Goal: Communication & Community: Answer question/provide support

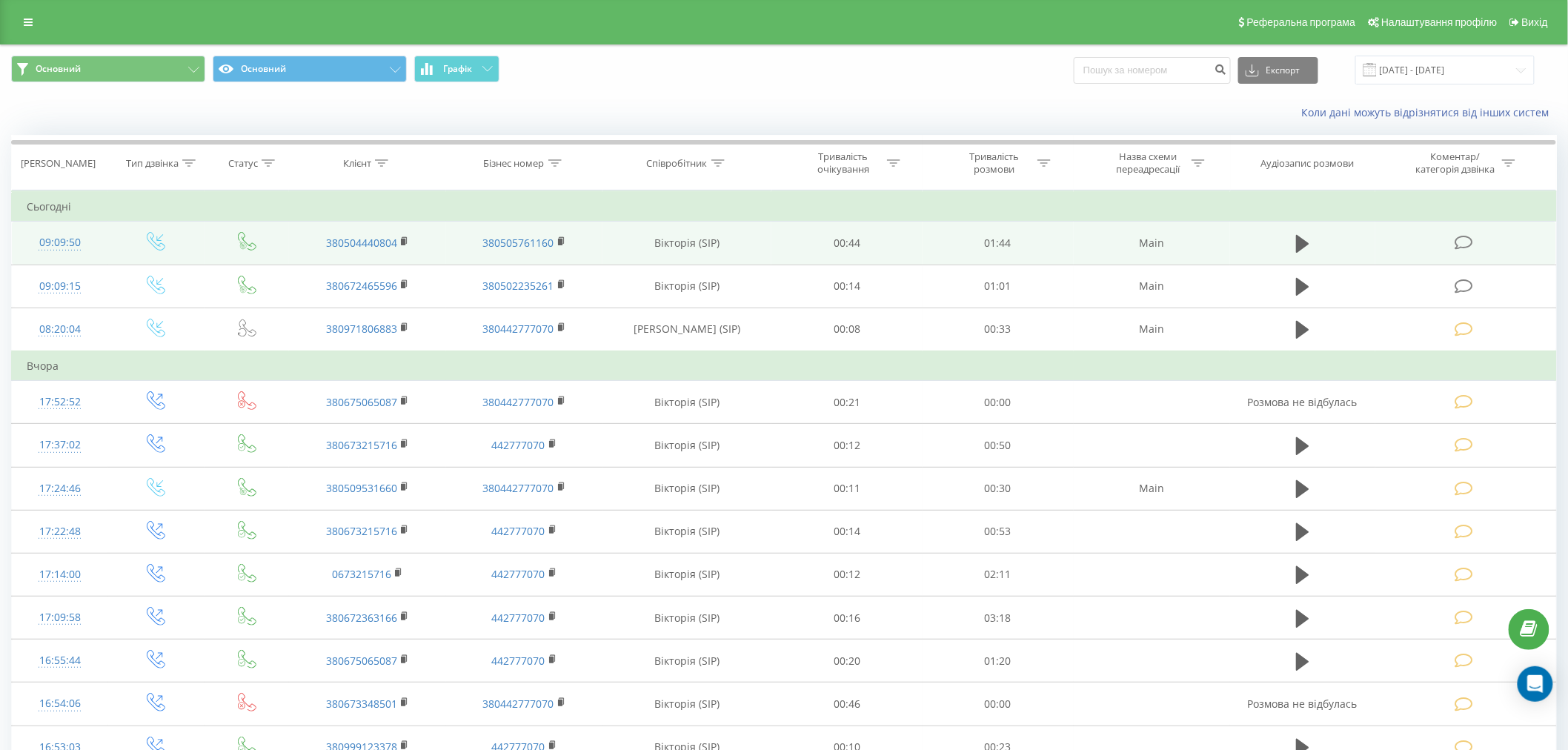
click at [1487, 238] on td at bounding box center [1465, 243] width 181 height 43
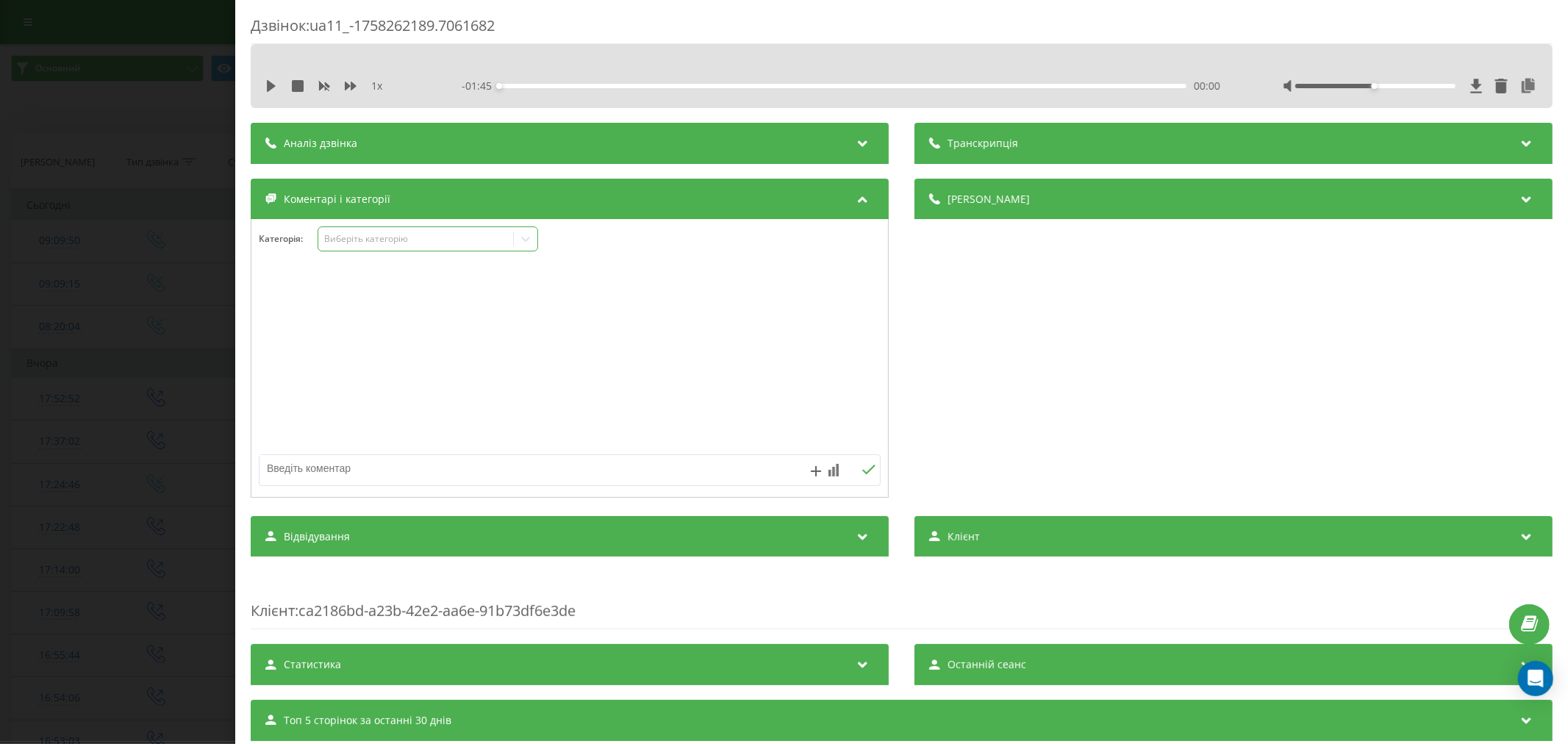
click at [409, 236] on div "Виберіть категорію" at bounding box center [416, 238] width 184 height 11
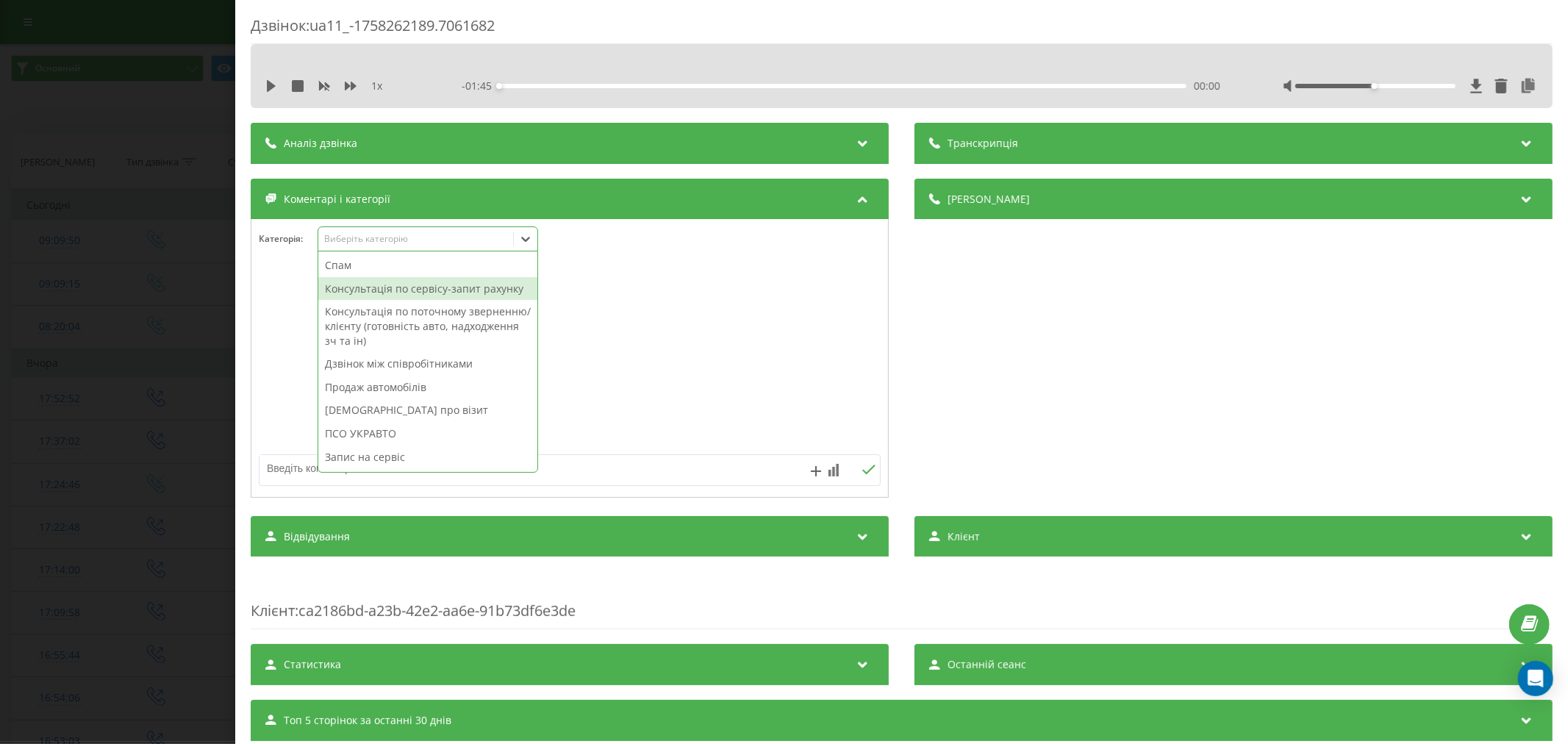
click at [388, 295] on div "Консультація по сервісу-запит рахунку" at bounding box center [427, 288] width 219 height 24
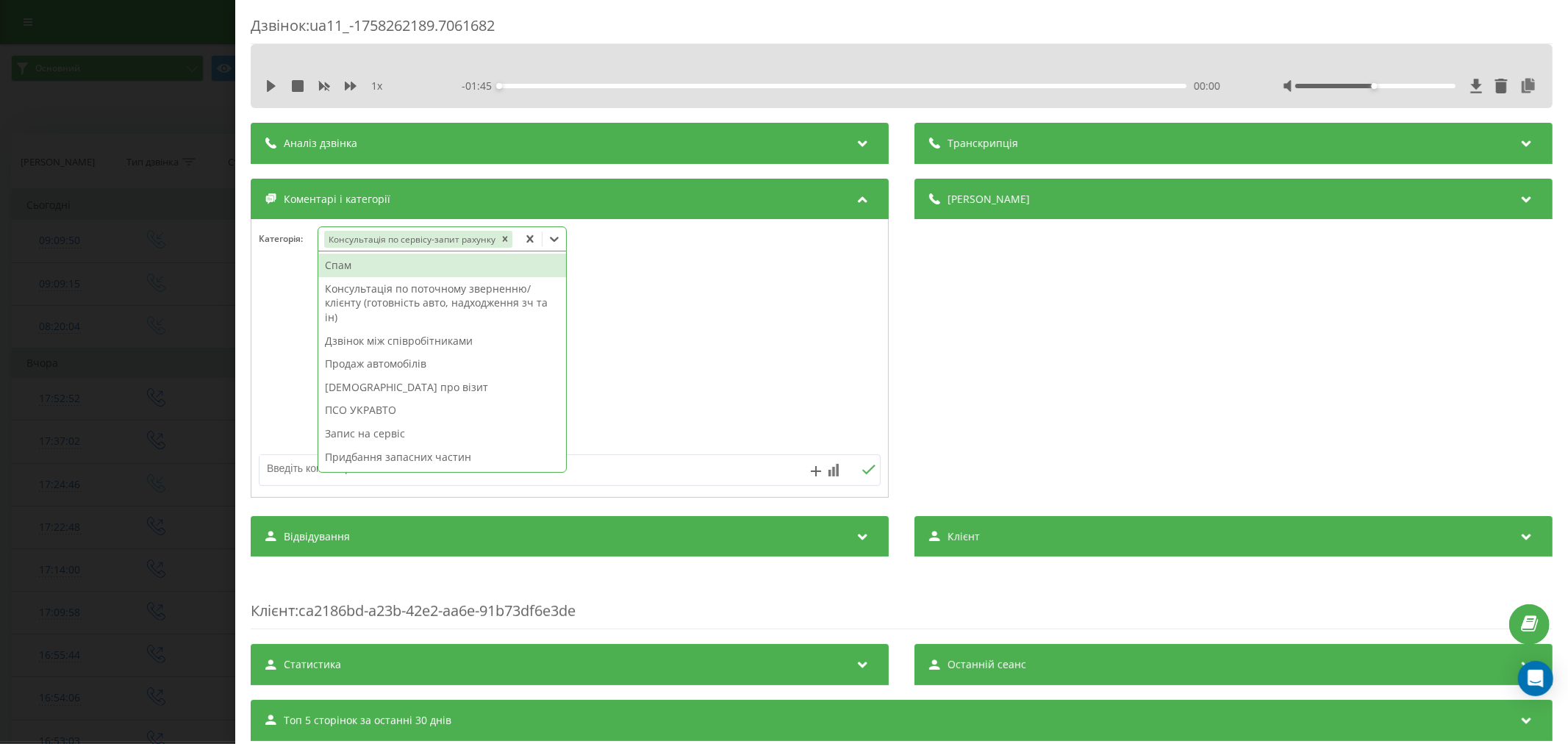
click at [768, 355] on div at bounding box center [569, 359] width 637 height 177
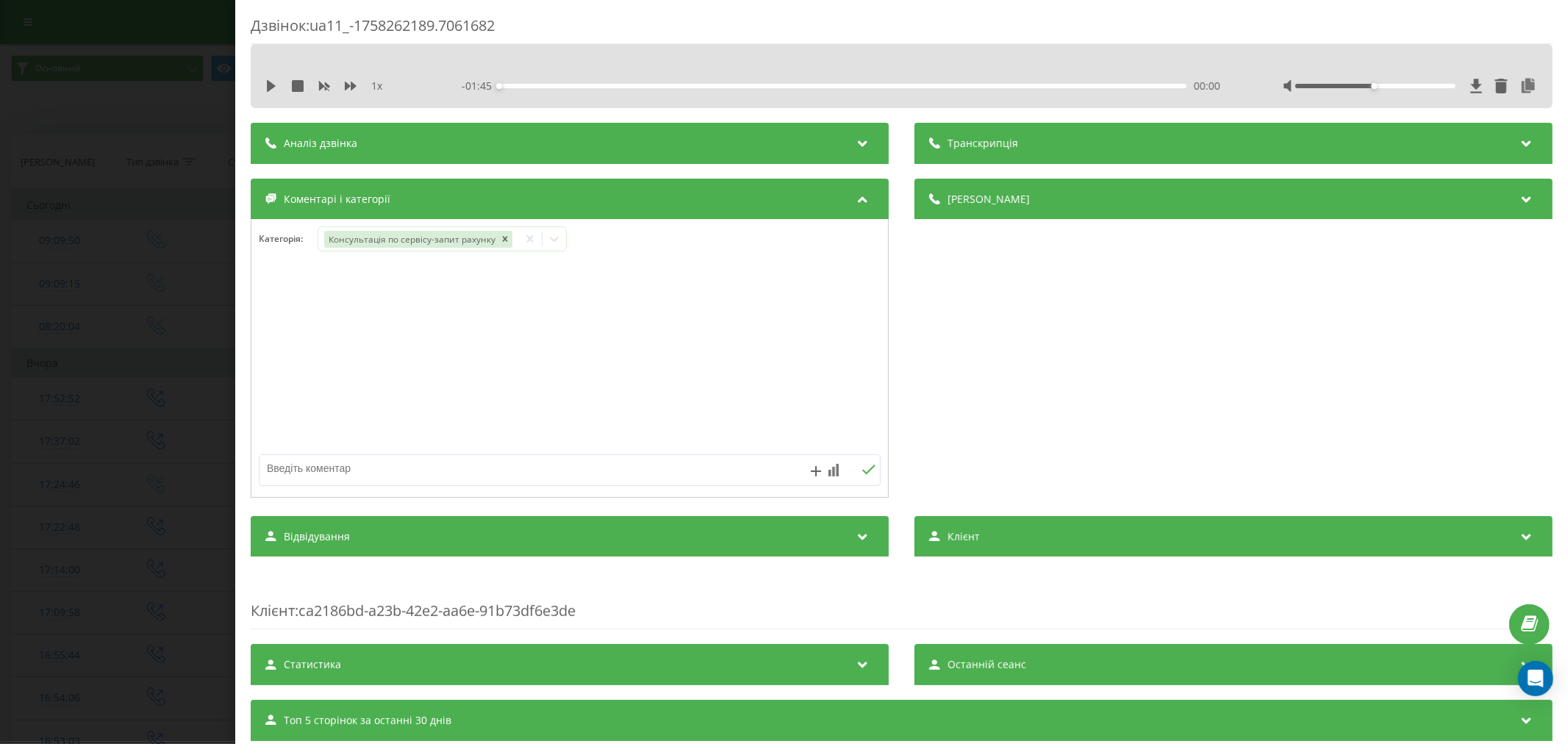
click at [334, 465] on textarea at bounding box center [507, 468] width 496 height 27
paste textarea "DUSTER Zen 1,6 (115hp) MT5 4x2 Білий лід № 780914 VIN VF1HJD20872780914 (держ а…"
drag, startPoint x: 683, startPoint y: 474, endPoint x: 255, endPoint y: 478, distance: 428.0
click at [255, 478] on form "DUSTER Zen 1,6 (115hp) MT5 4x2 Білий лід № 780914 VIN VF1HJD20872780914 (держ а…" at bounding box center [569, 470] width 637 height 31
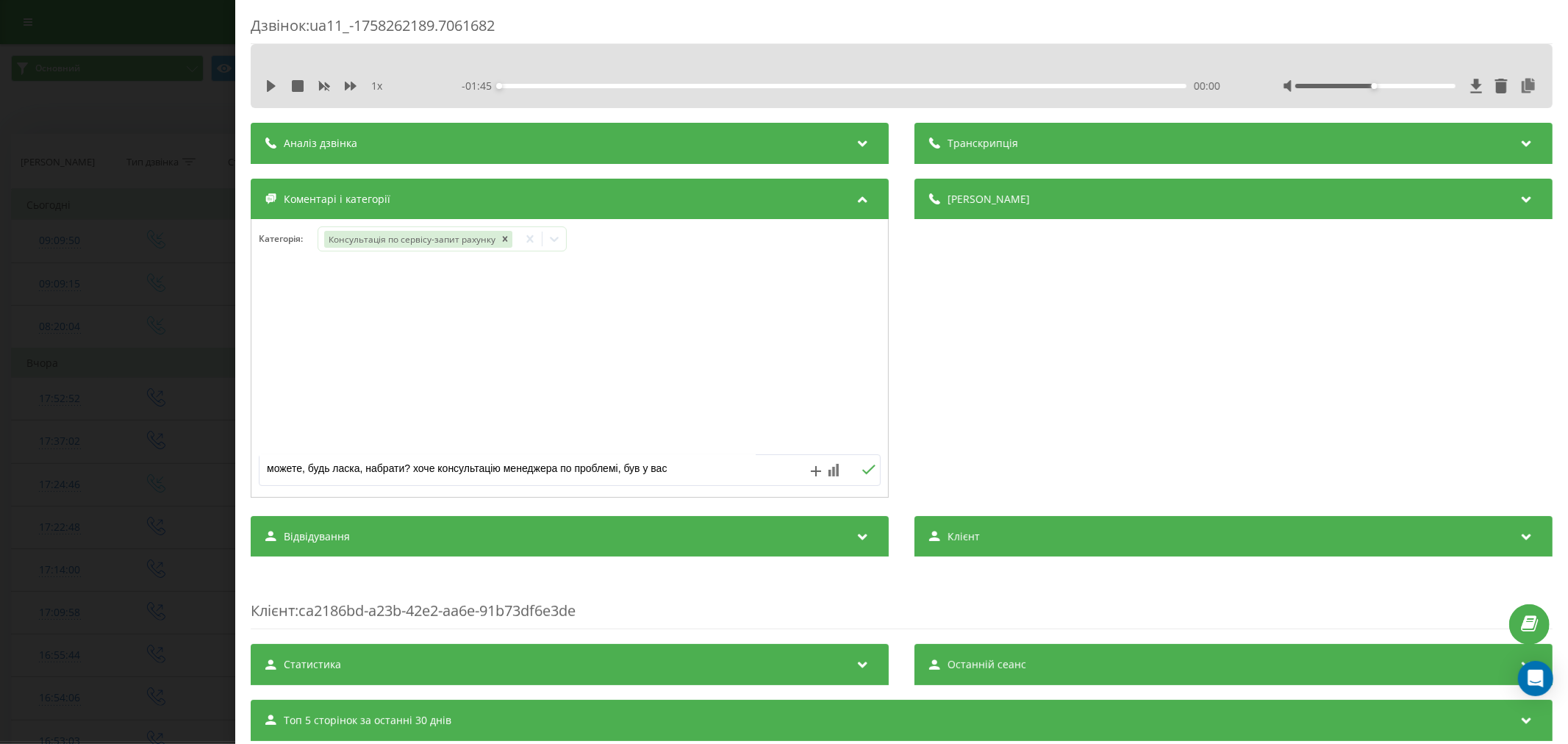
type textarea "DUSTER Zen 1,6 (115hp) MT5 4x2 Білий лід № 780914 VIN VF1HJD20872780914 (держ а…"
click at [367, 474] on textarea "DUSTER Zen 1,6 (115hp) MT5 4x2 Білий лід № 780914 VIN VF1HJD20872780914 (держ а…" at bounding box center [507, 468] width 496 height 27
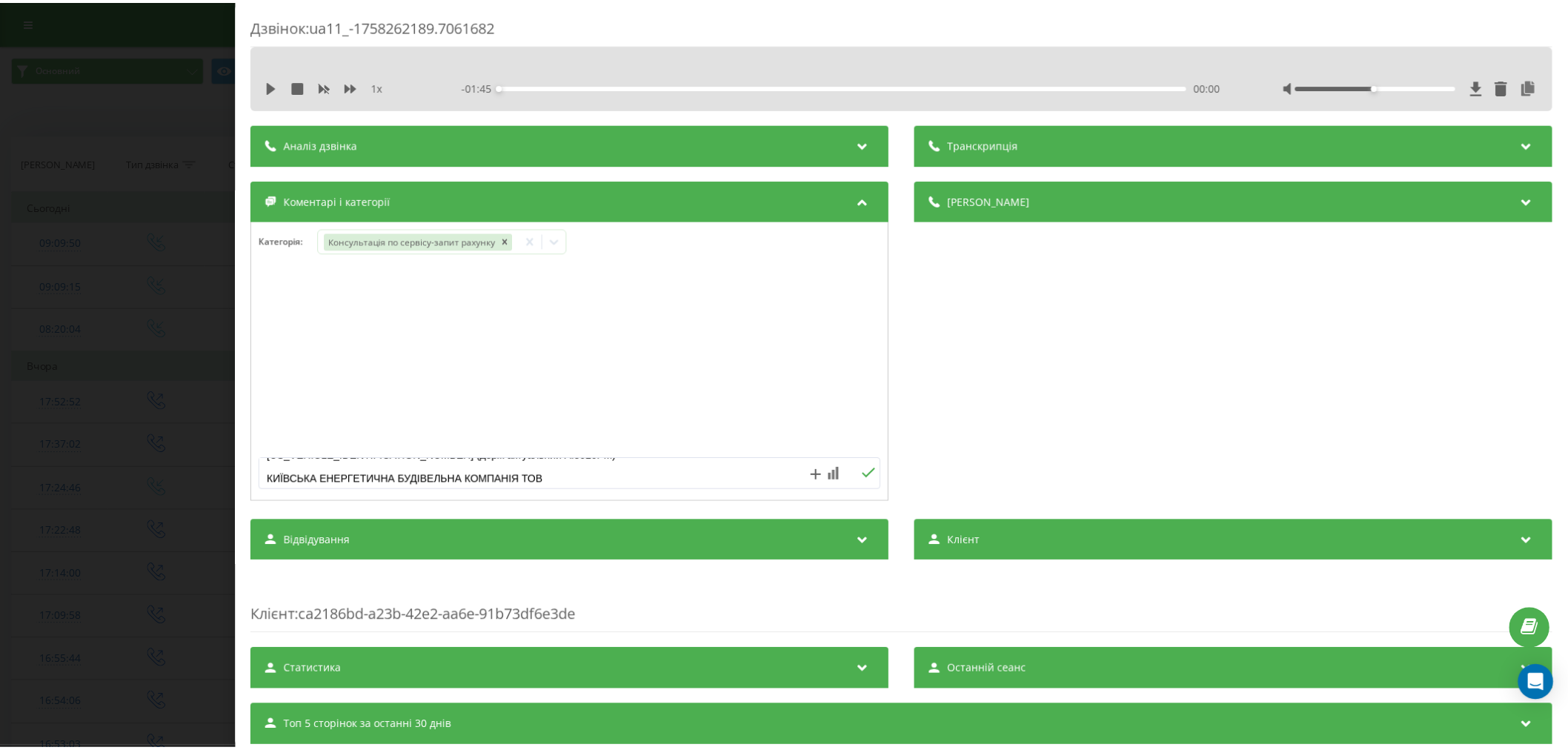
scroll to position [40, 0]
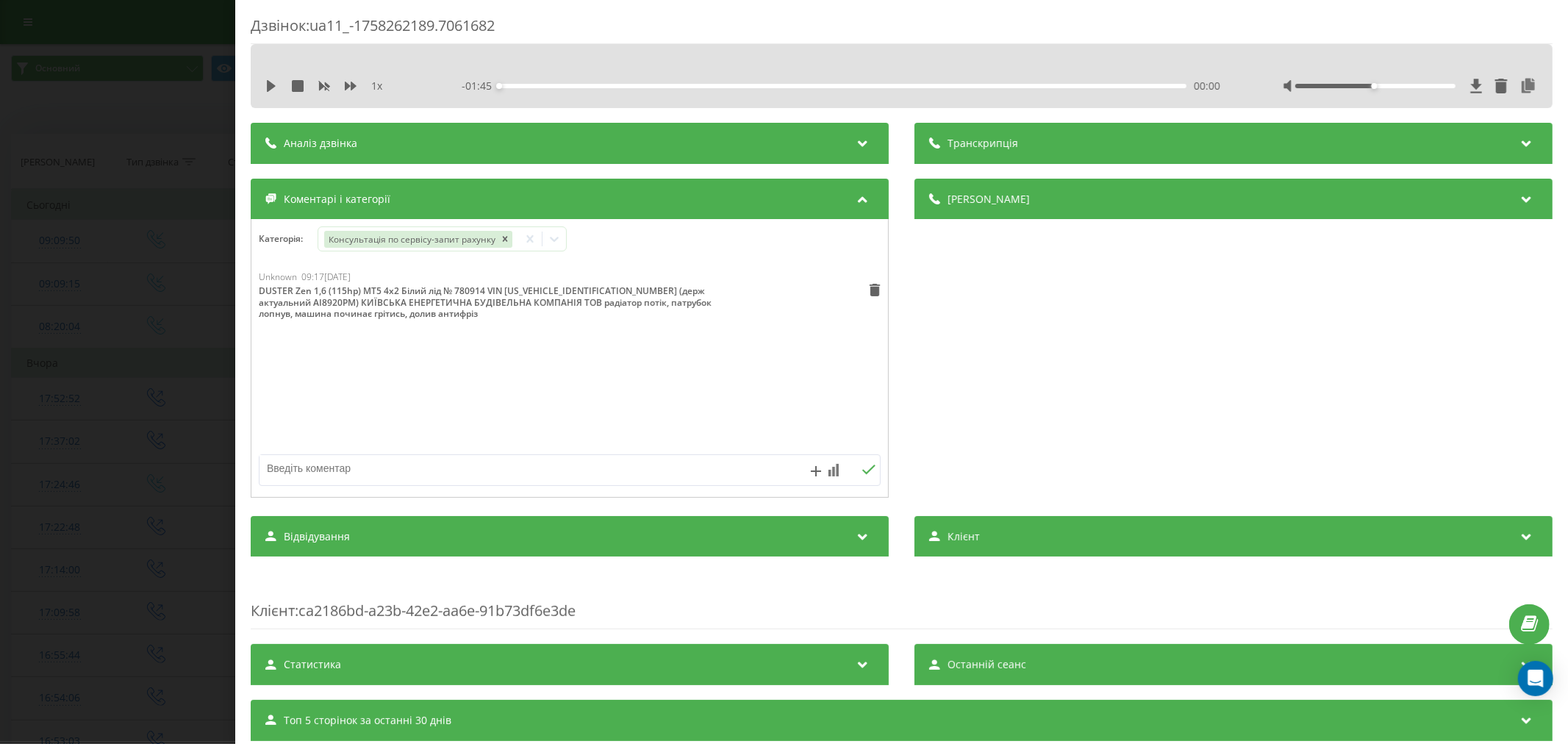
click at [447, 396] on div "Unknown 09:17, 19 Вересня 2025 DUSTER Zen 1,6 (115hp) MT5 4x2 Білий лід № 78091…" at bounding box center [569, 359] width 637 height 177
click at [86, 309] on div "Дзвінок : ua11_-1758262189.7061682 1 x - 01:45 00:00 00:00 Транскрипція Для AI-…" at bounding box center [784, 372] width 1568 height 744
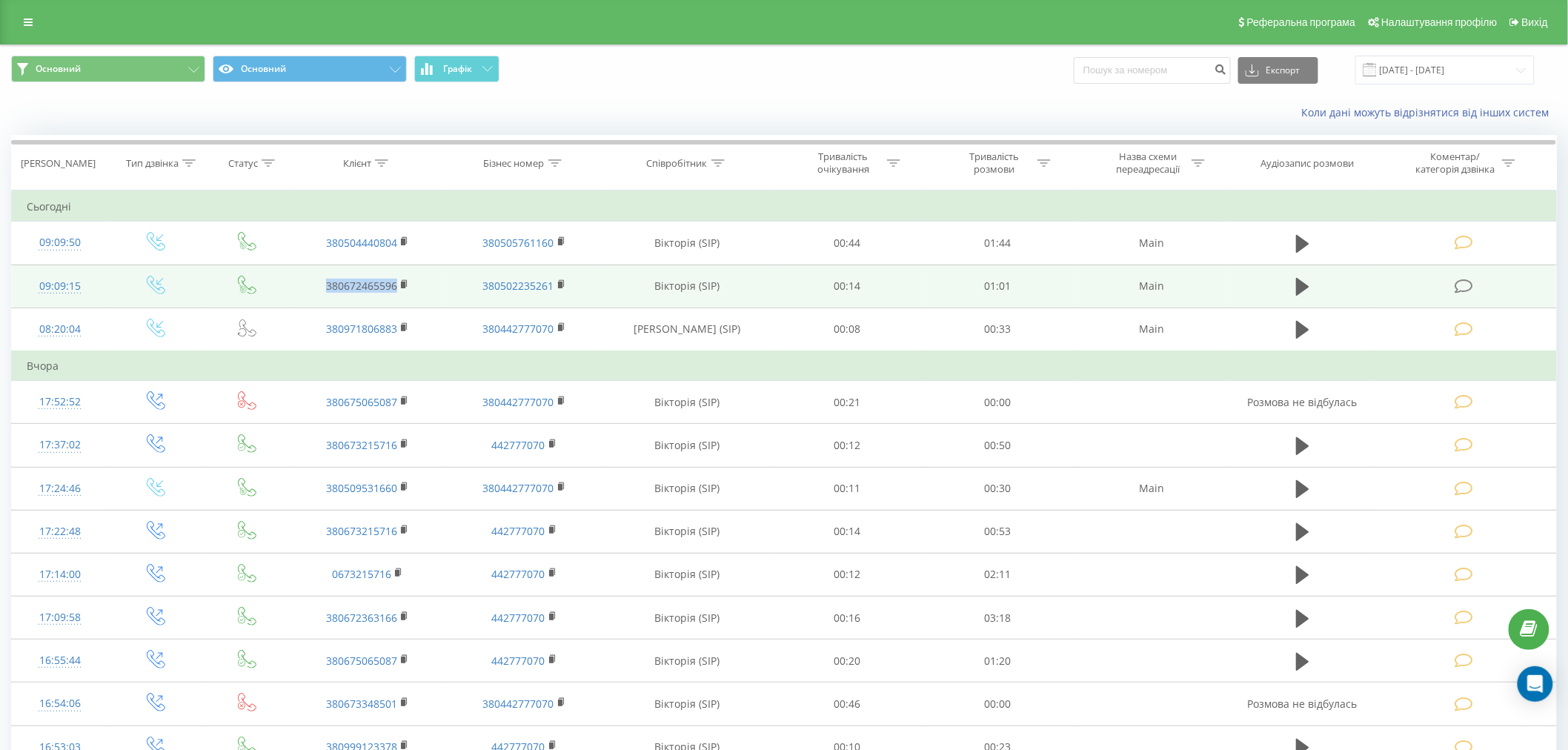
drag, startPoint x: 307, startPoint y: 287, endPoint x: 417, endPoint y: 272, distance: 111.0
click at [417, 272] on td "380672465596" at bounding box center [367, 285] width 157 height 43
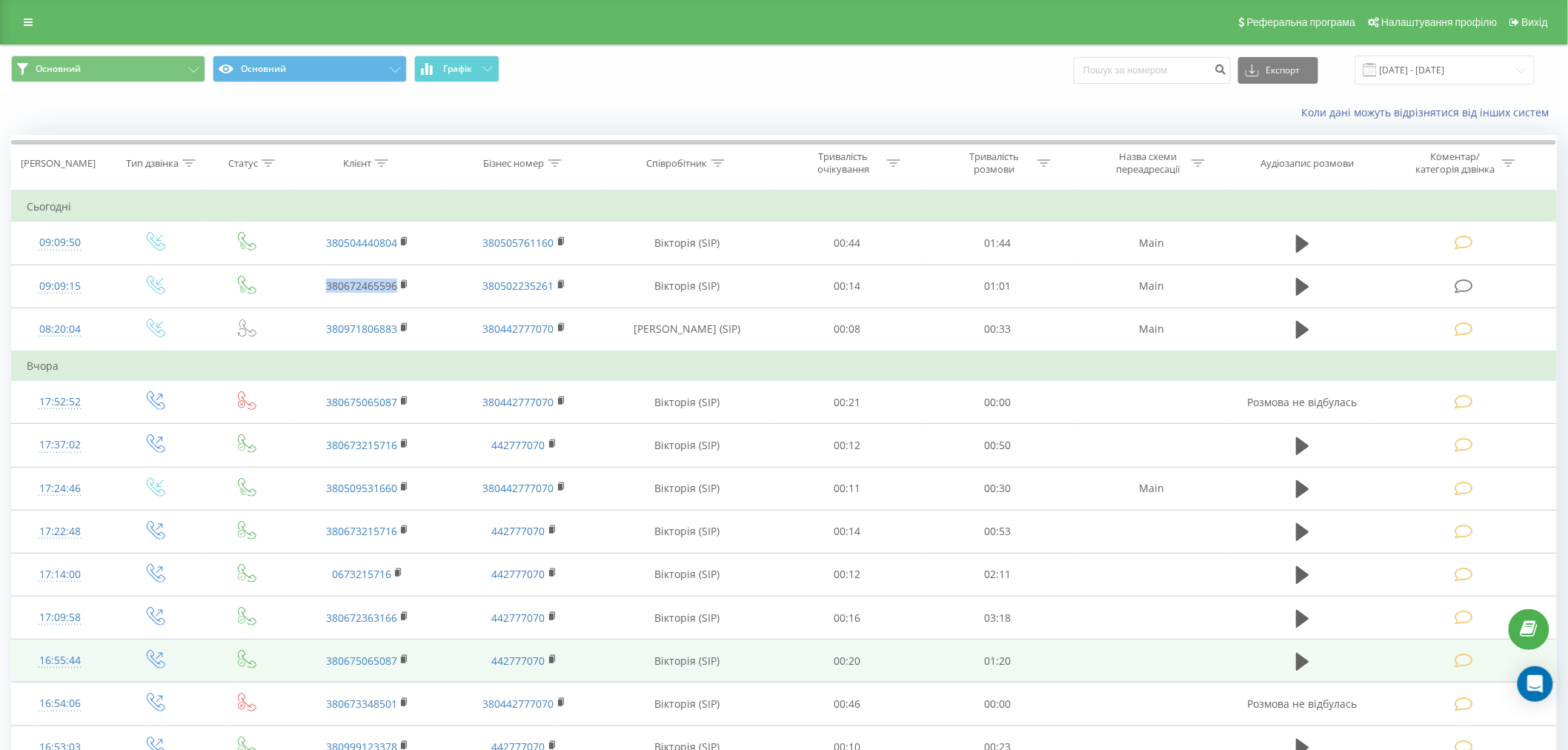
copy link "380672465596"
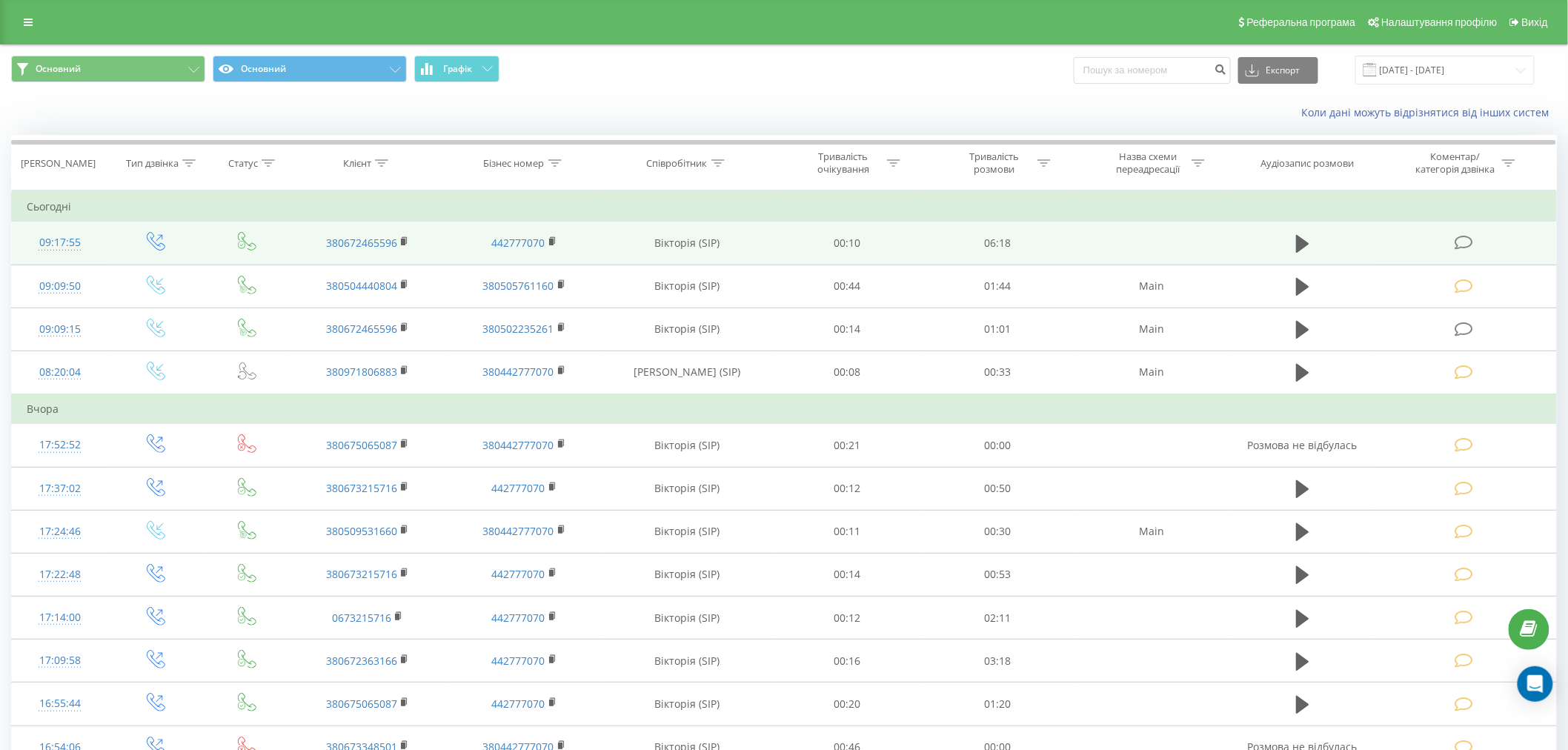
click at [1468, 241] on icon at bounding box center [1463, 242] width 18 height 15
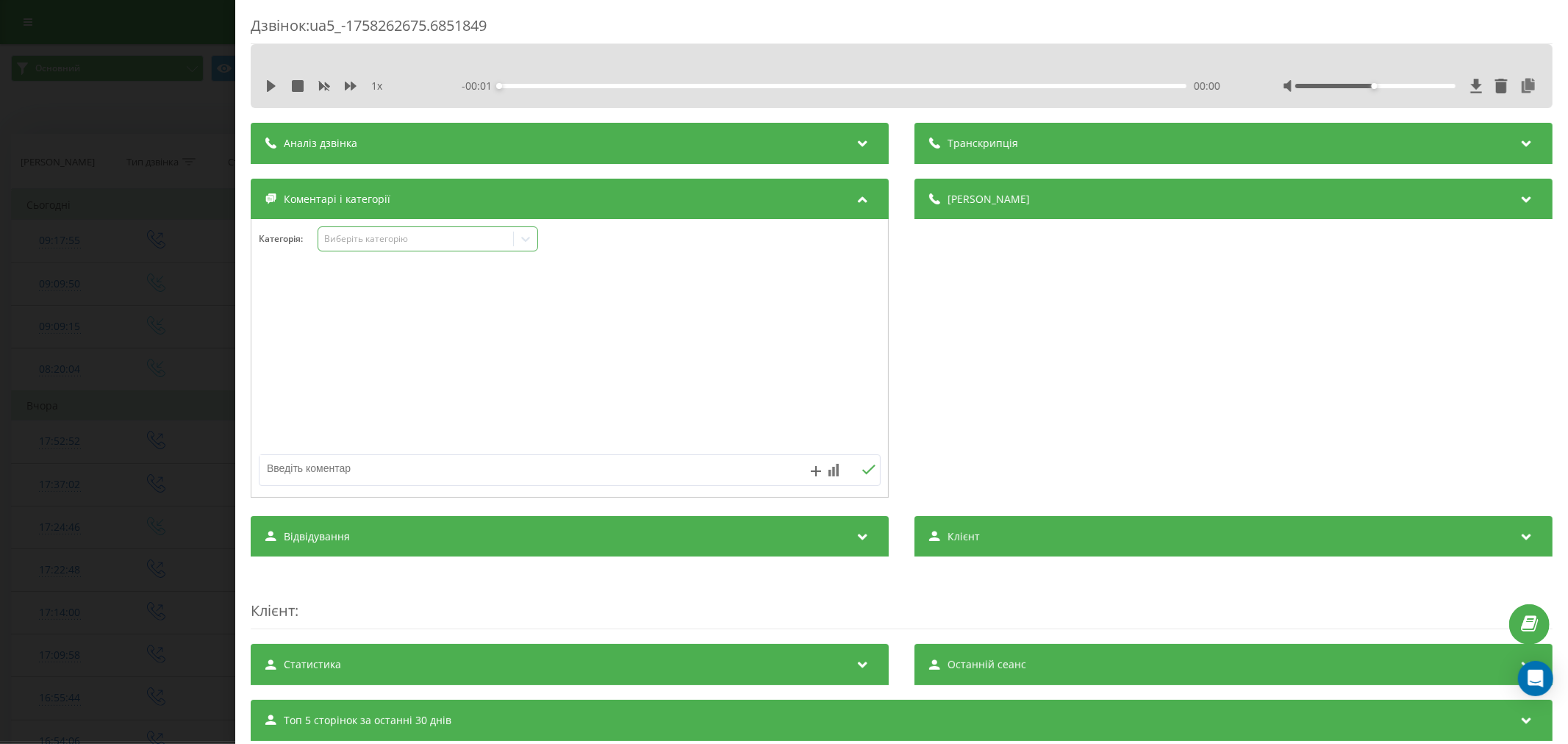
click at [377, 229] on div "Виберіть категорію" at bounding box center [428, 239] width 220 height 25
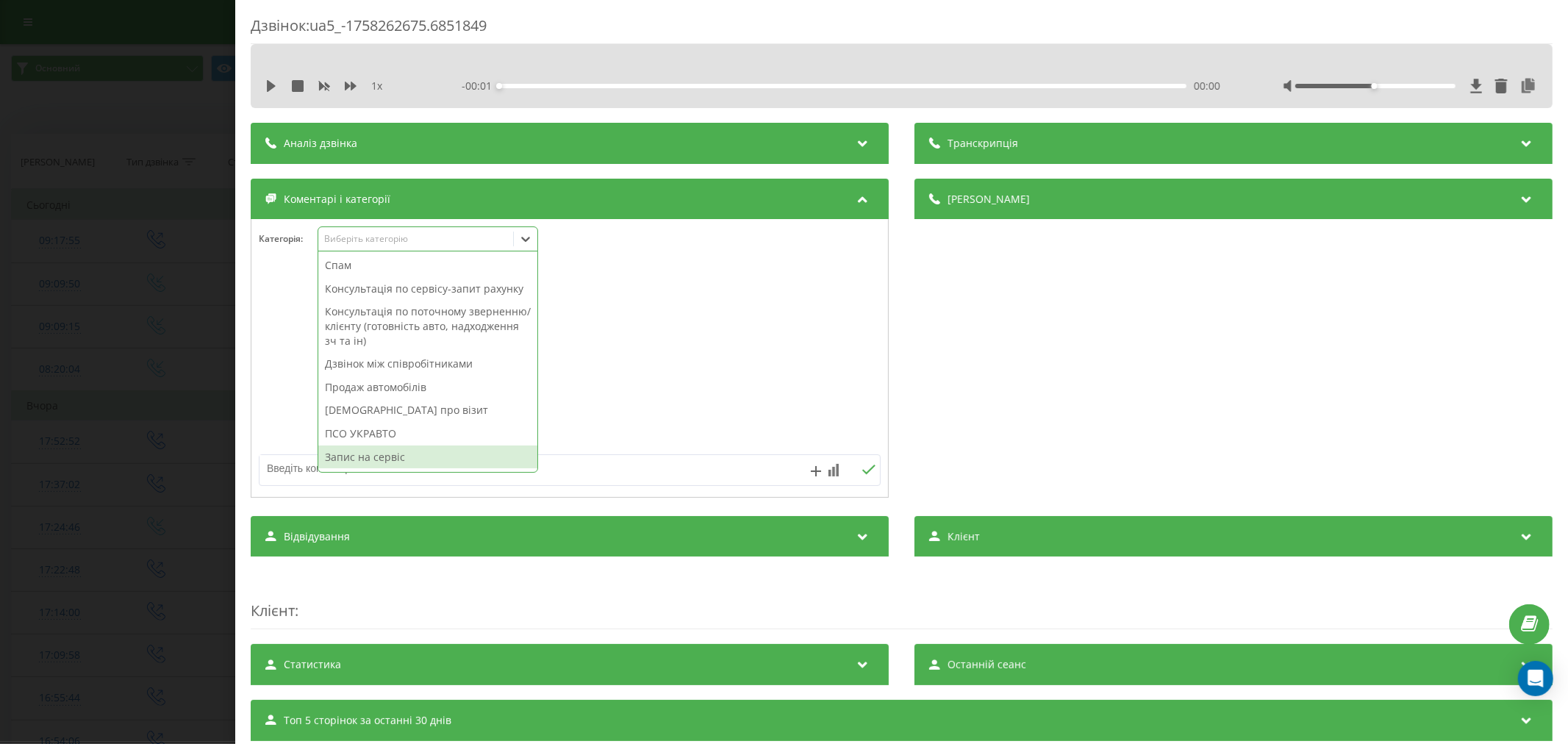
click at [371, 464] on div "Запис на сервіс" at bounding box center [427, 456] width 219 height 24
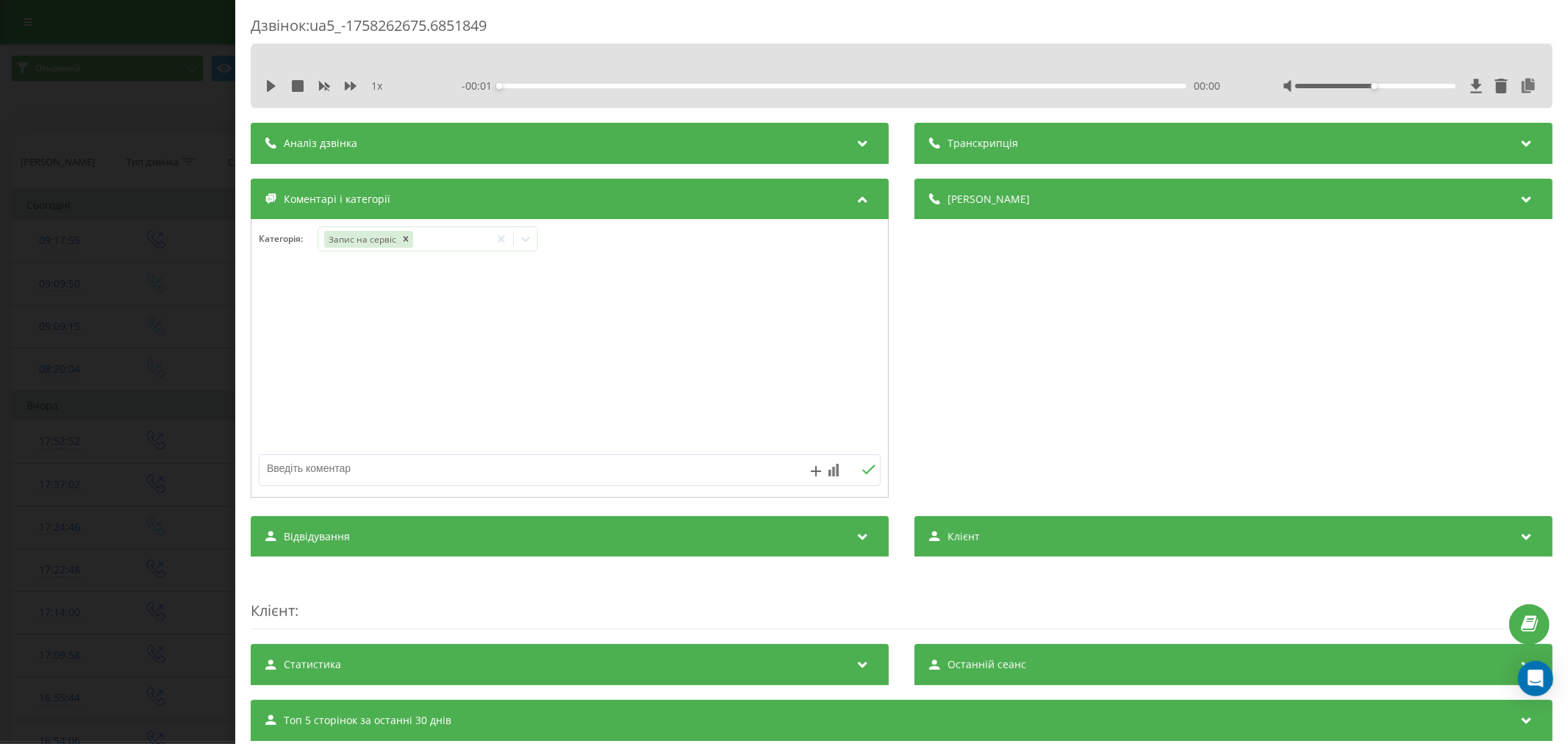
click at [295, 474] on textarea at bounding box center [507, 468] width 496 height 27
type textarea "запис на завтра 20.09 на 11:30"
click at [112, 477] on div "Дзвінок : ua5_-1758262675.6851849 1 x - 06:18 00:00 00:00 Транскрипція Для AI-а…" at bounding box center [784, 372] width 1568 height 744
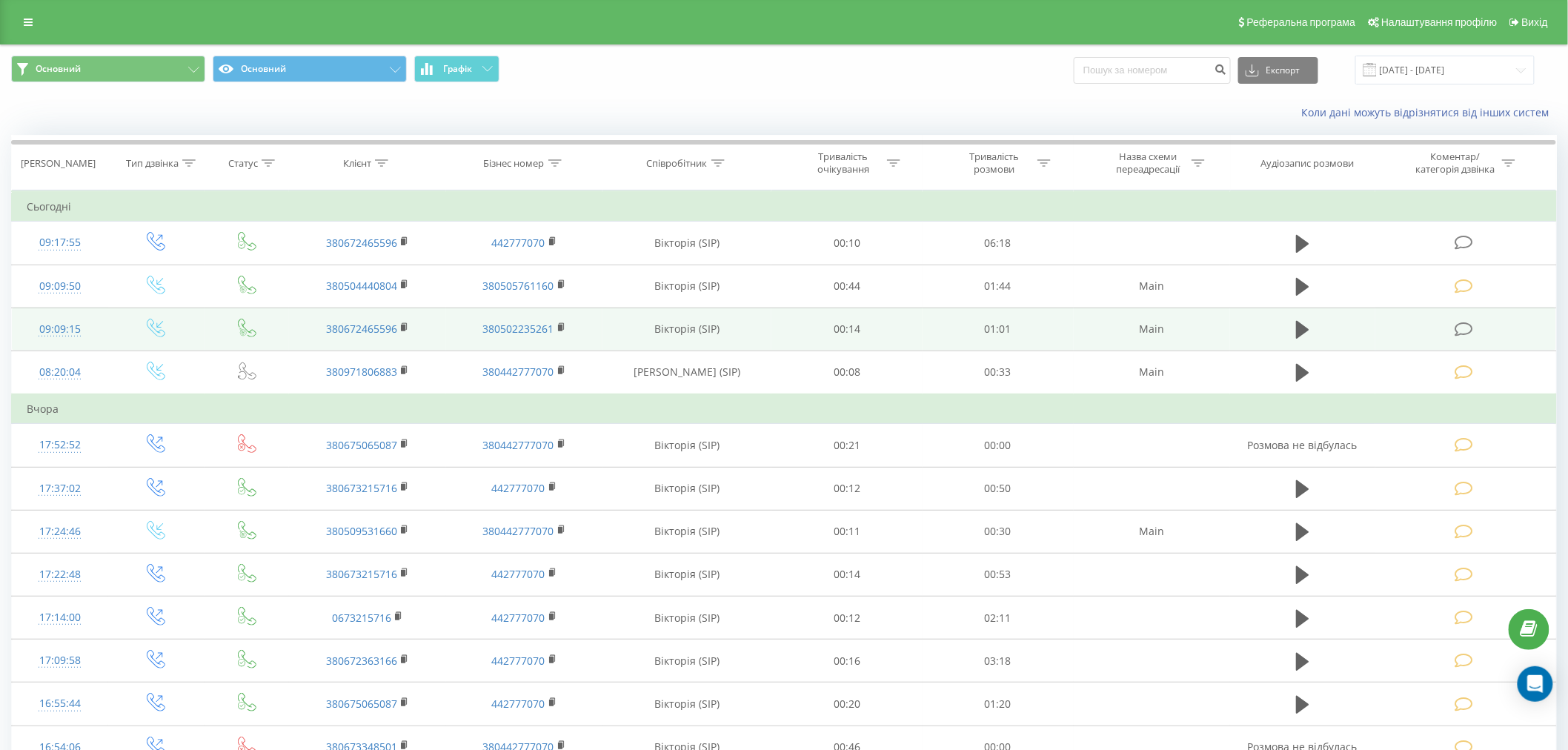
click at [1468, 327] on icon at bounding box center [1463, 329] width 18 height 15
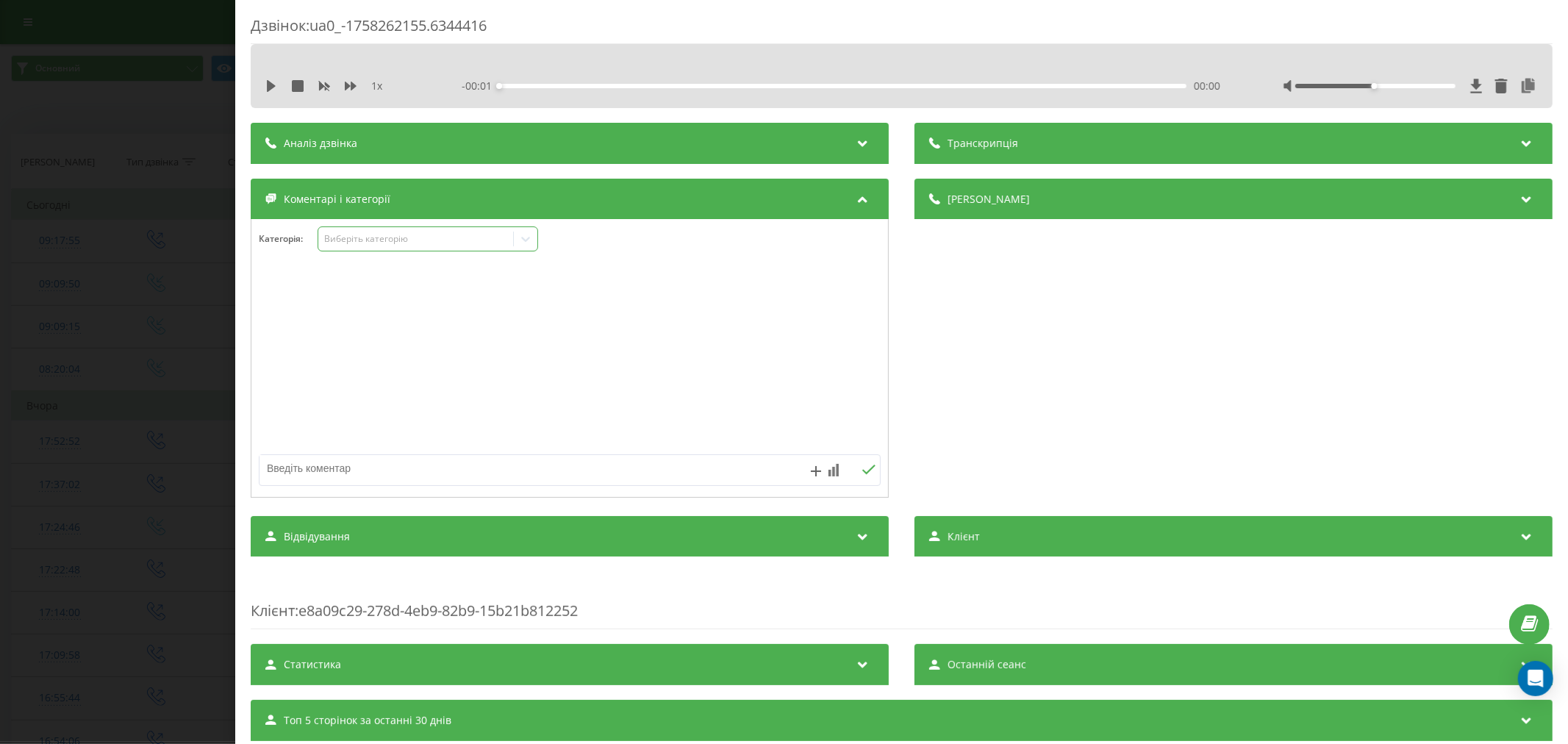
click at [430, 235] on div "Виберіть категорію" at bounding box center [416, 238] width 184 height 11
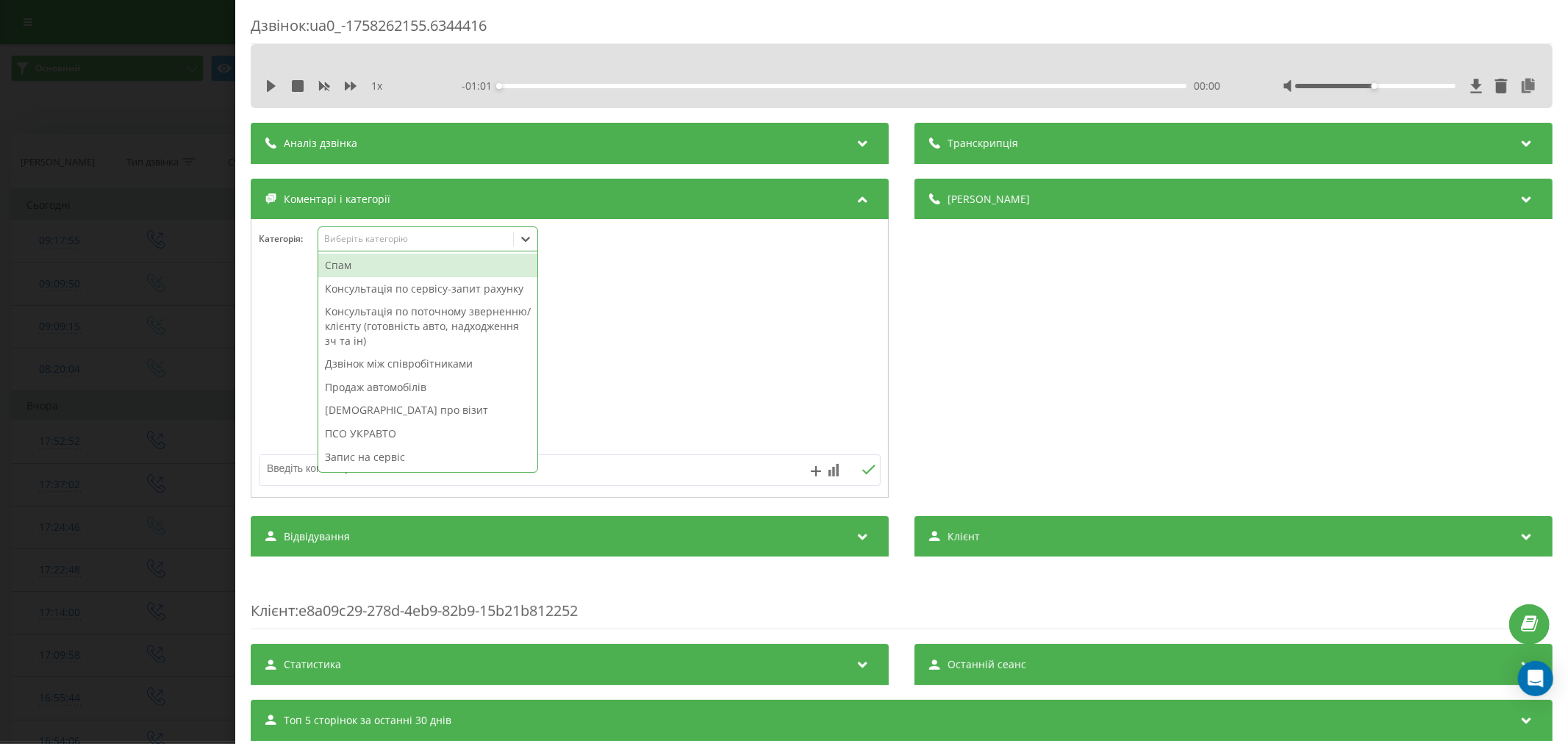
click at [398, 466] on div "Запис на сервіс" at bounding box center [427, 456] width 219 height 24
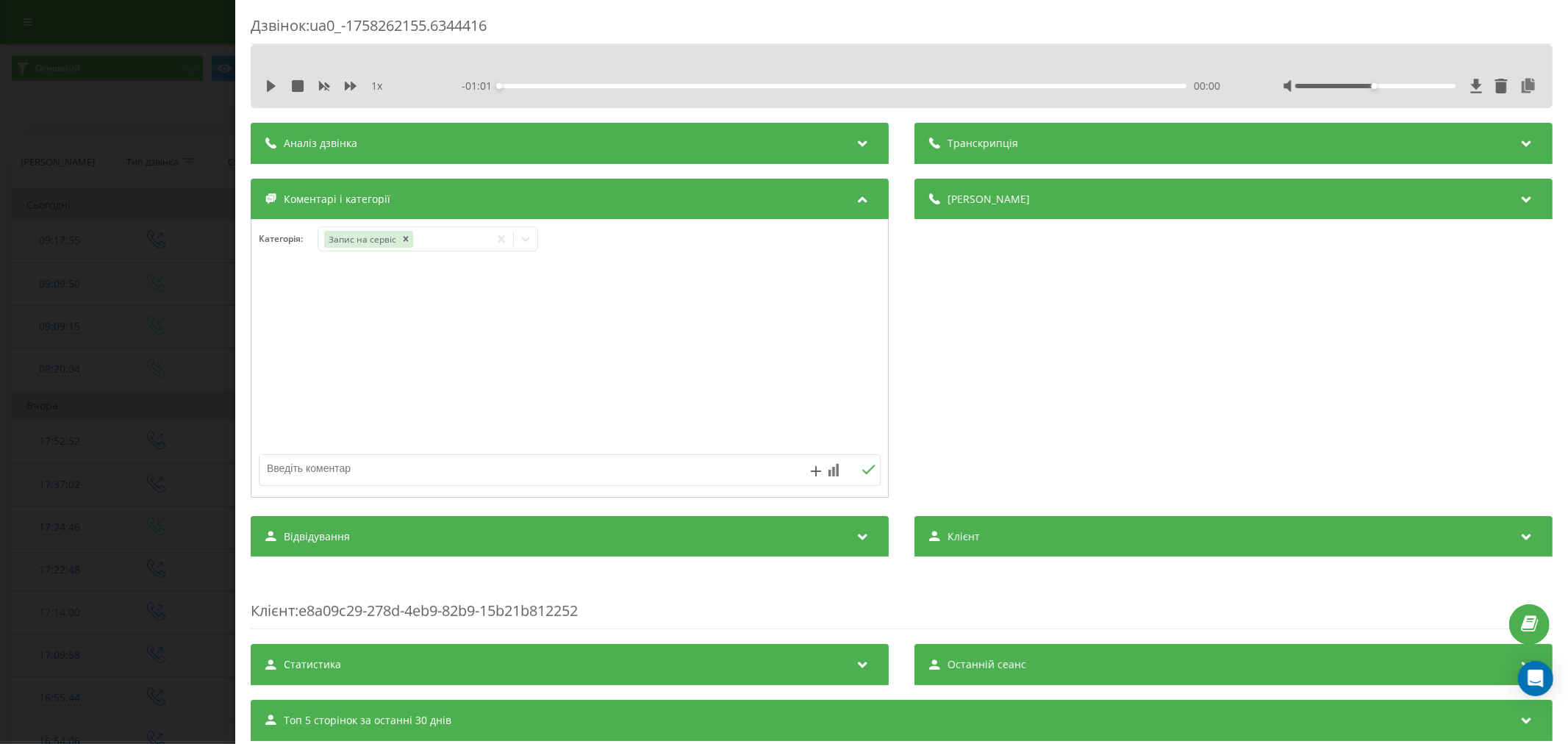
click at [268, 471] on textarea at bounding box center [507, 468] width 496 height 27
paste textarea "запис на завтра 20.09 на 11:30"
type textarea "запис на завтра 20.09 на 11:30"
click at [45, 215] on div "Дзвінок : ua0_-1758262155.6344416 1 x - 01:01 00:00 00:00 Транскрипція Для AI-а…" at bounding box center [784, 372] width 1568 height 744
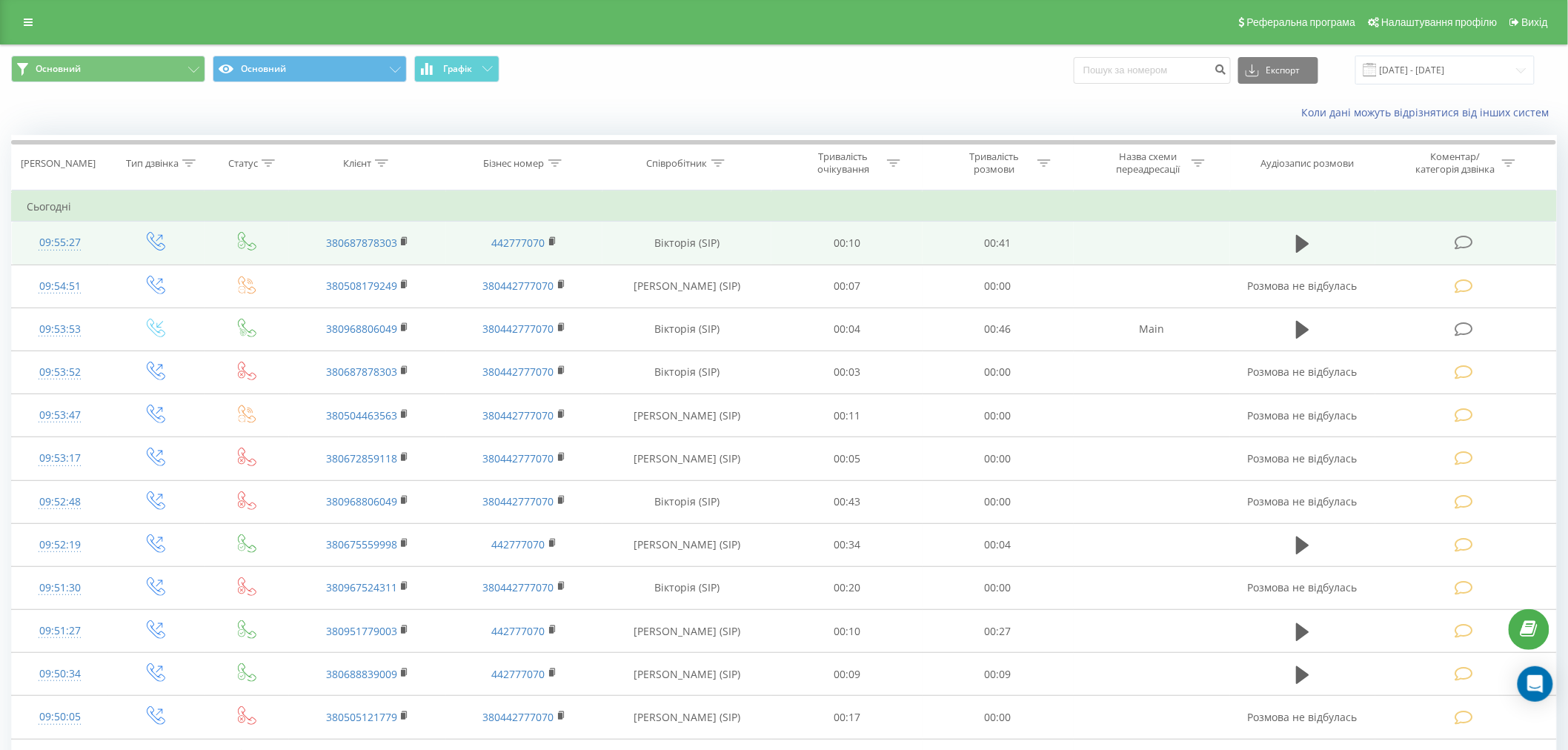
click at [1465, 247] on icon at bounding box center [1463, 242] width 18 height 15
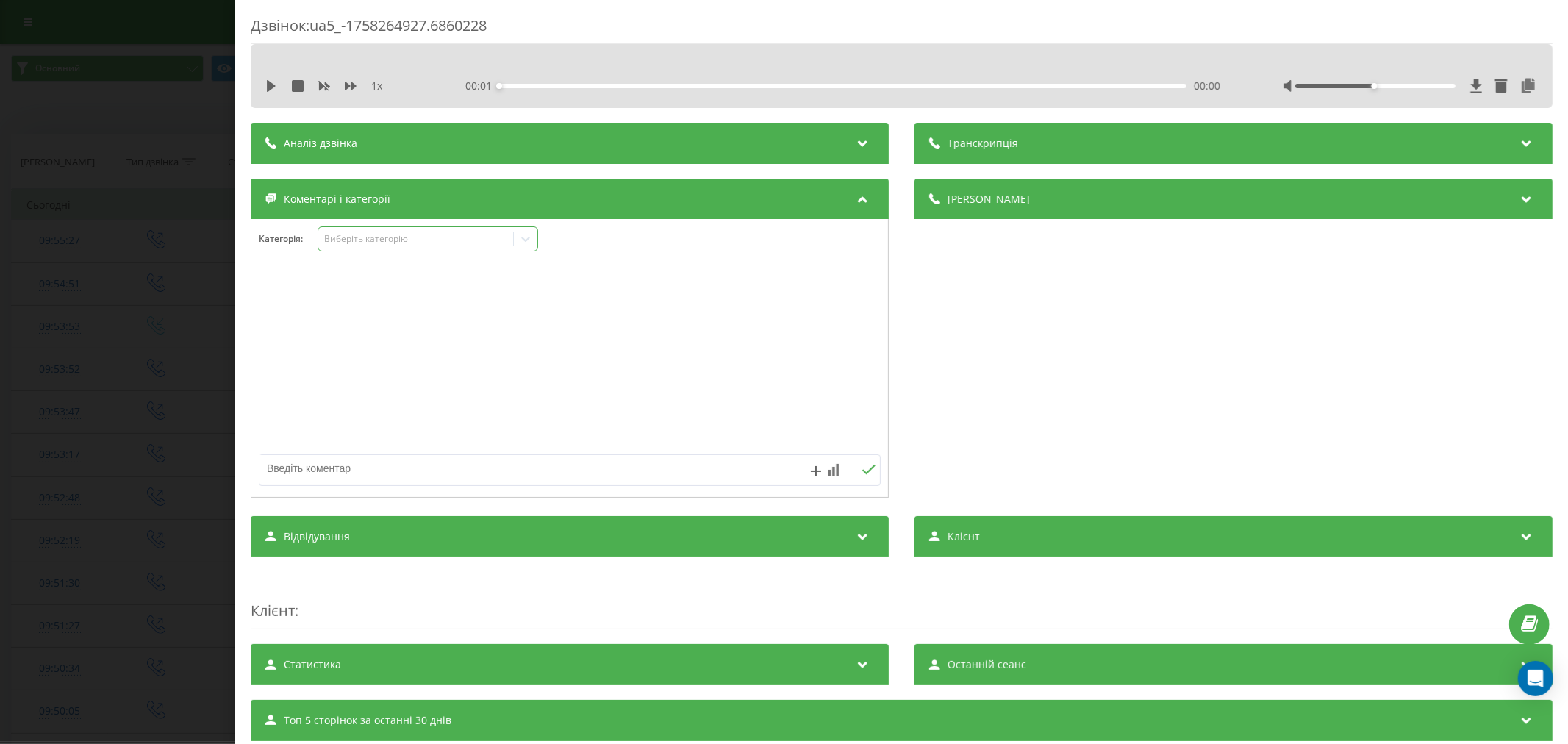
click at [370, 244] on div "Виберіть категорію" at bounding box center [416, 238] width 184 height 11
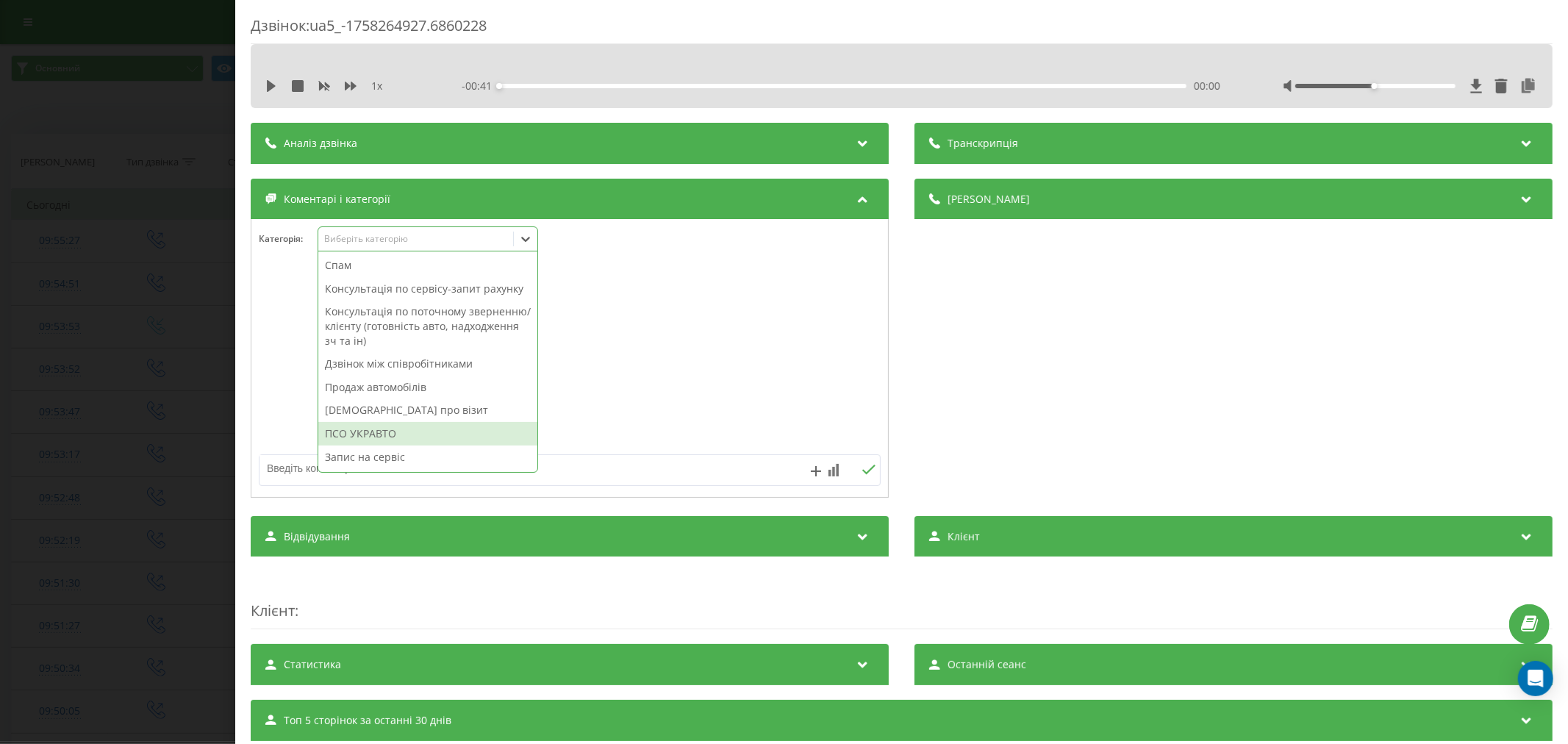
click at [383, 437] on div "ПСО УКРАВТО" at bounding box center [427, 433] width 219 height 24
click at [41, 361] on div "Дзвінок : ua5_-1758264927.6860228 1 x - 00:41 00:00 00:00 Транскрипція Для AI-а…" at bounding box center [784, 372] width 1568 height 744
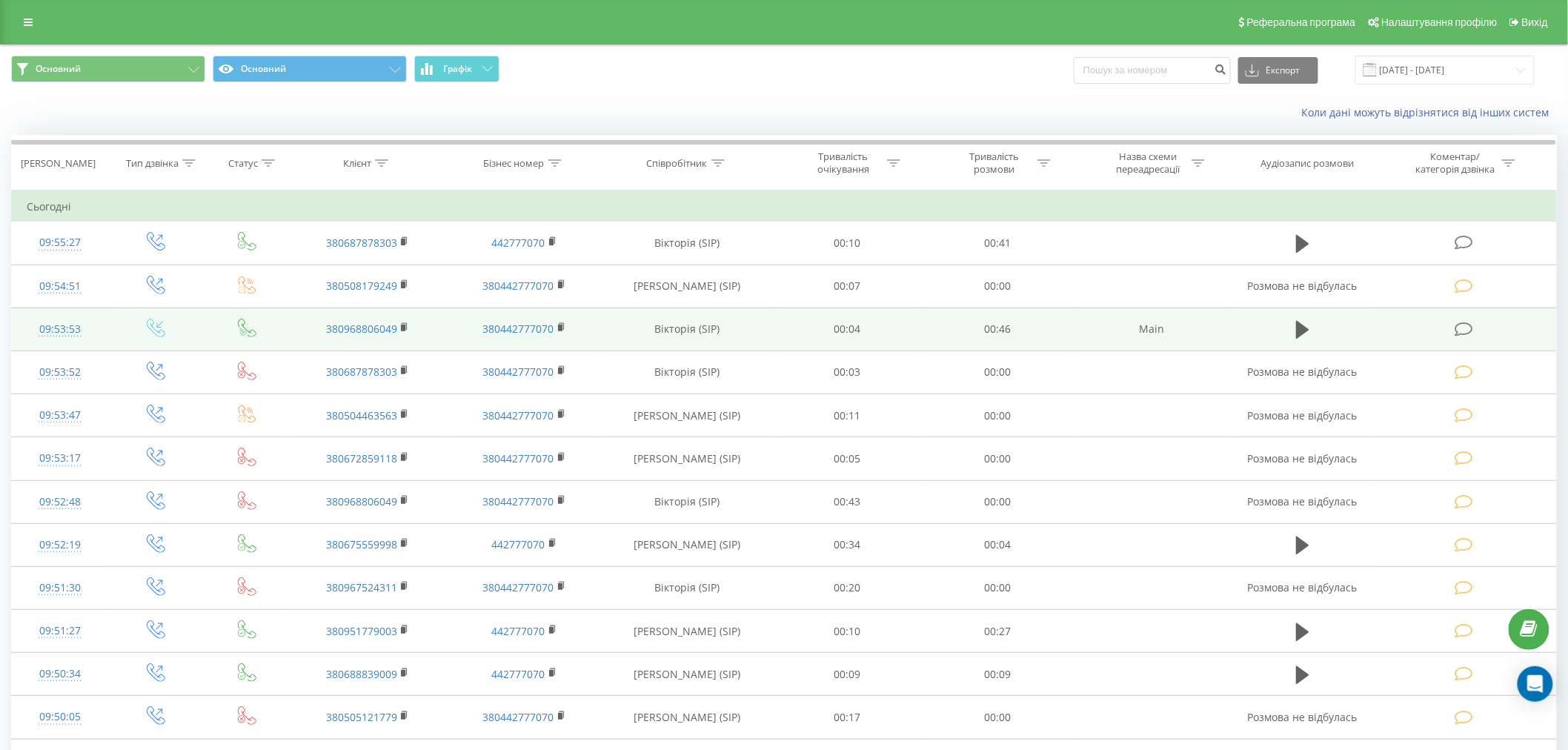
click at [1449, 328] on td at bounding box center [1465, 328] width 181 height 43
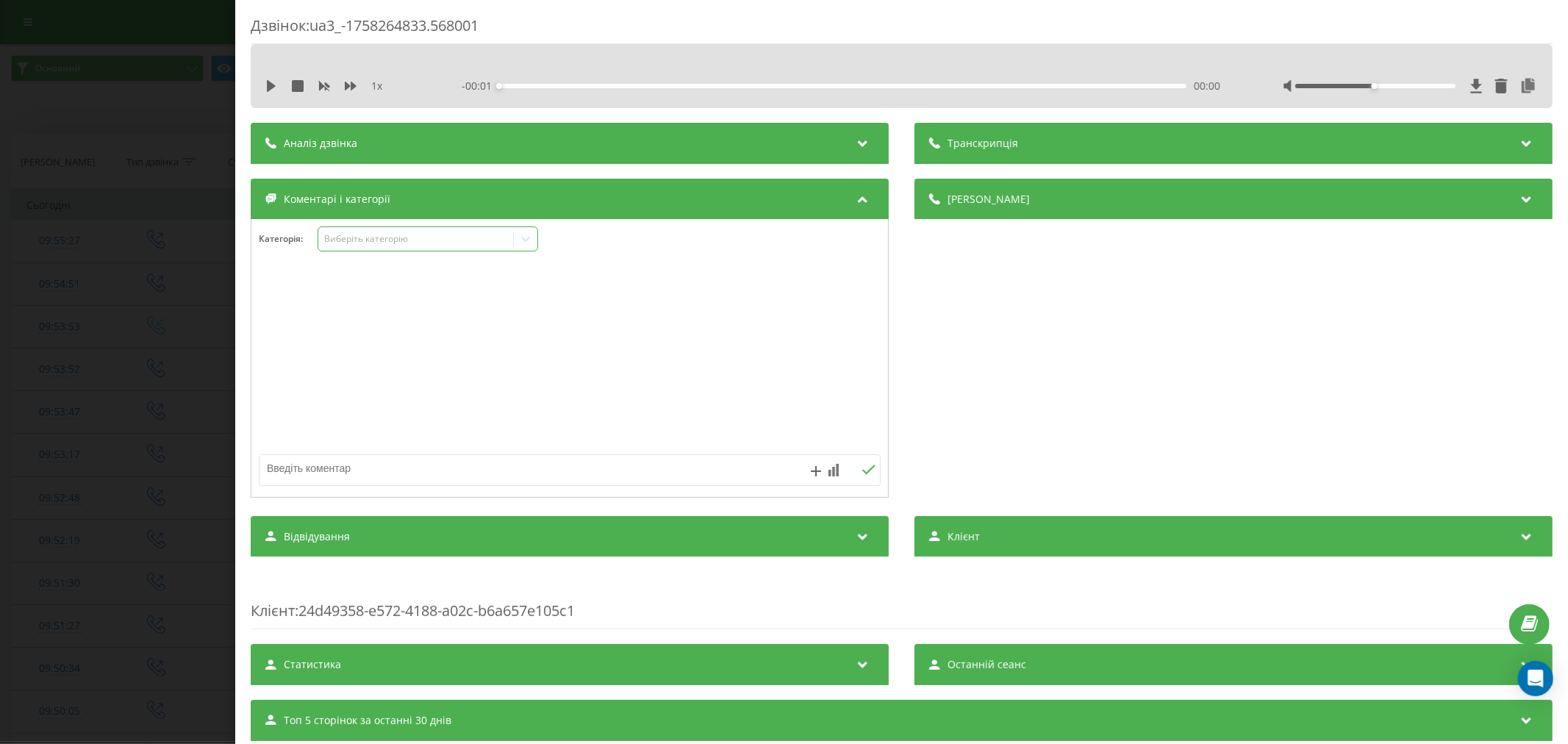
click at [380, 232] on div "Виберіть категорію" at bounding box center [428, 239] width 220 height 25
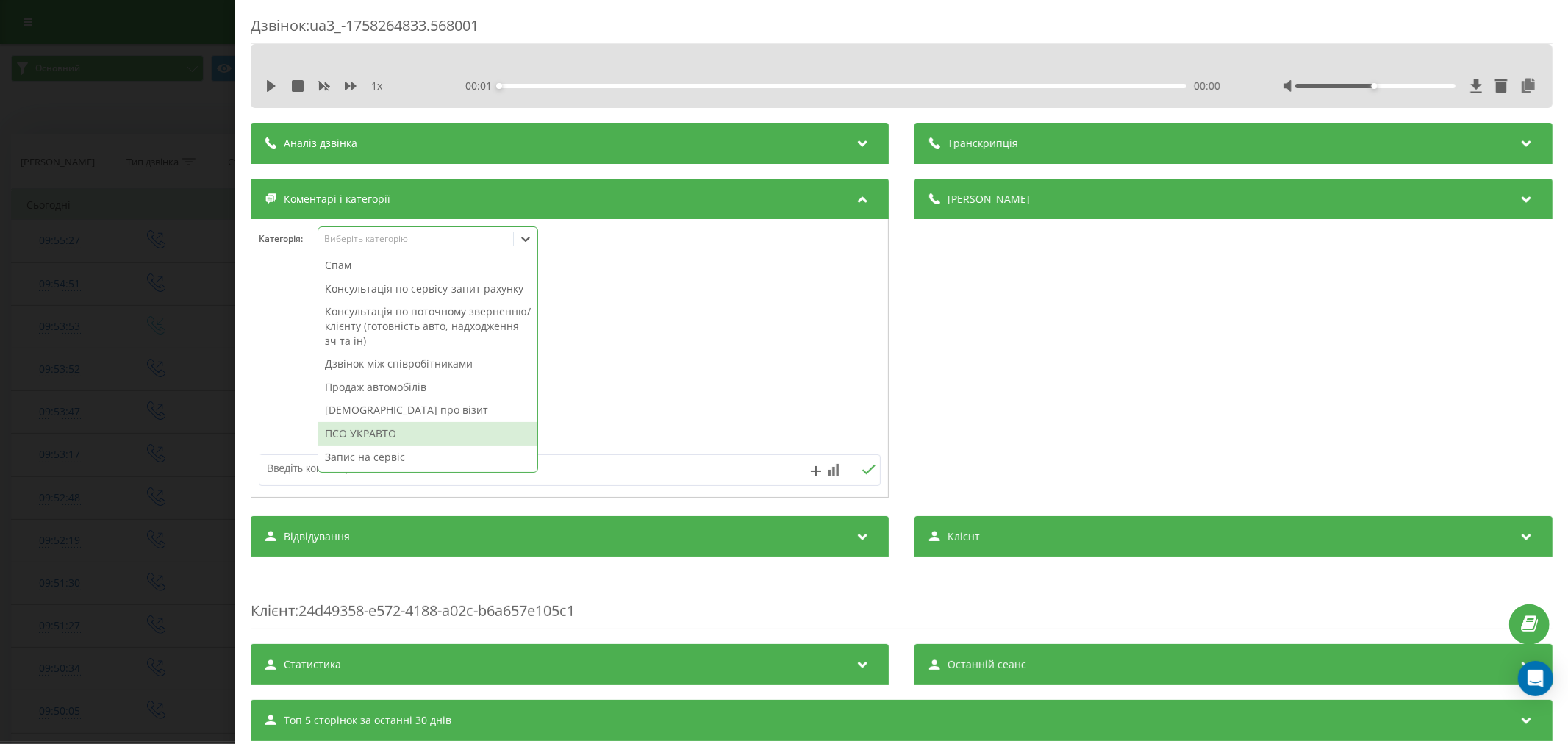
click at [409, 445] on div "ПСО УКРАВТО" at bounding box center [427, 433] width 219 height 24
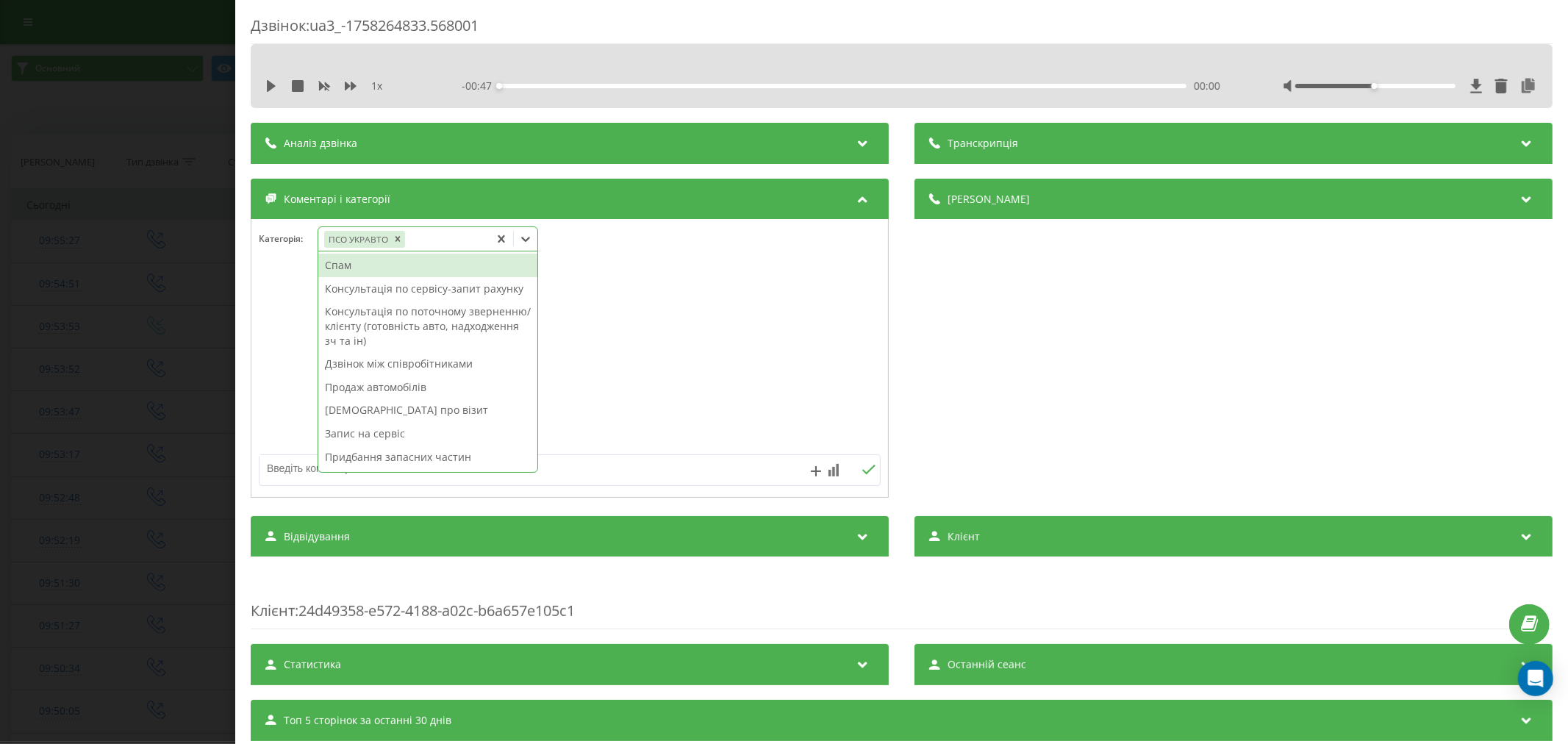
click at [59, 296] on div "Дзвінок : ua3_-1758264833.568001 1 x - 00:47 00:00 00:00 Транскрипція Для AI-ан…" at bounding box center [784, 372] width 1568 height 744
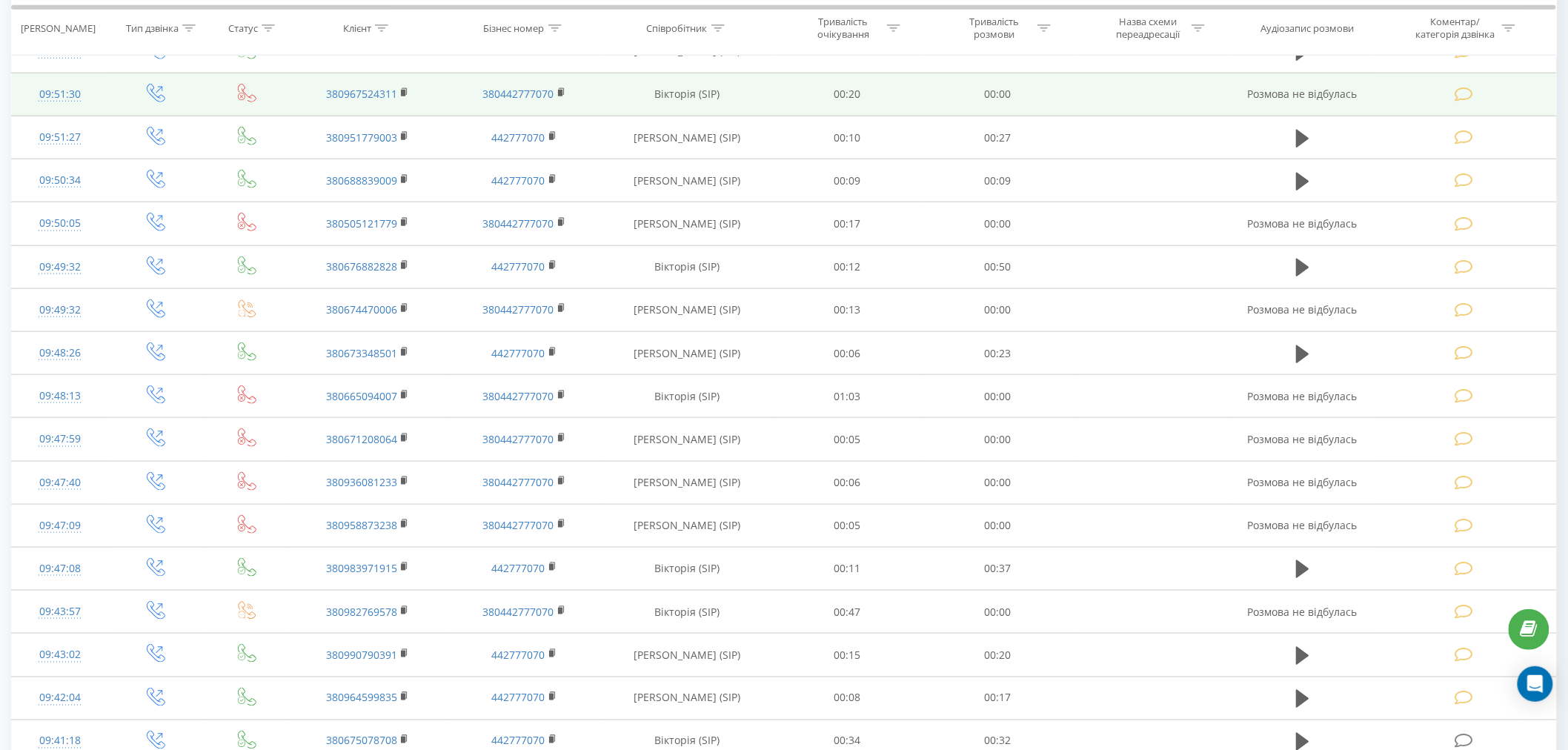
scroll to position [606, 0]
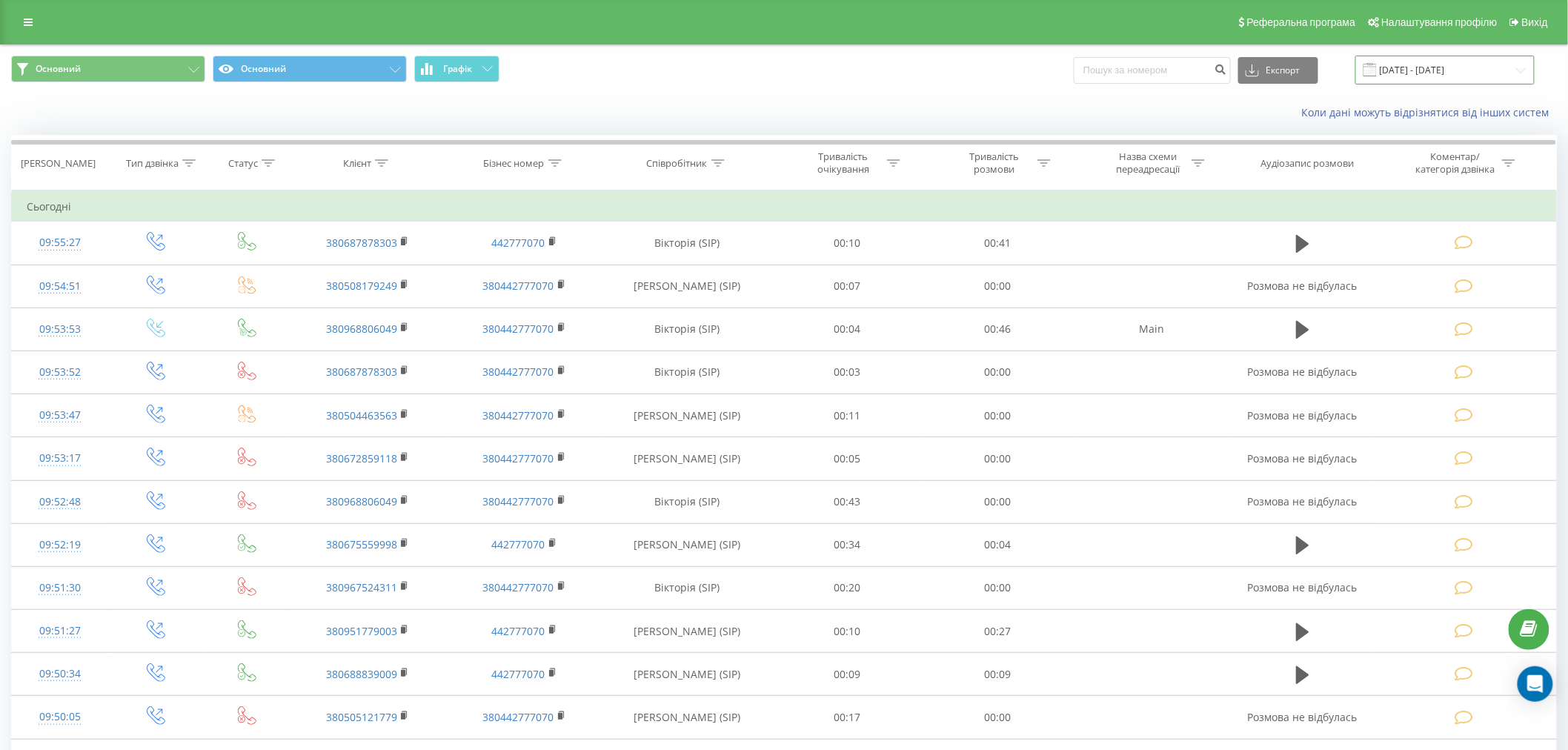
drag, startPoint x: 1470, startPoint y: 70, endPoint x: 1463, endPoint y: 77, distance: 9.9
click at [1470, 70] on input "[DATE] - [DATE]" at bounding box center [1444, 70] width 179 height 29
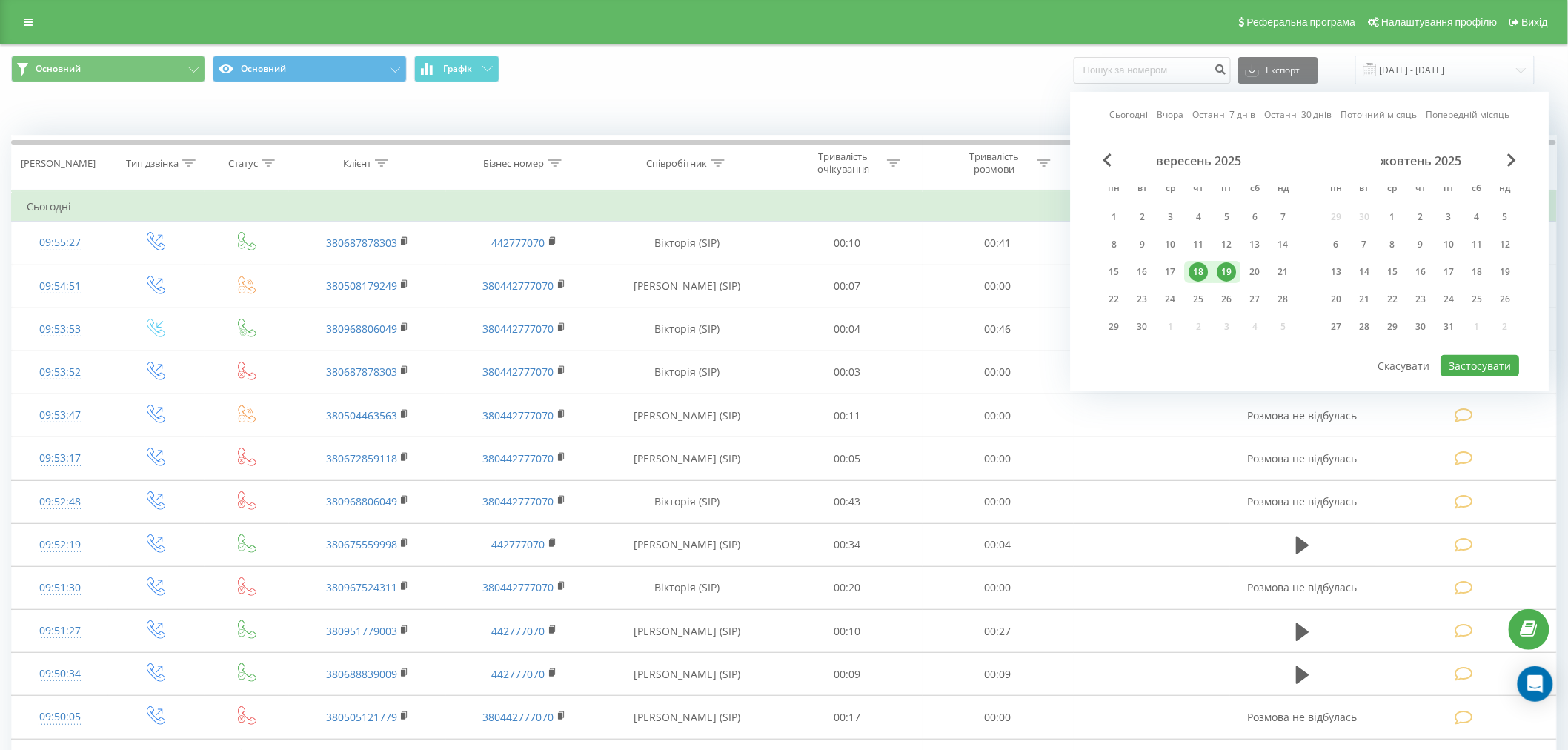
click at [1226, 268] on div "19" at bounding box center [1226, 272] width 19 height 19
click at [1490, 361] on button "Застосувати" at bounding box center [1480, 365] width 78 height 21
type input "[DATE] - [DATE]"
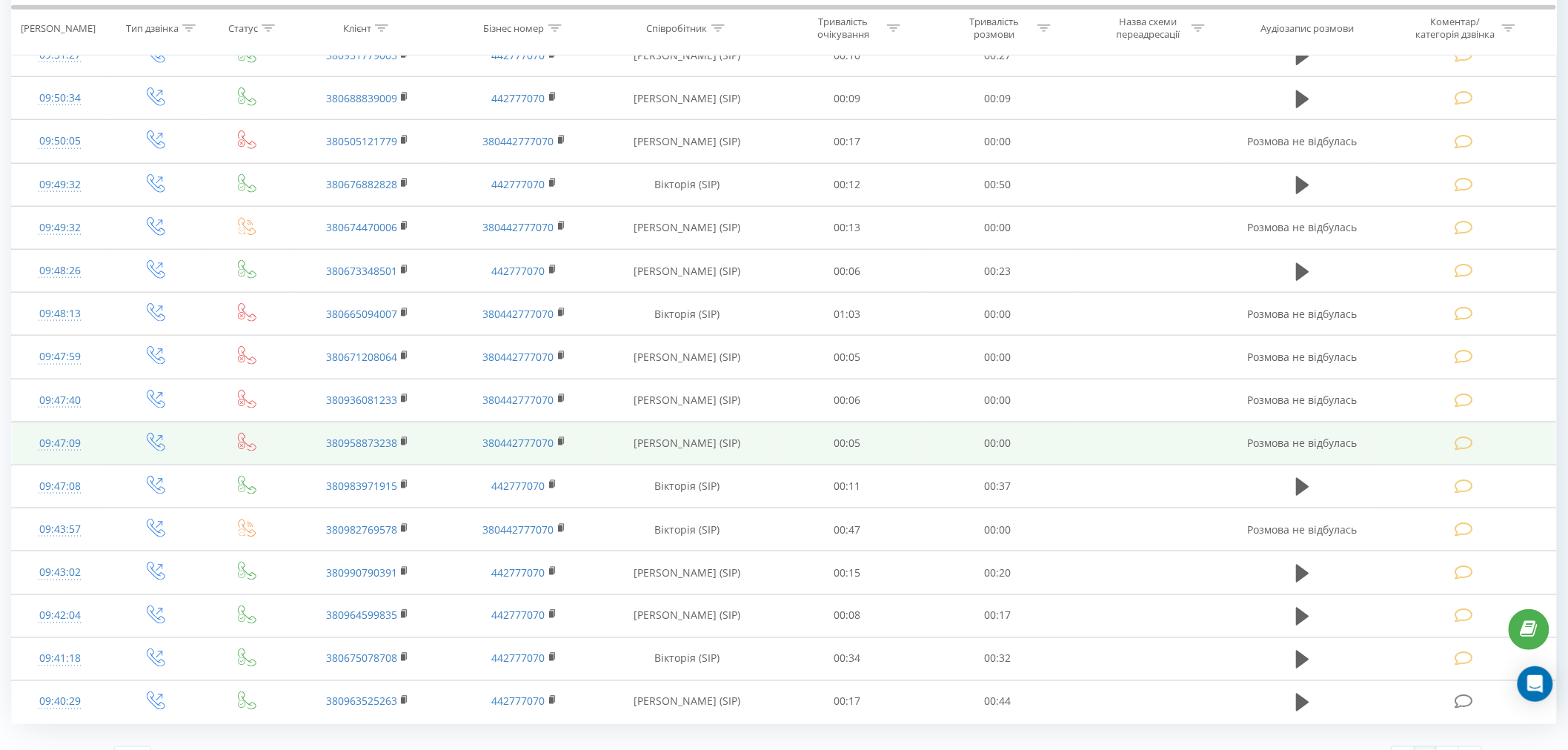
scroll to position [606, 0]
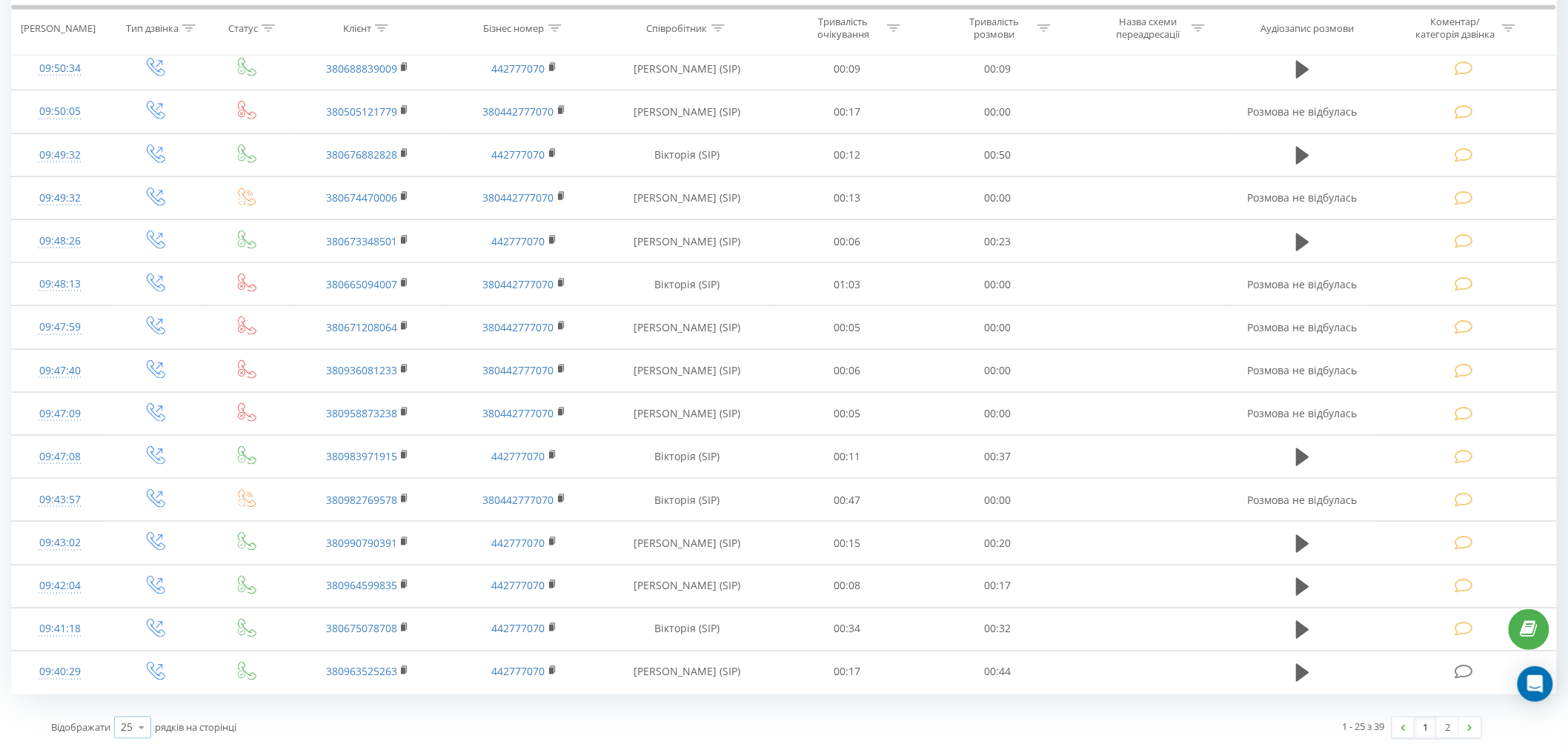
click at [142, 724] on icon at bounding box center [141, 728] width 22 height 29
click at [129, 697] on div "100" at bounding box center [132, 706] width 35 height 21
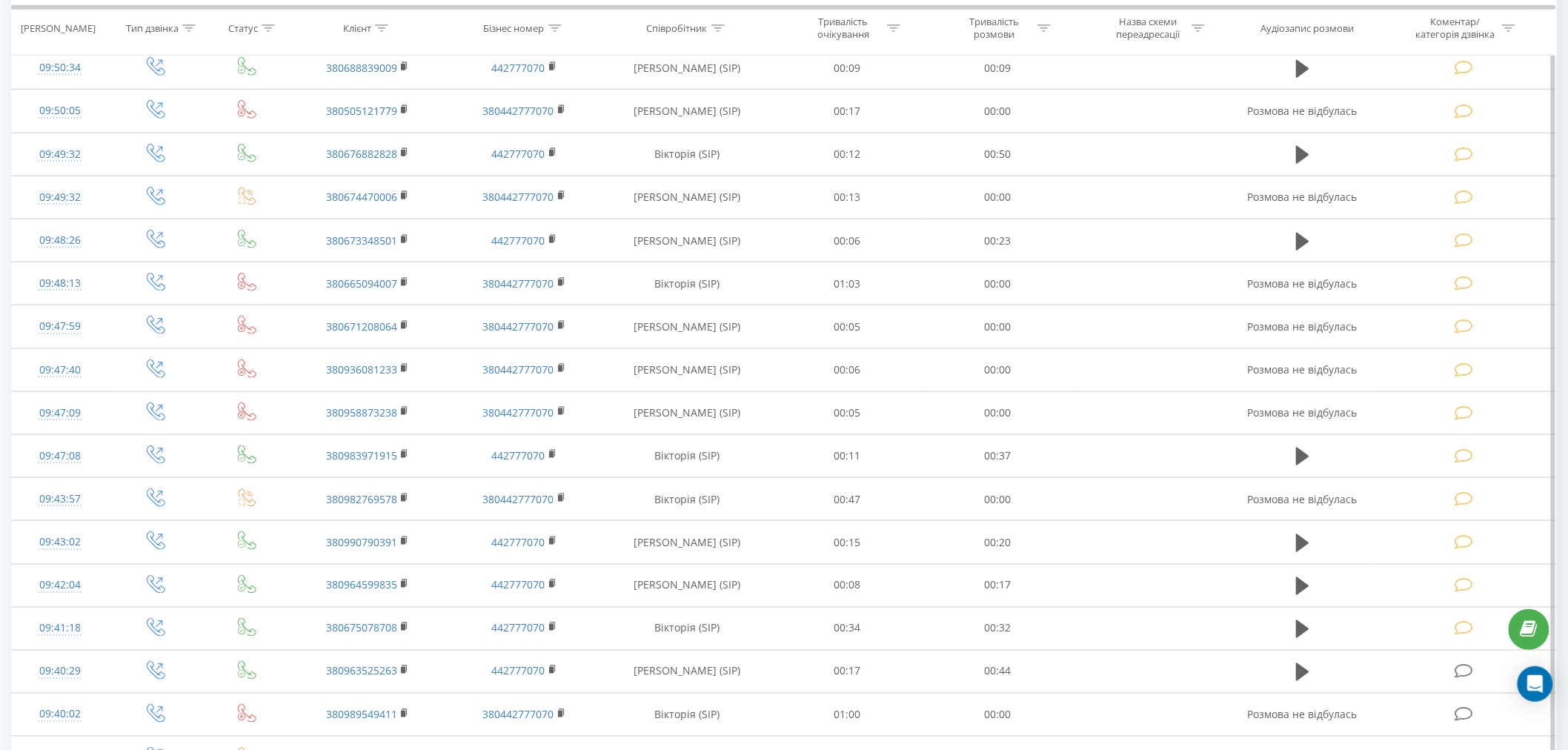
scroll to position [1100, 0]
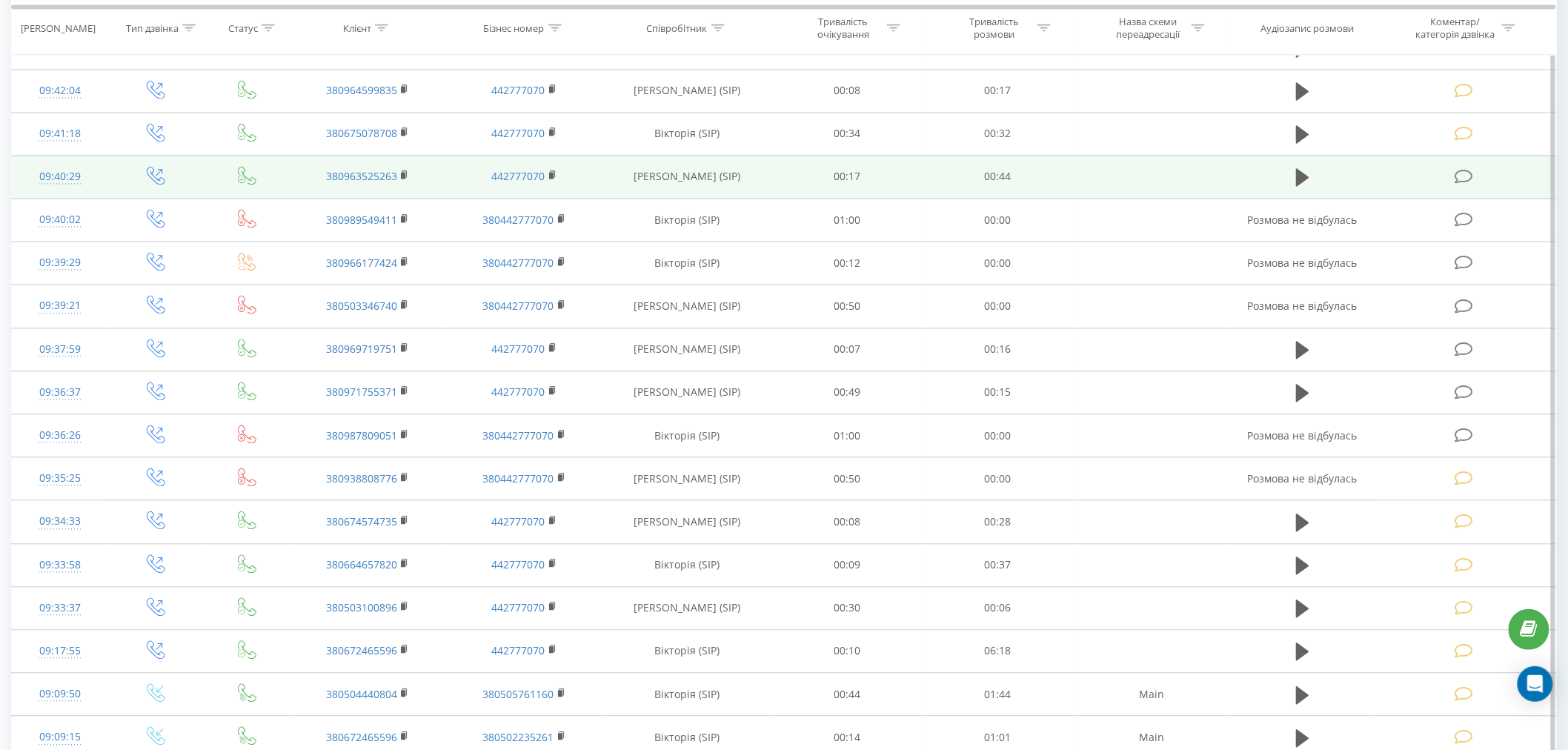
click at [1468, 169] on icon at bounding box center [1463, 177] width 18 height 15
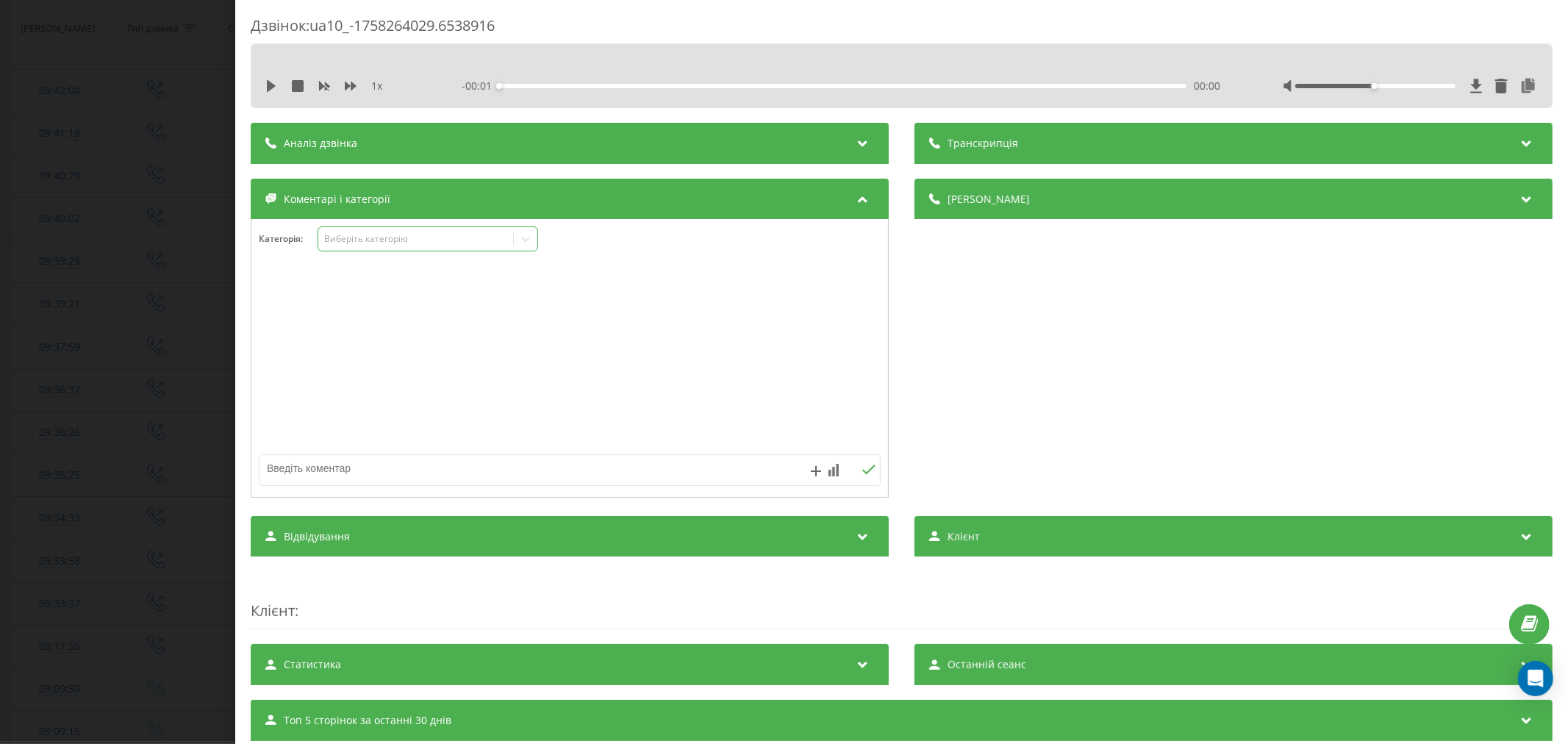
click at [383, 228] on div "Виберіть категорію" at bounding box center [428, 239] width 220 height 25
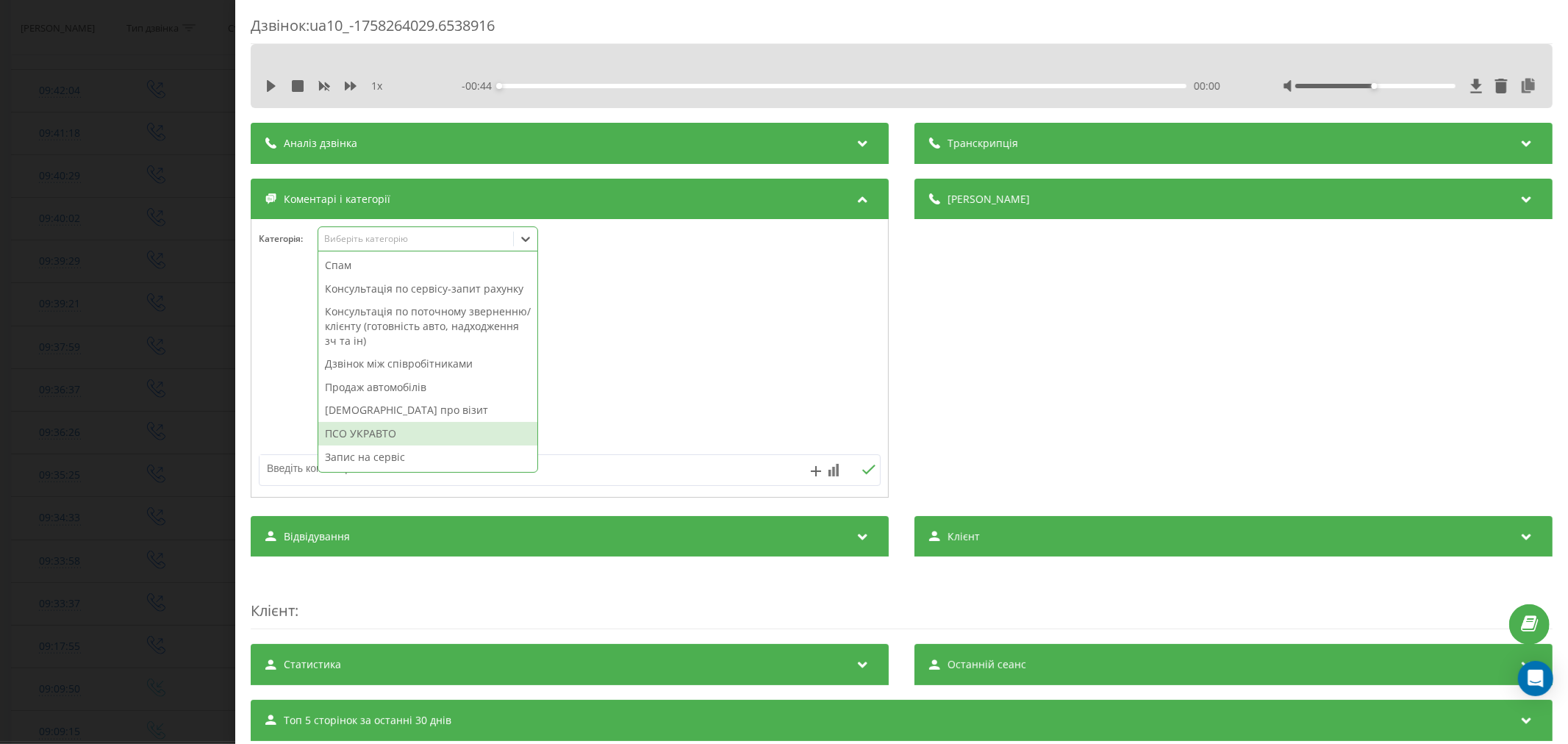
click at [385, 441] on div "ПСО УКРАВТО" at bounding box center [427, 433] width 219 height 24
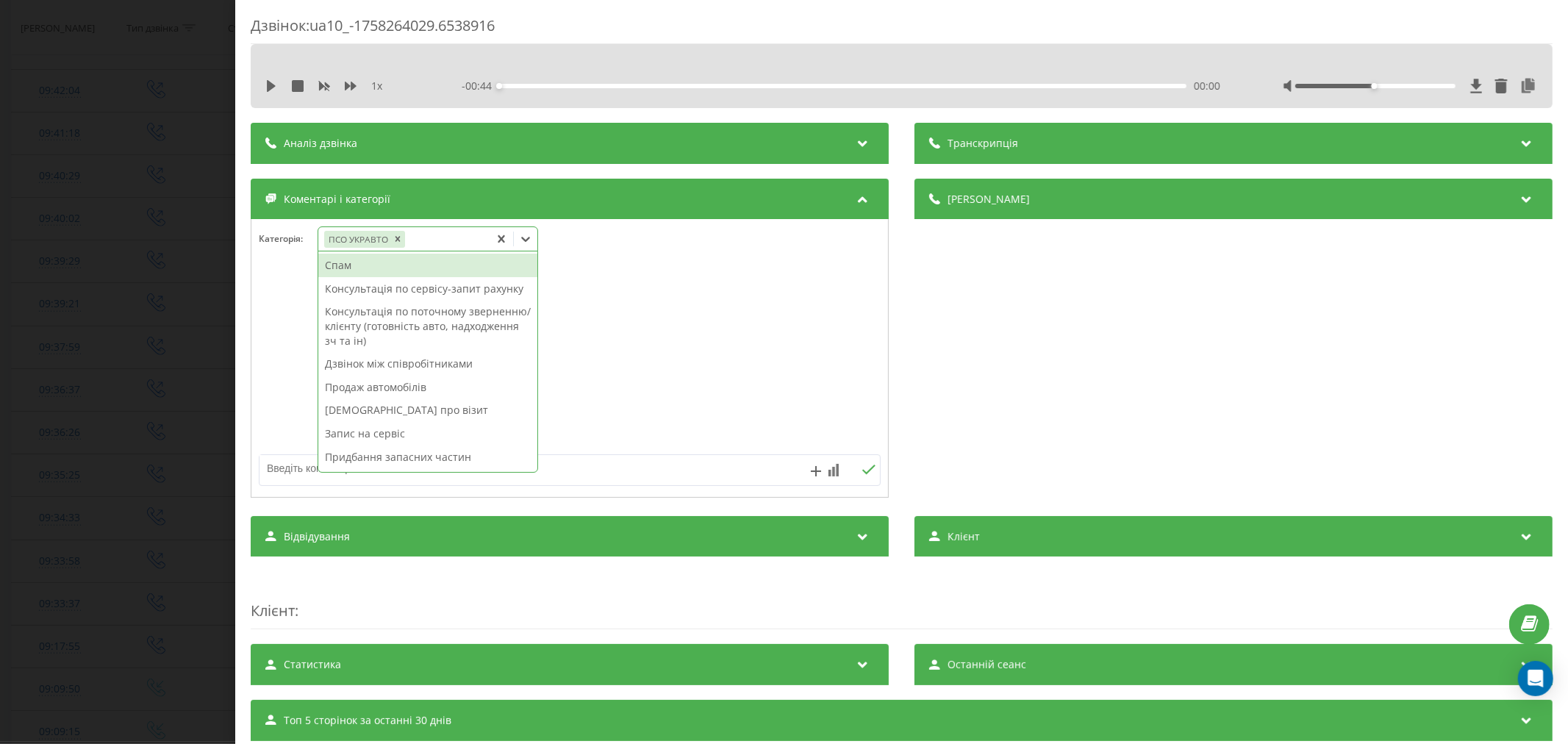
click at [84, 363] on div "Дзвінок : ua10_-1758264029.6538916 1 x - 00:44 00:00 00:00 Транскрипція Для AI-…" at bounding box center [784, 372] width 1568 height 744
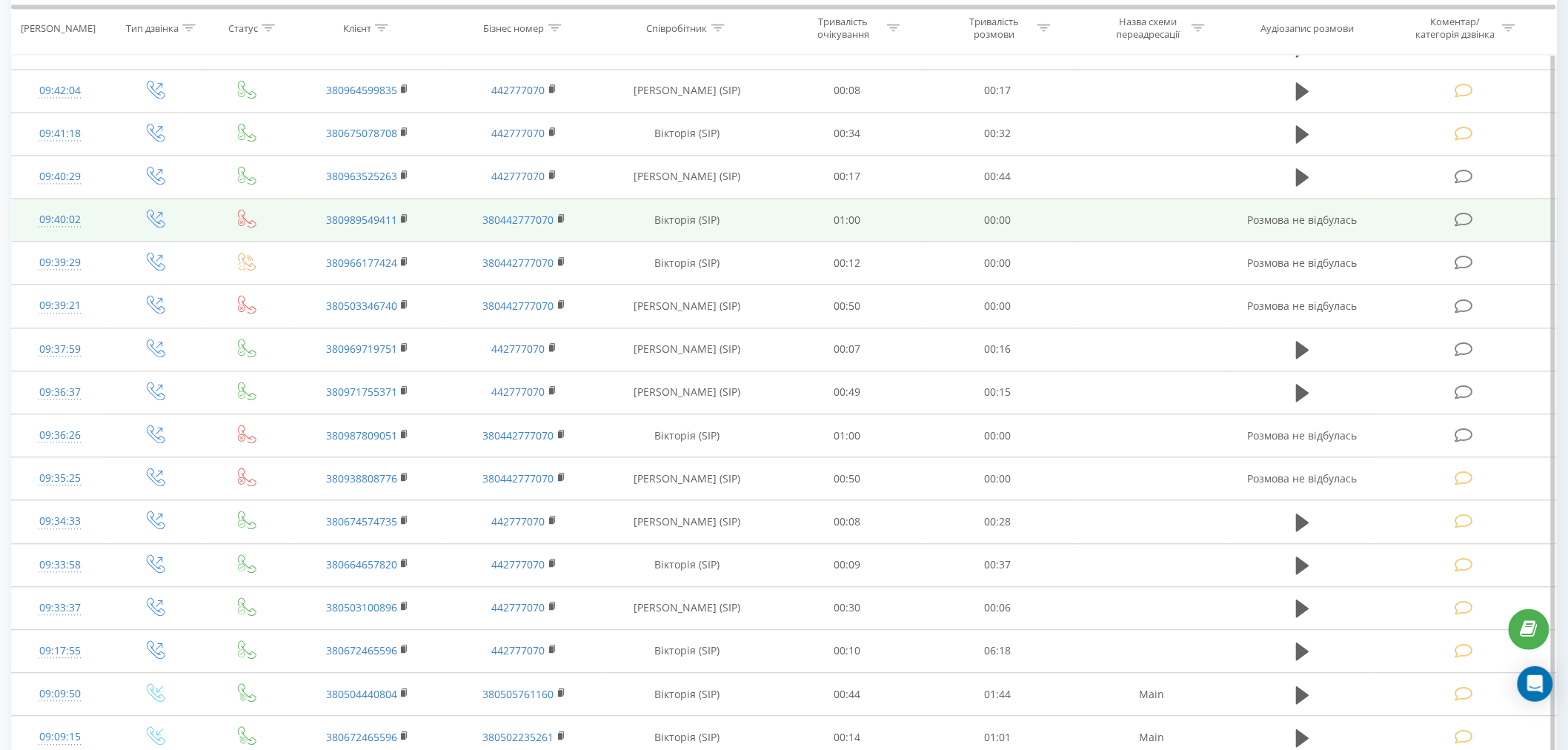
click at [1445, 231] on td at bounding box center [1465, 220] width 181 height 43
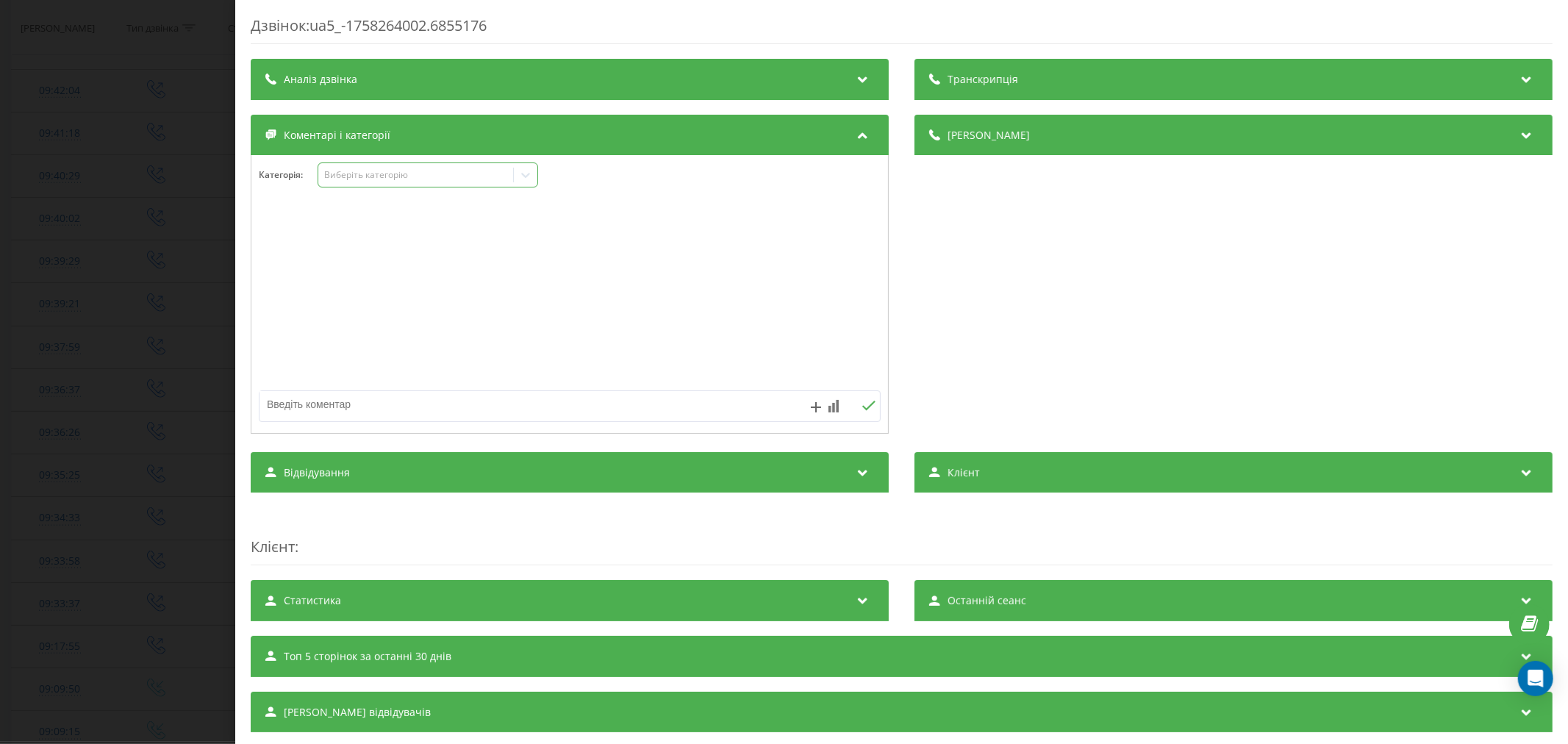
click at [373, 186] on div "Виберіть категорію" at bounding box center [428, 175] width 220 height 25
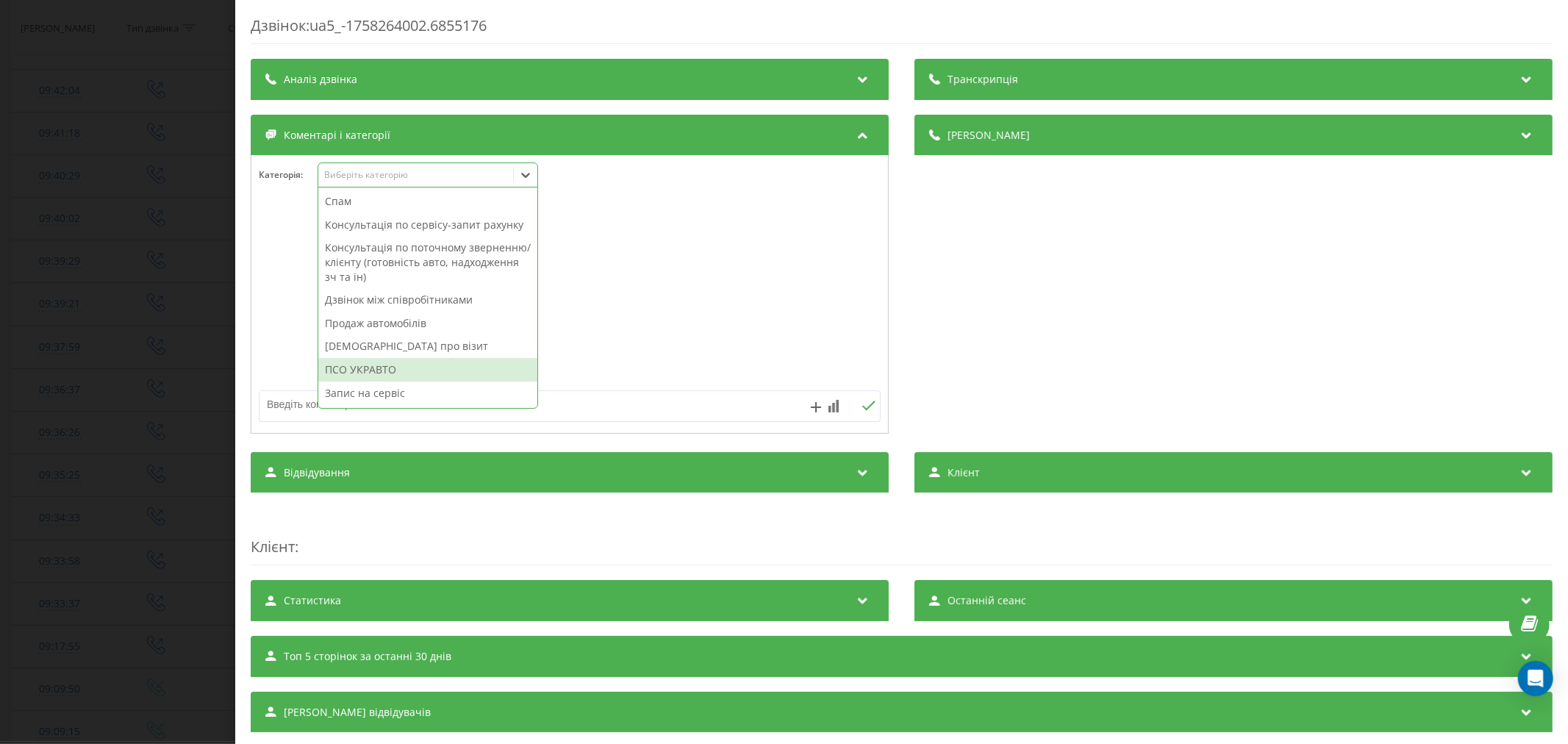
click at [362, 381] on div "ПСО УКРАВТО" at bounding box center [427, 369] width 219 height 24
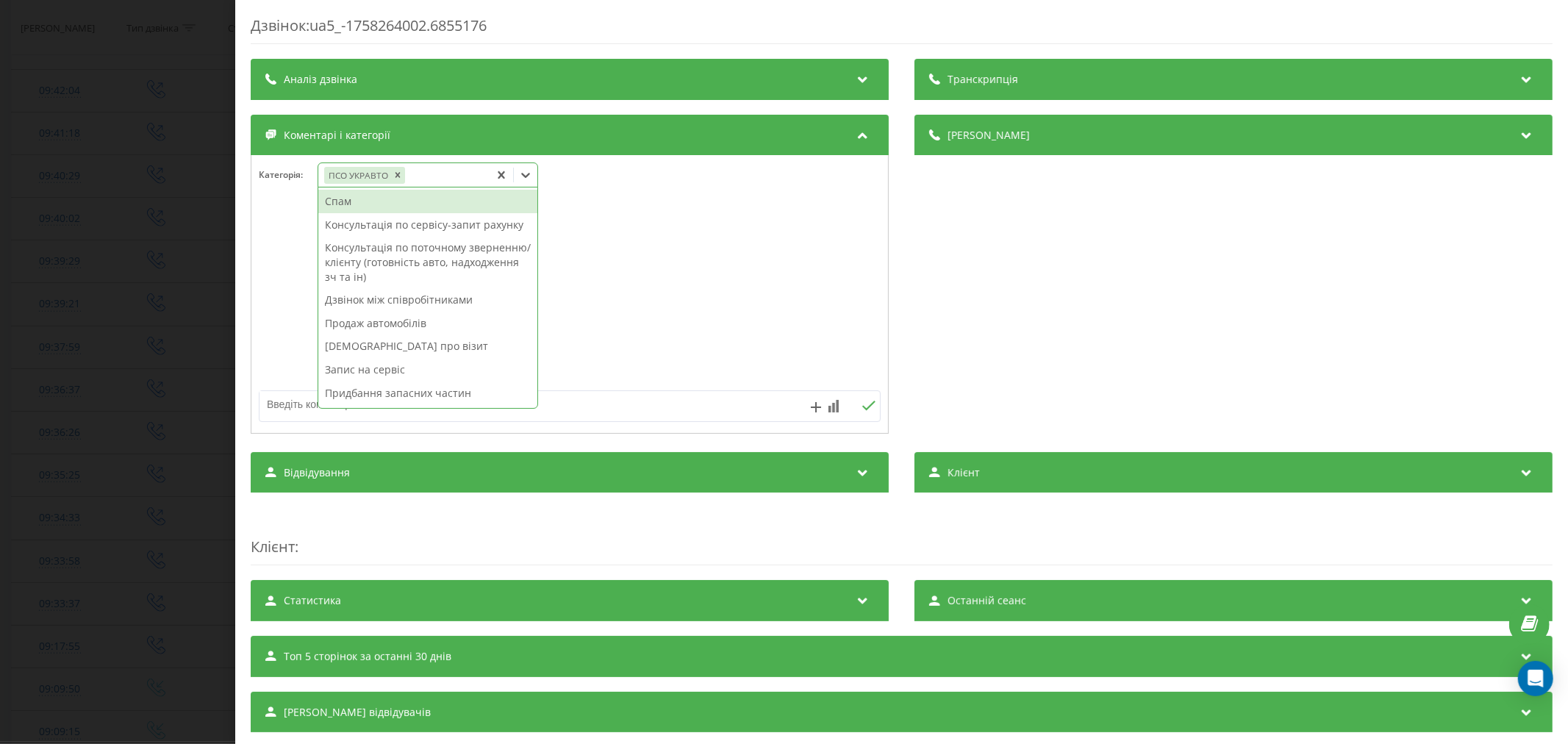
click at [104, 365] on div "Дзвінок : ua5_-1758264002.6855176 Транскрипція Для AI-аналізу майбутніх дзвінкі…" at bounding box center [784, 372] width 1568 height 744
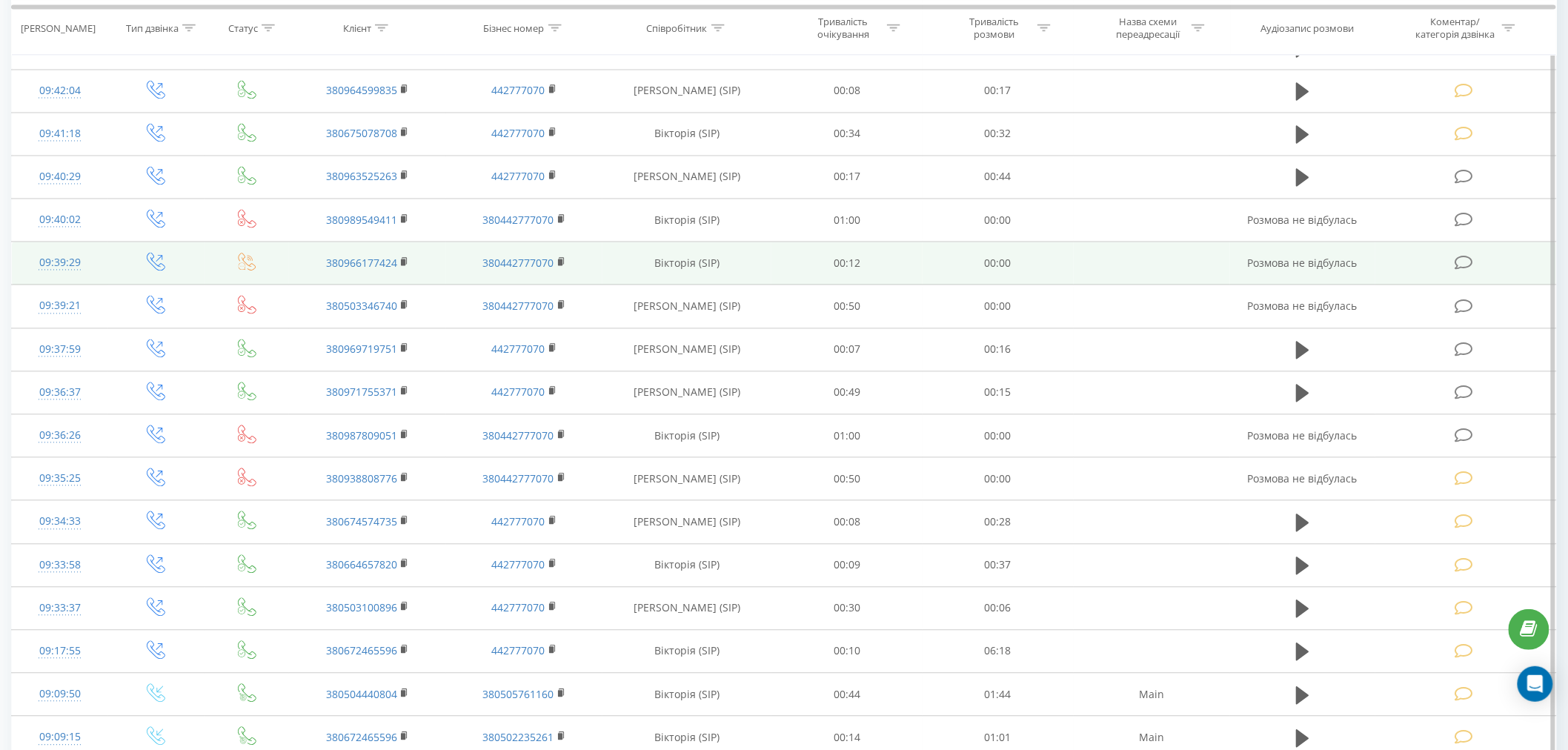
click at [1480, 263] on td at bounding box center [1465, 263] width 181 height 43
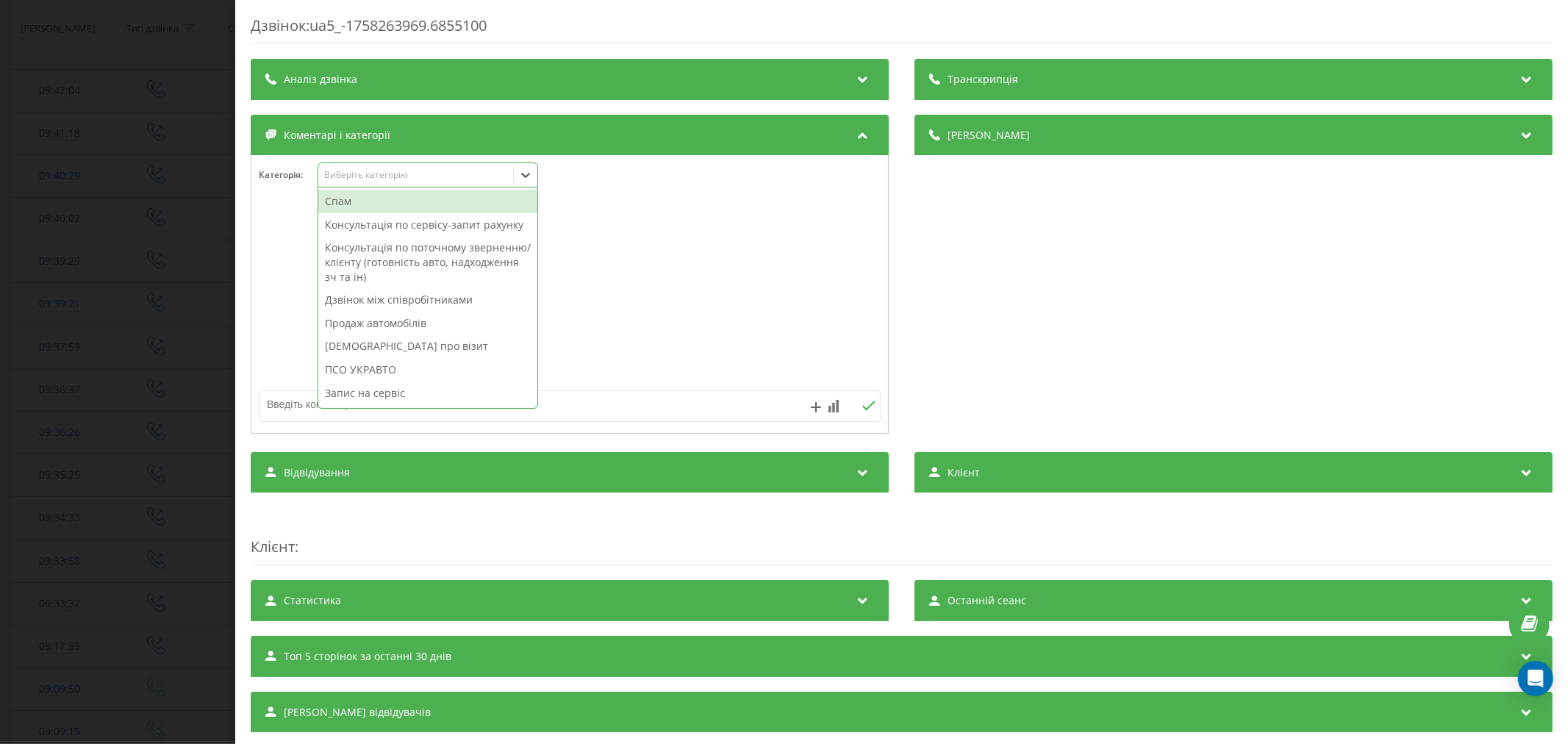
click at [426, 182] on div "Виберіть категорію" at bounding box center [415, 175] width 195 height 14
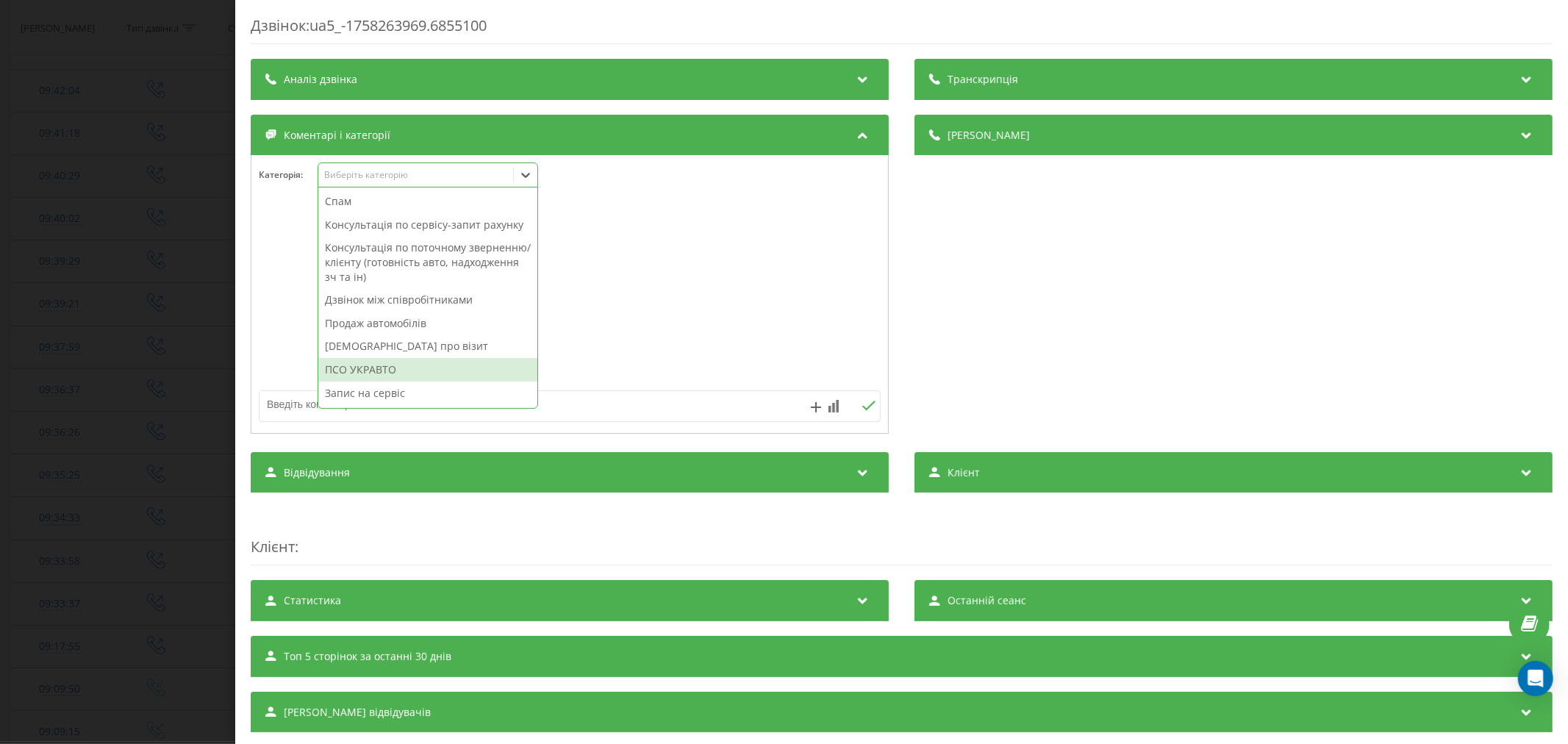
click at [376, 378] on div "ПСО УКРАВТО" at bounding box center [427, 369] width 219 height 24
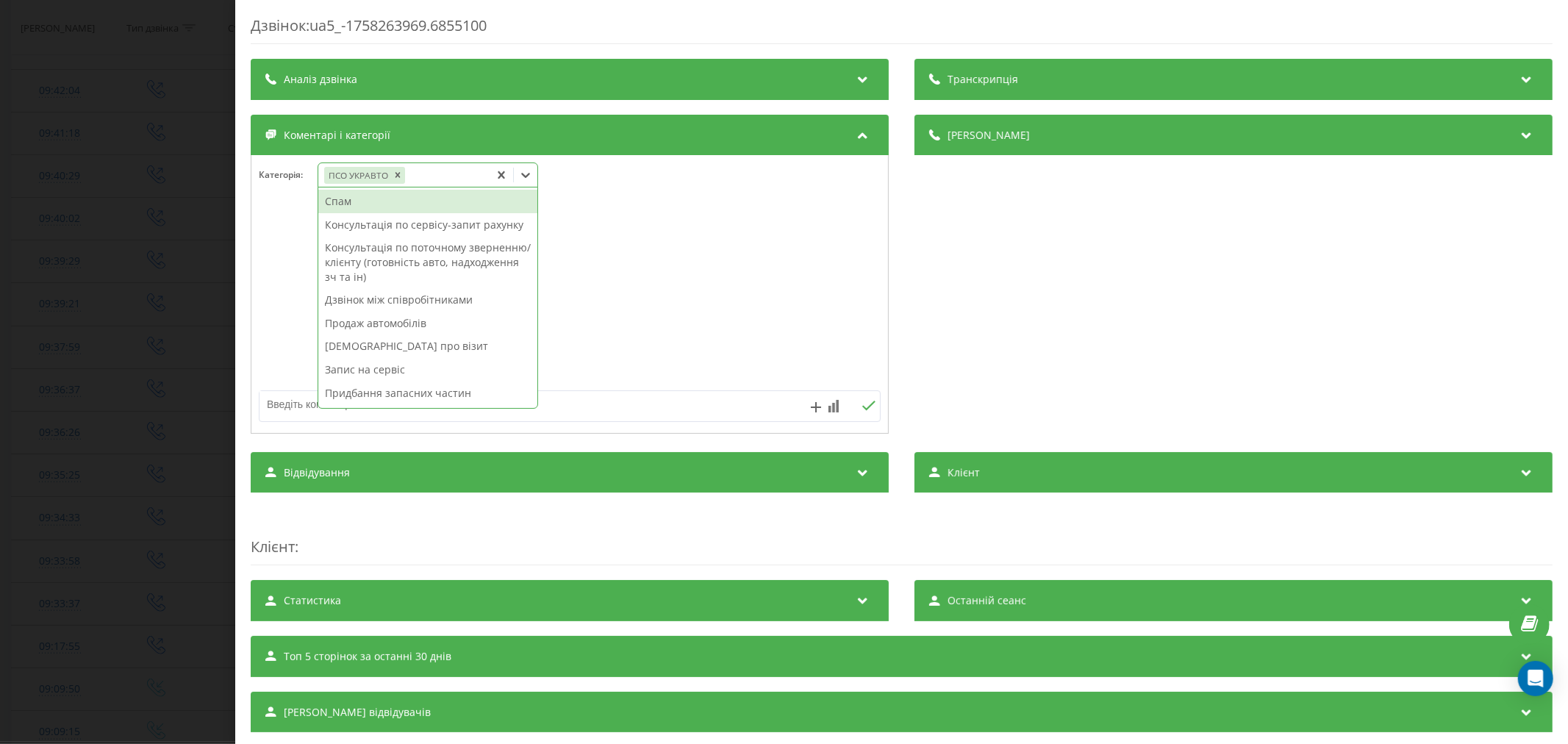
click at [177, 301] on div "Дзвінок : ua5_-1758263969.6855100 Транскрипція Для AI-аналізу майбутніх дзвінкі…" at bounding box center [784, 372] width 1568 height 744
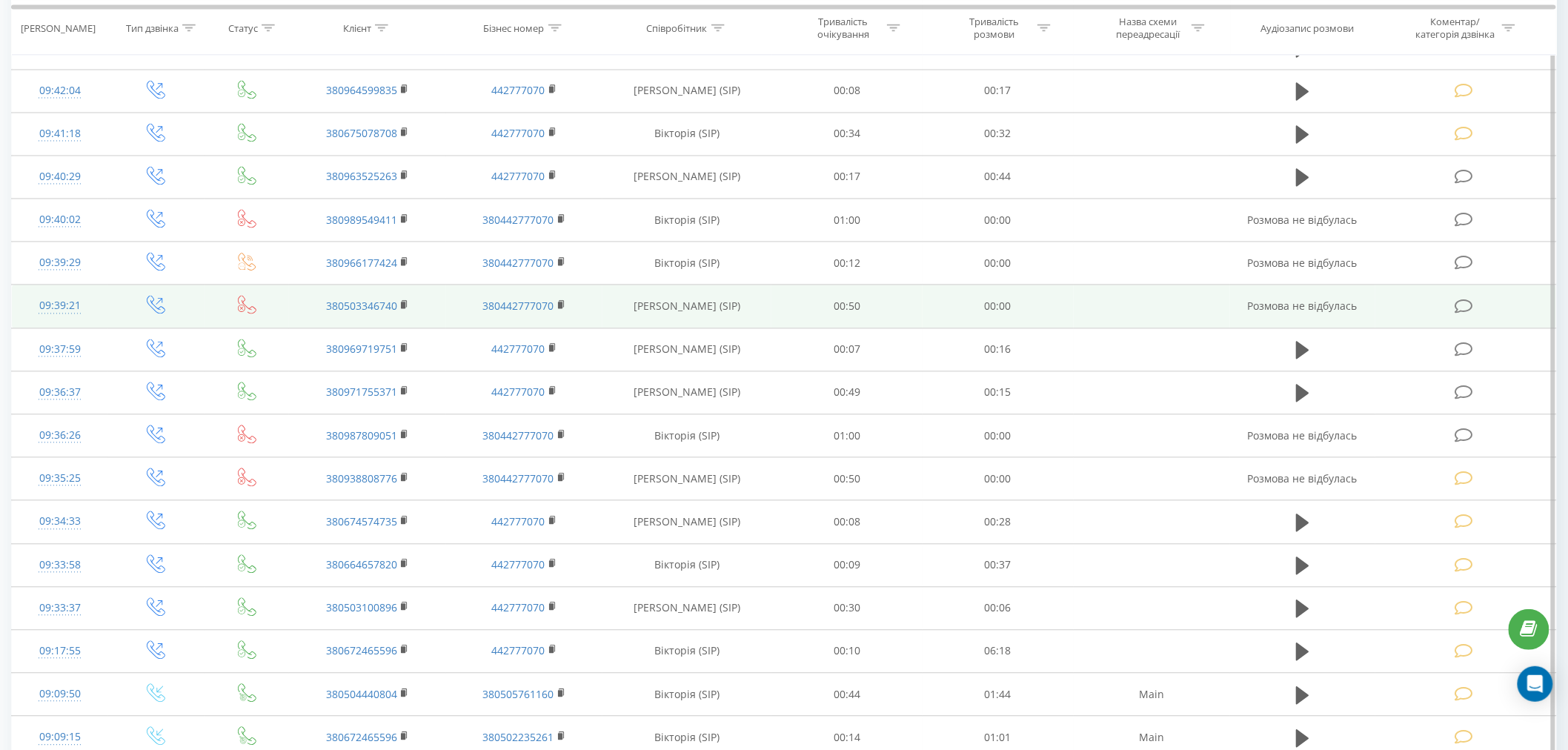
click at [1448, 307] on td at bounding box center [1465, 306] width 181 height 43
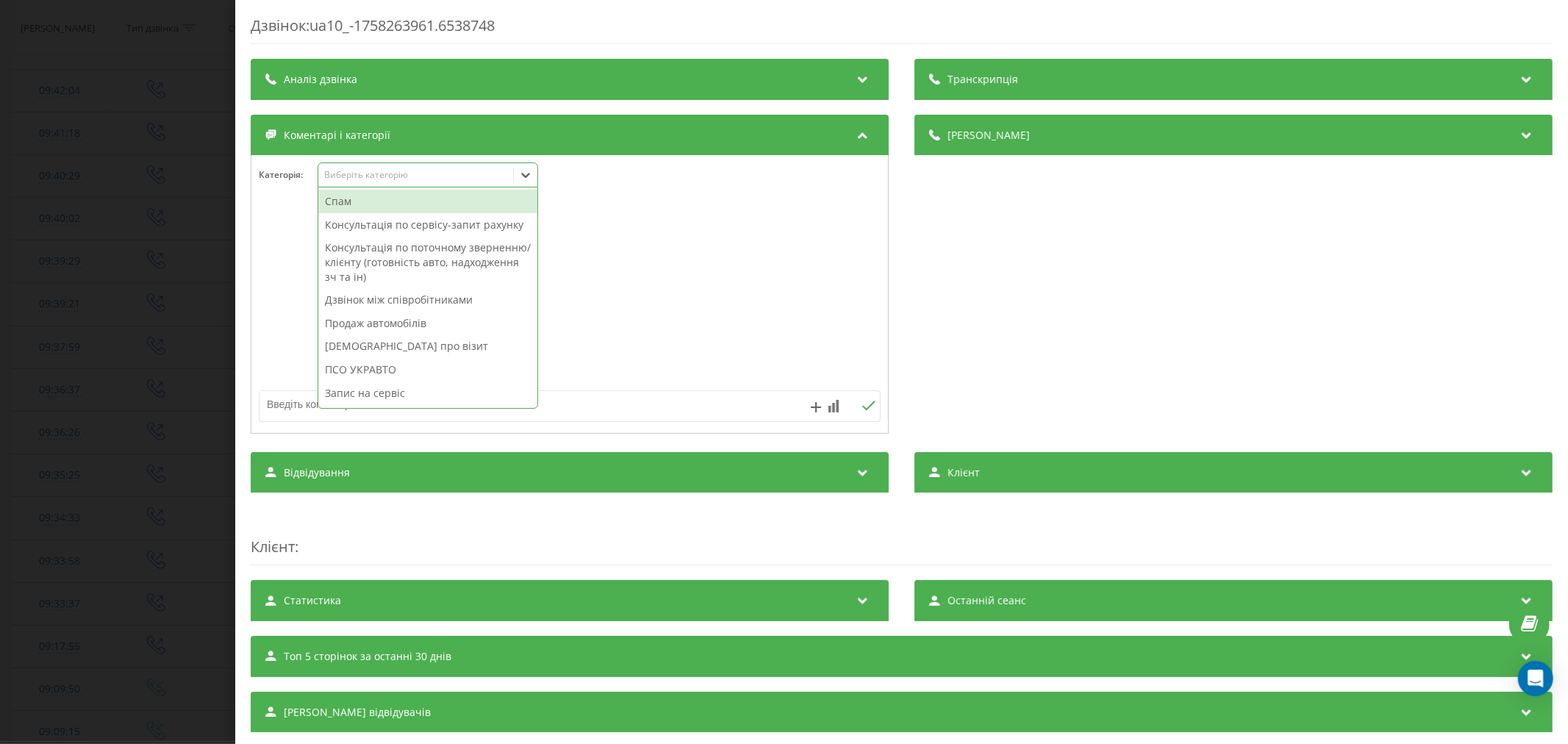
click at [392, 175] on div "Виберіть категорію" at bounding box center [416, 175] width 184 height 11
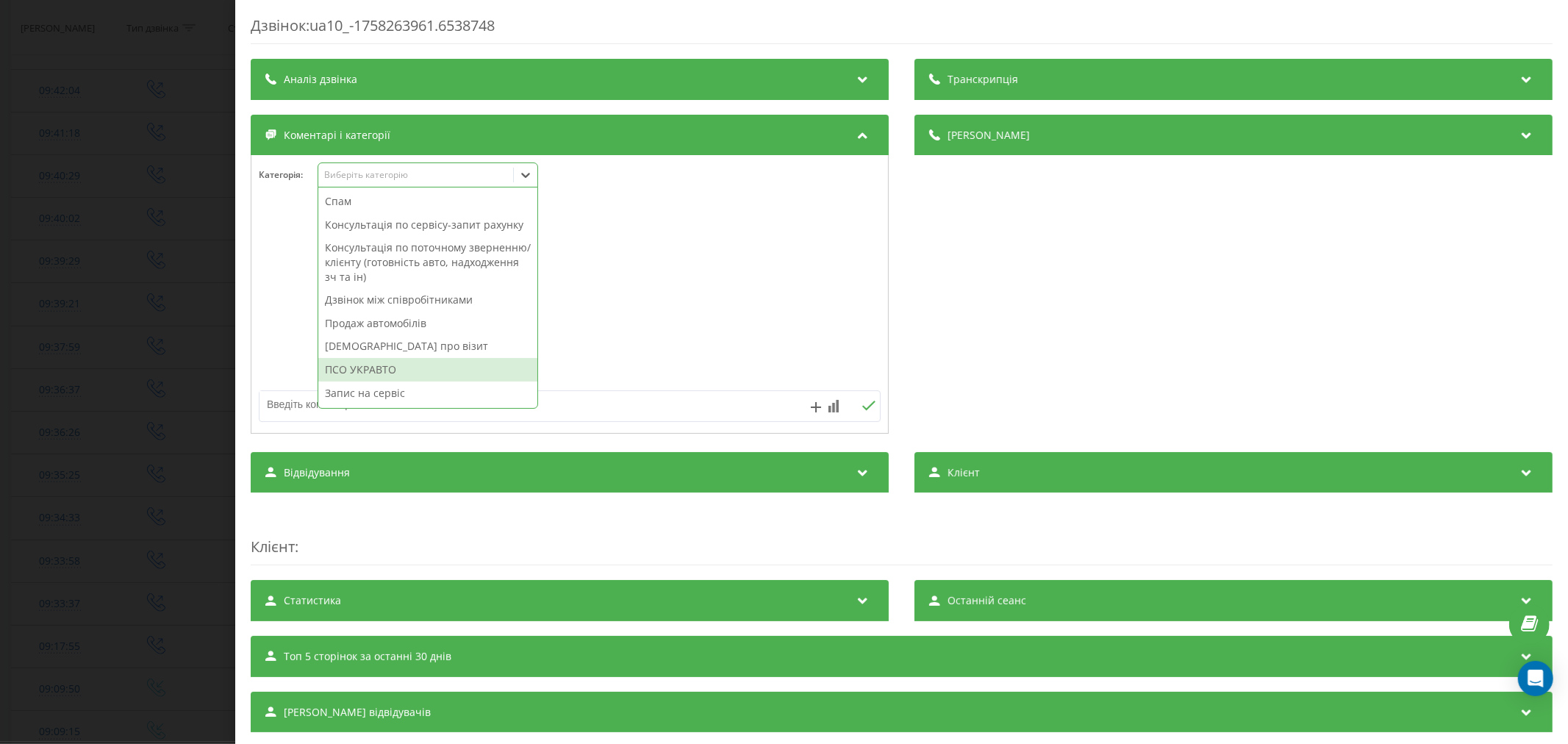
click at [377, 381] on div "ПСО УКРАВТО" at bounding box center [427, 369] width 219 height 24
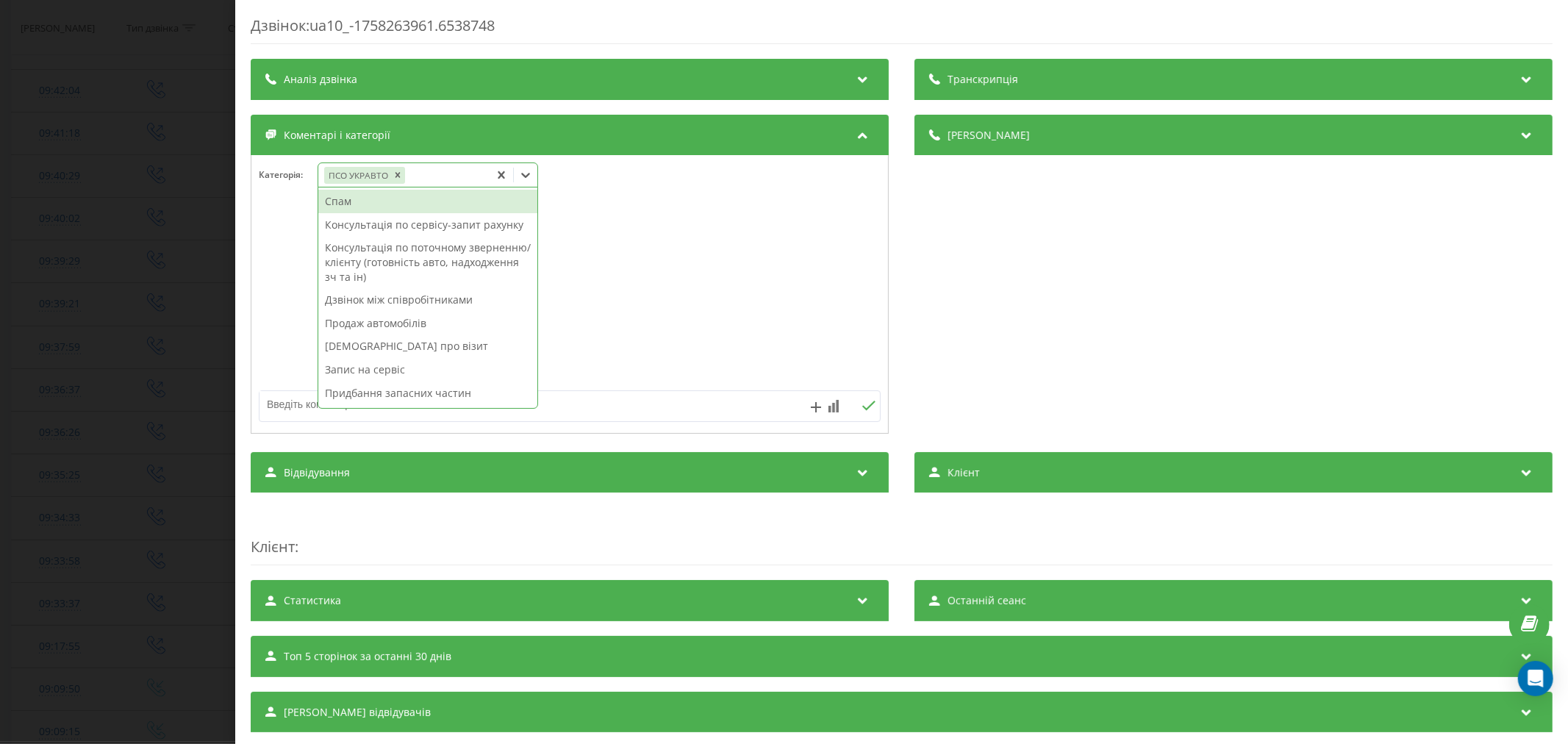
click at [118, 284] on div "Дзвінок : ua10_-1758263961.6538748 Транскрипція Для AI-аналізу майбутніх дзвінк…" at bounding box center [784, 372] width 1568 height 744
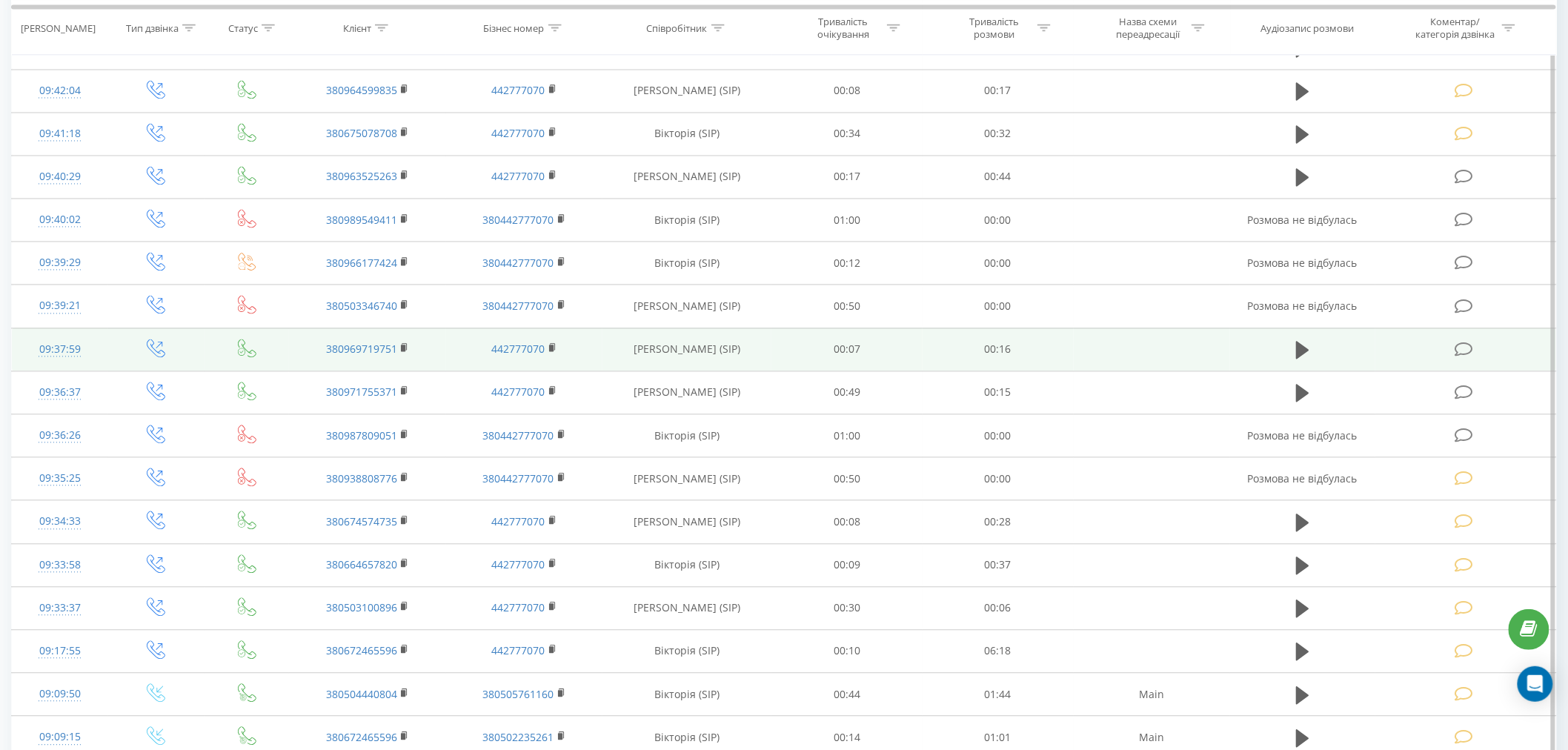
click at [1427, 356] on td at bounding box center [1465, 349] width 181 height 43
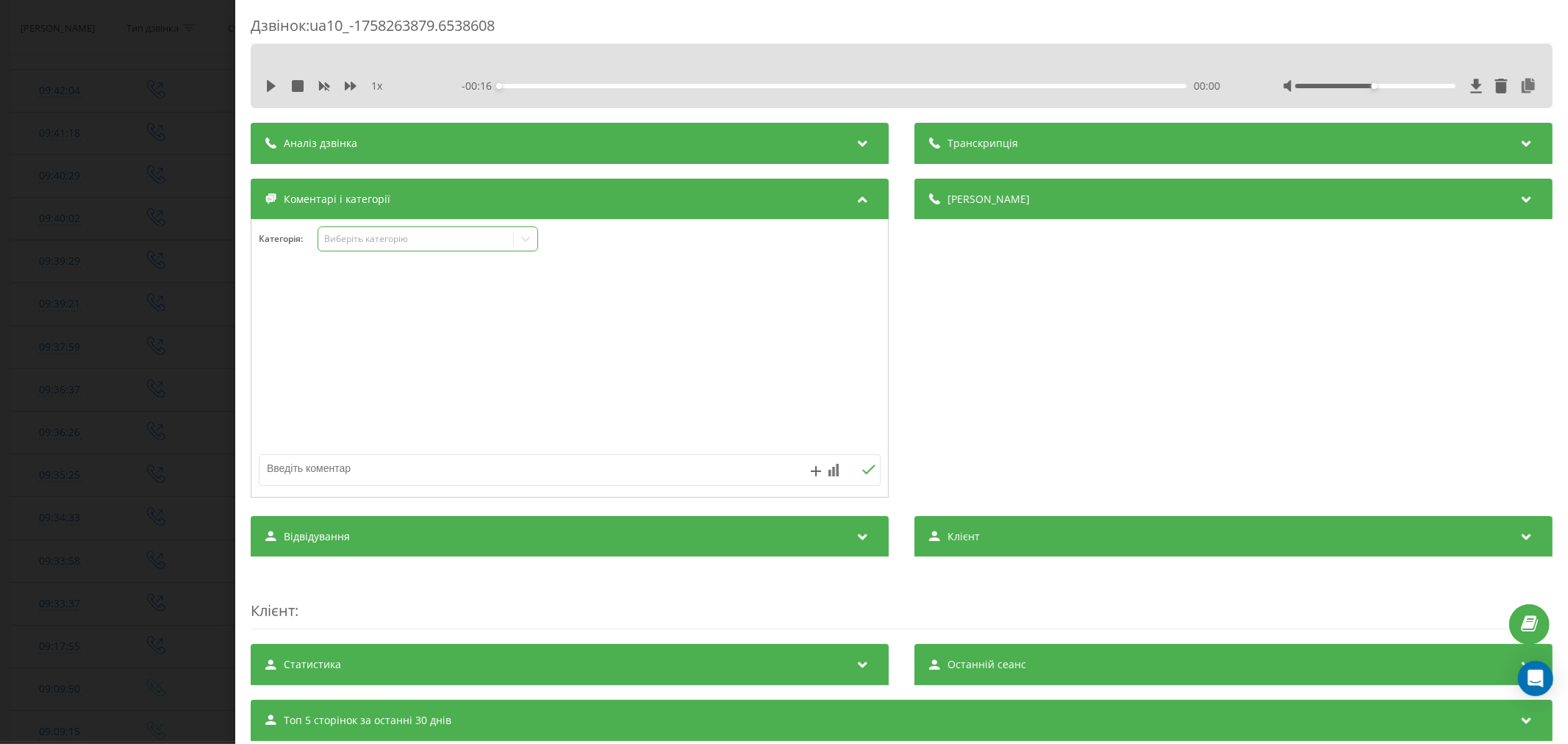
click at [391, 243] on div "Виберіть категорію" at bounding box center [416, 238] width 184 height 11
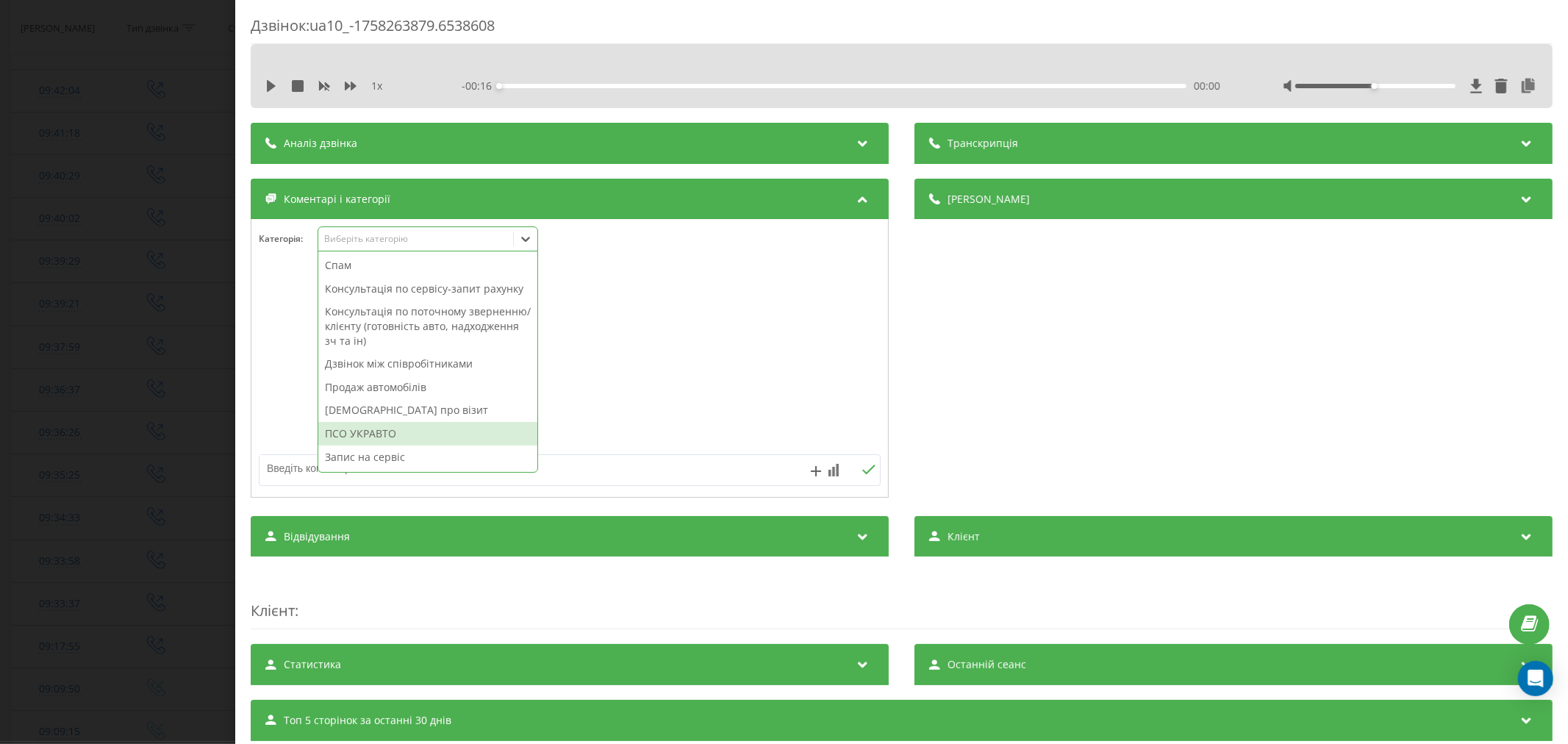
click at [383, 445] on div "ПСО УКРАВТО" at bounding box center [427, 433] width 219 height 24
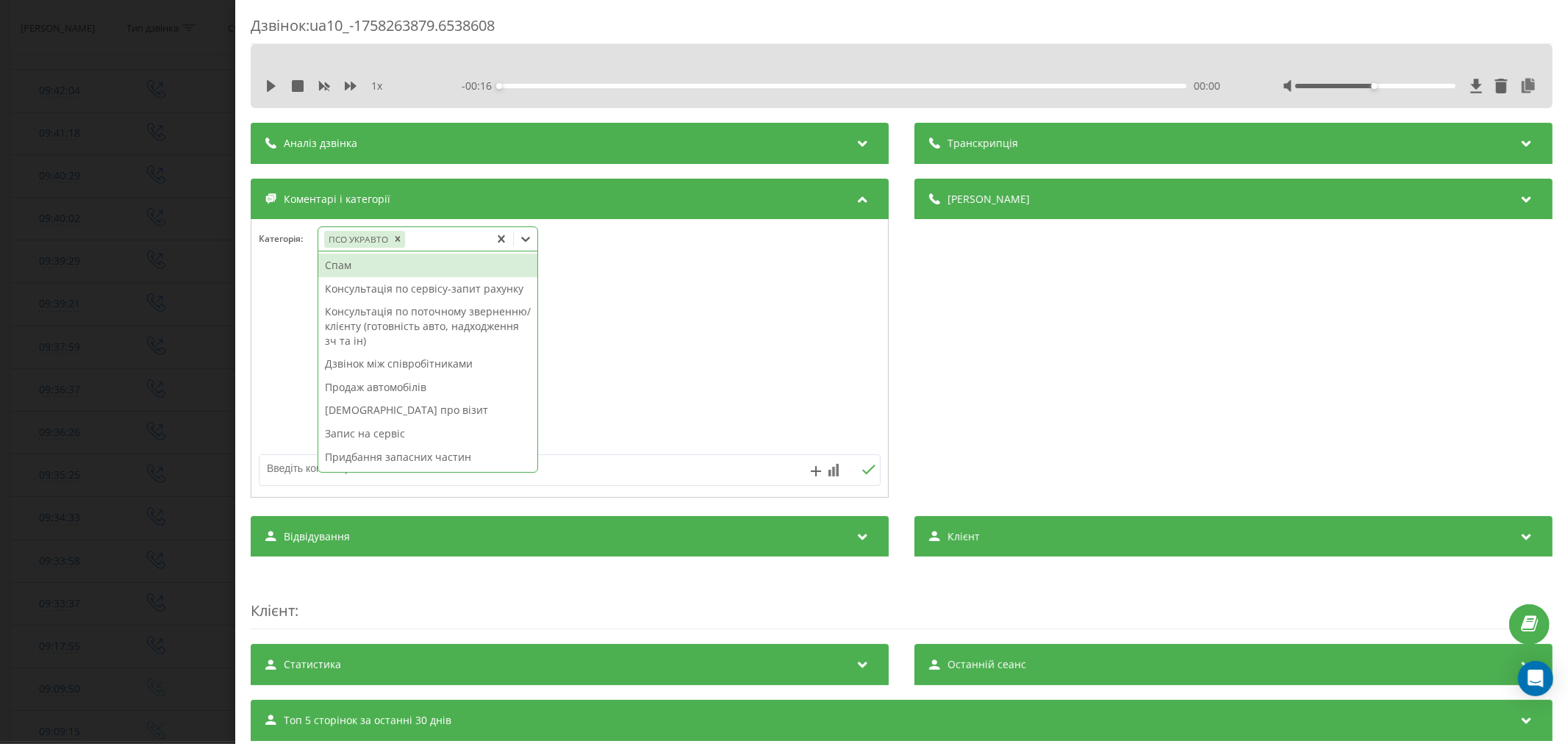
click at [125, 353] on div "Дзвінок : ua10_-1758263879.6538608 1 x - 00:16 00:00 00:00 Транскрипція Для AI-…" at bounding box center [784, 372] width 1568 height 744
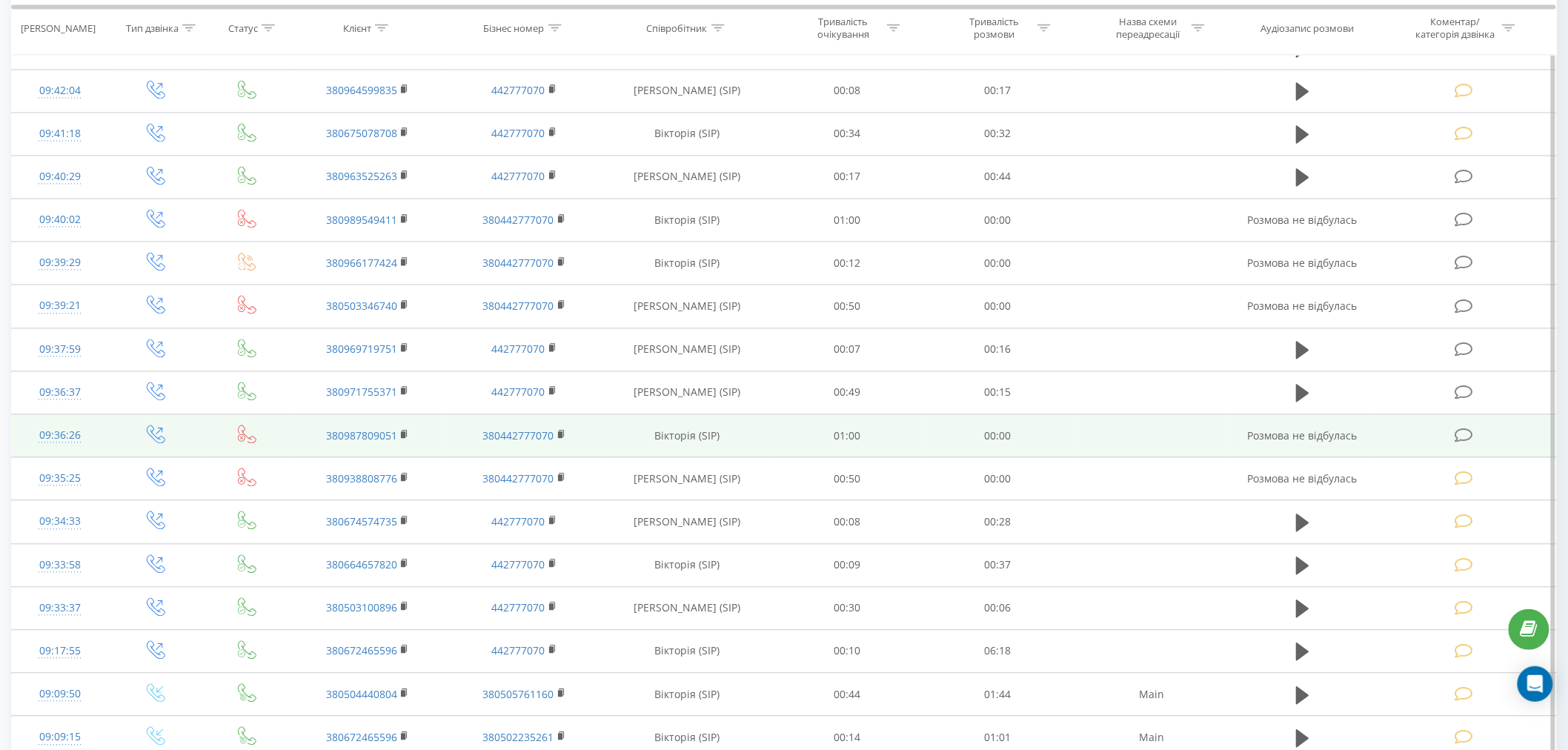
click at [1446, 435] on td at bounding box center [1465, 436] width 181 height 43
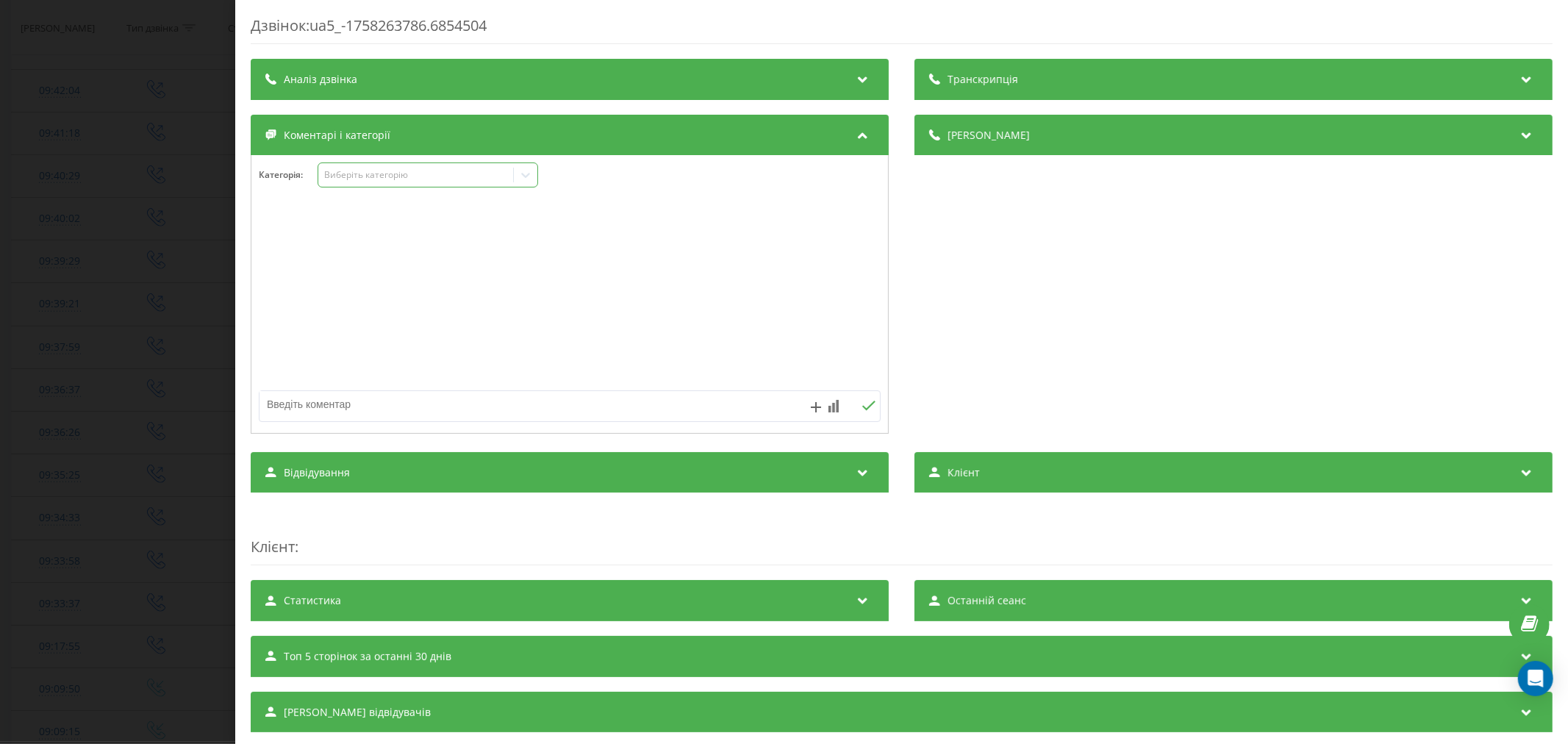
click at [420, 184] on div "Виберіть категорію" at bounding box center [428, 175] width 220 height 25
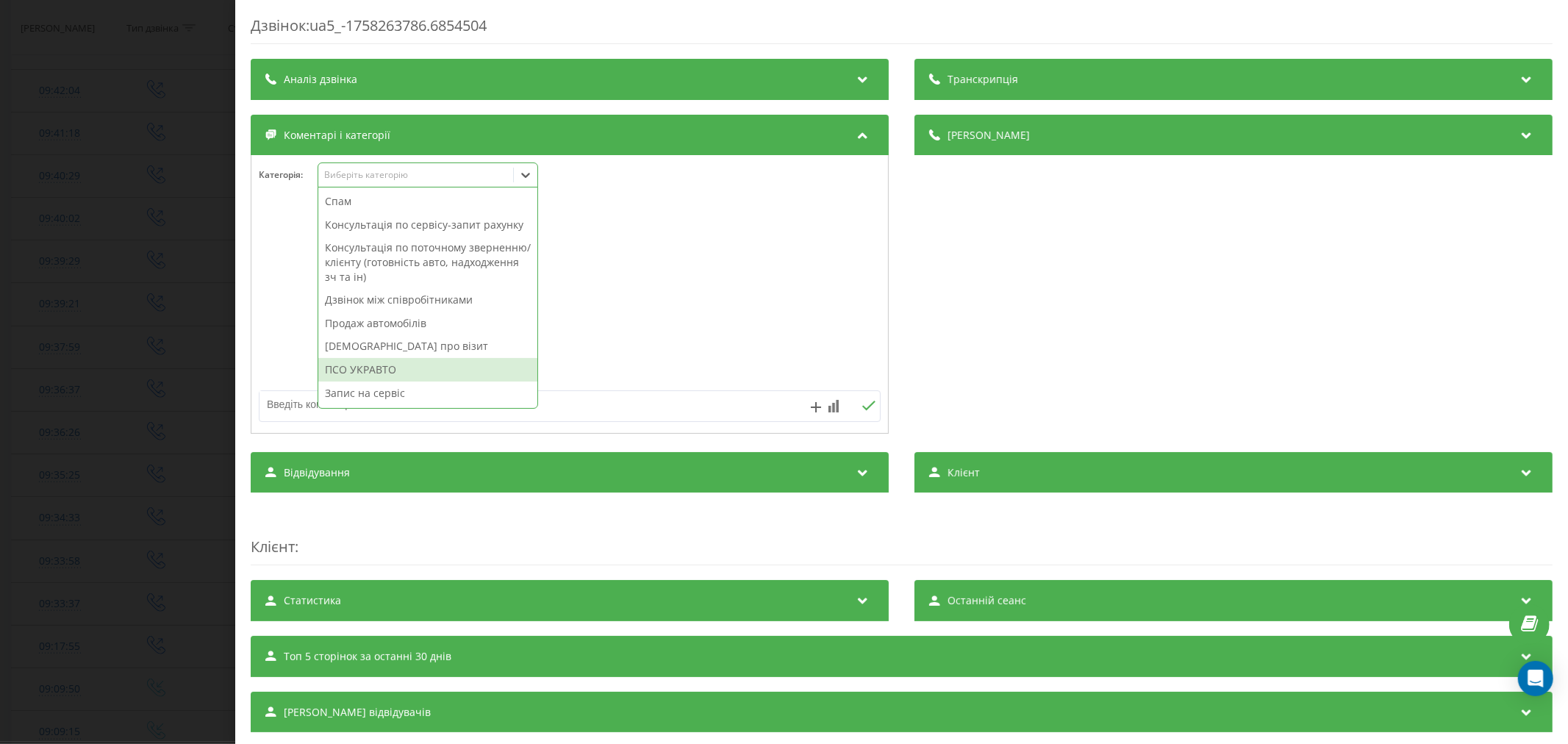
click at [409, 381] on div "ПСО УКРАВТО" at bounding box center [427, 369] width 219 height 24
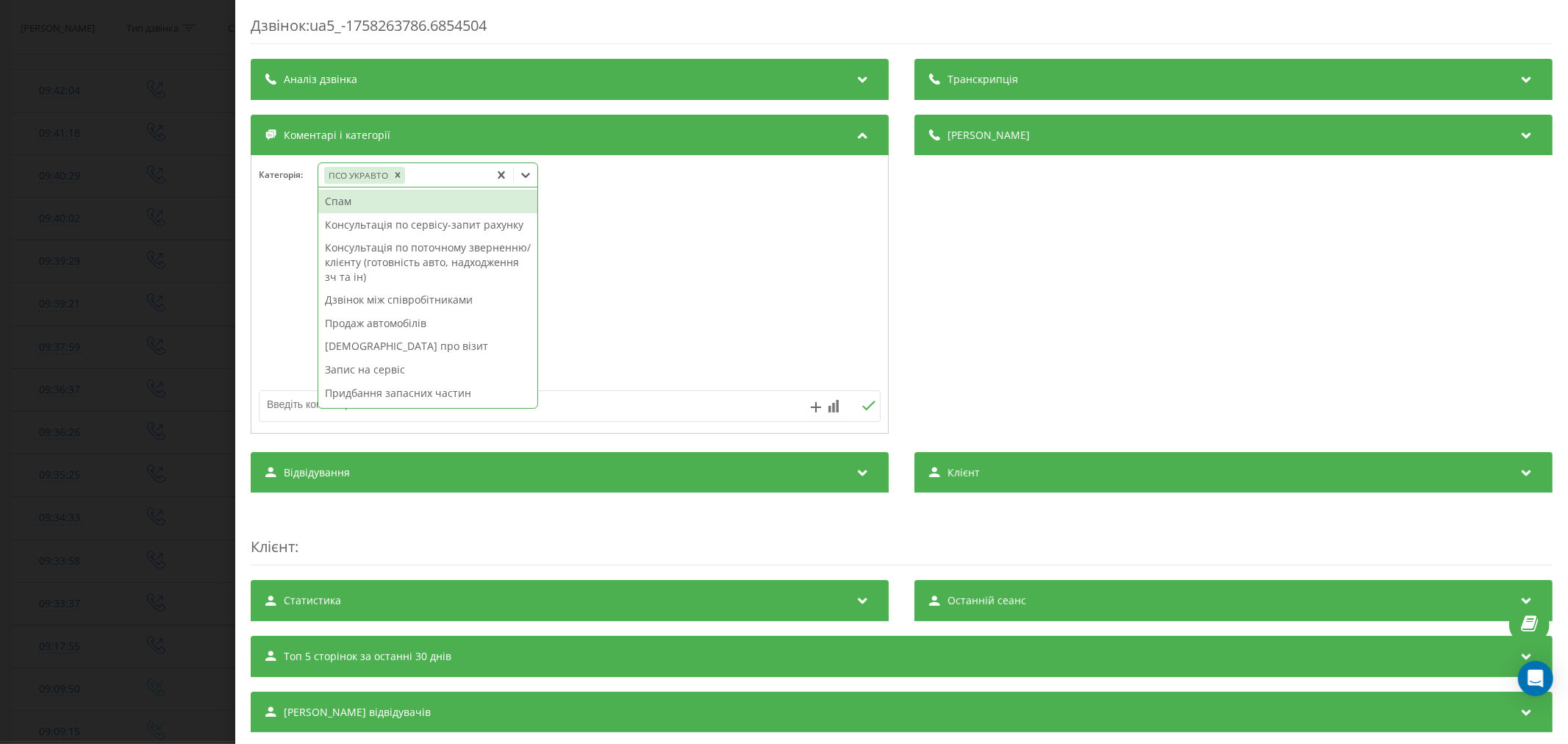
click at [131, 348] on div "Дзвінок : ua5_-1758263786.6854504 Транскрипція Для AI-аналізу майбутніх дзвінкі…" at bounding box center [784, 372] width 1568 height 744
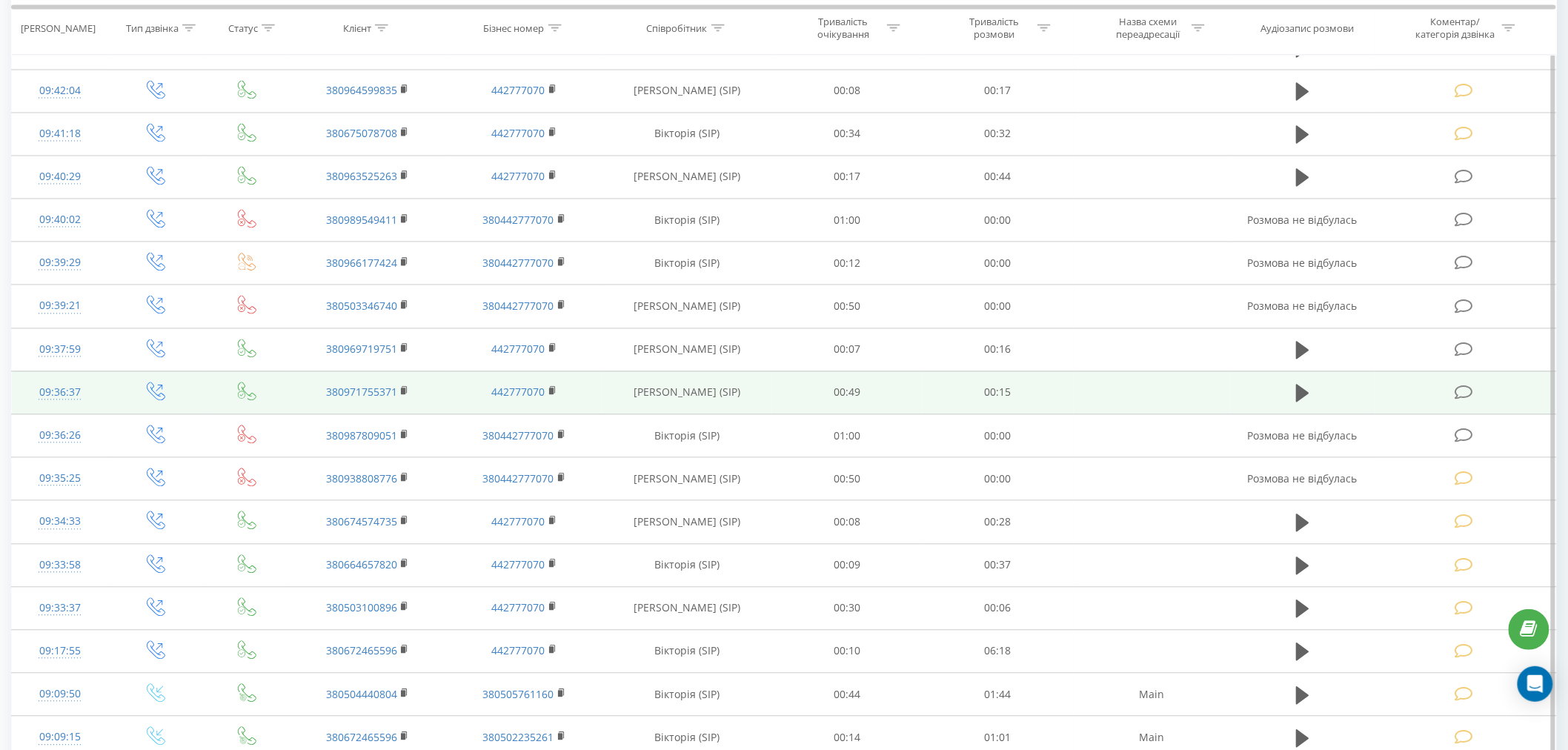
click at [1480, 396] on td at bounding box center [1465, 392] width 181 height 43
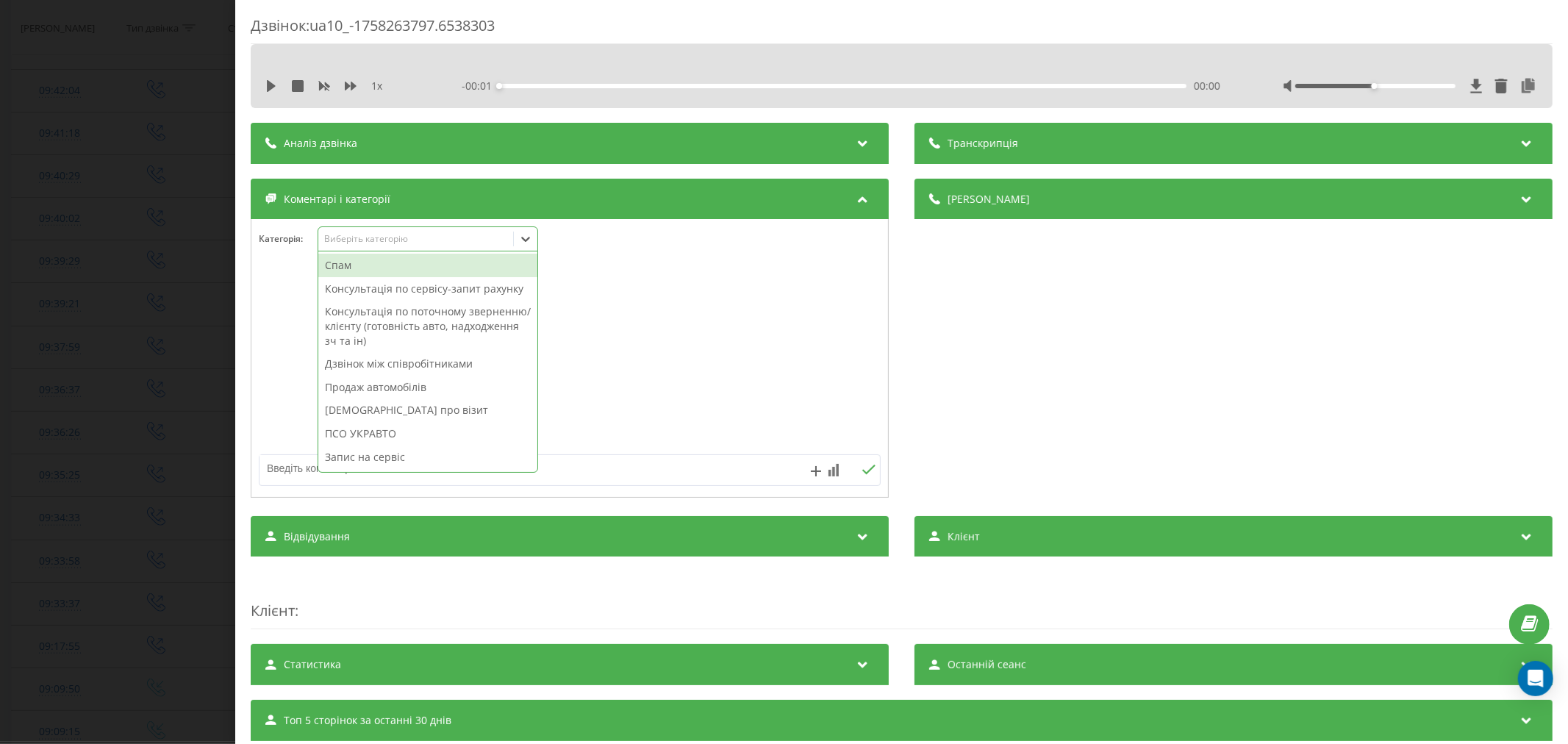
click at [398, 251] on div "Виберіть категорію" at bounding box center [428, 239] width 220 height 25
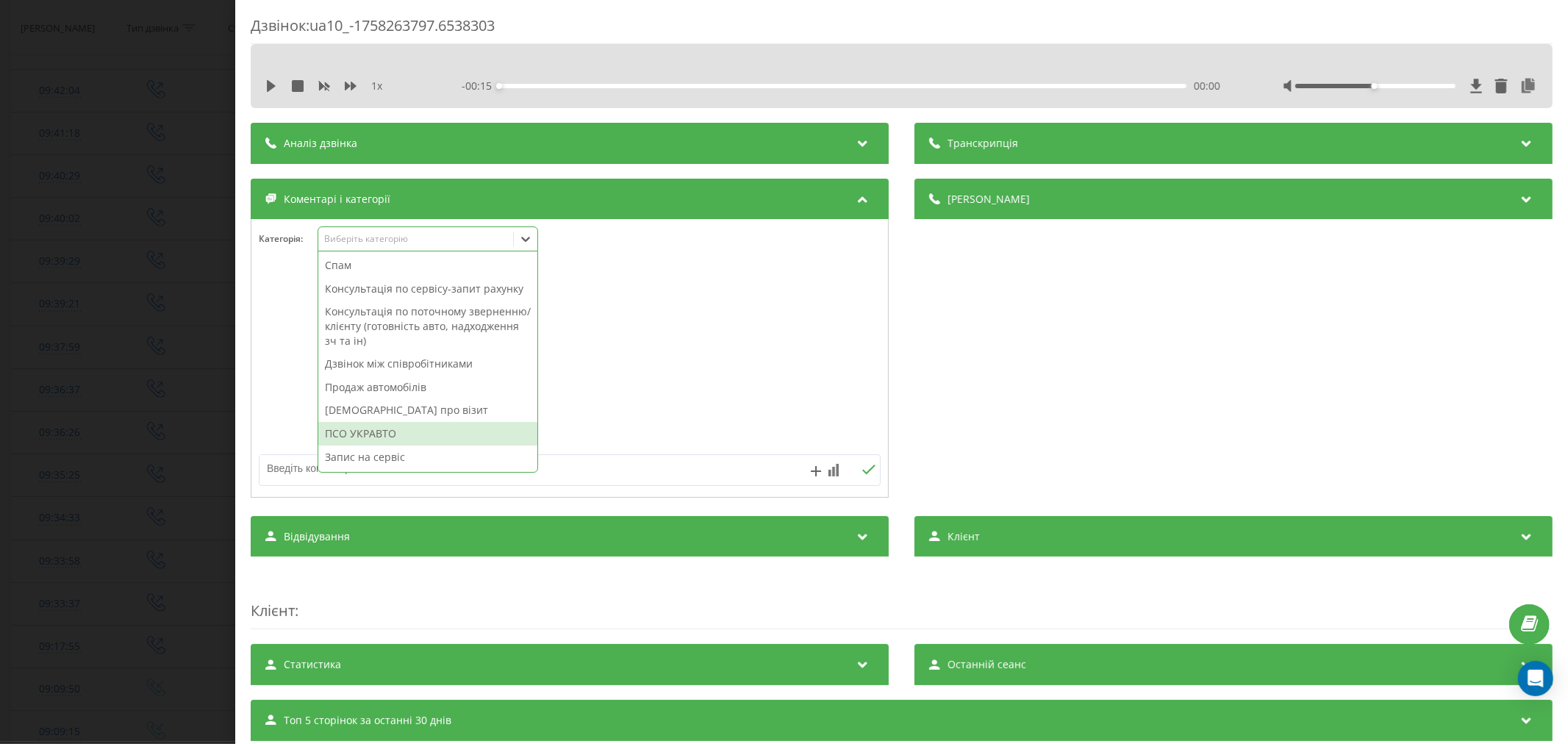
click at [350, 441] on div "ПСО УКРАВТО" at bounding box center [427, 433] width 219 height 24
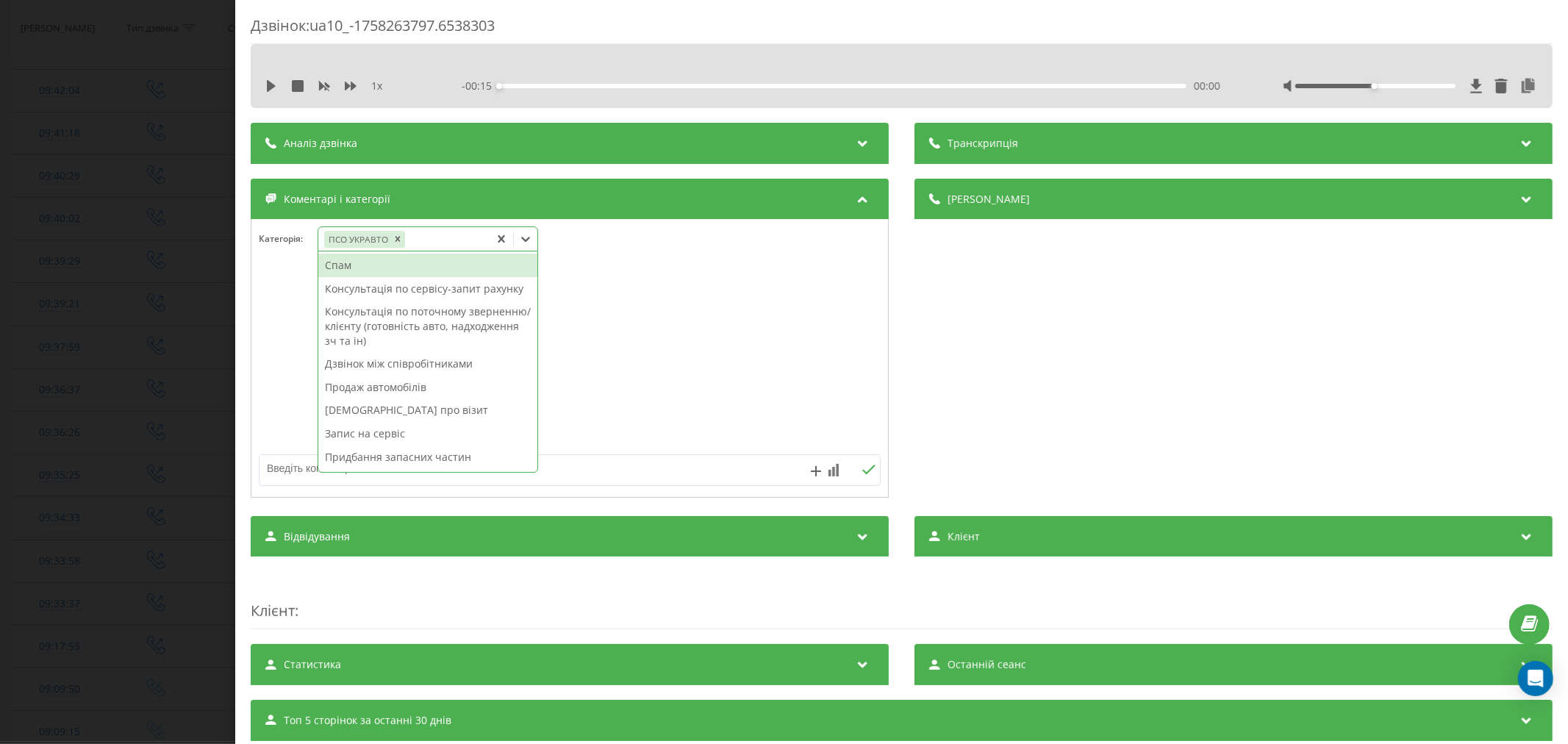
click at [50, 418] on div "Дзвінок : ua10_-1758263797.6538303 1 x - 00:15 00:00 00:00 Транскрипція Для AI-…" at bounding box center [784, 372] width 1568 height 744
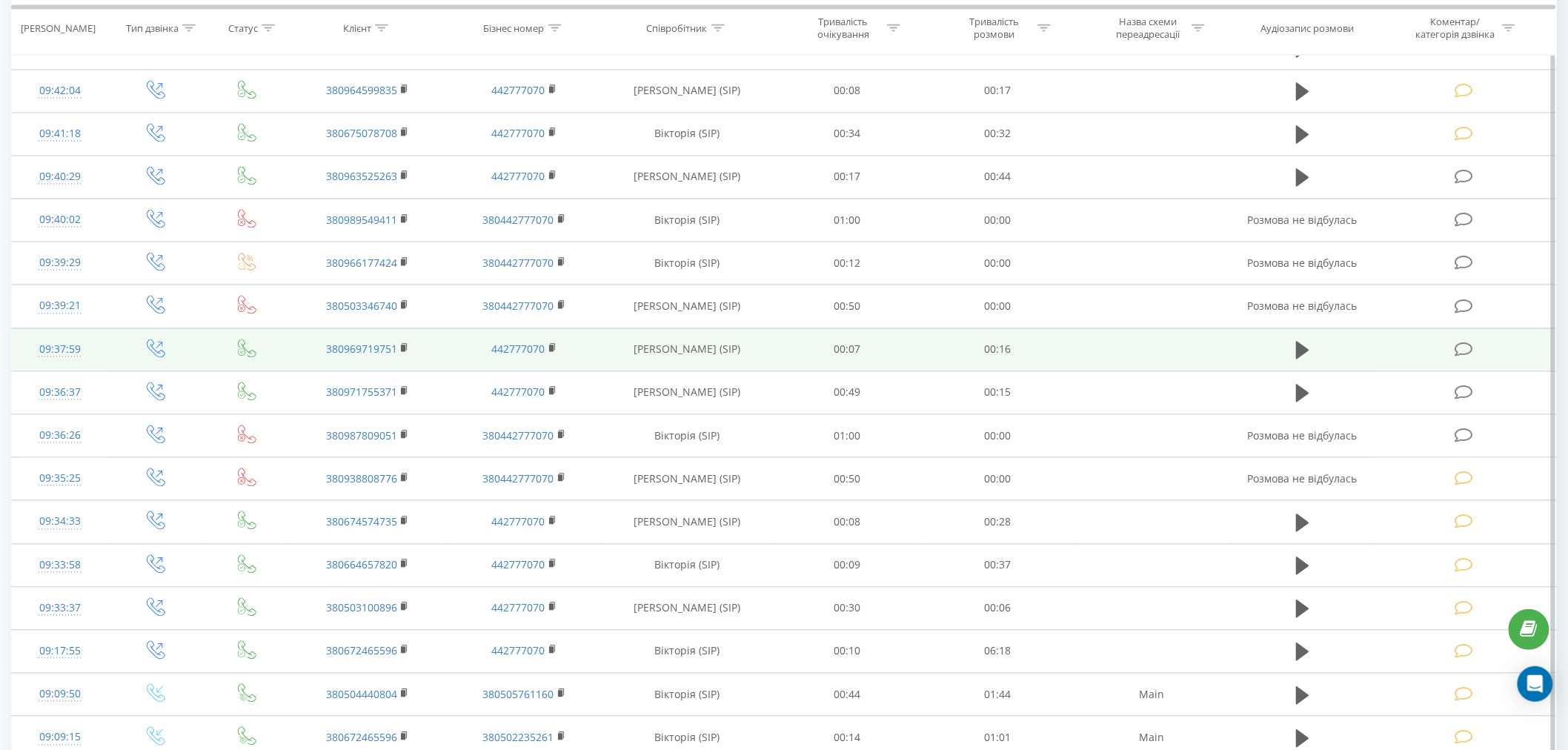
click at [1469, 368] on td at bounding box center [1465, 349] width 181 height 43
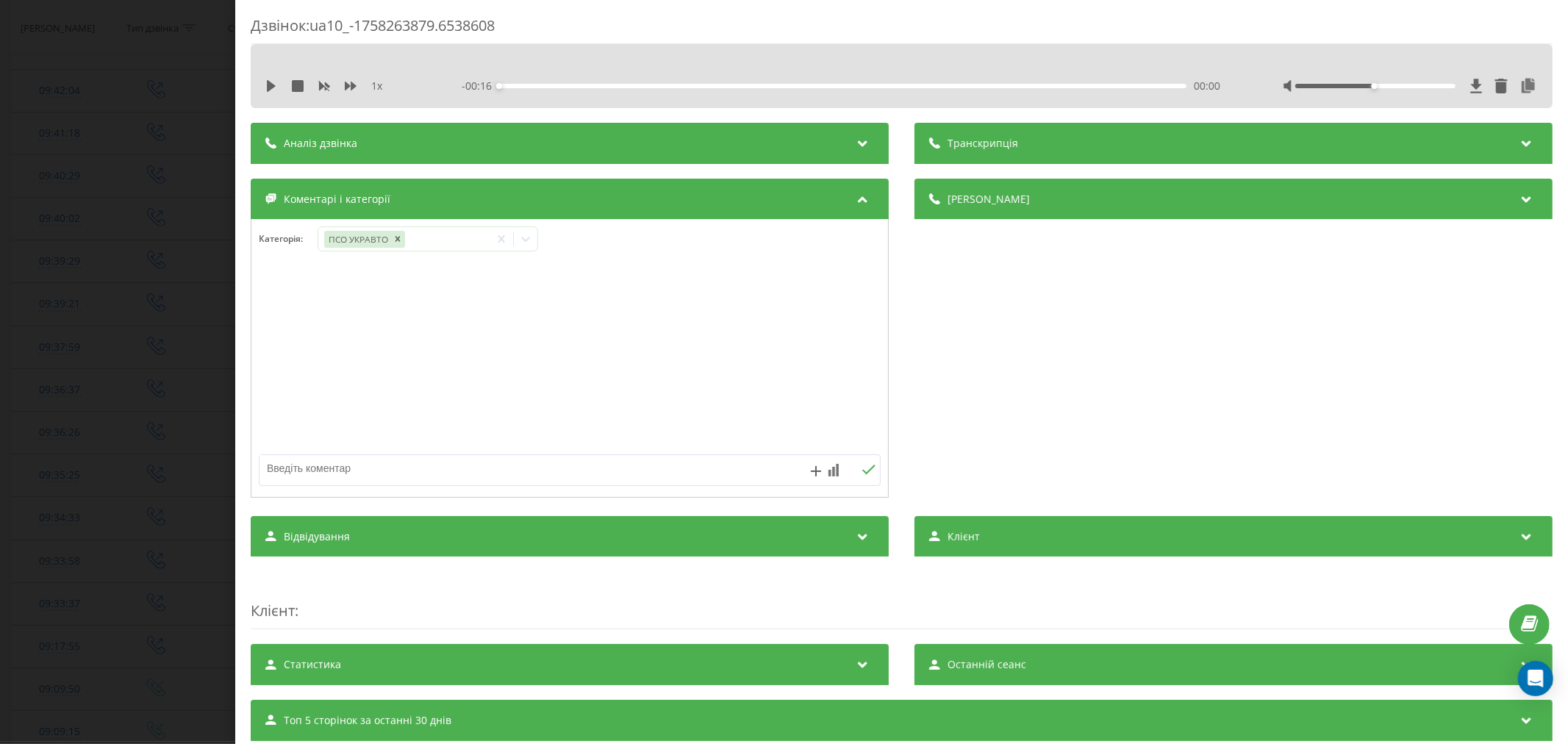
drag, startPoint x: 66, startPoint y: 199, endPoint x: 60, endPoint y: 21, distance: 178.1
click at [66, 197] on div "Дзвінок : ua10_-1758263879.6538608 1 x - 00:16 00:00 00:00 Транскрипція Для AI-…" at bounding box center [784, 372] width 1568 height 744
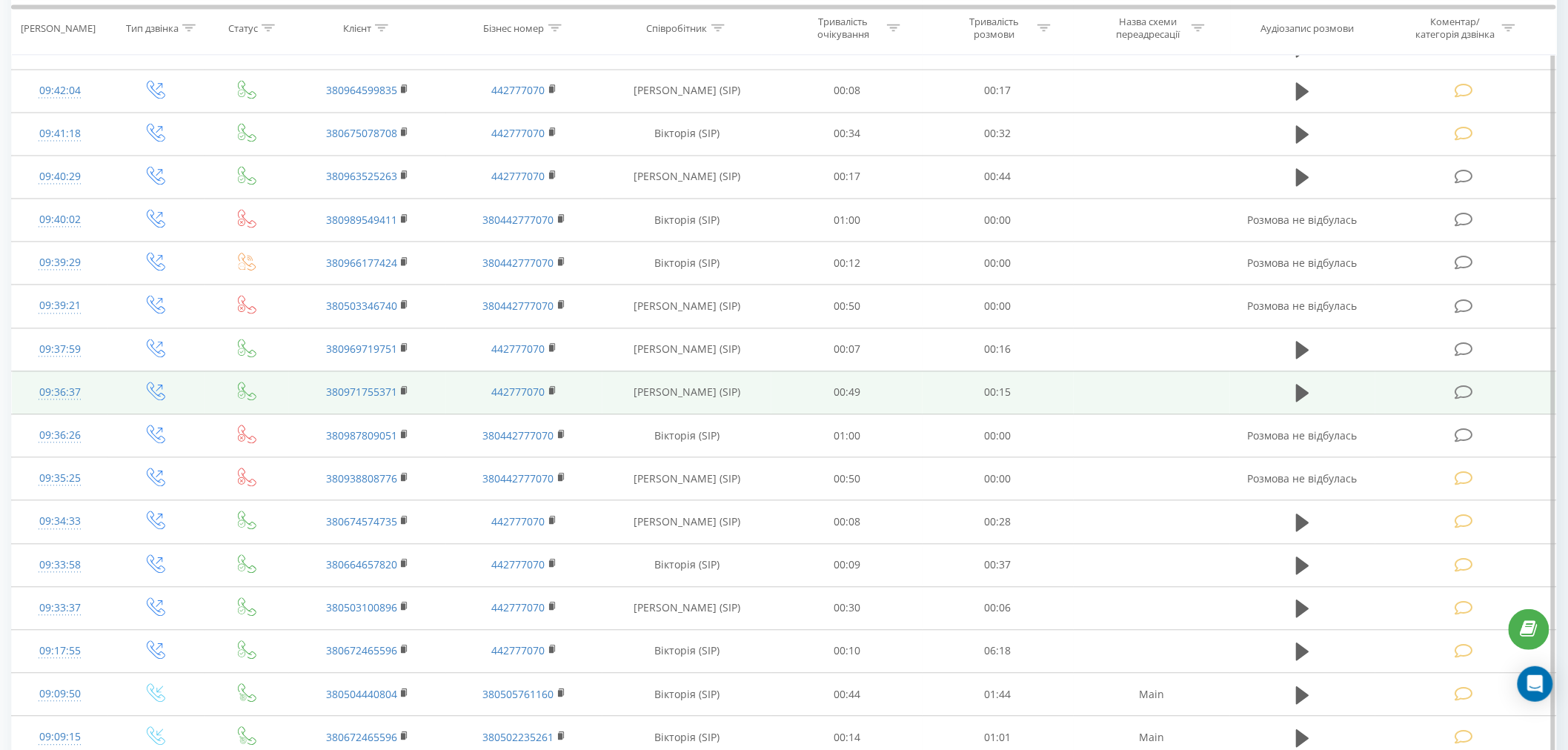
scroll to position [1210, 0]
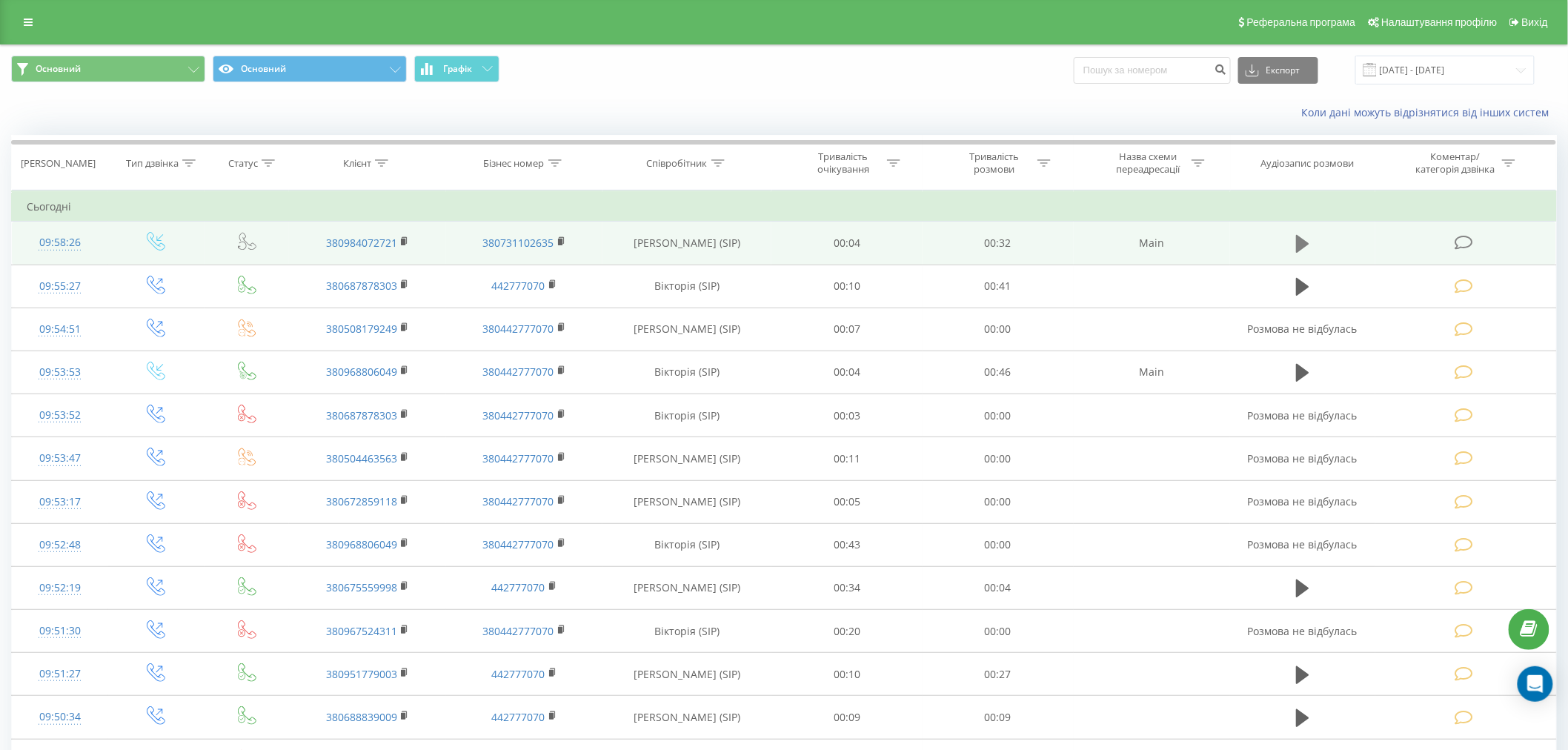
click at [1300, 234] on icon at bounding box center [1302, 244] width 13 height 21
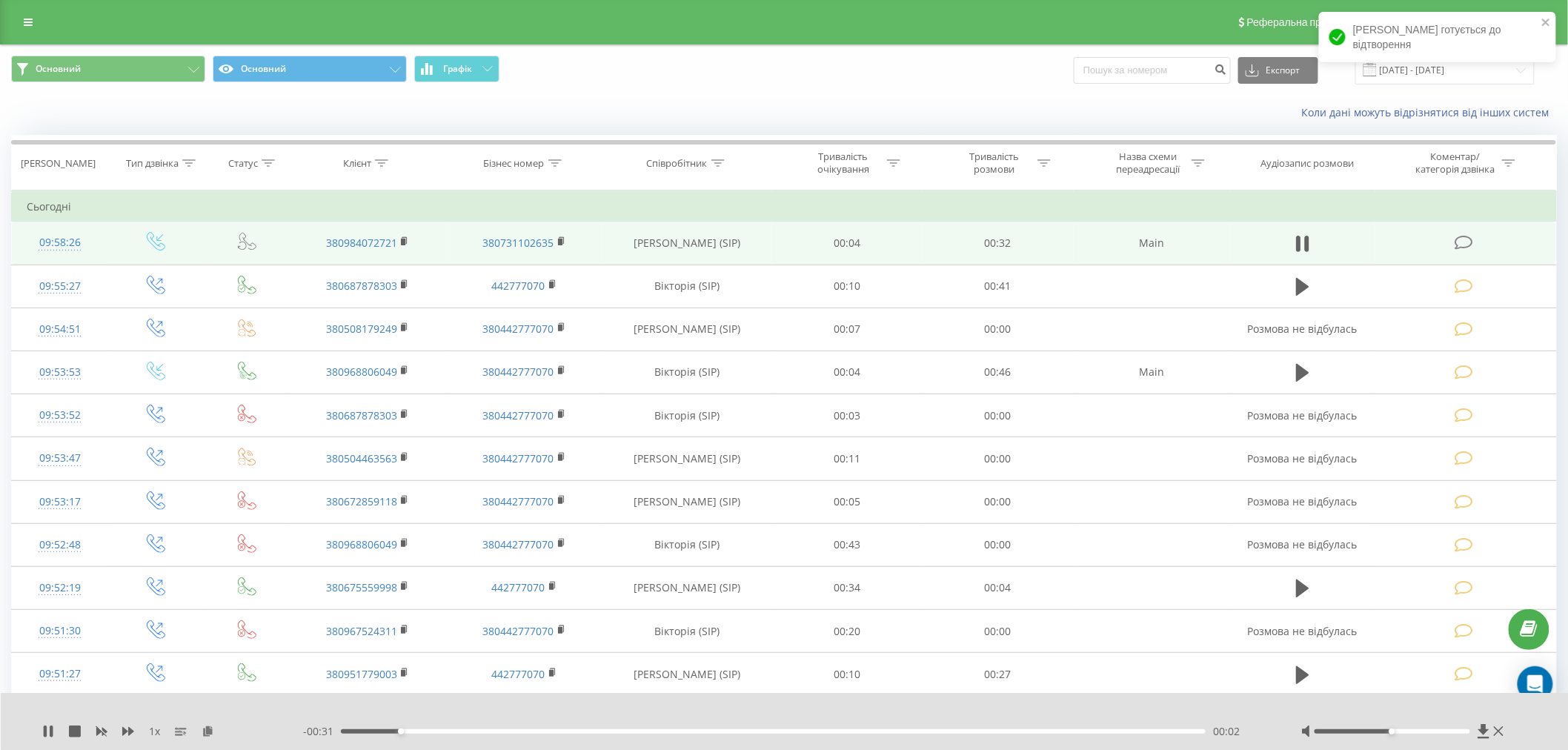
click at [56, 726] on div "1 x" at bounding box center [172, 731] width 261 height 14
click at [46, 728] on icon at bounding box center [45, 731] width 3 height 11
click at [1494, 734] on icon at bounding box center [1498, 731] width 10 height 11
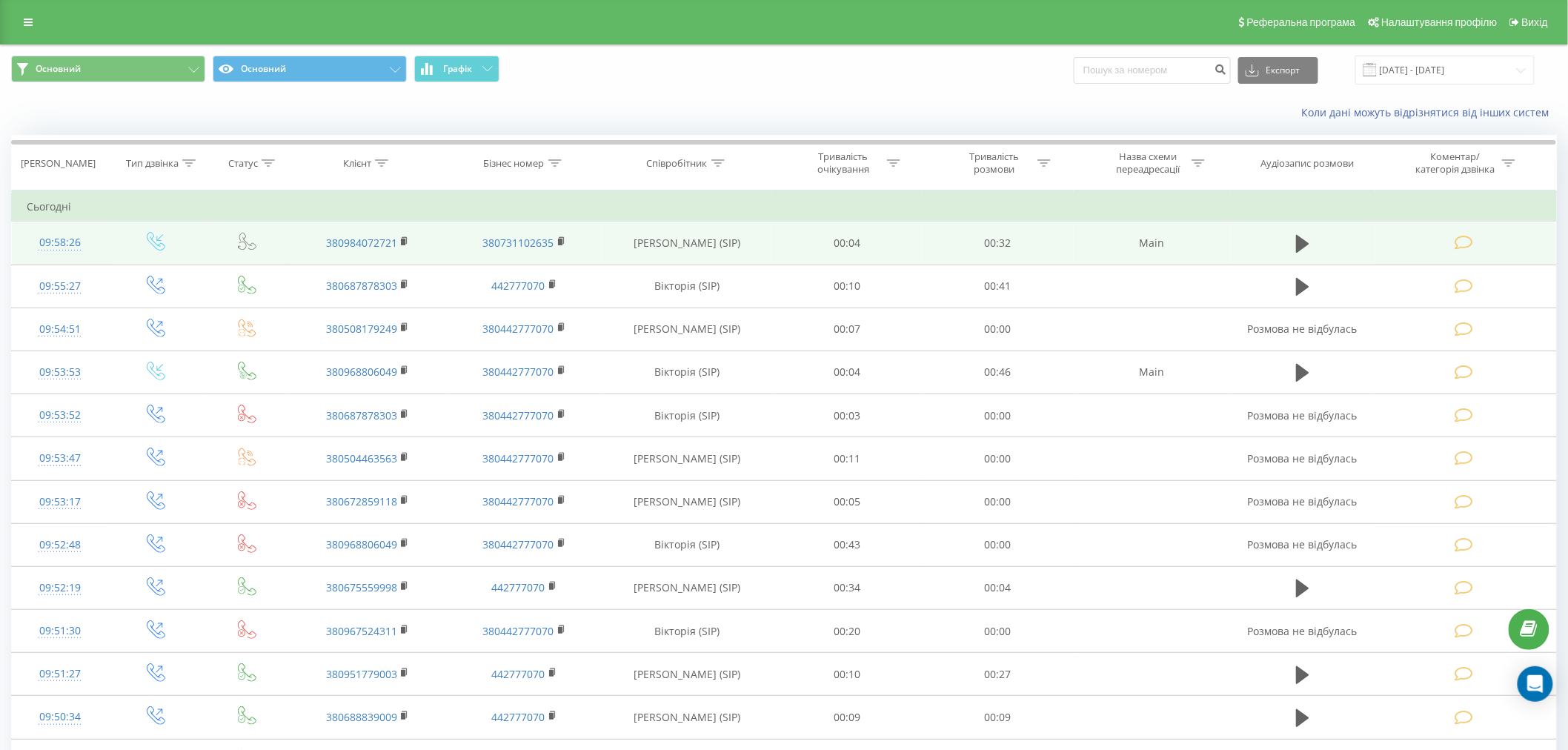
click at [1469, 248] on icon at bounding box center [1463, 242] width 18 height 15
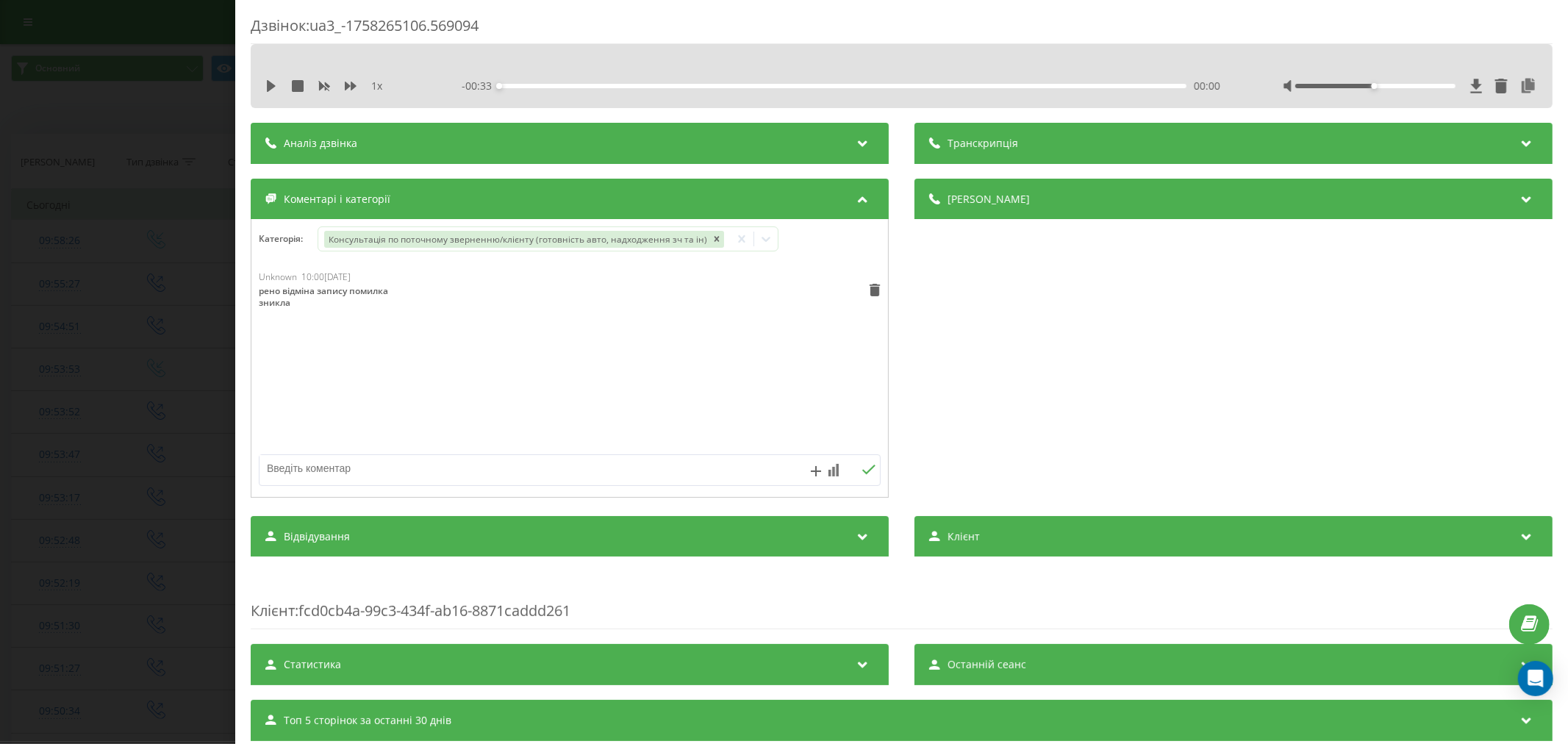
click at [136, 373] on div "Дзвінок : ua3_-1758265106.569094 1 x - 00:33 00:00 00:00 Транскрипція Для AI-ан…" at bounding box center [784, 372] width 1568 height 744
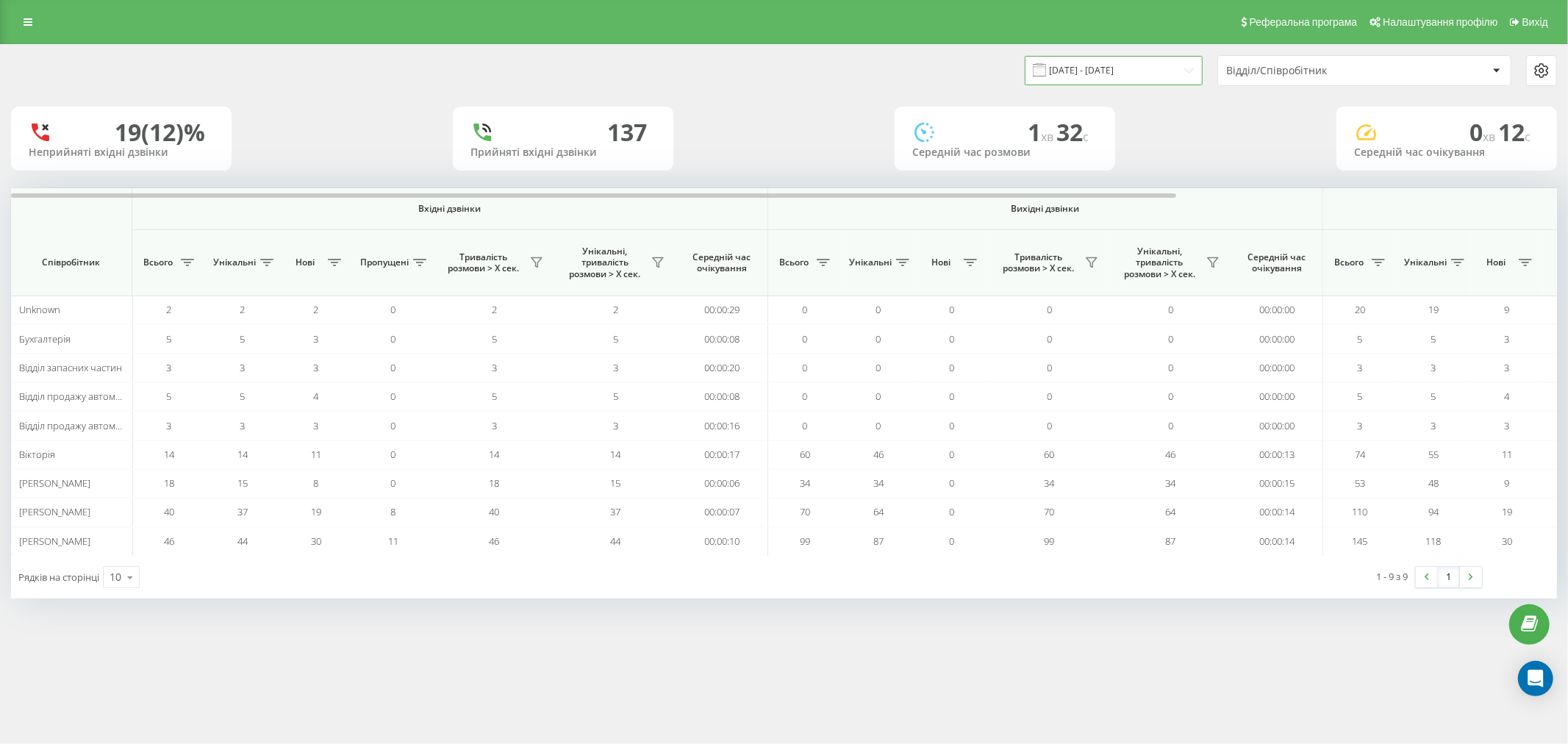
click at [1121, 64] on input "[DATE] - [DATE]" at bounding box center [1112, 70] width 177 height 28
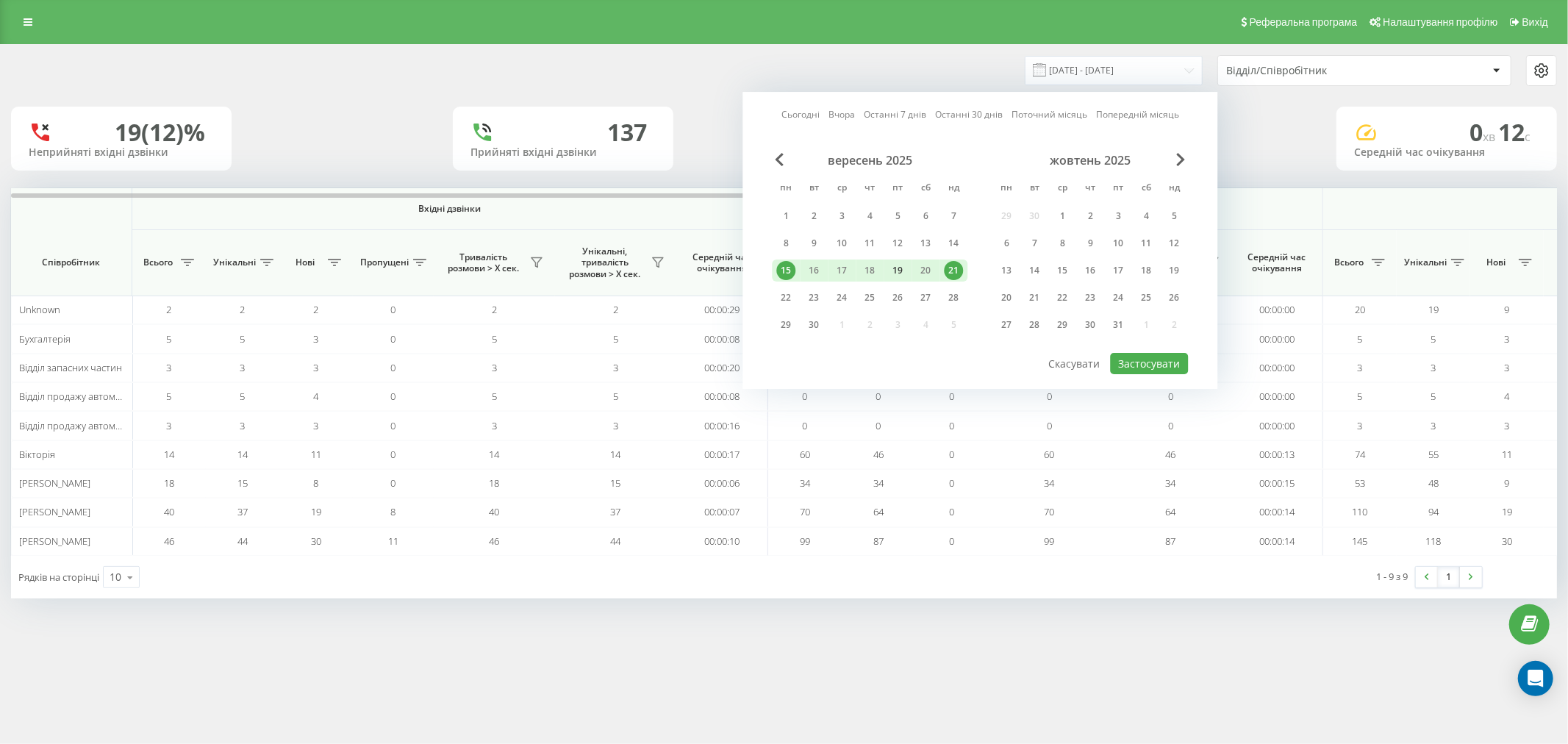
click at [893, 266] on div "19" at bounding box center [897, 270] width 19 height 19
click at [1126, 357] on button "Застосувати" at bounding box center [1148, 363] width 78 height 21
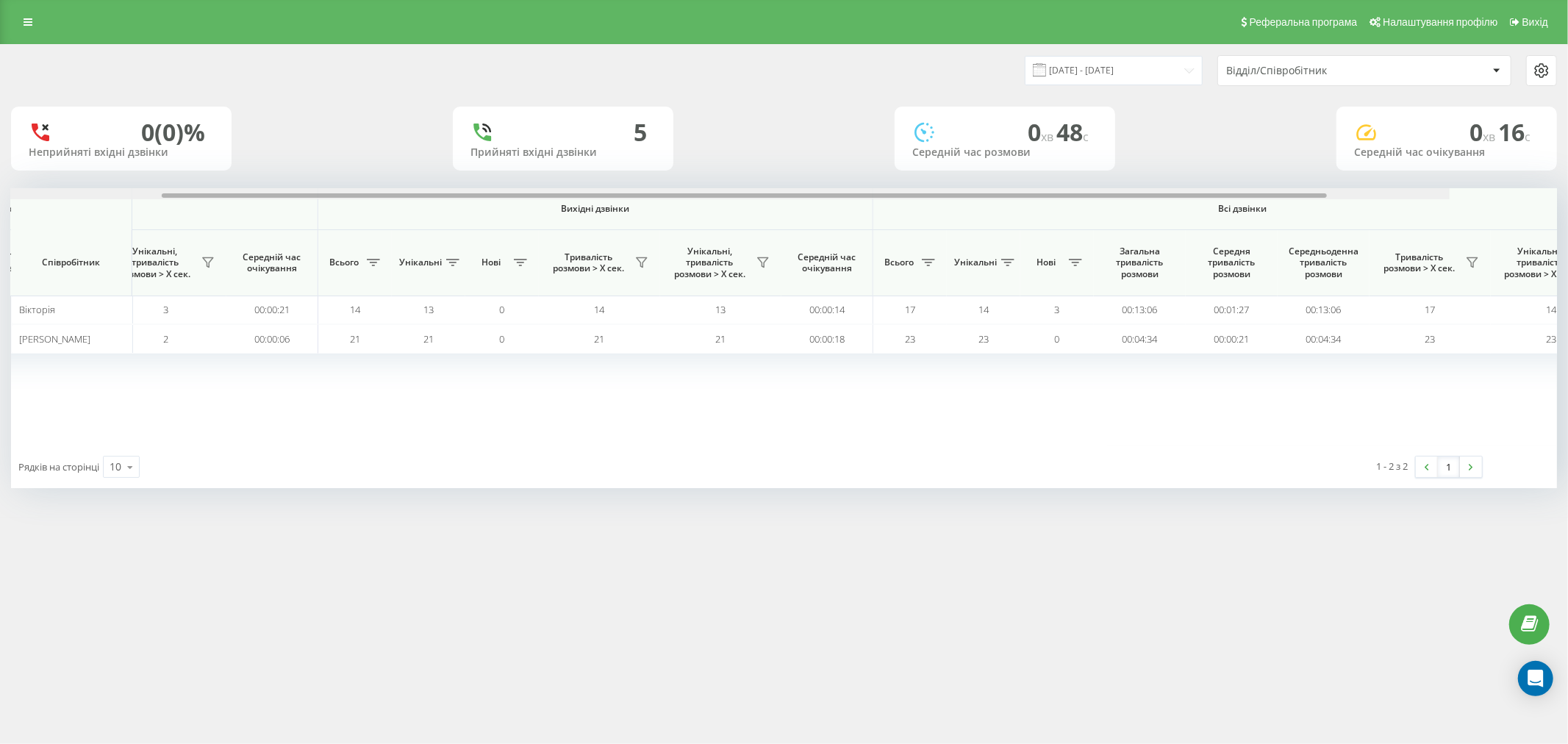
scroll to position [0, 461]
drag, startPoint x: 692, startPoint y: 195, endPoint x: 1069, endPoint y: 172, distance: 377.7
click at [1041, 195] on div at bounding box center [940, 195] width 1165 height 5
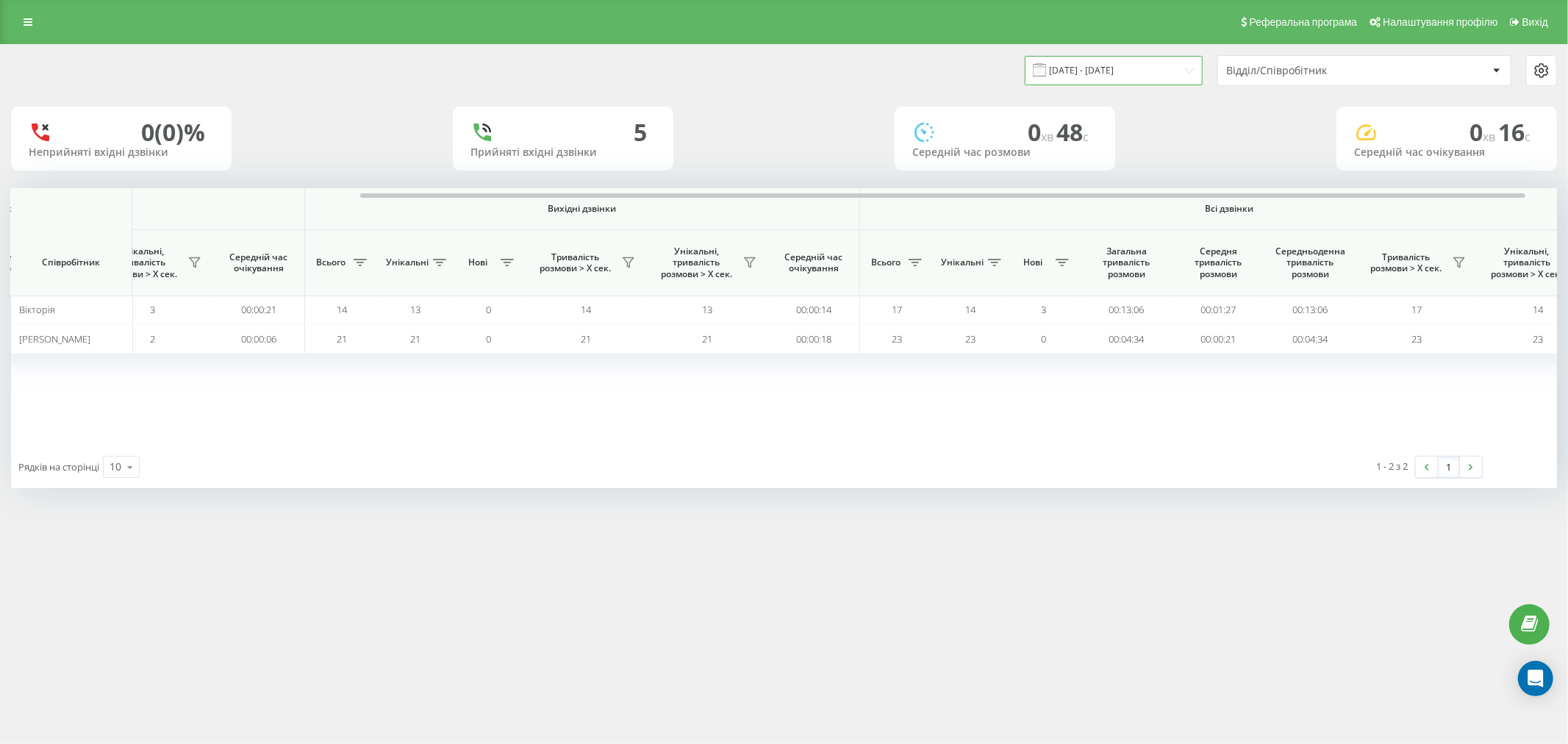
click at [1103, 69] on input "[DATE] - [DATE]" at bounding box center [1112, 70] width 177 height 28
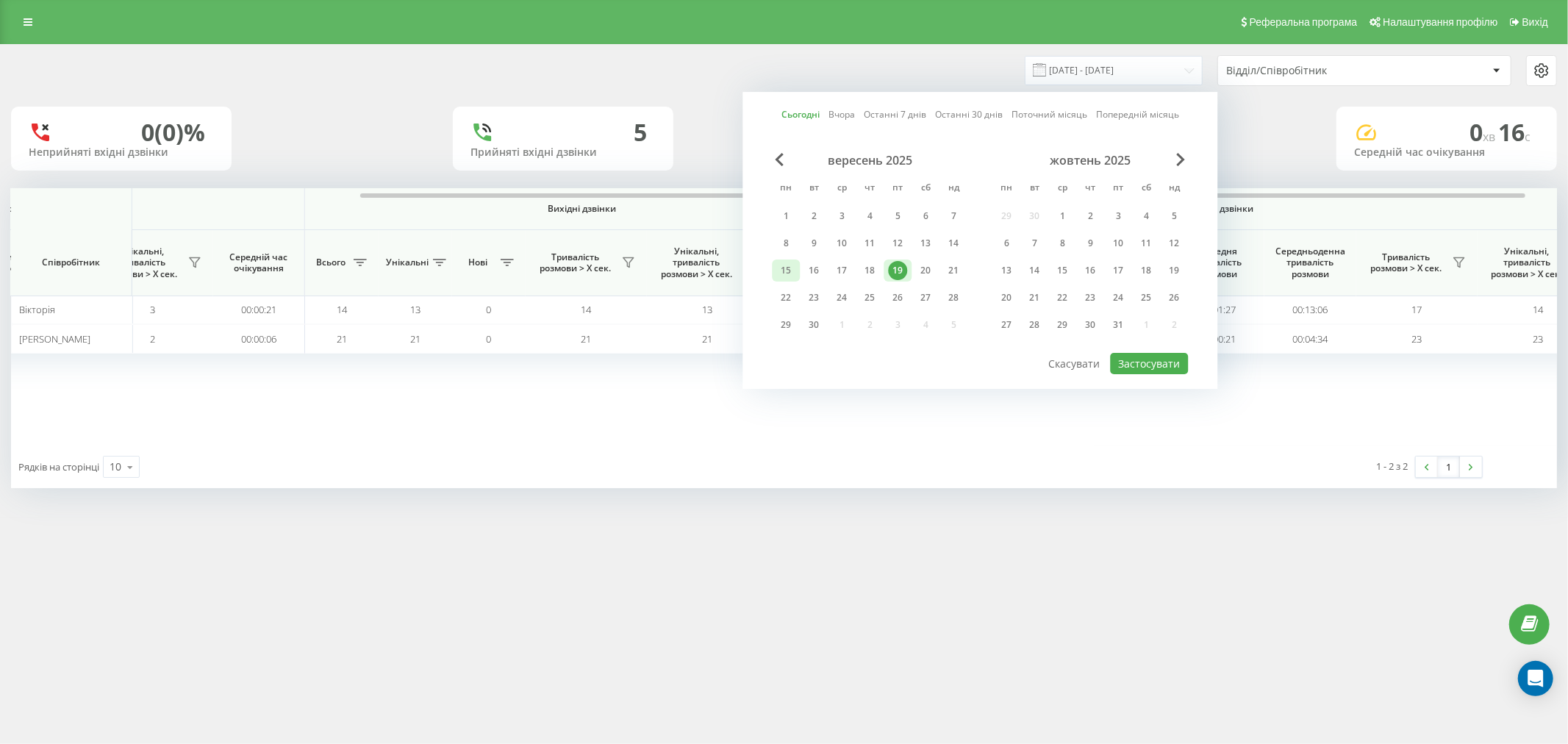
click at [790, 272] on div "15" at bounding box center [786, 270] width 19 height 19
click at [957, 269] on div "21" at bounding box center [953, 270] width 19 height 19
click at [1156, 359] on button "Застосувати" at bounding box center [1148, 363] width 78 height 21
type input "15.09.2025 - 21.09.2025"
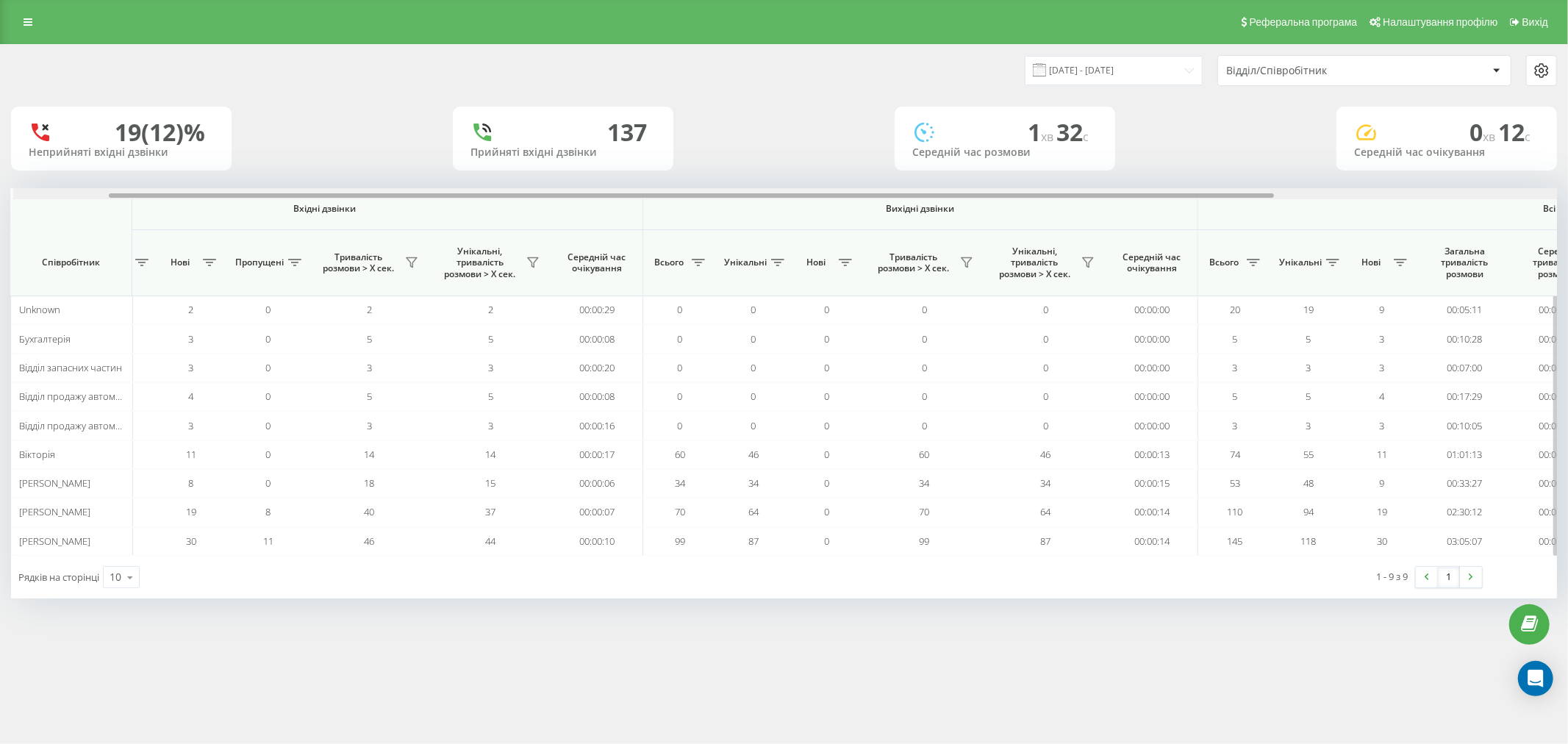
scroll to position [0, 135]
drag, startPoint x: 732, startPoint y: 195, endPoint x: 832, endPoint y: 191, distance: 100.1
click at [832, 191] on div at bounding box center [784, 194] width 1546 height 11
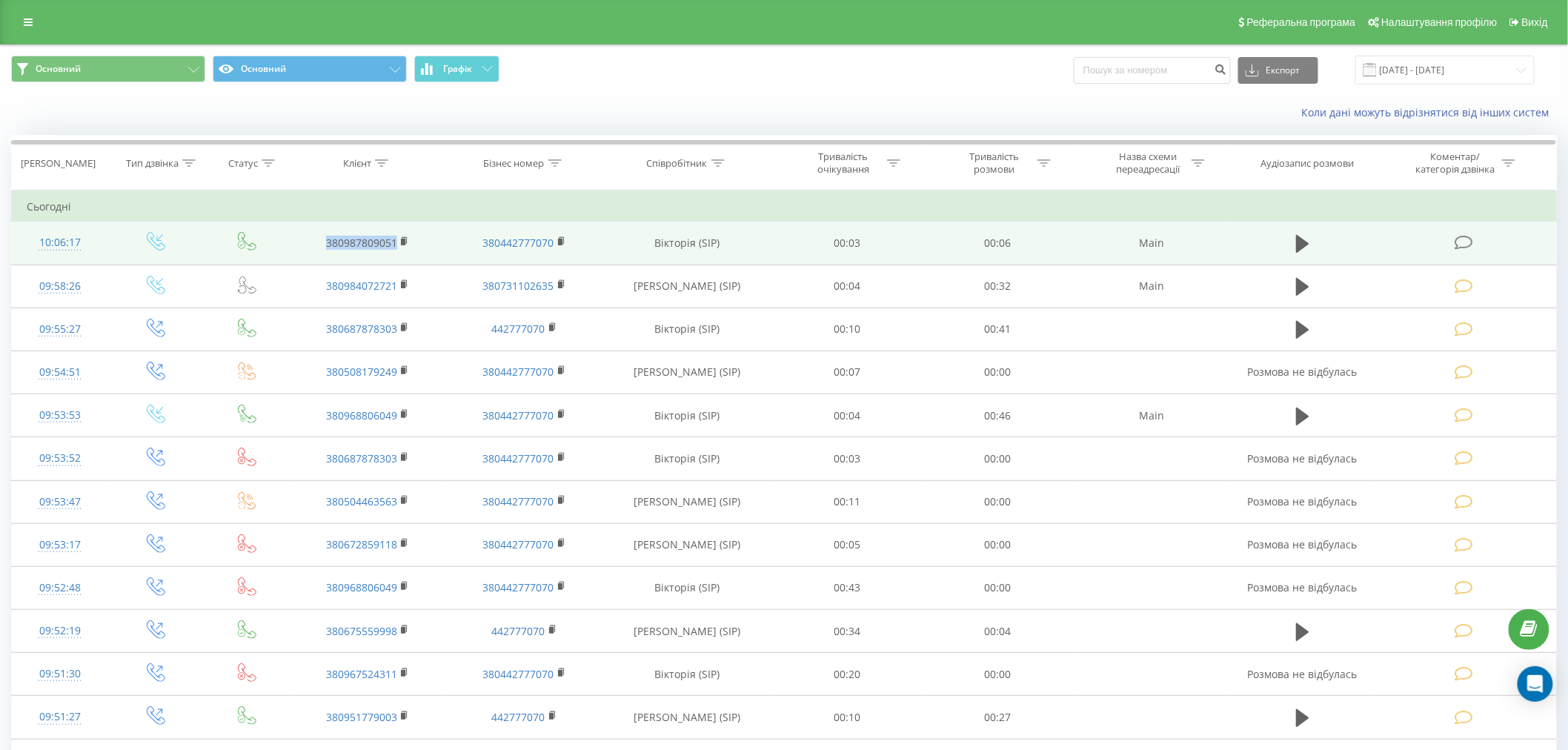
drag, startPoint x: 261, startPoint y: 237, endPoint x: 412, endPoint y: 235, distance: 151.0
click at [412, 235] on tr "10:06:17 380987809051 380442777070 [GEOGRAPHIC_DATA] (SIP) 00:03 00:06 Main" at bounding box center [784, 243] width 1545 height 43
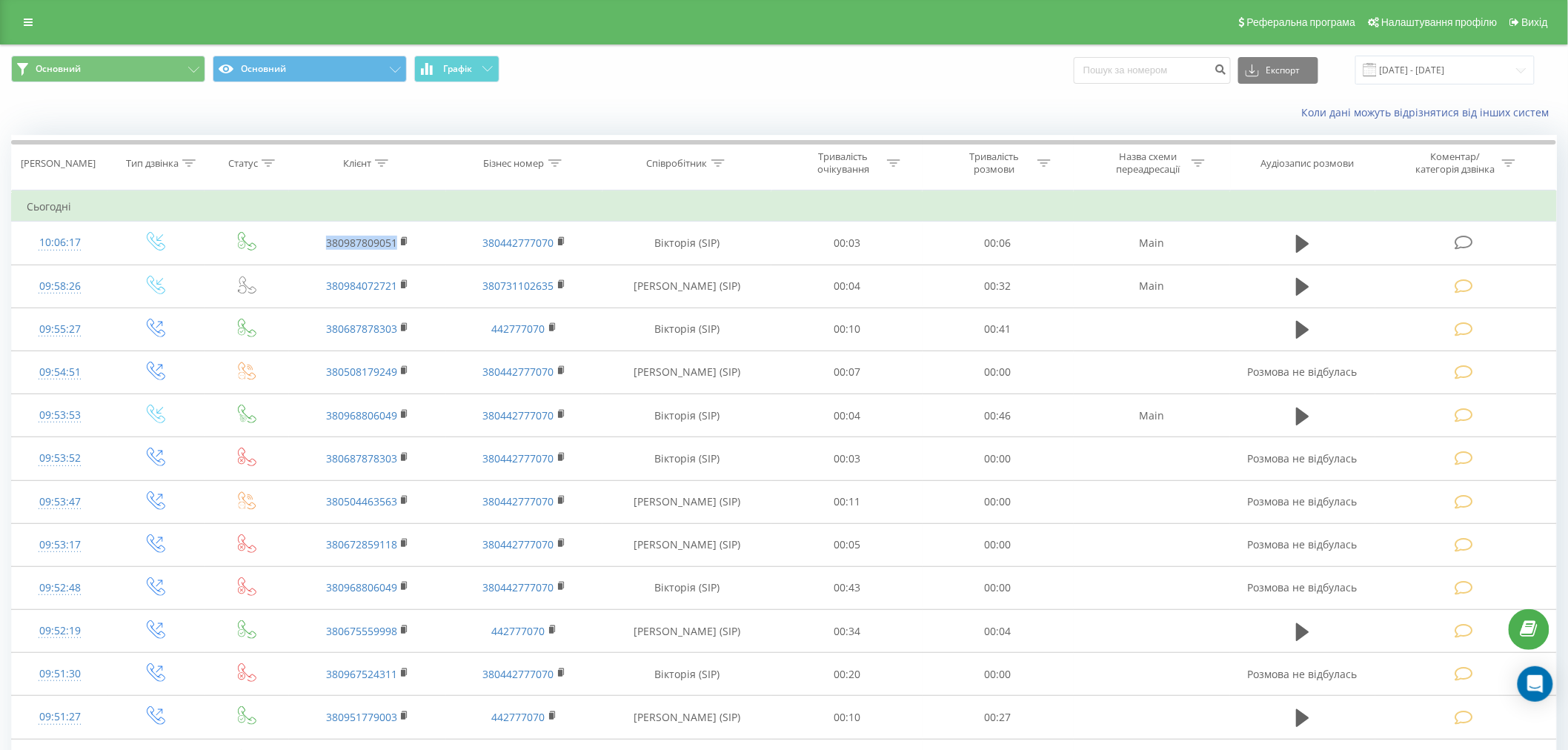
copy link "380987809051"
click at [1159, 68] on input at bounding box center [1152, 71] width 157 height 27
paste input "380987809051"
drag, startPoint x: 1108, startPoint y: 70, endPoint x: 1066, endPoint y: 67, distance: 42.1
click at [1066, 67] on div "Основний Основний Графік 380987809051 Експорт .csv .xls .xlsx 19.09.2025 - 19.0…" at bounding box center [784, 70] width 1545 height 29
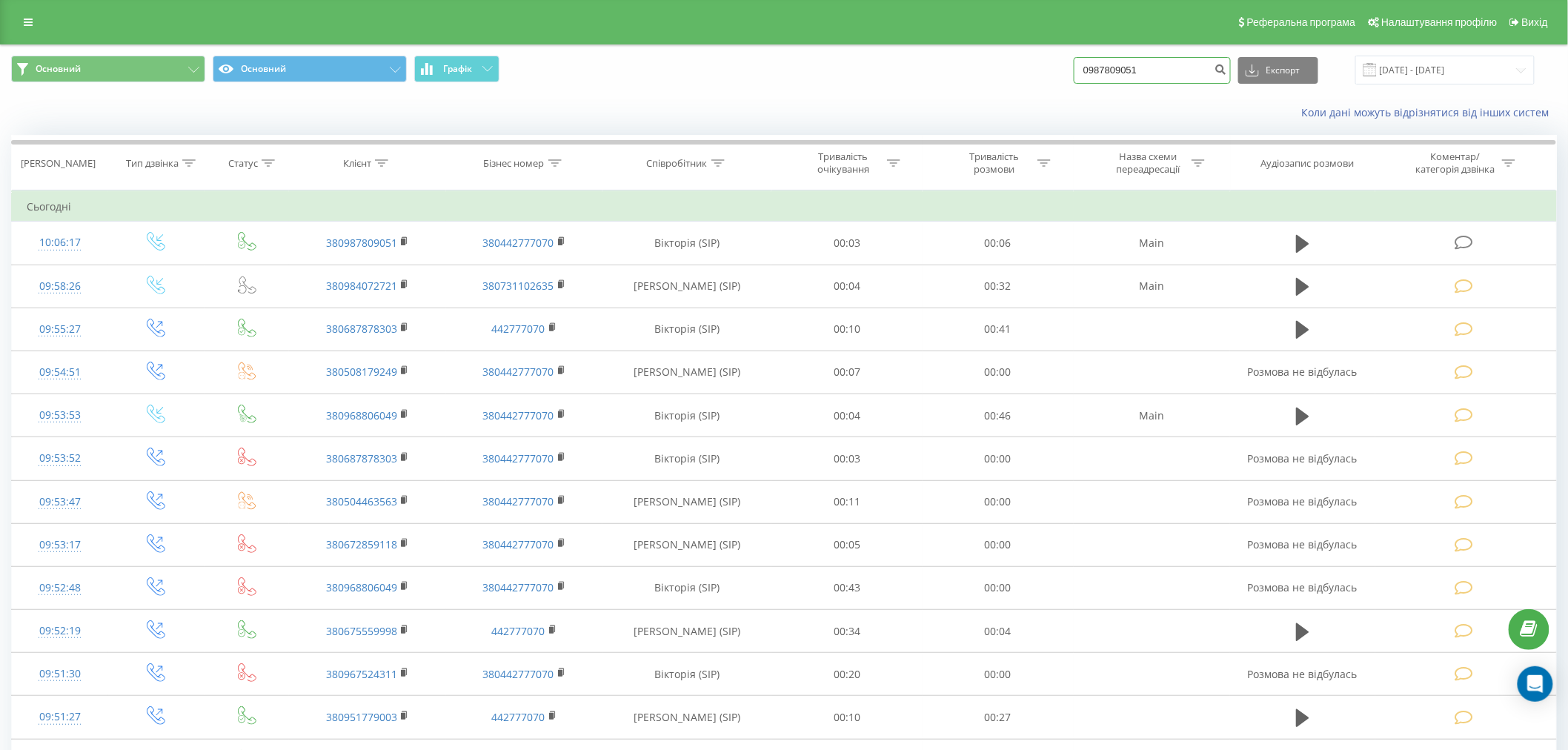
type input "0987809051"
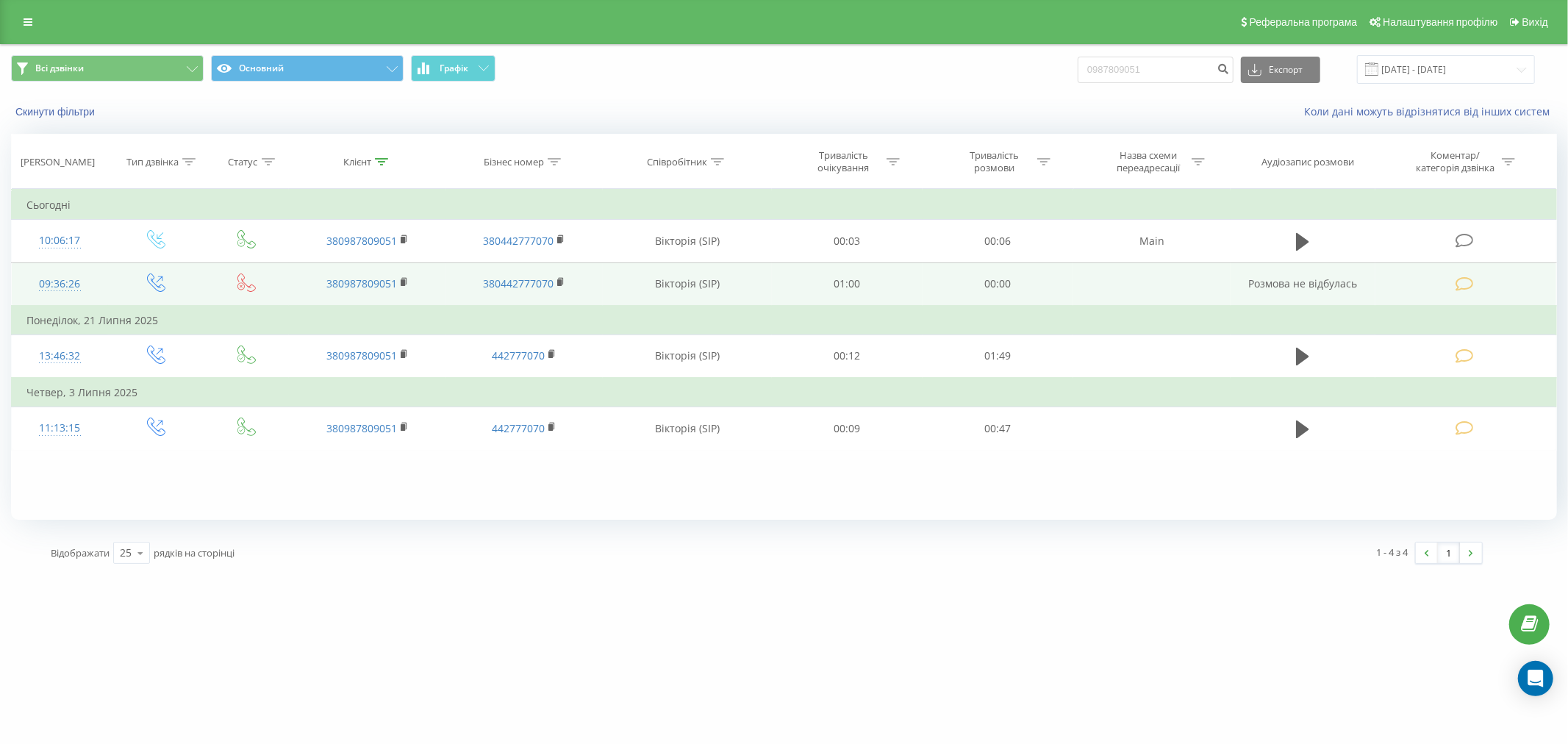
click at [1487, 281] on td at bounding box center [1465, 284] width 180 height 44
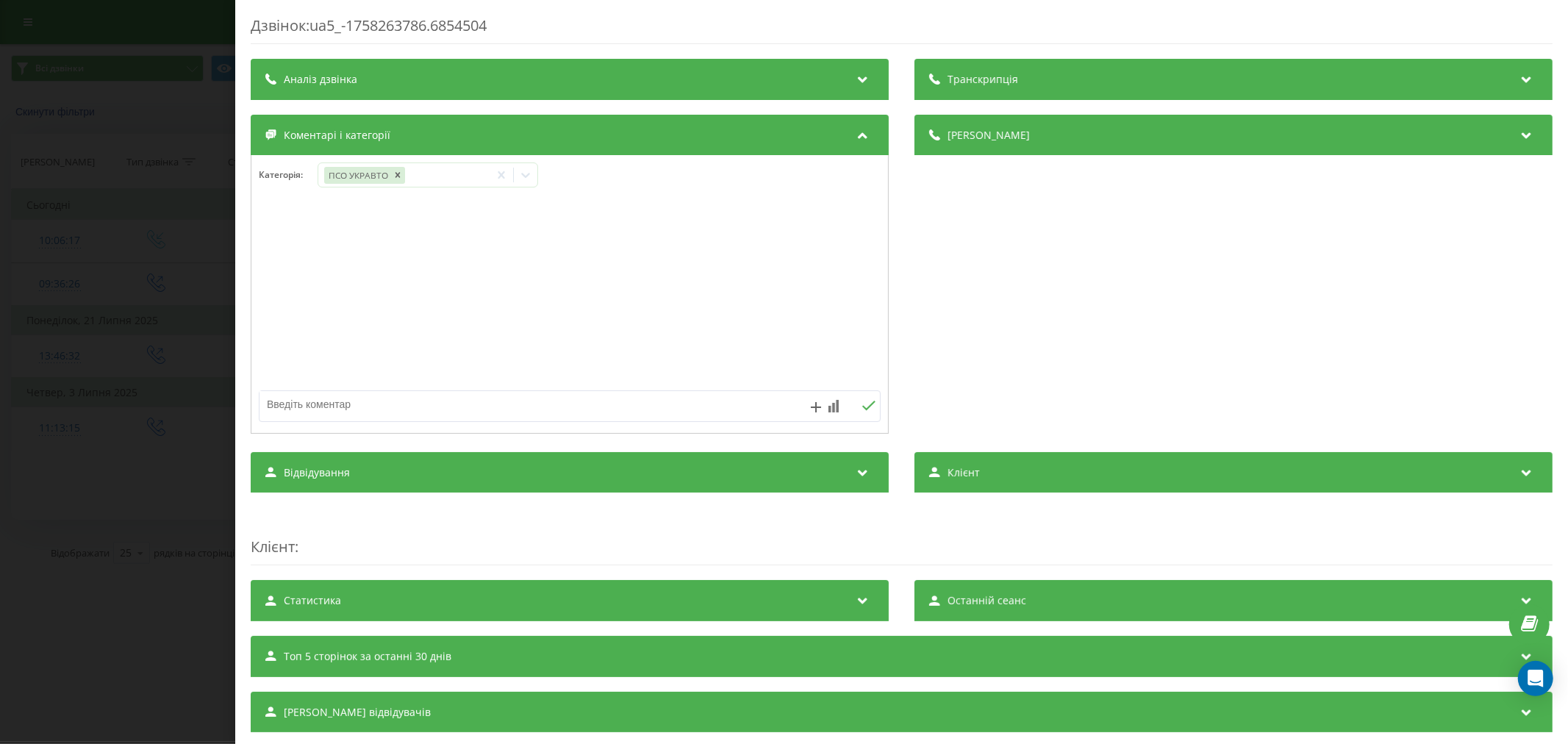
click at [168, 410] on div "Дзвінок : ua5_-1758263786.6854504 Транскрипція Для AI-аналізу майбутніх дзвінкі…" at bounding box center [784, 372] width 1568 height 744
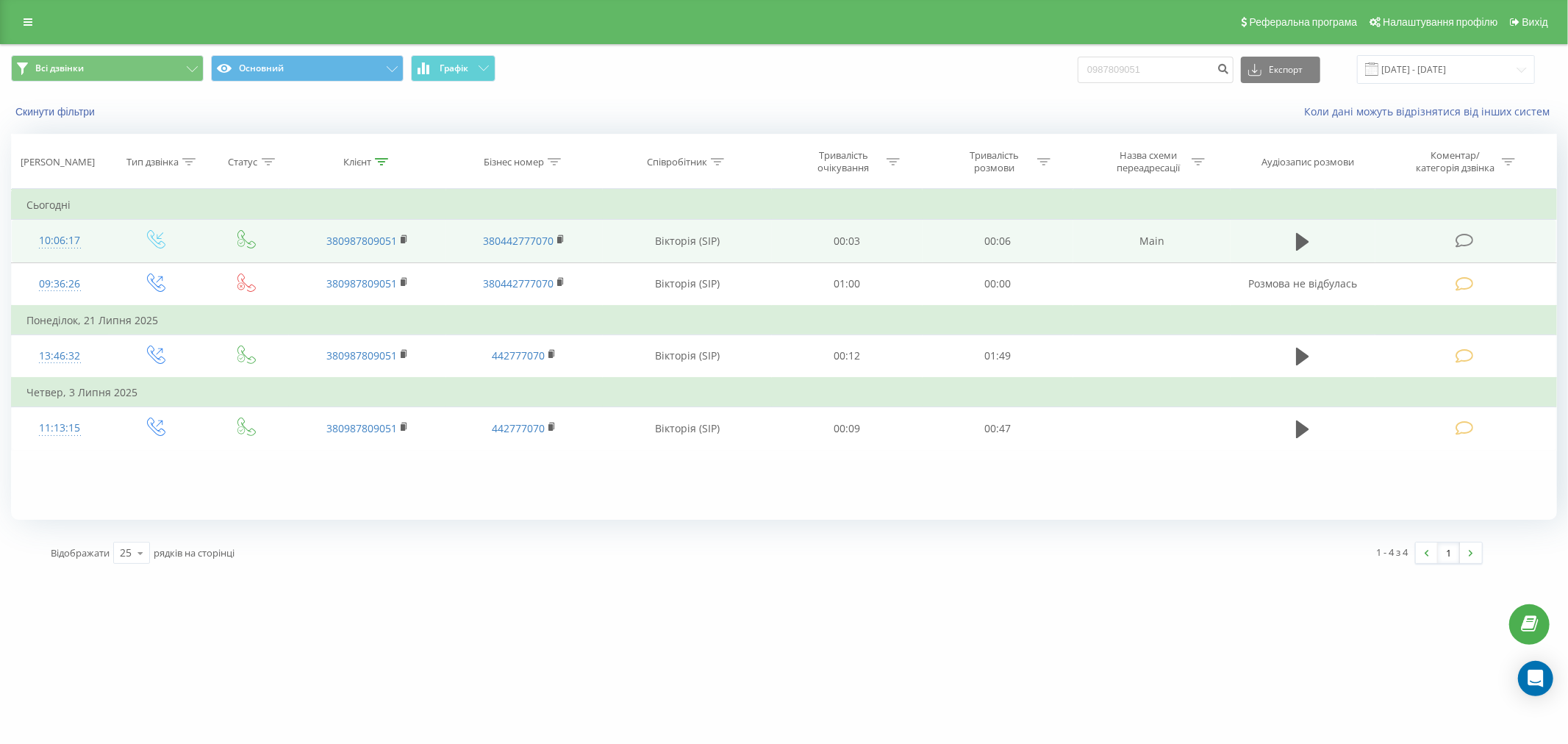
click at [1451, 240] on td at bounding box center [1465, 241] width 180 height 43
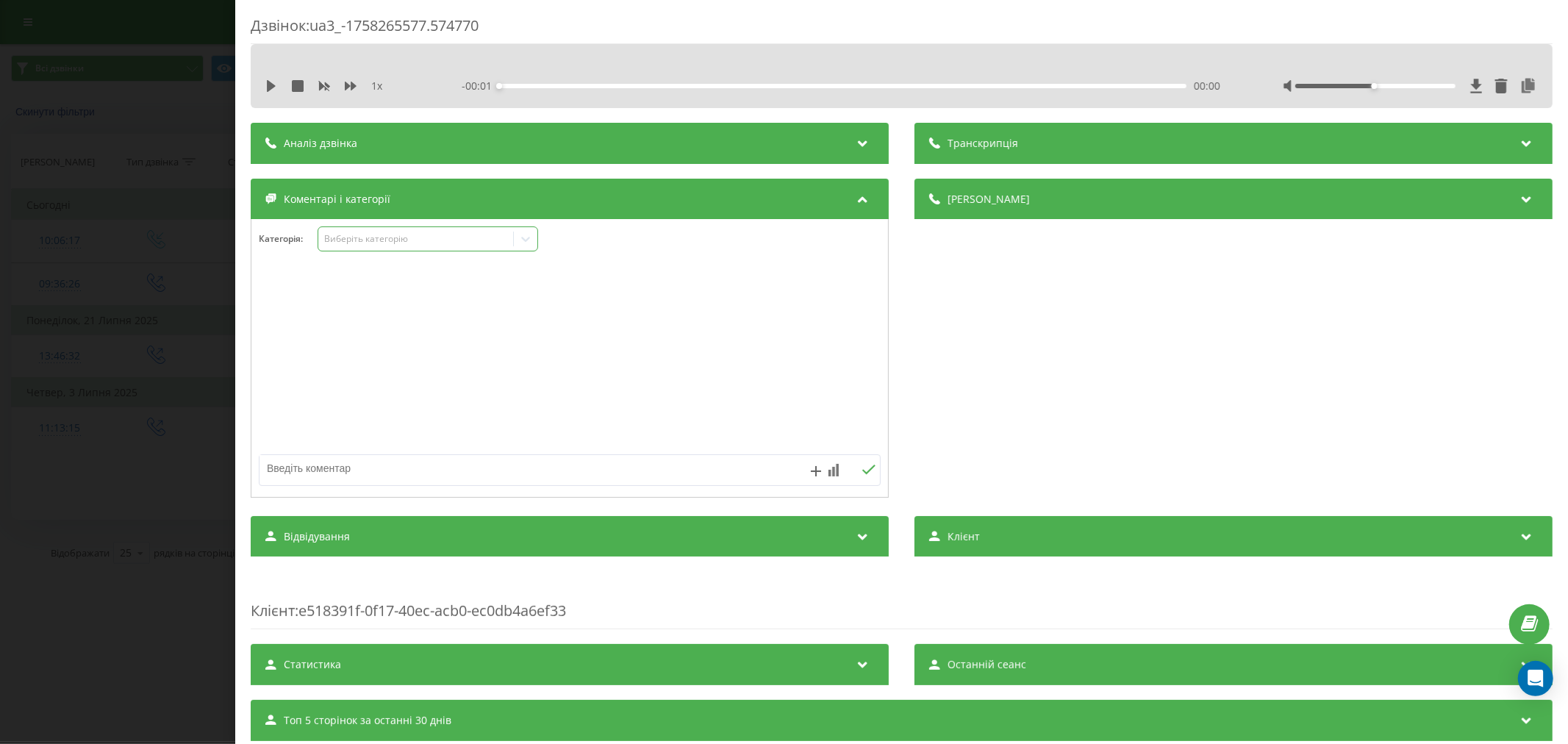
click at [381, 245] on div "Виберіть категорію" at bounding box center [416, 238] width 184 height 11
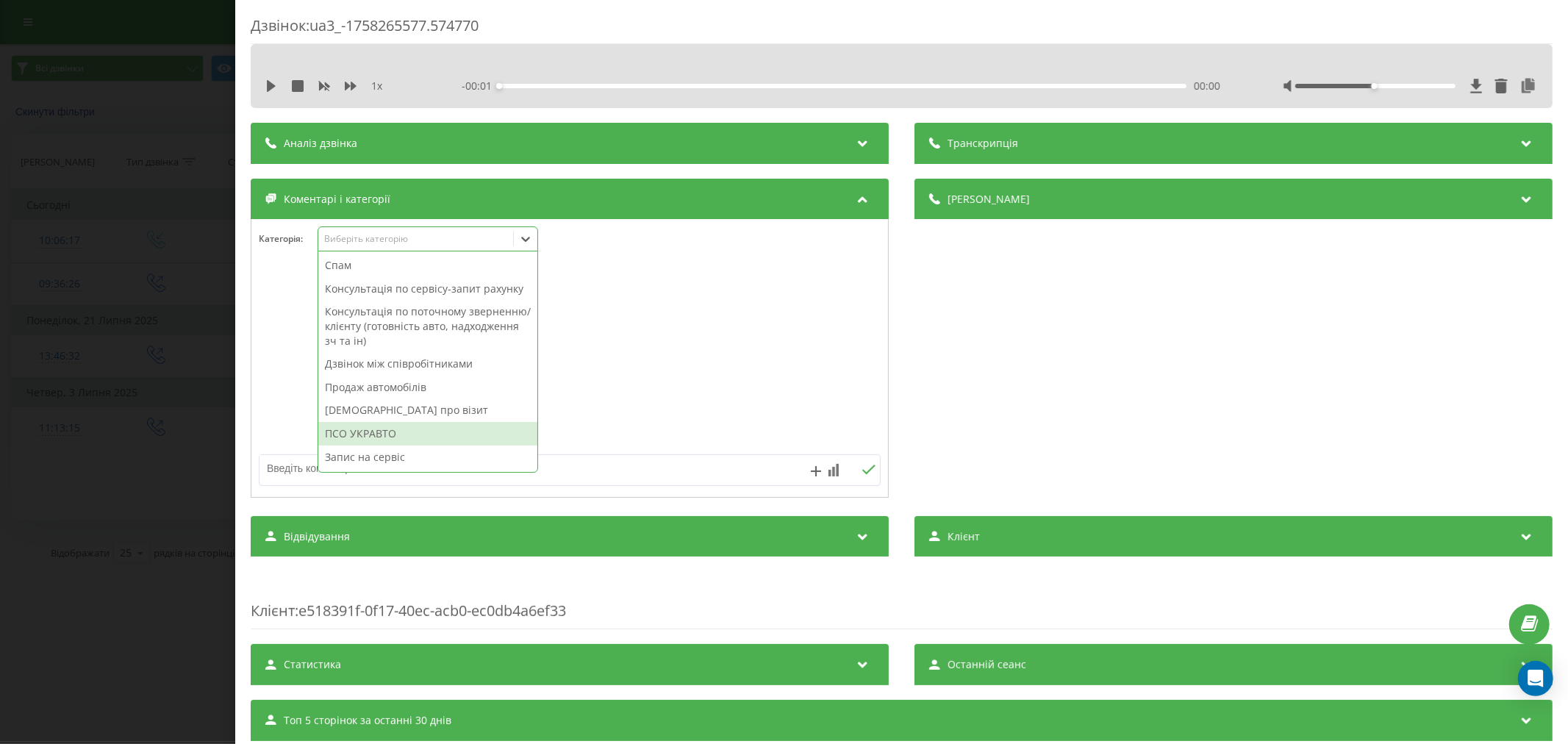
click at [353, 438] on div "ПСО УКРАВТО" at bounding box center [427, 433] width 219 height 24
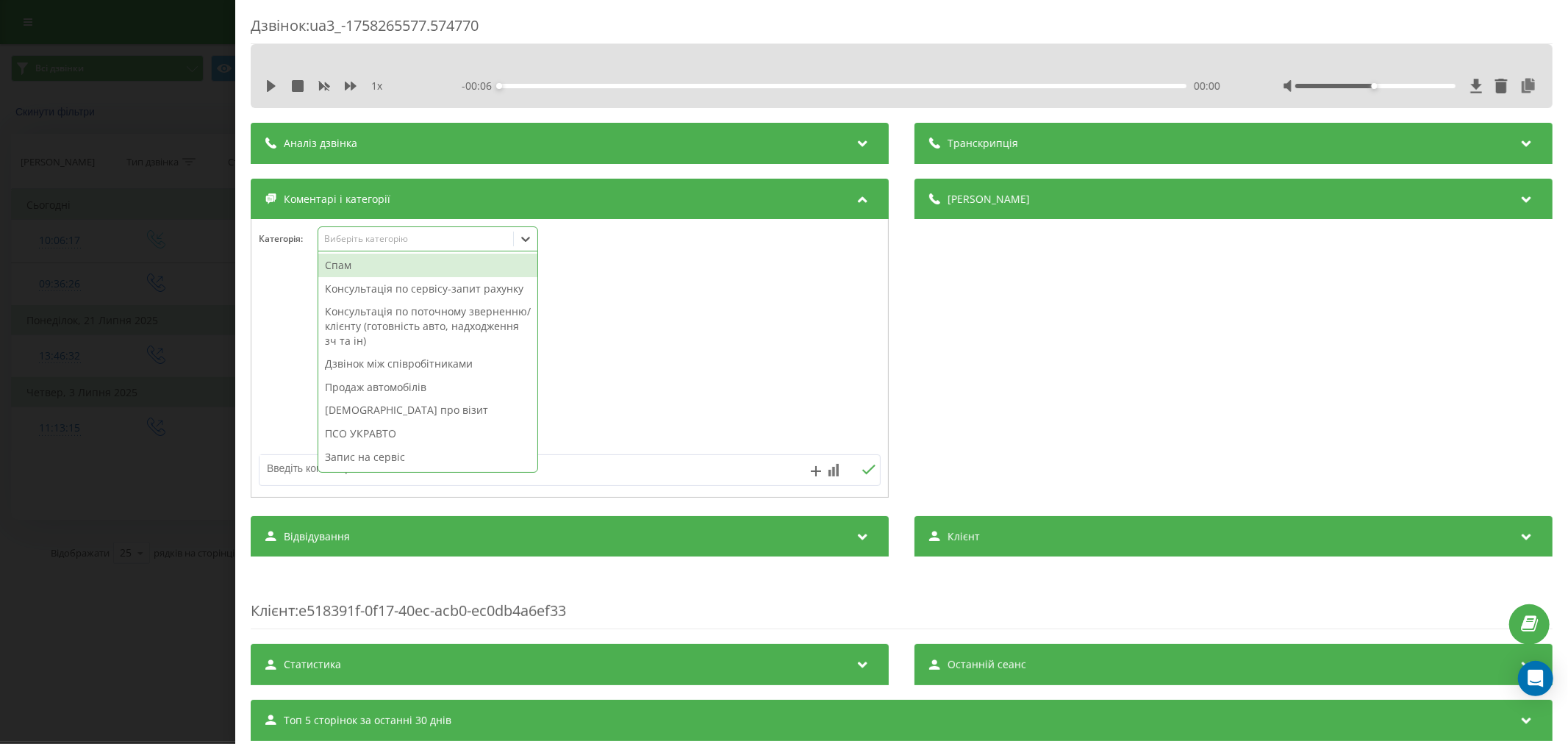
click at [285, 474] on textarea at bounding box center [507, 468] width 496 height 27
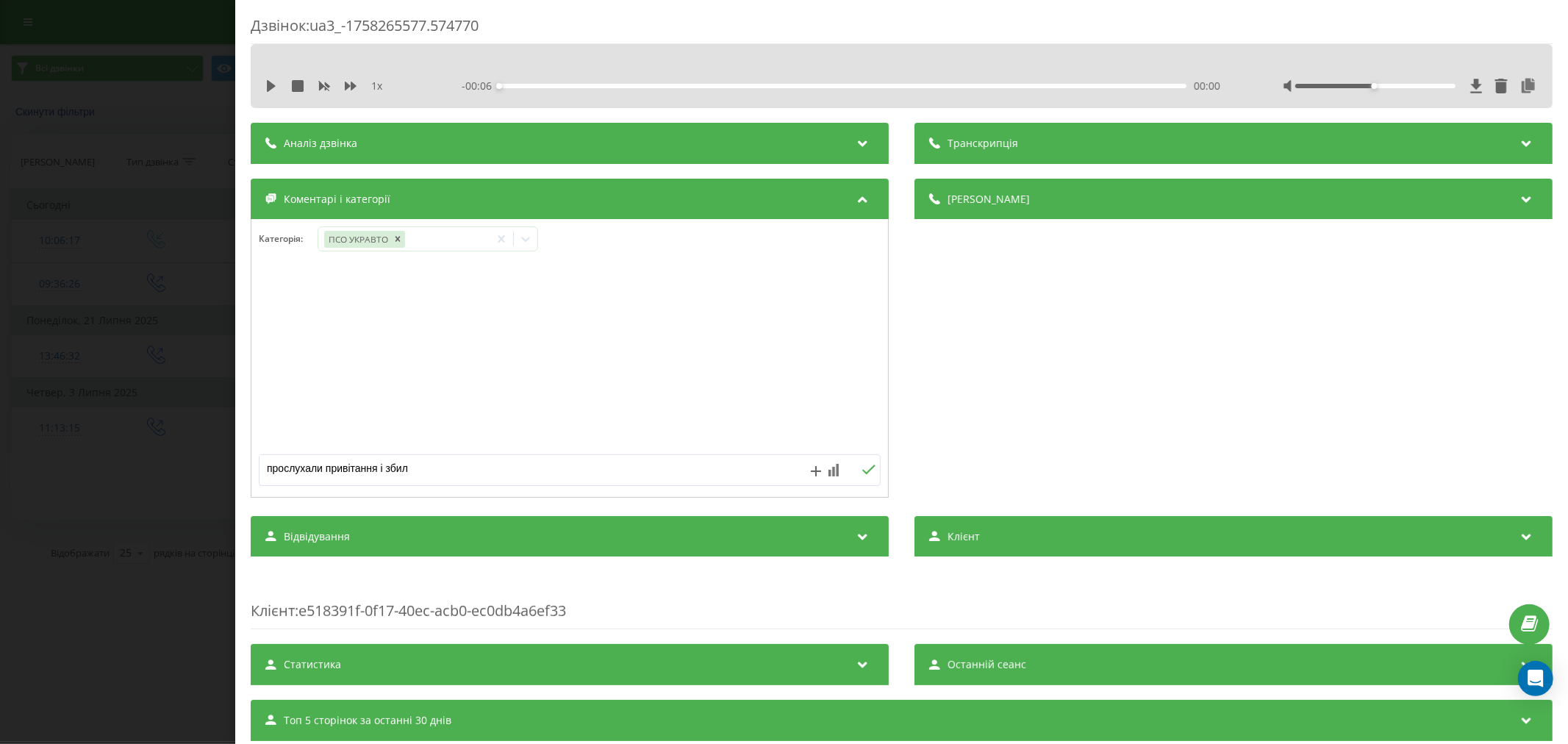
type textarea "прослухали привітання і збили"
click at [145, 345] on div "Дзвінок : ua3_-1758265577.574770 1 x - 00:06 00:00 00:00 Транскрипція Для AI-ан…" at bounding box center [784, 372] width 1568 height 744
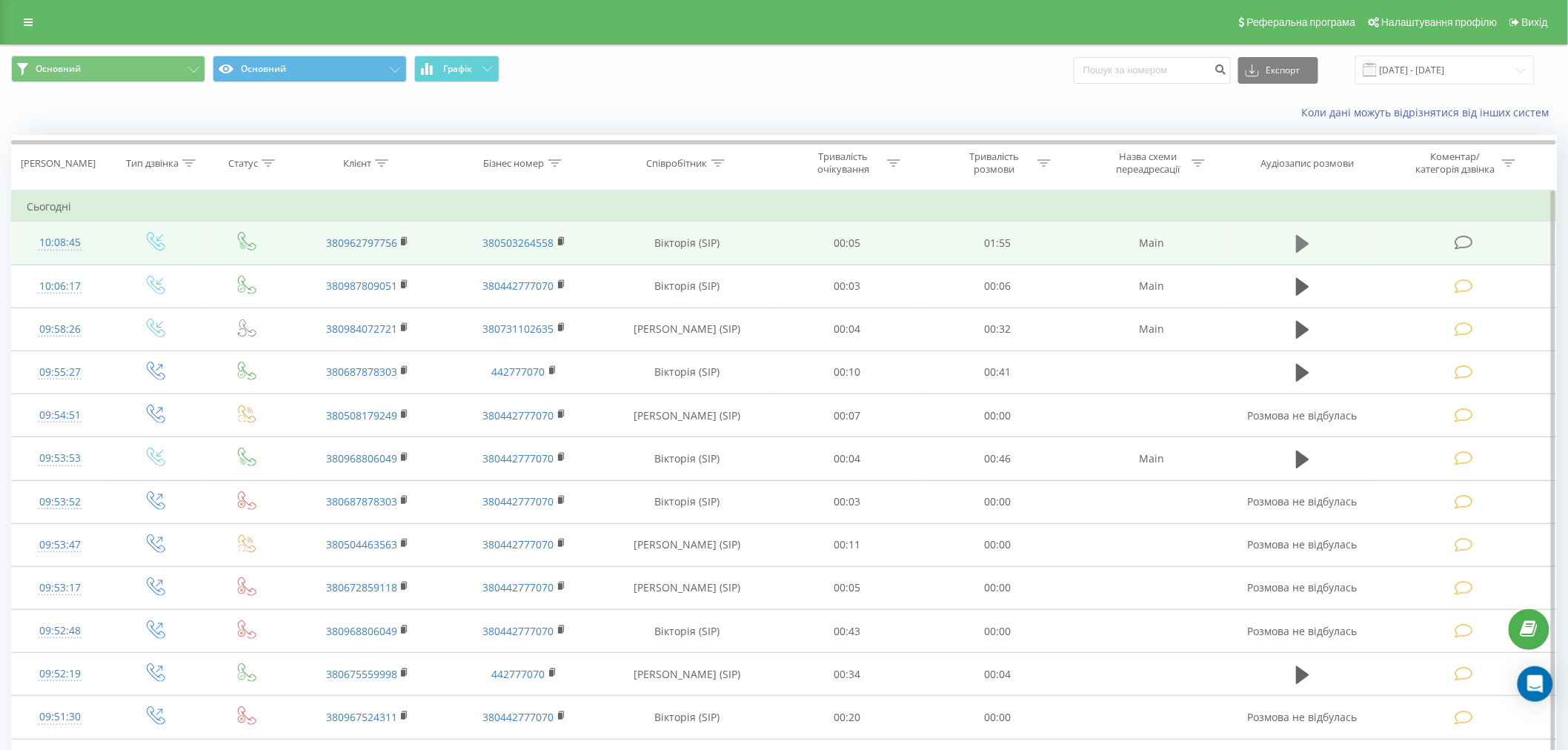
click at [1293, 246] on button at bounding box center [1302, 243] width 22 height 22
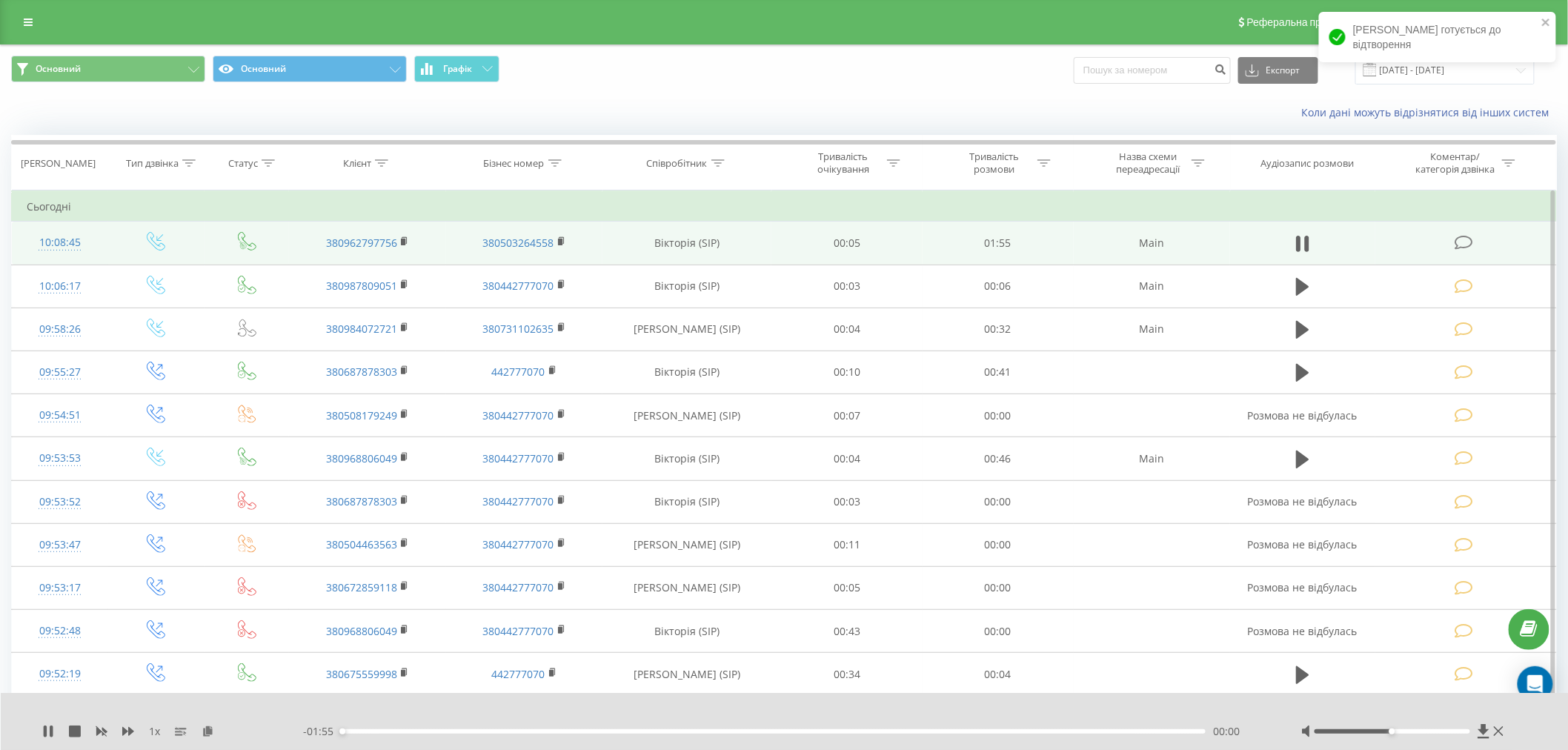
click at [409, 731] on div "00:00" at bounding box center [773, 731] width 865 height 5
click at [390, 731] on div "00:10" at bounding box center [773, 731] width 865 height 5
click at [404, 731] on div "00:13" at bounding box center [773, 731] width 865 height 5
click at [381, 732] on div "00:09" at bounding box center [773, 731] width 865 height 5
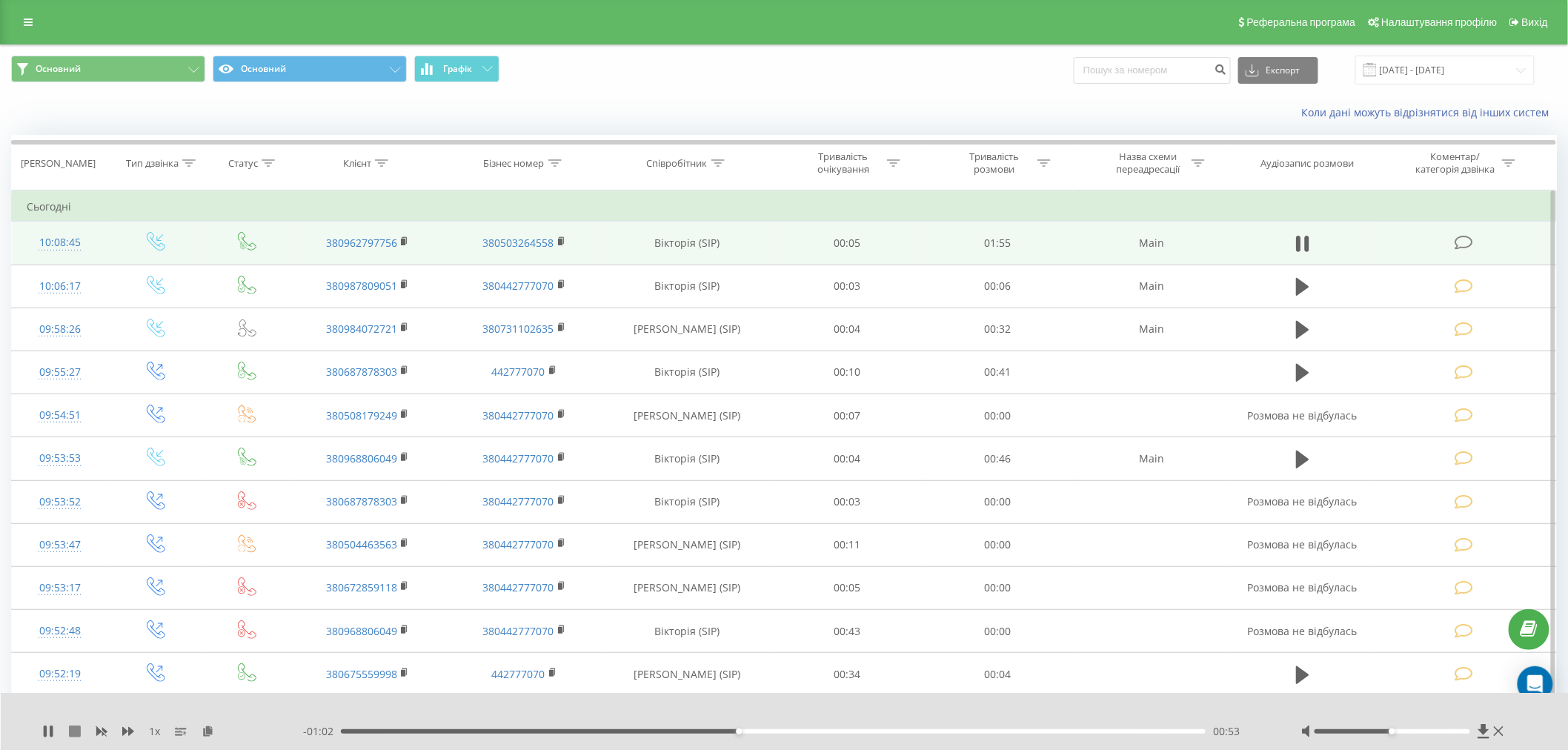
drag, startPoint x: 48, startPoint y: 729, endPoint x: 70, endPoint y: 734, distance: 22.6
click at [48, 729] on icon at bounding box center [48, 731] width 11 height 11
click at [1500, 734] on icon at bounding box center [1498, 731] width 10 height 10
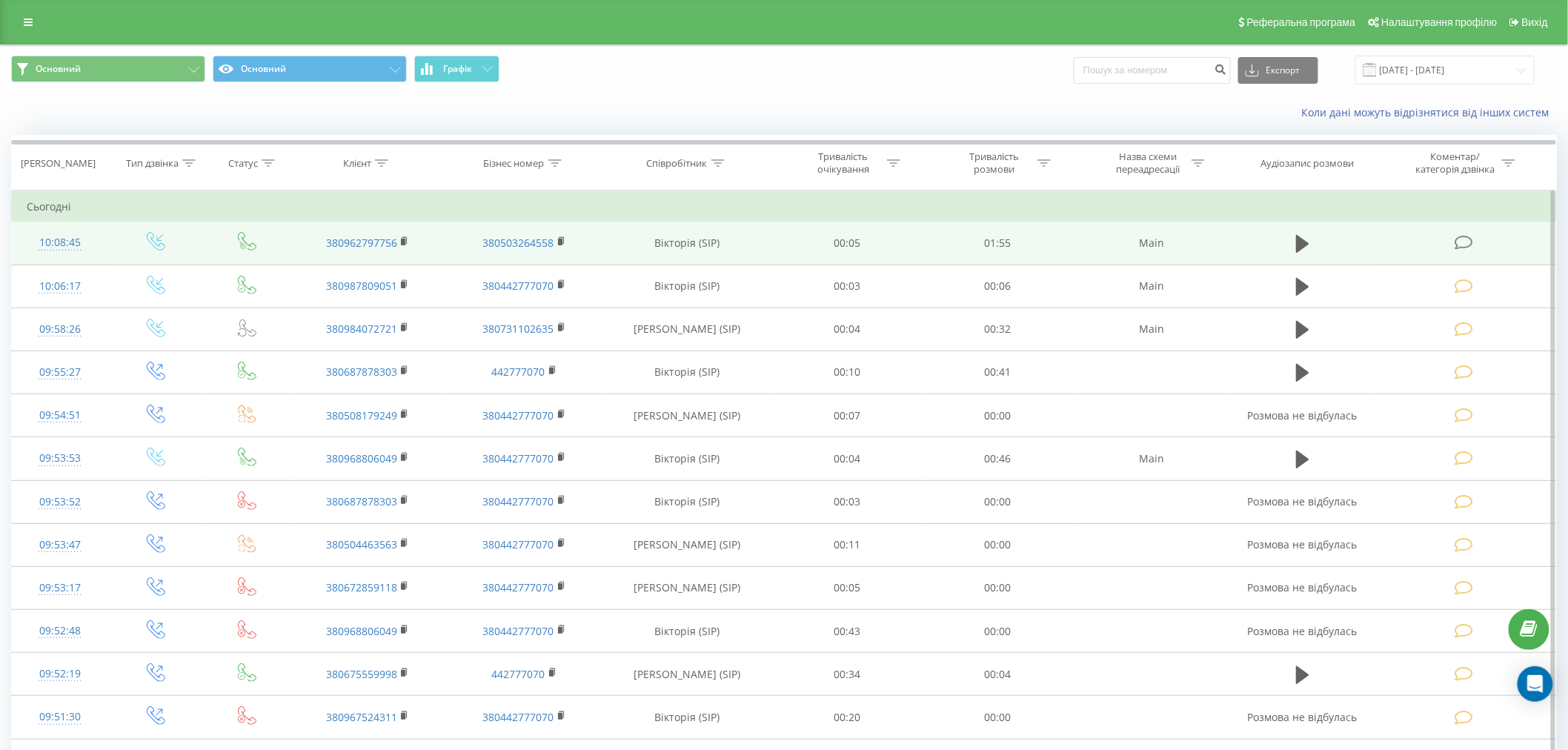
click at [520, 103] on div "Коли дані можуть відрізнятися вiд інших систем" at bounding box center [784, 112] width 1566 height 35
click at [1462, 237] on icon at bounding box center [1463, 242] width 18 height 15
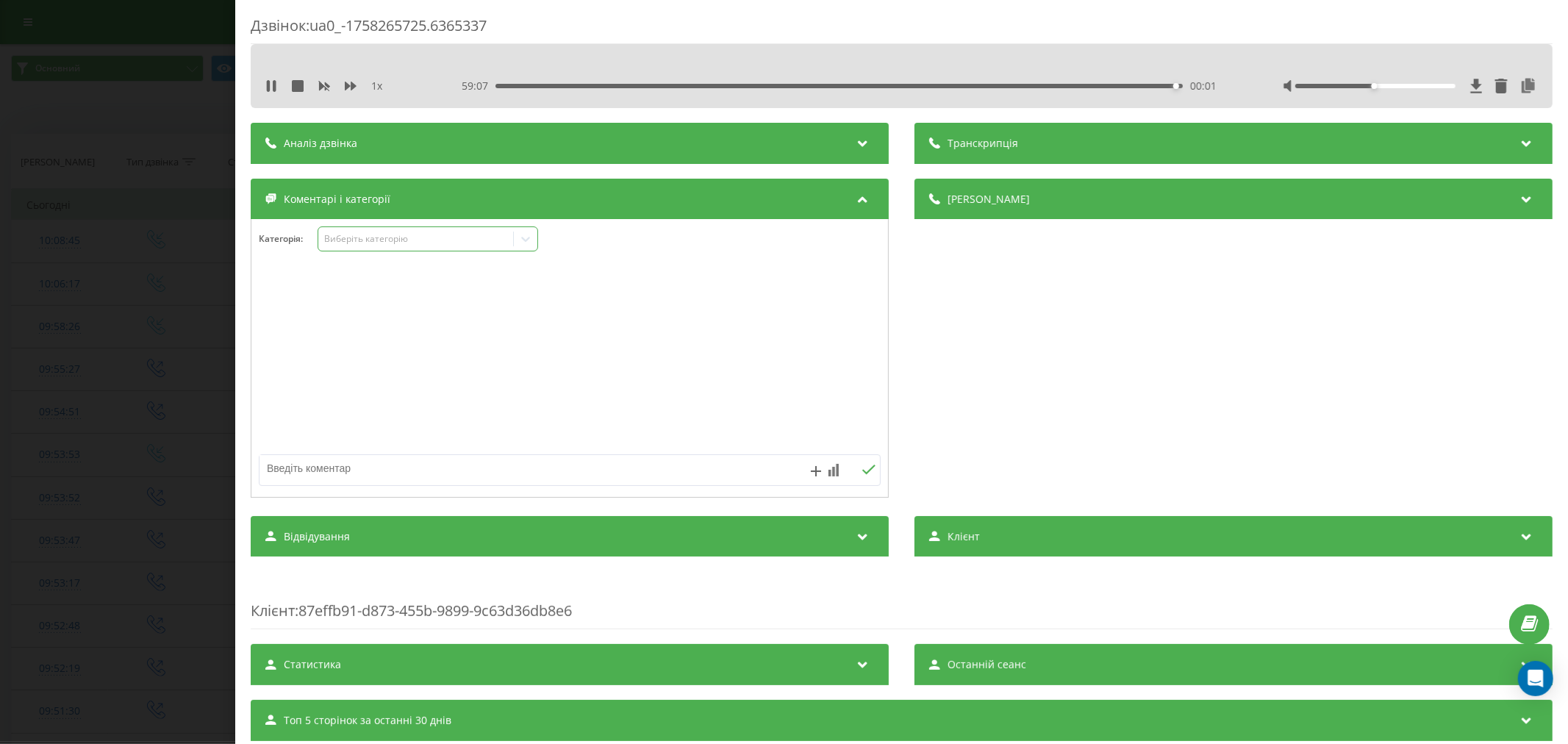
click at [360, 240] on div "Виберіть категорію" at bounding box center [416, 238] width 184 height 11
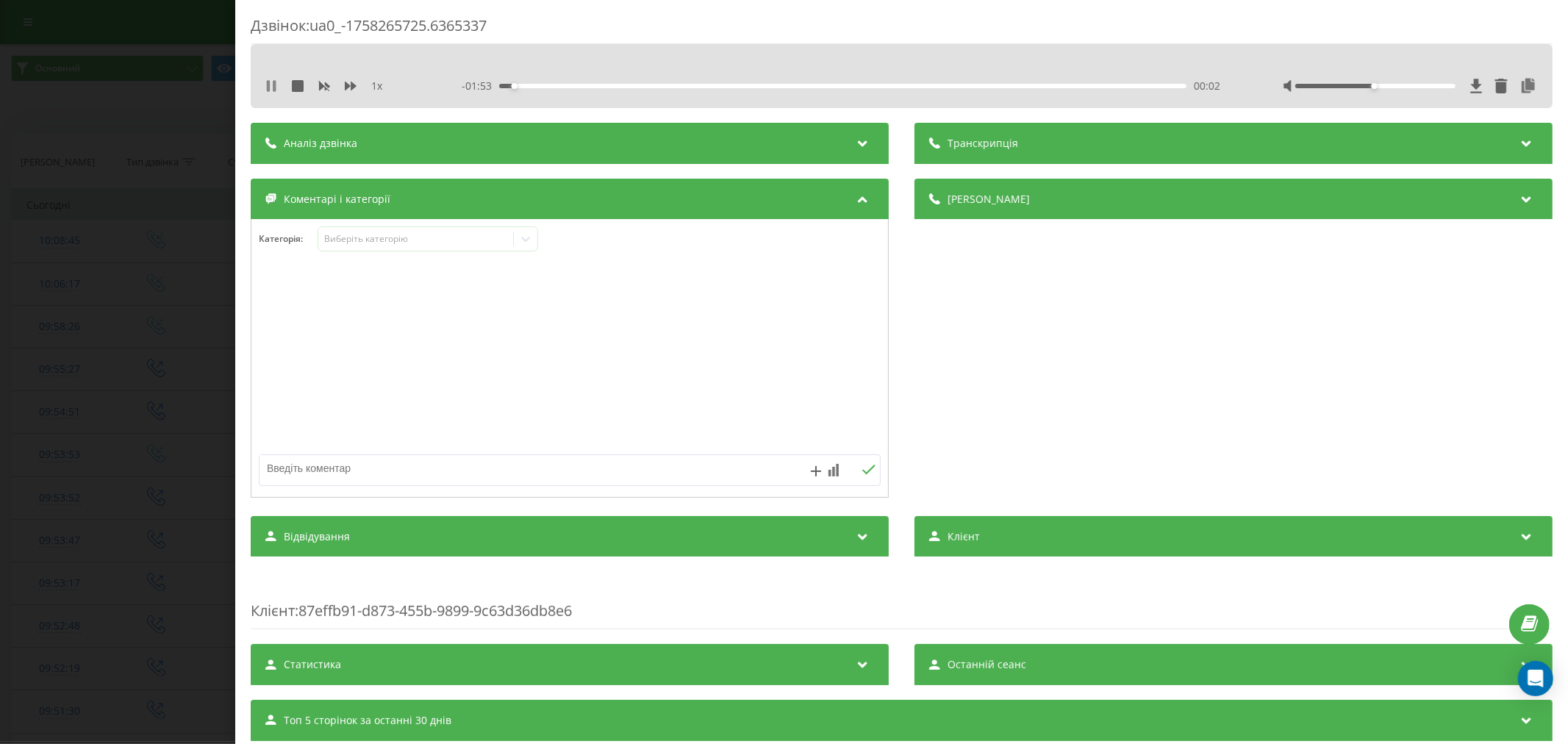
click at [272, 85] on icon at bounding box center [271, 85] width 11 height 11
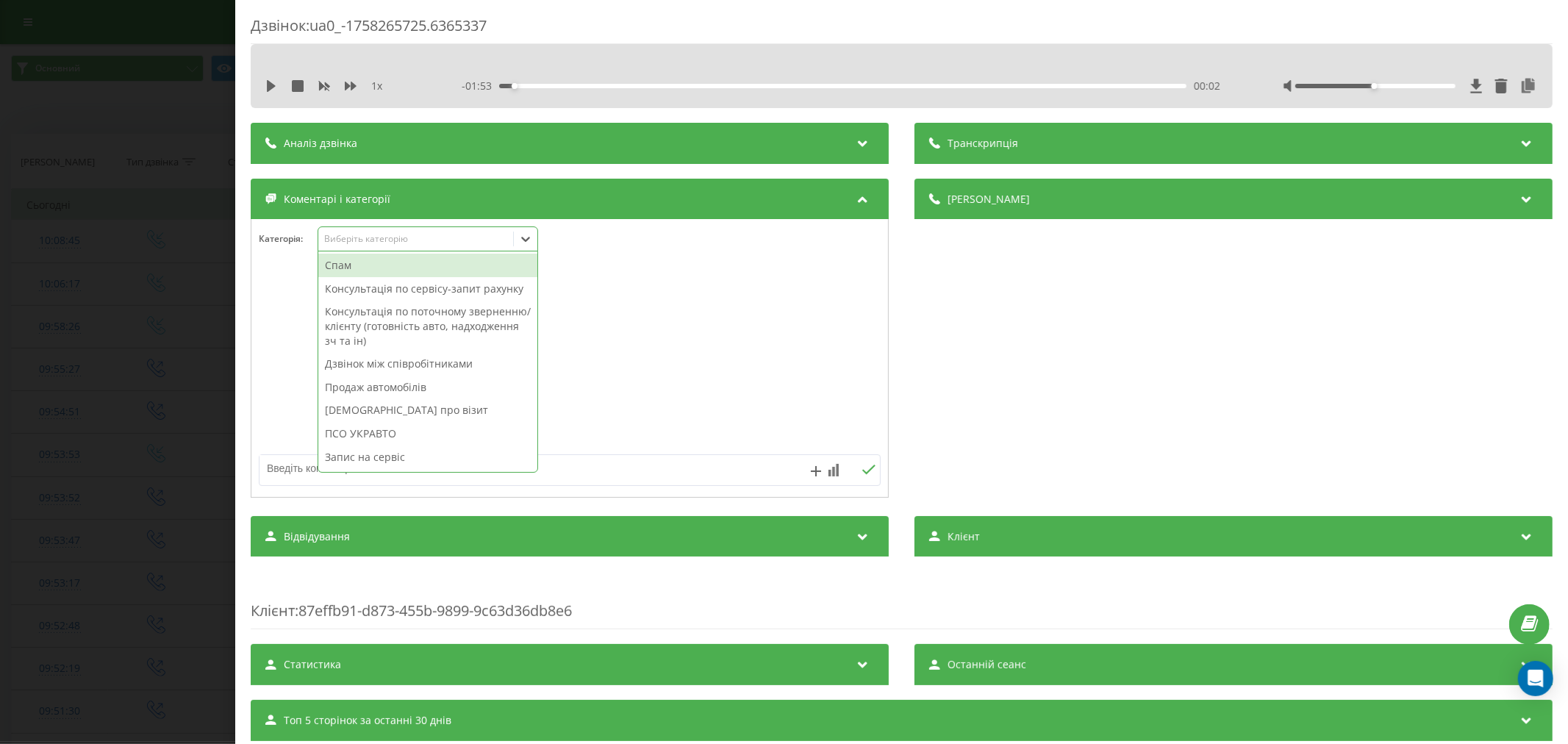
click at [396, 232] on div "Виберіть категорію" at bounding box center [416, 238] width 184 height 11
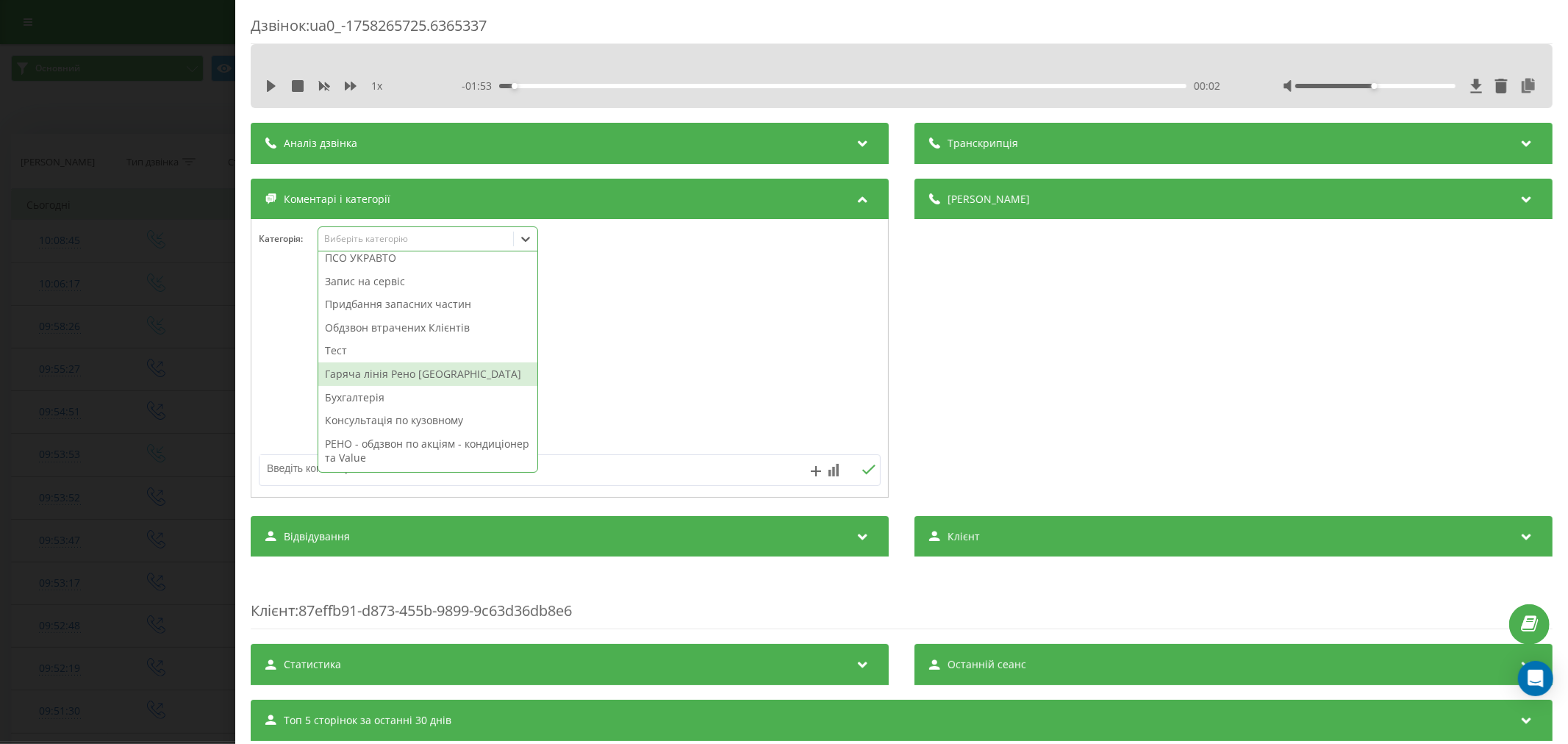
scroll to position [188, 0]
click at [418, 303] on div "Придбання запасних частин" at bounding box center [427, 304] width 219 height 24
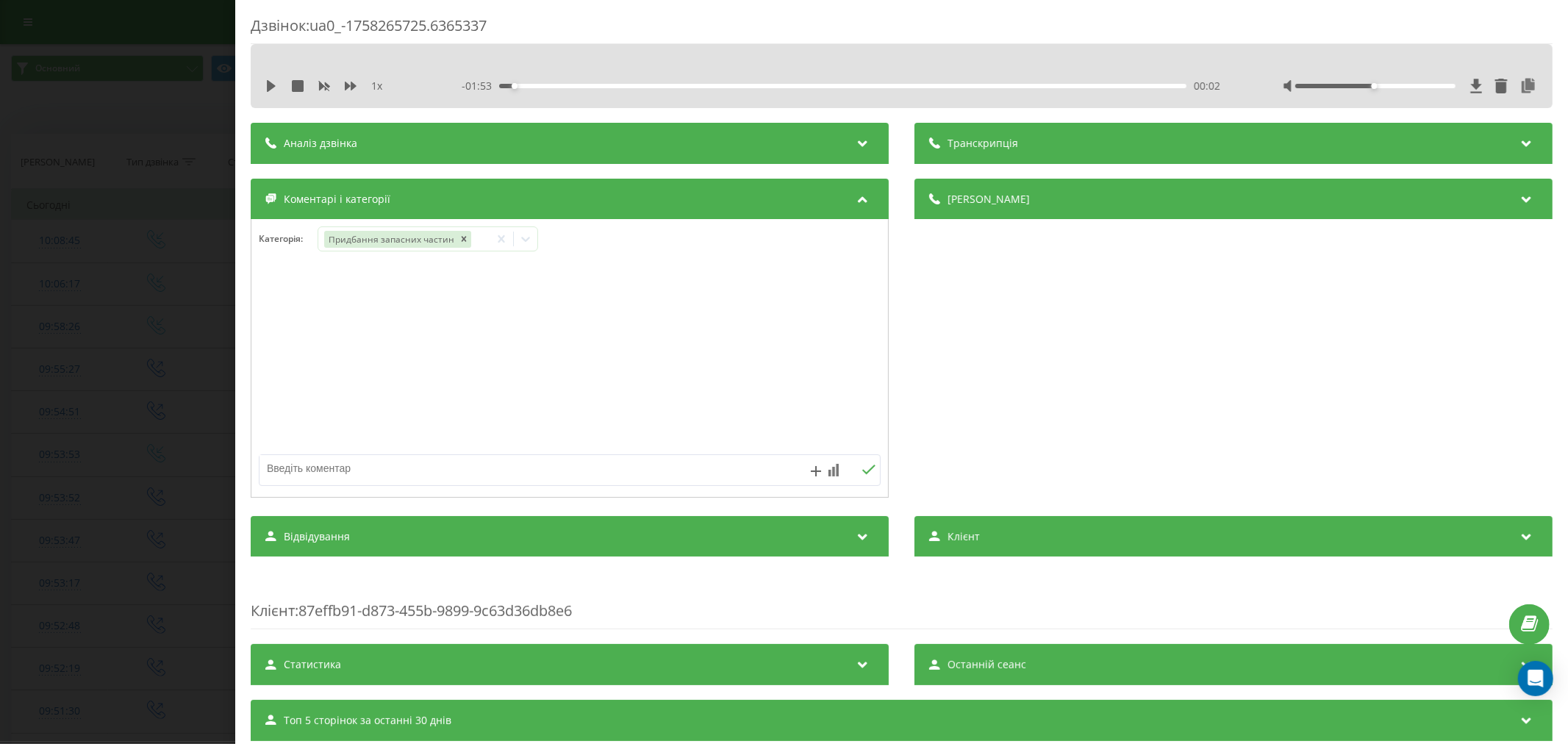
click at [294, 473] on textarea at bounding box center [507, 468] width 496 height 27
paste textarea "[PHONE_NUMBER], [PERSON_NAME] придбати бокові габаритні фонарі разом з [PERSON_…"
type textarea "[PHONE_NUMBER], [PERSON_NAME] придбати бокові габаритні фонарі разом з [PERSON_…"
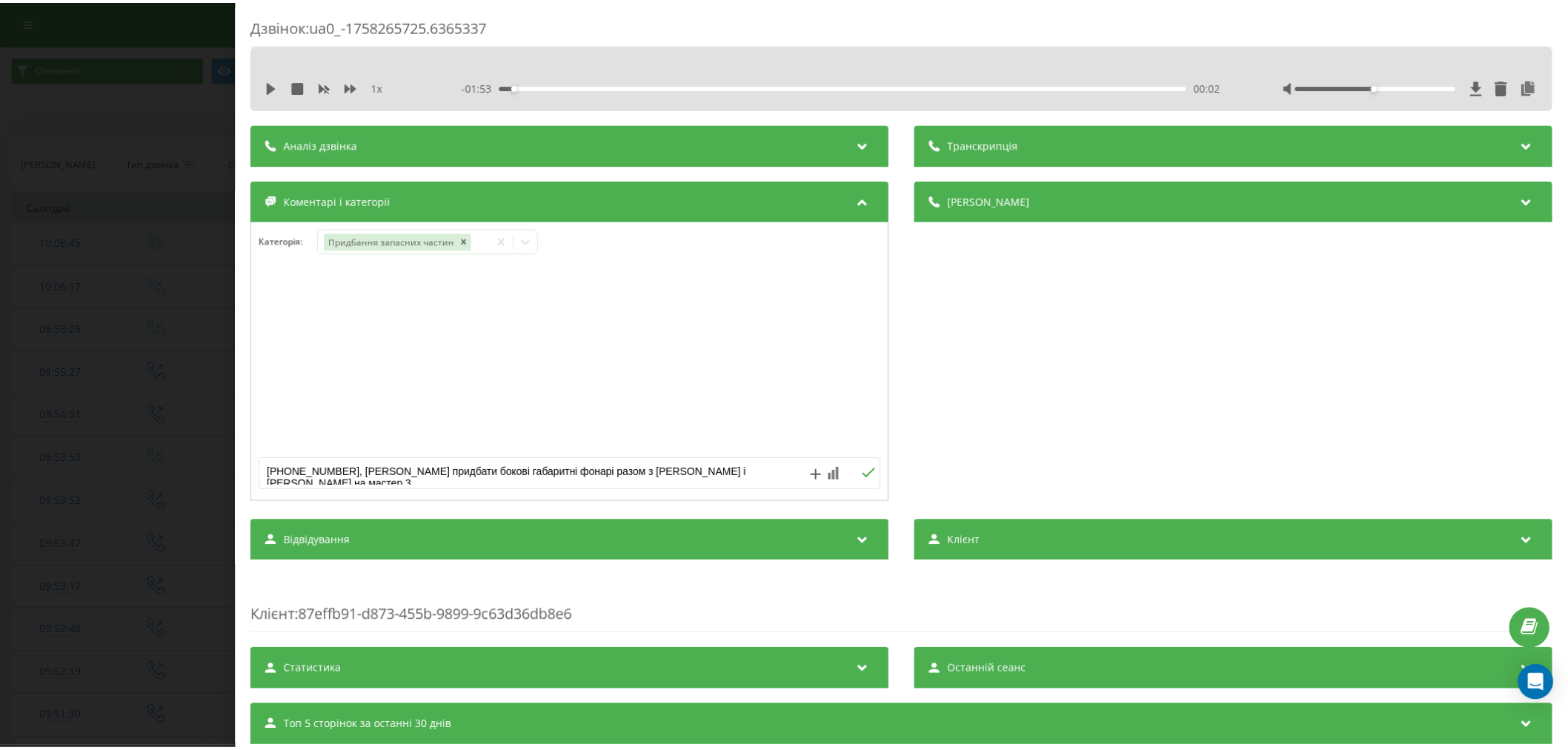
scroll to position [5, 0]
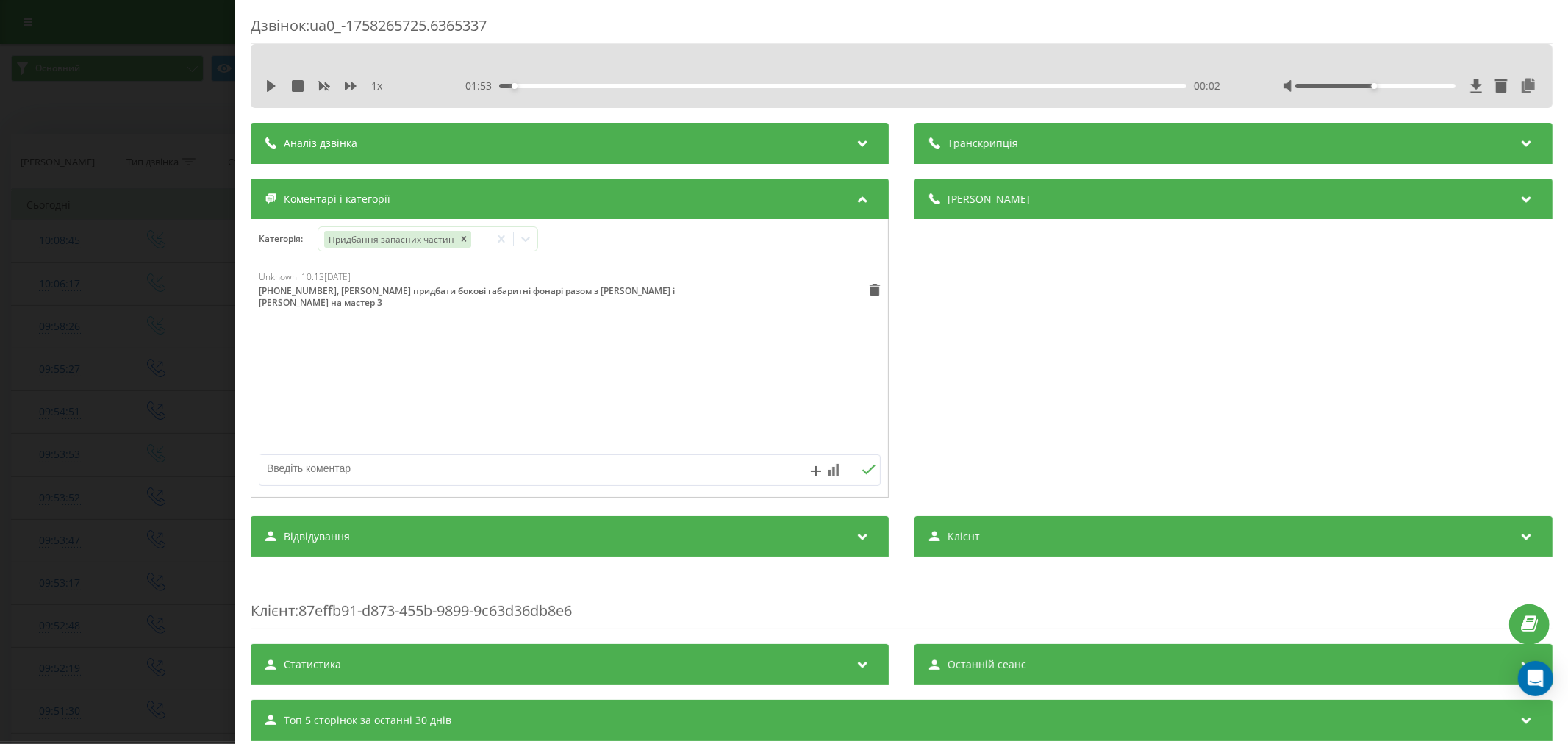
click at [129, 273] on div "Дзвінок : ua0_-1758265725.6365337 1 x - 01:53 00:02 00:02 Транскрипція Для AI-а…" at bounding box center [784, 372] width 1568 height 744
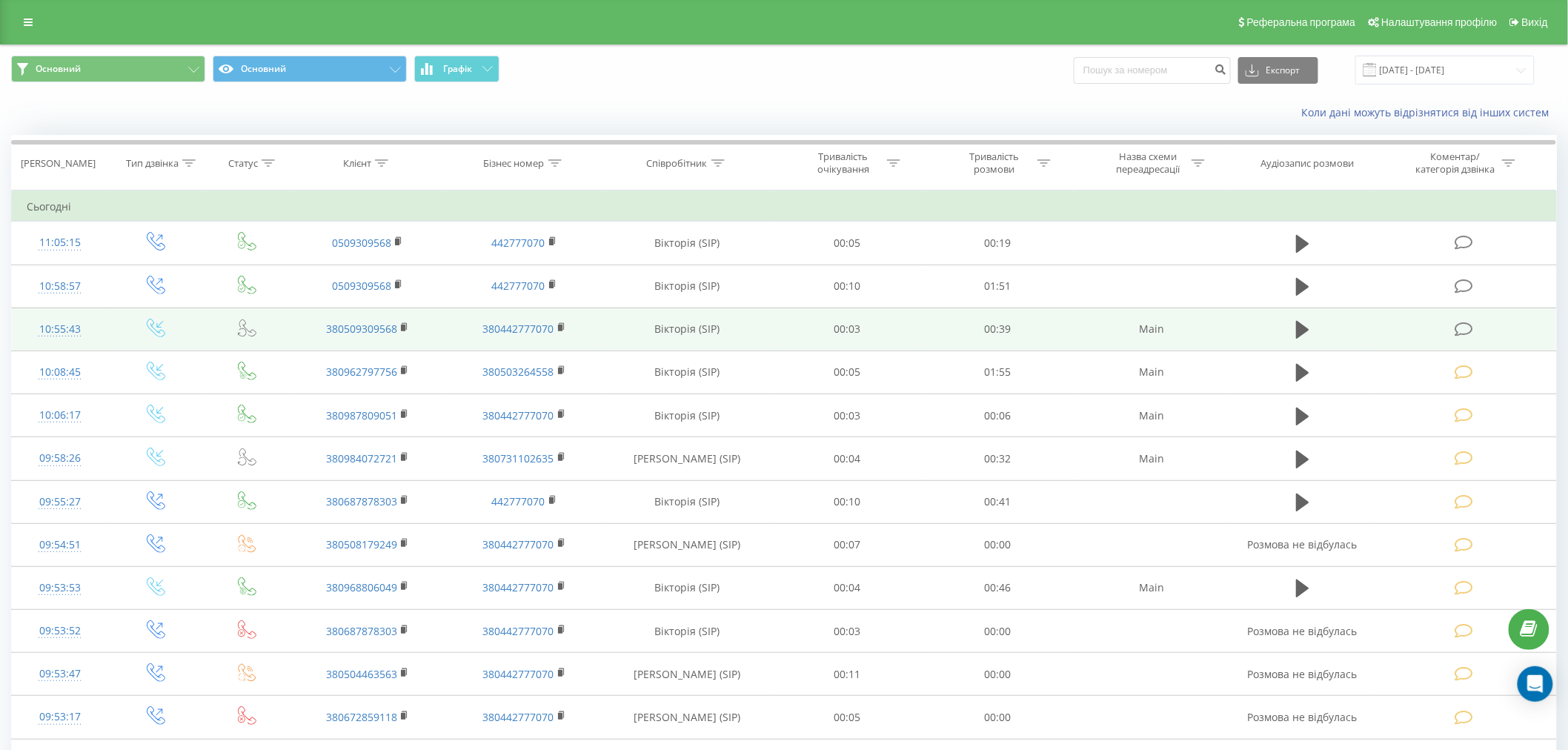
click at [1449, 324] on td at bounding box center [1465, 328] width 181 height 43
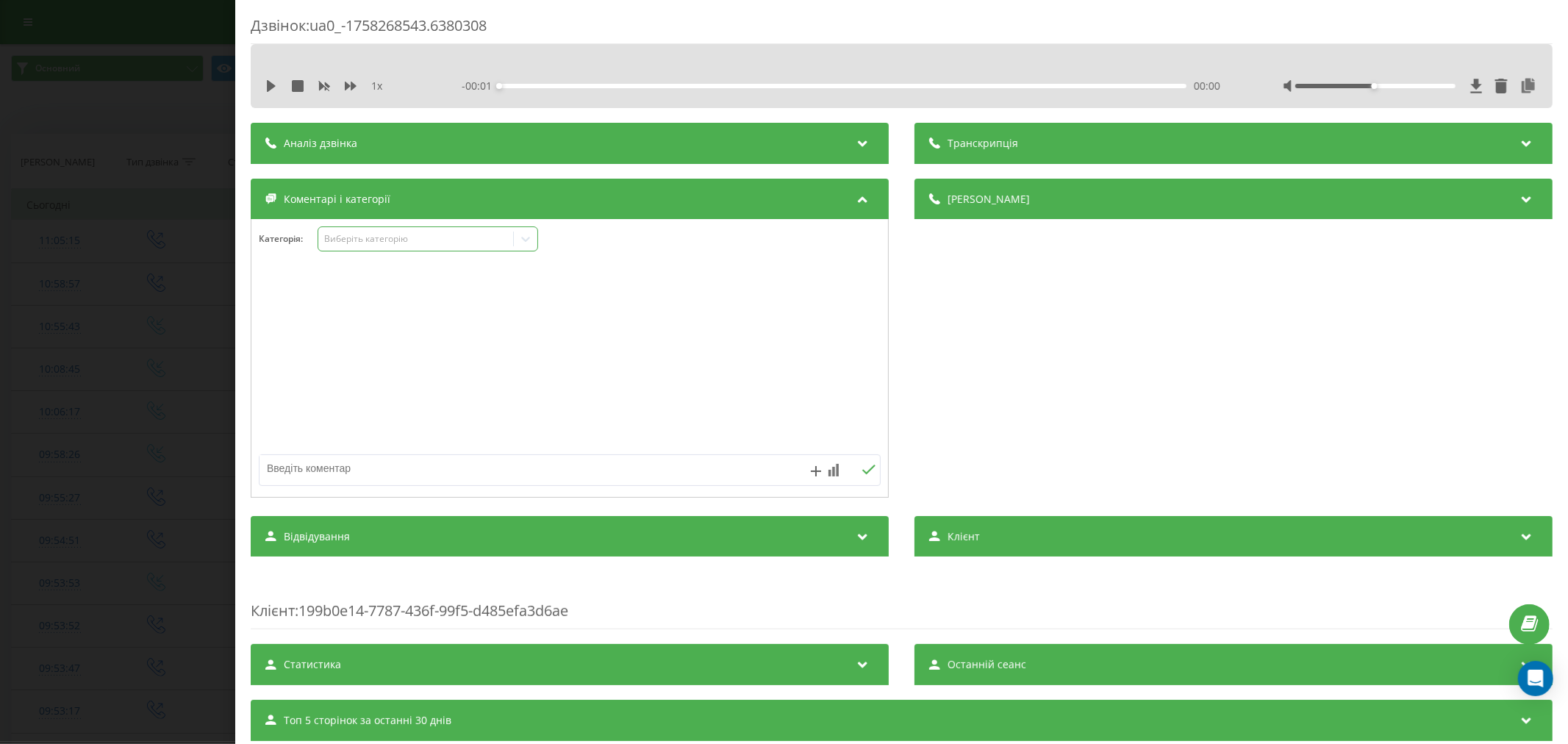
click at [444, 247] on div "Виберіть категорію" at bounding box center [428, 239] width 220 height 25
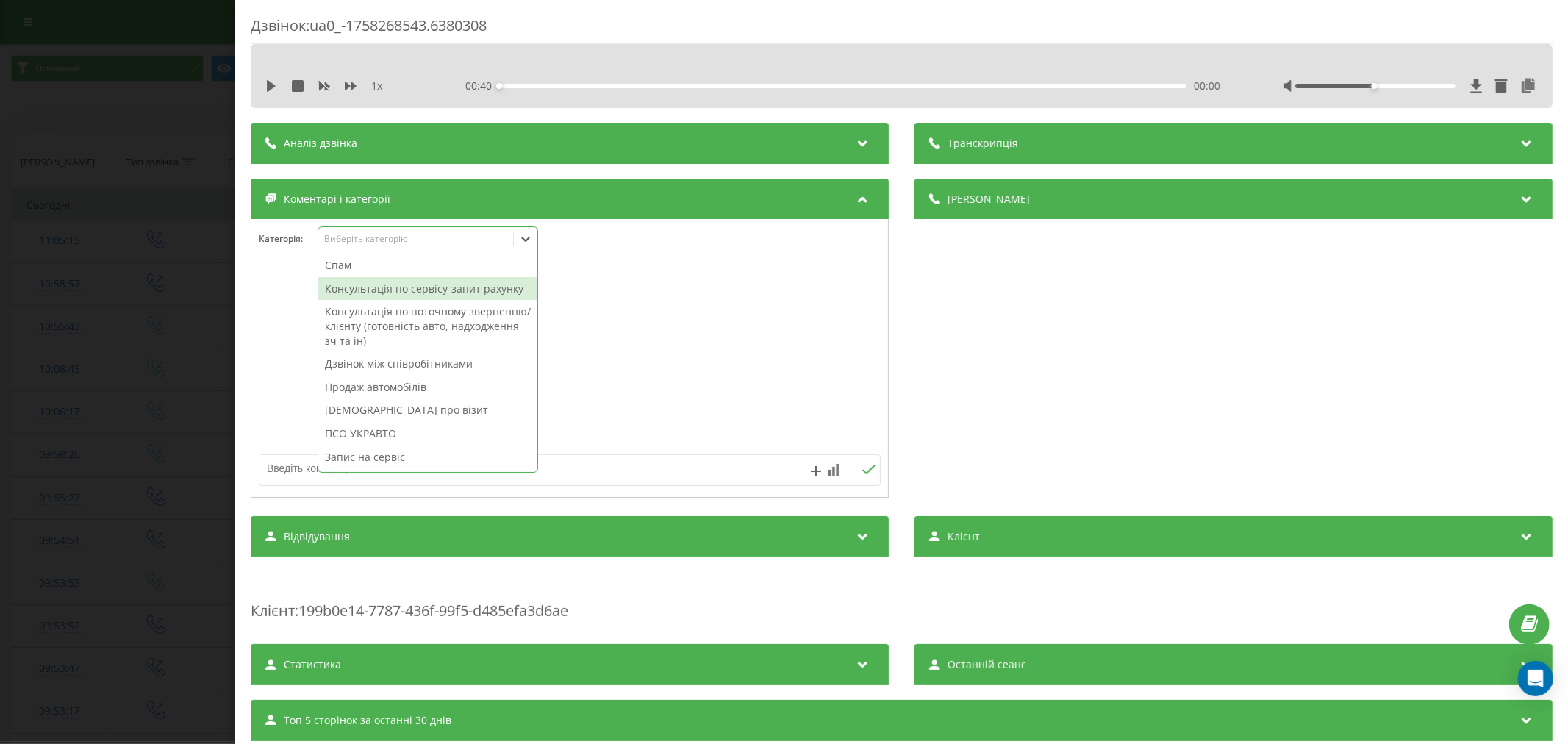
click at [376, 301] on div "Консультація по сервісу-запит рахунку" at bounding box center [427, 288] width 219 height 24
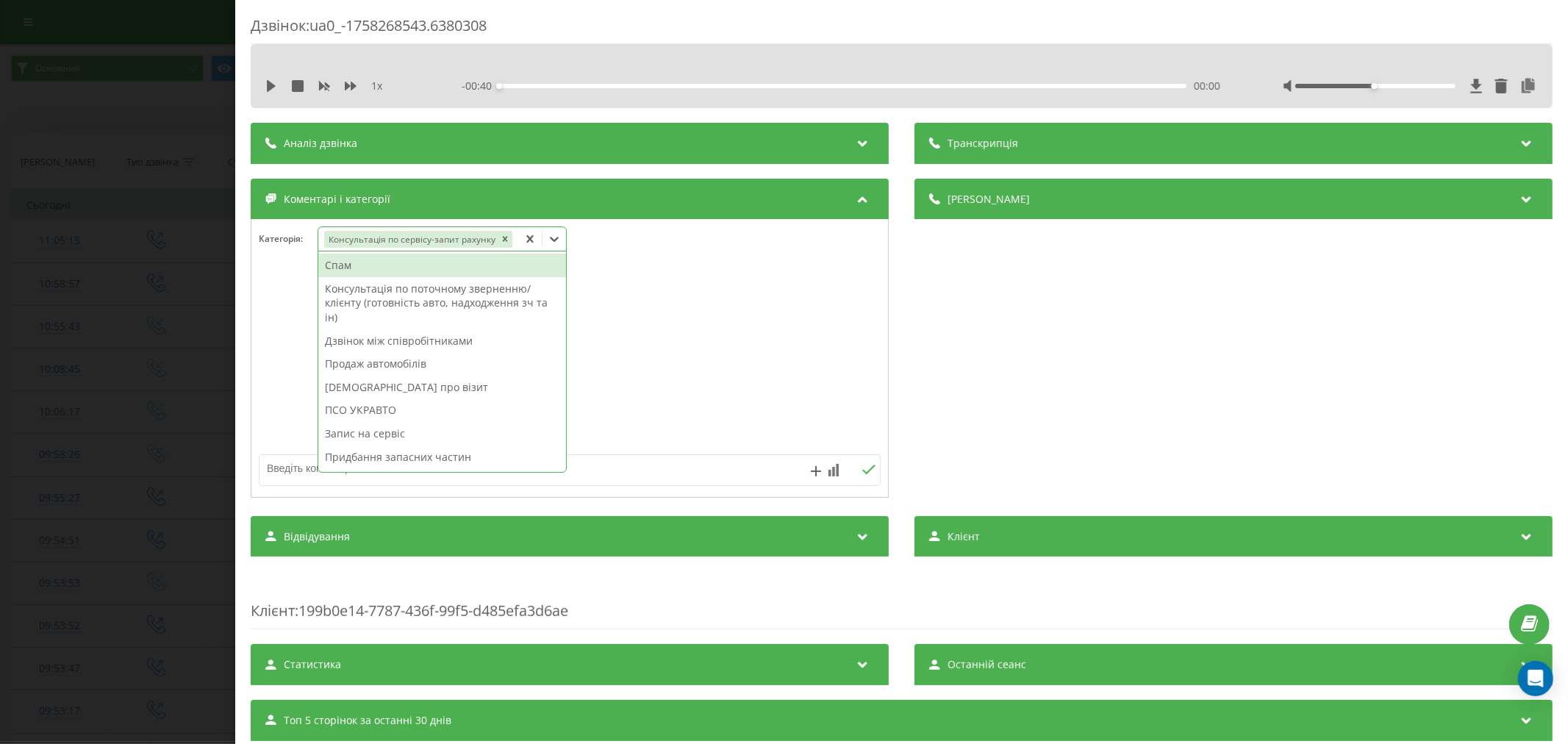
click at [294, 485] on div at bounding box center [507, 470] width 496 height 30
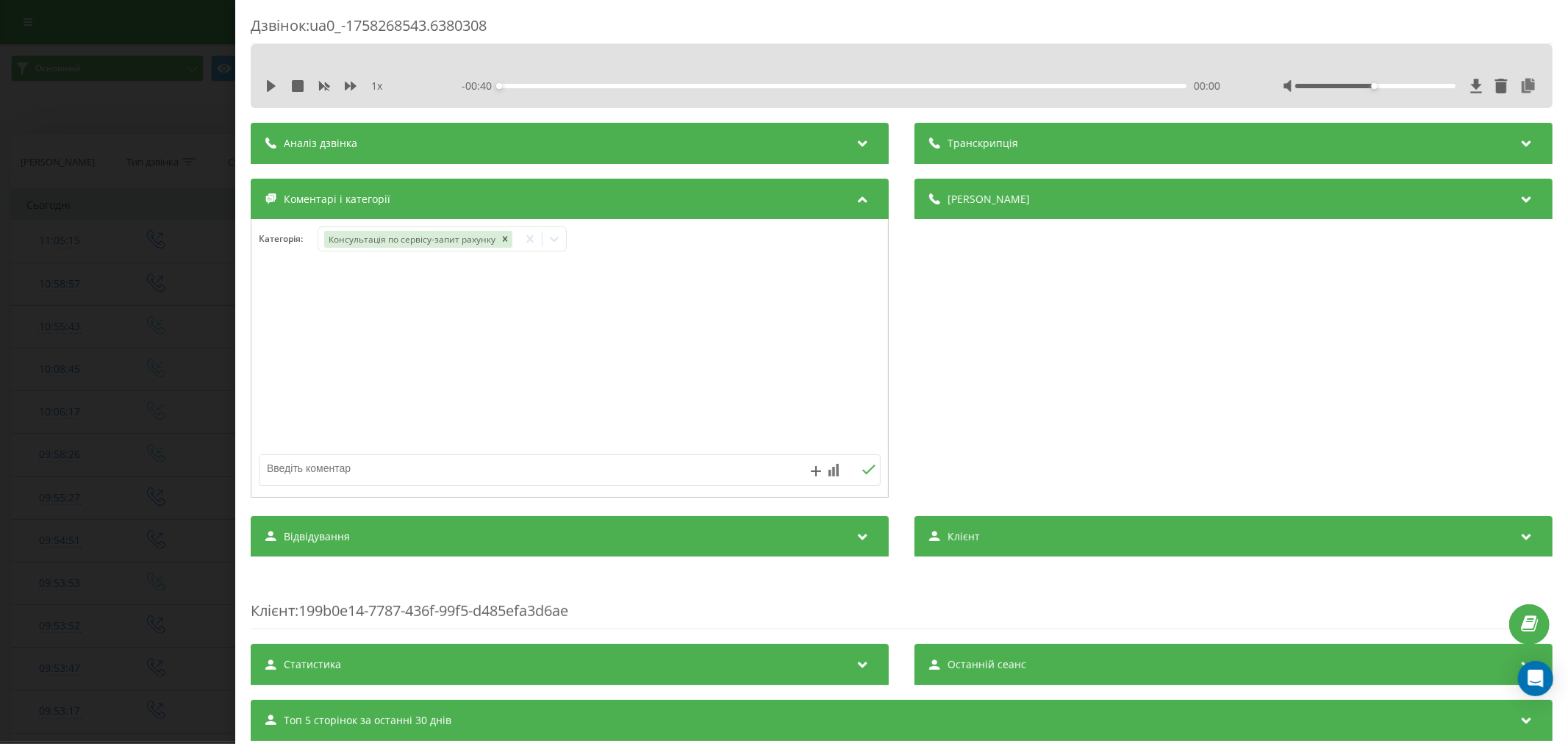
click at [295, 480] on textarea at bounding box center [507, 468] width 496 height 27
type textarea "чек пропав"
click at [175, 283] on div "Дзвінок : ua0_-1758268543.6380308 1 x - 00:40 00:00 00:00 Транскрипція Для AI-а…" at bounding box center [784, 372] width 1568 height 744
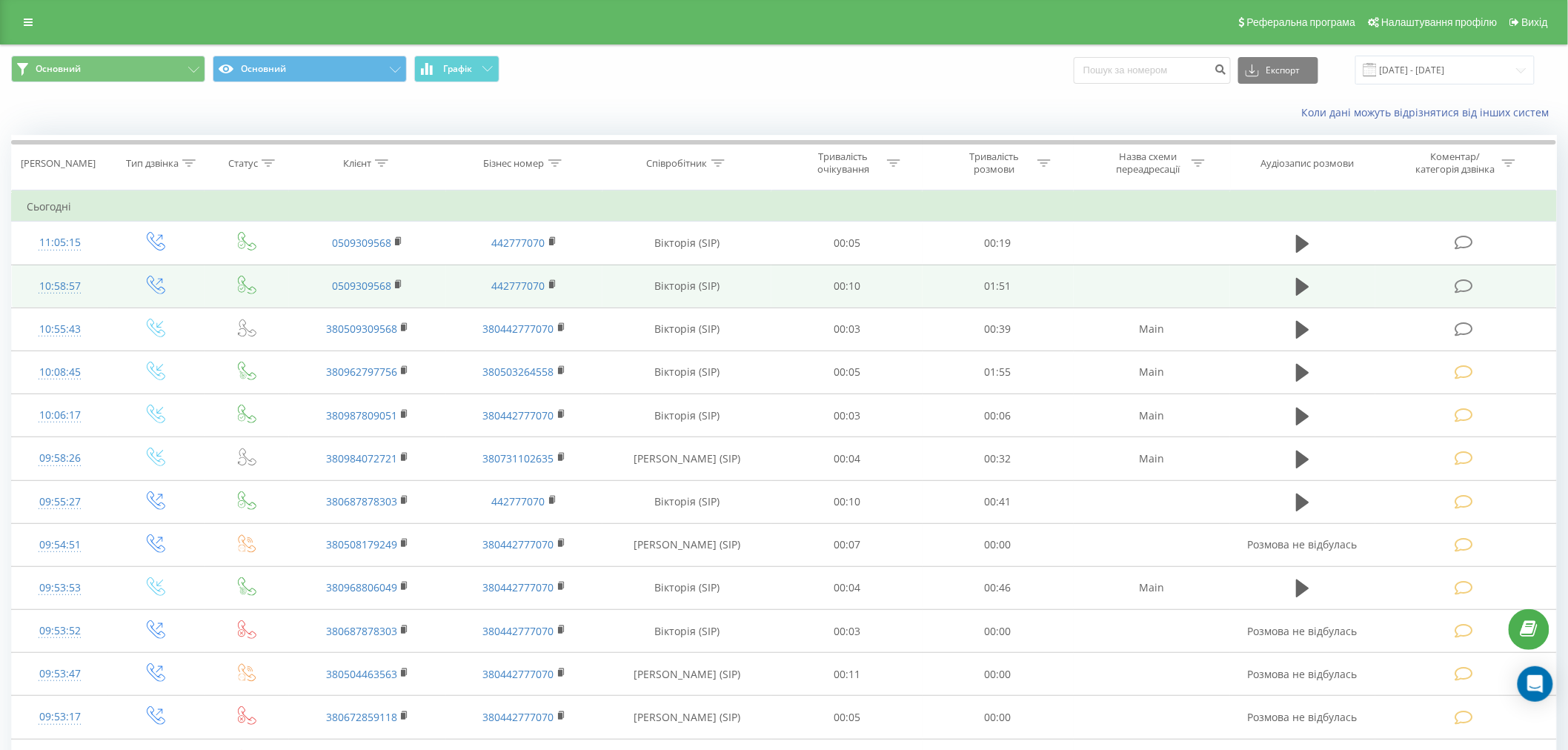
click at [1492, 292] on td at bounding box center [1465, 285] width 181 height 43
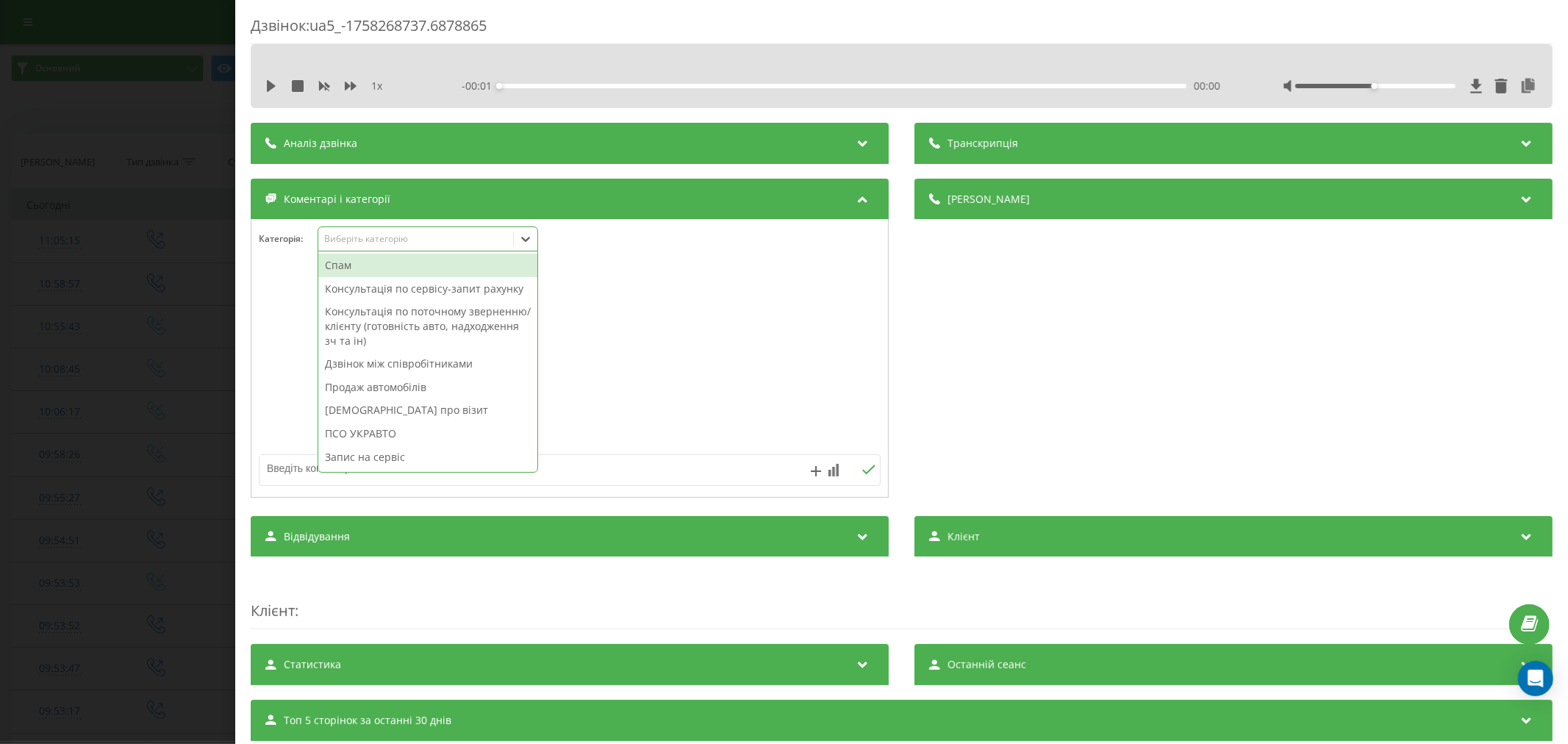
click at [356, 240] on div "Виберіть категорію" at bounding box center [416, 238] width 184 height 11
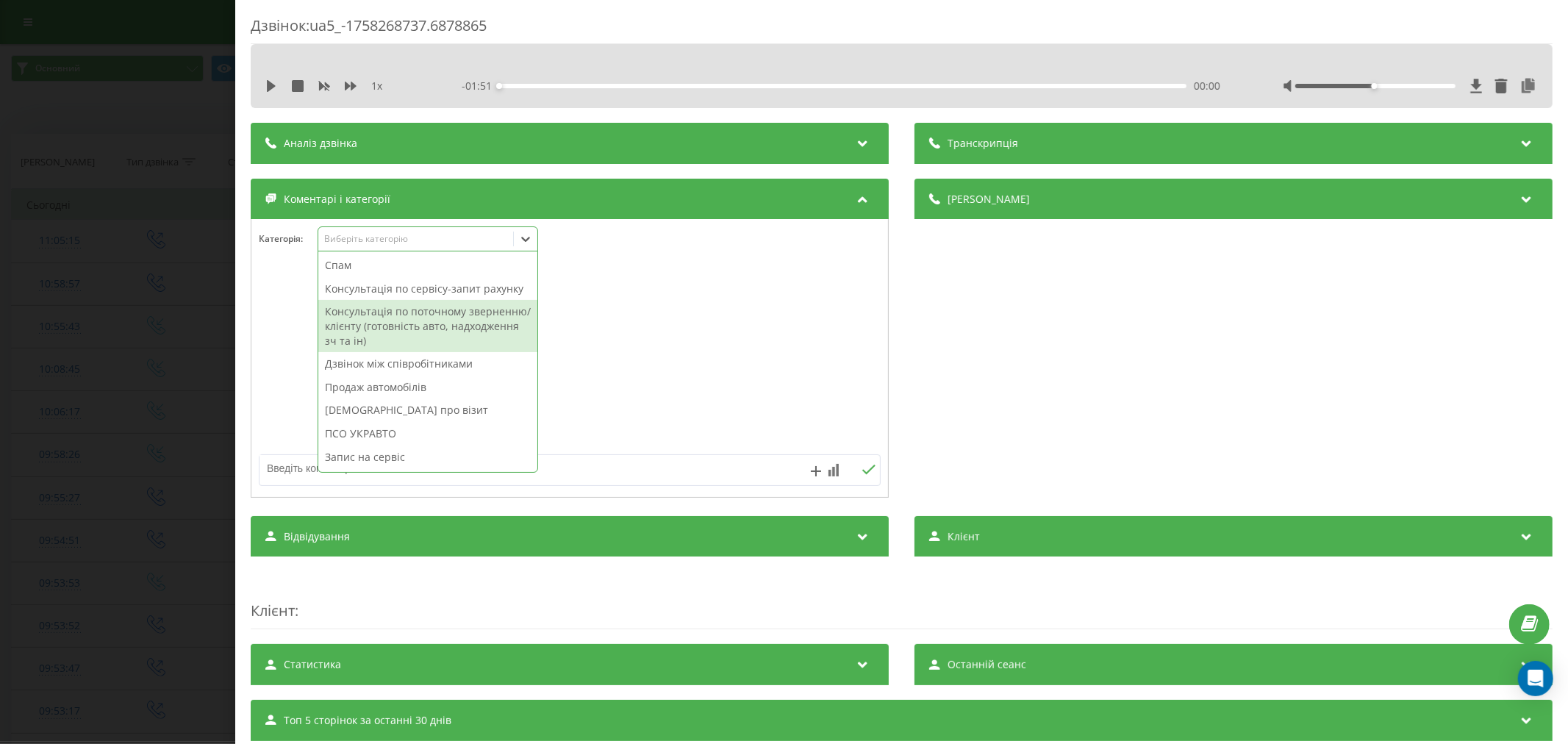
click at [396, 325] on div "Консультація по поточному зверненню/клієнту (готовність авто, надходження зч та…" at bounding box center [427, 326] width 219 height 52
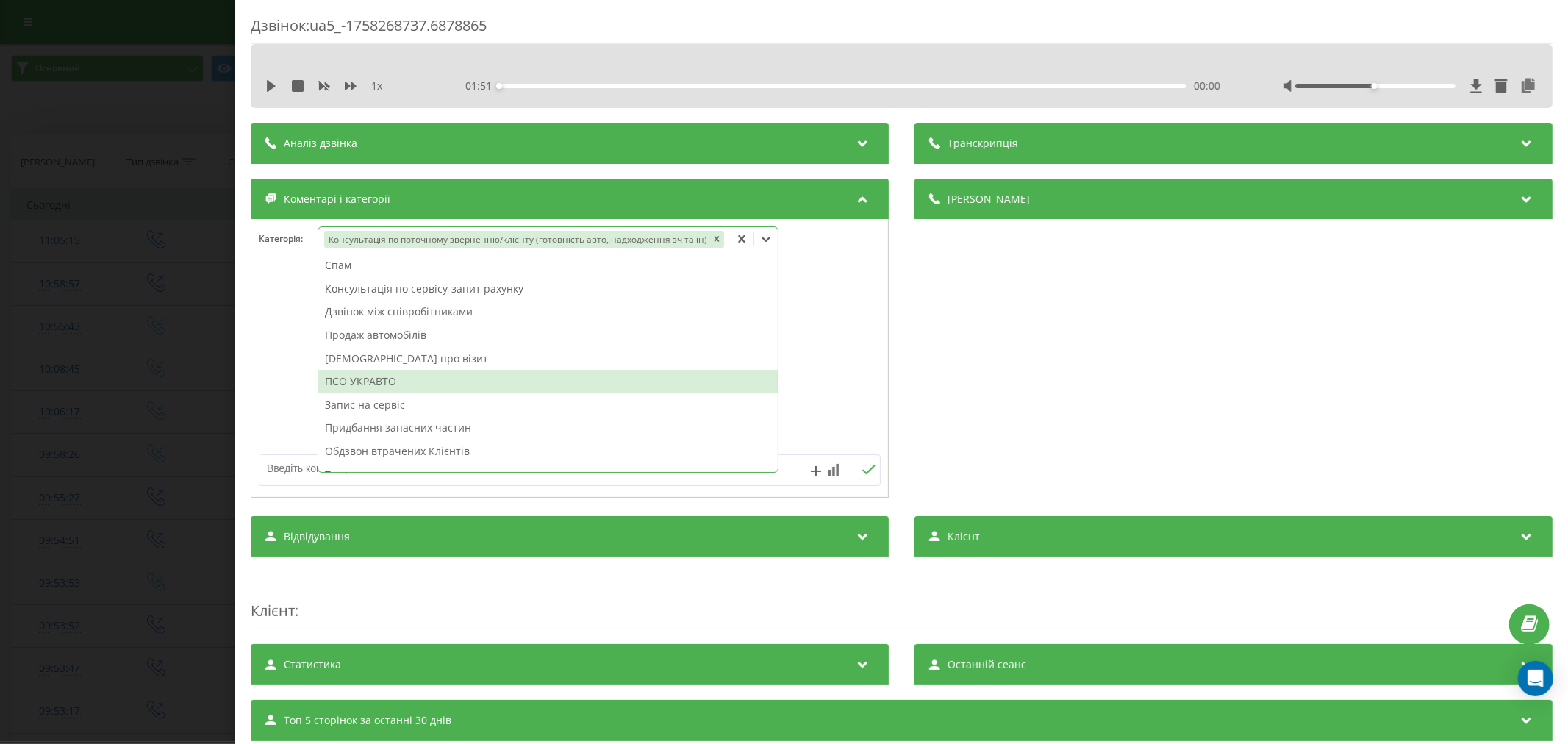
click at [294, 452] on div at bounding box center [569, 381] width 637 height 223
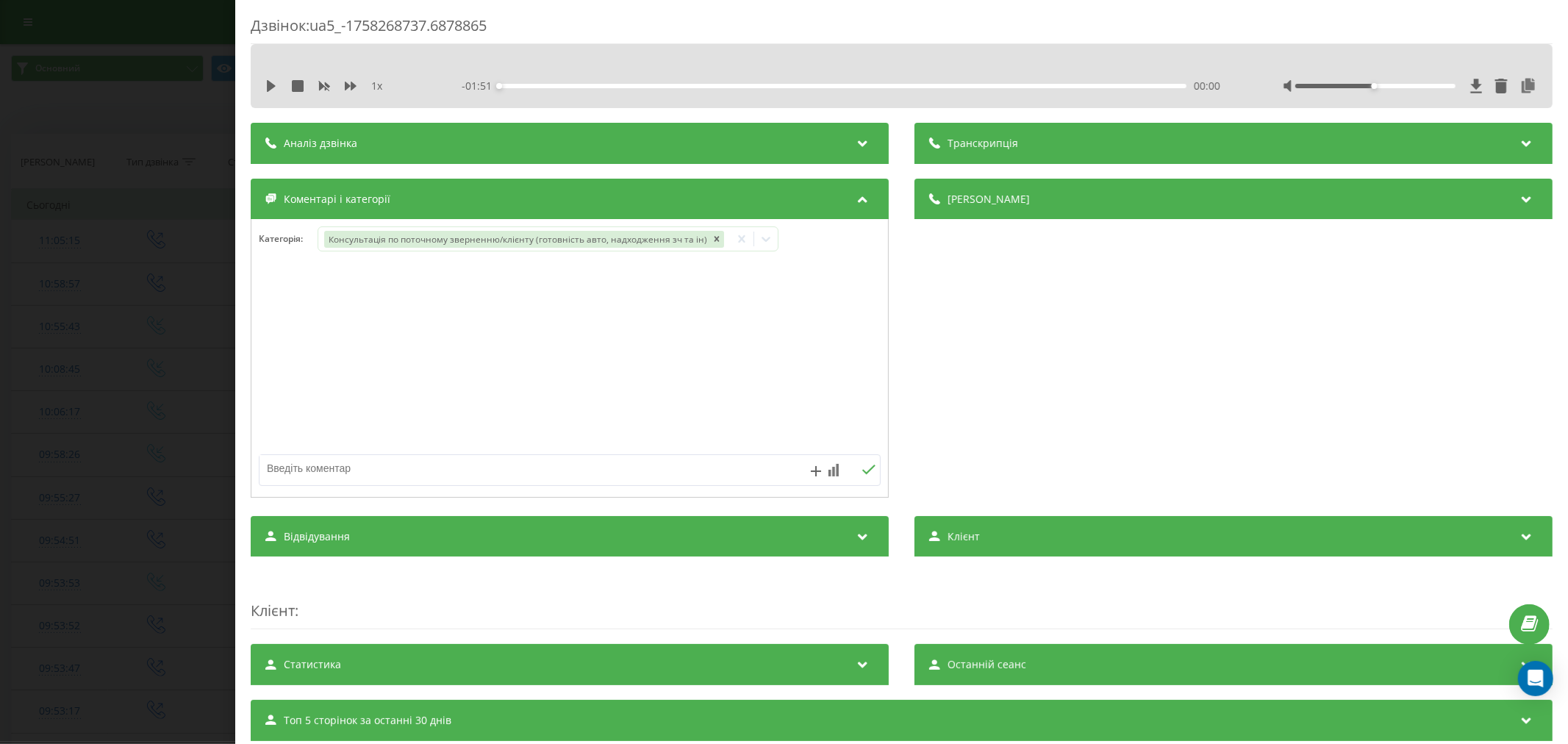
click at [297, 466] on textarea at bounding box center [507, 468] width 496 height 27
click at [50, 269] on div "Дзвінок : ua5_-1758268737.6878865 1 x - 01:51 00:00 00:00 Транскрипція Для AI-а…" at bounding box center [784, 372] width 1568 height 744
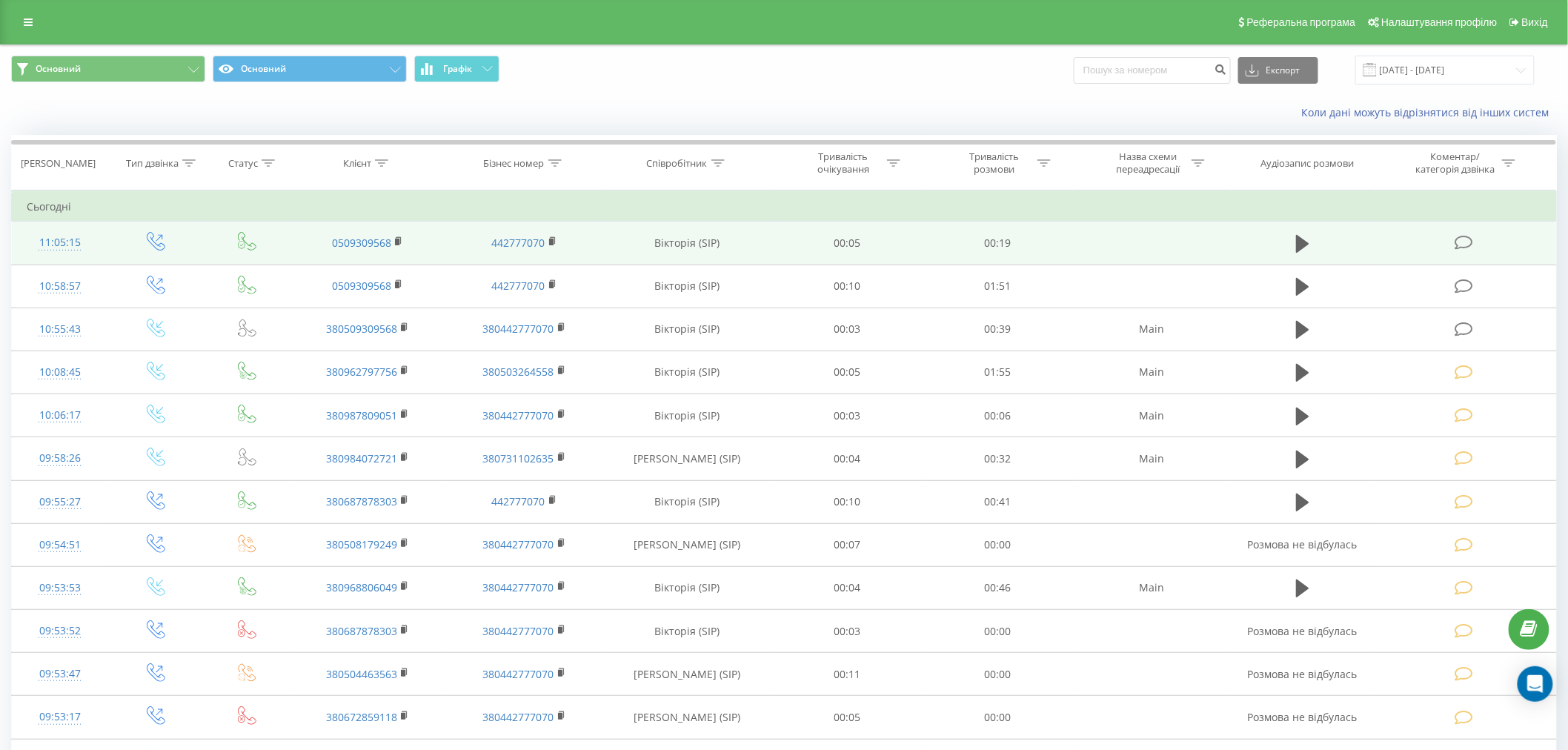
click at [1457, 243] on icon at bounding box center [1463, 242] width 18 height 15
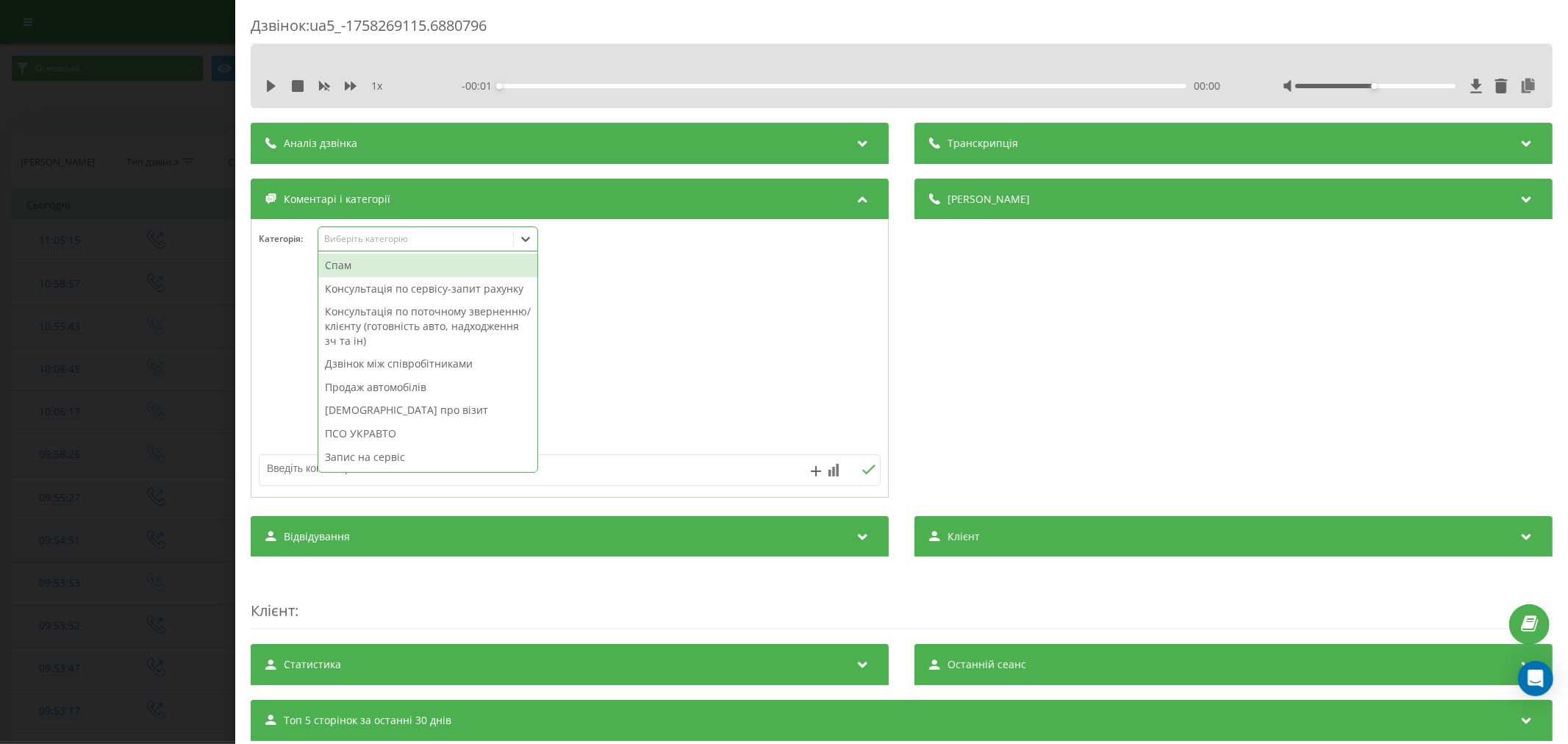
click at [402, 233] on div "Виберіть категорію" at bounding box center [416, 238] width 184 height 11
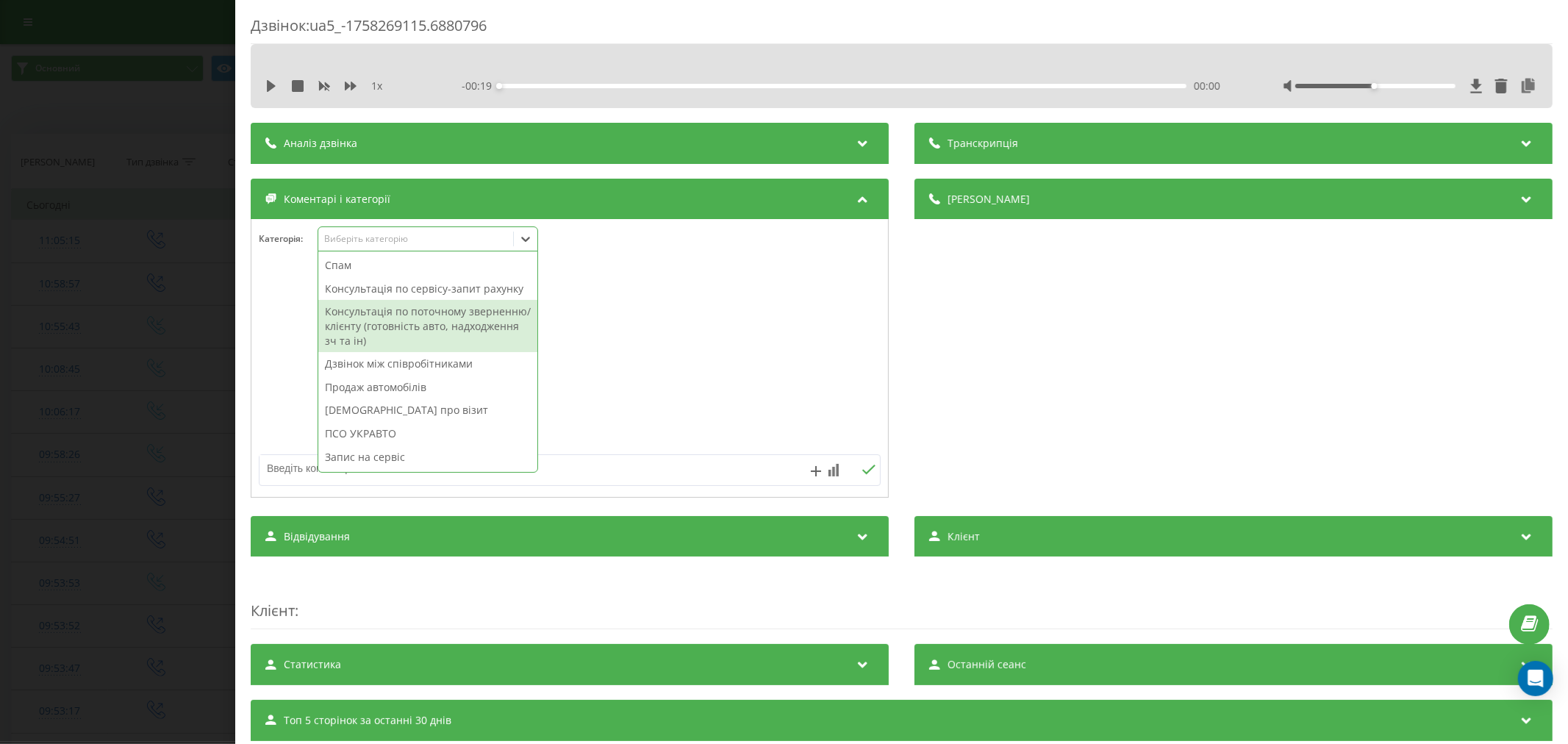
click at [439, 336] on div "Консультація по поточному зверненню/клієнту (готовність авто, надходження зч та…" at bounding box center [427, 326] width 219 height 52
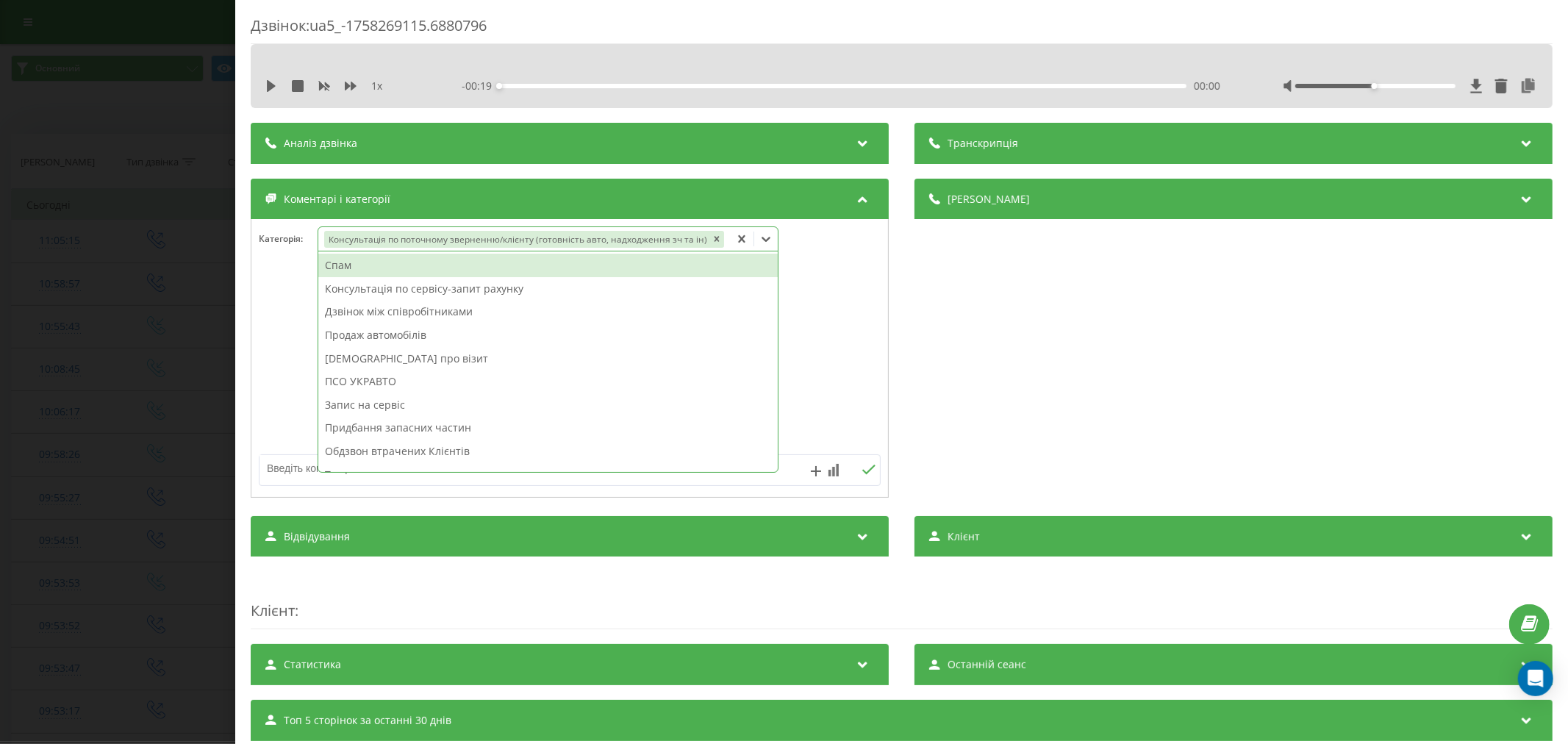
click at [41, 232] on div "Дзвінок : ua5_-1758269115.6880796 1 x - 00:19 00:00 00:00 Транскрипція Для AI-а…" at bounding box center [784, 372] width 1568 height 744
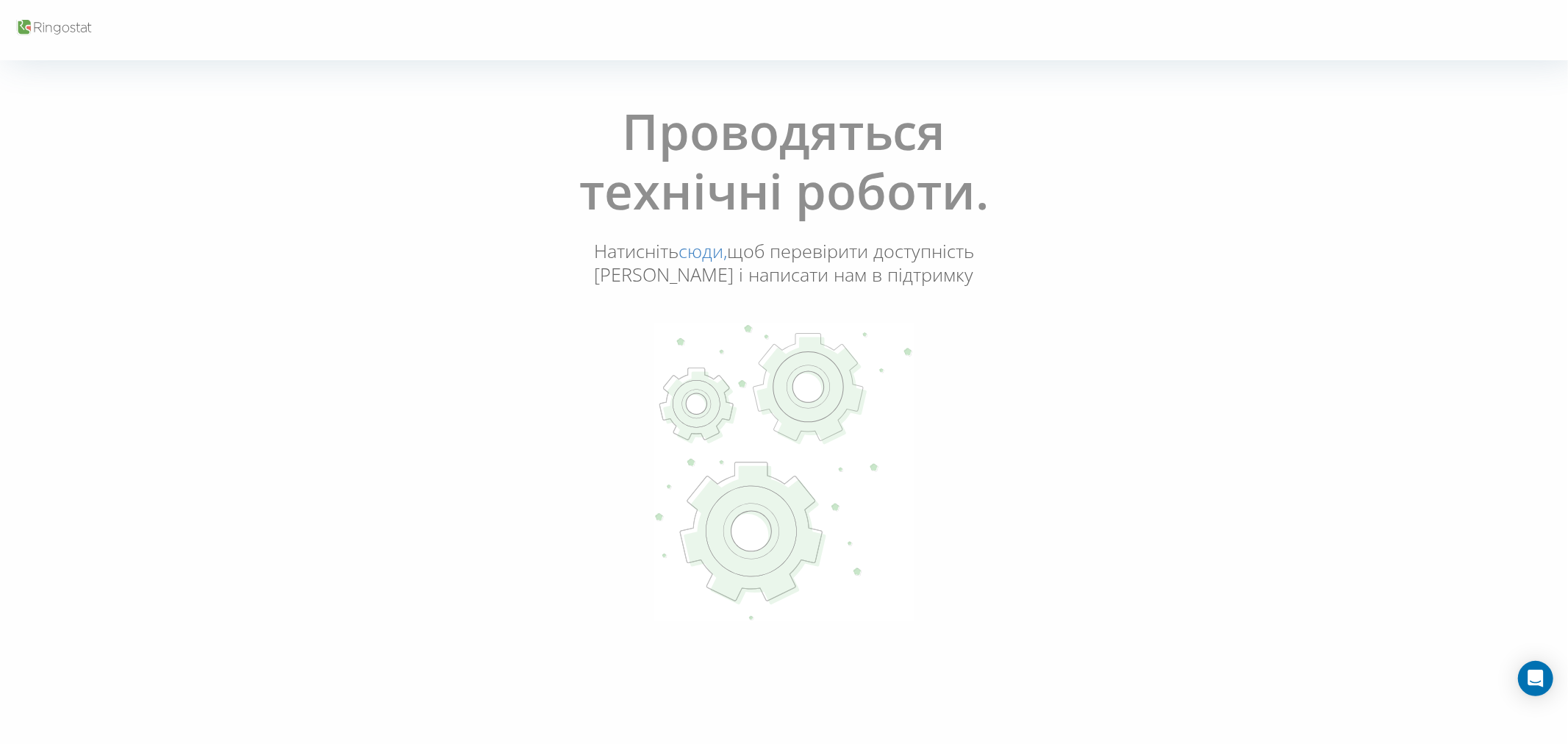
click at [1321, 164] on div "Проводяться технічні роботи. Натисніть сюди, щоб перевірити доступність Ringost…" at bounding box center [784, 363] width 1559 height 544
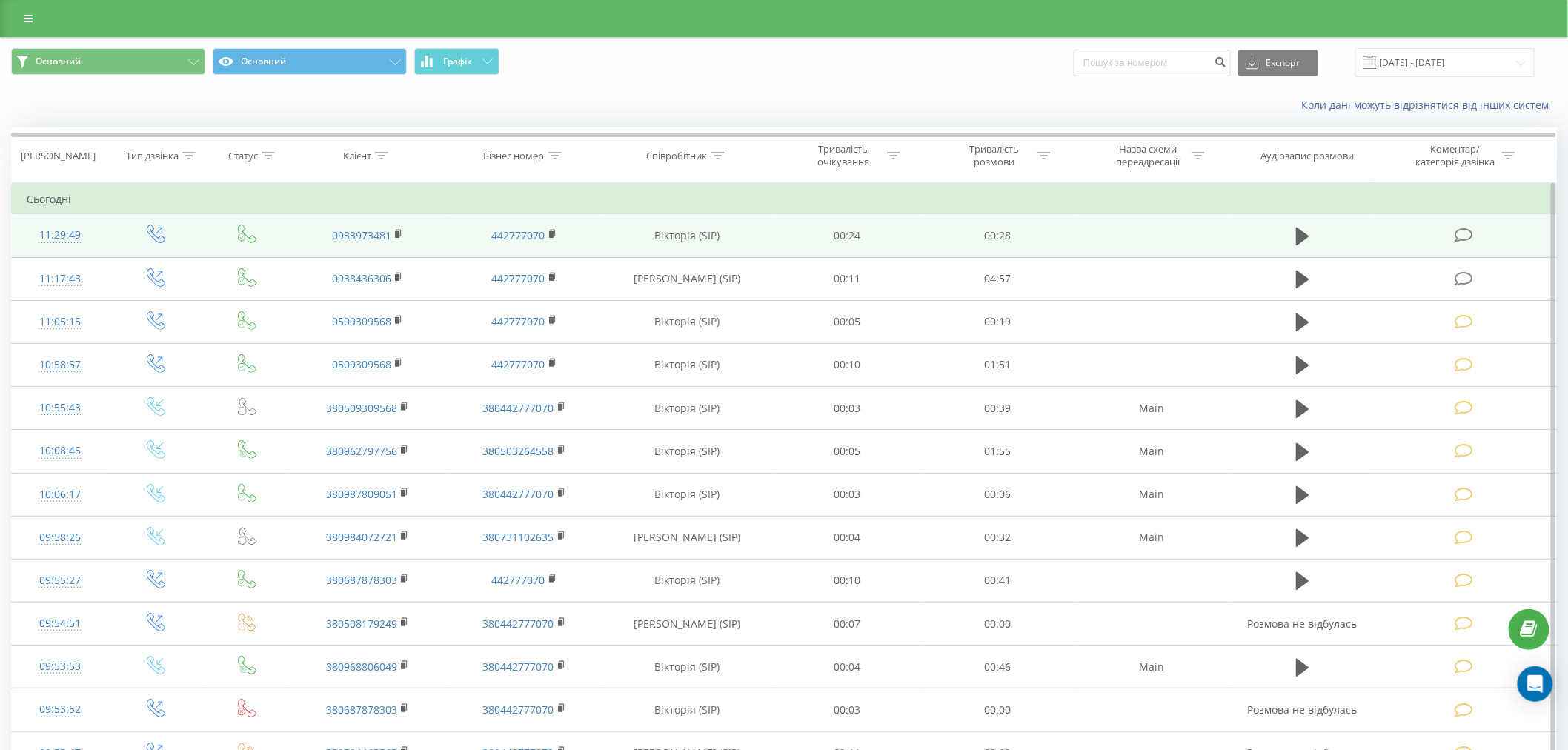
click at [1427, 228] on td at bounding box center [1465, 235] width 181 height 43
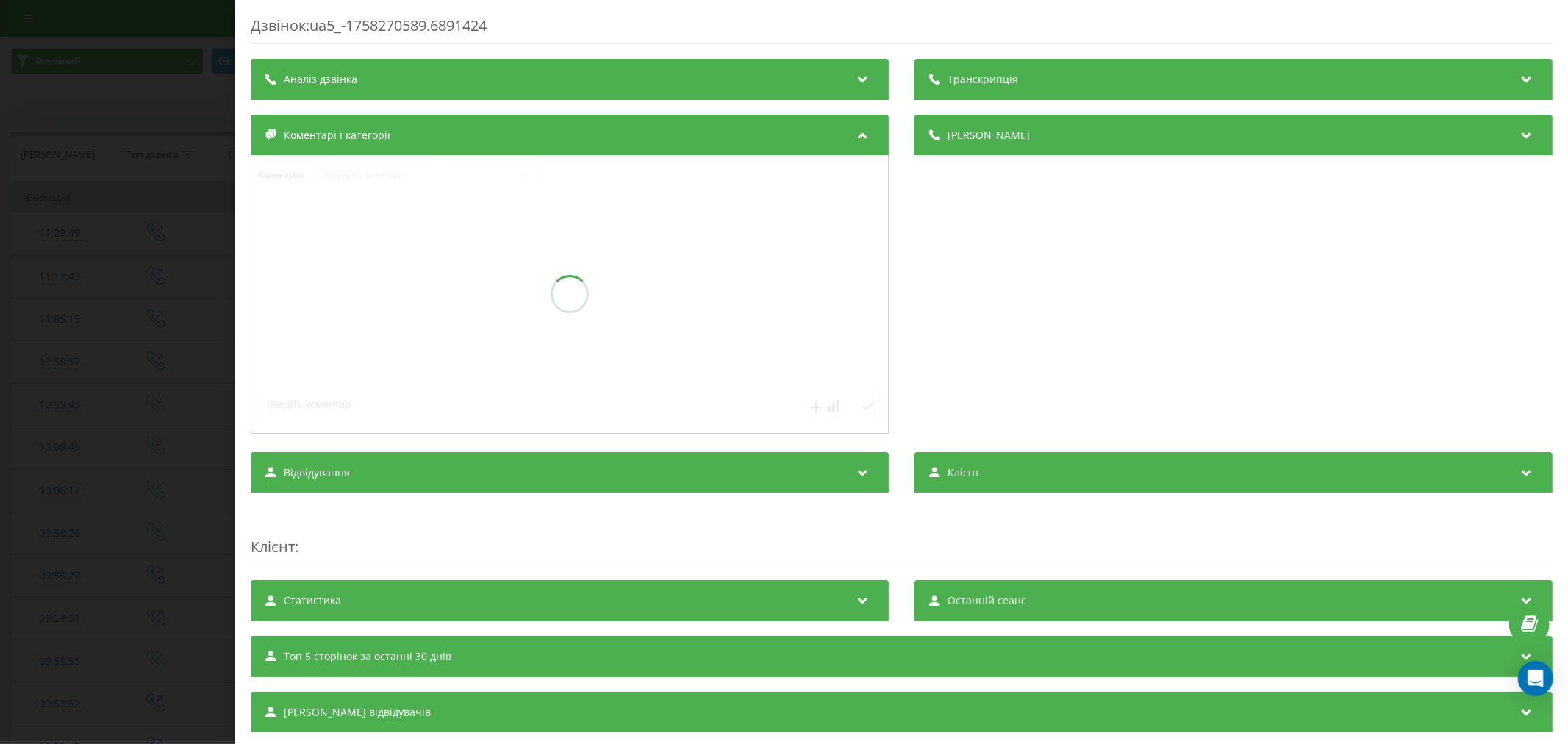
drag, startPoint x: 177, startPoint y: 153, endPoint x: 156, endPoint y: 137, distance: 26.4
click at [177, 158] on div "Дзвінок : ua5_-1758270589.6891424 Транскрипція Для AI-аналізу майбутніх дзвінкі…" at bounding box center [784, 372] width 1568 height 744
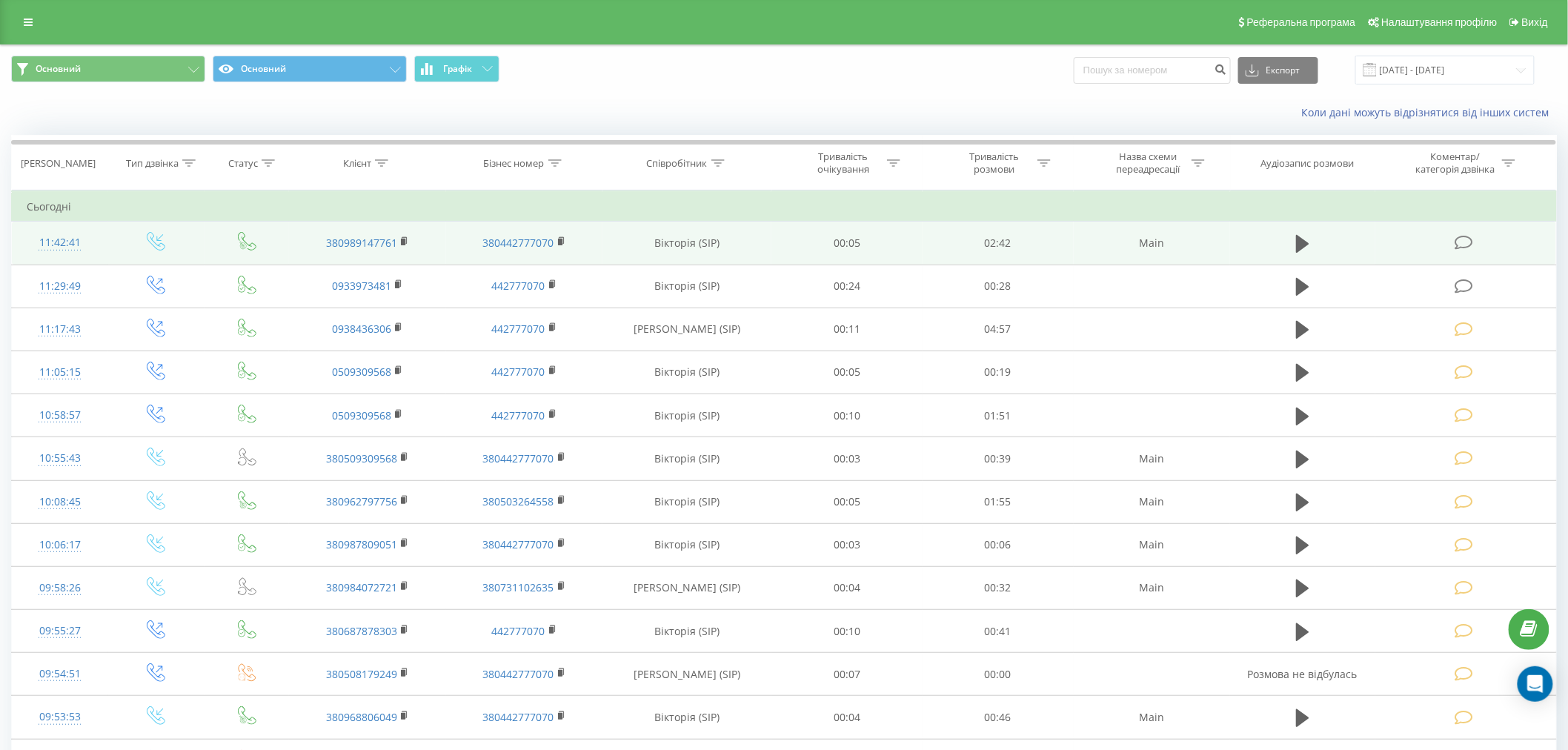
click at [1430, 243] on td at bounding box center [1465, 243] width 181 height 43
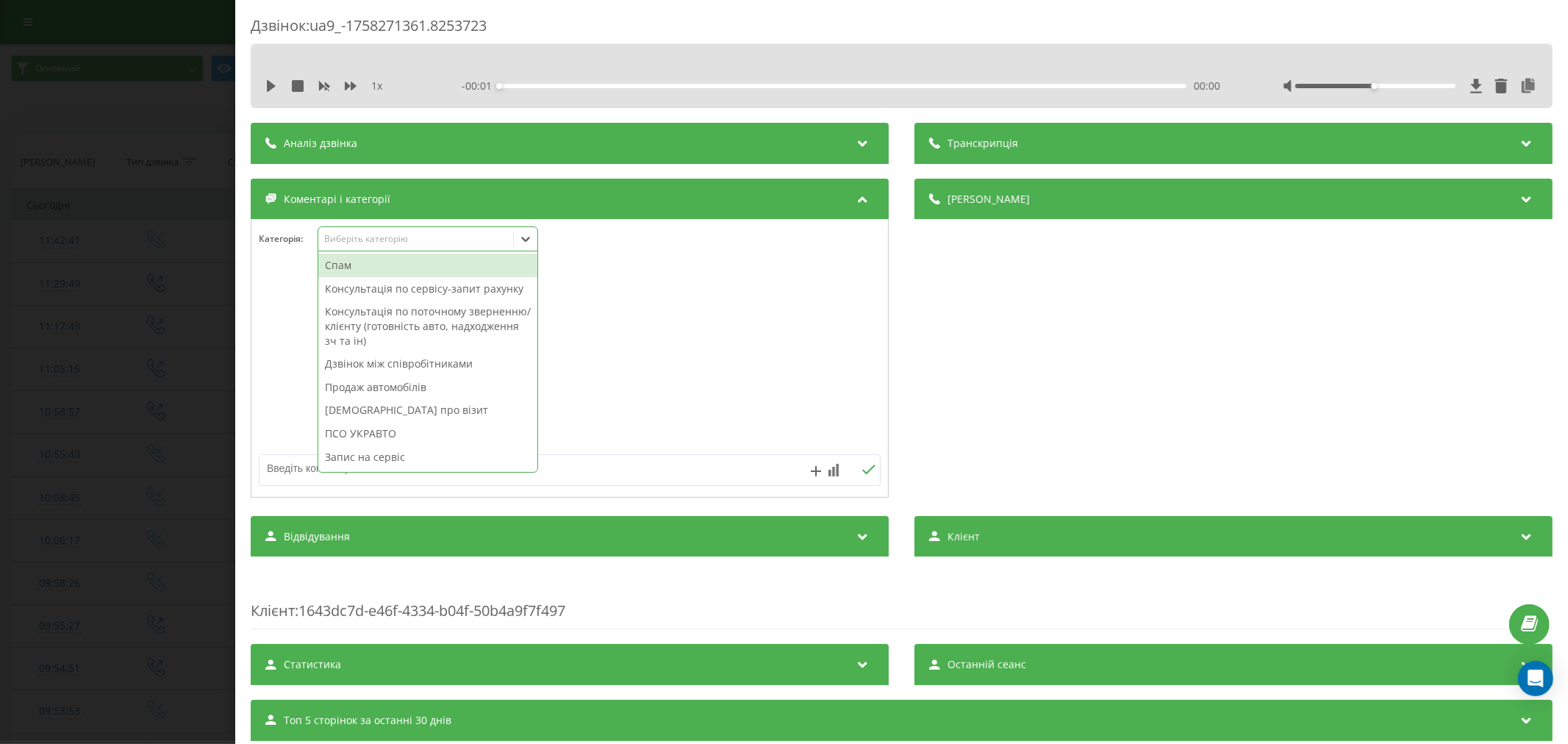
click at [396, 235] on div "Виберіть категорію" at bounding box center [416, 238] width 184 height 11
drag, startPoint x: 421, startPoint y: 297, endPoint x: 410, endPoint y: 309, distance: 16.3
click at [420, 301] on div "Консультація по сервісу-запит рахунку" at bounding box center [427, 288] width 219 height 24
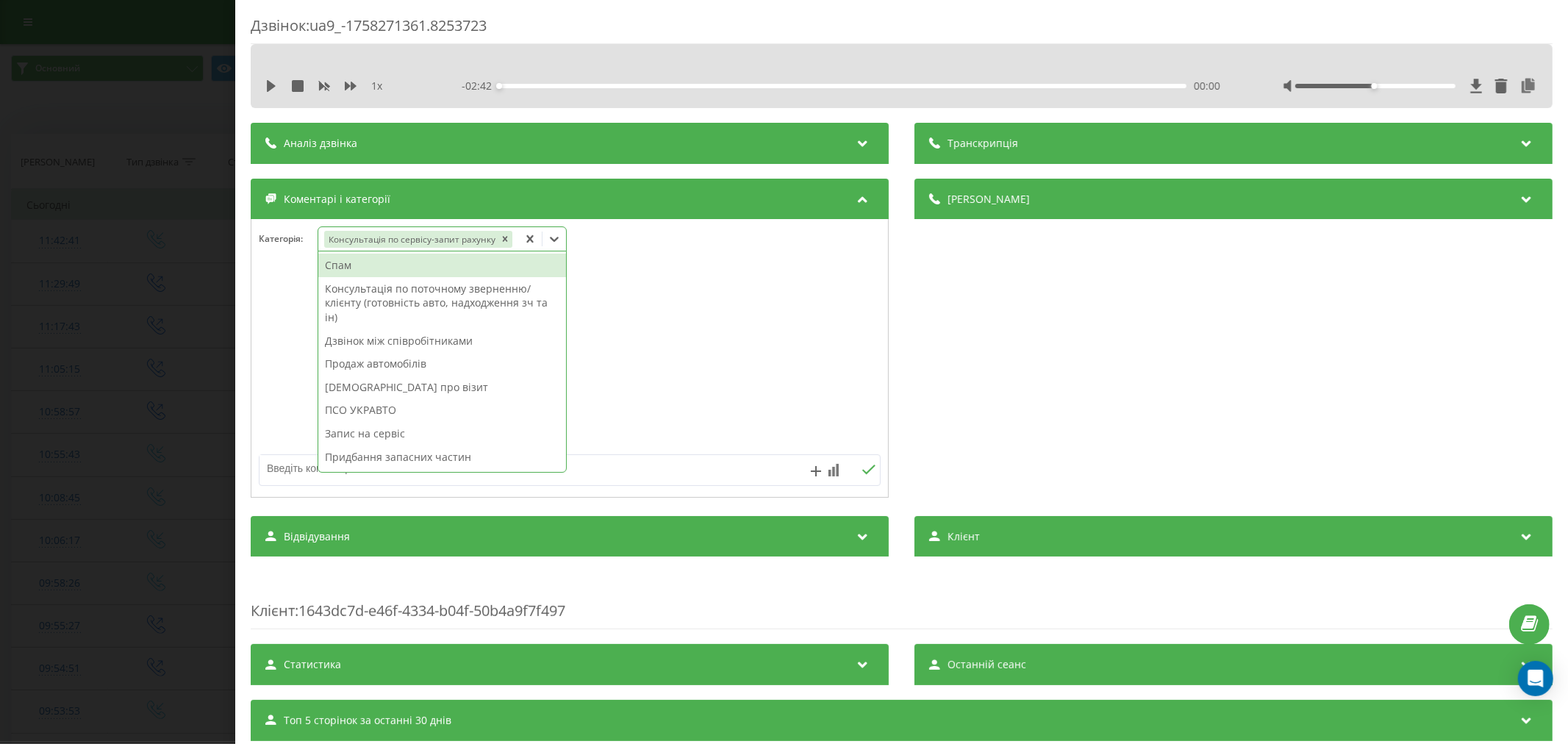
click at [290, 479] on textarea at bounding box center [507, 468] width 496 height 27
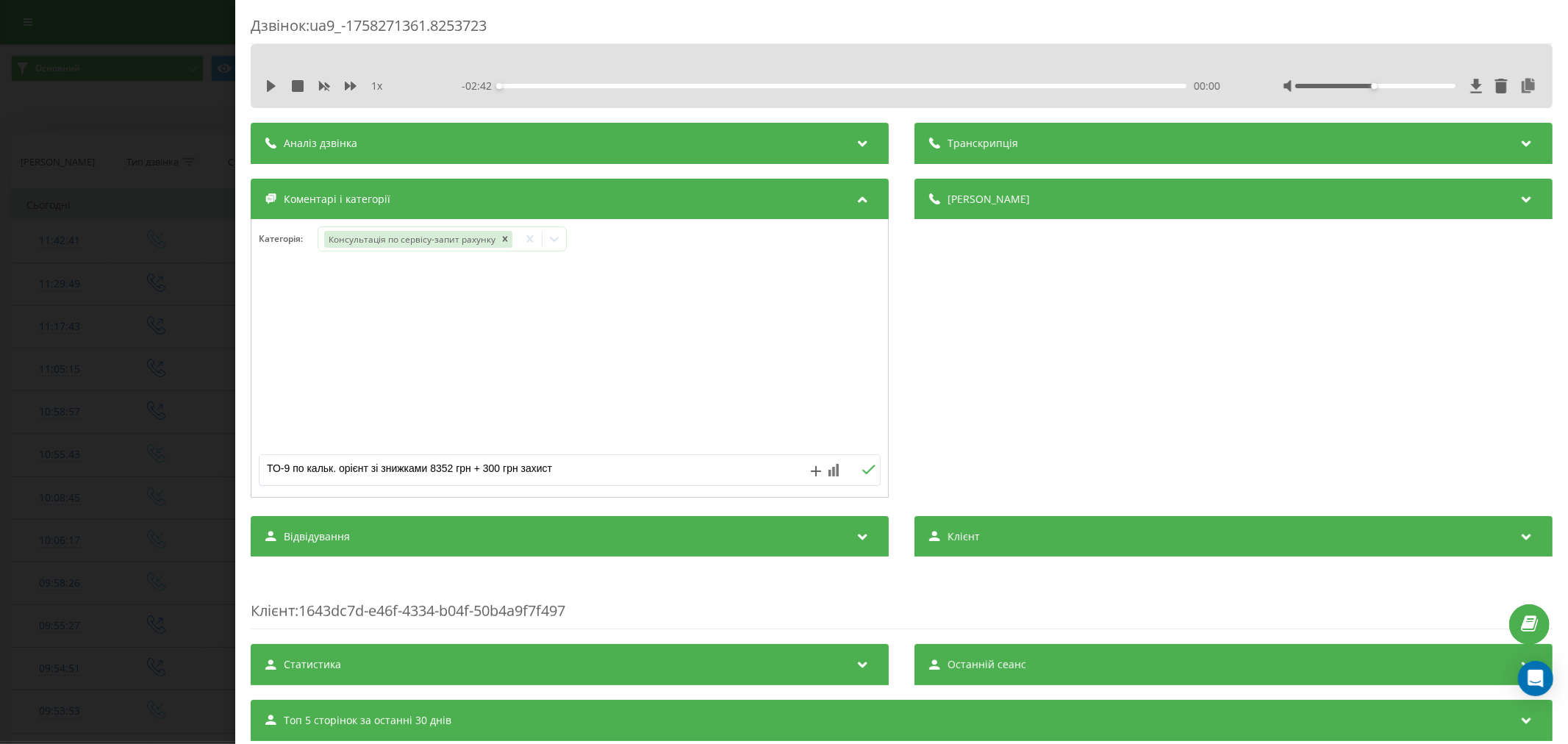
paste textarea "Logan MCV Life+ 1,5D (90hp) MT5 № АА1066МХ VIN VF17SRCL454824834"
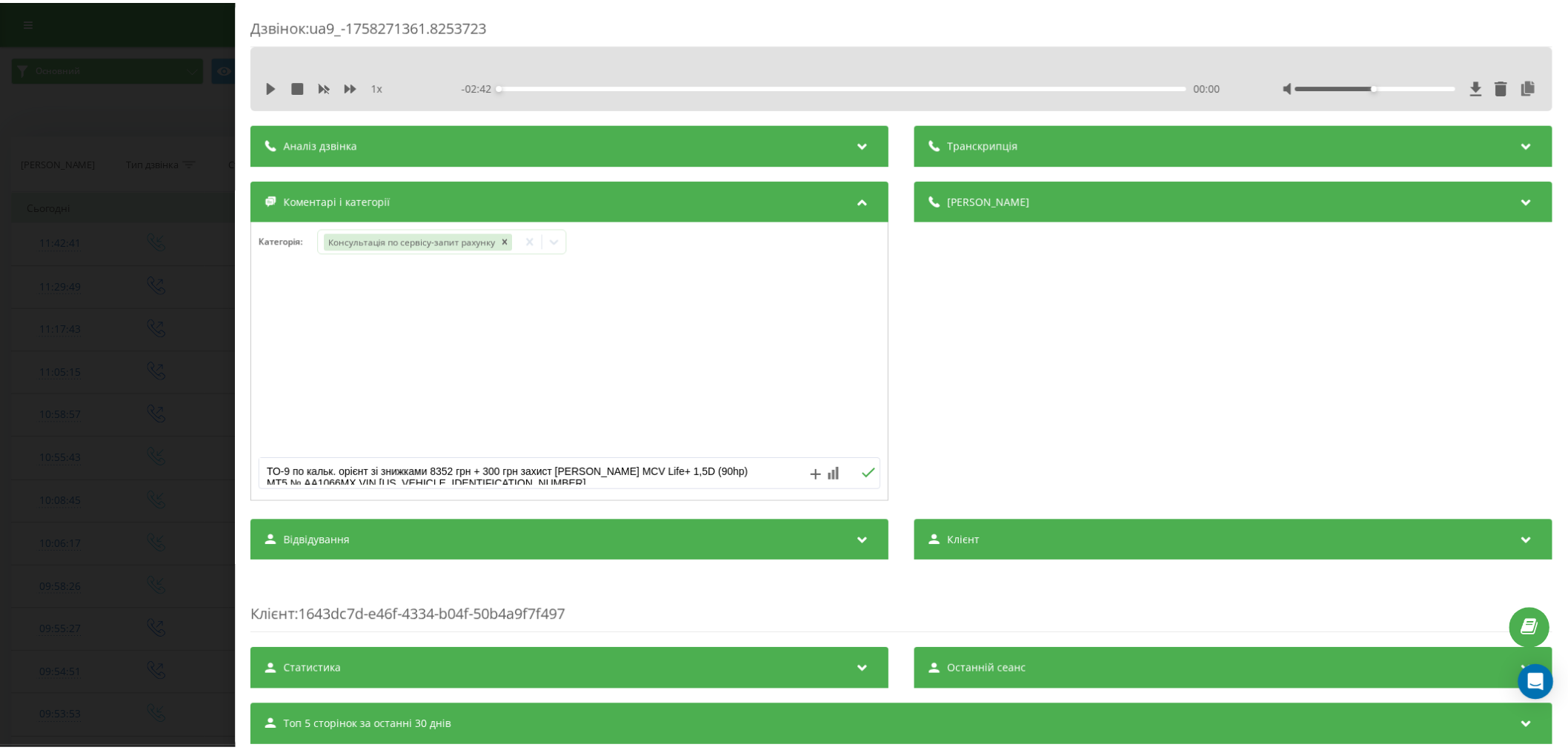
scroll to position [5, 0]
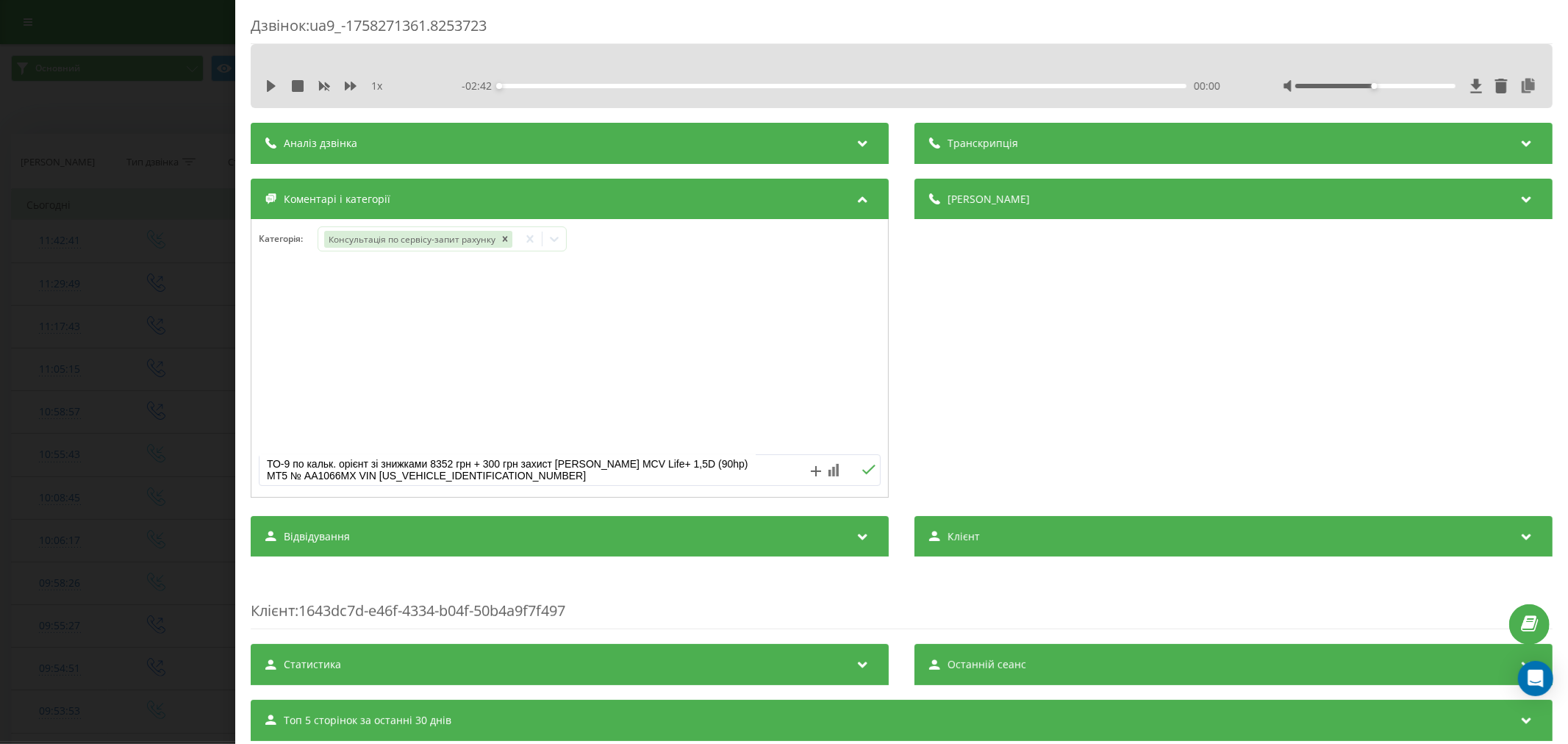
type textarea "ТО-9 по кальк. орієнт зі знижками 8352 грн + 300 грн захист Logan MCV Life+ 1,5…"
click at [857, 468] on button at bounding box center [868, 470] width 23 height 12
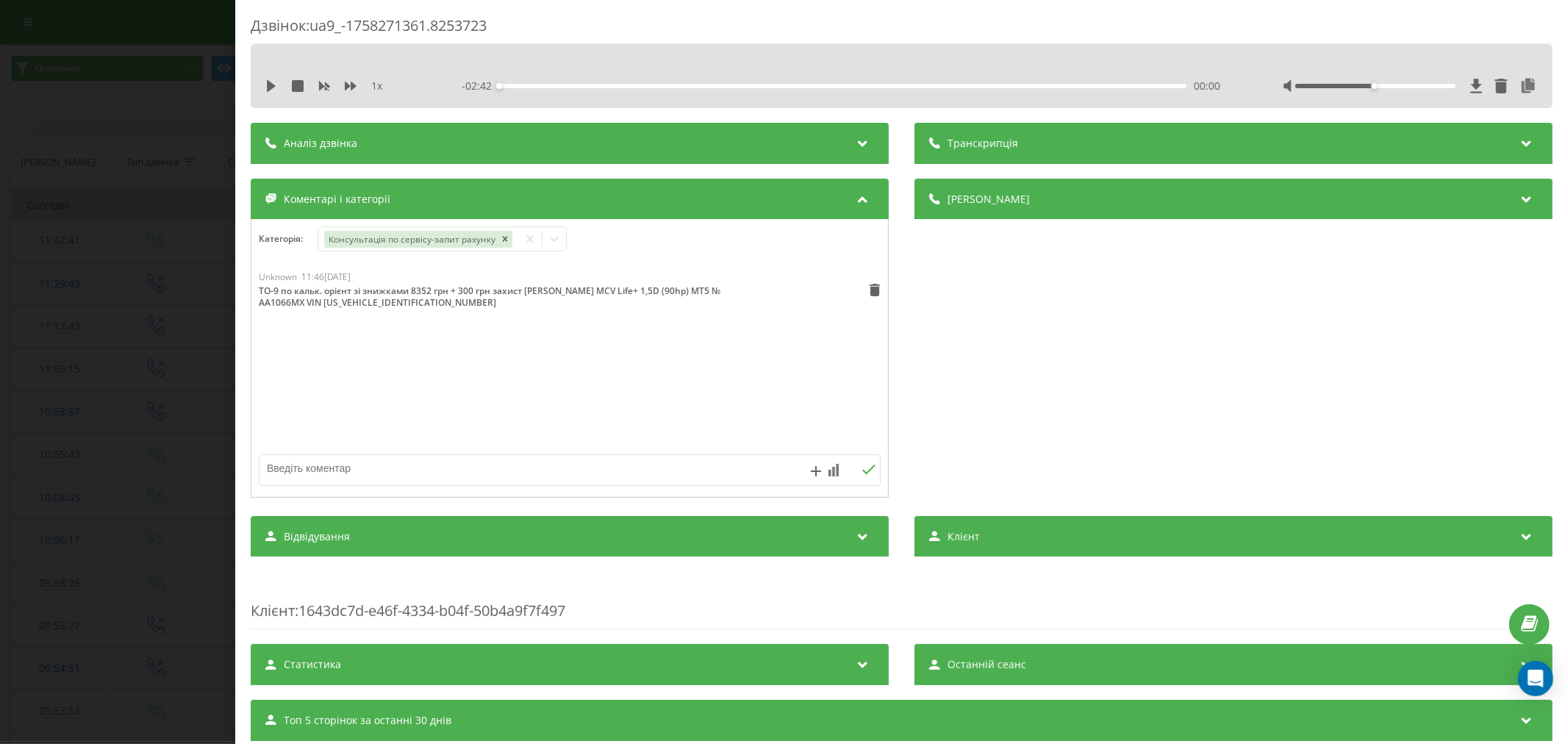
click at [80, 406] on div "Дзвінок : ua9_-1758271361.8253723 1 x - 02:42 00:00 00:00 Транскрипція Для AI-а…" at bounding box center [784, 372] width 1568 height 744
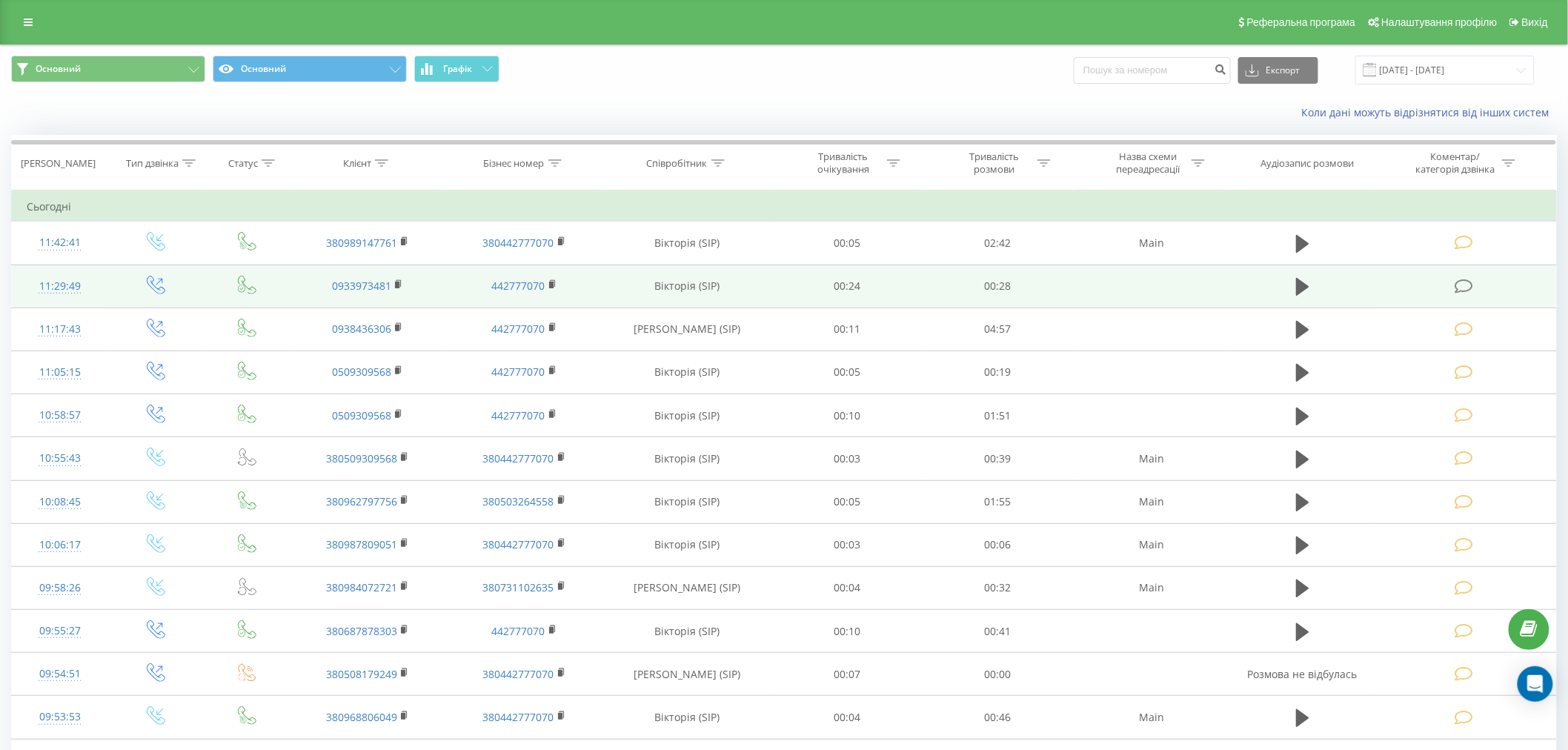
click at [1446, 282] on td at bounding box center [1465, 285] width 181 height 43
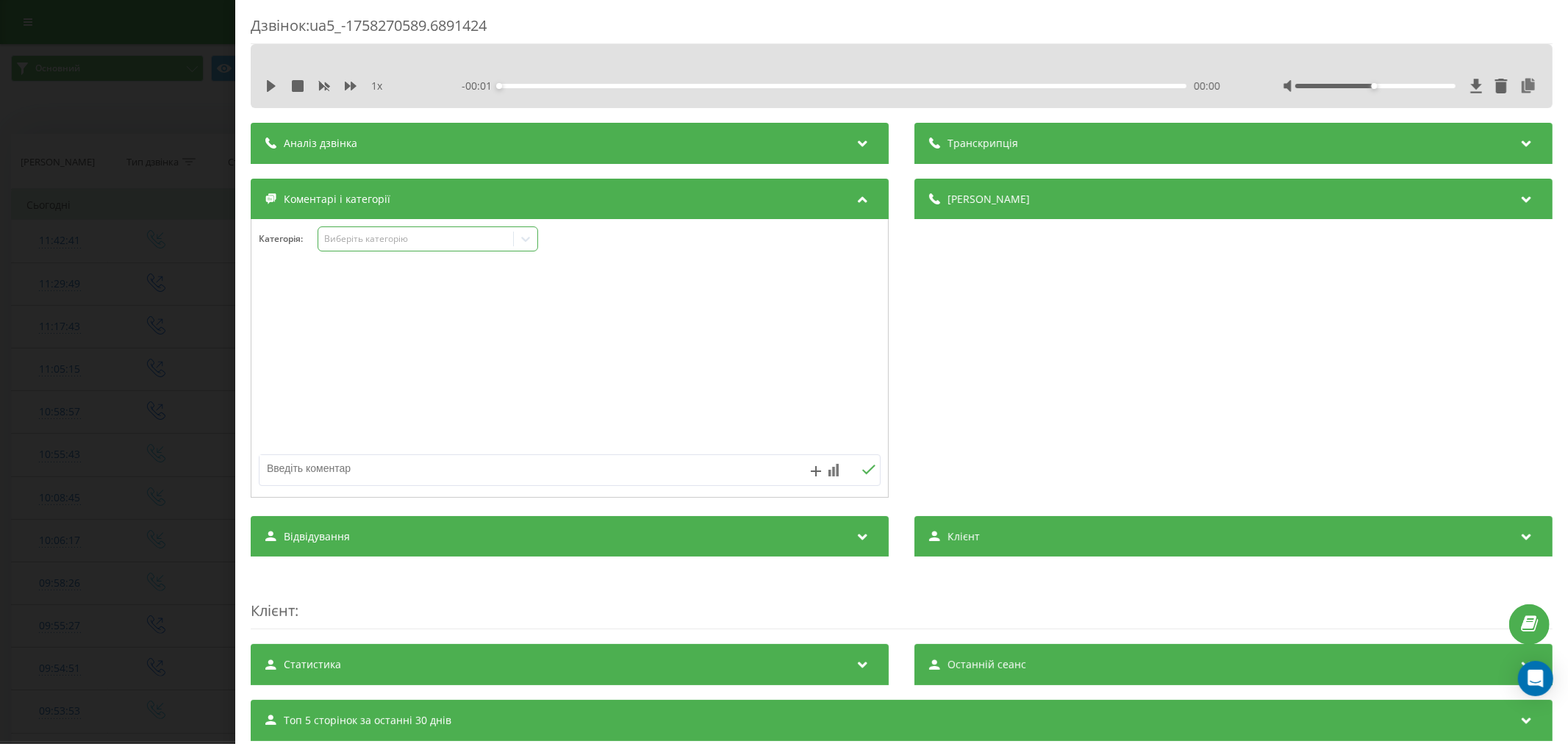
click at [347, 251] on div "Виберіть категорію" at bounding box center [428, 239] width 220 height 25
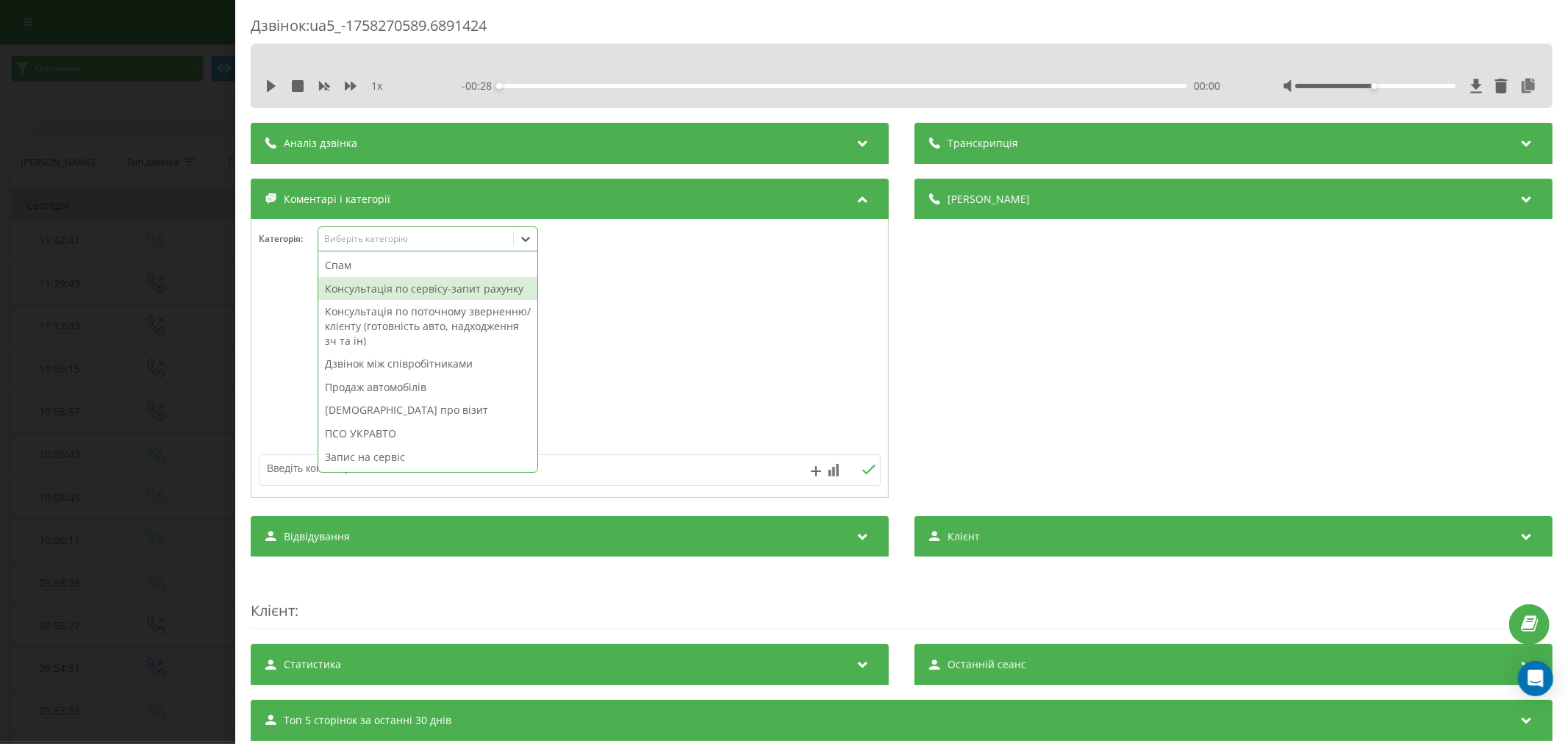
click at [361, 295] on div "Консультація по сервісу-запит рахунку" at bounding box center [427, 288] width 219 height 24
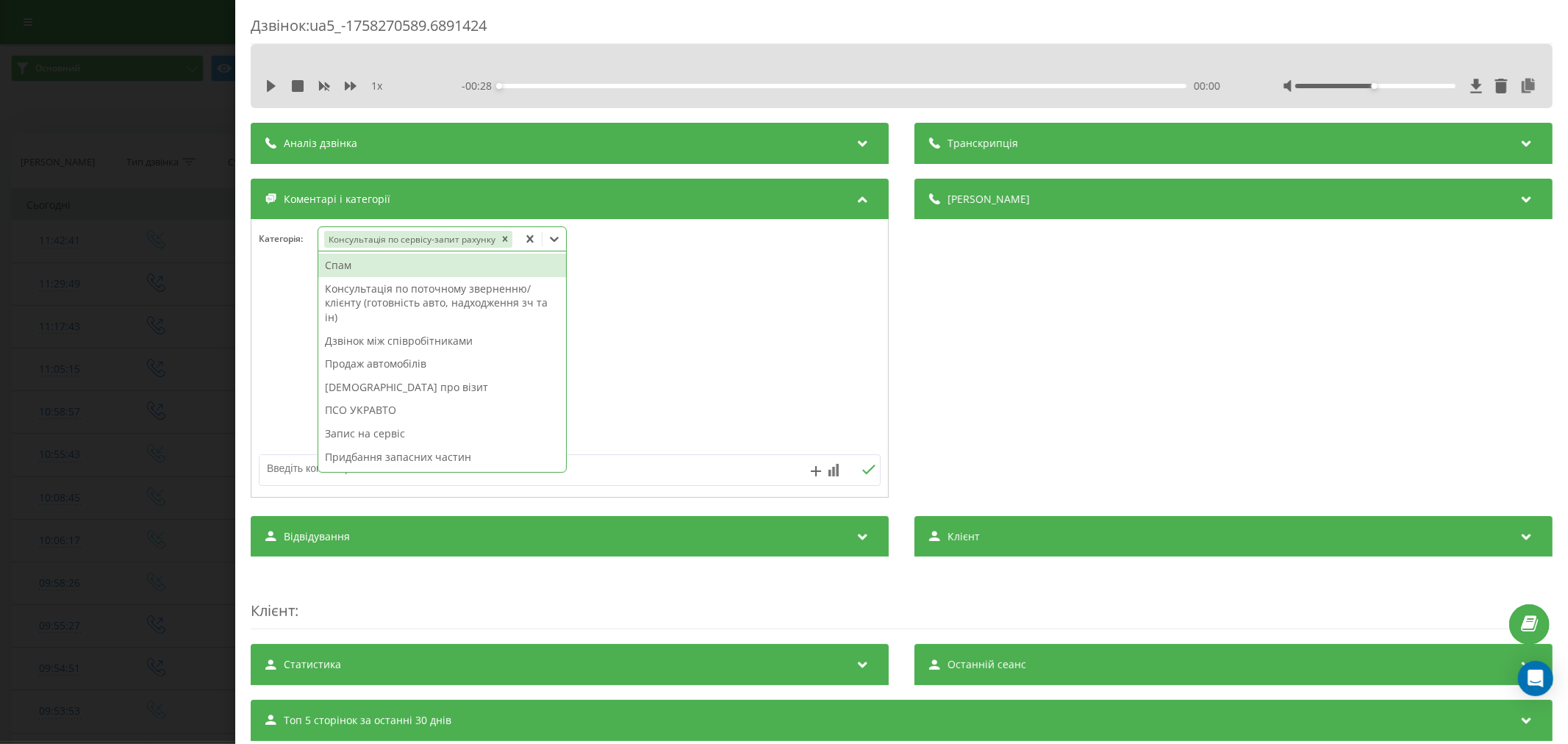
click at [274, 474] on textarea at bounding box center [507, 468] width 496 height 27
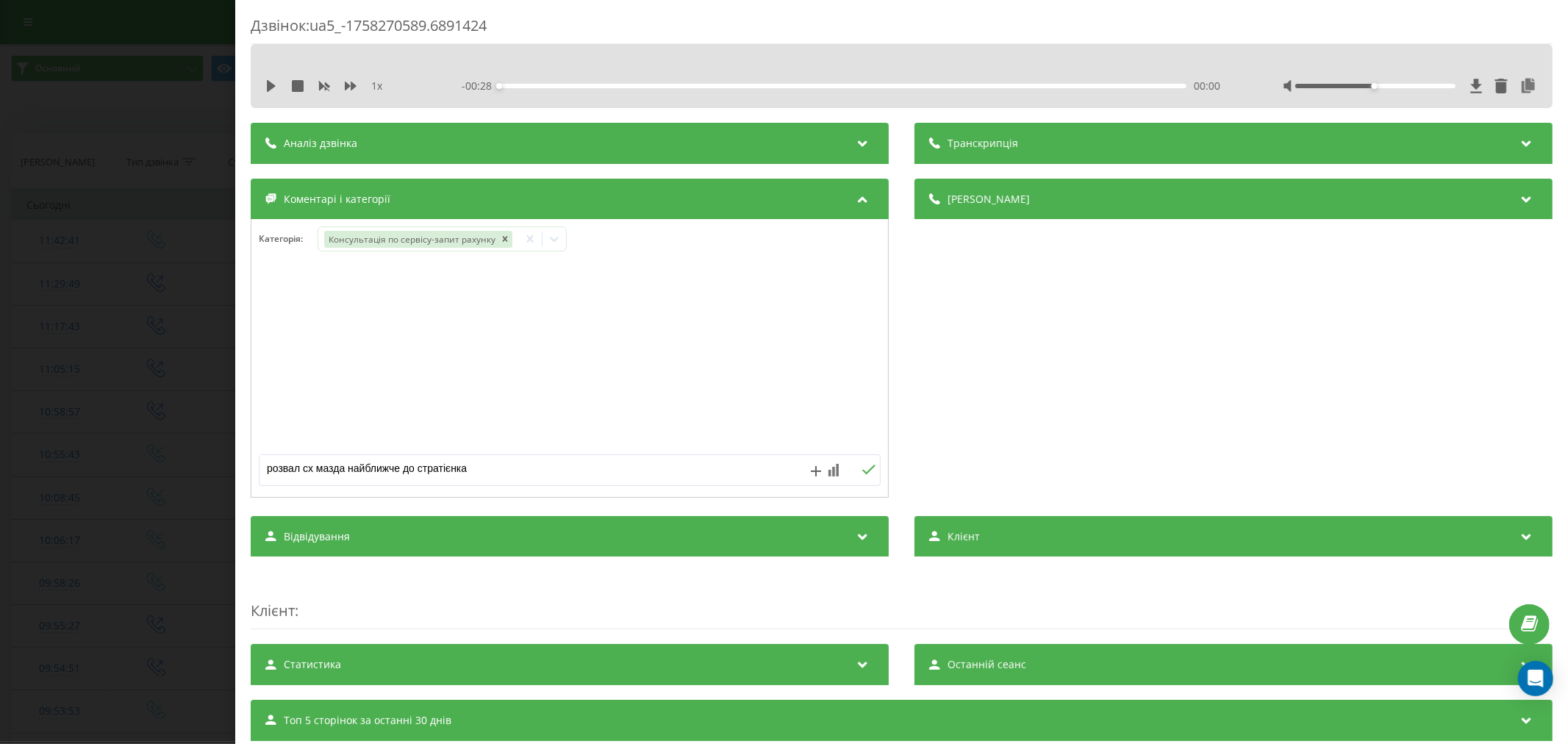
scroll to position [82, 0]
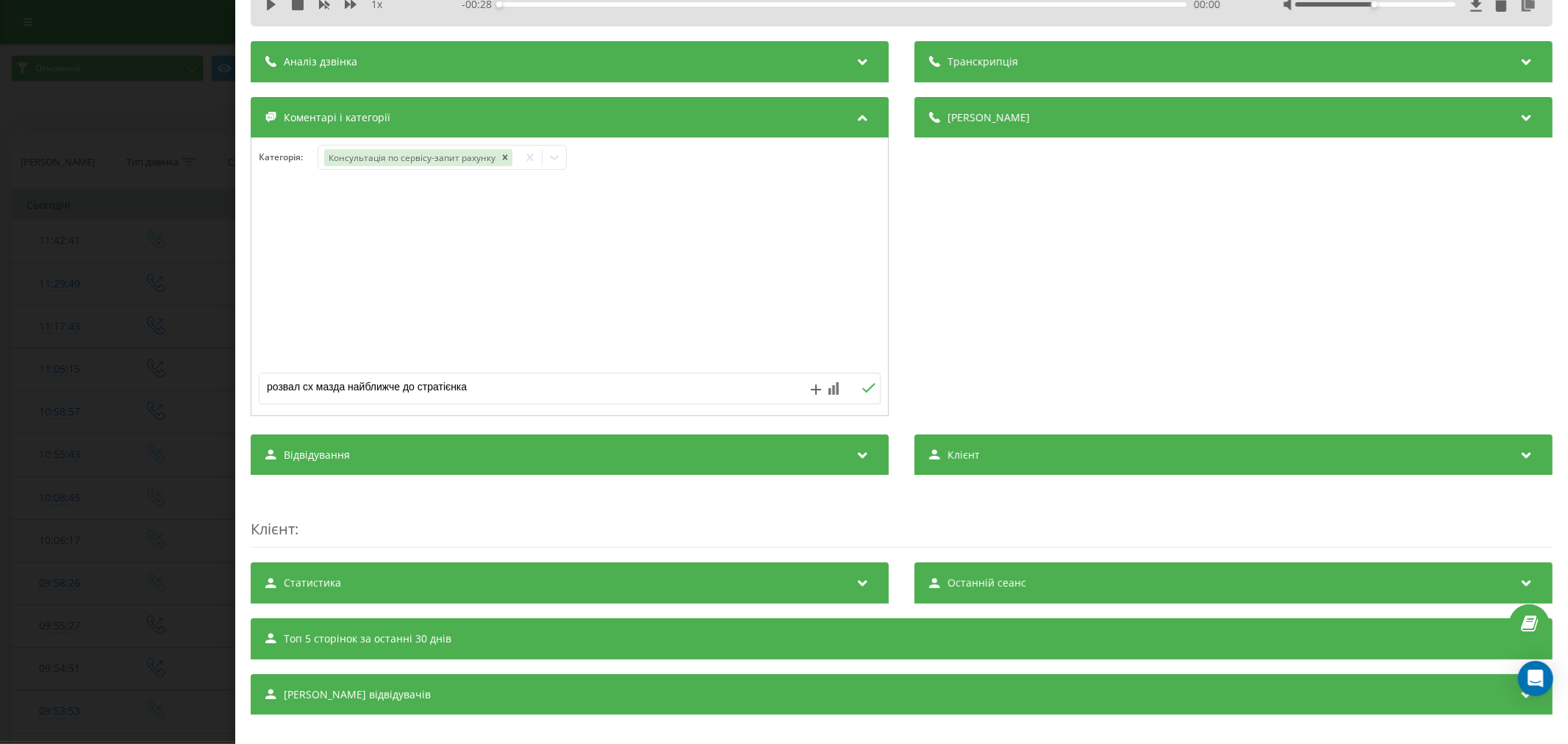
click at [539, 391] on textarea "розвал сх мазда найближче до стратієнка" at bounding box center [507, 386] width 496 height 27
type textarea "розвал сх мазда найближче до стратієнка 27.09"
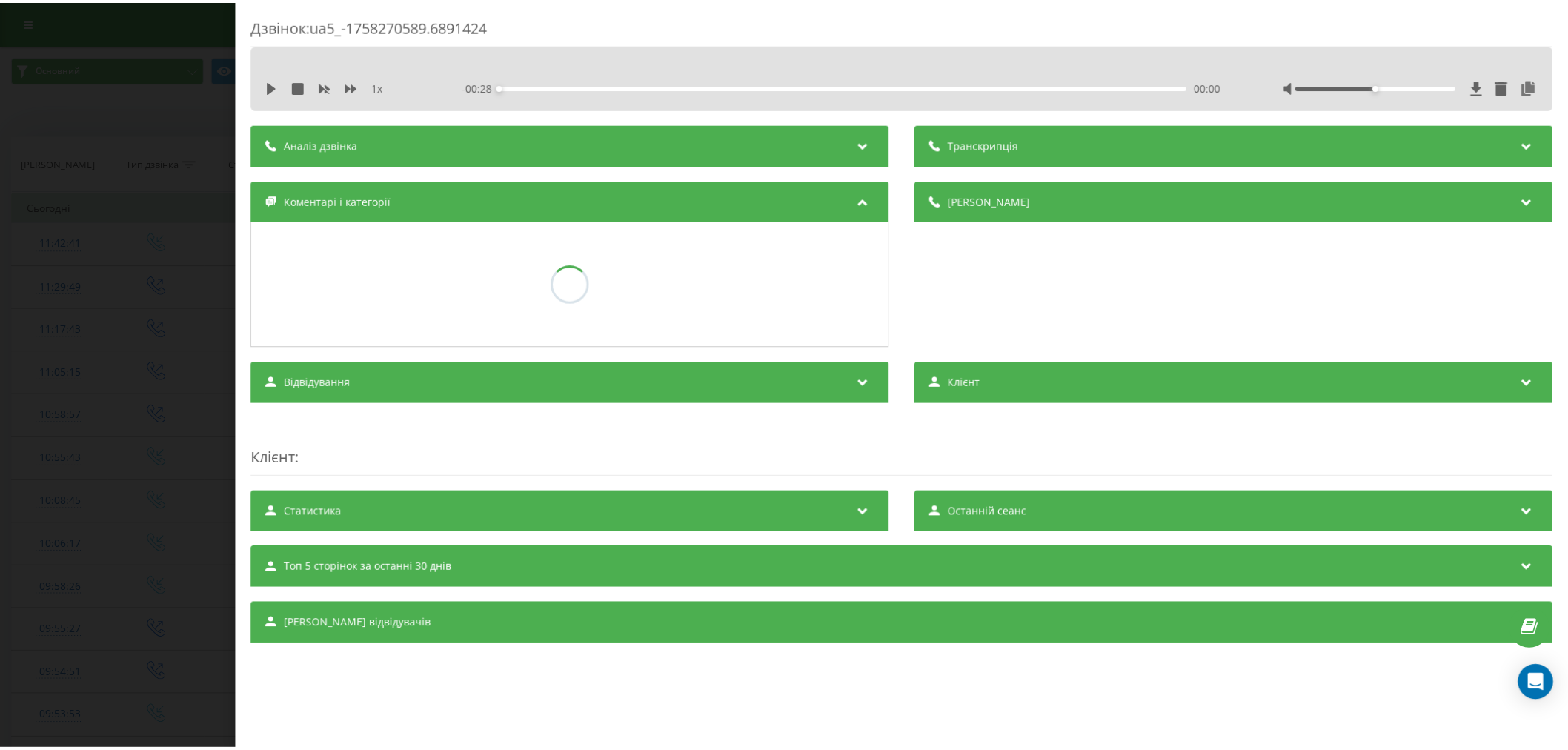
scroll to position [0, 0]
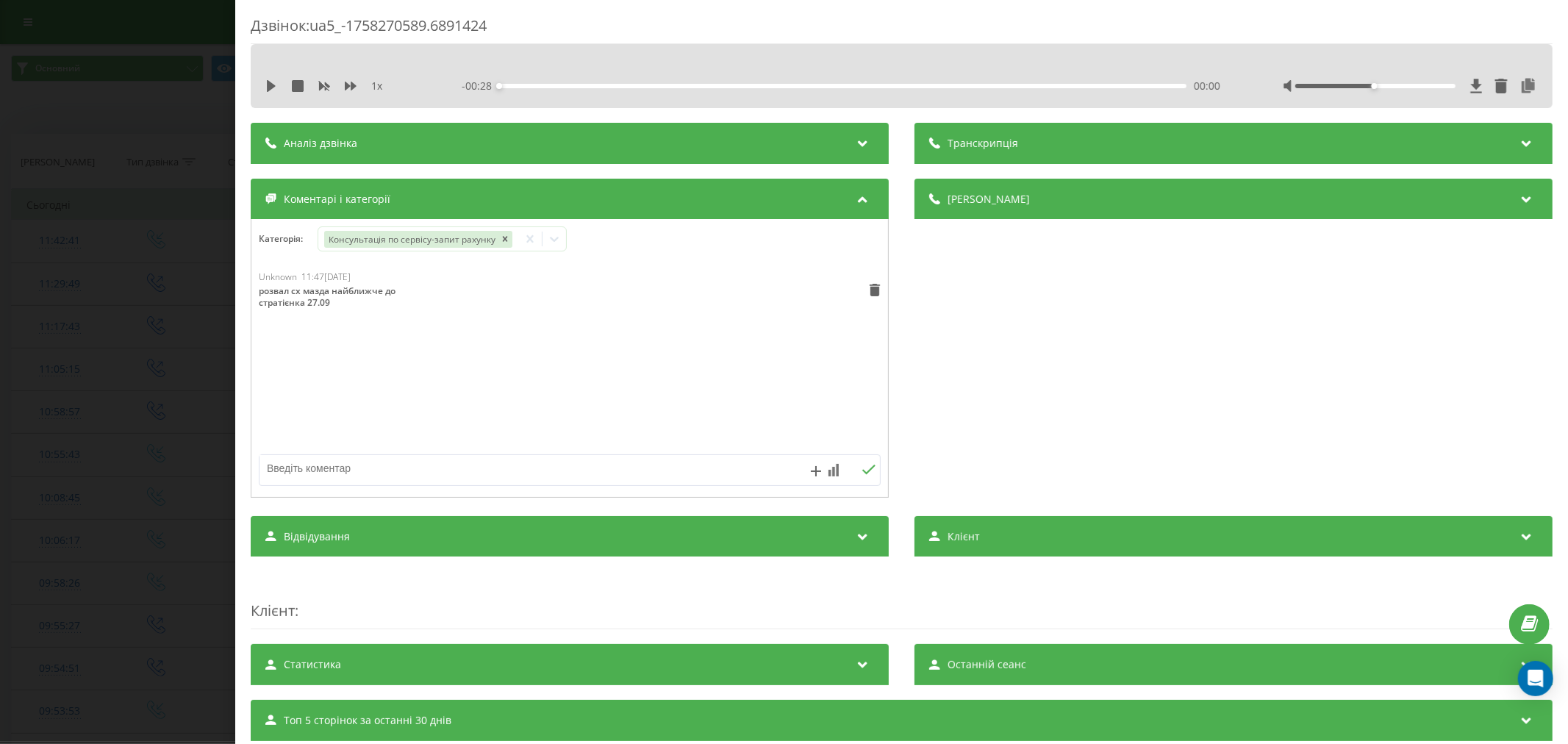
click at [114, 450] on div "Дзвінок : ua5_-1758270589.6891424 1 x - 00:28 00:00 00:00 Транскрипція Для AI-а…" at bounding box center [784, 372] width 1568 height 744
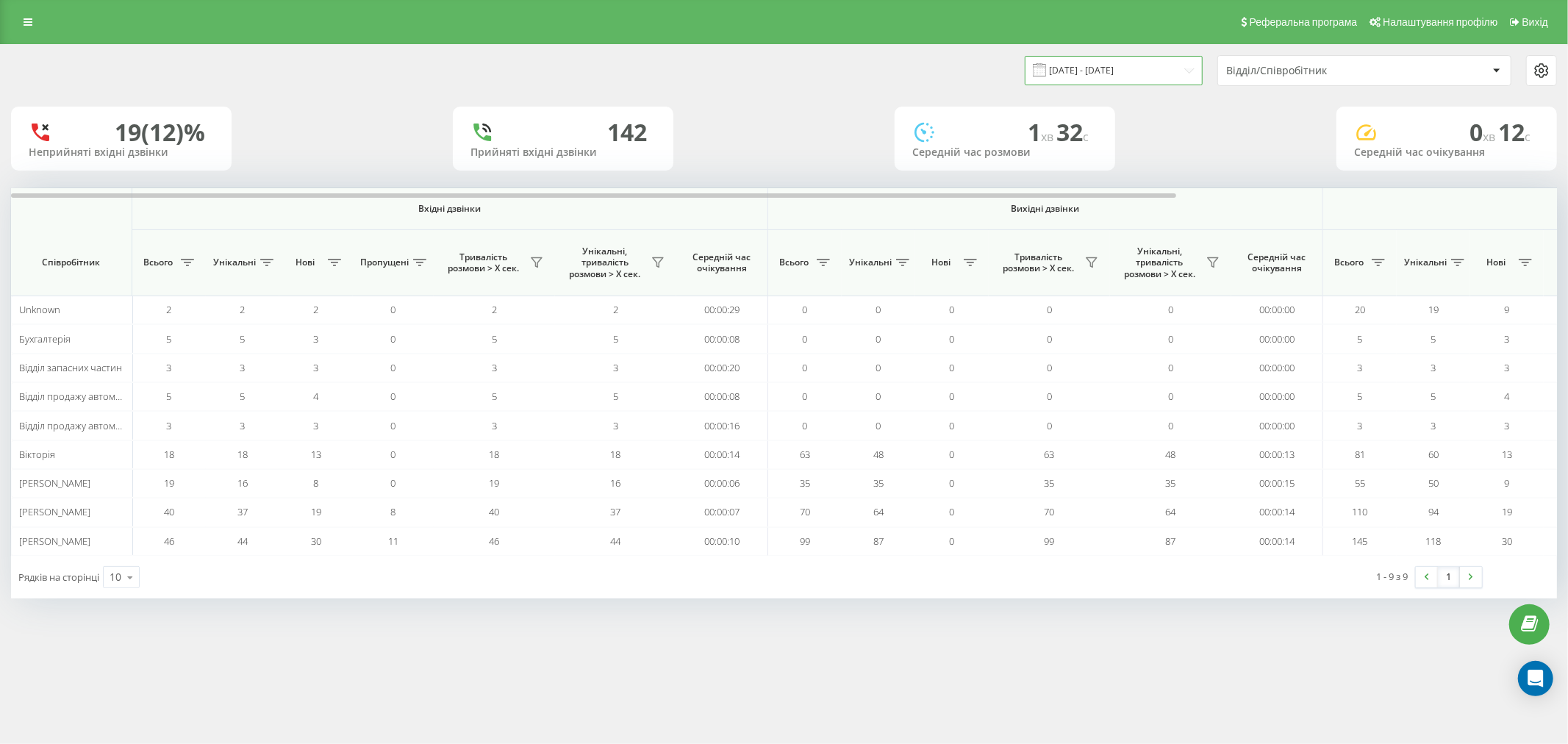
click at [1163, 66] on input "15.09.2025 - 21.09.2025" at bounding box center [1112, 70] width 177 height 28
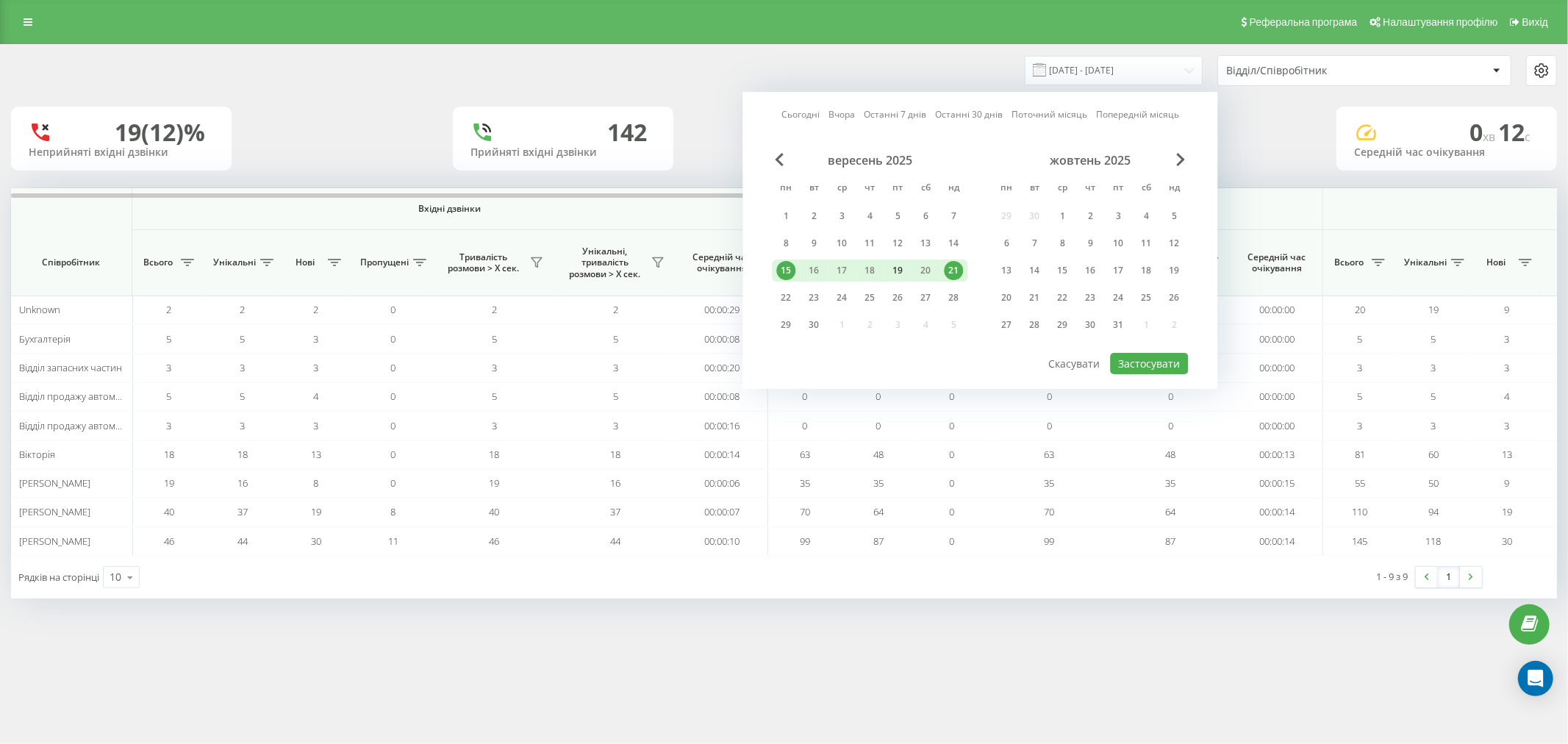
click at [889, 273] on div "19" at bounding box center [897, 270] width 19 height 19
click at [1141, 357] on button "Застосувати" at bounding box center [1148, 363] width 78 height 21
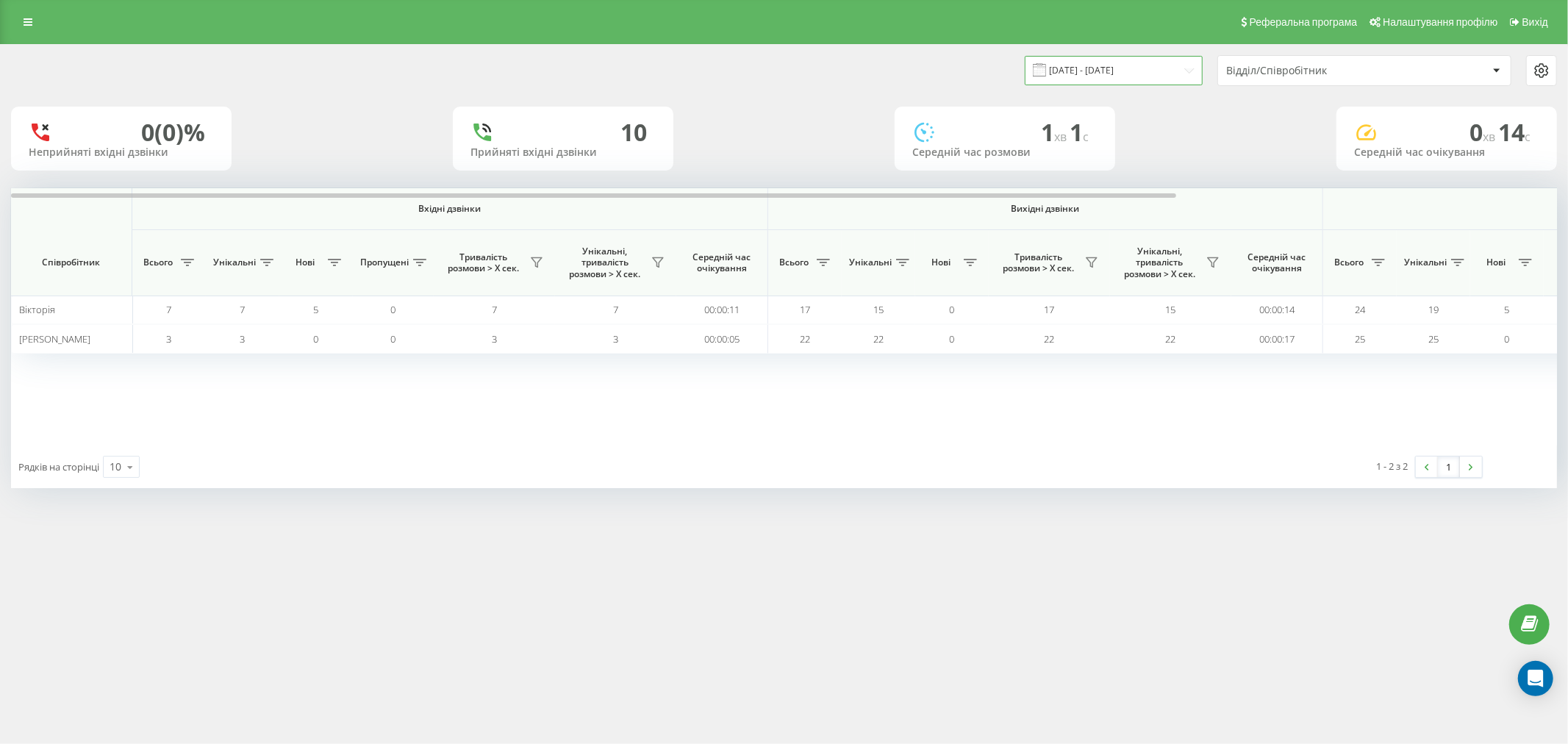
click at [1148, 68] on input "[DATE] - [DATE]" at bounding box center [1112, 70] width 177 height 28
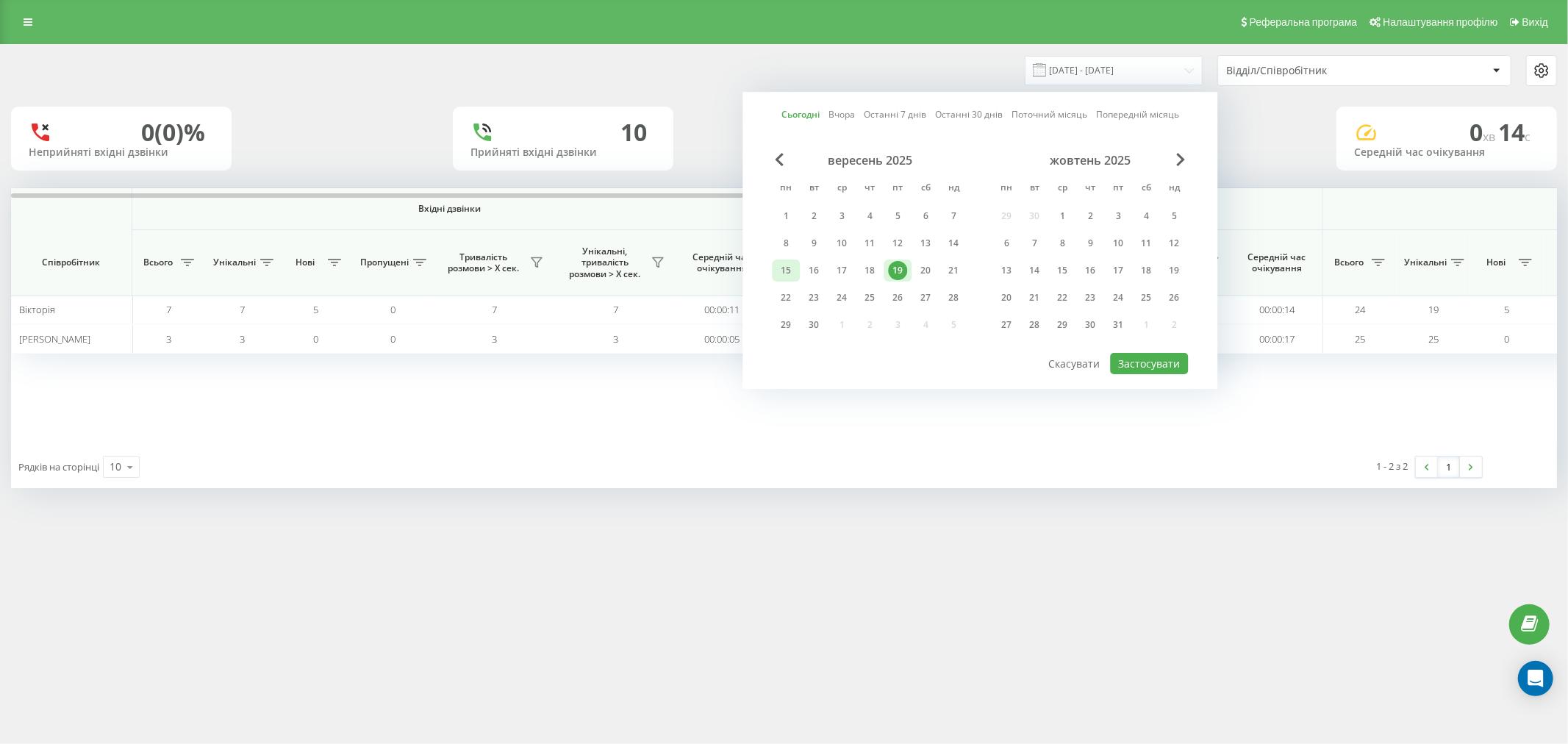
click at [790, 266] on div "15" at bounding box center [786, 270] width 19 height 19
click at [943, 267] on div "21" at bounding box center [953, 270] width 28 height 22
click at [1129, 367] on button "Застосувати" at bounding box center [1148, 363] width 78 height 21
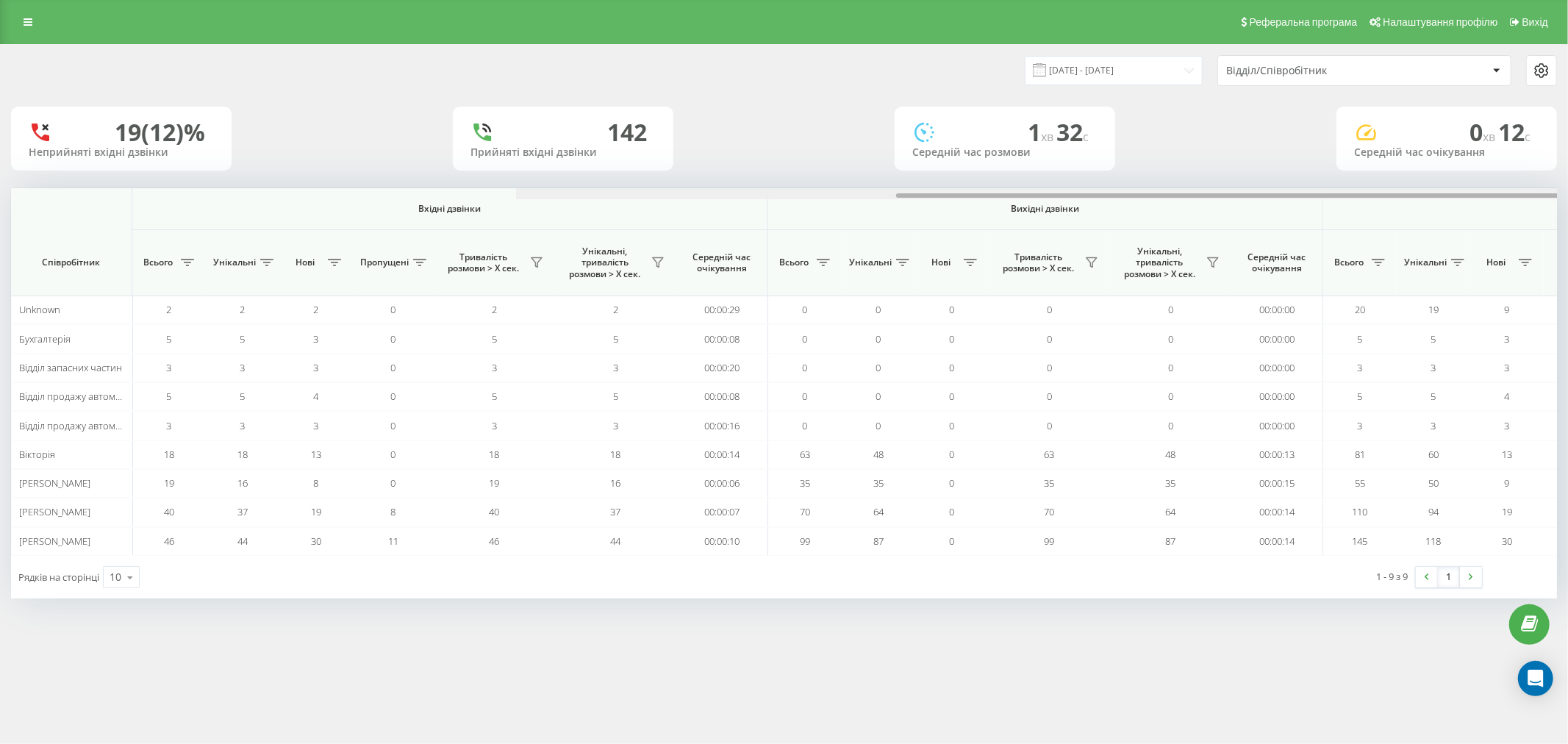
scroll to position [0, 504]
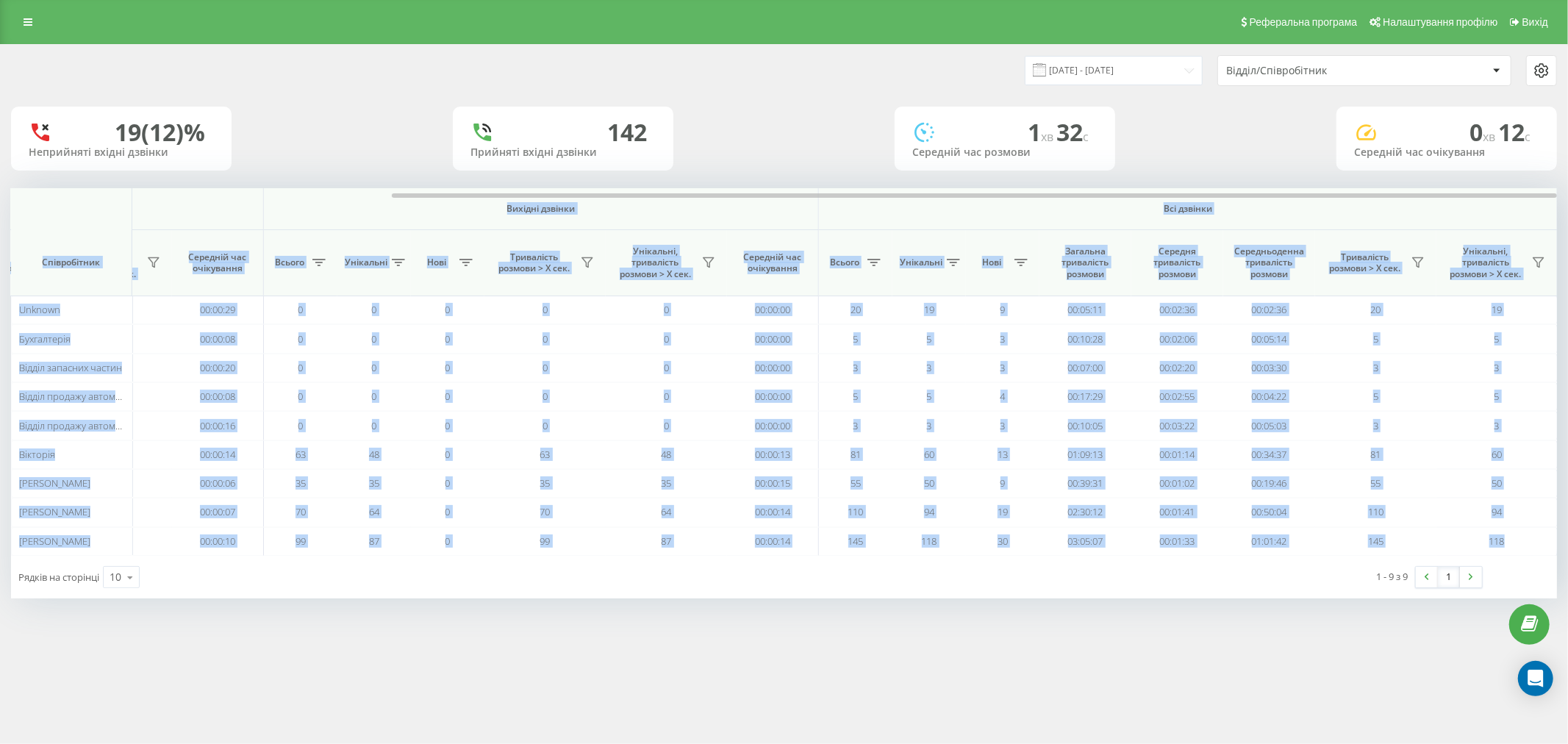
drag, startPoint x: 500, startPoint y: 199, endPoint x: 164, endPoint y: 175, distance: 336.9
click at [164, 175] on div "15.09.2025 - 21.09.2025 Відділ/Співробітник 19 (12)% Неприйняті вхідні дзвінки …" at bounding box center [784, 321] width 1546 height 553
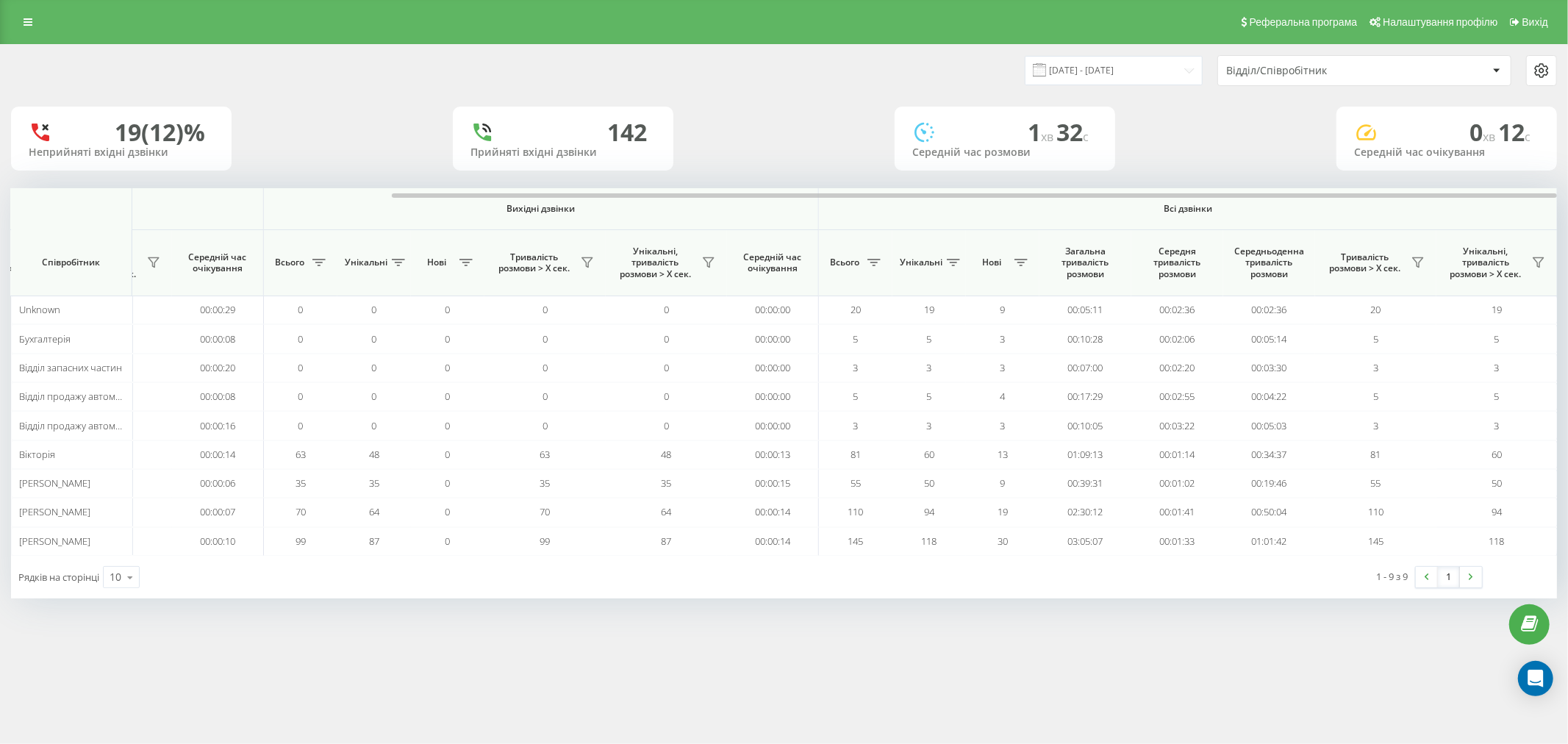
click at [258, 153] on div "19 (12)% Неприйняті вхідні дзвінки 142 Прийняті вхідні дзвінки 1 хв 32 c Середн…" at bounding box center [784, 138] width 1546 height 64
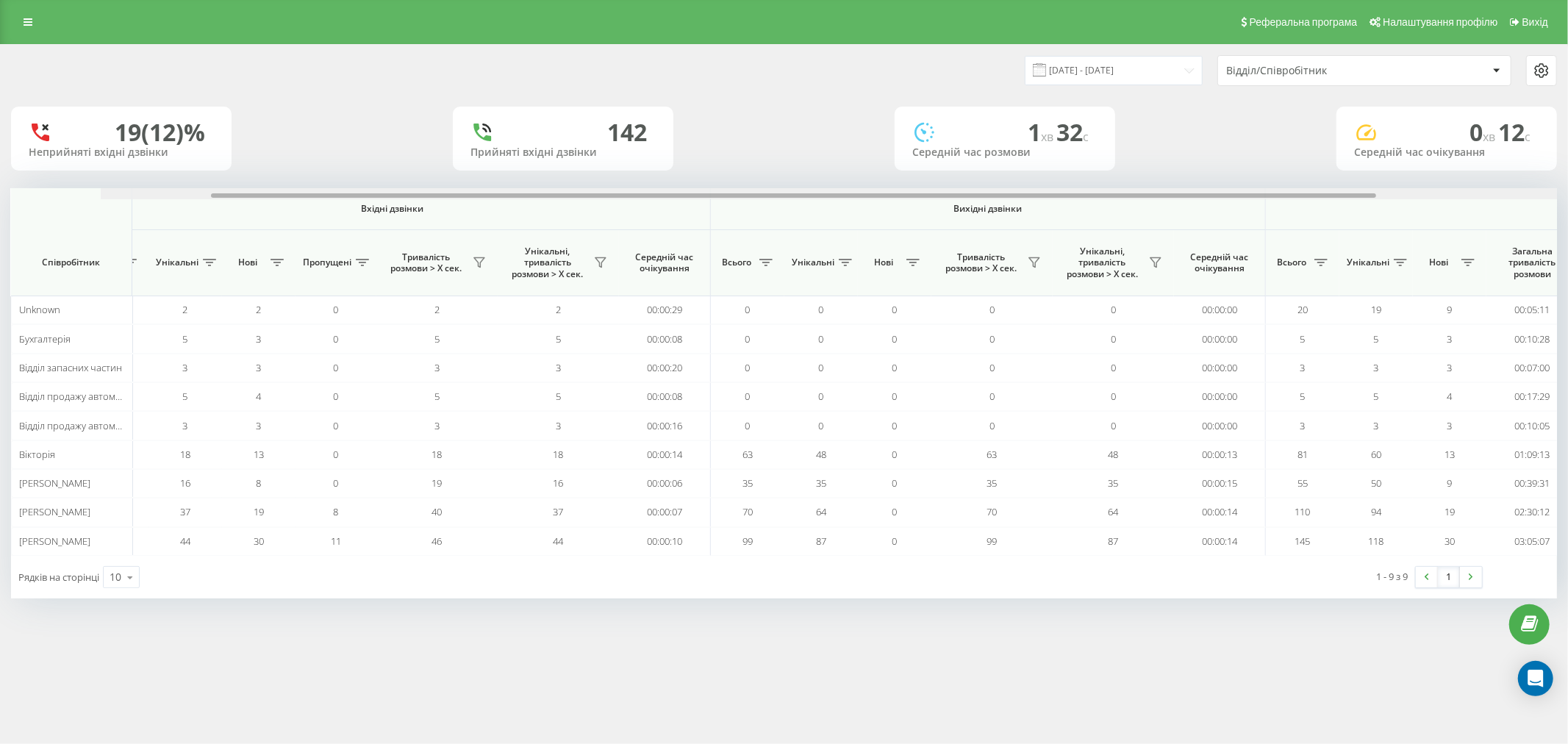
scroll to position [0, 0]
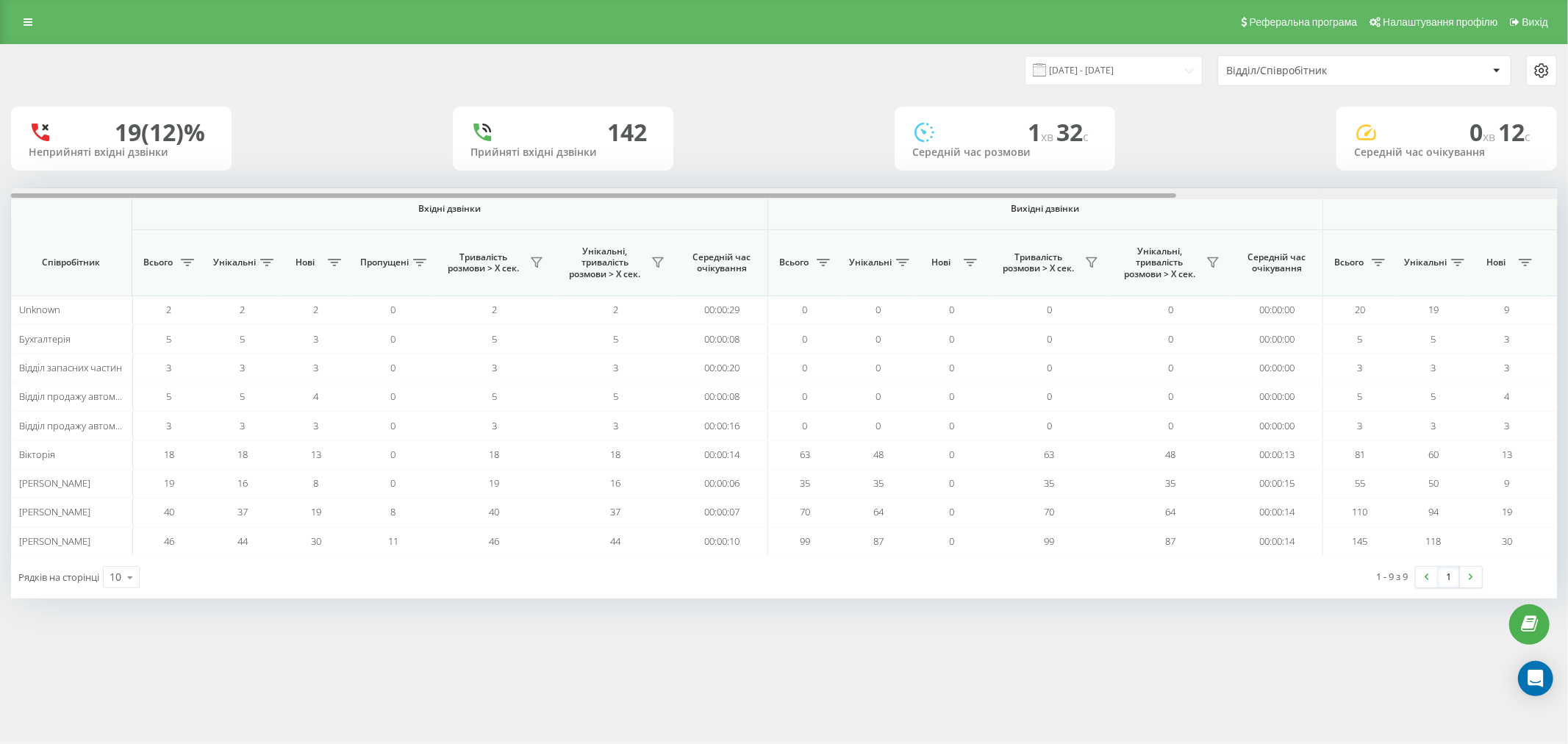
drag, startPoint x: 399, startPoint y: 194, endPoint x: 0, endPoint y: 221, distance: 399.9
click at [0, 221] on div "15.09.2025 - 21.09.2025 Відділ/Співробітник 19 (12)% Неприйняті вхідні дзвінки …" at bounding box center [784, 335] width 1568 height 584
click at [1067, 69] on input "15.09.2025 - 21.09.2025" at bounding box center [1112, 70] width 177 height 28
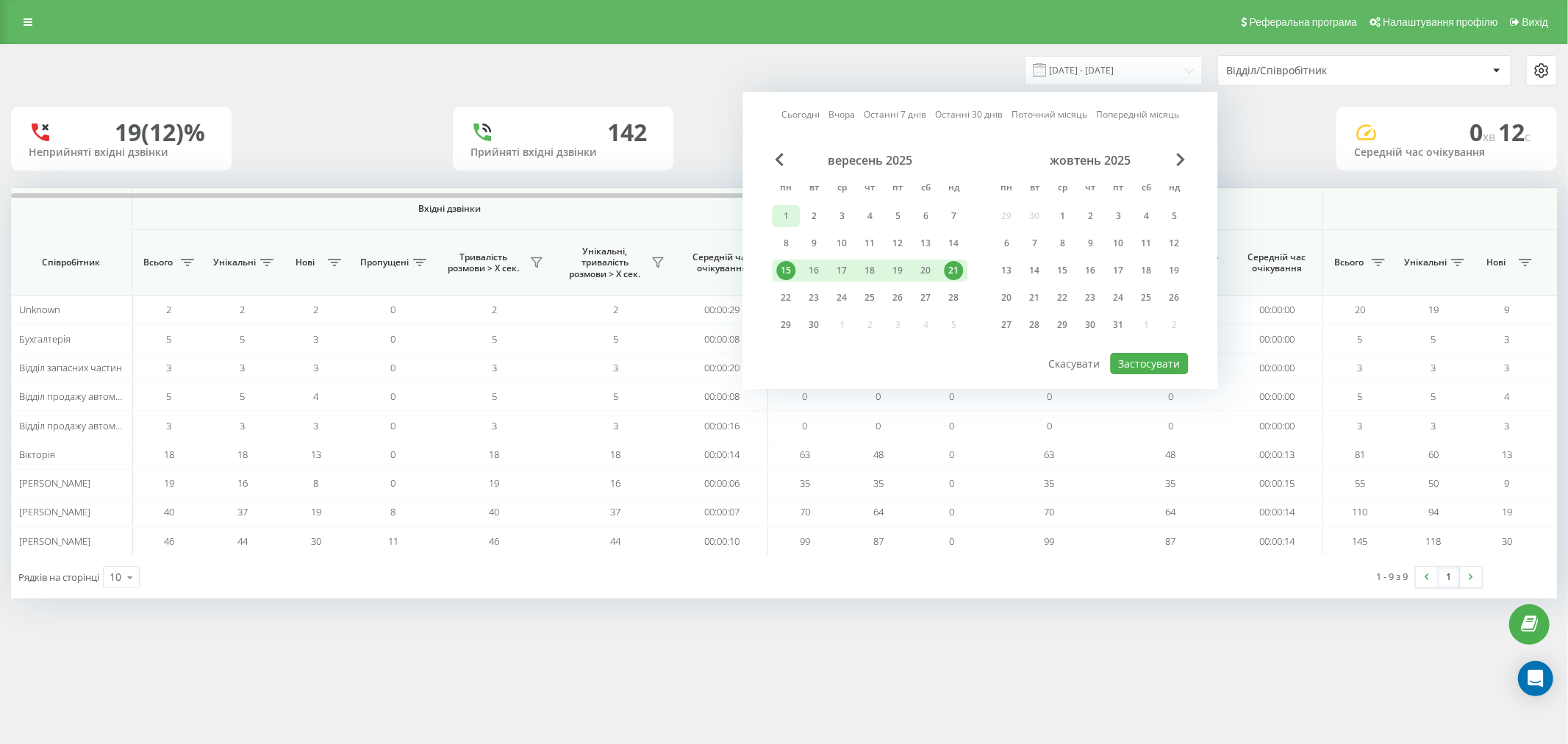
click at [788, 211] on div "1" at bounding box center [786, 216] width 19 height 19
click at [810, 320] on div "30" at bounding box center [813, 325] width 19 height 19
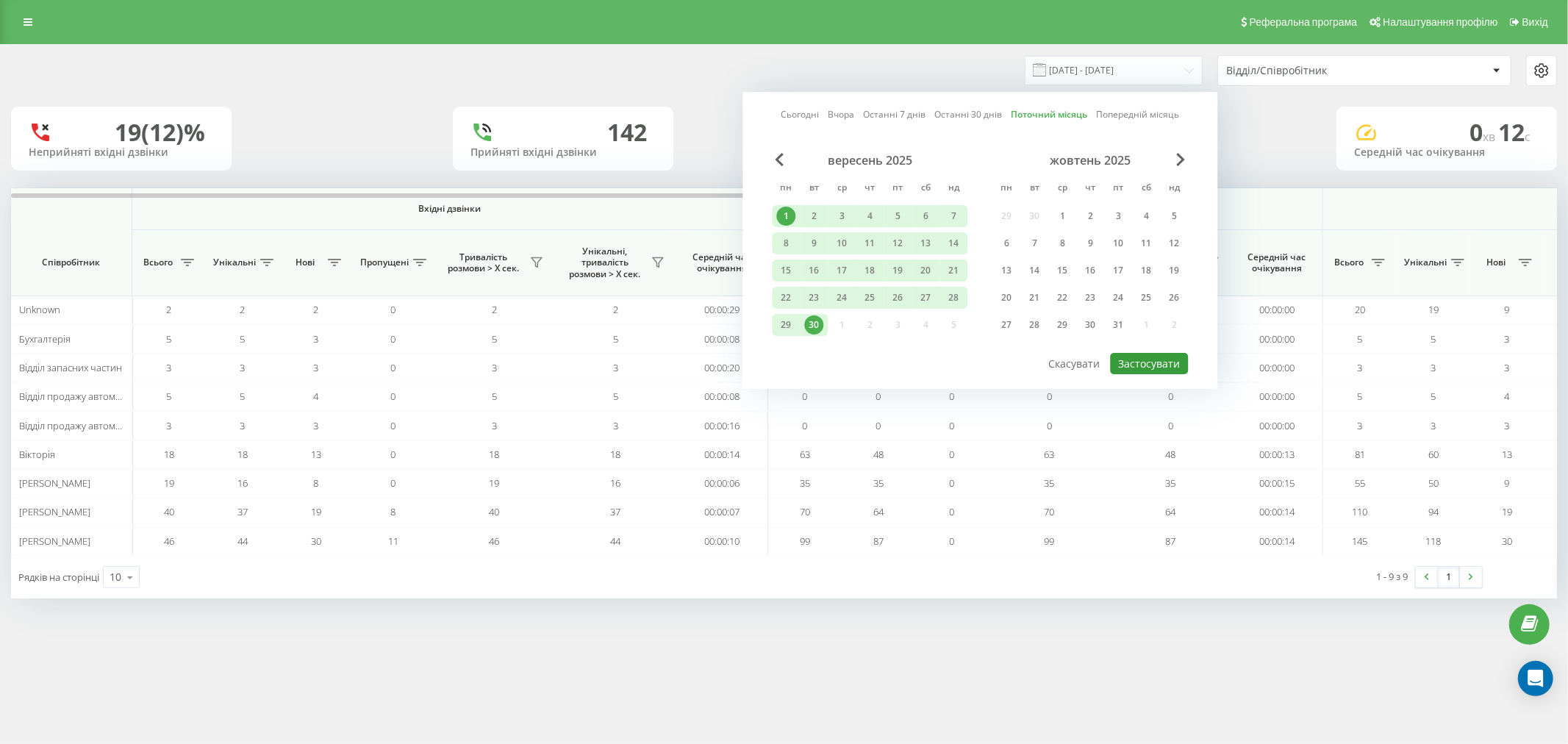
click at [1155, 363] on button "Застосувати" at bounding box center [1148, 363] width 78 height 21
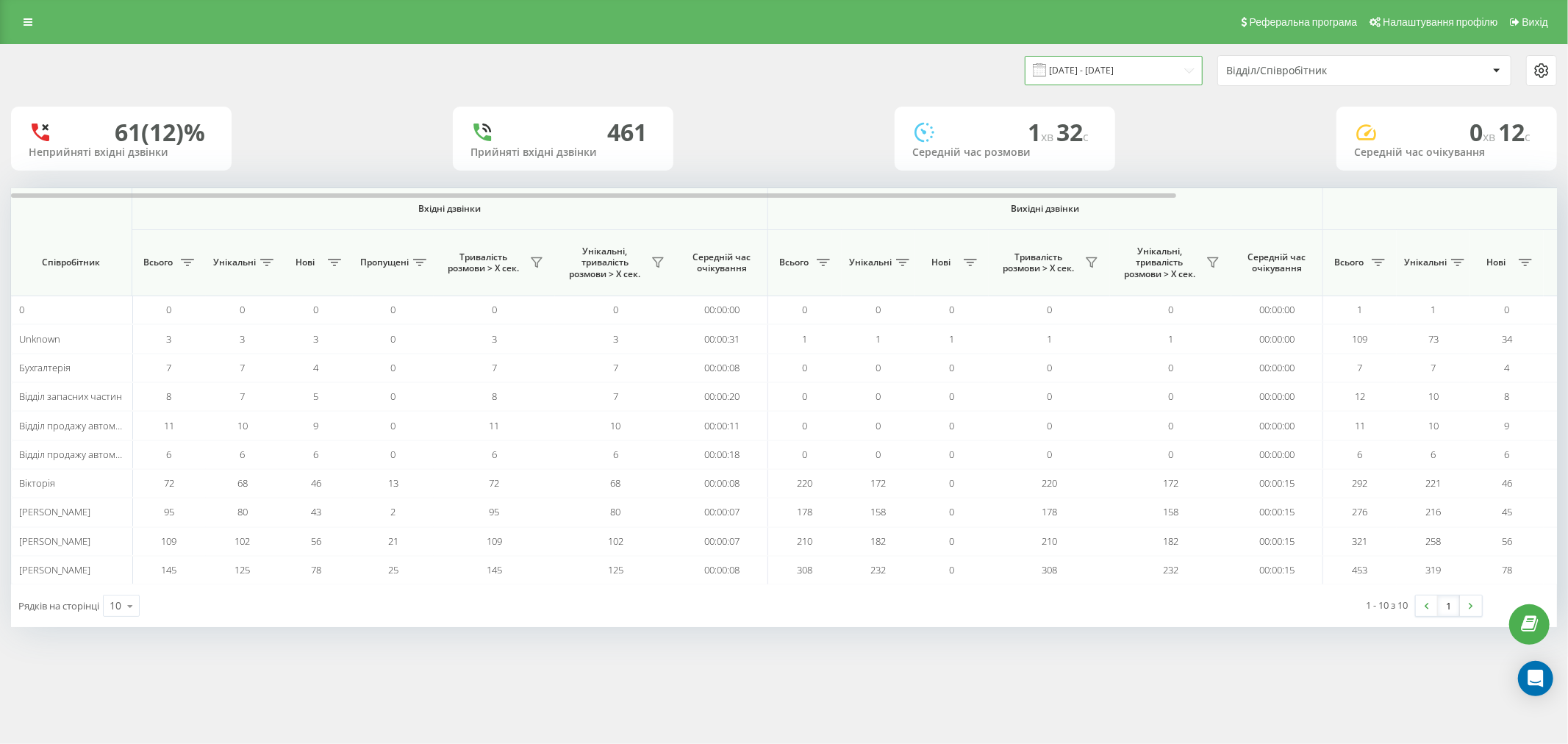
click at [1106, 67] on input "01.09.2025 - 30.09.2025" at bounding box center [1112, 70] width 177 height 28
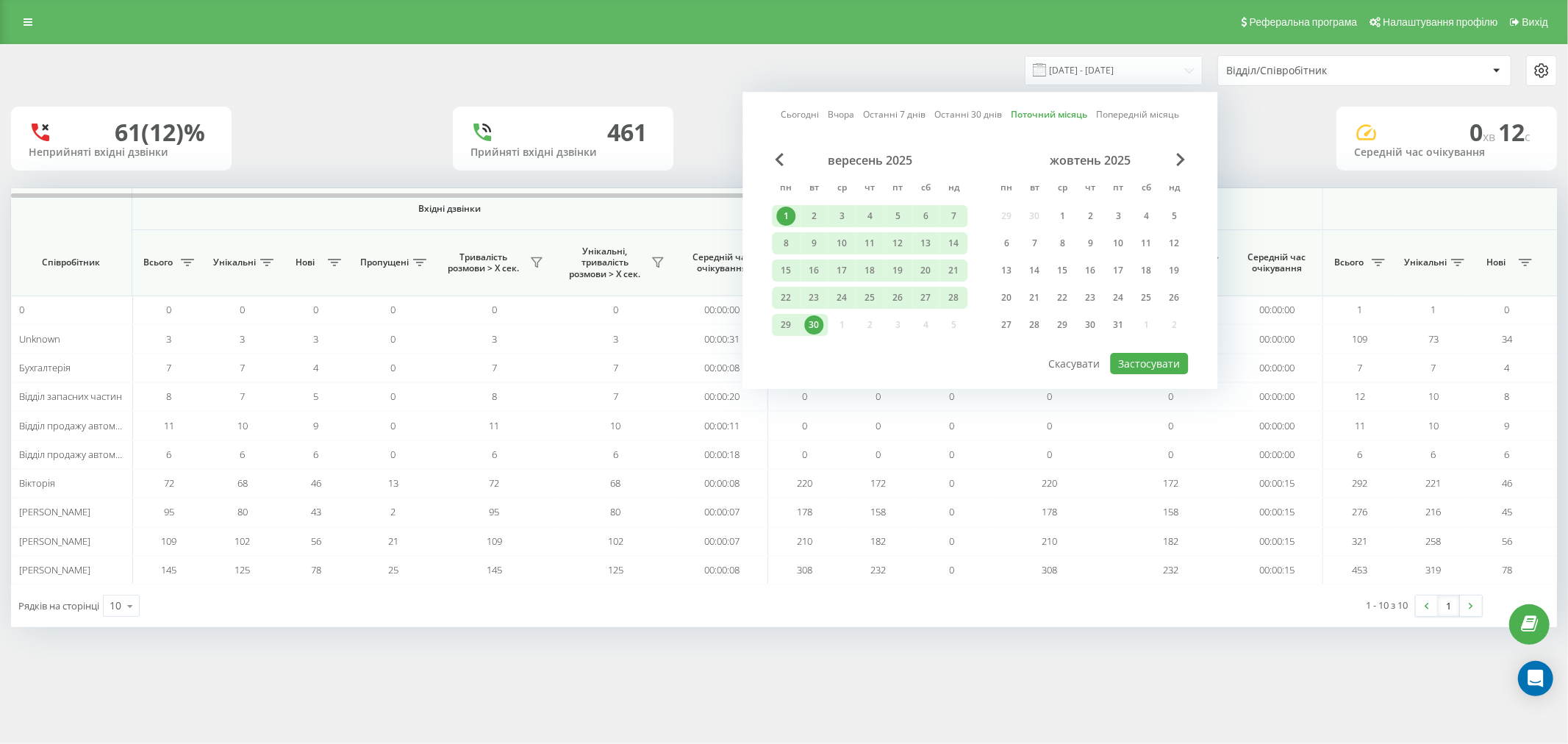
click at [774, 158] on div "вересень 2025" at bounding box center [869, 159] width 196 height 14
click at [779, 158] on span "Previous Month" at bounding box center [778, 159] width 9 height 13
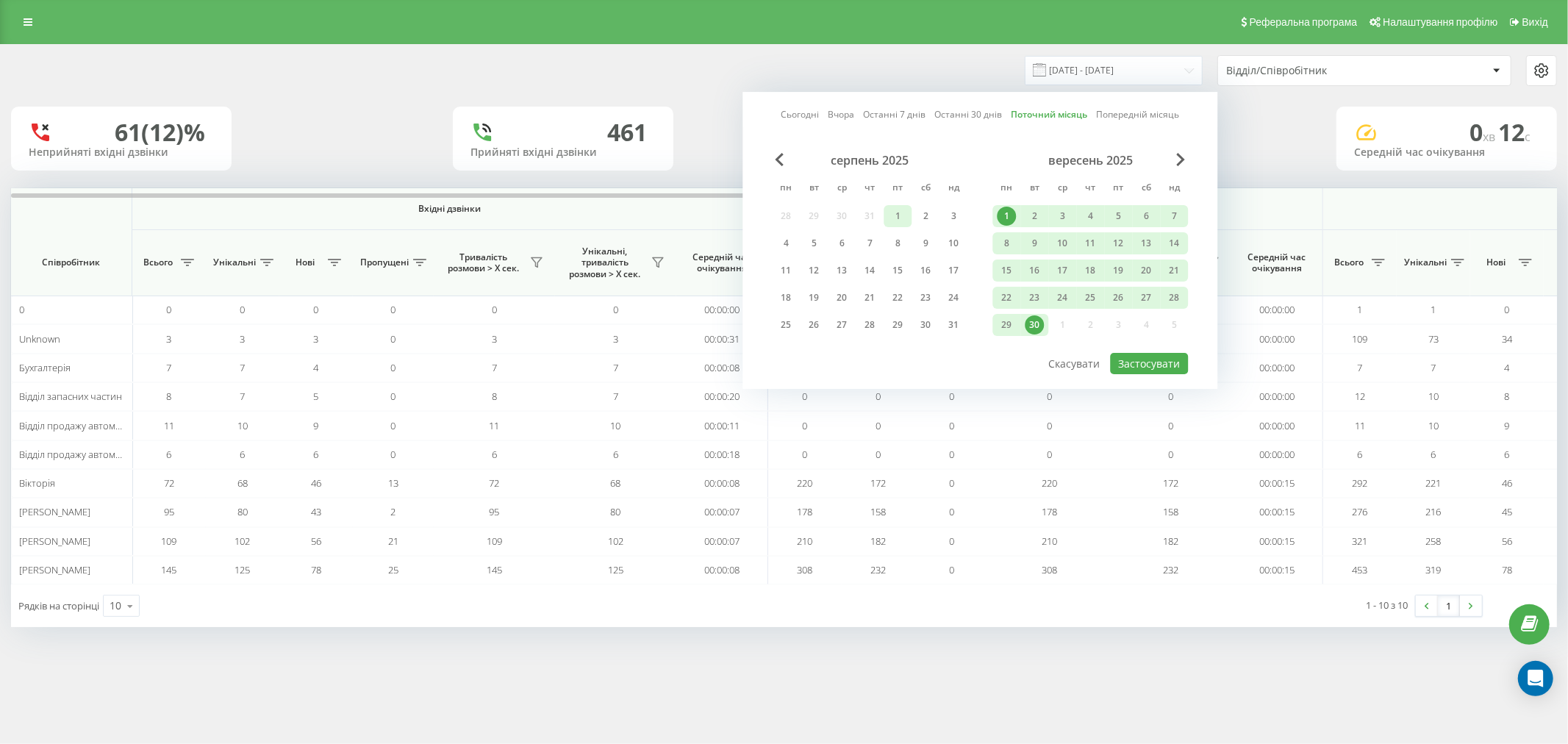
click at [894, 215] on div "1" at bounding box center [897, 216] width 19 height 19
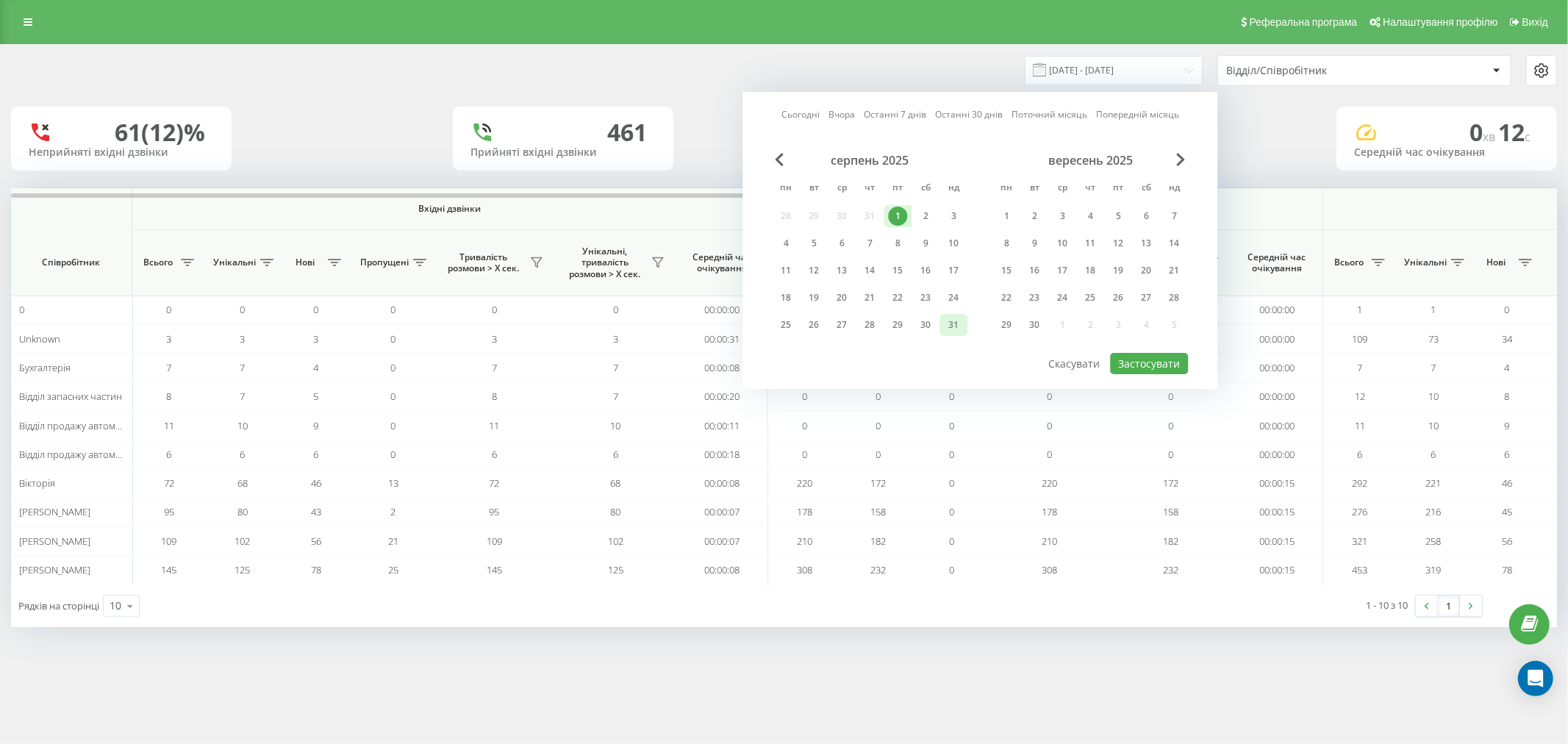
click at [953, 319] on div "31" at bounding box center [953, 325] width 19 height 19
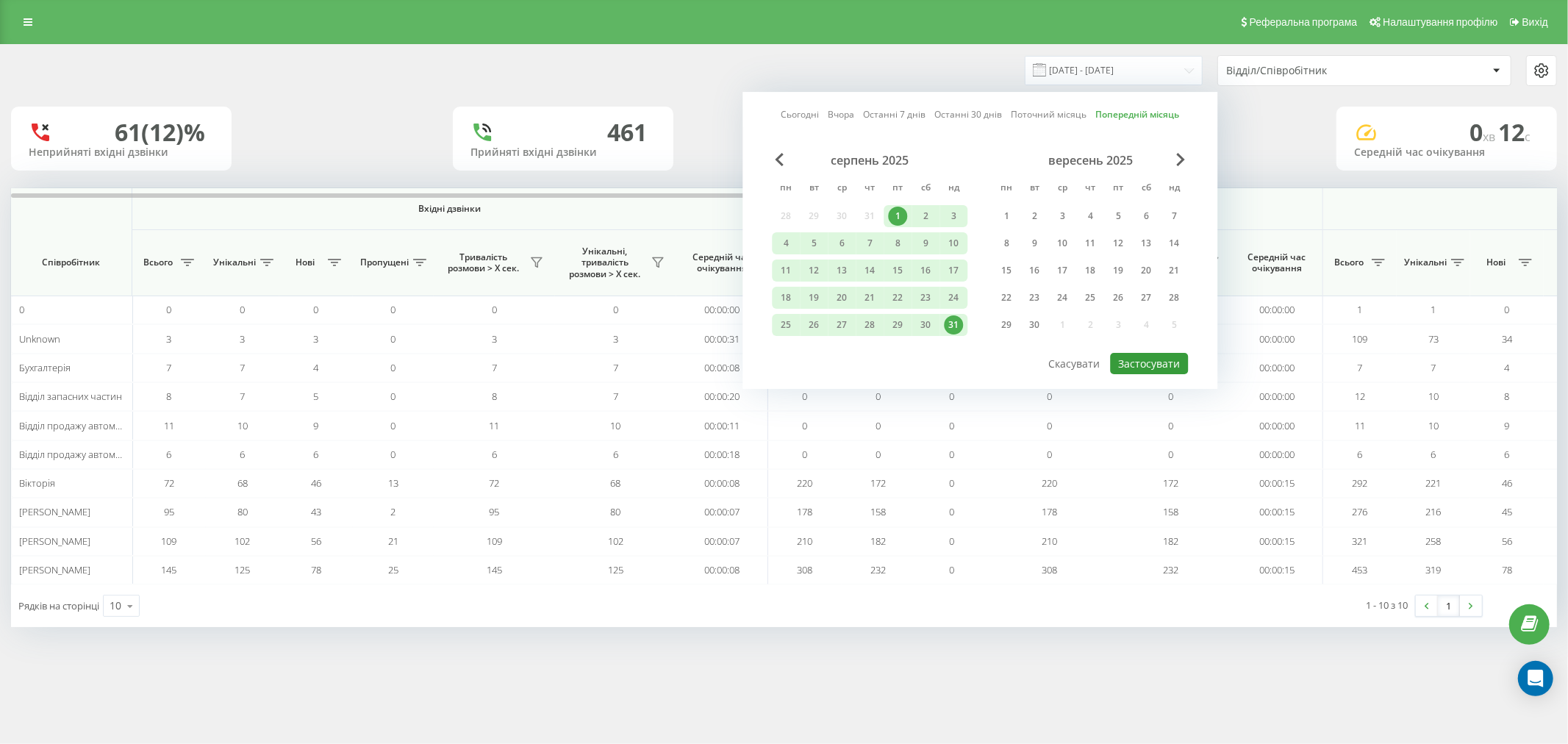
click at [1126, 363] on button "Застосувати" at bounding box center [1148, 363] width 78 height 21
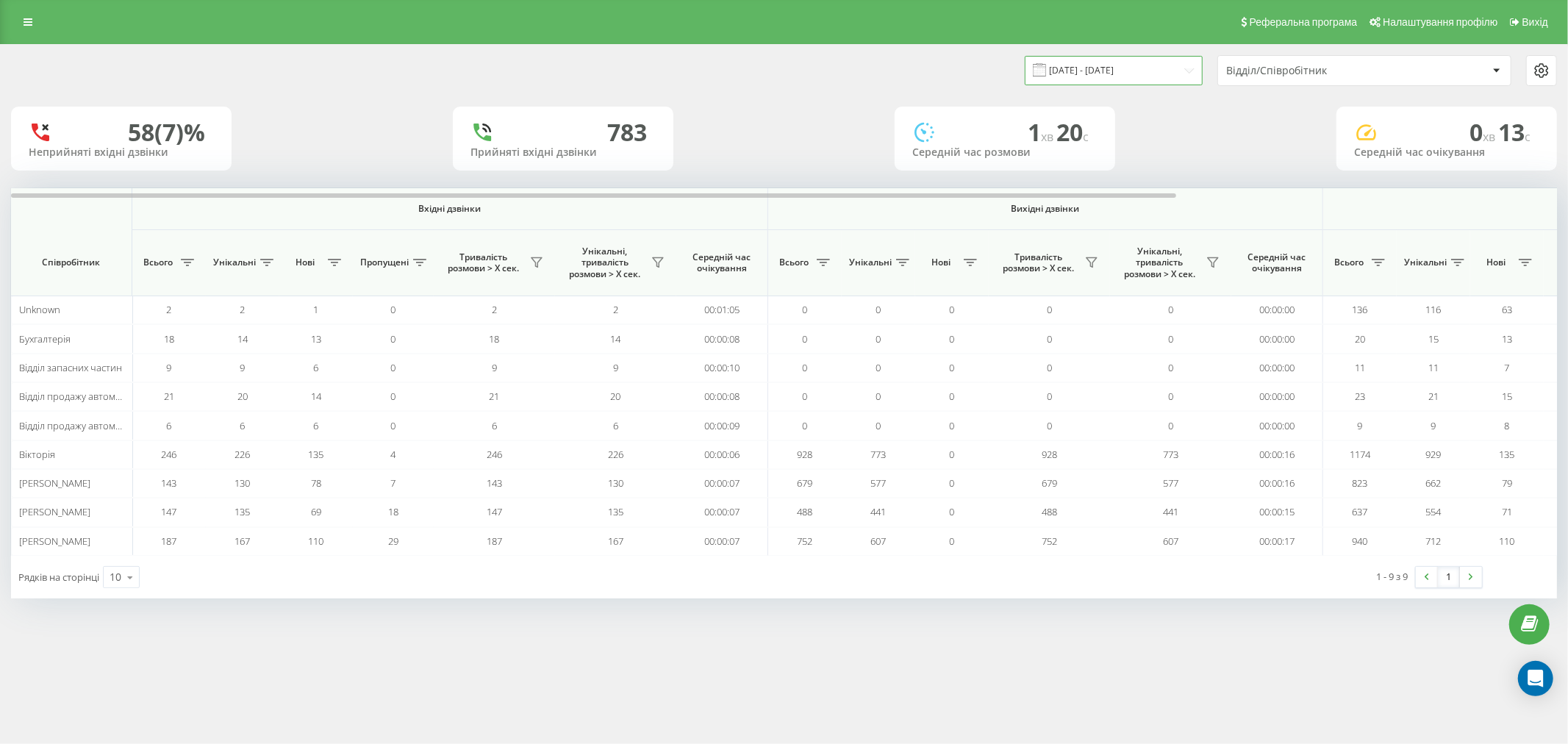
click at [1165, 79] on input "01.08.2025 - 31.08.2025" at bounding box center [1112, 70] width 177 height 28
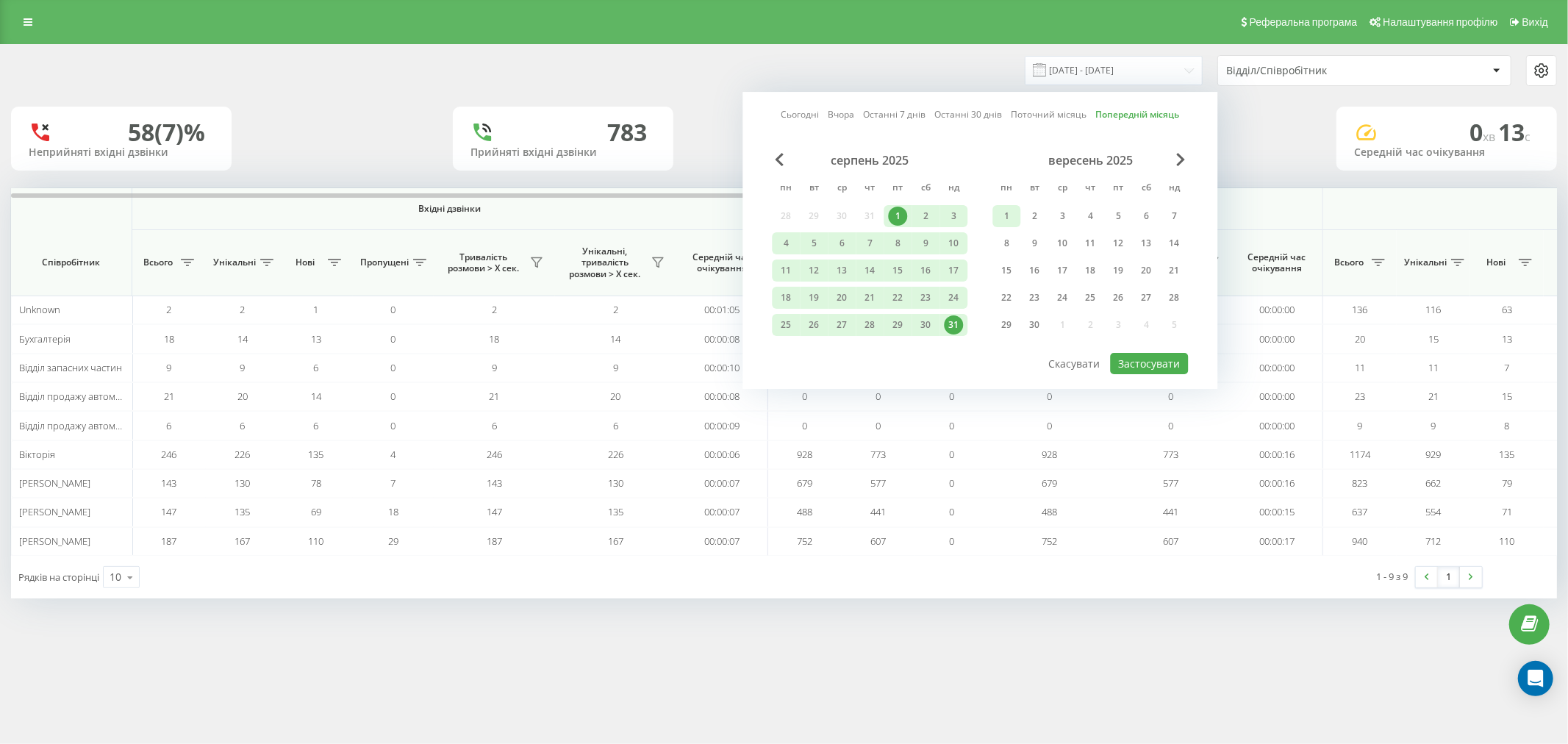
click at [1007, 214] on div "1" at bounding box center [1006, 216] width 19 height 19
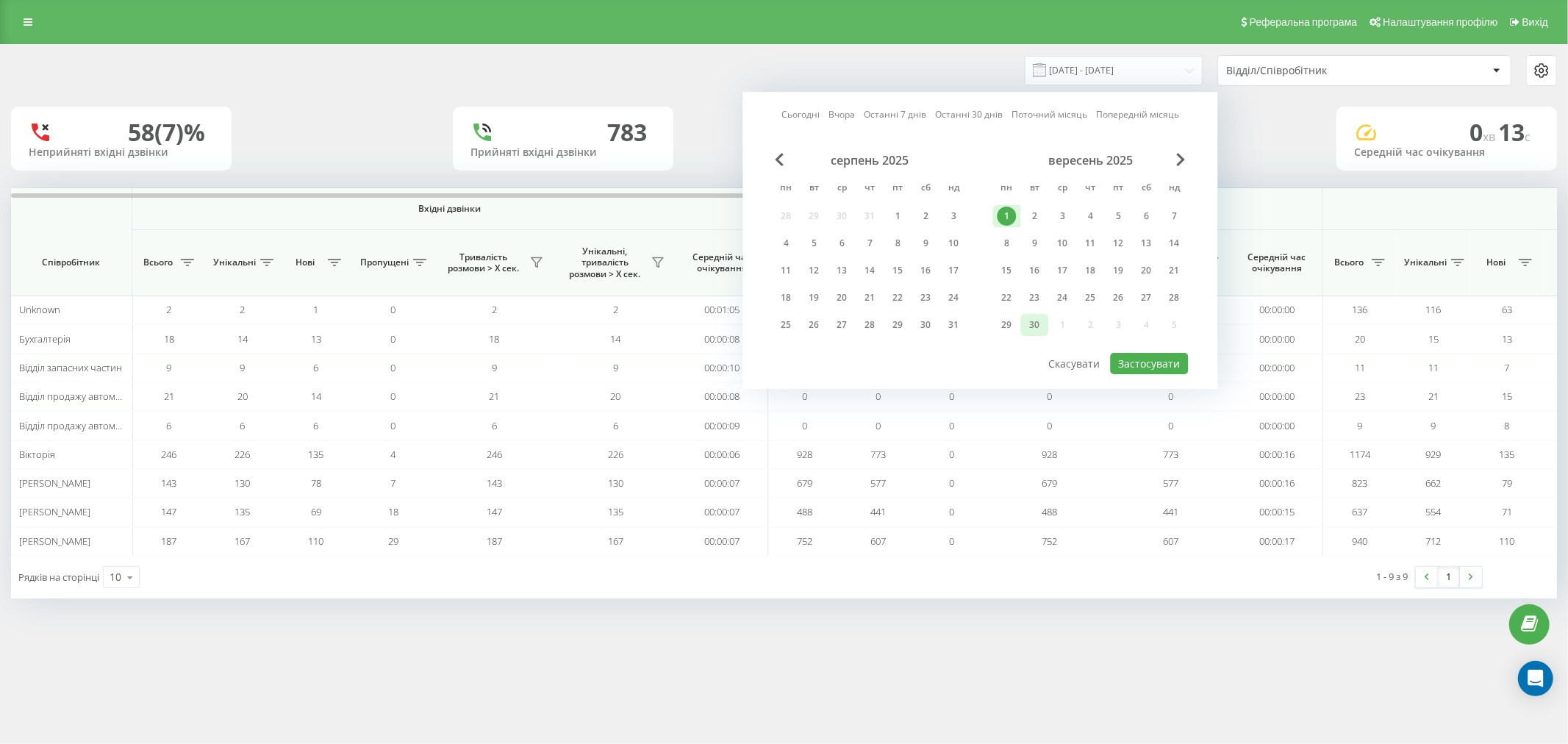
click at [1041, 324] on div "30" at bounding box center [1034, 325] width 19 height 19
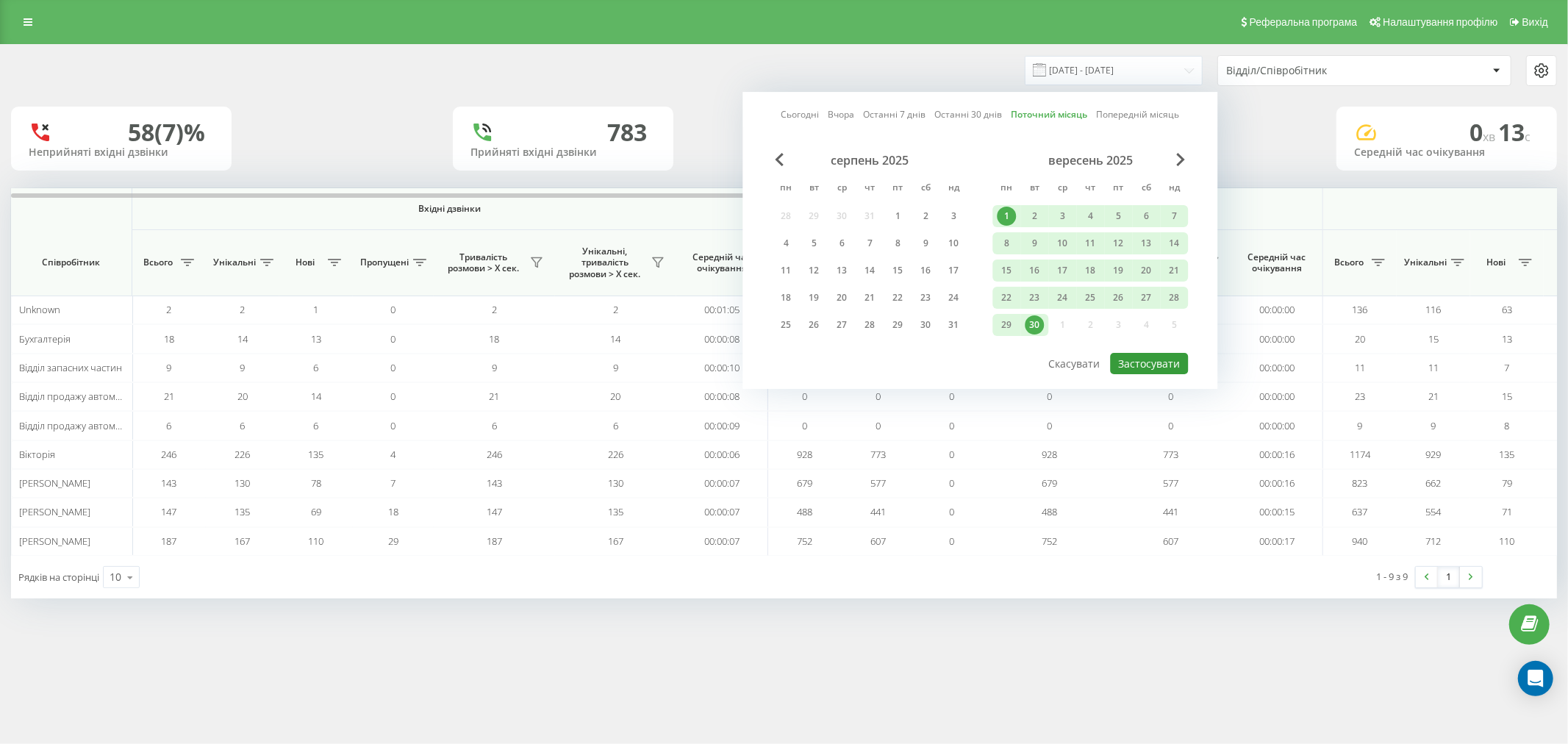
click at [1128, 360] on button "Застосувати" at bounding box center [1148, 363] width 78 height 21
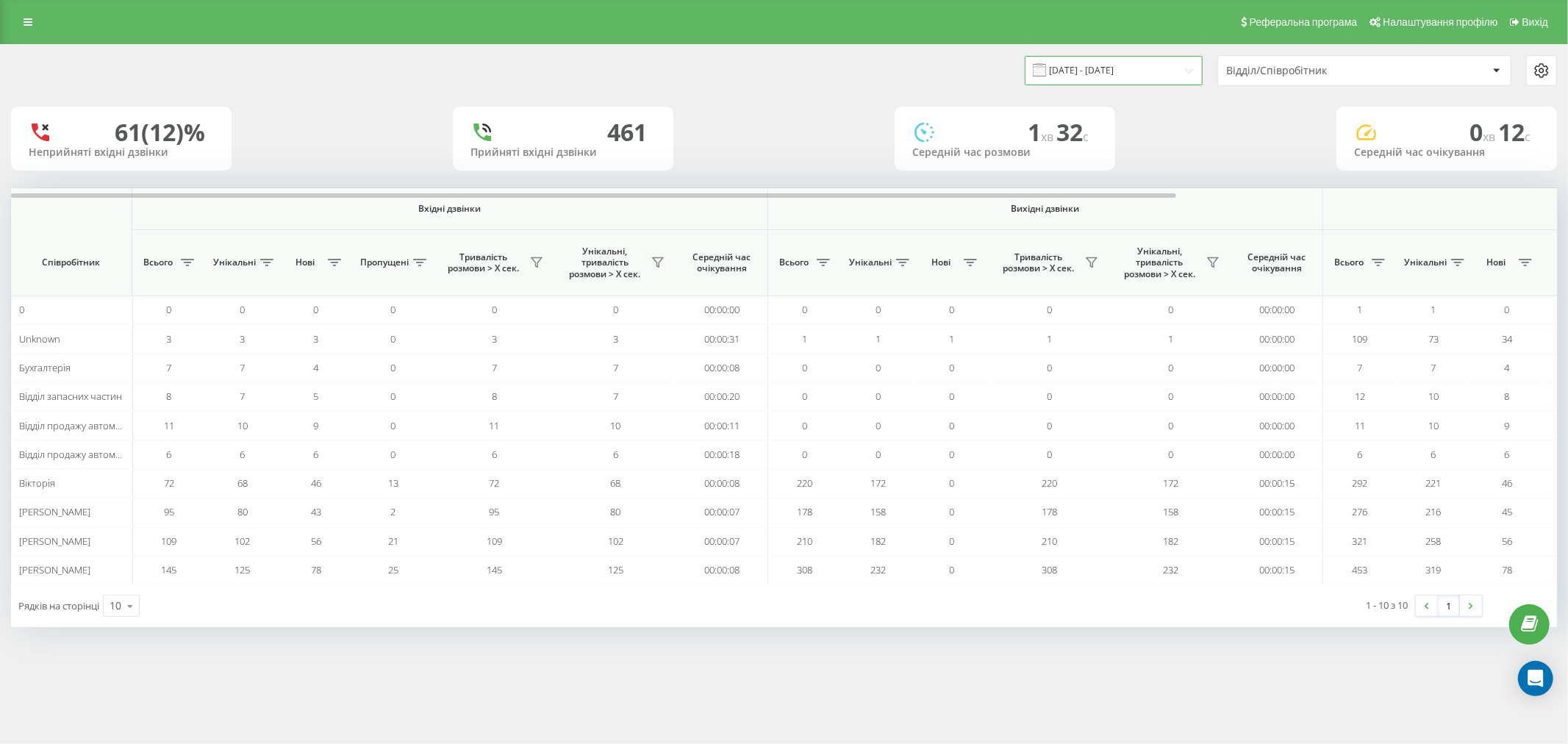
click at [1075, 77] on input "01.09.2025 - 30.09.2025" at bounding box center [1112, 70] width 177 height 28
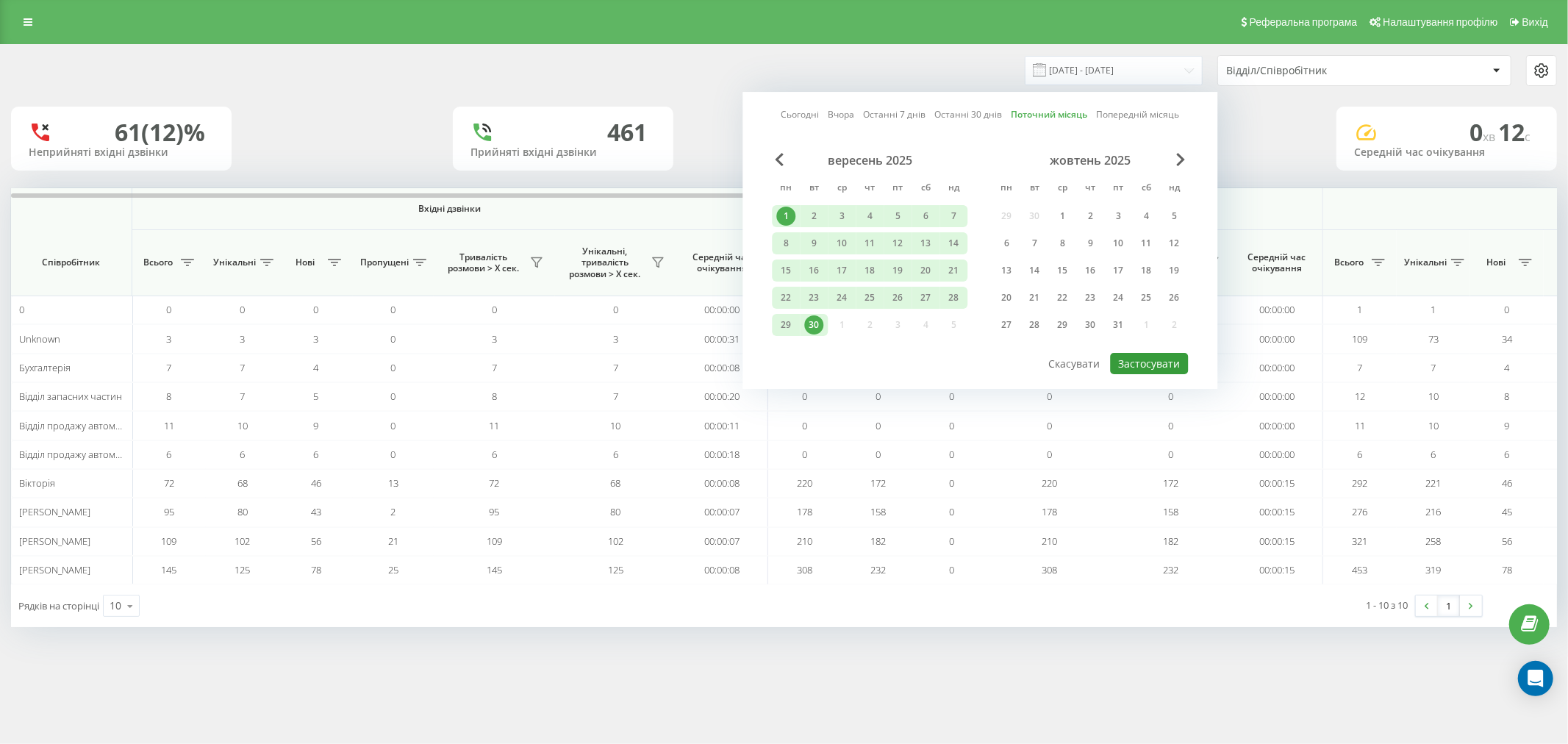
click at [1128, 363] on button "Застосувати" at bounding box center [1148, 363] width 78 height 21
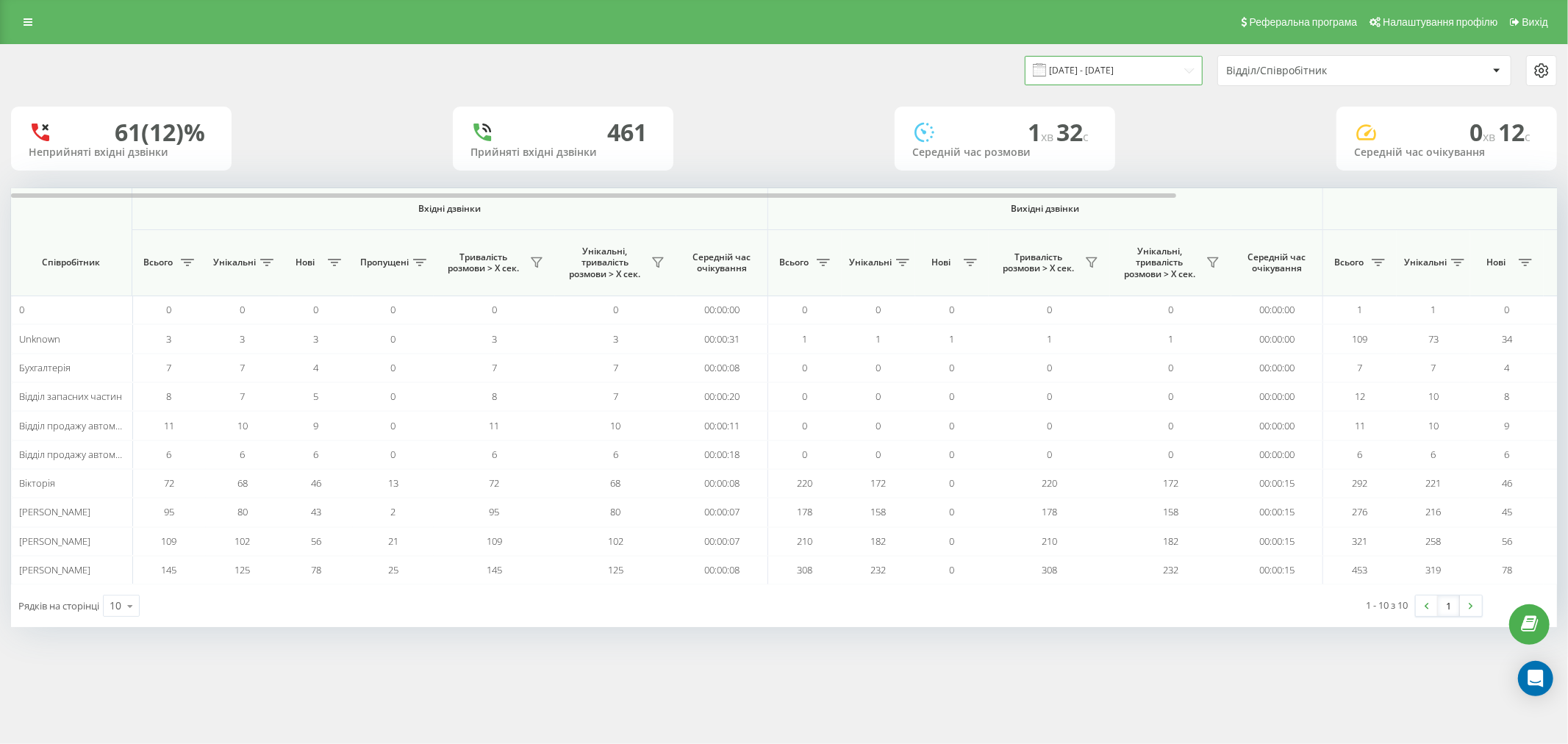
click at [1106, 82] on input "01.09.2025 - 30.09.2025" at bounding box center [1112, 70] width 177 height 28
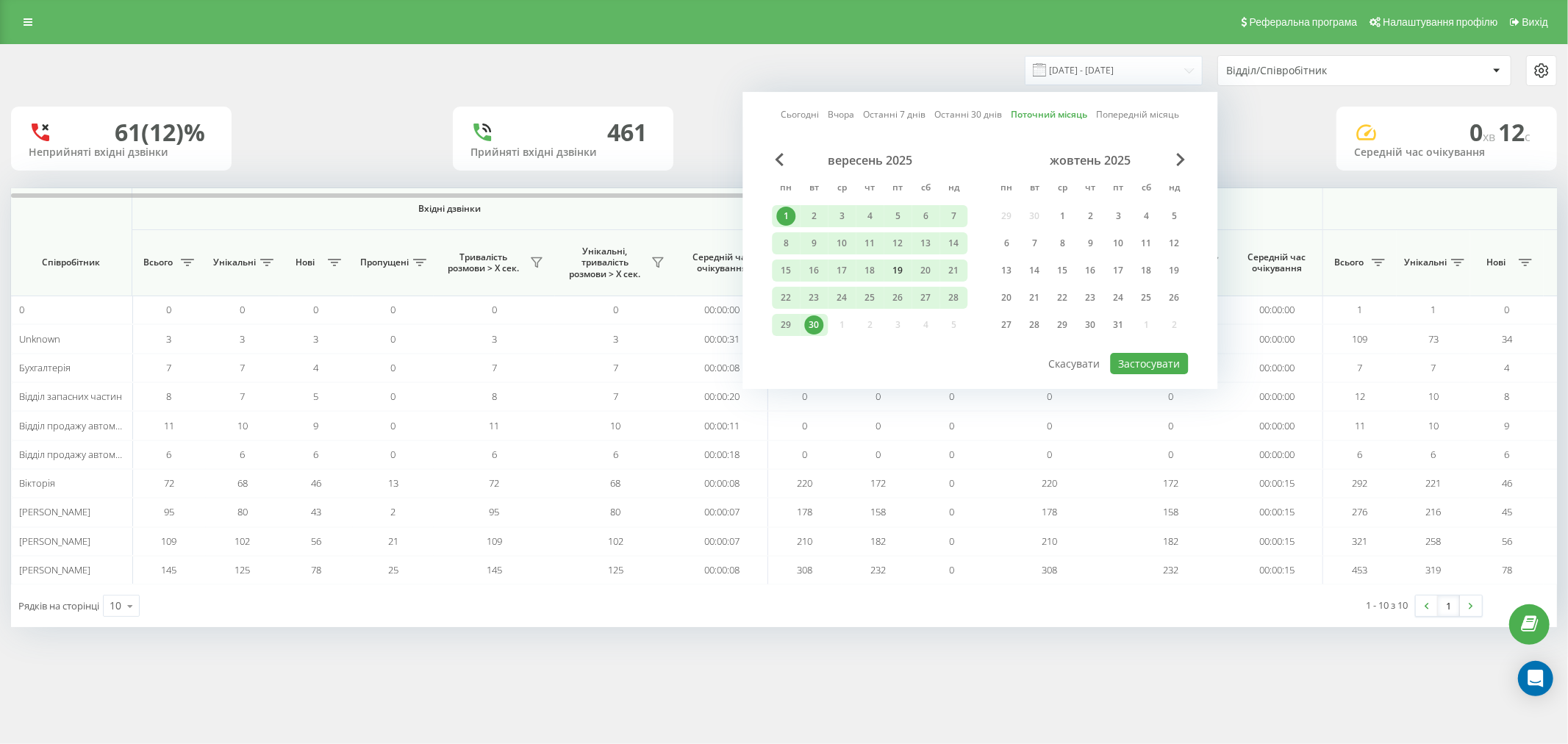
click at [891, 272] on div "19" at bounding box center [897, 270] width 19 height 19
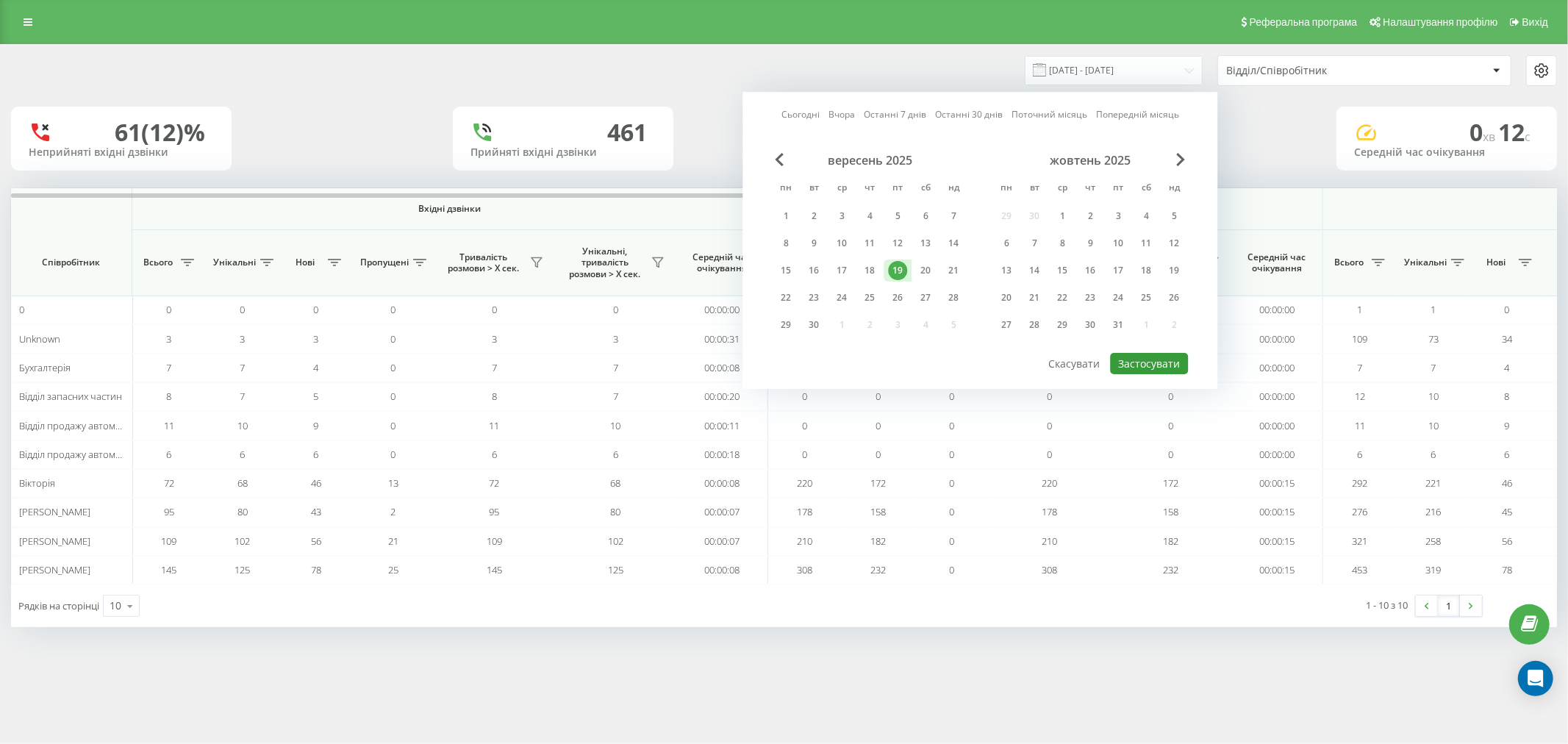
click at [1123, 362] on button "Застосувати" at bounding box center [1148, 363] width 78 height 21
type input "[DATE] - [DATE]"
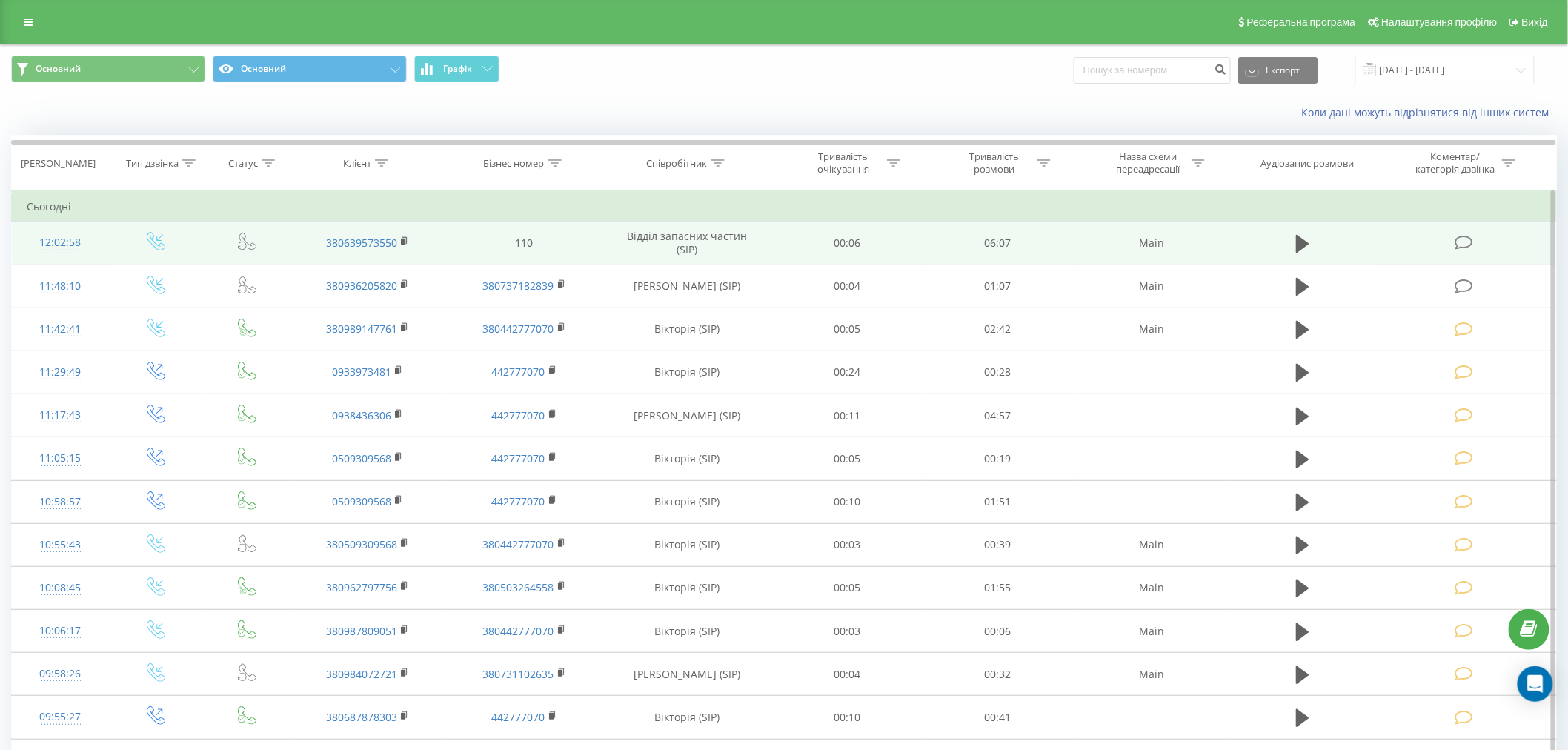
click at [1463, 241] on icon at bounding box center [1463, 242] width 18 height 15
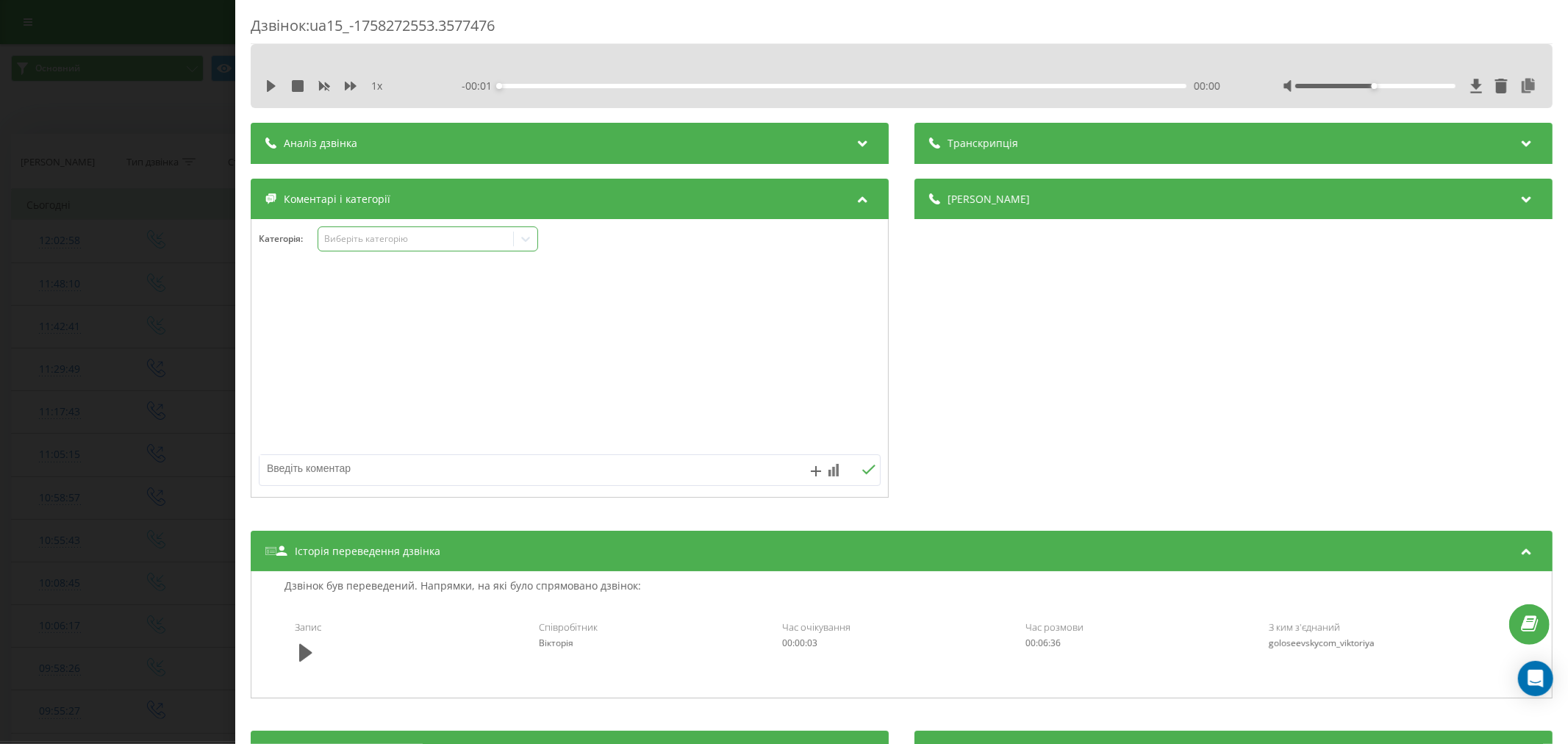
click at [392, 239] on div "Виберіть категорію" at bounding box center [416, 238] width 184 height 11
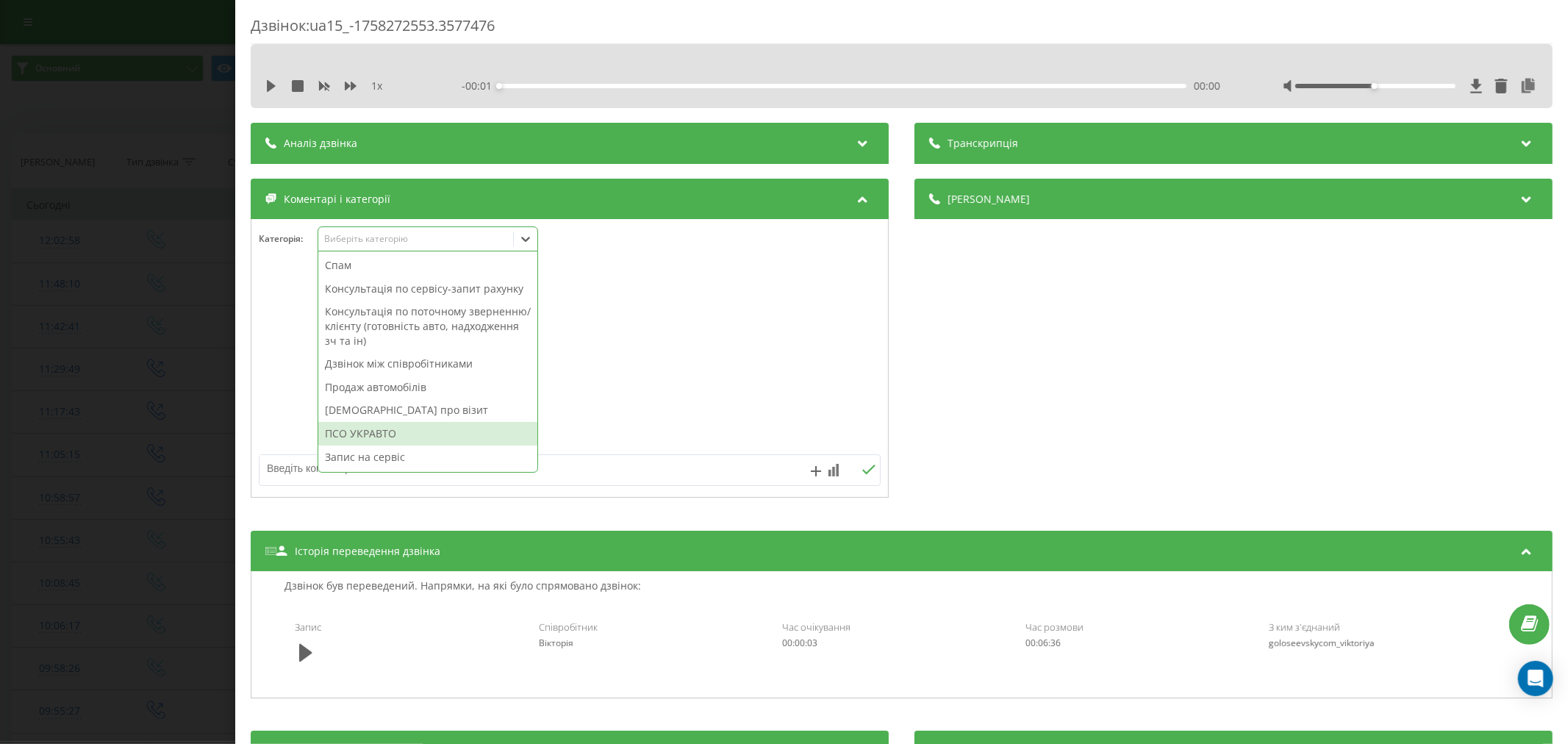
scroll to position [188, 0]
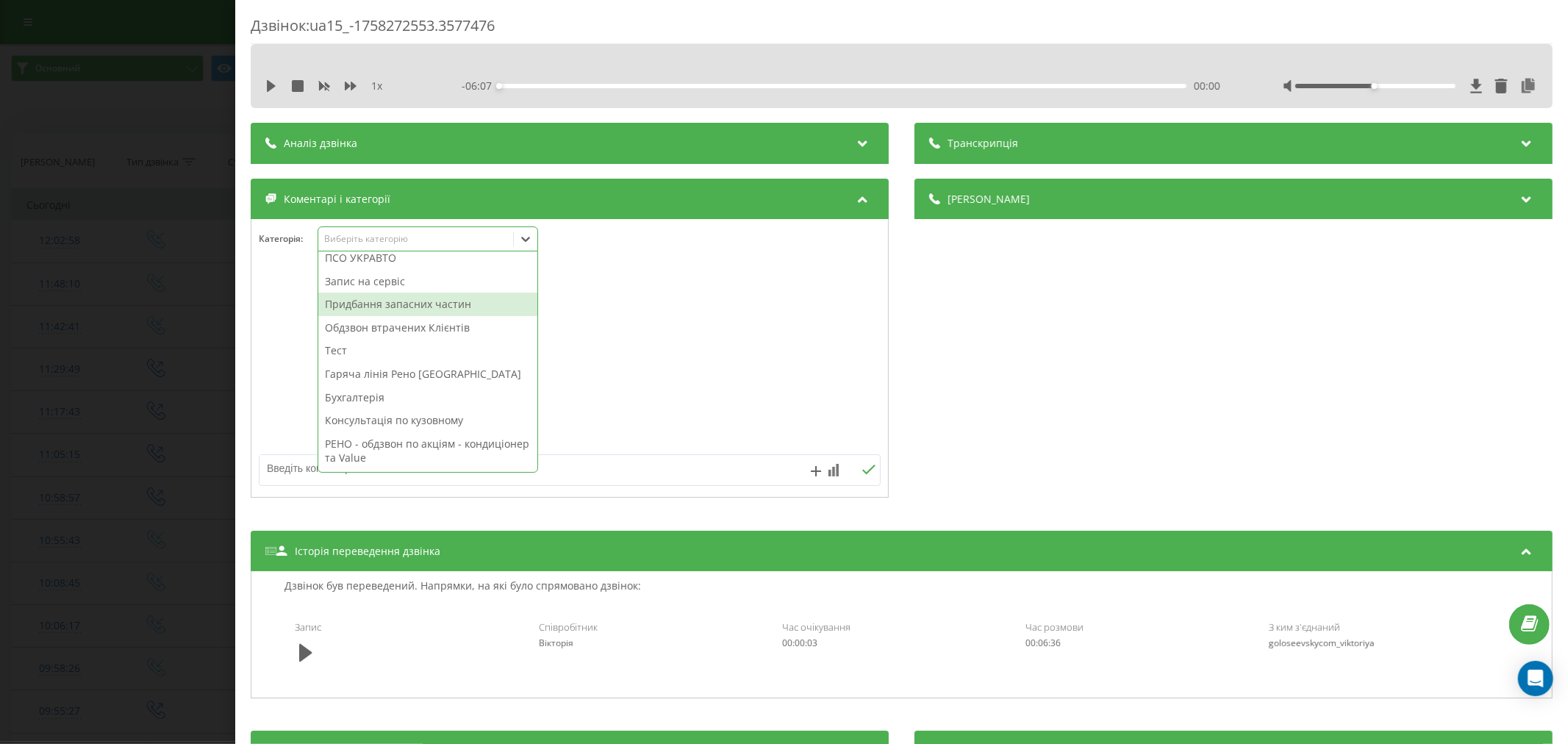
click at [413, 312] on div "Придбання запасних частин" at bounding box center [427, 304] width 219 height 24
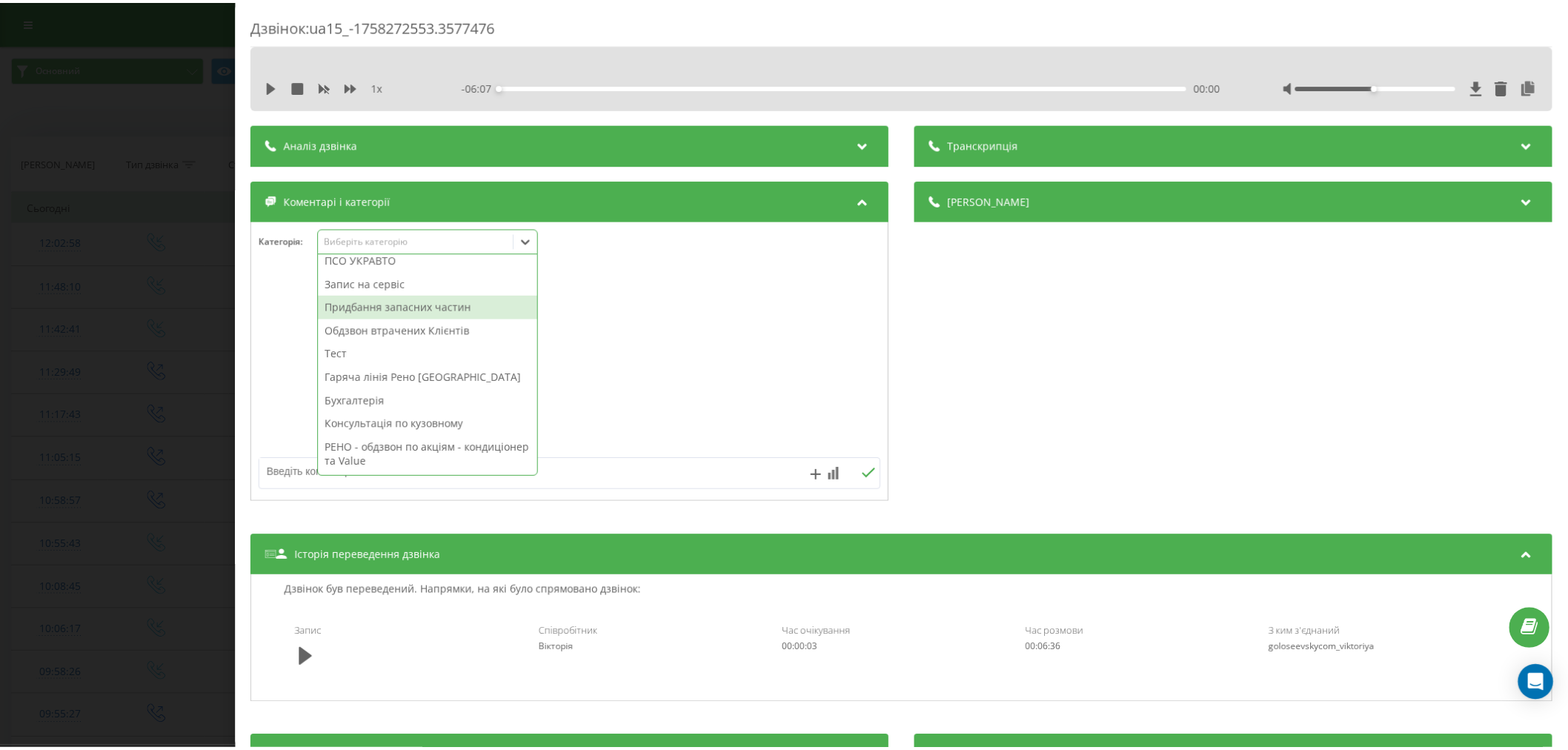
scroll to position [167, 0]
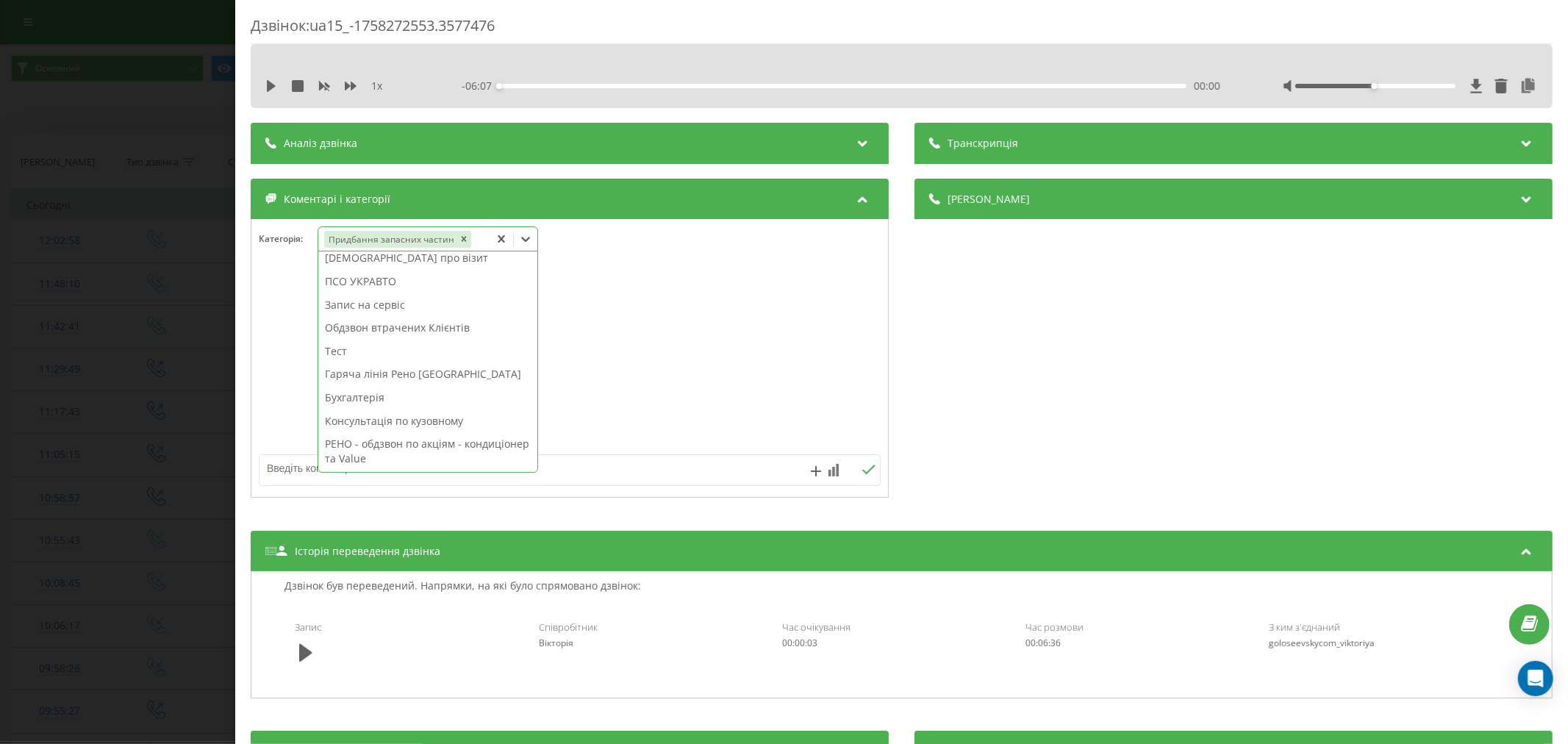
click at [123, 312] on div "Дзвінок : ua15_-1758272553.3577476 1 x - 06:07 00:00 00:00 Транскрипція Для AI-…" at bounding box center [784, 372] width 1568 height 744
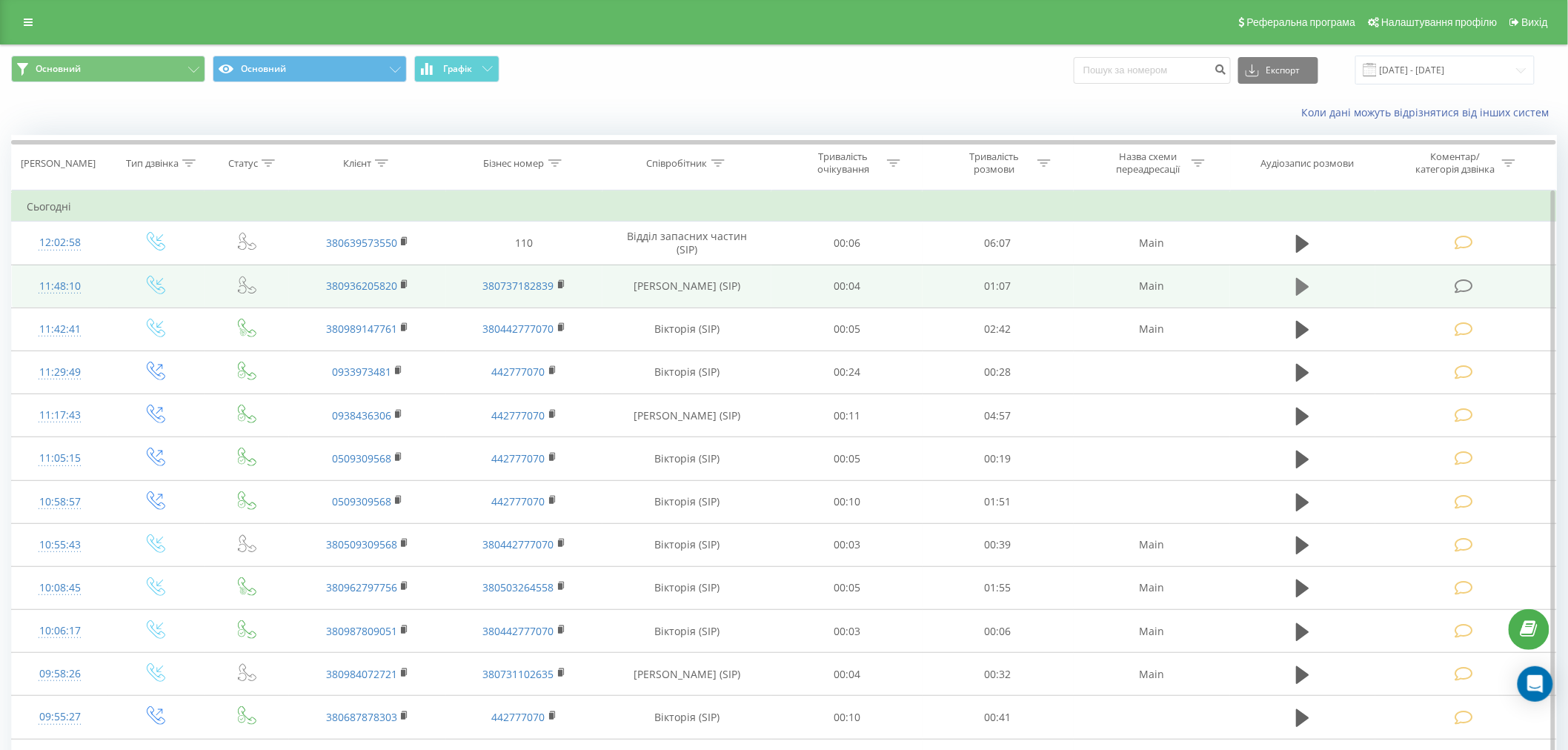
click at [1295, 284] on icon at bounding box center [1302, 287] width 13 height 21
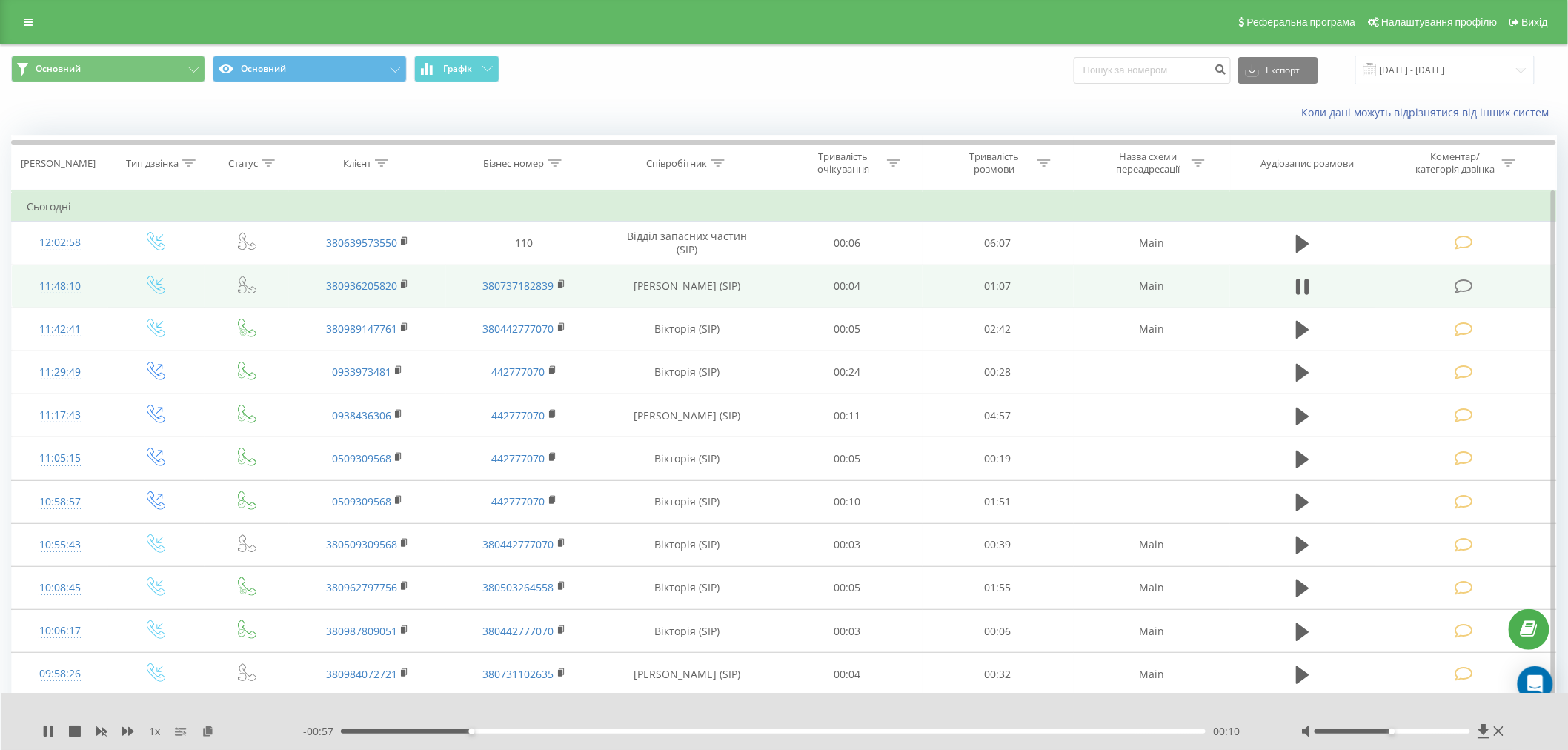
click at [1475, 291] on span at bounding box center [1465, 284] width 21 height 14
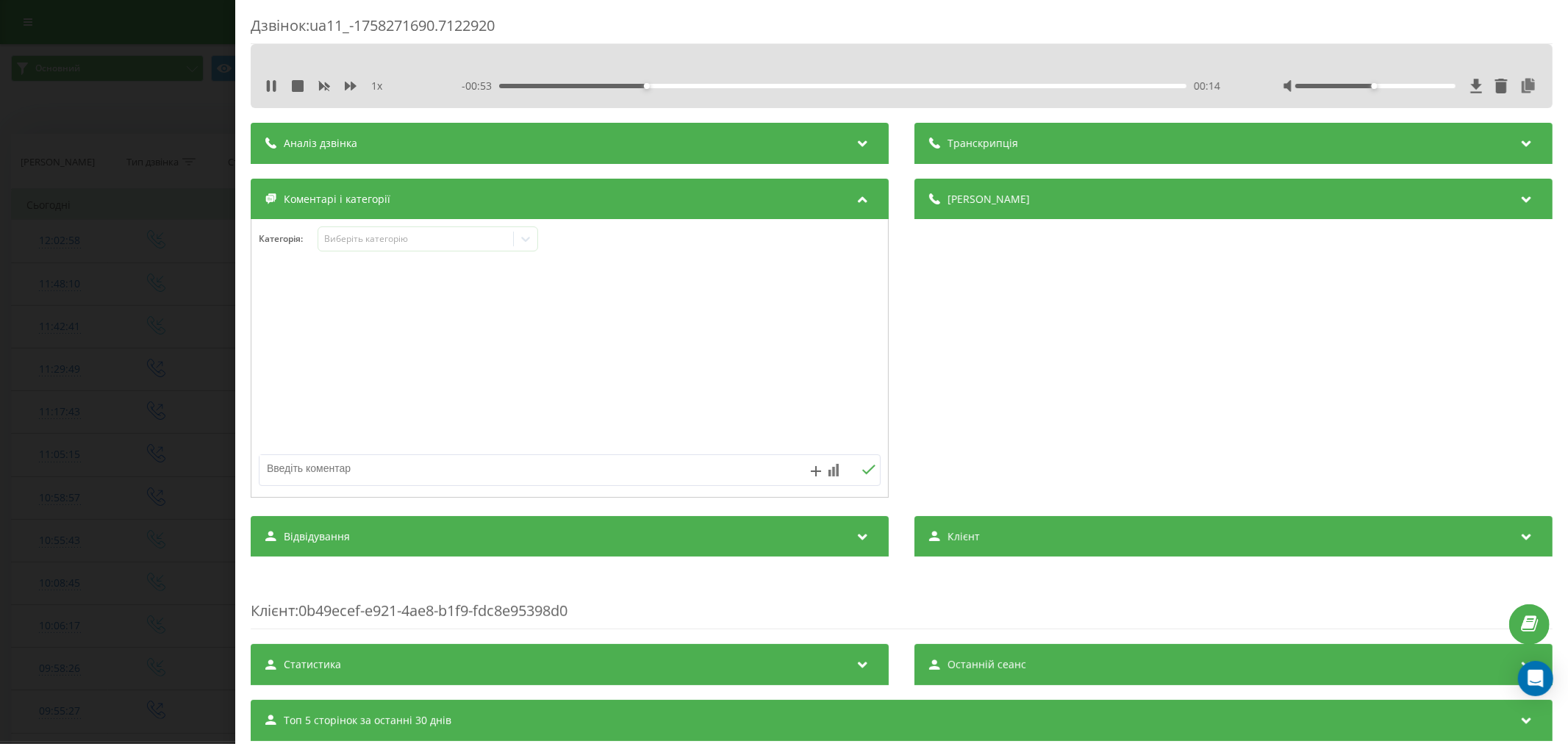
click at [347, 476] on textarea at bounding box center [507, 468] width 496 height 27
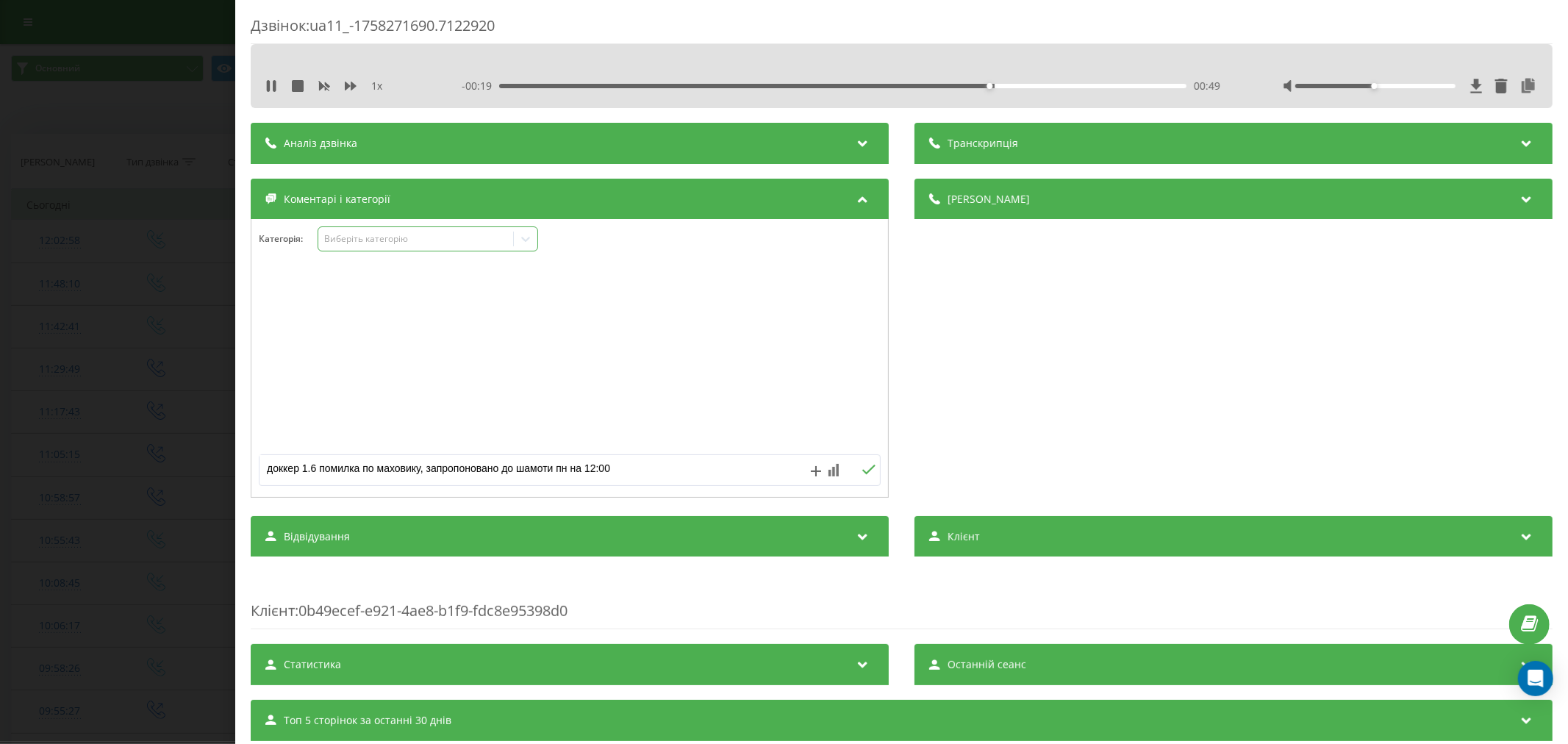
type textarea "доккер 1.6 помилка по маховику, запропоновано до шамоти пн на 12:00"
click at [481, 230] on div "Виберіть категорію" at bounding box center [428, 239] width 220 height 25
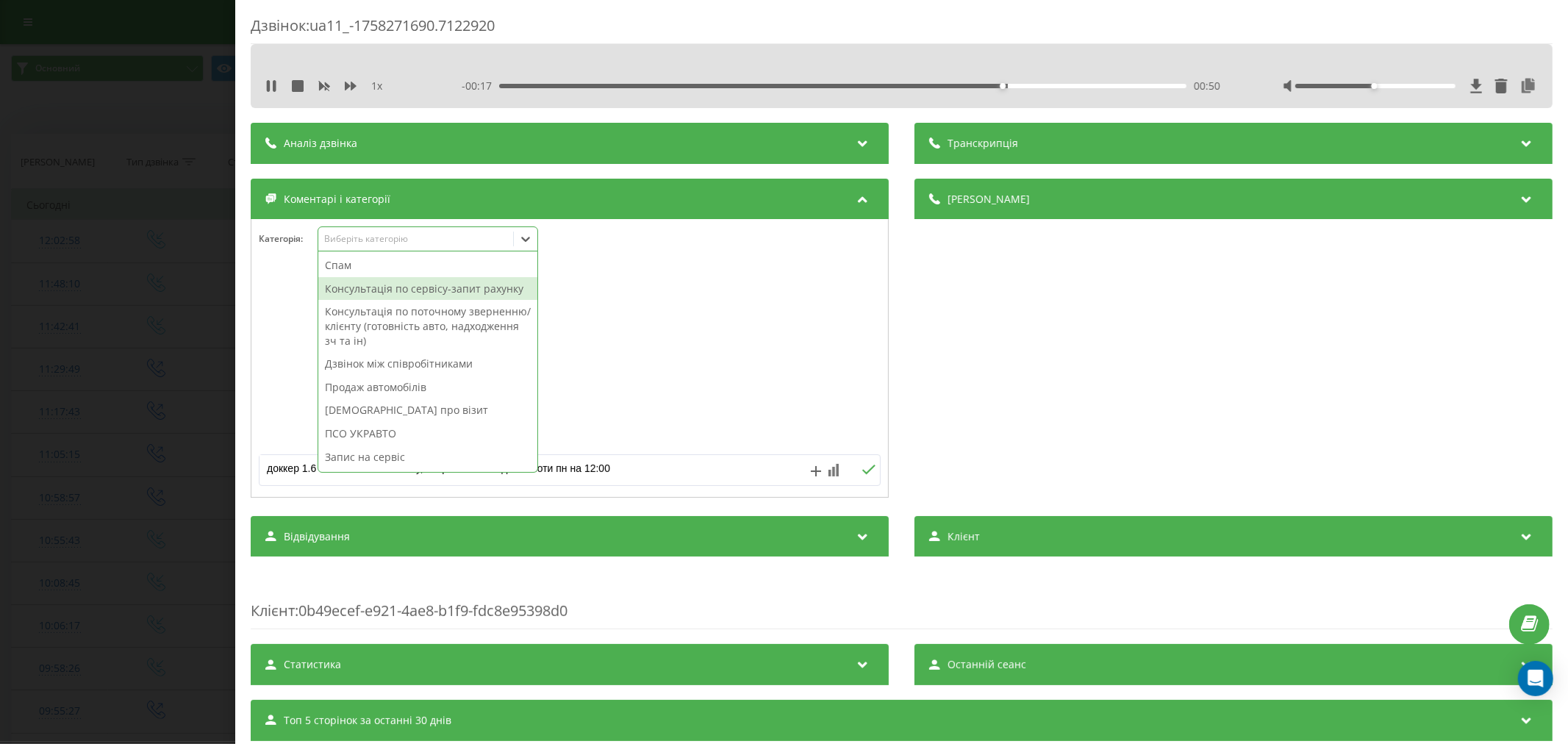
click at [444, 294] on div "Консультація по сервісу-запит рахунку" at bounding box center [427, 288] width 219 height 24
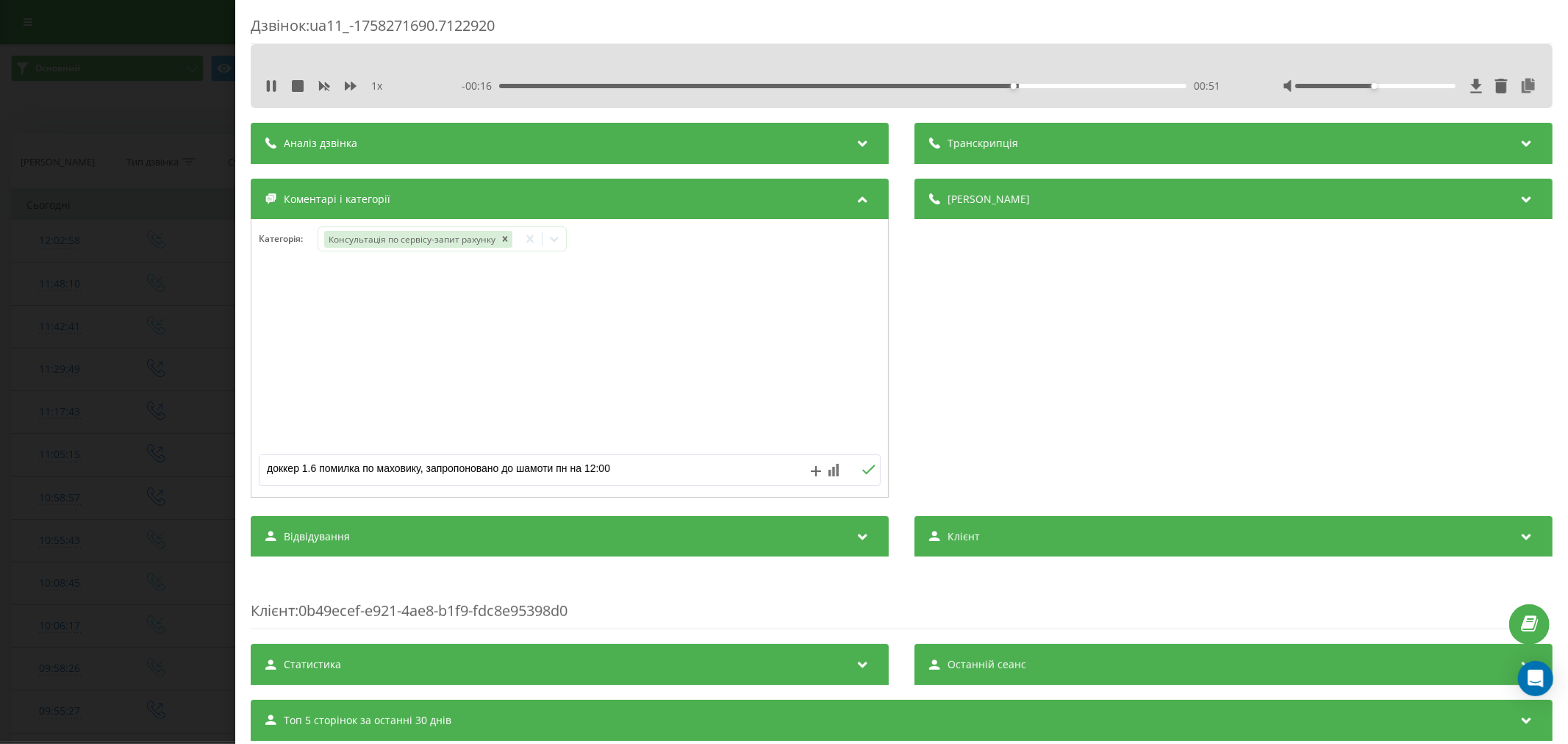
click at [688, 305] on div at bounding box center [569, 359] width 637 height 177
click at [640, 474] on textarea "доккер 1.6 помилка по маховику, запропоновано до шамоти пн на 12:00" at bounding box center [507, 468] width 496 height 27
click at [318, 468] on textarea "доккер 1.6 помилка по маховику, запропоновано до шамоти пн на 12:00" at bounding box center [507, 468] width 496 height 27
click at [681, 455] on div "доккер 1.6 помилка по маховику, запропоновано до шамоти пн на 12:00" at bounding box center [569, 470] width 622 height 31
click at [683, 473] on textarea "доккер 1.6 помилка по маховику, запропоновано до шамоти пн на 12:00" at bounding box center [507, 468] width 496 height 27
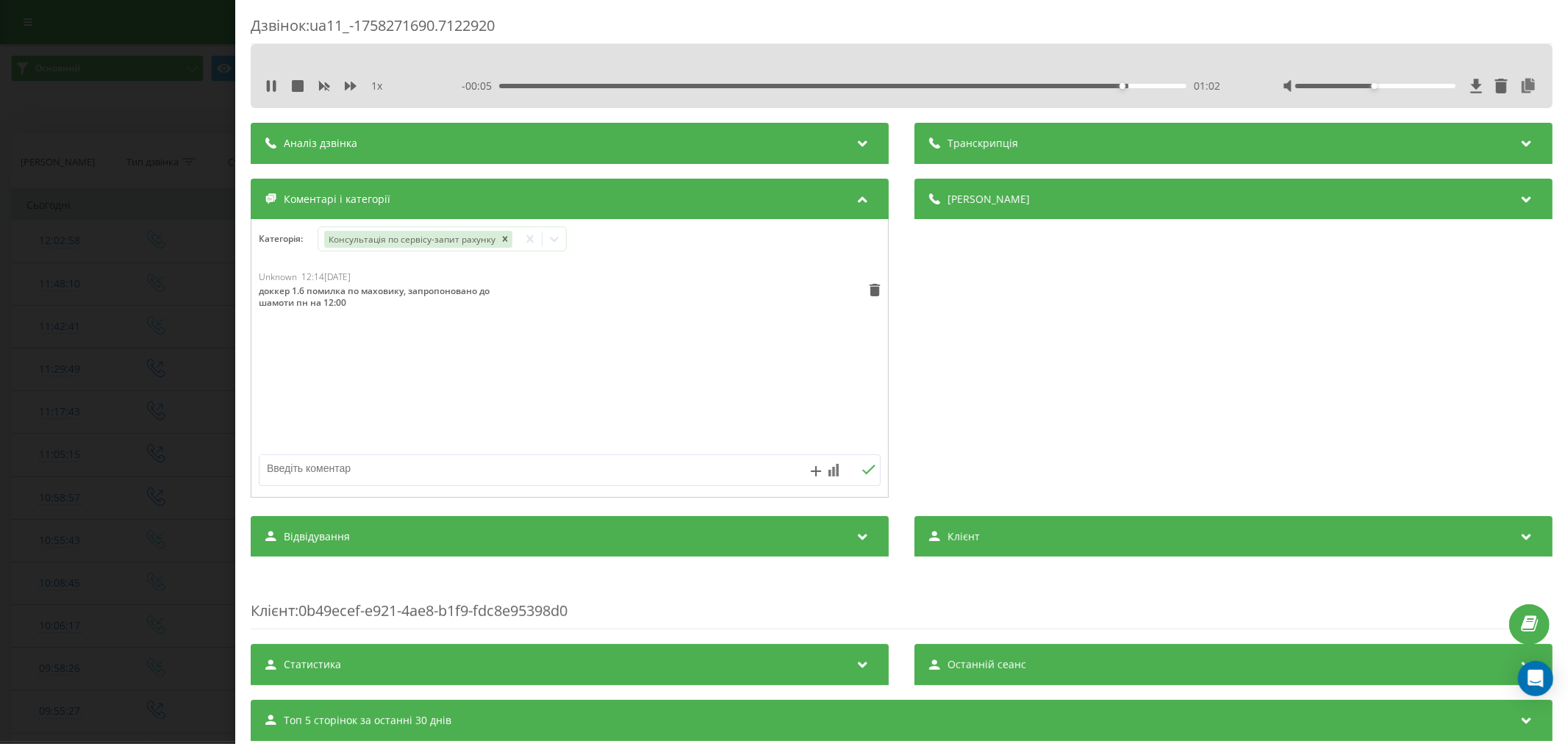
click at [158, 285] on div "Дзвінок : ua11_-1758271690.7122920 1 x - 00:05 01:02 01:02 Транскрипція Для AI-…" at bounding box center [784, 372] width 1568 height 744
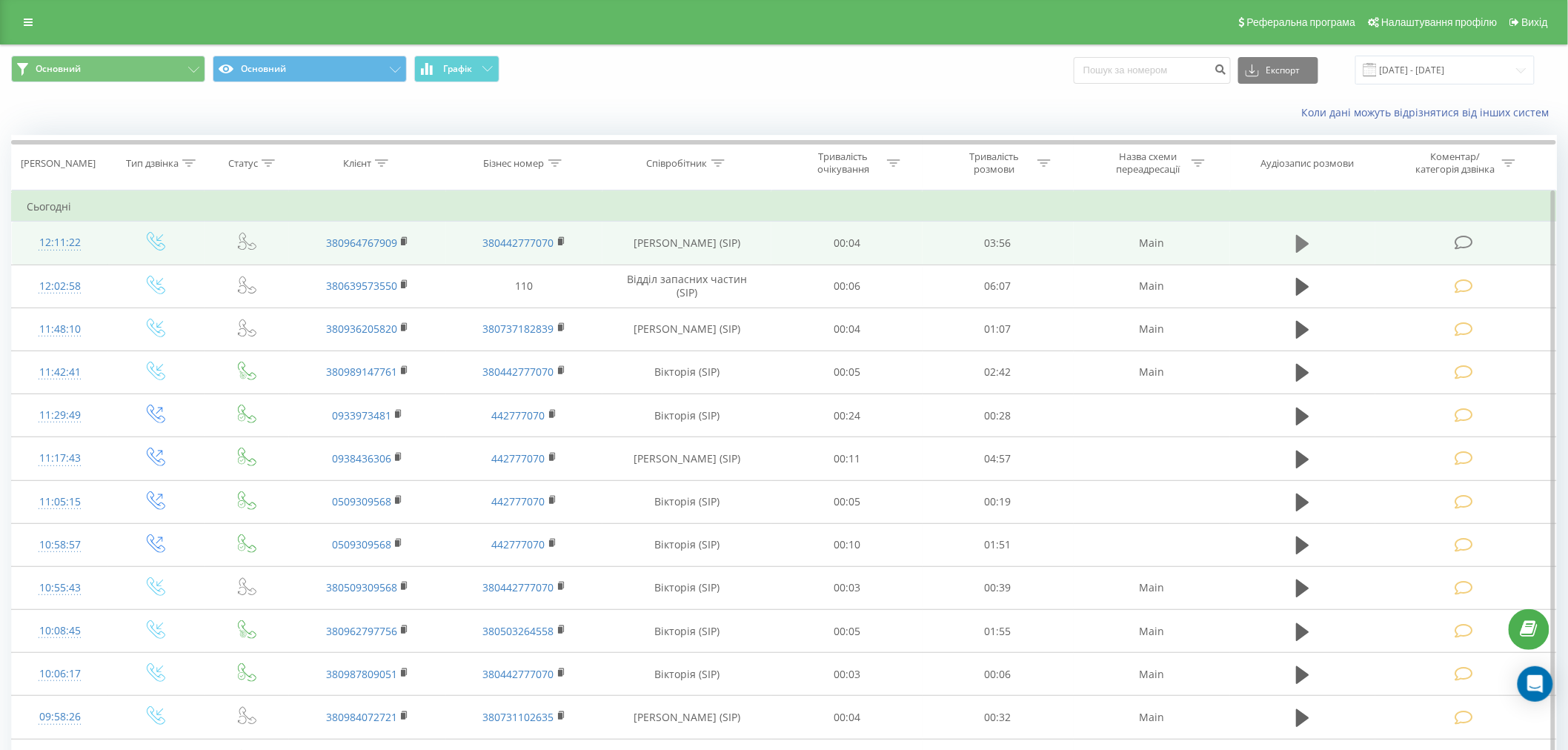
click at [1298, 237] on icon at bounding box center [1302, 243] width 13 height 18
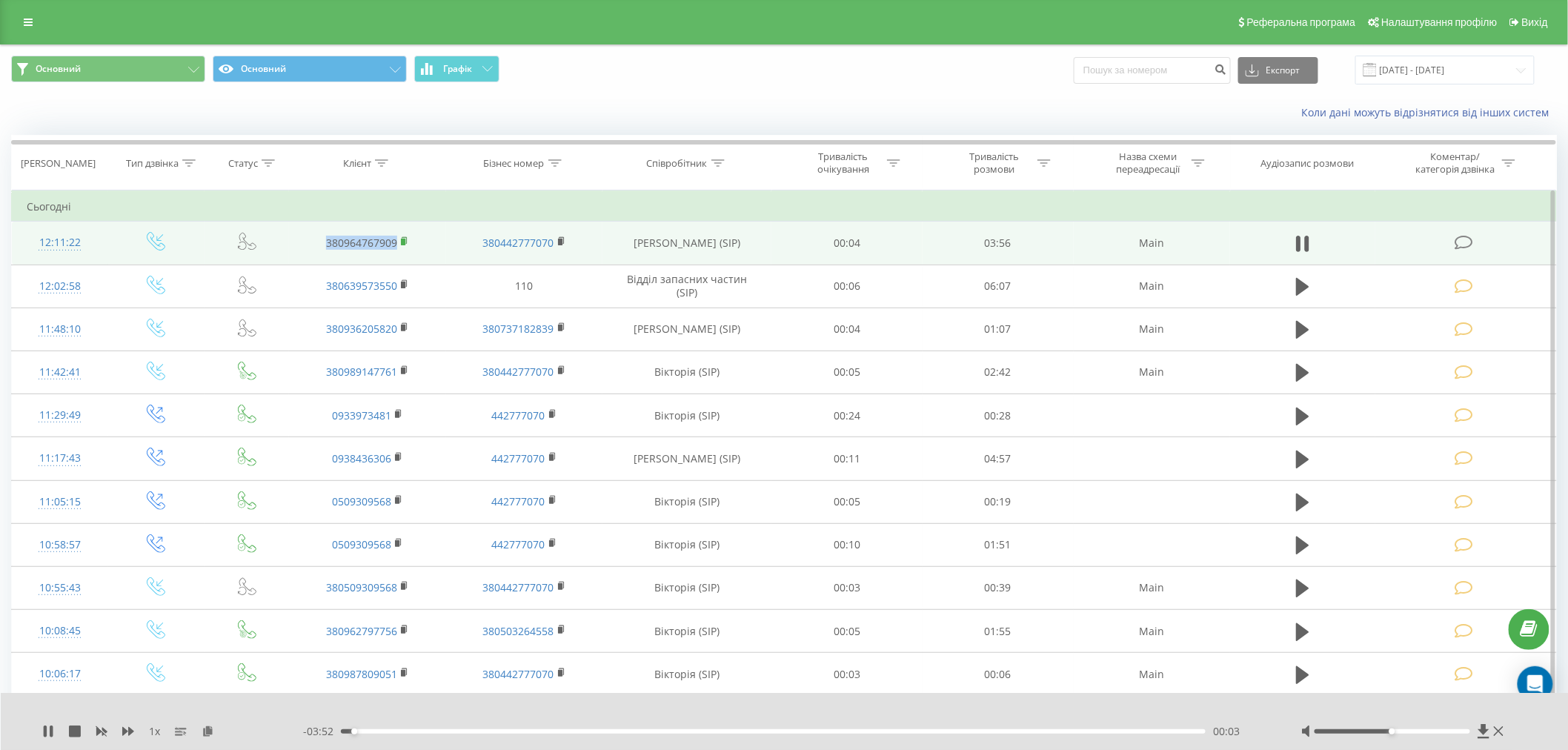
drag, startPoint x: 306, startPoint y: 243, endPoint x: 406, endPoint y: 234, distance: 100.4
click at [406, 234] on td "380964767909" at bounding box center [367, 243] width 157 height 43
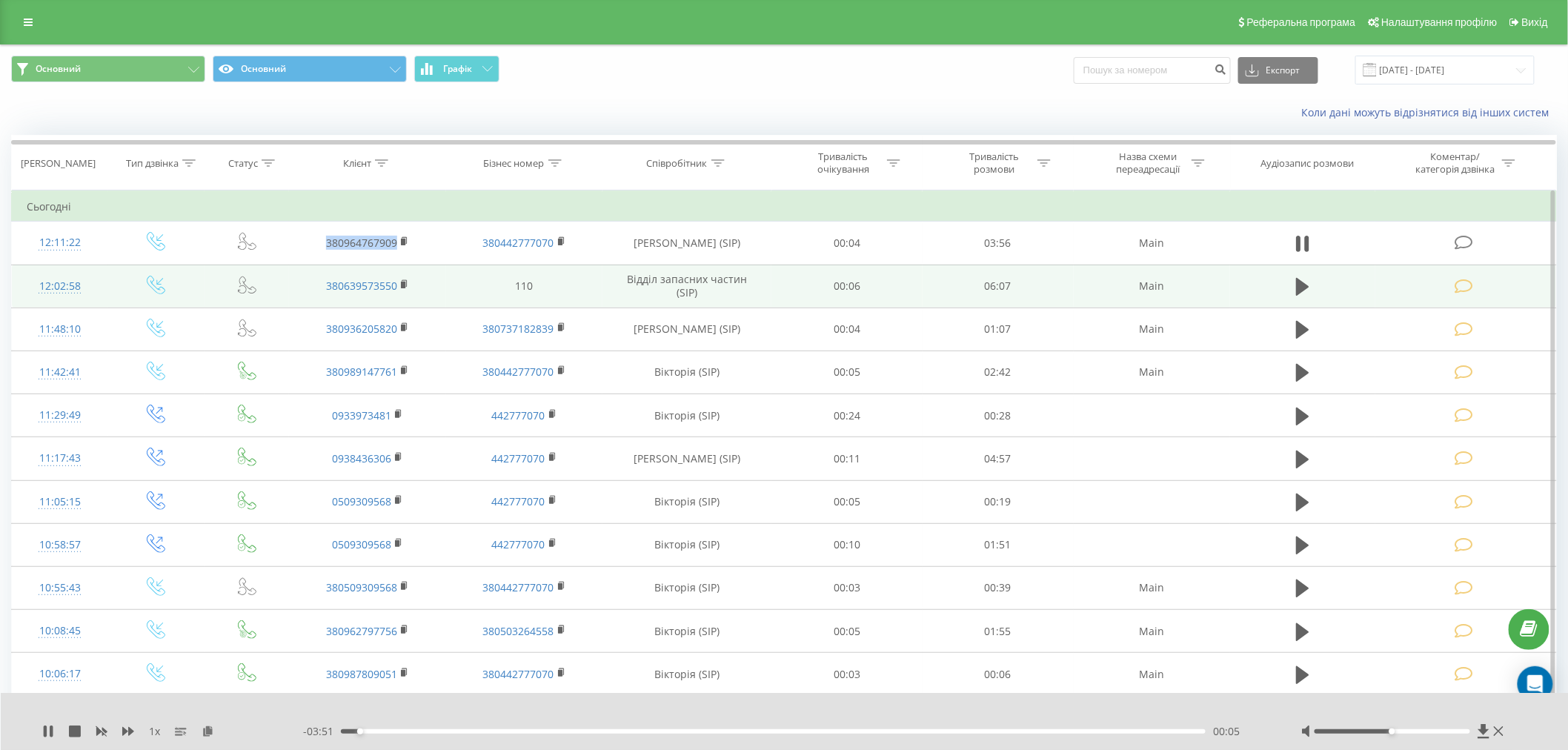
copy link "380964767909"
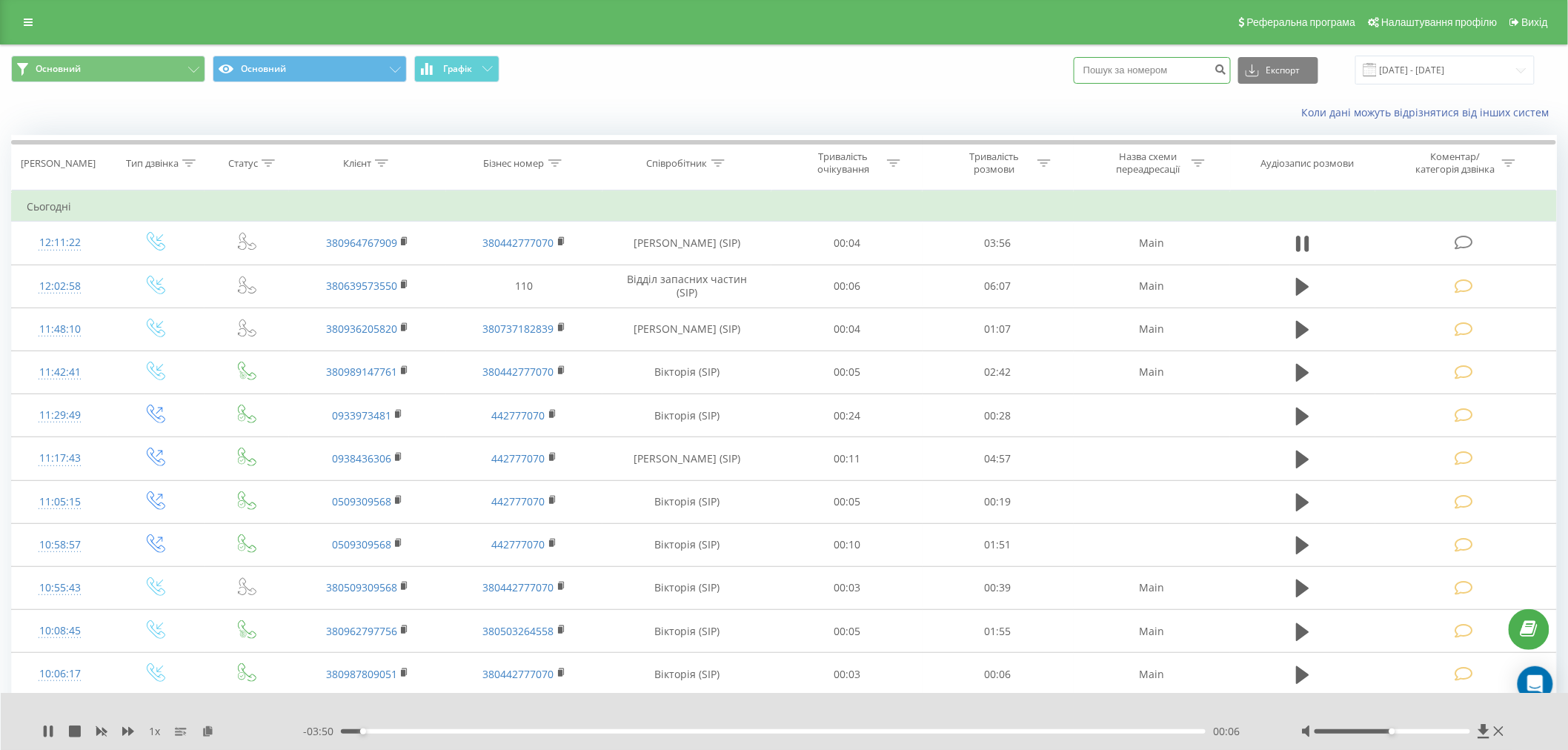
click at [1180, 77] on input at bounding box center [1152, 71] width 157 height 27
paste input "380964767909"
drag, startPoint x: 1106, startPoint y: 71, endPoint x: 1077, endPoint y: 72, distance: 29.0
click at [1077, 72] on div "Основний Основний Графік 380964767909 Експорт .csv .xls .xlsx [DATE] - [DATE]" at bounding box center [784, 70] width 1545 height 29
type input "0964767909"
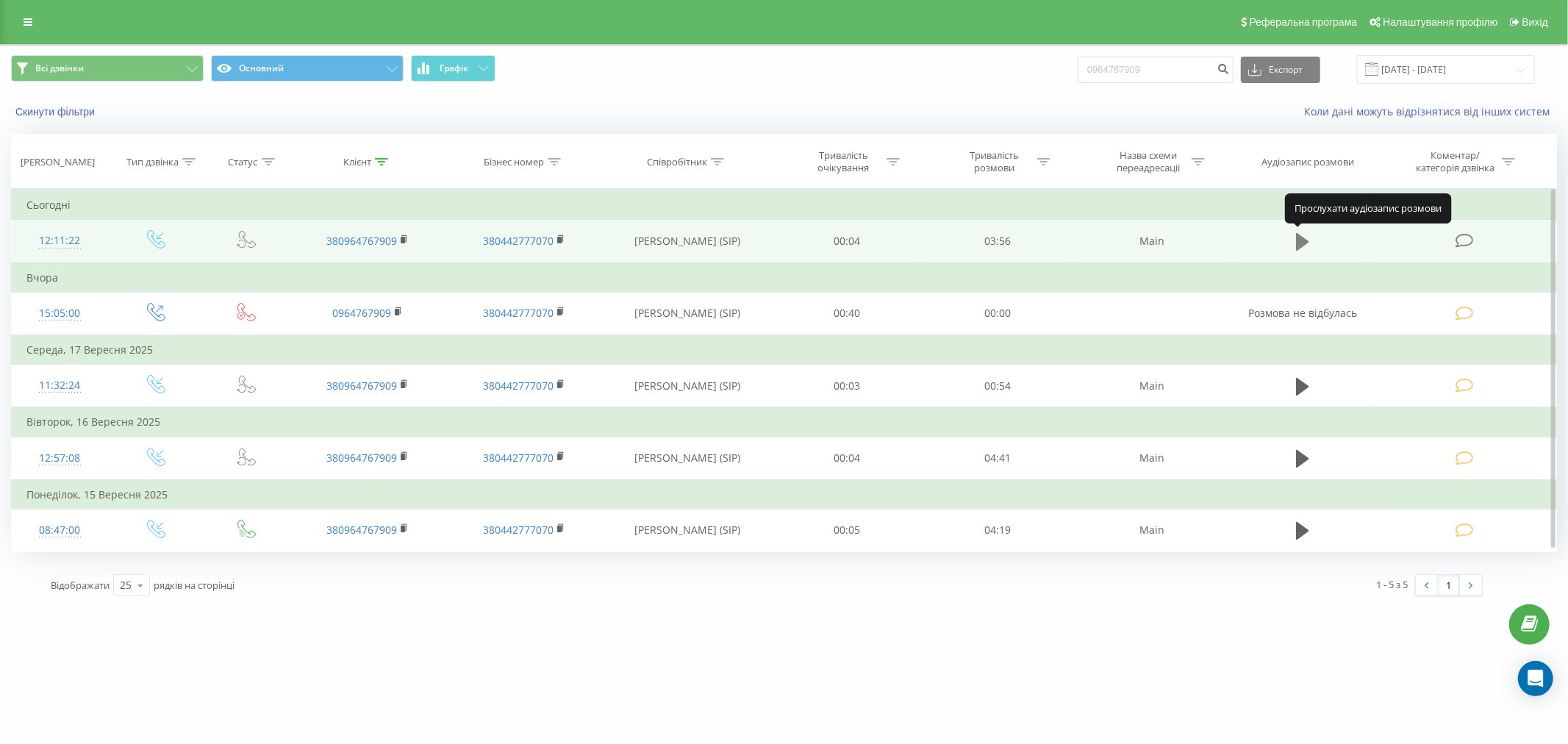
click at [1297, 238] on icon at bounding box center [1302, 241] width 13 height 18
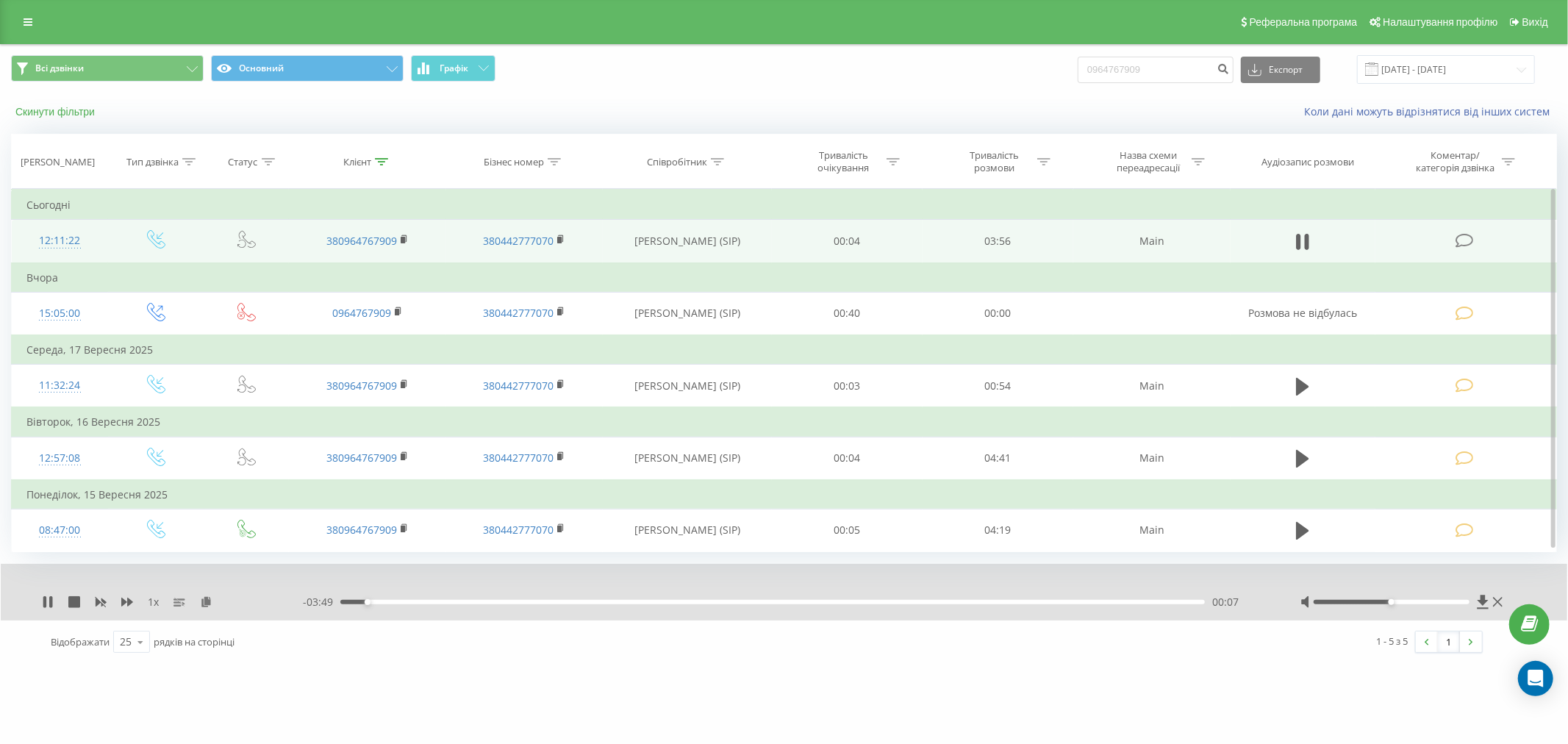
click at [63, 116] on button "Скинути фільтри" at bounding box center [57, 112] width 91 height 13
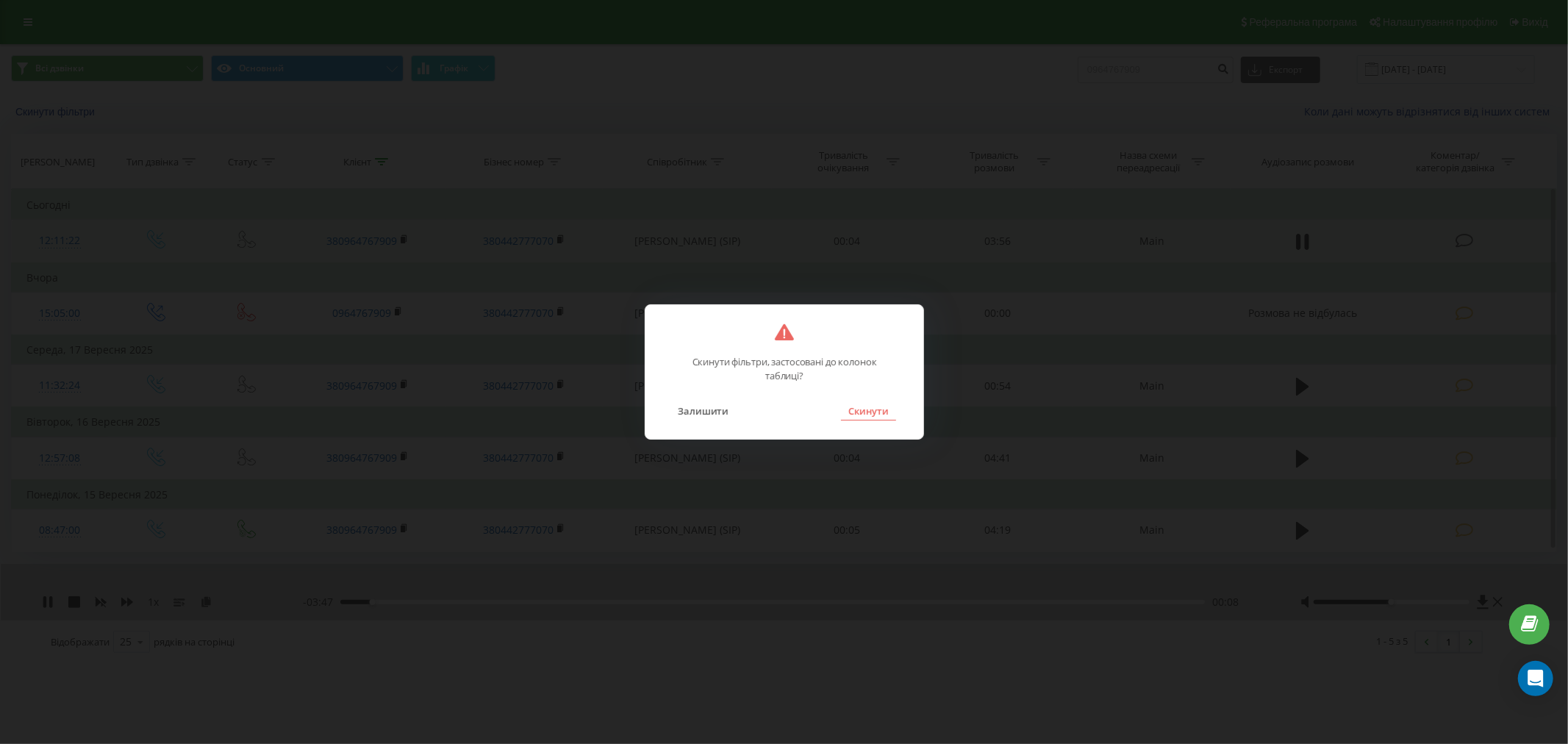
click at [882, 419] on button "Скинути" at bounding box center [868, 411] width 55 height 19
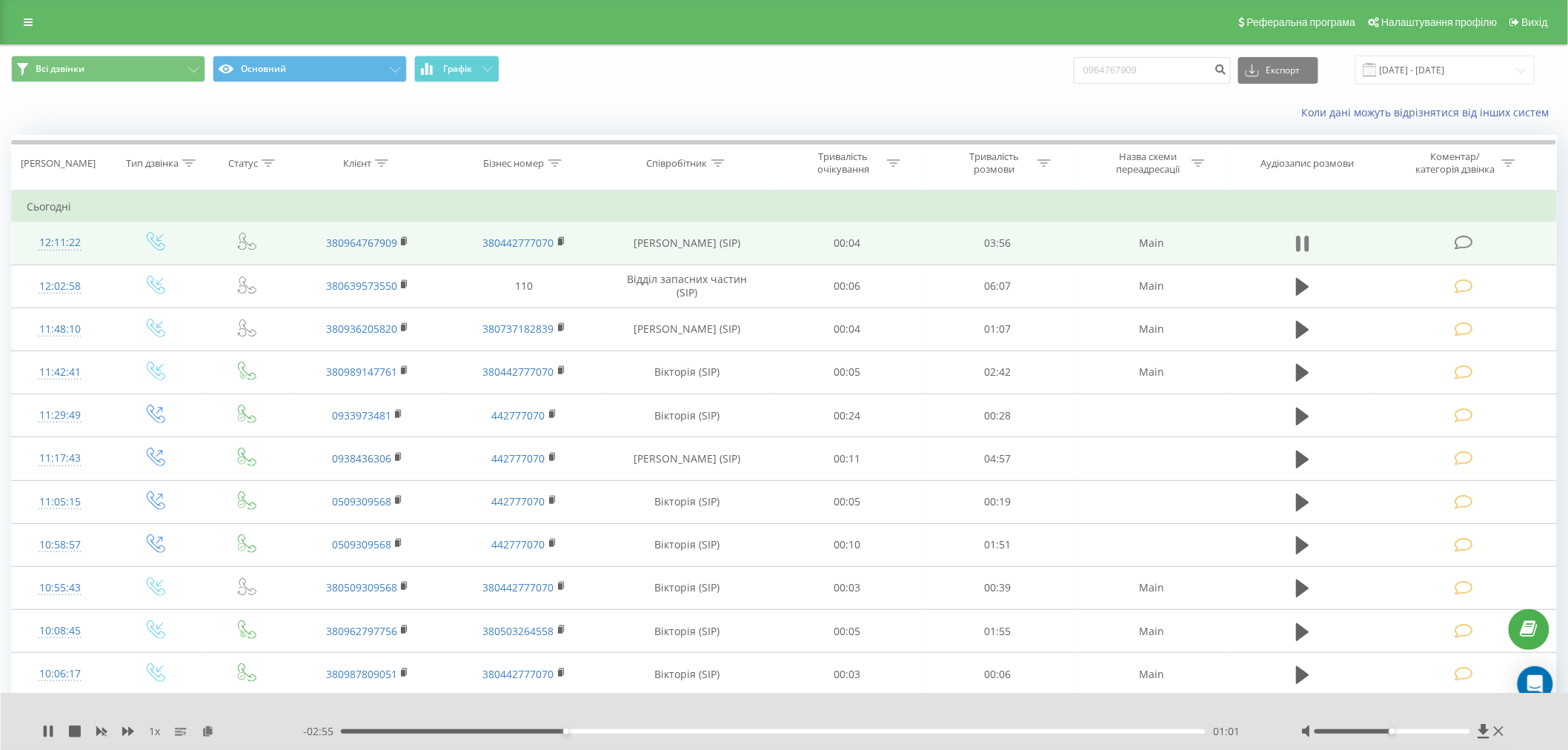
click at [1305, 246] on icon at bounding box center [1307, 243] width 5 height 16
drag, startPoint x: 1177, startPoint y: 61, endPoint x: 1012, endPoint y: 74, distance: 165.5
click at [1012, 74] on div "Всі дзвінки Основний Графік 0964767909 Експорт .csv .xls .xlsx [DATE] - [DATE]" at bounding box center [784, 70] width 1545 height 29
click at [1500, 728] on icon at bounding box center [1498, 731] width 10 height 11
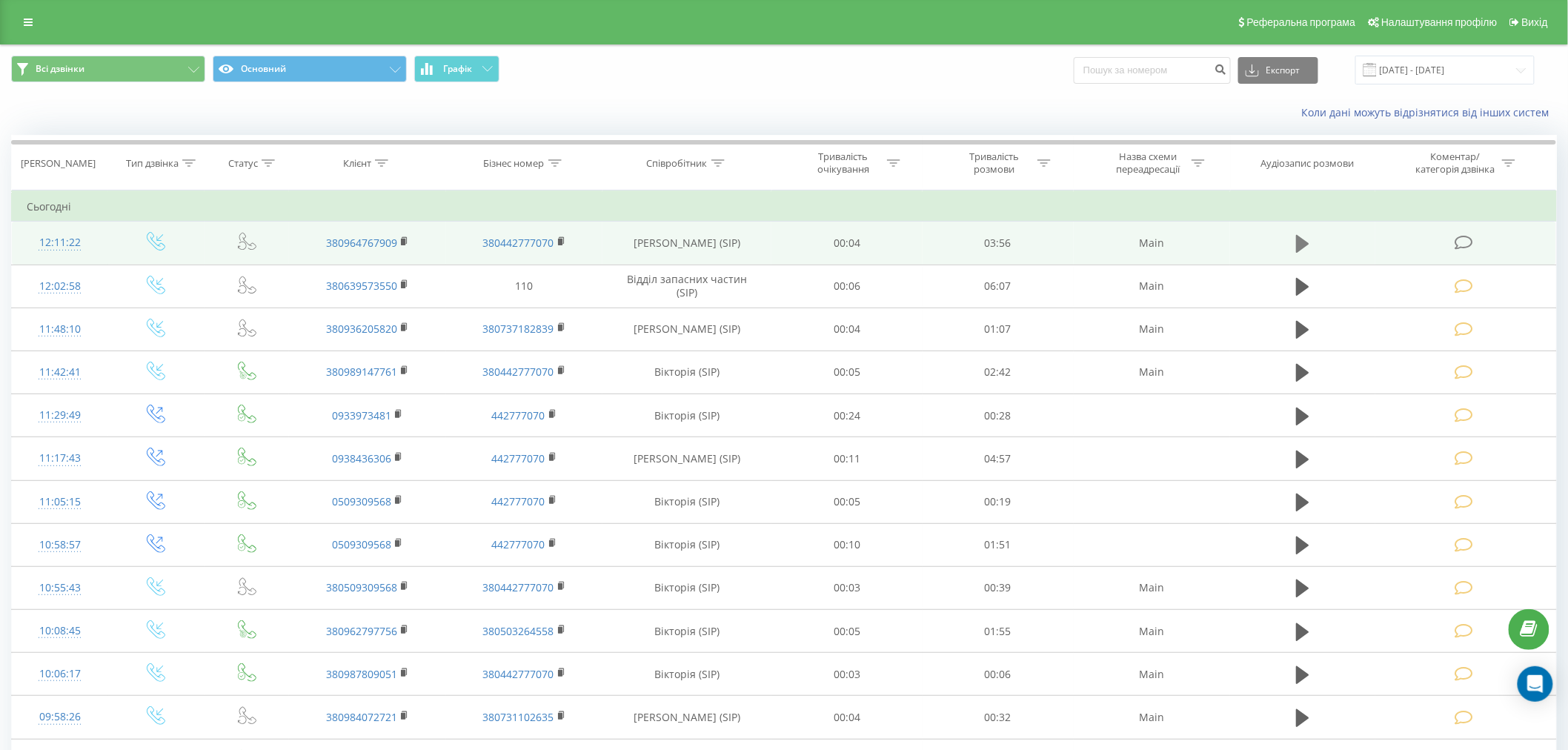
click at [1298, 248] on icon at bounding box center [1302, 243] width 13 height 18
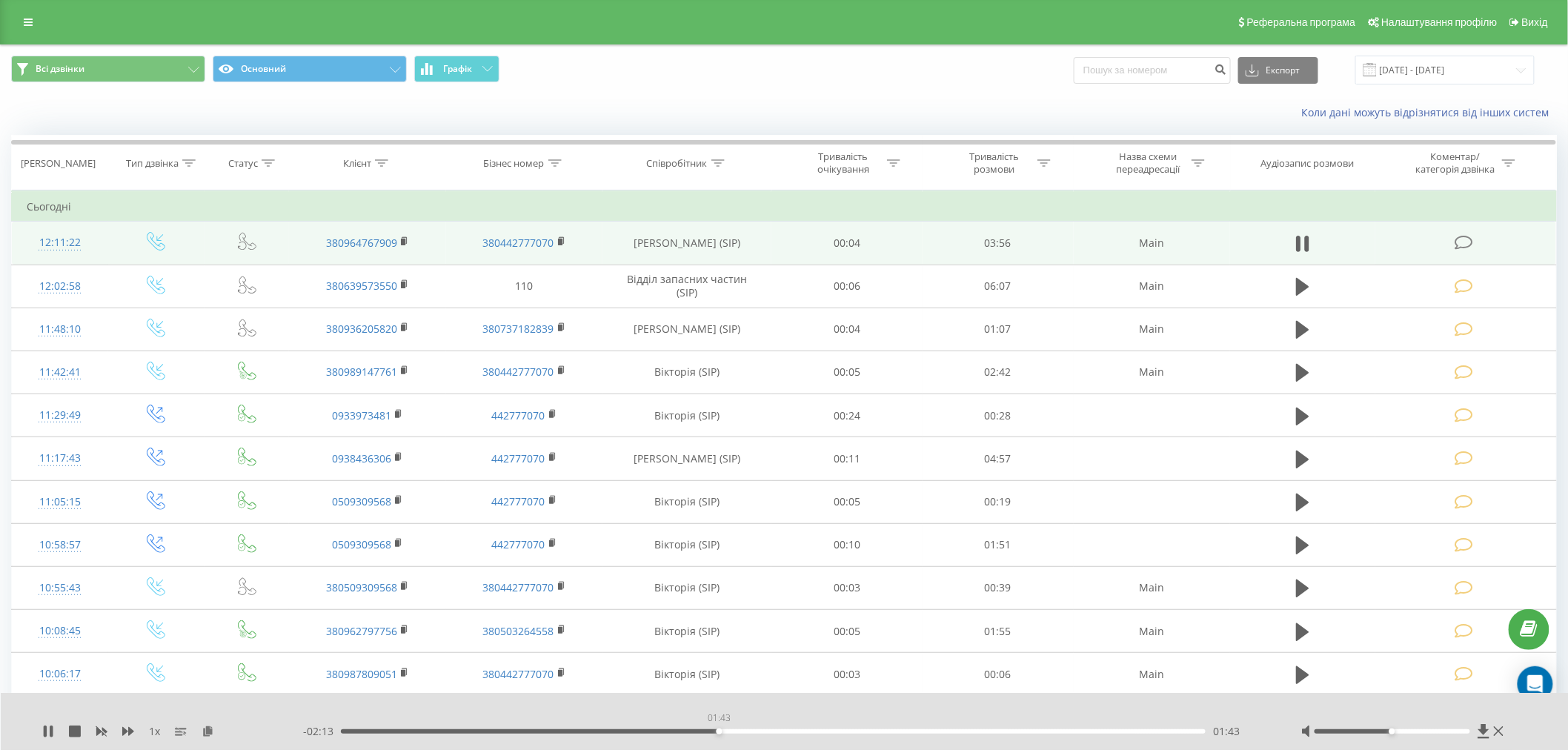
click at [718, 731] on div "01:43" at bounding box center [773, 731] width 865 height 5
click at [842, 730] on div "02:17" at bounding box center [773, 731] width 865 height 5
click at [1012, 731] on div "02:19" at bounding box center [773, 731] width 865 height 5
drag, startPoint x: 46, startPoint y: 730, endPoint x: 164, endPoint y: 729, distance: 118.0
click at [46, 730] on icon at bounding box center [45, 731] width 3 height 11
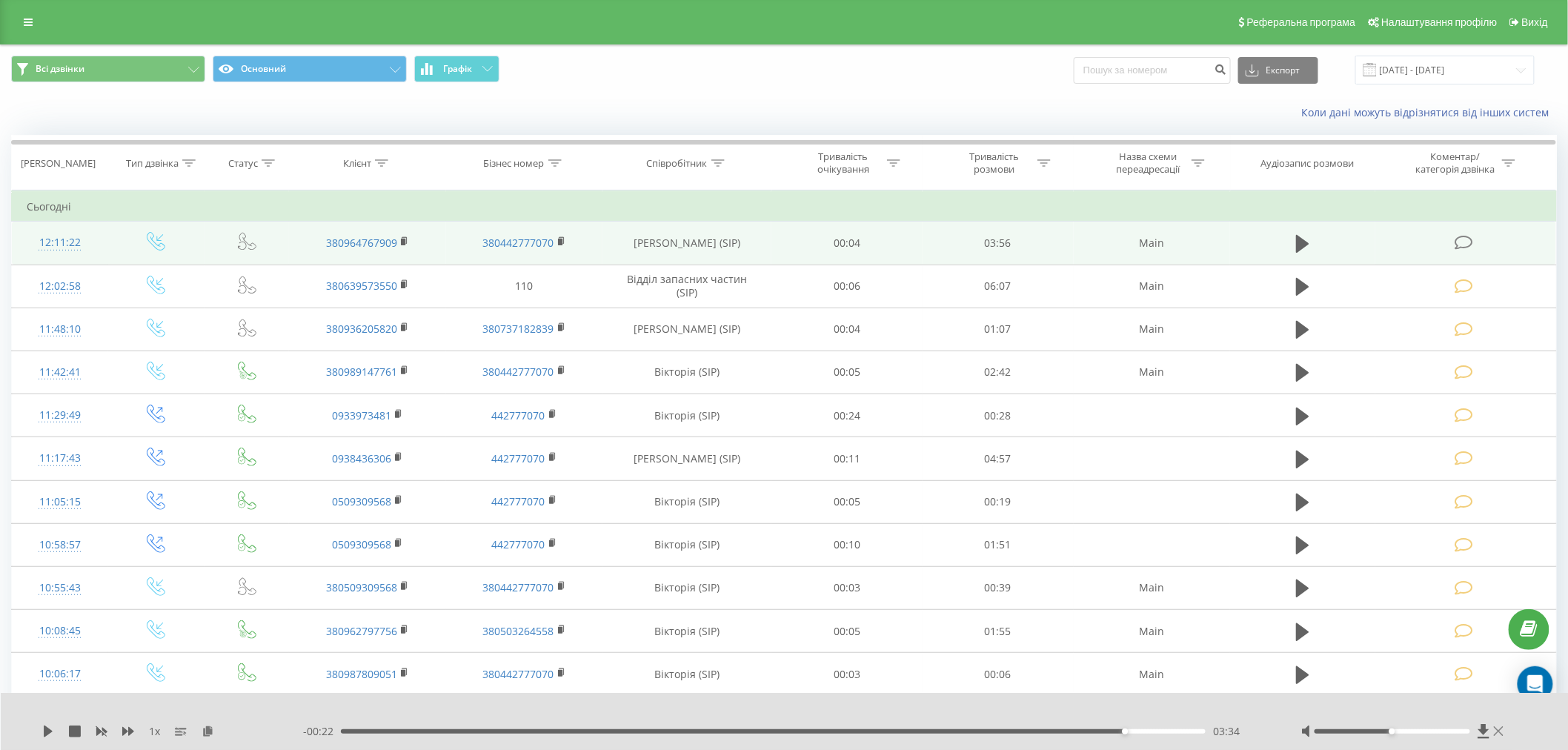
click at [1502, 730] on icon at bounding box center [1498, 731] width 10 height 11
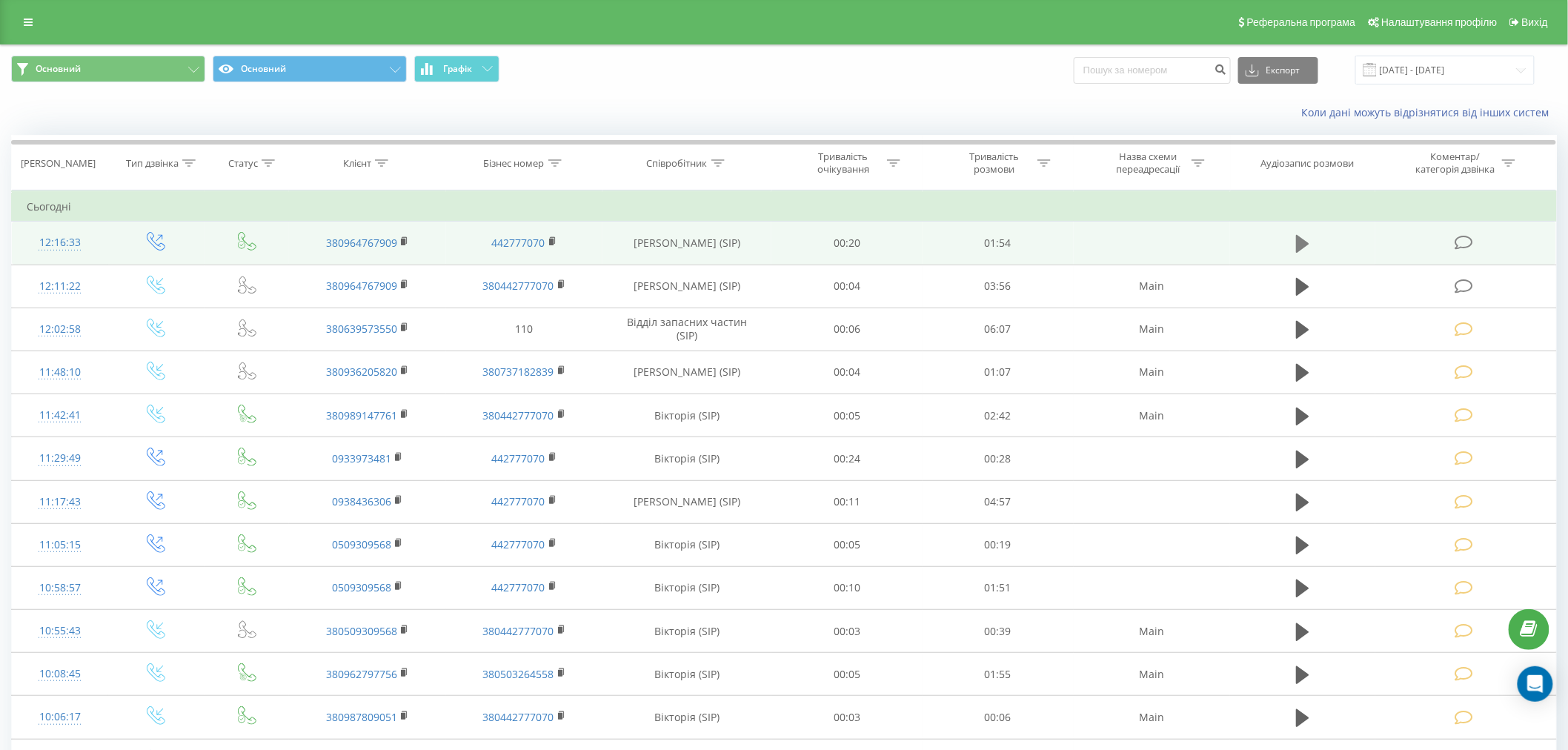
click at [1308, 245] on icon at bounding box center [1302, 243] width 13 height 18
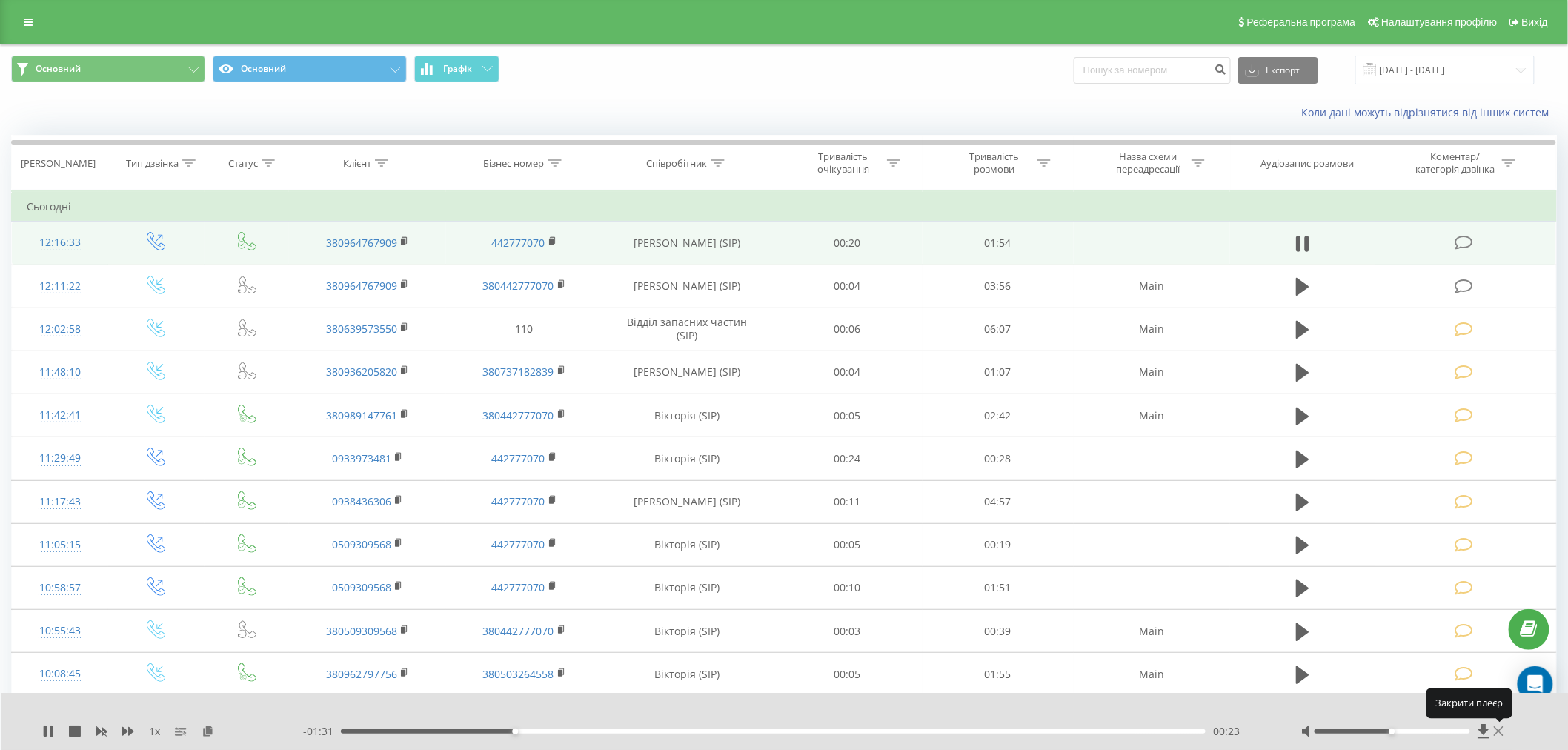
click at [1502, 727] on icon at bounding box center [1498, 731] width 10 height 10
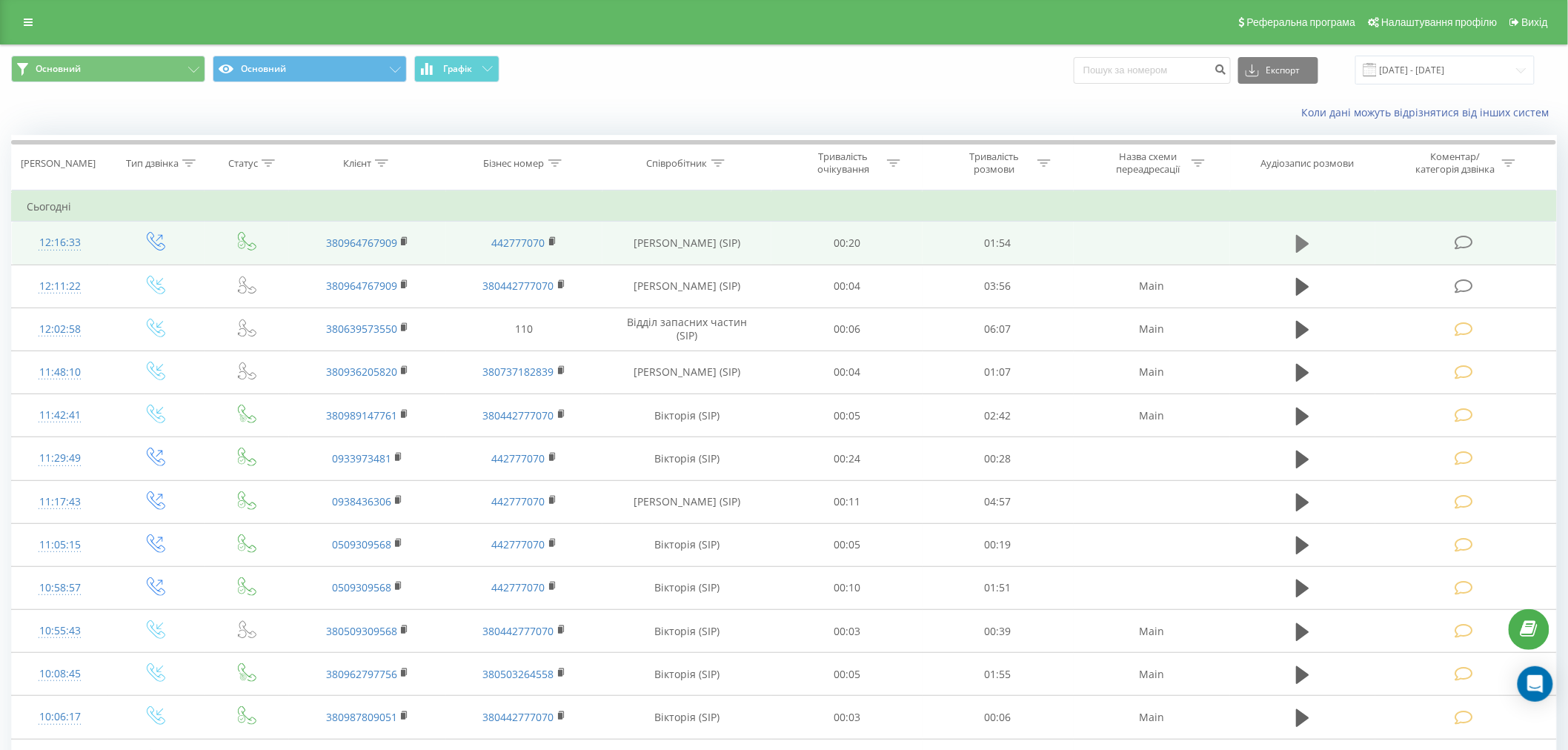
click at [1308, 242] on icon at bounding box center [1302, 243] width 13 height 18
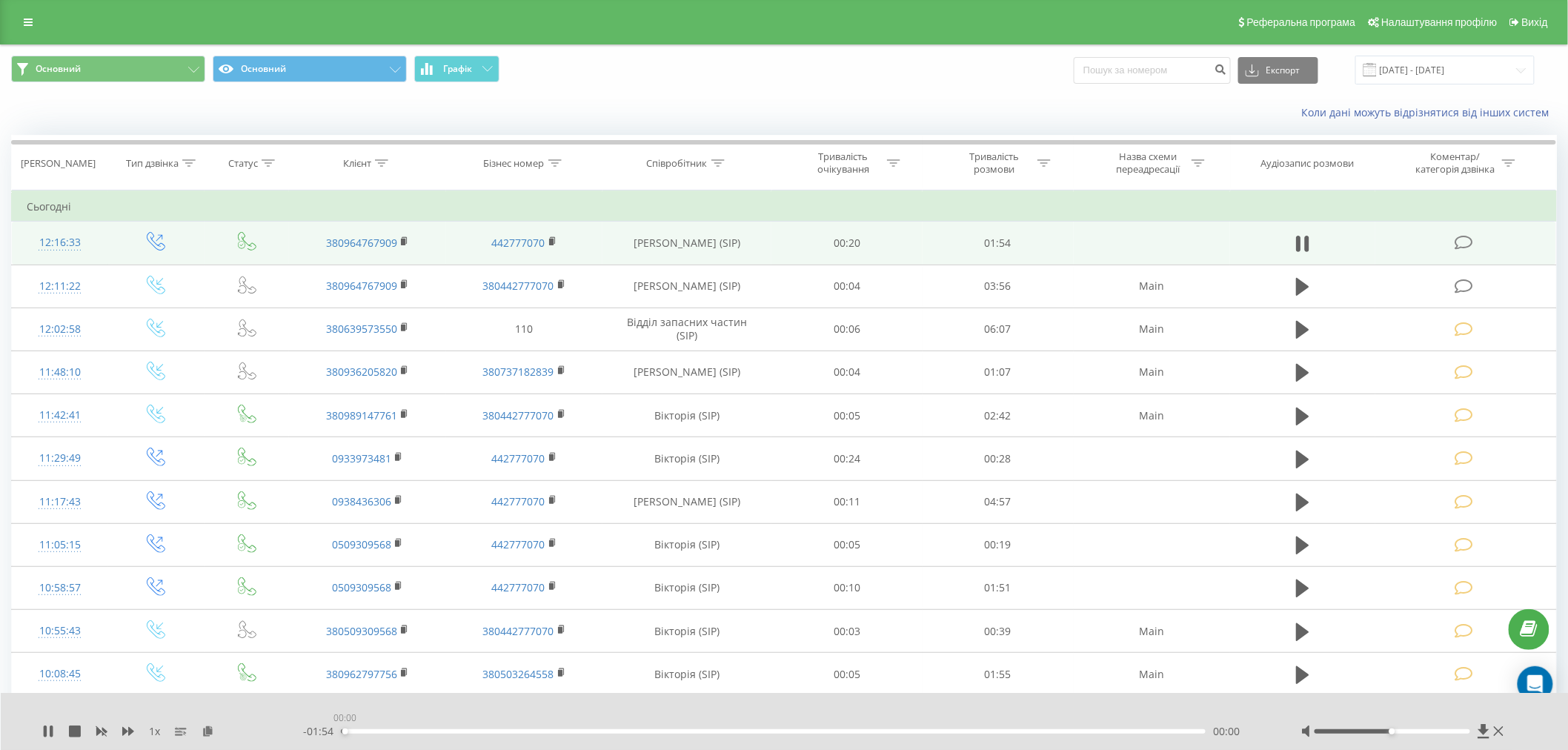
click at [827, 731] on div "00:00" at bounding box center [773, 731] width 865 height 5
click at [827, 731] on div "00:01" at bounding box center [773, 731] width 865 height 5
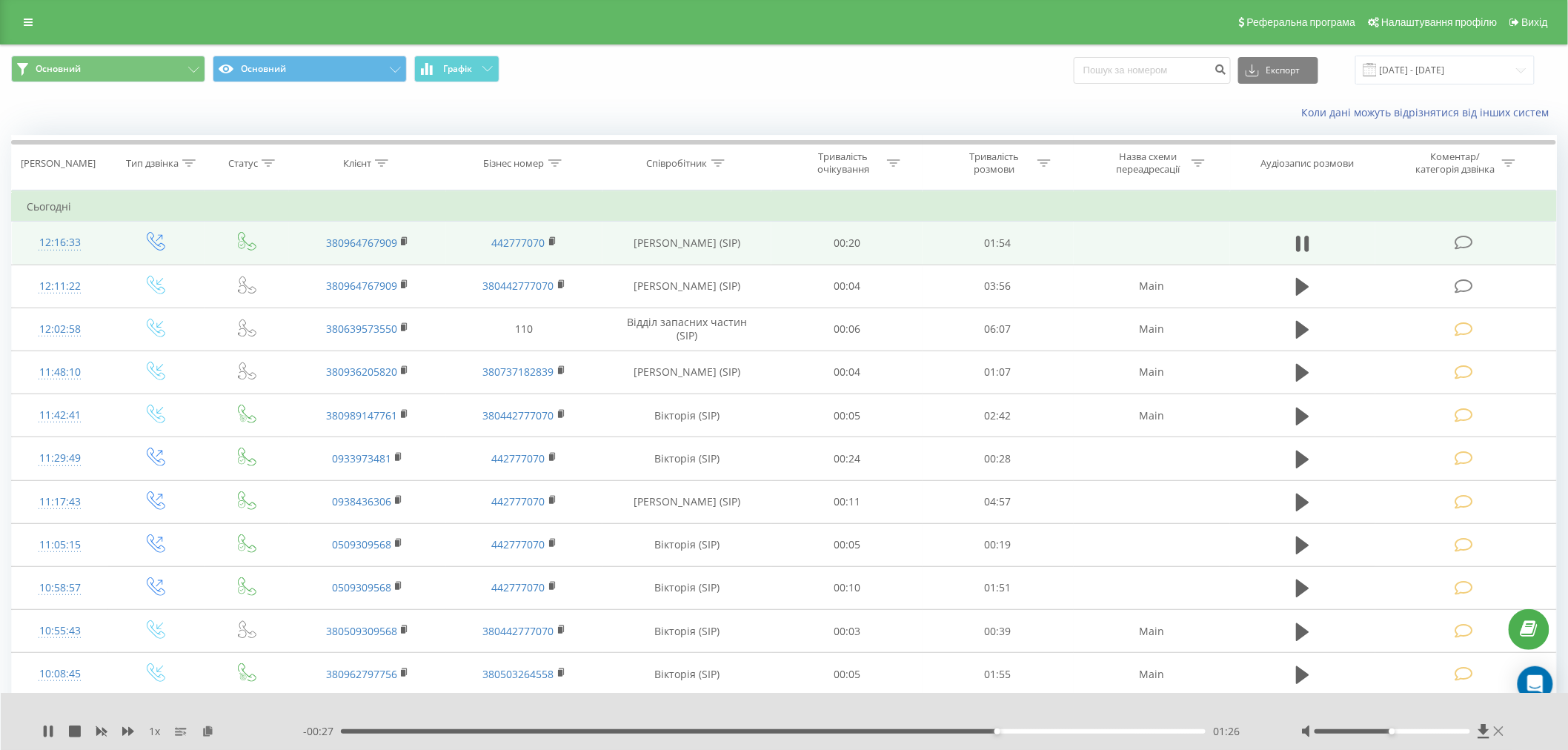
click at [1501, 730] on icon at bounding box center [1498, 731] width 10 height 11
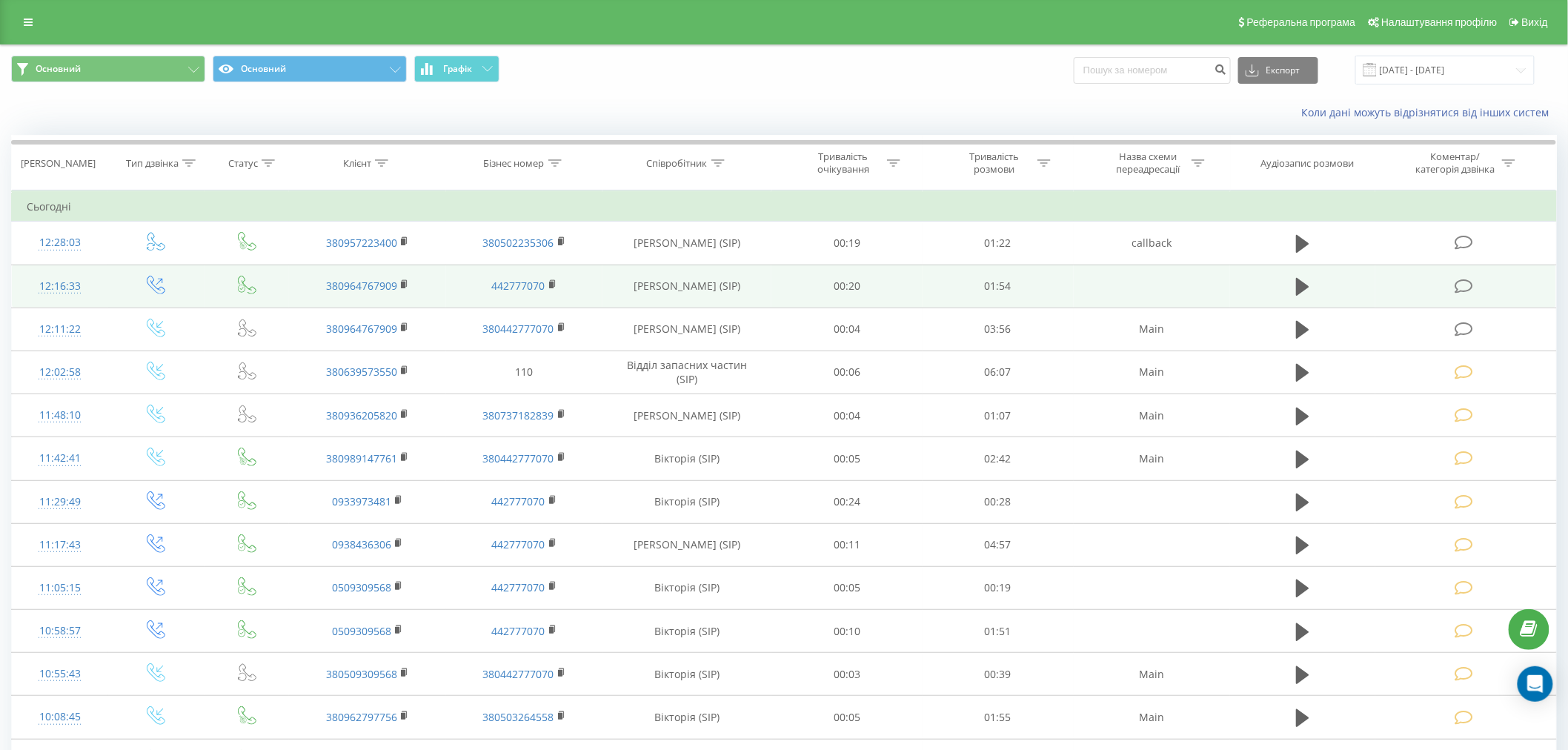
click at [1453, 285] on td at bounding box center [1465, 285] width 181 height 43
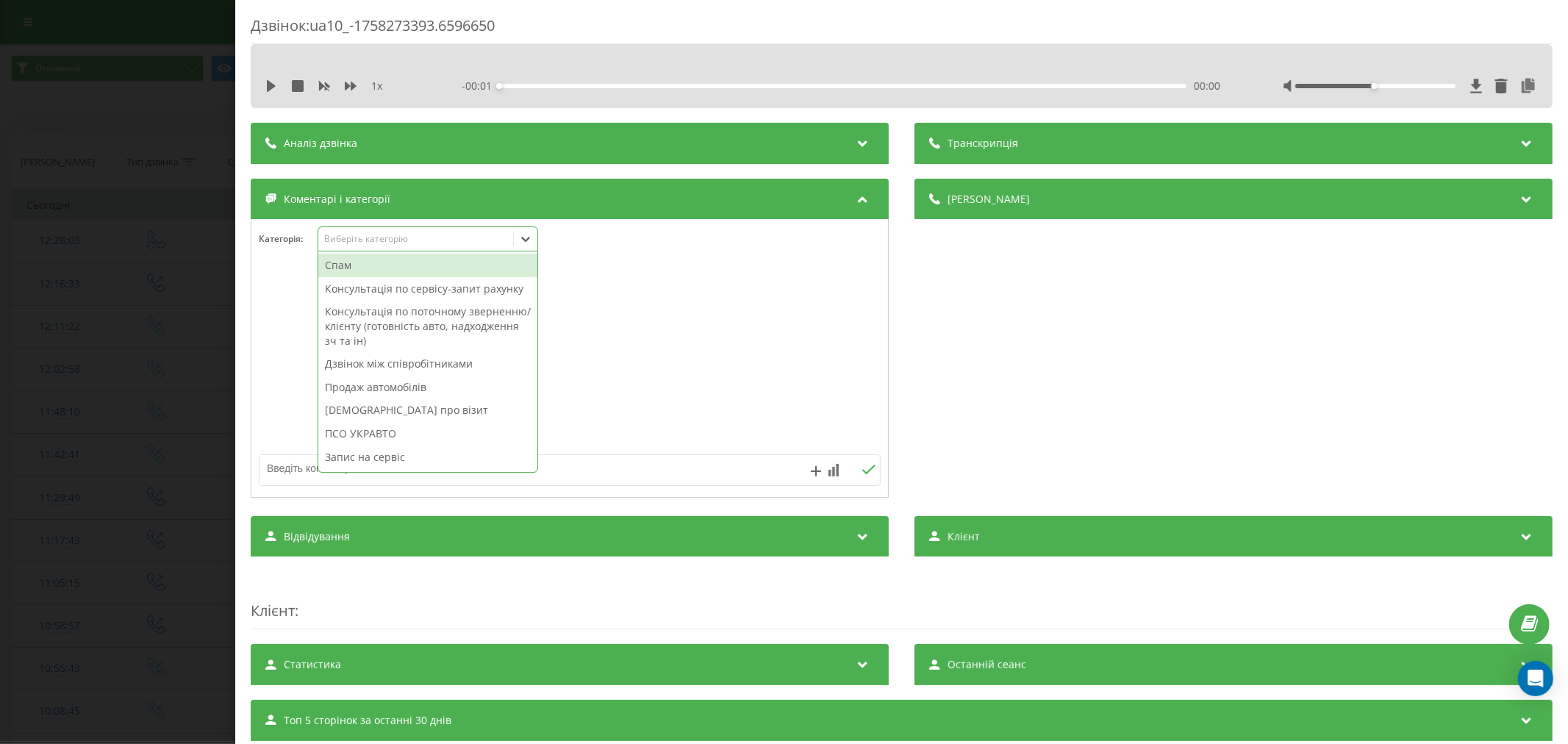
click at [373, 232] on div "Виберіть категорію" at bounding box center [428, 239] width 220 height 25
click at [419, 300] on div "Консультація по сервісу-запит рахунку" at bounding box center [427, 288] width 219 height 24
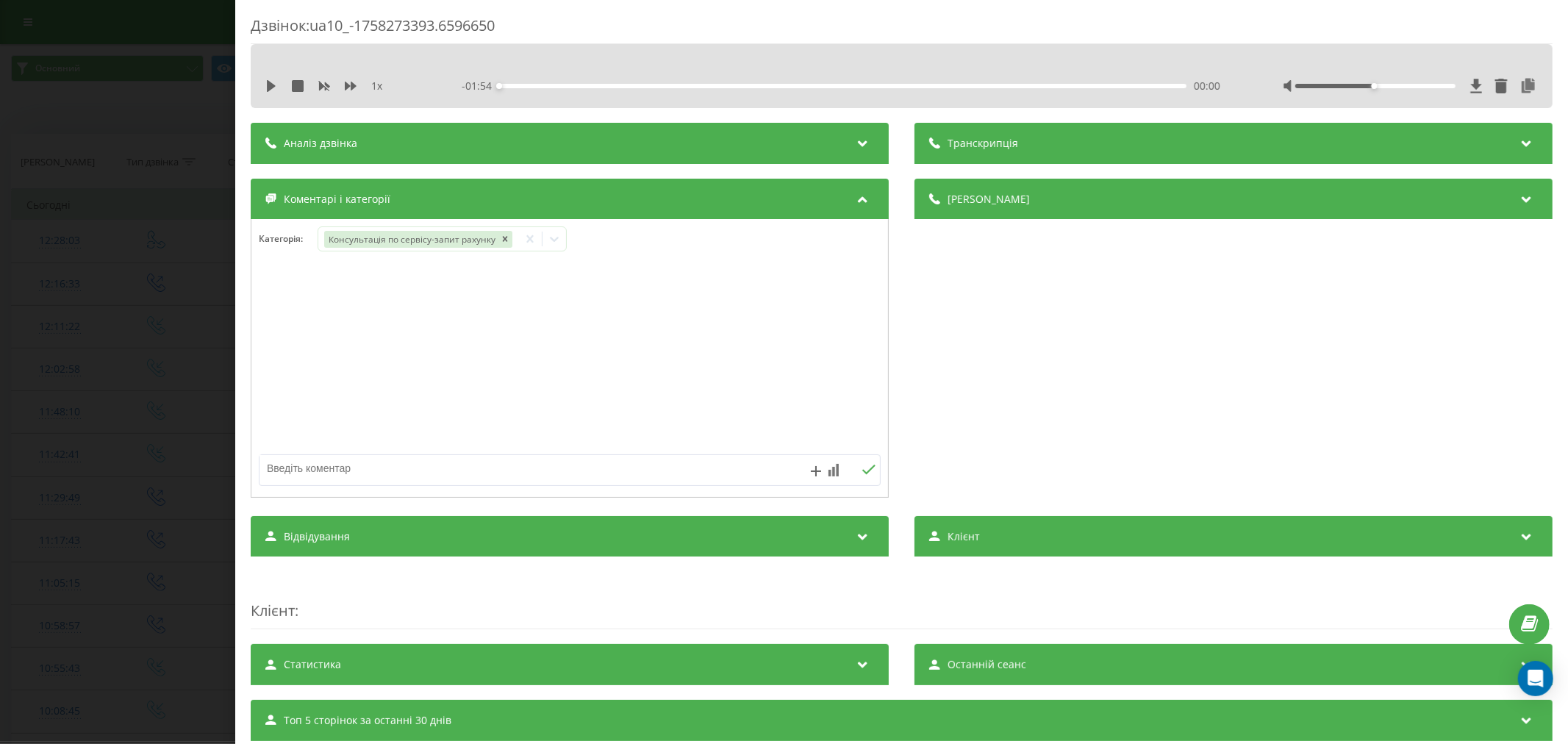
click at [297, 468] on textarea at bounding box center [507, 468] width 496 height 27
type textarea "клієнт вже приїхав на сервіс - додав заміну мастила до заявки"
click at [84, 321] on div "Дзвінок : ua10_-1758273393.6596650 1 x - 01:54 00:00 00:00 Транскрипція Для AI-…" at bounding box center [784, 372] width 1568 height 744
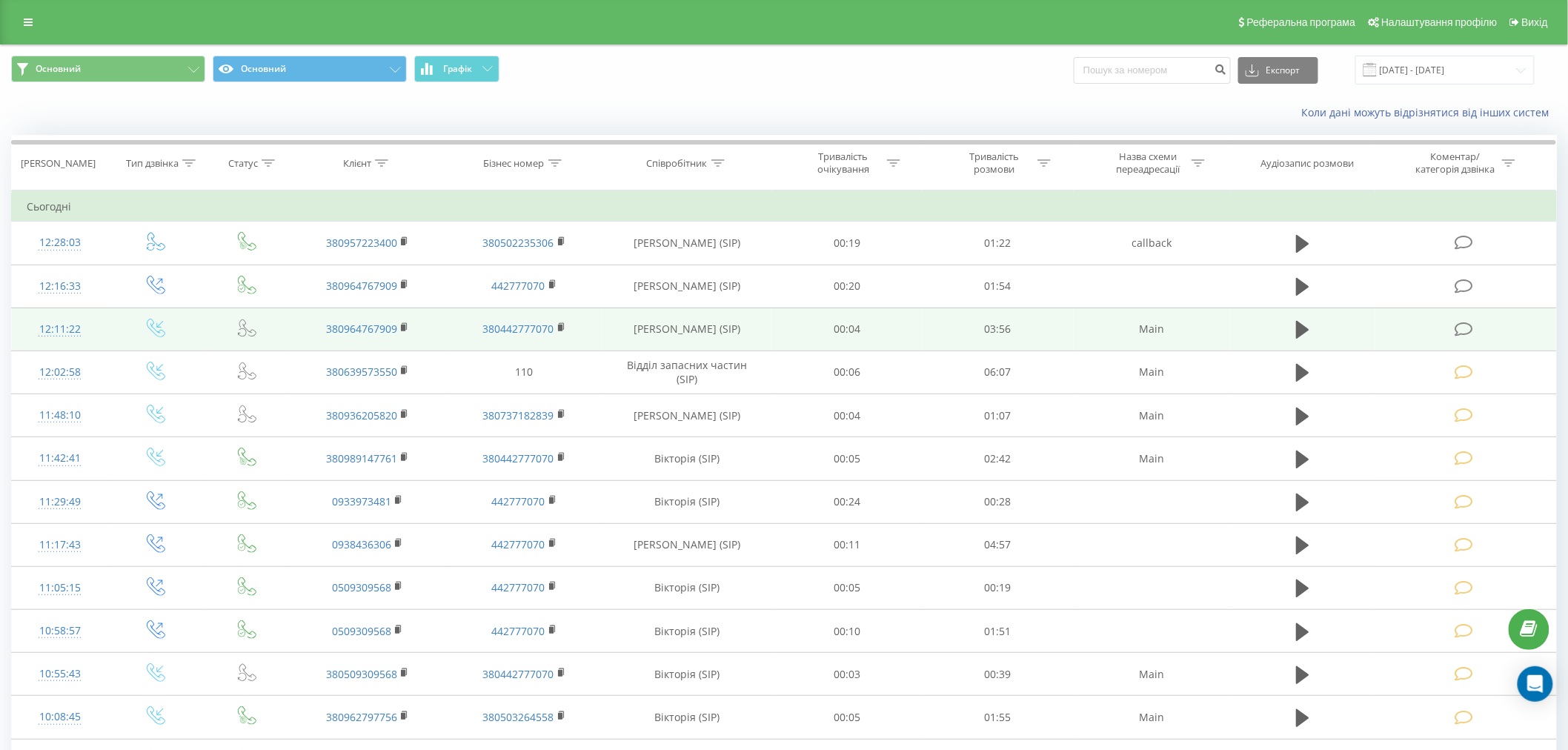
click at [1474, 337] on td at bounding box center [1465, 328] width 181 height 43
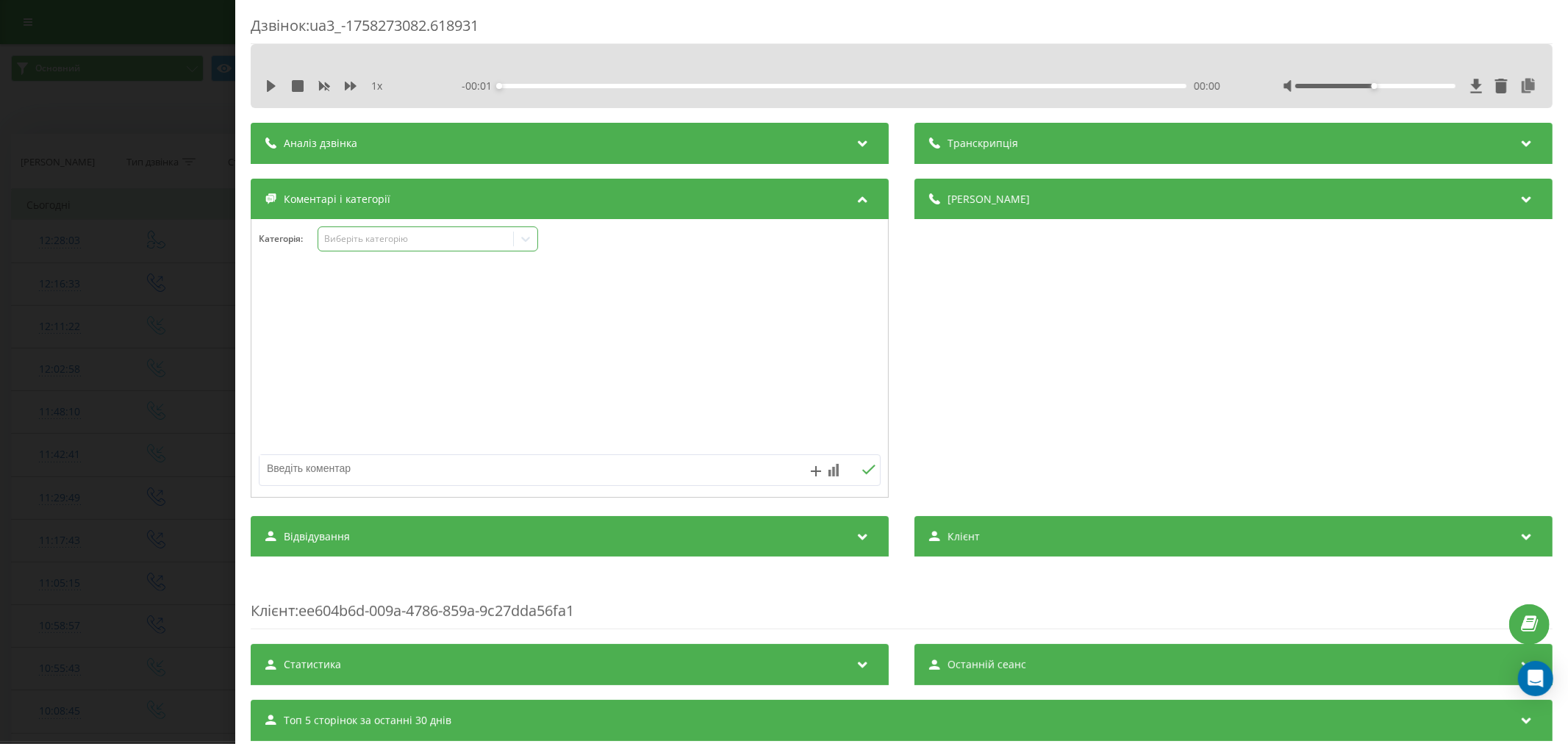
click at [378, 235] on div "Виберіть категорію" at bounding box center [416, 238] width 184 height 11
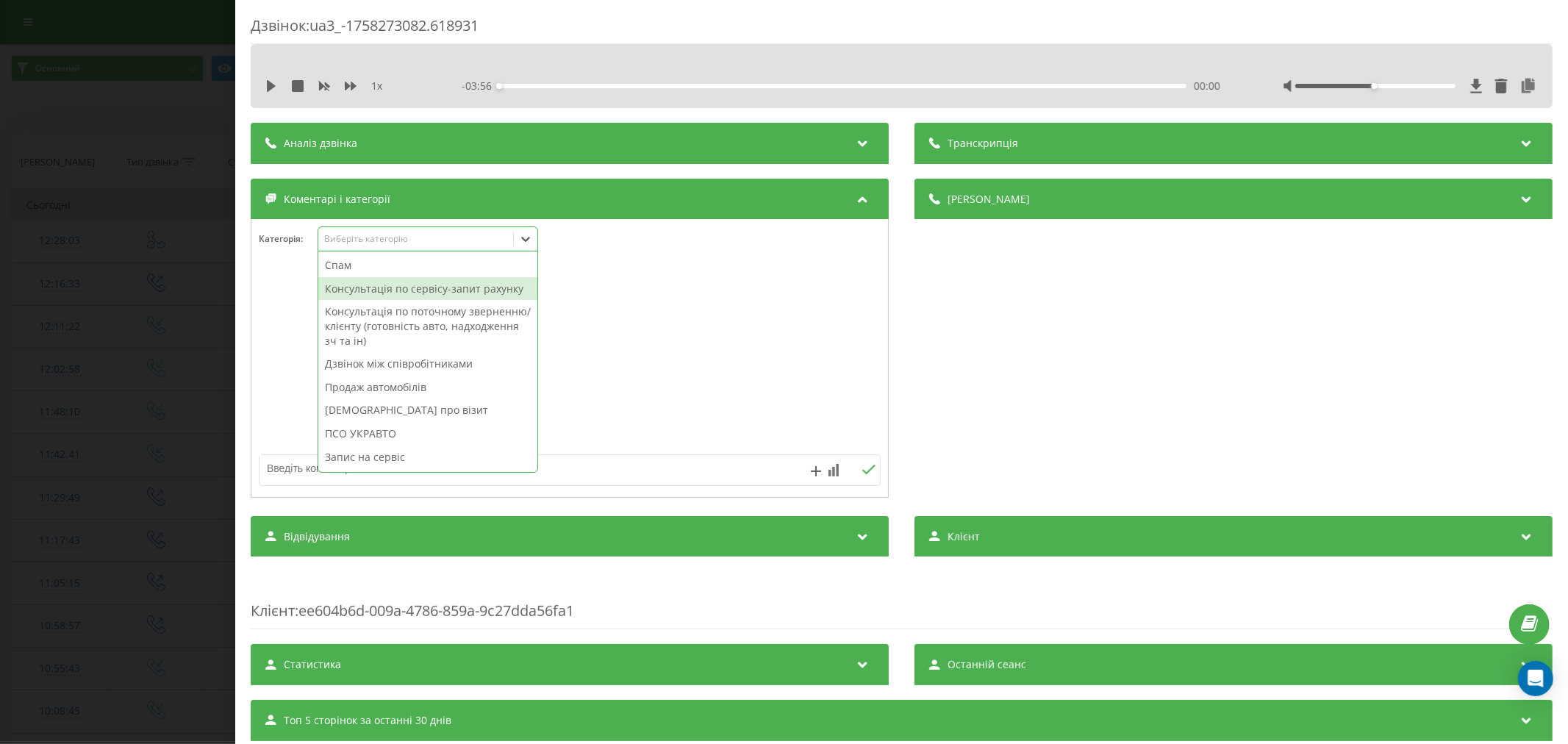
click at [400, 301] on div "Консультація по сервісу-запит рахунку" at bounding box center [427, 288] width 219 height 24
click at [284, 479] on textarea at bounding box center [507, 468] width 496 height 27
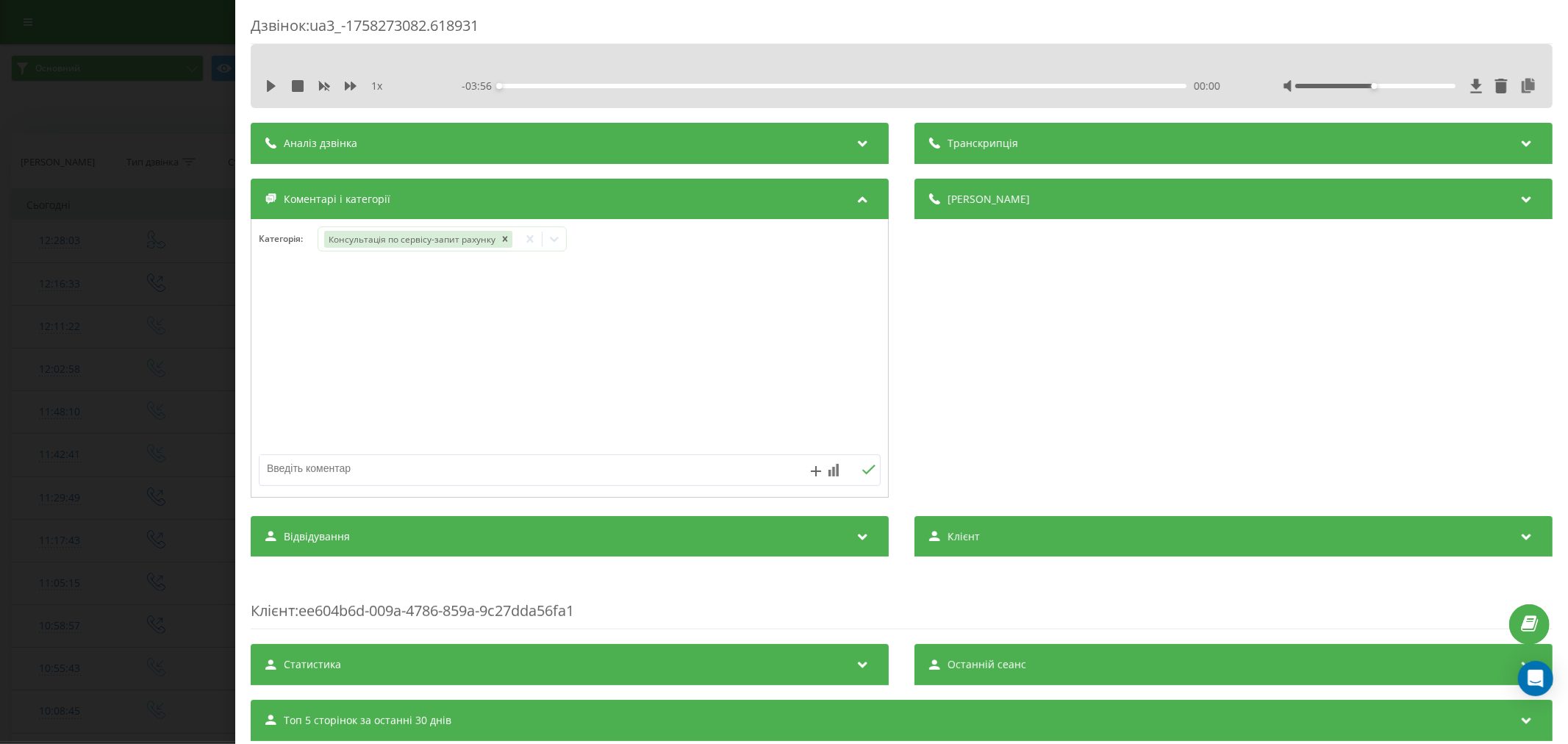
paste textarea "клієнт вже приїхав на сервіс - додав заміну мастила до заявки"
type textarea "клієнт вже приїхав на сервіс - додав заміну мастила до заявки"
click at [32, 322] on div "Дзвінок : ua3_-1758273082.618931 1 x - 03:56 00:00 00:00 Транскрипція Для AI-ан…" at bounding box center [784, 372] width 1568 height 744
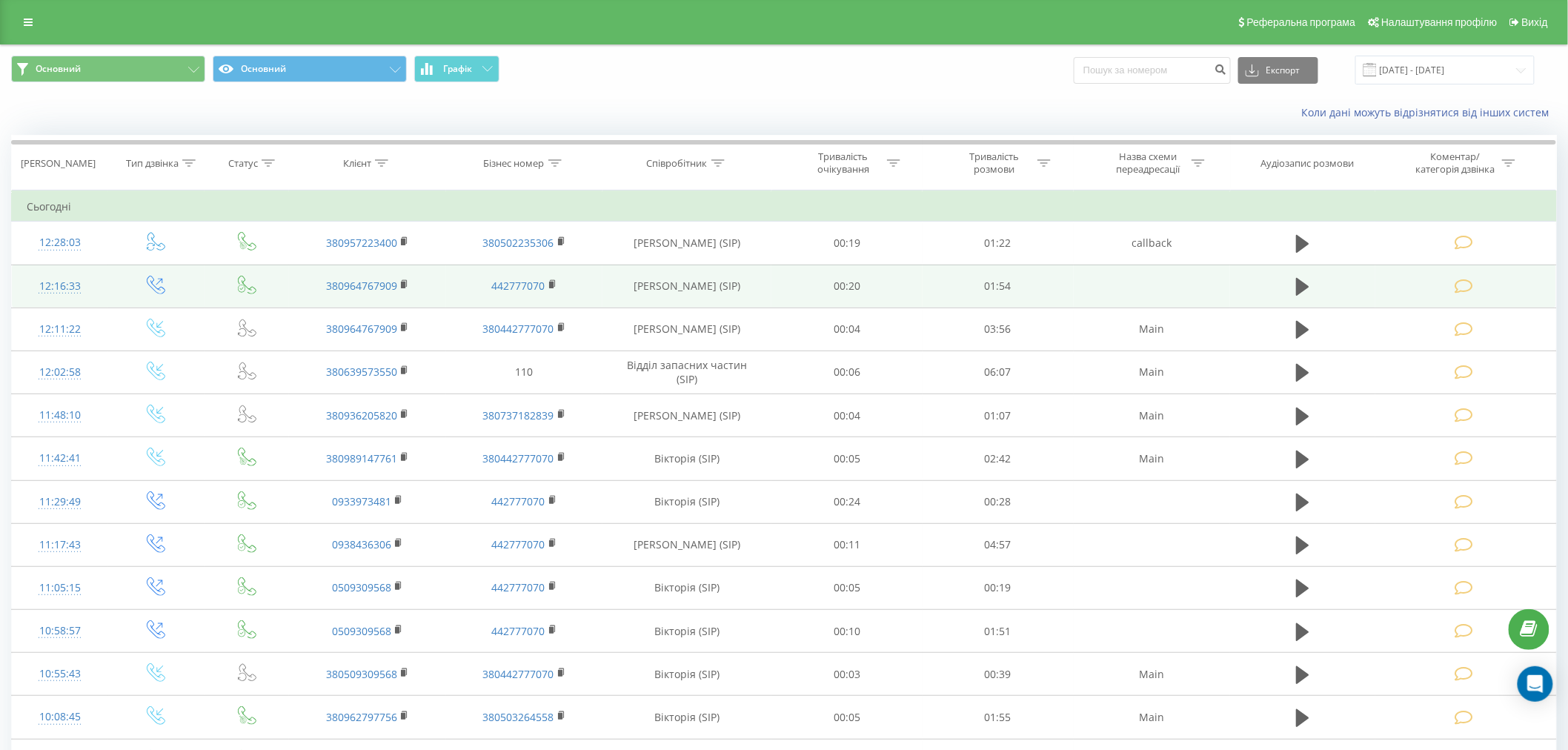
click at [1439, 290] on td at bounding box center [1465, 285] width 181 height 43
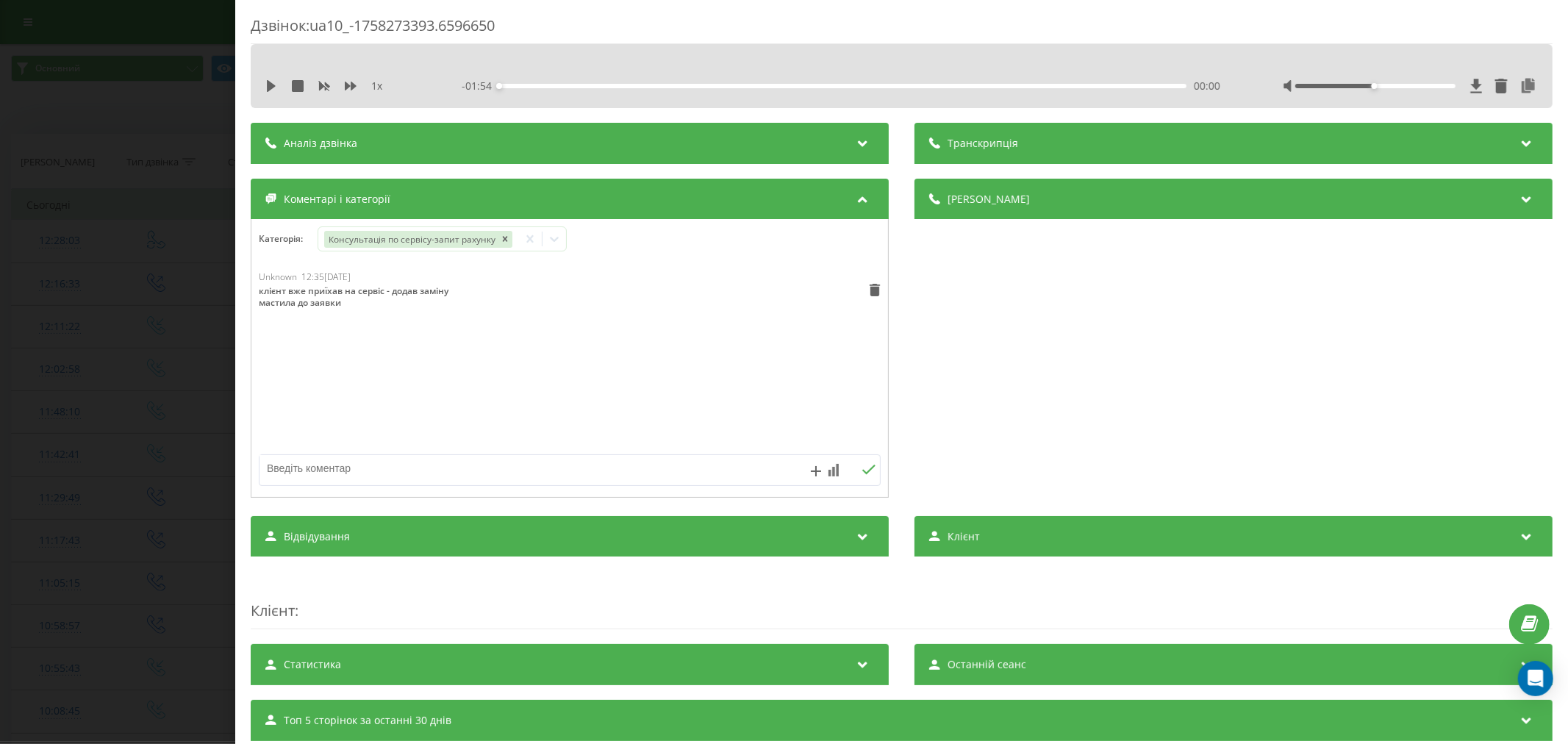
click at [159, 456] on div "Дзвінок : ua10_-1758273393.6596650 1 x - 01:54 00:00 00:00 Транскрипція Для AI-…" at bounding box center [784, 372] width 1568 height 744
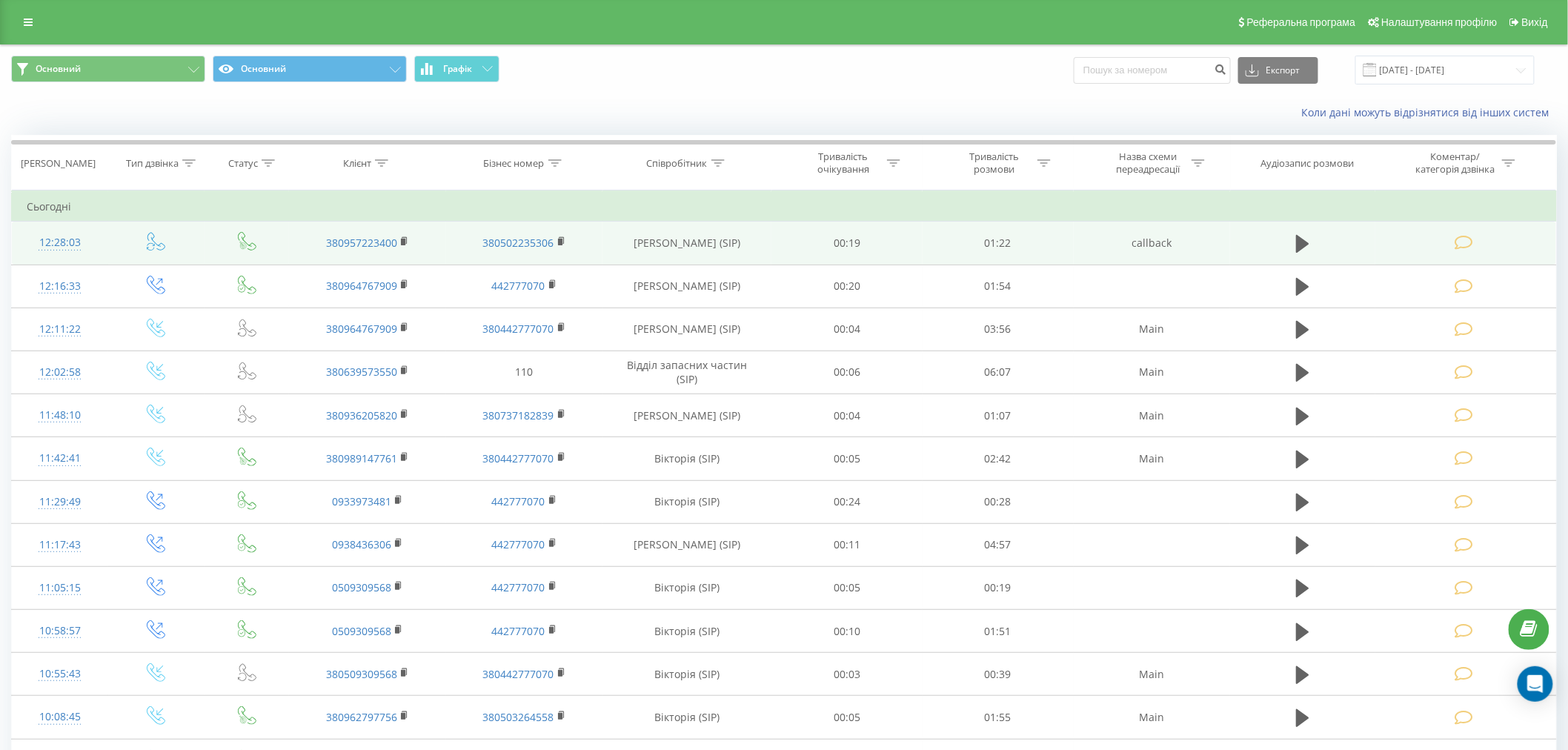
click at [1456, 247] on icon at bounding box center [1463, 242] width 18 height 15
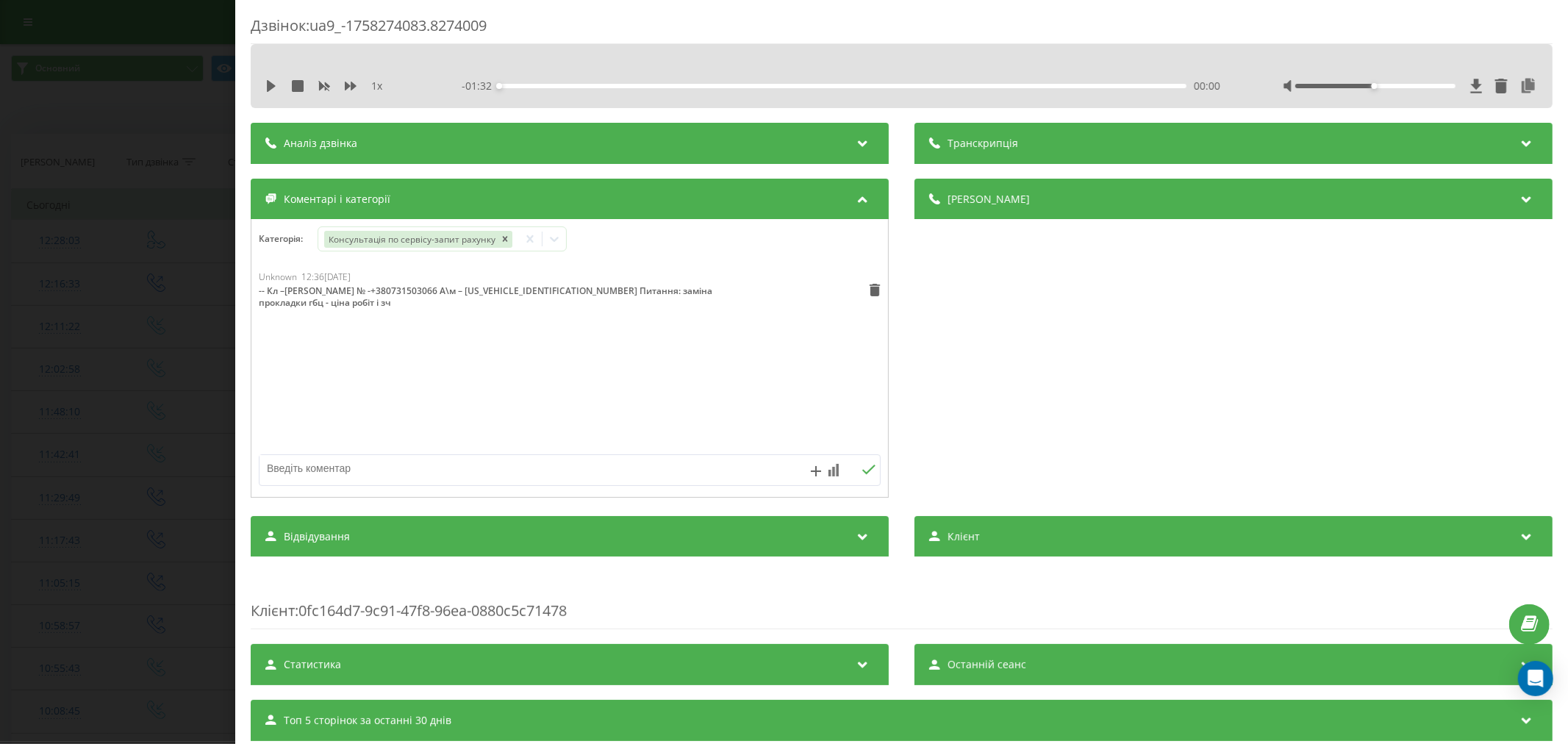
click at [167, 391] on div "Дзвінок : ua9_-1758274083.8274009 1 x - 01:32 00:00 00:00 Транскрипція Для AI-а…" at bounding box center [784, 372] width 1568 height 744
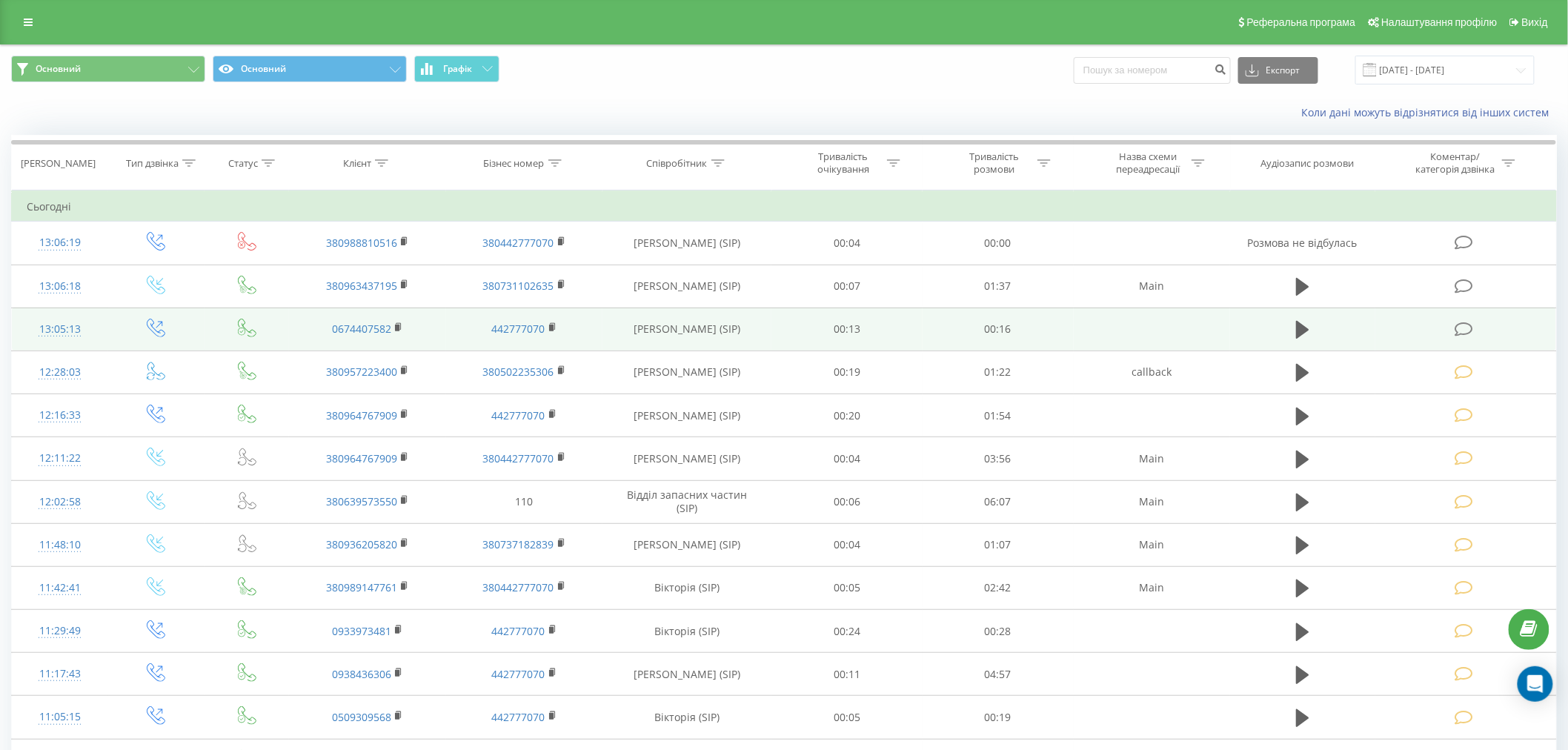
click at [1467, 321] on icon at bounding box center [1463, 329] width 18 height 15
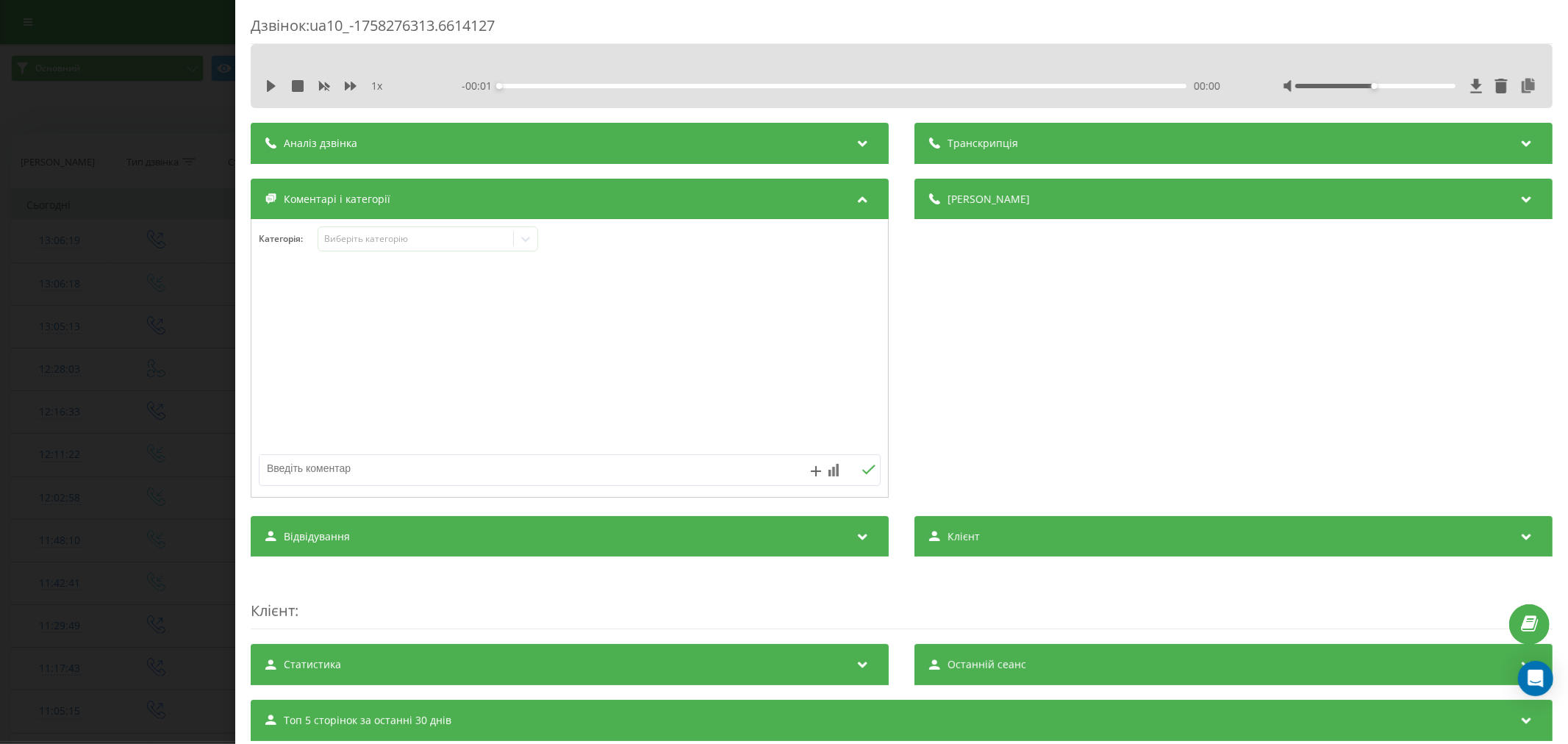
click at [397, 225] on div "Категорія : Виберіть категорію" at bounding box center [569, 358] width 638 height 278
click at [391, 239] on div "Виберіть категорію" at bounding box center [416, 238] width 184 height 11
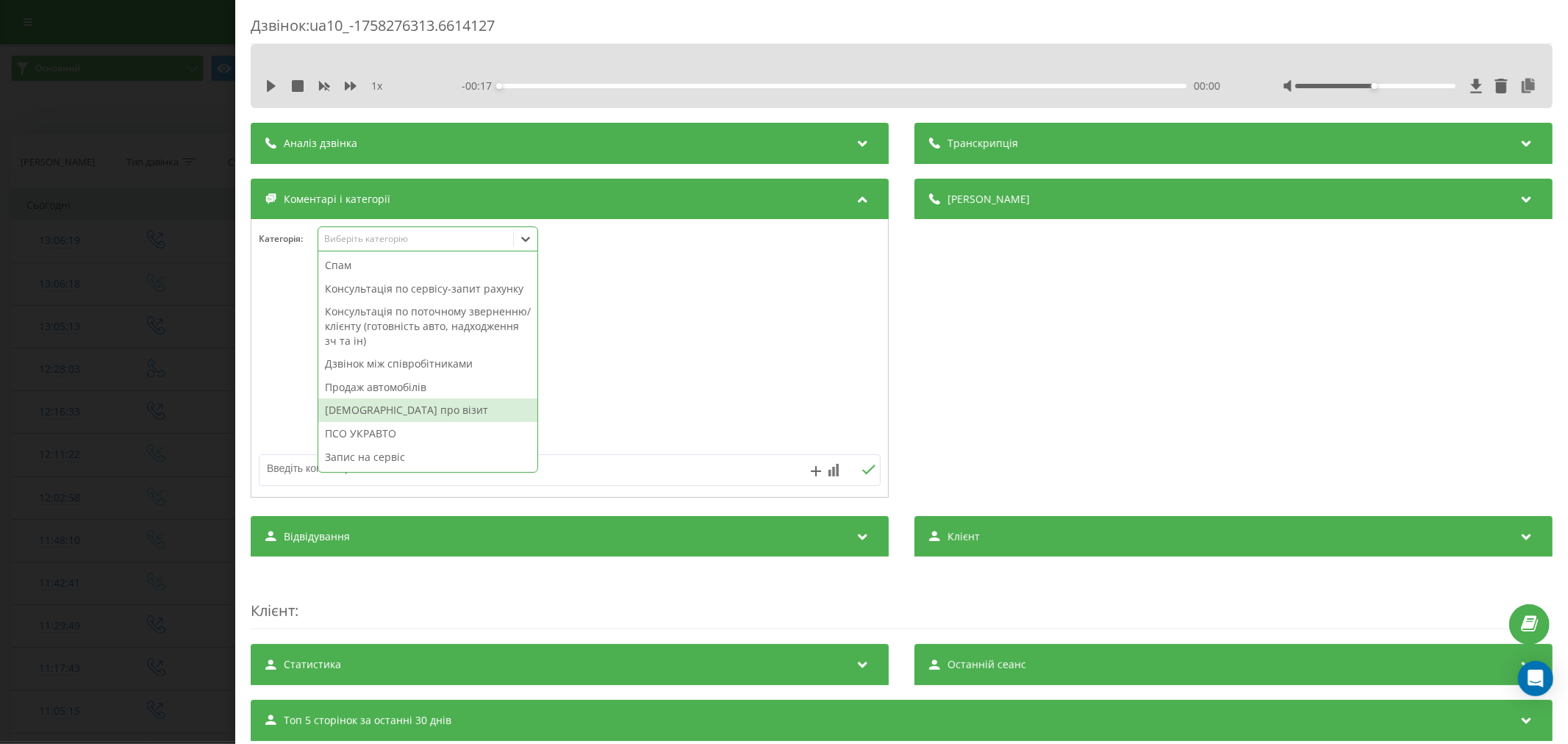
click at [383, 421] on div "[DEMOGRAPHIC_DATA] про візит" at bounding box center [427, 410] width 219 height 24
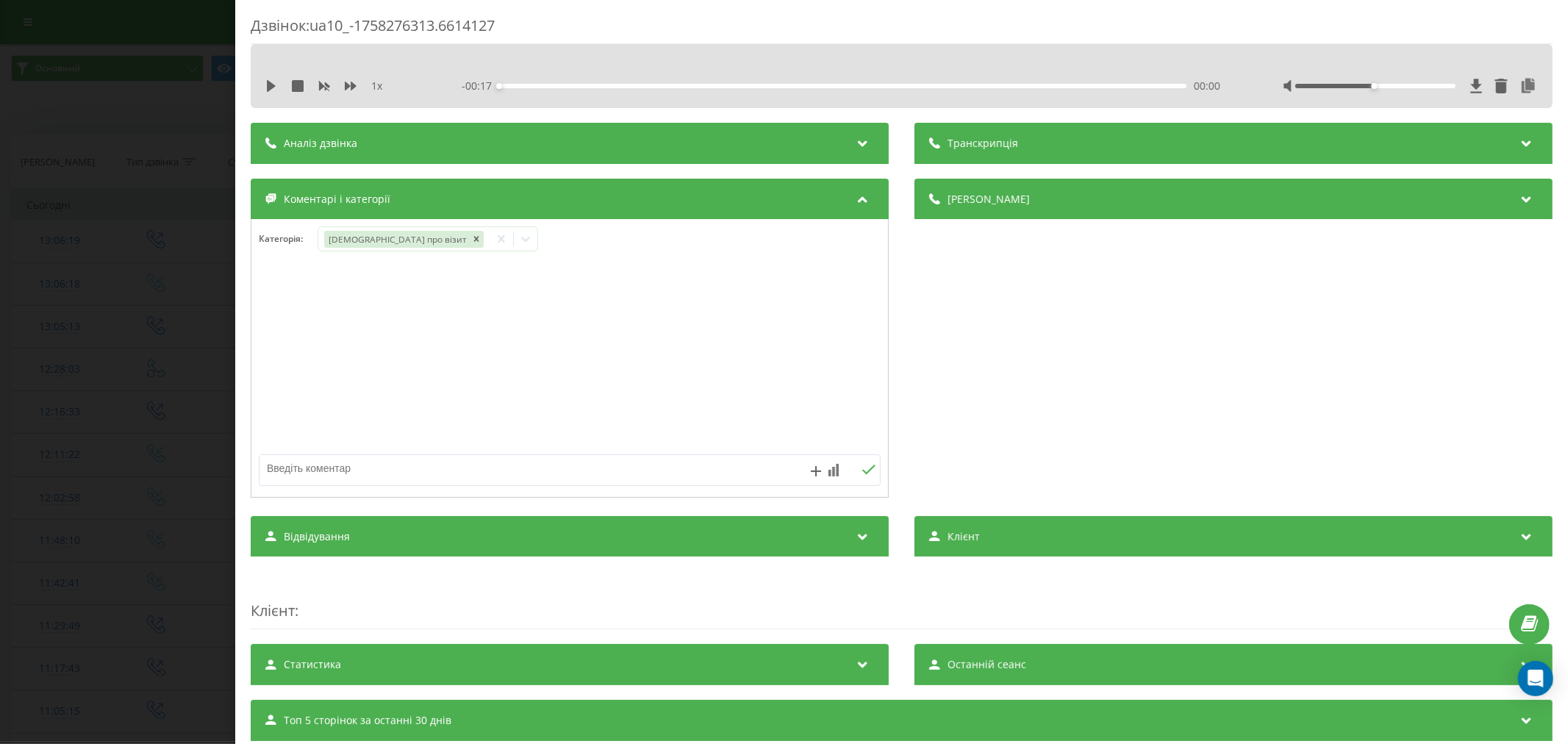
click at [133, 366] on div "Дзвінок : ua10_-1758276313.6614127 1 x - 00:17 00:00 00:00 Транскрипція Для AI-…" at bounding box center [784, 372] width 1568 height 744
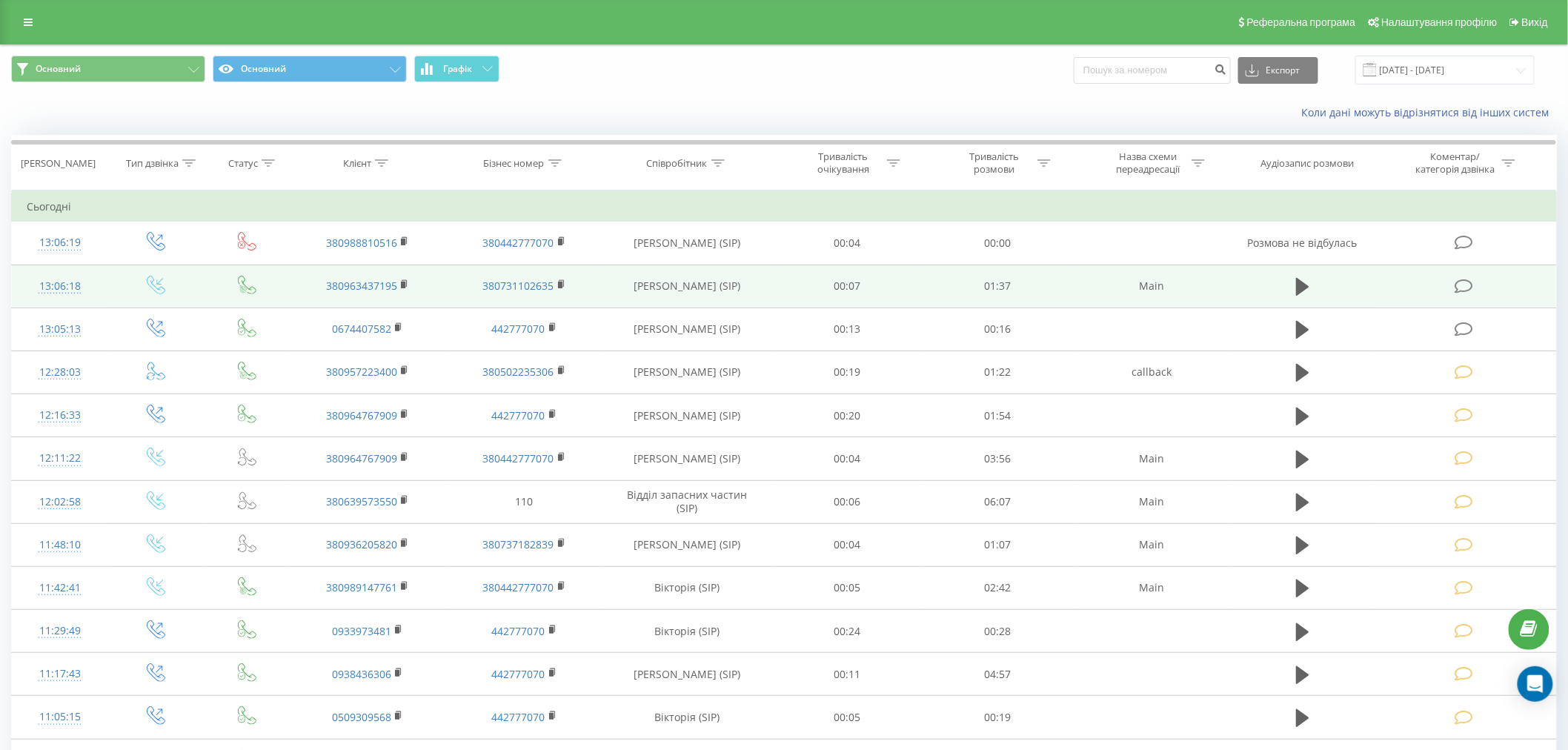
click at [1458, 285] on icon at bounding box center [1463, 286] width 18 height 15
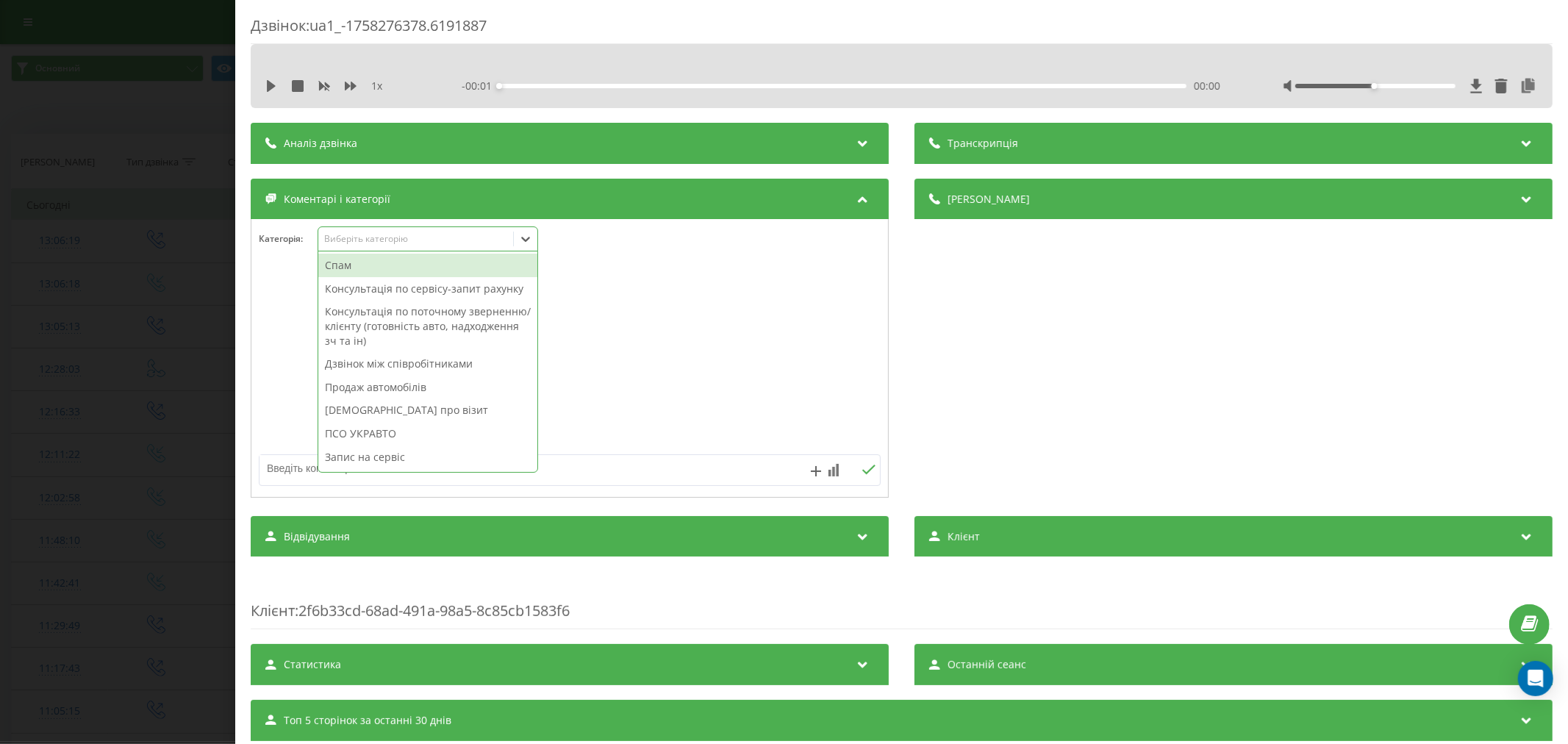
drag, startPoint x: 409, startPoint y: 249, endPoint x: 389, endPoint y: 334, distance: 87.3
click at [407, 251] on div "15 results available. Use Up and Down to choose options, press Enter to select …" at bounding box center [428, 239] width 220 height 25
click at [394, 301] on div "Консультація по сервісу-запит рахунку" at bounding box center [427, 288] width 219 height 24
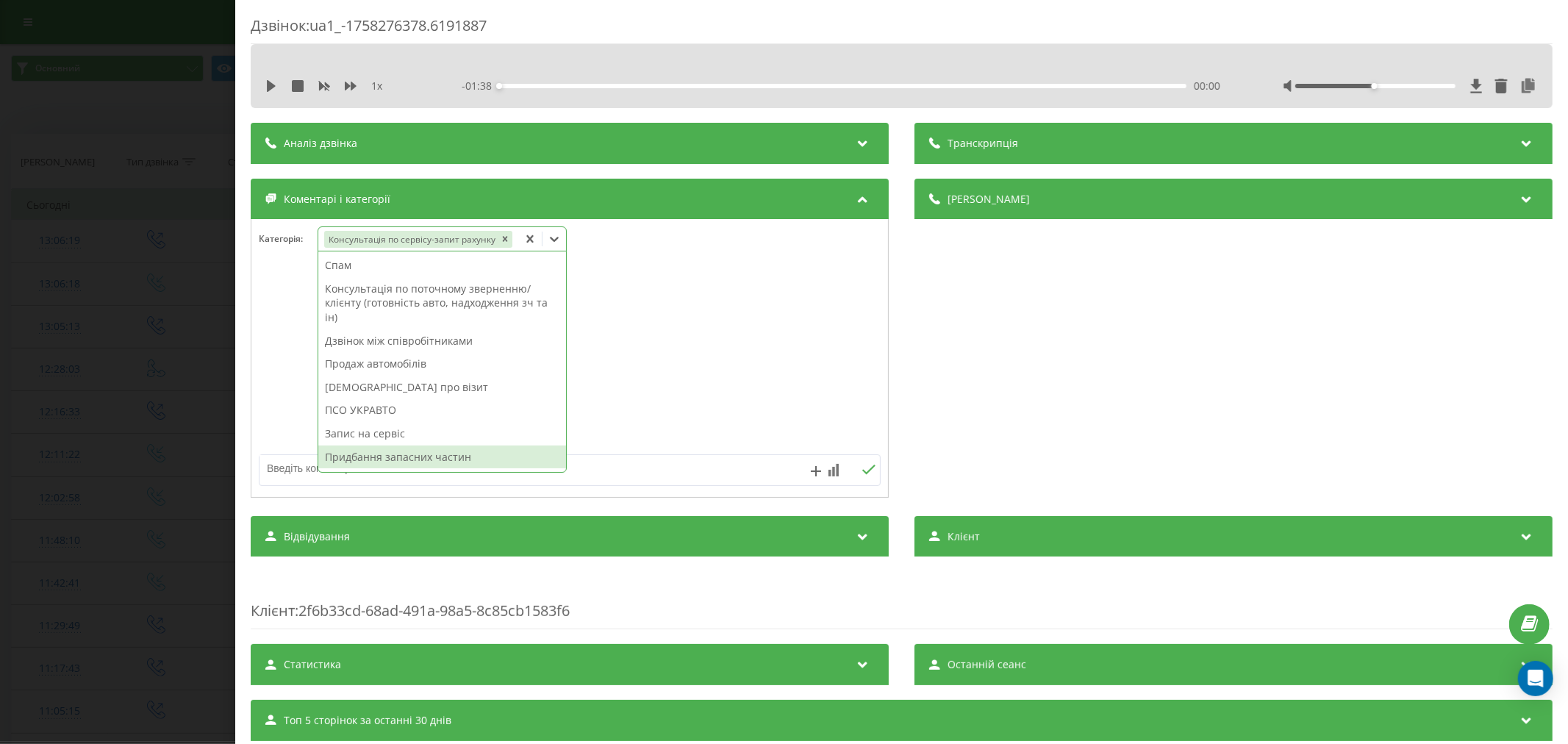
click at [298, 457] on textarea at bounding box center [507, 468] width 496 height 27
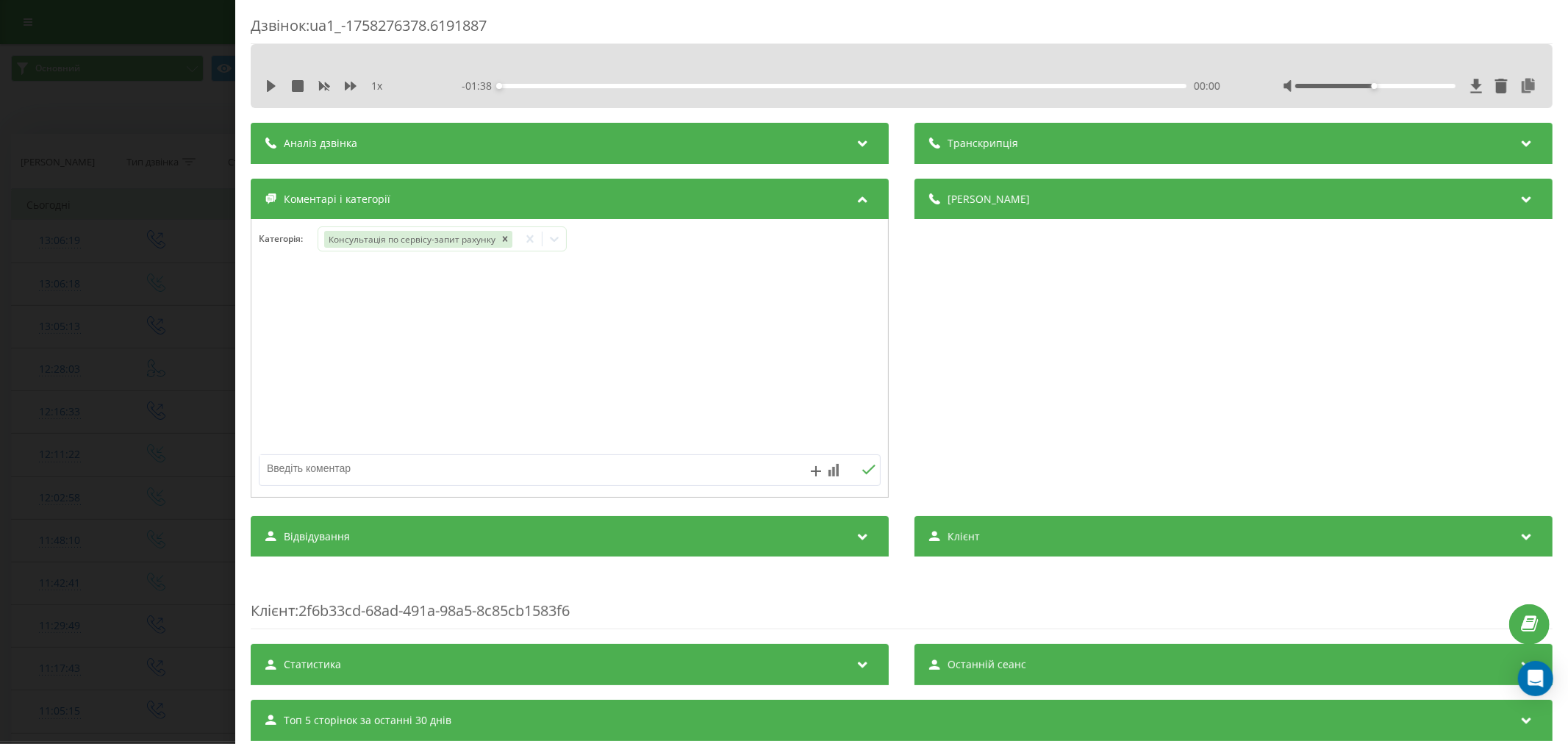
paste textarea "Кл –Sergiy № -+380963437195 А\м – VF1AGVYB053768210 Питання: замінити мастило в…"
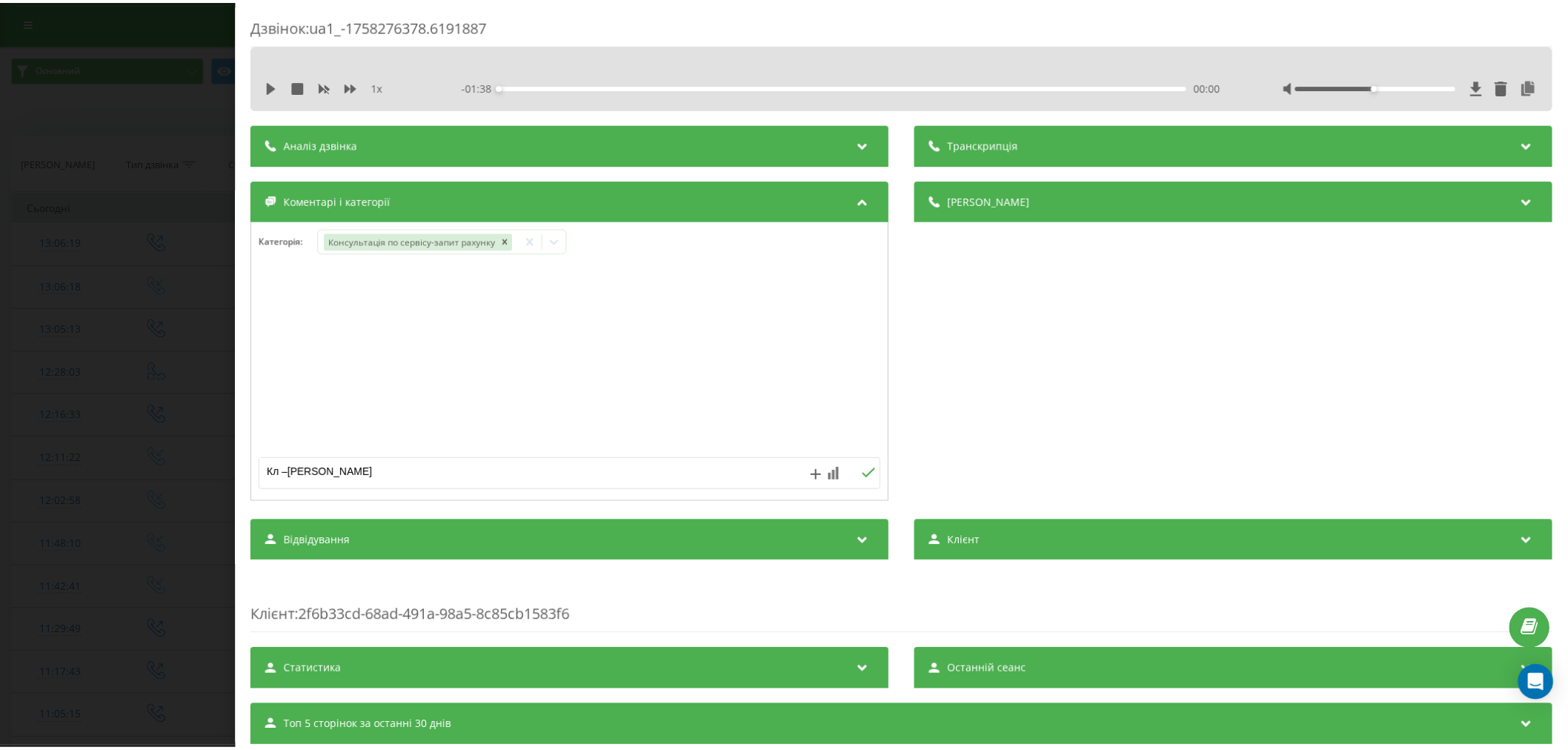
scroll to position [82, 0]
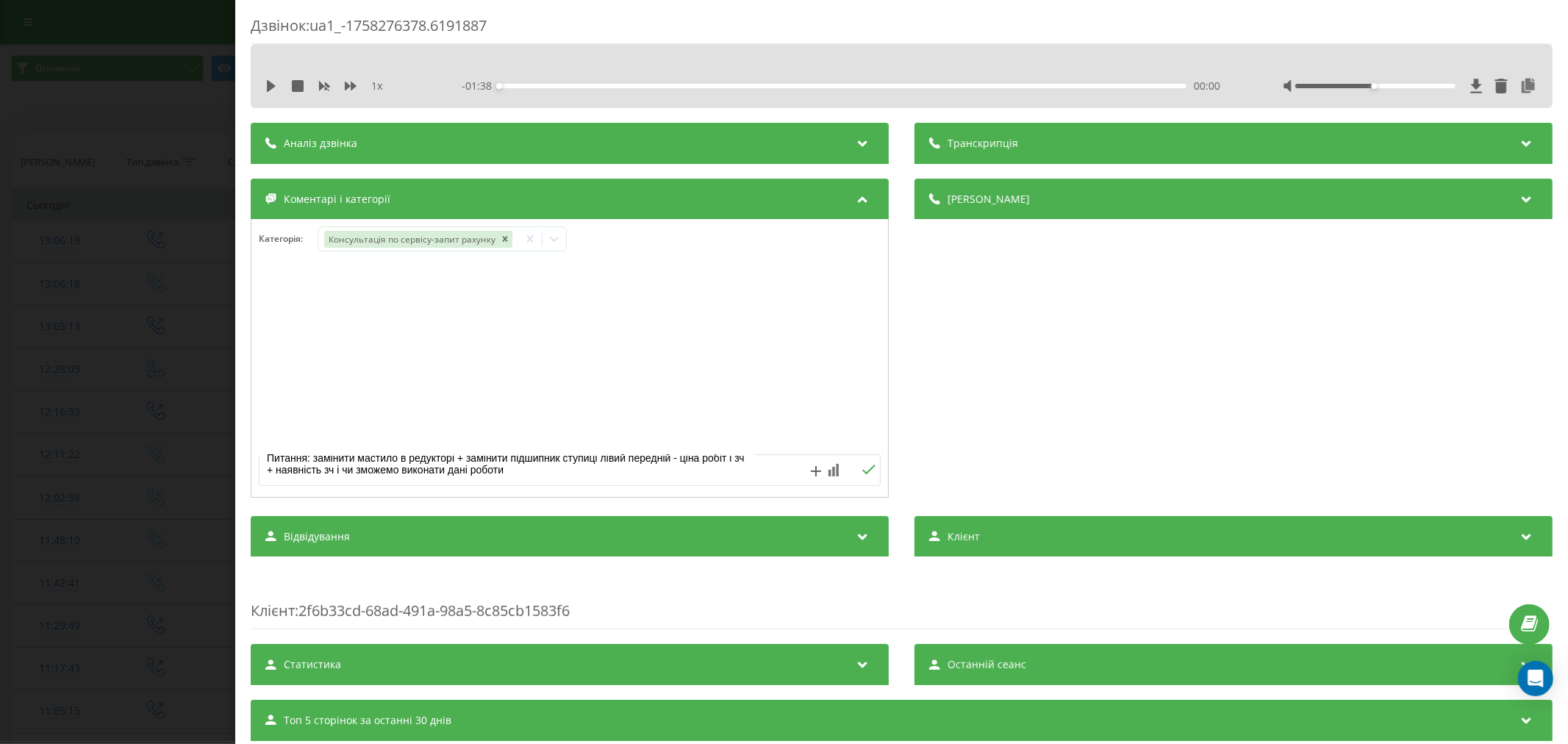
type textarea "Кл –Sergiy № -+380963437195 А\м – VF1AGVYB053768210 Питання: замінити мастило в…"
click at [862, 469] on icon at bounding box center [868, 469] width 14 height 10
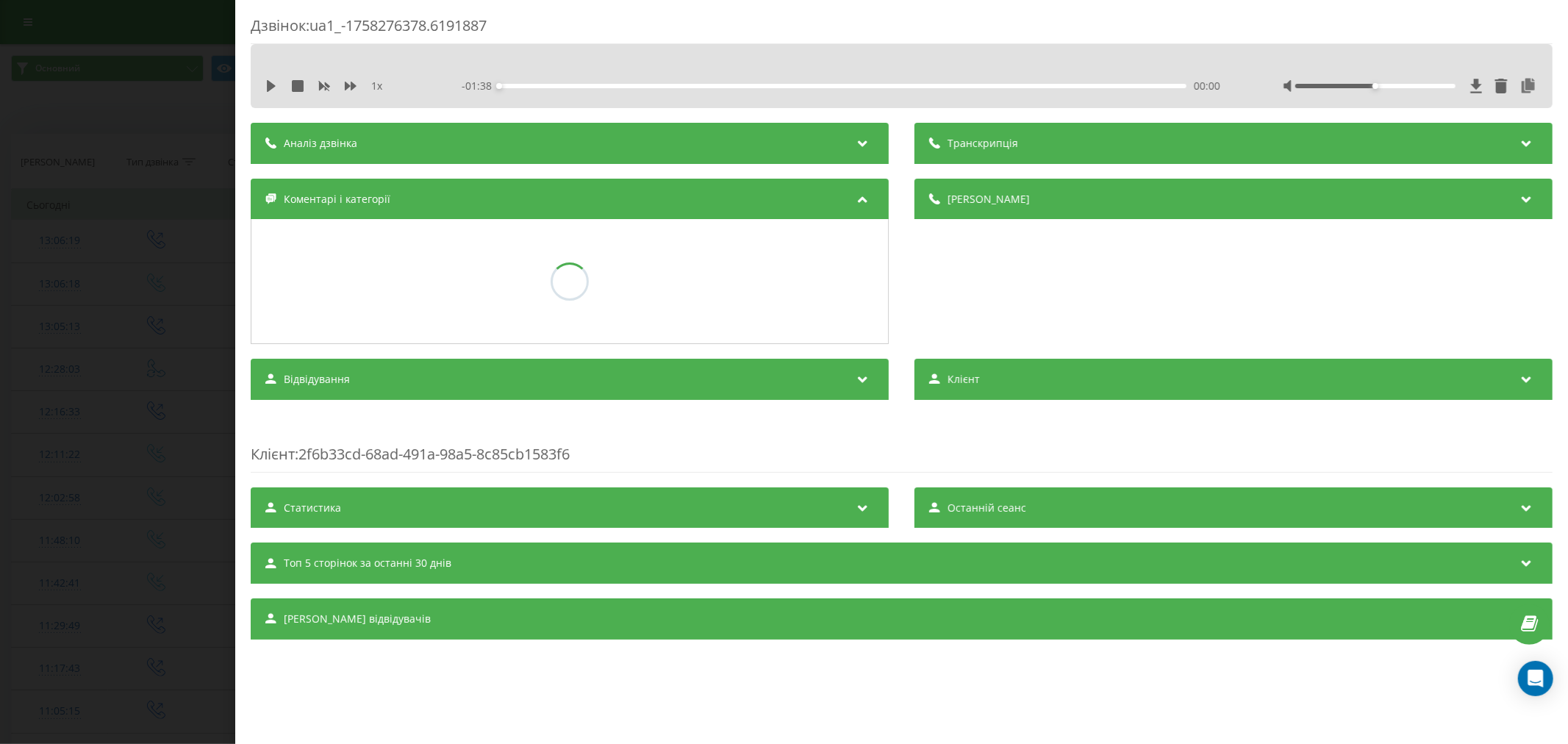
click at [64, 344] on div "Дзвінок : ua1_-1758276378.6191887 1 x - 01:38 00:00 00:00 Транскрипція Для AI-а…" at bounding box center [784, 372] width 1568 height 744
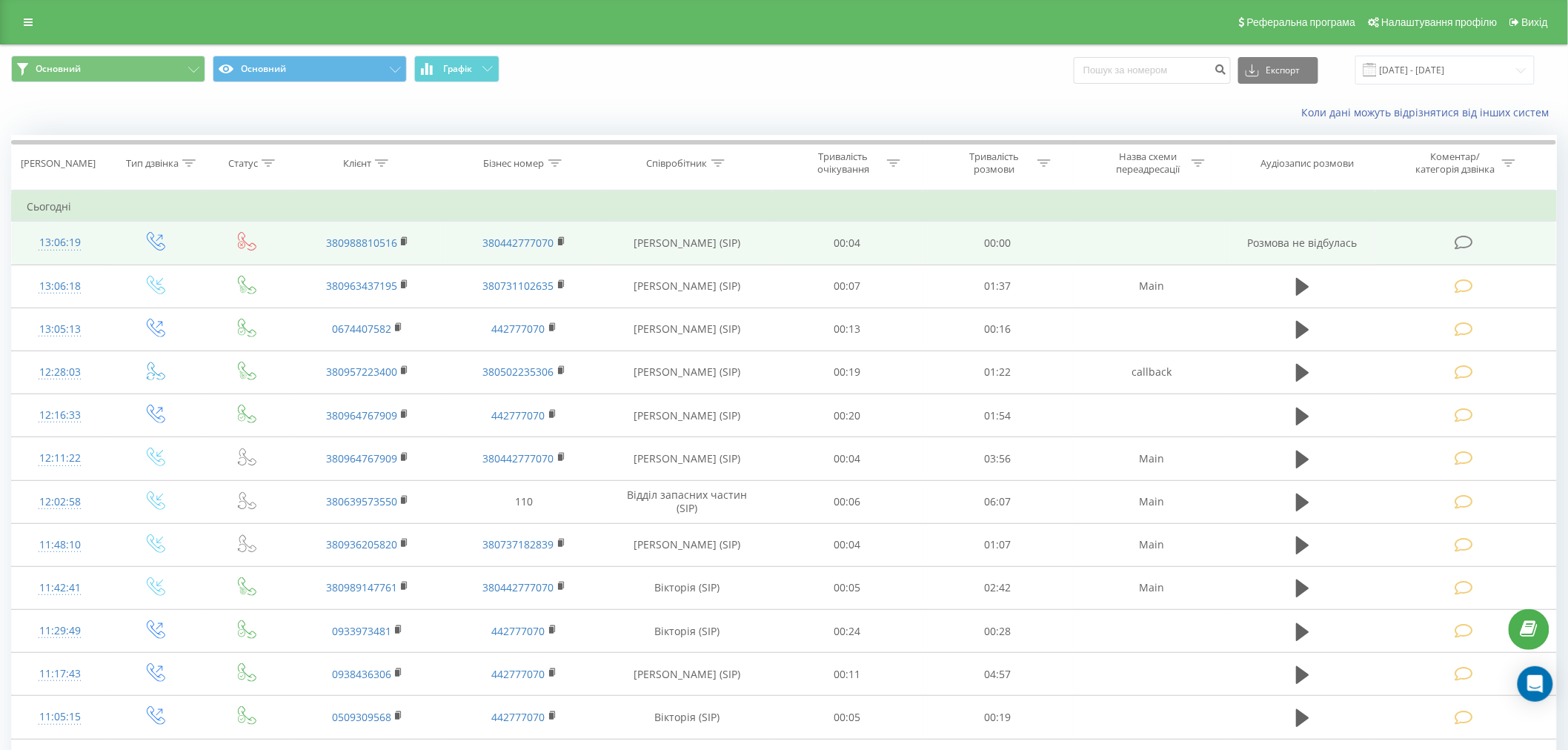
click at [1468, 245] on icon at bounding box center [1463, 242] width 18 height 15
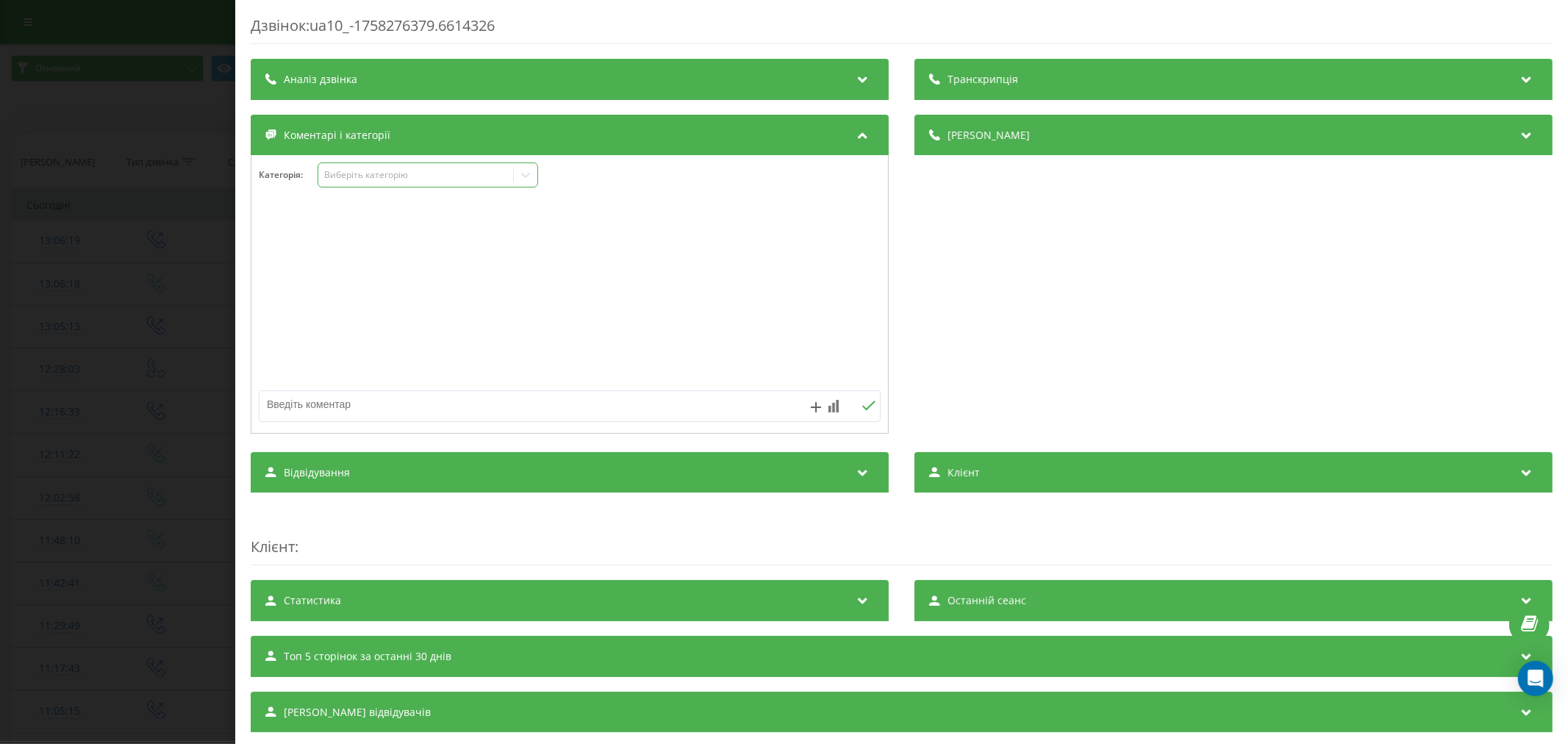
click at [388, 185] on div "Виберіть категорію" at bounding box center [428, 175] width 220 height 25
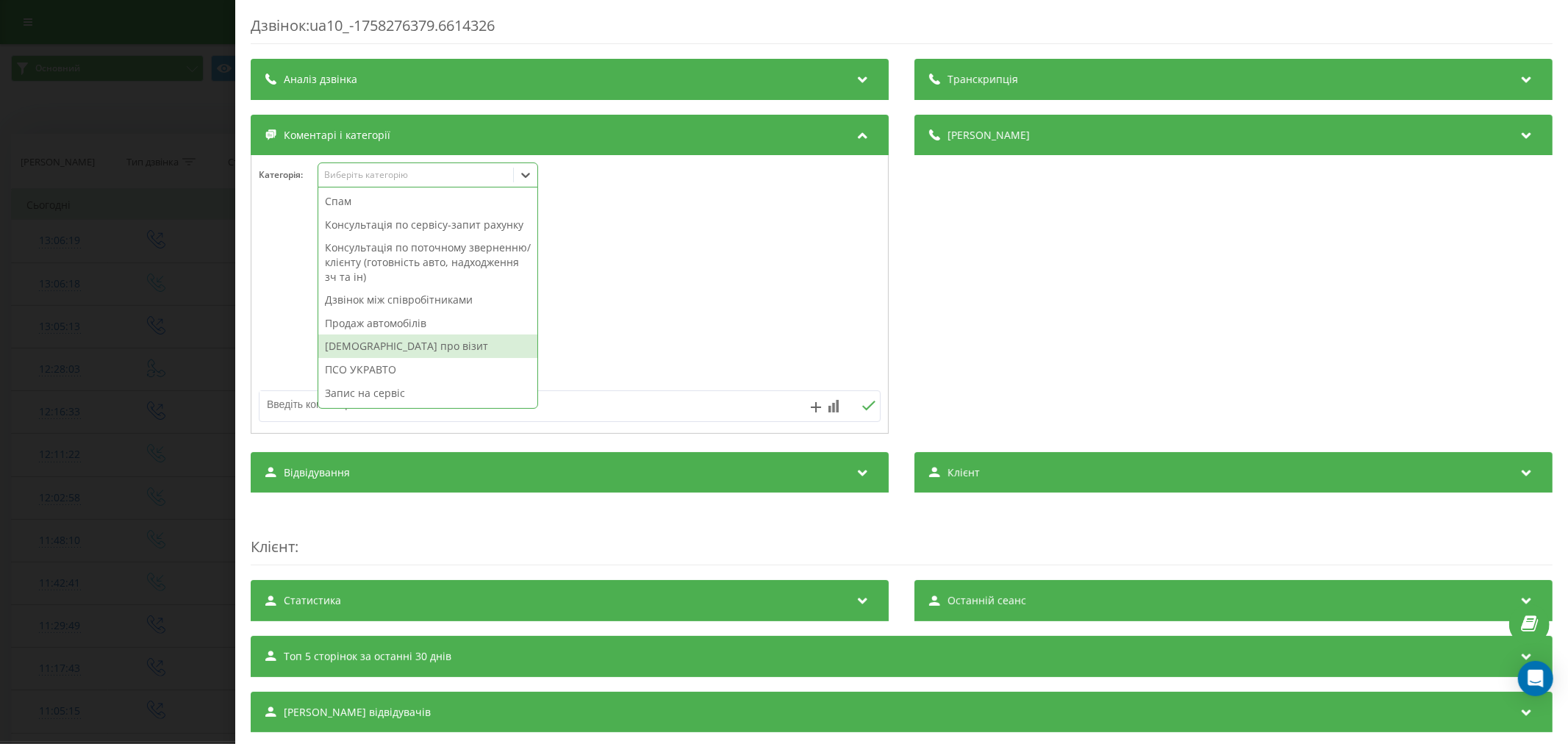
click at [397, 358] on div "Нагадування про візит" at bounding box center [427, 345] width 219 height 24
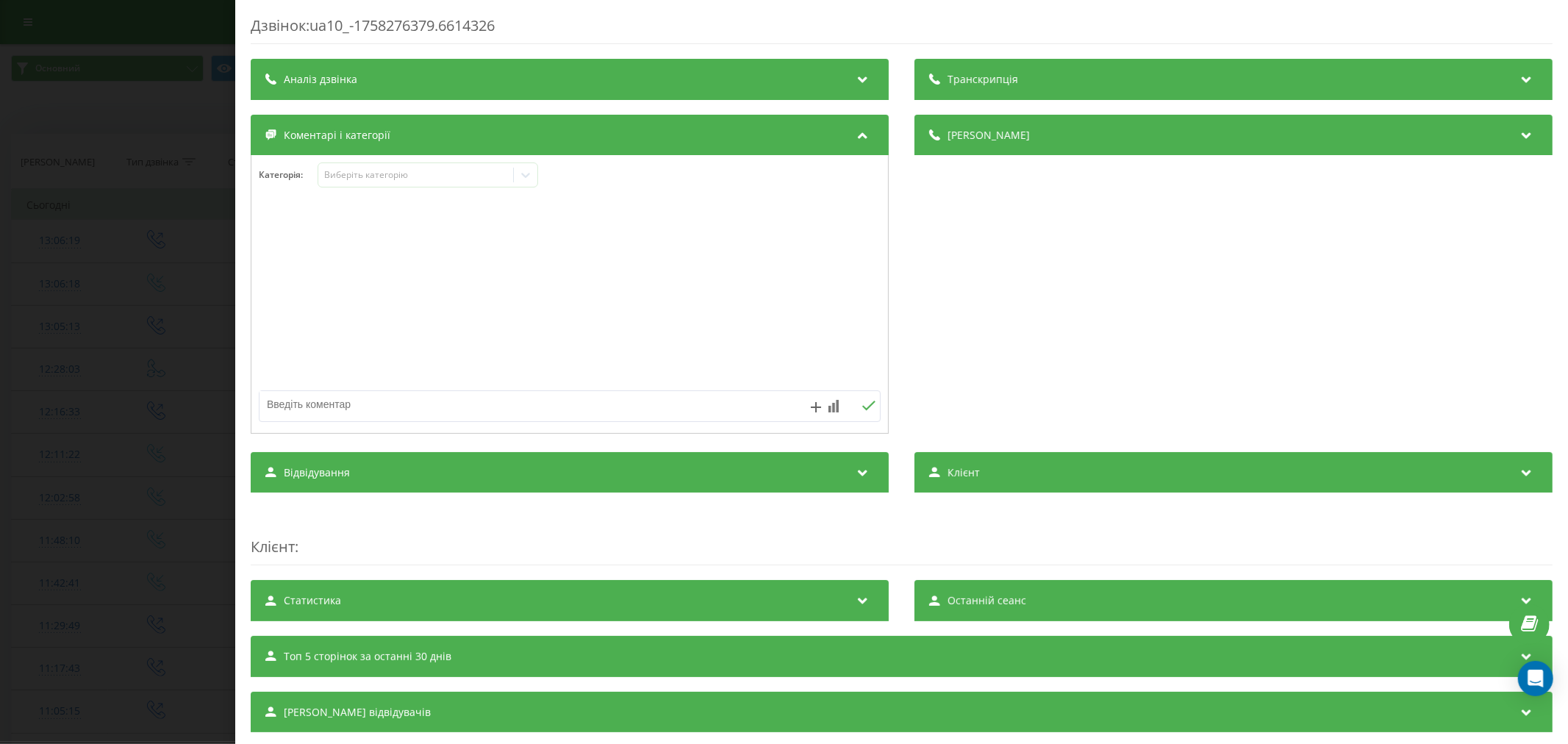
click at [47, 299] on div "Дзвінок : ua10_-1758276379.6614326 Транскрипція Для AI-аналізу майбутніх дзвінк…" at bounding box center [784, 372] width 1568 height 744
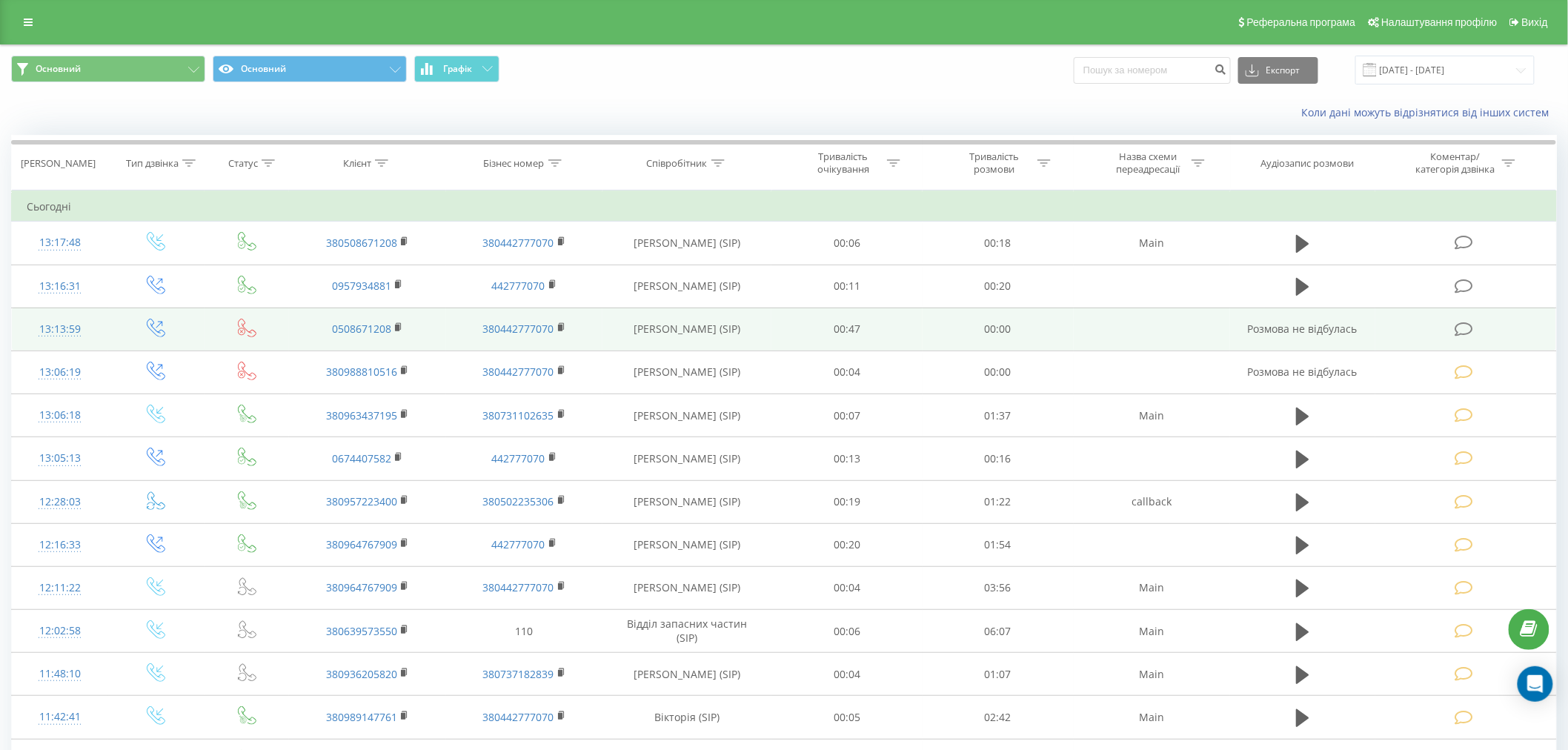
click at [1472, 330] on icon at bounding box center [1463, 329] width 18 height 15
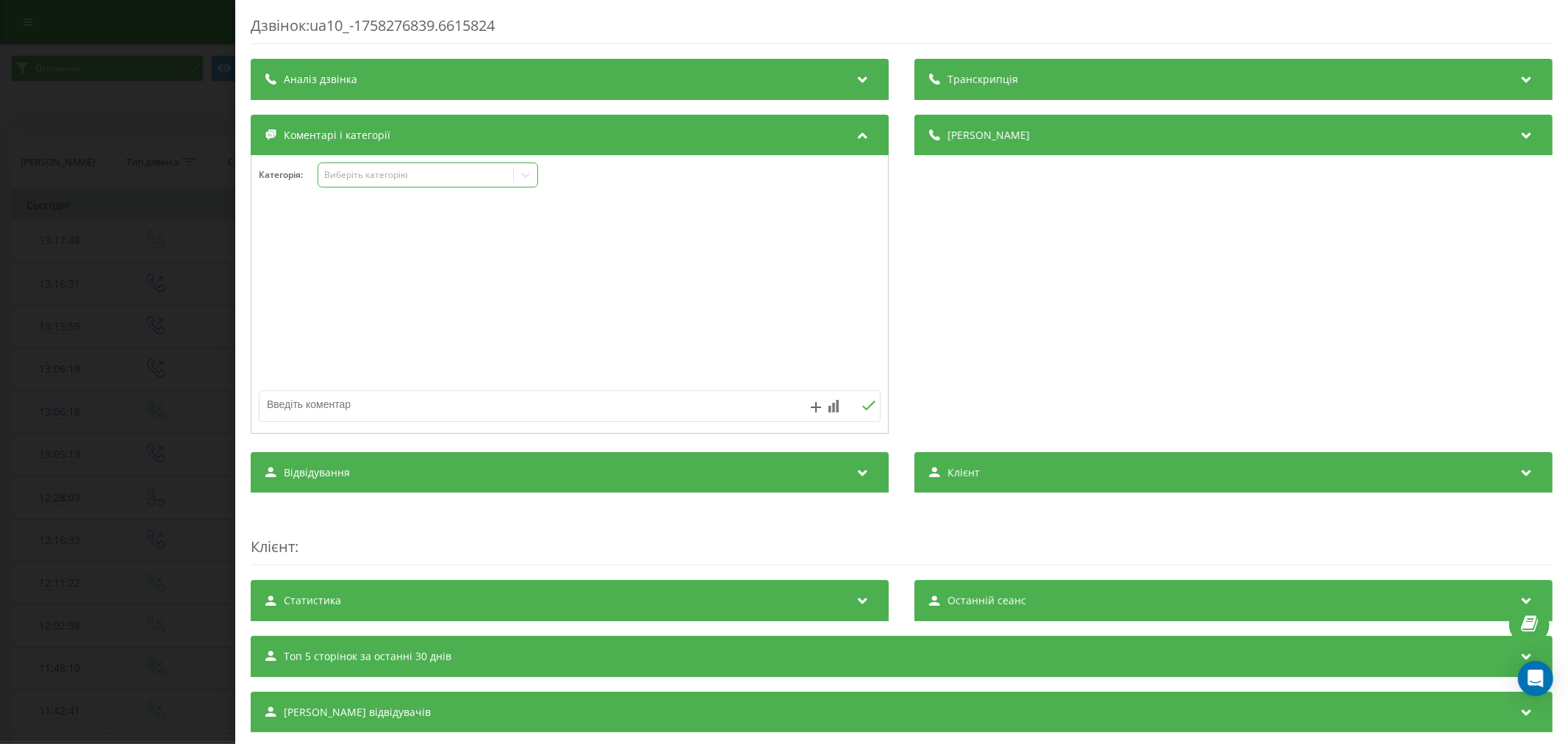
click at [383, 187] on div "Виберіть категорію" at bounding box center [428, 175] width 220 height 25
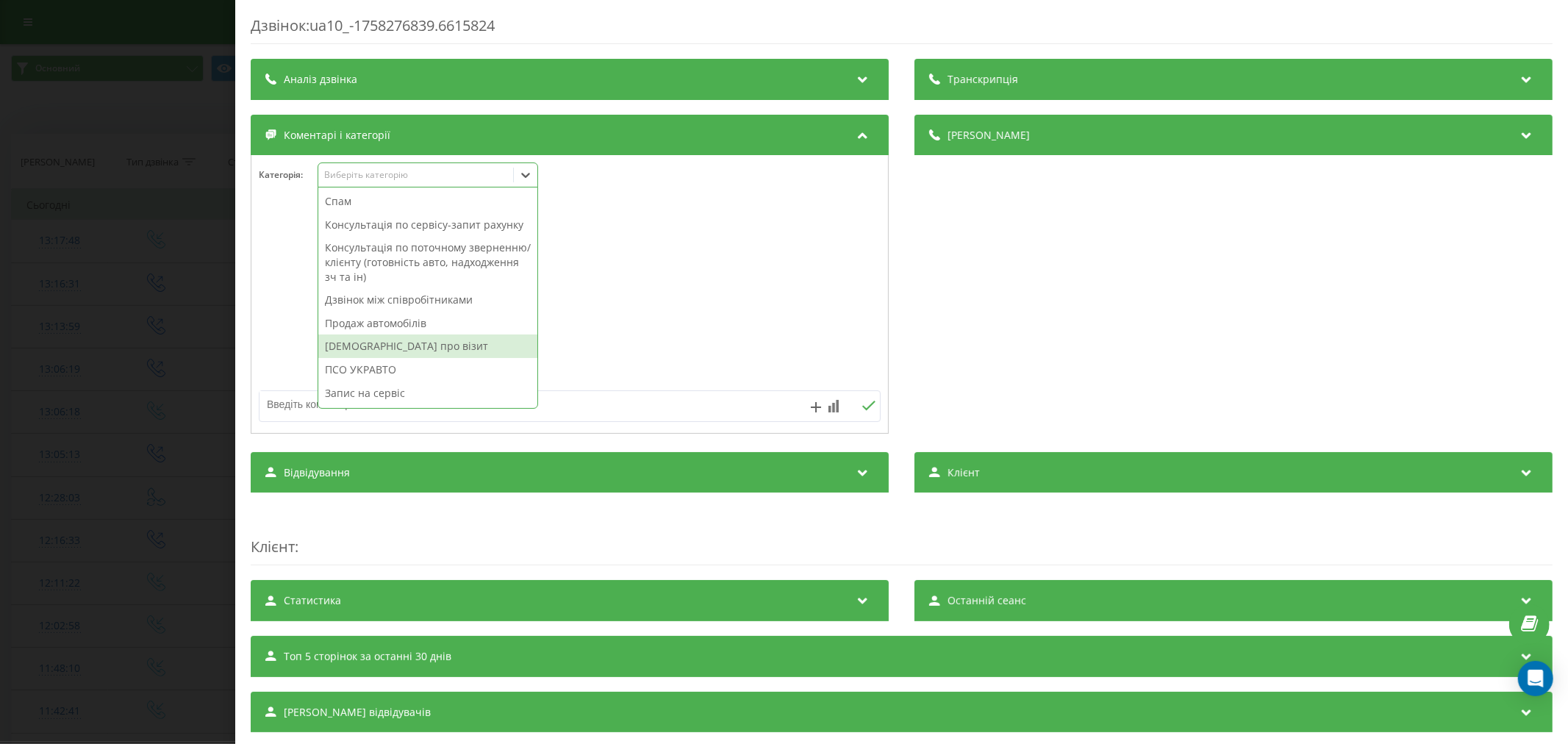
click at [375, 356] on div "[DEMOGRAPHIC_DATA] про візит" at bounding box center [427, 345] width 219 height 24
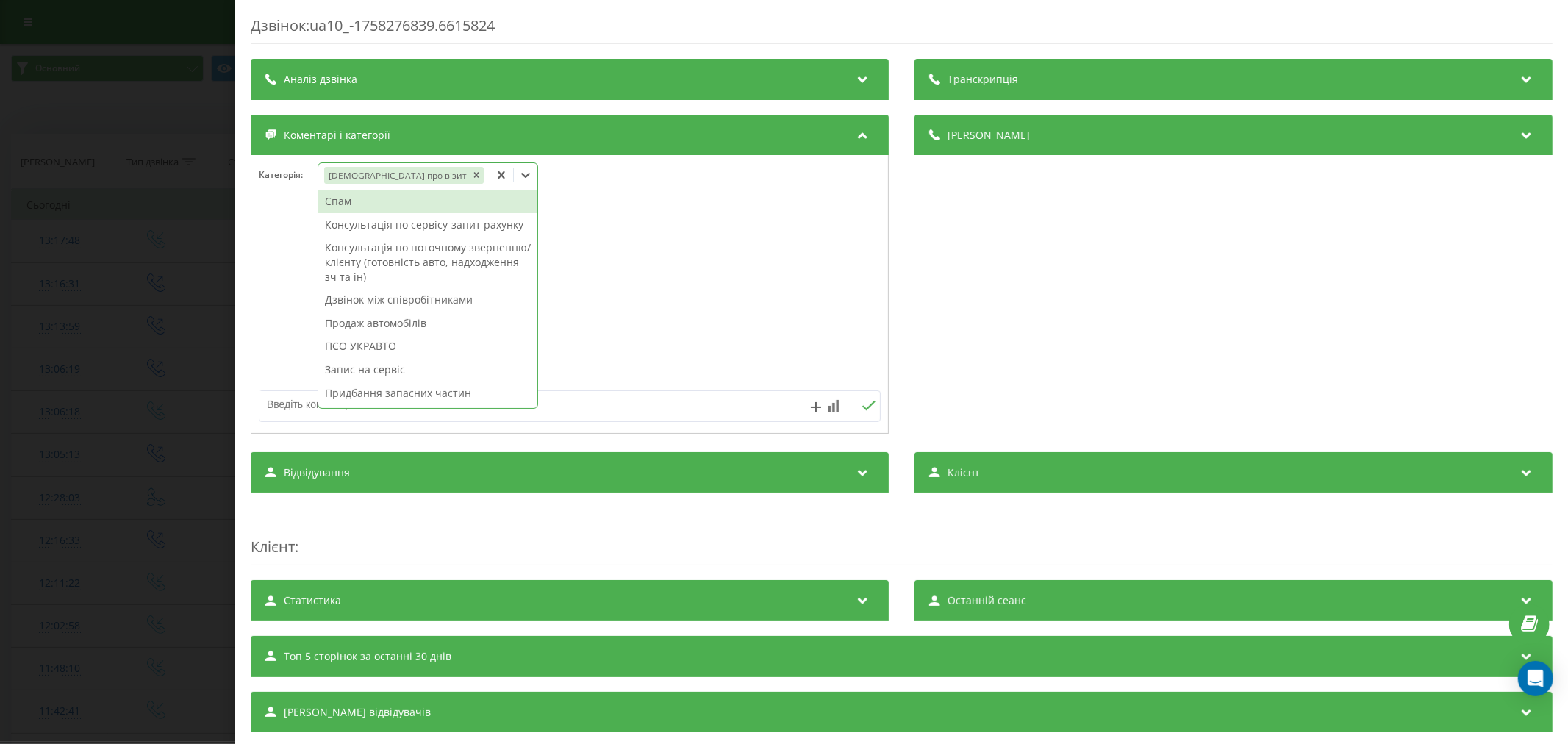
click at [151, 324] on div "Дзвінок : ua10_-1758276839.6615824 Транскрипція Для AI-аналізу майбутніх дзвінк…" at bounding box center [784, 372] width 1568 height 744
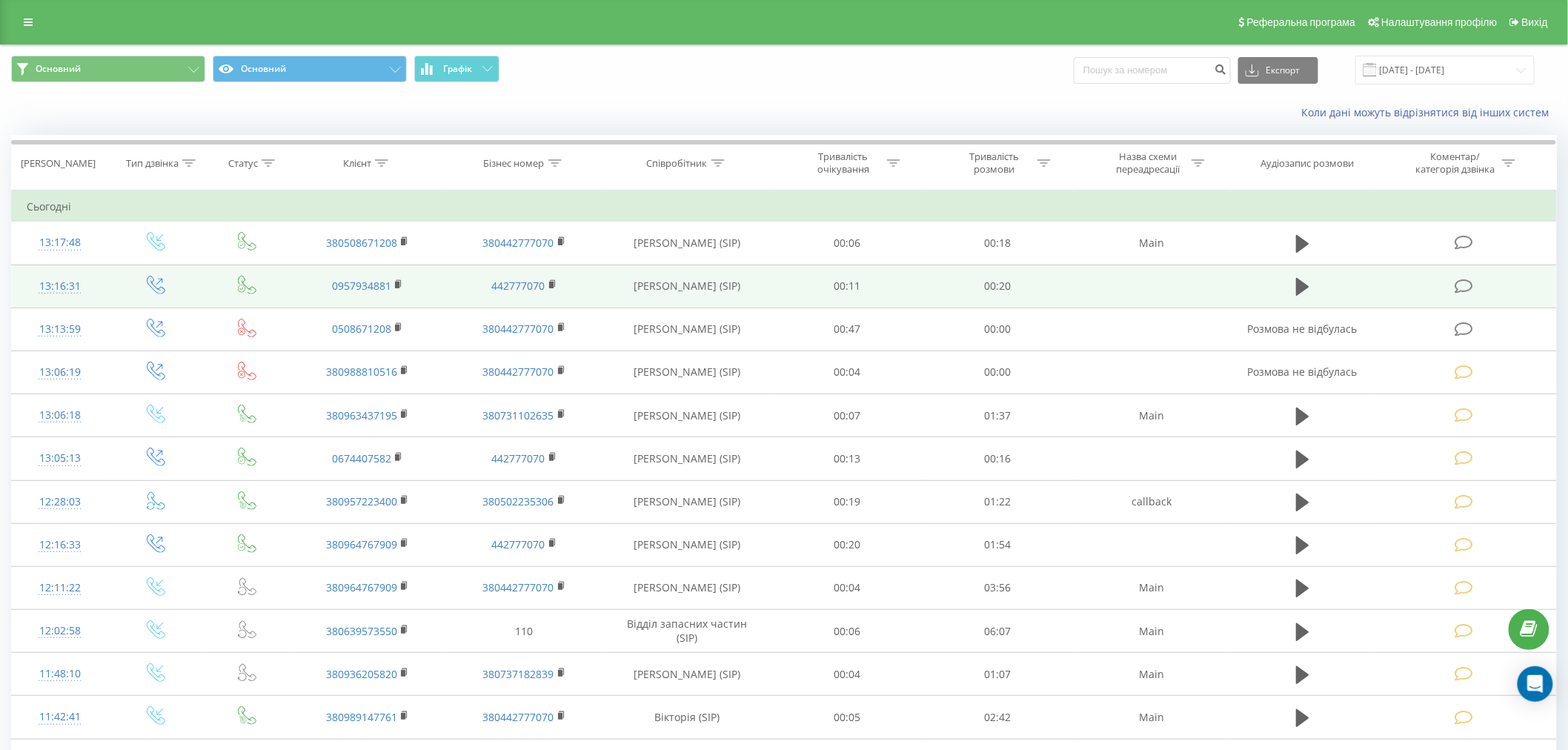
click at [1475, 284] on span at bounding box center [1465, 284] width 21 height 14
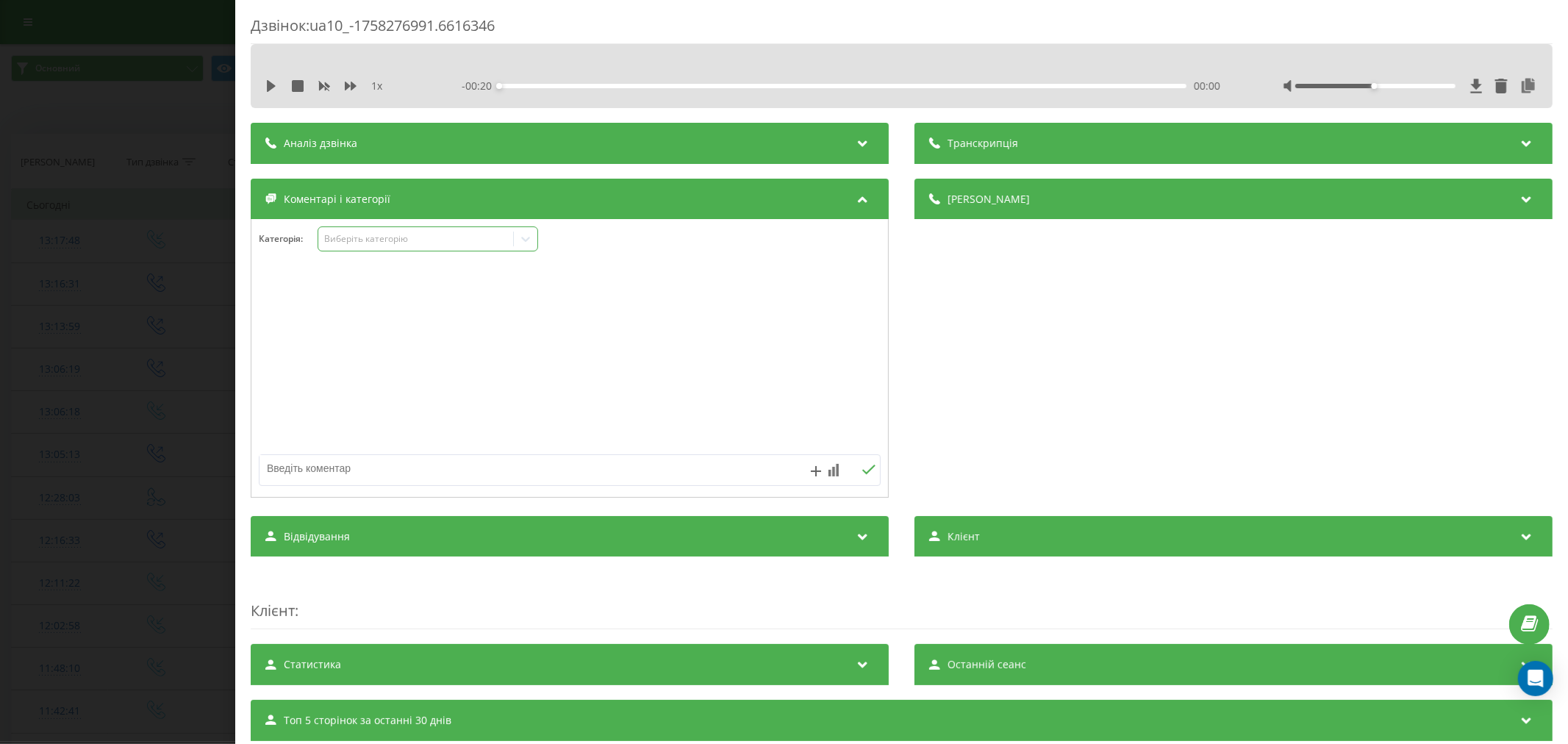
drag, startPoint x: 420, startPoint y: 231, endPoint x: 416, endPoint y: 243, distance: 12.6
click at [419, 232] on div "Виберіть категорію" at bounding box center [428, 239] width 220 height 25
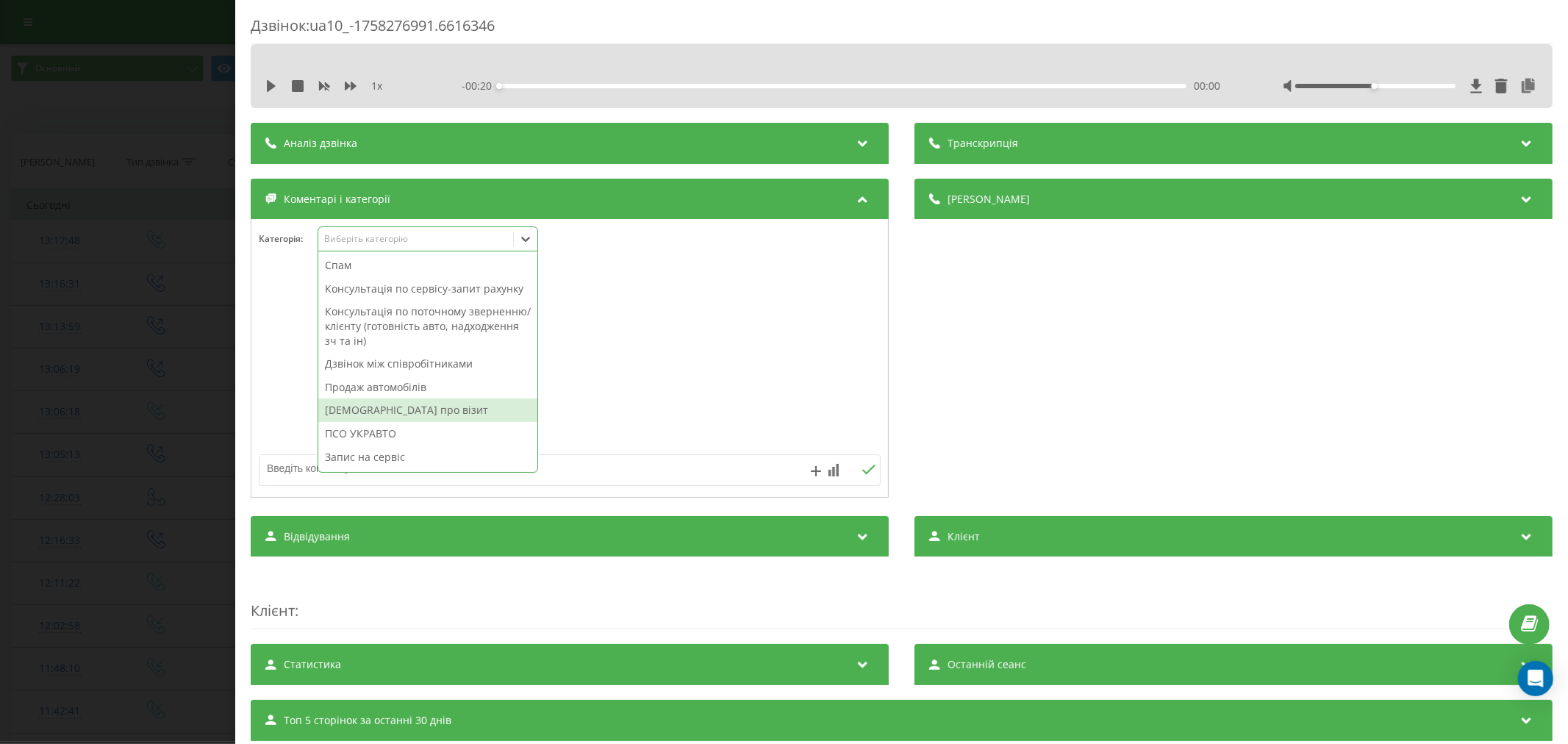
click at [406, 416] on div "[DEMOGRAPHIC_DATA] про візит" at bounding box center [427, 410] width 219 height 24
click at [116, 350] on div "Дзвінок : ua10_-1758276991.6616346 1 x - 00:20 00:00 00:00 Транскрипція Для AI-…" at bounding box center [784, 372] width 1568 height 744
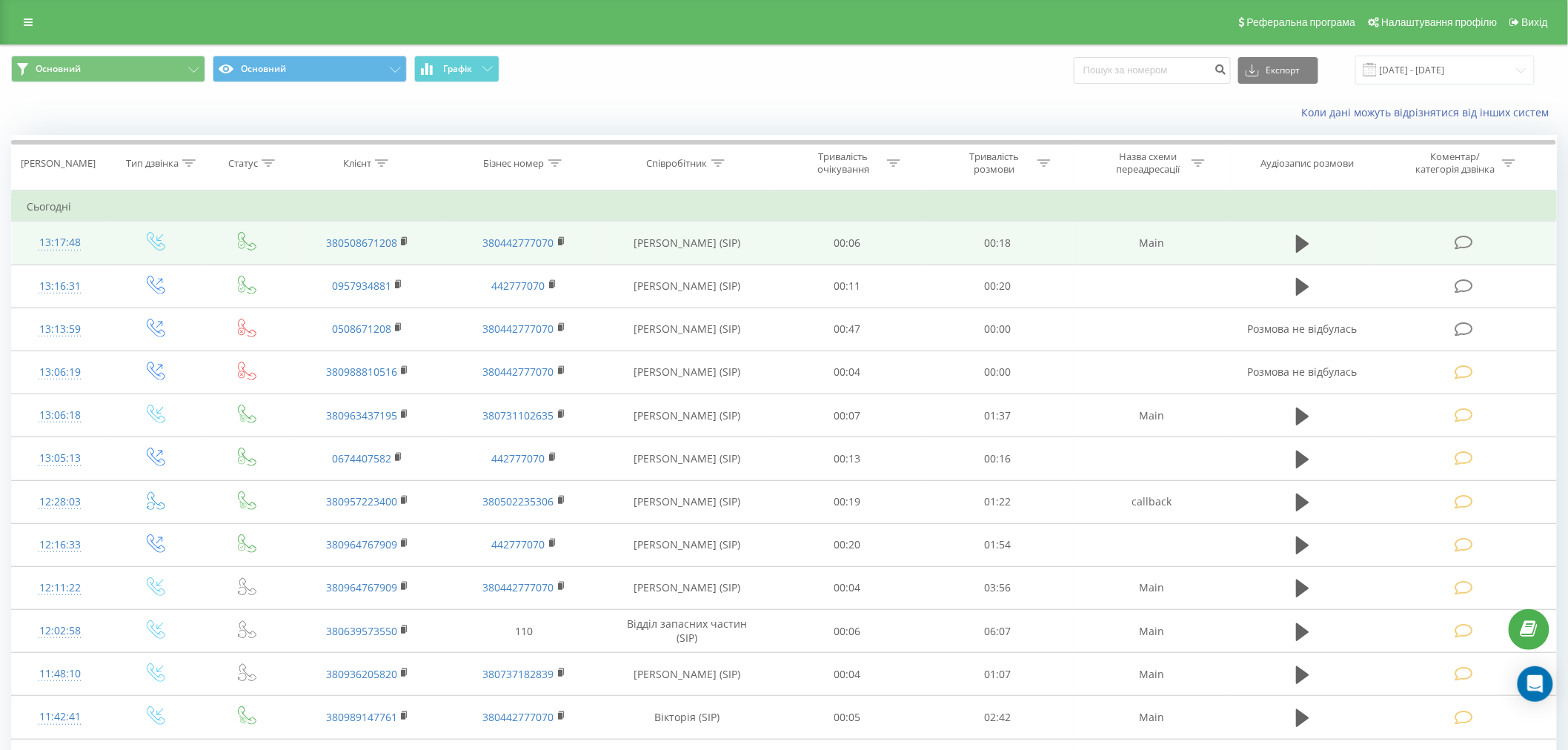
click at [1469, 243] on icon at bounding box center [1463, 242] width 18 height 15
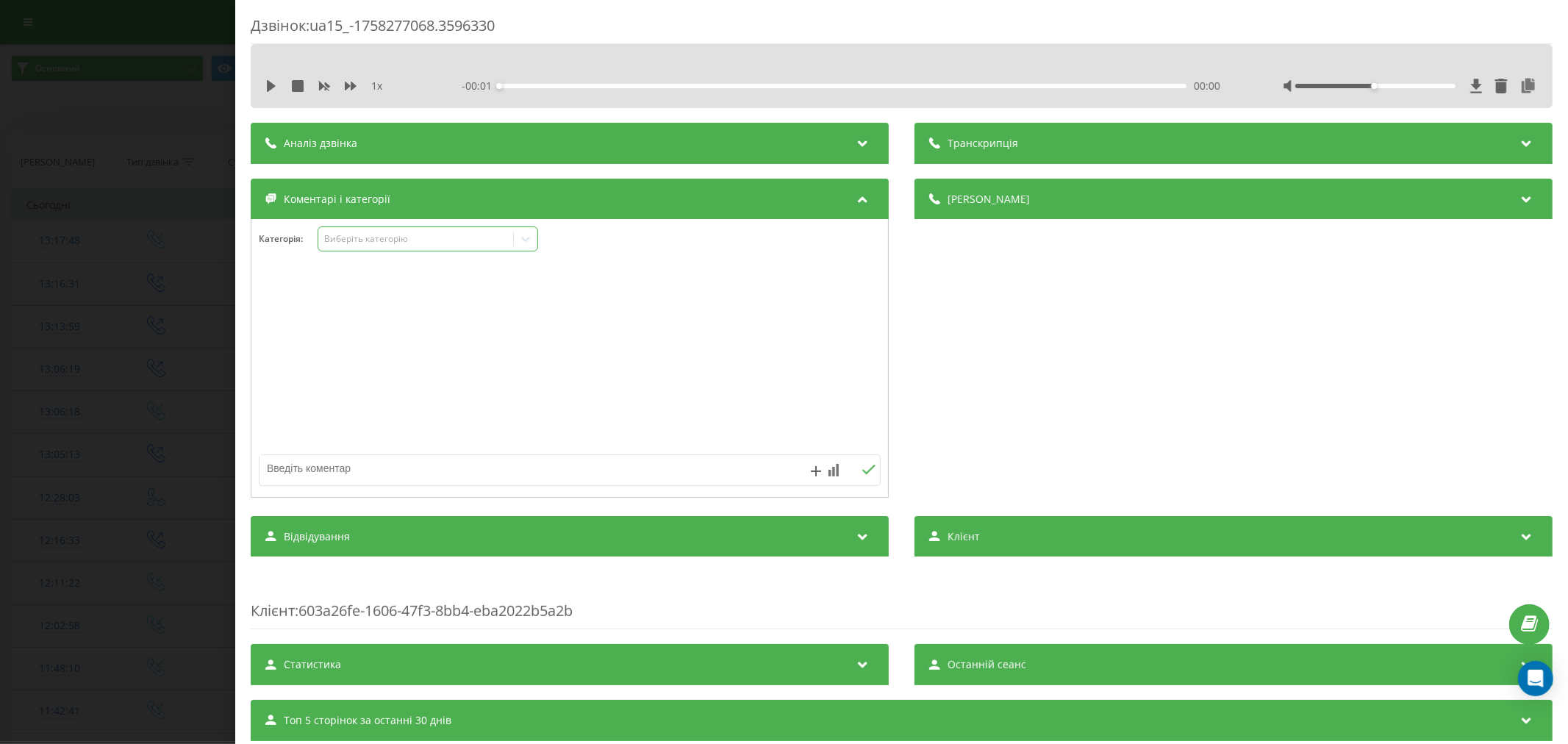
click at [399, 251] on div "Виберіть категорію" at bounding box center [428, 239] width 220 height 25
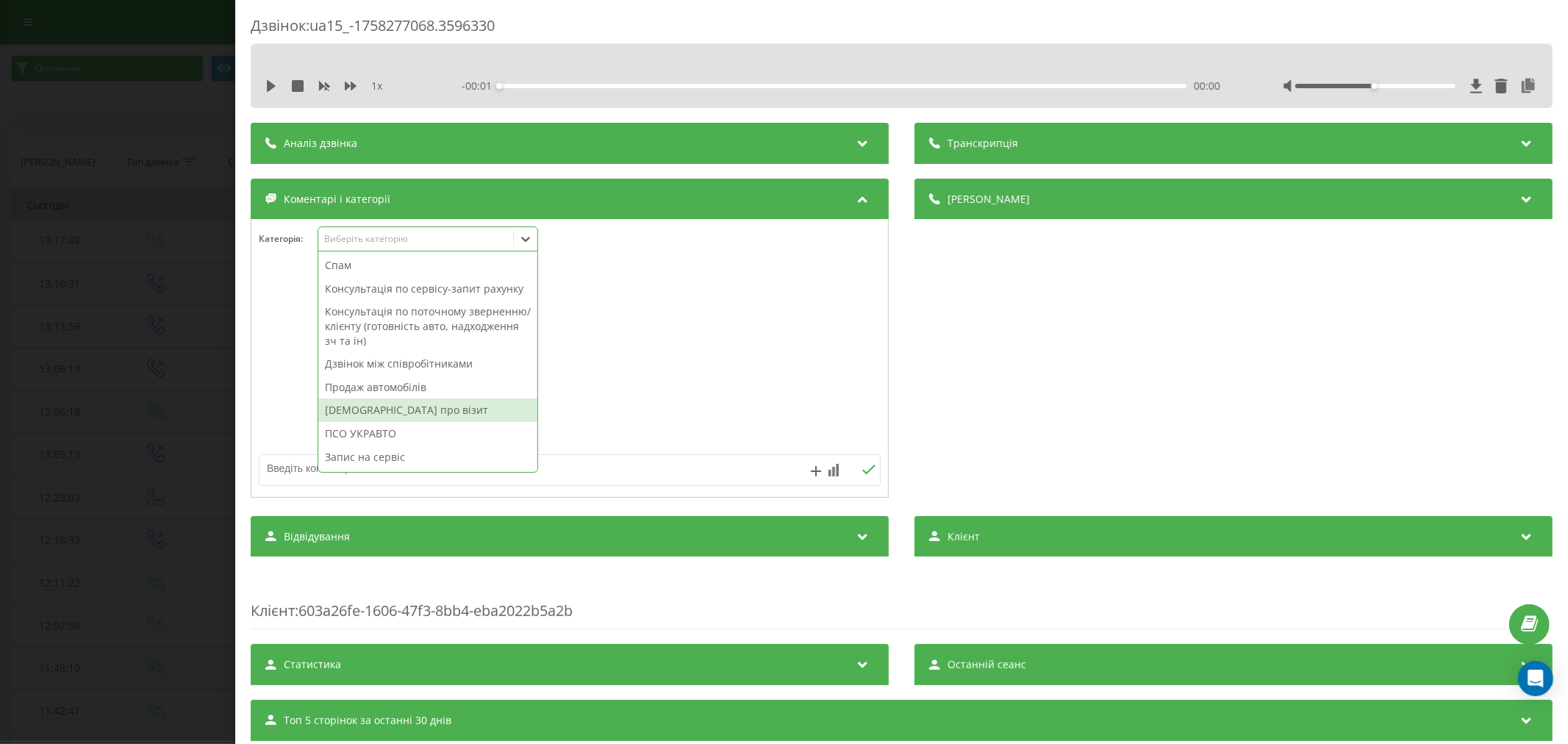
click at [383, 421] on div "[DEMOGRAPHIC_DATA] про візит" at bounding box center [427, 410] width 219 height 24
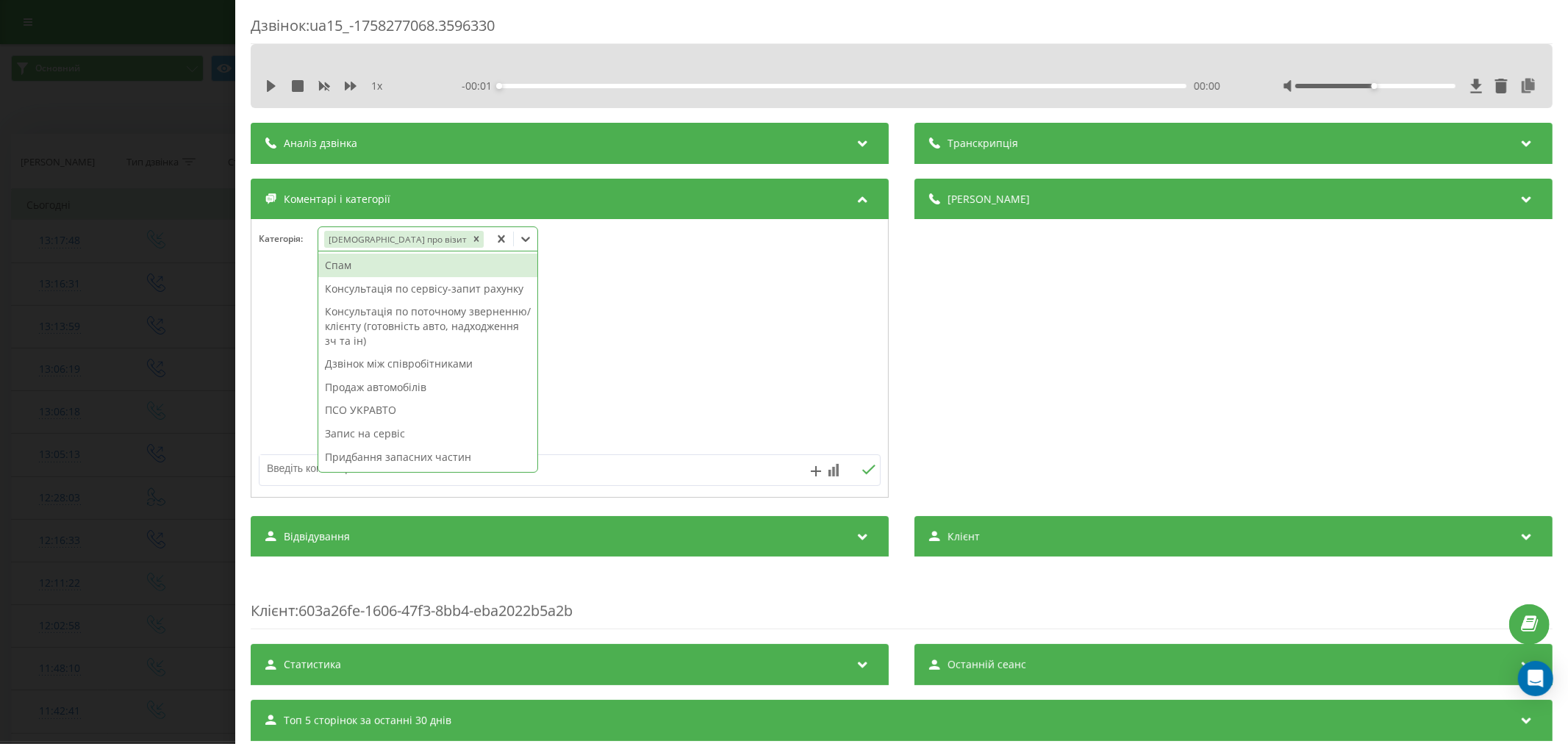
click at [170, 382] on div "Дзвінок : ua15_-1758277068.3596330 1 x - 00:01 00:00 00:00 Транскрипція Для AI-…" at bounding box center [784, 372] width 1568 height 744
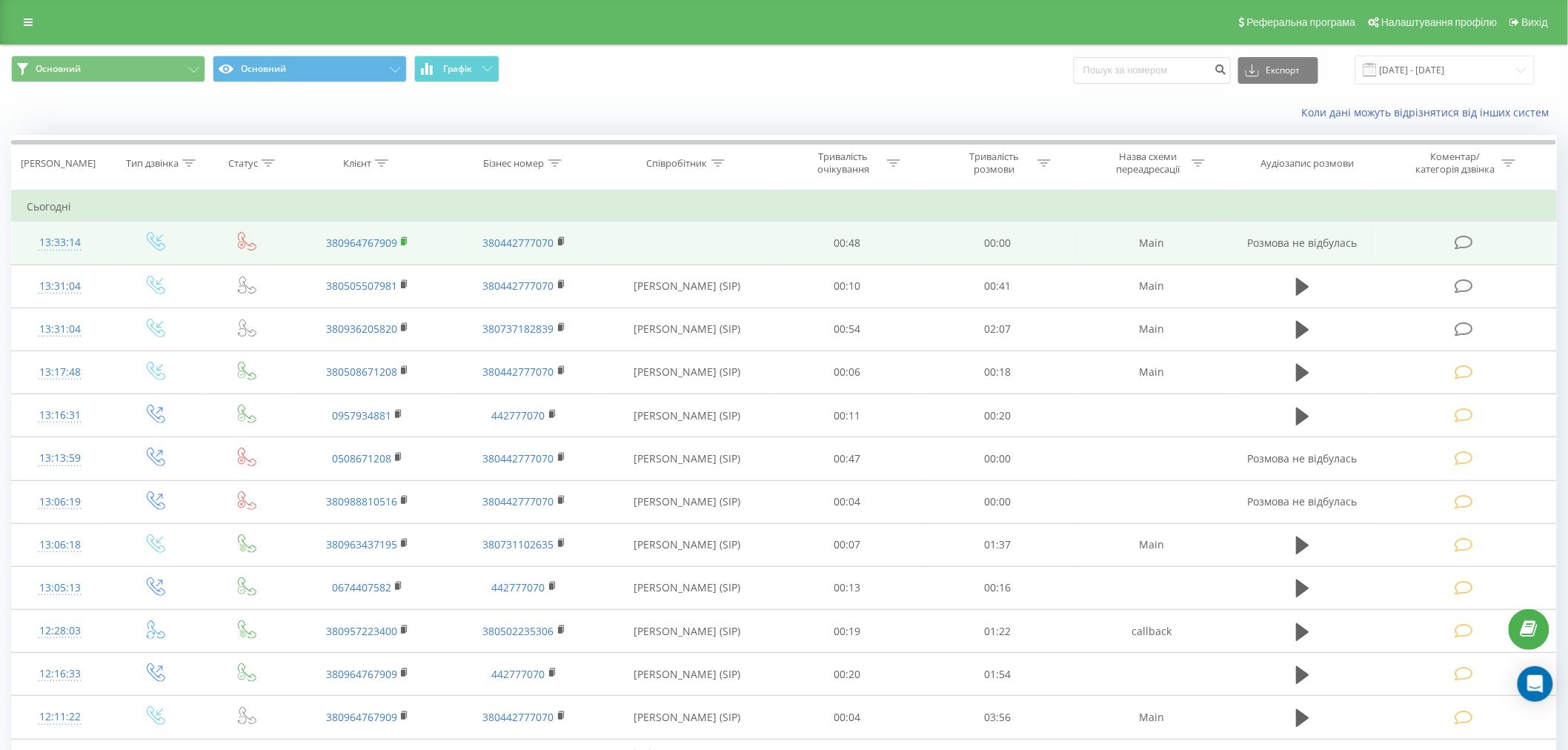
click at [408, 243] on icon at bounding box center [405, 241] width 9 height 11
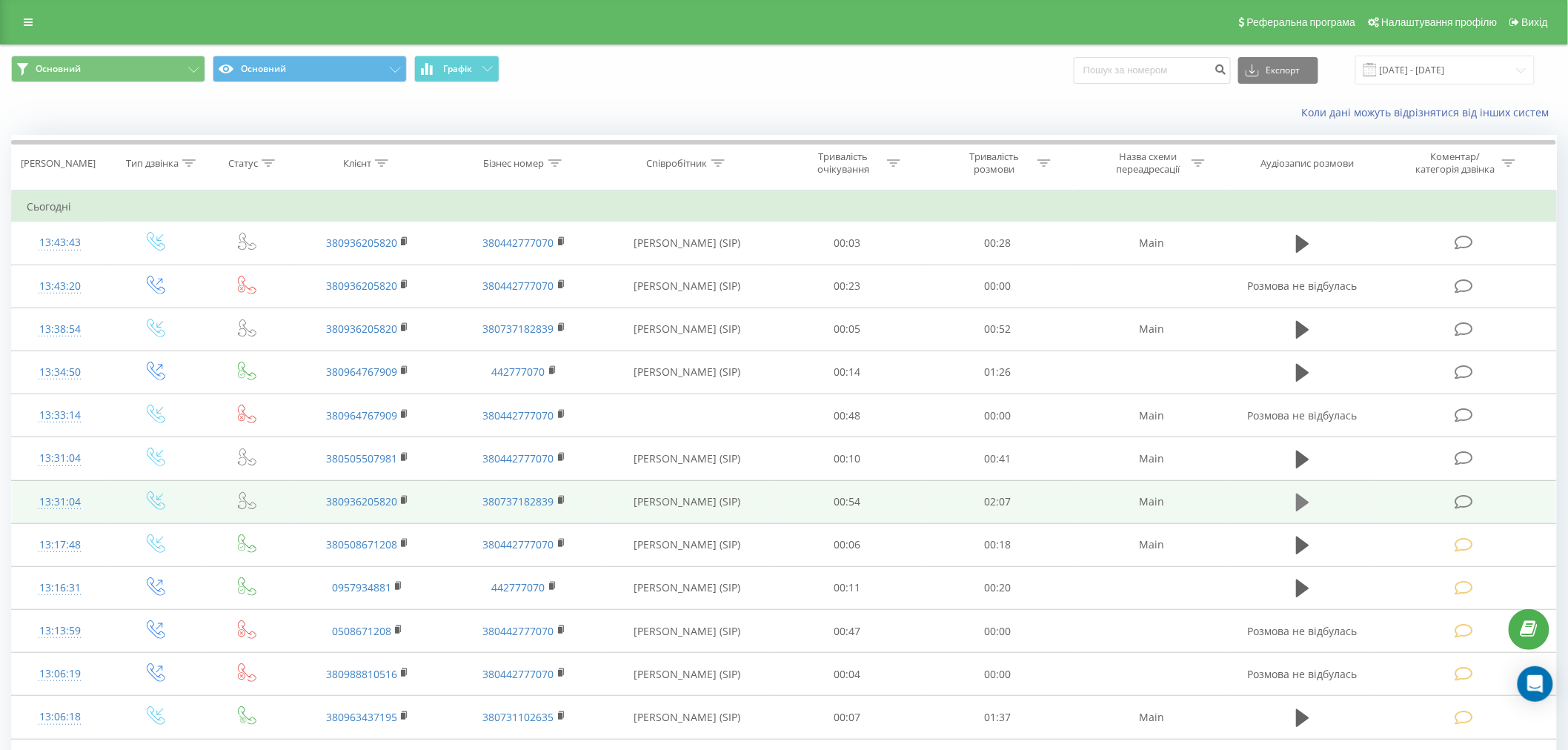
click at [1304, 510] on icon at bounding box center [1302, 502] width 13 height 21
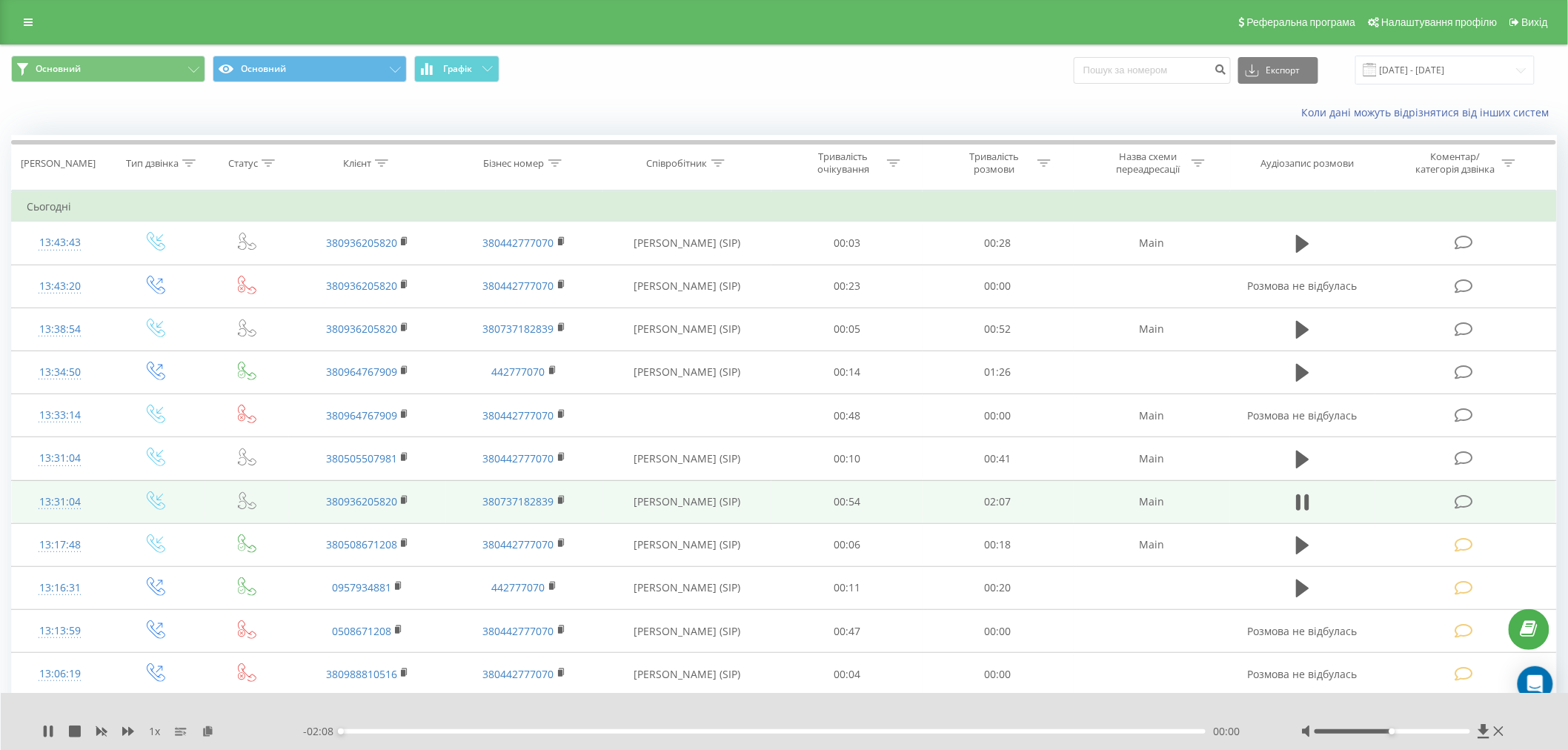
click at [468, 729] on div "00:00" at bounding box center [773, 731] width 865 height 5
click at [1499, 729] on icon at bounding box center [1498, 731] width 10 height 11
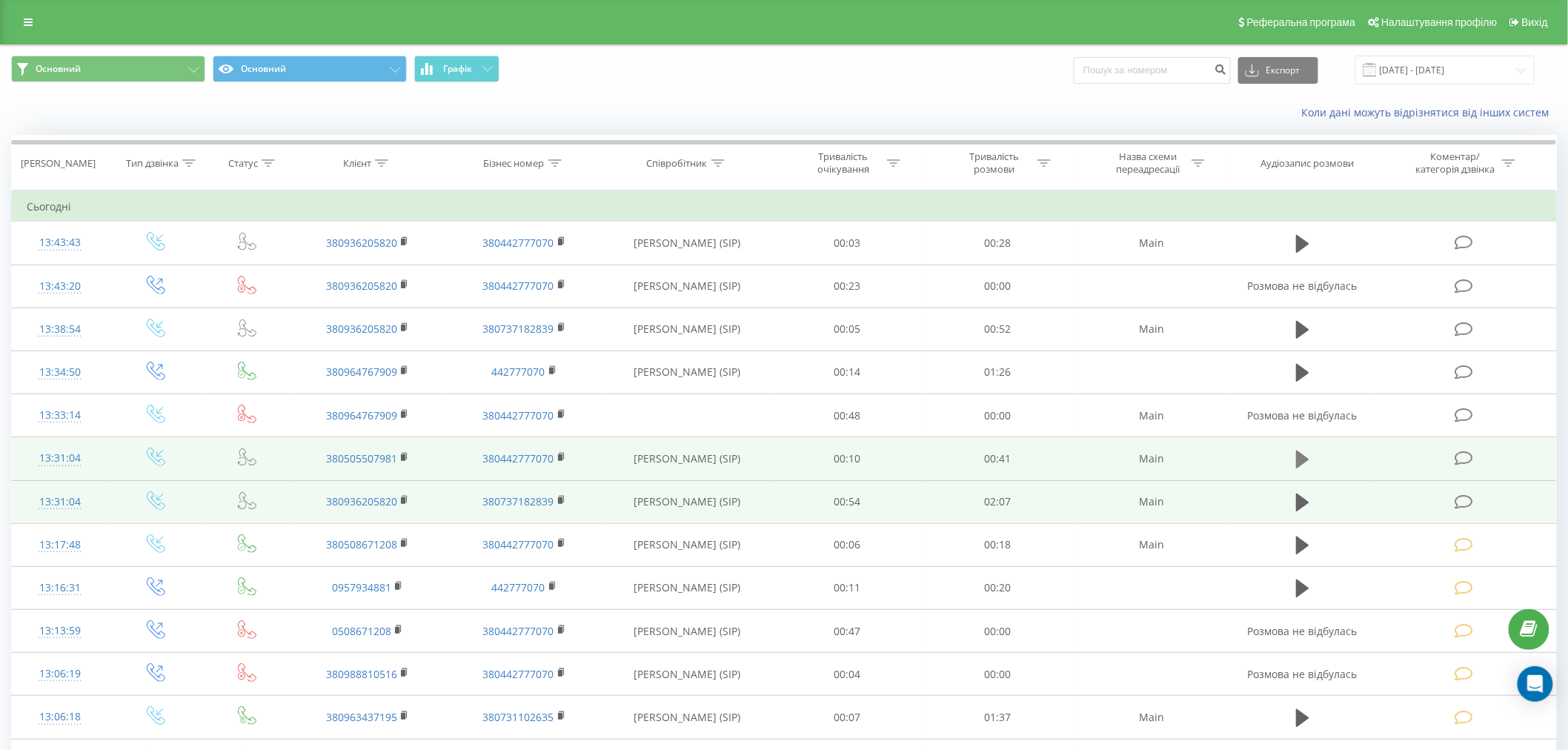
click at [1302, 457] on icon at bounding box center [1302, 459] width 13 height 18
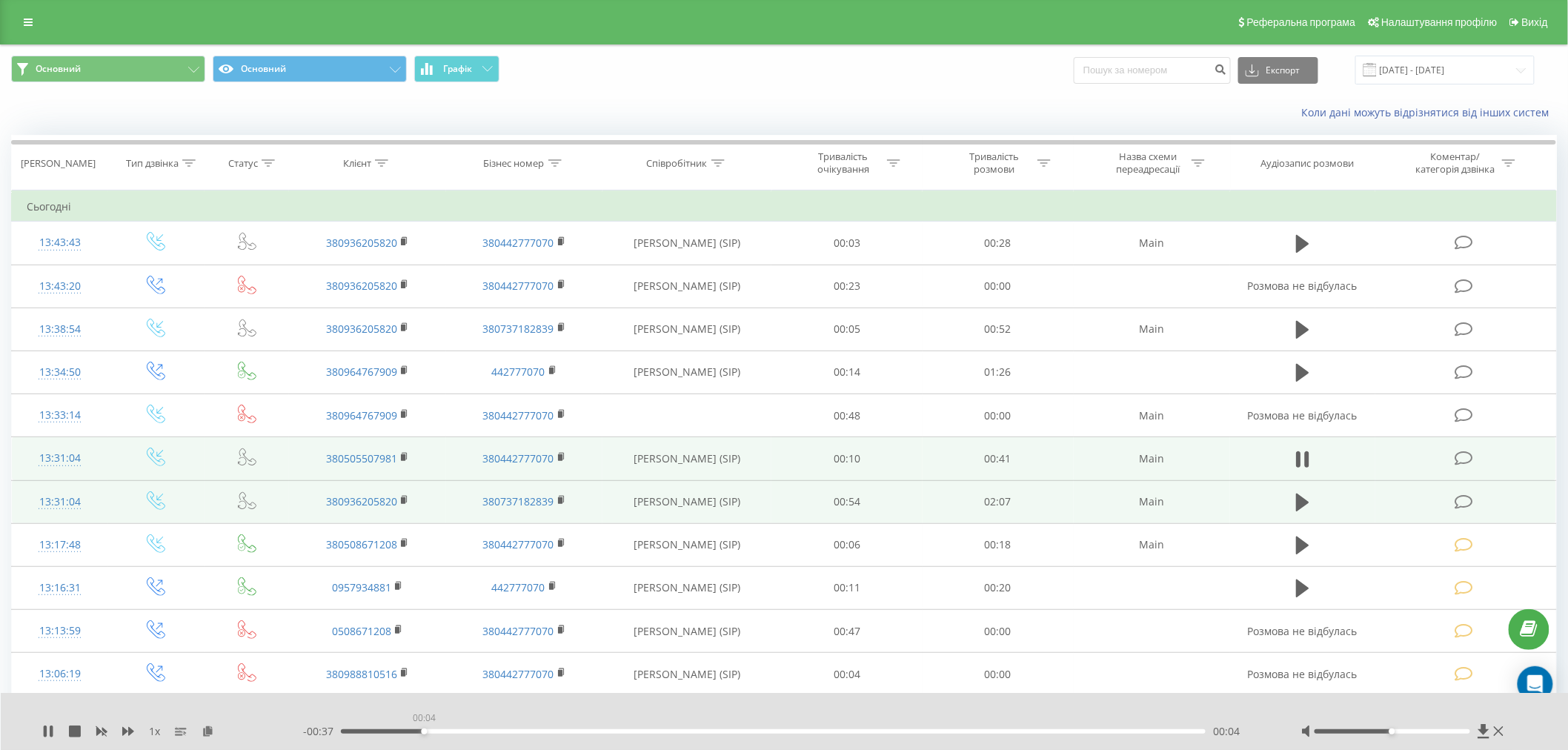
click at [424, 730] on div "00:04" at bounding box center [773, 731] width 865 height 5
click at [399, 454] on td "380505507981" at bounding box center [367, 458] width 157 height 43
click at [402, 455] on rect at bounding box center [403, 457] width 5 height 7
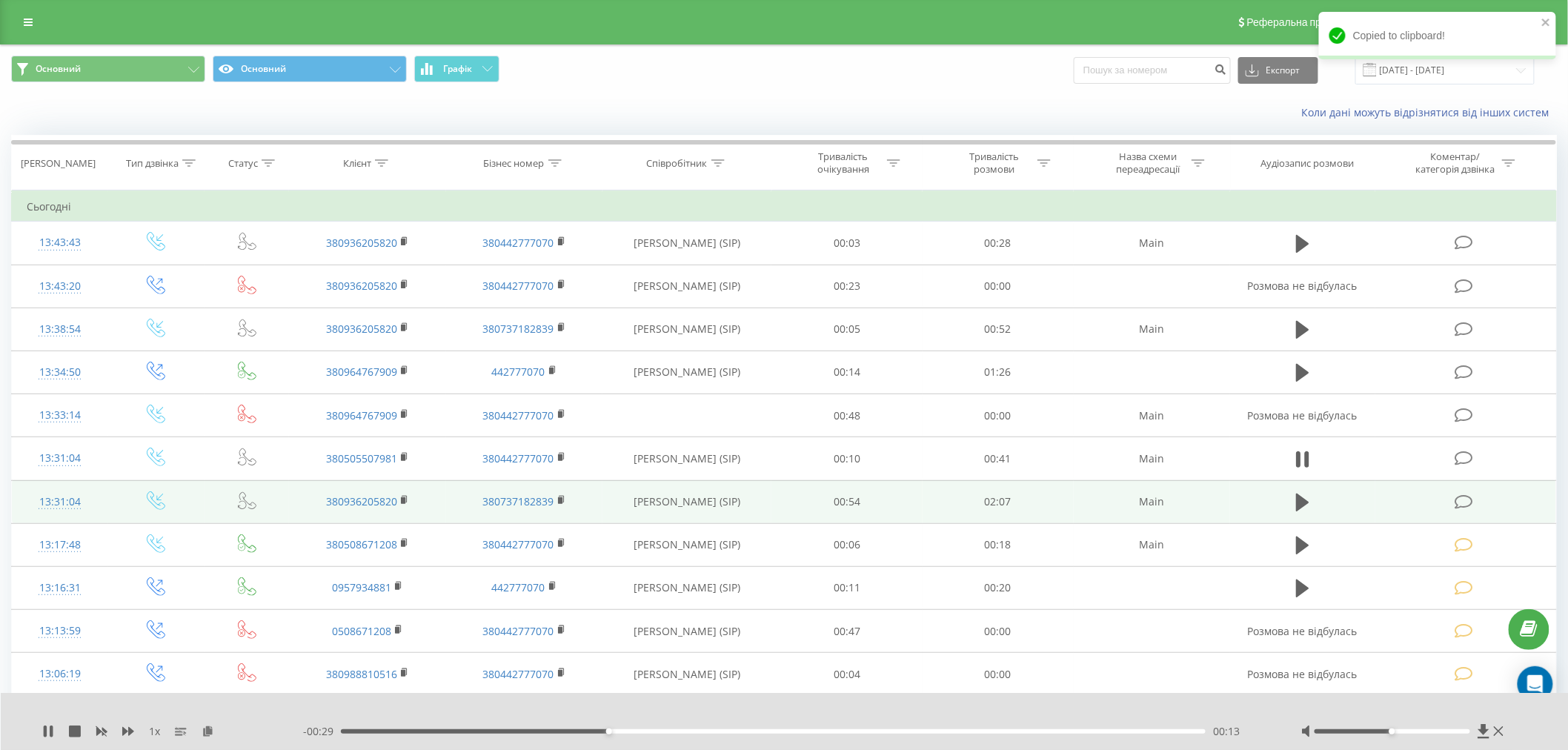
click at [1505, 727] on div at bounding box center [1403, 731] width 206 height 14
click at [1500, 731] on icon at bounding box center [1498, 731] width 10 height 11
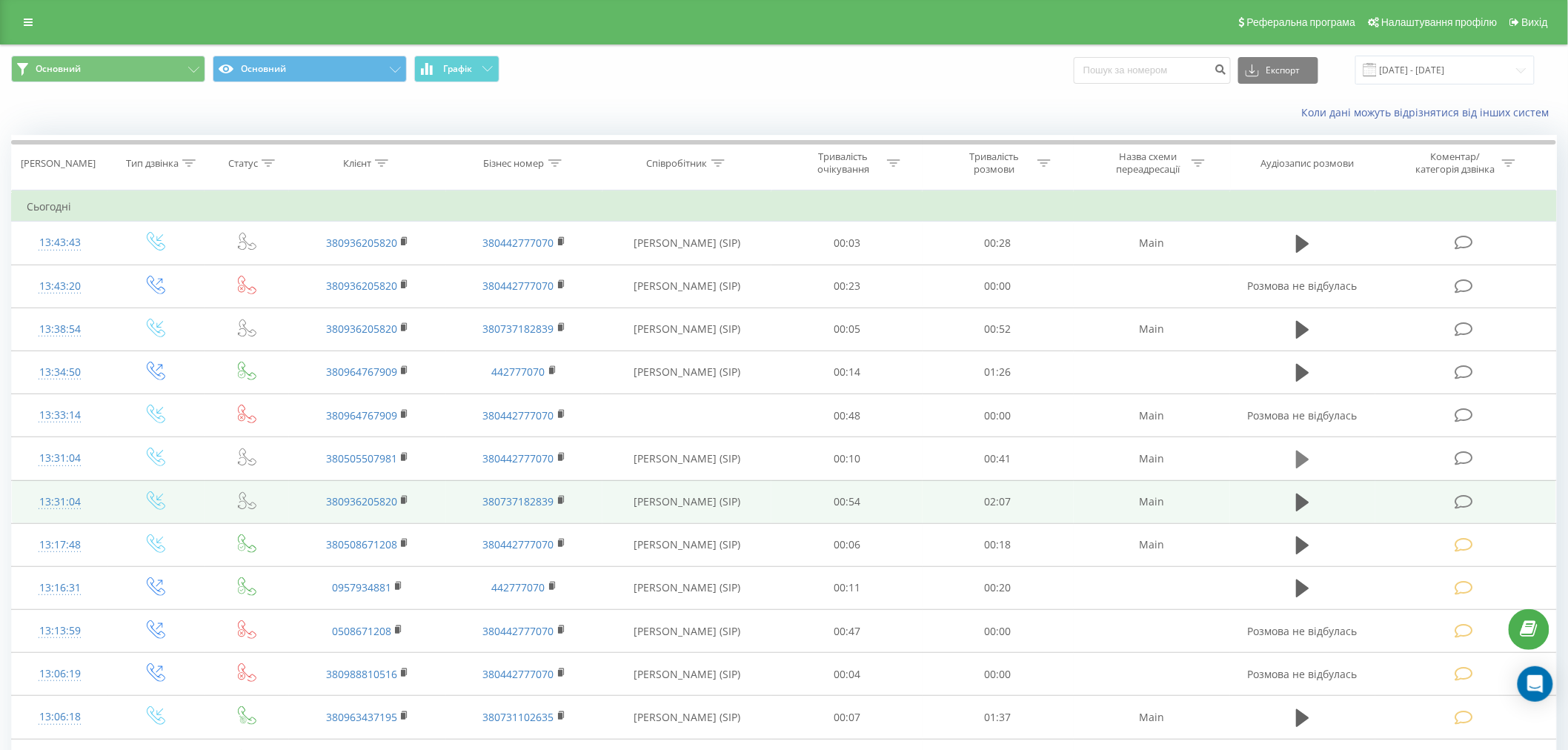
click at [1310, 454] on button at bounding box center [1302, 458] width 22 height 22
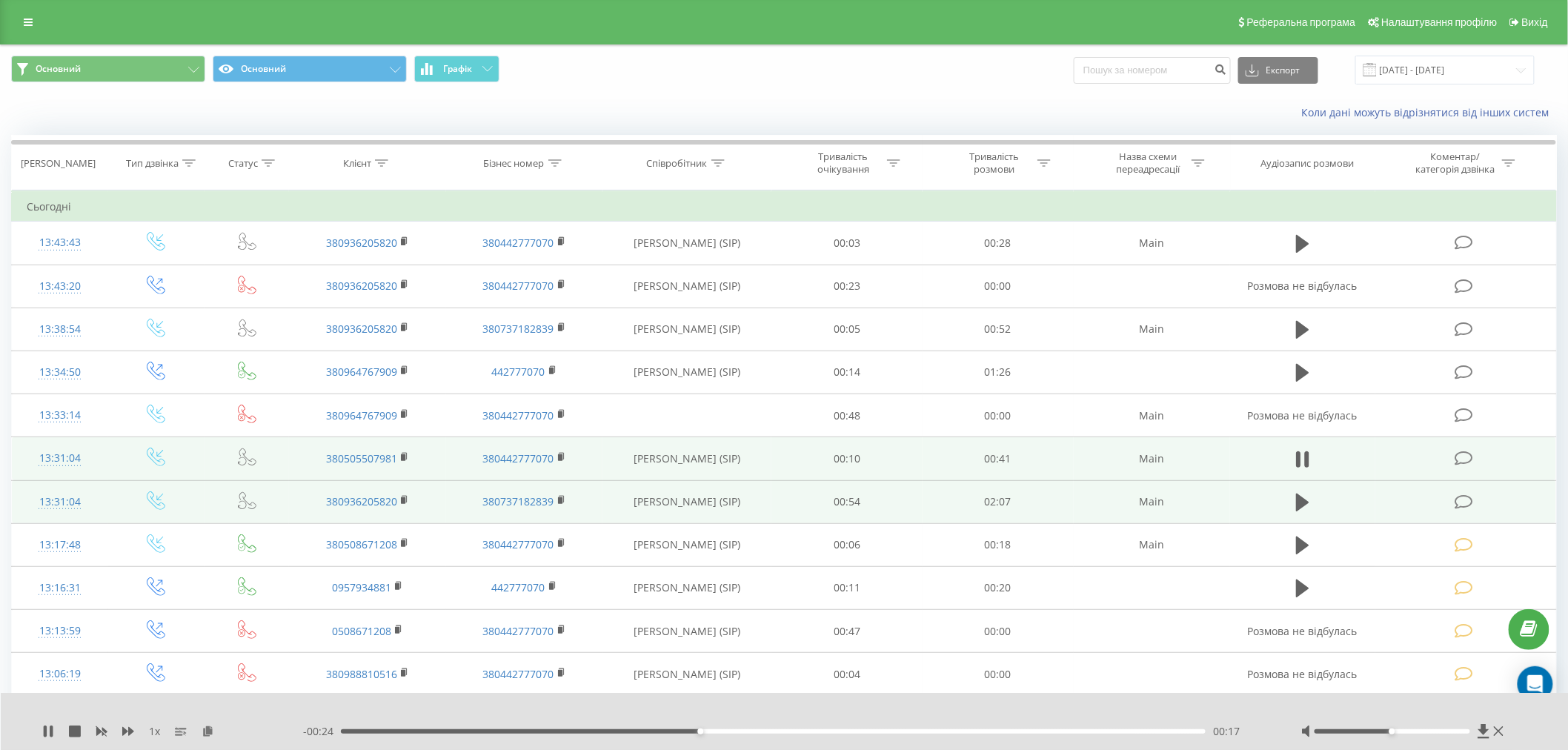
click at [1461, 461] on icon at bounding box center [1463, 458] width 18 height 15
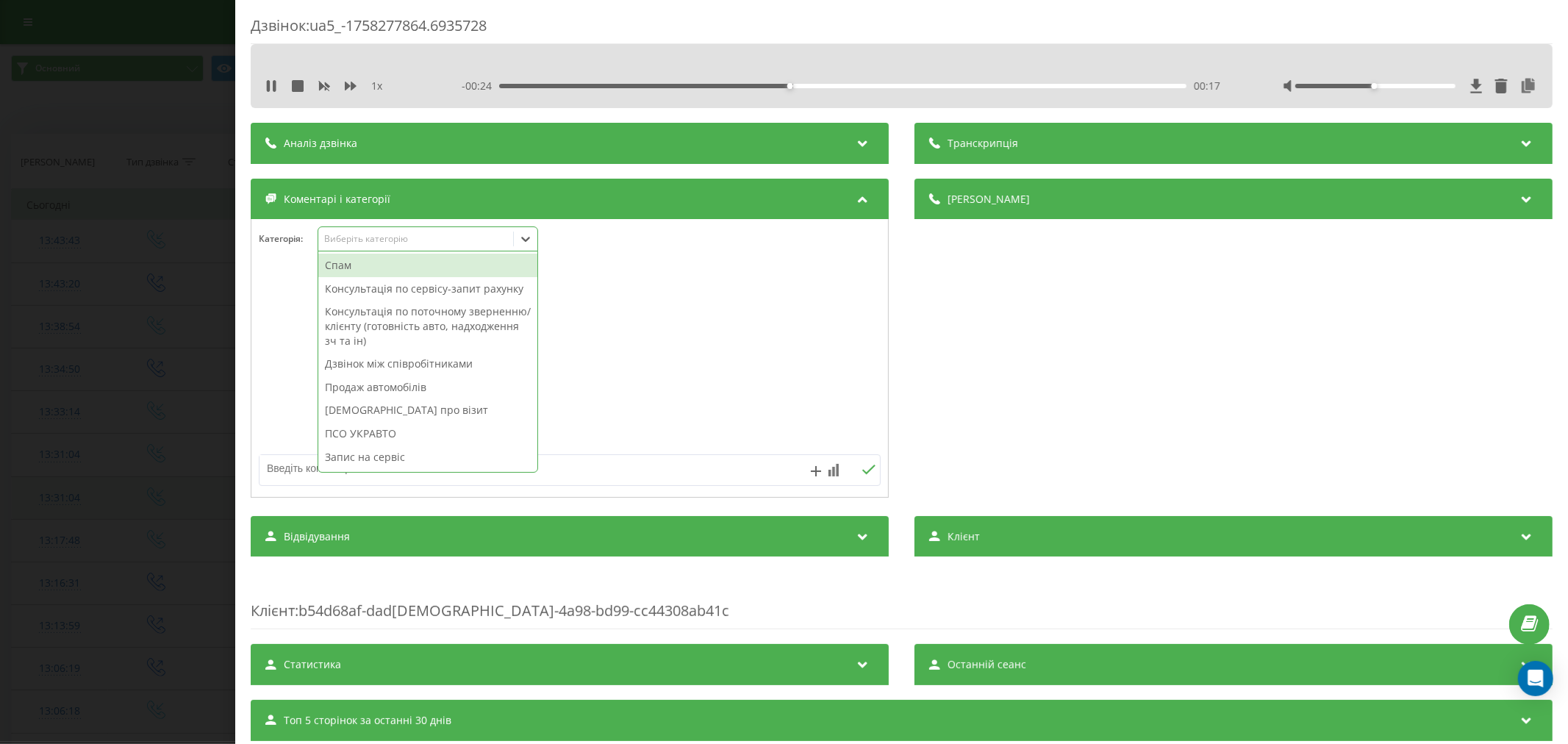
click at [379, 239] on div "Виберіть категорію" at bounding box center [416, 238] width 184 height 11
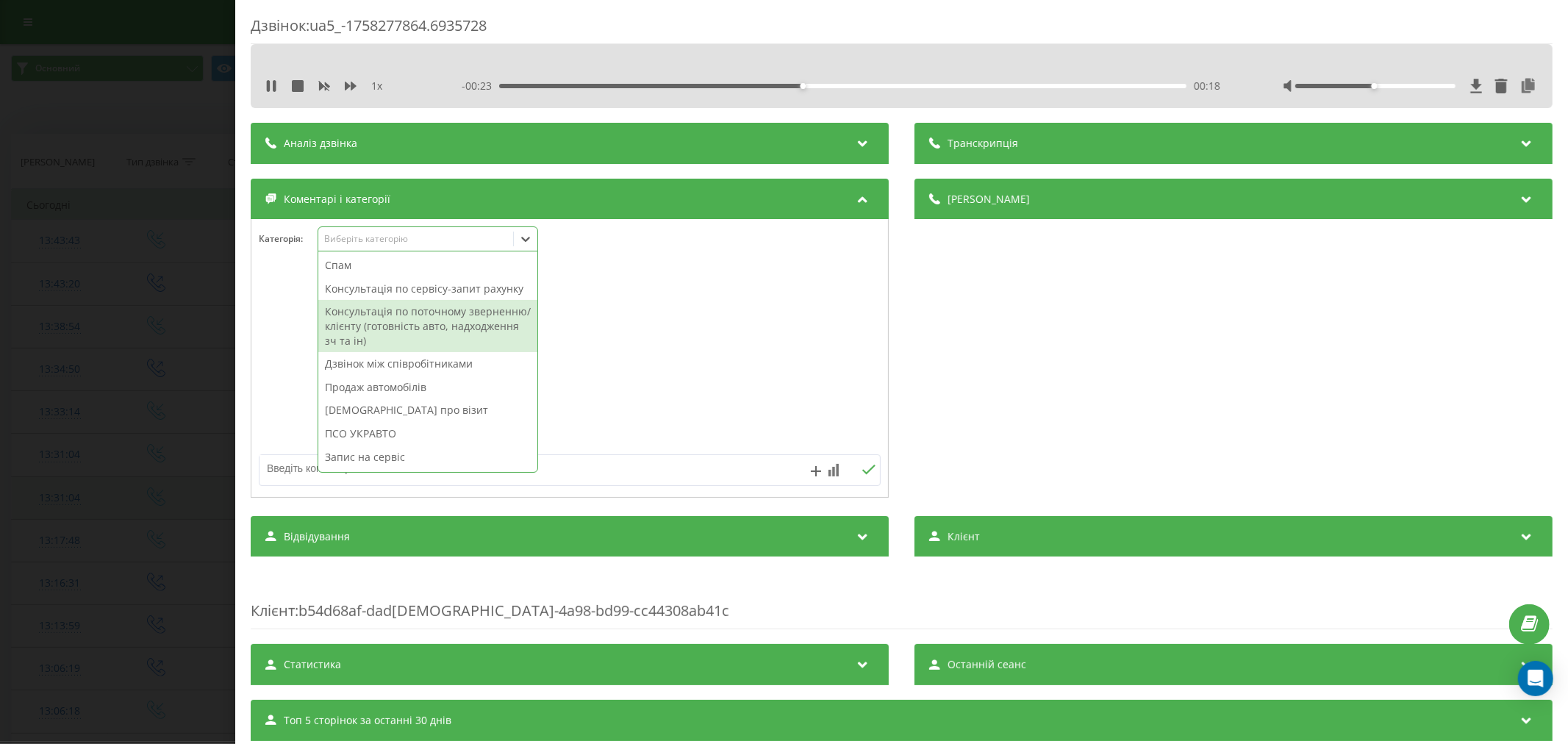
click at [398, 339] on div "Консультація по поточному зверненню/клієнту (готовність авто, надходження зч та…" at bounding box center [427, 326] width 219 height 52
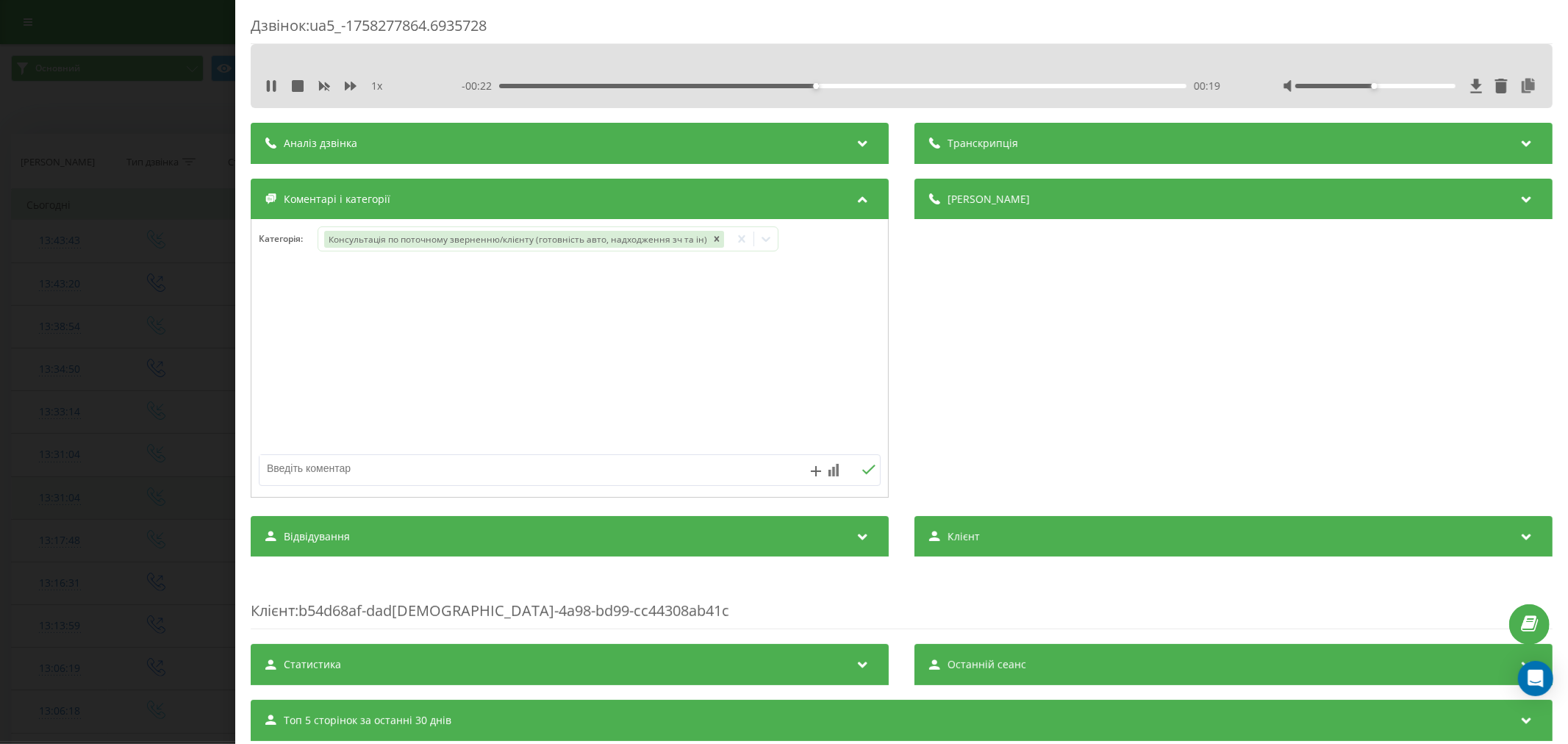
click at [285, 475] on textarea at bounding box center [507, 468] width 496 height 27
type textarea "готовність авто рено"
click at [140, 382] on div "Дзвінок : ua5_-1758277864.6935728 1 x - 00:14 00:27 00:27 Транскрипція Для AI-а…" at bounding box center [784, 372] width 1568 height 744
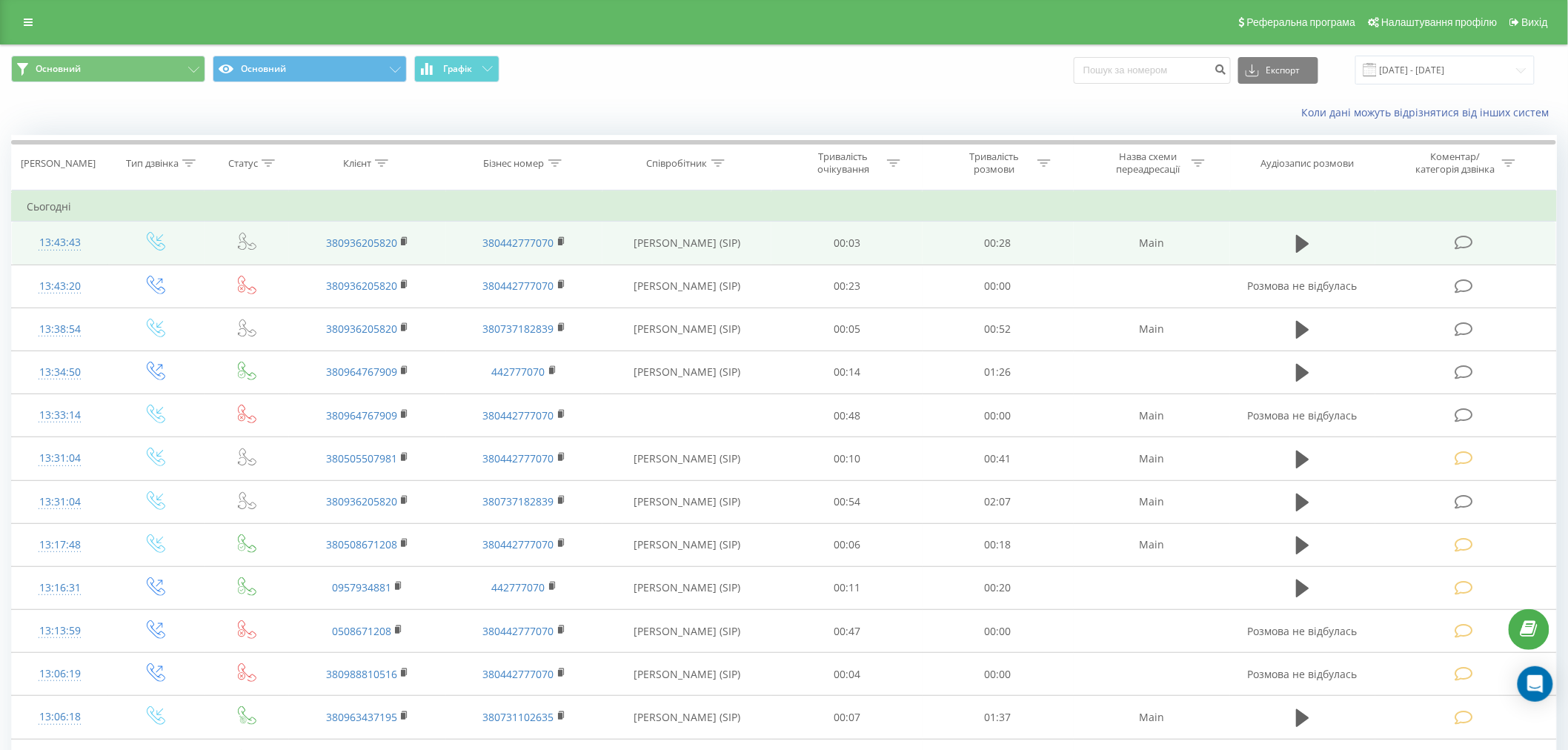
click at [1467, 240] on icon at bounding box center [1463, 242] width 18 height 15
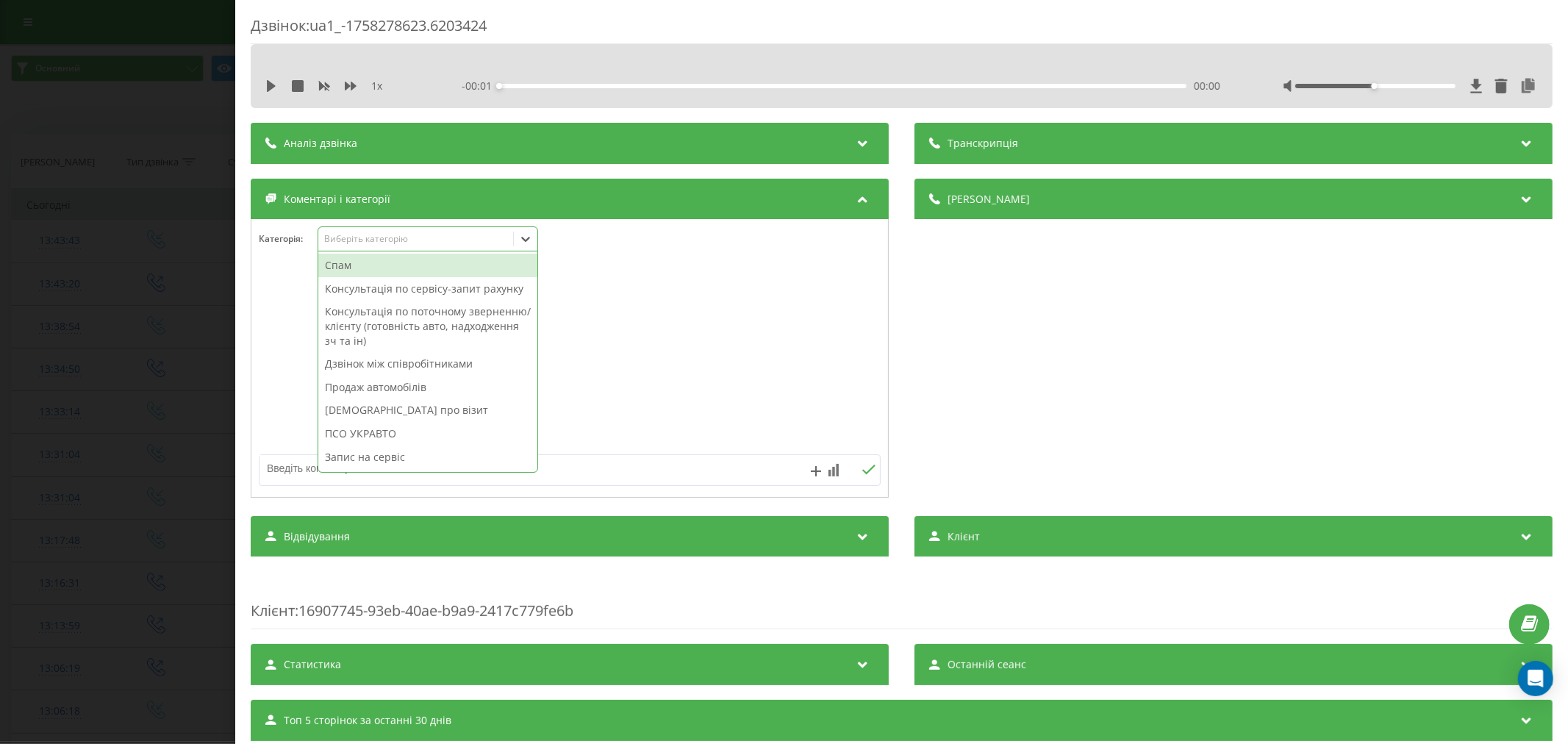
click at [364, 238] on div "Виберіть категорію" at bounding box center [416, 238] width 184 height 11
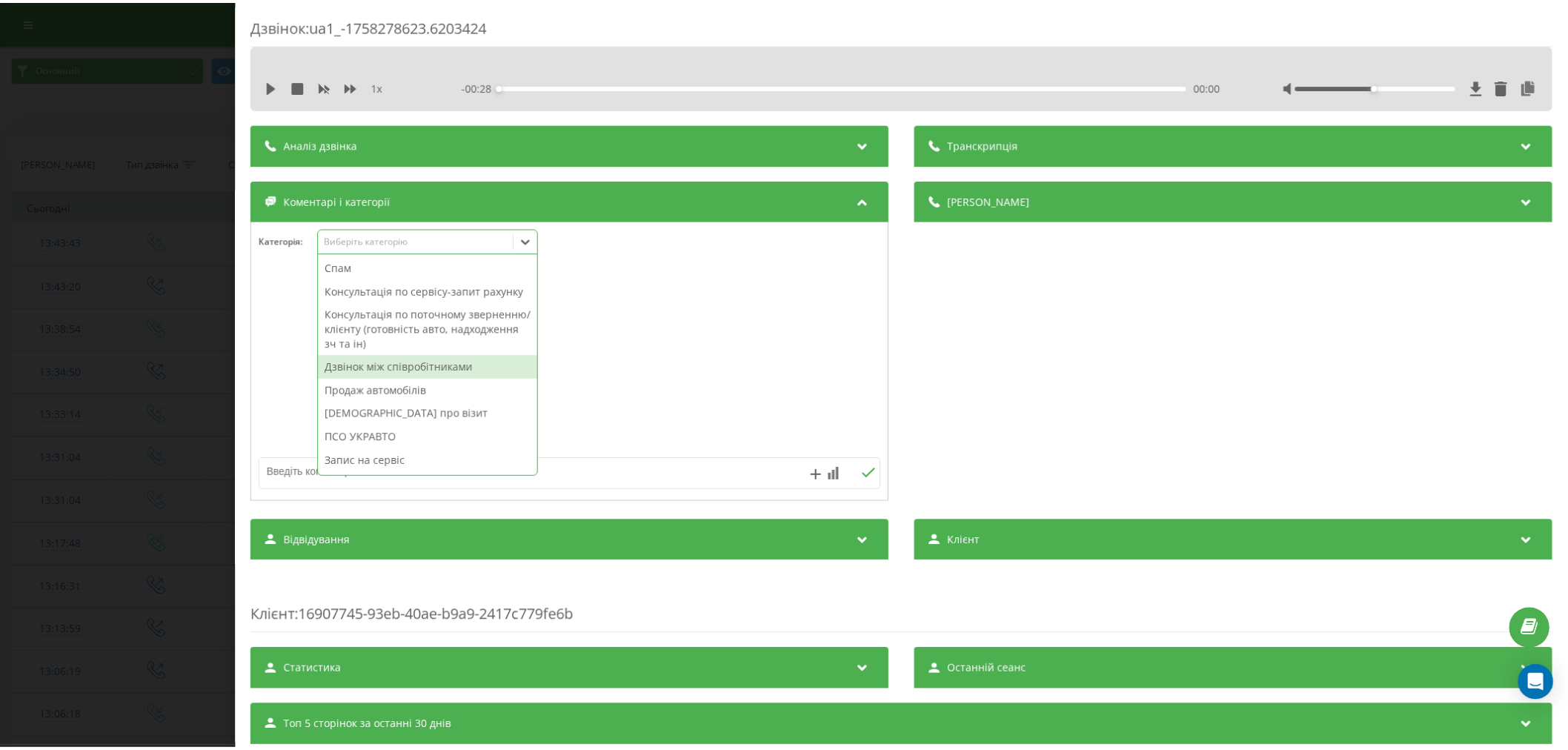
scroll to position [82, 0]
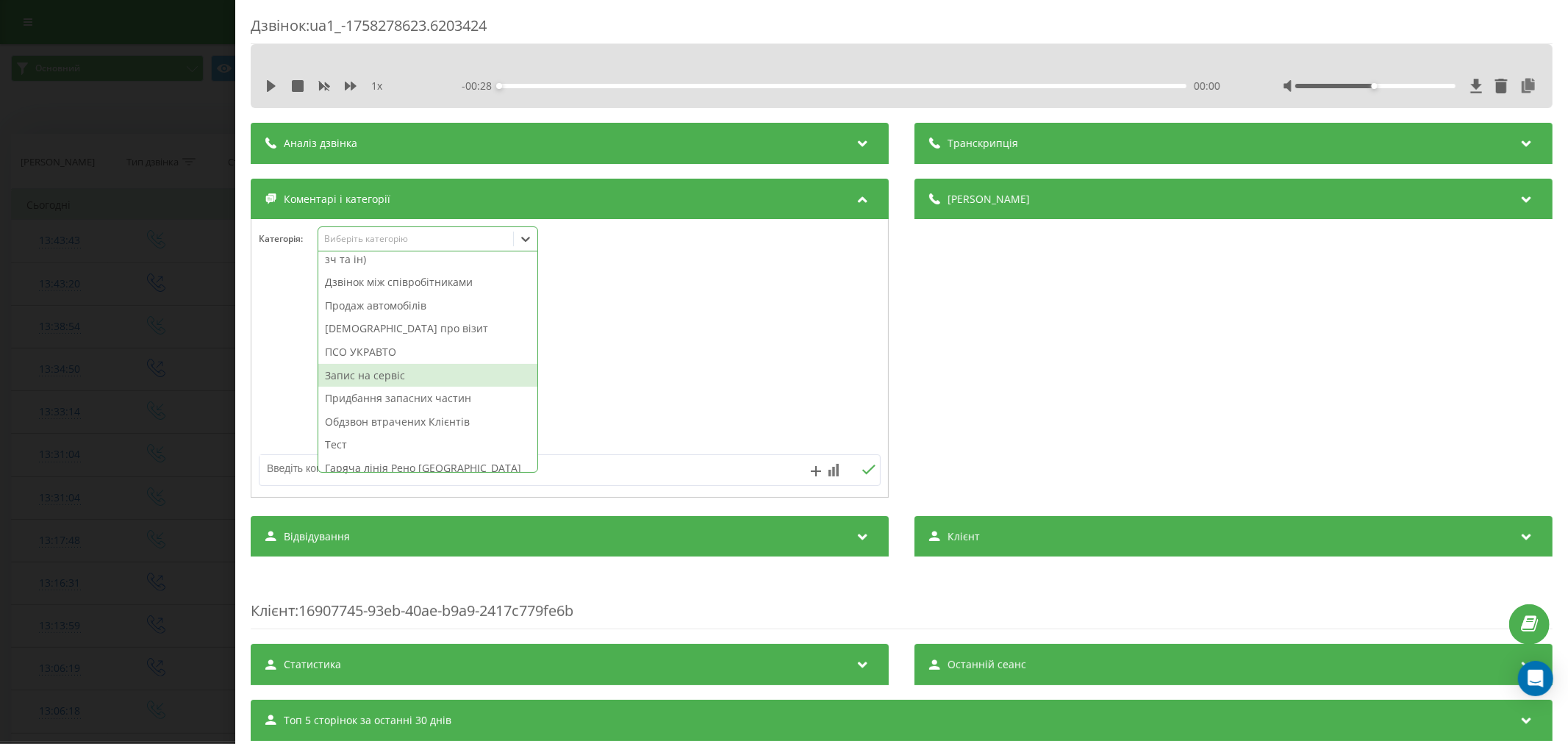
click at [401, 387] on div "Запис на сервіс" at bounding box center [427, 375] width 219 height 24
click at [276, 461] on textarea at bounding box center [507, 468] width 496 height 27
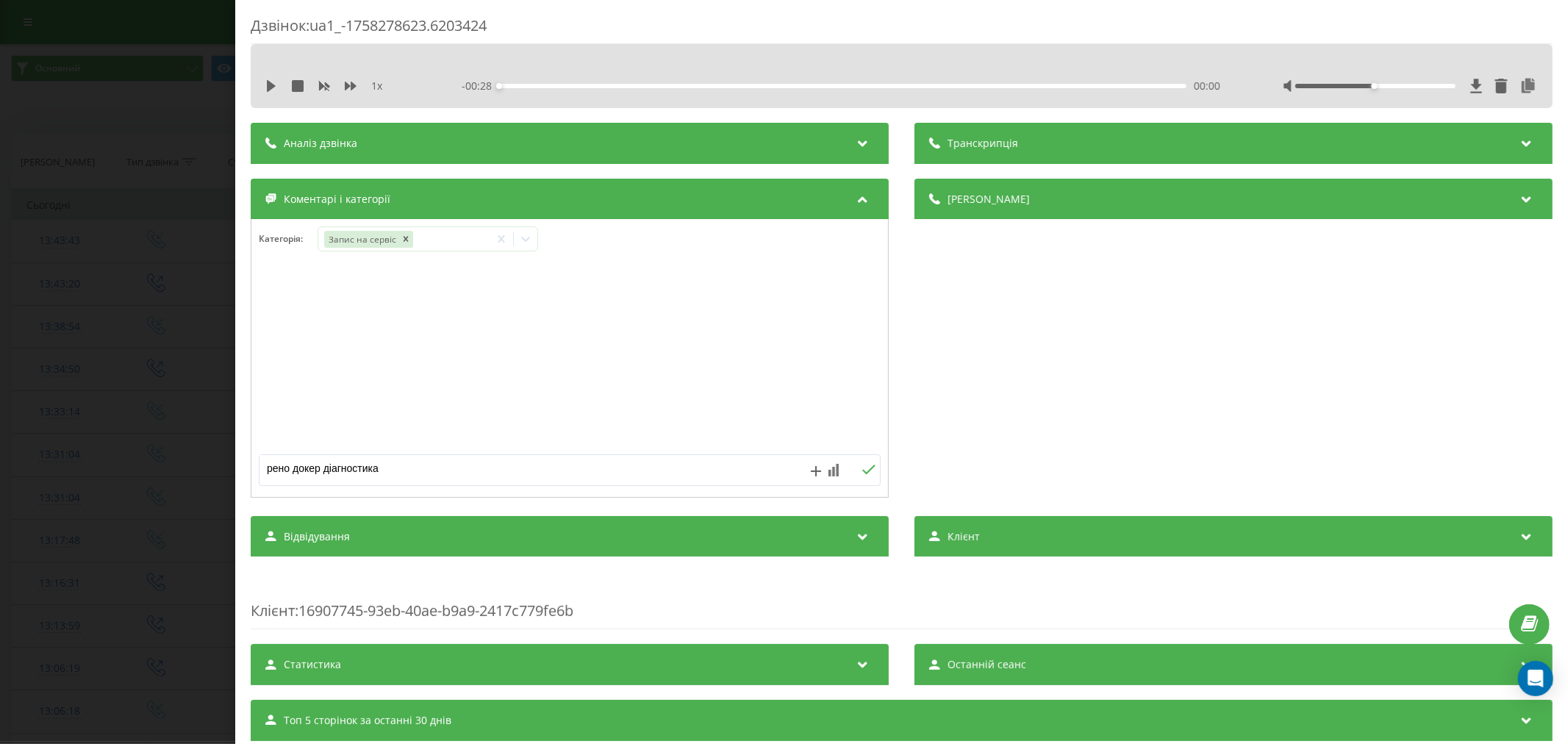
click at [282, 459] on textarea "рено докер діагностика" at bounding box center [507, 468] width 496 height 27
type textarea "рено докер діагностика"
drag, startPoint x: 865, startPoint y: 471, endPoint x: 549, endPoint y: 436, distance: 317.9
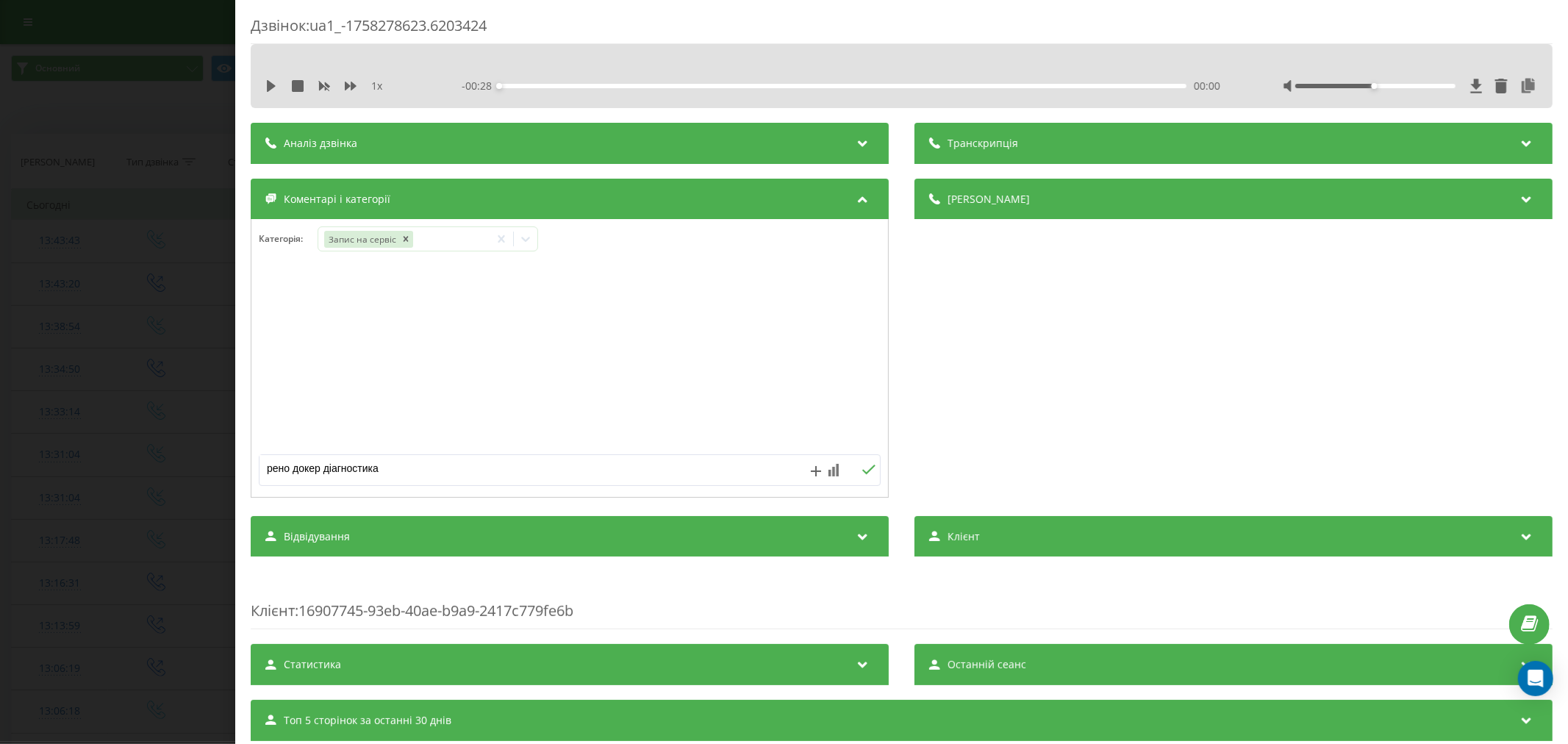
click at [865, 471] on icon at bounding box center [868, 469] width 14 height 10
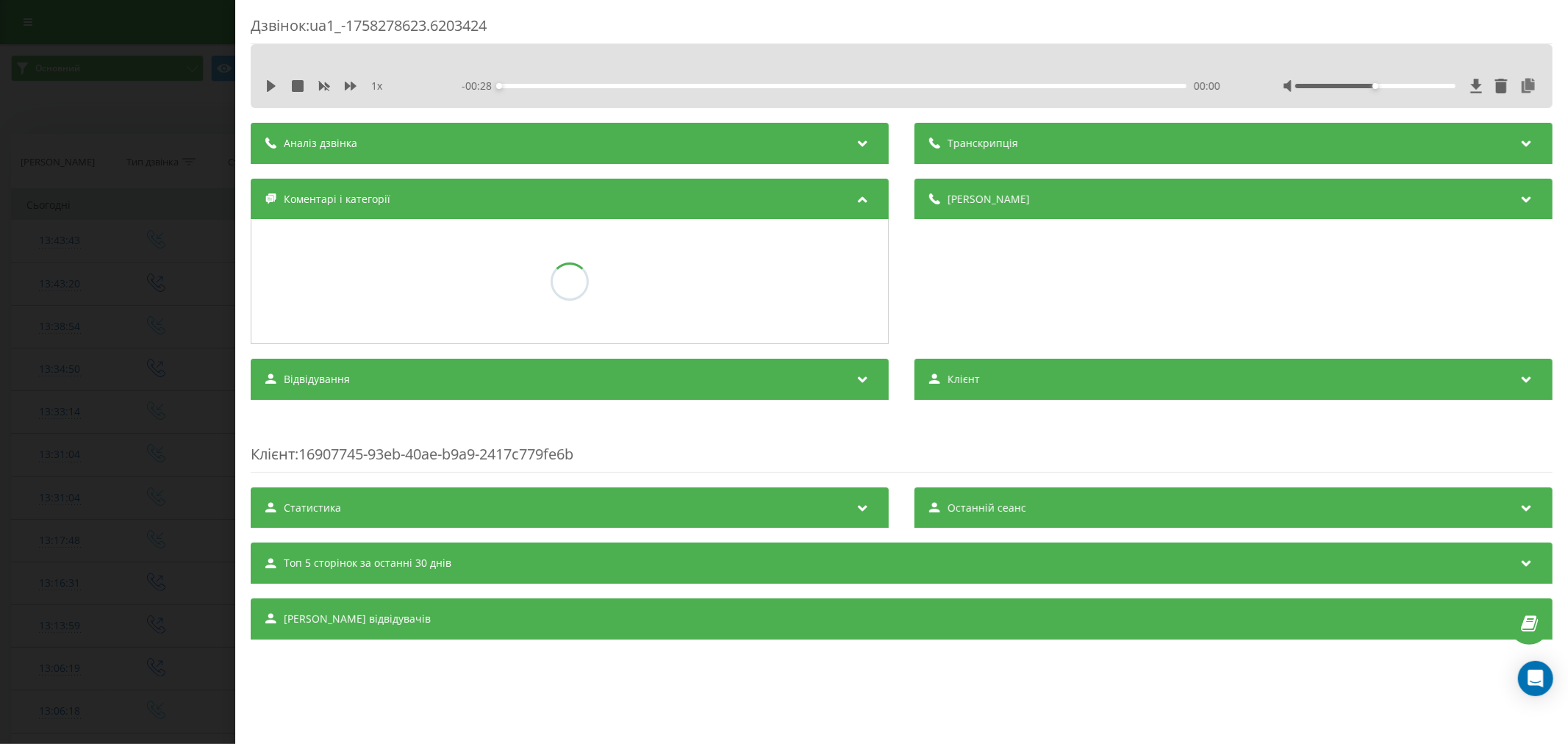
click at [9, 398] on div "Дзвінок : ua1_-1758278623.6203424 1 x - 00:28 00:00 00:00 Транскрипція Для AI-а…" at bounding box center [784, 372] width 1568 height 744
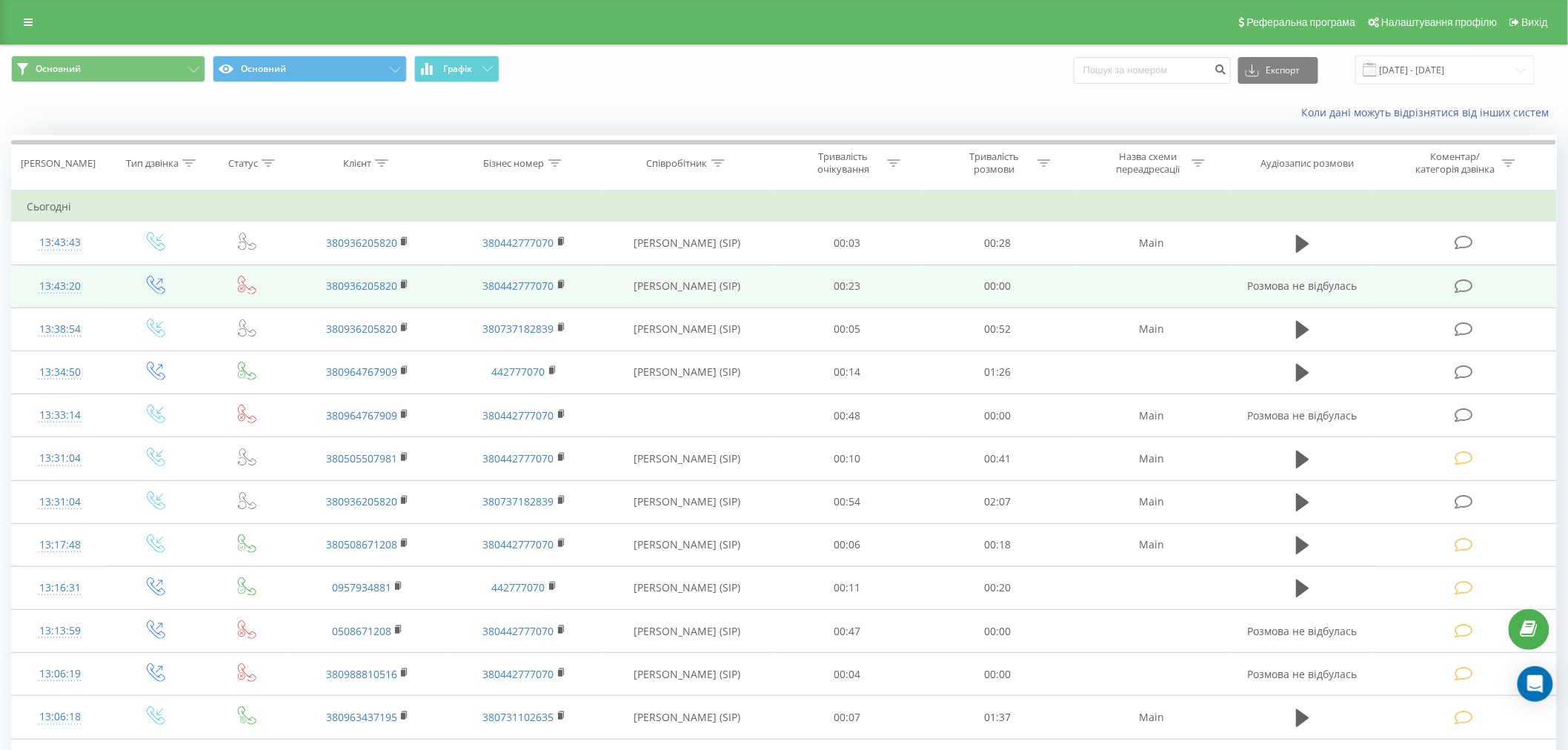
click at [1460, 283] on icon at bounding box center [1463, 286] width 18 height 15
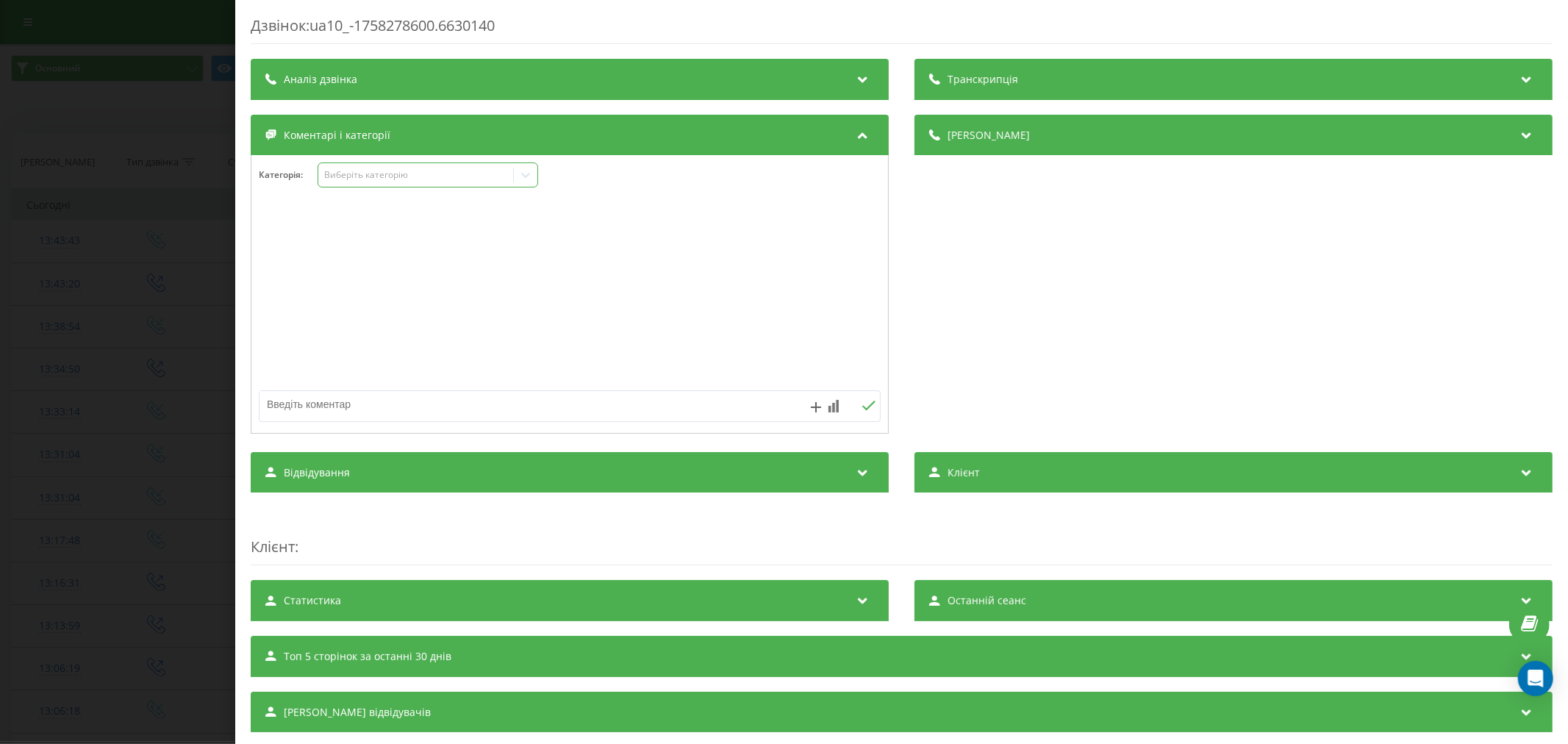
click at [393, 182] on div "Виберіть категорію" at bounding box center [415, 175] width 195 height 14
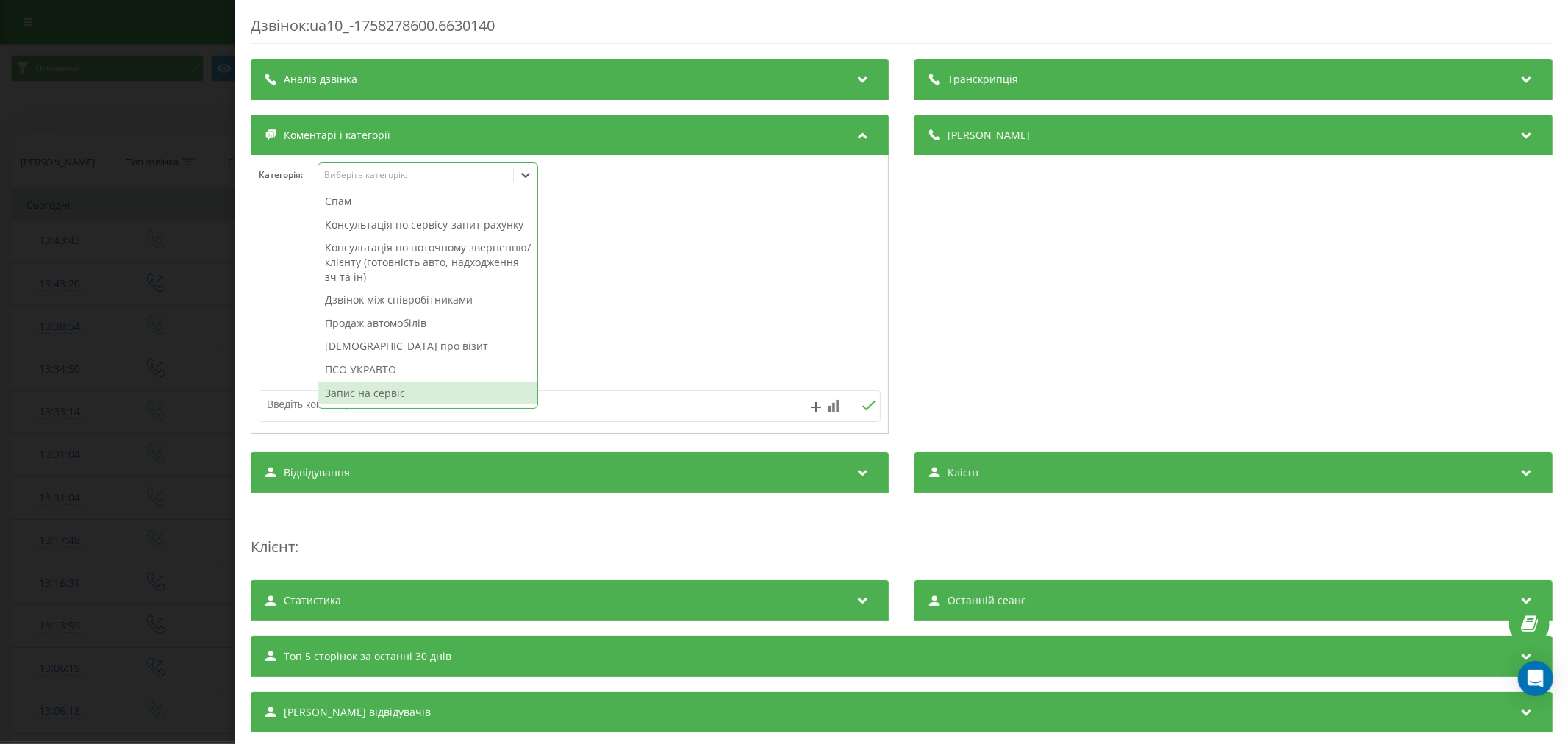
click at [391, 402] on div "Запис на сервіс" at bounding box center [427, 393] width 219 height 24
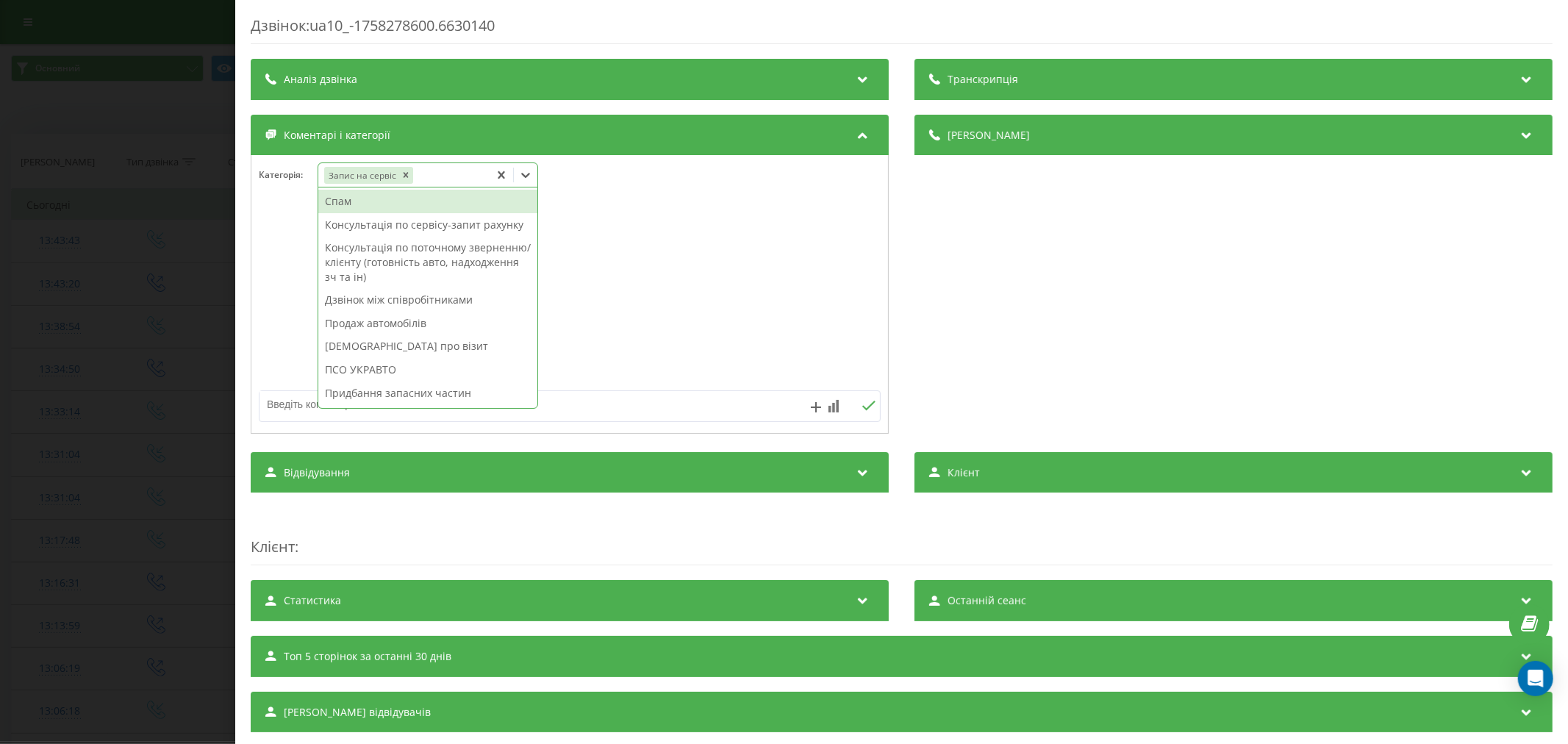
click at [273, 406] on textarea at bounding box center [507, 404] width 496 height 27
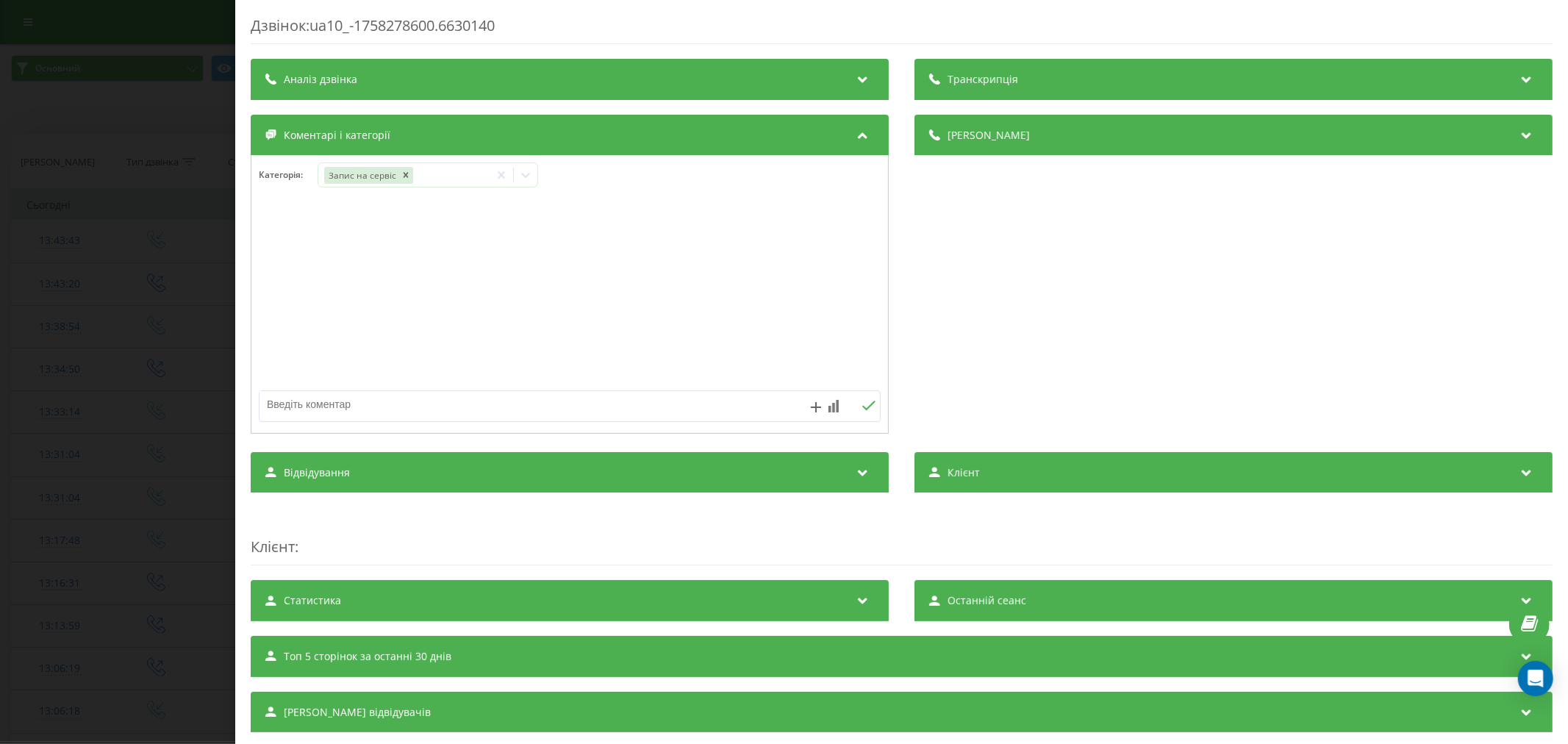
paste textarea "рено докер діагностика"
type textarea "рено докер діагностика"
click at [868, 409] on icon at bounding box center [868, 405] width 14 height 10
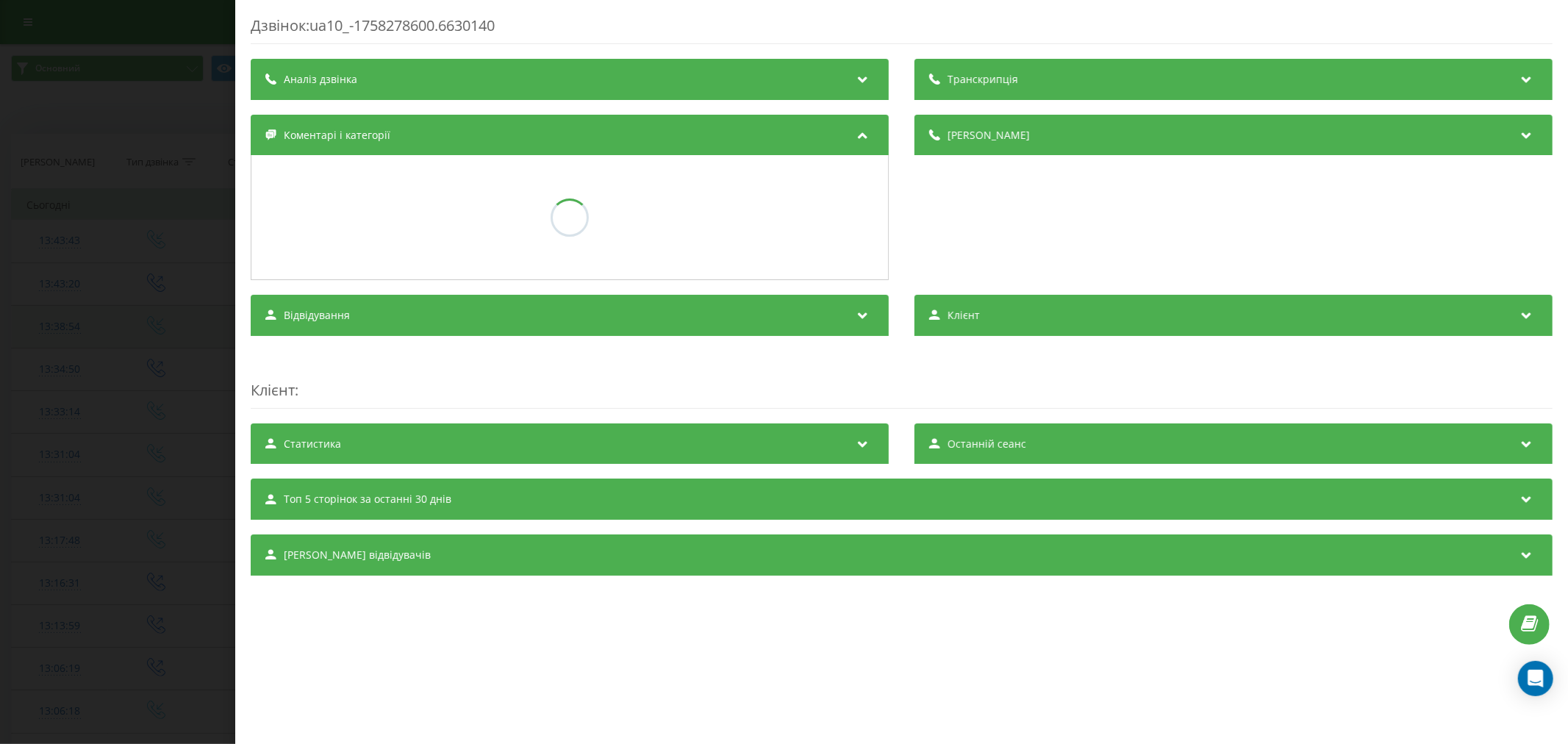
drag, startPoint x: 149, startPoint y: 336, endPoint x: 575, endPoint y: 312, distance: 426.7
click at [156, 334] on div "Дзвінок : ua10_-1758278600.6630140 Транскрипція Для AI-аналізу майбутніх дзвінк…" at bounding box center [784, 372] width 1568 height 744
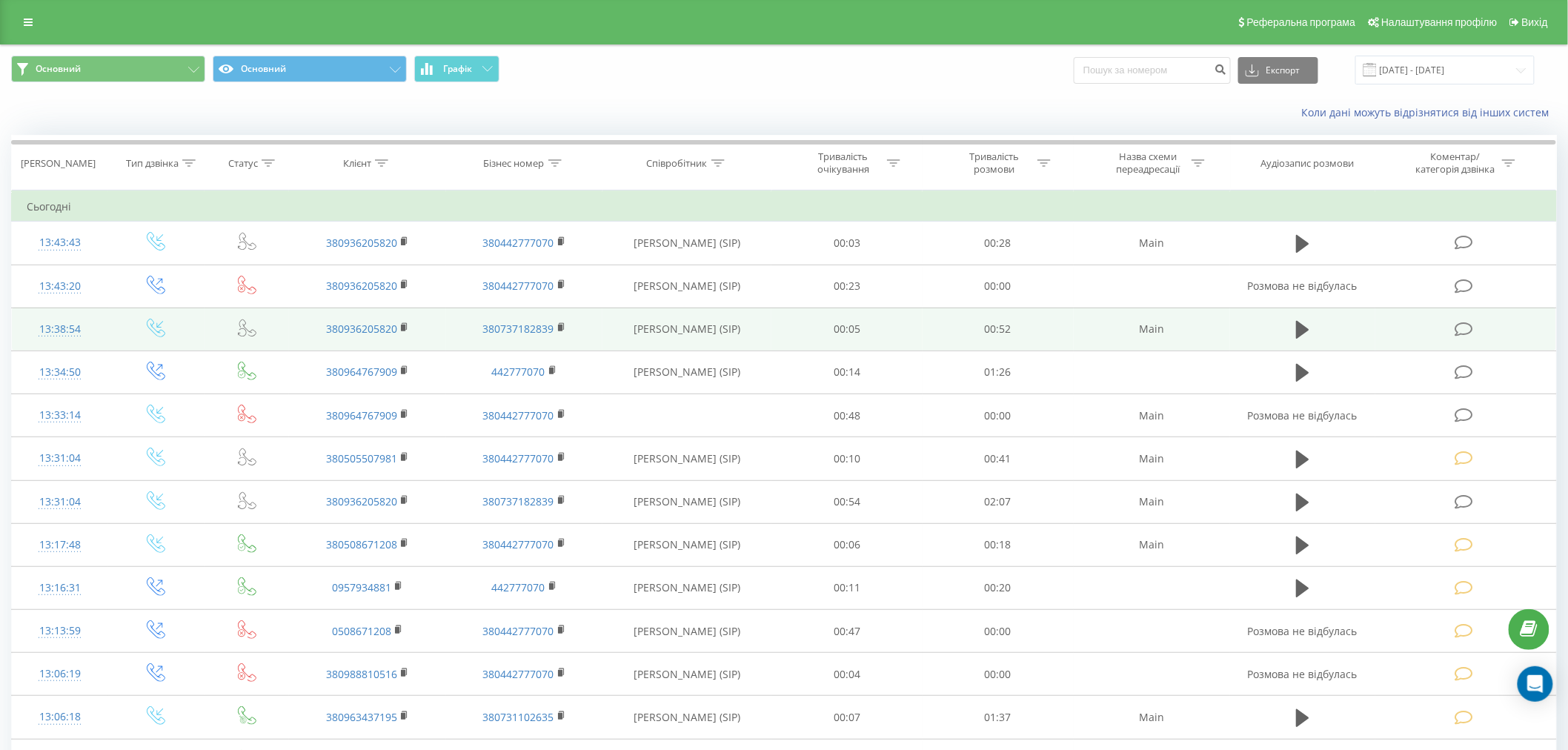
click at [1469, 326] on icon at bounding box center [1463, 329] width 18 height 15
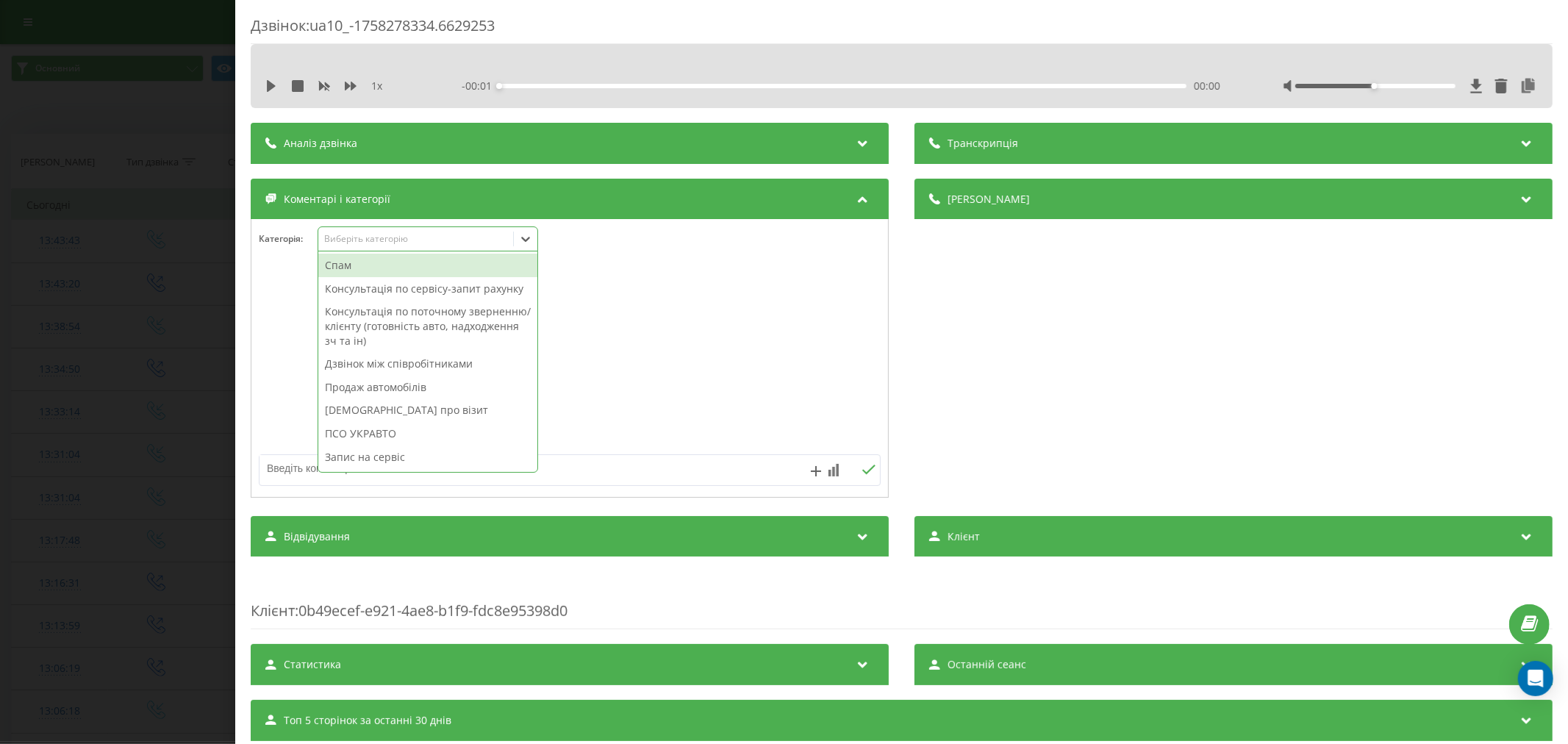
drag, startPoint x: 387, startPoint y: 230, endPoint x: 367, endPoint y: 363, distance: 134.5
click at [387, 232] on div "Виберіть категорію" at bounding box center [428, 239] width 220 height 25
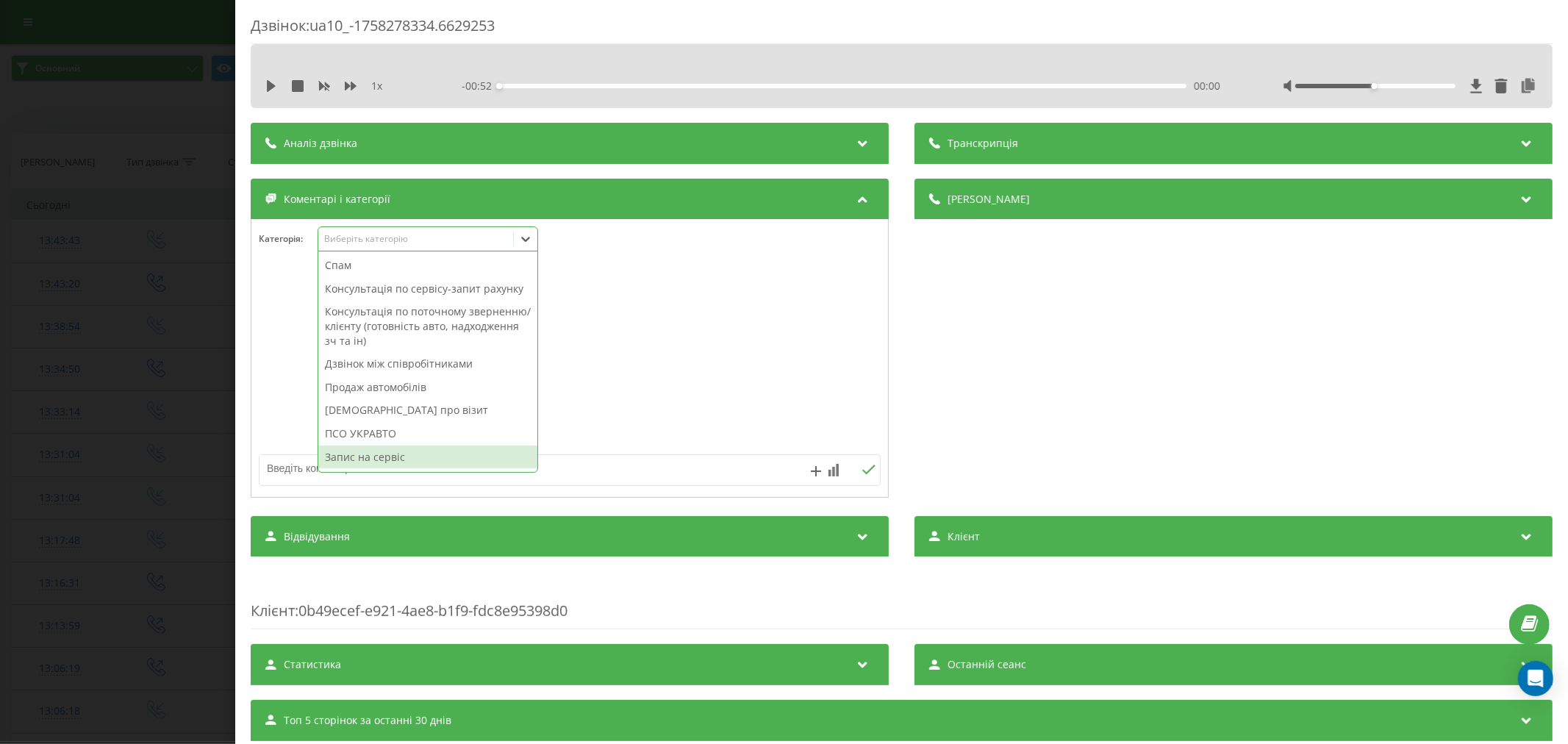
click at [365, 463] on div "Запис на сервіс" at bounding box center [427, 456] width 219 height 24
click at [289, 471] on textarea at bounding box center [507, 468] width 496 height 27
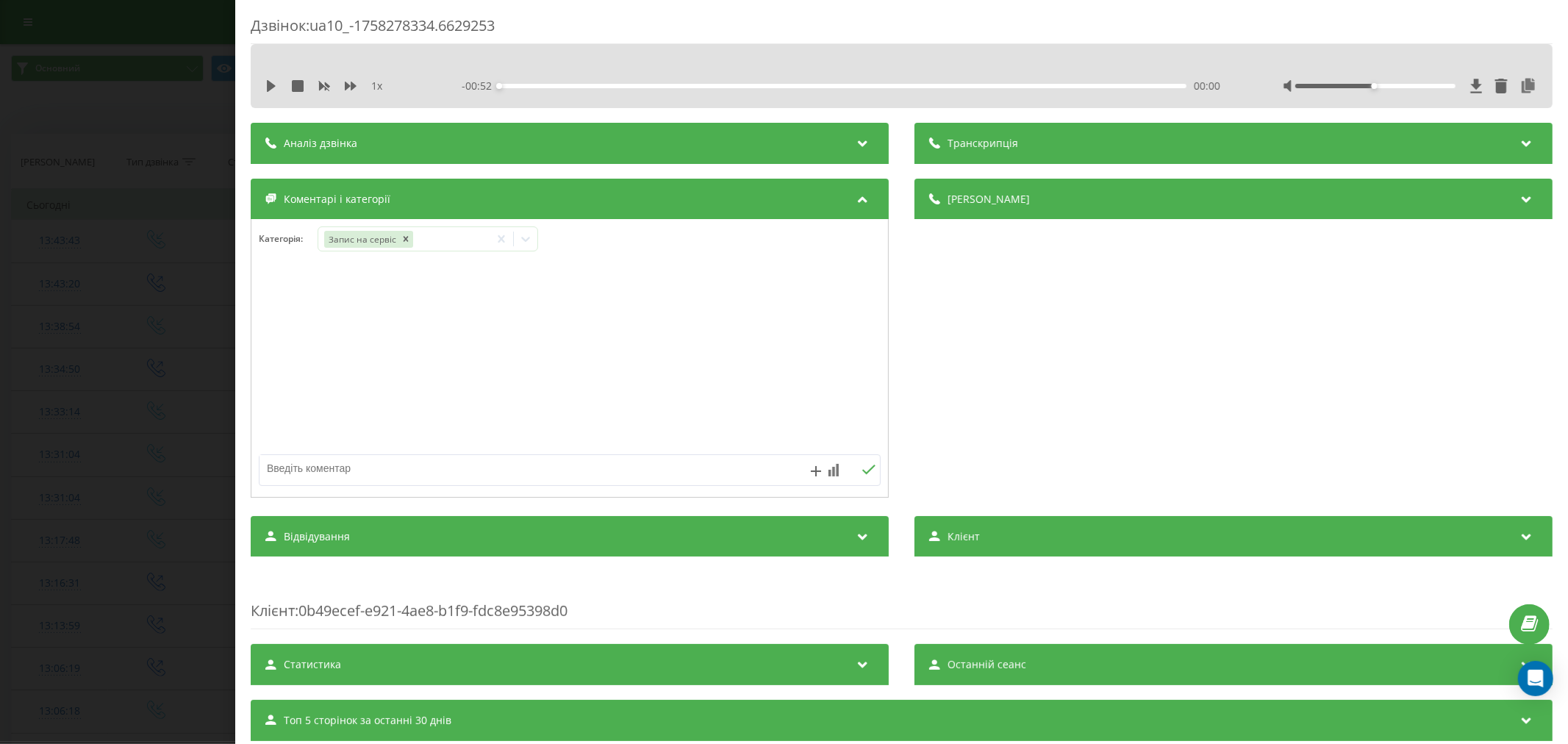
paste textarea "рено докер діагностика"
type textarea "рено докер діагностика"
click at [865, 464] on div "рено докер діагностика" at bounding box center [569, 470] width 622 height 31
click at [868, 473] on icon at bounding box center [868, 469] width 14 height 10
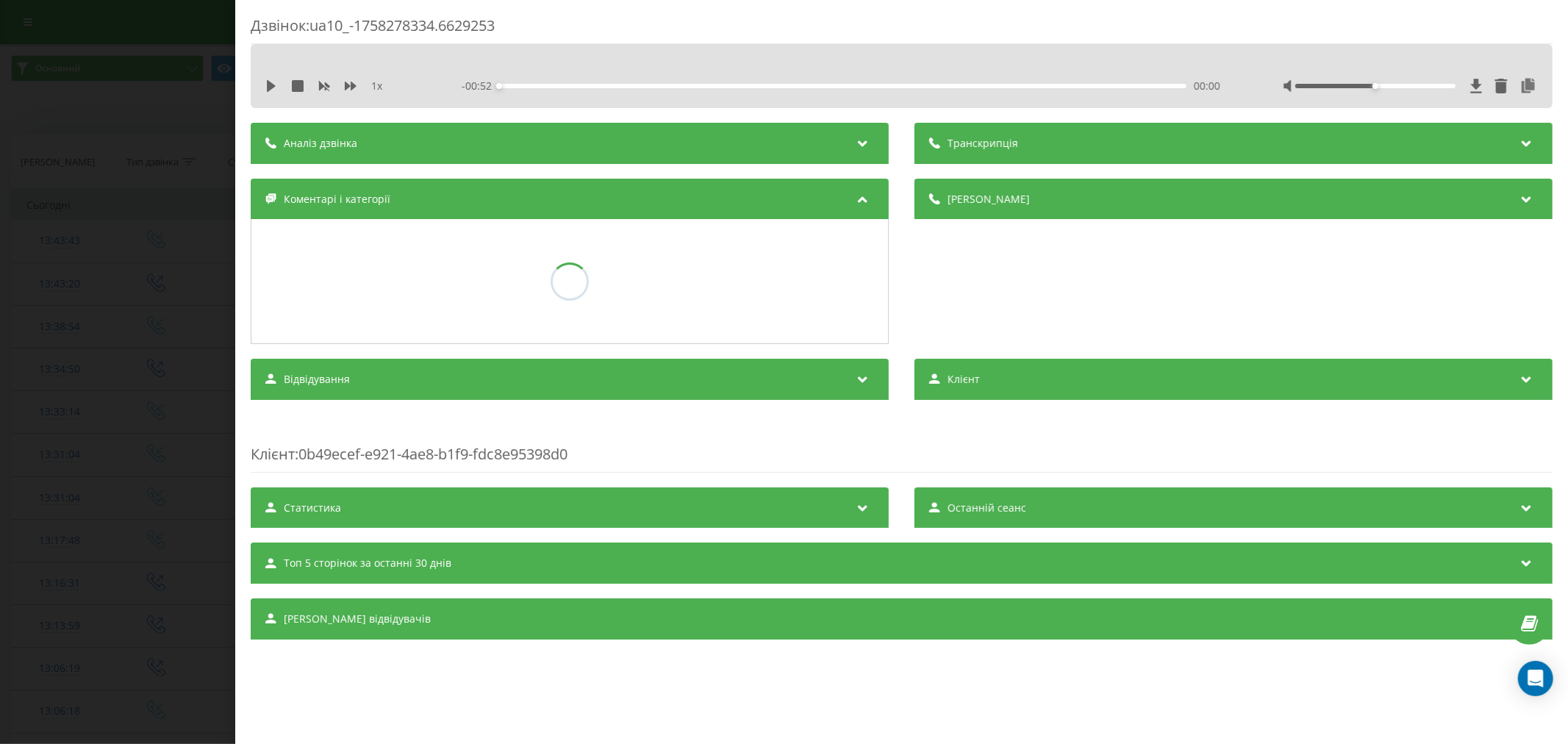
drag, startPoint x: 83, startPoint y: 325, endPoint x: 103, endPoint y: 83, distance: 242.8
click at [82, 316] on div "Дзвінок : ua10_-1758278334.6629253 1 x - 00:52 00:00 00:00 Транскрипція Для AI-…" at bounding box center [784, 372] width 1568 height 744
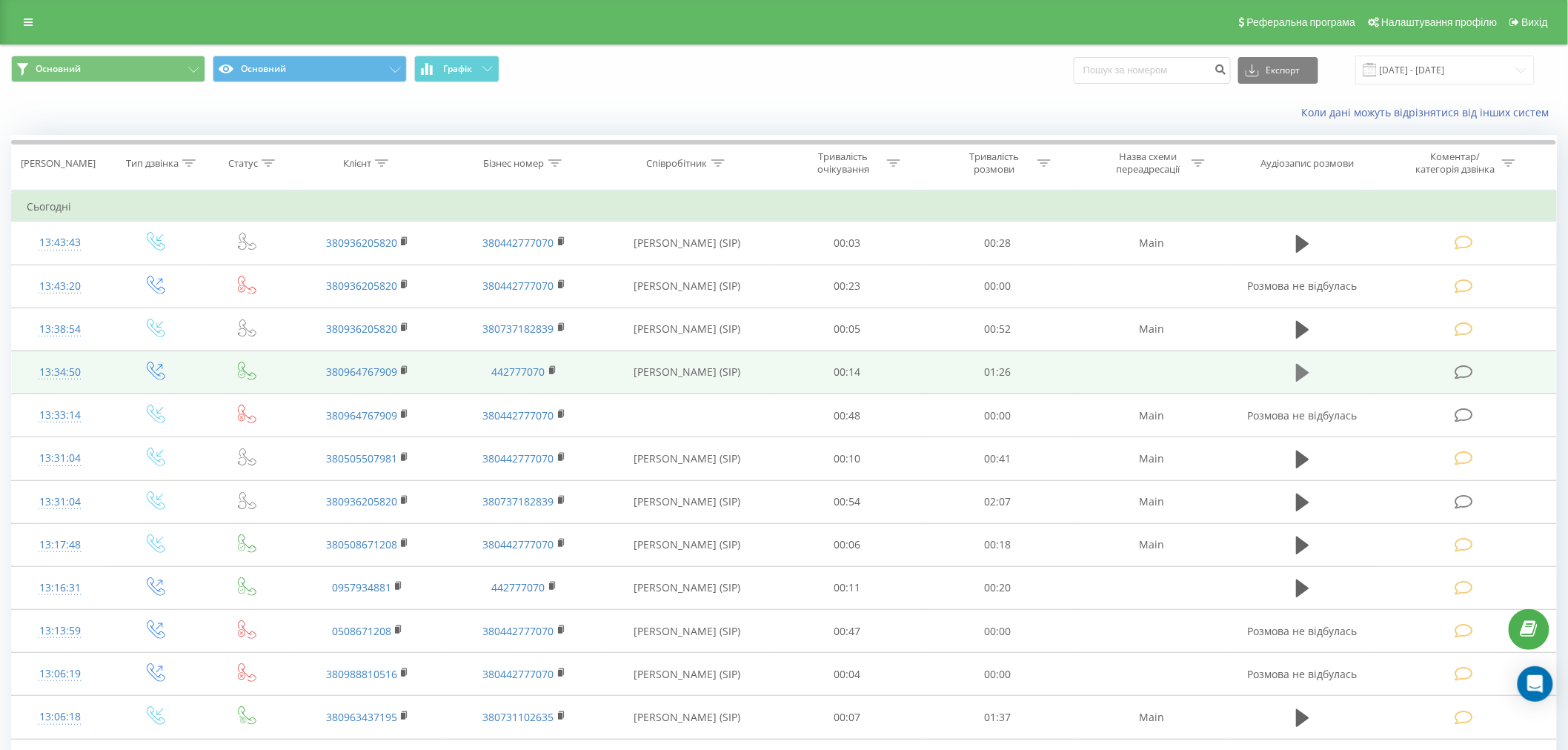
click at [1302, 370] on icon at bounding box center [1302, 372] width 13 height 18
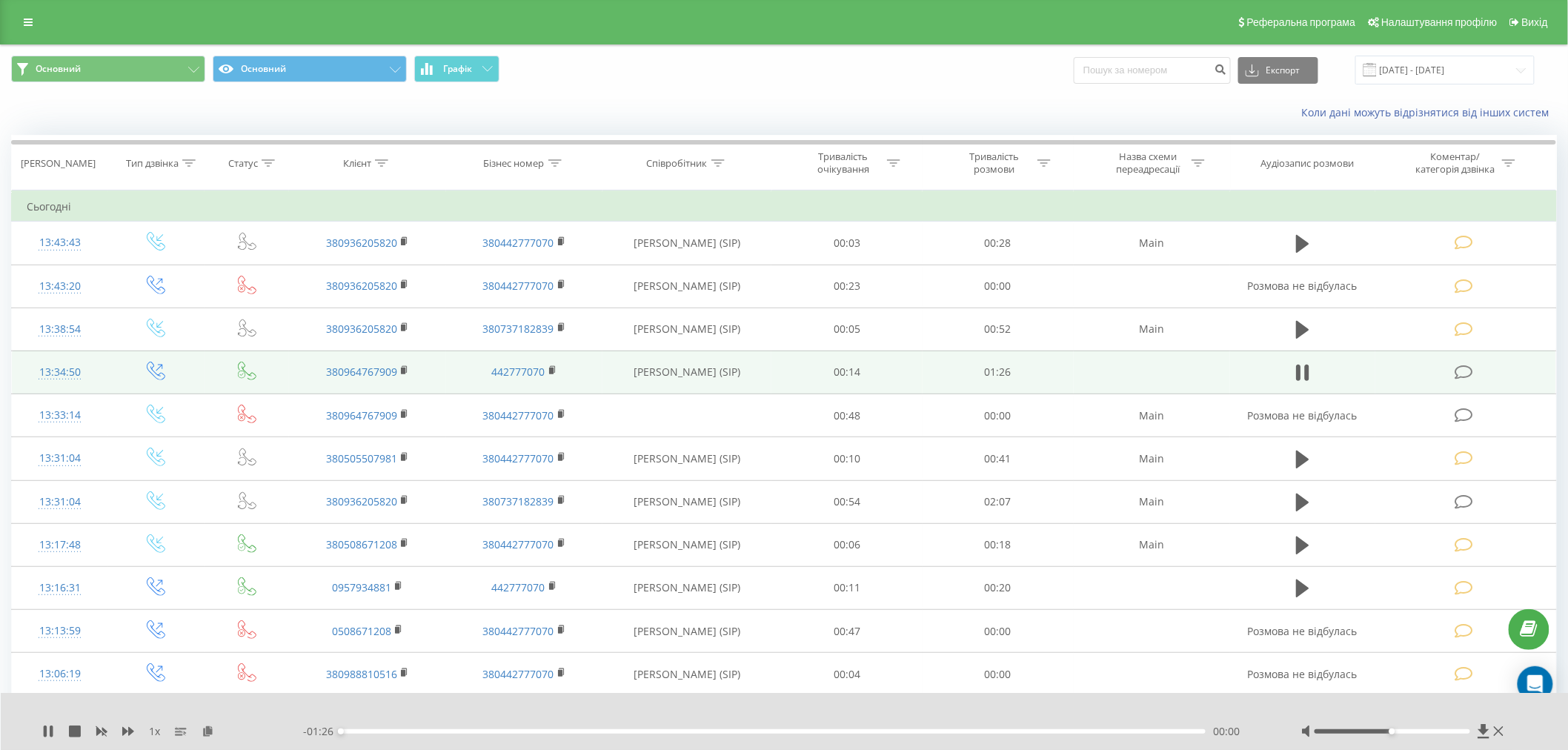
click at [490, 734] on div "- 01:26 00:00 00:00" at bounding box center [784, 731] width 961 height 14
click at [490, 732] on div "00:00" at bounding box center [773, 731] width 865 height 5
click at [1494, 732] on icon at bounding box center [1498, 731] width 10 height 11
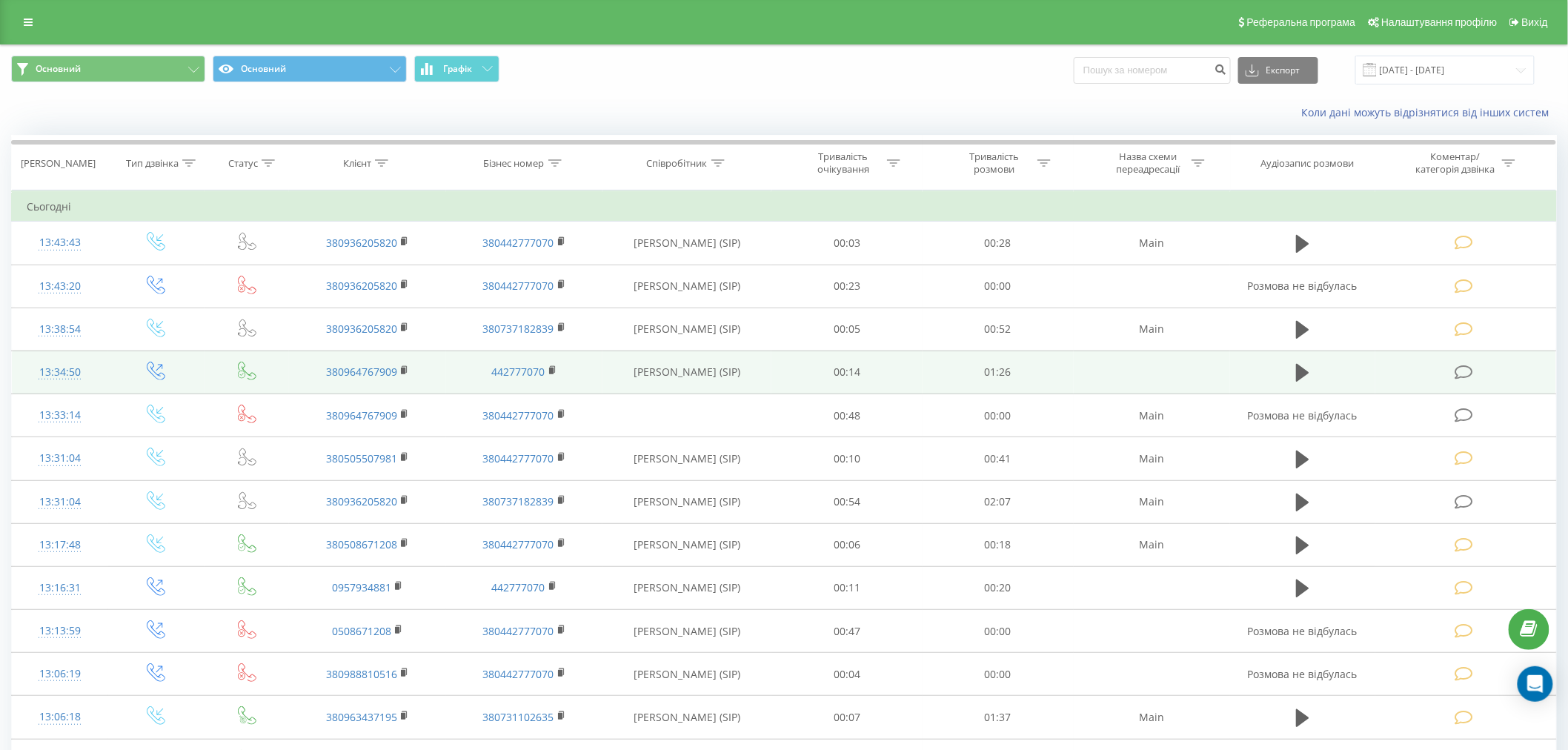
click at [1460, 373] on icon at bounding box center [1463, 372] width 18 height 15
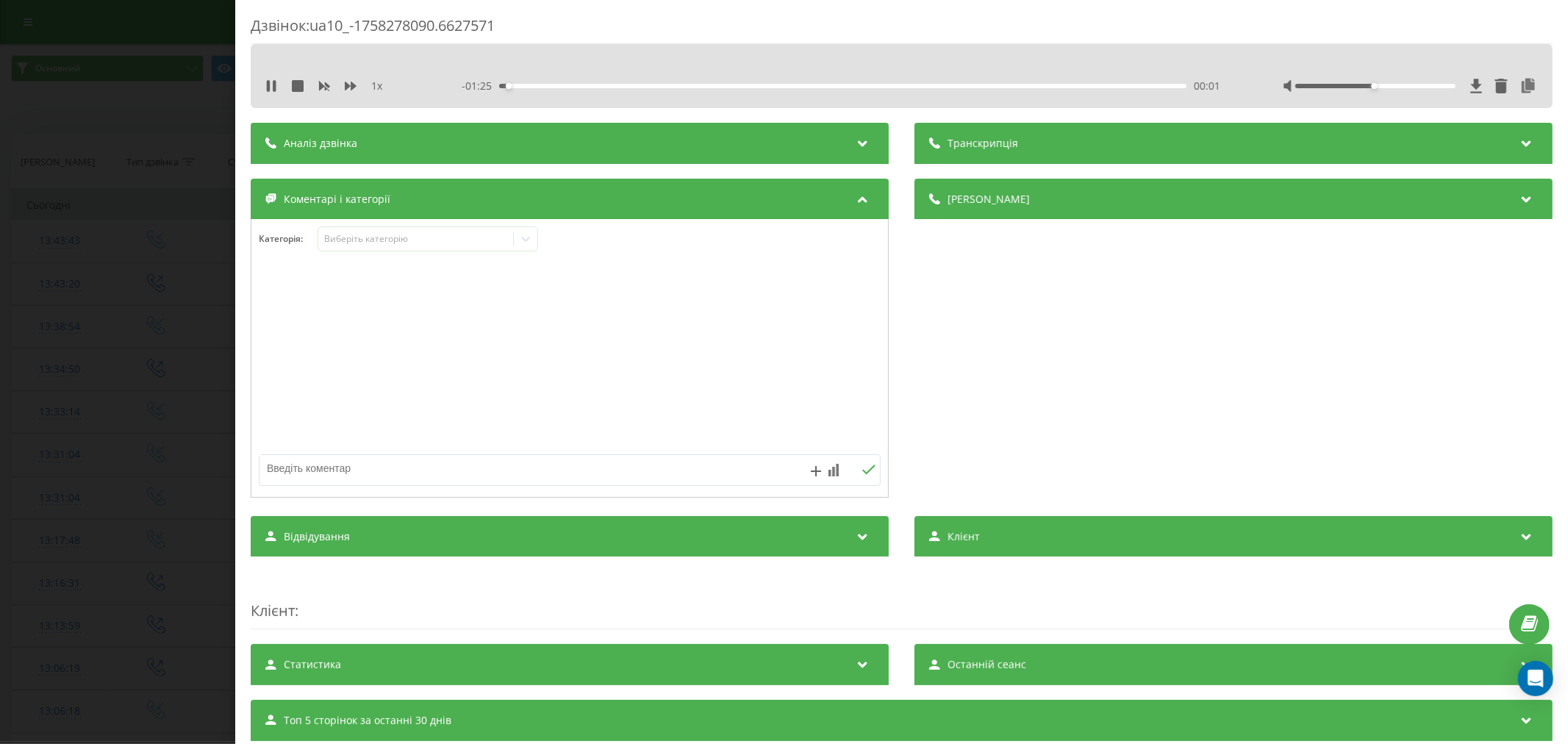
click at [383, 224] on div "Категорія : Виберіть категорію" at bounding box center [569, 358] width 638 height 278
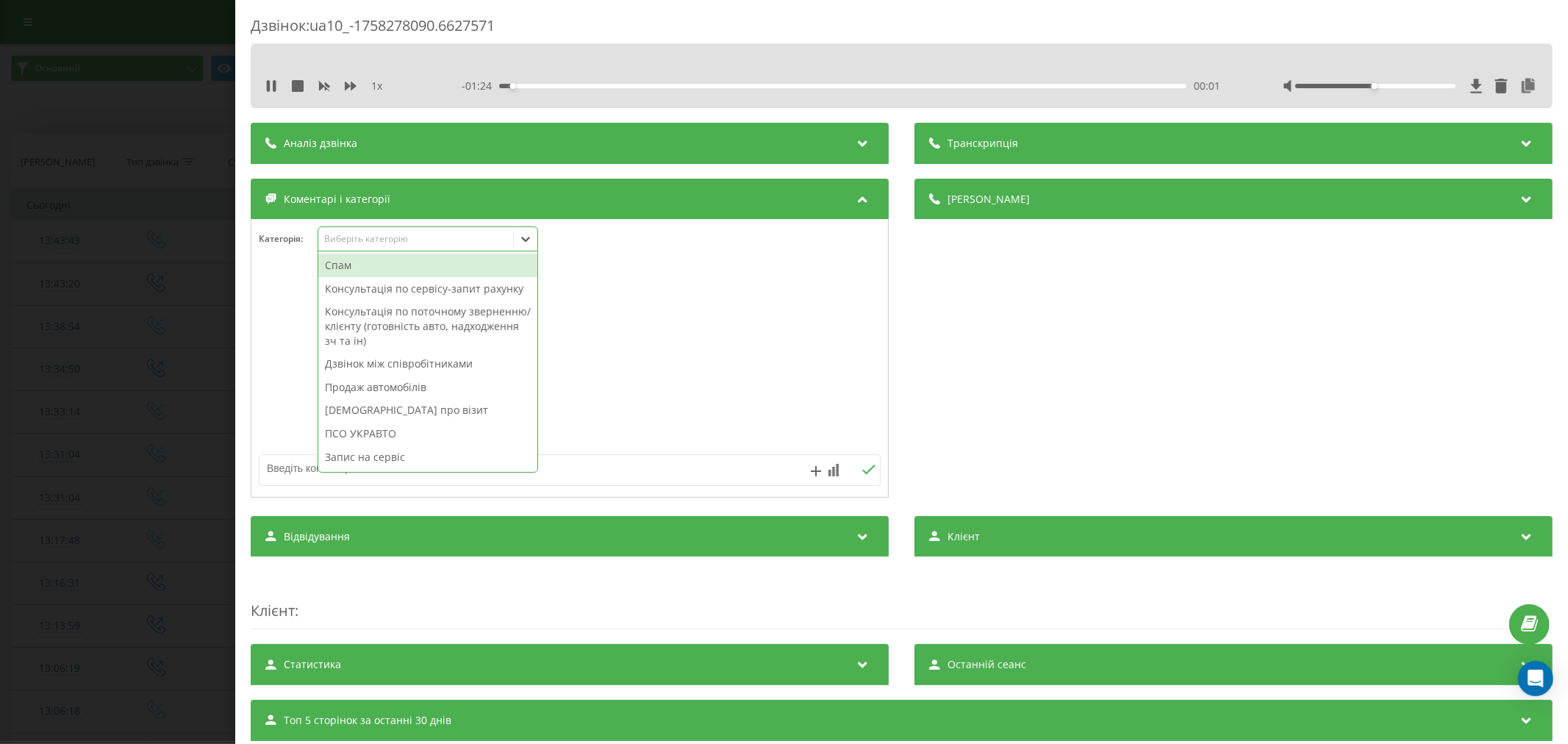
click at [376, 236] on div "Виберіть категорію" at bounding box center [416, 238] width 184 height 11
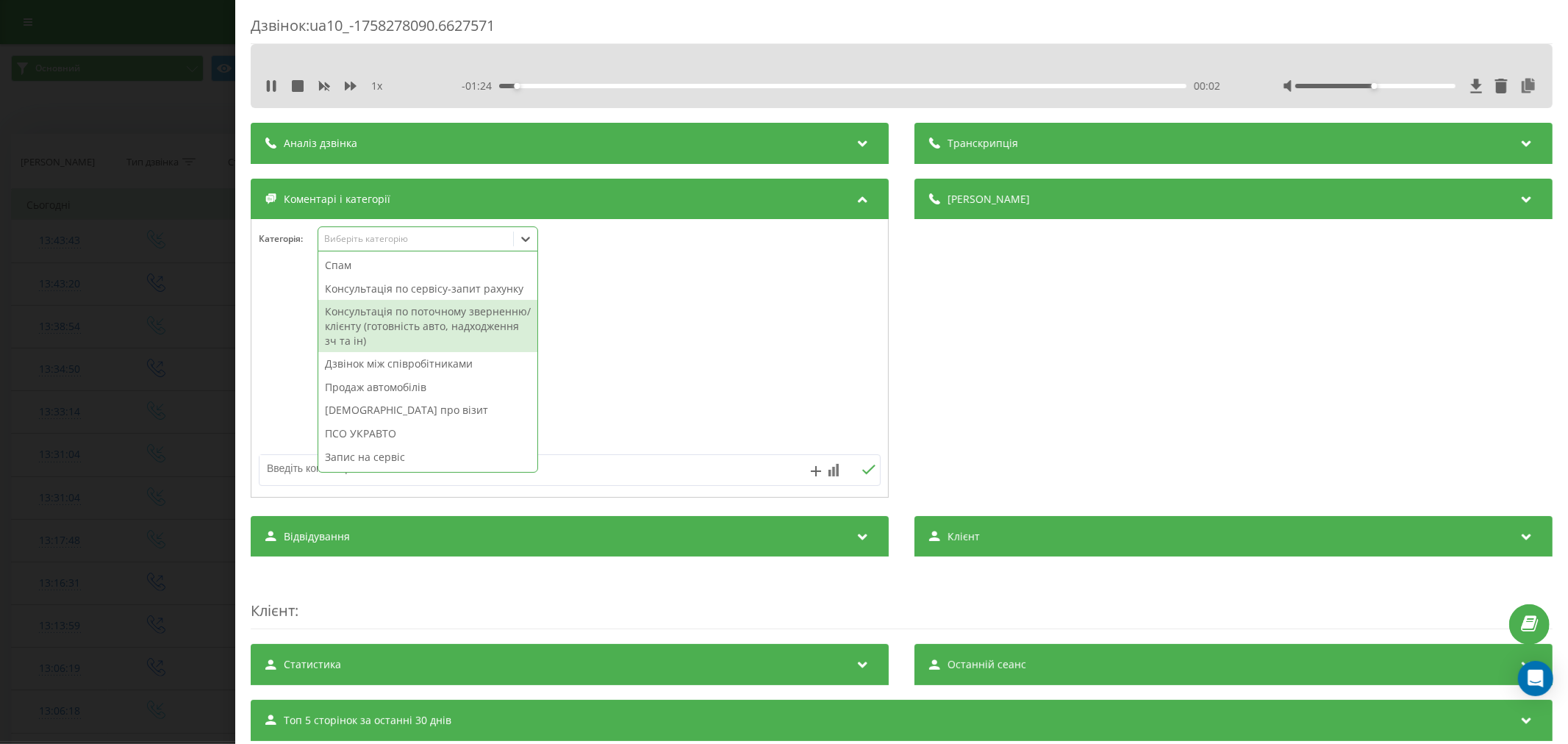
click at [383, 334] on div "Консультація по поточному зверненню/клієнту (готовність авто, надходження зч та…" at bounding box center [427, 326] width 219 height 52
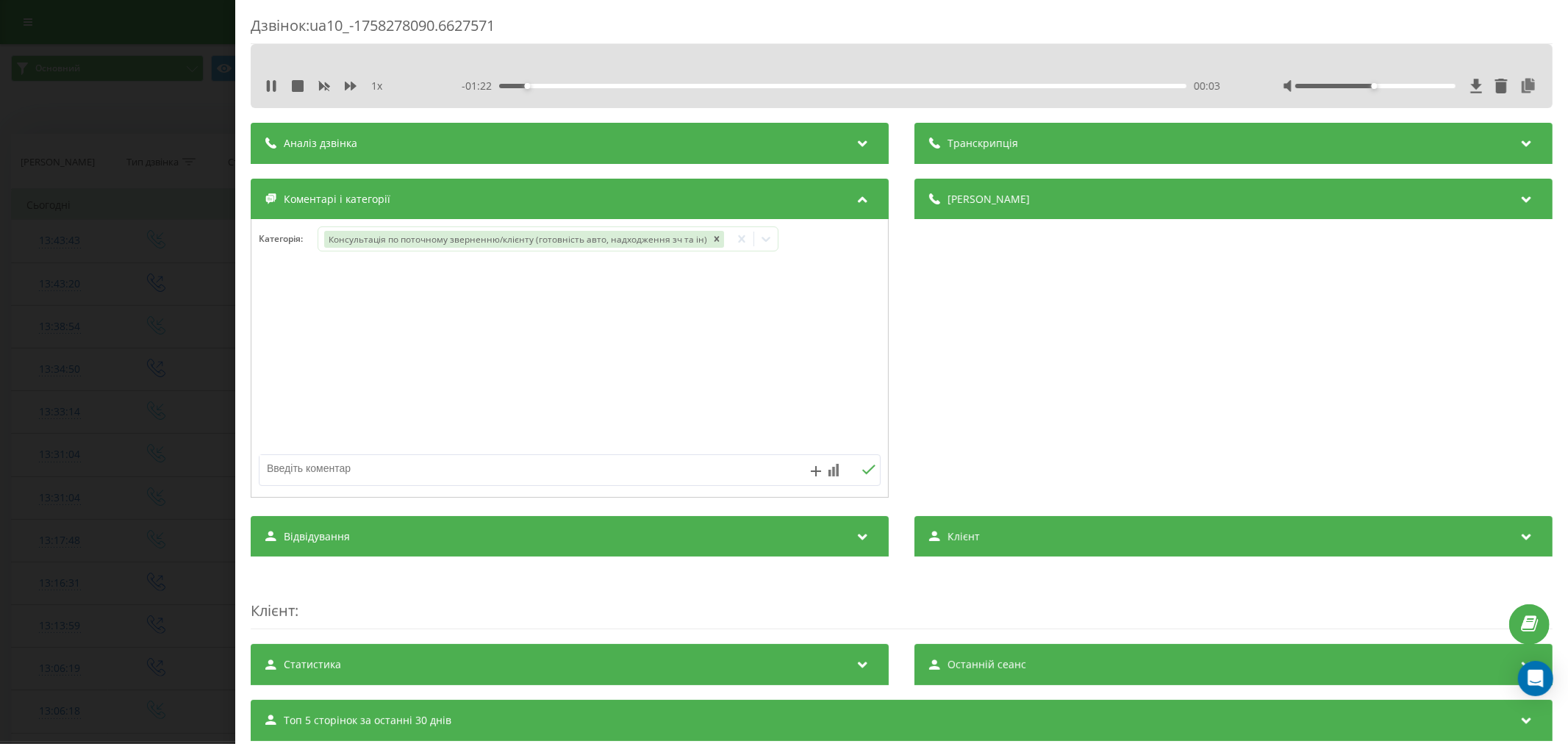
click at [272, 471] on textarea at bounding box center [507, 468] width 496 height 27
click at [272, 471] on textarea "уточнення скільки коштує батарея заміна рено" at bounding box center [507, 468] width 496 height 27
type textarea "уточнення скільки коштує батарея заміна рено"
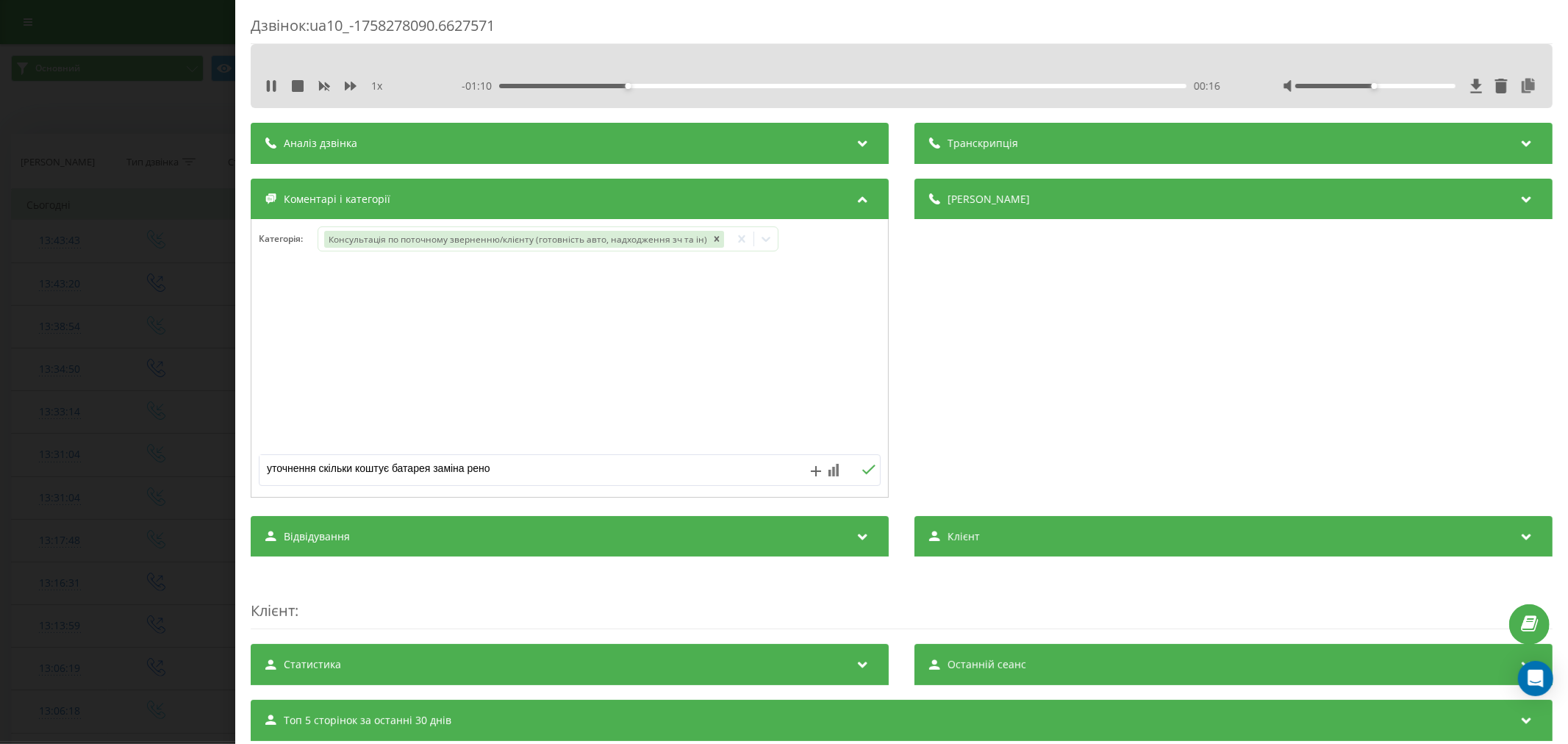
drag, startPoint x: 863, startPoint y: 471, endPoint x: 367, endPoint y: 399, distance: 501.2
click at [862, 472] on icon at bounding box center [868, 469] width 14 height 10
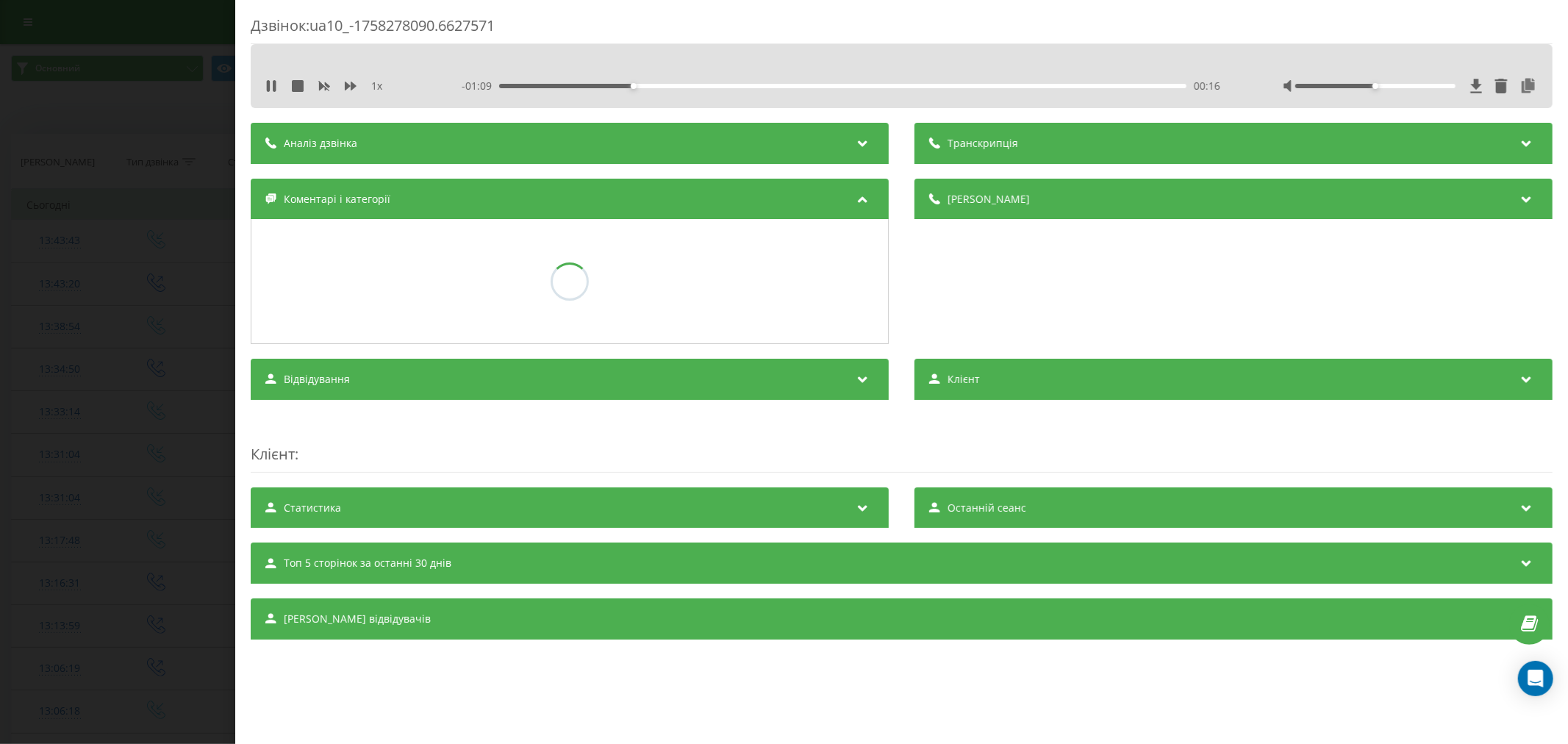
click at [116, 370] on div "Дзвінок : ua10_-1758278090.6627571 1 x - 01:09 00:16 00:16 Транскрипція Для AI-…" at bounding box center [784, 372] width 1568 height 744
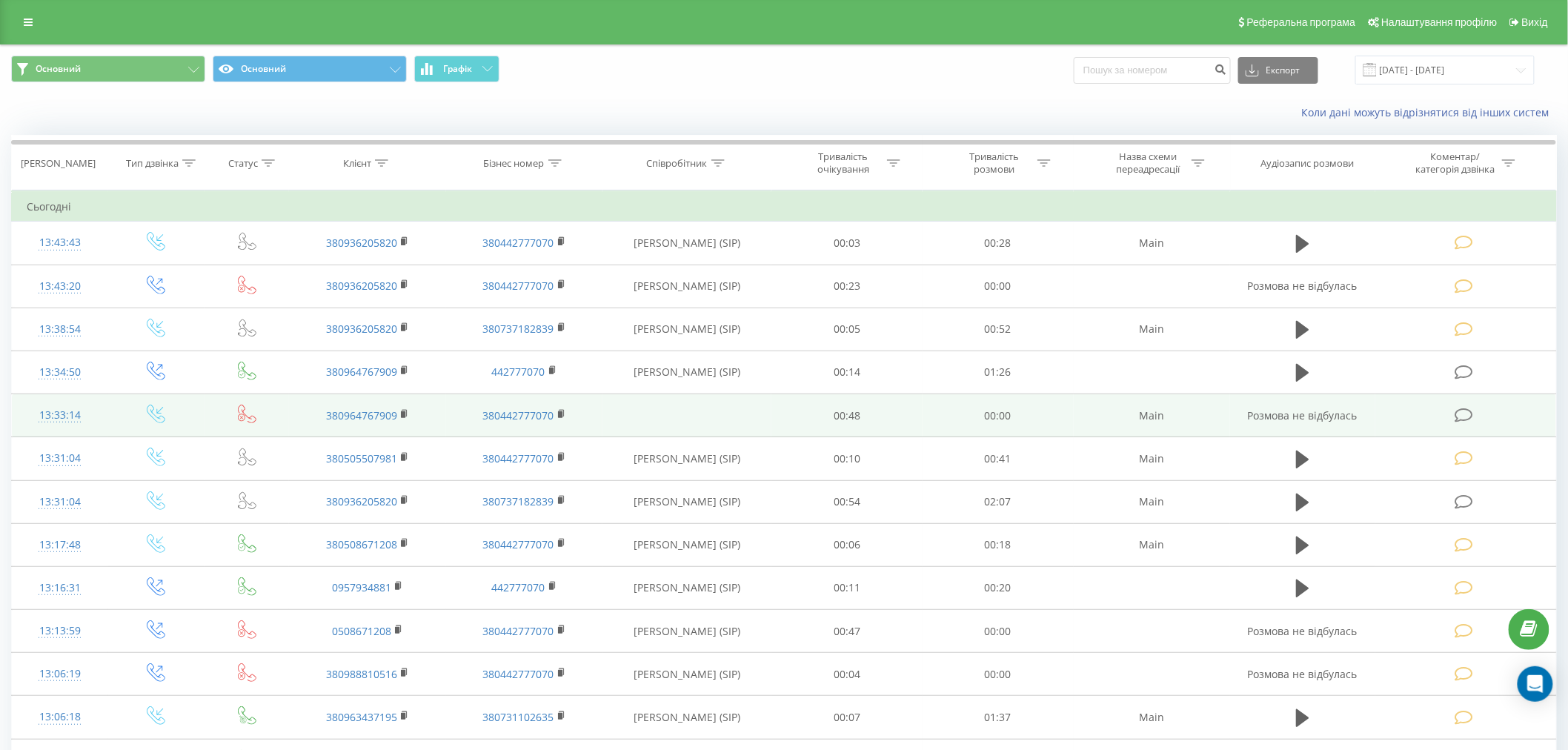
click at [1465, 415] on icon at bounding box center [1463, 415] width 18 height 15
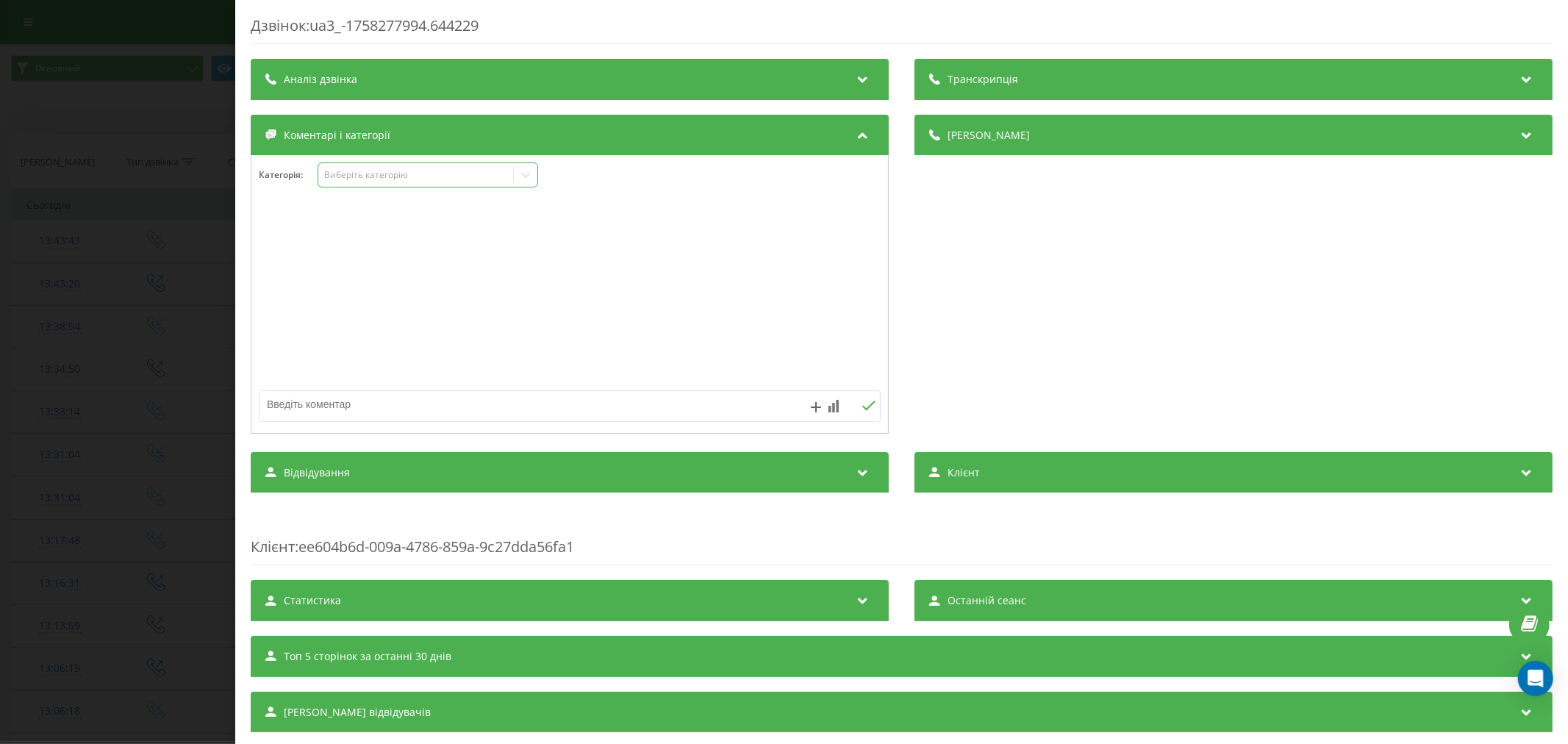
click at [404, 185] on div "Виберіть категорію" at bounding box center [428, 175] width 220 height 25
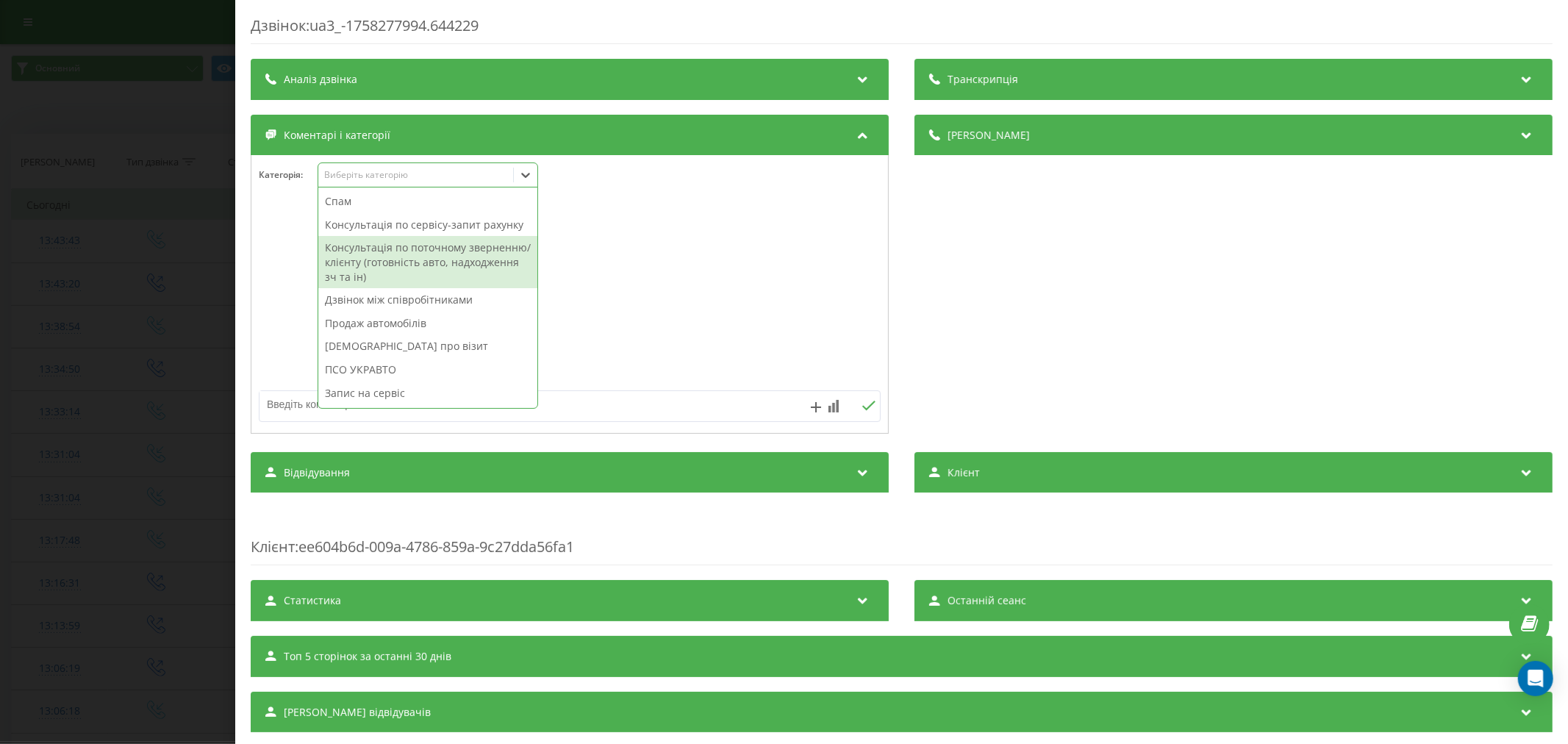
click at [394, 266] on div "Консультація по поточному зверненню/клієнту (готовність авто, надходження зч та…" at bounding box center [427, 262] width 219 height 52
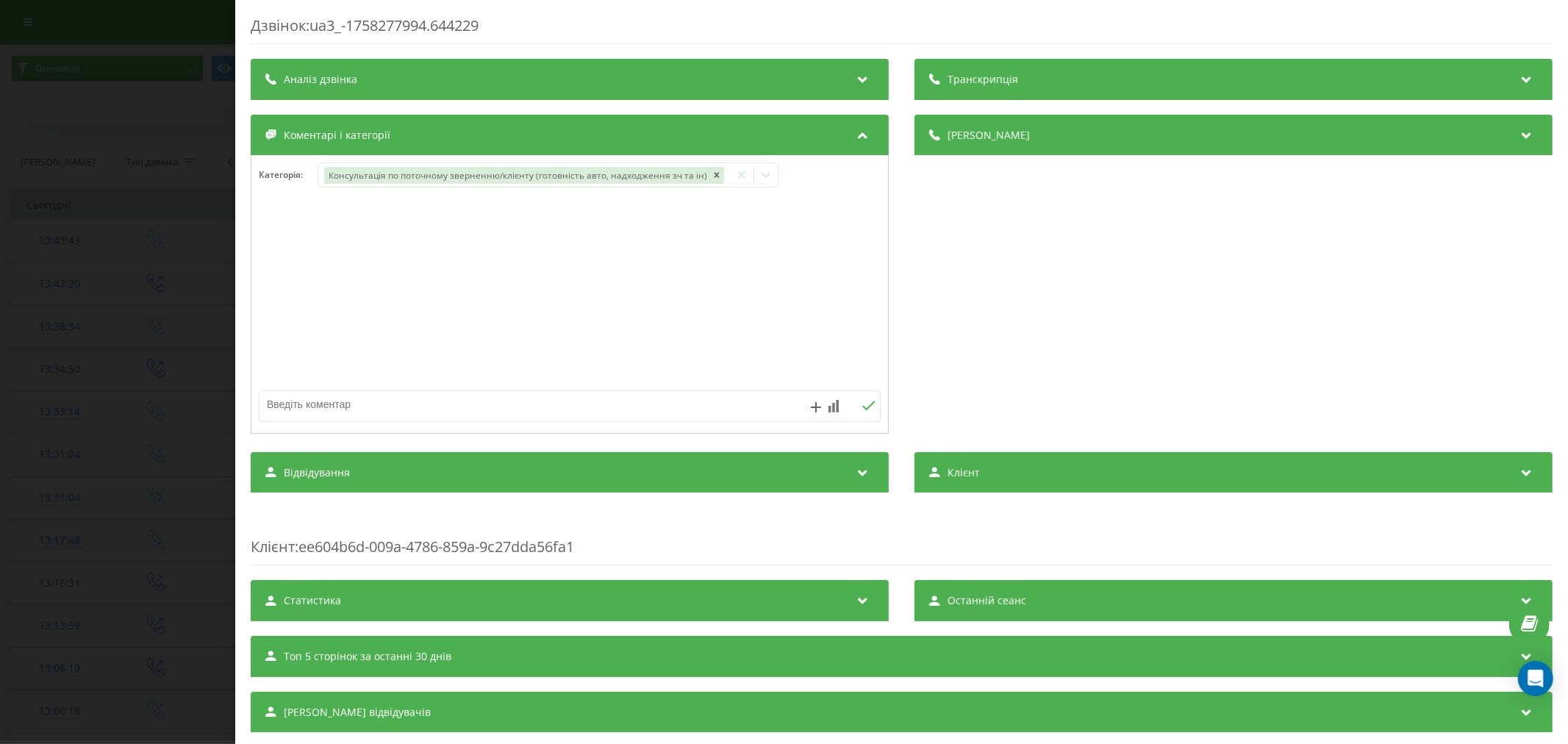
click at [288, 404] on textarea at bounding box center [507, 404] width 496 height 27
paste textarea "уточнення скільки коштує батарея заміна рено"
type textarea "уточнення скільки коштує батарея заміна рено"
click at [864, 406] on icon at bounding box center [868, 405] width 13 height 9
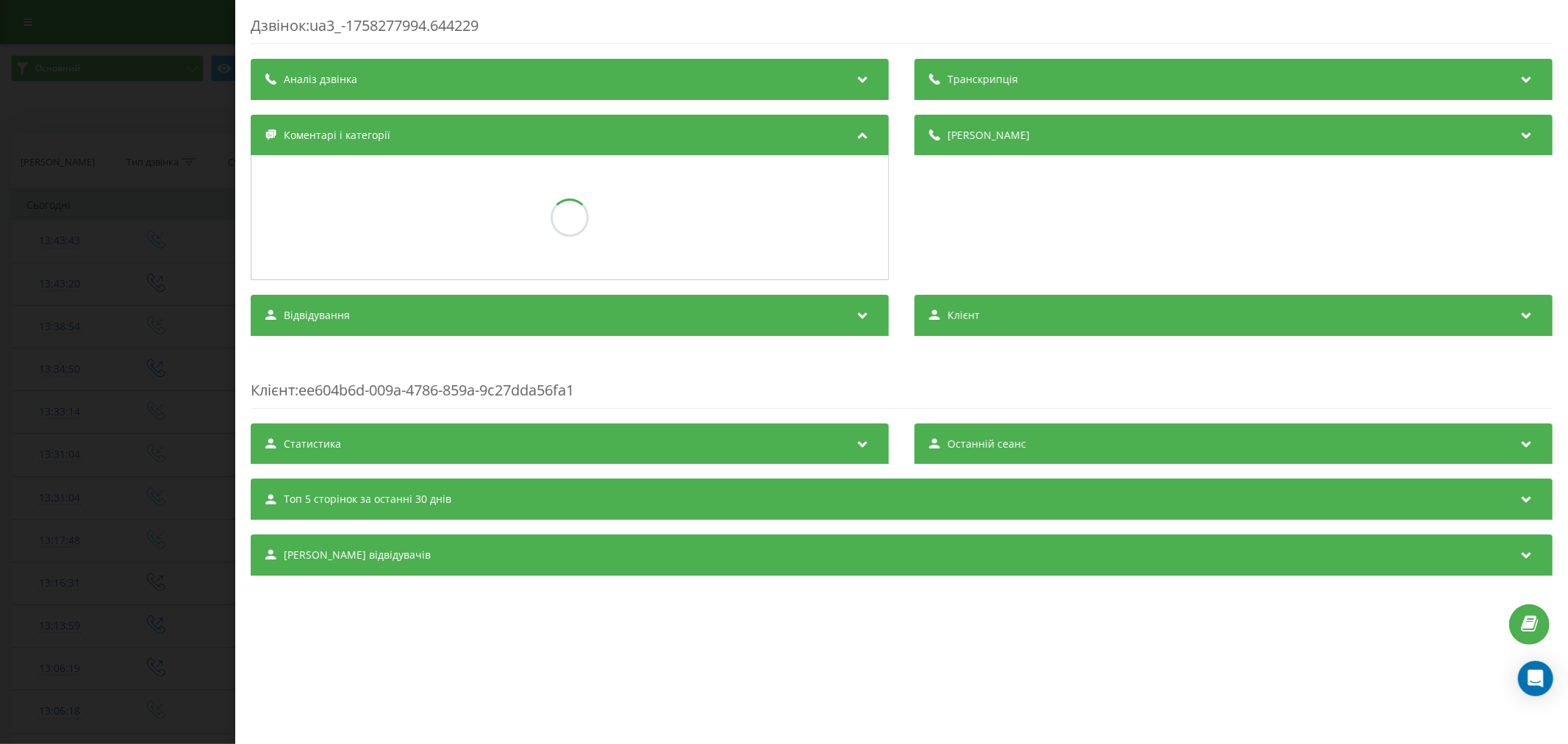
click at [89, 295] on div "Дзвінок : ua3_-1758277994.644229 Транскрипція Для AI-аналізу майбутніх дзвінків…" at bounding box center [784, 372] width 1568 height 744
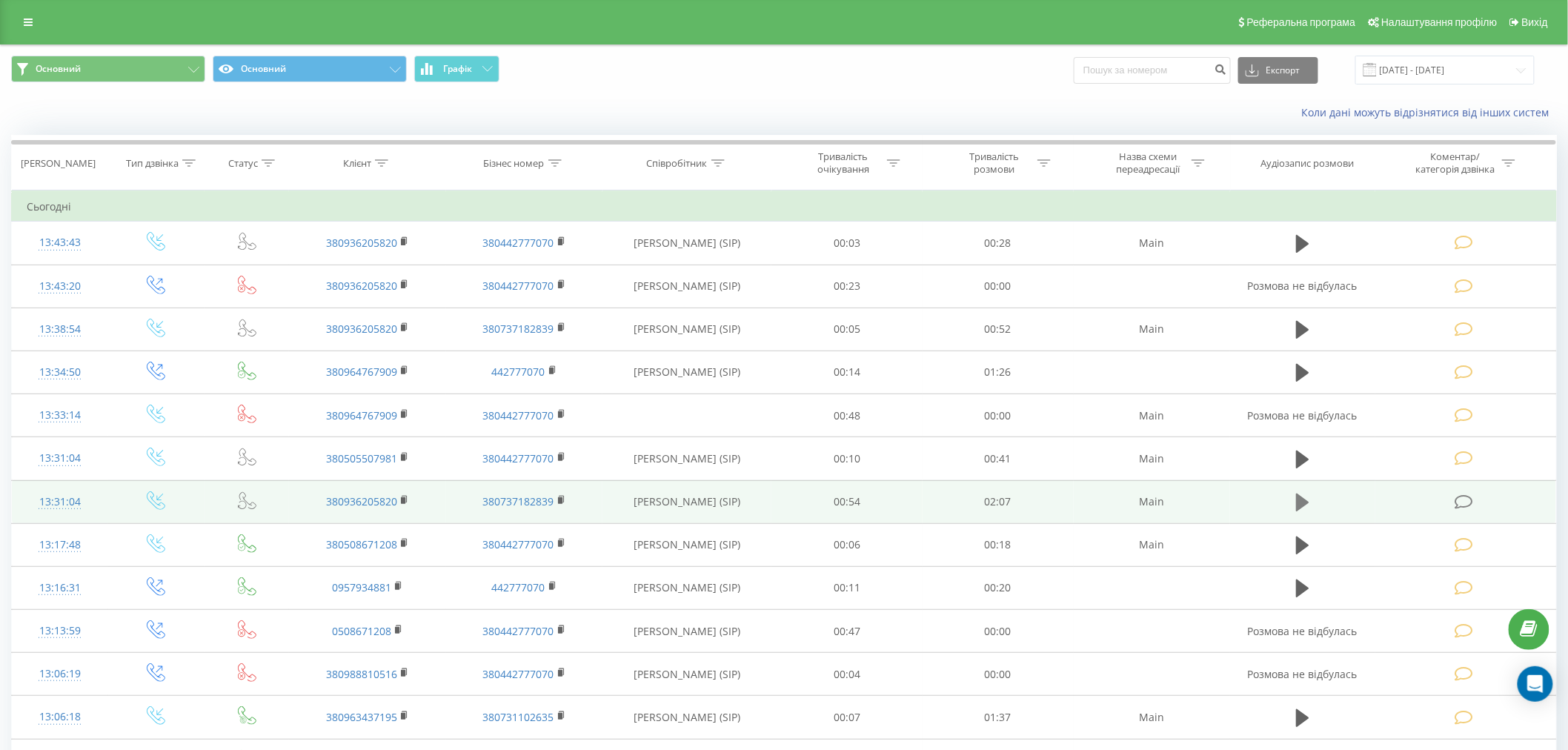
click at [1302, 504] on icon at bounding box center [1302, 502] width 13 height 18
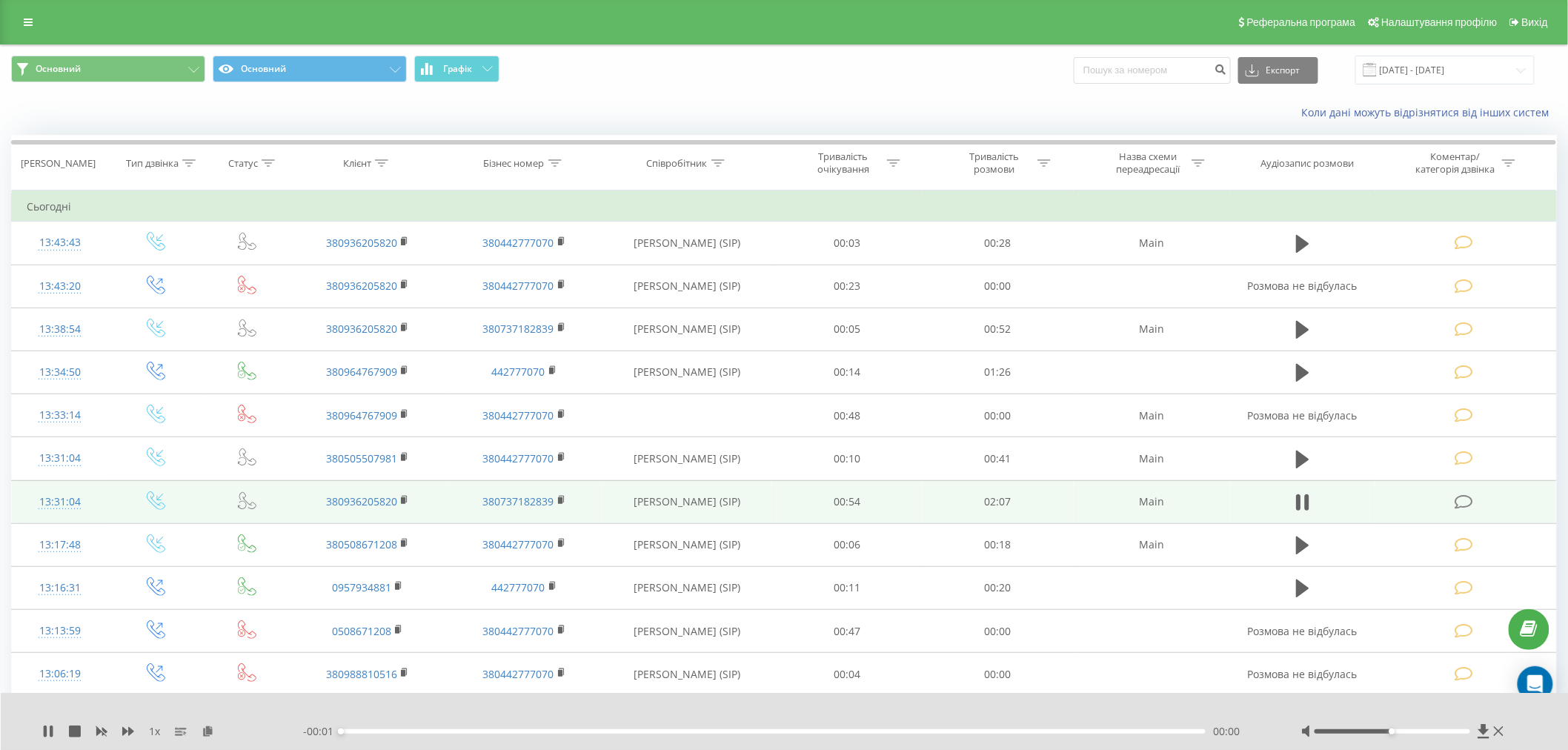
click at [445, 731] on div "00:00" at bounding box center [773, 731] width 865 height 5
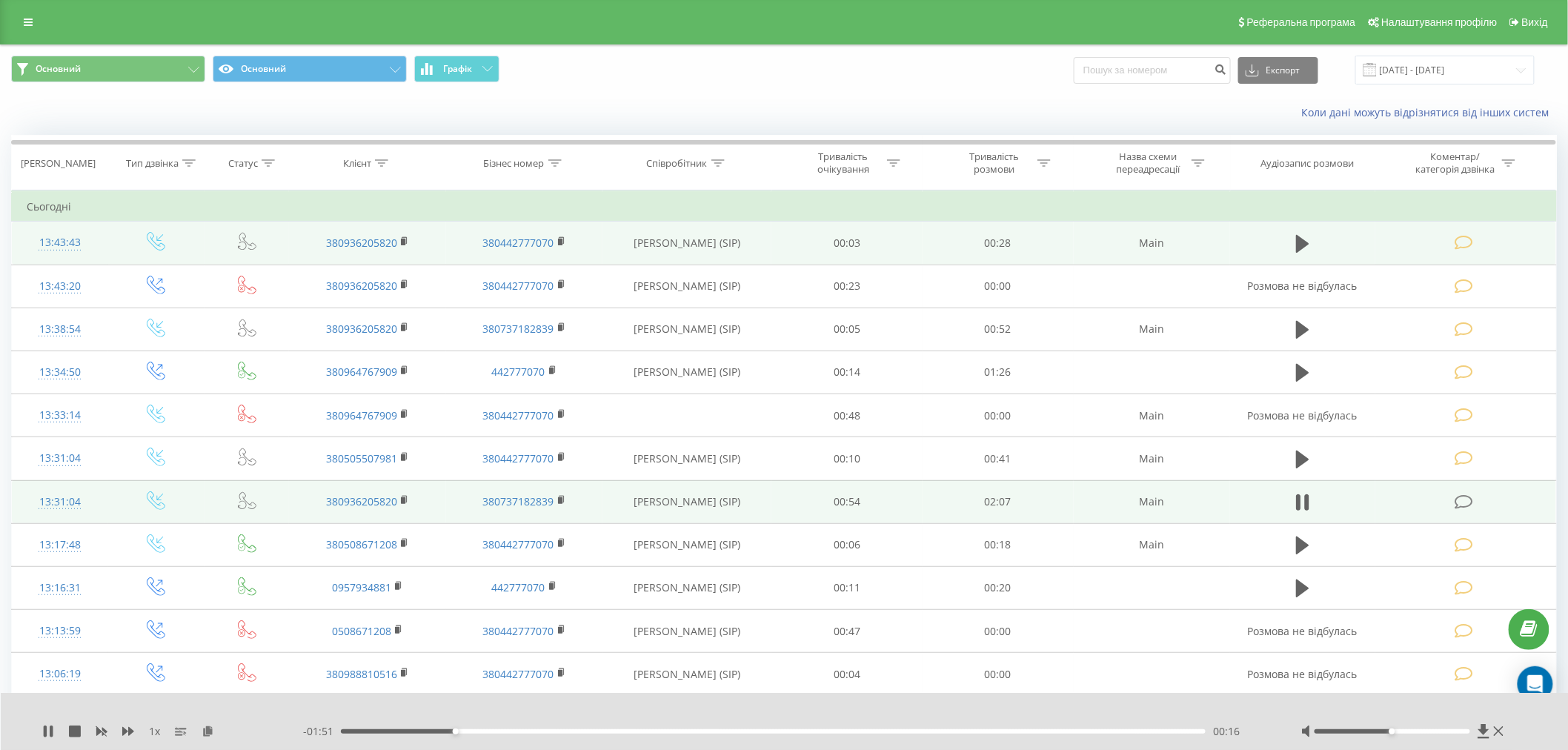
click at [1464, 242] on icon at bounding box center [1463, 242] width 18 height 15
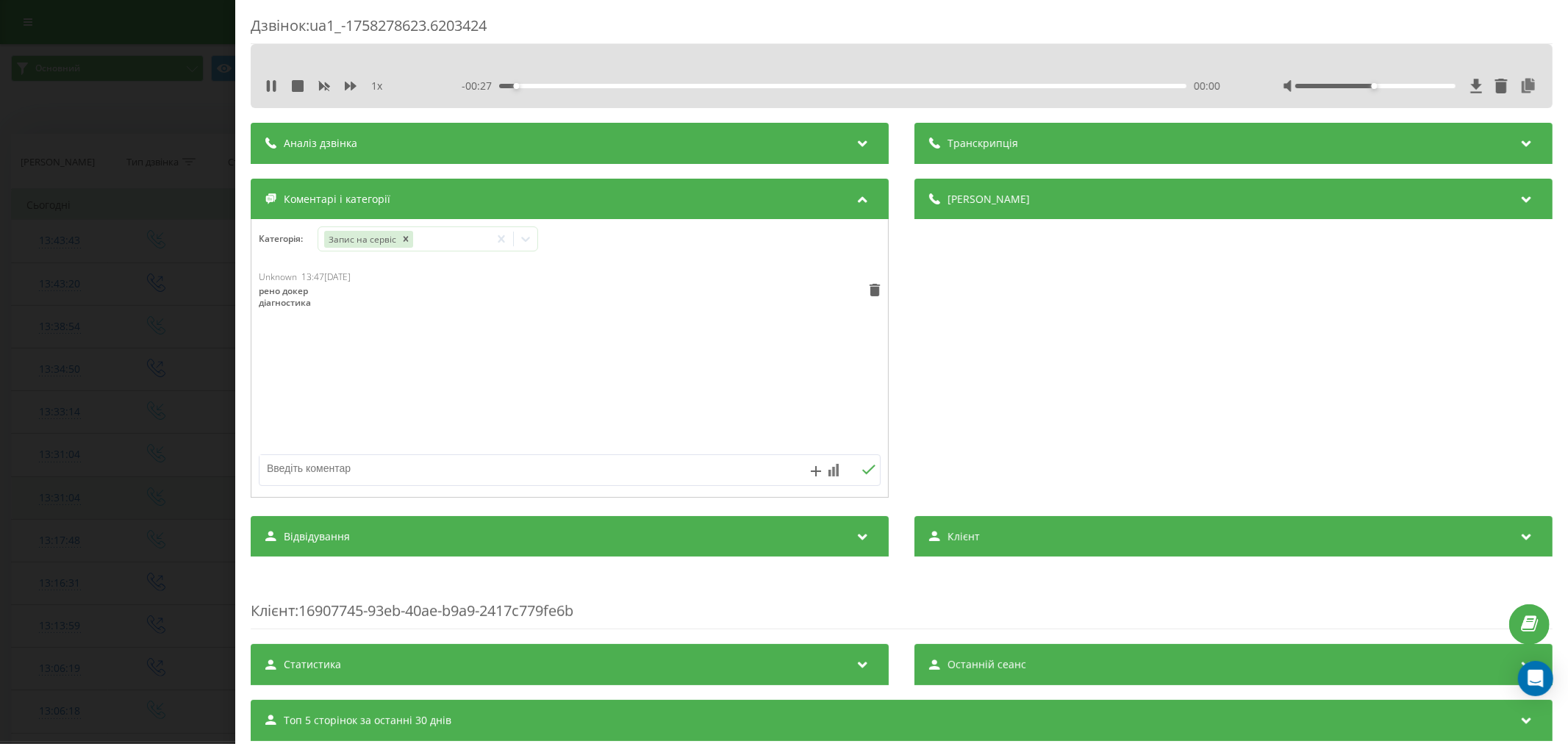
click at [324, 295] on div "рено докер діагностика" at bounding box center [301, 296] width 84 height 23
copy div "рено докер діагностика"
click at [109, 351] on div "Дзвінок : ua1_-1758278623.6203424 1 x - 00:26 00:02 00:02 Транскрипція Для AI-а…" at bounding box center [784, 372] width 1568 height 744
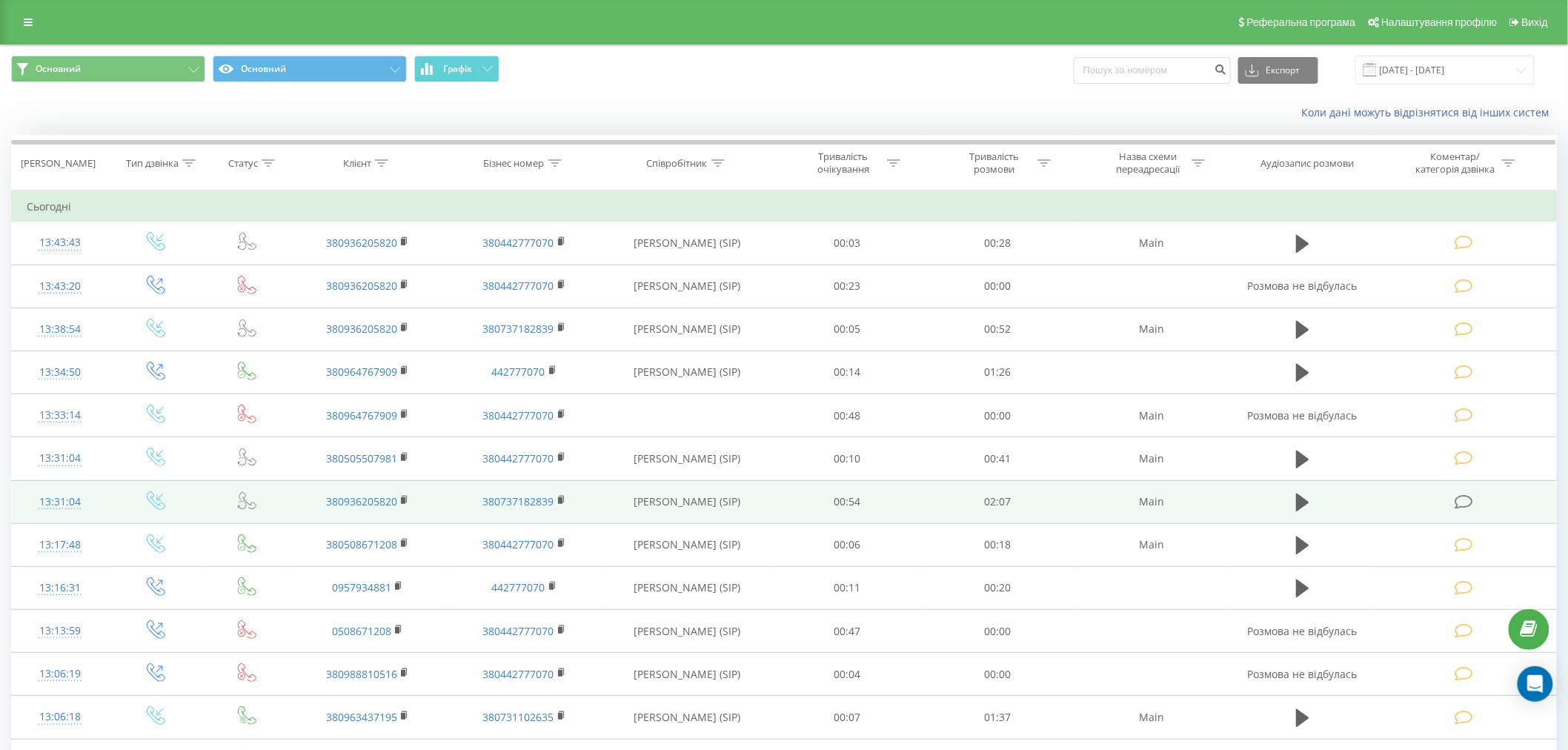
click at [1462, 498] on icon at bounding box center [1463, 502] width 18 height 15
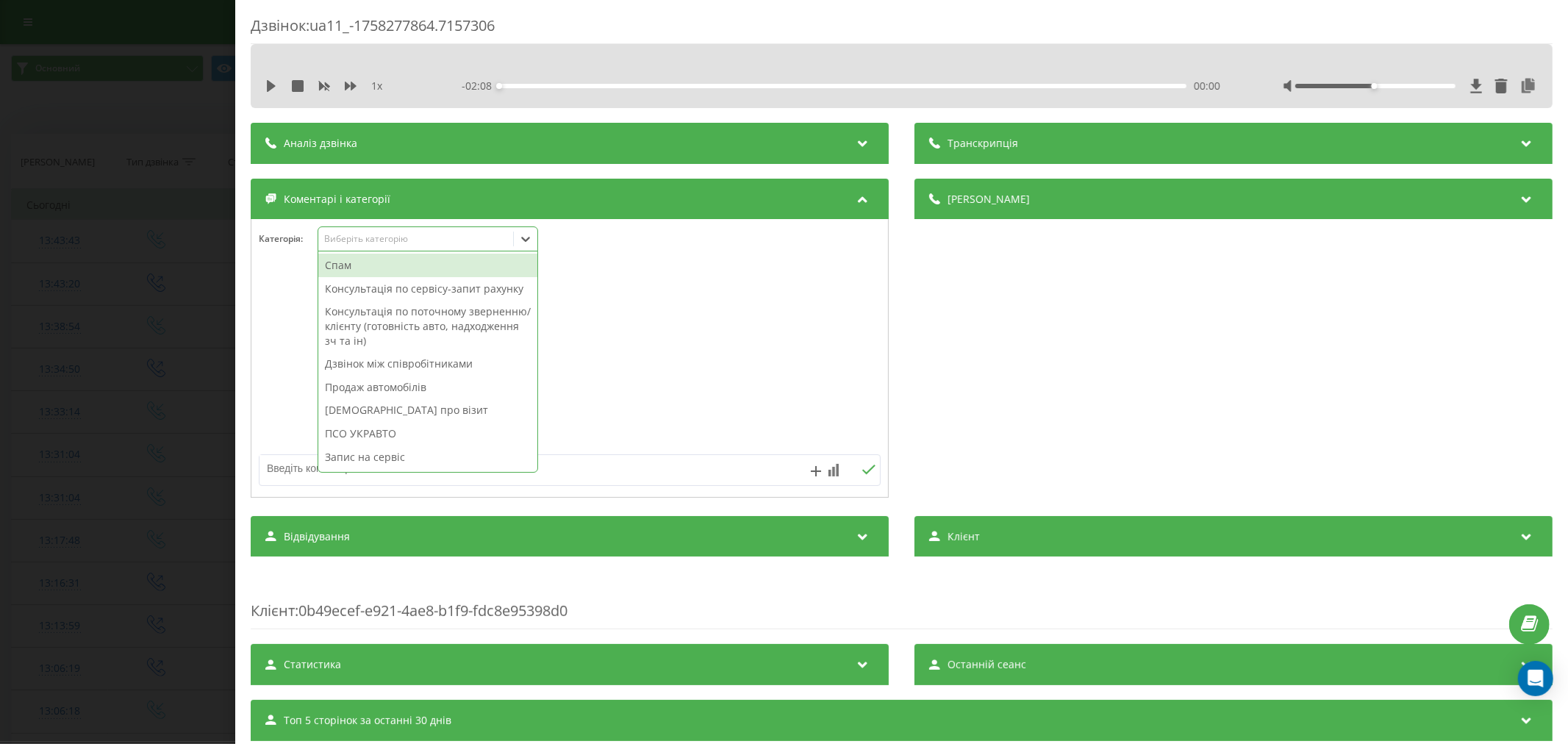
drag, startPoint x: 350, startPoint y: 233, endPoint x: 373, endPoint y: 358, distance: 127.1
click at [353, 237] on div "Виберіть категорію" at bounding box center [416, 238] width 184 height 11
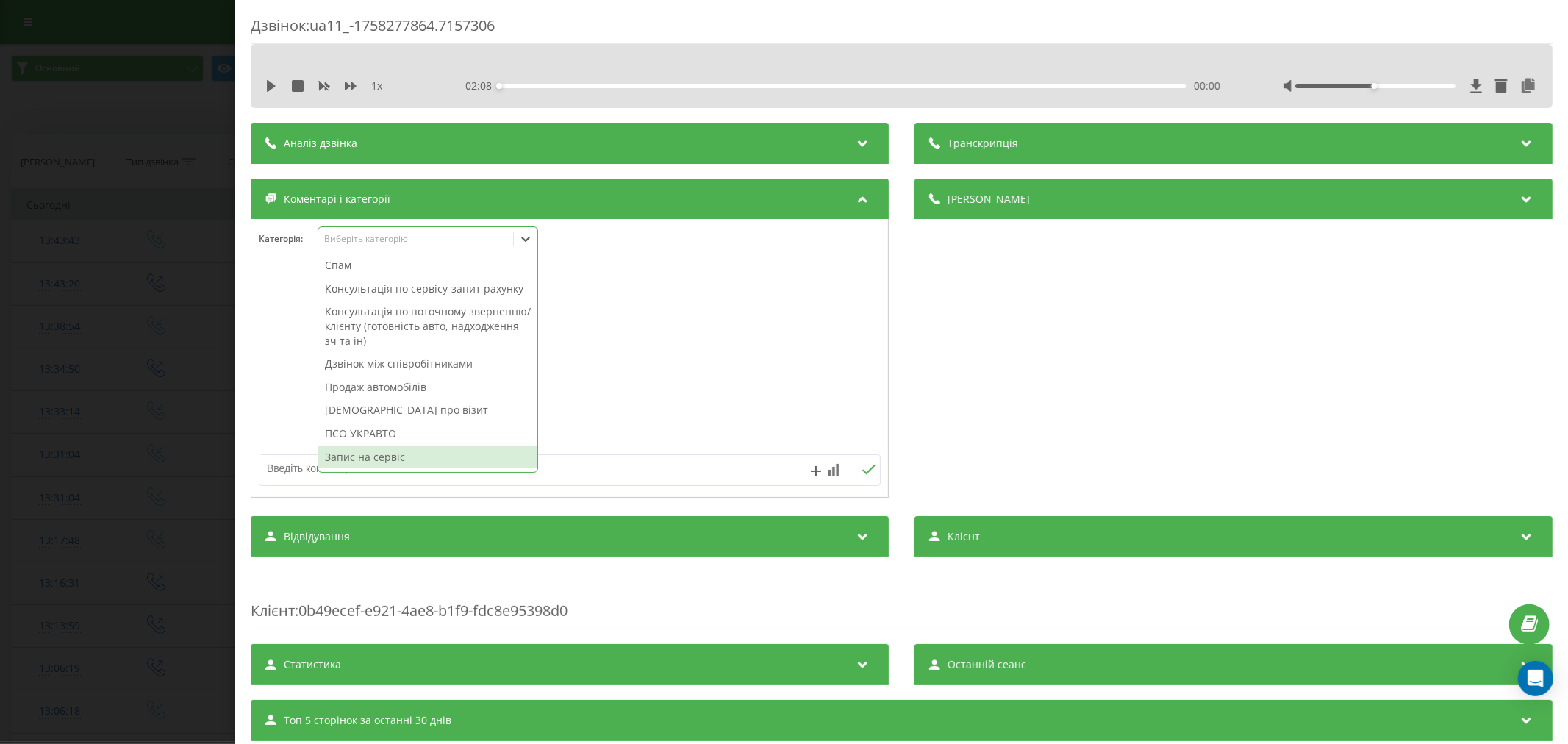
click at [381, 466] on div "Запис на сервіс" at bounding box center [427, 456] width 219 height 24
click at [275, 475] on textarea at bounding box center [507, 468] width 496 height 27
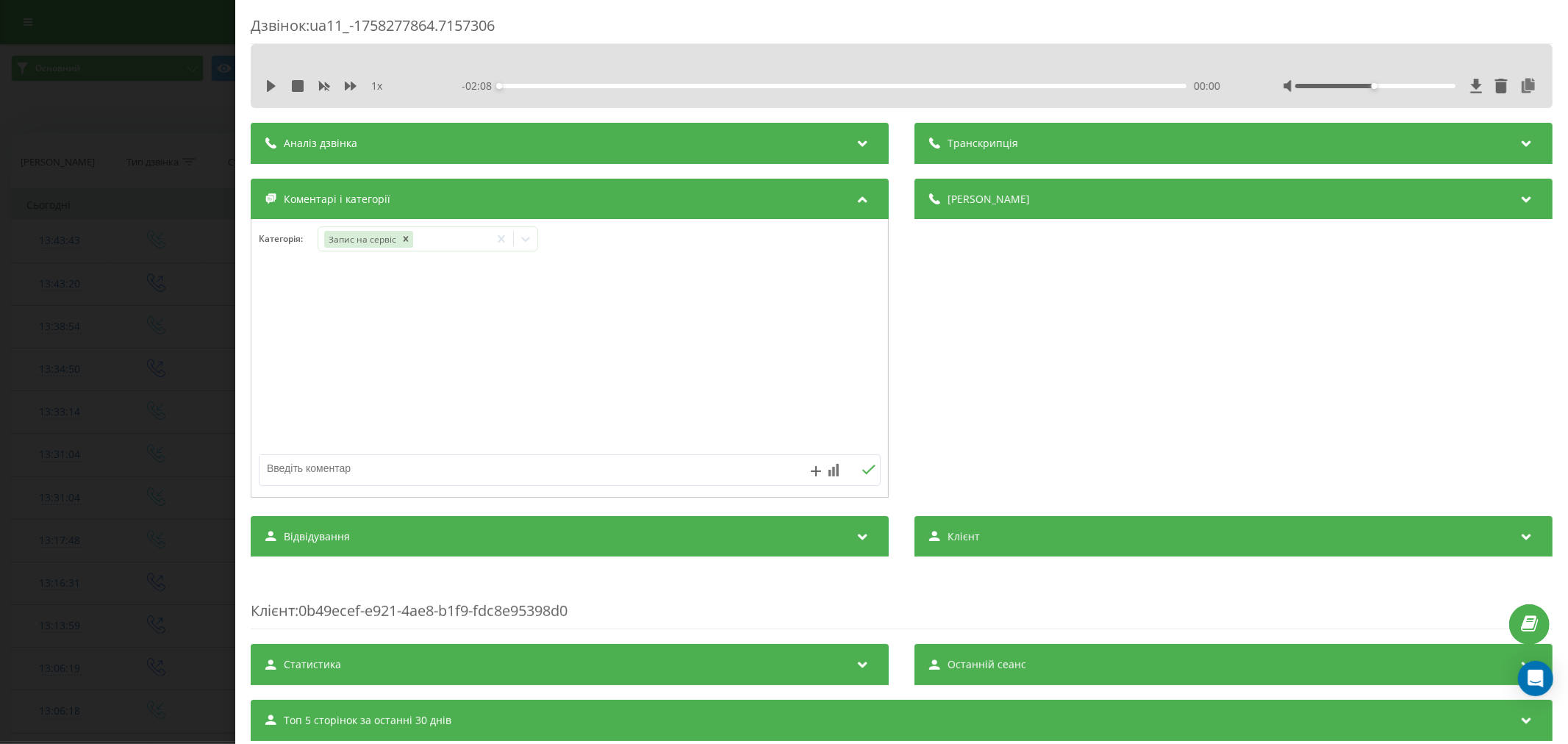
paste textarea "рено докер діагностика"
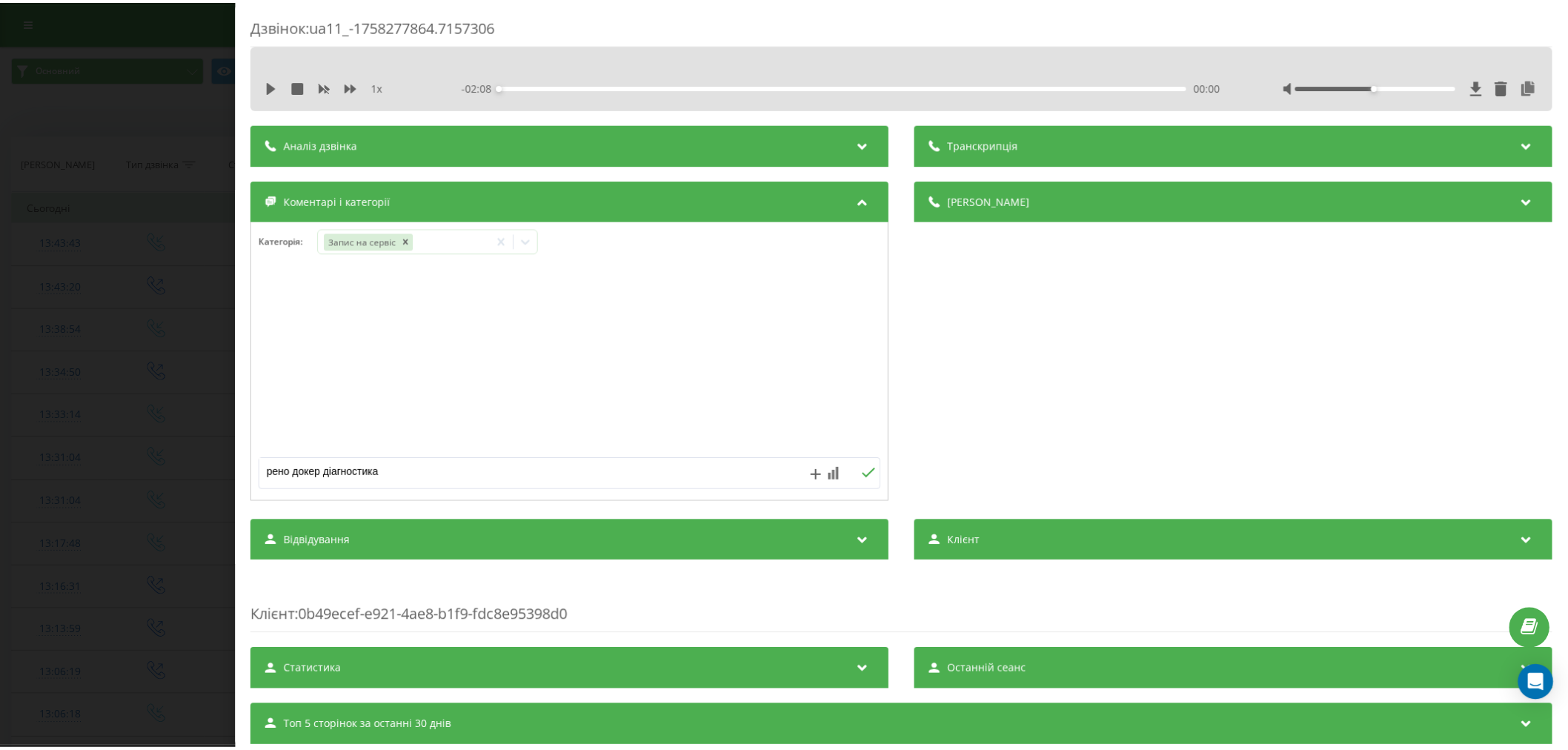
scroll to position [16, 0]
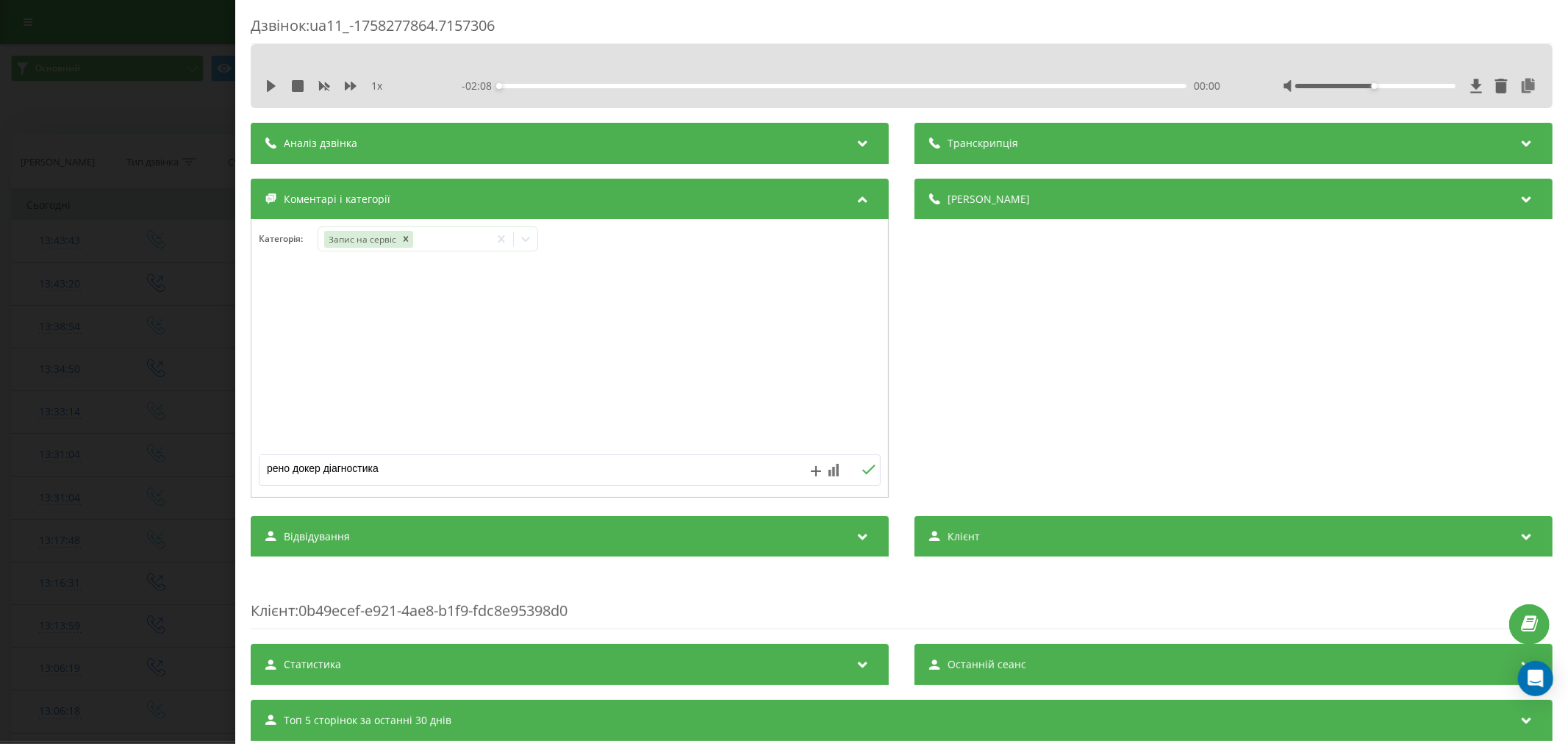
type textarea "рено докер діагностика"
click at [862, 472] on icon at bounding box center [868, 469] width 13 height 9
click at [82, 431] on div "Дзвінок : ua11_-1758277864.7157306 1 x - 02:08 00:00 00:00 Транскрипція Для AI-…" at bounding box center [784, 372] width 1568 height 744
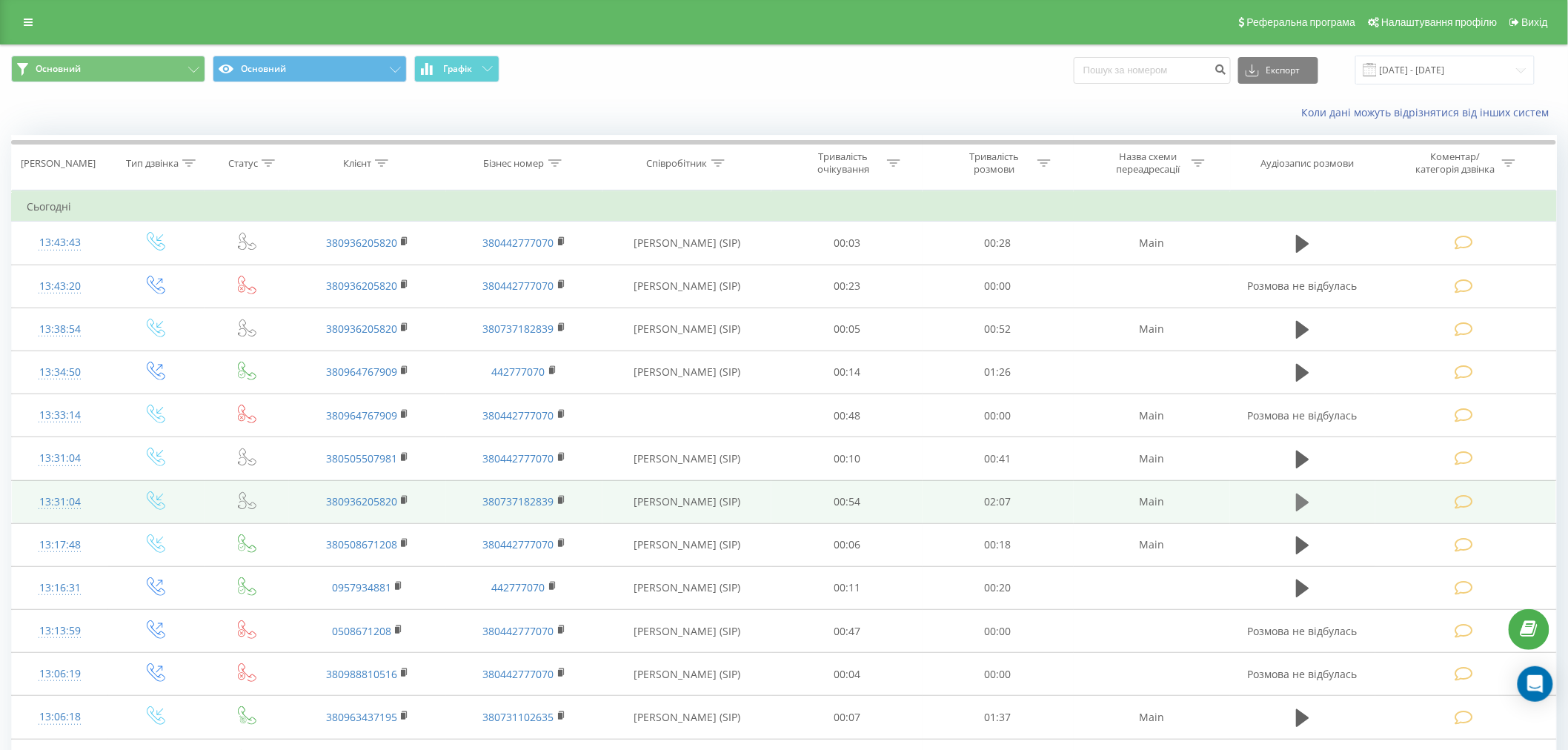
click at [1302, 500] on icon at bounding box center [1302, 502] width 13 height 18
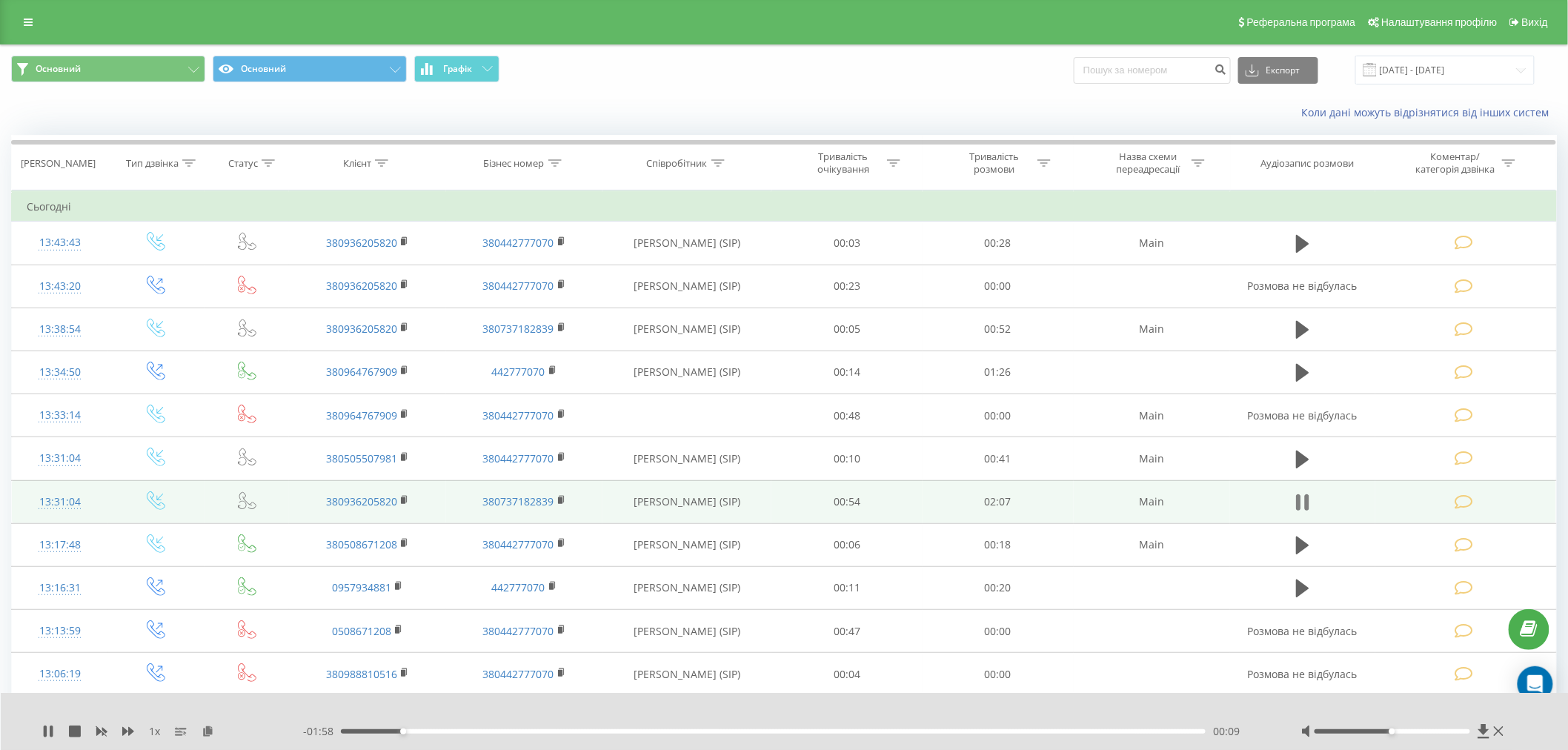
click at [1304, 500] on icon at bounding box center [1302, 502] width 13 height 21
click at [1501, 726] on icon at bounding box center [1498, 731] width 10 height 11
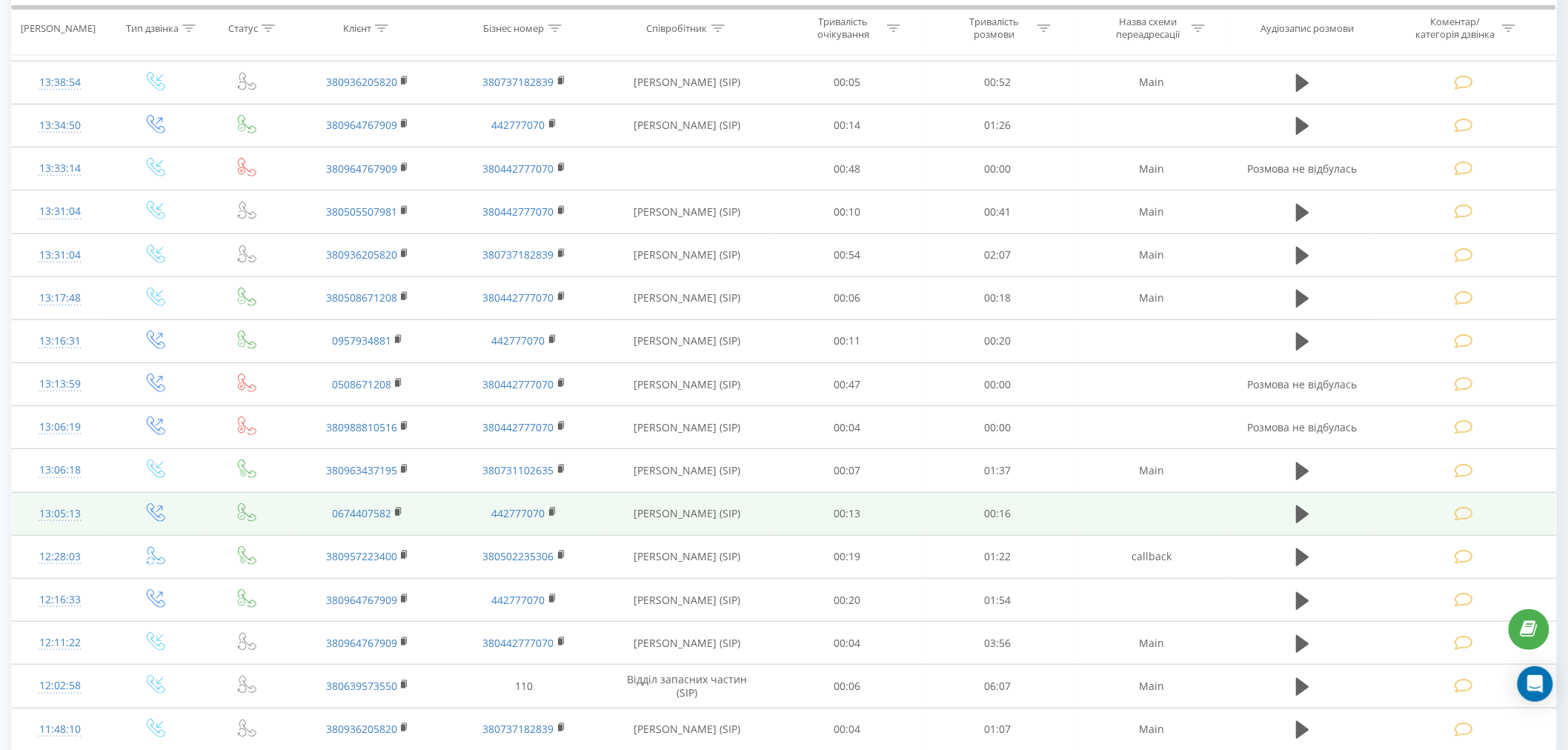
scroll to position [82, 0]
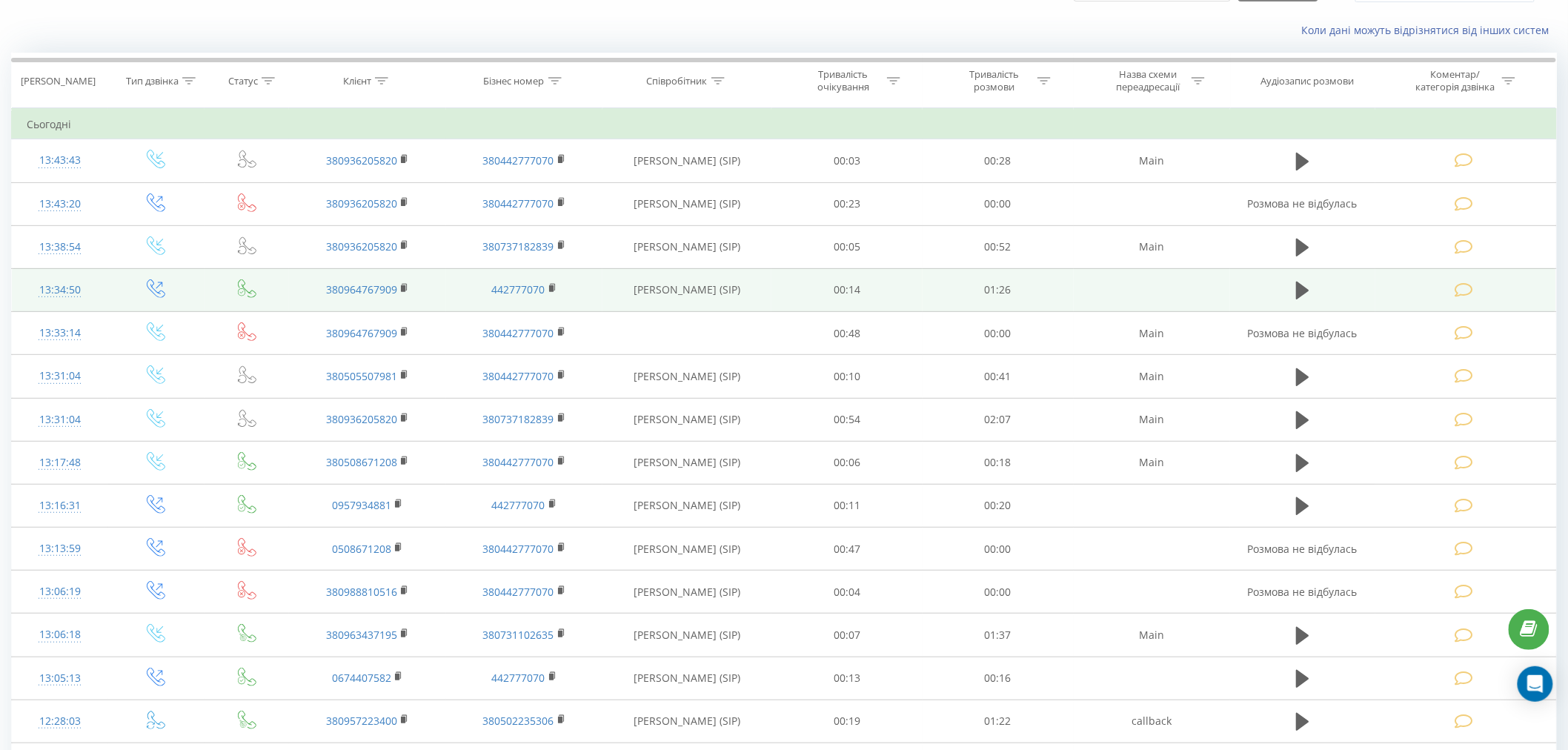
click at [1433, 295] on td at bounding box center [1465, 289] width 181 height 43
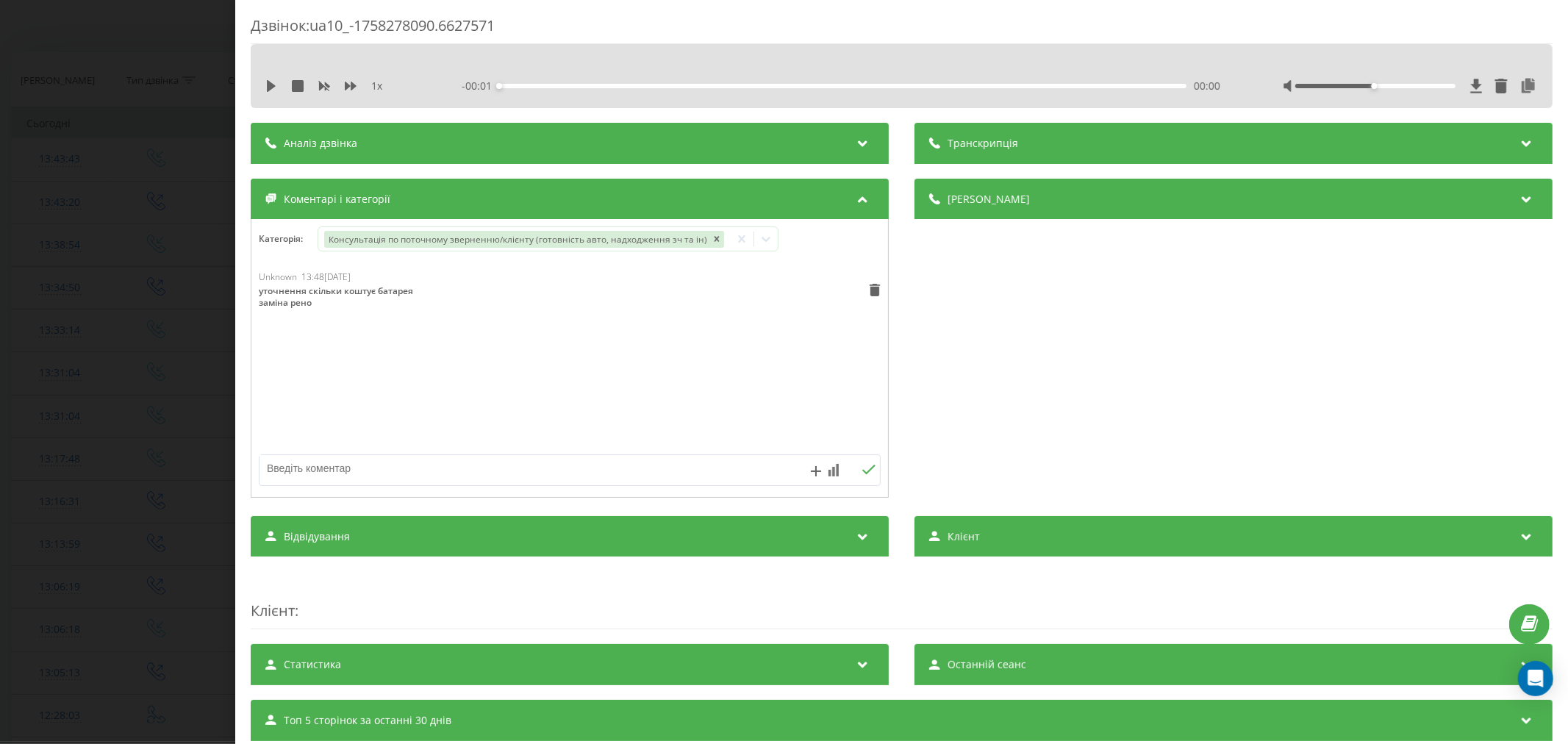
click at [158, 436] on div "Дзвінок : ua10_-1758278090.6627571 1 x - 00:01 00:00 00:00 Транскрипція Для AI-…" at bounding box center [784, 372] width 1568 height 744
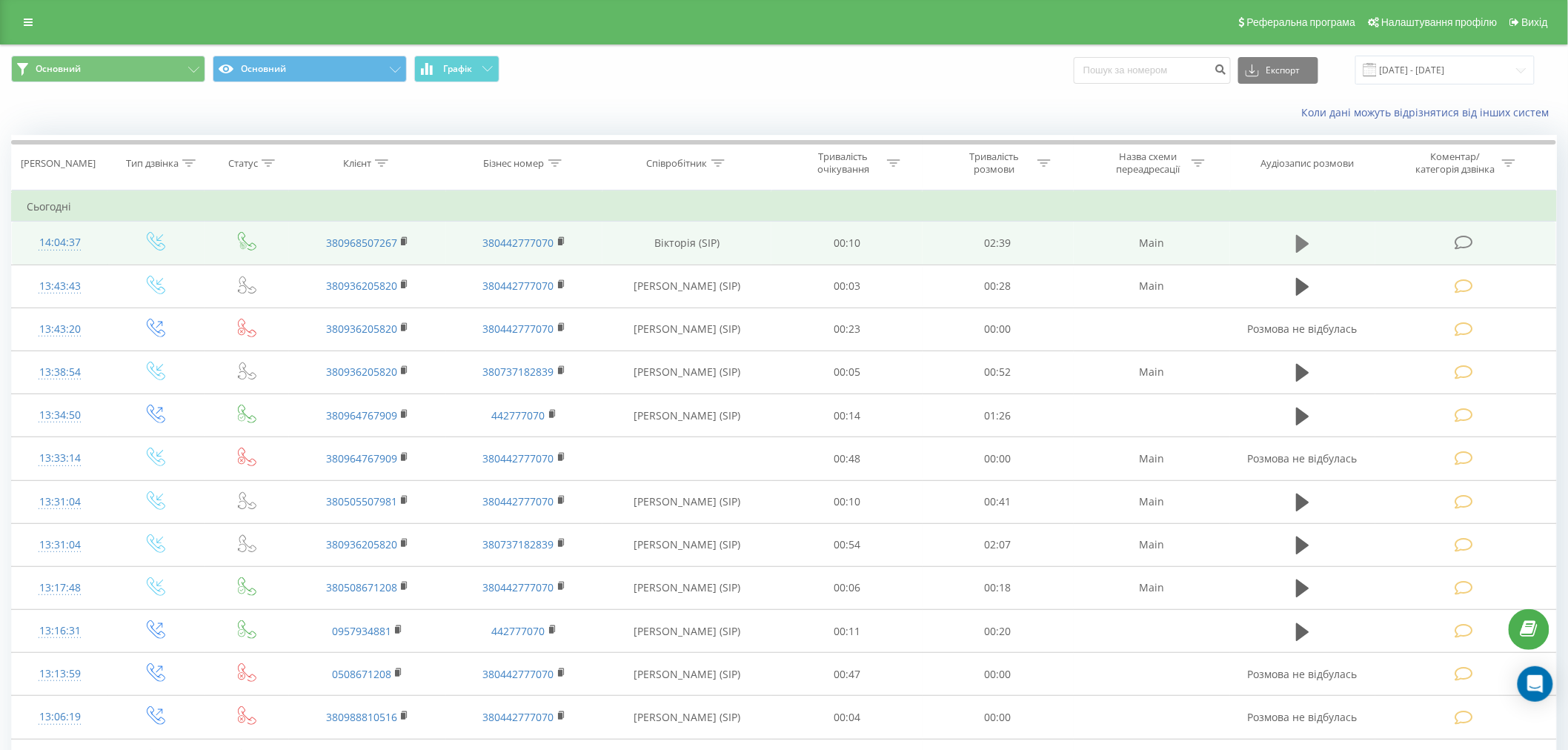
click at [1301, 241] on icon at bounding box center [1302, 243] width 13 height 18
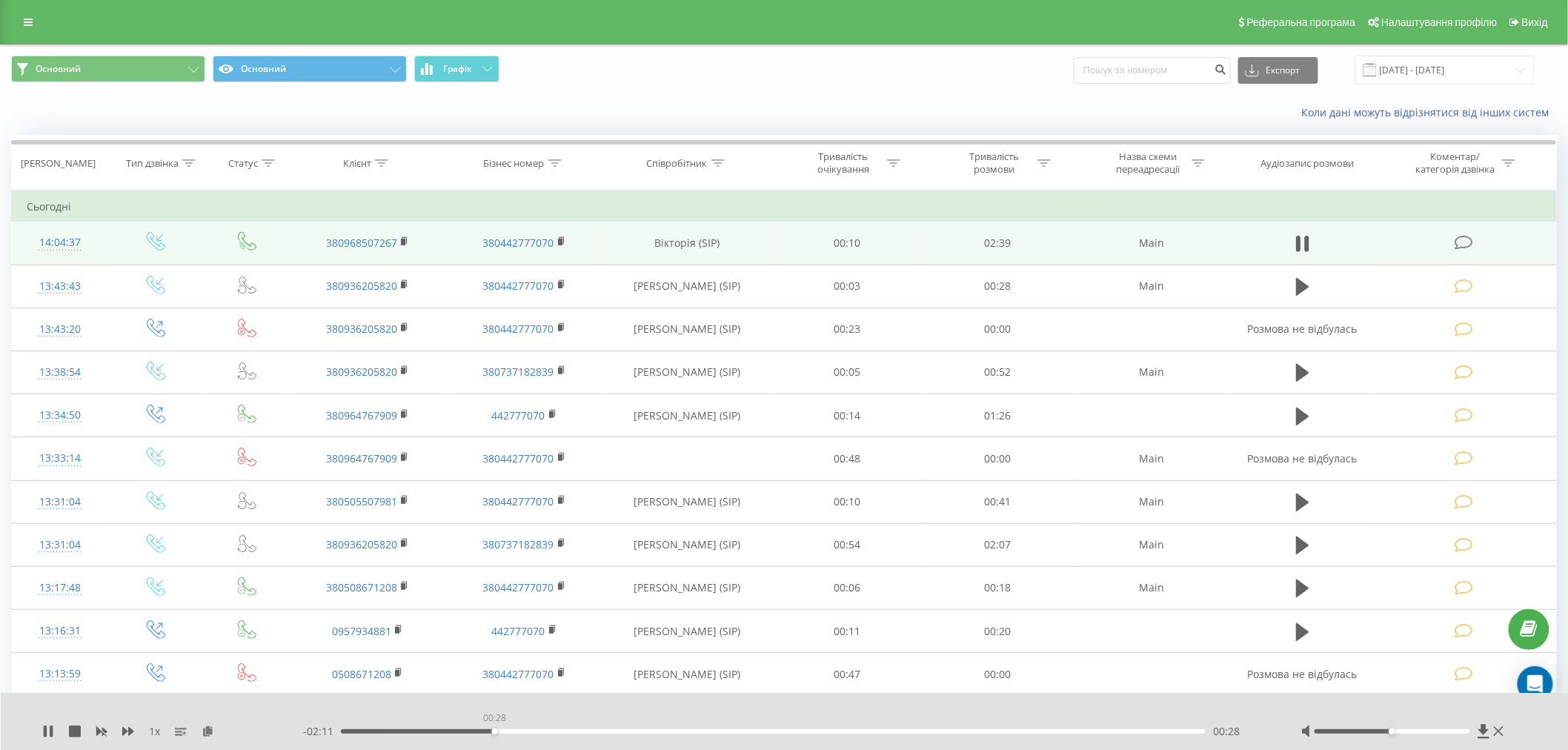
click at [495, 731] on div "00:28" at bounding box center [773, 731] width 865 height 5
click at [447, 730] on div "00:29" at bounding box center [773, 731] width 865 height 5
click at [504, 730] on div "00:30" at bounding box center [773, 731] width 865 height 5
click at [588, 729] on div "00:30" at bounding box center [773, 731] width 865 height 5
click at [640, 730] on div "00:55" at bounding box center [773, 731] width 865 height 5
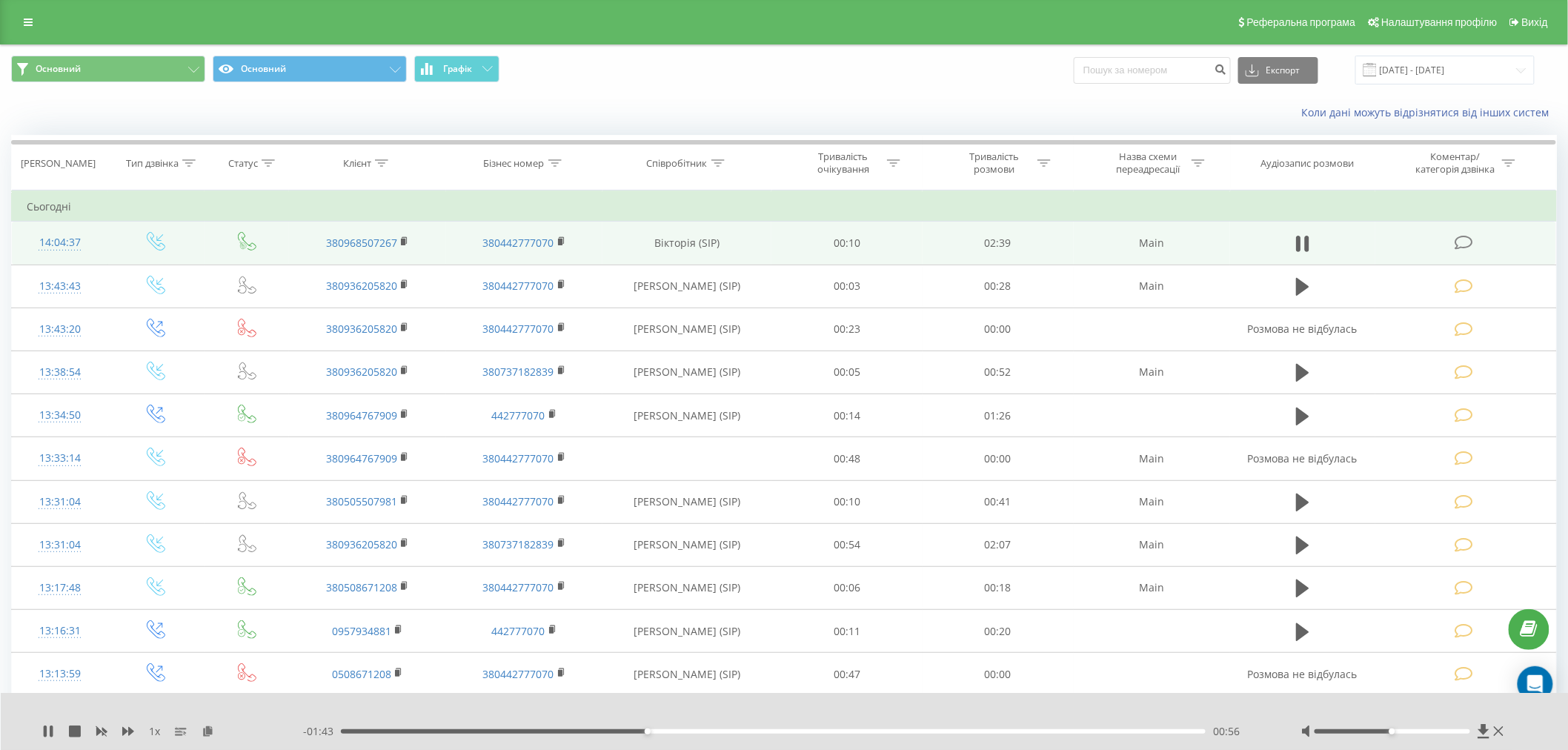
click at [596, 731] on div "00:56" at bounding box center [773, 731] width 865 height 5
click at [504, 726] on div "- 01:51 00:48 00:48" at bounding box center [784, 731] width 961 height 14
click at [504, 731] on div "00:48" at bounding box center [773, 731] width 865 height 5
click at [449, 731] on div "00:20" at bounding box center [773, 731] width 865 height 5
click at [449, 732] on div "00:24" at bounding box center [773, 731] width 865 height 5
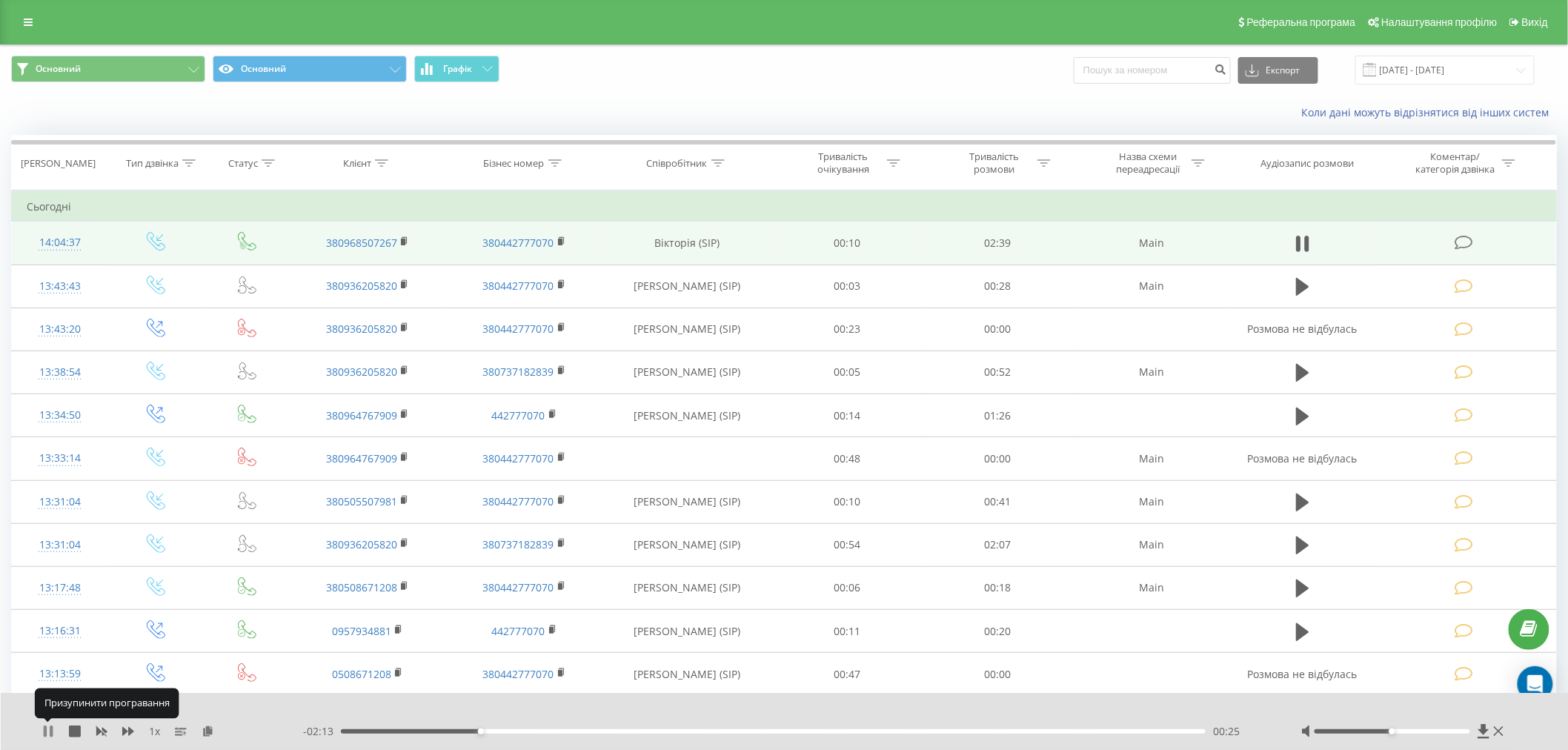
click at [45, 727] on icon at bounding box center [45, 731] width 3 height 11
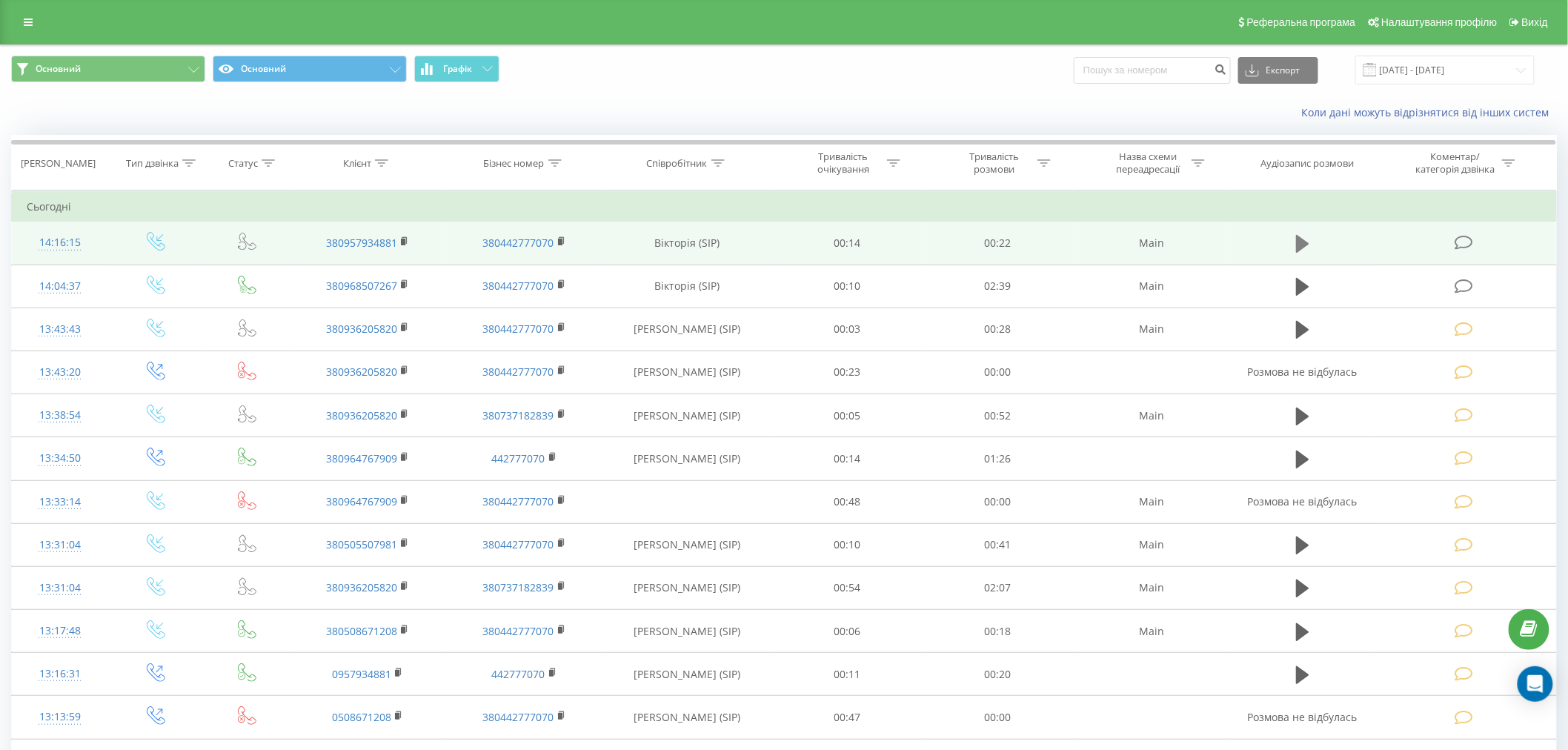
click at [1293, 246] on button at bounding box center [1302, 243] width 22 height 22
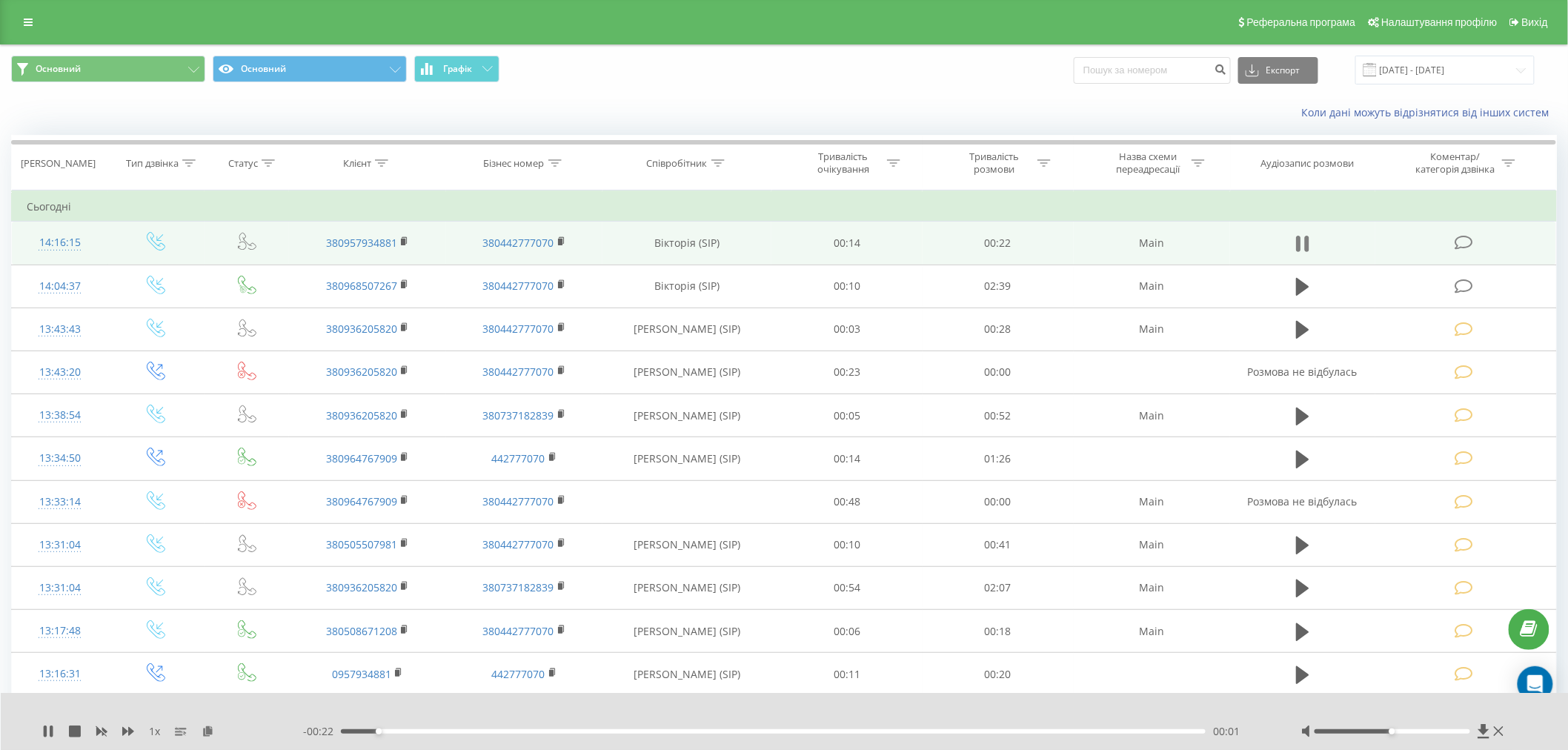
click at [1305, 238] on icon at bounding box center [1307, 243] width 5 height 16
click at [1469, 235] on icon at bounding box center [1463, 242] width 18 height 15
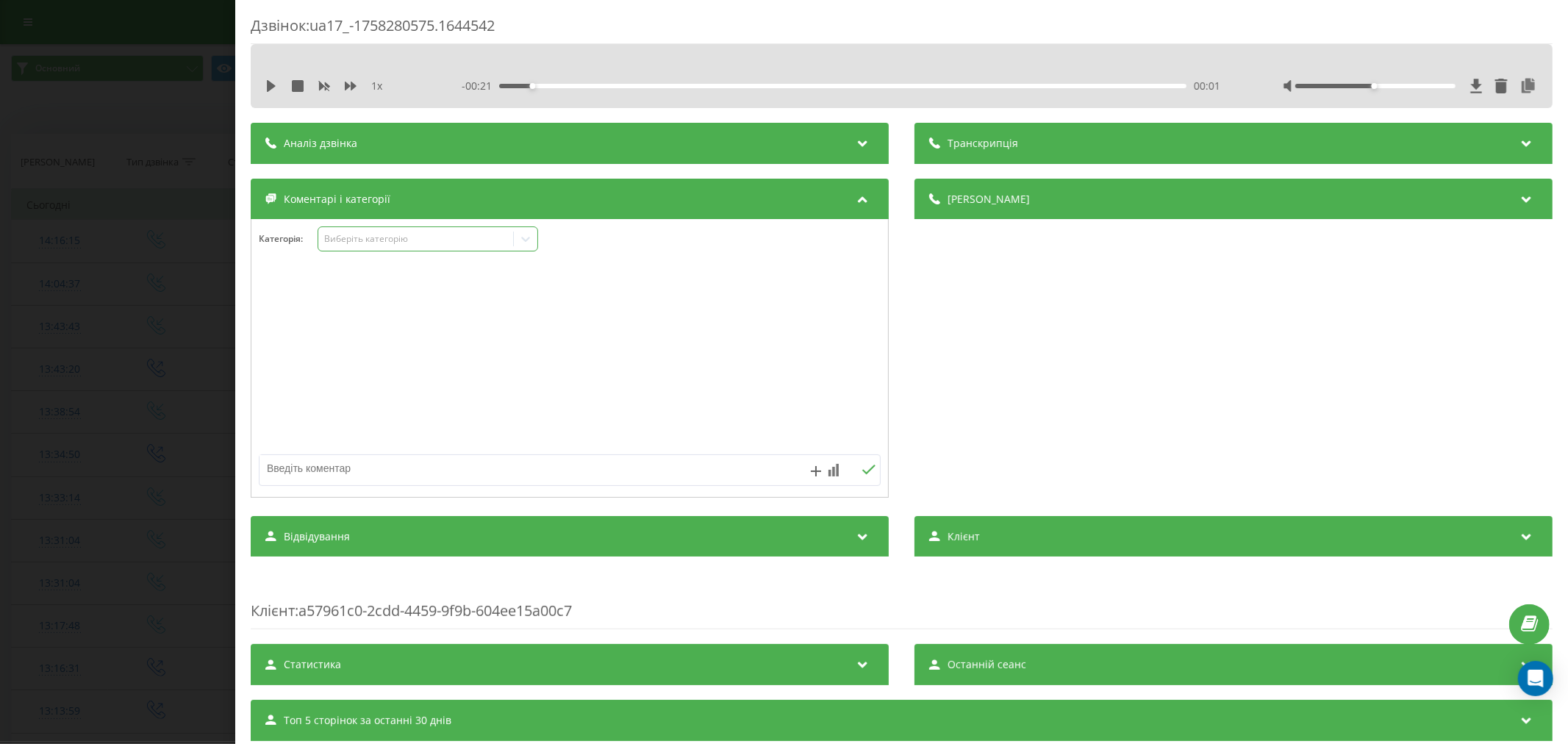
click at [426, 245] on div "Виберіть категорію" at bounding box center [416, 238] width 184 height 11
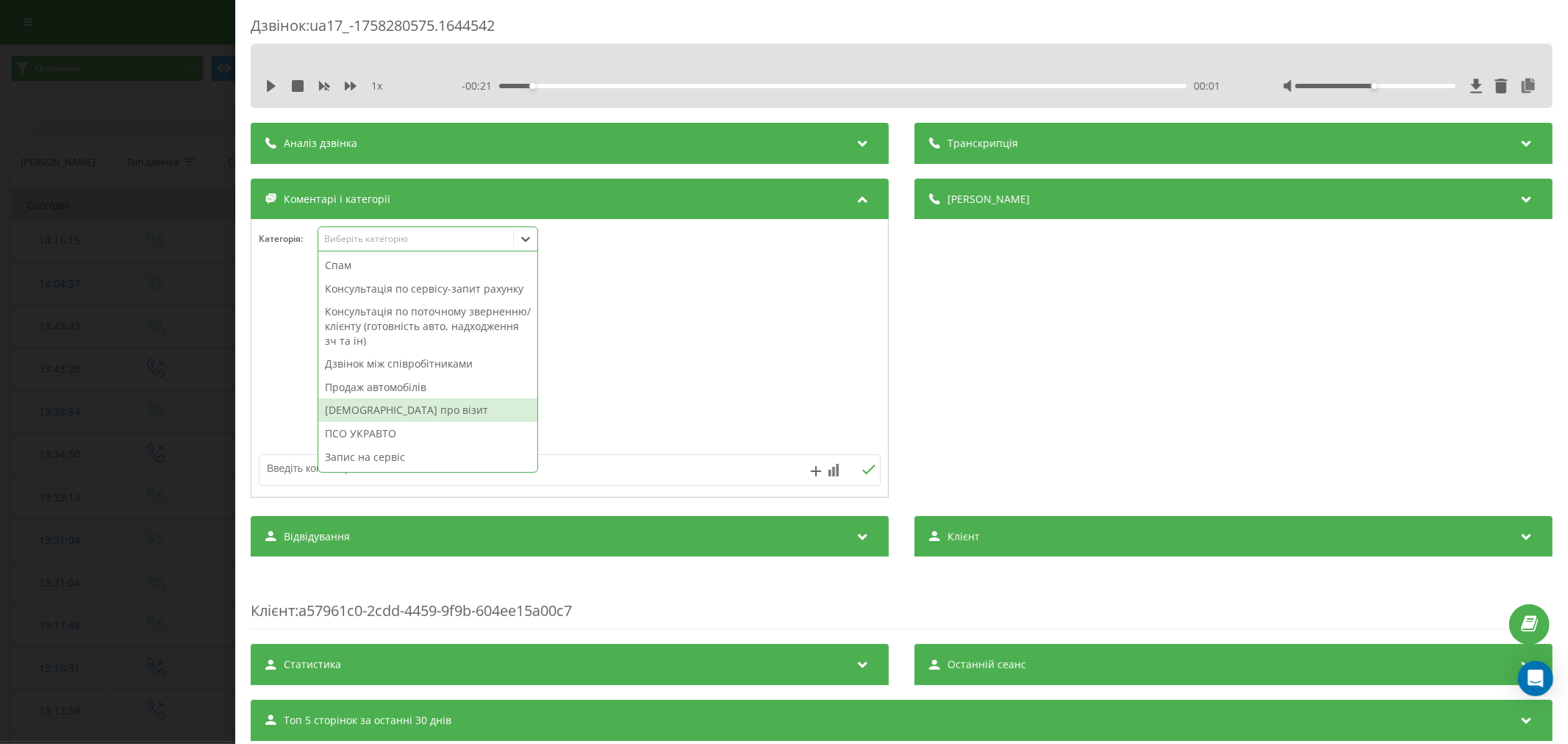
click at [421, 421] on div "[DEMOGRAPHIC_DATA] про візит" at bounding box center [427, 410] width 219 height 24
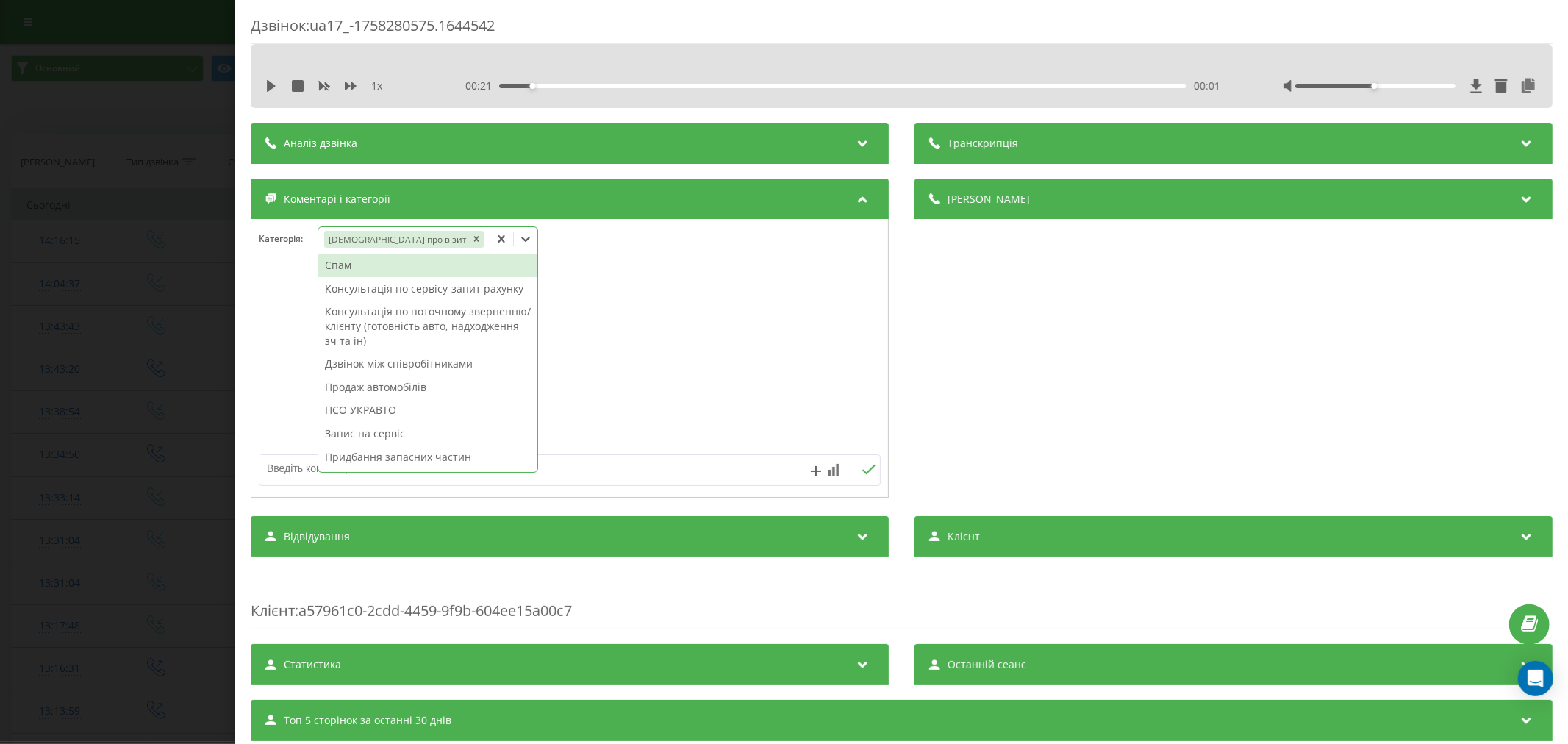
click at [64, 406] on div "Дзвінок : ua17_-1758280575.1644542 1 x - 00:21 00:01 00:01 Транскрипція Для AI-…" at bounding box center [784, 372] width 1568 height 744
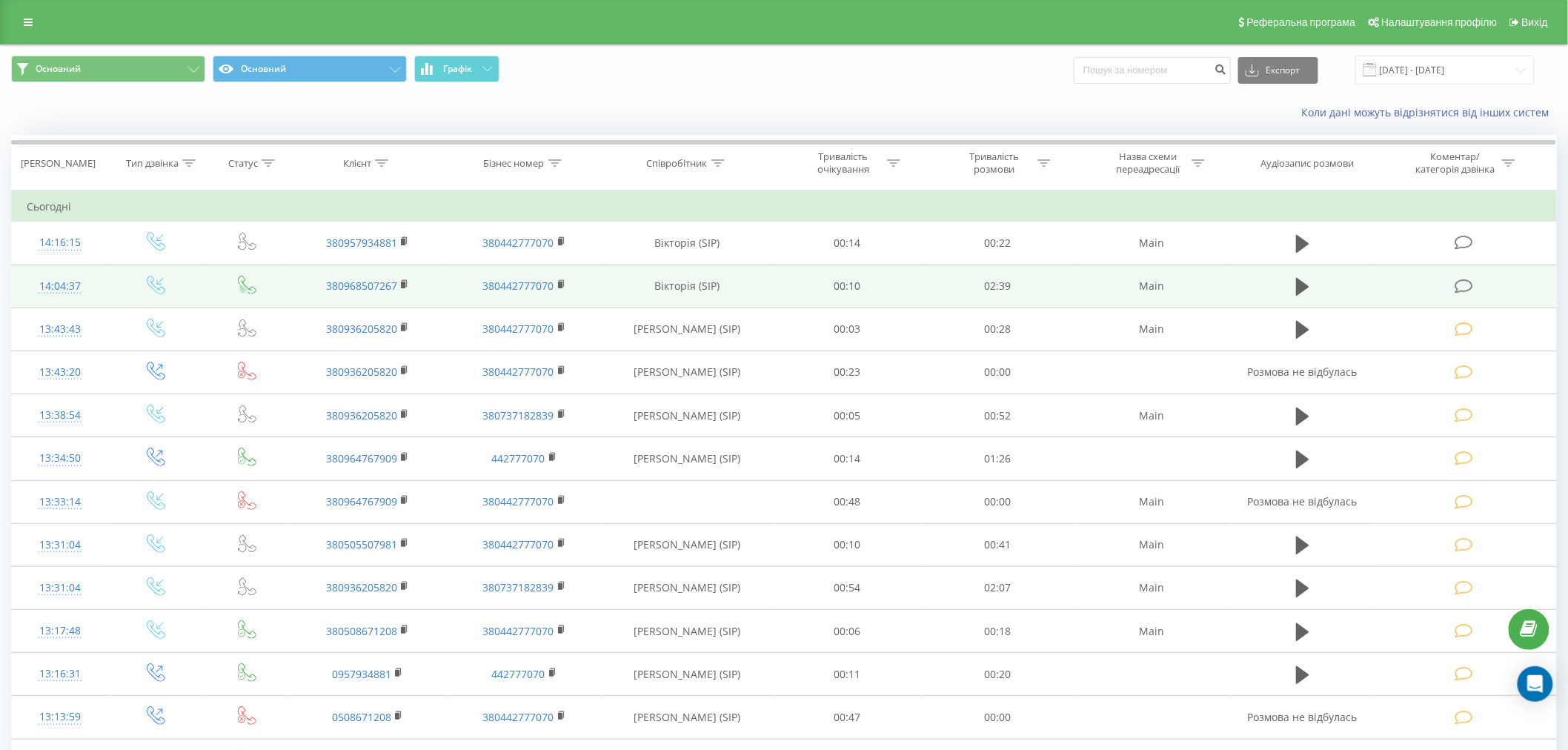
click at [1483, 287] on td at bounding box center [1465, 285] width 181 height 43
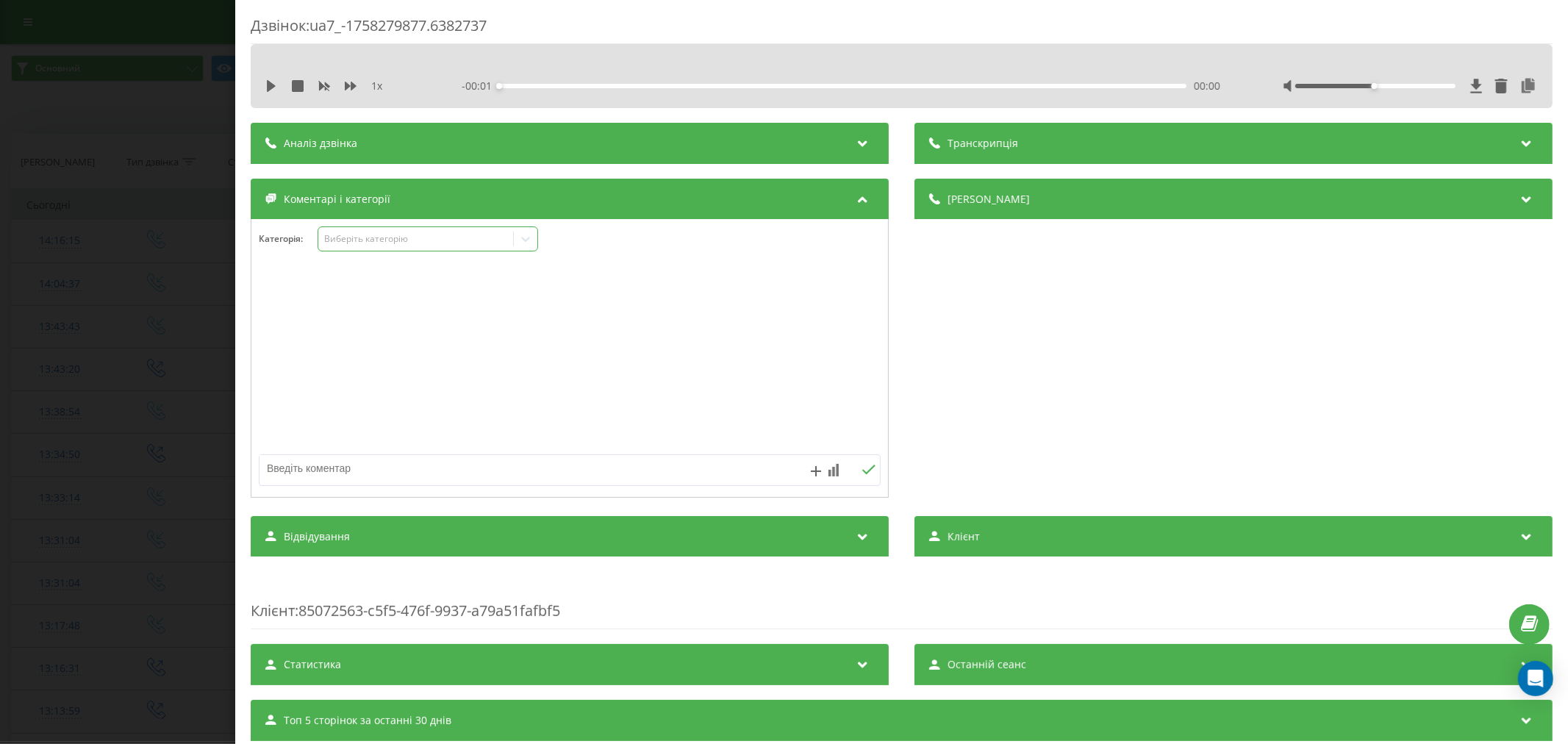
click at [428, 236] on div "Виберіть категорію" at bounding box center [416, 238] width 184 height 11
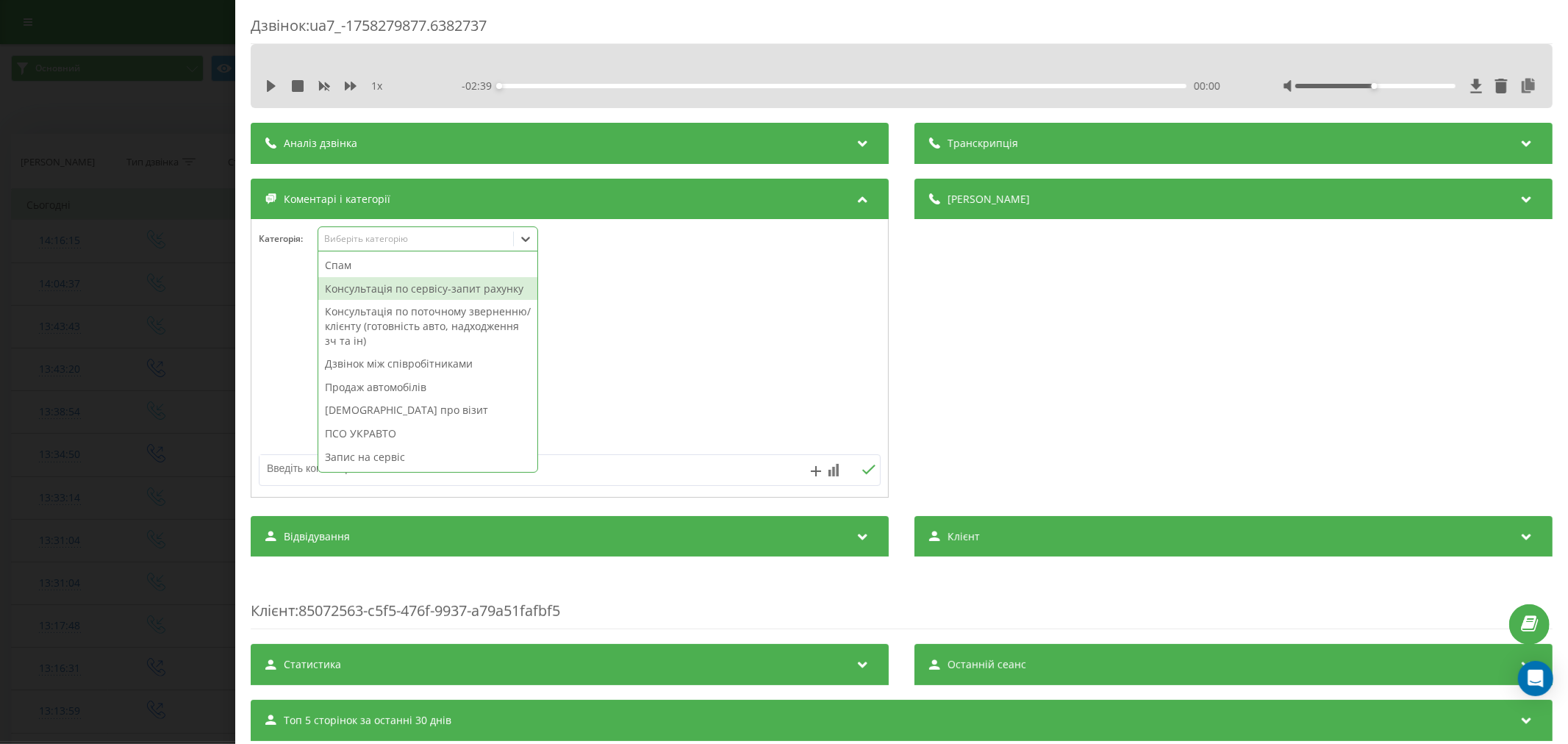
click at [373, 298] on div "Консультація по сервісу-запит рахунку" at bounding box center [427, 288] width 219 height 24
click at [294, 488] on div at bounding box center [569, 381] width 637 height 223
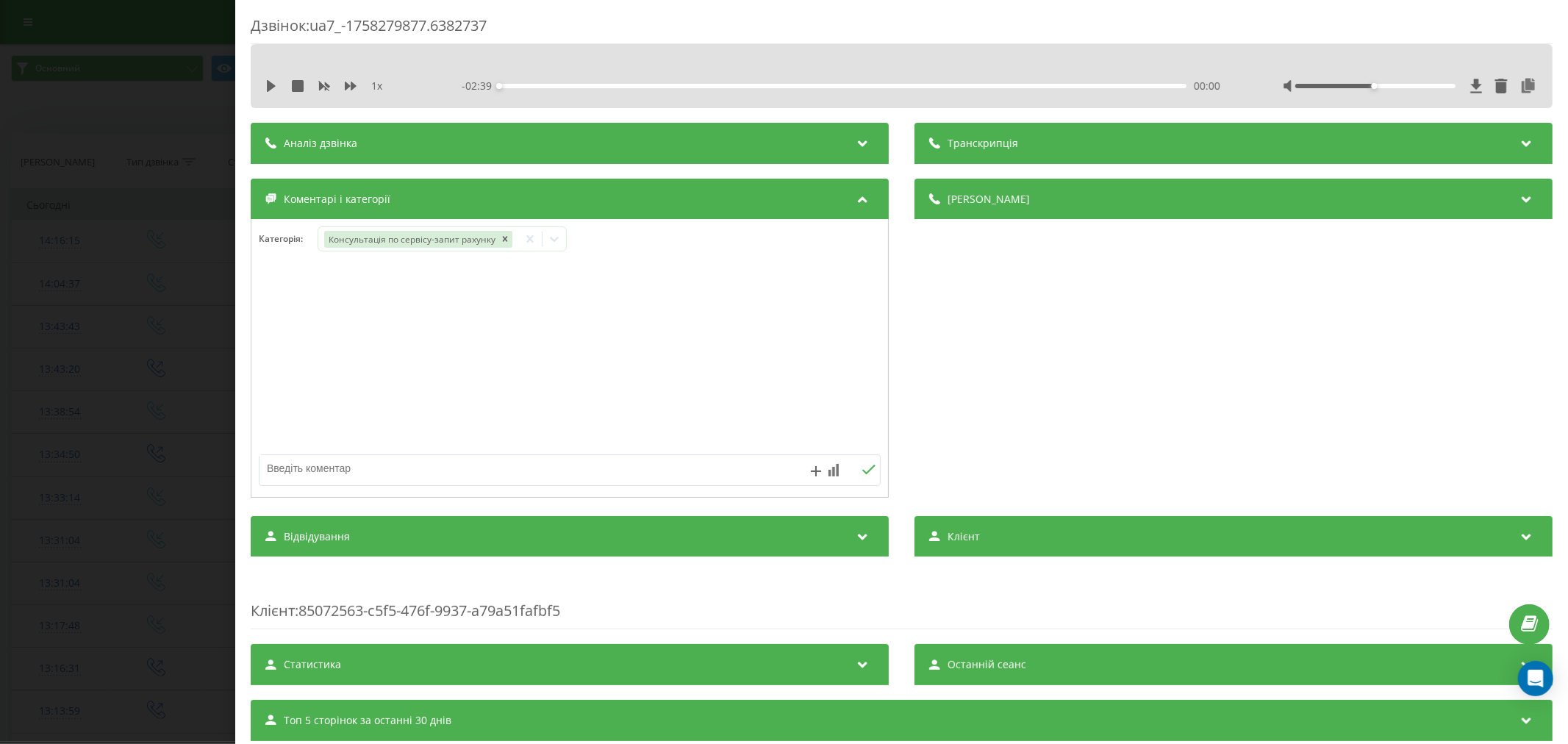
click at [294, 472] on textarea at bounding box center [507, 468] width 496 height 27
type textarea "мийка гранд чероки"
click at [32, 506] on div "Дзвінок : ua7_-1758279877.6382737 1 x - 02:39 00:00 00:00 Транскрипція Для AI-а…" at bounding box center [784, 372] width 1568 height 744
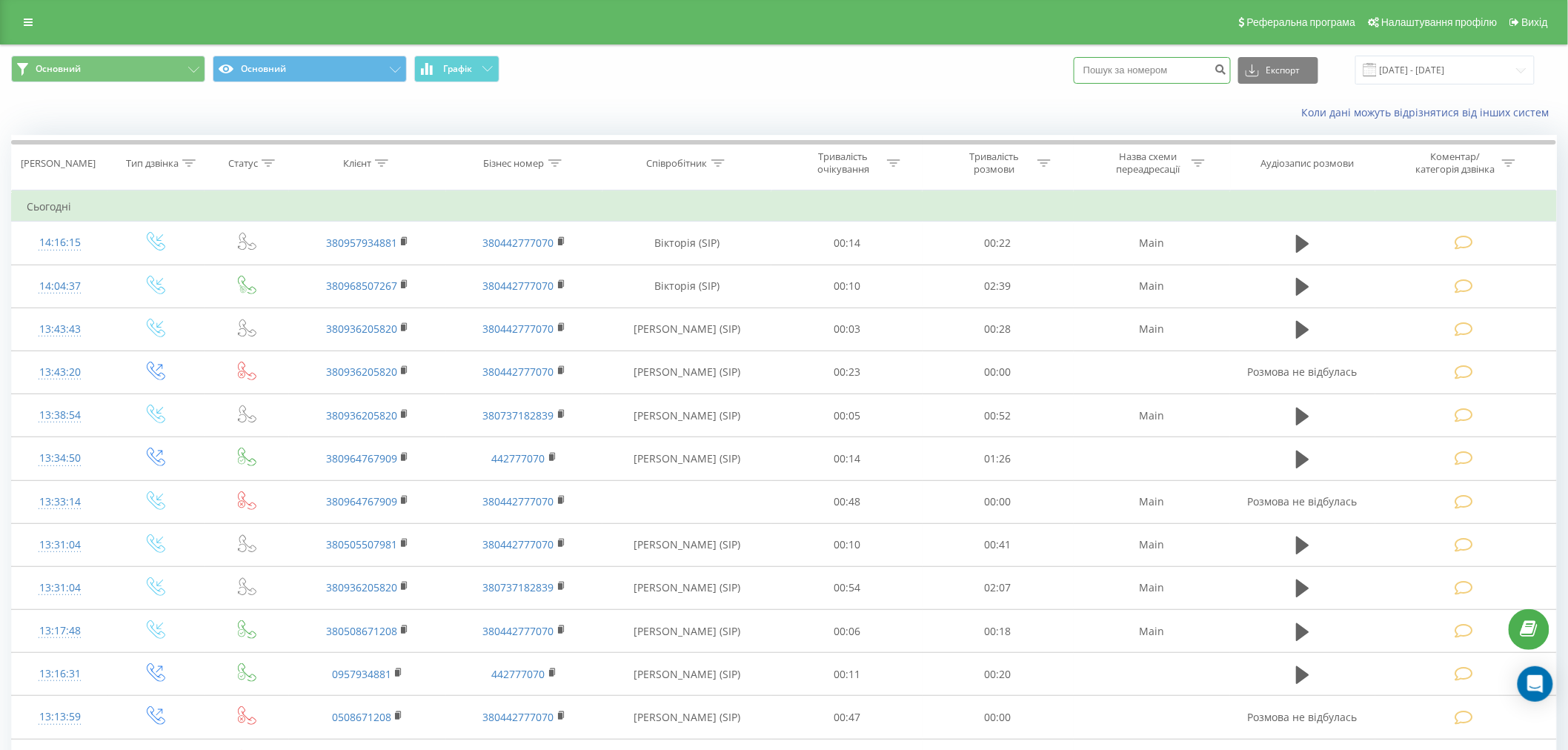
click at [1145, 77] on input at bounding box center [1152, 71] width 157 height 27
paste input "[PHONE_NUMBER]"
drag, startPoint x: 1114, startPoint y: 71, endPoint x: 1049, endPoint y: 71, distance: 65.0
click at [1049, 71] on div "Основний Основний Графік [PHONE_NUMBER] Експорт .csv .xls .xlsx [DATE] - [DATE]" at bounding box center [784, 70] width 1545 height 29
type input "0936205820"
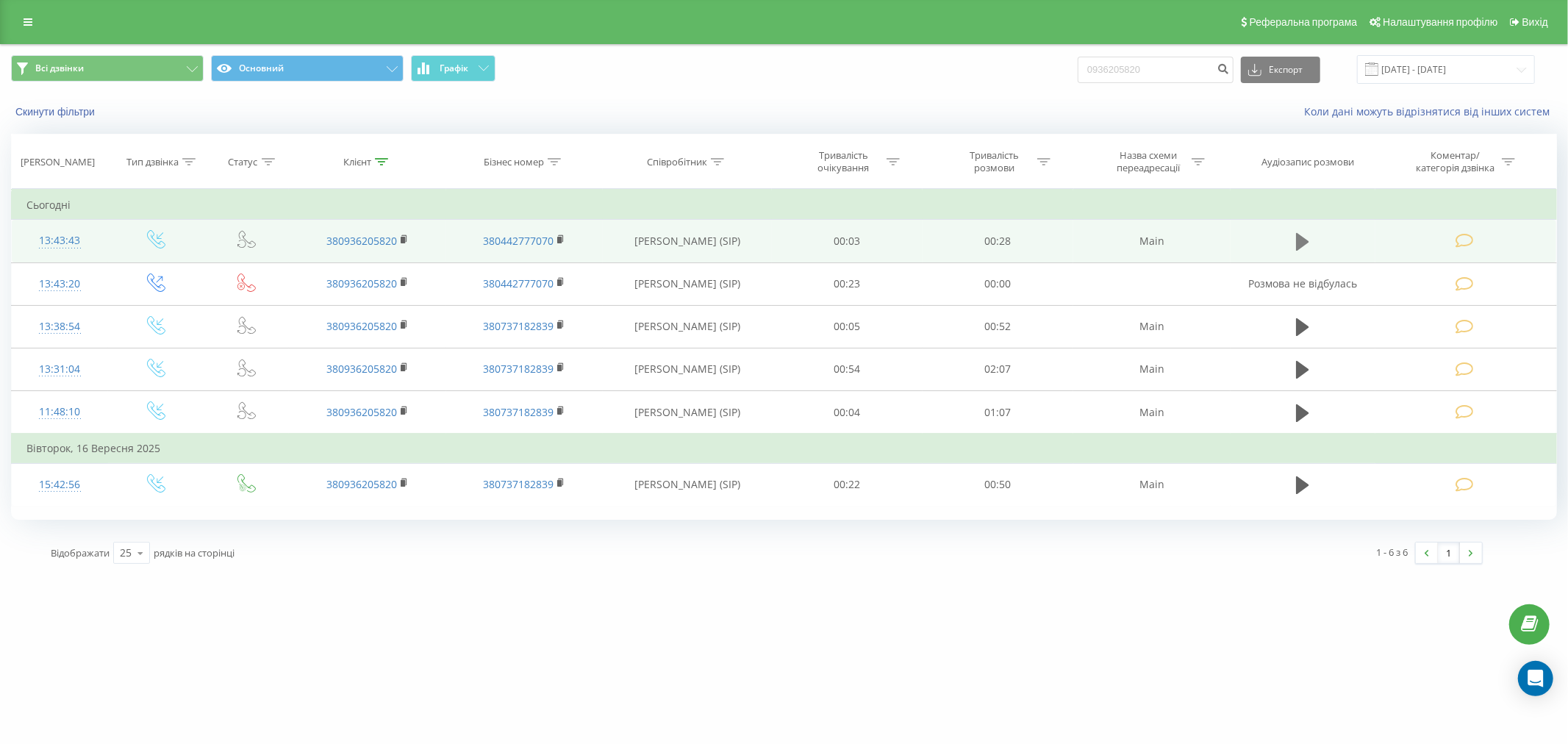
click at [1303, 238] on icon at bounding box center [1302, 241] width 13 height 18
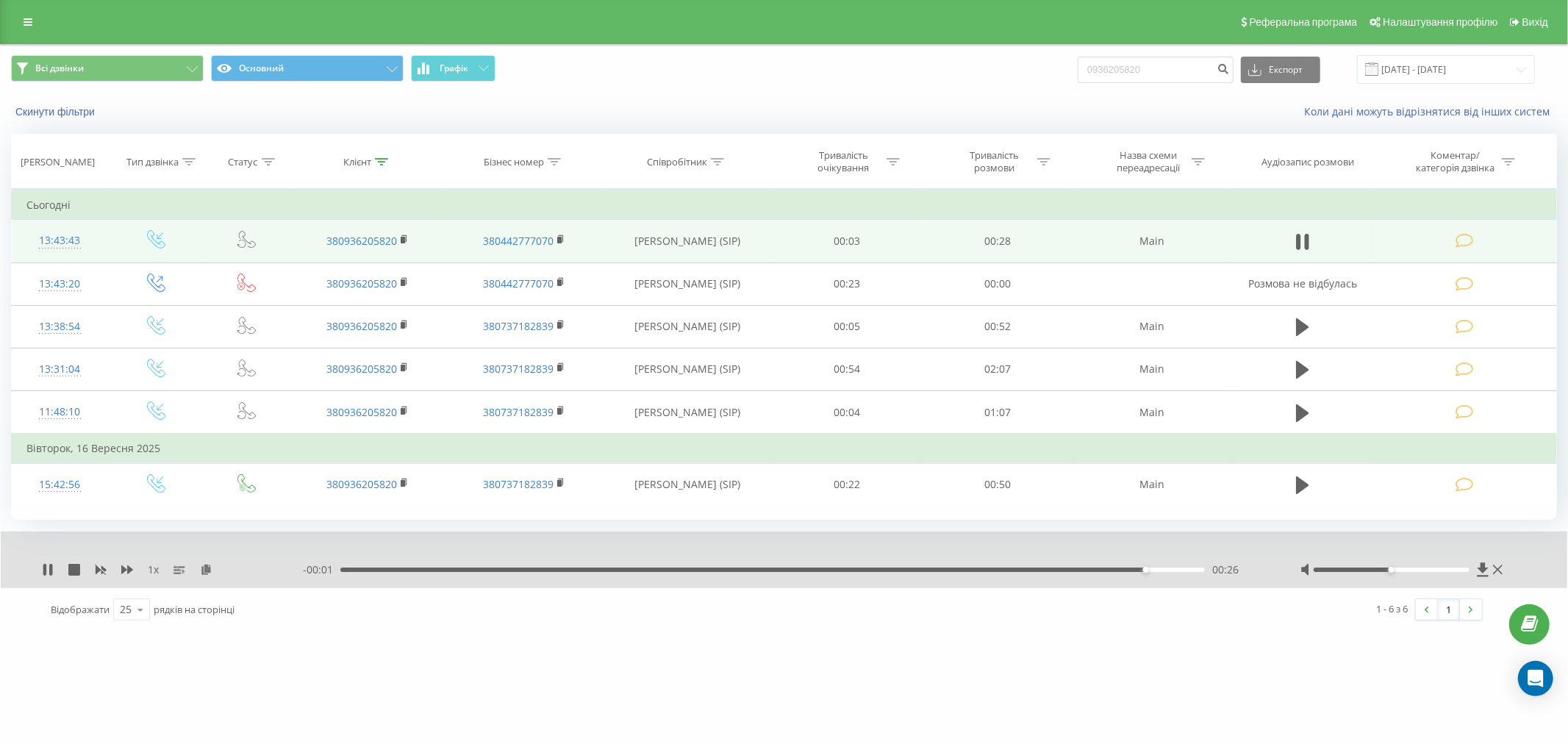
click at [1454, 244] on td at bounding box center [1465, 241] width 180 height 43
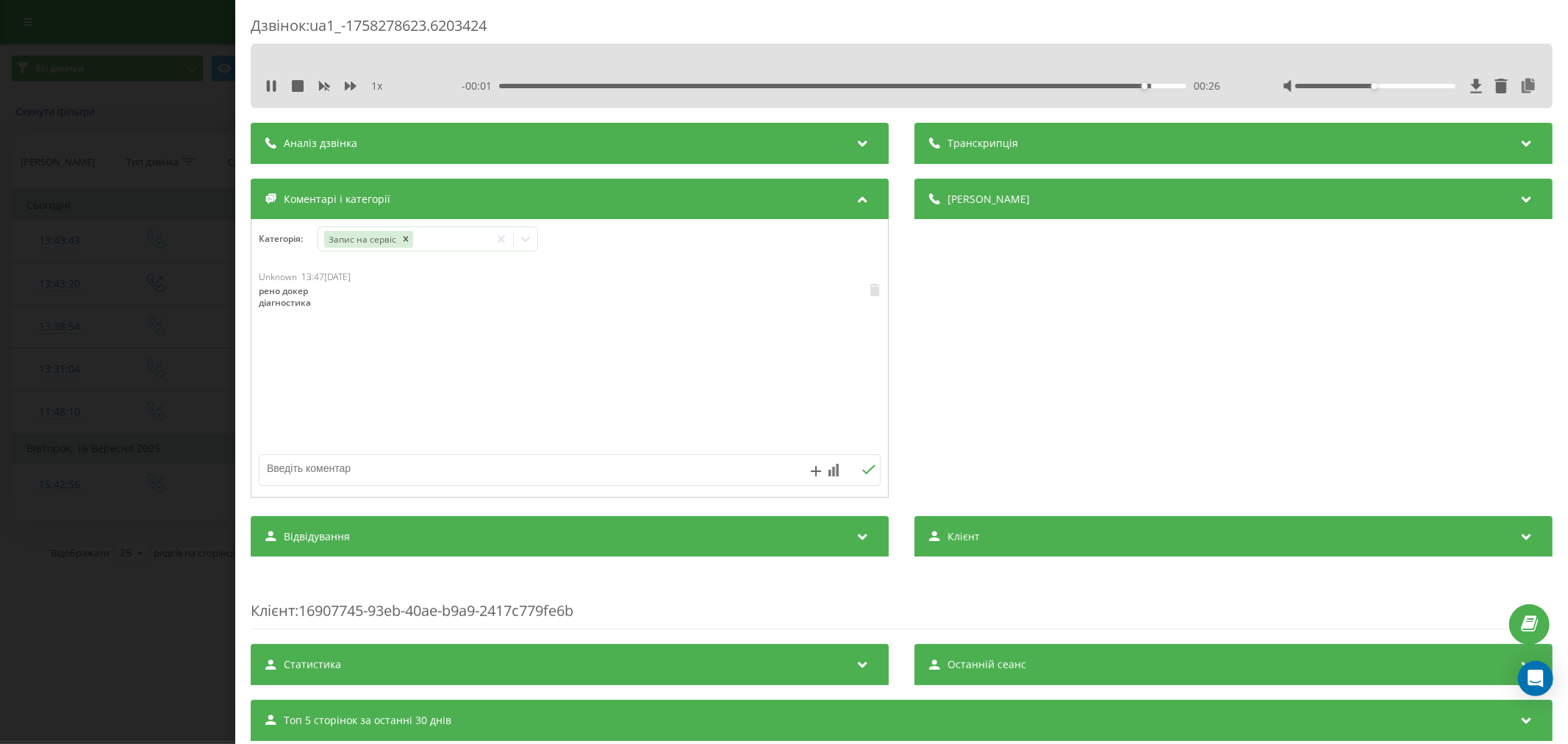
click at [57, 295] on div "Дзвінок : ua1_-1758278623.6203424 1 x - 00:01 00:26 00:26 Транскрипція Для AI-а…" at bounding box center [784, 372] width 1568 height 744
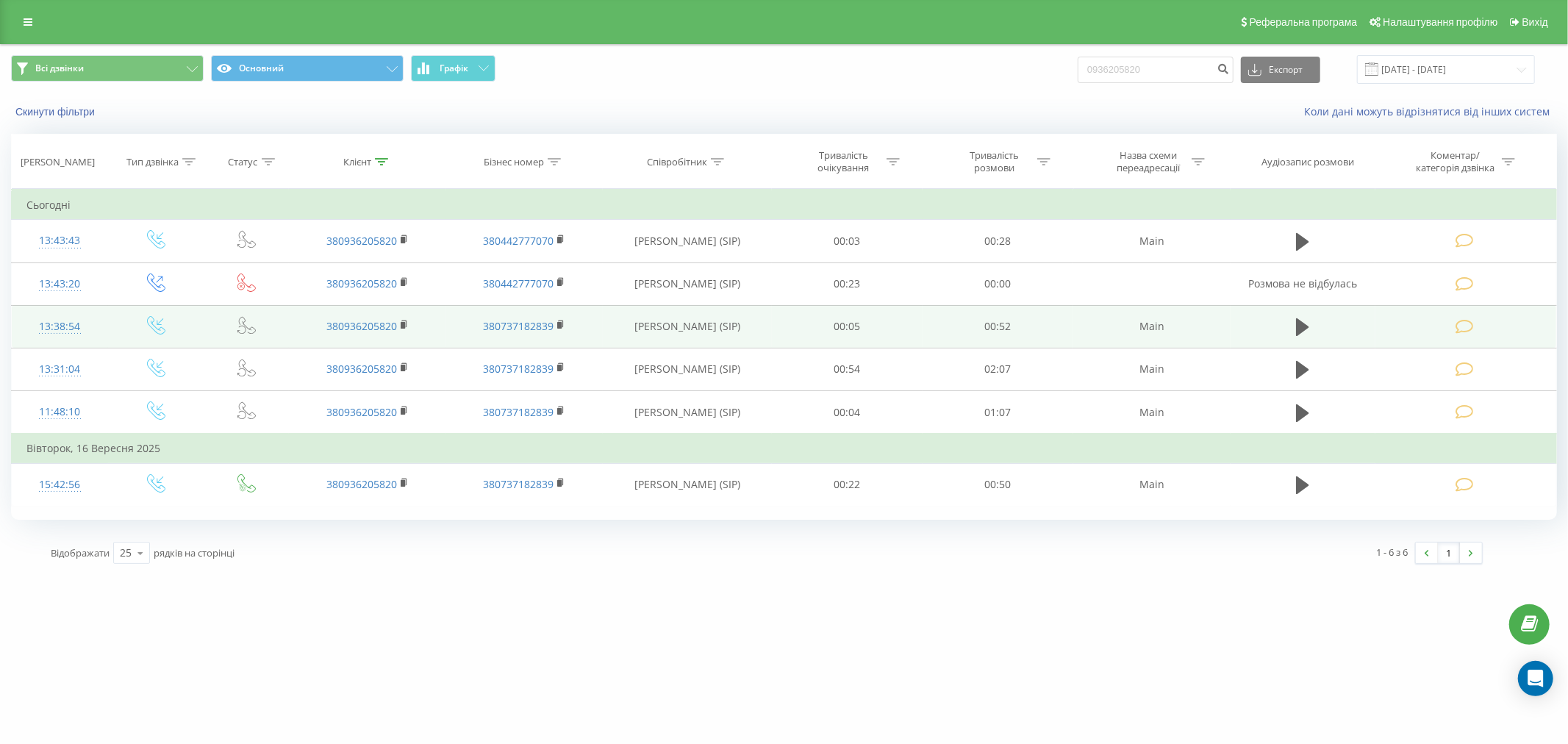
click at [1461, 330] on icon at bounding box center [1463, 326] width 18 height 15
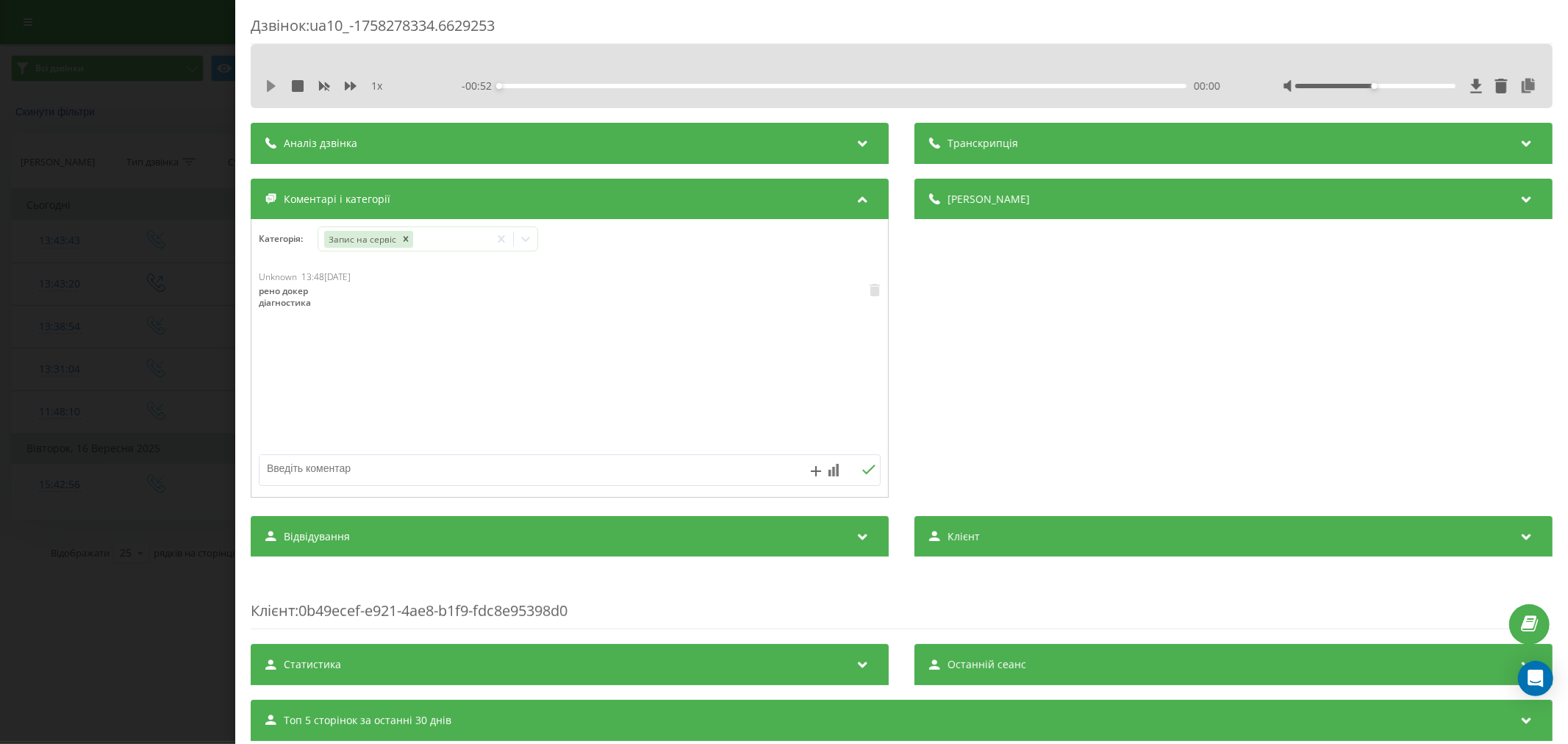
click at [272, 85] on icon at bounding box center [271, 85] width 9 height 11
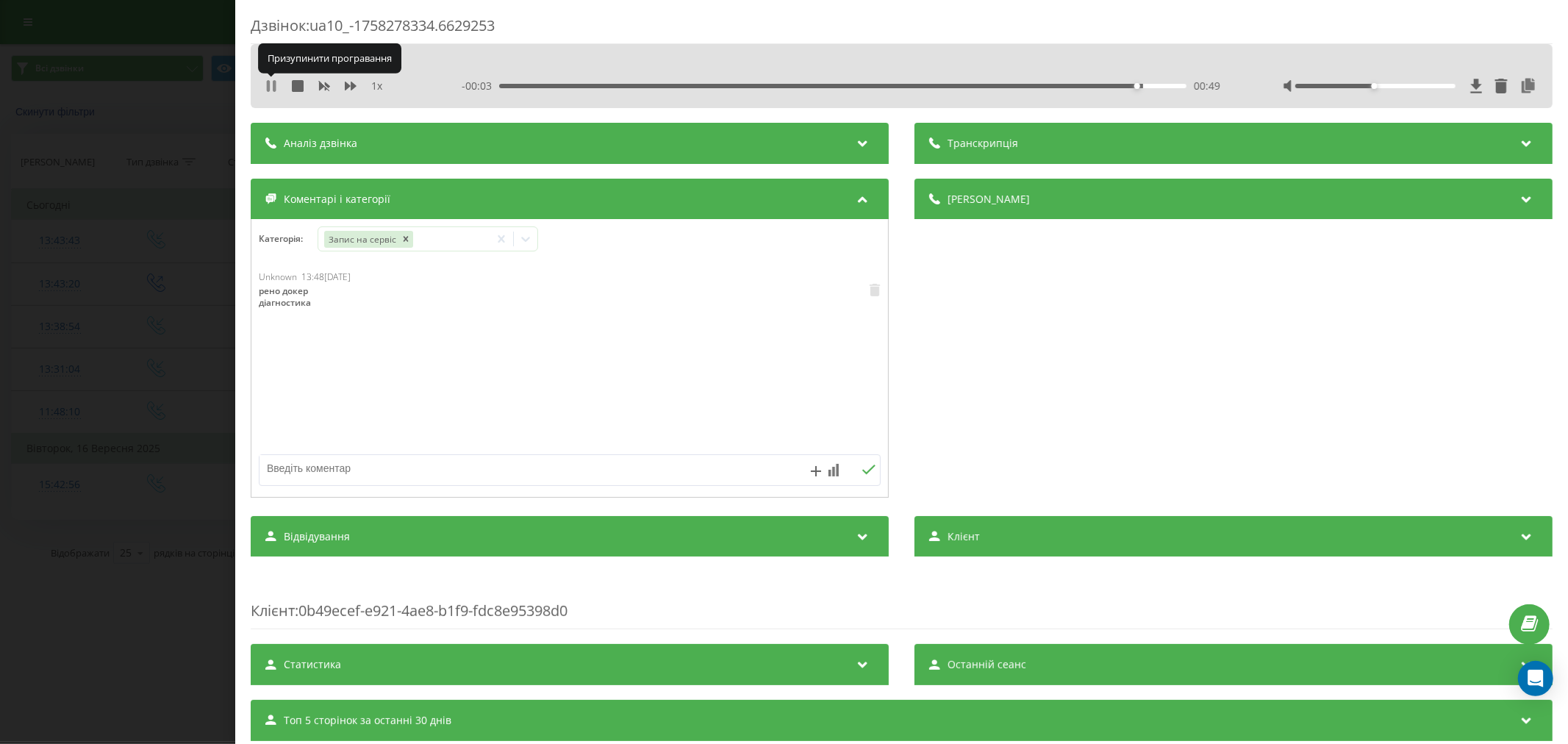
click at [274, 88] on icon at bounding box center [273, 85] width 3 height 11
click at [170, 270] on div "Дзвінок : ua10_-1758278334.6629253 1 x - 00:02 00:50 00:50 Транскрипція Для AI-…" at bounding box center [784, 372] width 1568 height 744
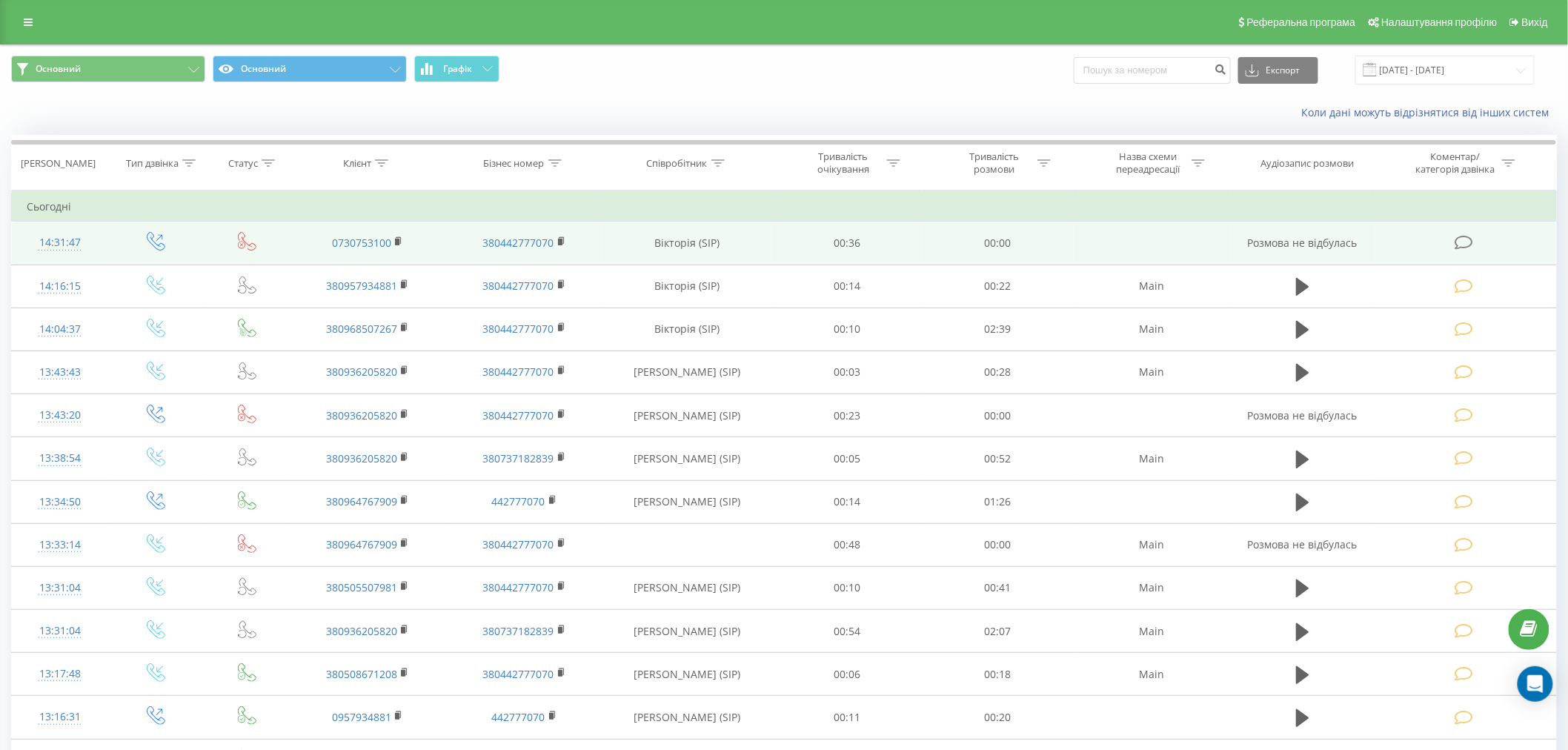
click at [1449, 234] on td at bounding box center [1465, 243] width 181 height 43
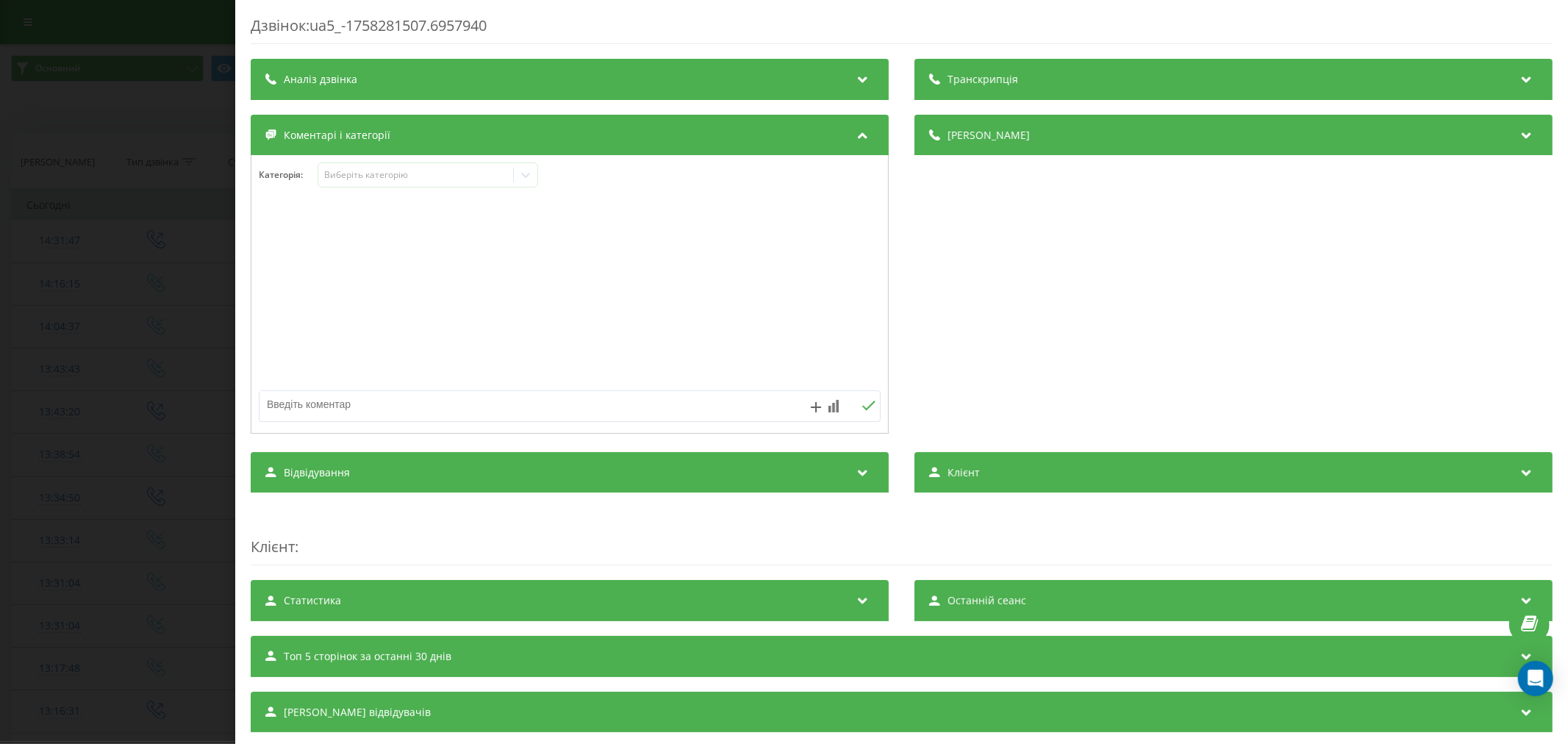
click at [402, 413] on textarea at bounding box center [507, 404] width 496 height 27
paste textarea "Добрий день! Відправили квитанцію менеджеру. По роботам було виконано тільки се…"
type textarea "Добрий день! Відправили квитанцію менеджеру. По роботам було виконано тільки се…"
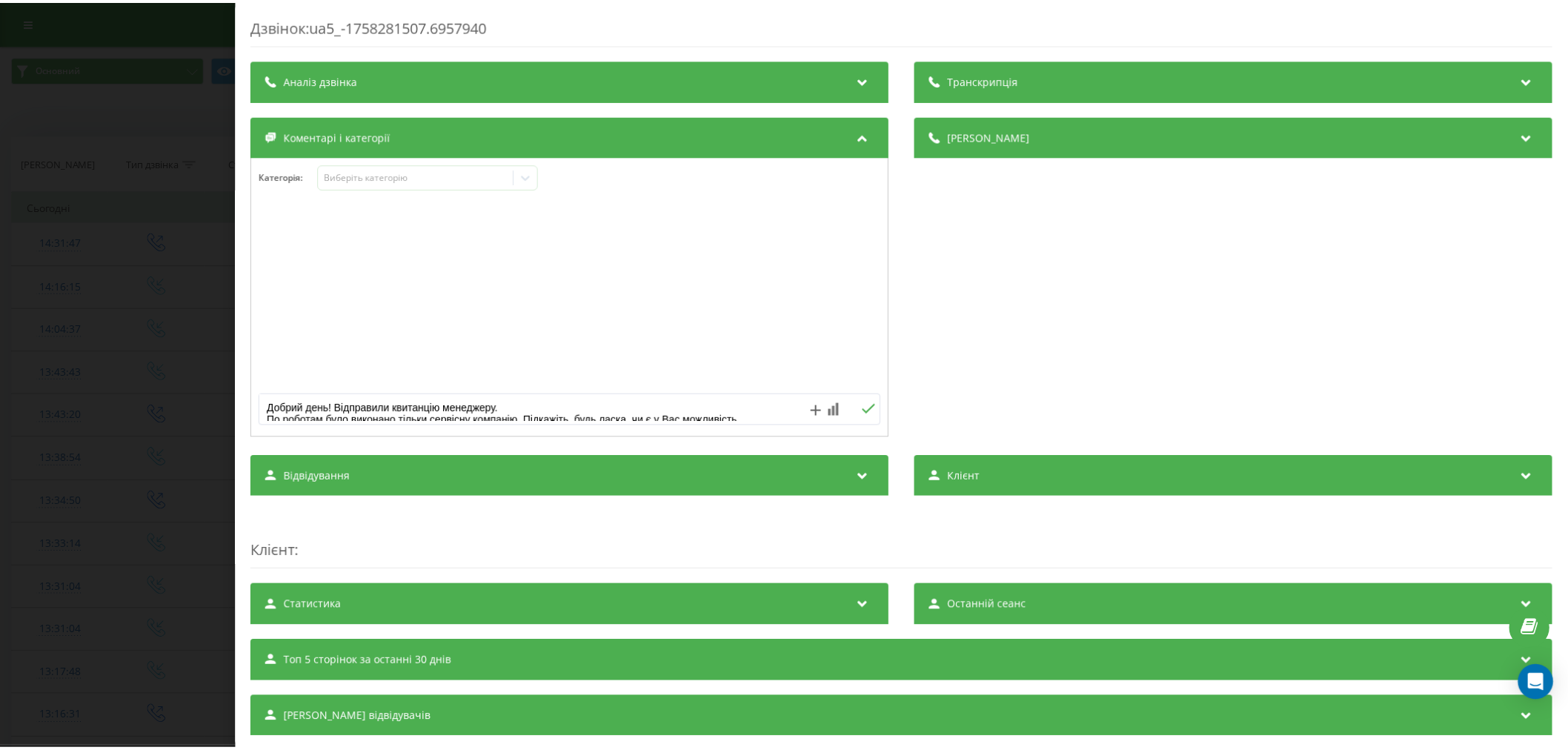
scroll to position [28, 0]
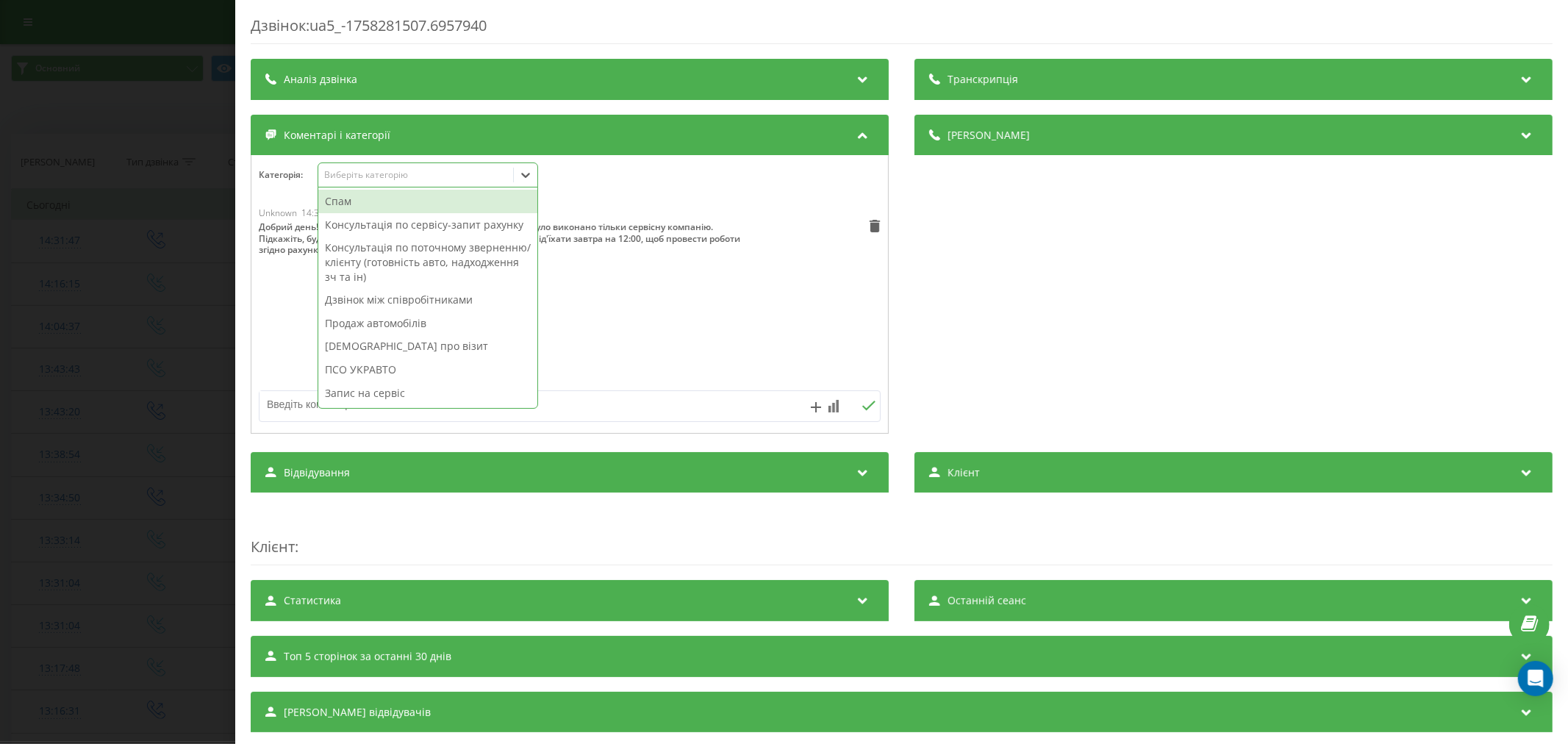
click at [417, 177] on div "Виберіть категорію" at bounding box center [416, 175] width 184 height 11
click at [412, 235] on div "Консультація по сервісу-запит рахунку" at bounding box center [427, 225] width 219 height 24
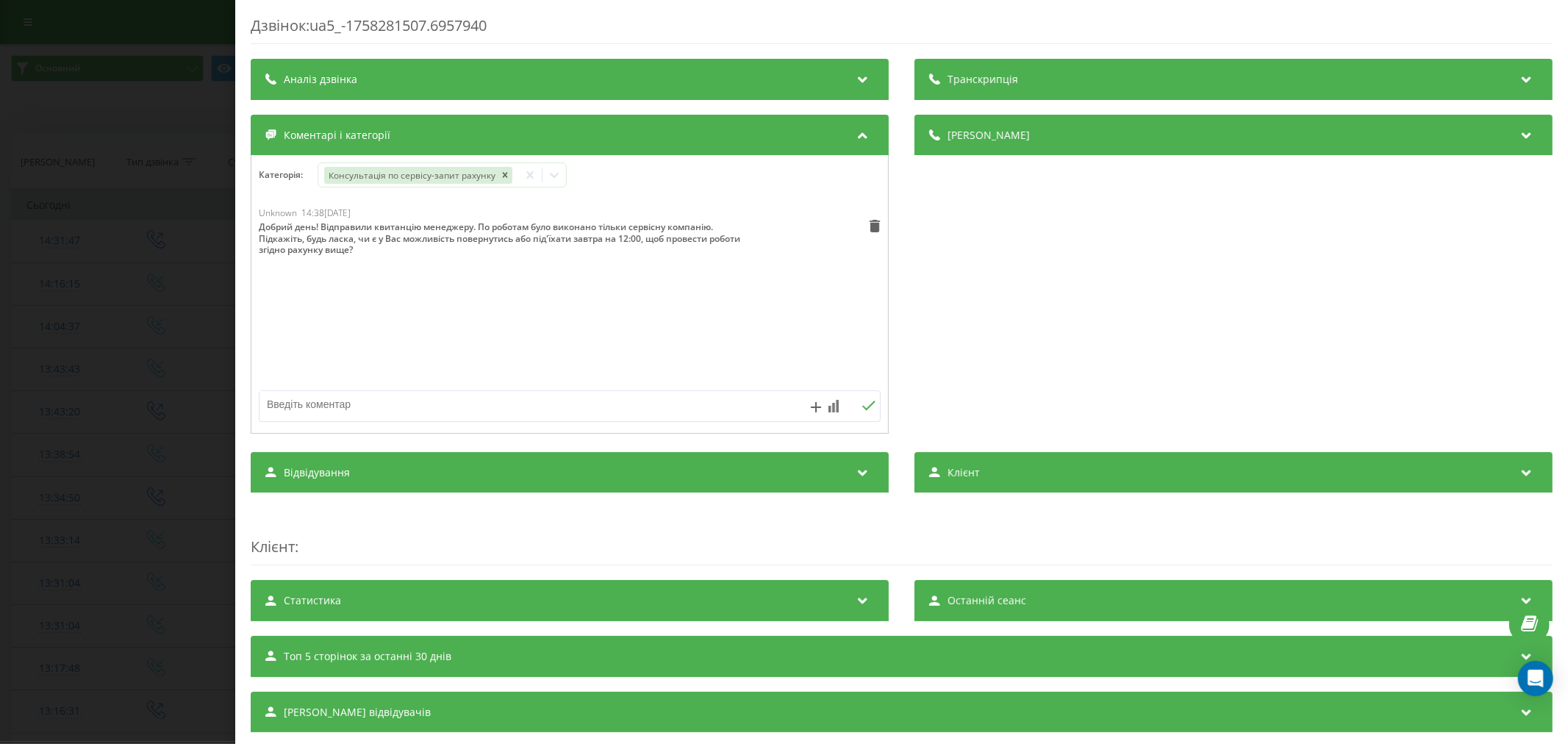
click at [667, 314] on div "Unknown 14:38, 19 Вересня 2025 Добрий день! Відправили квитанцію менеджеру. По …" at bounding box center [569, 295] width 637 height 177
click at [136, 295] on div "Дзвінок : ua5_-1758281507.6957940 Транскрипція Для AI-аналізу майбутніх дзвінкі…" at bounding box center [784, 372] width 1568 height 744
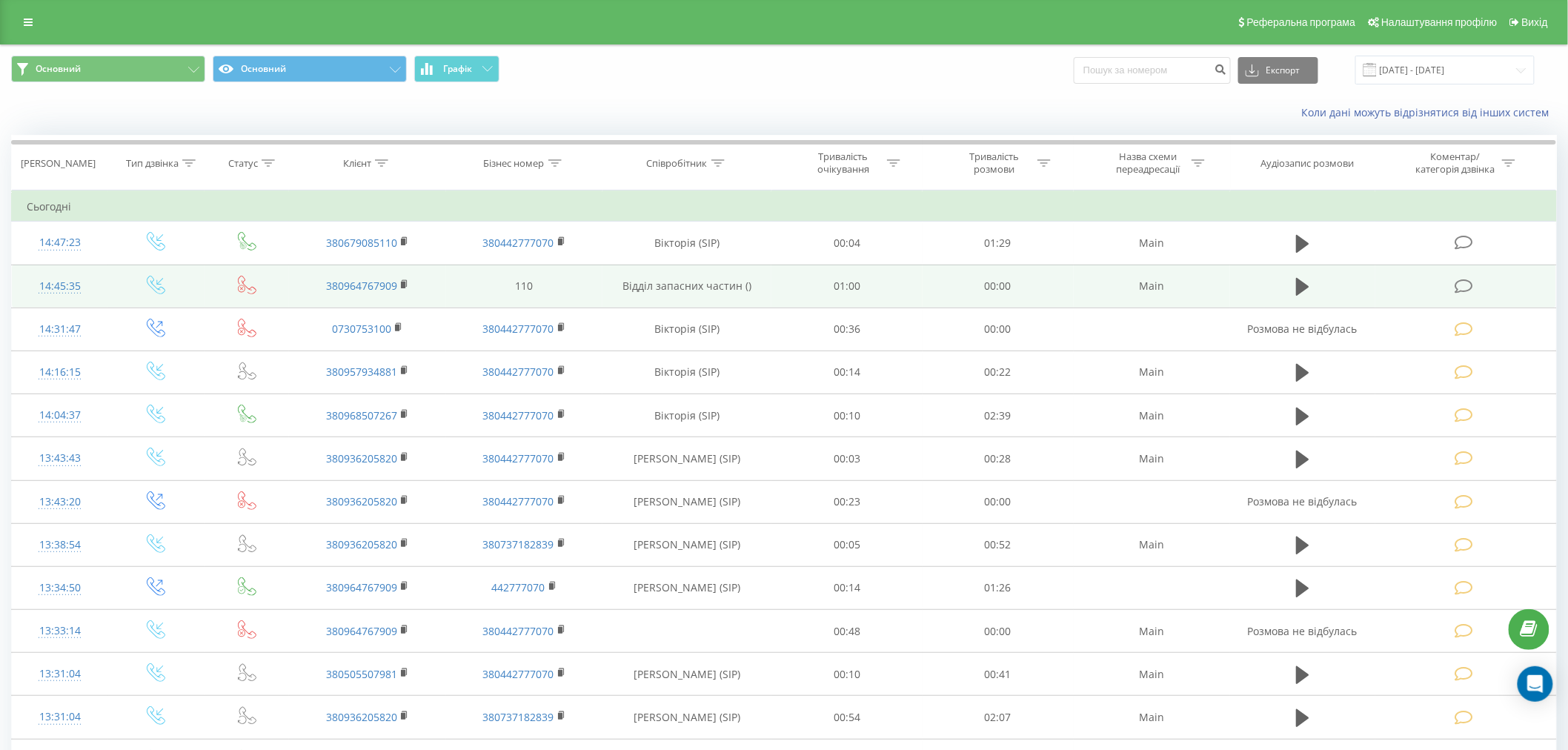
click at [307, 291] on td "380964767909" at bounding box center [367, 285] width 157 height 43
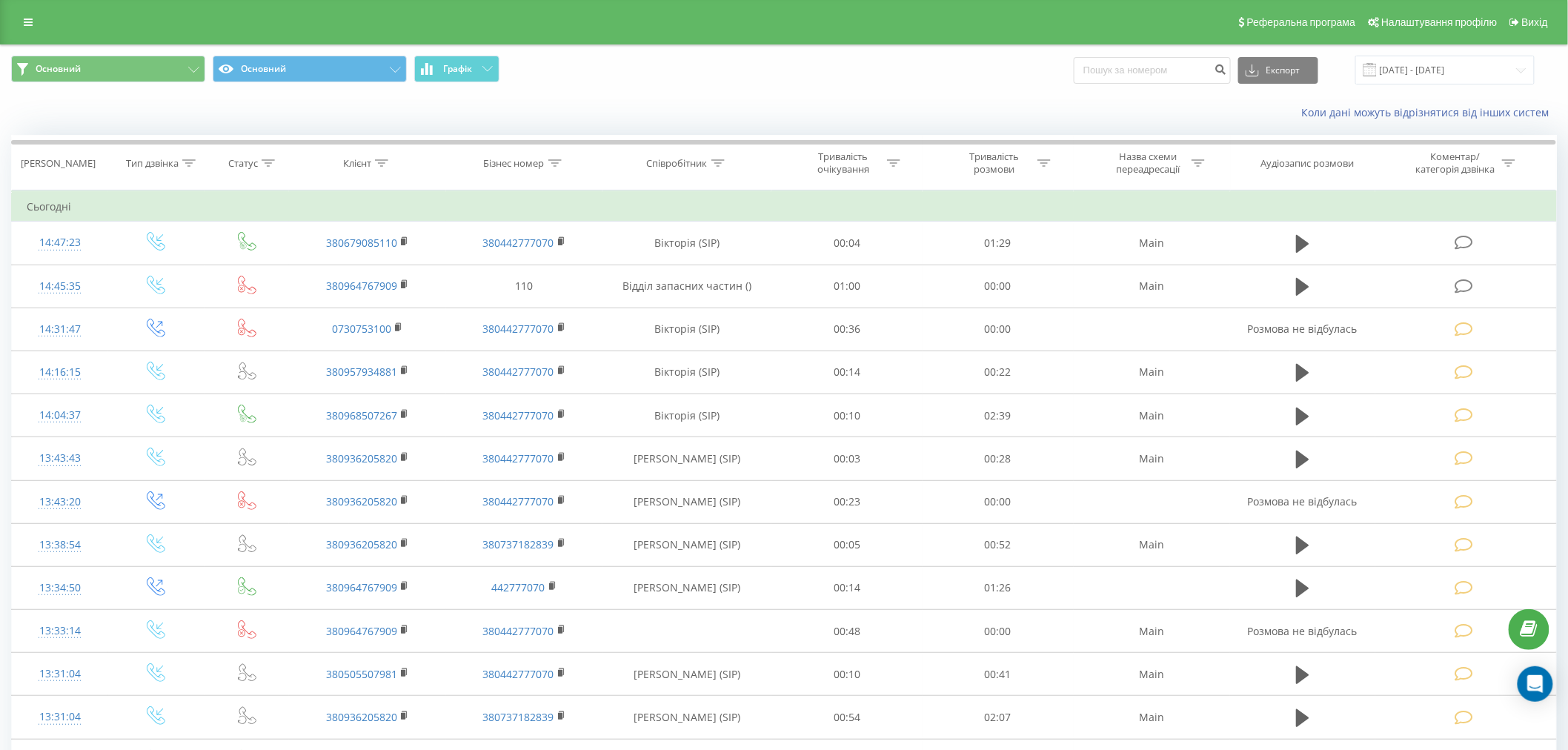
click at [386, 127] on div "Коли дані можуть відрізнятися вiд інших систем" at bounding box center [784, 112] width 1566 height 35
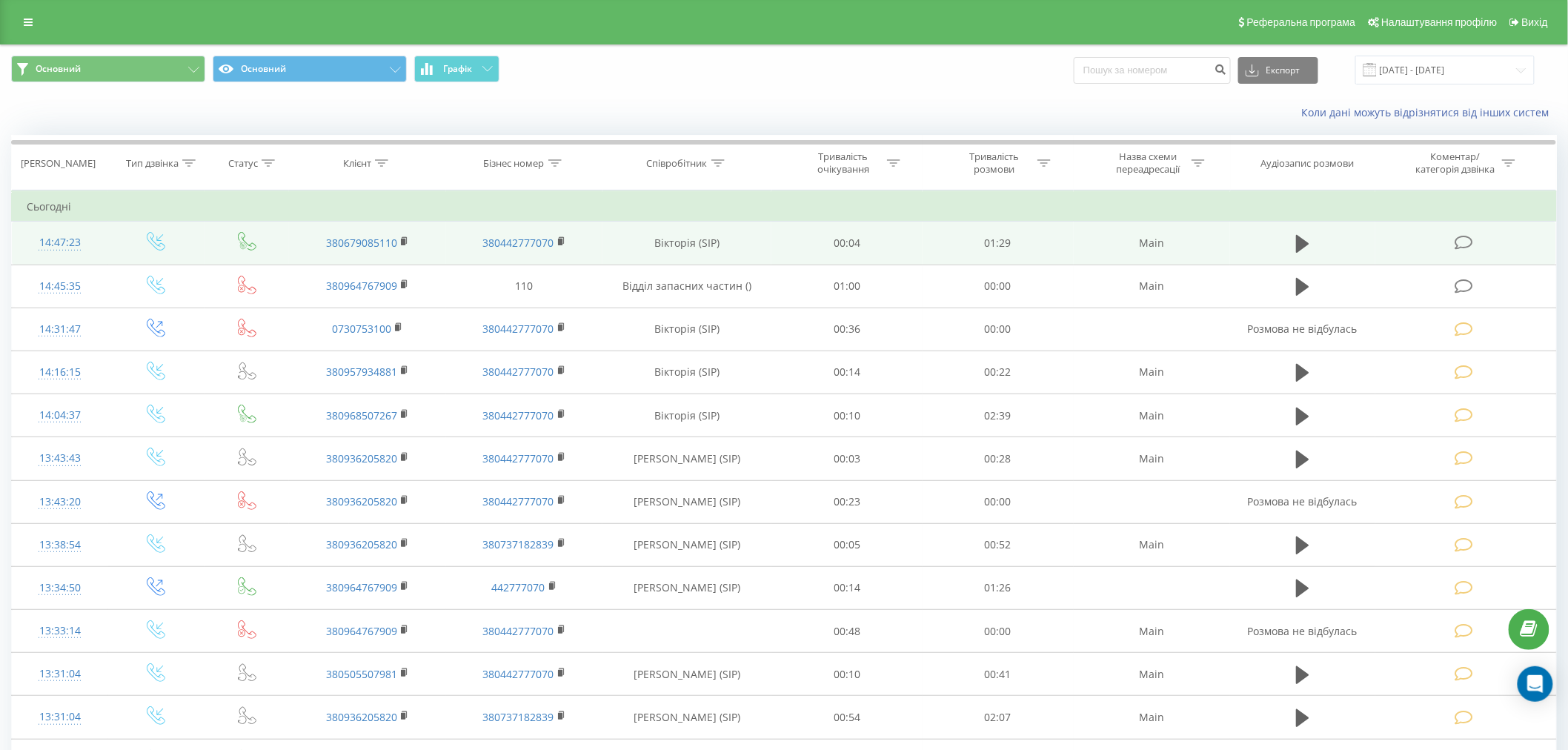
click at [1286, 248] on td at bounding box center [1301, 243] width 144 height 43
click at [1292, 245] on button at bounding box center [1302, 243] width 22 height 22
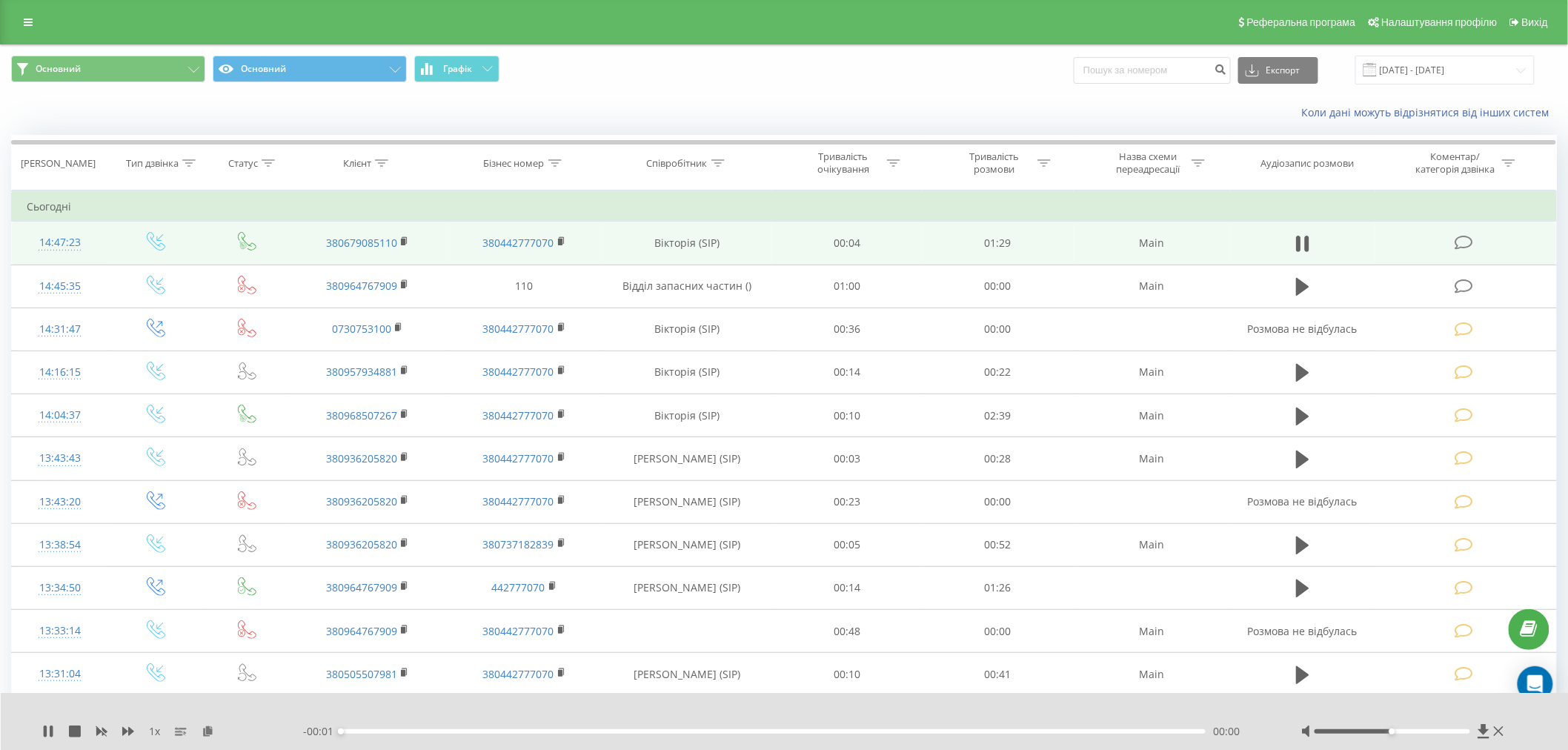
click at [1469, 242] on icon at bounding box center [1463, 242] width 18 height 15
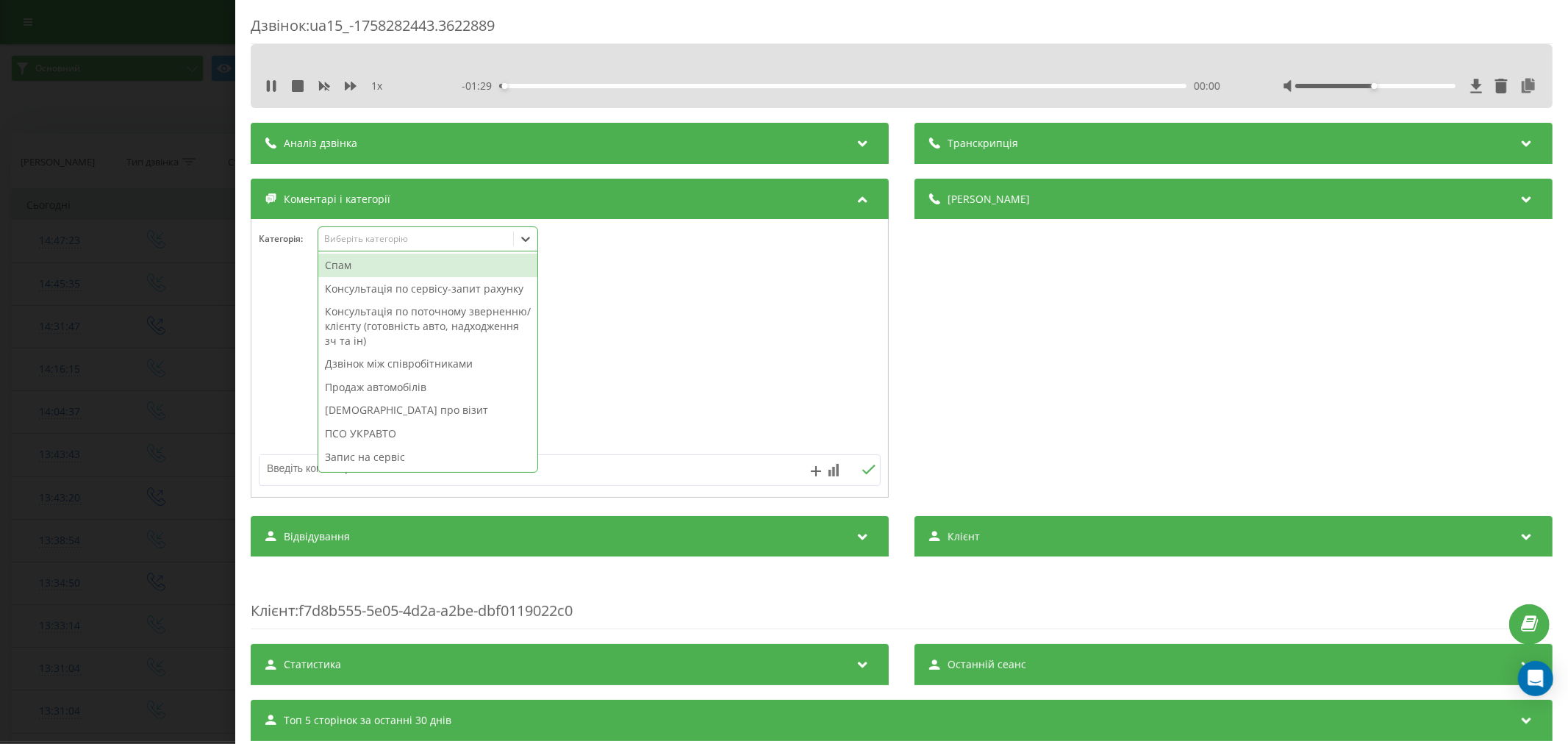
click at [373, 244] on div "Виберіть категорію" at bounding box center [416, 238] width 184 height 11
click at [400, 291] on div "Консультація по сервісу-запит рахунку" at bounding box center [427, 288] width 219 height 24
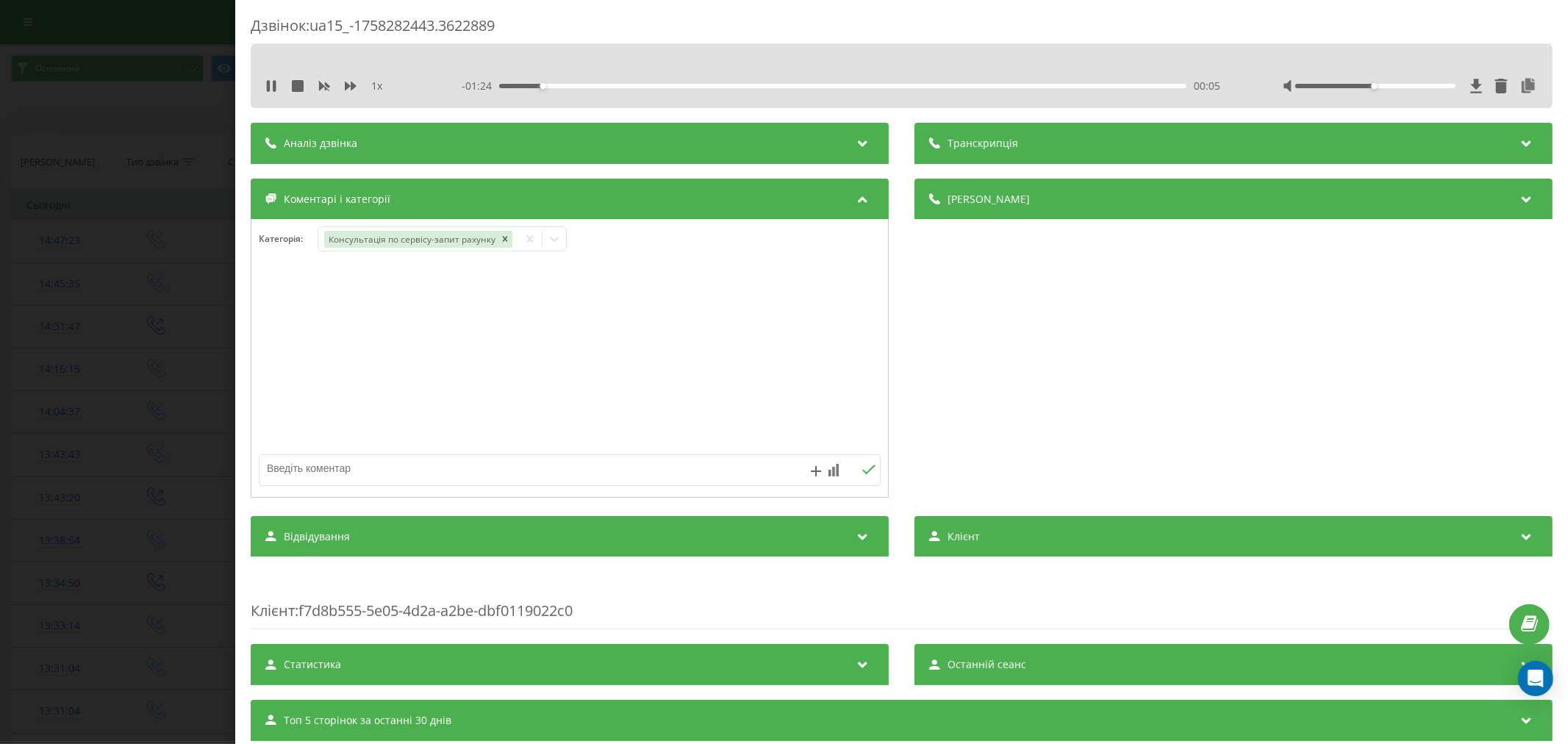
click at [302, 468] on textarea at bounding box center [507, 468] width 496 height 27
paste textarea "[PERSON_NAME] т33, 2021р, 2.5 варіатор відкалібрувати дистронік"
type textarea "[PERSON_NAME] т33, 2021р, 2.5 варіатор відкалібрувати дистронік"
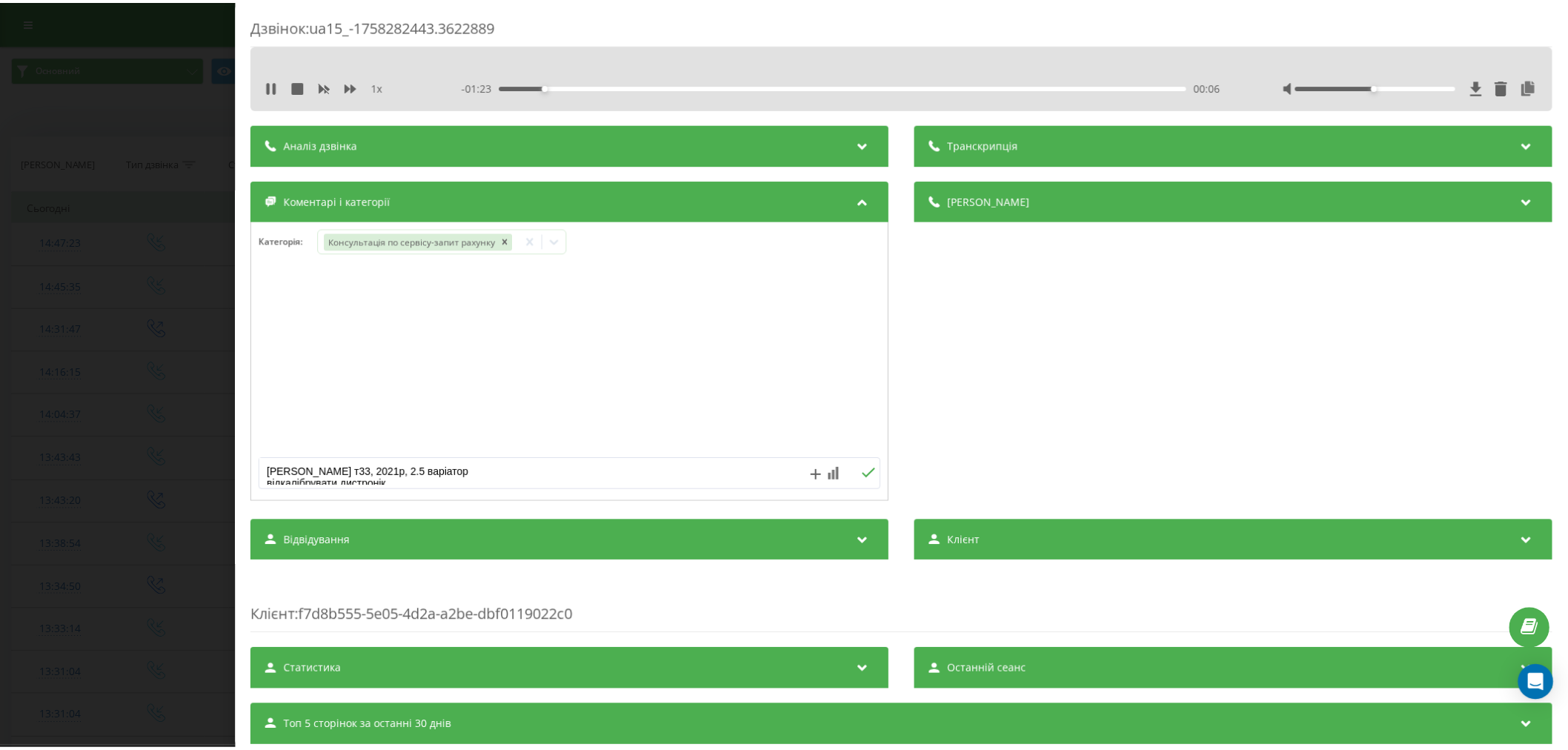
scroll to position [5, 0]
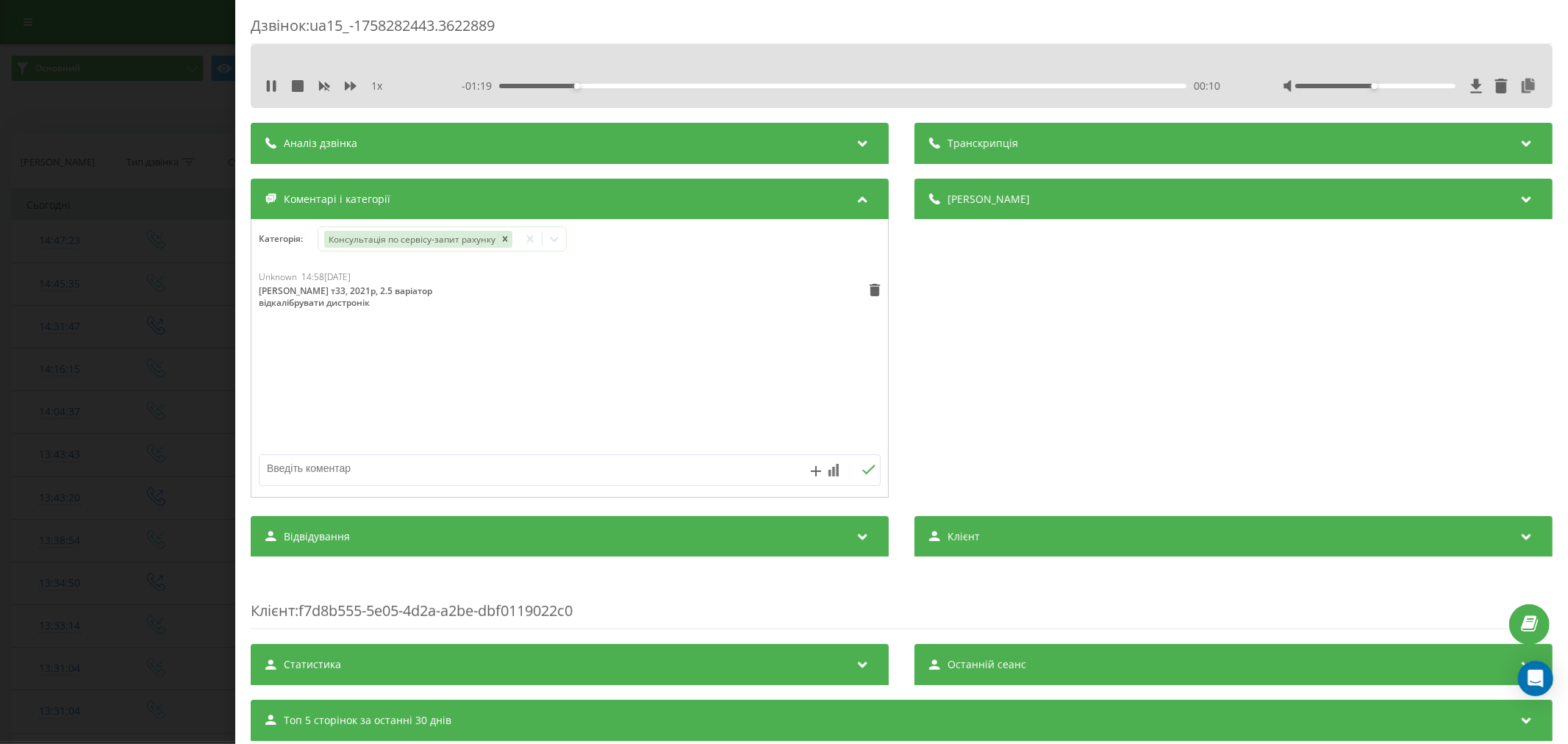
click at [137, 222] on div "Дзвінок : ua15_-1758282443.3622889 1 x - 01:19 00:10 00:10 Транскрипція Для AI-…" at bounding box center [784, 372] width 1568 height 744
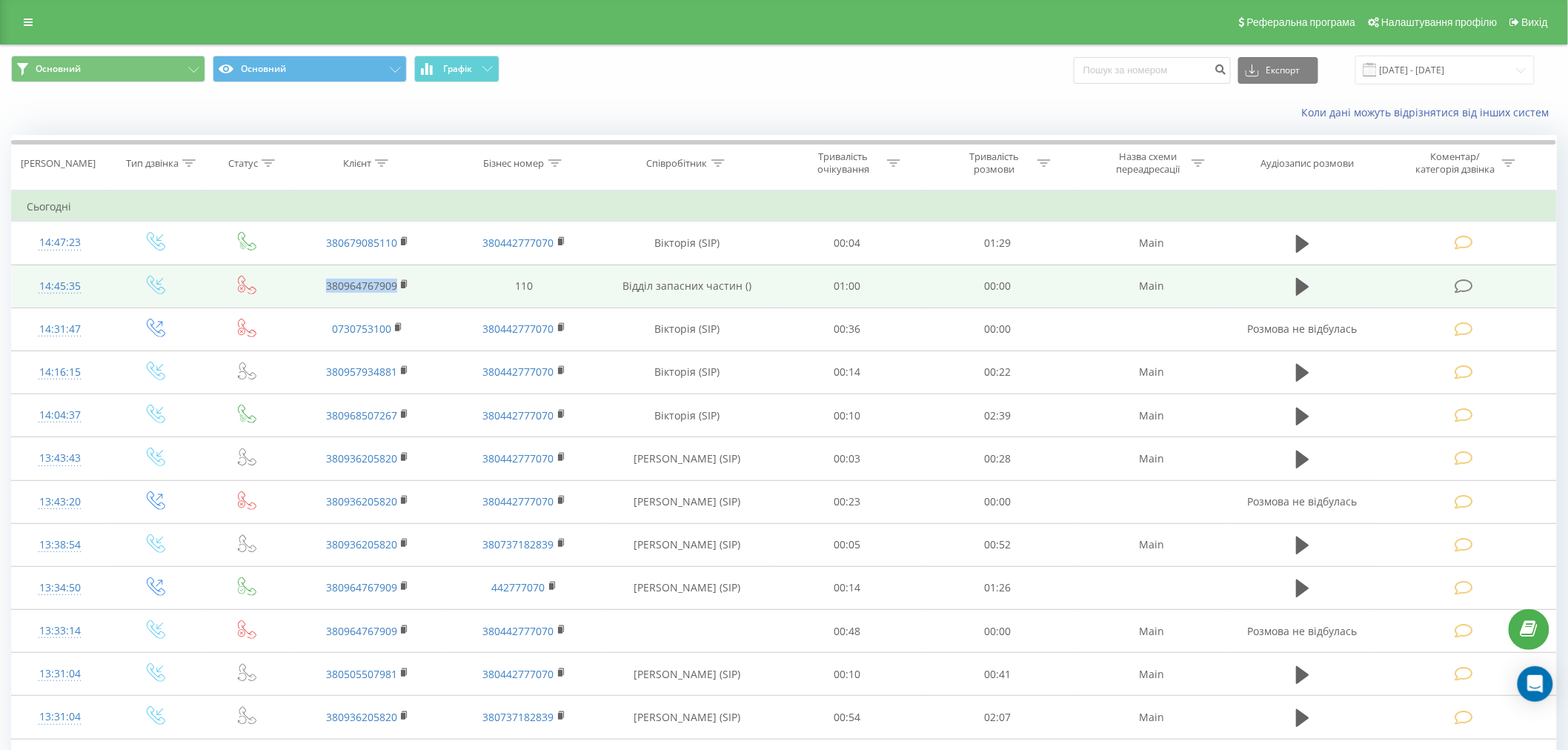
drag, startPoint x: 298, startPoint y: 278, endPoint x: 472, endPoint y: 291, distance: 174.5
click at [472, 291] on tr "14:45:35 380964767909 110 Відділ запасних частин () 01:00 00:00 Main" at bounding box center [784, 285] width 1545 height 43
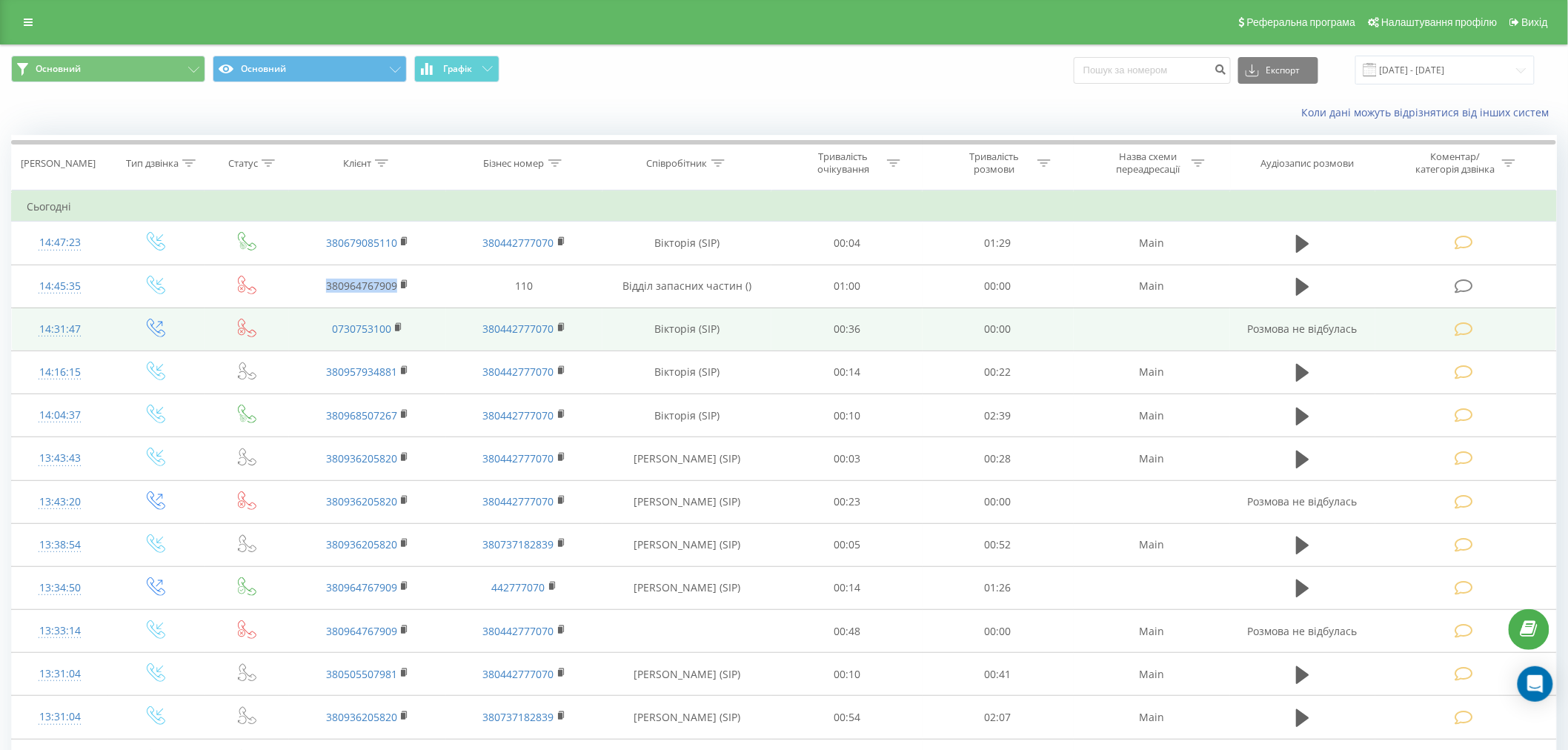
copy td "380964767909"
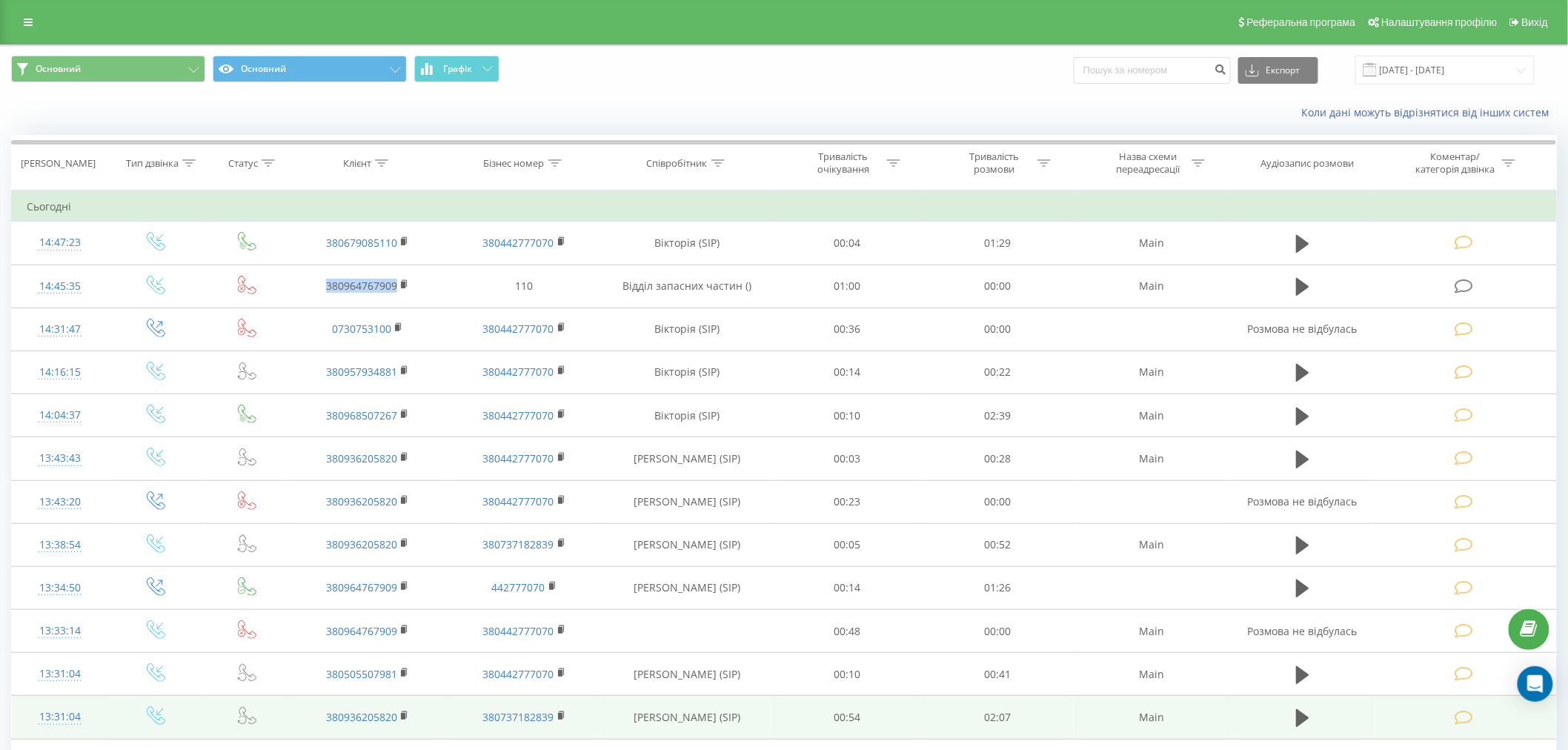
copy td "380964767909"
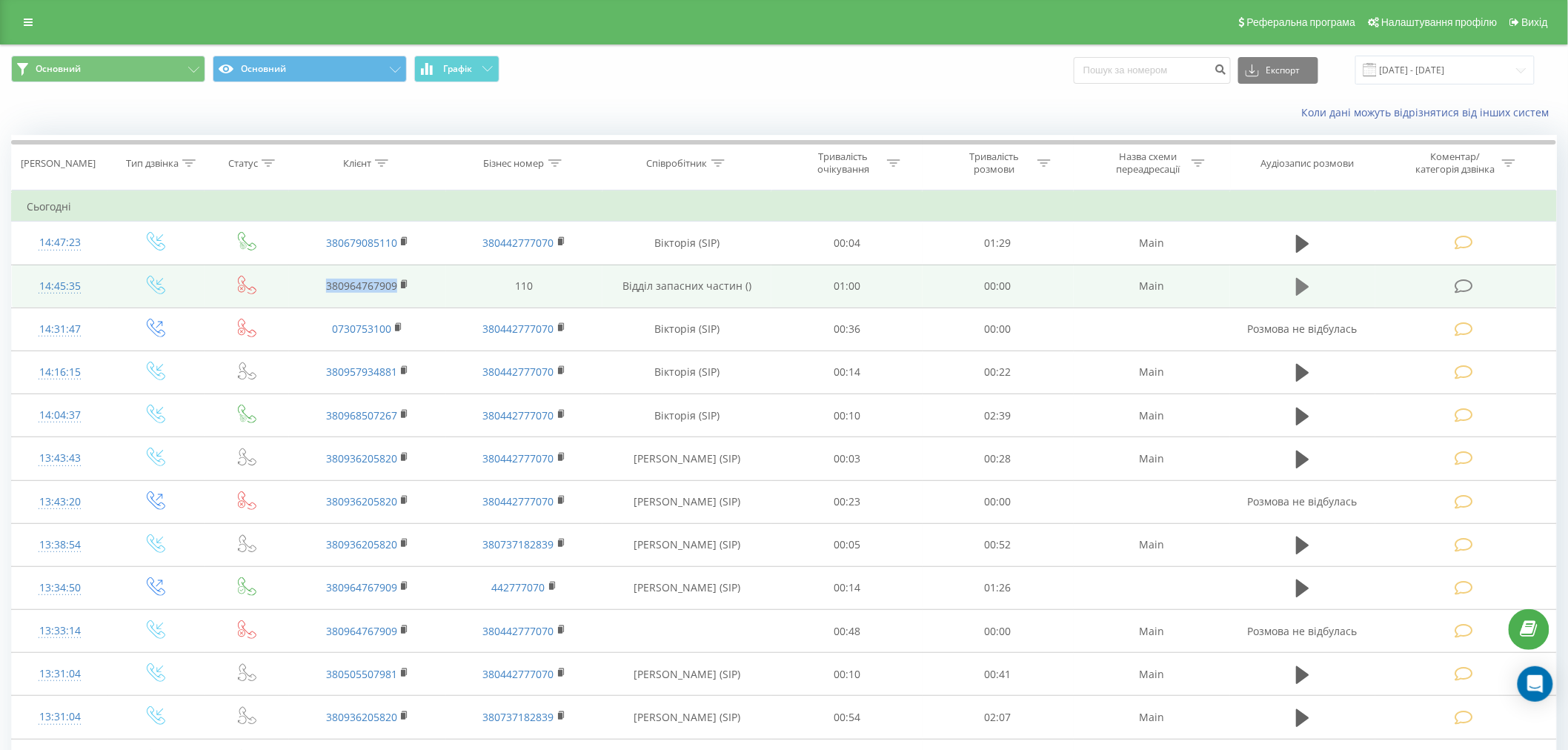
click at [1300, 287] on icon at bounding box center [1302, 286] width 13 height 18
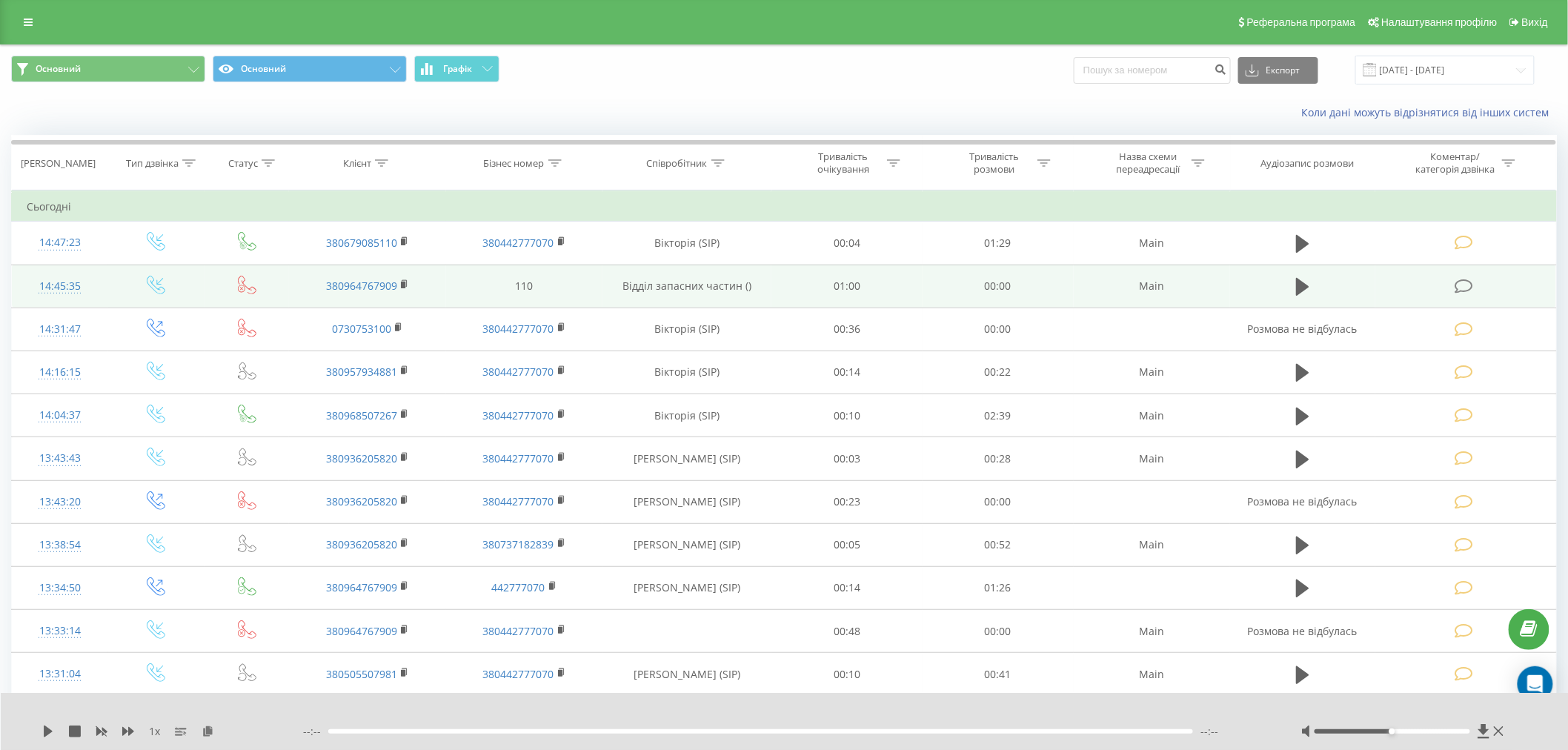
click at [1477, 285] on td at bounding box center [1465, 285] width 181 height 43
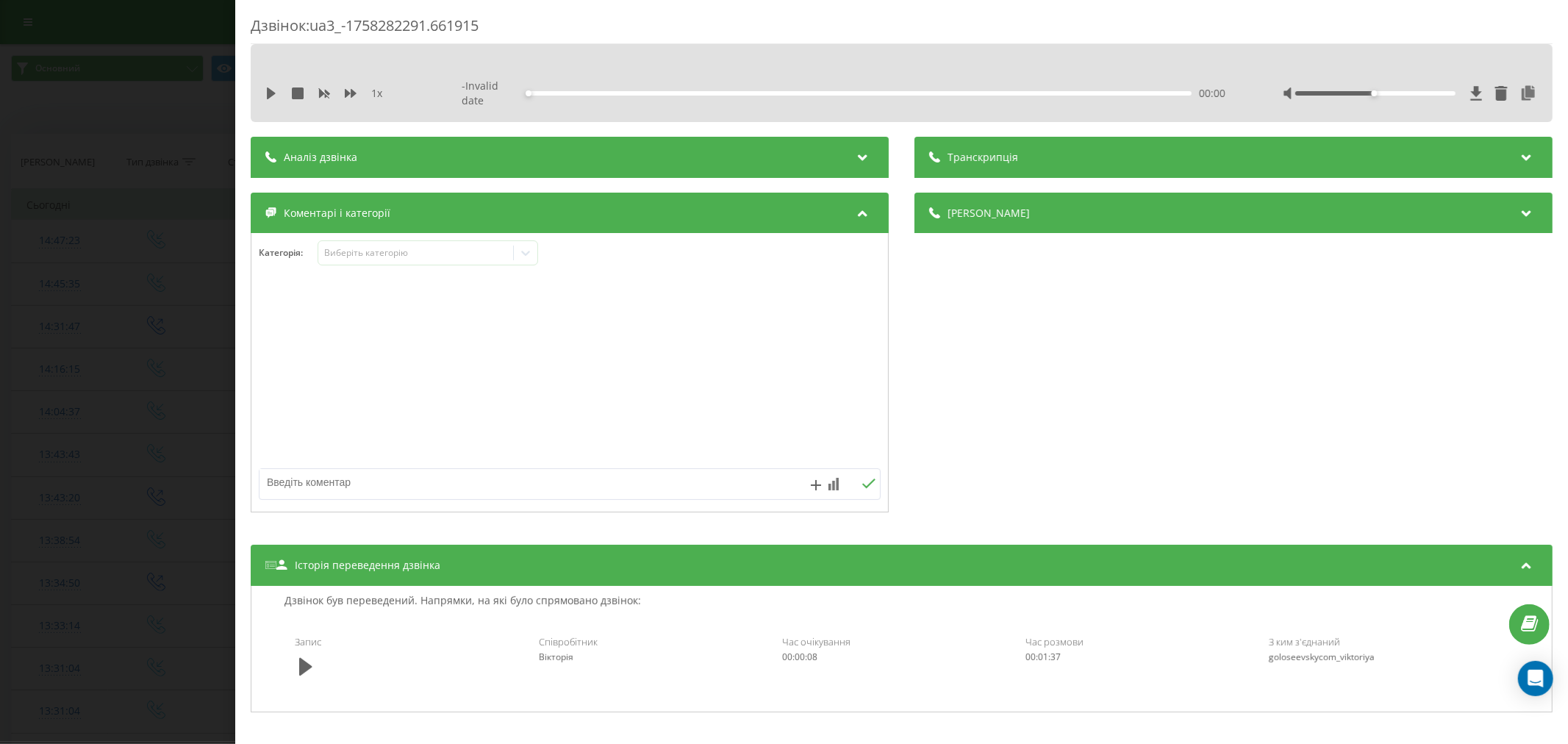
click at [846, 158] on div "Аналіз дзвінка" at bounding box center [569, 157] width 638 height 41
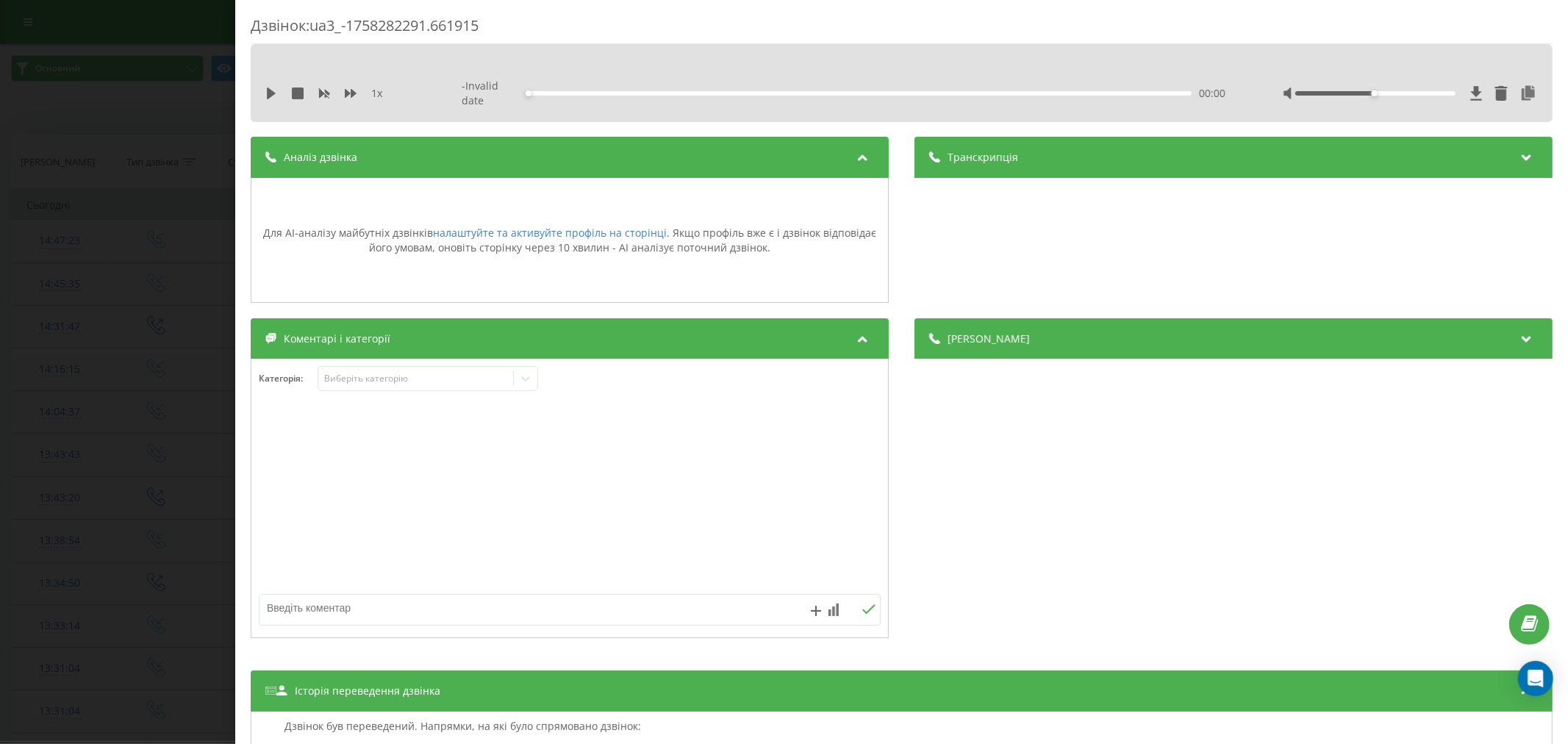
drag, startPoint x: 858, startPoint y: 150, endPoint x: 860, endPoint y: 161, distance: 11.2
click at [860, 150] on icon at bounding box center [863, 155] width 18 height 14
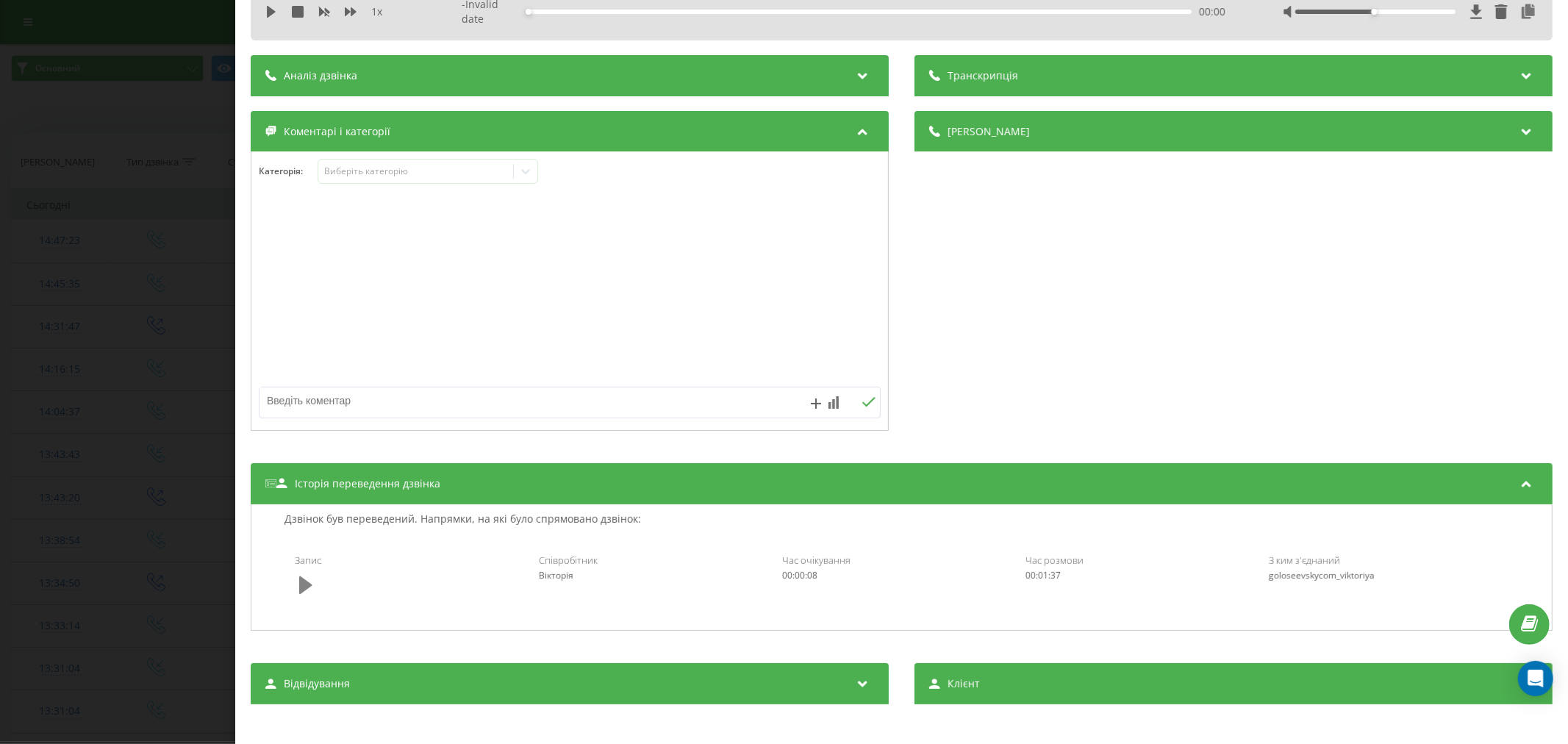
click at [295, 587] on button at bounding box center [306, 585] width 22 height 22
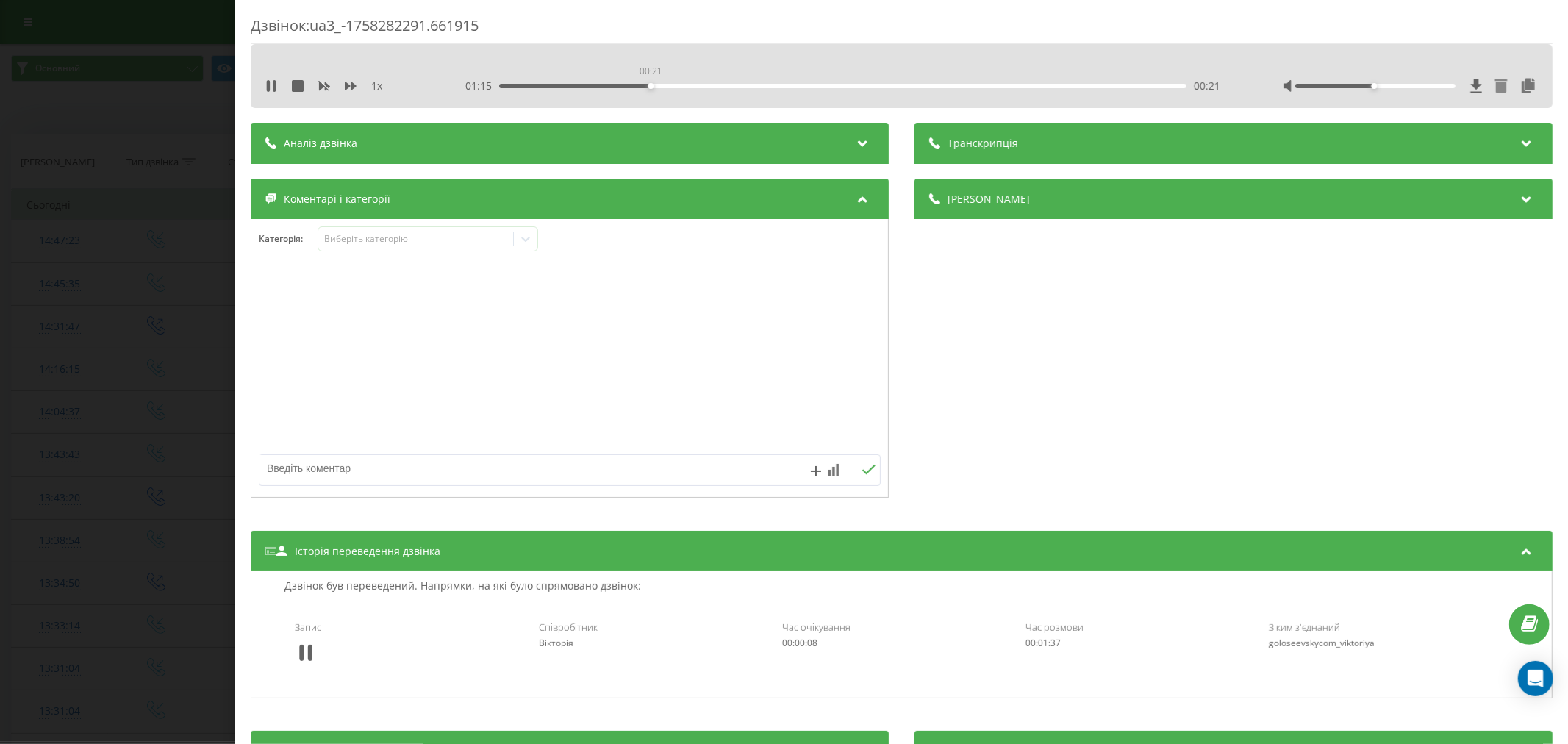
click at [648, 86] on div "00:21" at bounding box center [843, 85] width 687 height 5
drag, startPoint x: 1400, startPoint y: 85, endPoint x: 1444, endPoint y: 88, distance: 44.1
click at [1444, 88] on div at bounding box center [1374, 85] width 160 height 5
click at [570, 88] on div "- 01:12 00:24 00:24" at bounding box center [843, 85] width 764 height 14
click at [574, 83] on div "- 01:12 00:25 00:25" at bounding box center [843, 85] width 764 height 14
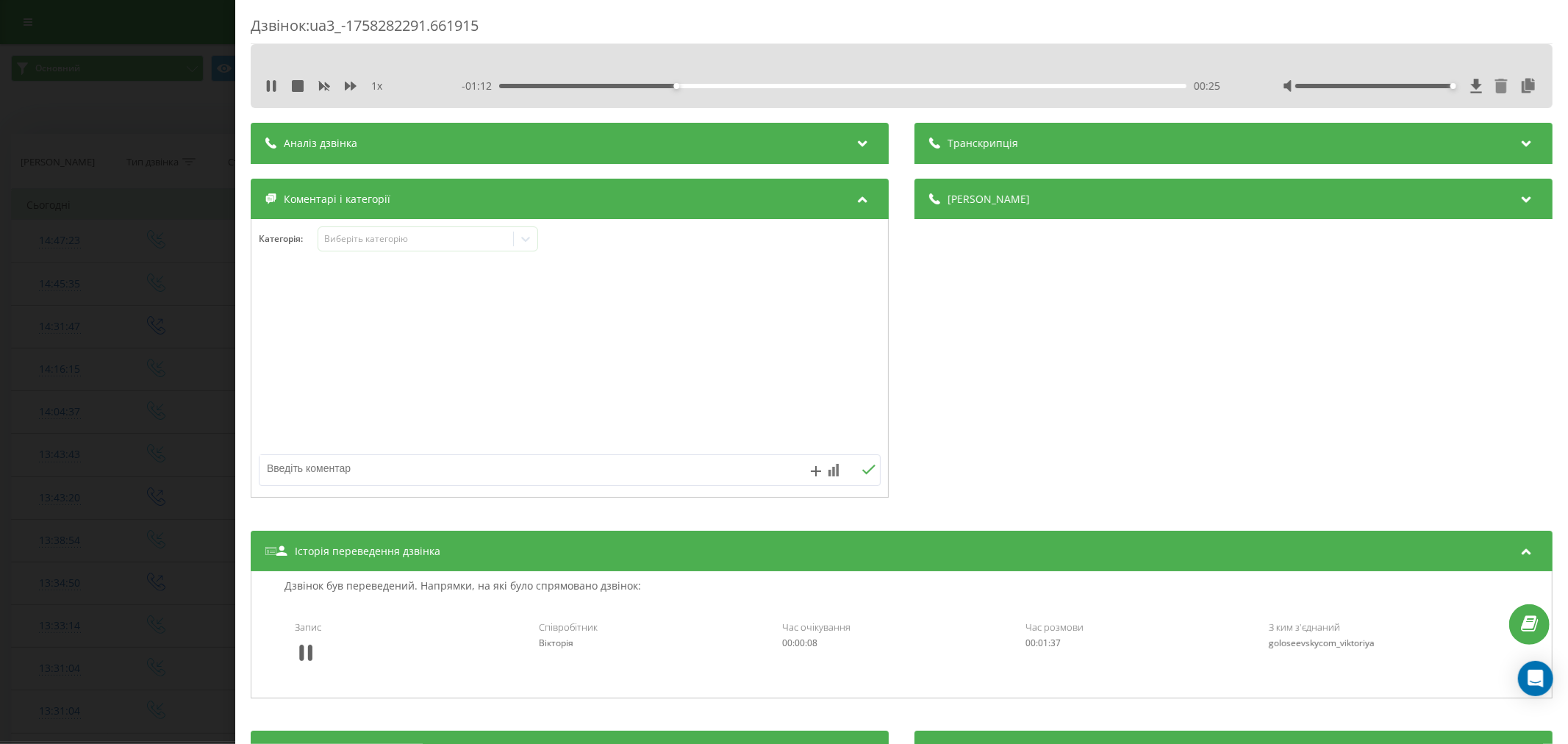
click at [575, 84] on div "00:25" at bounding box center [843, 85] width 687 height 5
click at [96, 204] on div "Дзвінок : ua3_-1758282291.661915 1 x - 01:09 00:28 00:28 Транскрипція Для AI-ан…" at bounding box center [784, 372] width 1568 height 744
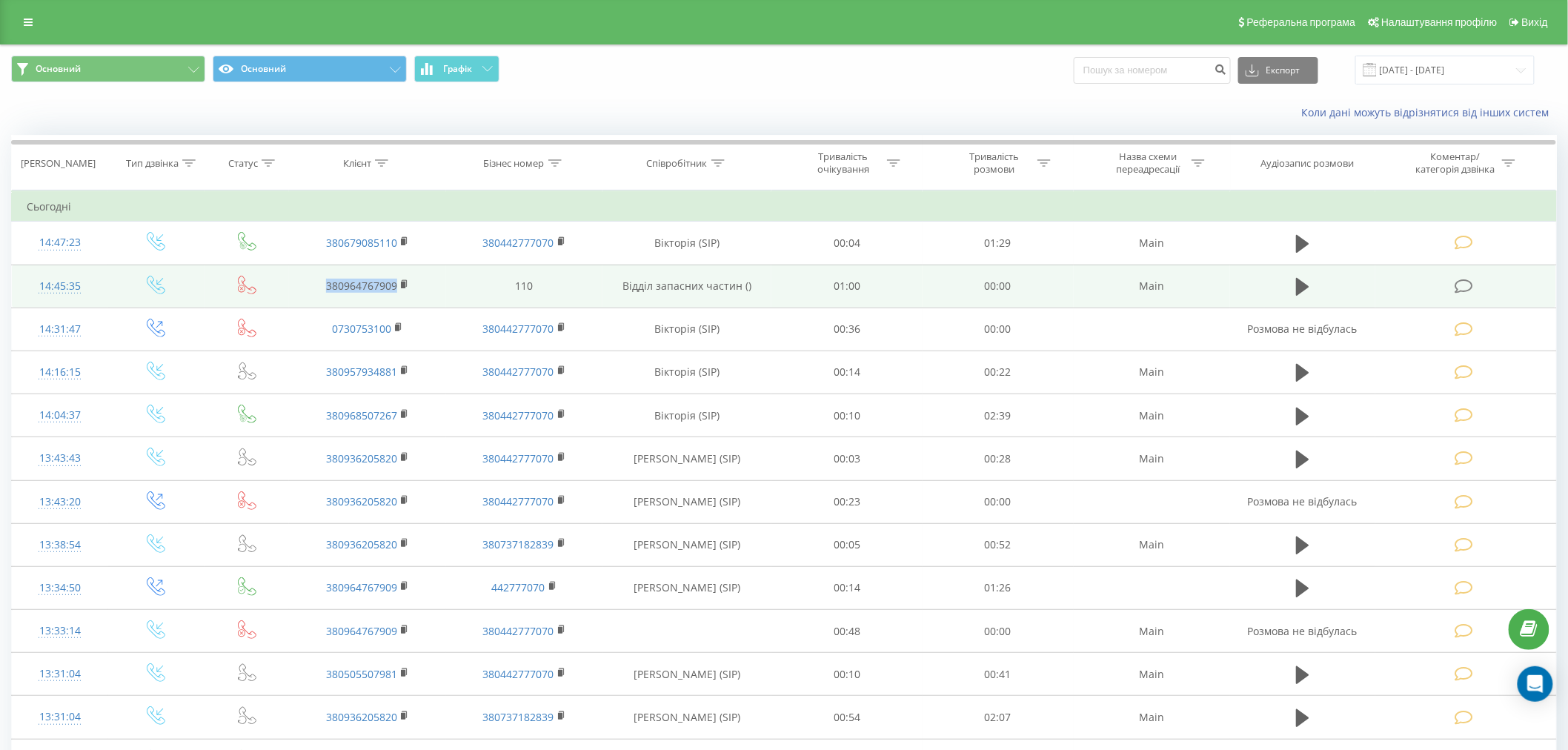
drag, startPoint x: 382, startPoint y: 294, endPoint x: 409, endPoint y: 294, distance: 27.0
click at [409, 294] on td "380964767909" at bounding box center [367, 285] width 157 height 43
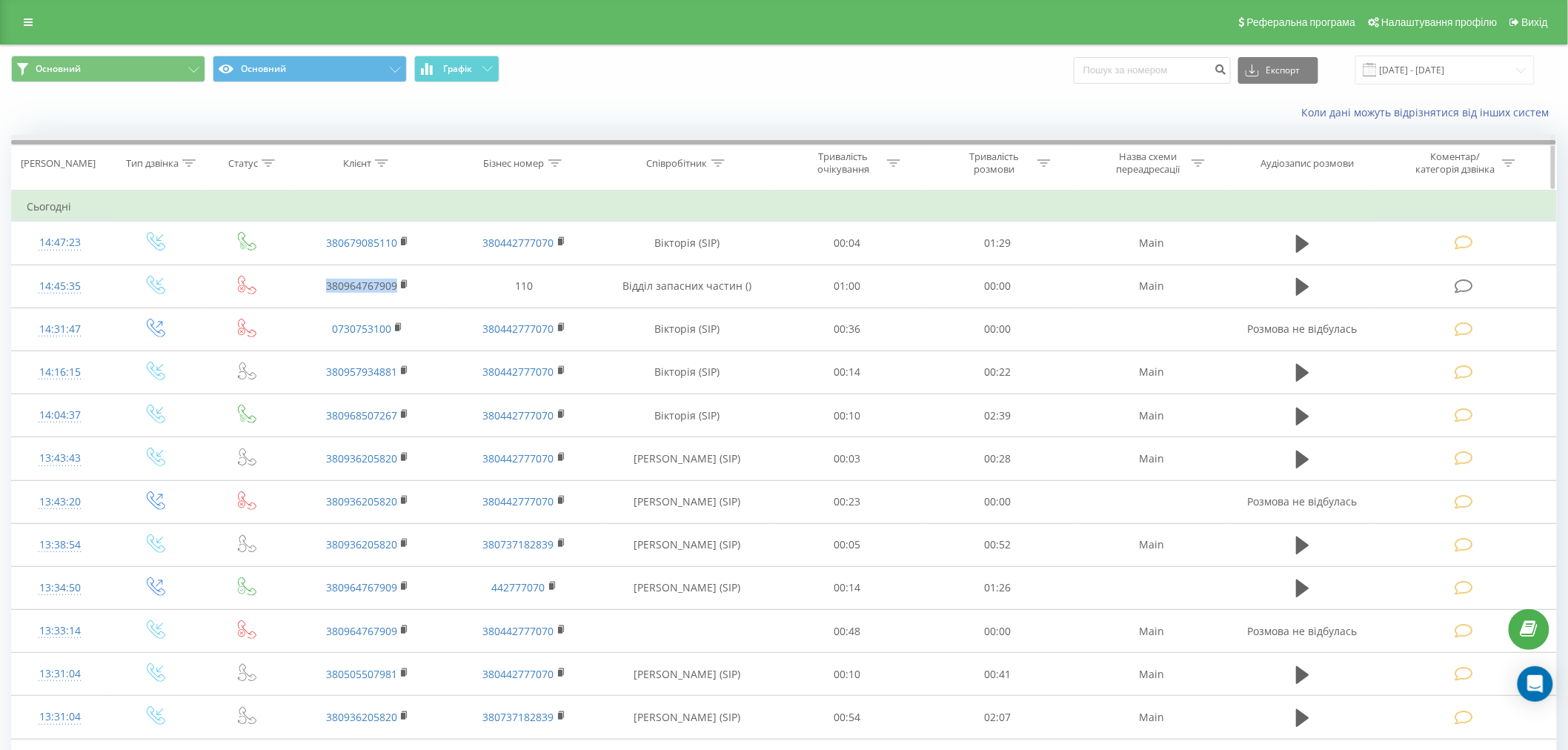
copy link "380964767909"
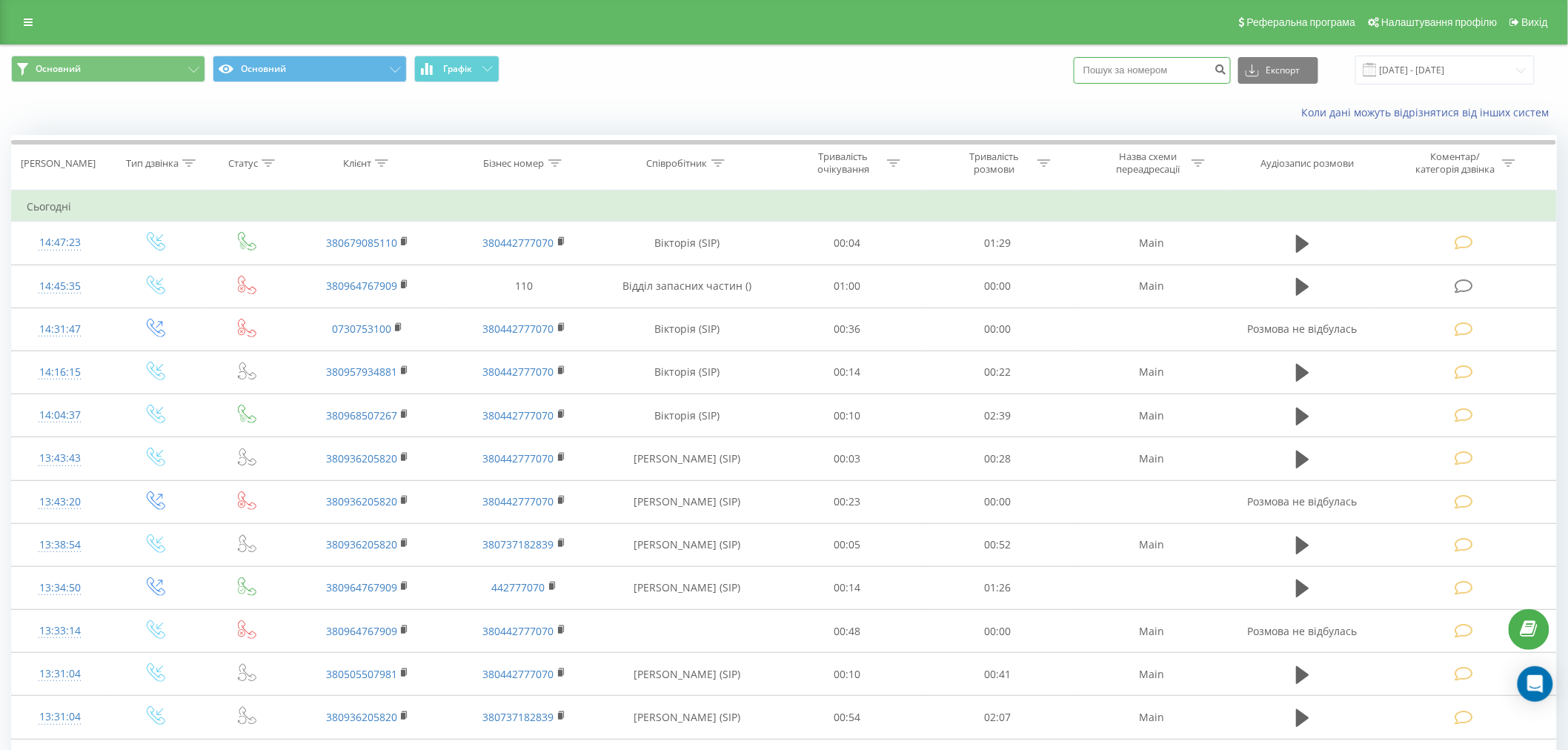
drag, startPoint x: 1128, startPoint y: 71, endPoint x: 1115, endPoint y: 72, distance: 13.0
click at [1128, 71] on input at bounding box center [1152, 71] width 157 height 27
paste input "380964767909"
drag, startPoint x: 1105, startPoint y: 74, endPoint x: 1072, endPoint y: 74, distance: 33.0
click at [1072, 74] on div "Основний Основний Графік 380964767909 Експорт .csv .xls .xlsx 19.06.2025 - 19.0…" at bounding box center [784, 70] width 1545 height 29
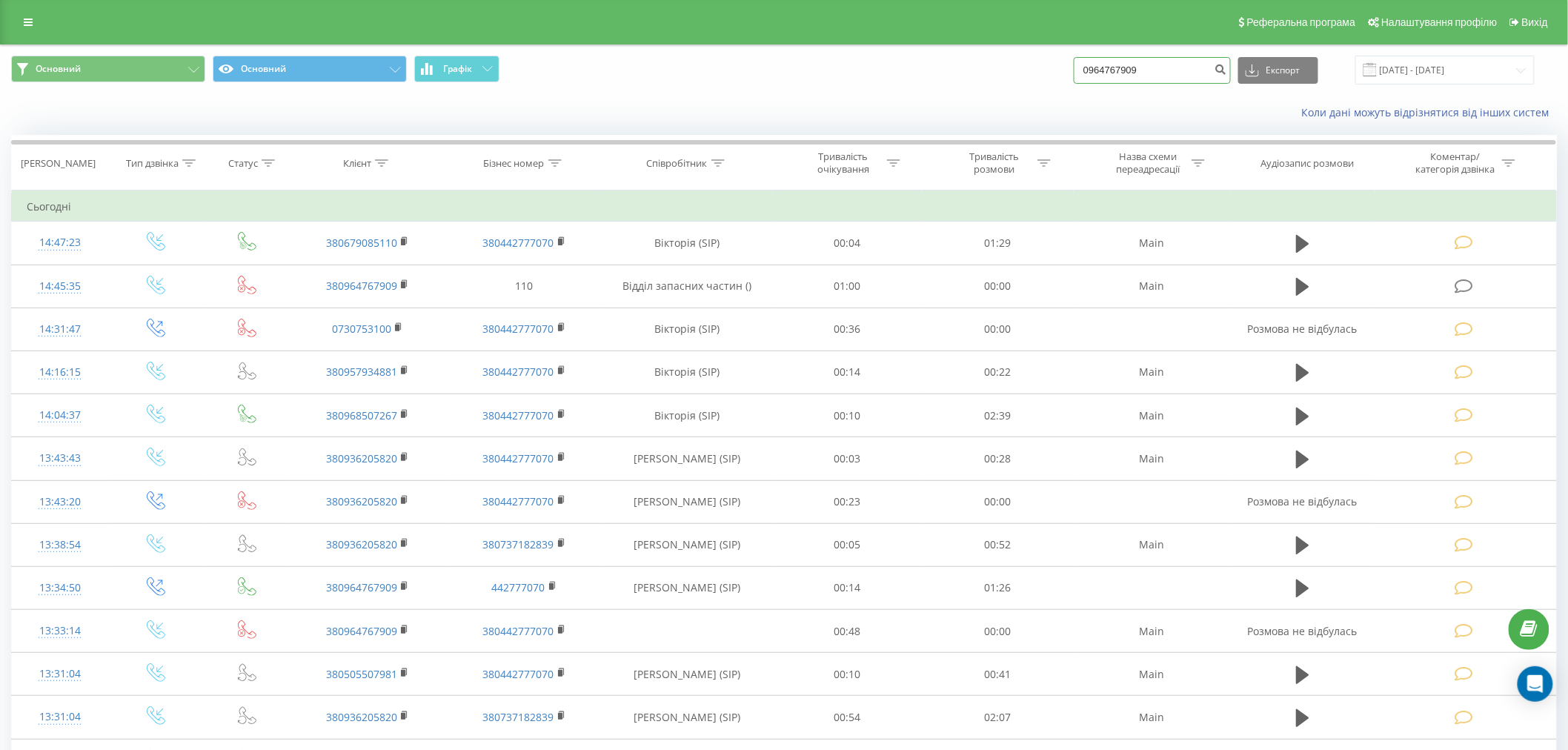
type input "0964767909"
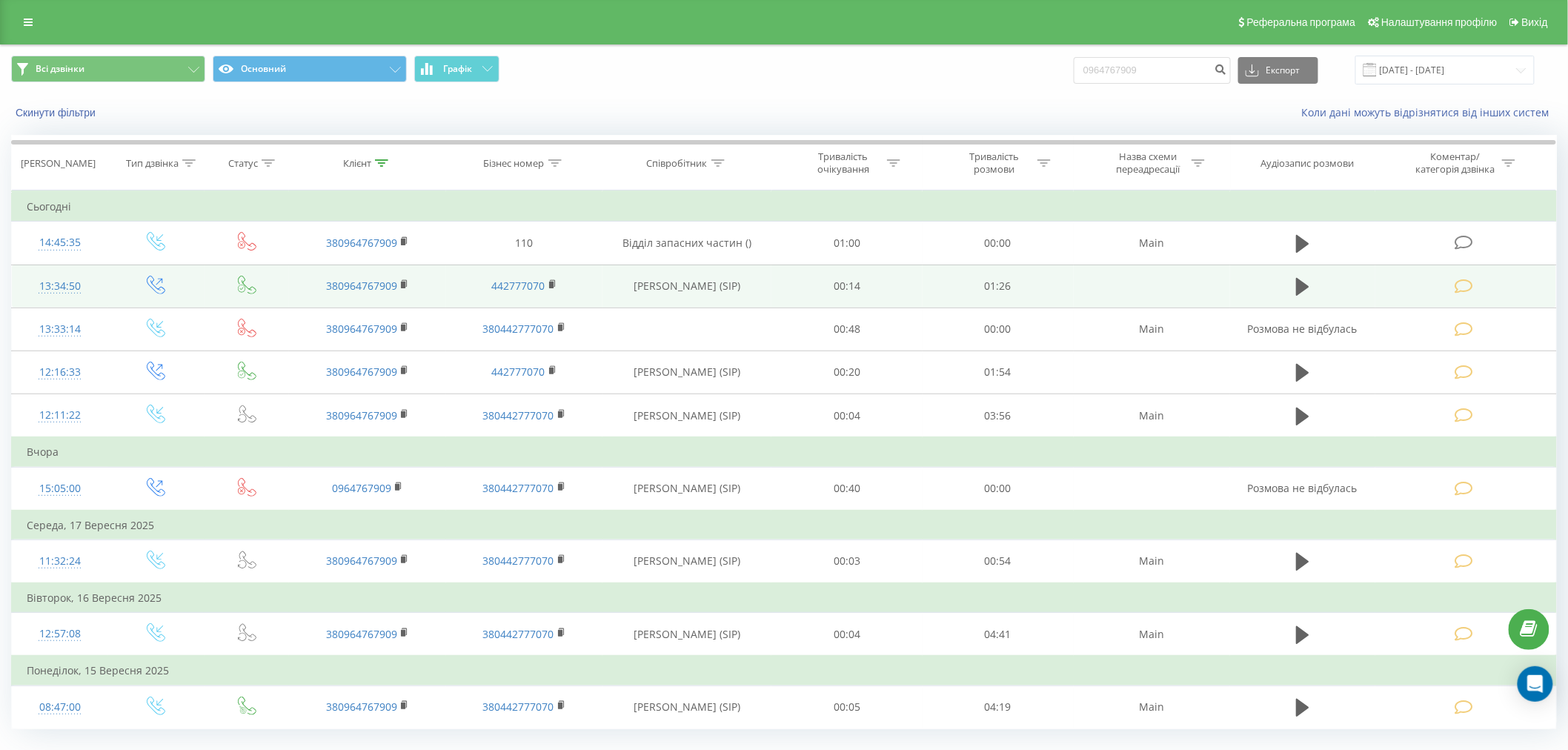
click at [1472, 284] on icon at bounding box center [1463, 286] width 18 height 15
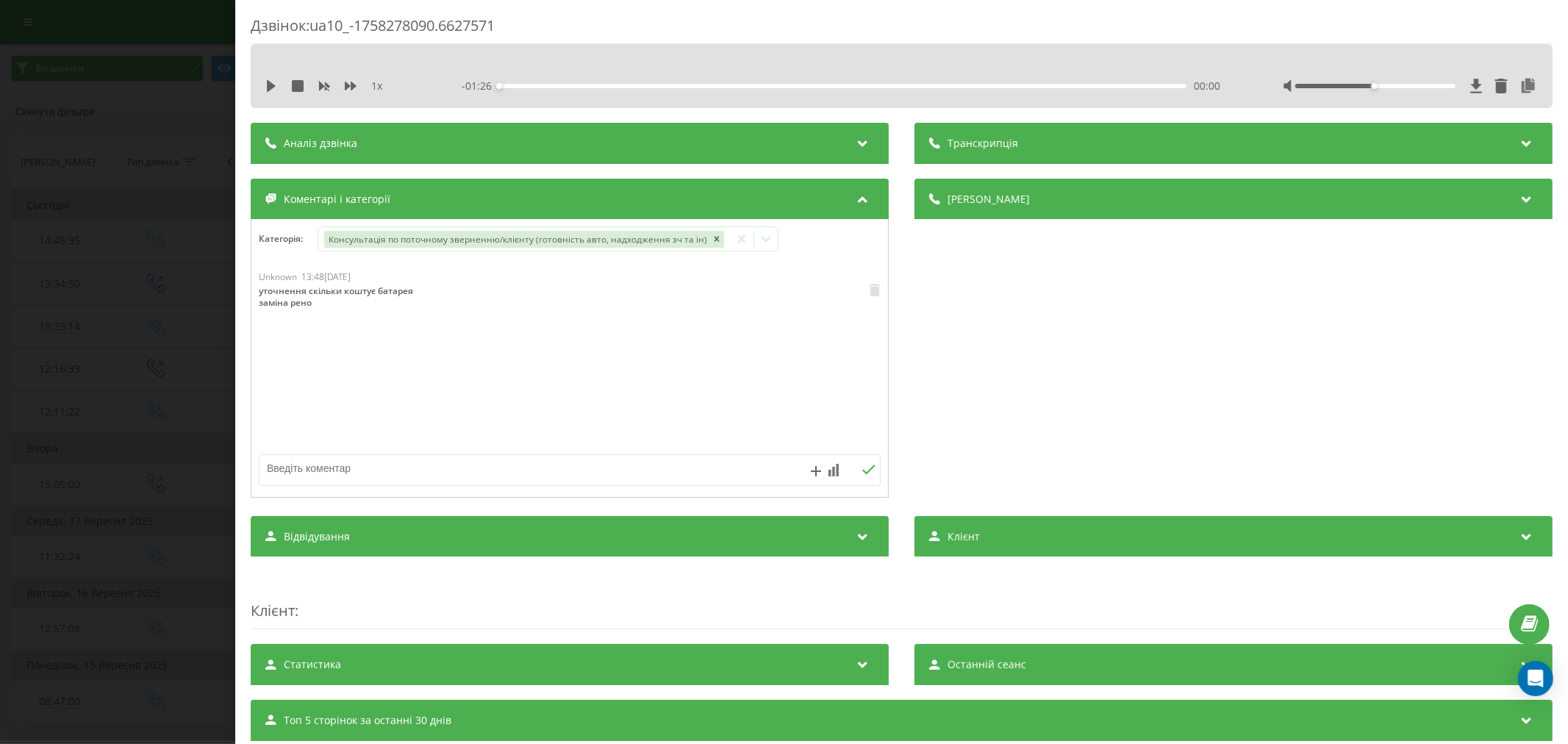
click at [86, 298] on div "Дзвінок : ua10_-1758278090.6627571 1 x - 01:26 00:00 00:00 Транскрипція Для AI-…" at bounding box center [784, 372] width 1568 height 744
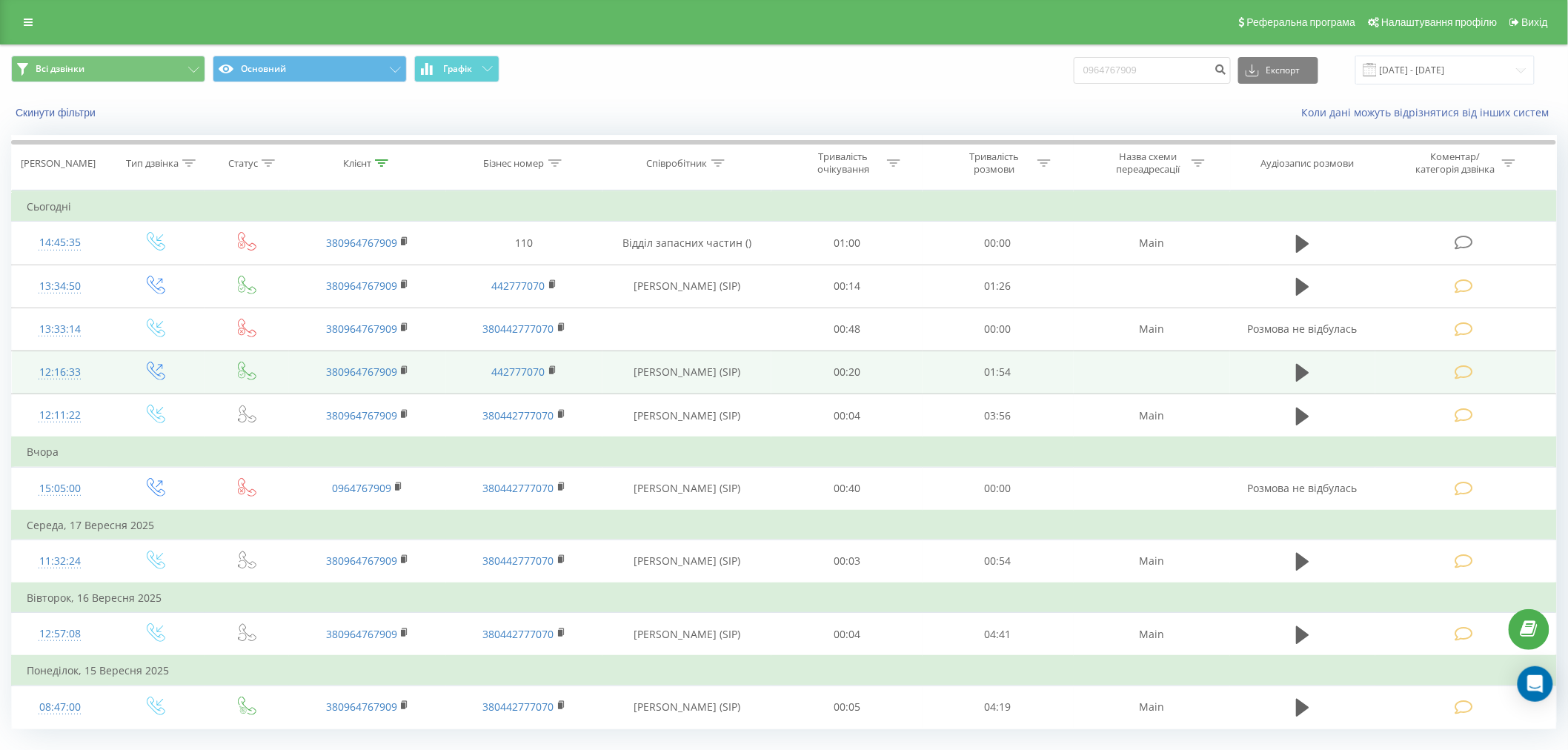
click at [1452, 376] on td at bounding box center [1465, 371] width 181 height 43
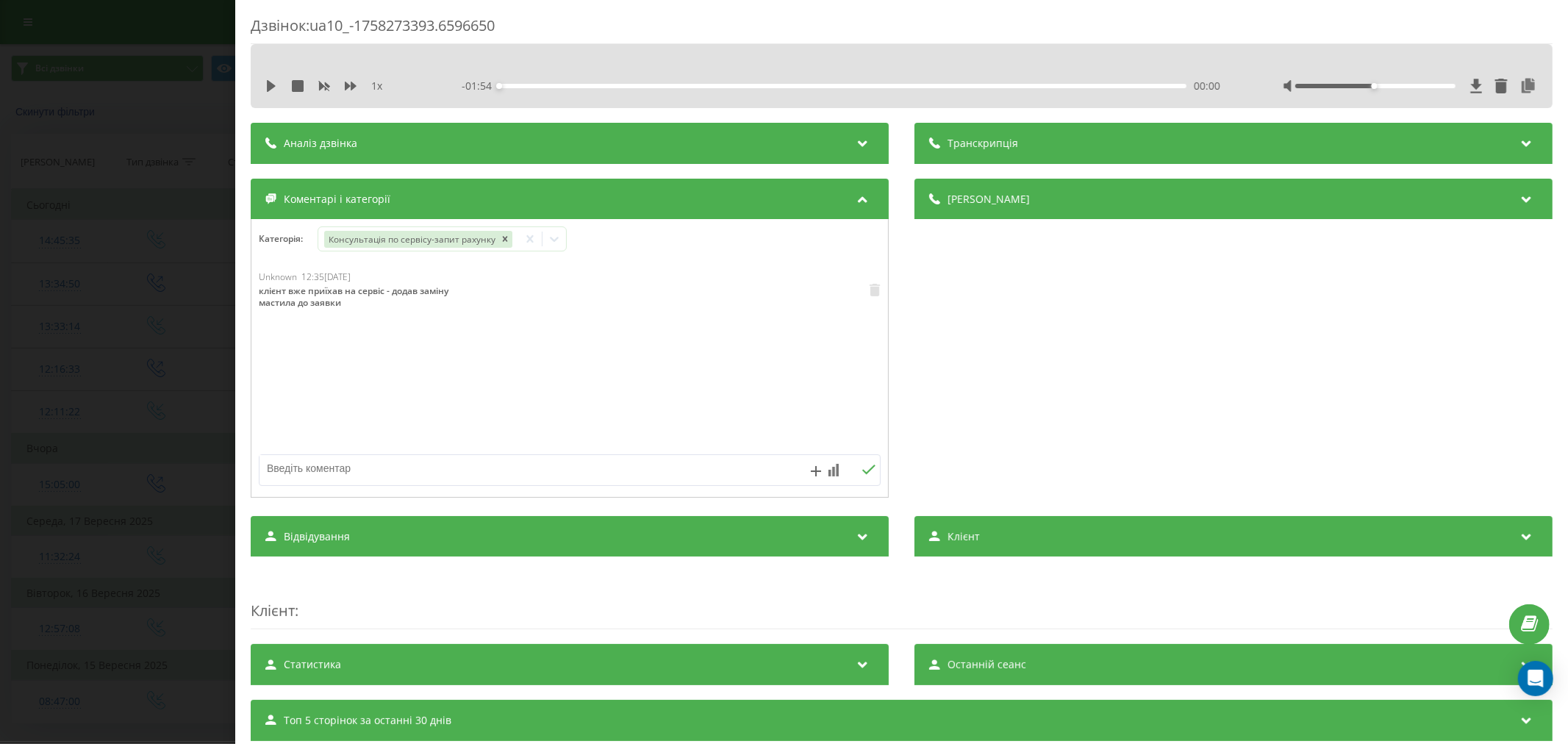
click at [102, 354] on div "Дзвінок : ua10_-1758273393.6596650 1 x - 01:54 00:00 00:00 Транскрипція Для AI-…" at bounding box center [784, 372] width 1568 height 744
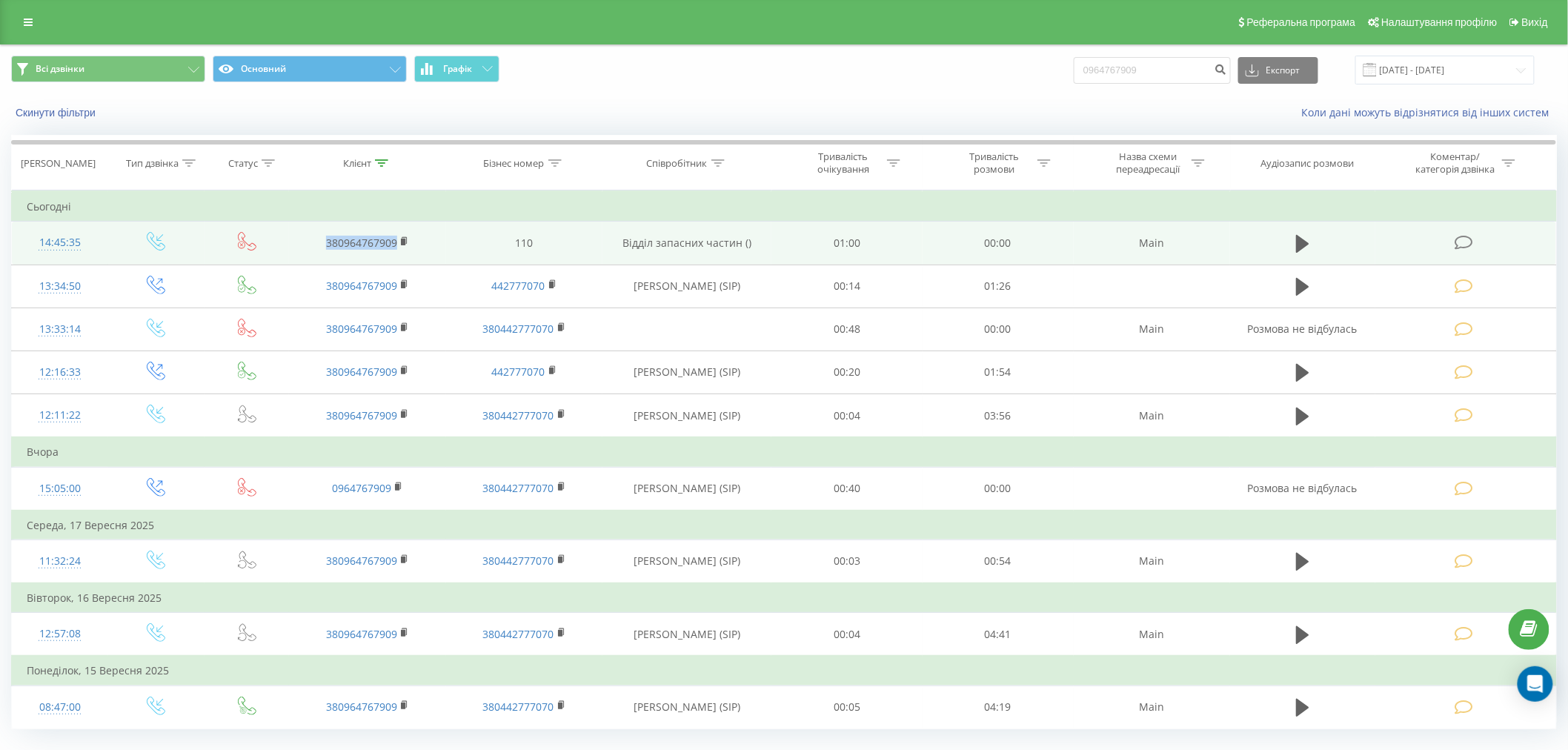
drag, startPoint x: 283, startPoint y: 238, endPoint x: 443, endPoint y: 232, distance: 160.1
click at [443, 232] on tr "14:45:35 380964767909 110 Відділ запасних частин () 01:00 00:00 Main" at bounding box center [784, 243] width 1545 height 43
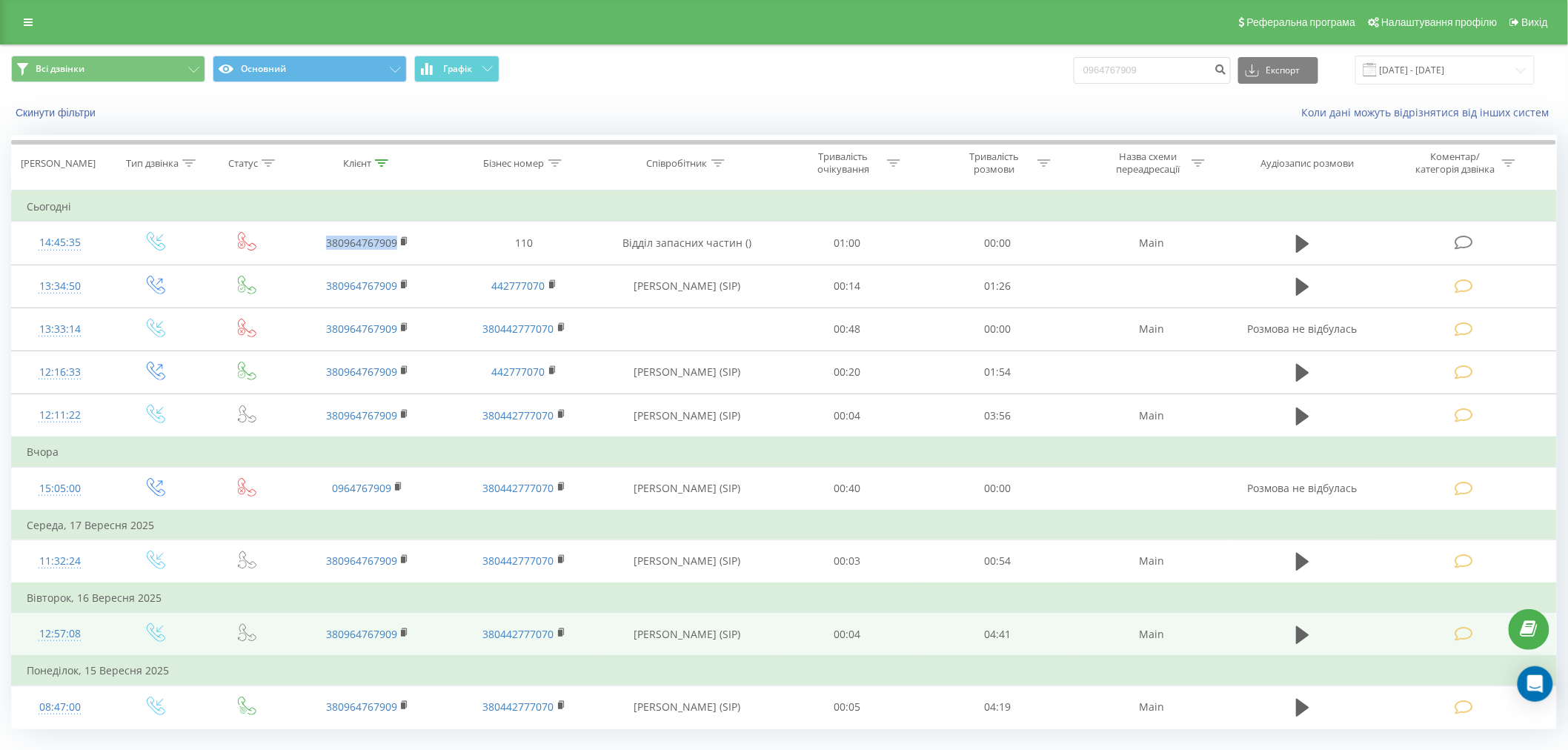
copy link "380964767909"
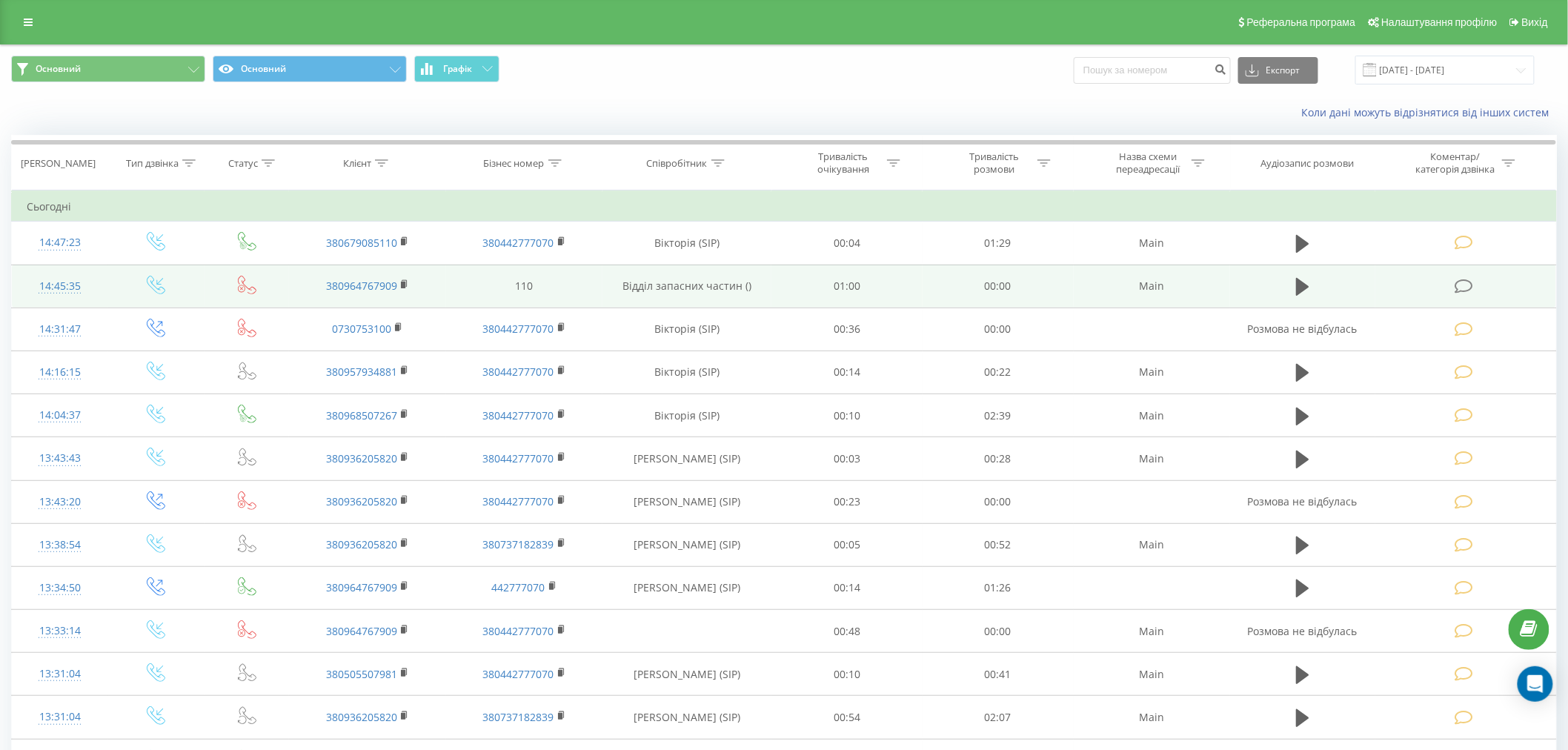
click at [1472, 292] on icon at bounding box center [1463, 286] width 18 height 15
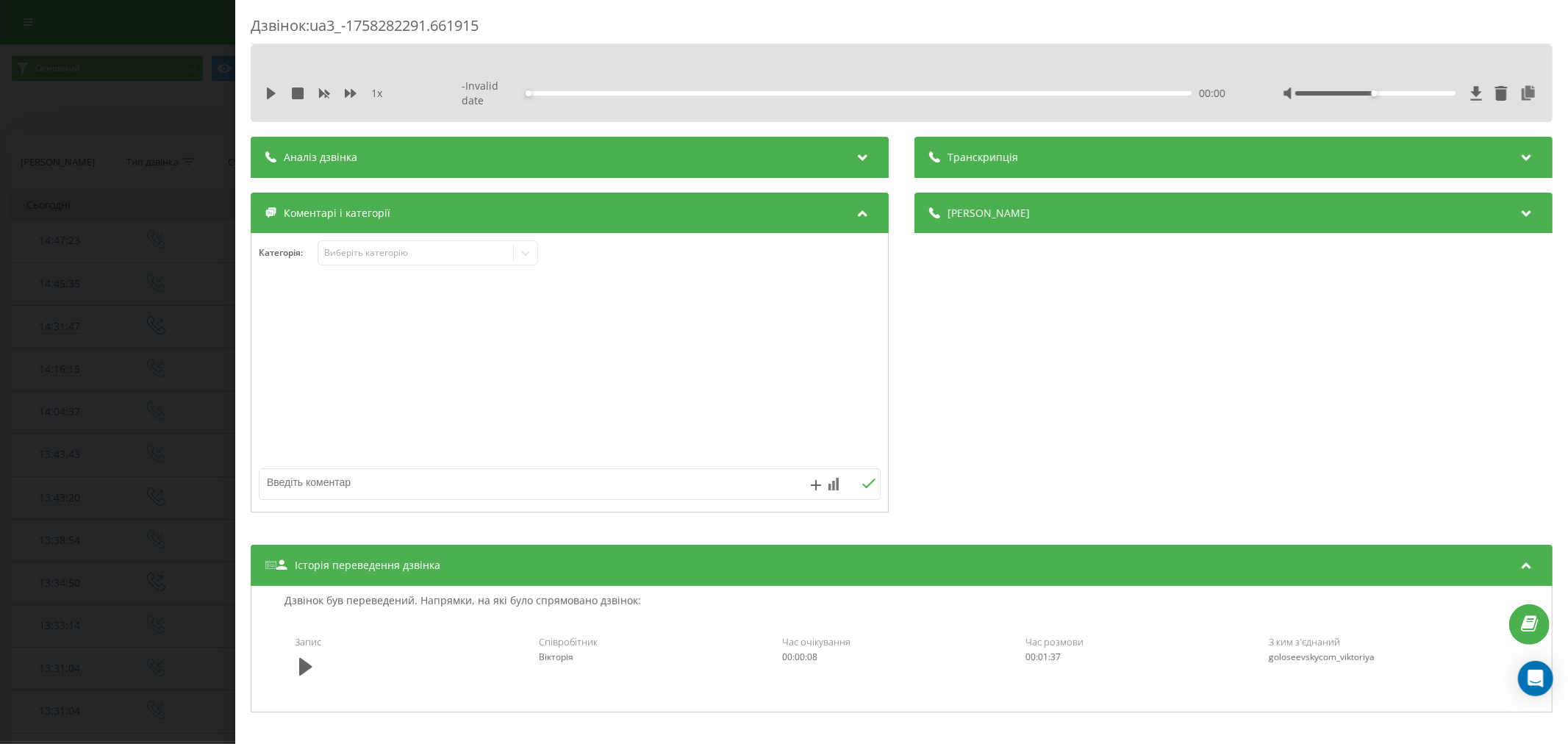
click at [328, 484] on textarea at bounding box center [507, 482] width 496 height 27
paste textarea "рено меган 4 запаска і органайзер 380964767909"
type textarea "рено меган 4 запаска і органайзер 380964767909"
click at [370, 243] on div "Виберіть категорію" at bounding box center [428, 252] width 220 height 25
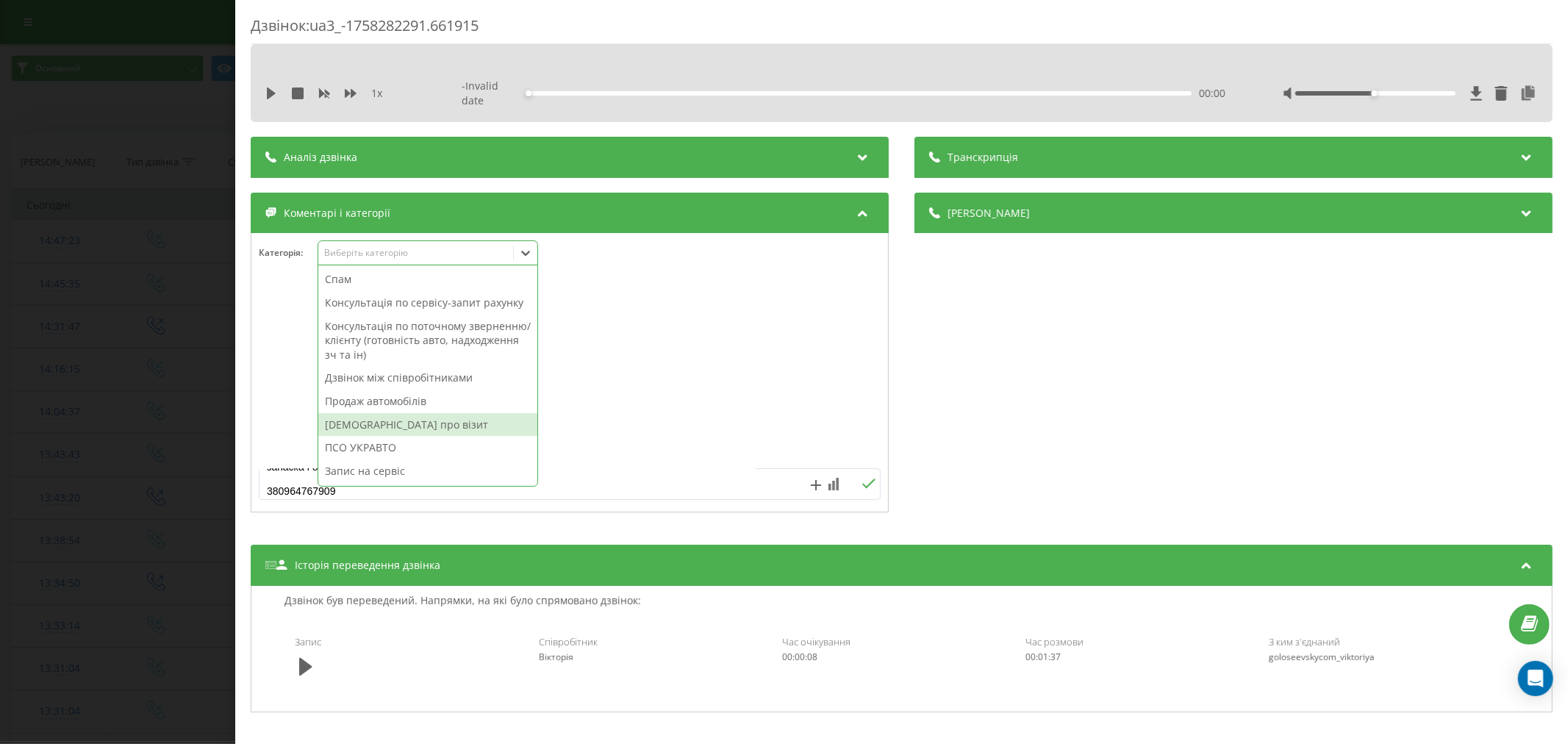
scroll to position [189, 0]
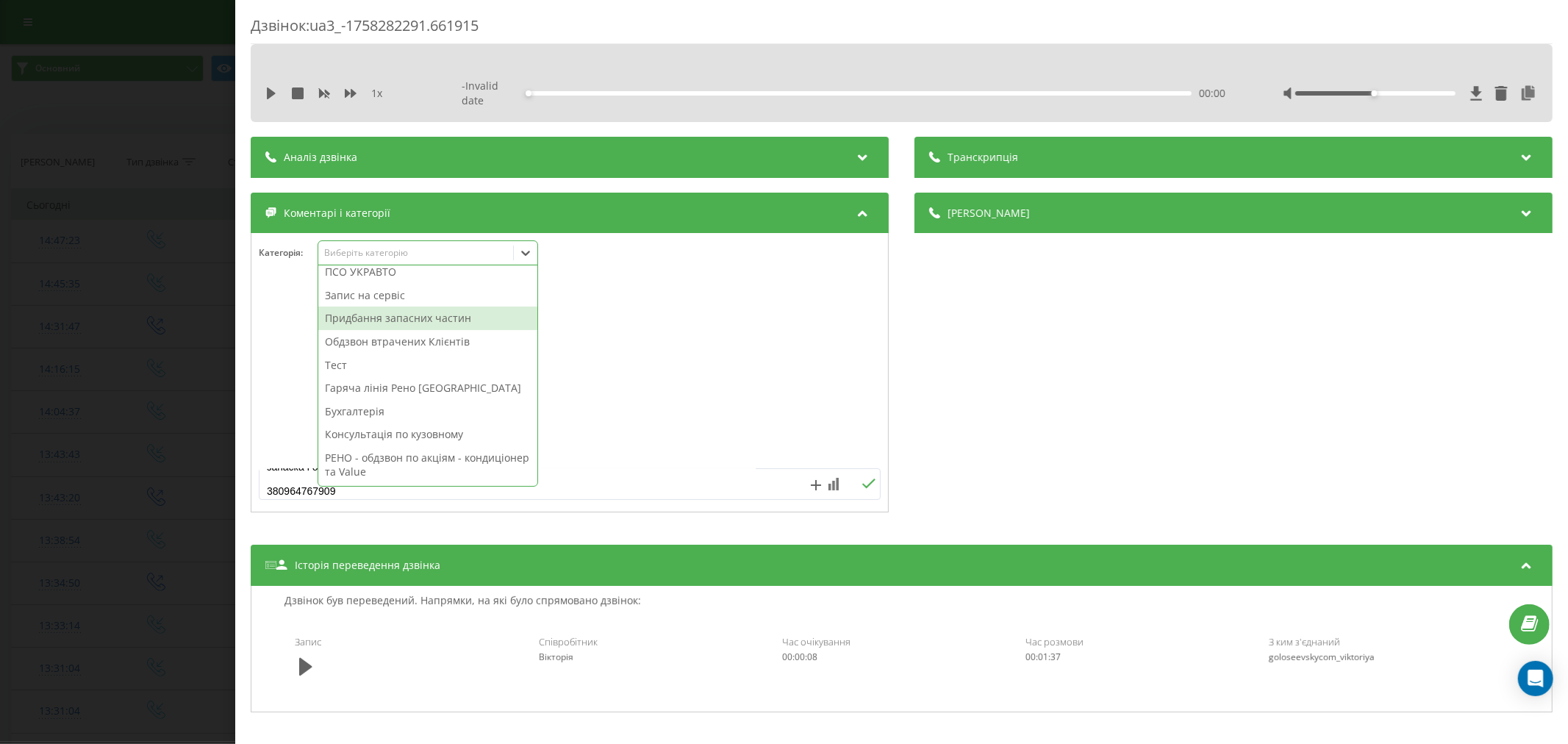
drag, startPoint x: 401, startPoint y: 322, endPoint x: 412, endPoint y: 326, distance: 11.7
click at [401, 322] on div "Придбання запасних частин" at bounding box center [427, 318] width 219 height 24
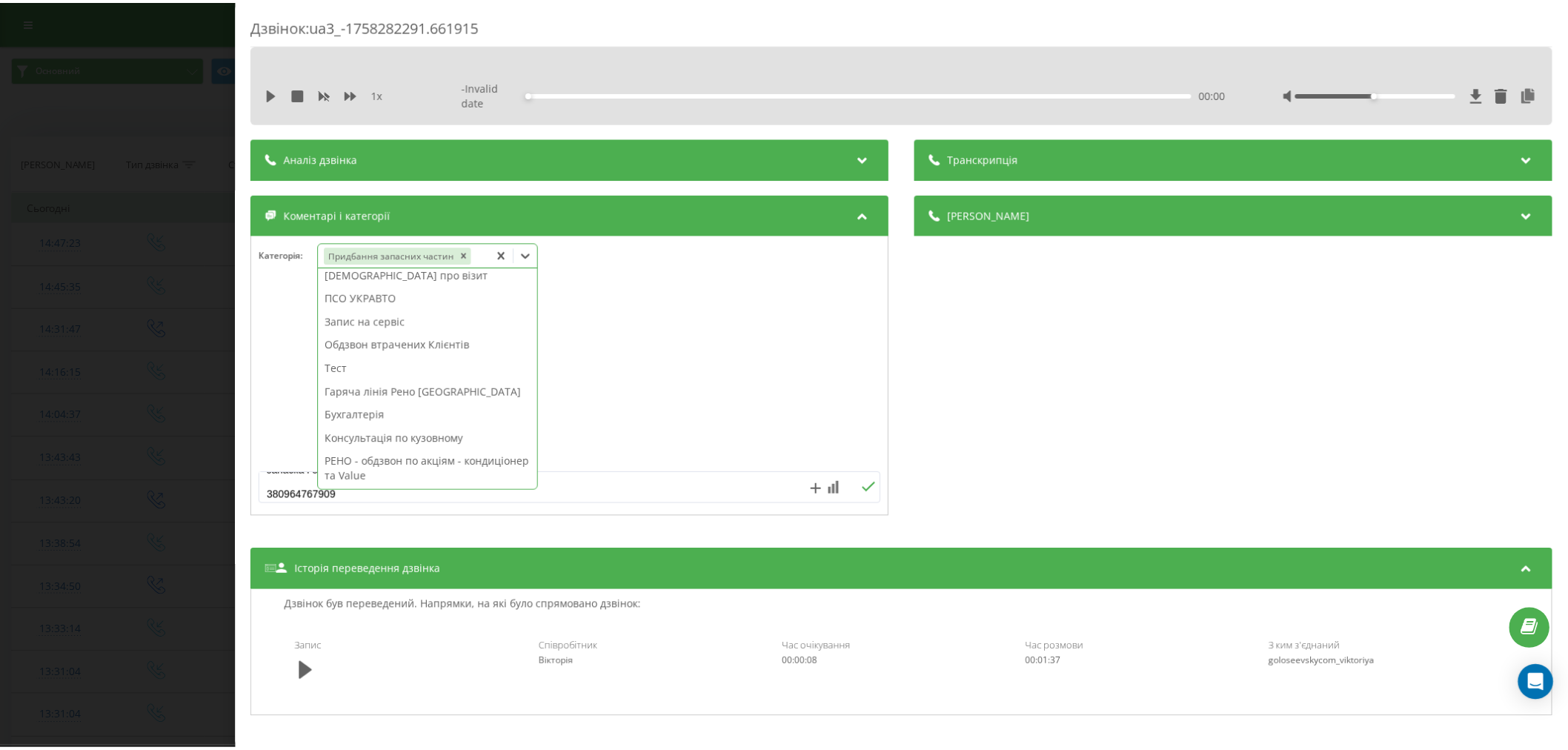
scroll to position [167, 0]
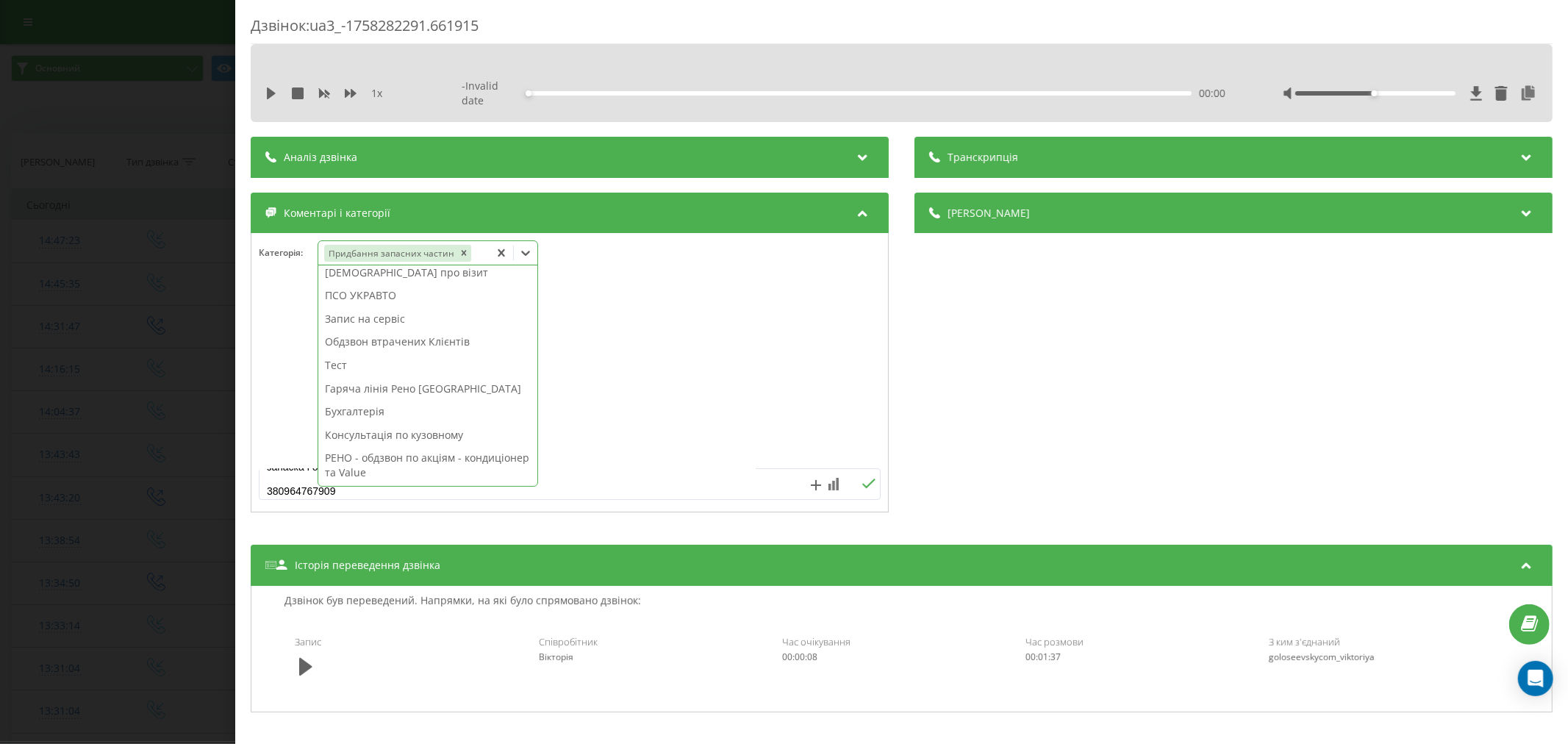
click at [862, 487] on icon at bounding box center [868, 483] width 13 height 9
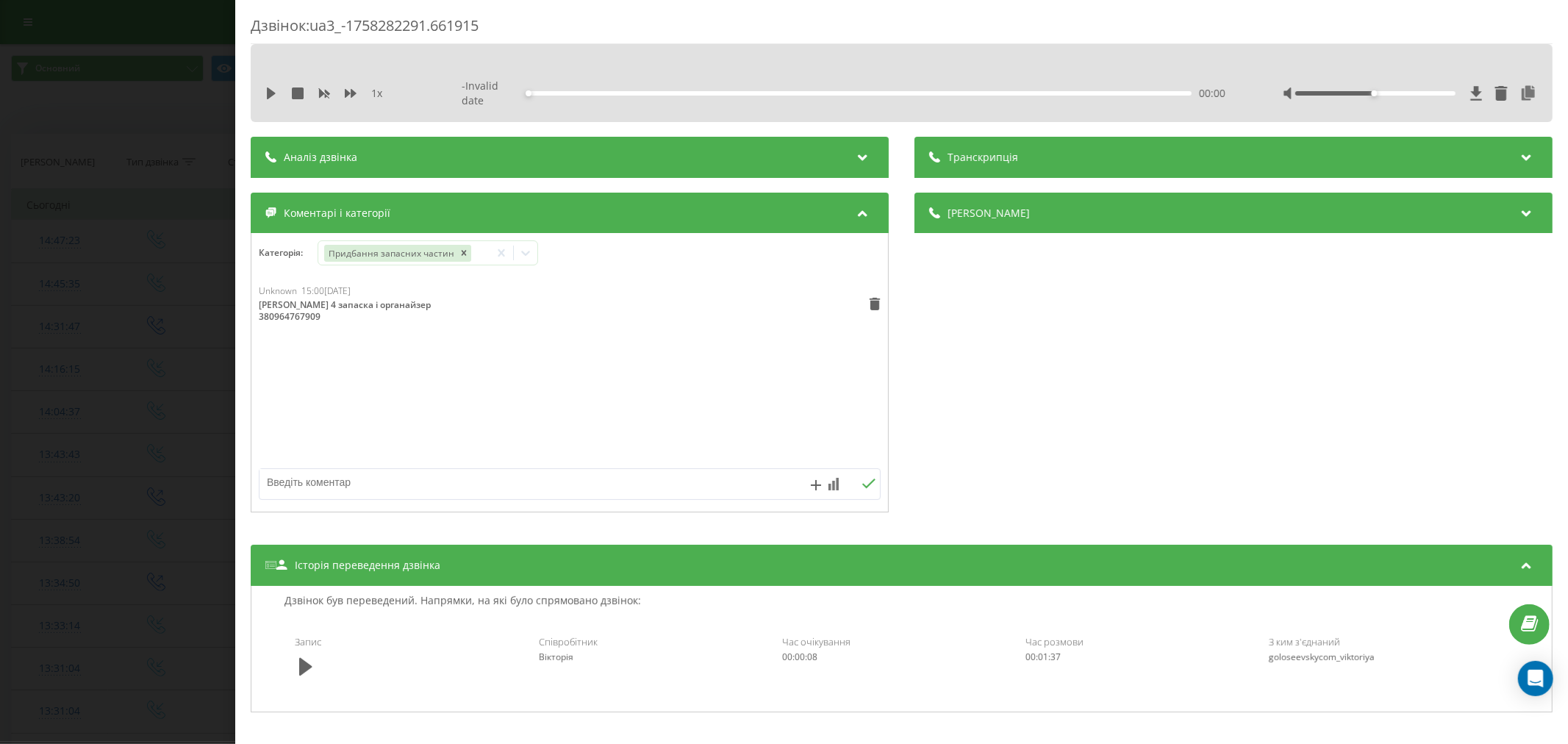
click at [47, 368] on div "Дзвінок : ua3_-1758282291.661915 1 x - Invalid date 00:00 00:00 Транскрипція Дл…" at bounding box center [784, 372] width 1568 height 744
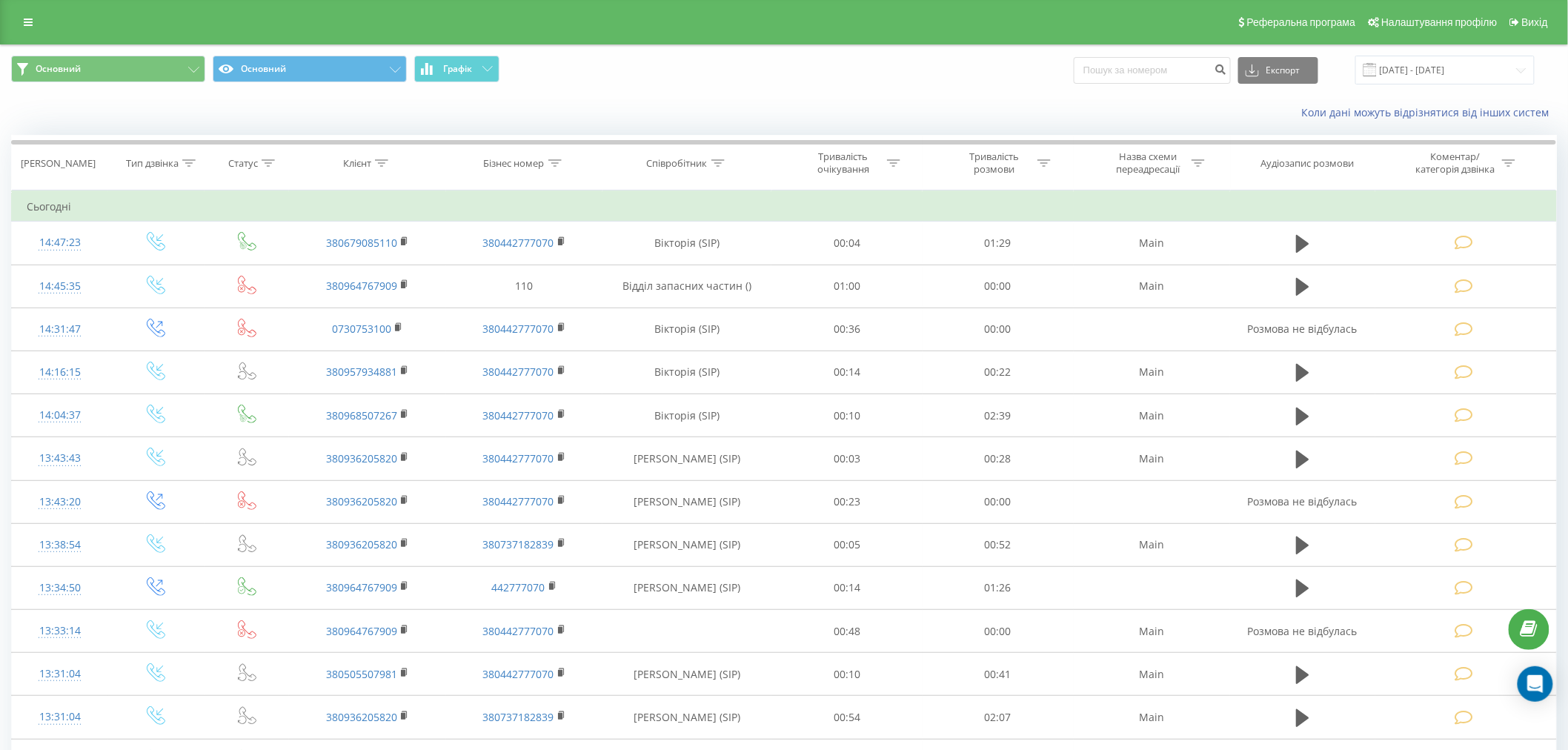
click at [376, 117] on div "Коли дані можуть відрізнятися вiд інших систем" at bounding box center [784, 112] width 1566 height 35
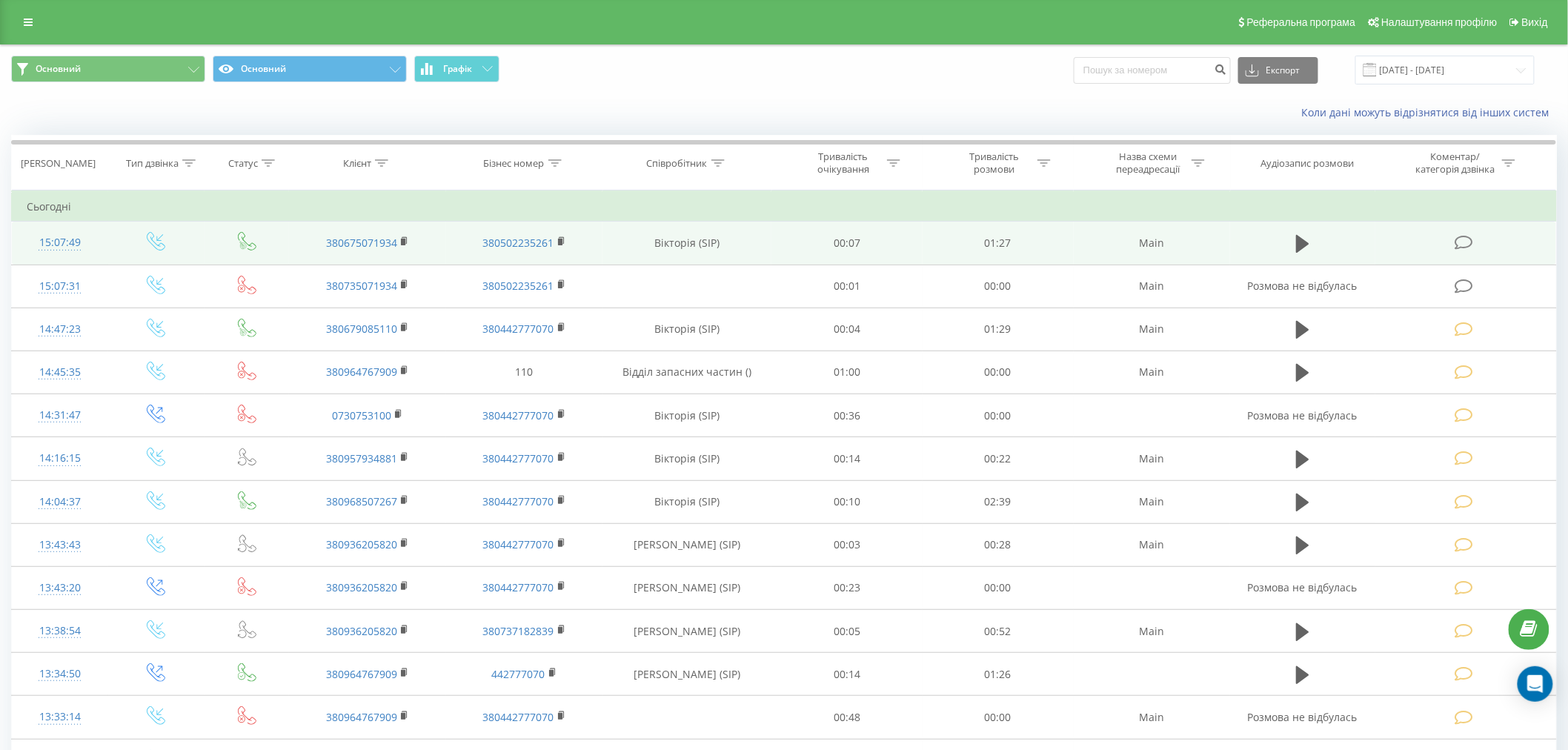
click at [1472, 238] on icon at bounding box center [1463, 242] width 18 height 15
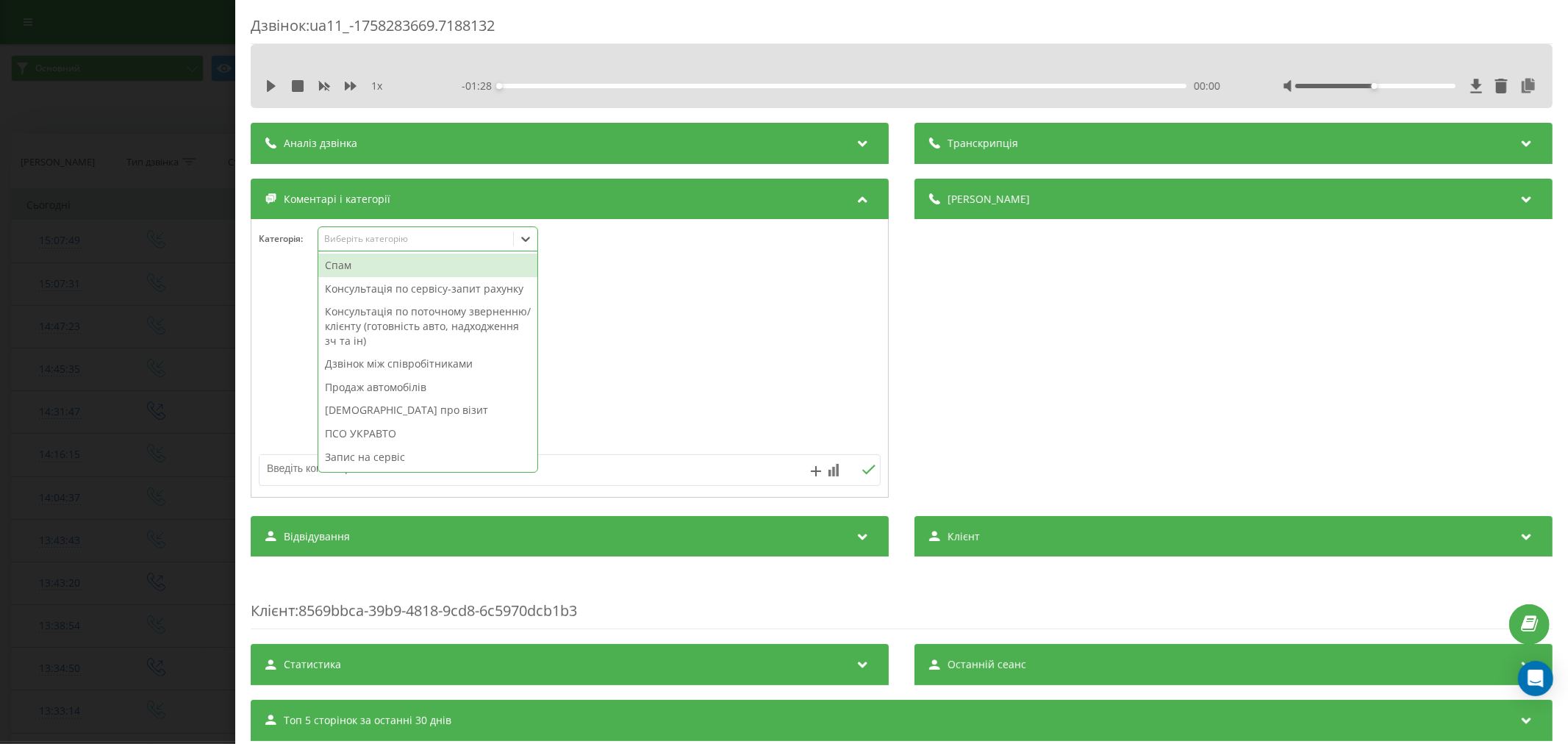
click at [380, 241] on div "Виберіть категорію" at bounding box center [416, 238] width 184 height 11
click at [385, 291] on div "Консультація по сервісу-запит рахунку" at bounding box center [427, 288] width 219 height 24
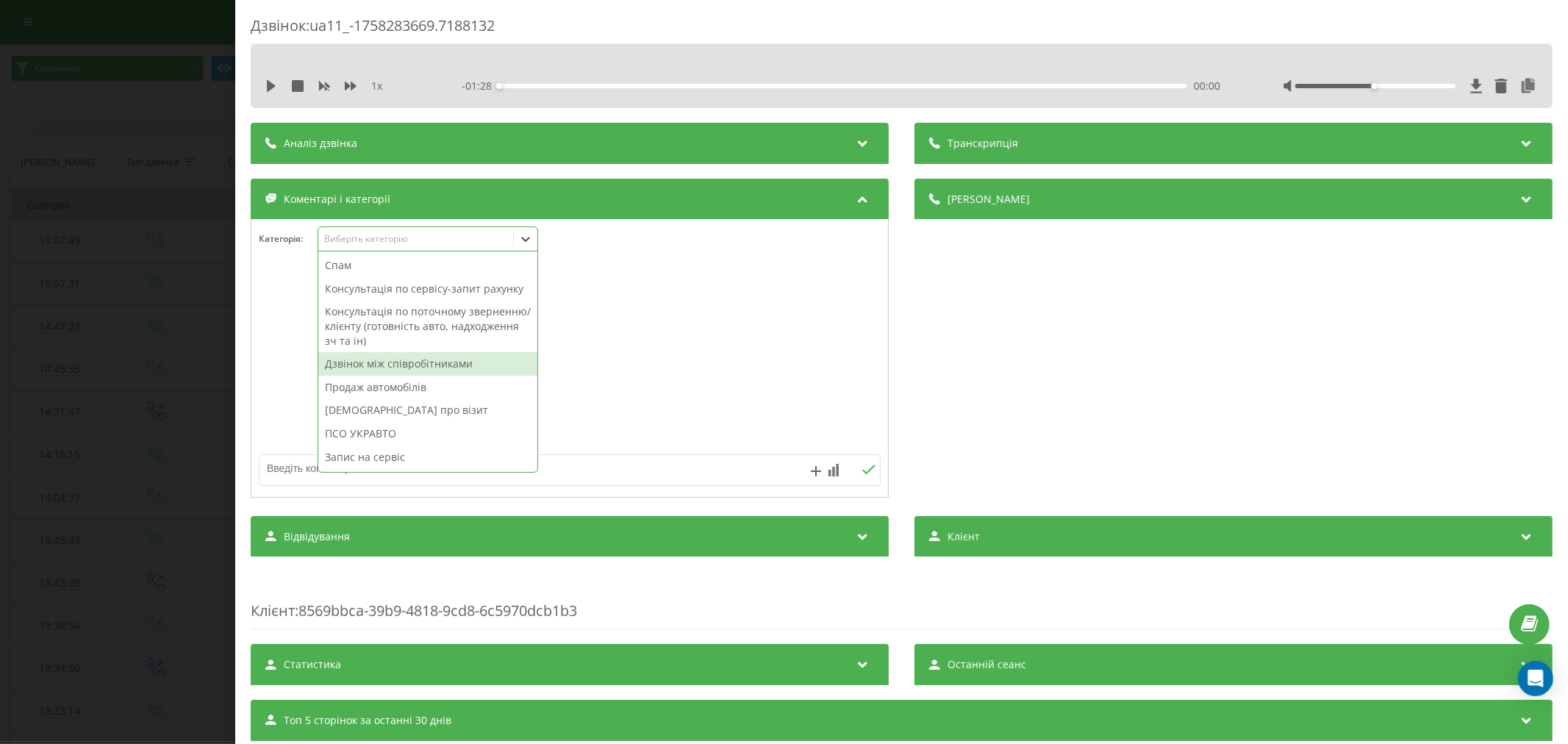
click at [272, 474] on textarea at bounding box center [507, 468] width 496 height 27
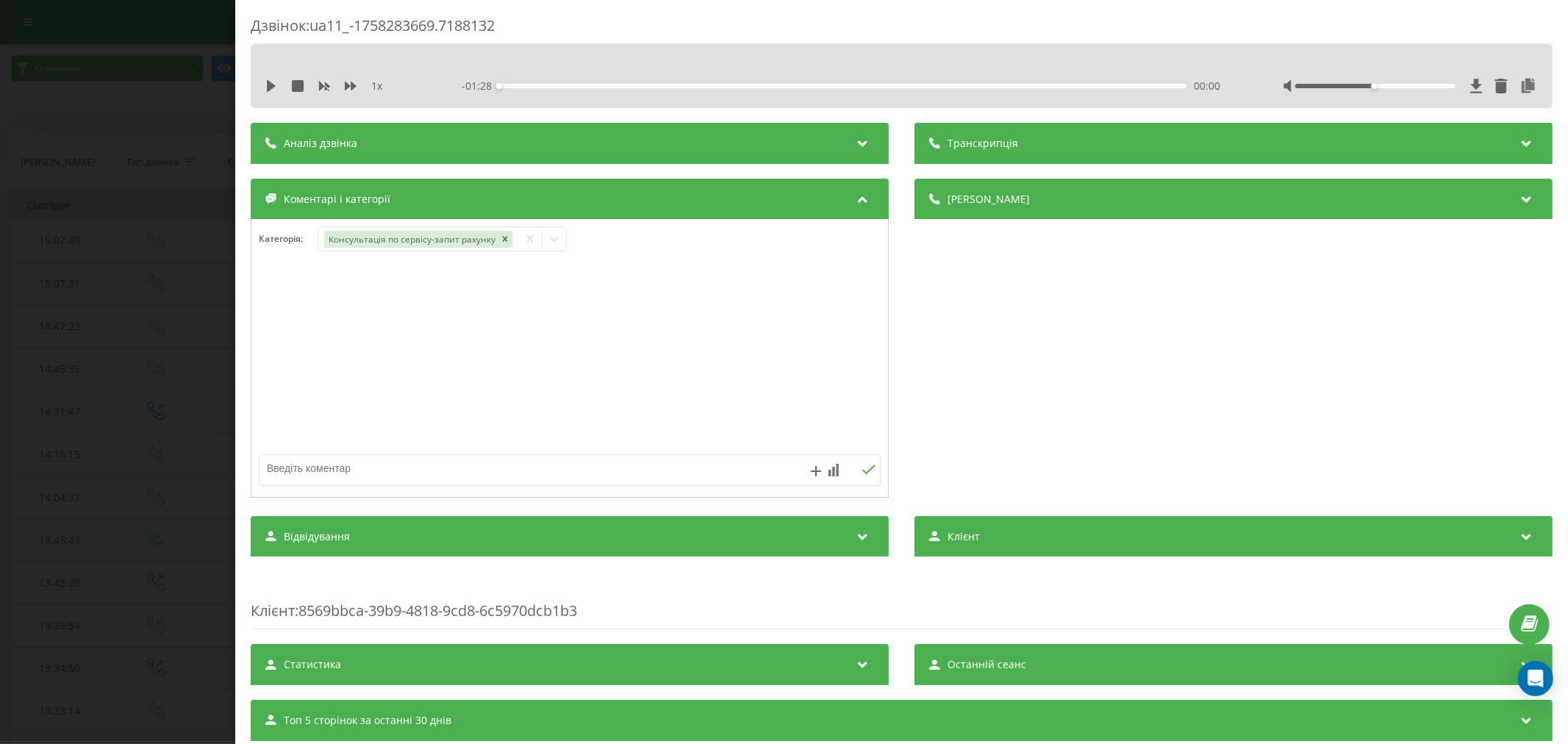
paste textarea "Кл –[PERSON_NAME] № - 0675071934 А\м – [PERSON_NAME] № АА9968ОО VIN [US_VEHICLE…"
type textarea "Кл –[PERSON_NAME] № - 0675071934 А\м – [PERSON_NAME] № АА9968ОО VIN [US_VEHICLE…"
click at [115, 375] on div "Дзвінок : ua11_-1758283669.7188132 1 x - 01:28 00:00 00:00 Транскрипція Для AI-…" at bounding box center [784, 372] width 1568 height 744
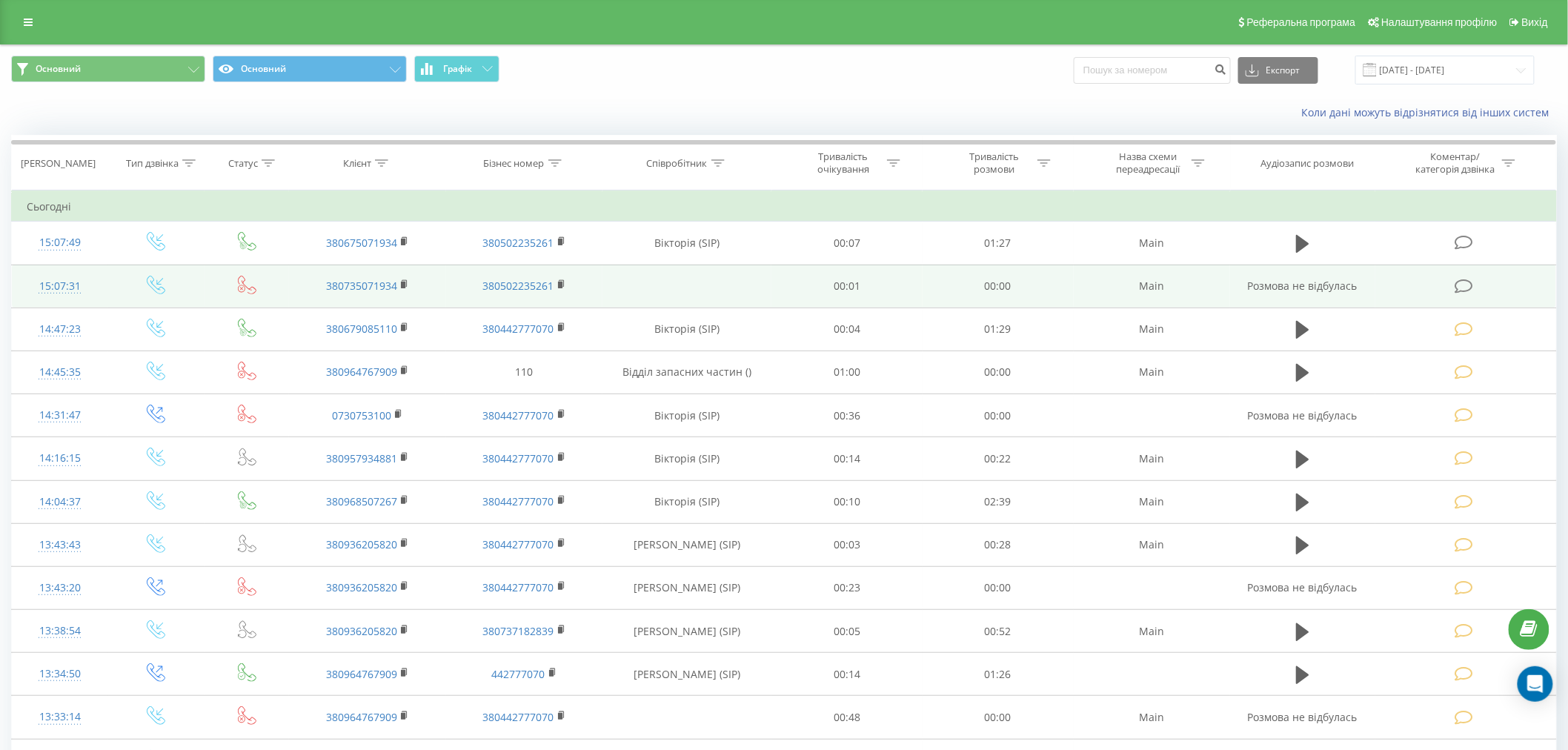
click at [1479, 291] on td at bounding box center [1465, 285] width 181 height 43
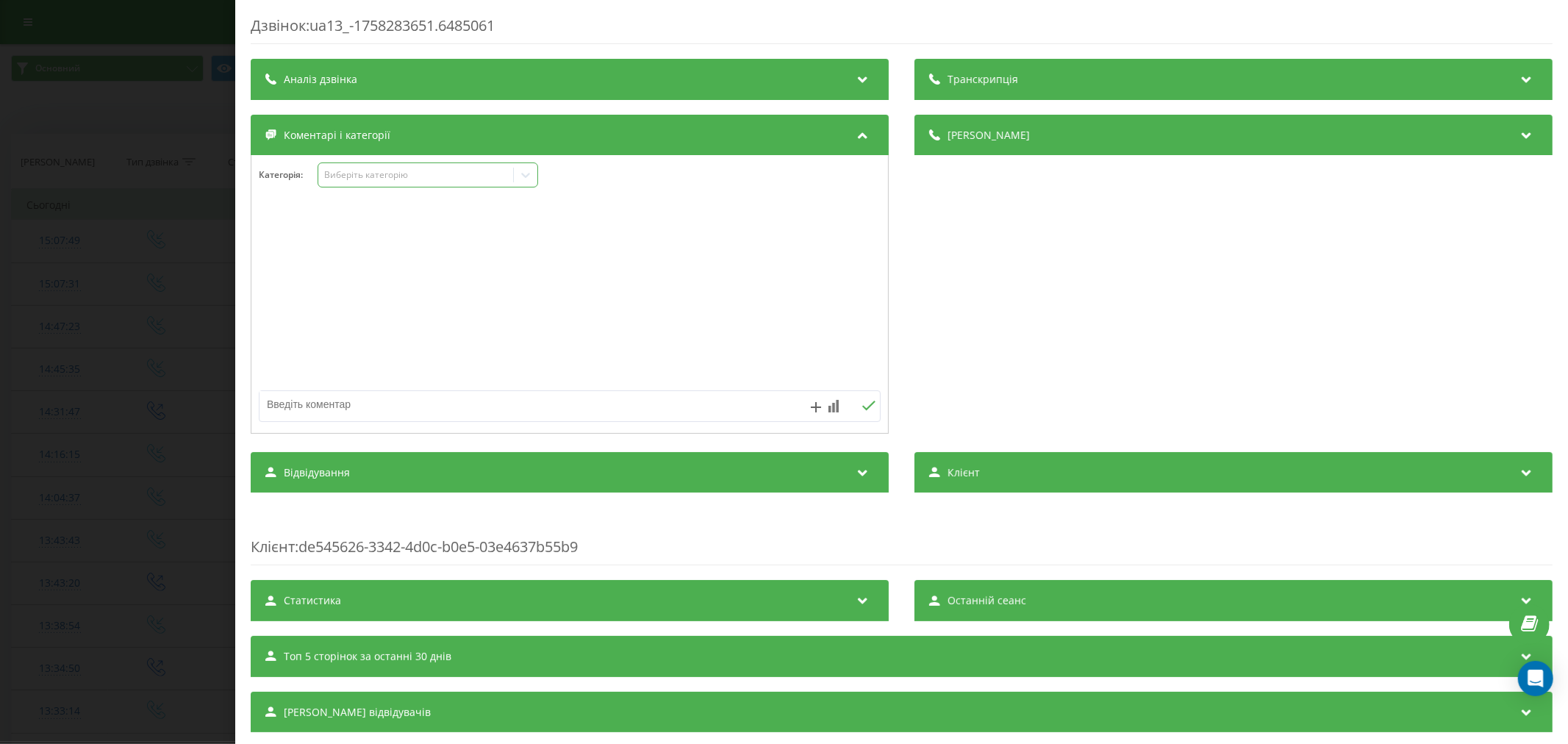
click at [409, 187] on div "Виберіть категорію" at bounding box center [428, 175] width 220 height 25
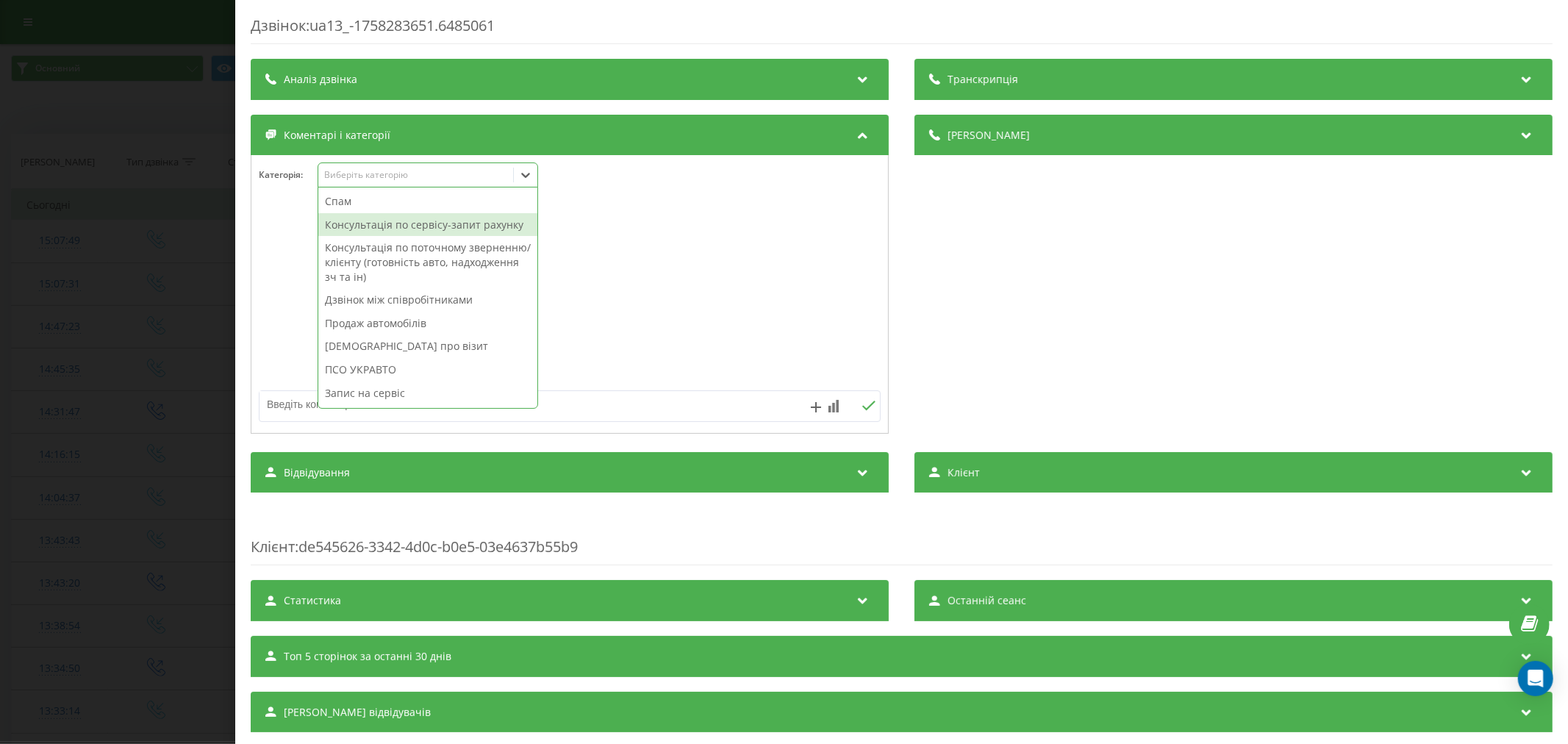
click at [373, 236] on div "Консультація по сервісу-запит рахунку" at bounding box center [427, 225] width 219 height 24
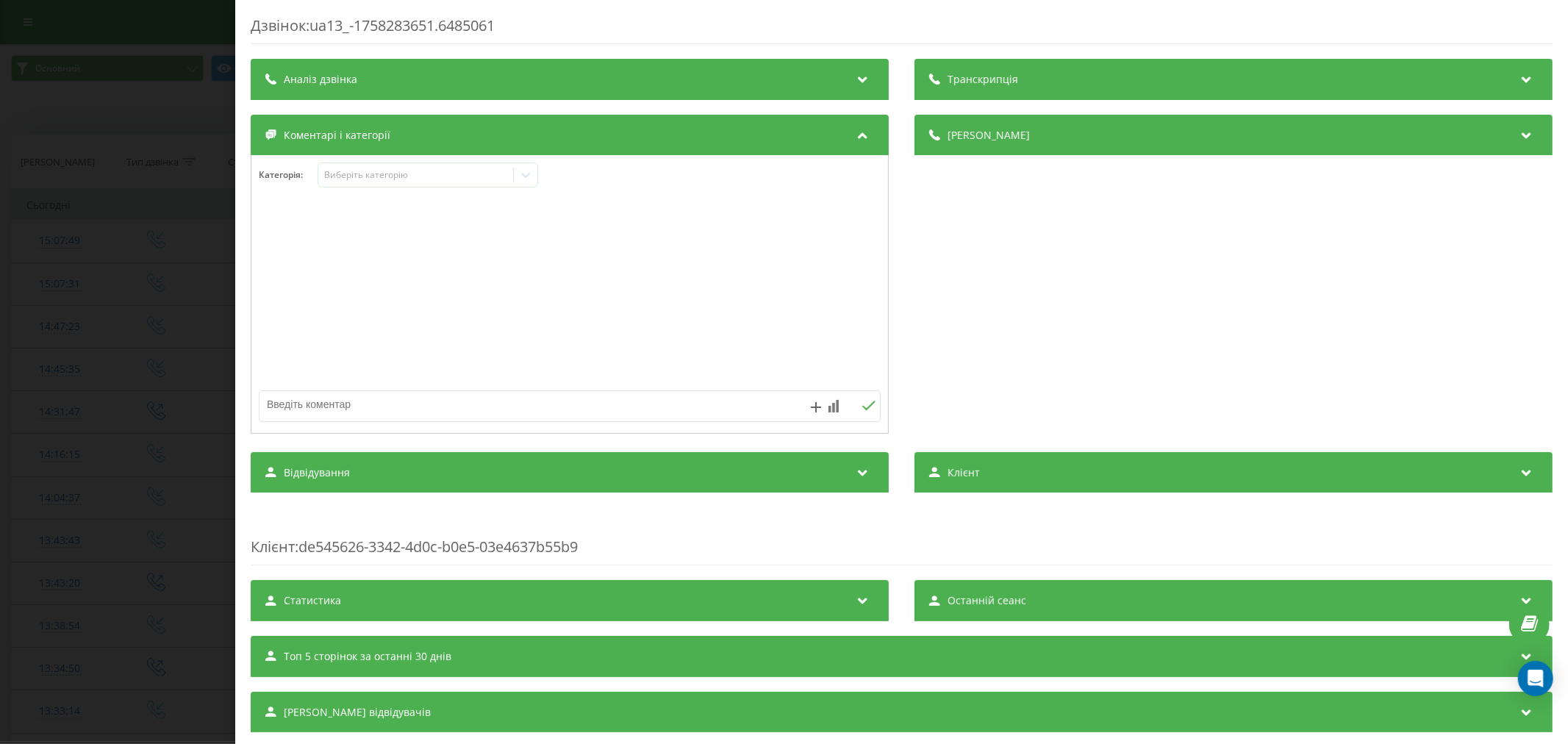
click at [289, 408] on textarea at bounding box center [507, 404] width 496 height 27
paste textarea "Кл –Мельничук Андрій Миколайович № - 0675071934 А\м – CRUZE № АА9968ОО VIN KL1J…"
type textarea "Кл –Мельничук Андрій Миколайович № - 0675071934 А\м – CRUZE № АА9968ОО VIN KL1J…"
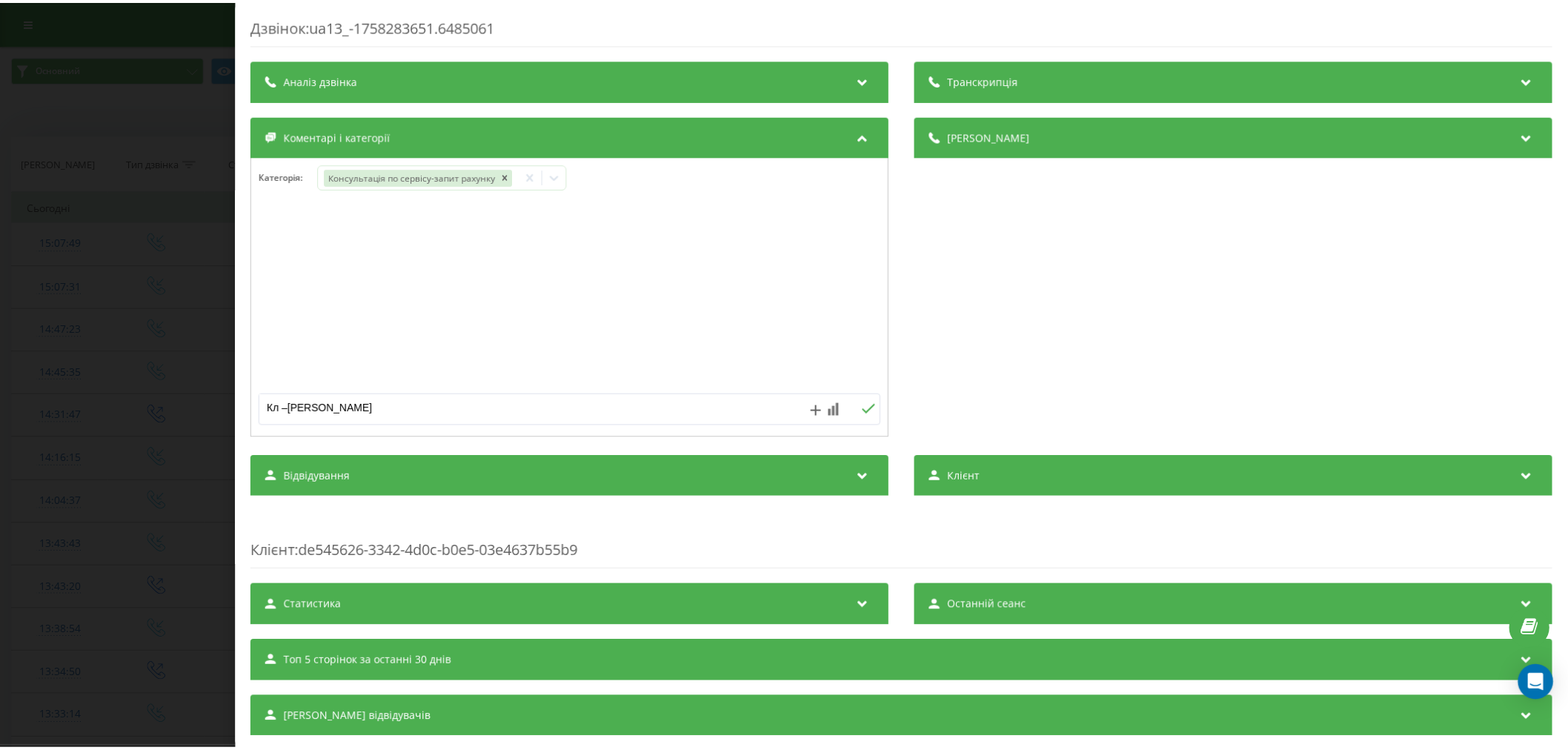
scroll to position [64, 0]
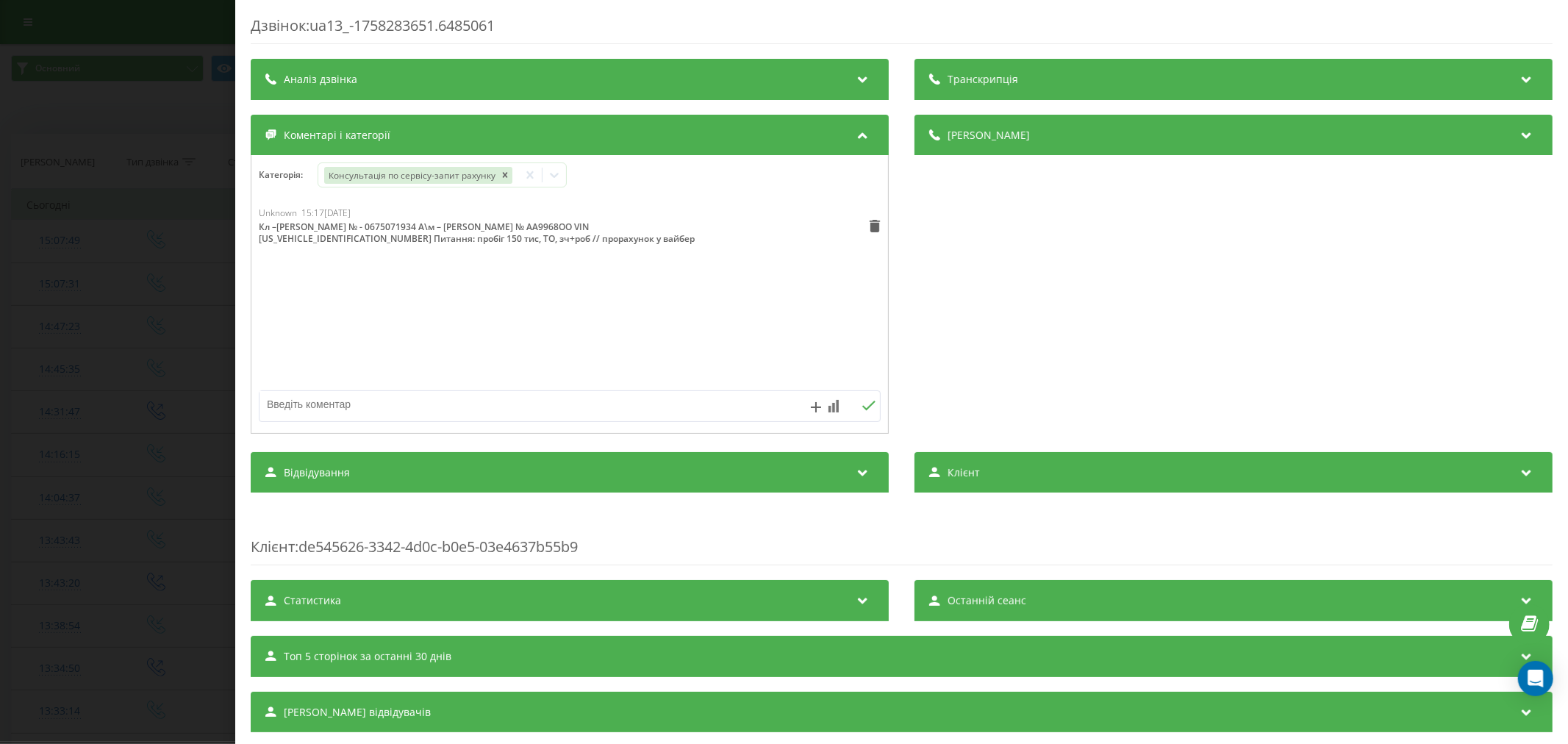
click at [119, 236] on div "Дзвінок : ua13_-1758283651.6485061 Транскрипція Для AI-аналізу майбутніх дзвінк…" at bounding box center [784, 372] width 1568 height 744
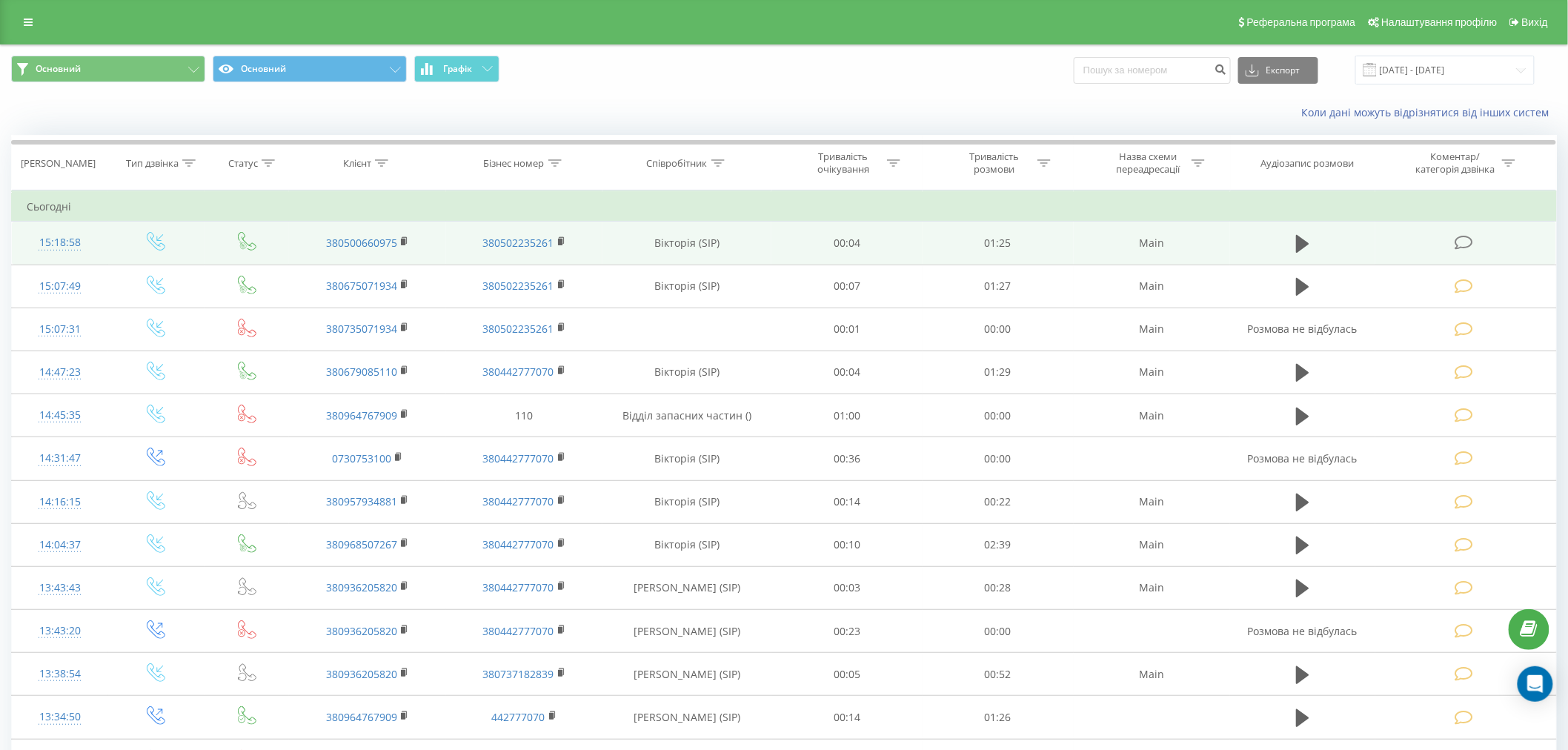
click at [1475, 243] on span at bounding box center [1465, 241] width 21 height 14
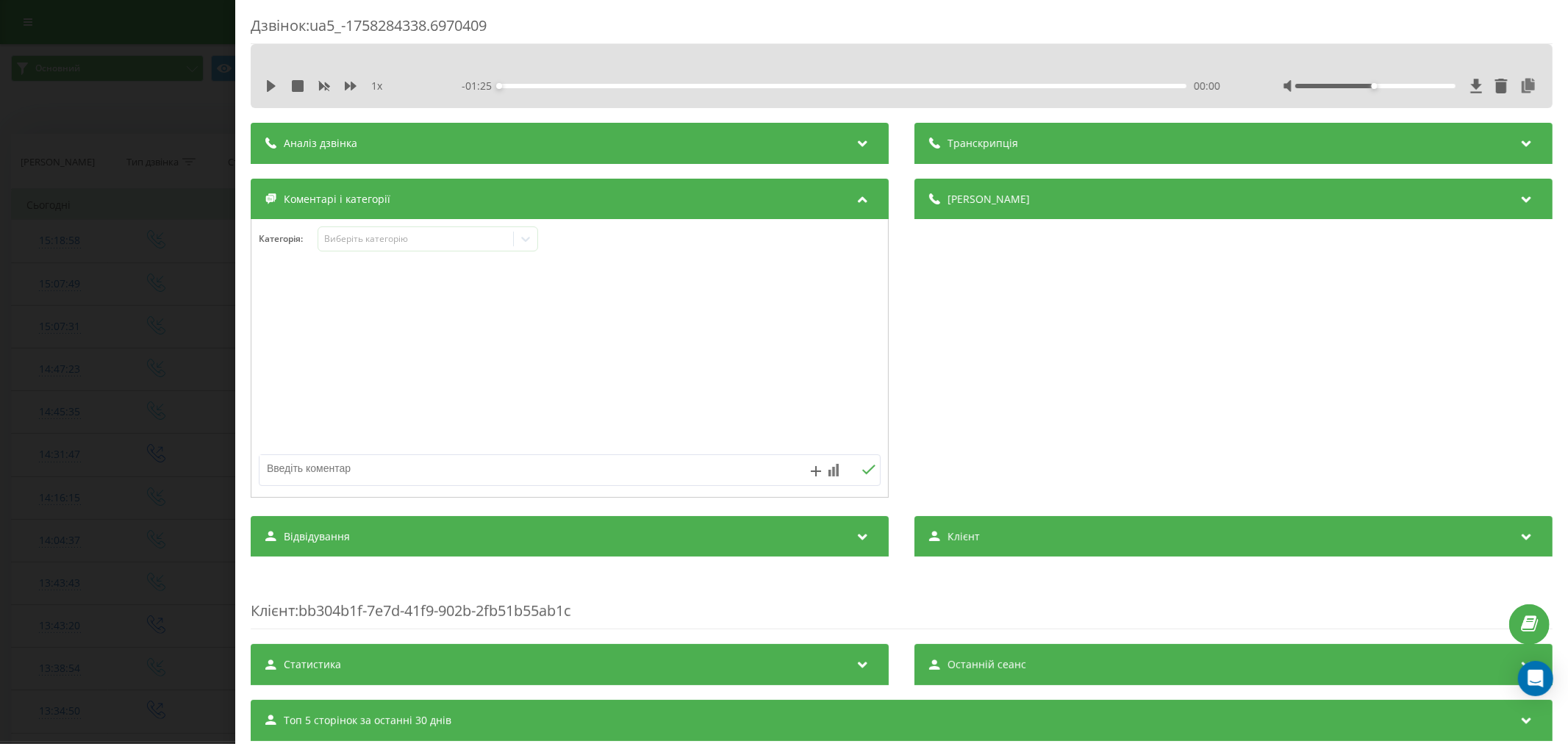
click at [365, 469] on textarea at bounding box center [507, 468] width 496 height 27
paste textarea "нісан рог, 2018р, 2.5 варіатор перевірити геометрію кузова перед покупкою?"
type textarea "нісан рог, 2018р, 2.5 варіатор перевірити геометрію кузова перед покупкою?"
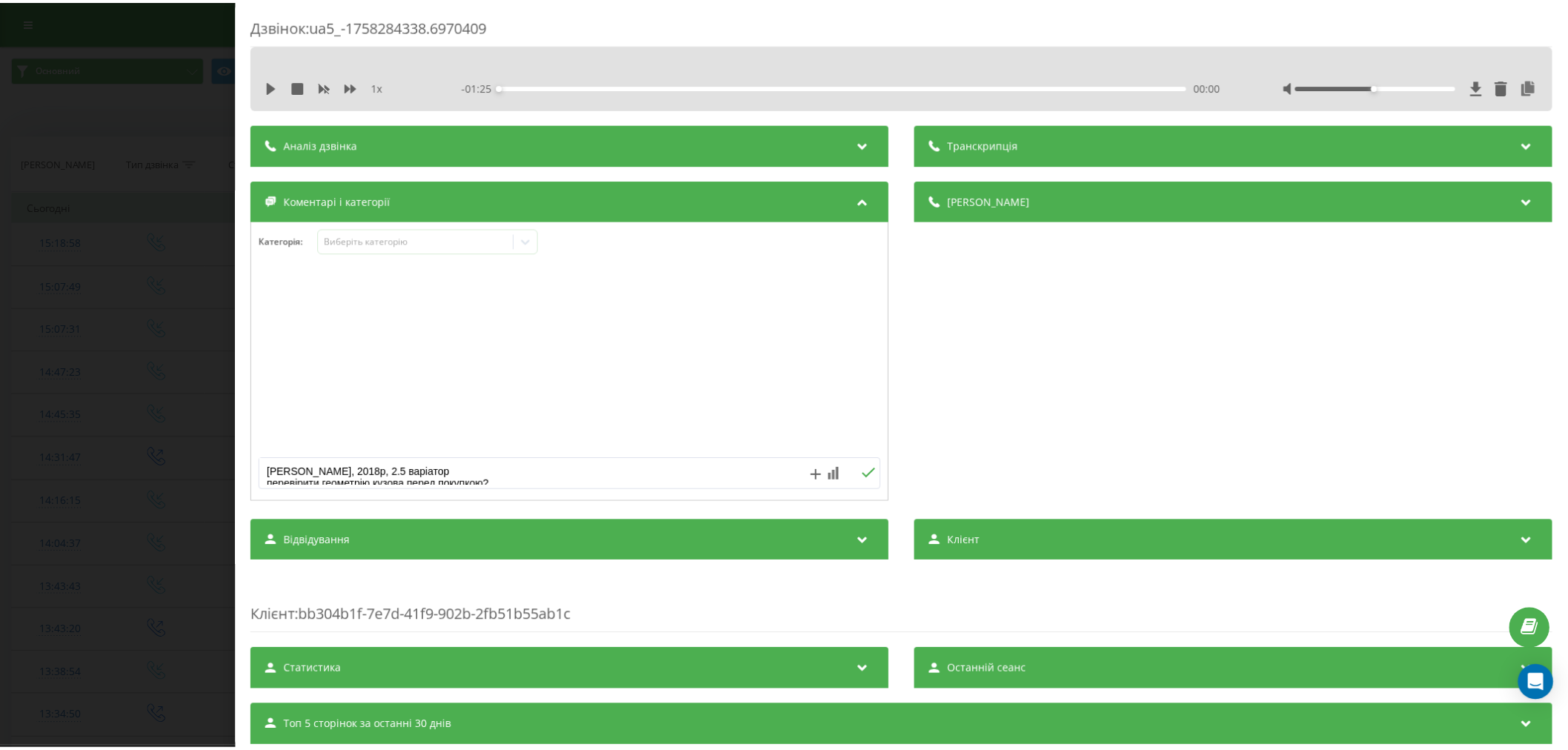
scroll to position [5, 0]
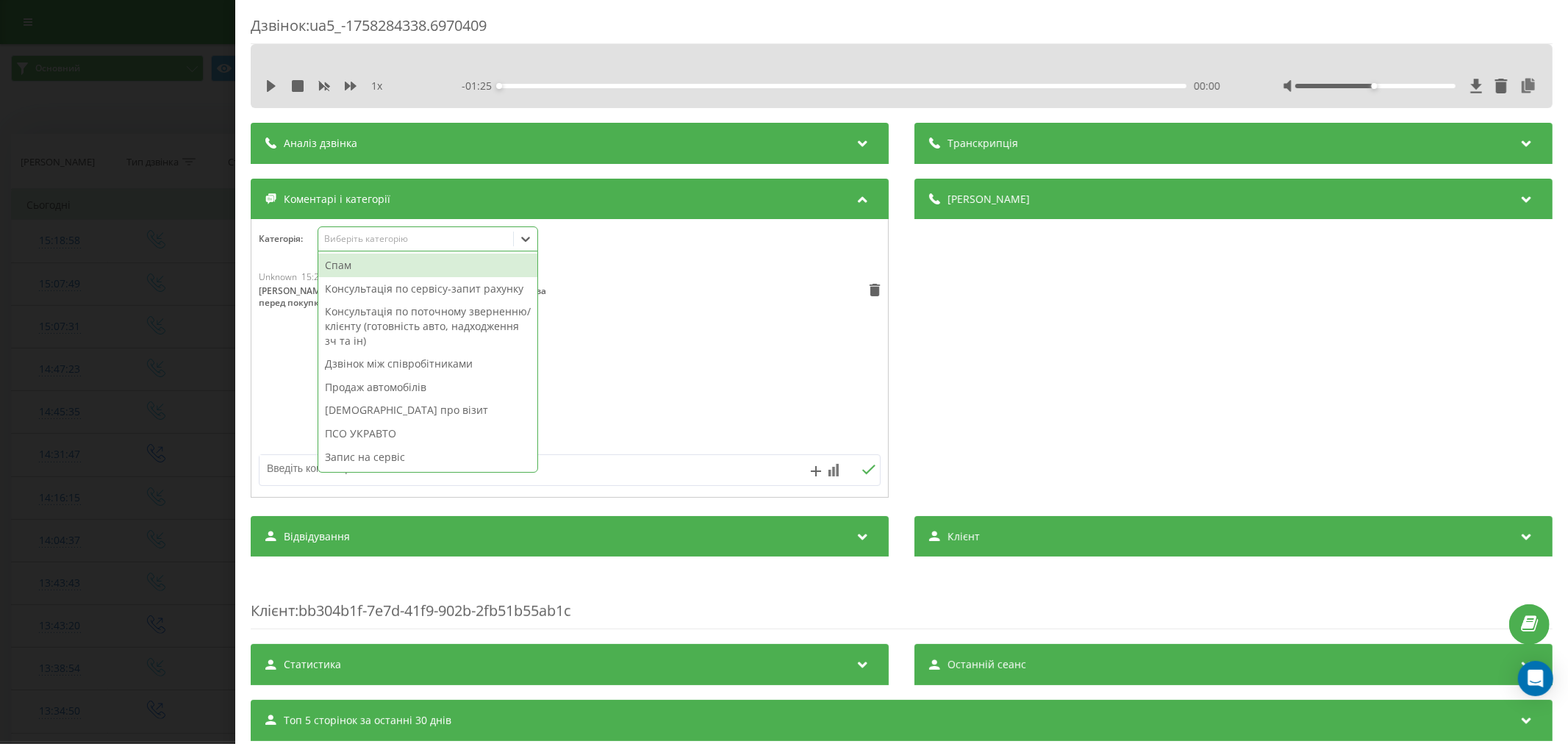
click at [376, 247] on div "Виберіть категорію" at bounding box center [428, 239] width 220 height 25
click at [381, 292] on div "Консультація по сервісу-запит рахунку" at bounding box center [427, 288] width 219 height 24
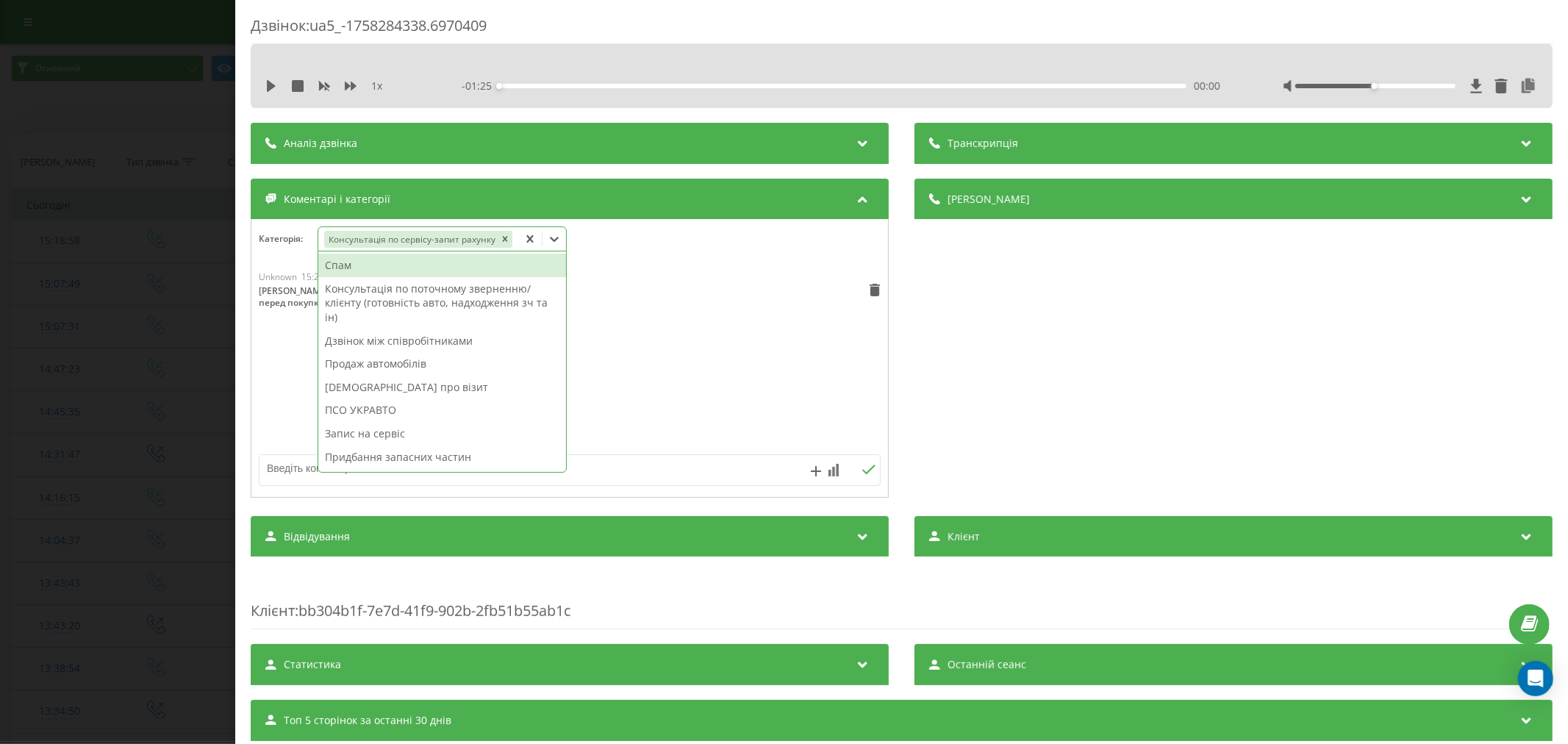
click at [125, 284] on div "Дзвінок : ua5_-1758284338.6970409 1 x - 01:25 00:00 00:00 Транскрипція Для AI-а…" at bounding box center [784, 372] width 1568 height 744
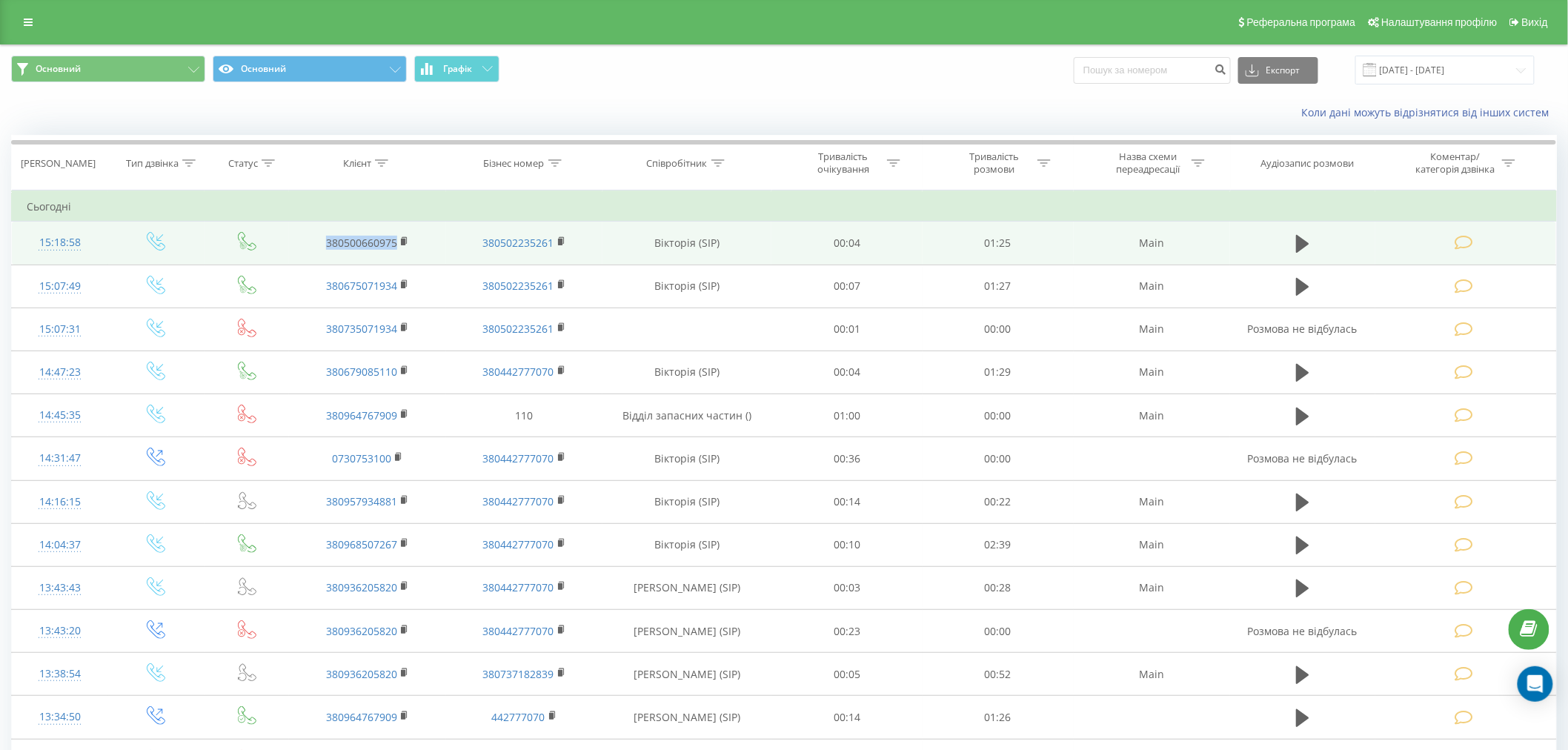
drag, startPoint x: 293, startPoint y: 231, endPoint x: 434, endPoint y: 234, distance: 141.0
click at [434, 234] on td "380500660975" at bounding box center [367, 243] width 157 height 43
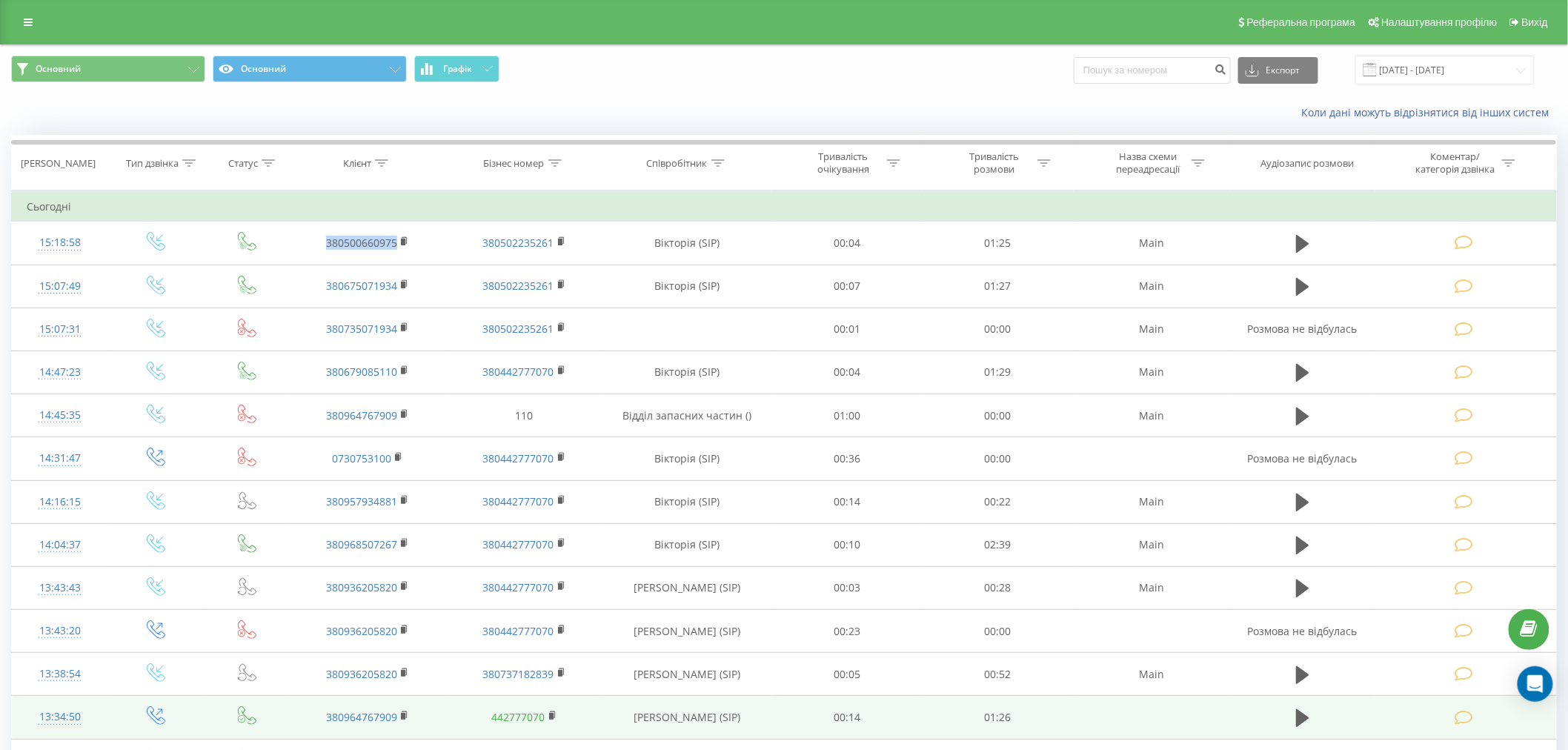
copy link "380500660975"
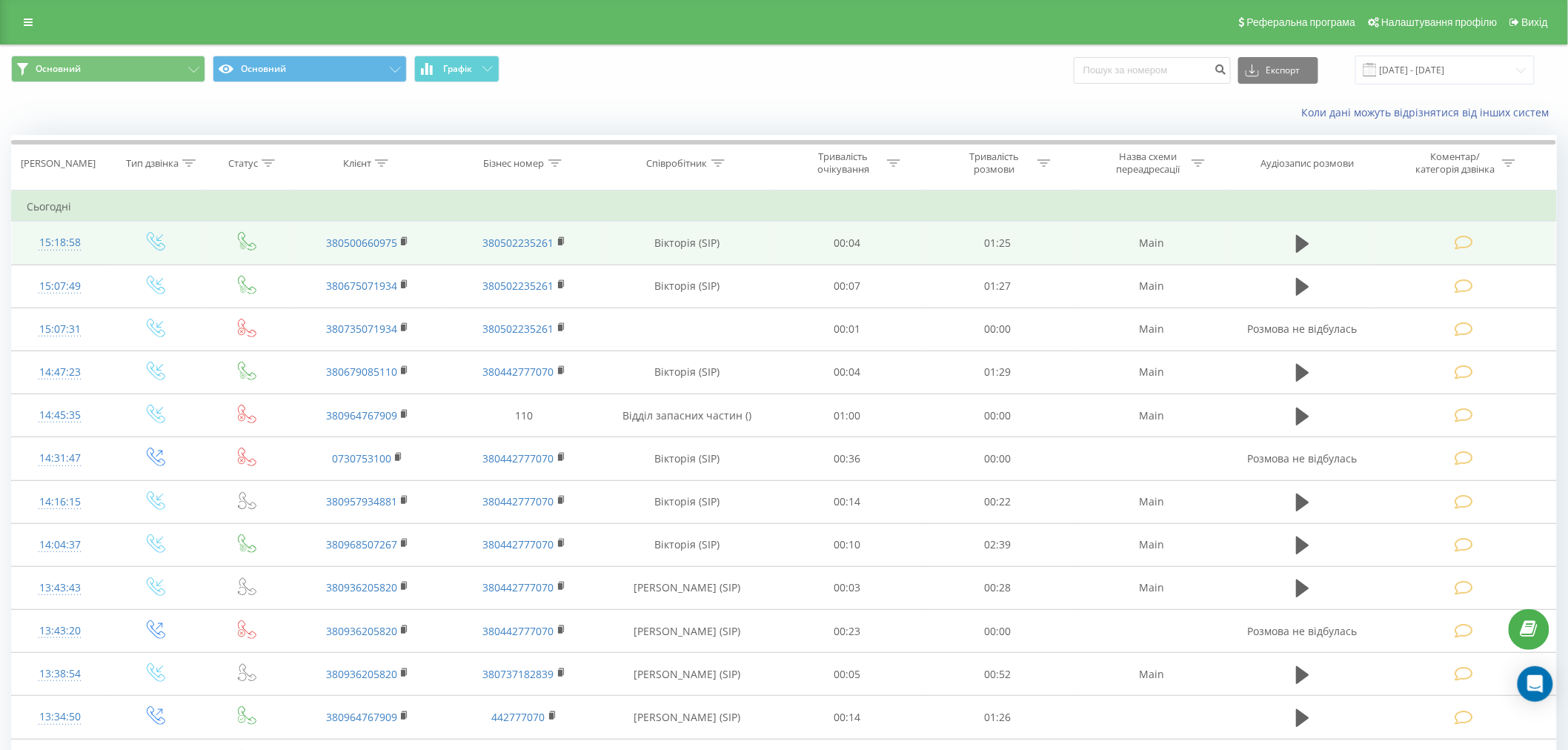
click at [1500, 238] on td at bounding box center [1465, 243] width 181 height 43
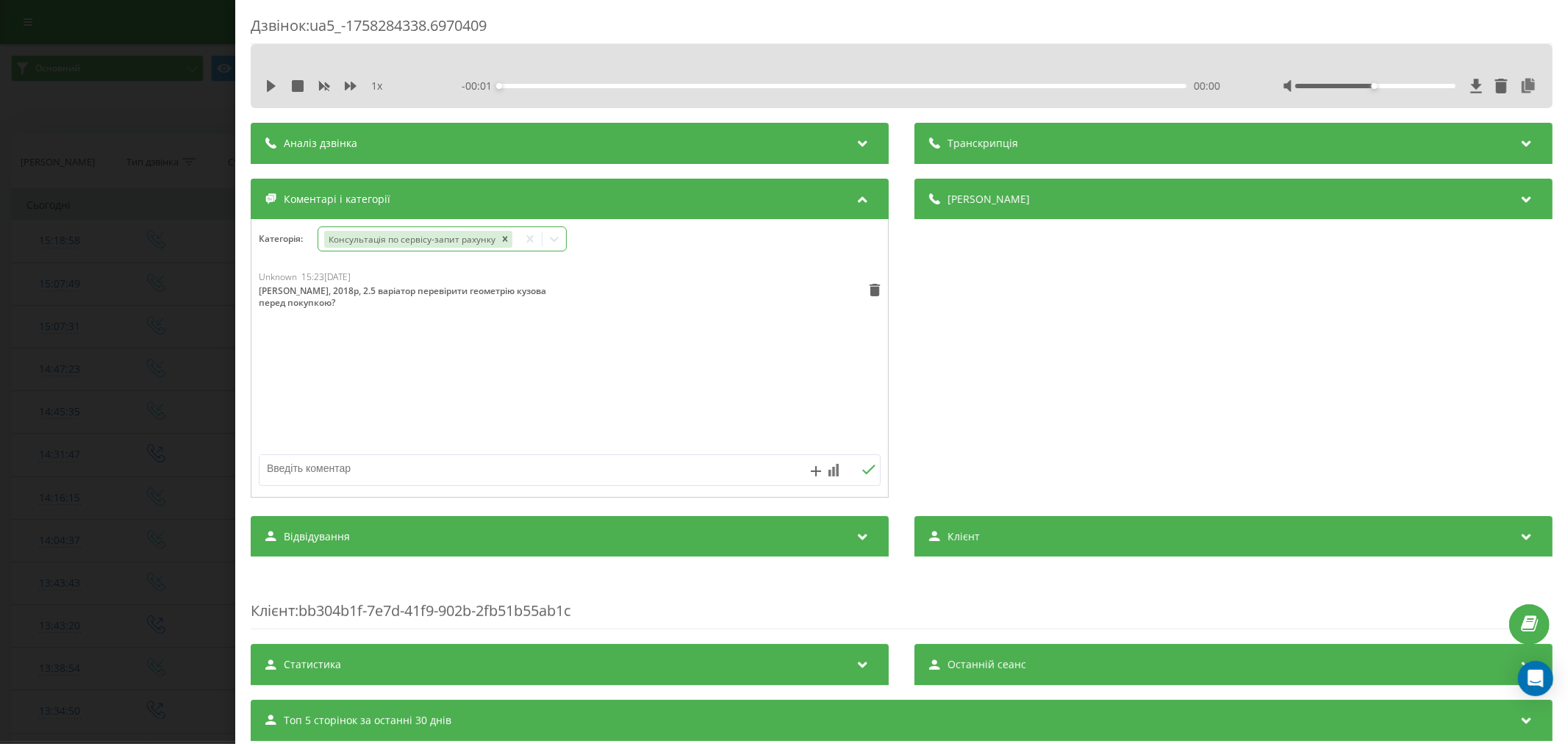
click at [495, 240] on div "Консультація по сервісу-запит рахунку" at bounding box center [410, 239] width 174 height 17
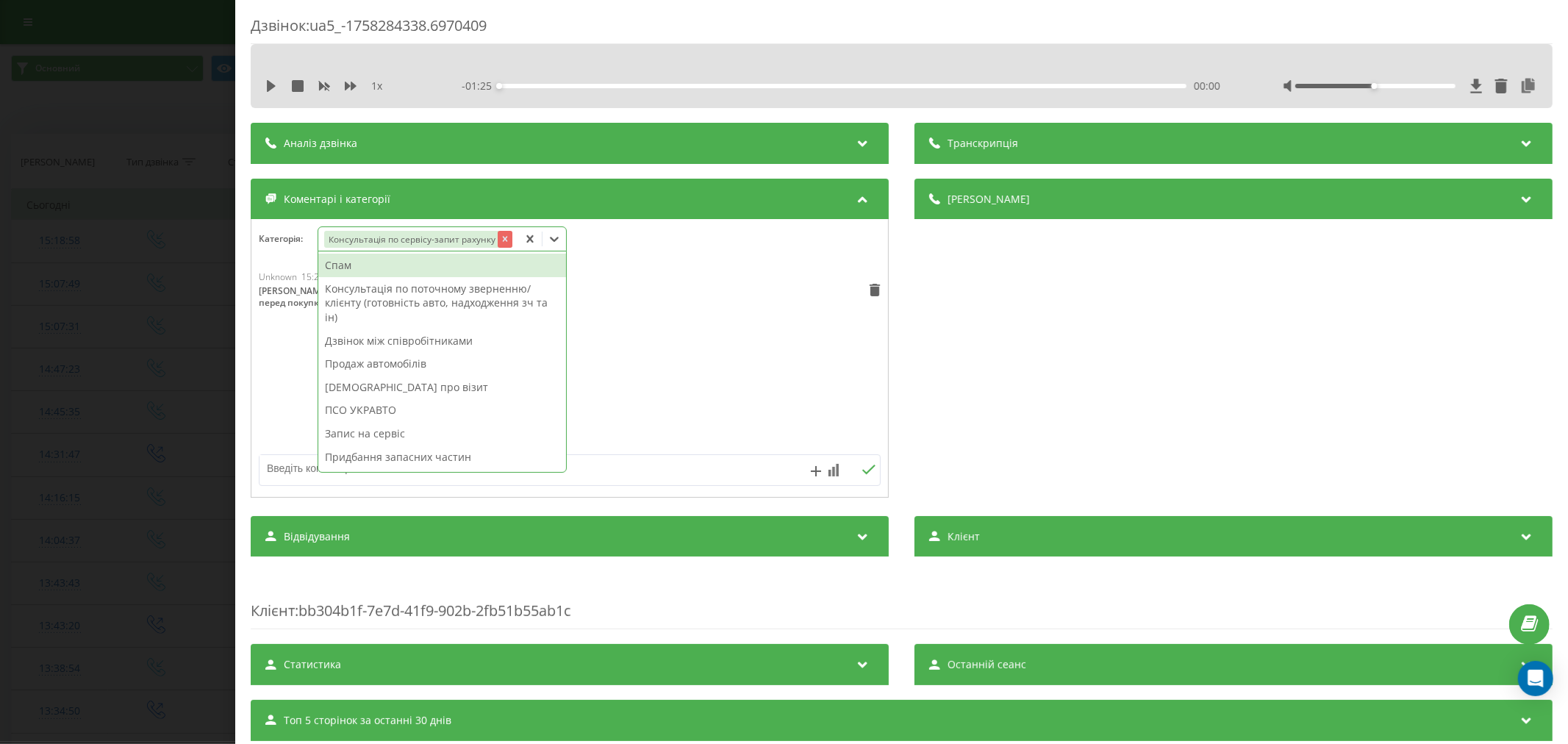
click at [503, 241] on icon "Remove Консультація по сервісу-запит рахунку" at bounding box center [504, 238] width 10 height 10
click at [421, 240] on div "Консультація по сервісу-запит рахунку" at bounding box center [410, 239] width 174 height 17
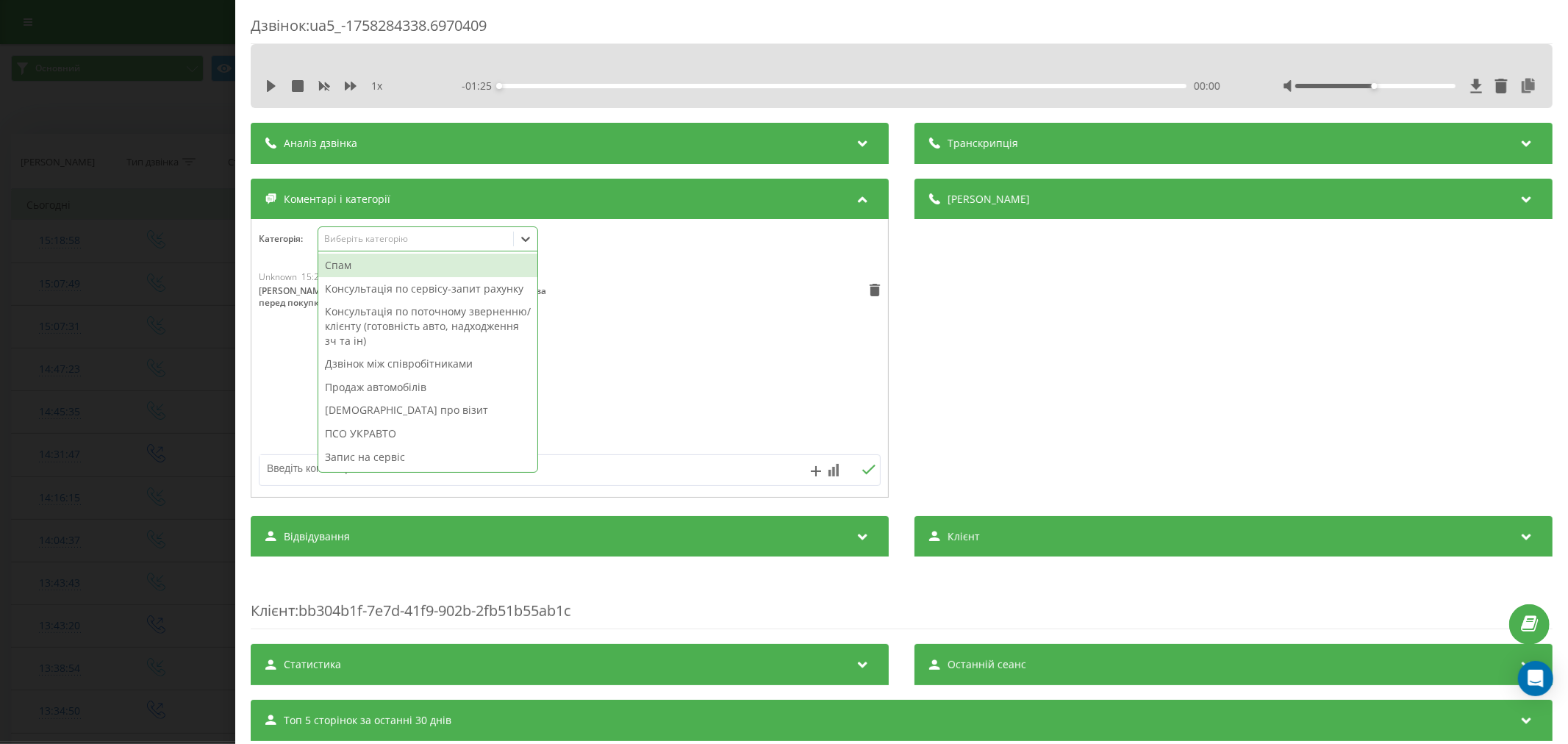
click at [496, 239] on div "Виберіть категорію" at bounding box center [416, 238] width 184 height 11
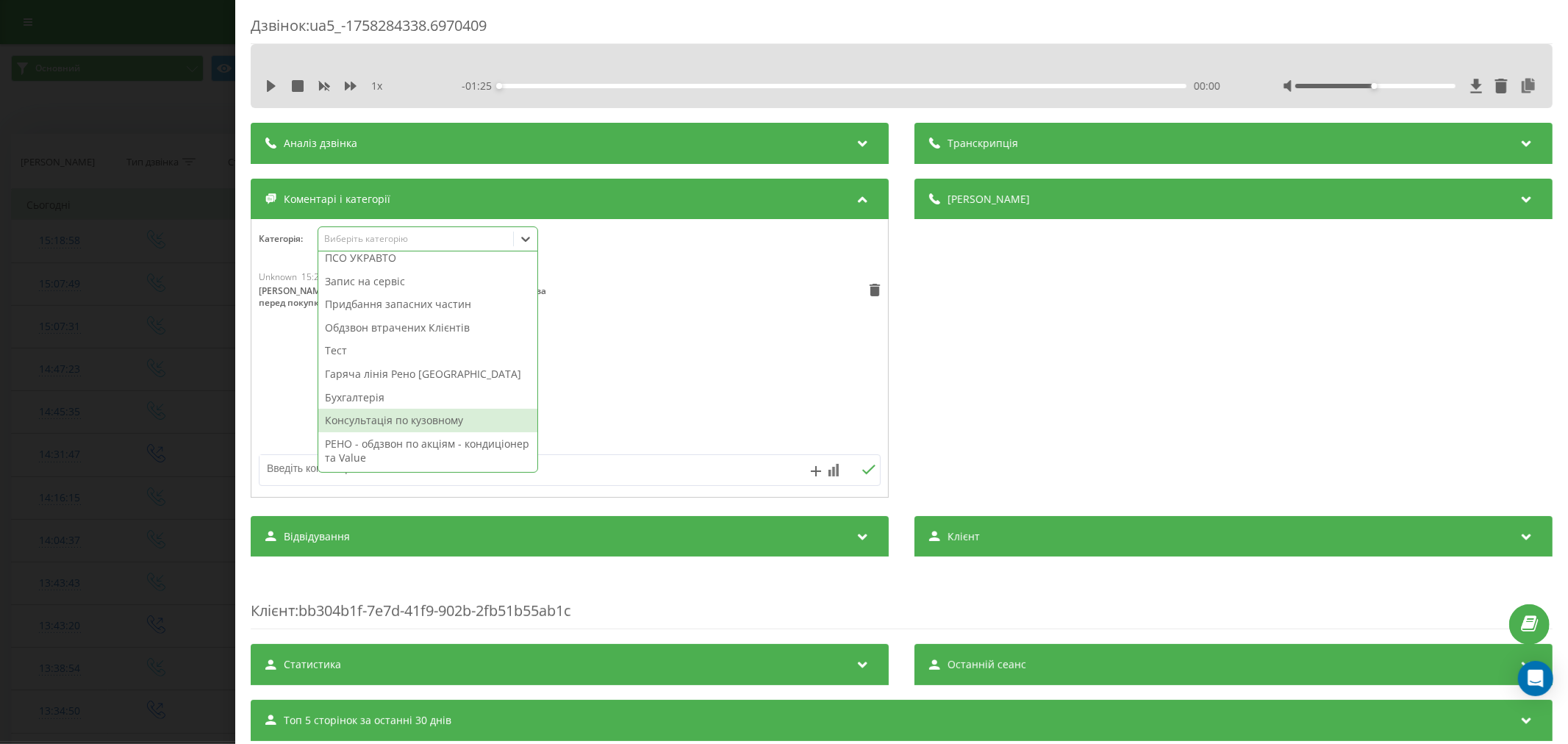
click at [402, 417] on div "Консультація по кузовному" at bounding box center [427, 420] width 219 height 24
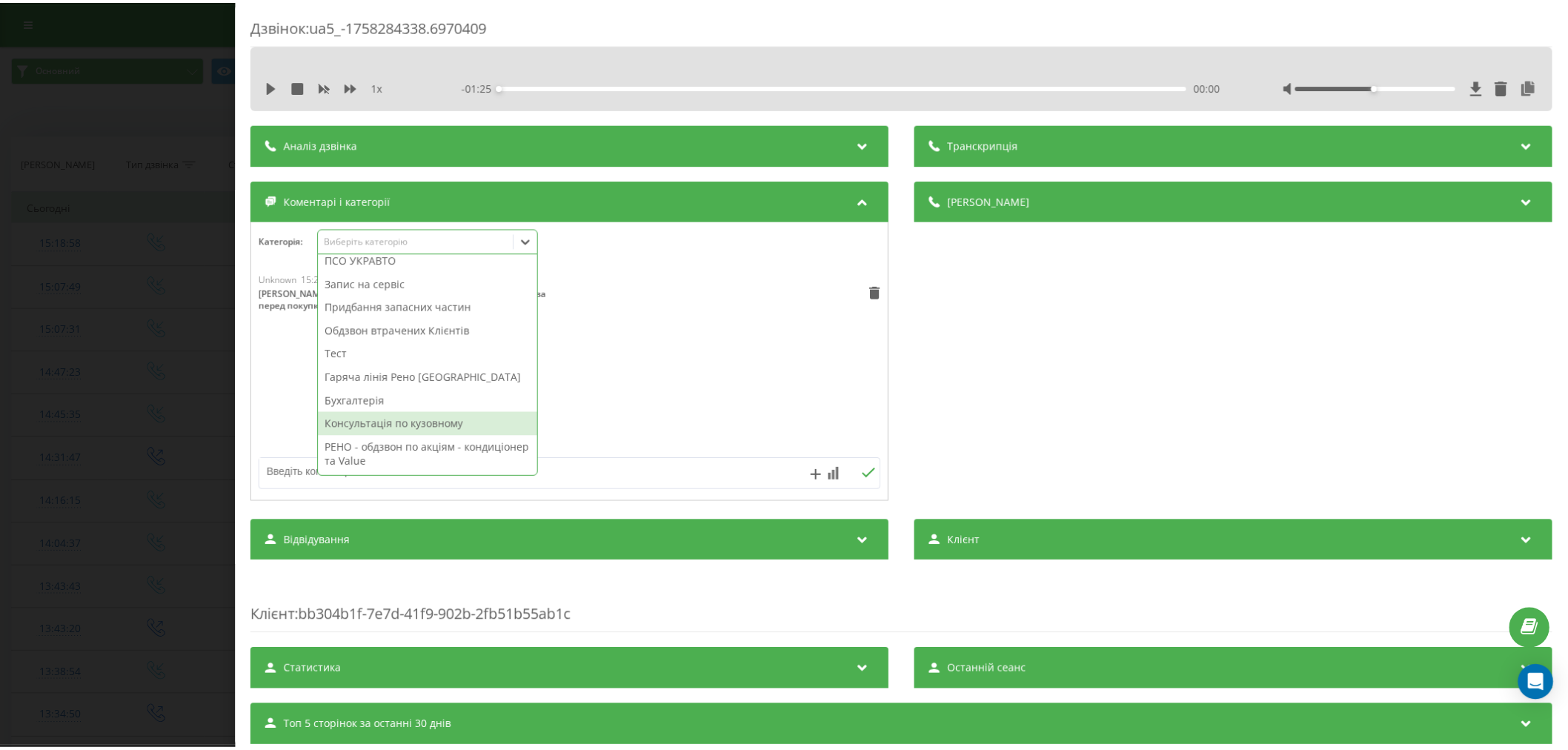
scroll to position [167, 0]
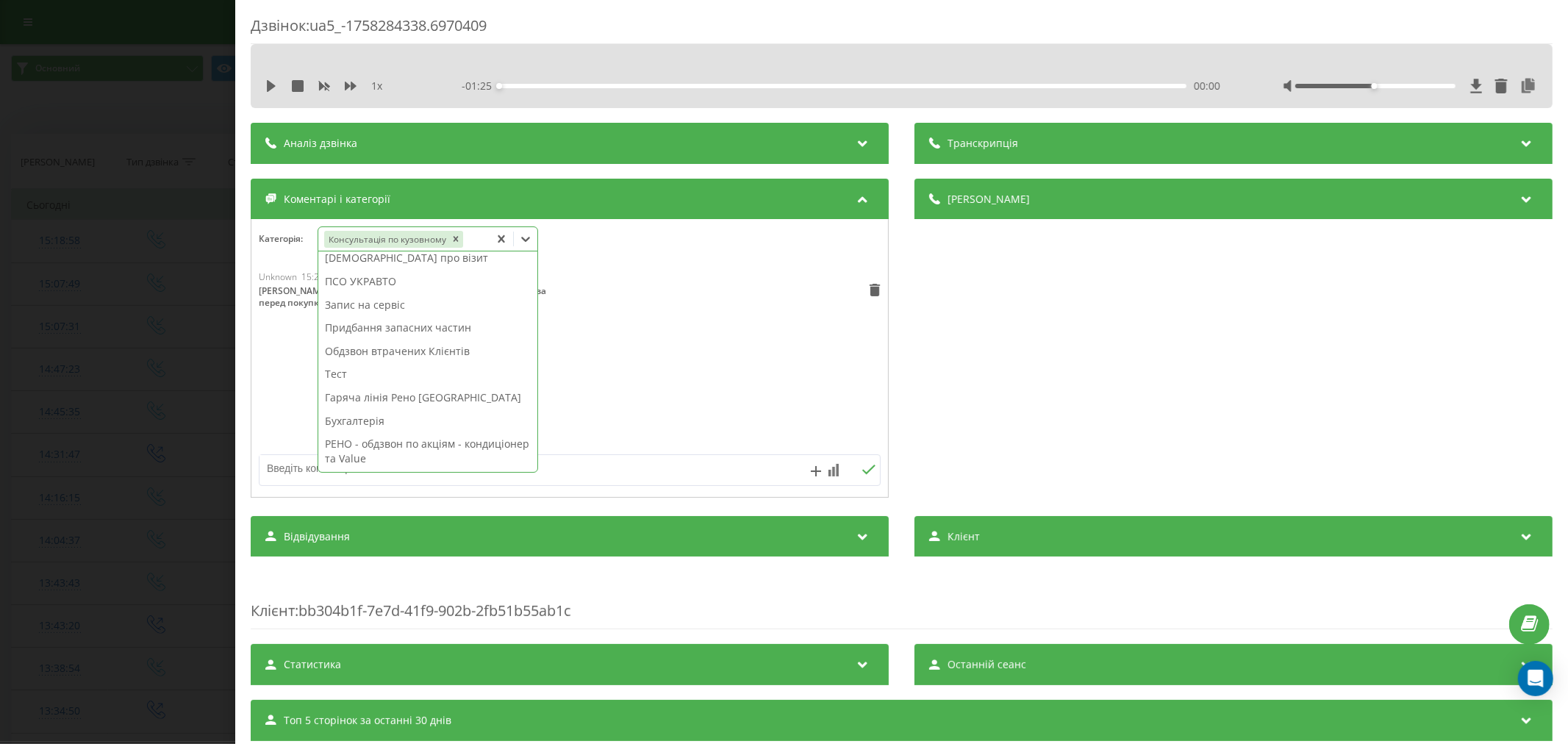
click at [145, 391] on div "Дзвінок : ua5_-1758284338.6970409 1 x - 01:25 00:00 00:00 Транскрипція Для AI-а…" at bounding box center [784, 372] width 1568 height 744
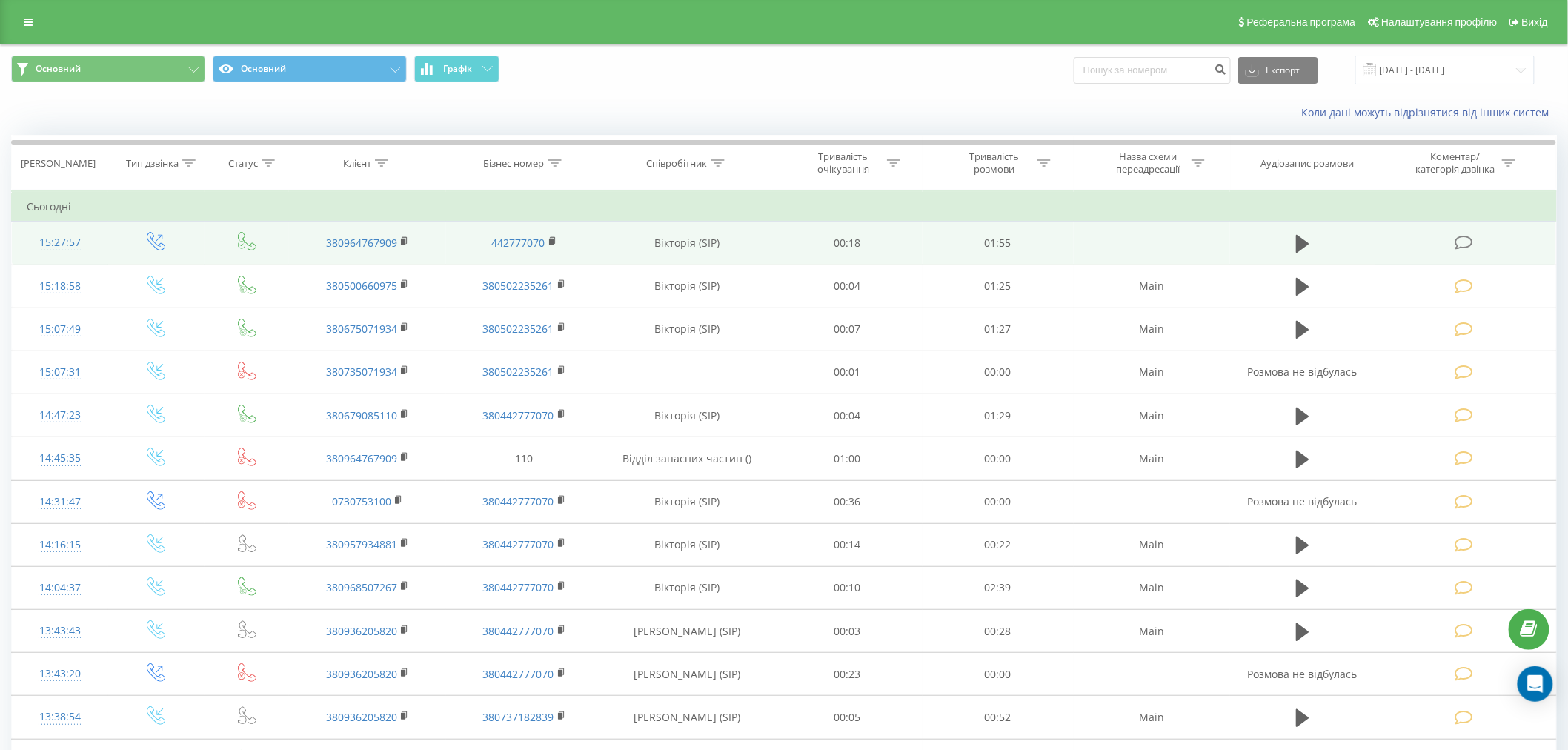
click at [1447, 252] on td at bounding box center [1465, 243] width 181 height 43
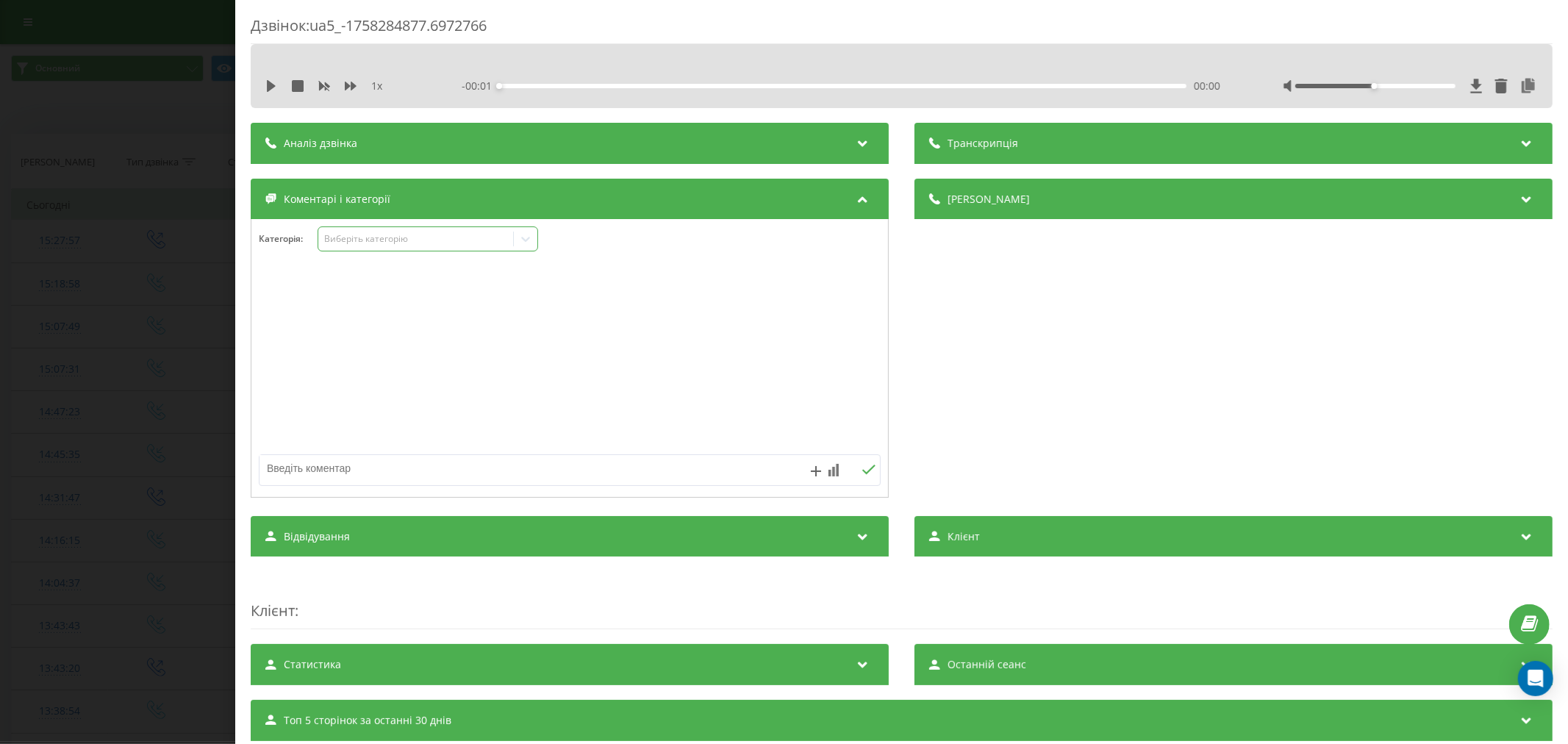
click at [377, 239] on div "Виберіть категорію" at bounding box center [416, 238] width 184 height 11
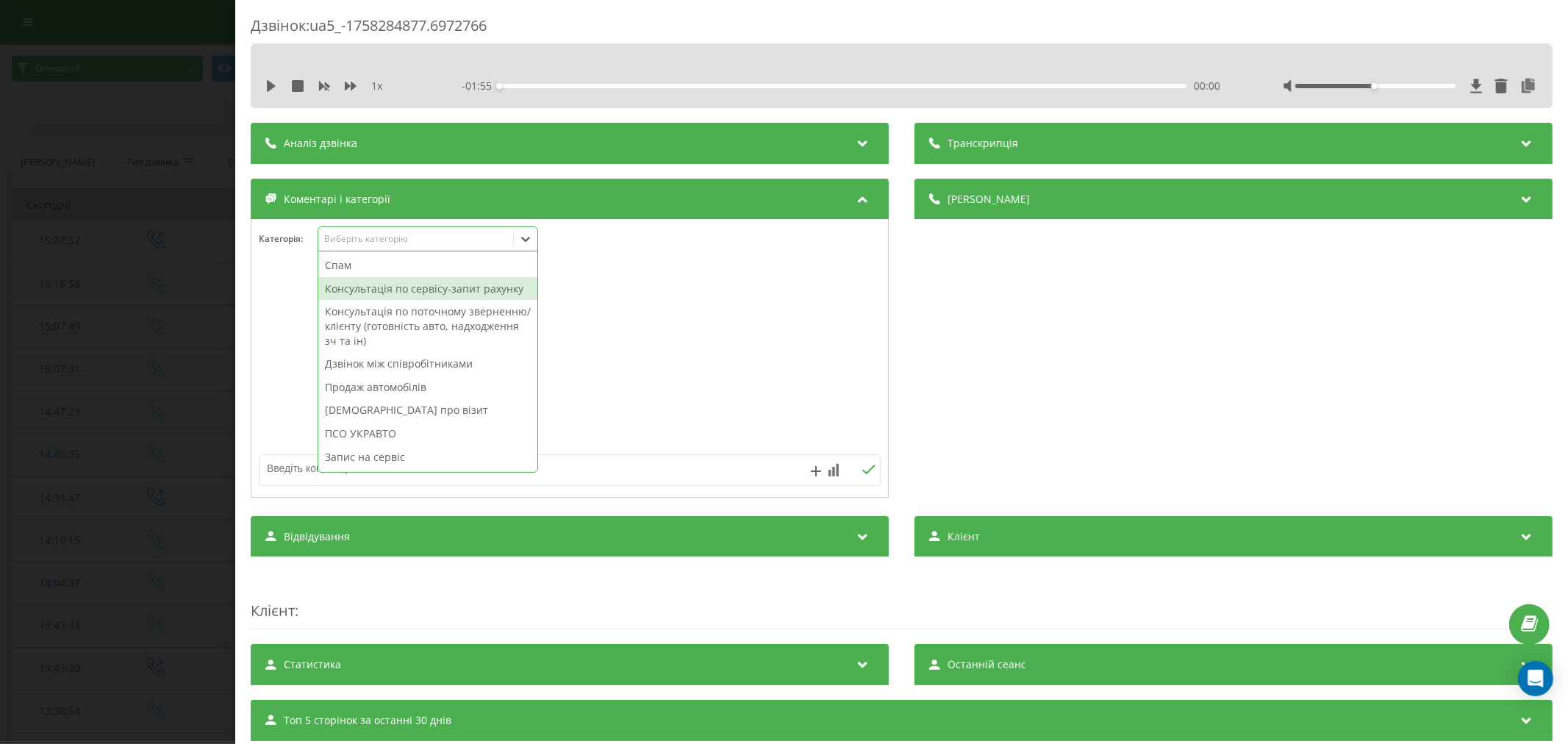
scroll to position [163, 0]
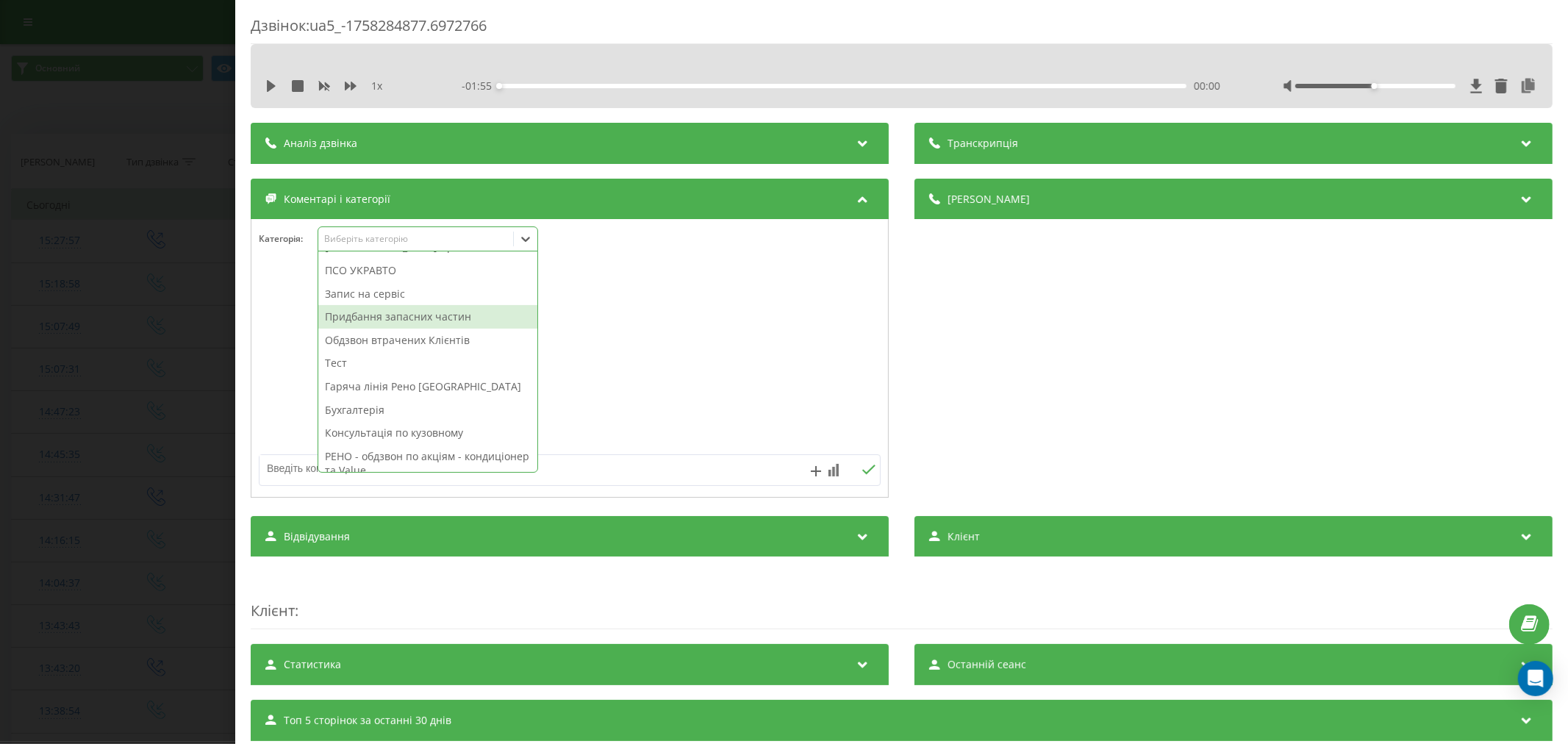
click at [416, 328] on div "Придбання запасних частин" at bounding box center [427, 316] width 219 height 24
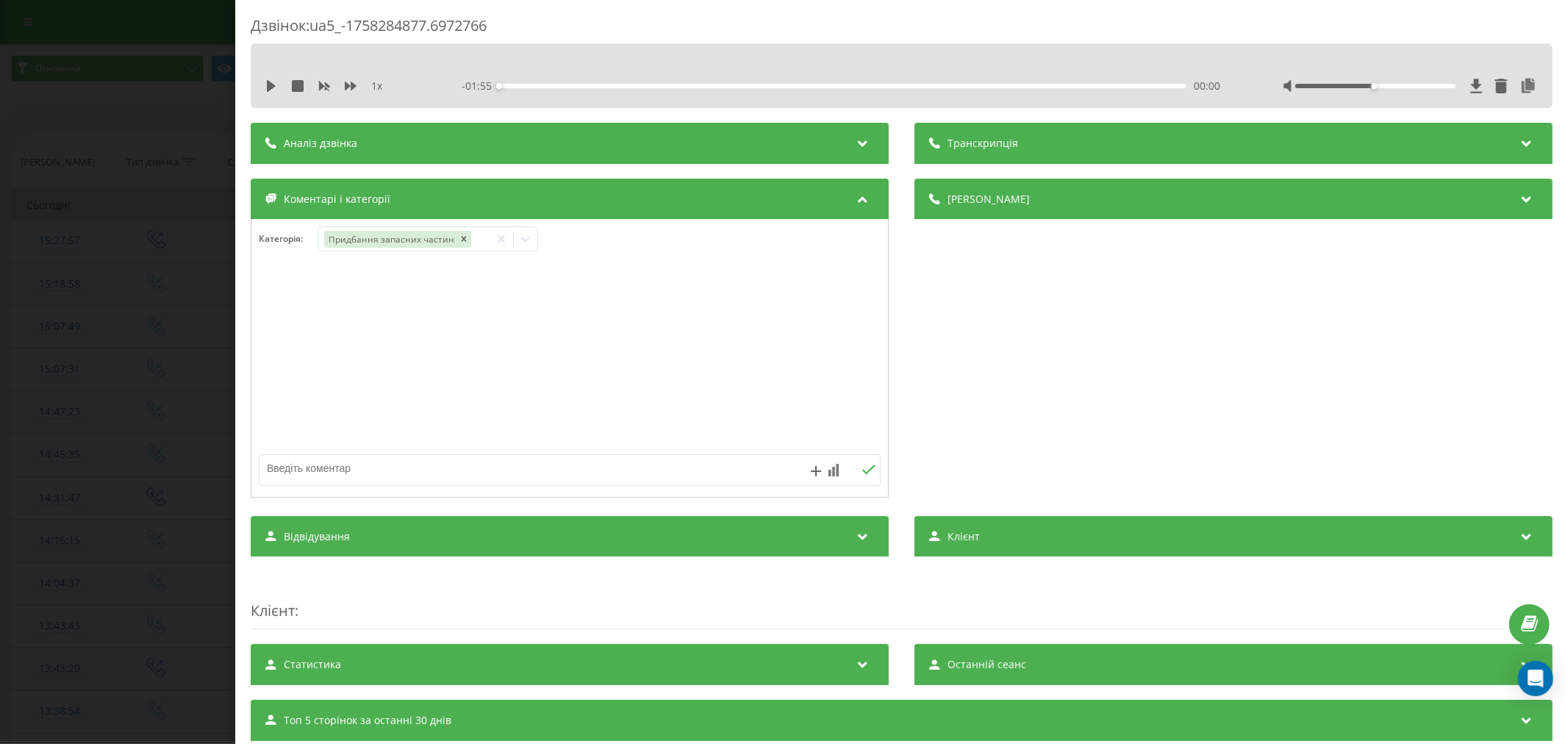
click at [131, 341] on div "Дзвінок : ua5_-1758284877.6972766 1 x - 01:55 00:00 00:00 Транскрипція Для AI-а…" at bounding box center [784, 372] width 1568 height 744
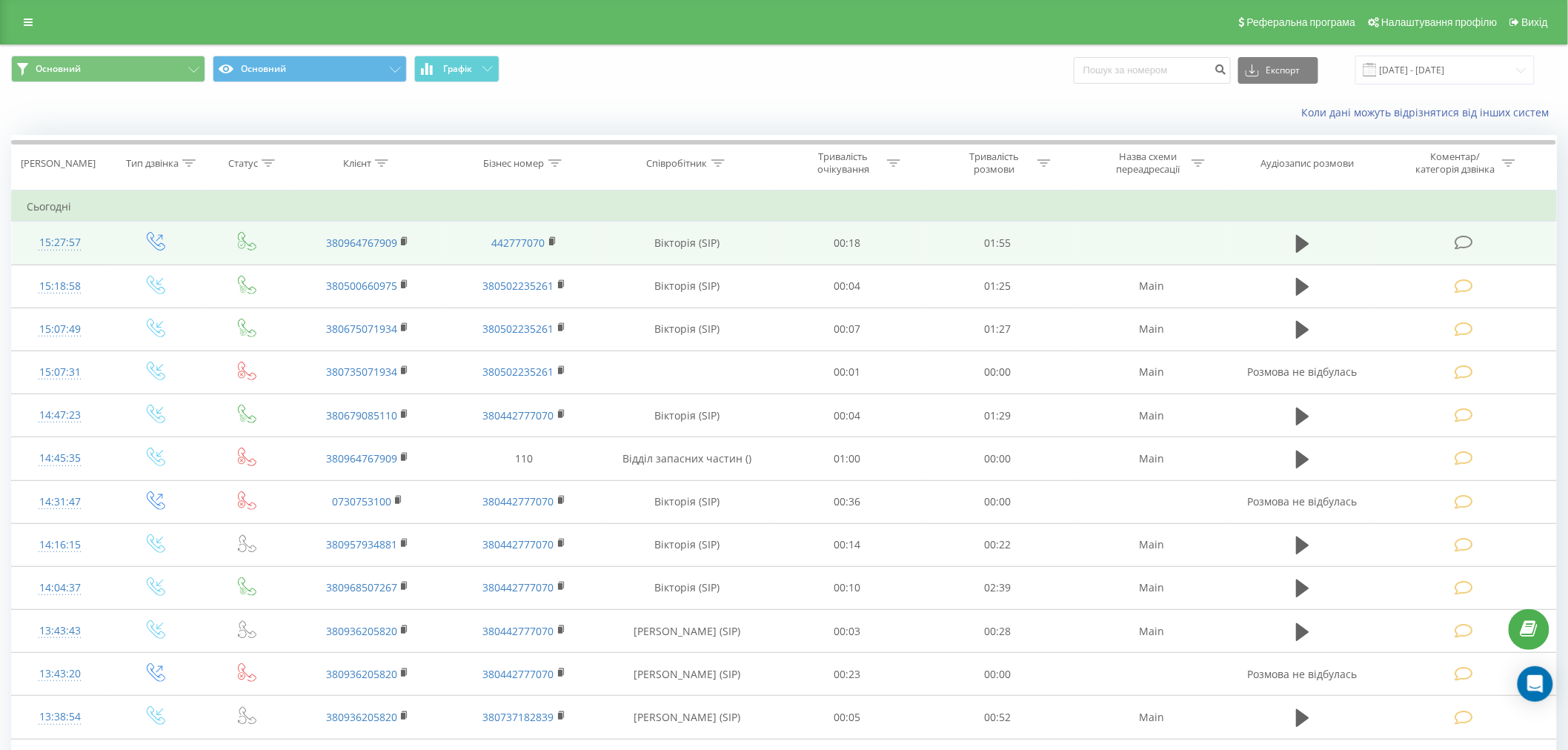
click at [1469, 243] on icon at bounding box center [1463, 242] width 18 height 15
click at [1463, 243] on icon at bounding box center [1463, 242] width 18 height 15
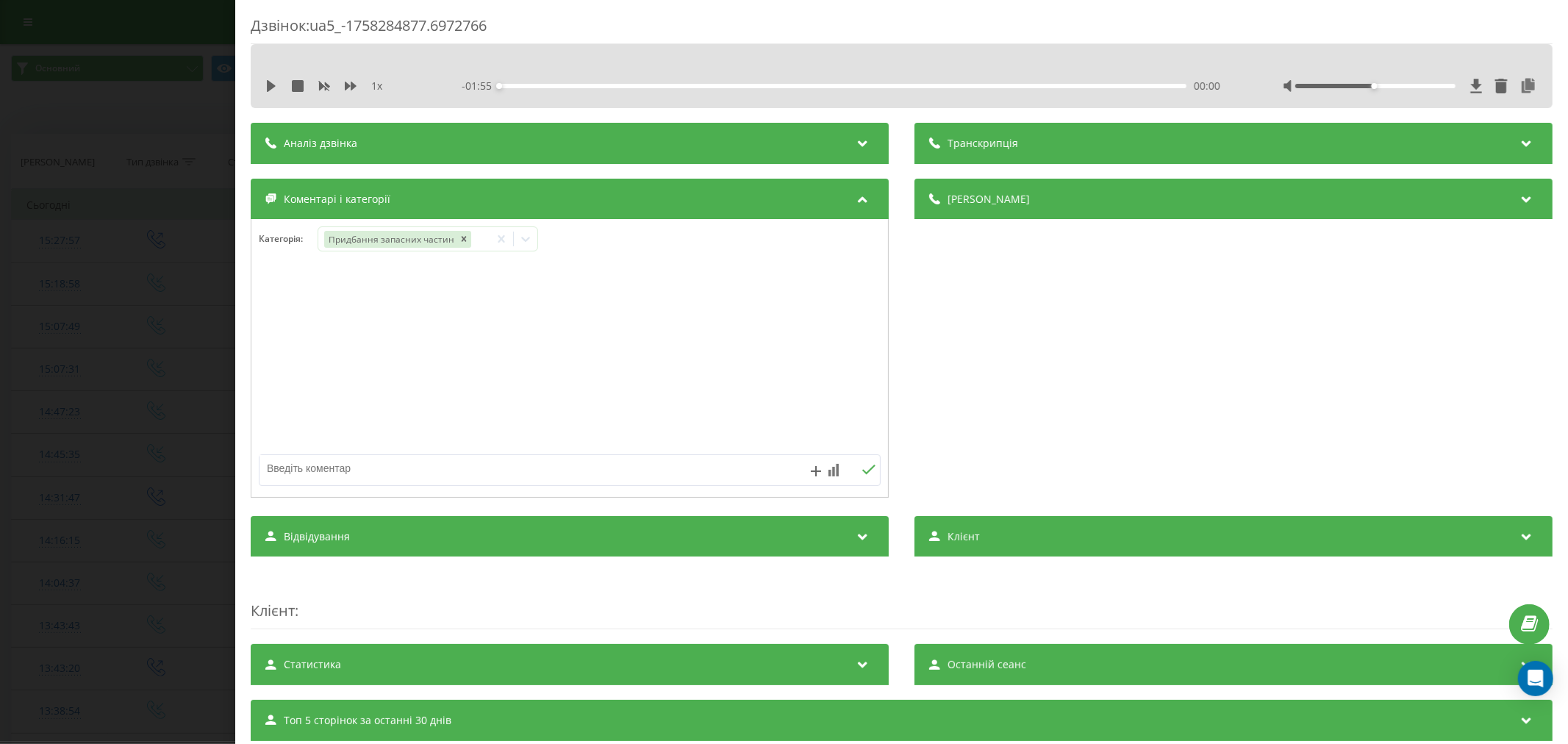
click at [353, 465] on textarea at bounding box center [507, 468] width 496 height 27
type textarea "докатка, органайзер, акб"
click at [122, 365] on div "Дзвінок : ua5_-1758284877.6972766 1 x - 01:55 00:00 00:00 Транскрипція Для AI-а…" at bounding box center [784, 372] width 1568 height 744
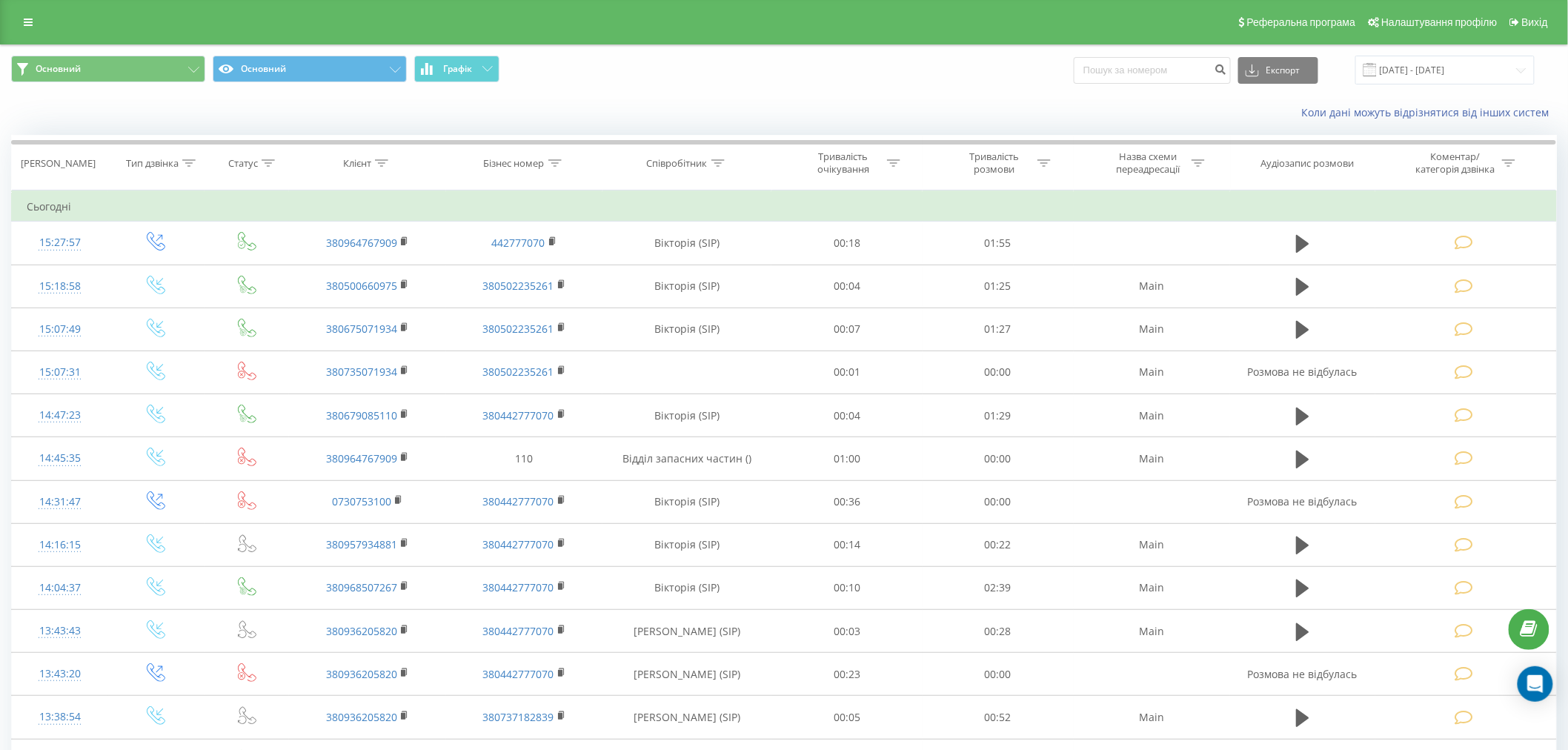
drag, startPoint x: 305, startPoint y: 116, endPoint x: 298, endPoint y: 110, distance: 9.2
click at [305, 116] on div "Коли дані можуть відрізнятися вiд інших систем" at bounding box center [784, 112] width 1566 height 35
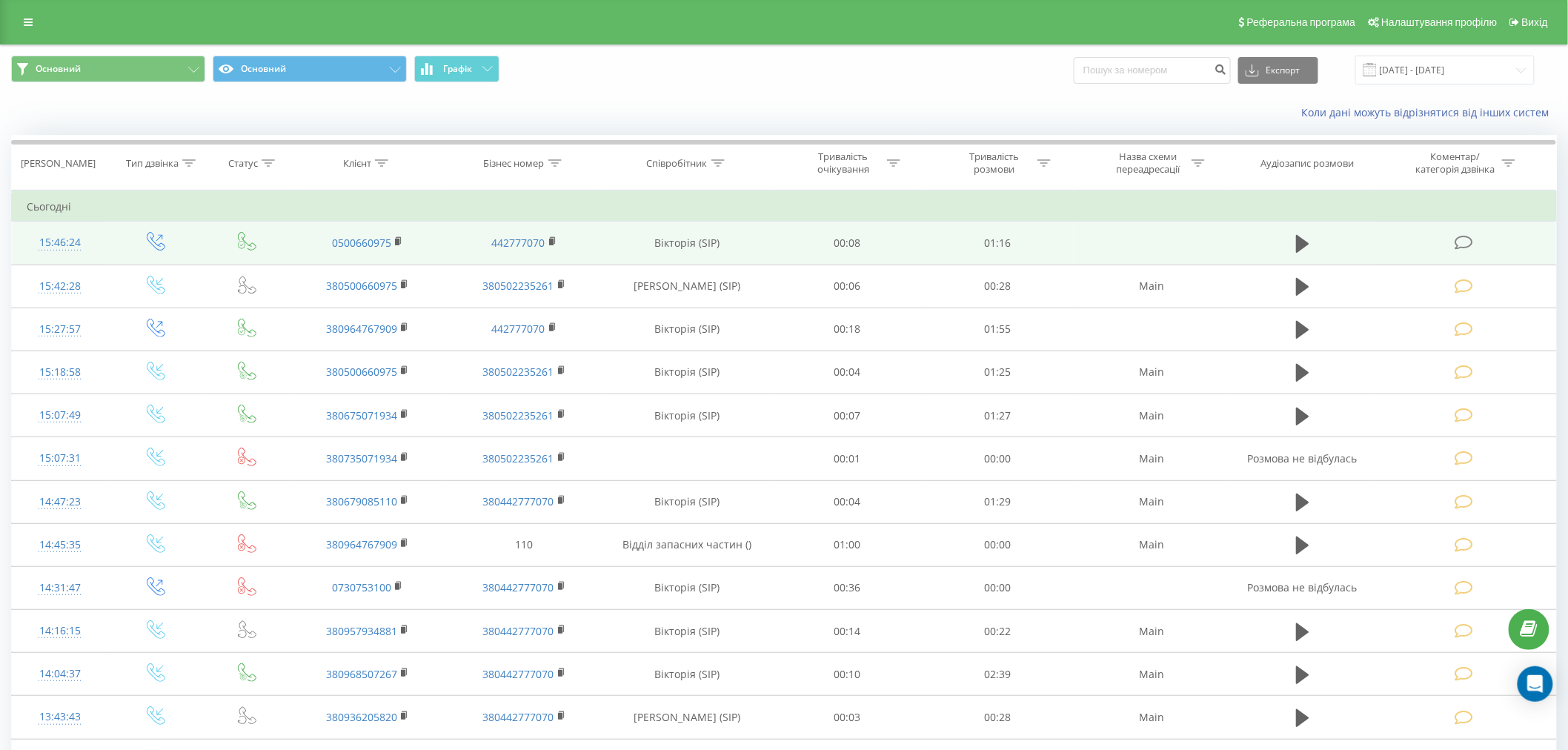
click at [1449, 239] on td at bounding box center [1465, 243] width 181 height 43
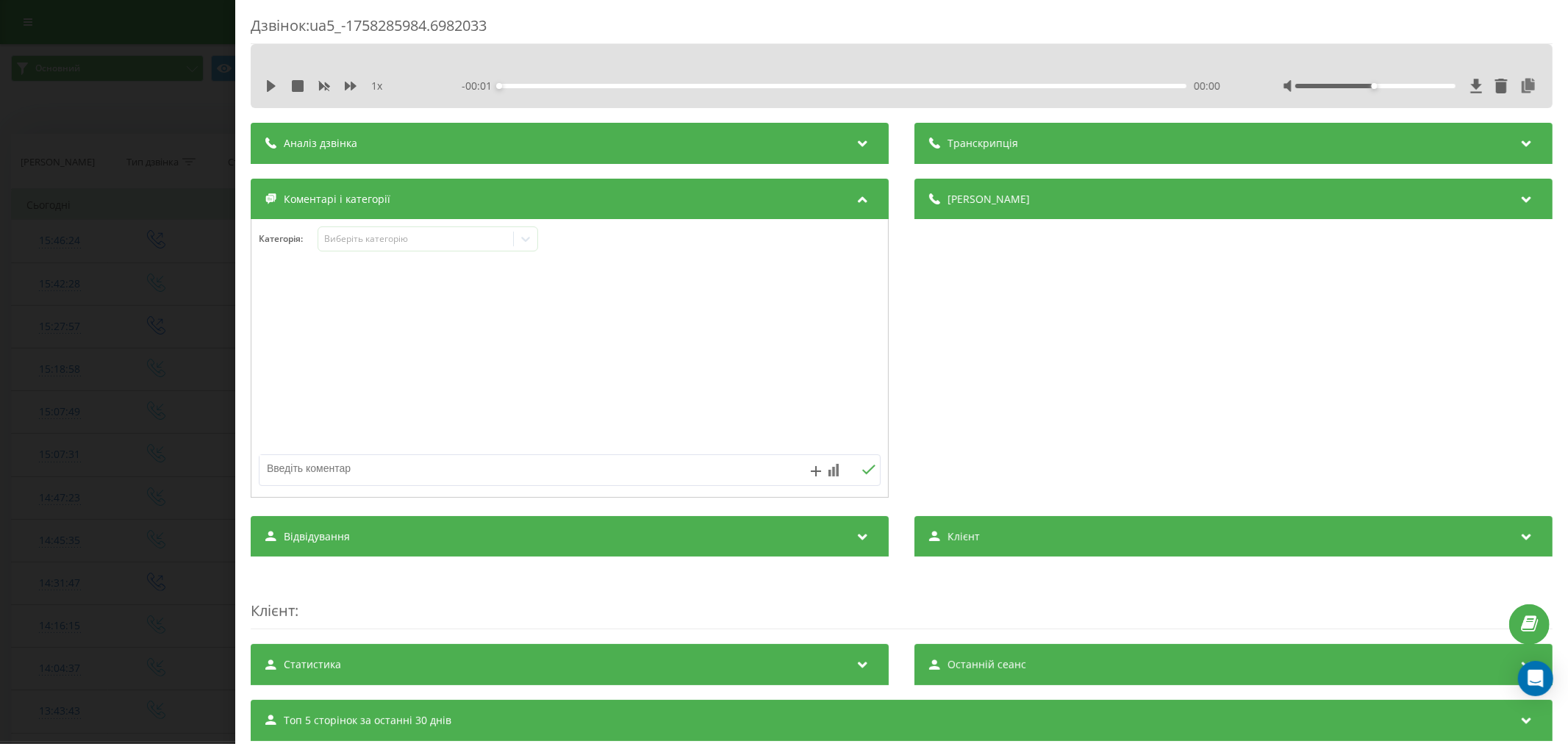
click at [347, 258] on div "Категорія : Виберіть категорію" at bounding box center [569, 249] width 637 height 44
drag, startPoint x: 353, startPoint y: 239, endPoint x: 358, endPoint y: 247, distance: 9.4
click at [354, 239] on div "Виберіть категорію" at bounding box center [416, 238] width 184 height 11
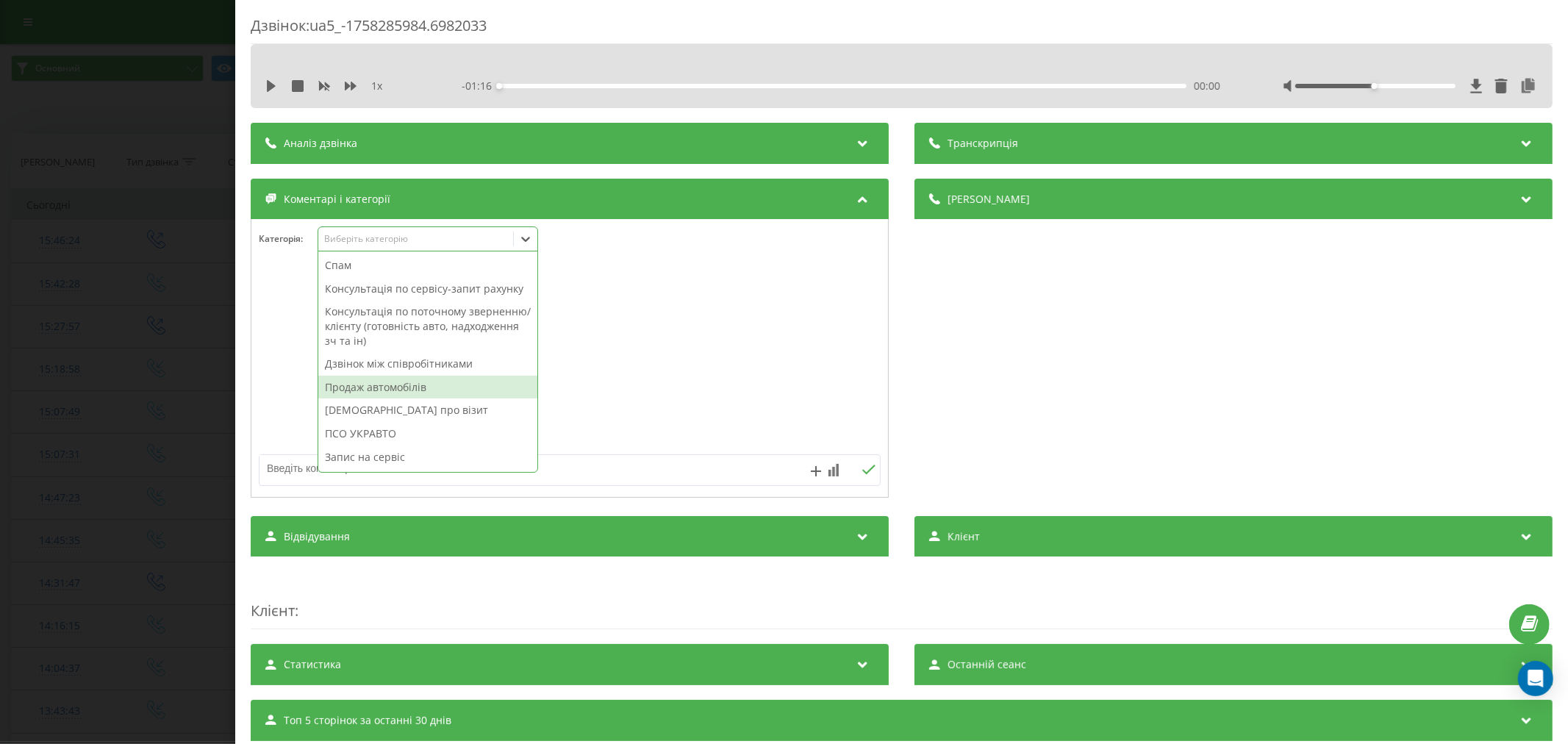
scroll to position [188, 0]
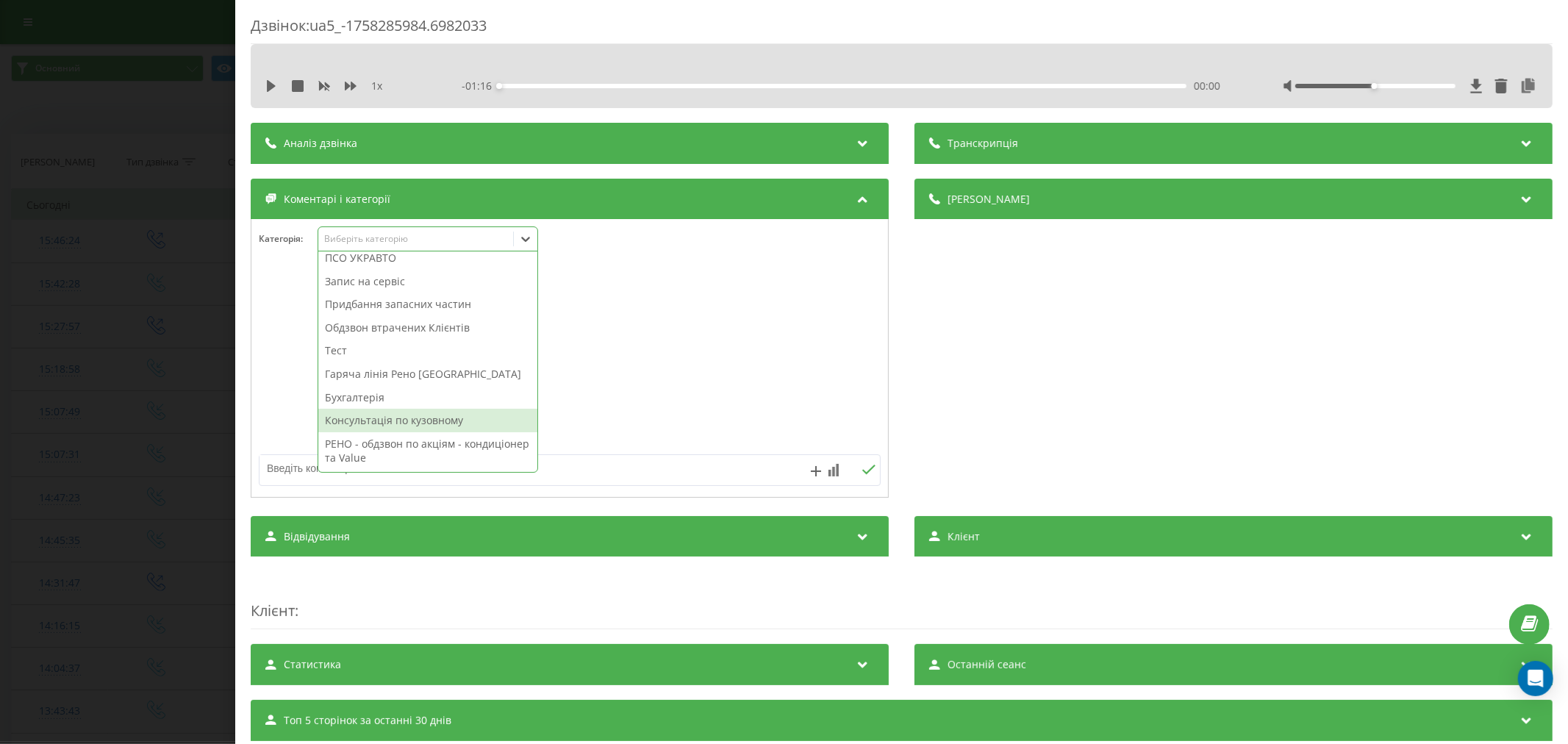
click at [430, 418] on div "Консультація по кузовному" at bounding box center [427, 420] width 219 height 24
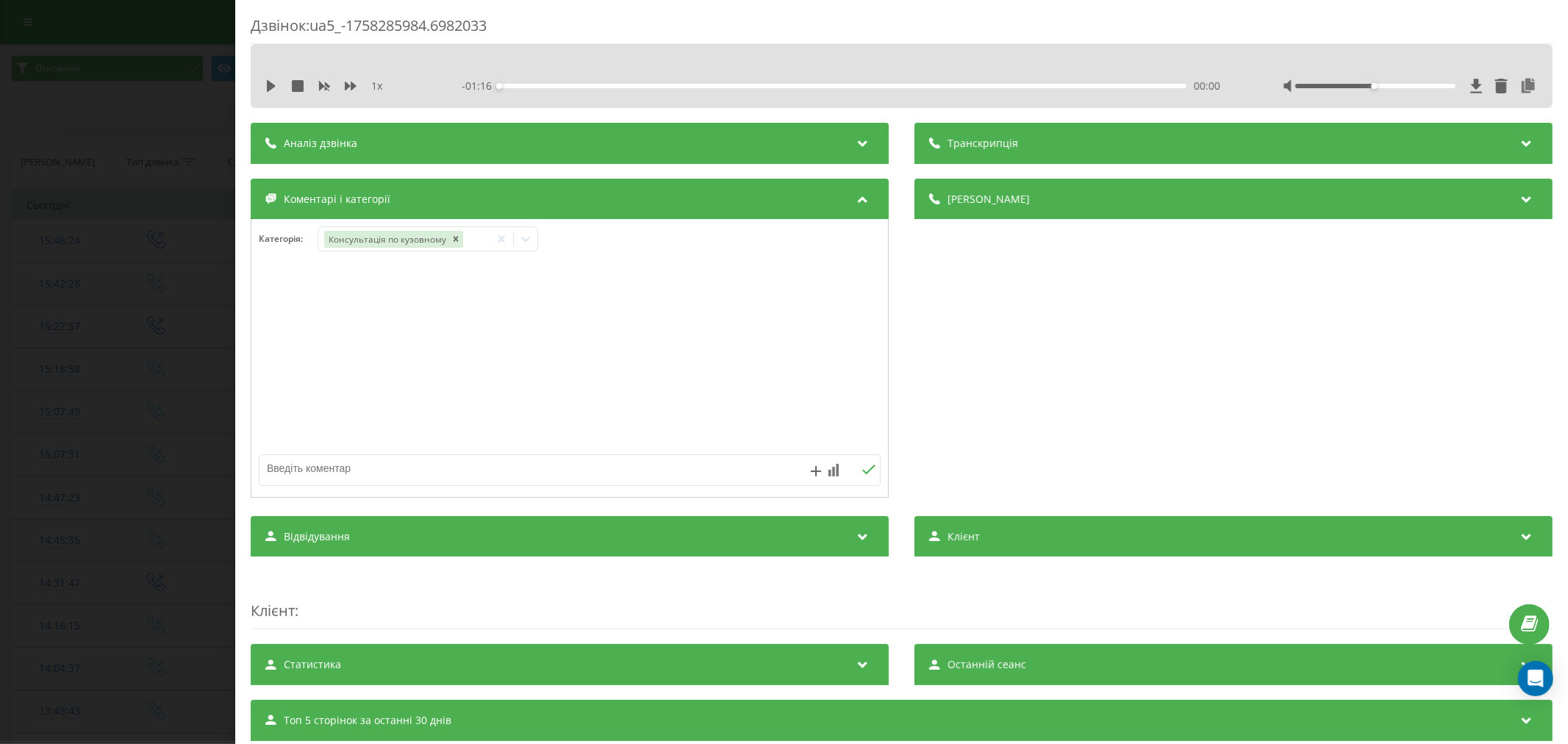
click at [290, 469] on textarea at bounding box center [507, 468] width 496 height 27
paste textarea "Кл – Дмитро № - 380500660975 А\м – нісан рог, 2018р, 2.5 варіатор Питання: хоче…"
type textarea "Кл – Дмитро № - 380500660975 А\м – нісан рог, 2018р, 2.5 варіатор Питання: хоче…"
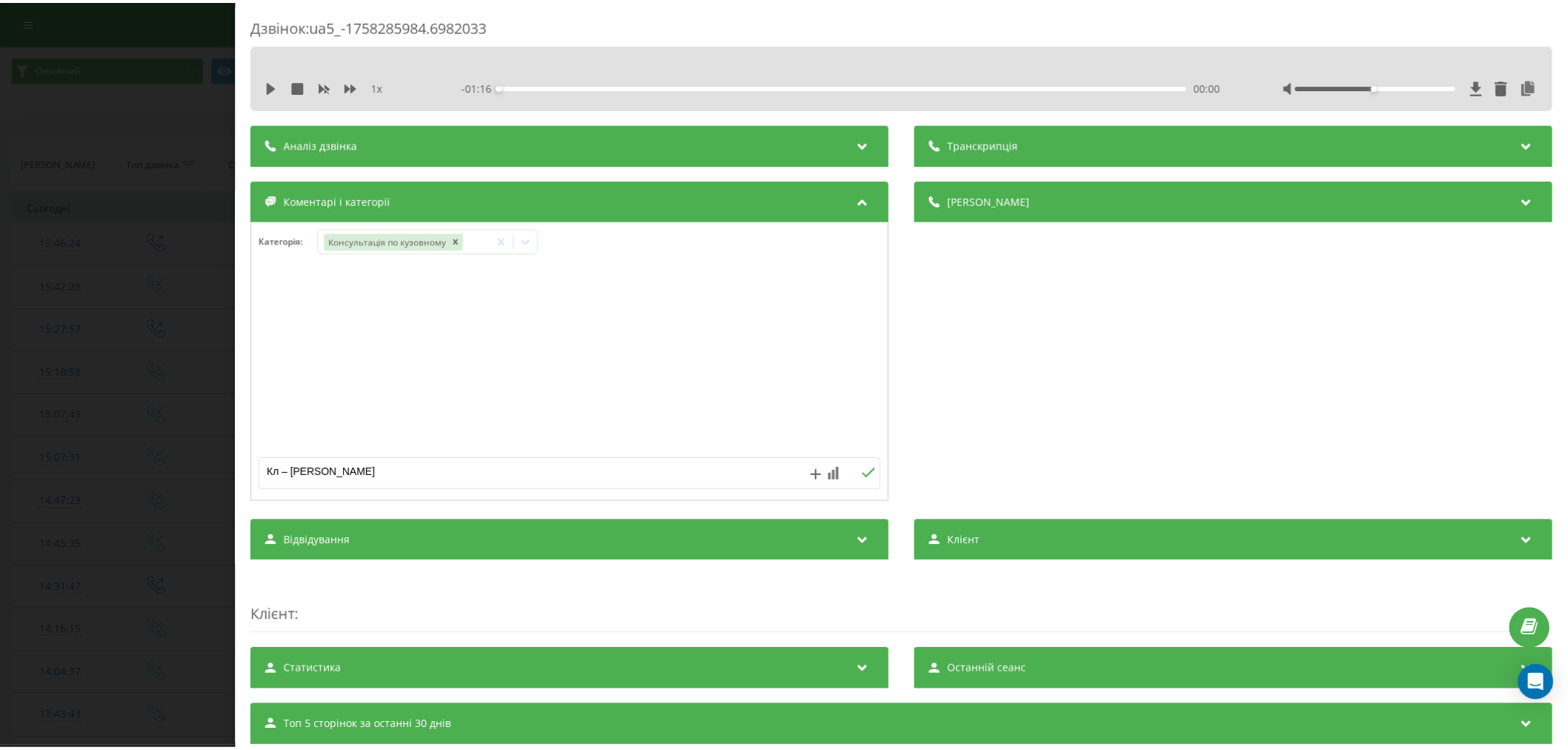
scroll to position [64, 0]
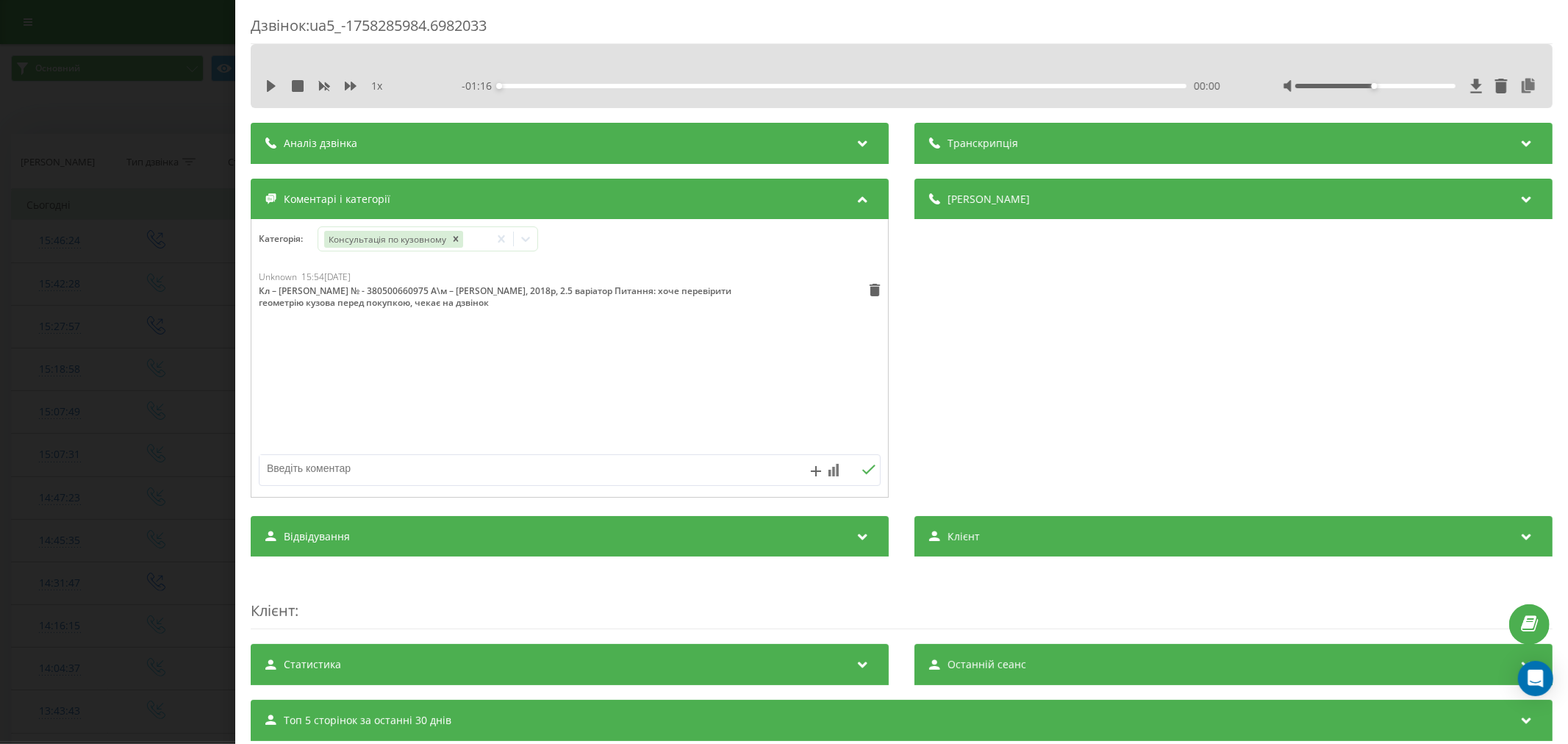
click at [33, 368] on div "Дзвінок : ua5_-1758285984.6982033 1 x - 01:16 00:00 00:00 Транскрипція Для AI-а…" at bounding box center [784, 372] width 1568 height 744
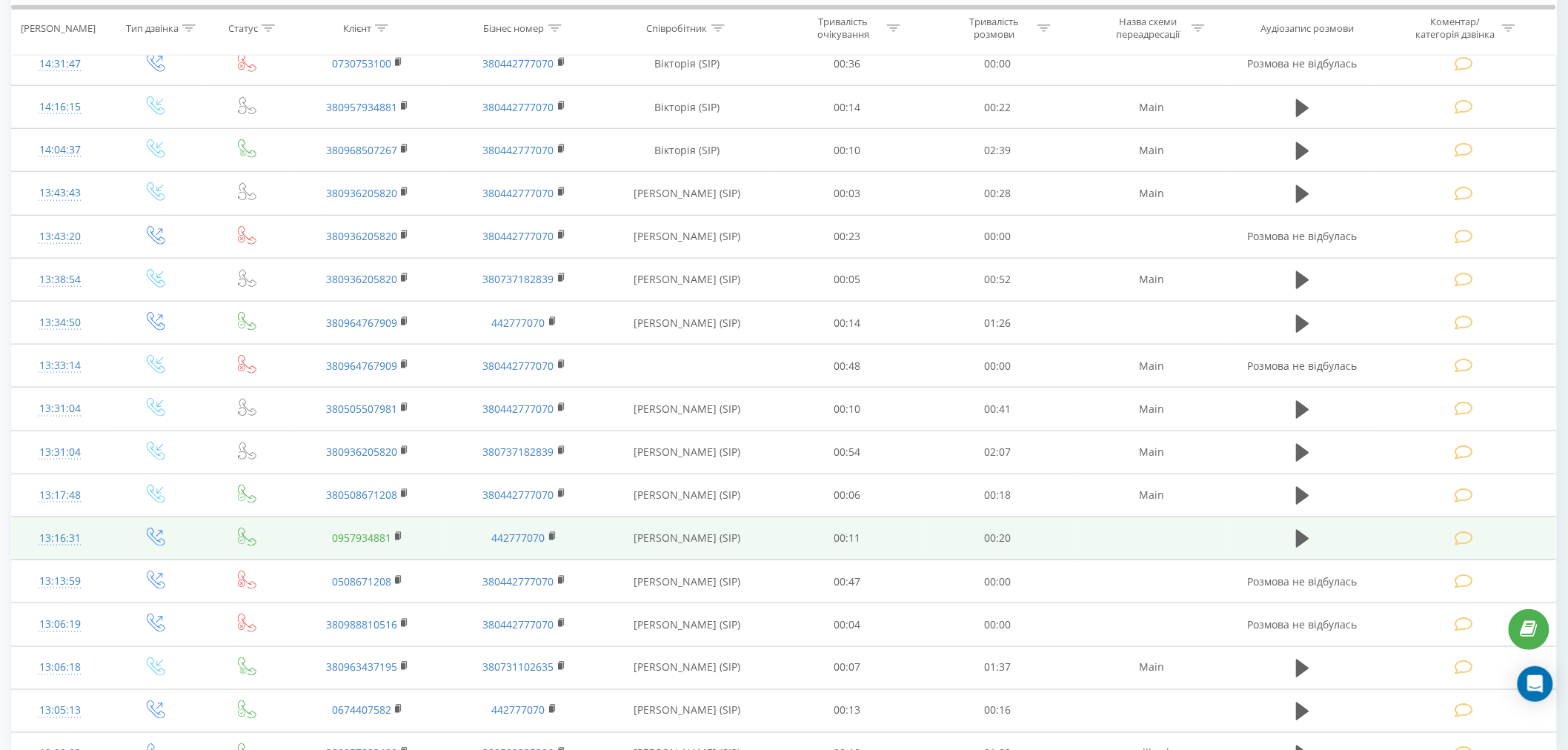
scroll to position [442, 0]
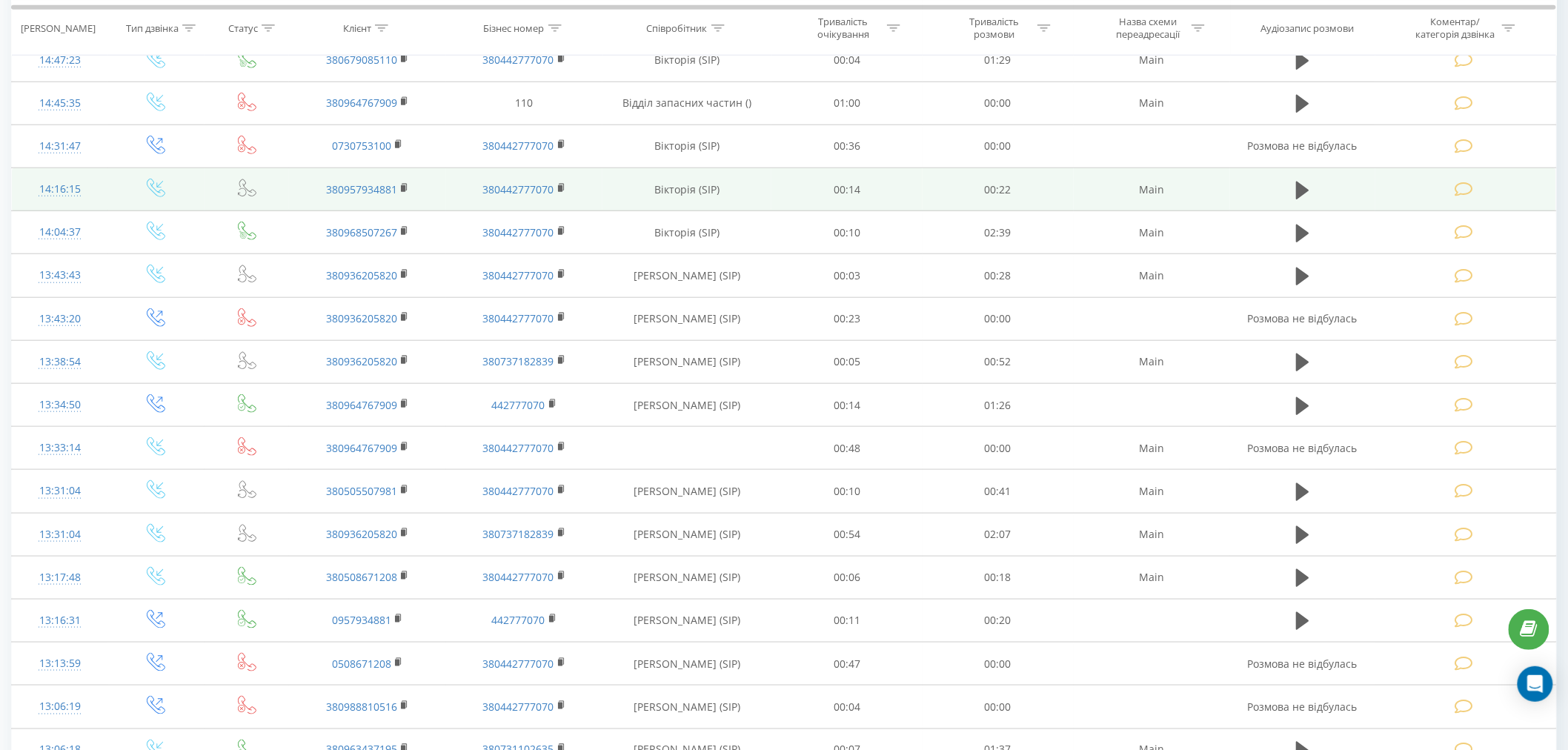
click at [1439, 187] on td at bounding box center [1465, 189] width 181 height 43
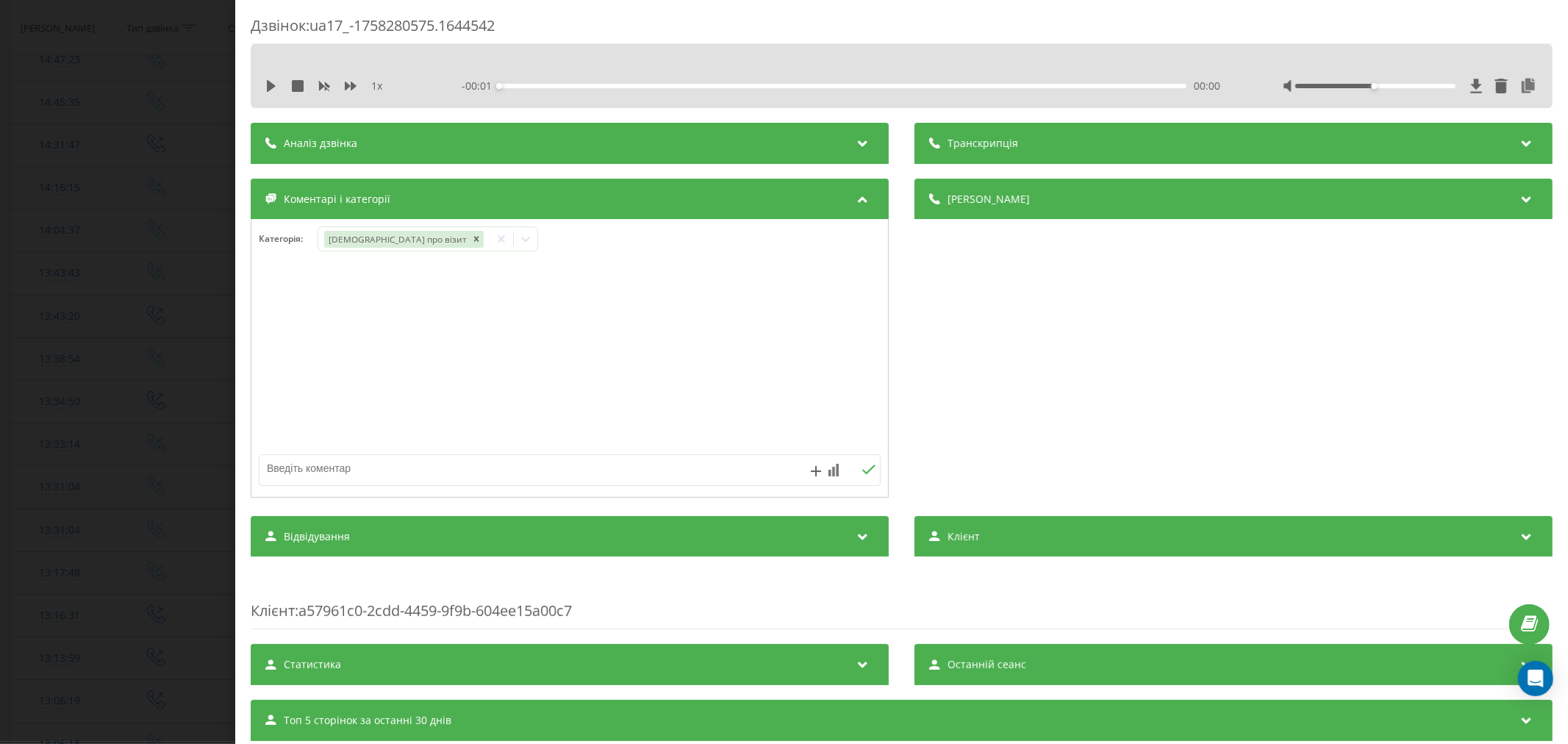
click at [191, 373] on div "Дзвінок : ua17_-1758280575.1644542 1 x - 00:01 00:00 00:00 Транскрипція Для AI-…" at bounding box center [784, 372] width 1568 height 744
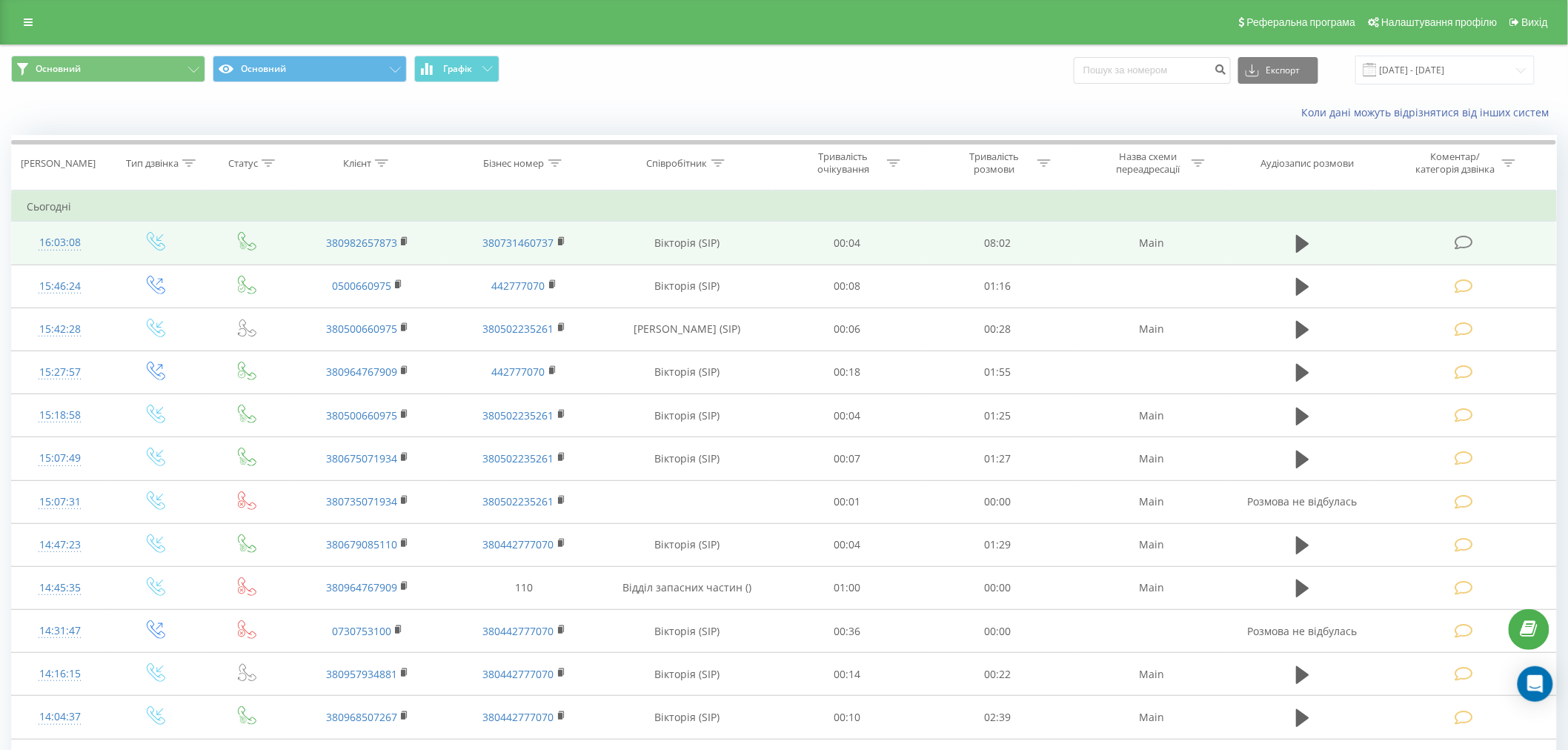
click at [1461, 241] on icon at bounding box center [1463, 242] width 18 height 15
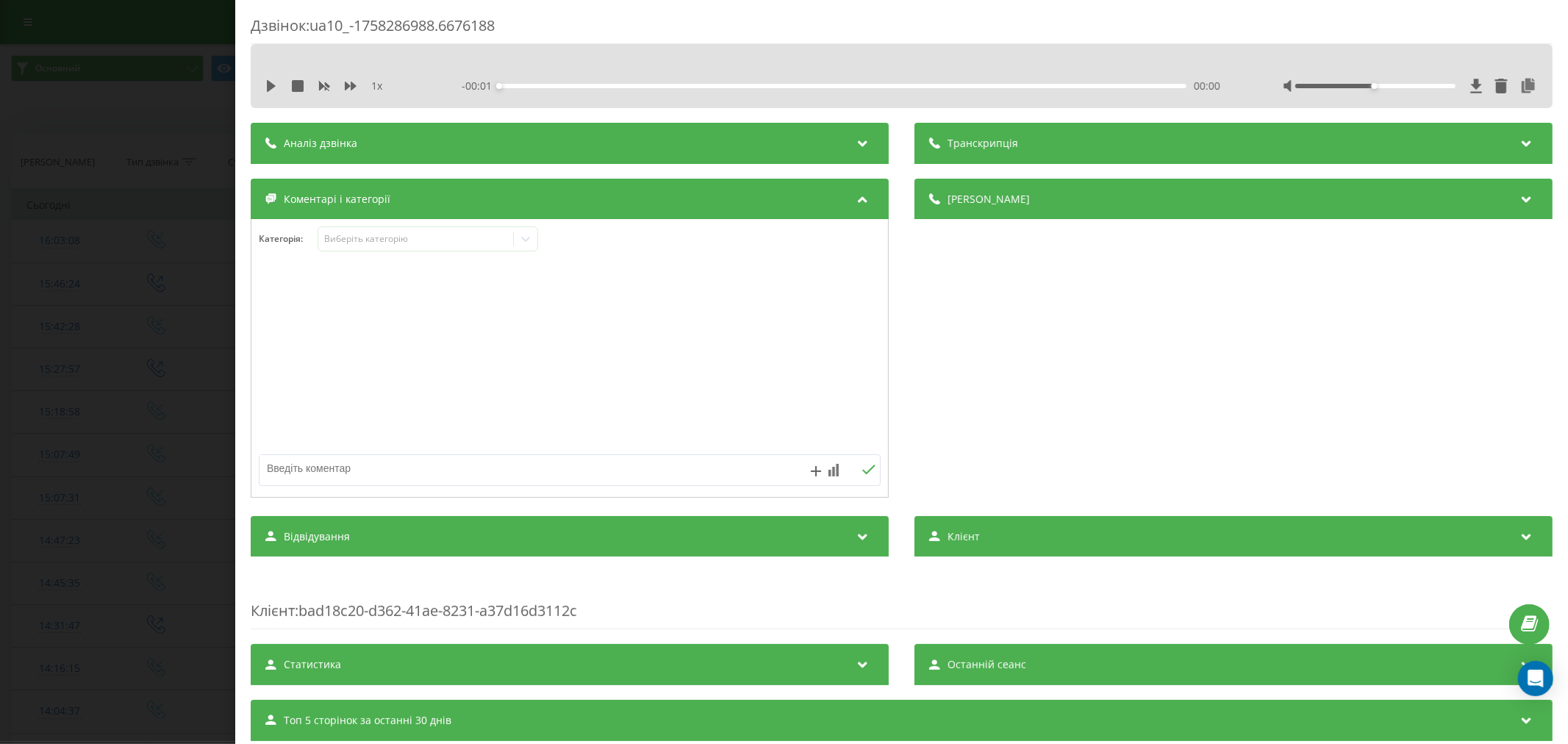
click at [379, 226] on div "Категорія : Виберіть категорію" at bounding box center [569, 358] width 638 height 278
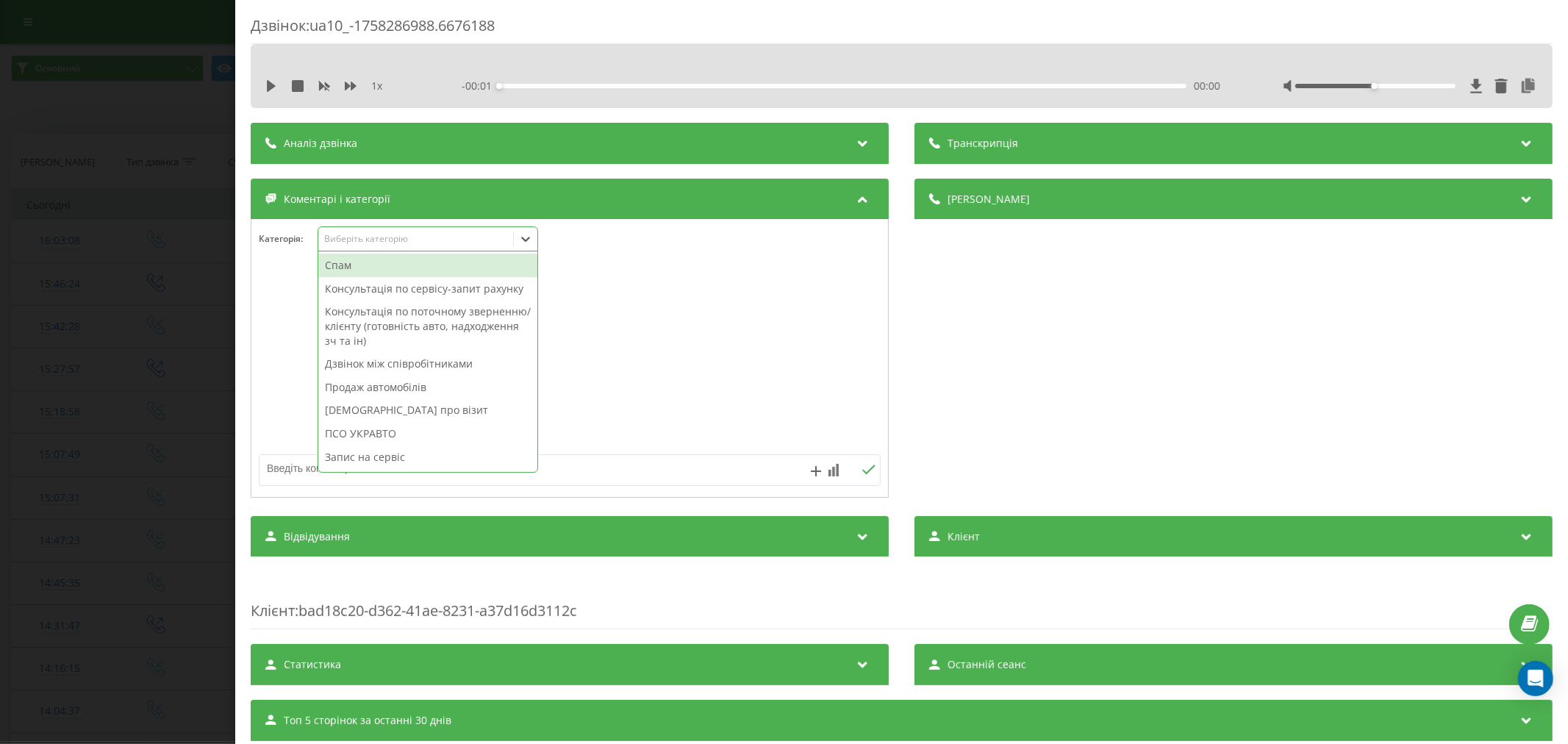
click at [377, 245] on div "Виберіть категорію" at bounding box center [416, 238] width 184 height 11
click at [373, 463] on div "Запис на сервіс" at bounding box center [427, 456] width 219 height 24
click at [282, 467] on textarea at bounding box center [507, 468] width 496 height 27
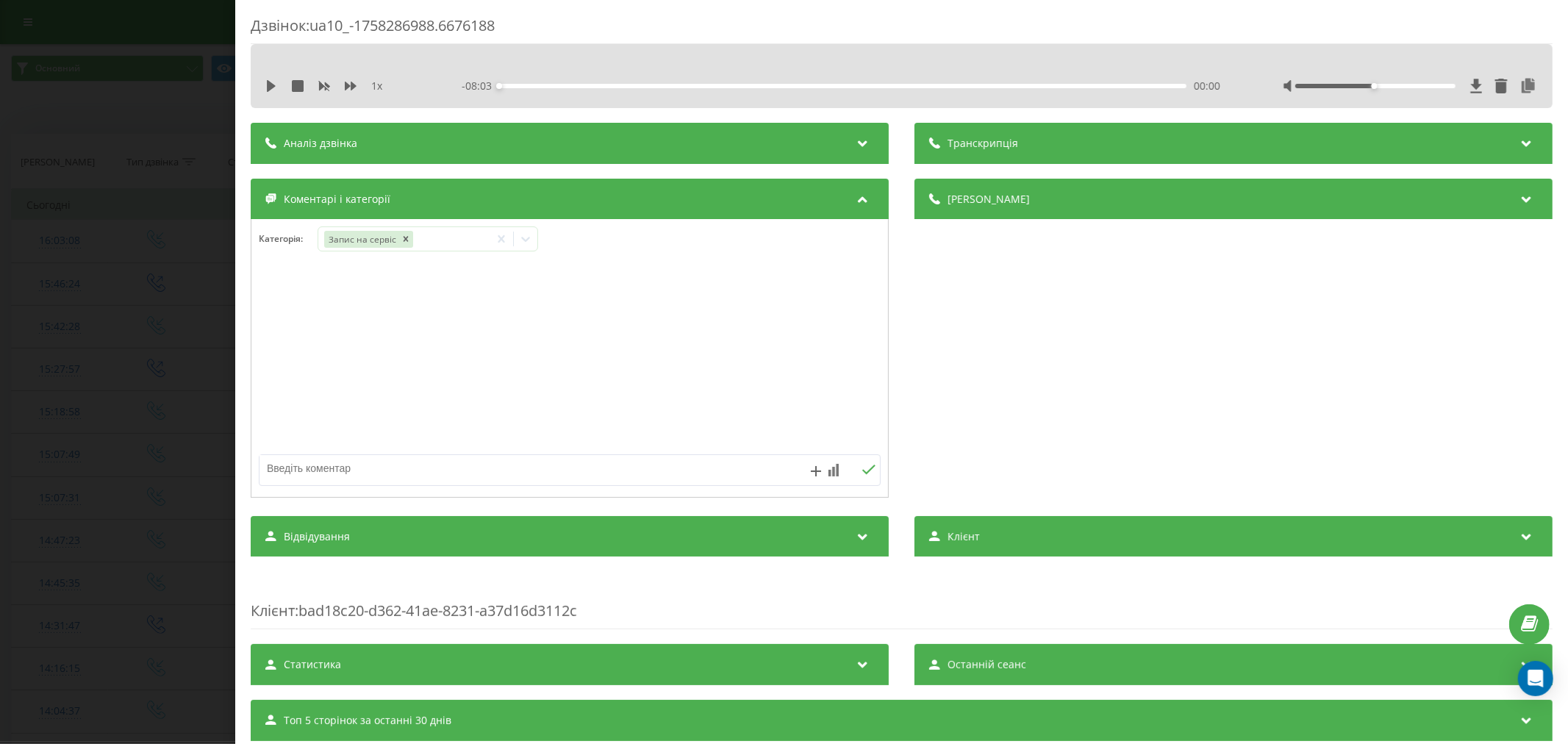
click at [353, 480] on textarea at bounding box center [507, 468] width 496 height 27
paste textarea "23.09 на 12:00"
type textarea "23.09 на 12:00 ТО-7"
click at [480, 479] on textarea at bounding box center [507, 468] width 496 height 27
click at [552, 471] on textarea "реквізити по ТОВ має відправити, аби перевірити наявністьдоговору" at bounding box center [507, 468] width 496 height 27
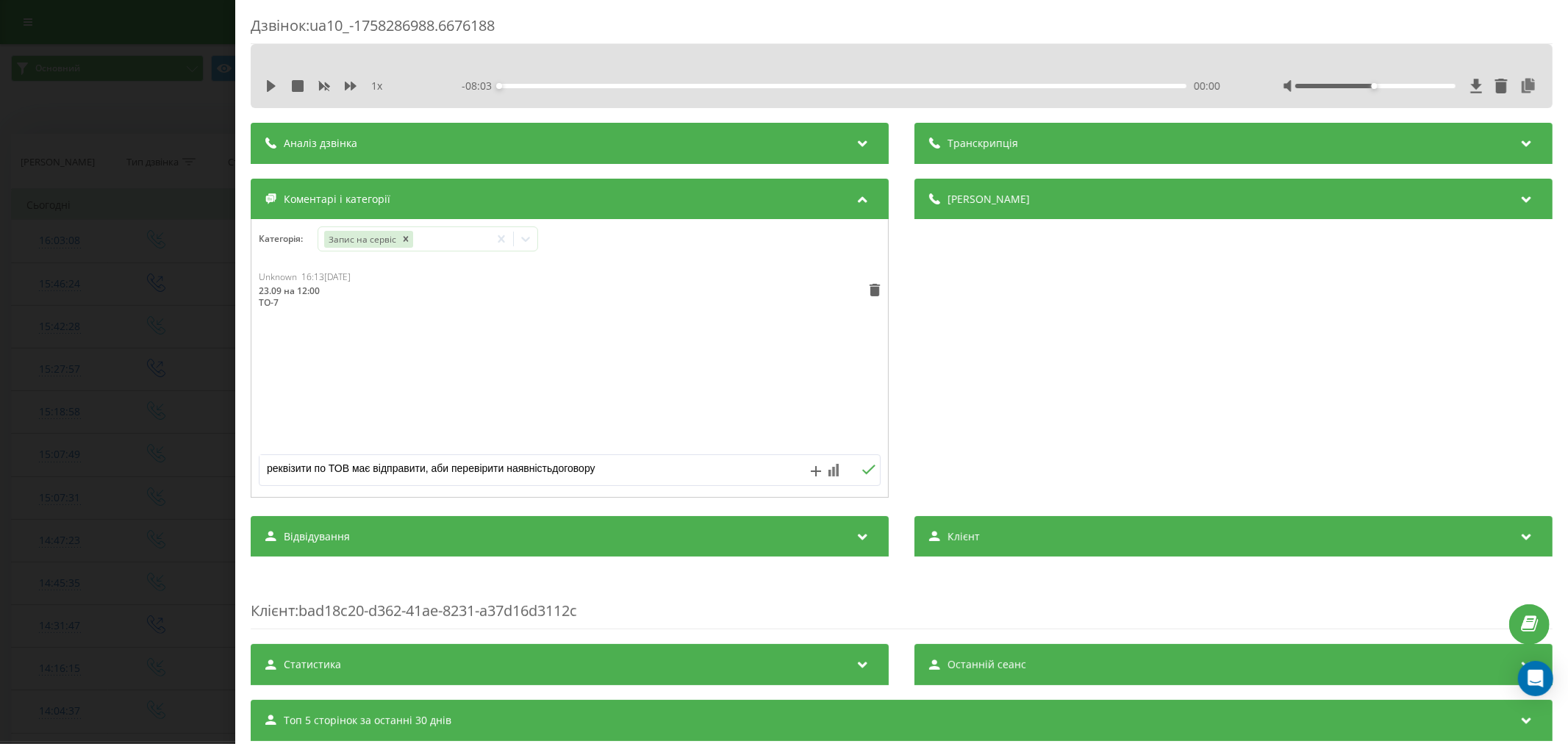
type textarea "реквізити по ТОВ має відправити, аби перевірити наявність договору"
click at [621, 475] on textarea "реквізити по ТОВ має відправити, аби перевірити наявність договору" at bounding box center [507, 468] width 496 height 27
click at [147, 349] on div "Дзвінок : ua10_-1758286988.6676188 1 x - 08:03 00:00 00:00 Транскрипція Для AI-…" at bounding box center [784, 372] width 1568 height 744
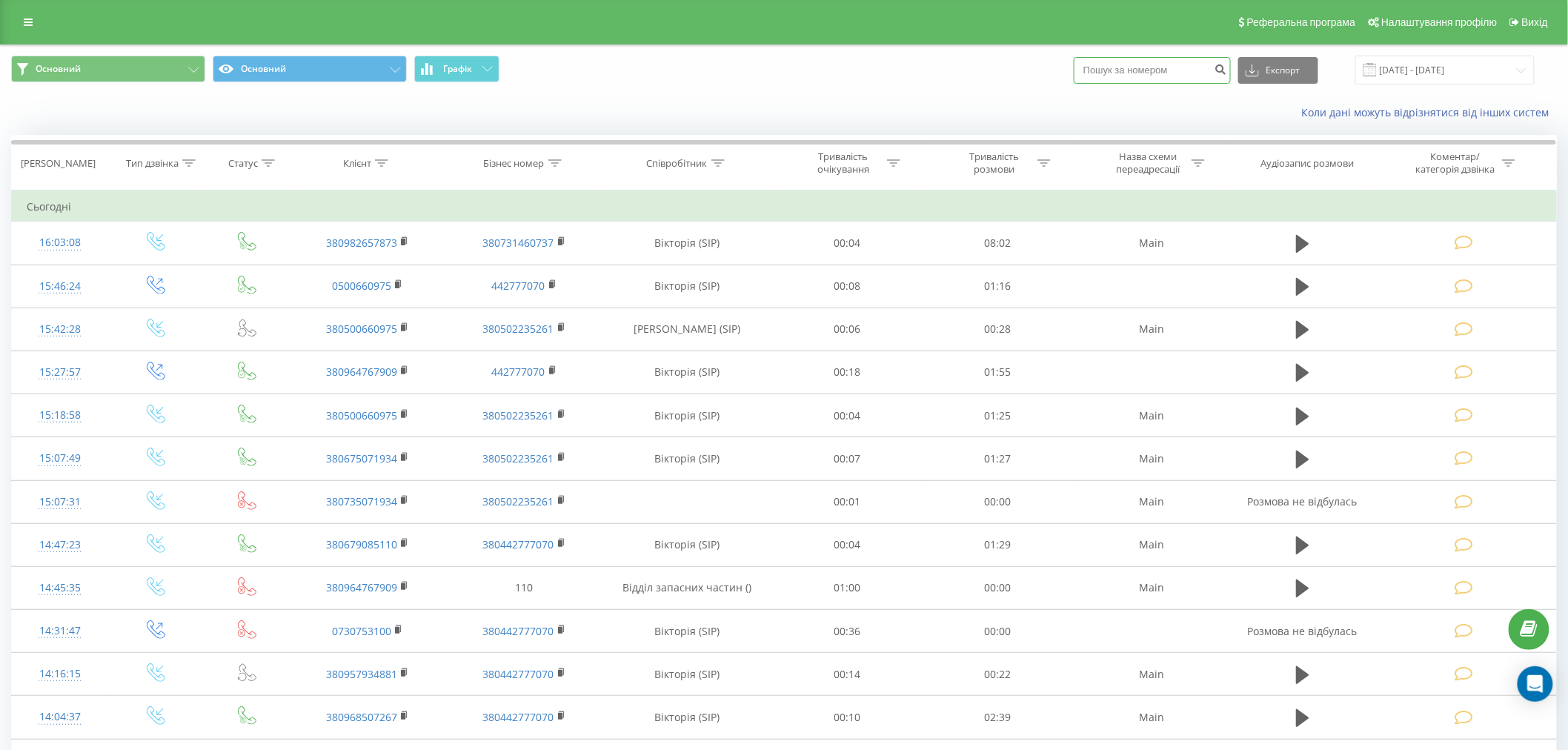
click at [1156, 72] on input at bounding box center [1152, 71] width 157 height 27
paste input "0978560587"
type input "0978560587"
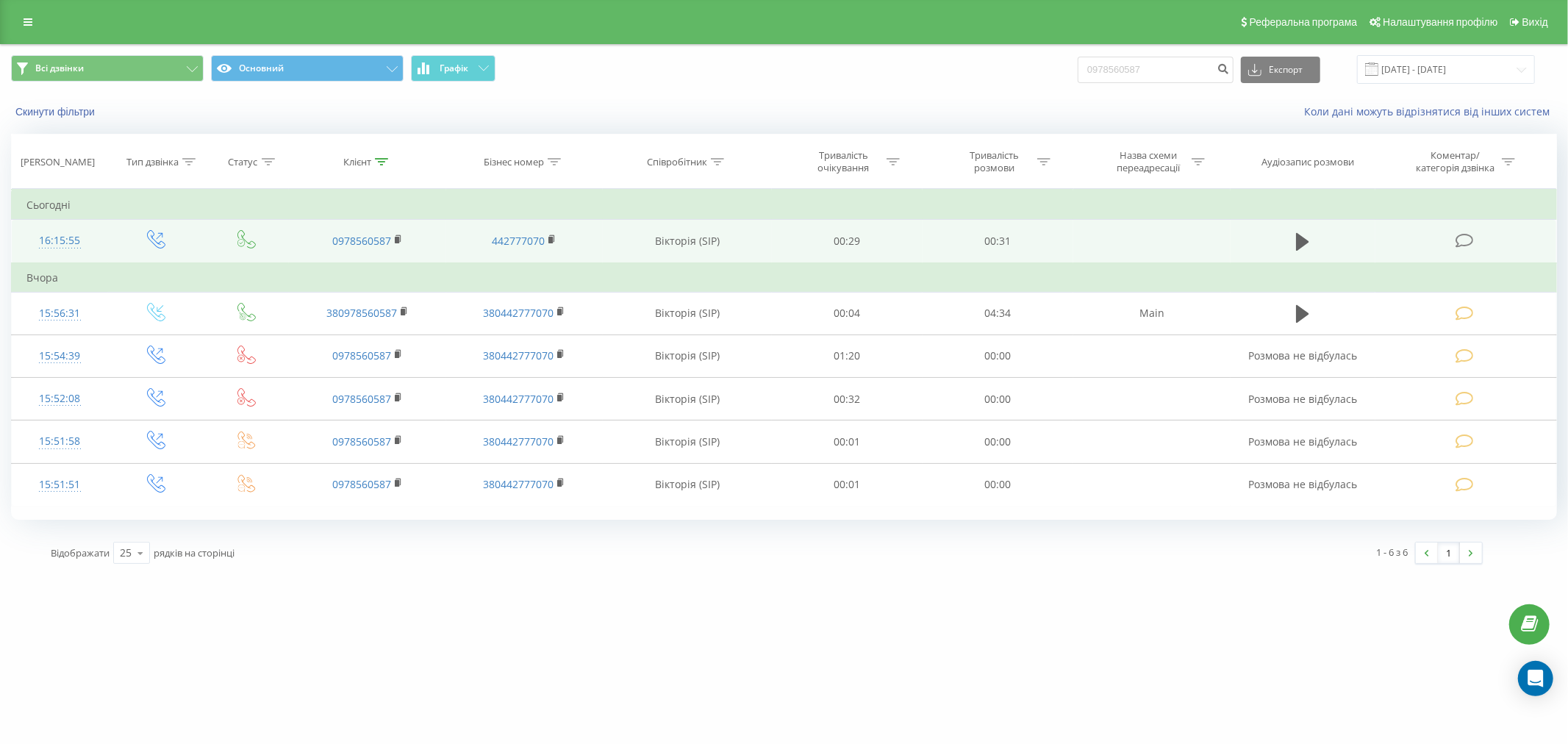
click at [1467, 243] on icon at bounding box center [1463, 240] width 18 height 15
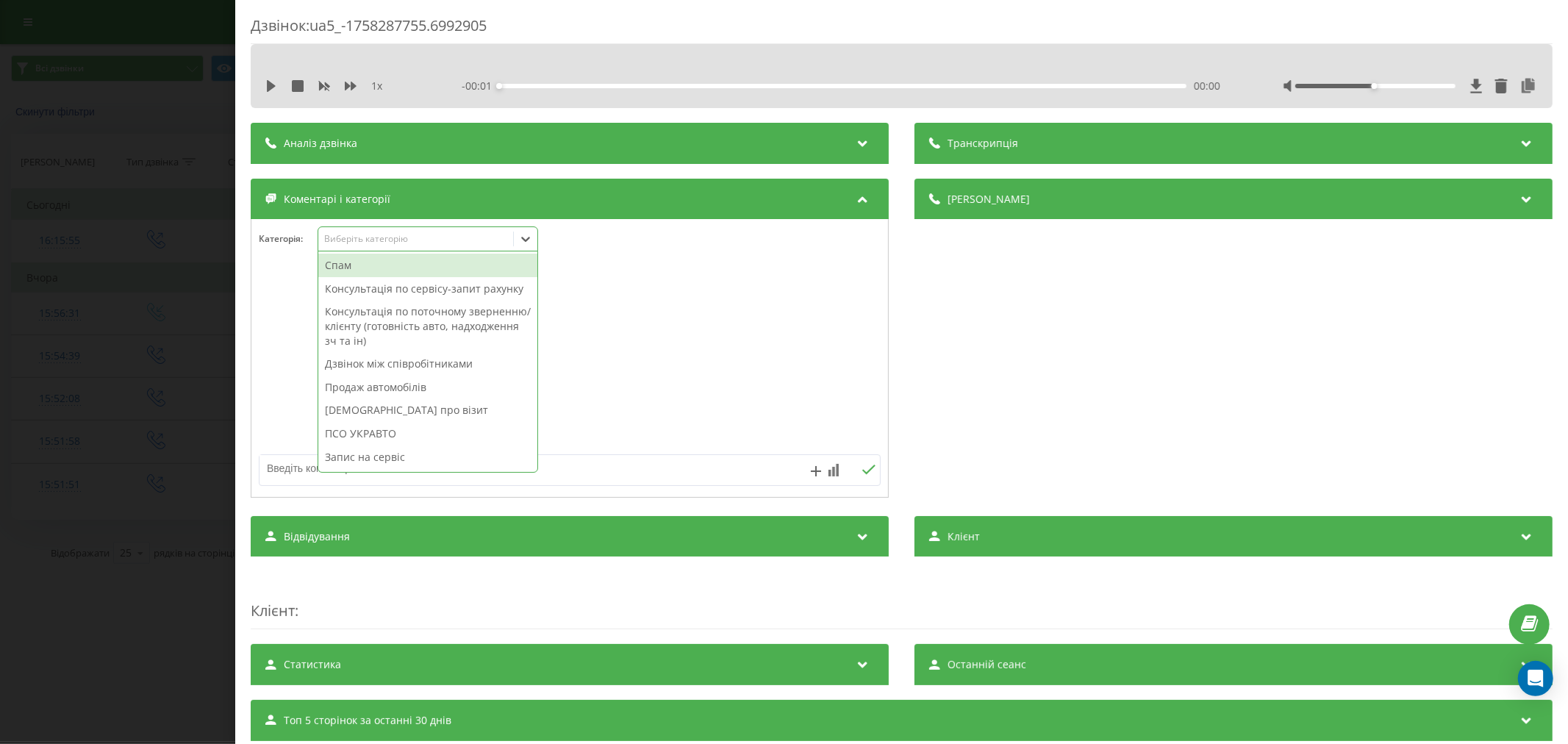
click at [407, 236] on div "Виберіть категорію" at bounding box center [416, 238] width 184 height 11
click at [397, 421] on div "Нагадування про візит" at bounding box center [427, 410] width 219 height 24
click at [47, 251] on div "Дзвінок : ua5_-1758287755.6992905 1 x - 00:31 00:00 00:00 Транскрипція Для AI-а…" at bounding box center [784, 372] width 1568 height 744
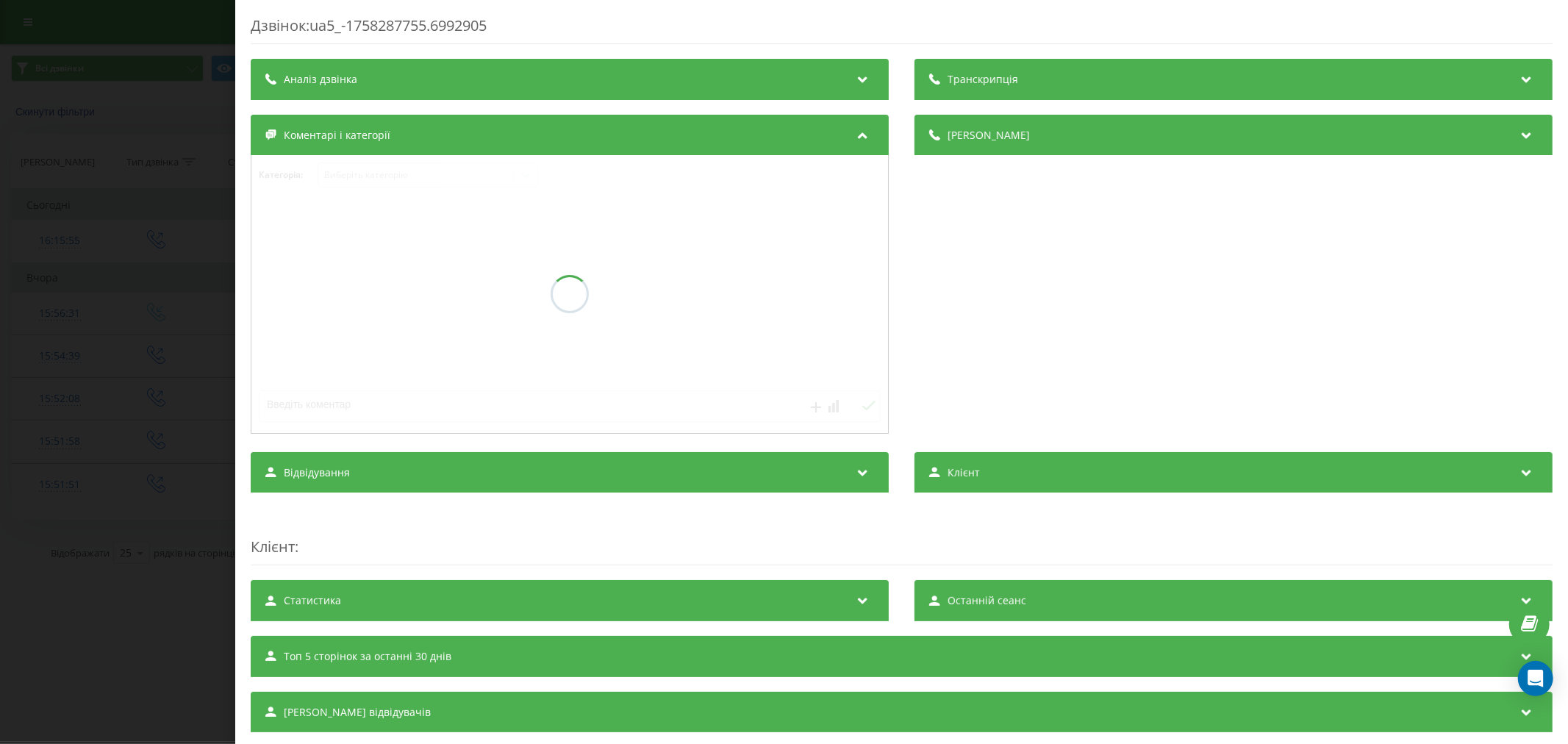
click at [63, 172] on div "Дзвінок : ua5_-1758287755.6992905 Транскрипція Аналіз дзвінка Деталі дзвінка Ко…" at bounding box center [784, 372] width 1568 height 744
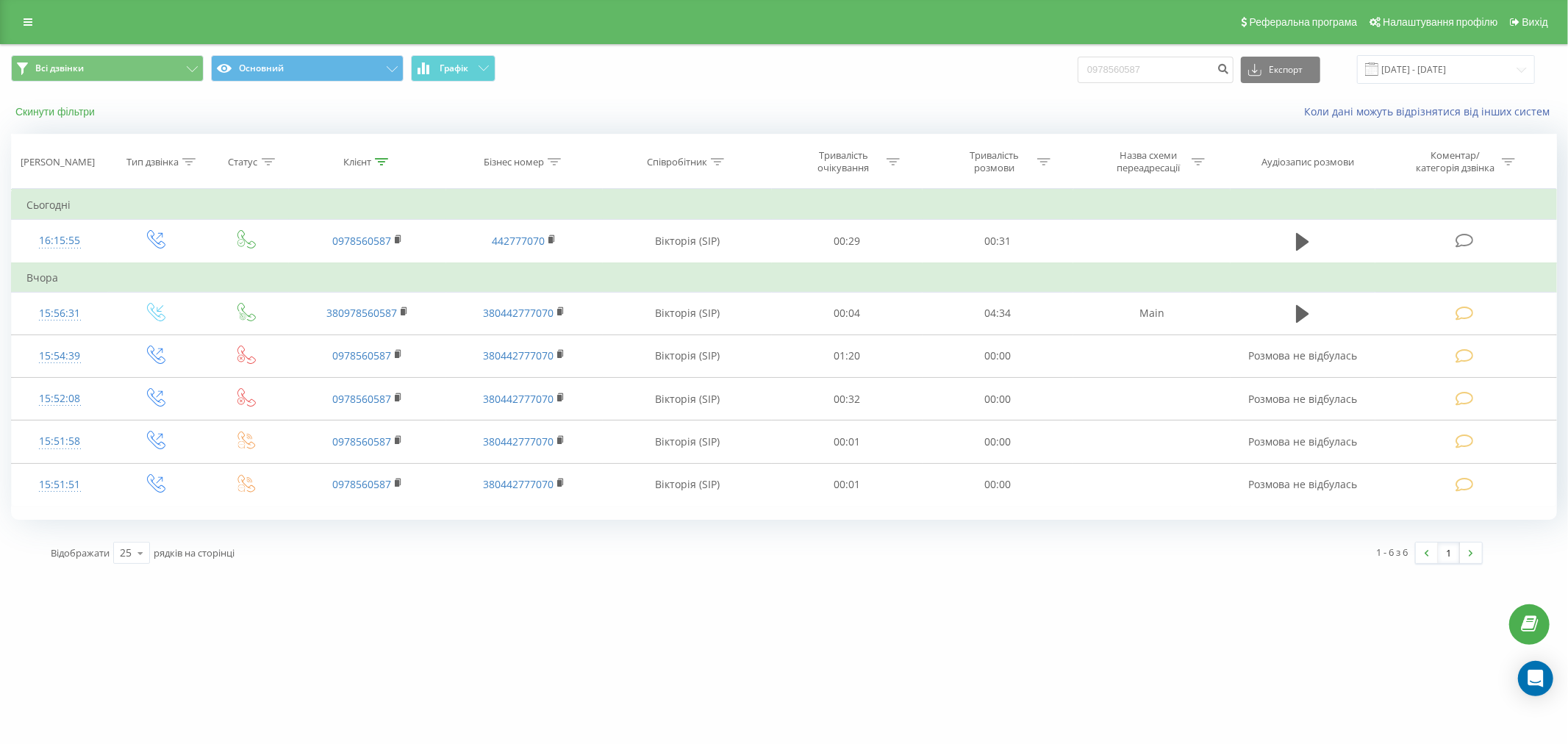
click at [47, 106] on button "Скинути фільтри" at bounding box center [57, 112] width 91 height 13
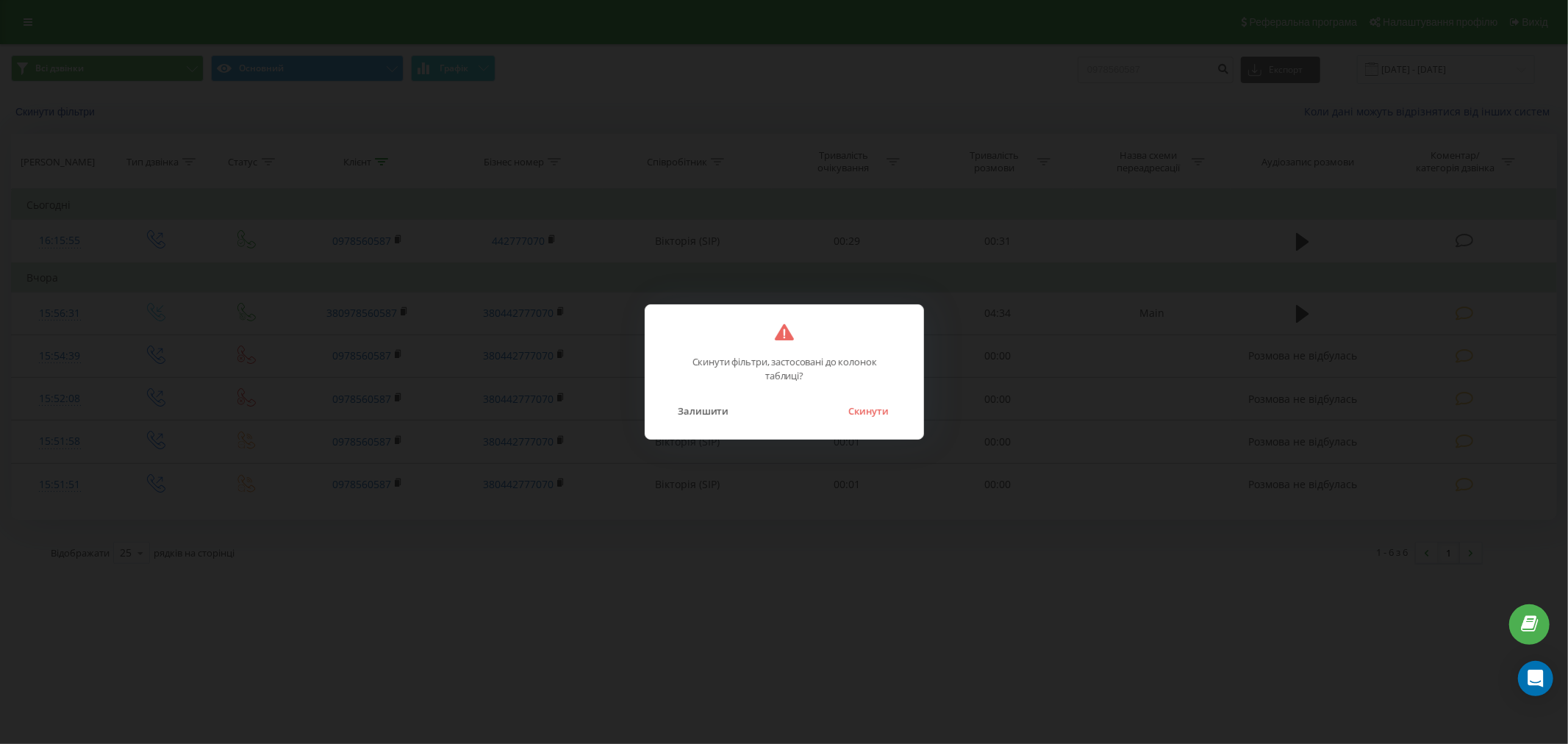
click at [869, 399] on div "Залишити Скинути" at bounding box center [784, 400] width 249 height 37
click at [868, 410] on button "Скинути" at bounding box center [868, 411] width 55 height 19
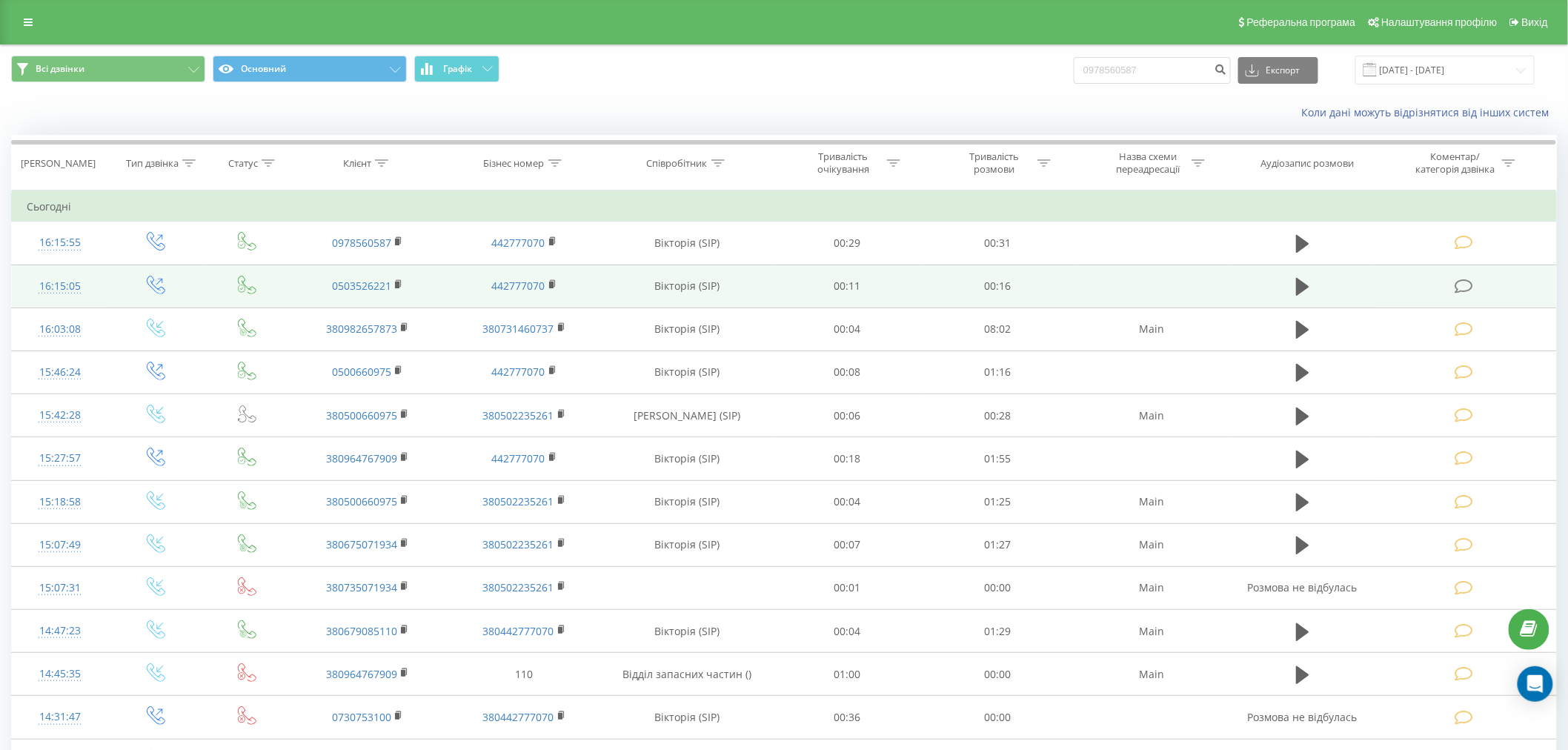
click at [1479, 289] on td at bounding box center [1465, 285] width 181 height 43
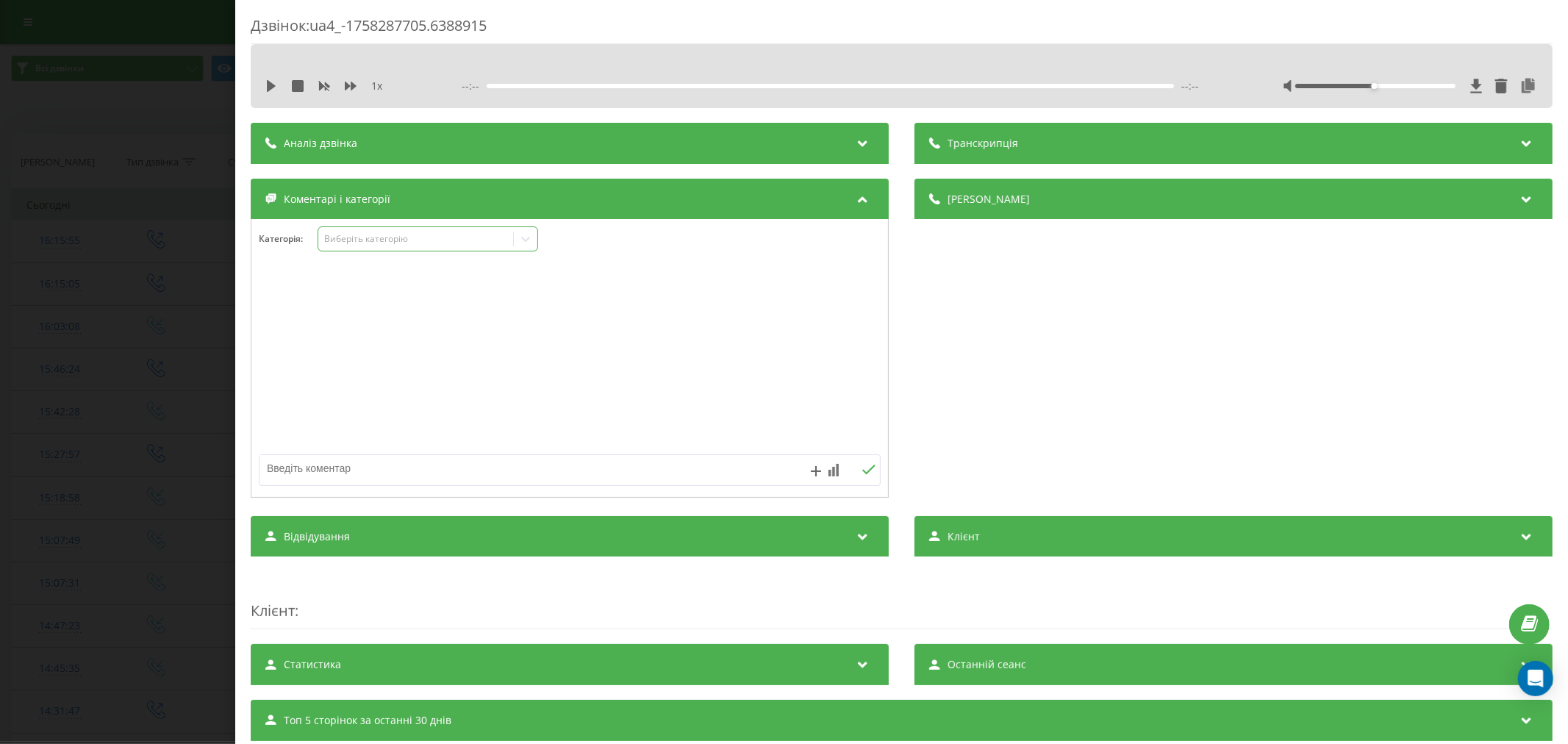
click at [363, 243] on div "Виберіть категорію" at bounding box center [416, 238] width 184 height 11
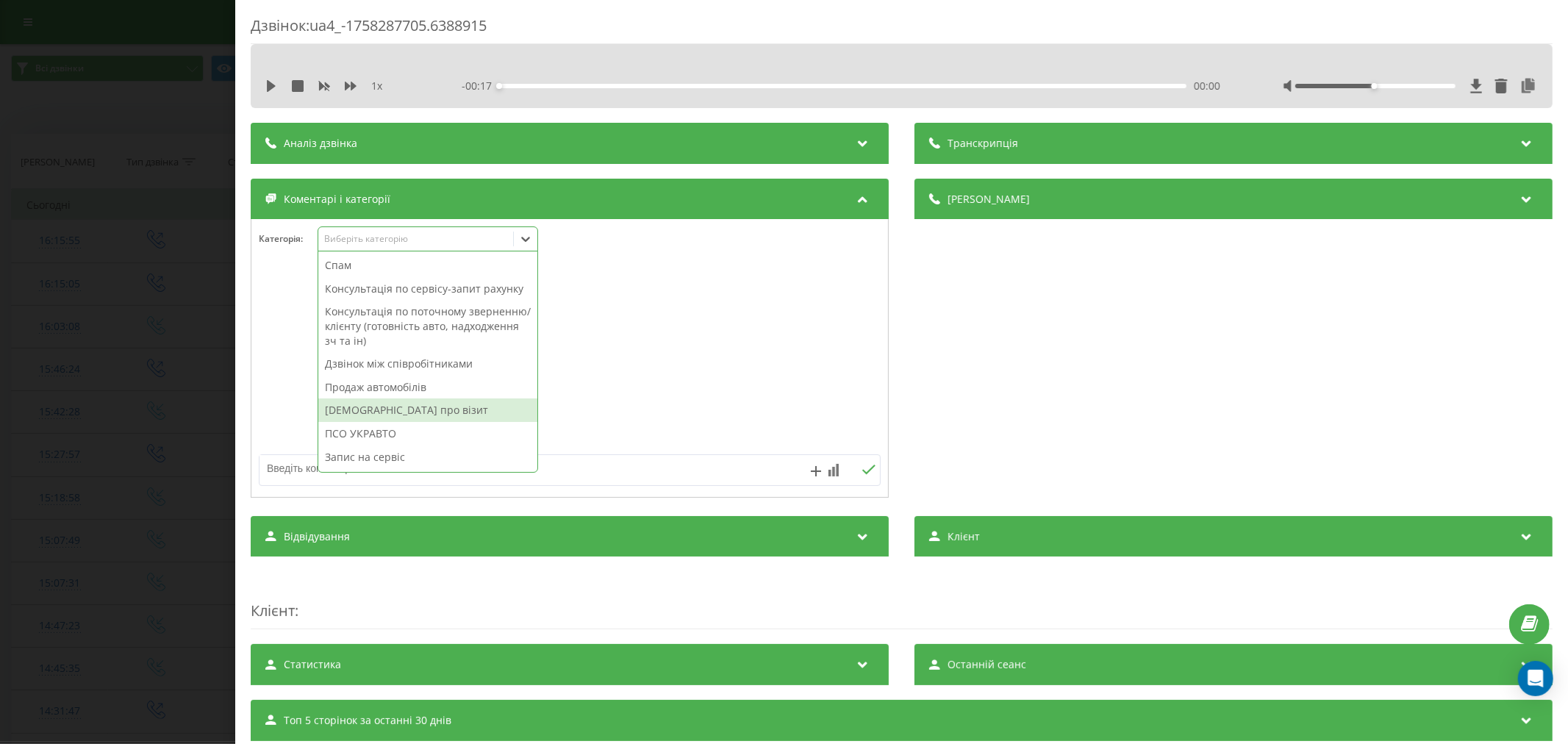
click at [376, 421] on div "Нагадування про візит" at bounding box center [427, 410] width 219 height 24
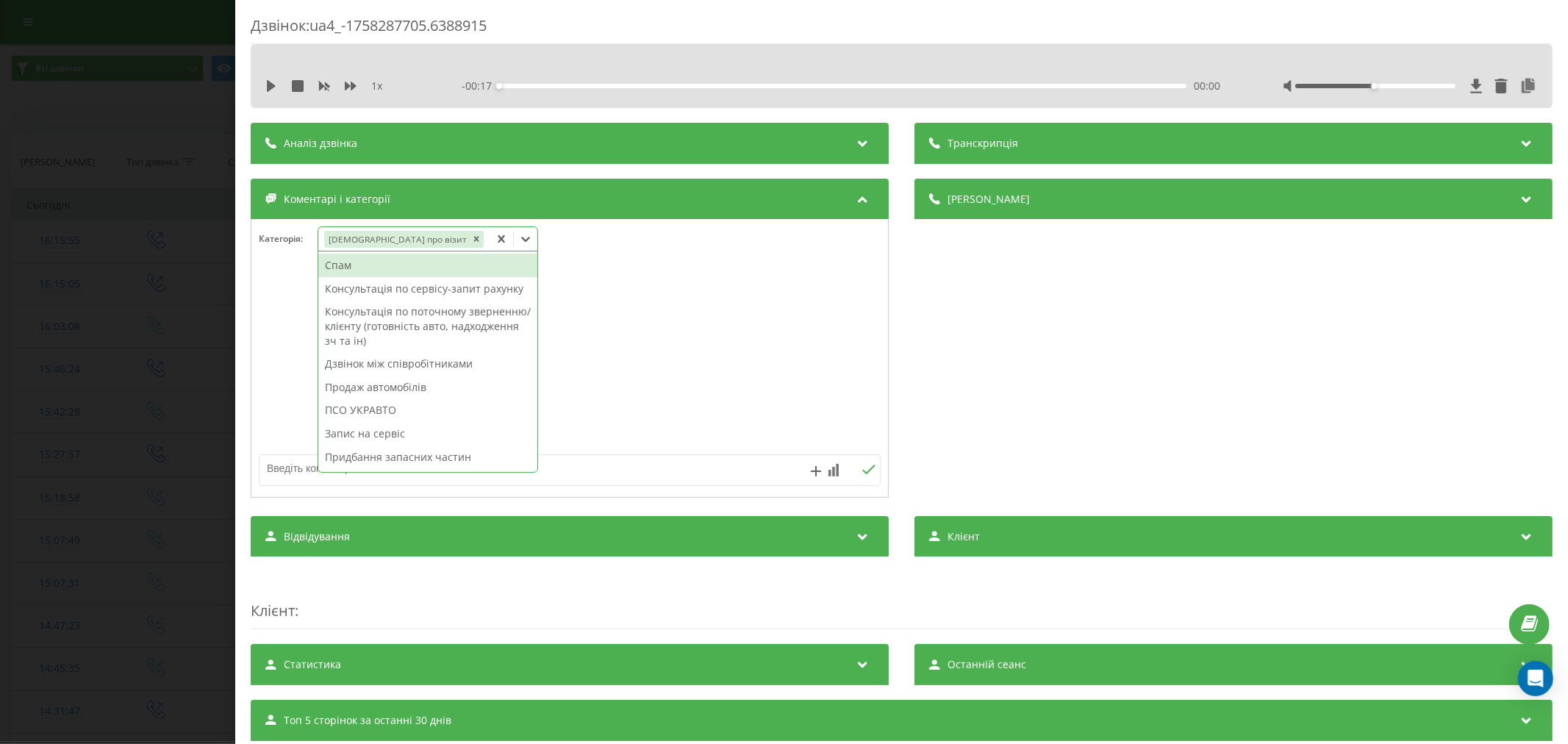
click at [119, 184] on div "Дзвінок : ua4_-1758287705.6388915 1 x - 00:17 00:00 00:00 Транскрипція Для AI-а…" at bounding box center [784, 372] width 1568 height 744
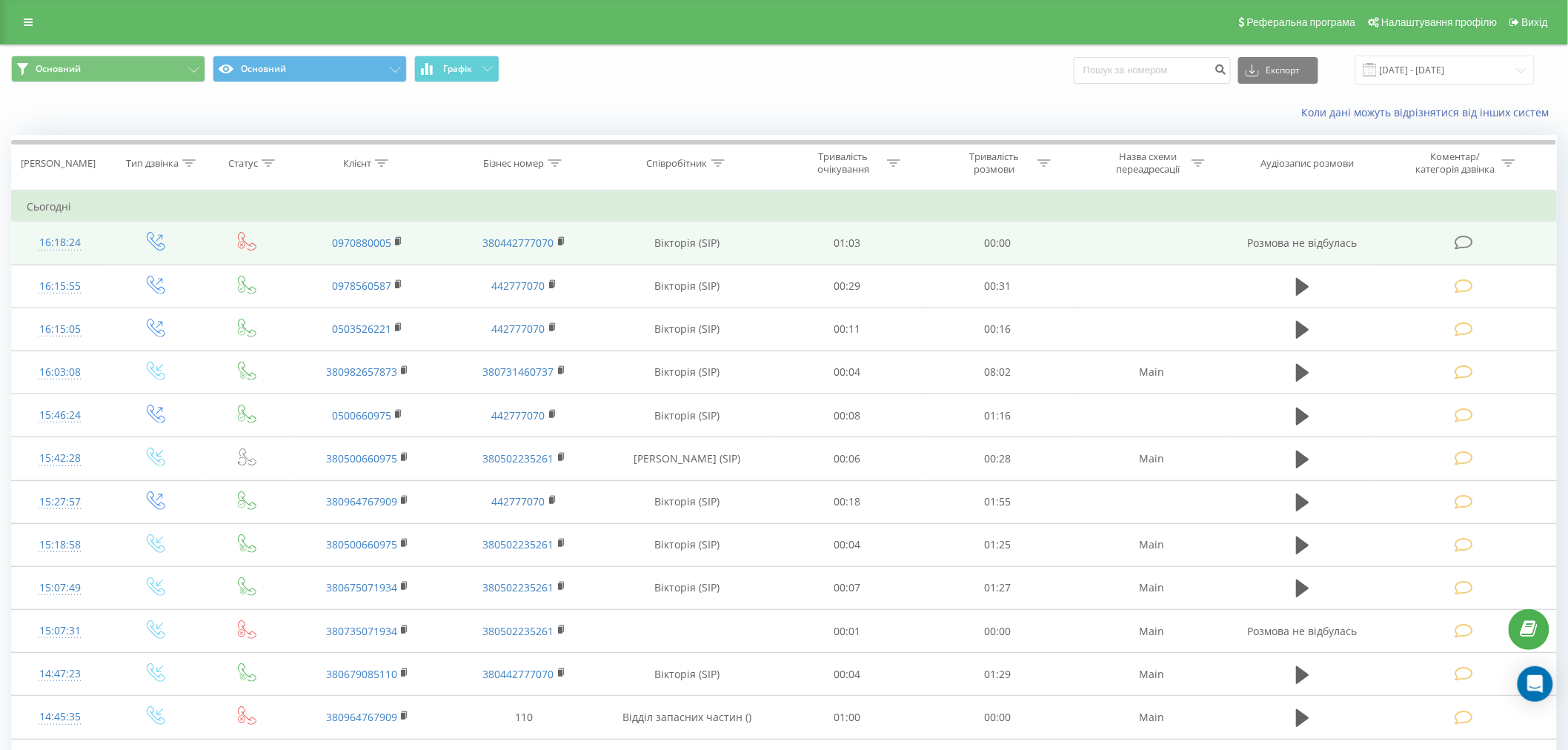
click at [1483, 249] on td at bounding box center [1465, 243] width 181 height 43
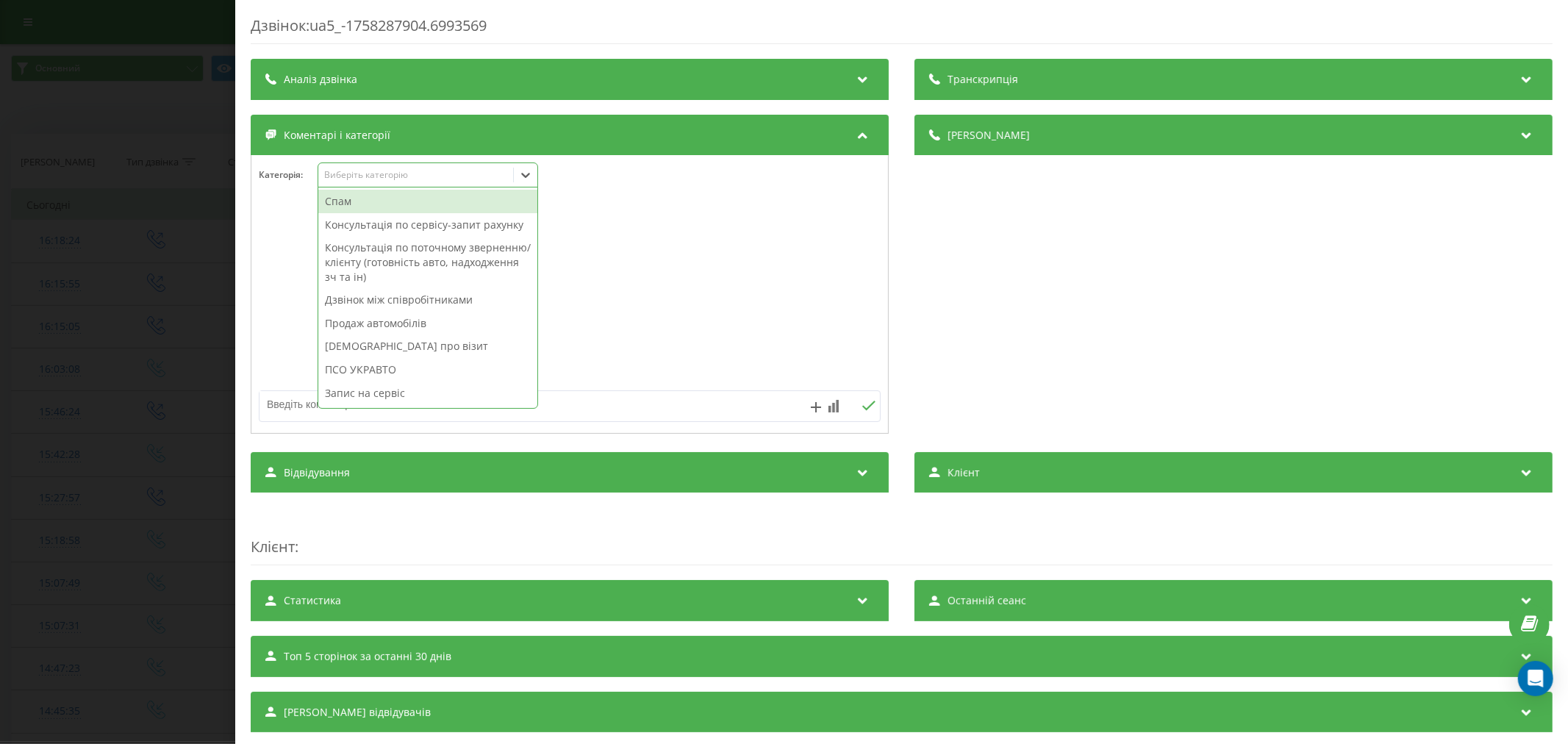
click at [384, 177] on div "Виберіть категорію" at bounding box center [416, 175] width 184 height 11
click at [409, 402] on div "Запис на сервіс" at bounding box center [427, 393] width 219 height 24
click at [400, 171] on icon "Remove Запис на сервіс" at bounding box center [404, 175] width 10 height 10
click at [404, 354] on div "[DEMOGRAPHIC_DATA] про візит" at bounding box center [427, 345] width 219 height 24
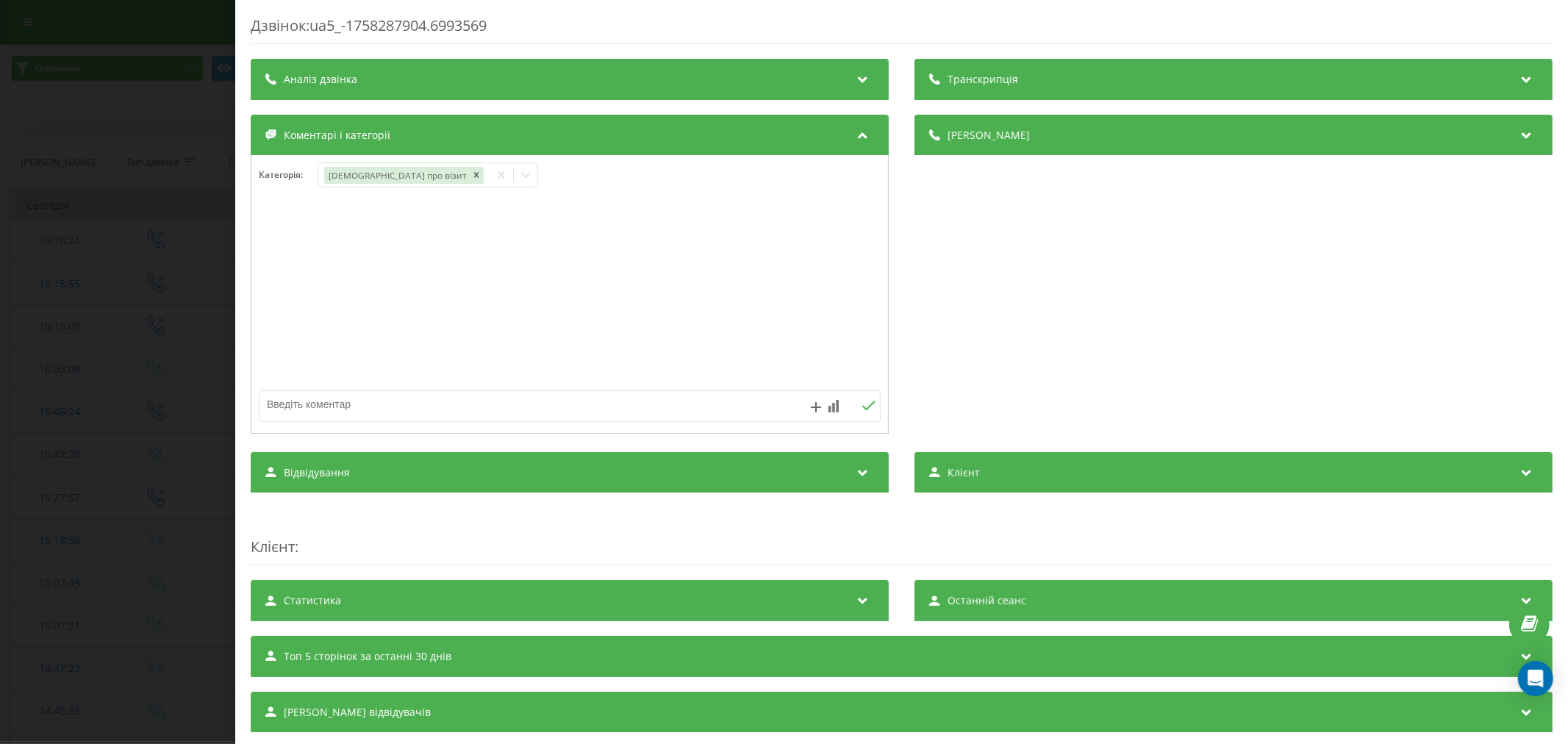
click at [251, 425] on div "Категорія : Нагадування про візит" at bounding box center [569, 293] width 638 height 278
click at [283, 407] on textarea at bounding box center [507, 404] width 496 height 27
paste textarea "зв недозв, хотіла запропонувати перенести на 12:00"
type textarea "зв недозв, хотіла запропонувати перенести на 12:00"
click at [90, 294] on div "Дзвінок : ua5_-1758287904.6993569 Транскрипція Для AI-аналізу майбутніх дзвінкі…" at bounding box center [784, 372] width 1568 height 744
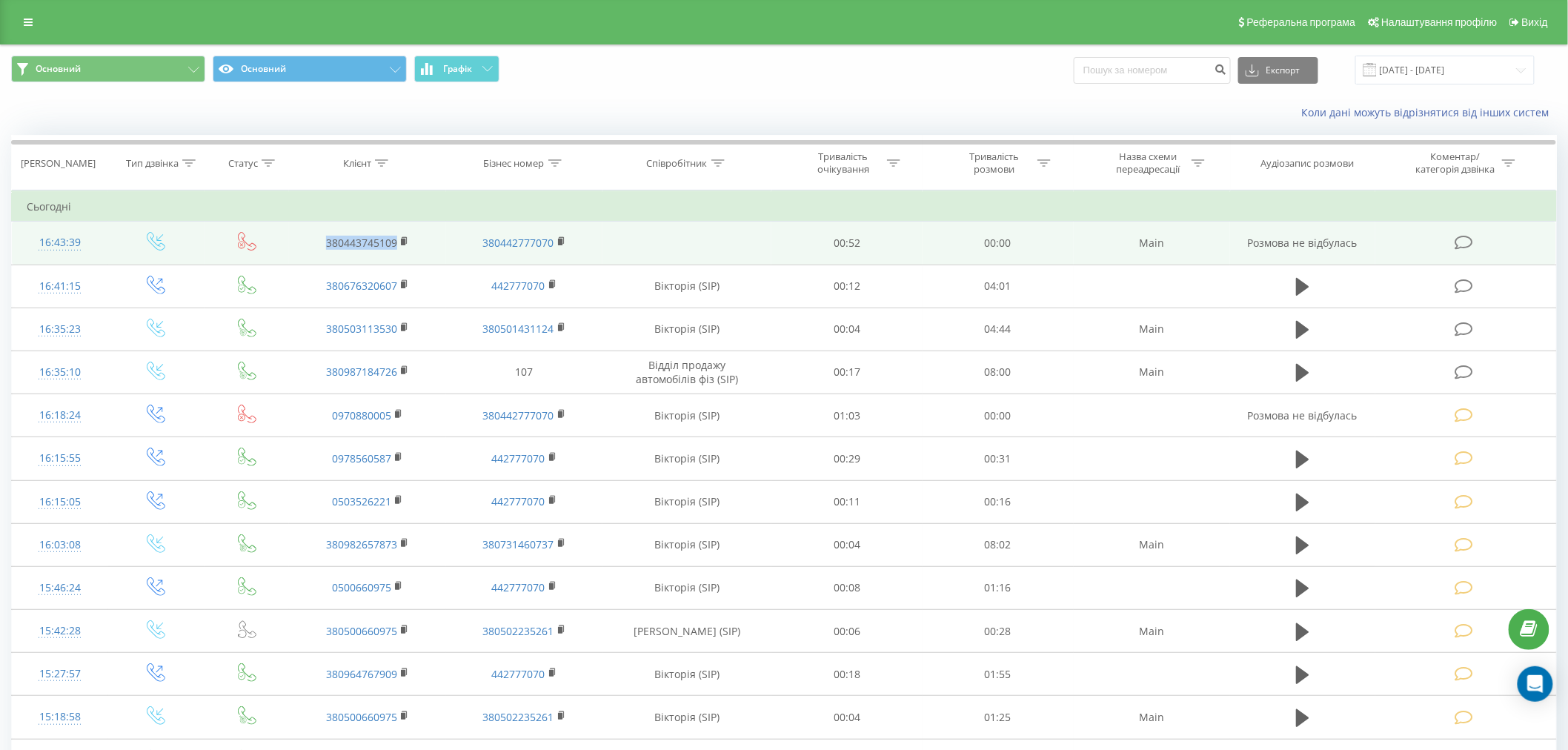
drag, startPoint x: 301, startPoint y: 243, endPoint x: 415, endPoint y: 241, distance: 114.0
click at [415, 241] on td "380443745109" at bounding box center [367, 243] width 157 height 43
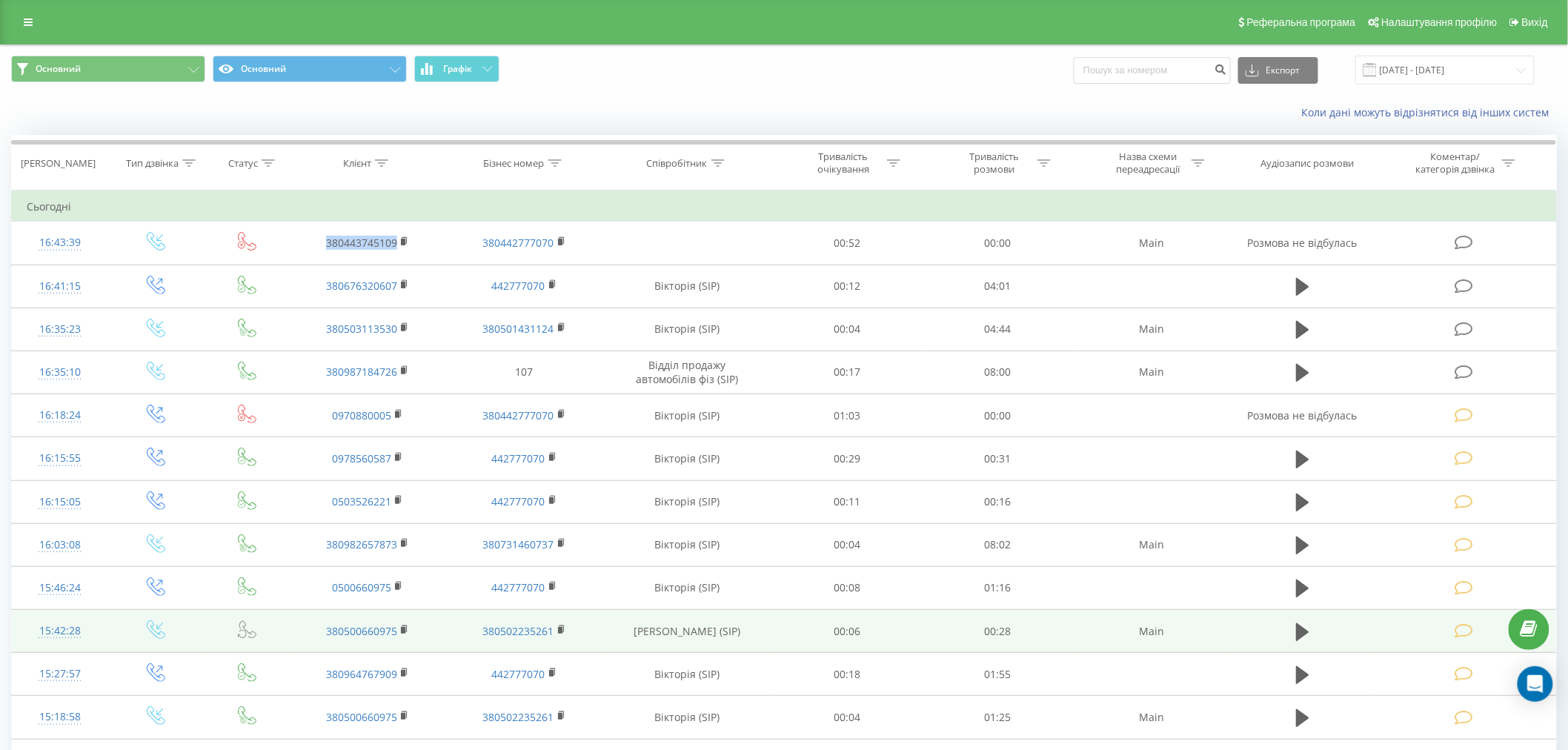
copy link "380443745109"
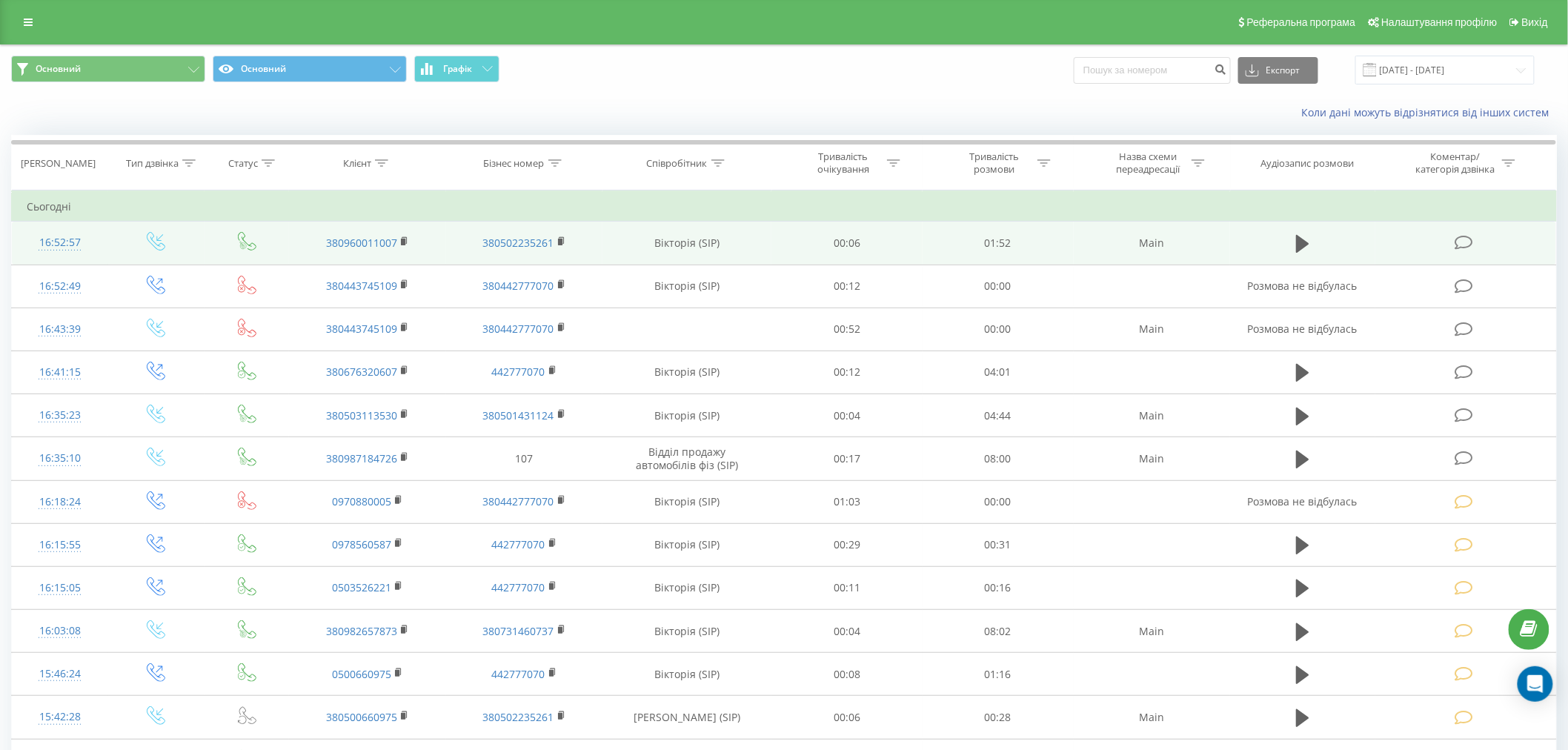
click at [1505, 234] on td at bounding box center [1465, 243] width 181 height 43
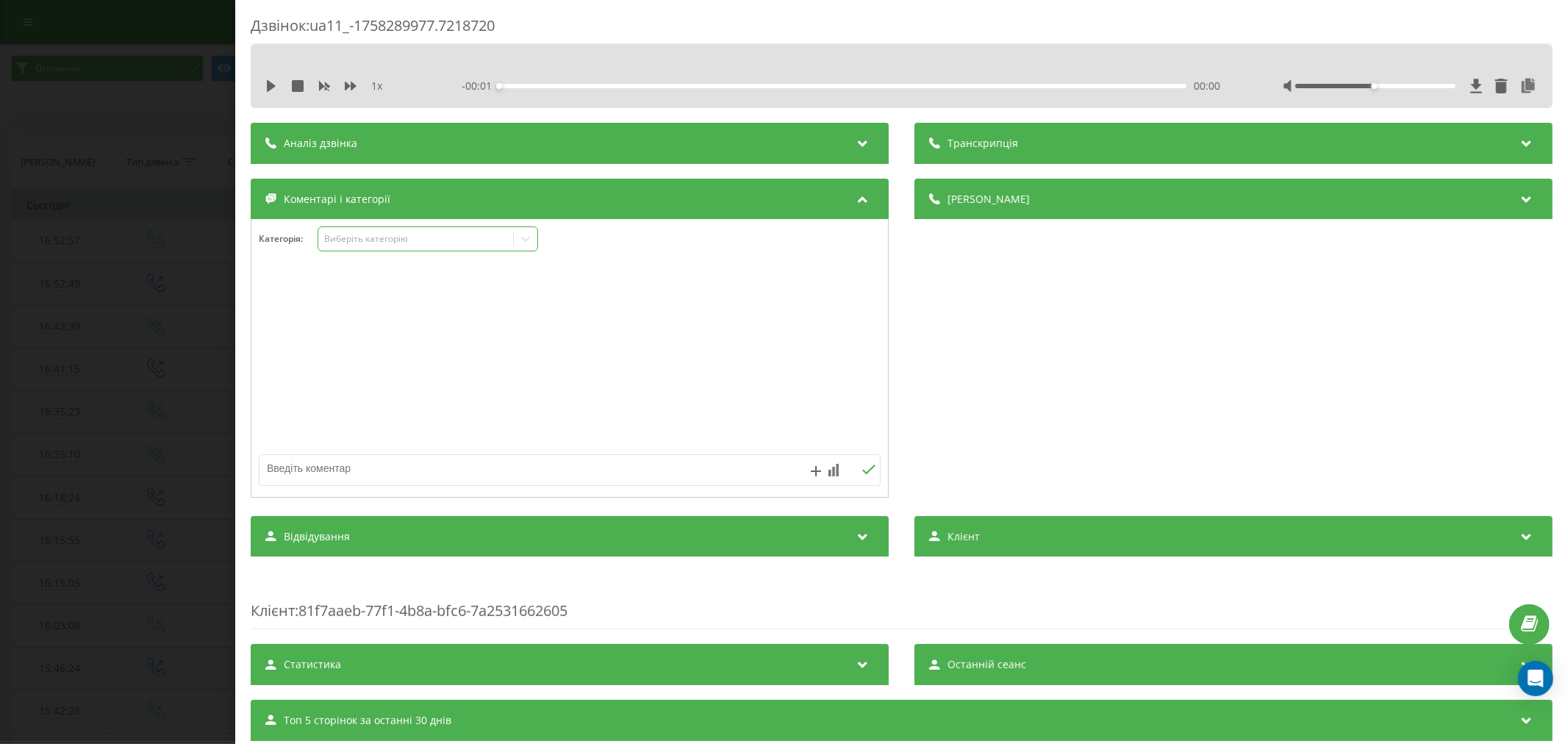
click at [393, 239] on div "Виберіть категорію" at bounding box center [416, 238] width 184 height 11
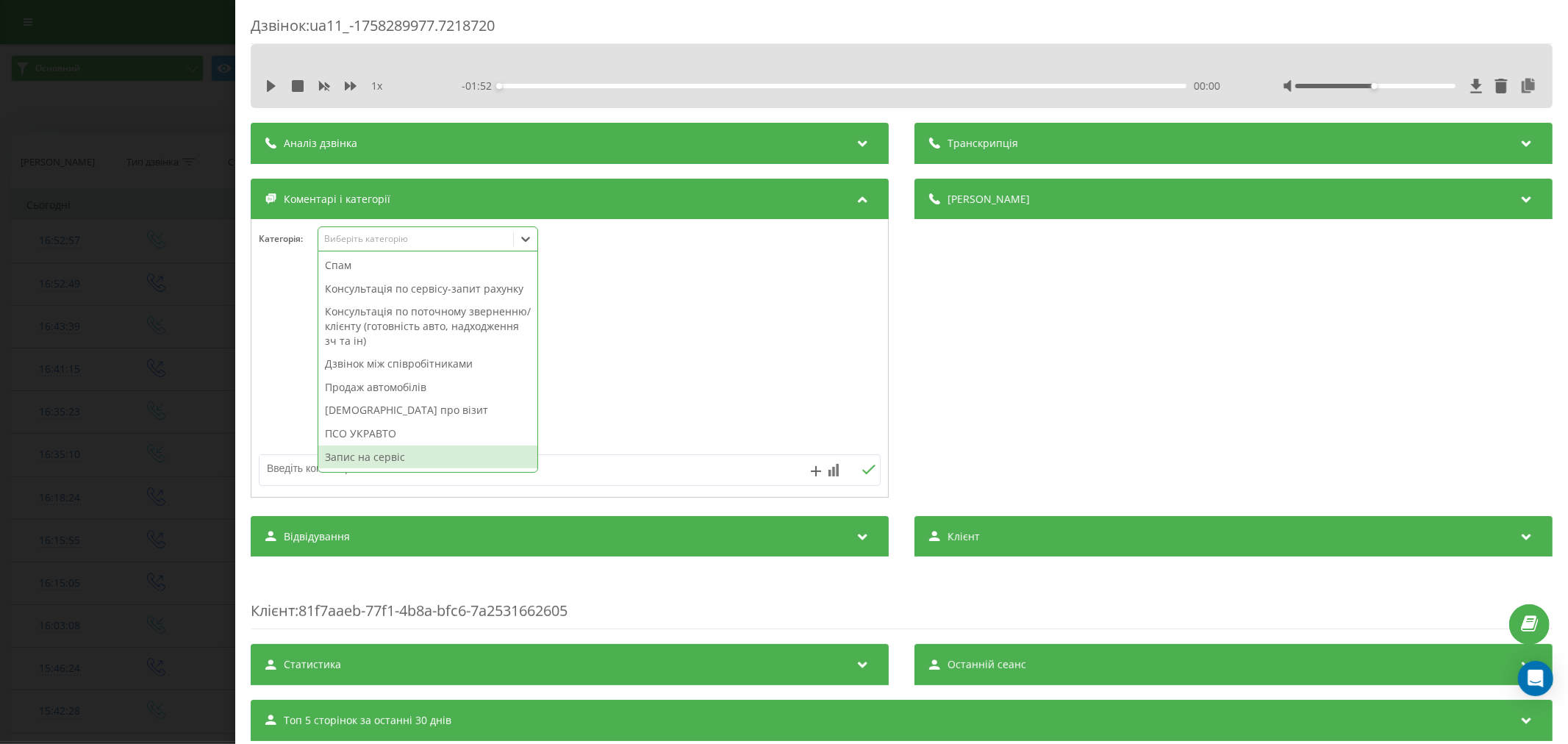
click at [416, 464] on div "Запис на сервіс" at bounding box center [427, 456] width 219 height 24
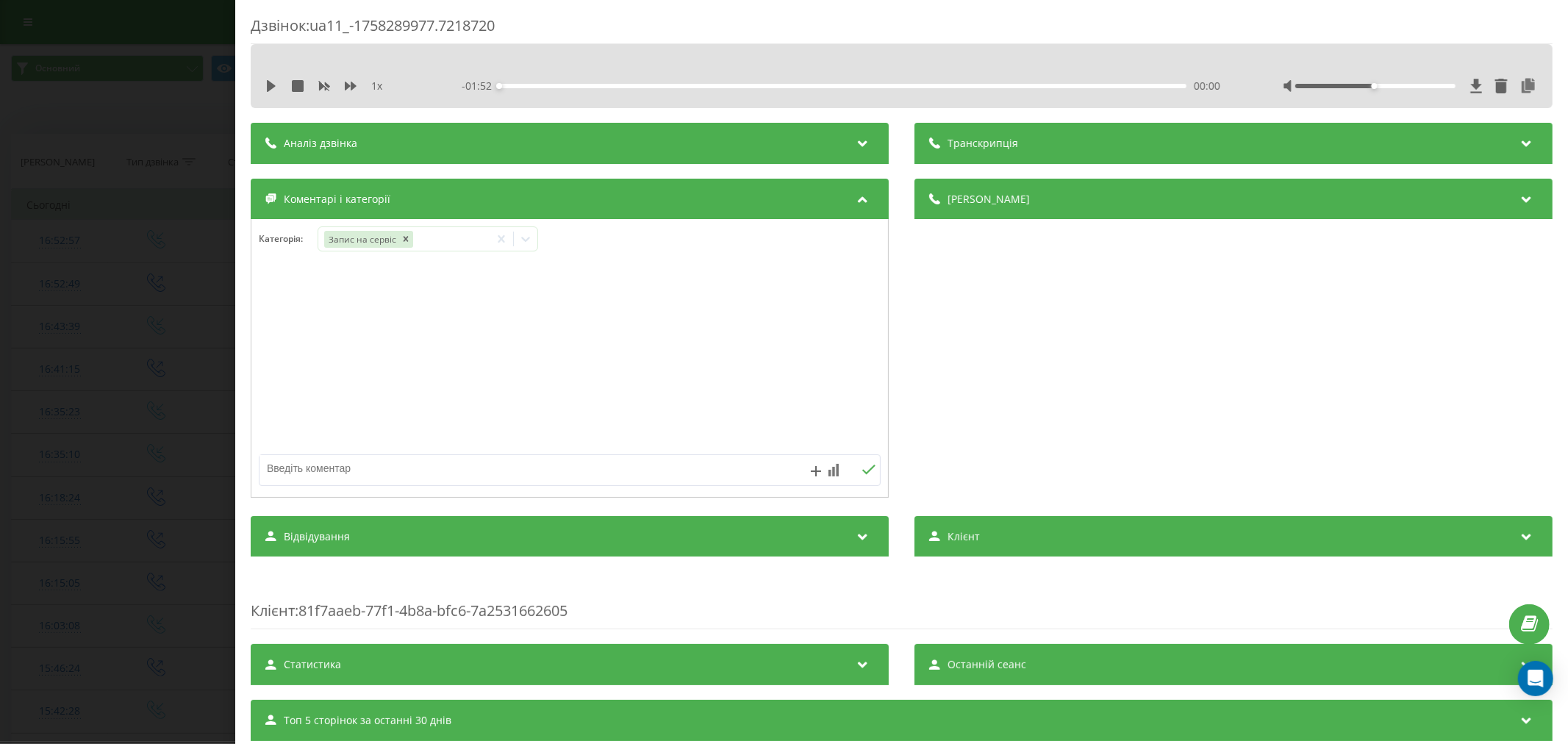
click at [289, 480] on textarea at bounding box center [507, 468] width 496 height 27
click at [404, 232] on div "Remove Запис на сервіс" at bounding box center [404, 239] width 14 height 17
click at [400, 239] on div "Виберіть категорію" at bounding box center [416, 238] width 184 height 11
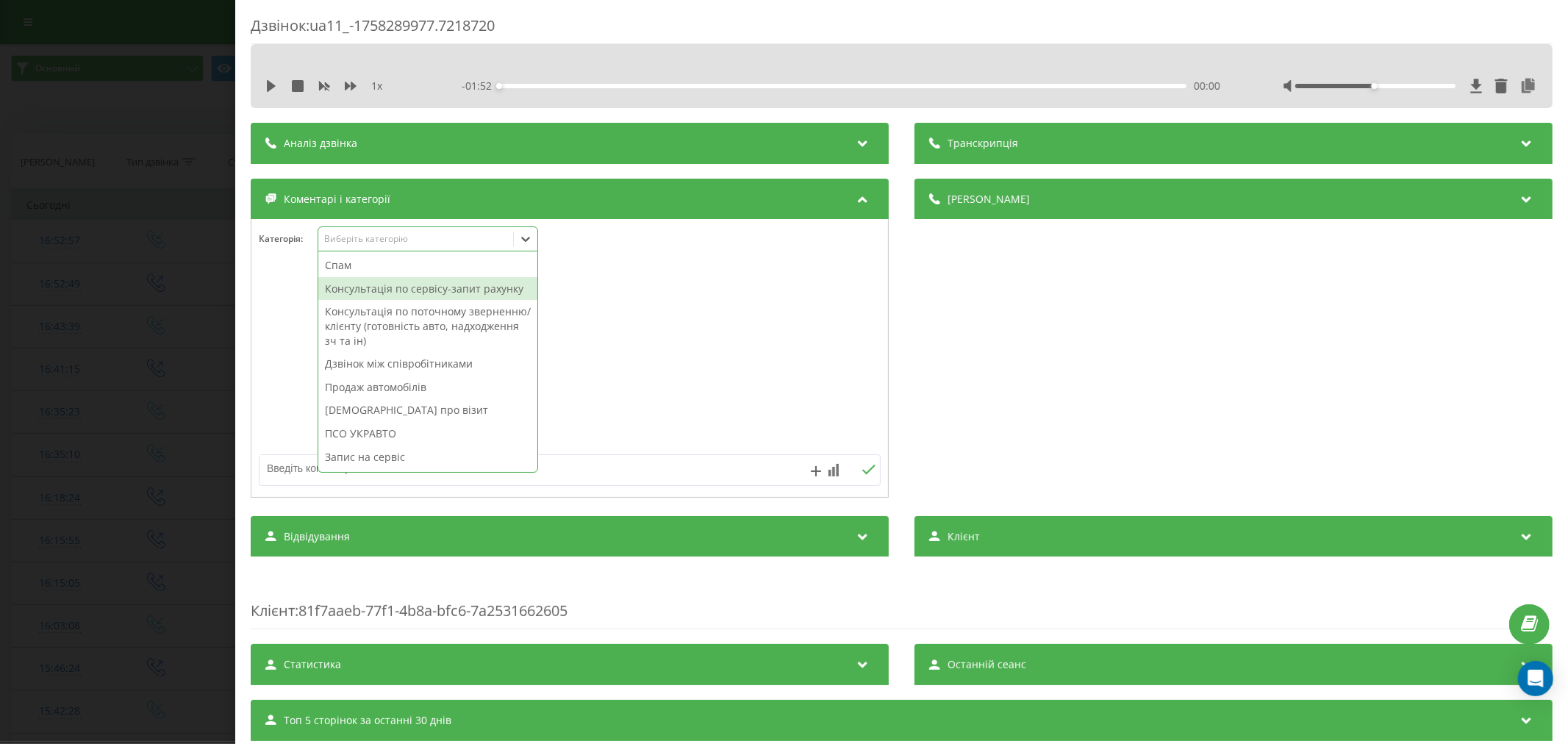
click at [416, 300] on div "Консультація по сервісу-запит рахунку" at bounding box center [427, 288] width 219 height 24
click at [298, 467] on textarea at bounding box center [507, 468] width 496 height 27
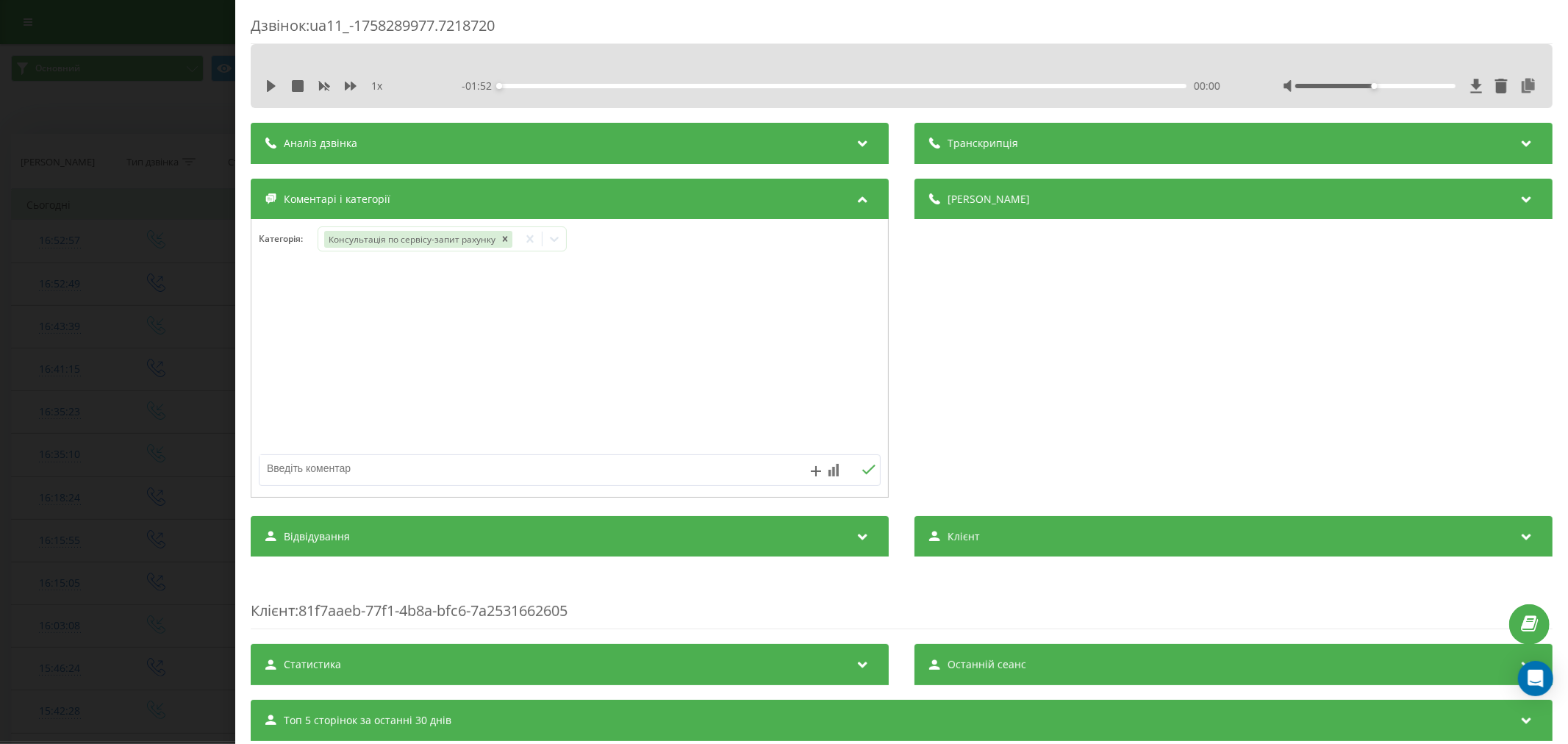
paste textarea "Кл – [PERSON_NAME] № - 380960011007 А\м –Rogue № КА4791НН VIN [US_VEHICLE_IDENT…"
type textarea "Кл – [PERSON_NAME] № - 380960011007 А\м –Rogue № КА4791НН VIN [US_VEHICLE_IDENT…"
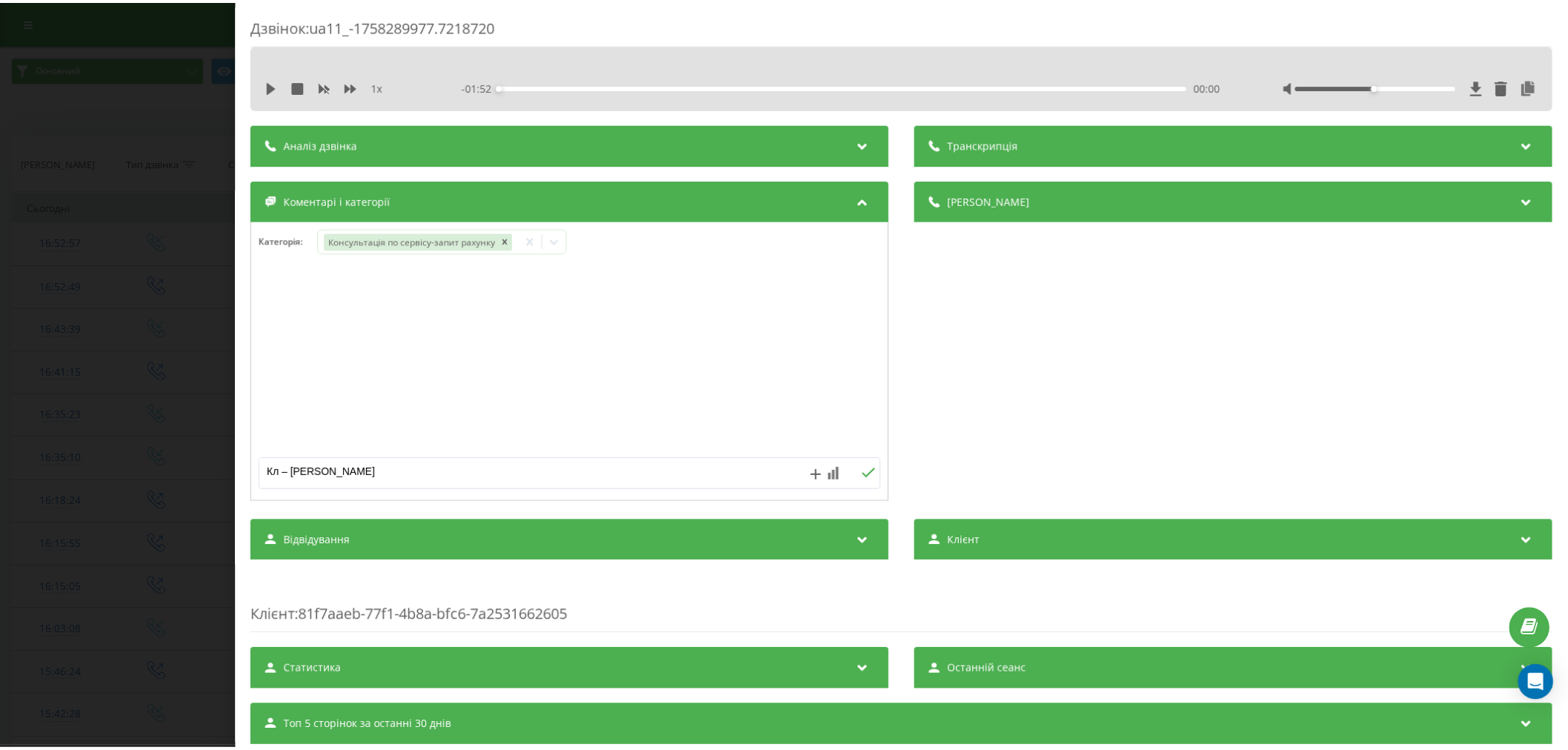
scroll to position [77, 0]
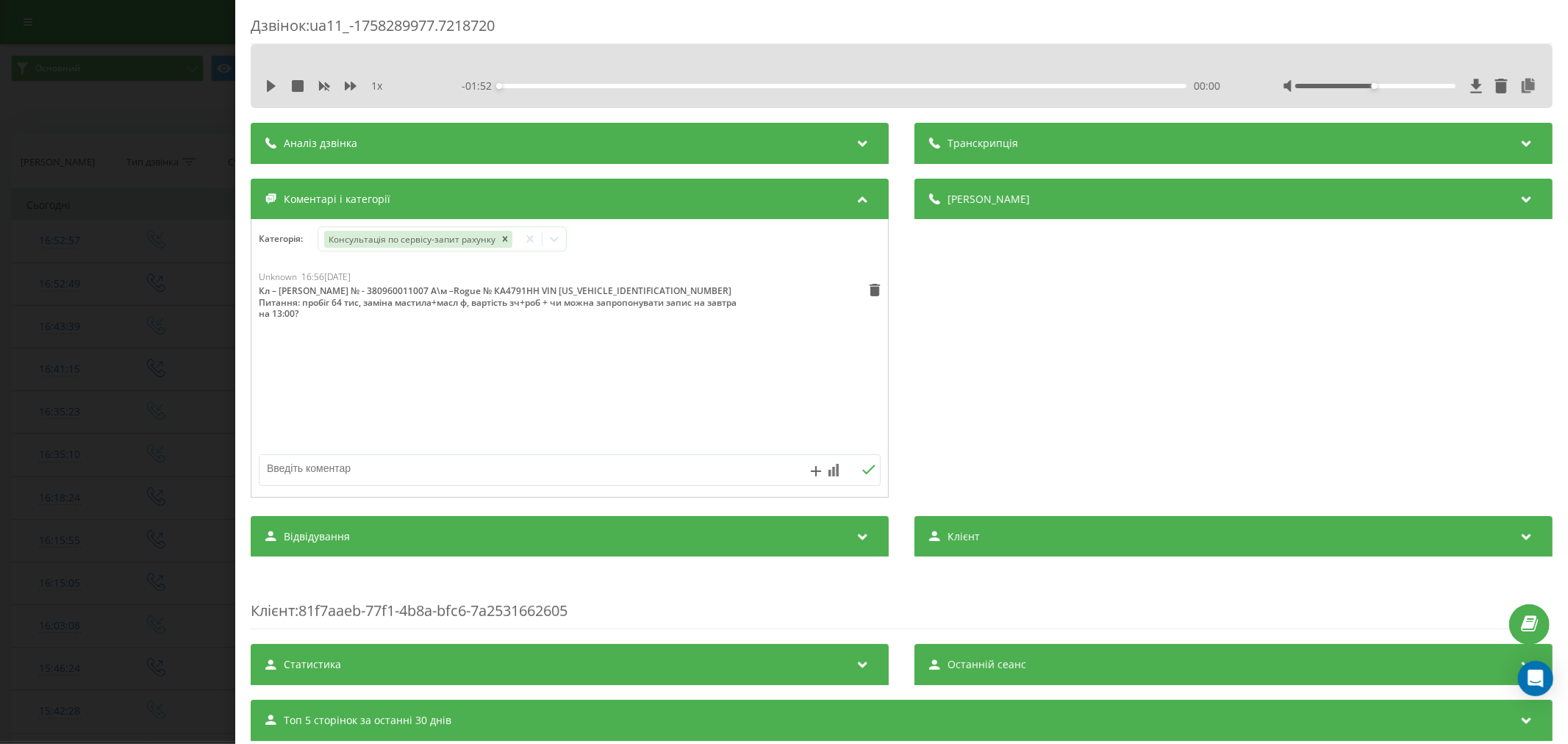
click at [177, 342] on div "Дзвінок : ua11_-1758289977.7218720 1 x - 01:52 00:00 00:00 Транскрипція Для AI-…" at bounding box center [784, 372] width 1568 height 744
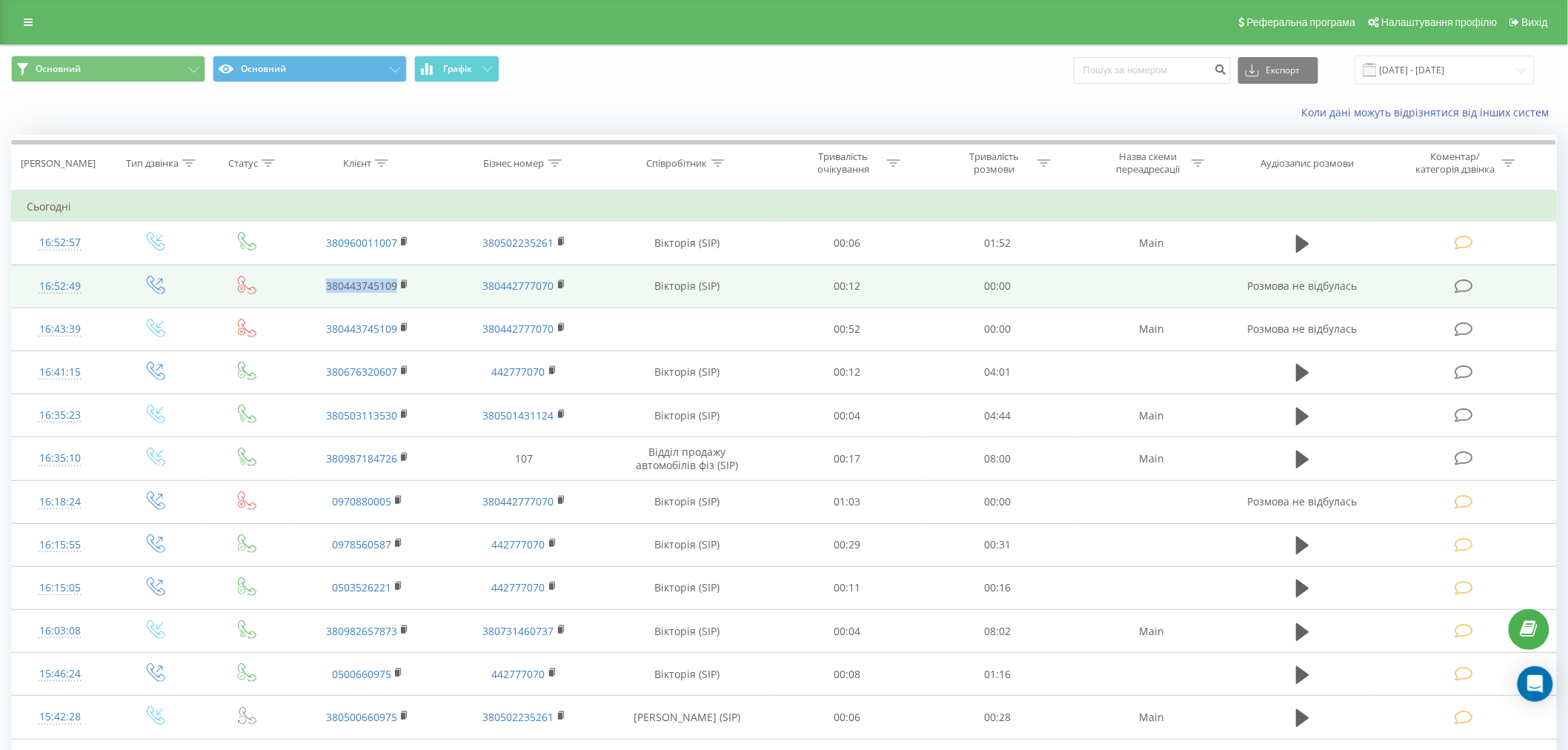
drag, startPoint x: 316, startPoint y: 280, endPoint x: 409, endPoint y: 279, distance: 93.0
click at [409, 279] on td "380443745109" at bounding box center [367, 285] width 157 height 43
copy link "380443745109"
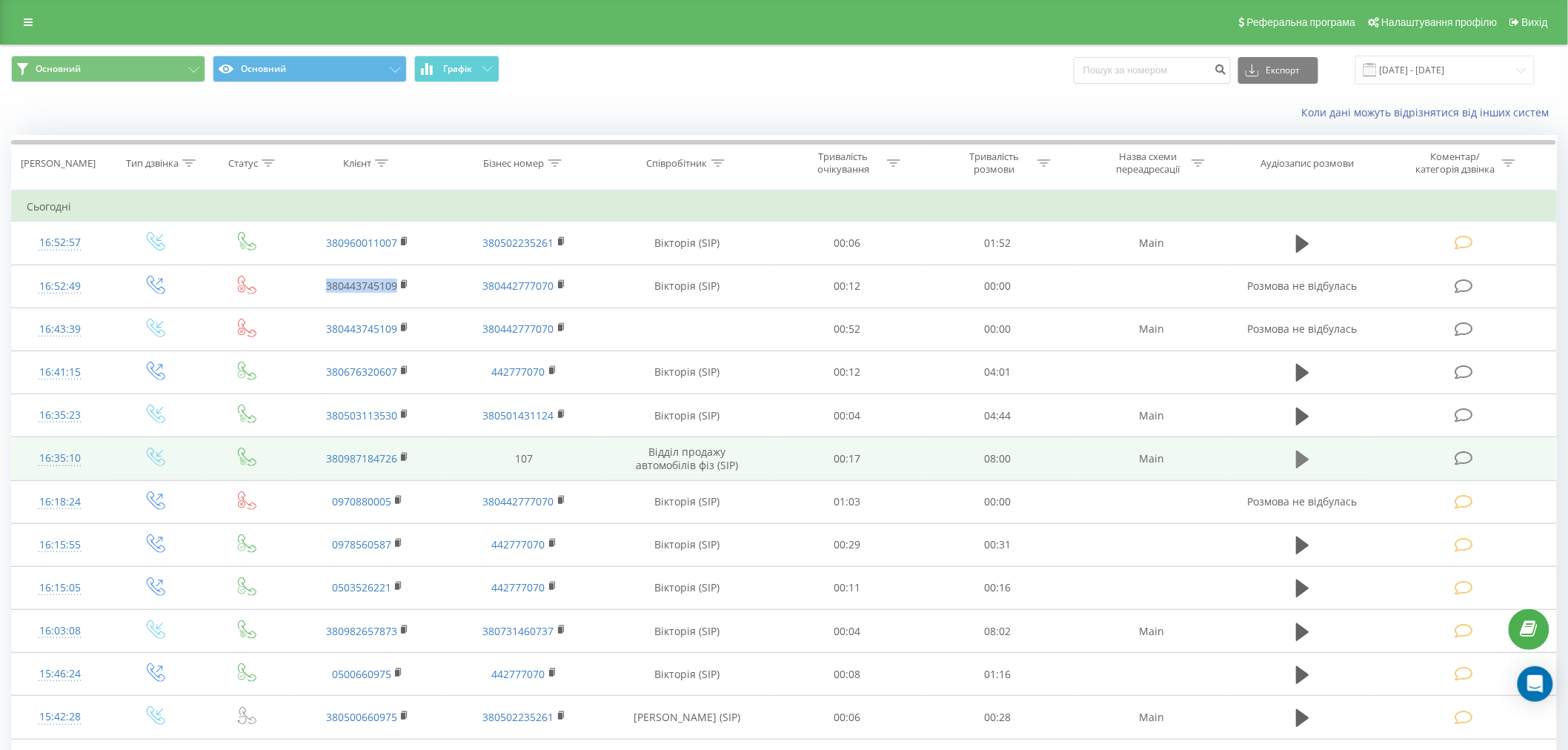
click at [1305, 459] on icon at bounding box center [1302, 459] width 13 height 18
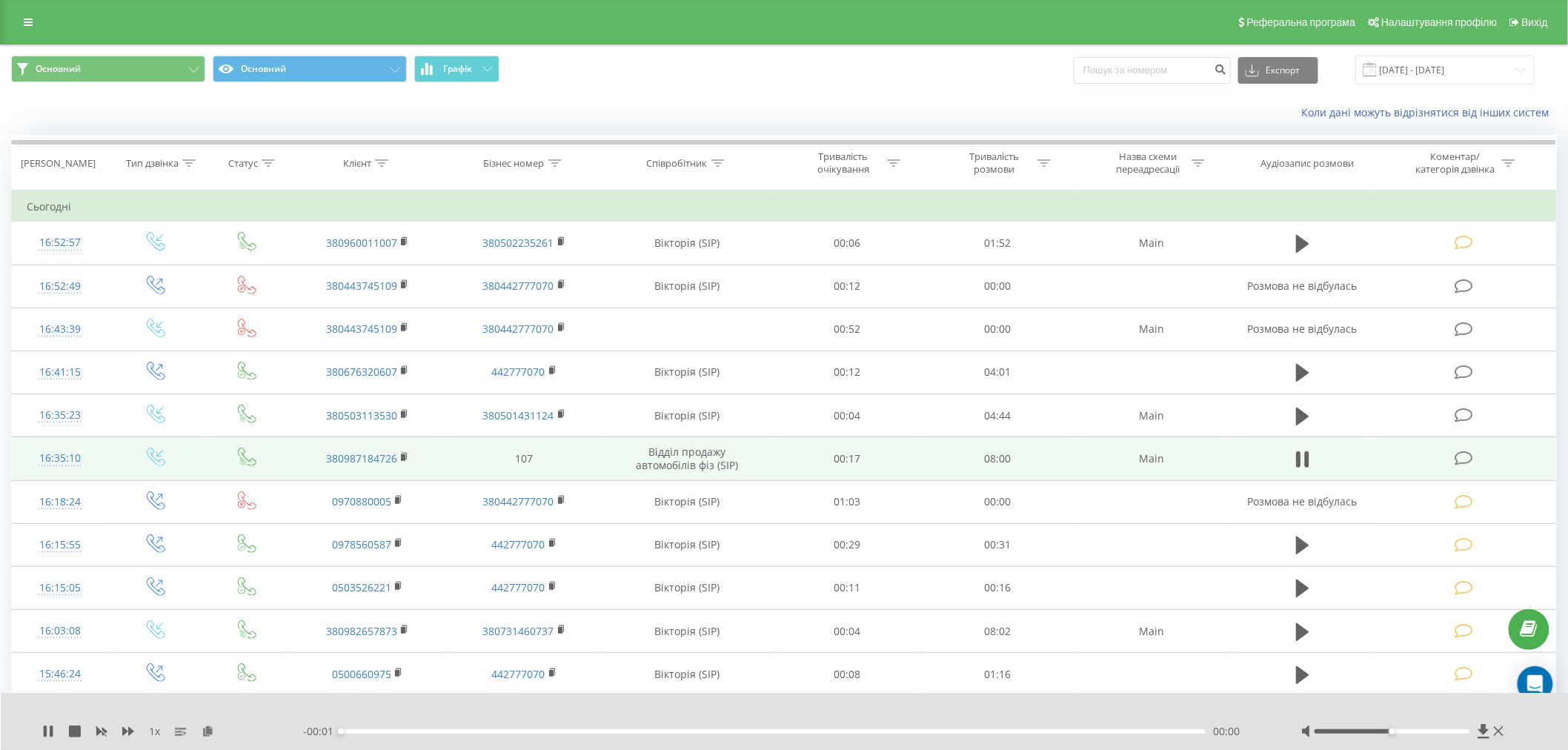
click at [1475, 451] on span at bounding box center [1465, 457] width 21 height 14
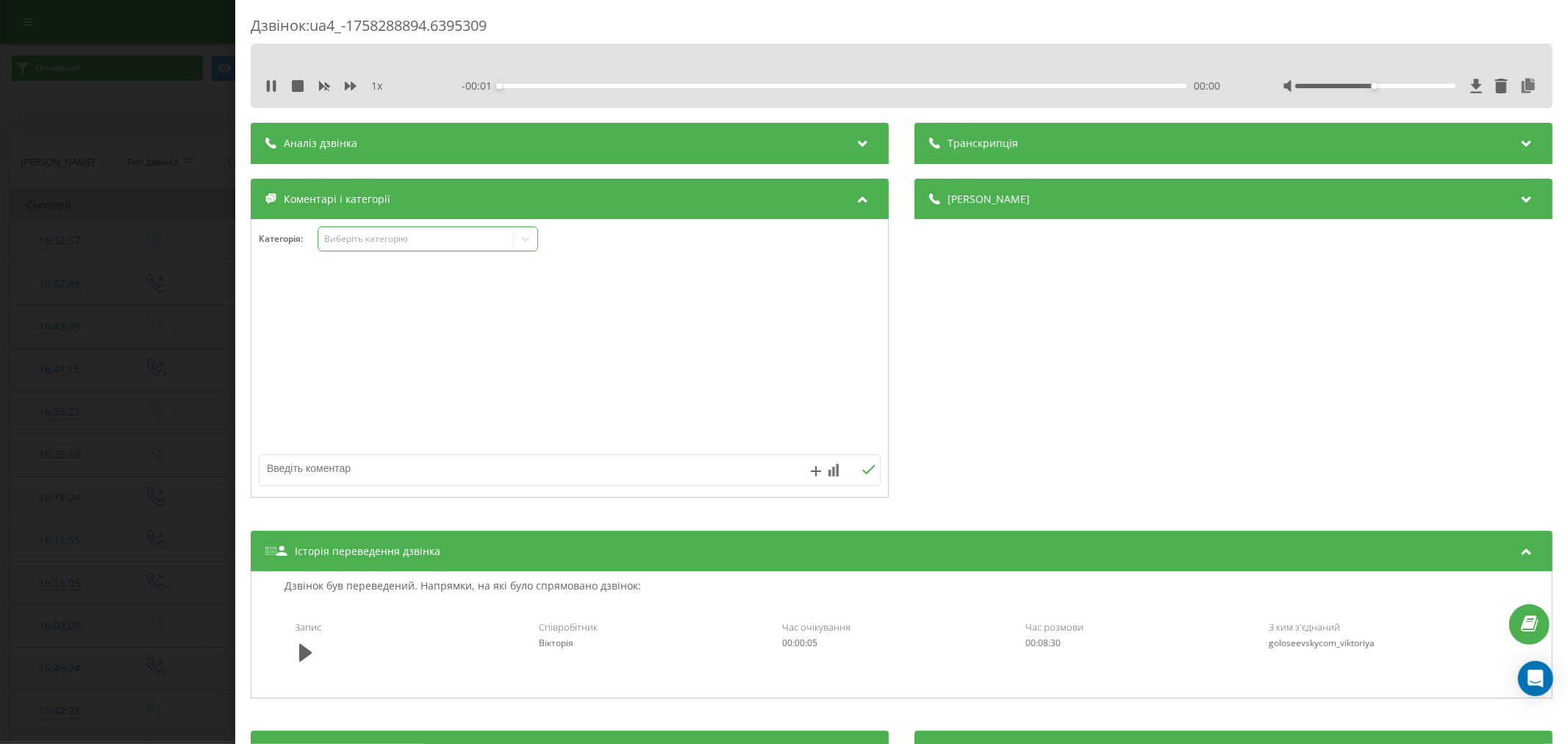
click at [351, 239] on div "Виберіть категорію" at bounding box center [416, 238] width 184 height 11
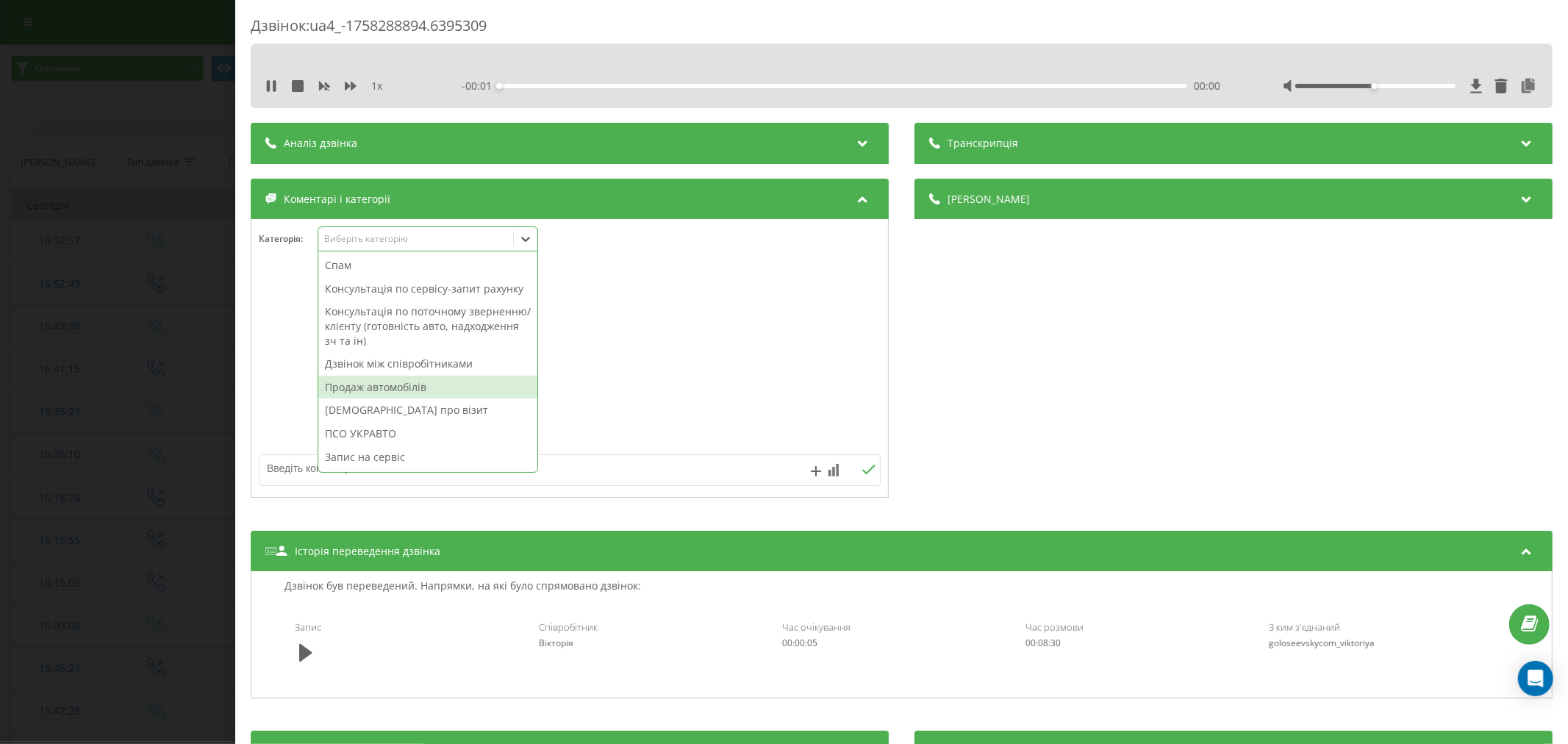
click at [386, 399] on div "Продаж автомобілів" at bounding box center [427, 387] width 219 height 24
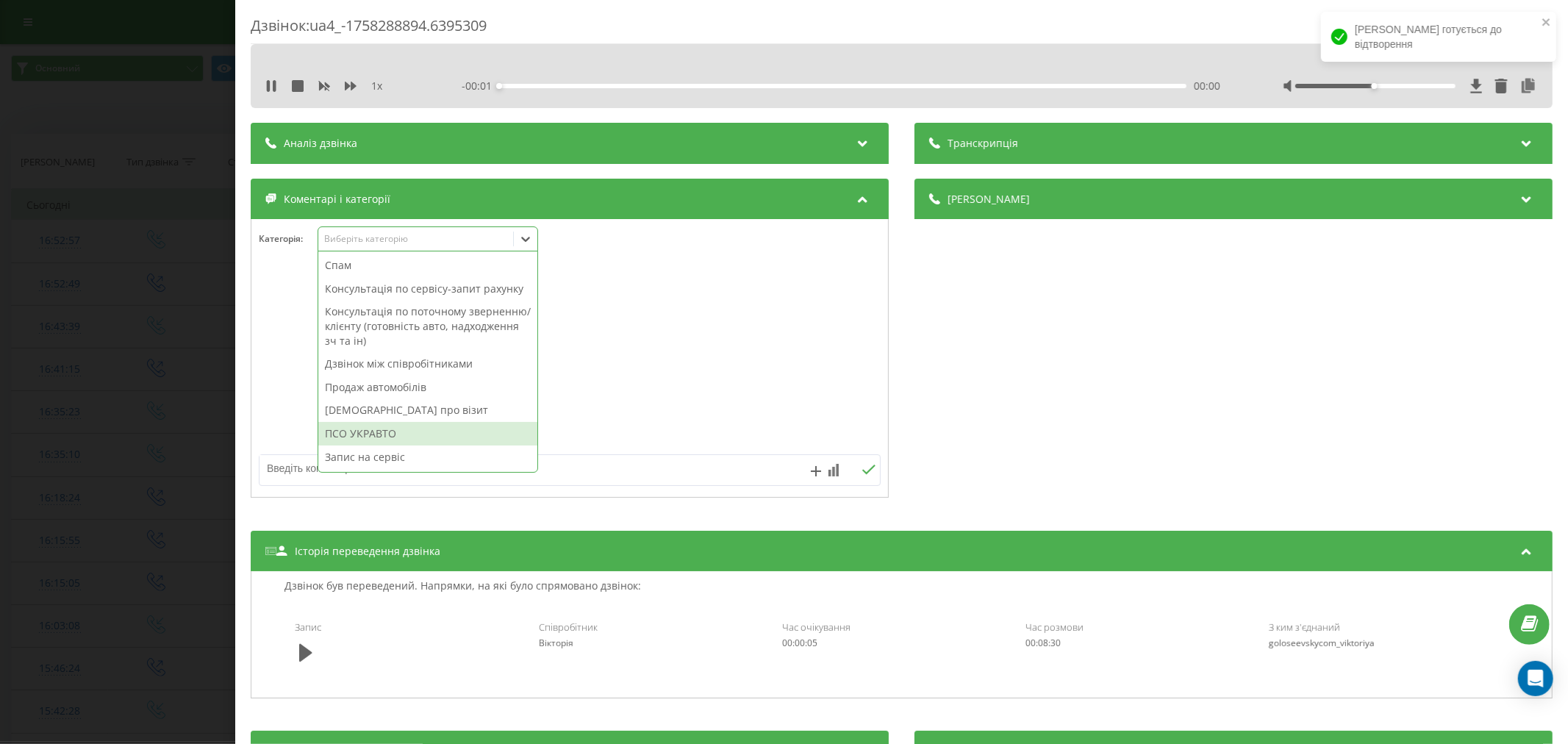
click at [282, 473] on textarea at bounding box center [507, 468] width 496 height 27
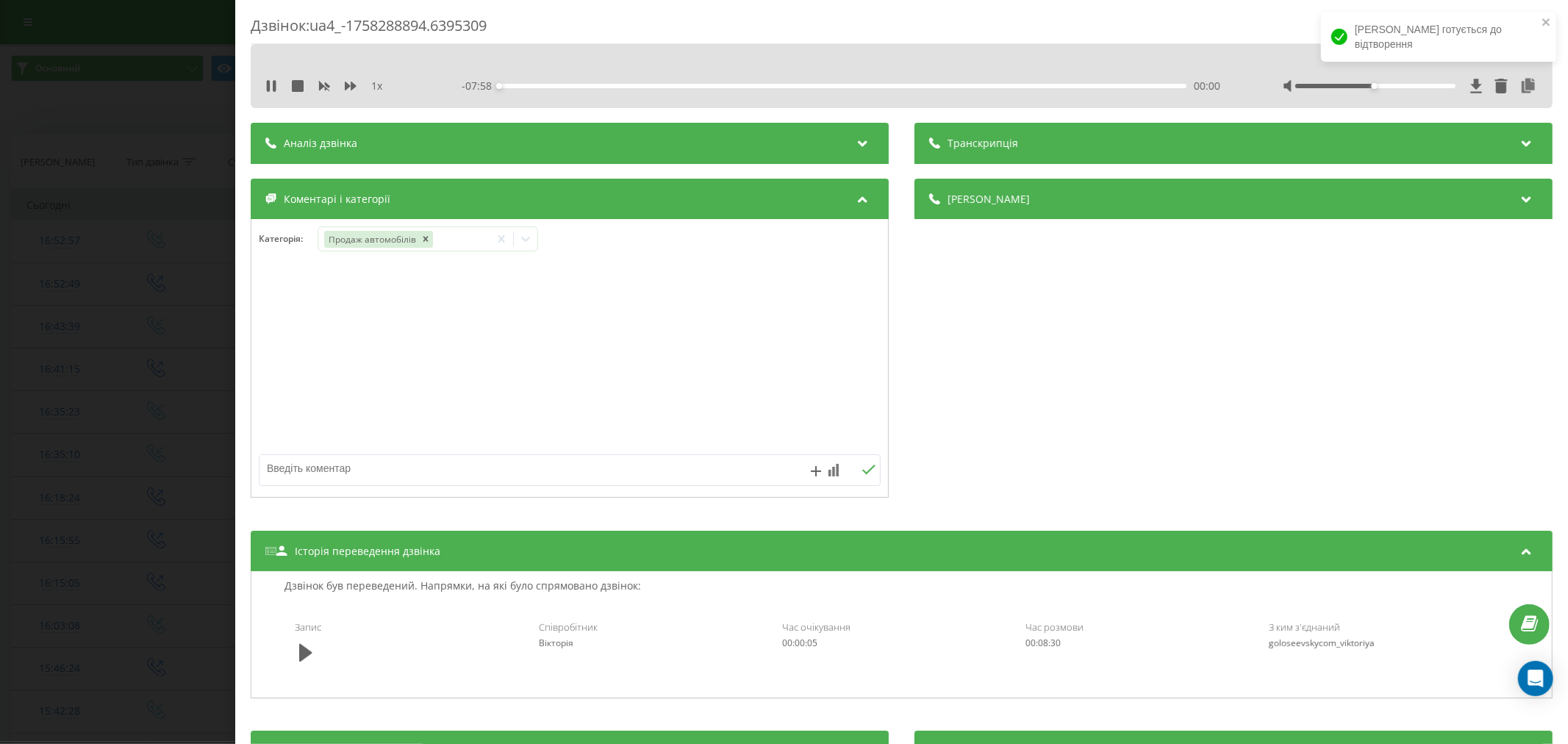
click at [331, 476] on textarea at bounding box center [507, 468] width 496 height 27
type textarea "[PERSON_NAME]"
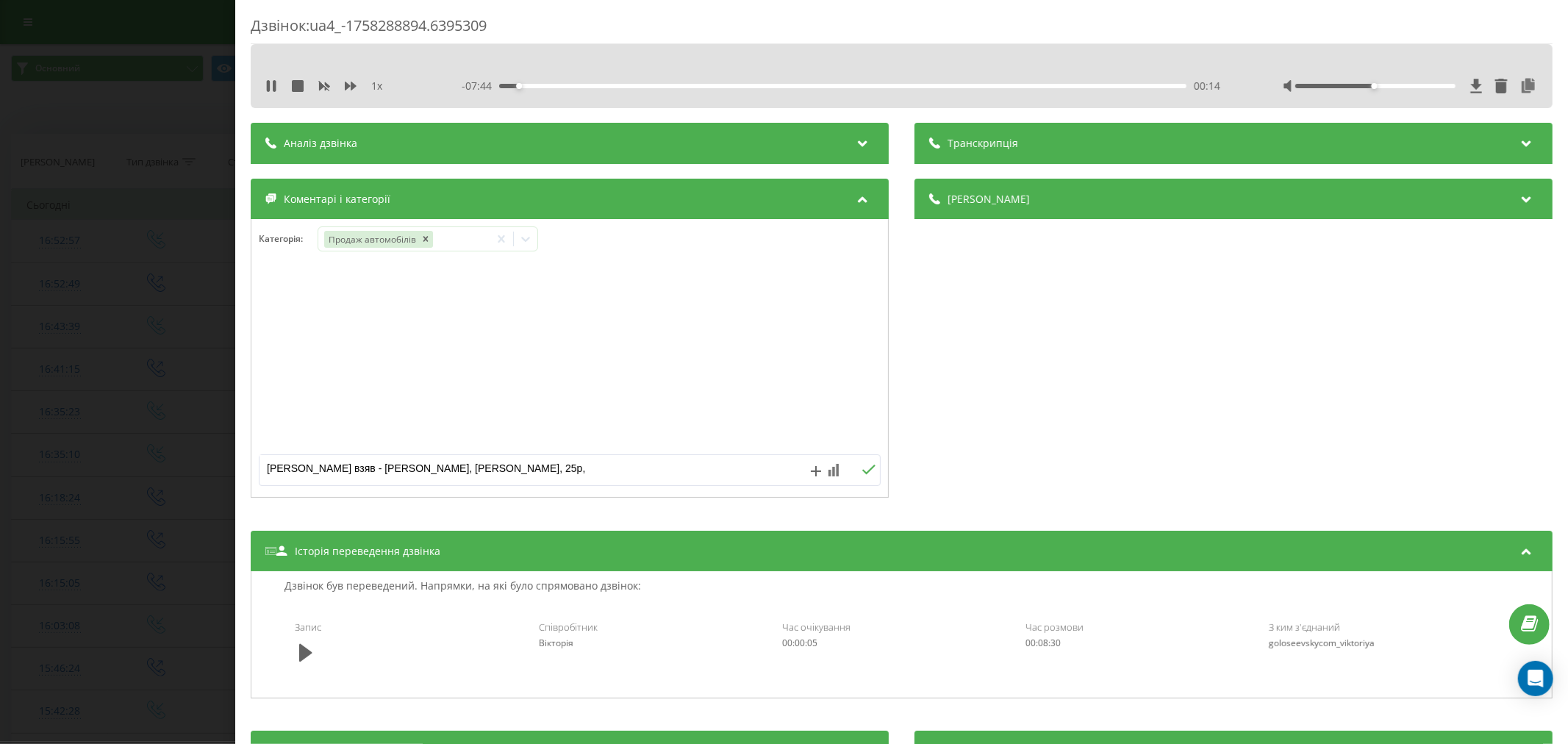
type textarea "[PERSON_NAME] взяв - [PERSON_NAME], [PERSON_NAME], 25р"
click at [1422, 84] on div at bounding box center [1374, 85] width 160 height 5
drag, startPoint x: 1424, startPoint y: 86, endPoint x: 1434, endPoint y: 86, distance: 10.0
click at [1434, 86] on div at bounding box center [1374, 85] width 160 height 5
click at [269, 89] on icon at bounding box center [268, 85] width 3 height 11
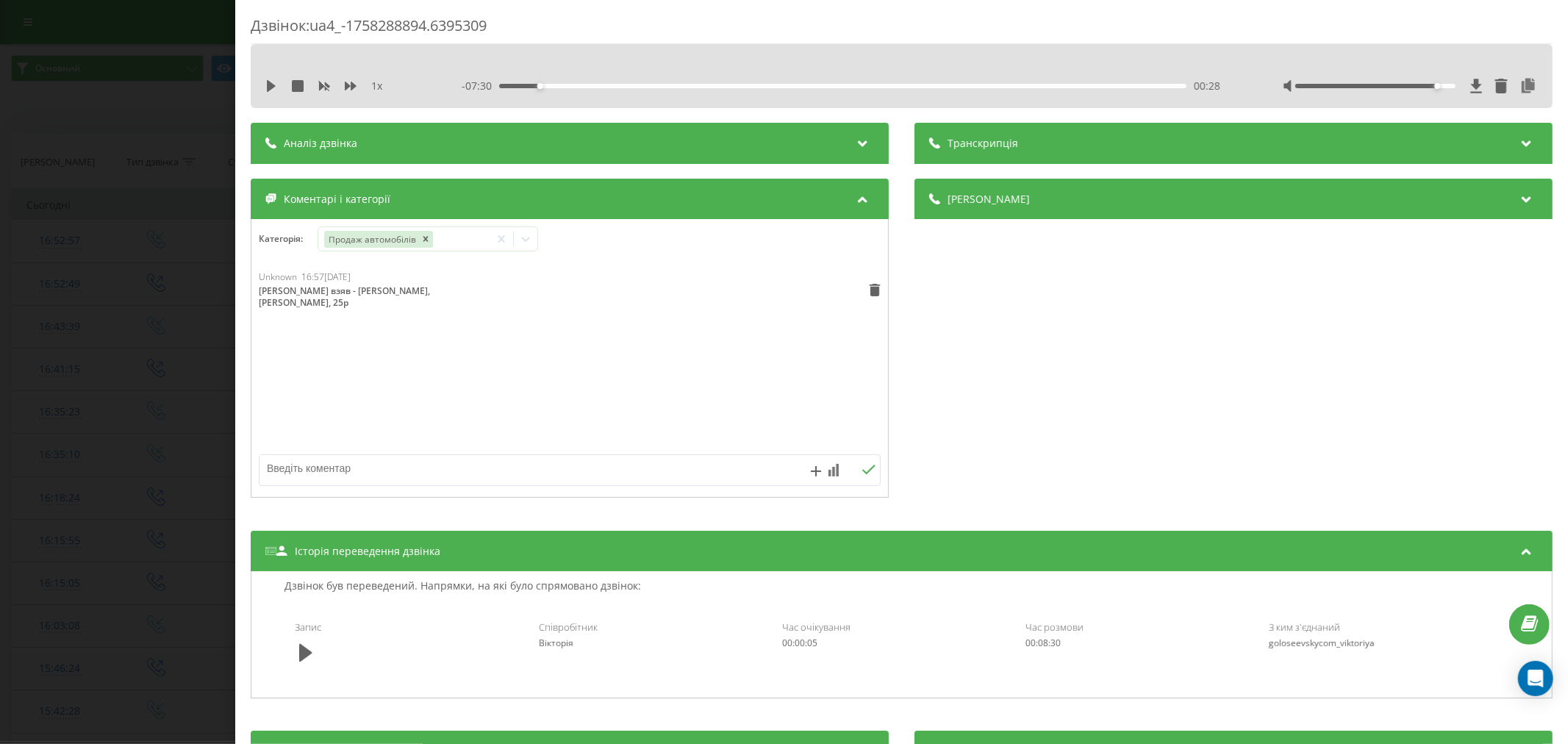
click at [65, 184] on div "Дзвінок : ua4_-1758288894.6395309 1 x - 07:30 00:28 00:28 Транскрипція Для AI-а…" at bounding box center [784, 372] width 1568 height 744
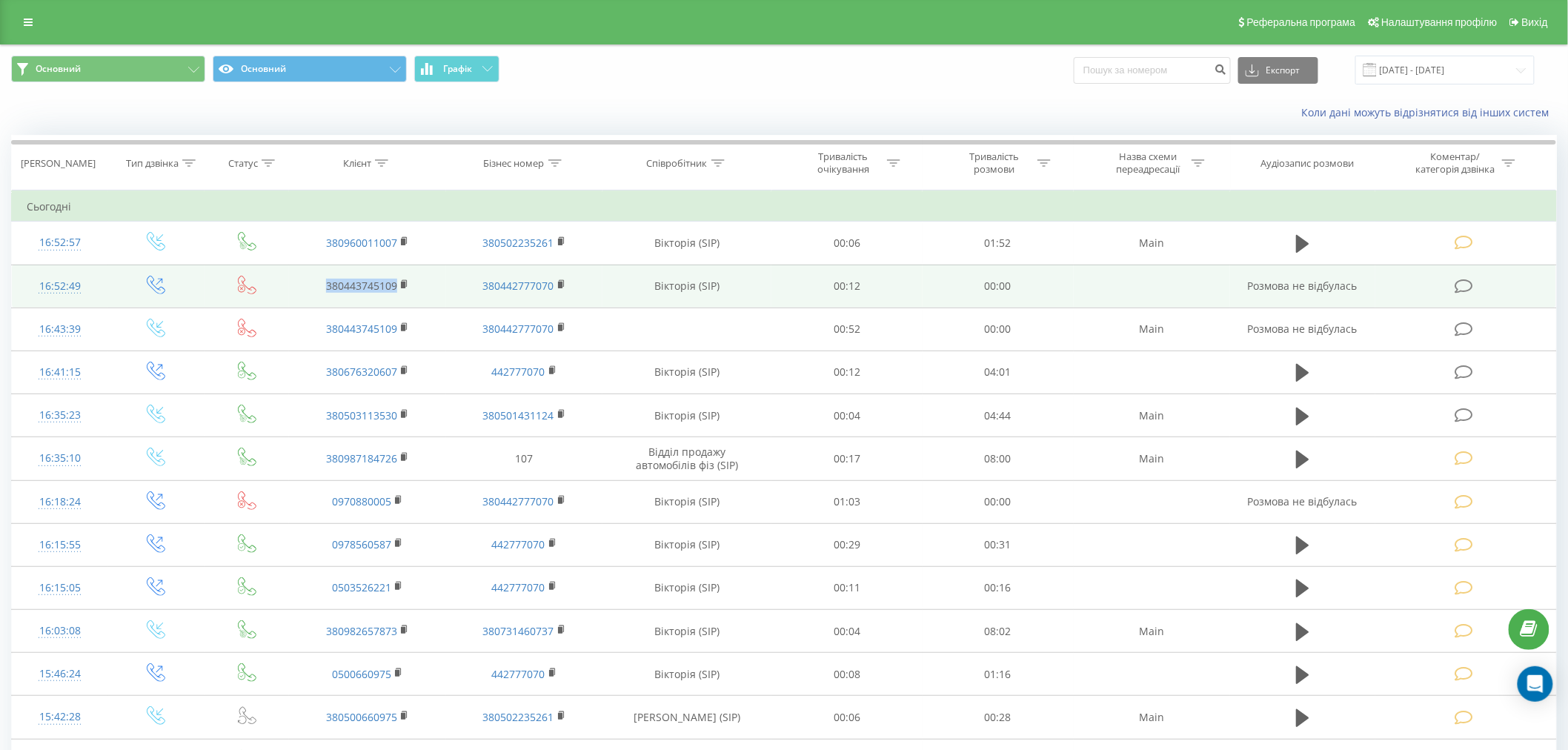
drag, startPoint x: 311, startPoint y: 276, endPoint x: 429, endPoint y: 284, distance: 118.3
click at [429, 284] on td "380443745109" at bounding box center [367, 285] width 157 height 43
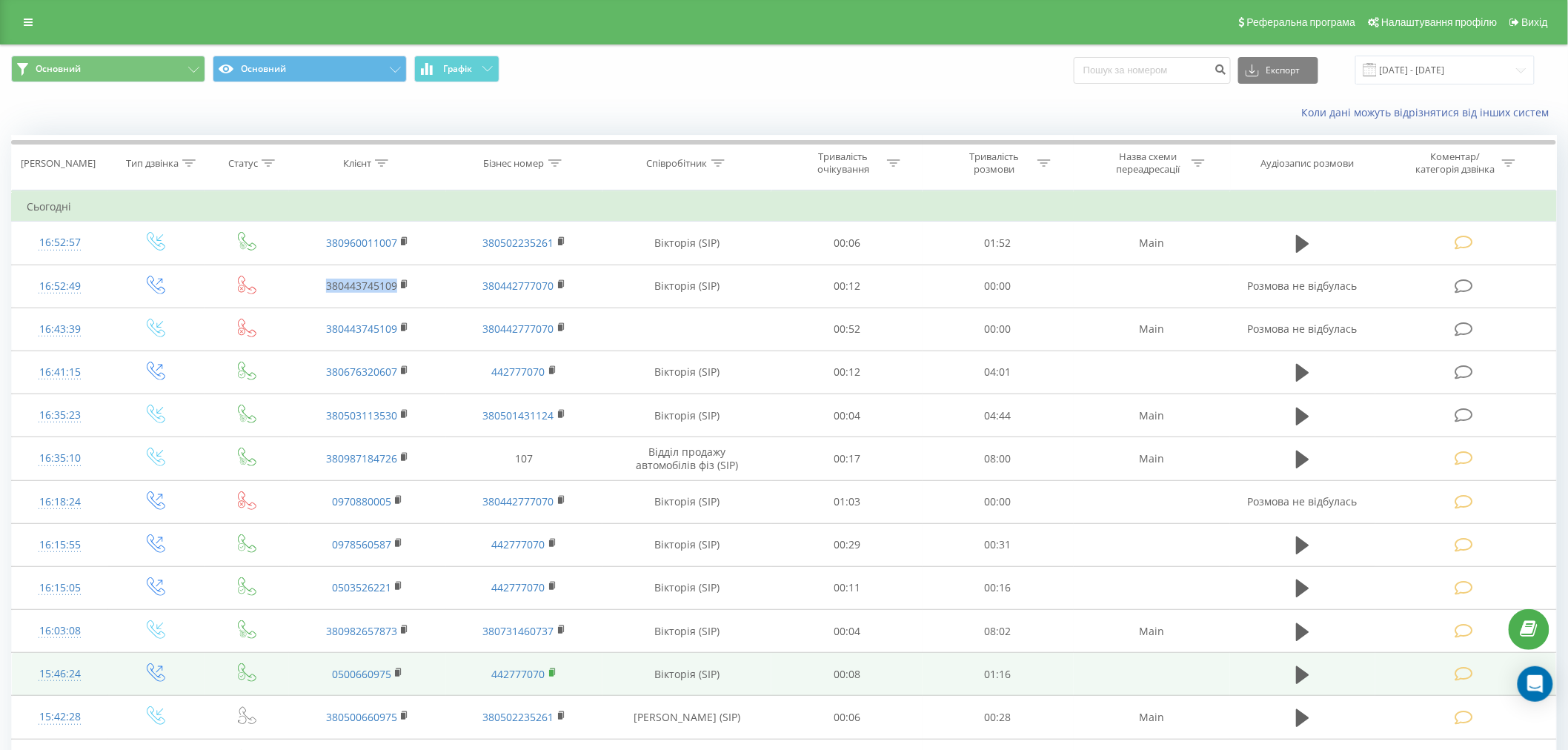
copy link "380443745109"
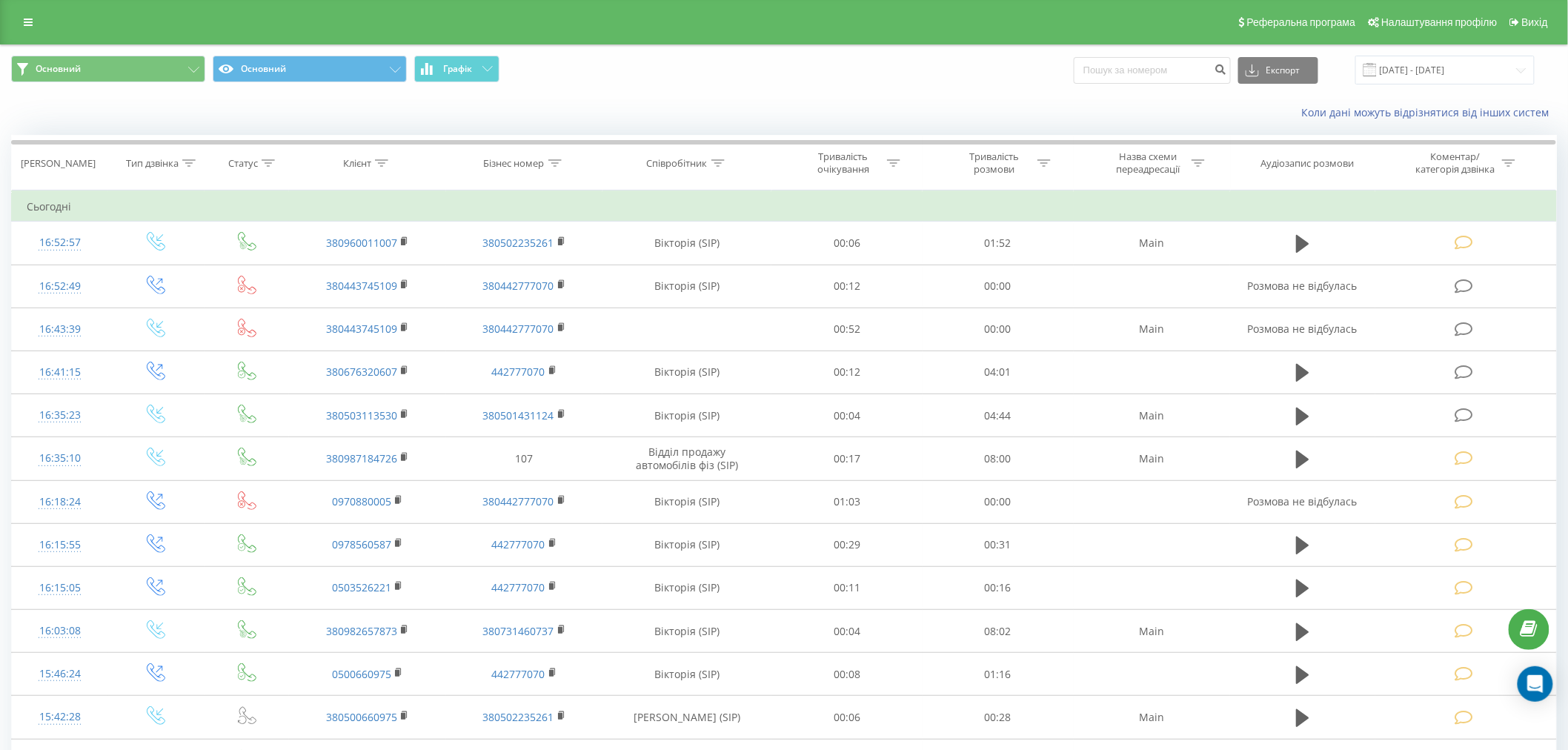
click at [563, 103] on div "Коли дані можуть відрізнятися вiд інших систем" at bounding box center [784, 112] width 1566 height 35
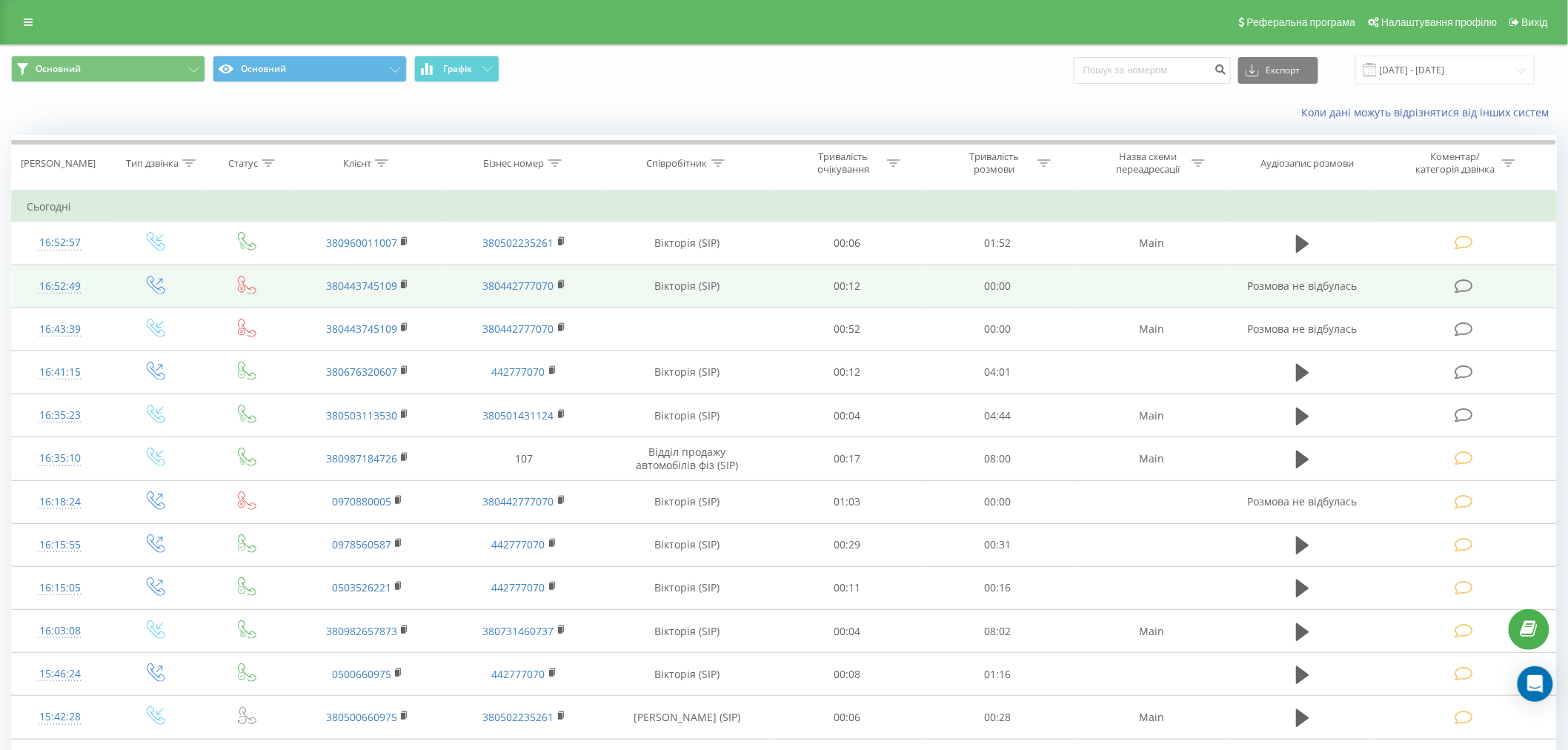
click at [1461, 287] on icon at bounding box center [1463, 286] width 18 height 15
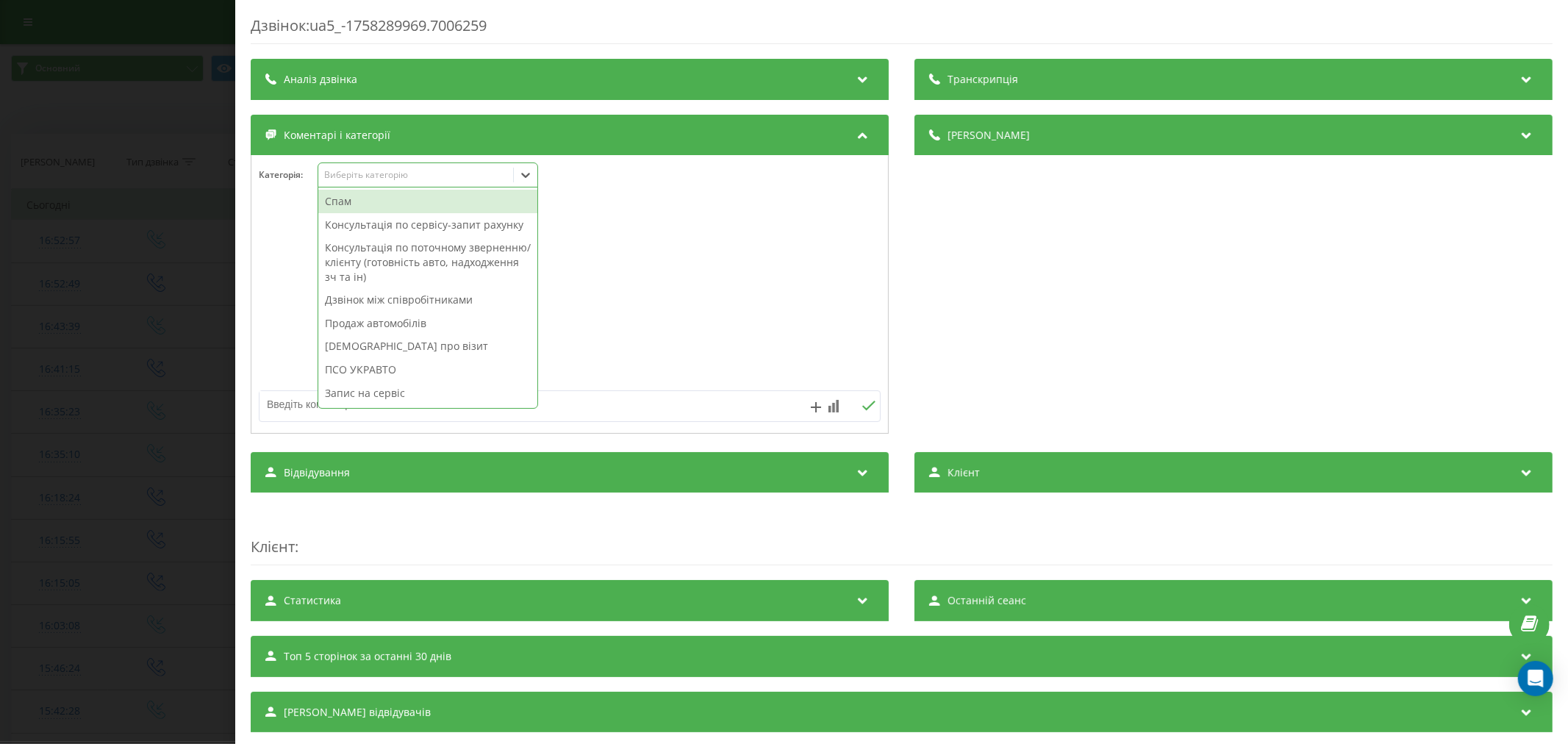
click at [358, 177] on div "Виберіть категорію" at bounding box center [416, 175] width 184 height 11
click at [373, 229] on div "Консультація по сервісу-запит рахунку" at bounding box center [427, 225] width 219 height 24
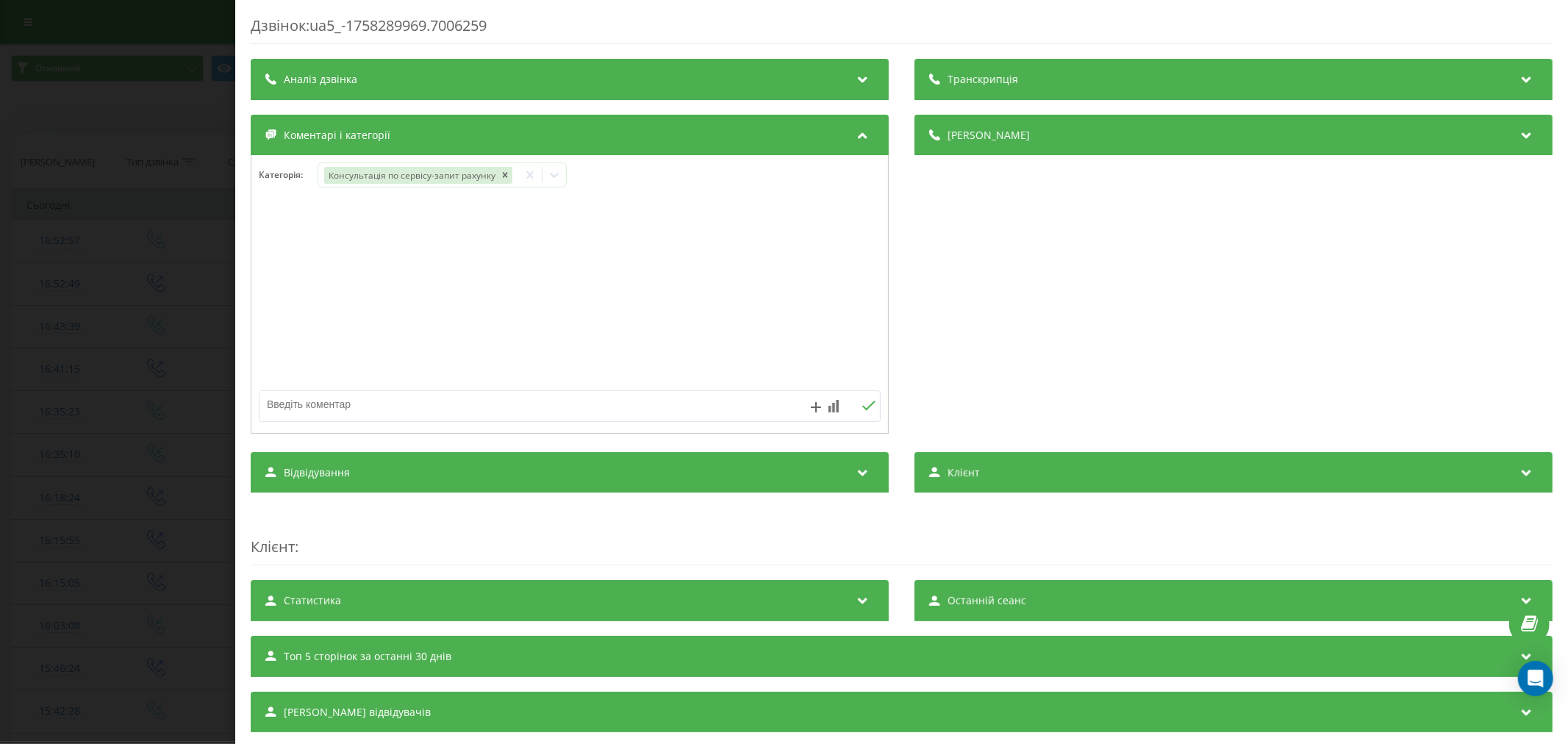
click at [305, 402] on textarea at bounding box center [507, 404] width 496 height 27
type textarea "недодзвон"
click at [70, 332] on div "Дзвінок : ua5_-1758289969.7006259 Транскрипція Для AI-аналізу майбутніх дзвінкі…" at bounding box center [784, 372] width 1568 height 744
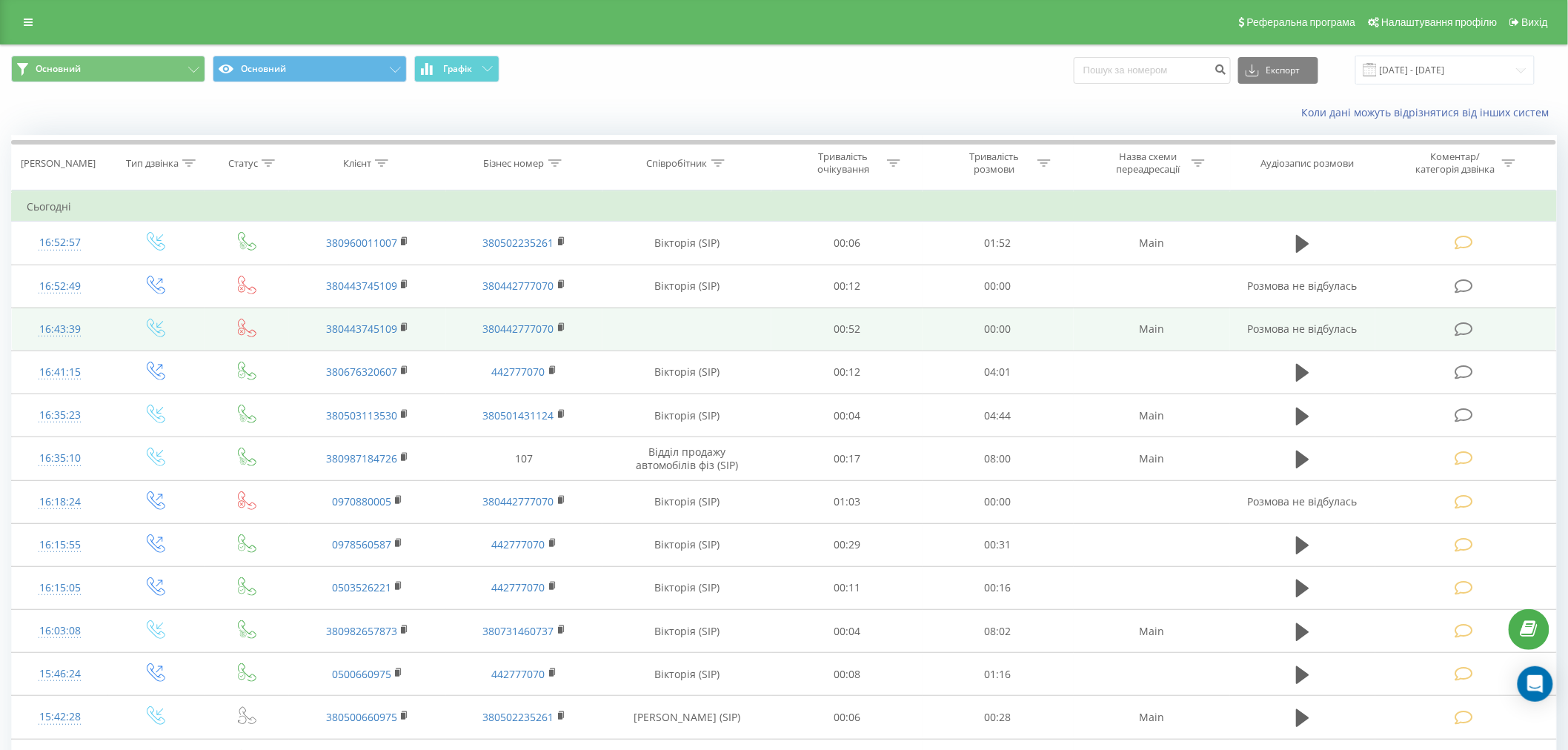
click at [1472, 336] on icon at bounding box center [1463, 329] width 18 height 15
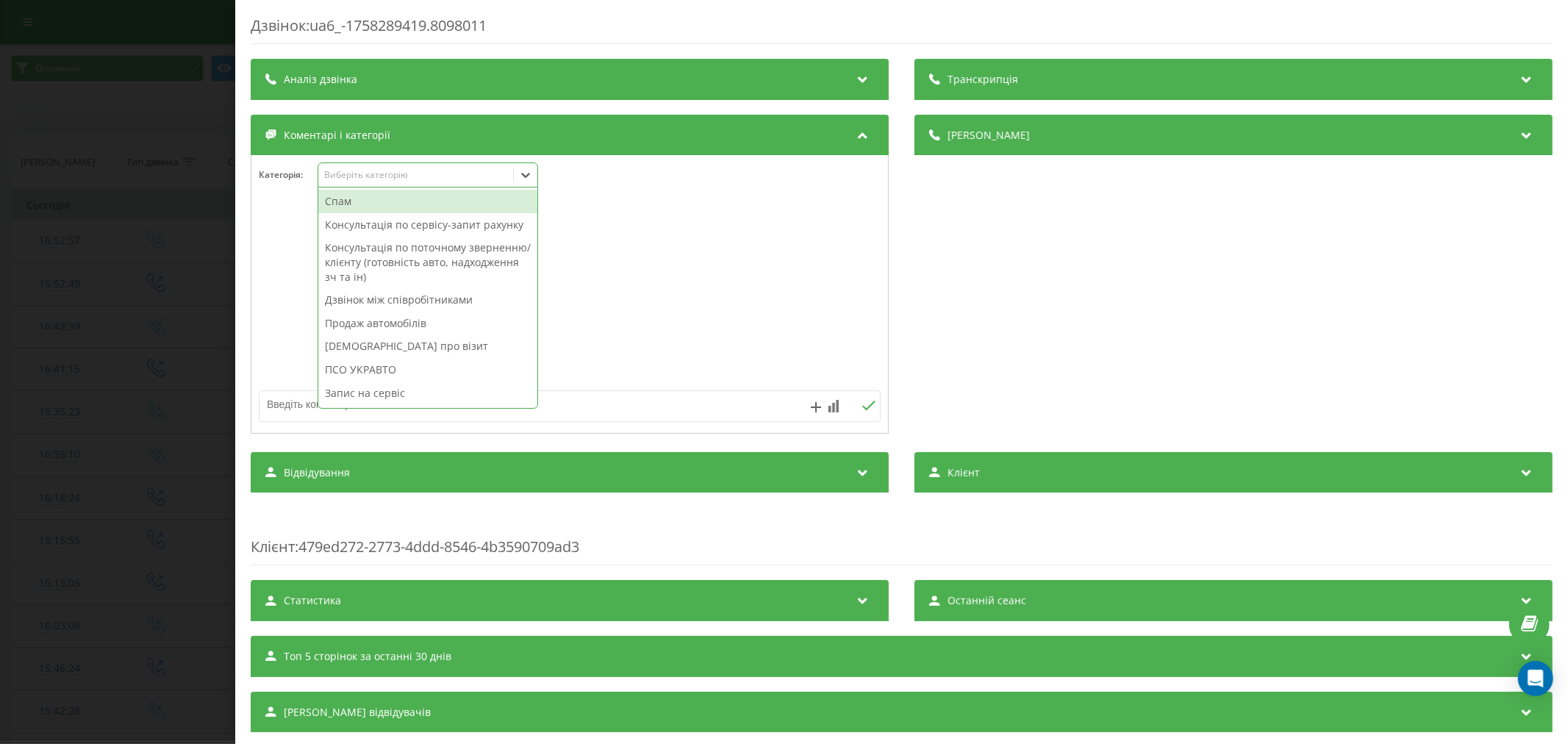
click at [406, 184] on div "Виберіть категорію" at bounding box center [428, 175] width 220 height 25
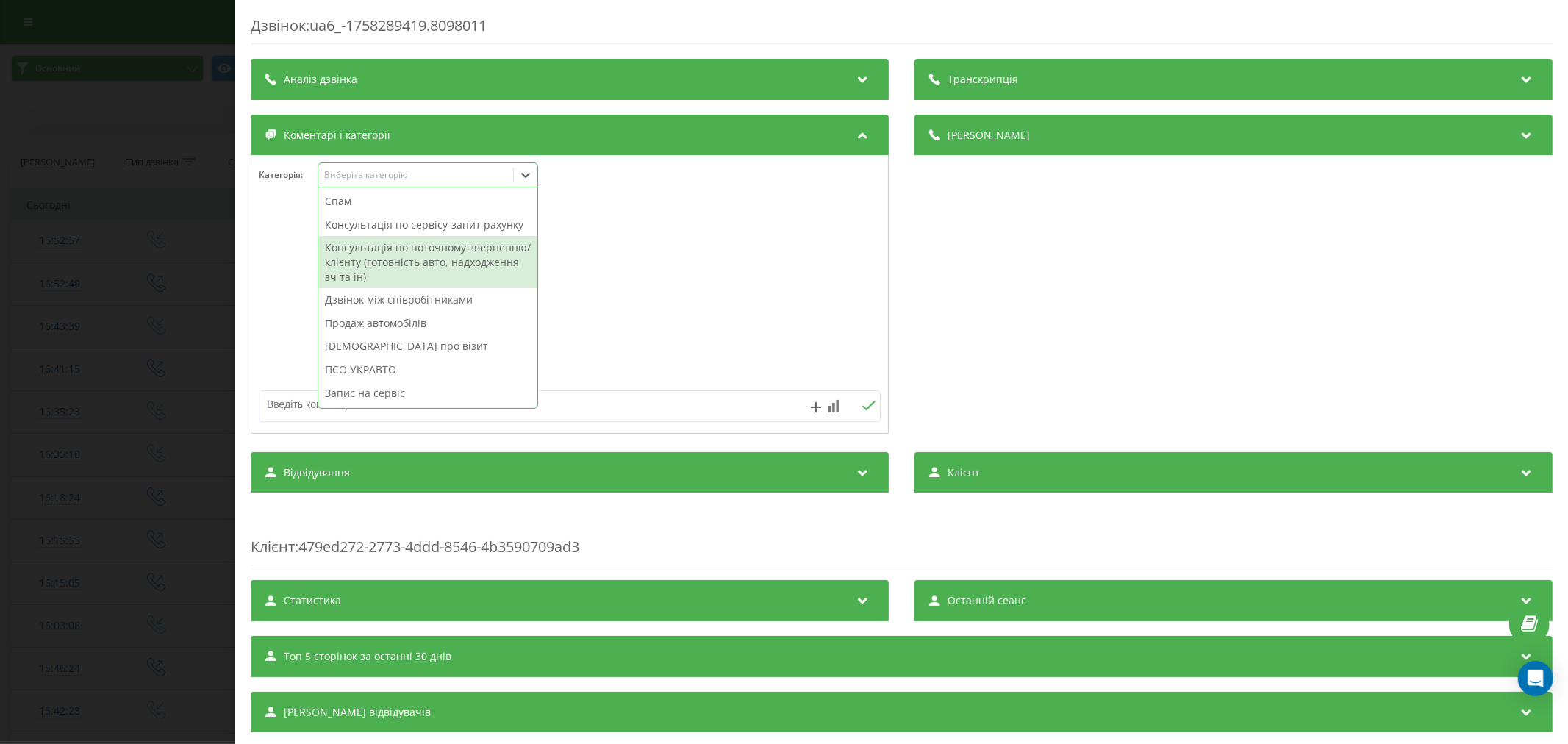
drag, startPoint x: 412, startPoint y: 263, endPoint x: 362, endPoint y: 320, distance: 75.8
click at [412, 265] on div "Консультація по поточному зверненню/клієнту (готовність авто, надходження зч та…" at bounding box center [427, 262] width 219 height 52
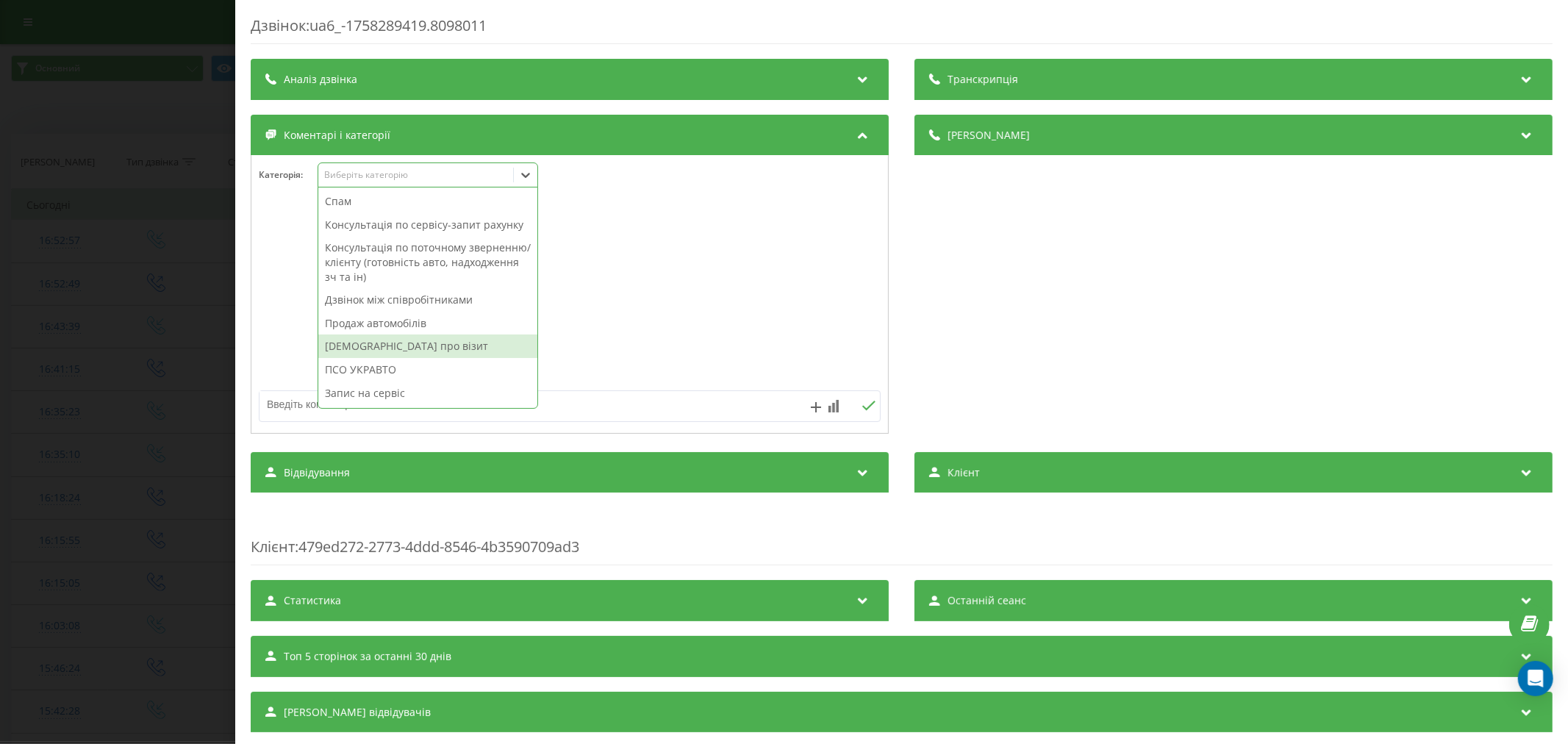
click at [291, 402] on textarea at bounding box center [507, 404] width 496 height 27
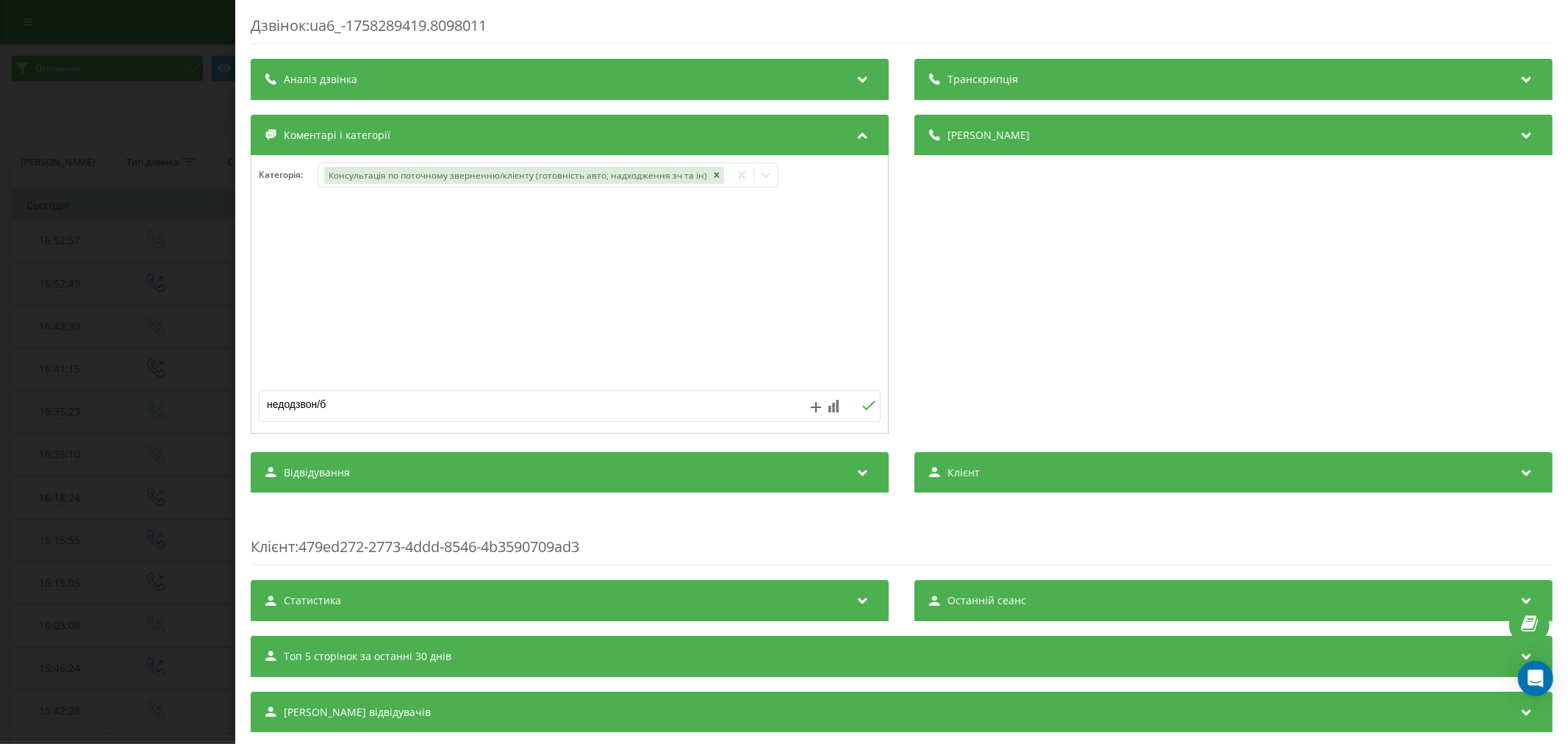
click at [353, 409] on textarea "недодзвон/б" at bounding box center [507, 404] width 496 height 27
type textarea "недодзвон"
click at [77, 297] on div "Дзвінок : ua6_-1758289419.8098011 Транскрипція Для AI-аналізу майбутніх дзвінкі…" at bounding box center [784, 372] width 1568 height 744
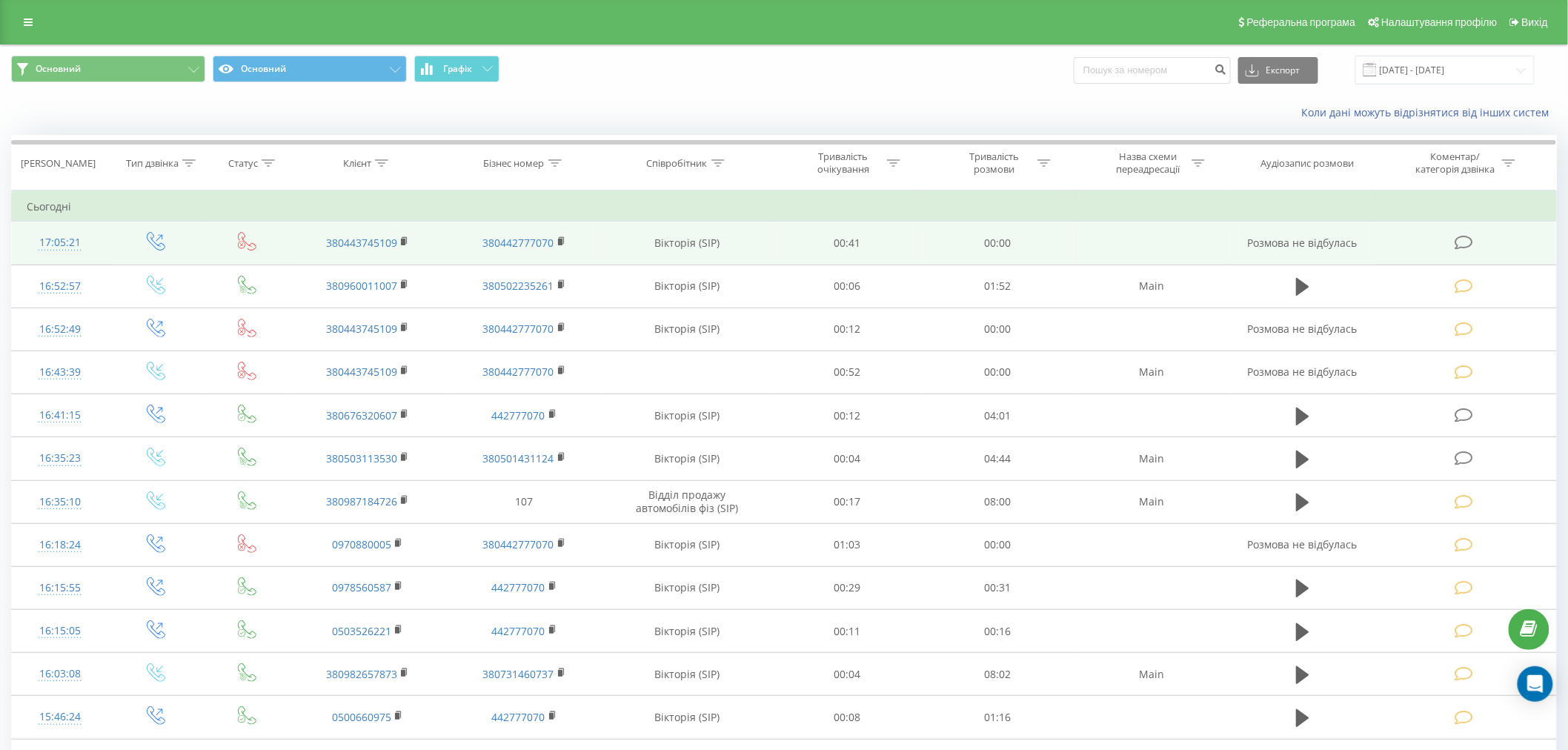
click at [1467, 238] on icon at bounding box center [1463, 242] width 18 height 15
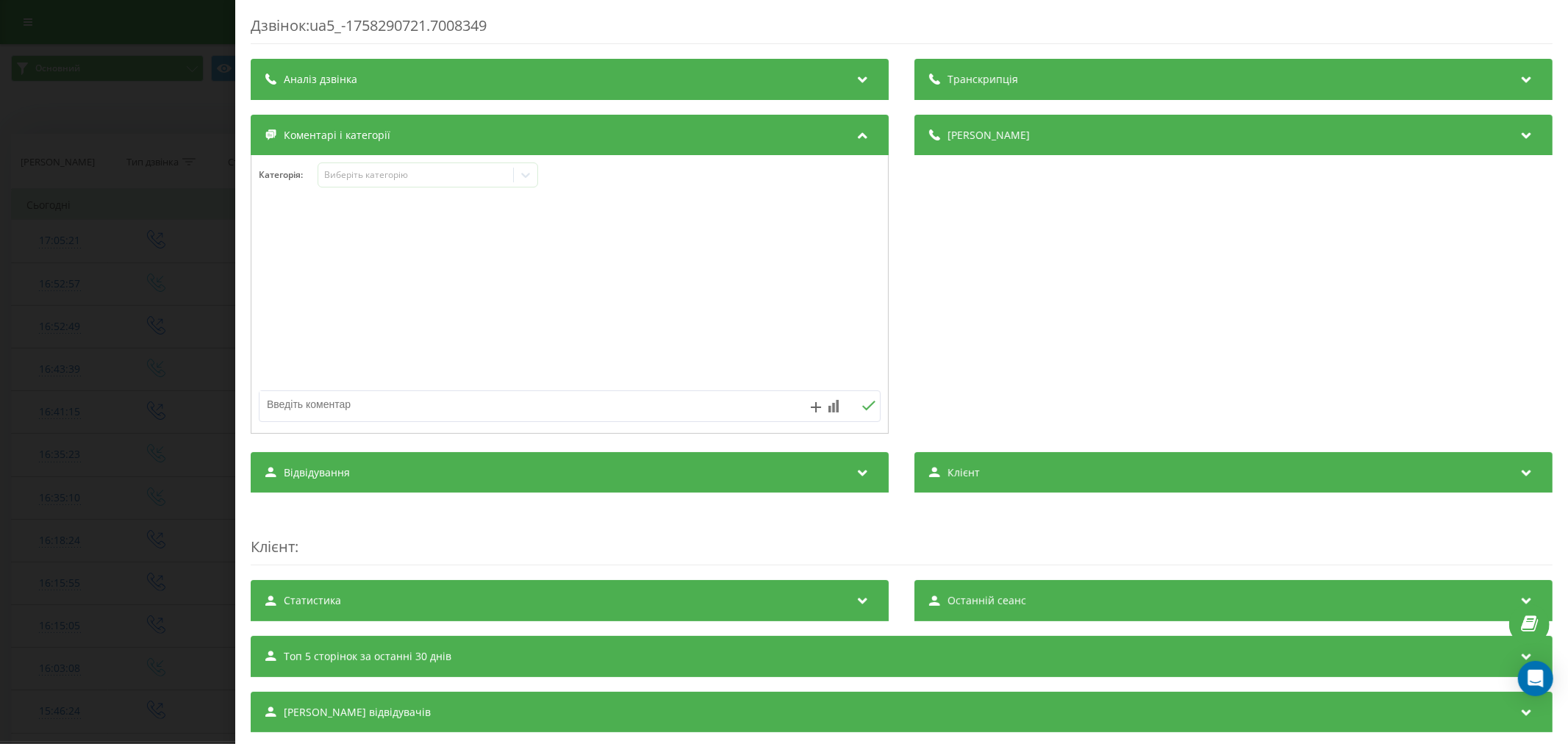
click at [3, 474] on div "Дзвінок : ua5_-1758290721.7008349 Транскрипція Для AI-аналізу майбутніх дзвінкі…" at bounding box center [784, 372] width 1568 height 744
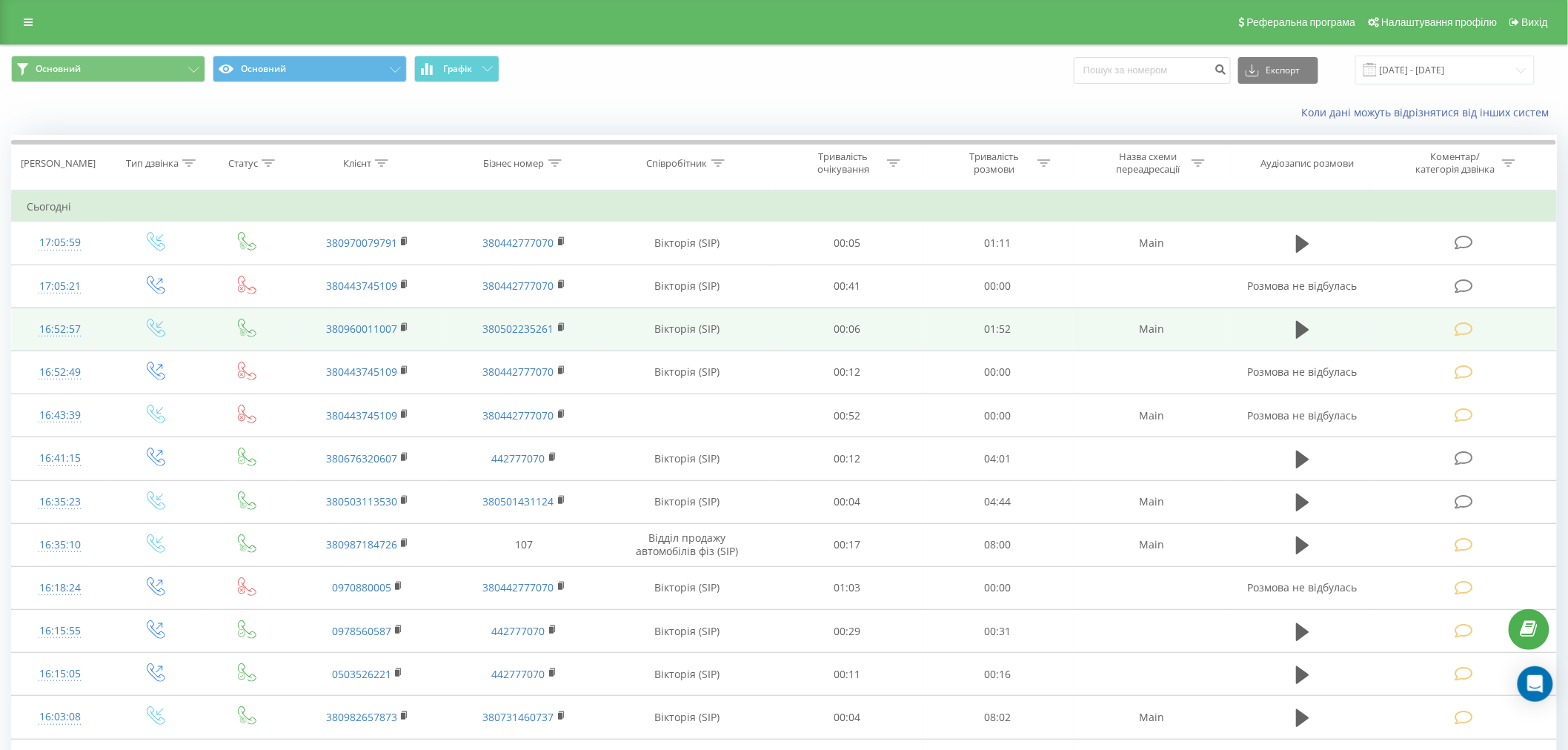
click at [1469, 333] on icon at bounding box center [1463, 329] width 18 height 15
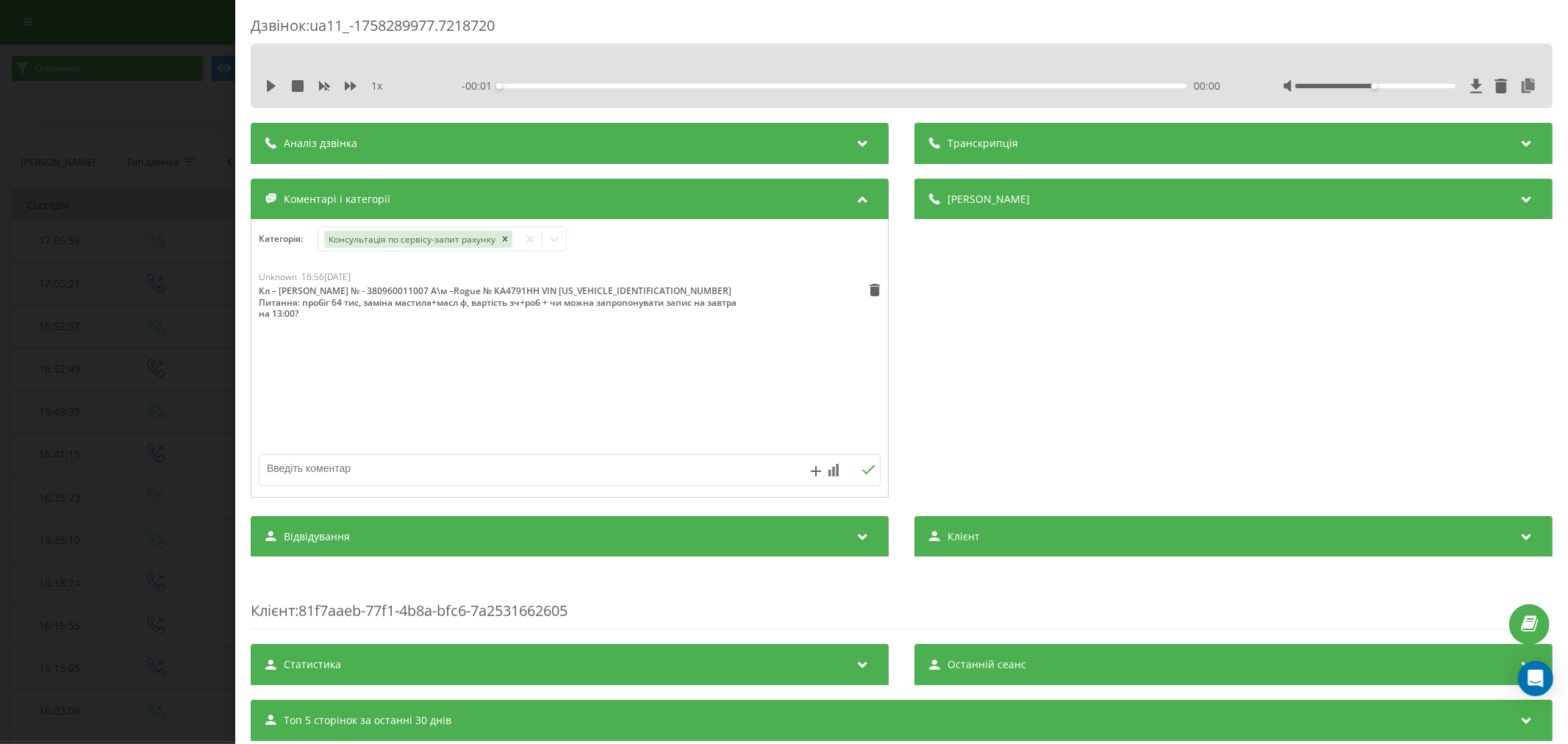
click at [86, 402] on div "Дзвінок : ua11_-1758289977.7218720 1 x - 00:01 00:00 00:00 Транскрипція Для AI-…" at bounding box center [784, 372] width 1568 height 744
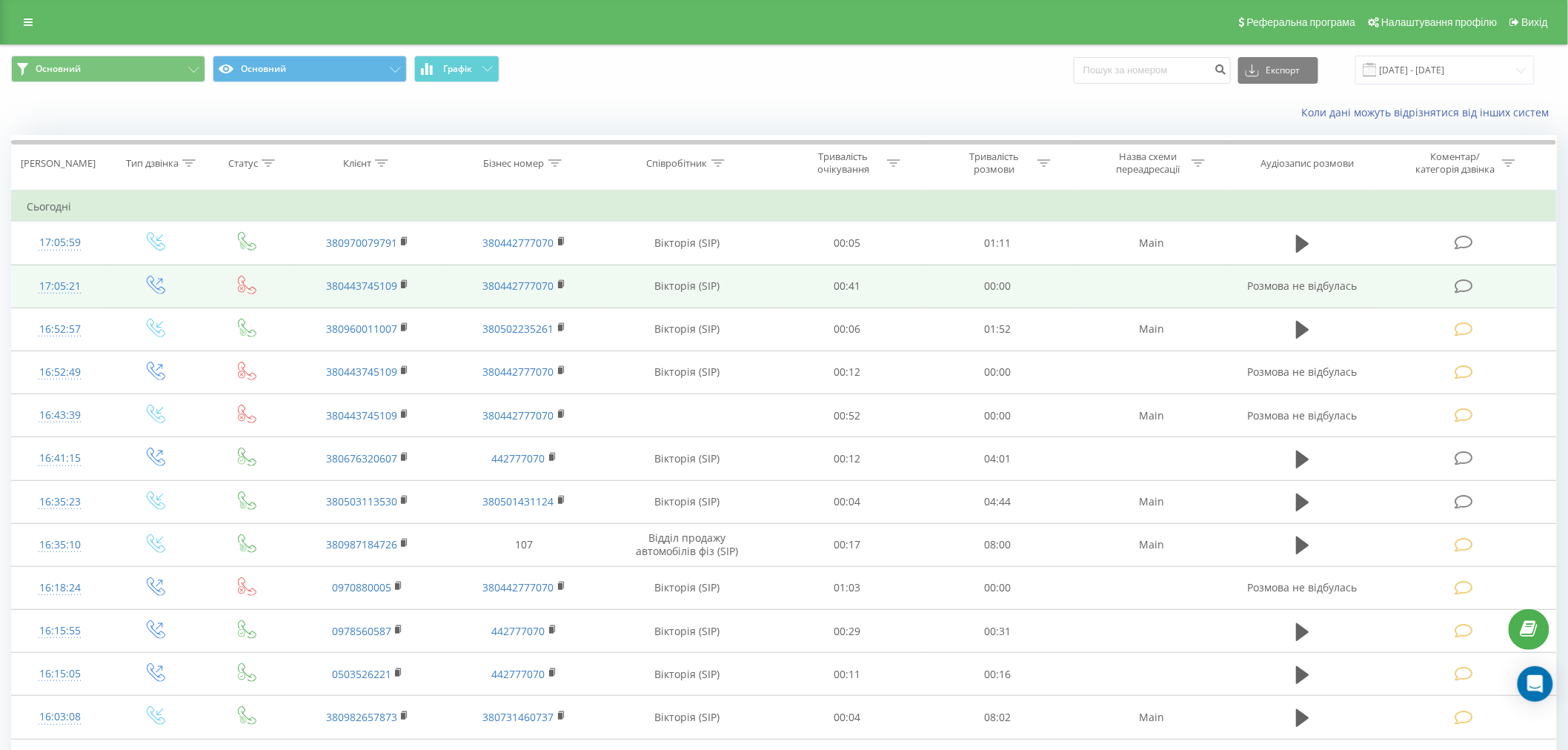
click at [1464, 272] on td at bounding box center [1465, 285] width 181 height 43
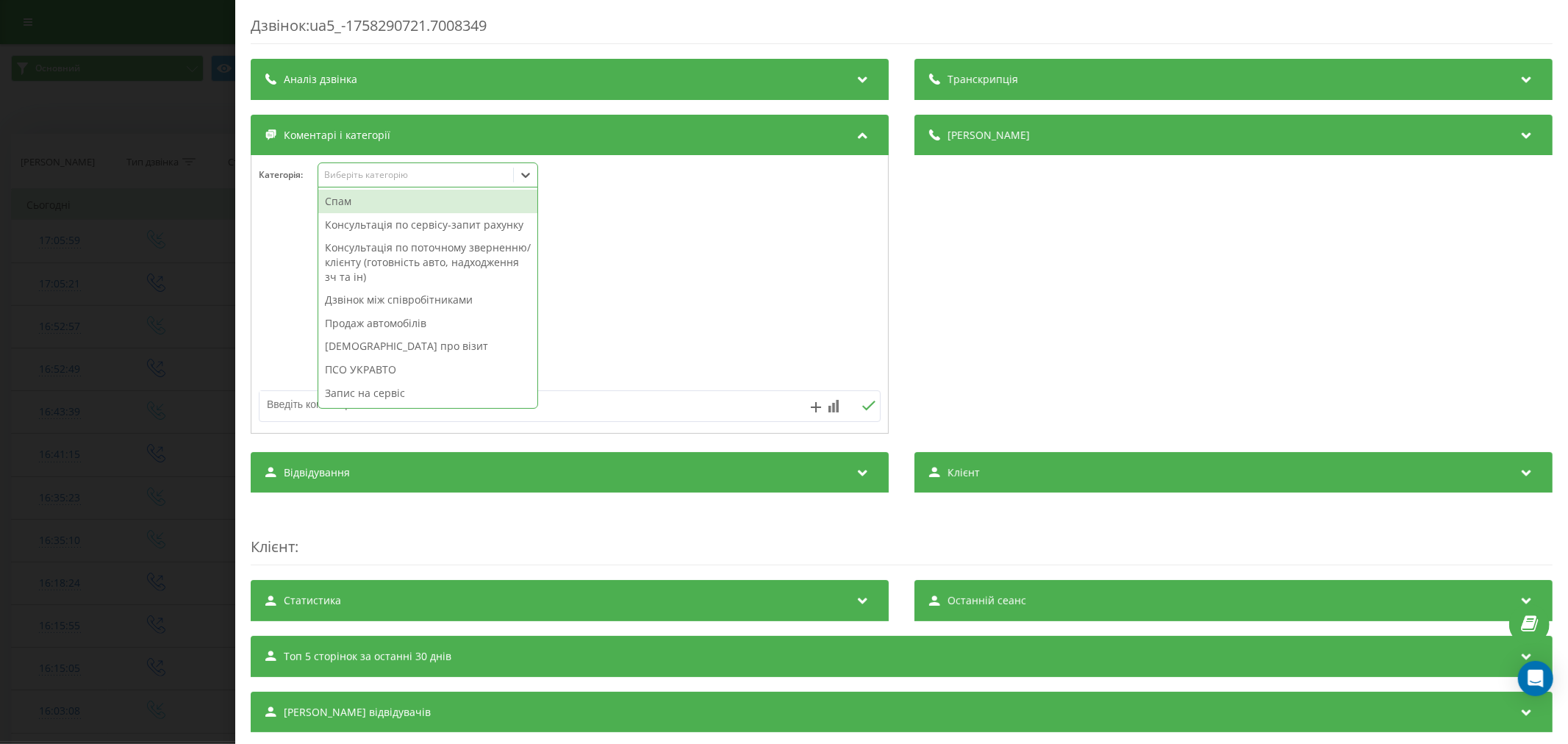
click at [386, 184] on div "Виберіть категорію" at bounding box center [428, 175] width 220 height 25
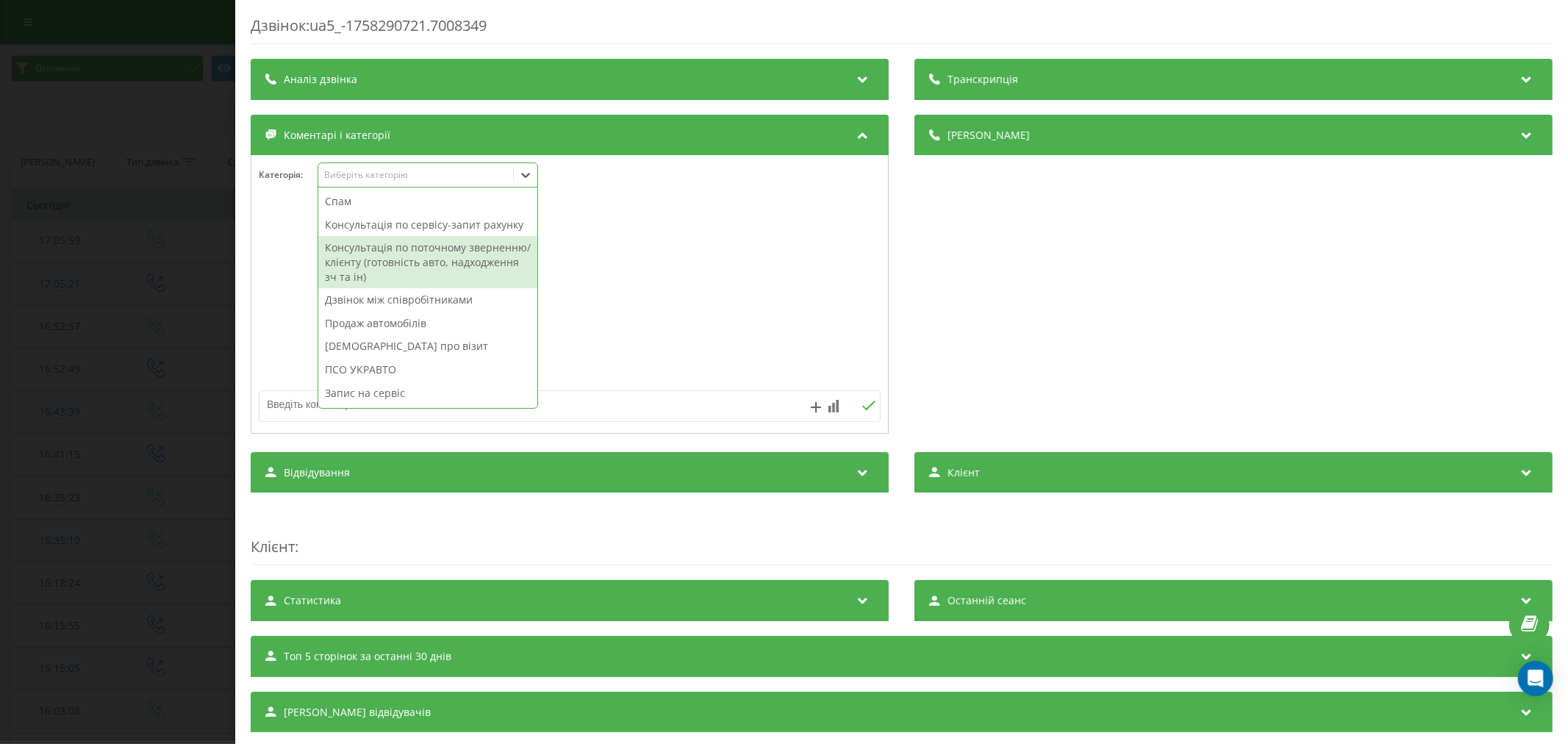
click at [407, 285] on div "Консультація по поточному зверненню/клієнту (готовність авто, надходження зч та…" at bounding box center [427, 262] width 219 height 52
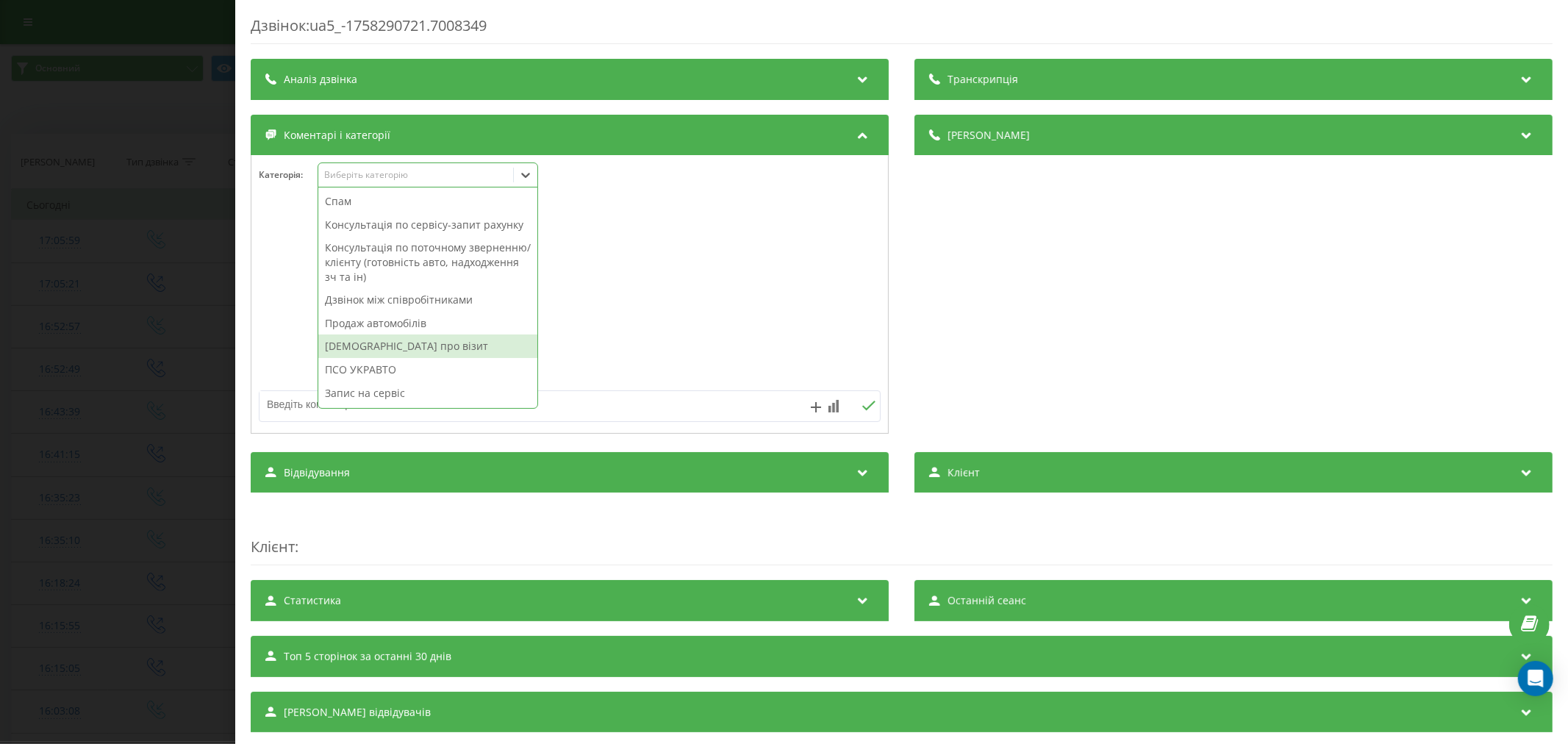
click at [289, 419] on div at bounding box center [507, 406] width 496 height 30
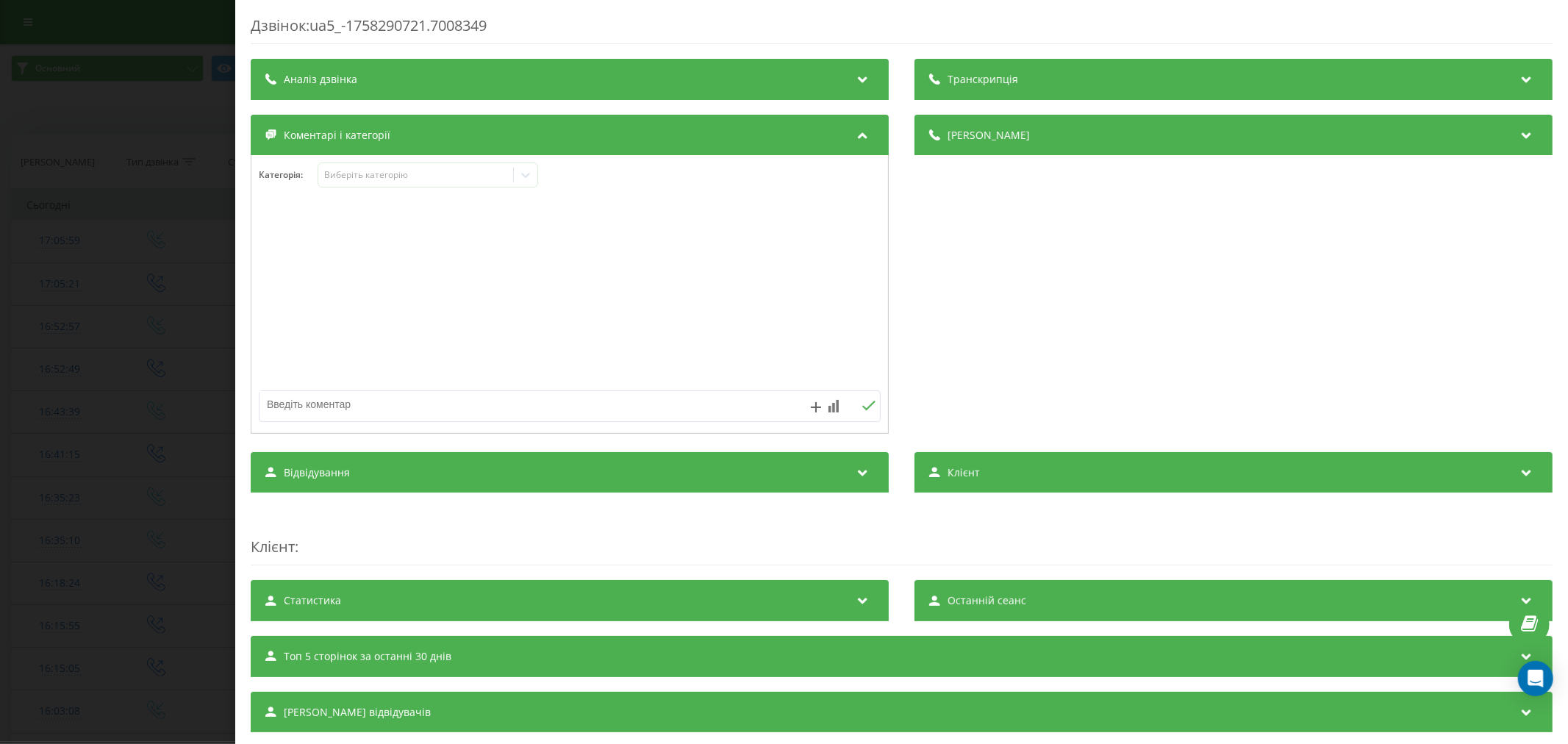
click at [289, 402] on textarea at bounding box center [507, 404] width 496 height 27
type textarea "недодзвон"
click at [4, 278] on div "Дзвінок : ua5_-1758290721.7008349 Транскрипція Для AI-аналізу майбутніх дзвінкі…" at bounding box center [784, 372] width 1568 height 744
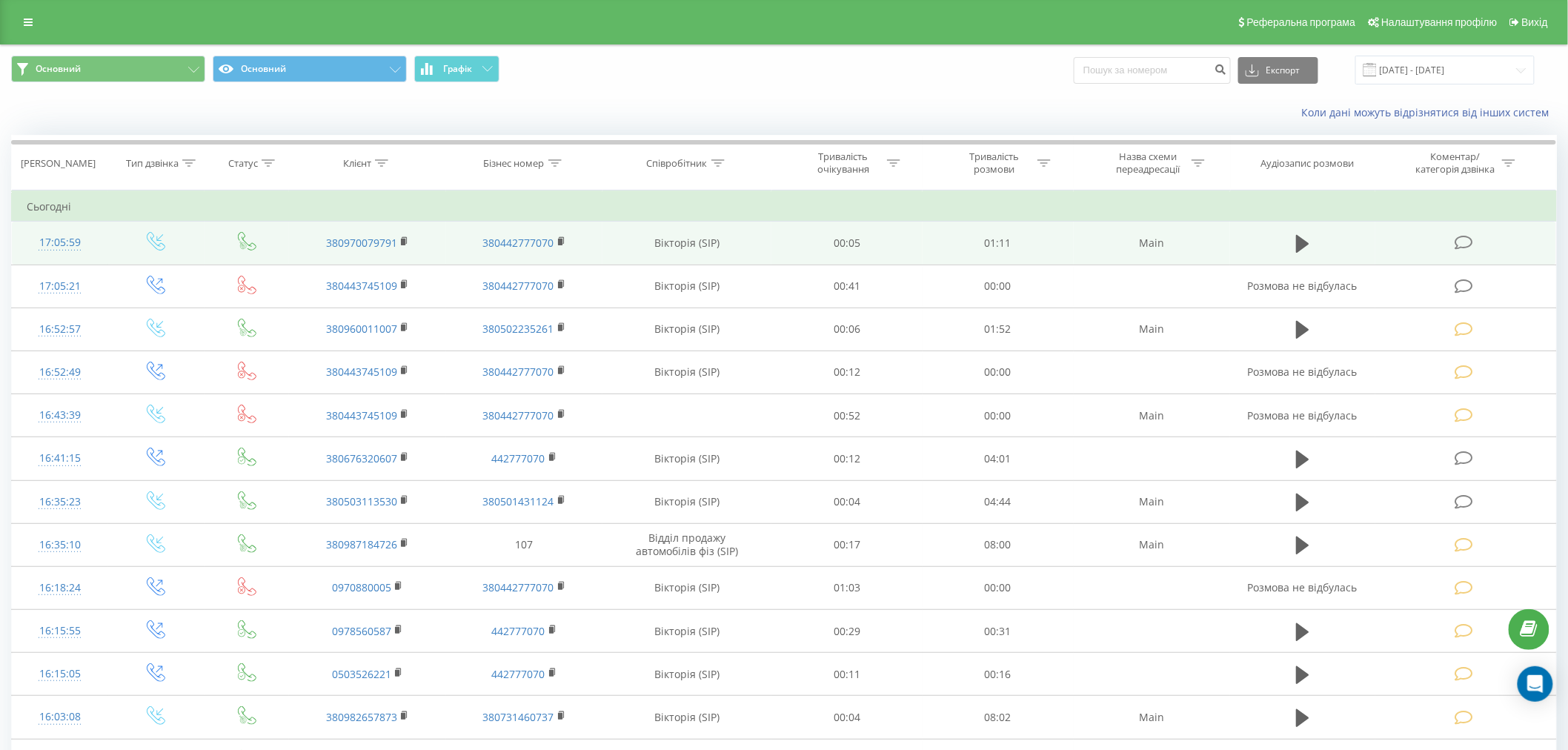
click at [1443, 247] on td at bounding box center [1465, 243] width 181 height 43
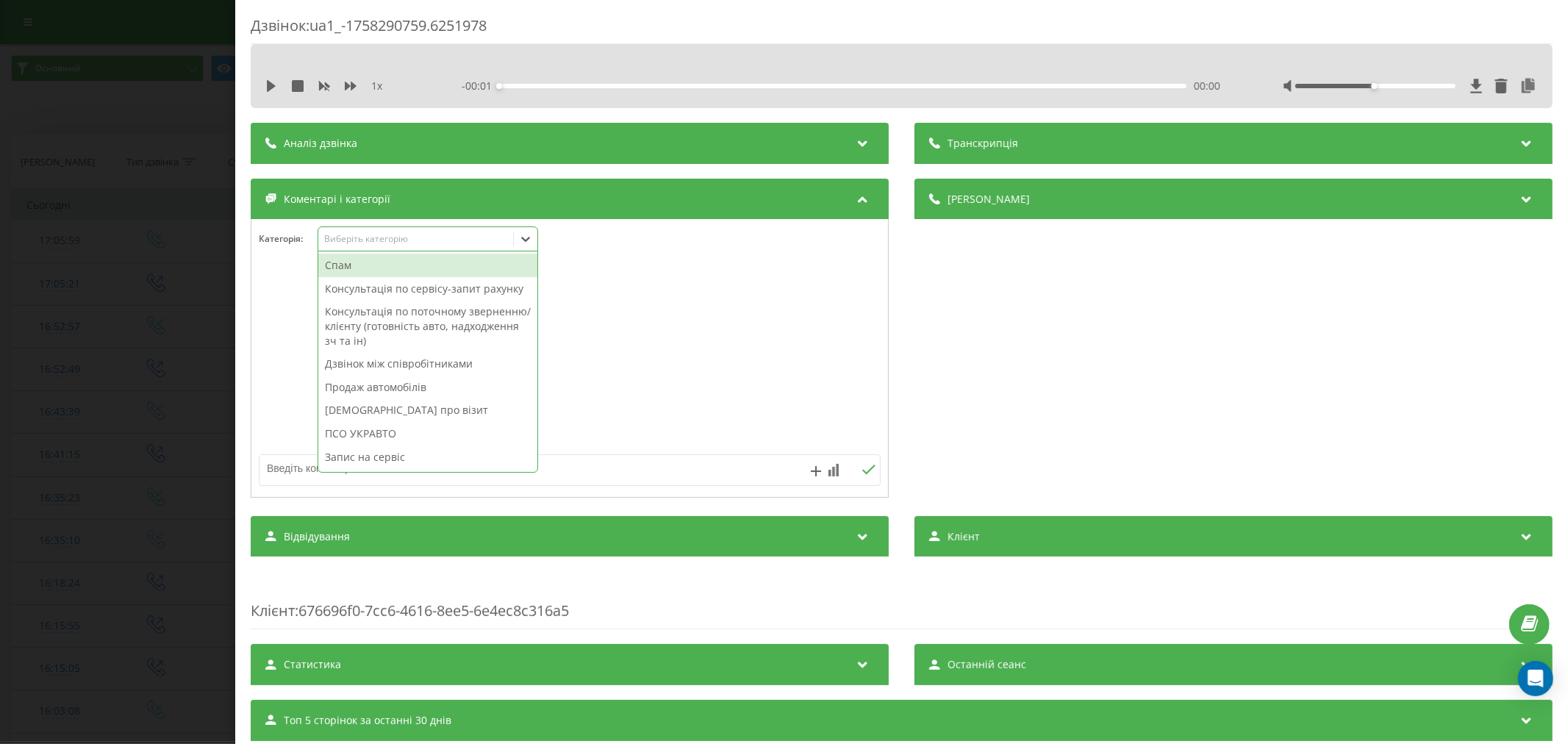
click at [409, 243] on div "Виберіть категорію" at bounding box center [416, 238] width 184 height 11
click at [427, 298] on div "Консультація по сервісу-запит рахунку" at bounding box center [427, 288] width 219 height 24
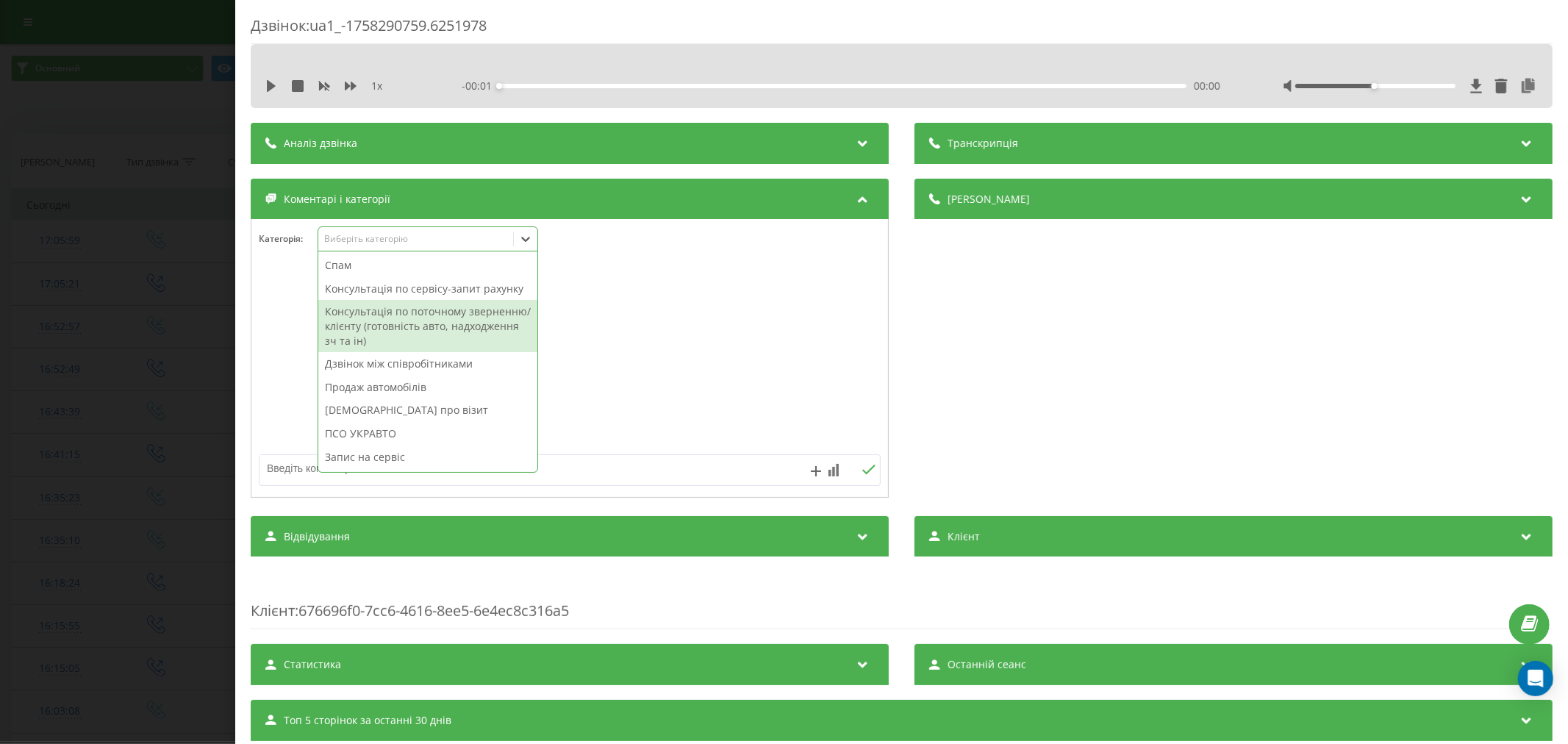
drag, startPoint x: 282, startPoint y: 480, endPoint x: 282, endPoint y: 465, distance: 15.0
click at [282, 479] on textarea at bounding box center [507, 468] width 496 height 27
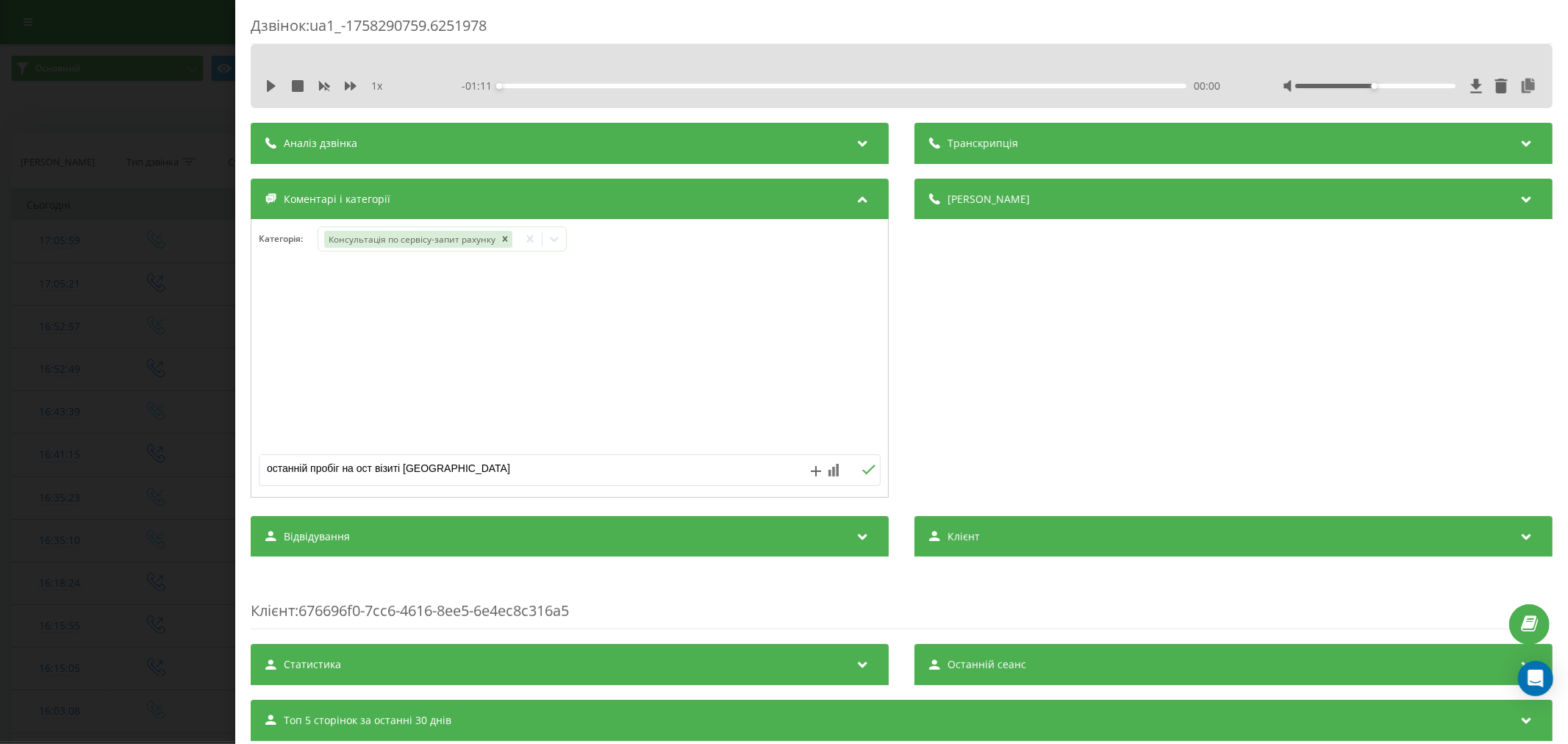
type textarea "останній пробіг на ост візиті х-треіл"
click at [62, 318] on div "Дзвінок : ua1_-1758290759.6251978 1 x - 01:11 00:00 00:00 Транскрипція Для AI-а…" at bounding box center [784, 372] width 1568 height 744
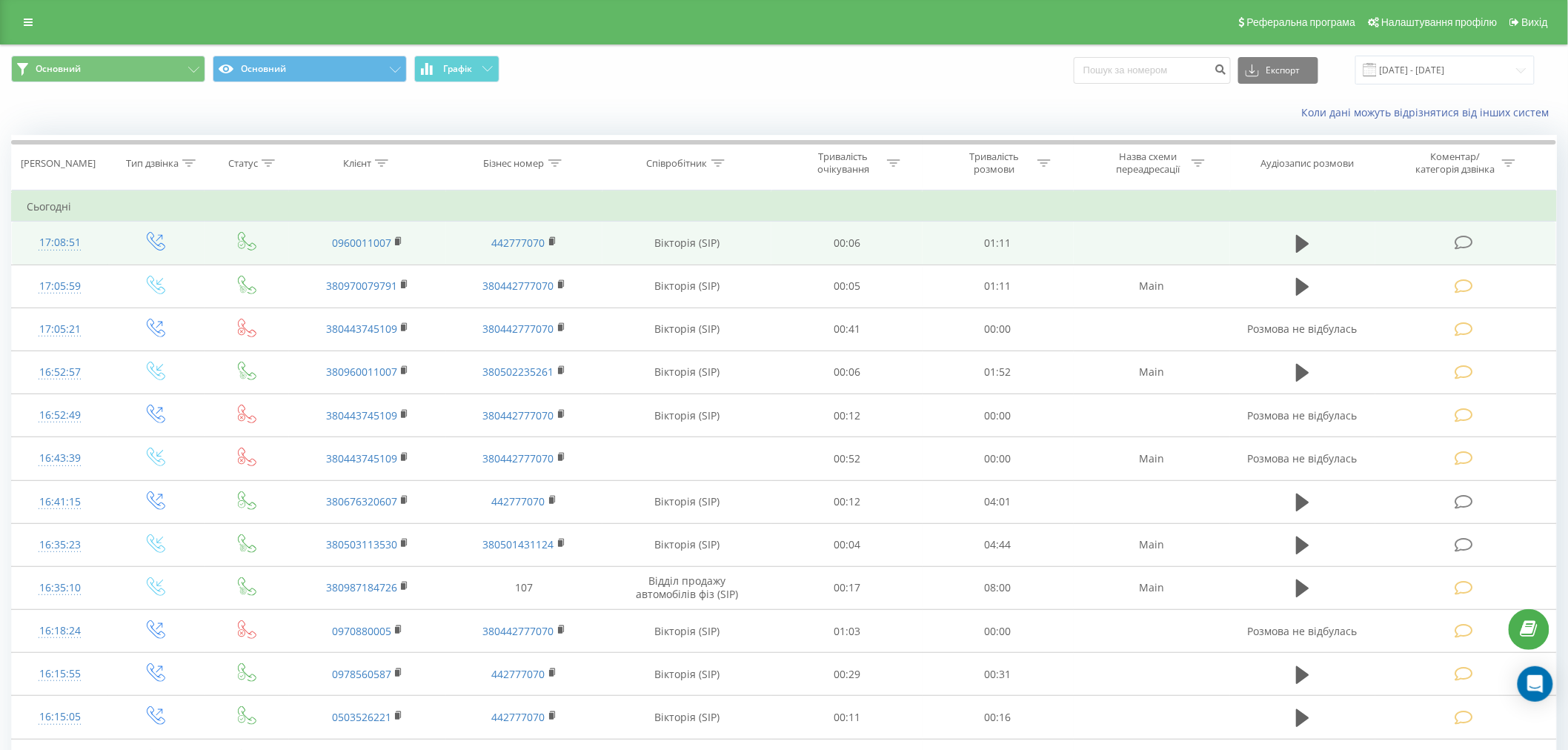
click at [1435, 245] on td at bounding box center [1465, 243] width 181 height 43
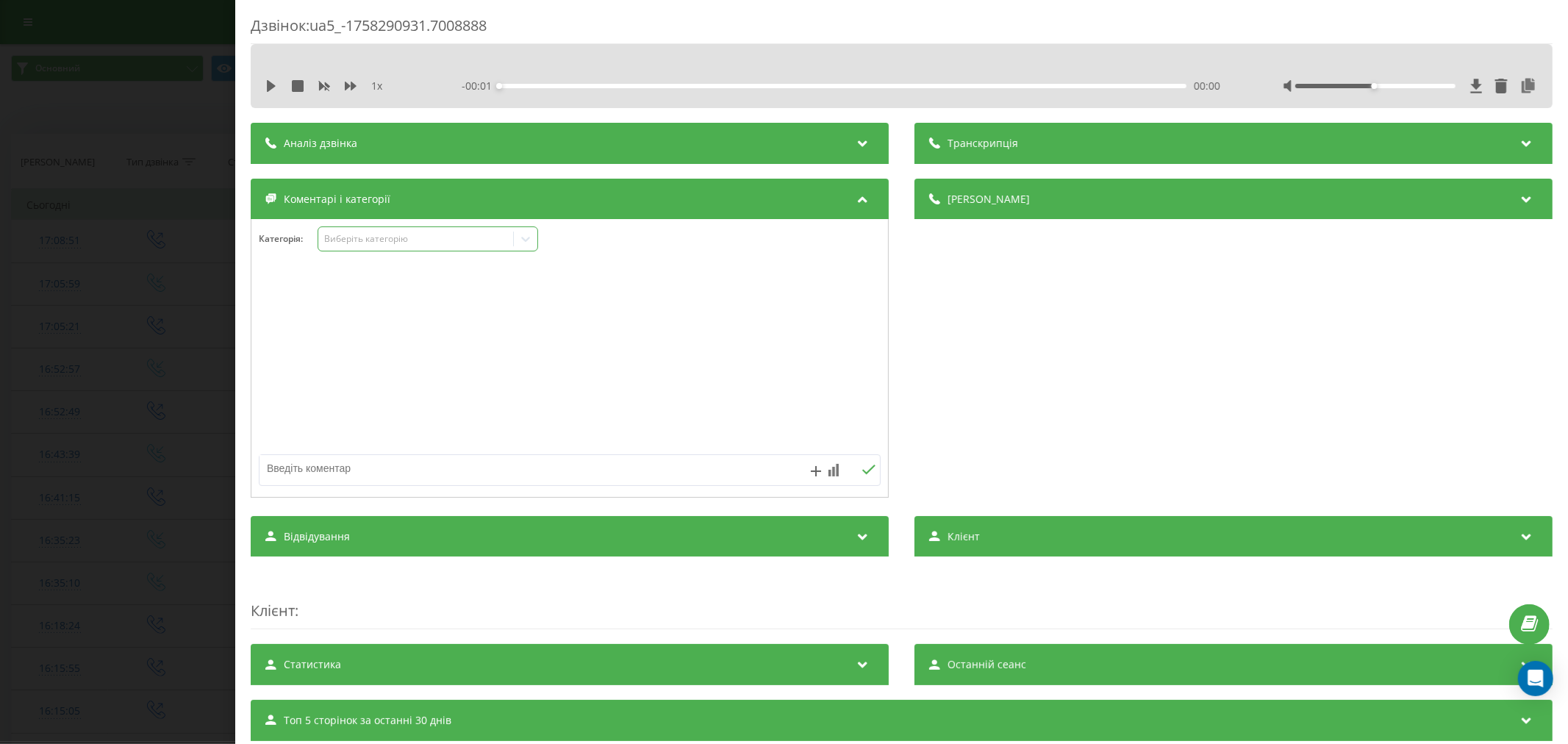
click at [373, 240] on div "Виберіть категорію" at bounding box center [416, 238] width 184 height 11
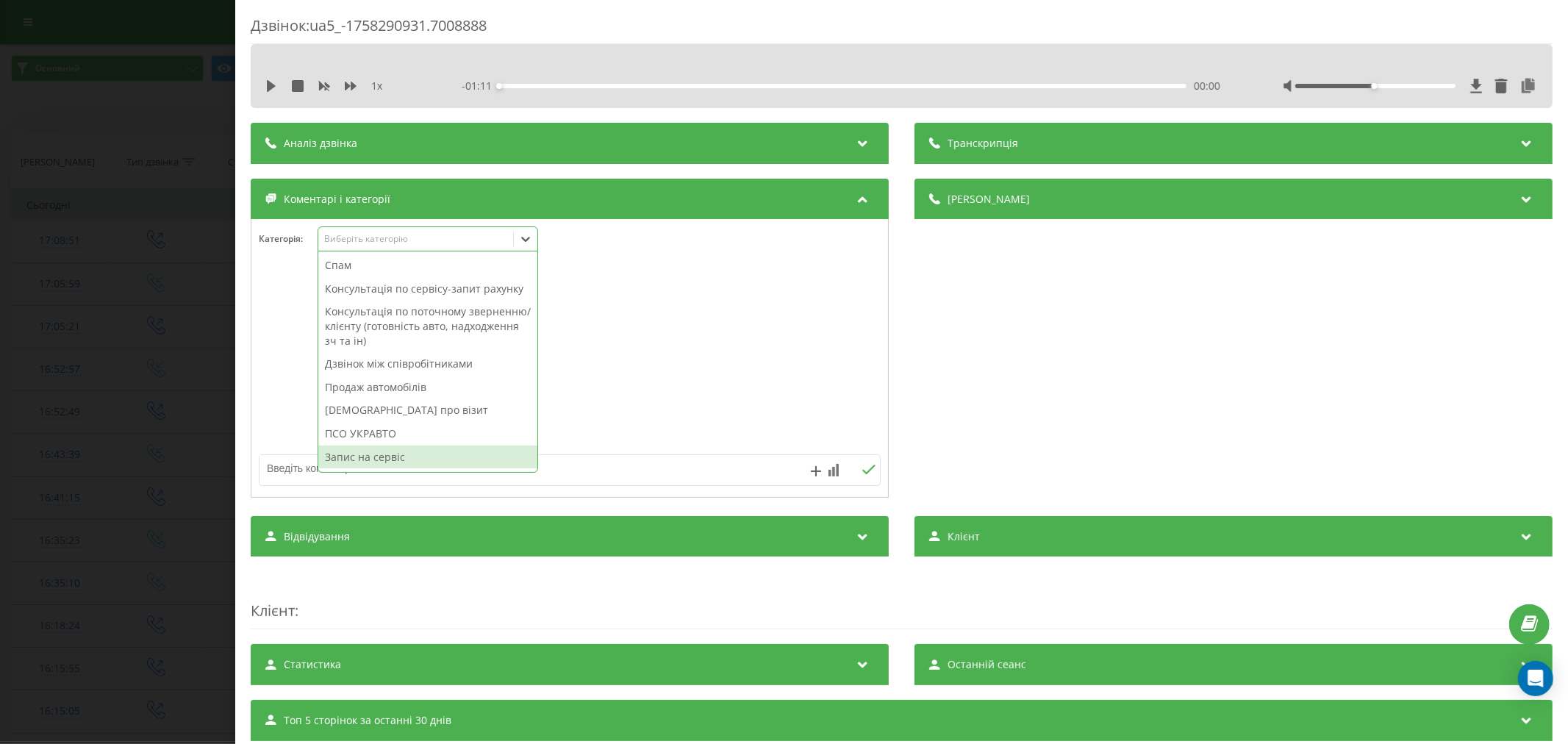
click at [380, 461] on div "Запис на сервіс" at bounding box center [427, 456] width 219 height 24
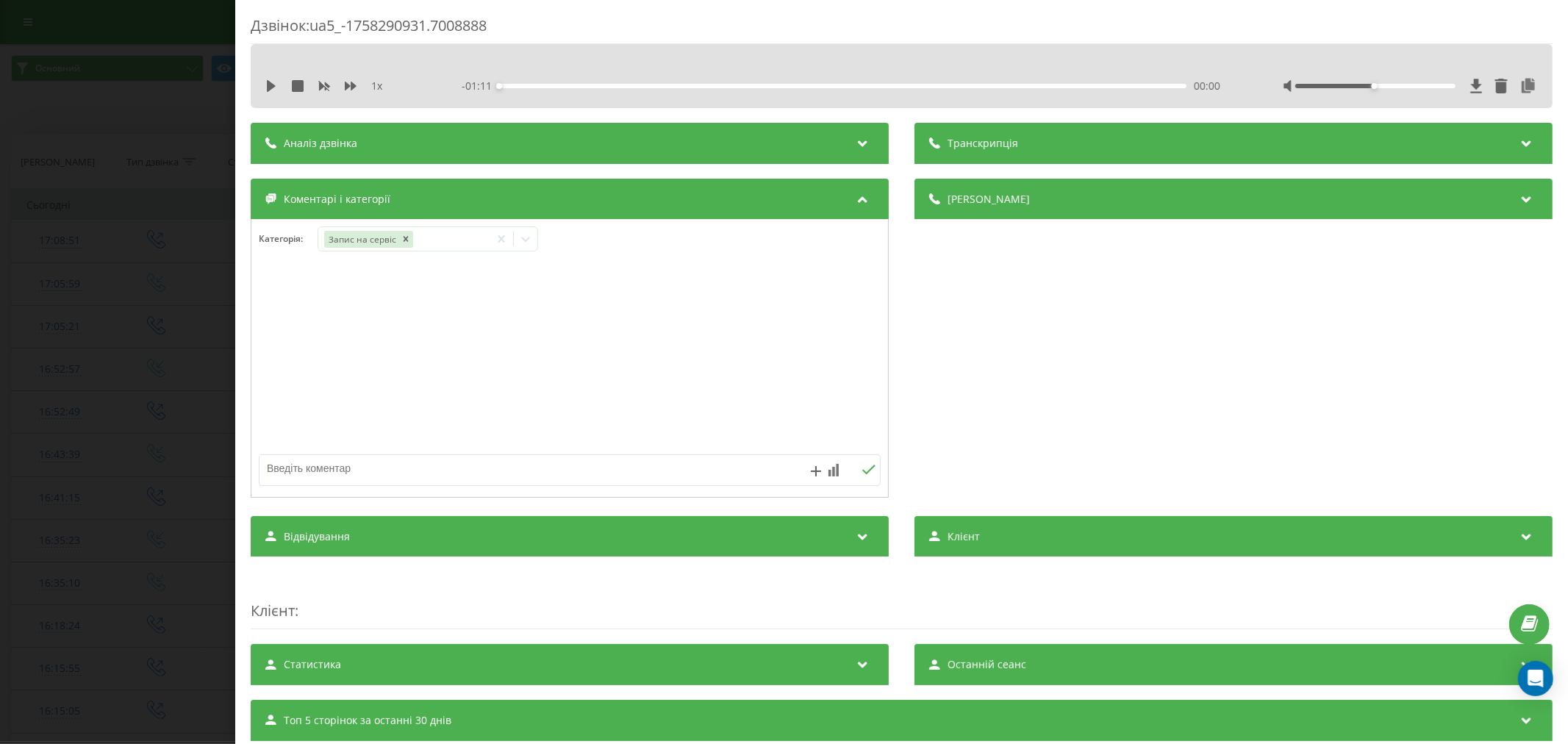
click at [291, 476] on textarea at bounding box center [507, 468] width 496 height 27
paste textarea "Кл – Ільїнська Марина Анатоліївна № - 380960011007 А\м –Rogue № КА4791НН VIN KN…"
click at [388, 478] on textarea "Кл – Ільїнська Марина Анатоліївна № - 380960011007 А\м –Rogue № КА4791НН VIN KN…" at bounding box center [507, 468] width 496 height 27
click at [426, 472] on textarea "Кл – Ільїнська Марина Анатоліївна № - 380960011007 А\м –Rogue № КА4791НН VIN KN…" at bounding box center [507, 468] width 496 height 27
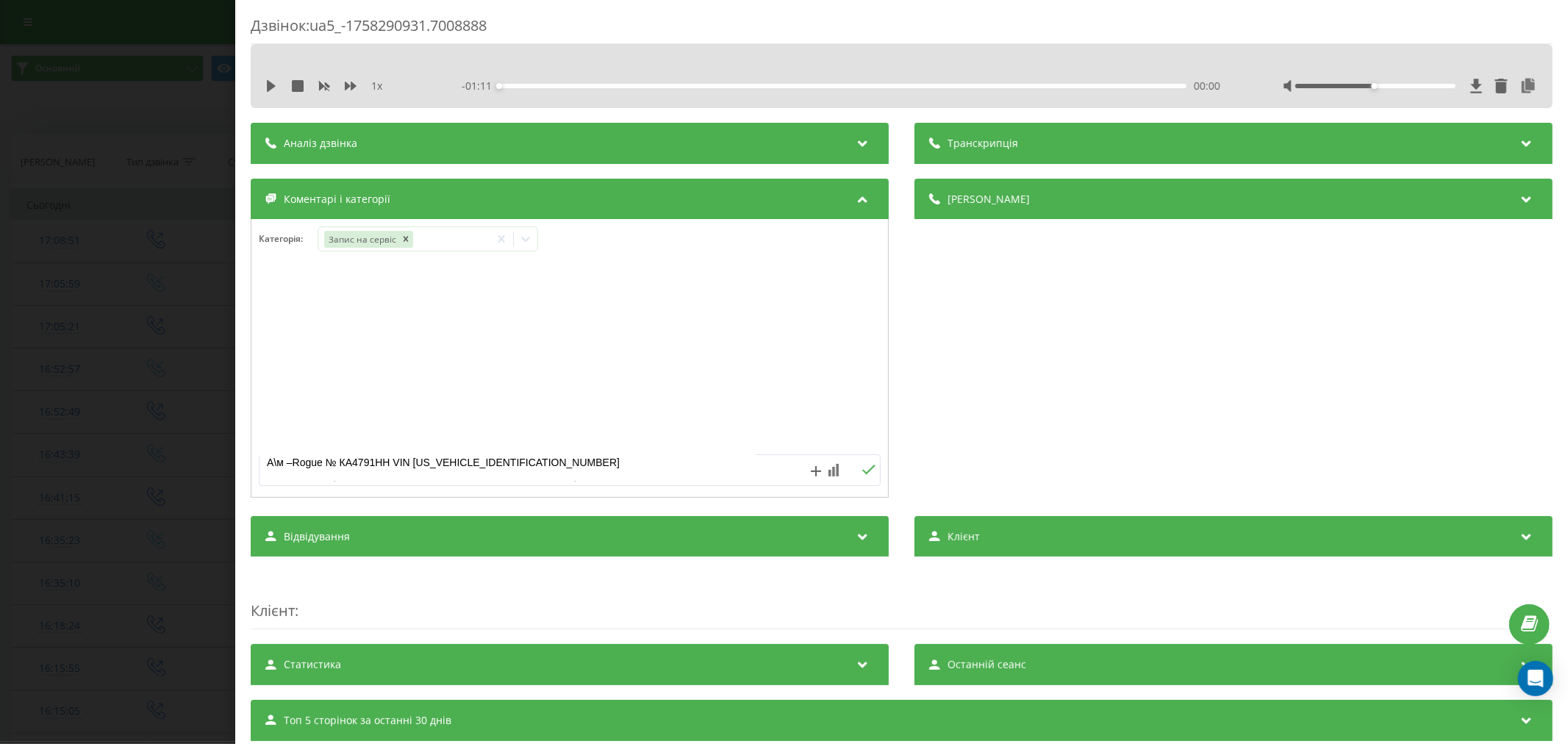
scroll to position [0, 0]
drag, startPoint x: 586, startPoint y: 461, endPoint x: 700, endPoint y: 471, distance: 114.4
click at [710, 471] on textarea "Кл – Ільїнська Марина Анатоліївна № - 380960011007 А\м –Rogue № КА4791НН VIN KN…" at bounding box center [507, 468] width 496 height 27
click at [692, 473] on textarea "Кл – Ільїнська Марина Анатоліївна № - 380960011007 А\м –Rogue № КА4791НН VIN KN…" at bounding box center [507, 468] width 496 height 27
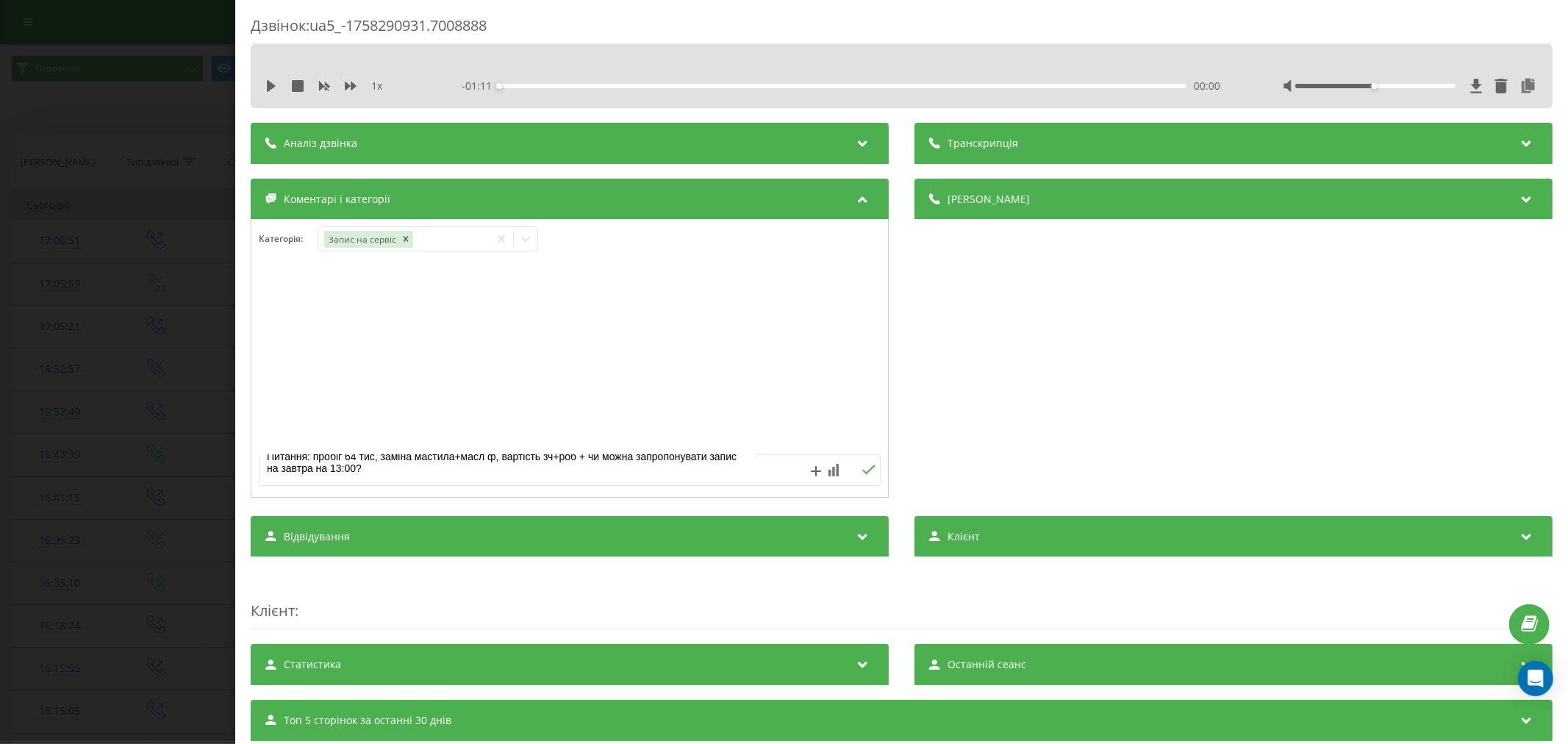
click at [663, 459] on textarea "Кл – Ільїнська Марина Анатоліївна № - 380960011007 А\м –Rogue № КА4791НН VIN KN…" at bounding box center [507, 468] width 496 height 27
click at [685, 465] on textarea "Кл – Ільїнська Марина Анатоліївна № - 380960011007 А\м –Rogue № КА4791НН VIN KN…" at bounding box center [507, 468] width 496 height 27
click at [705, 460] on textarea "Кл – Ільїнська Марина Анатоліївна № - 380960011007 А\м –Rogue № КА4791НН VIN KN…" at bounding box center [507, 468] width 496 height 27
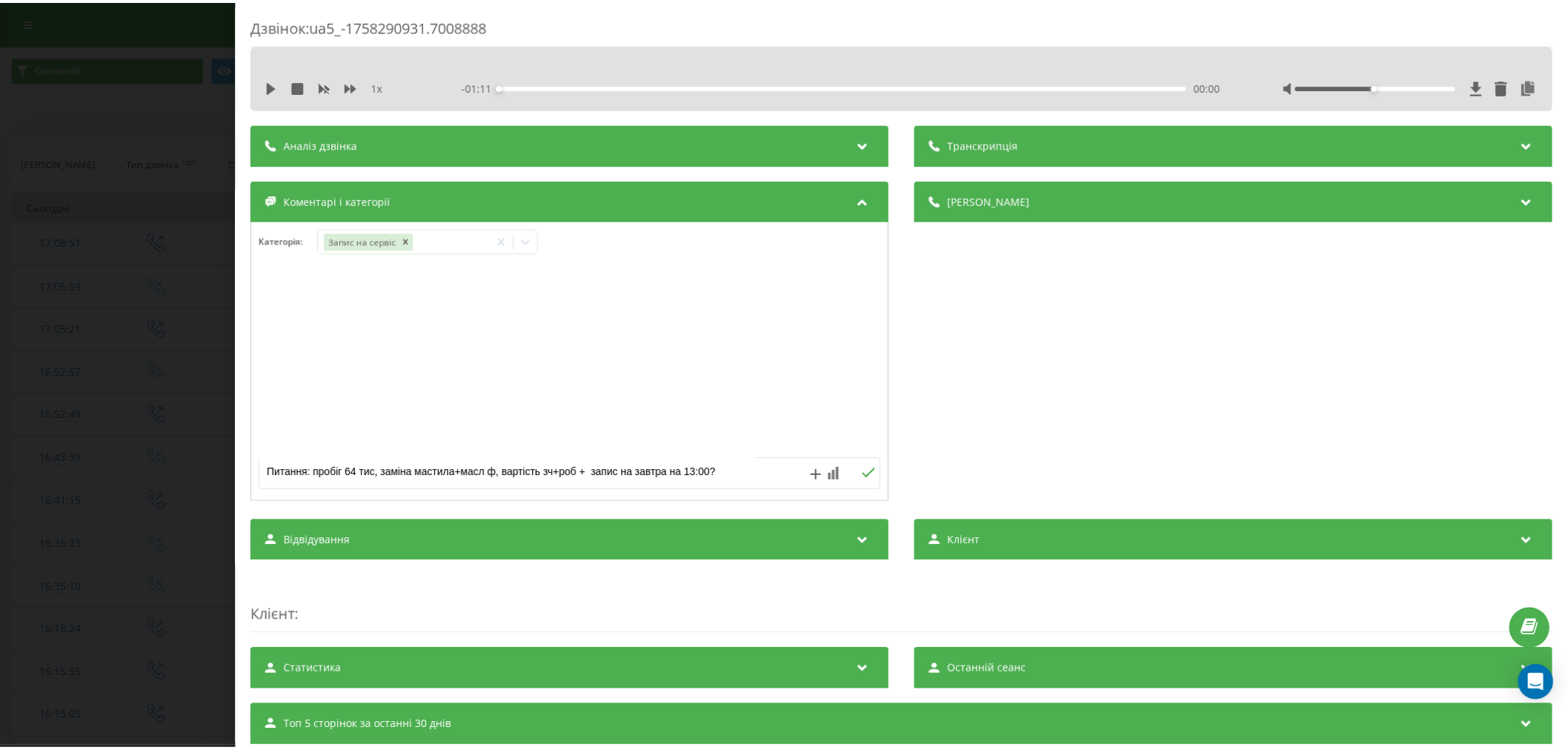
scroll to position [71, 0]
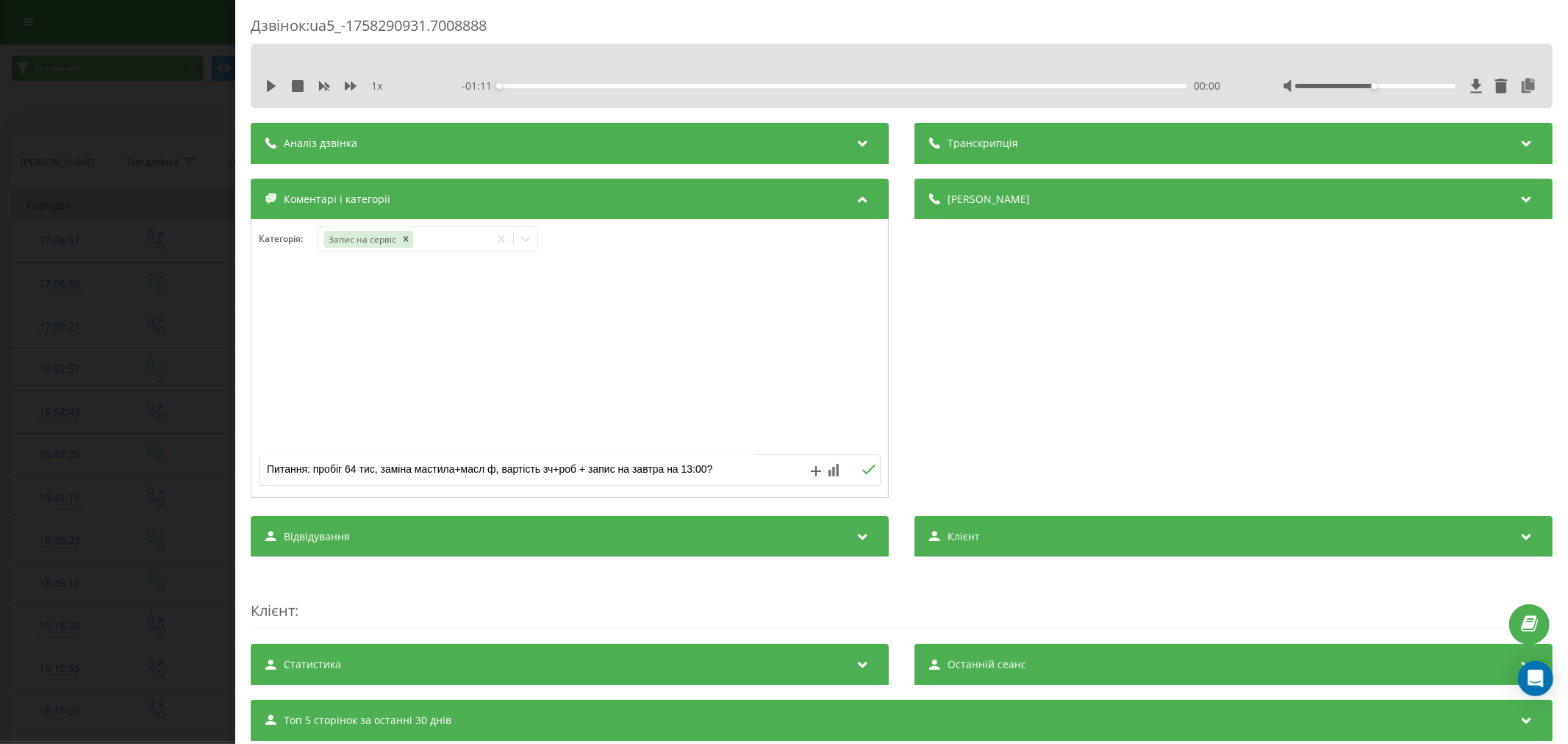
click at [723, 466] on textarea "Кл – Ільїнська Марина Анатоліївна № - 380960011007 А\м –Rogue № КА4791НН VIN KN…" at bounding box center [507, 468] width 496 height 27
type textarea "Кл – Ільїнська Марина Анатоліївна № - 380960011007 А\м –Rogue № КА4791НН VIN KN…"
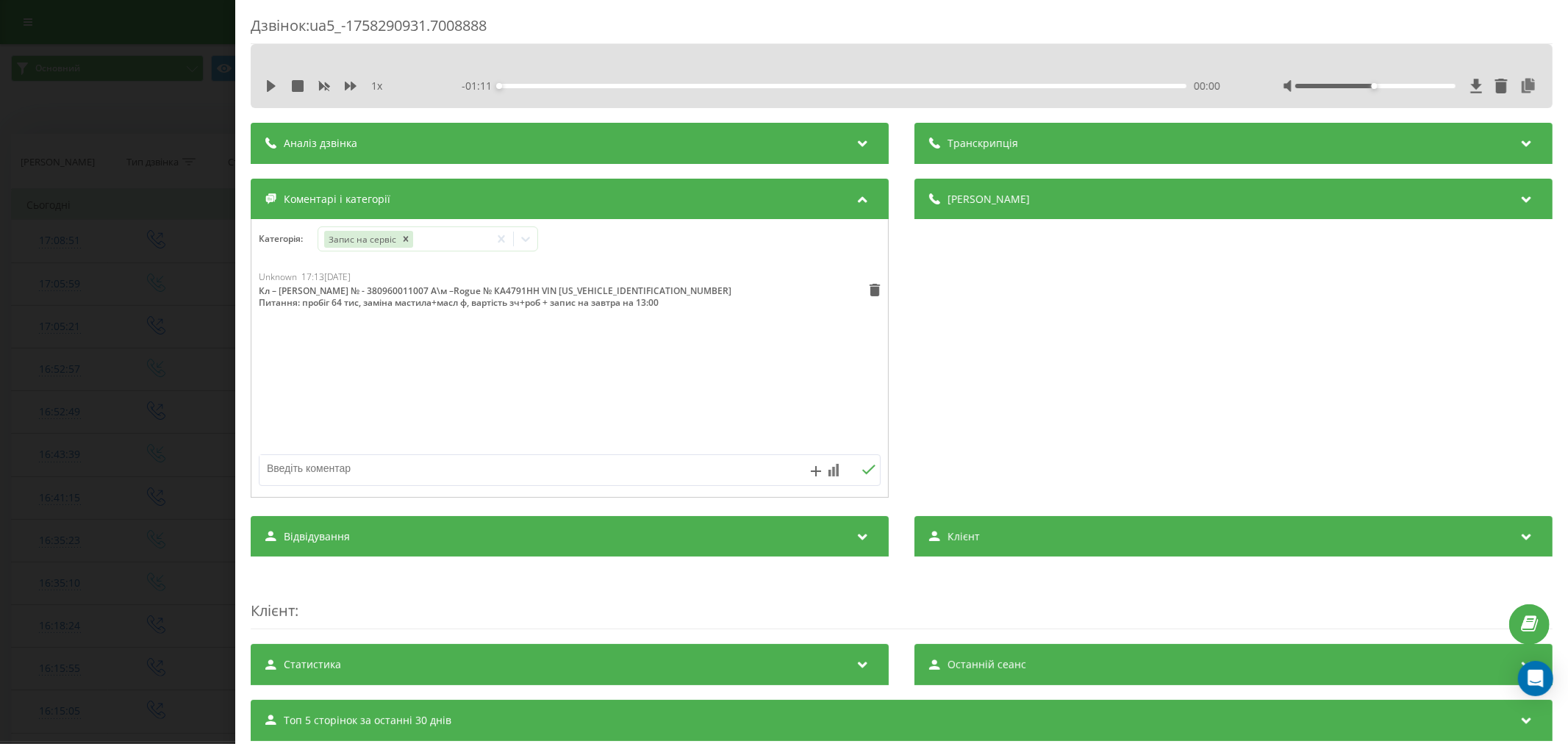
click at [119, 272] on div "Дзвінок : ua5_-1758290931.7008888 1 x - 01:11 00:00 00:00 Транскрипція Для AI-а…" at bounding box center [784, 372] width 1568 height 744
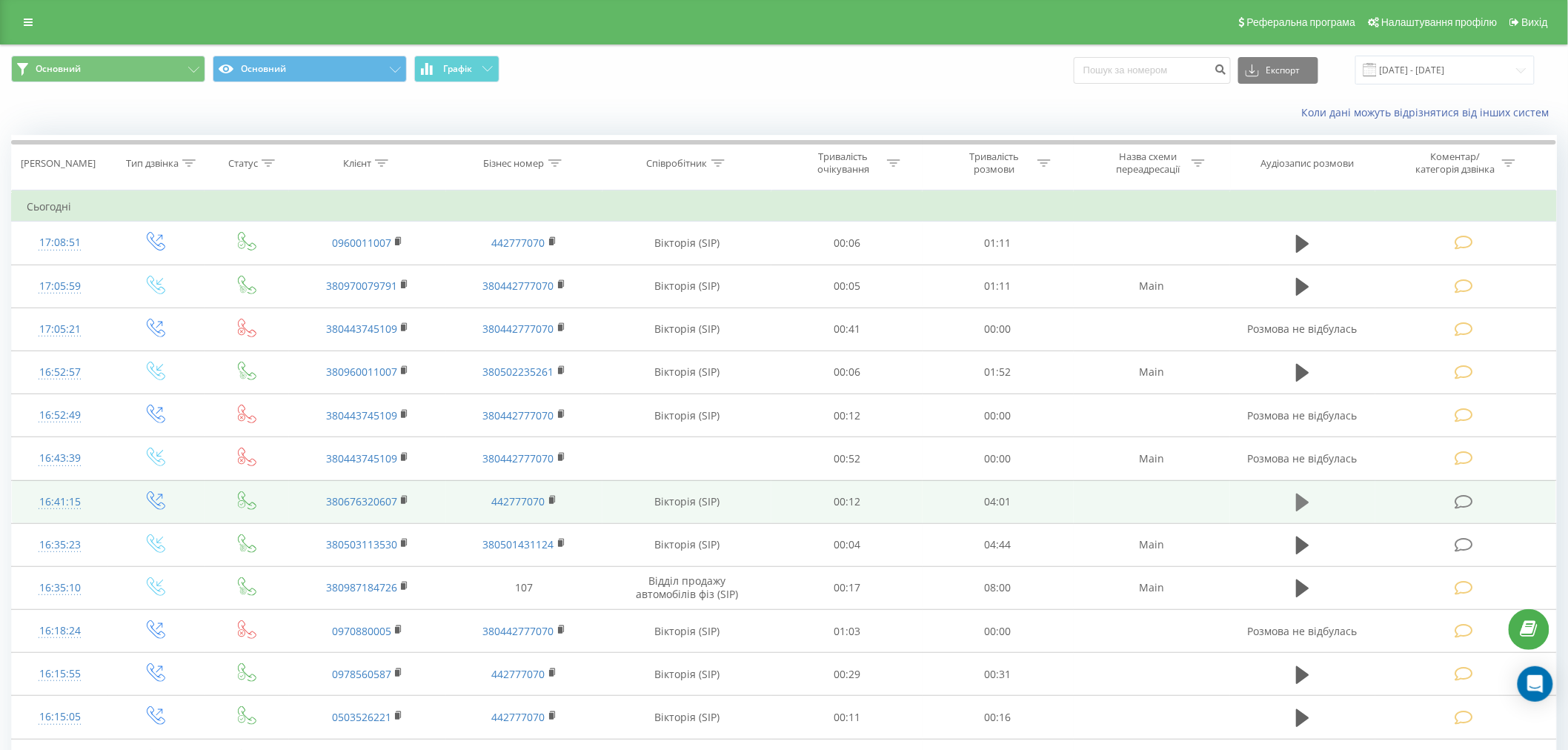
click at [1307, 509] on icon at bounding box center [1302, 502] width 13 height 21
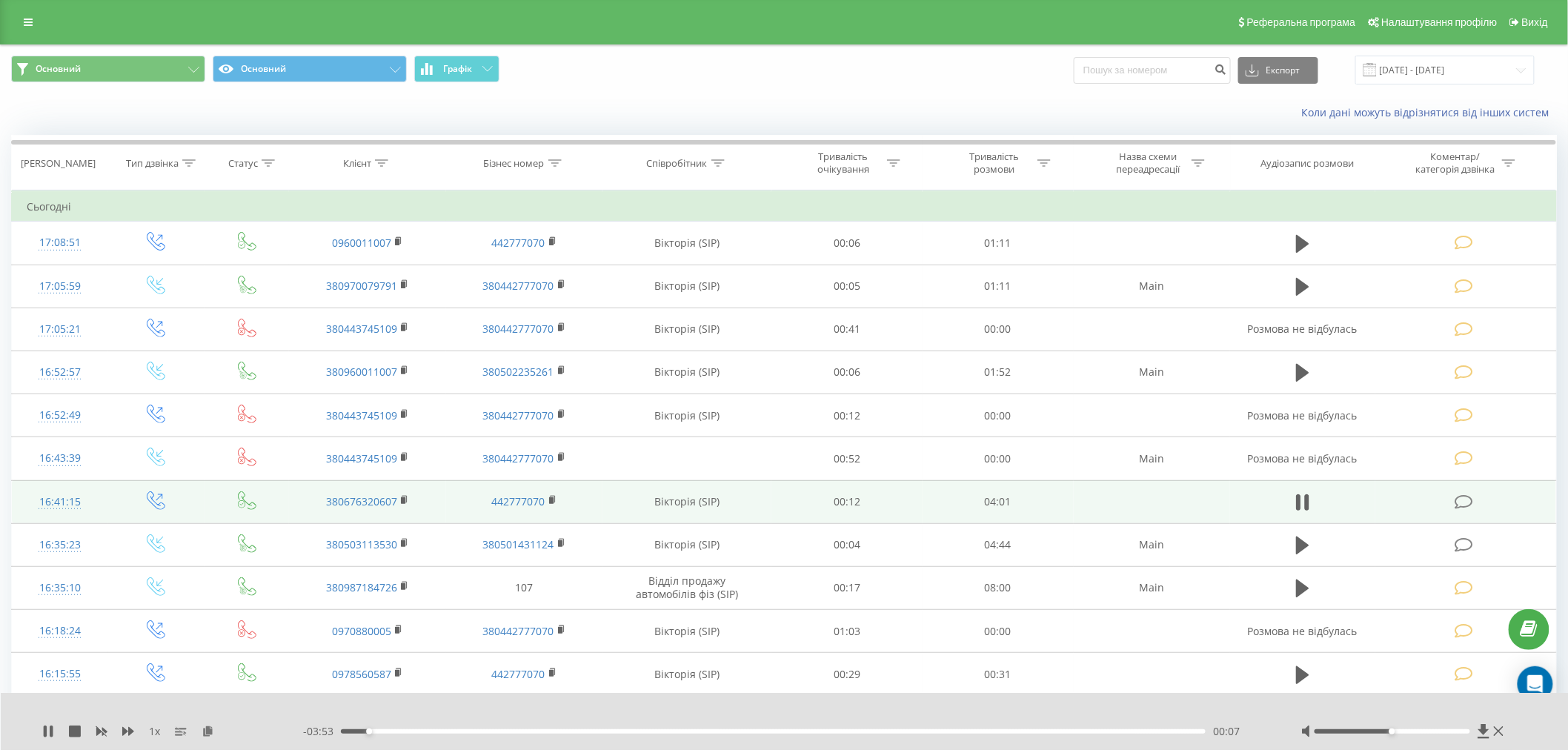
click at [1453, 495] on td at bounding box center [1465, 501] width 181 height 43
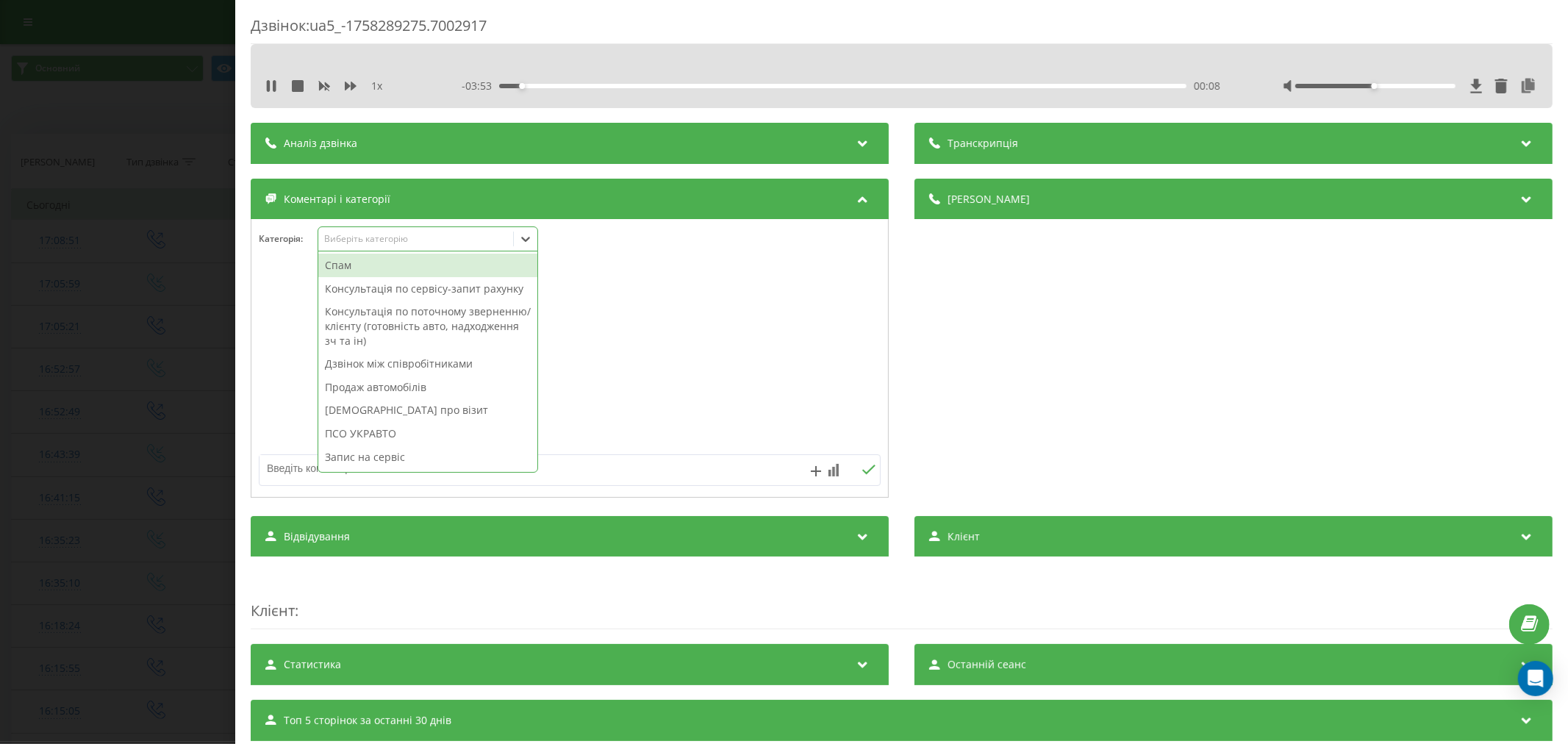
click at [385, 231] on div "Виберіть категорію" at bounding box center [428, 239] width 220 height 25
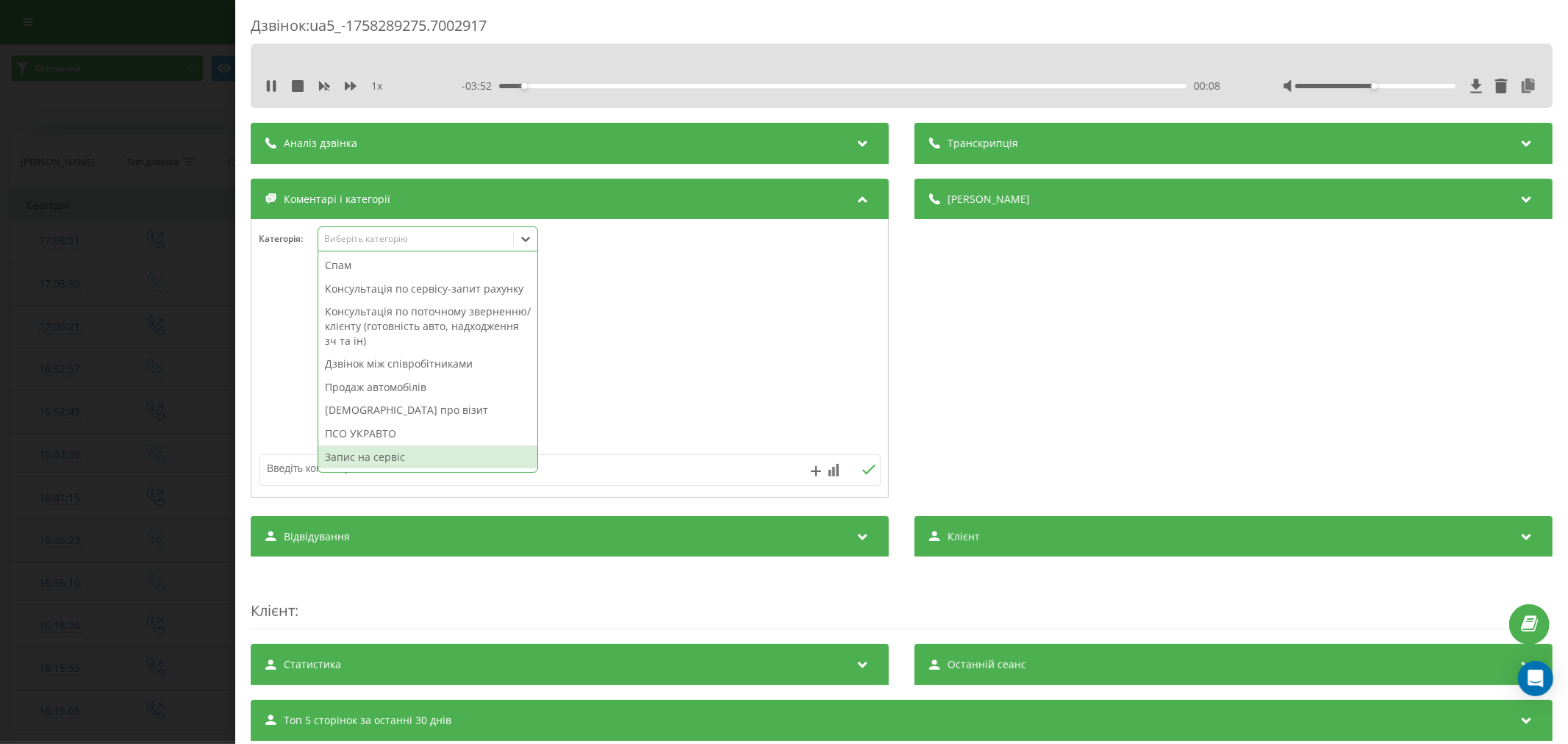
click at [399, 465] on div "Запис на сервіс" at bounding box center [427, 456] width 219 height 24
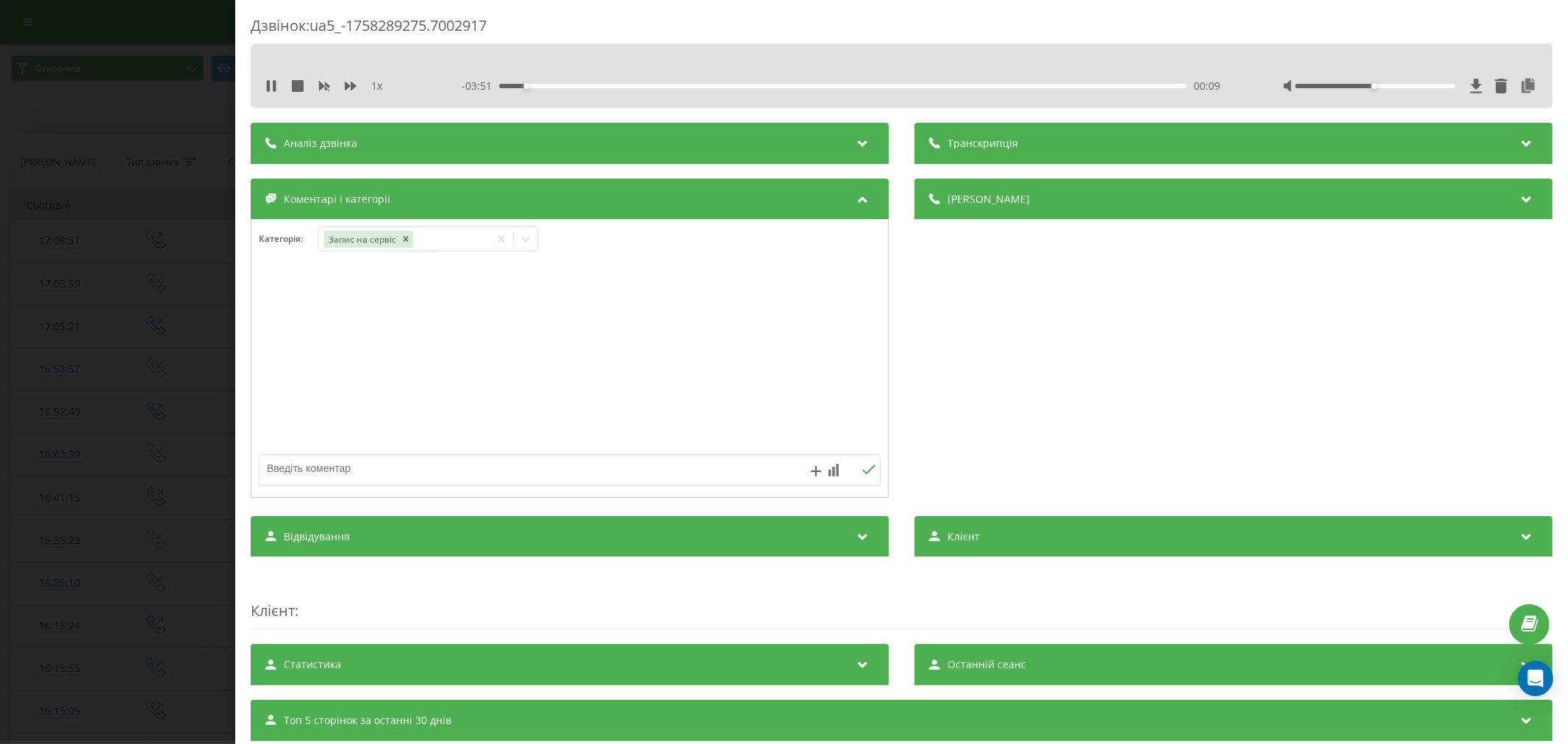
click at [266, 467] on textarea at bounding box center [507, 468] width 496 height 27
type textarea "запис 24.09 на 15:00"
click at [201, 399] on div "Дзвінок : ua5_-1758289275.7002917 1 x - 03:21 00:40 00:40 Транскрипція Для AI-а…" at bounding box center [784, 372] width 1568 height 744
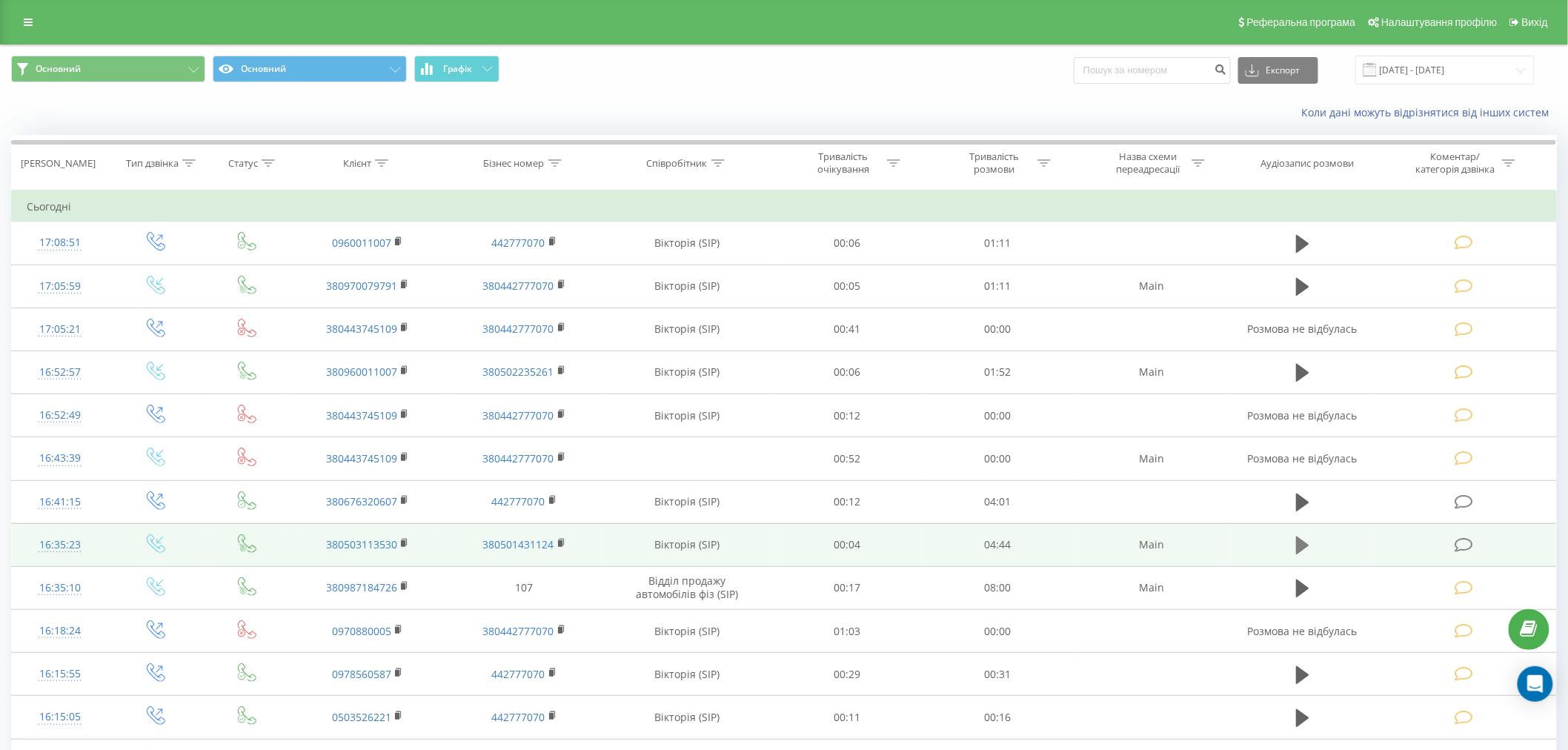
click at [1306, 541] on icon at bounding box center [1302, 545] width 13 height 21
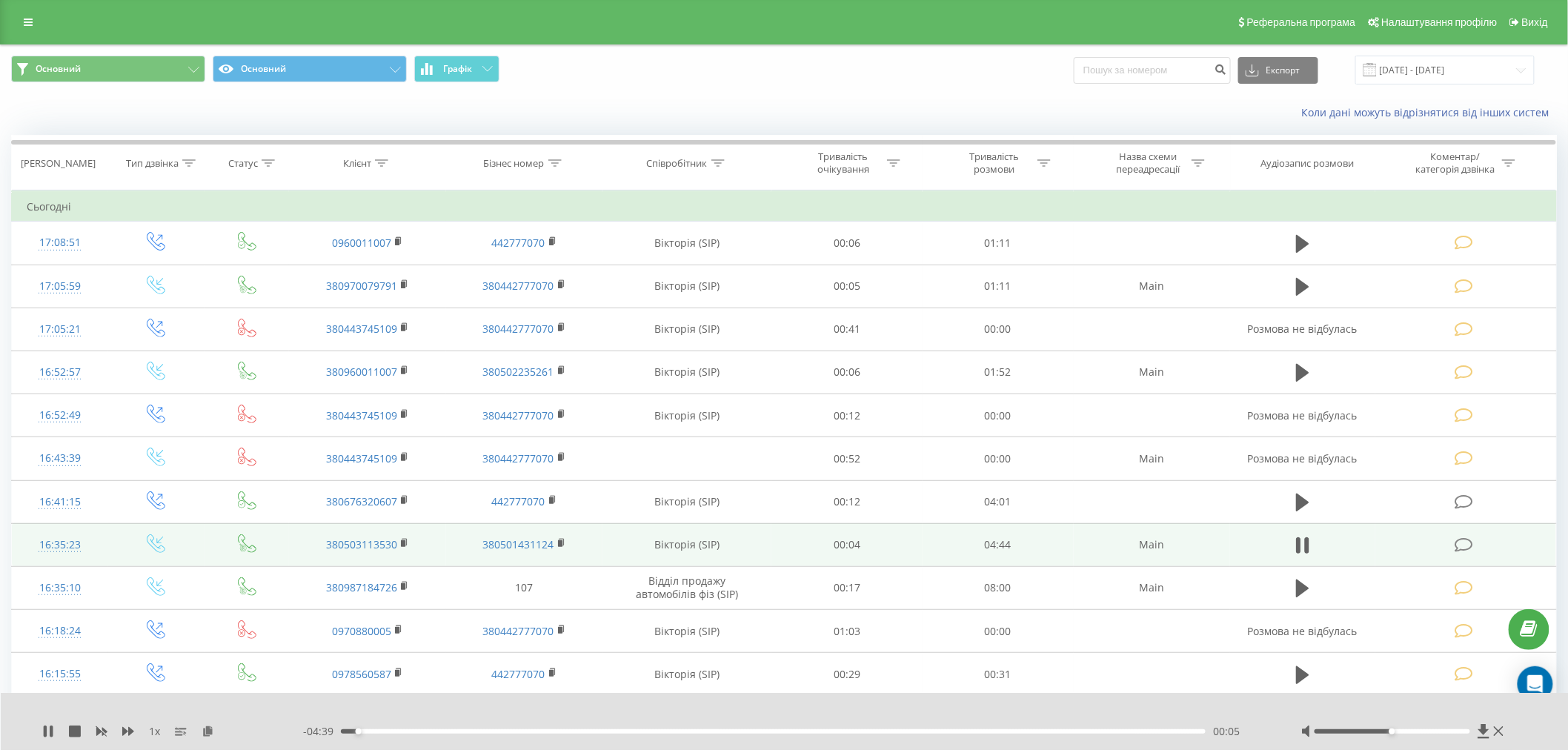
click at [1460, 534] on td at bounding box center [1465, 544] width 181 height 43
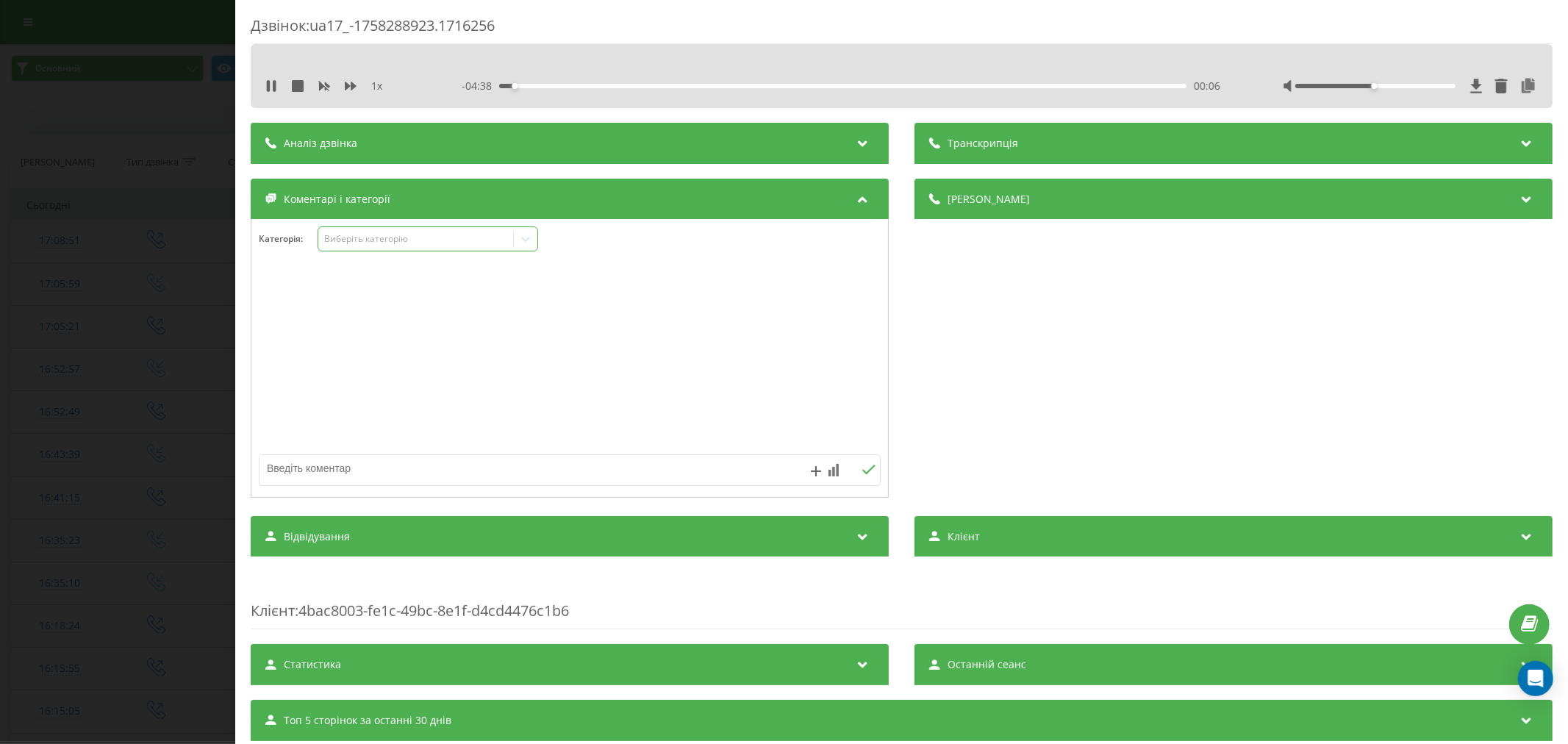
click at [383, 245] on div "Виберіть категорію" at bounding box center [416, 238] width 184 height 11
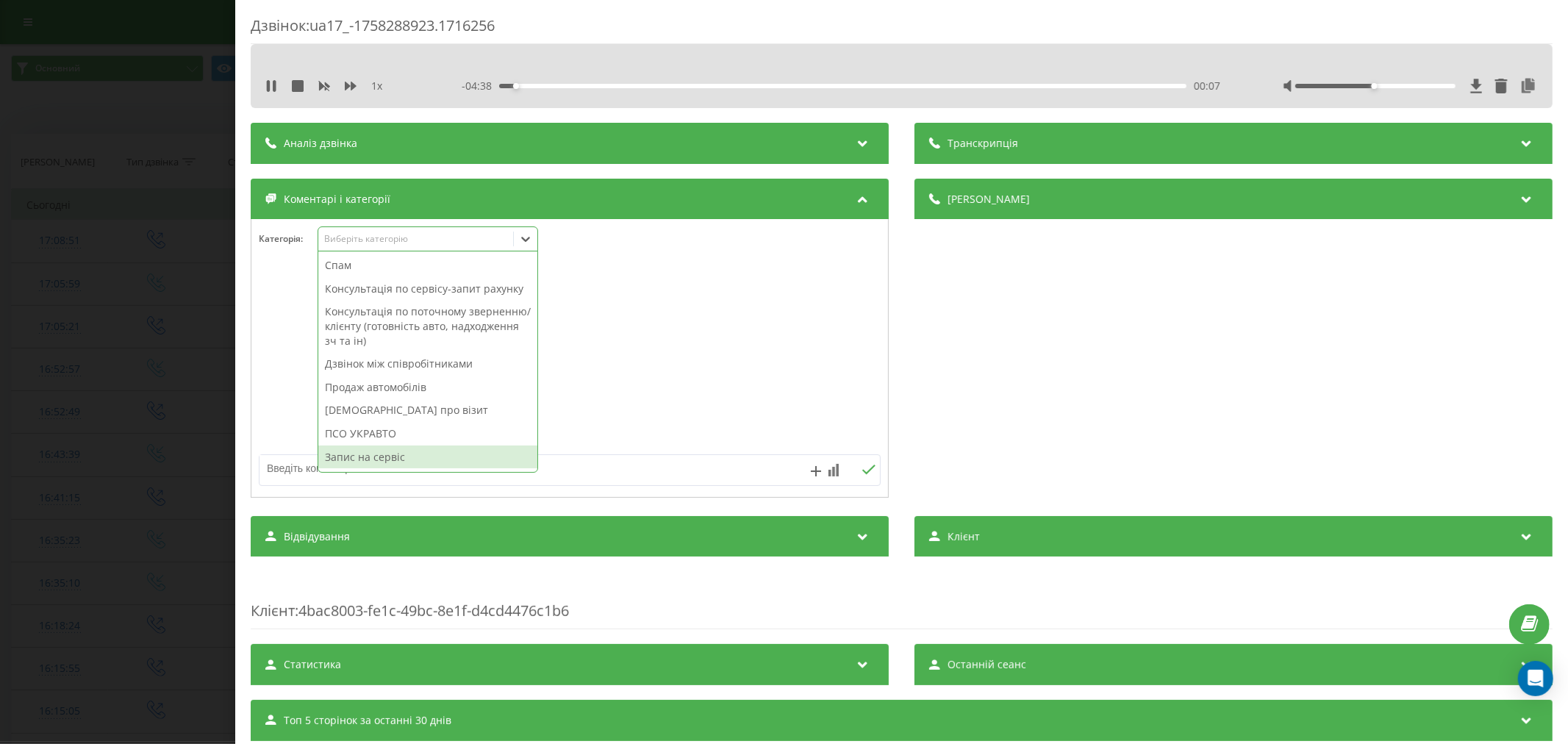
click at [387, 466] on div "Запис на сервіс" at bounding box center [427, 456] width 219 height 24
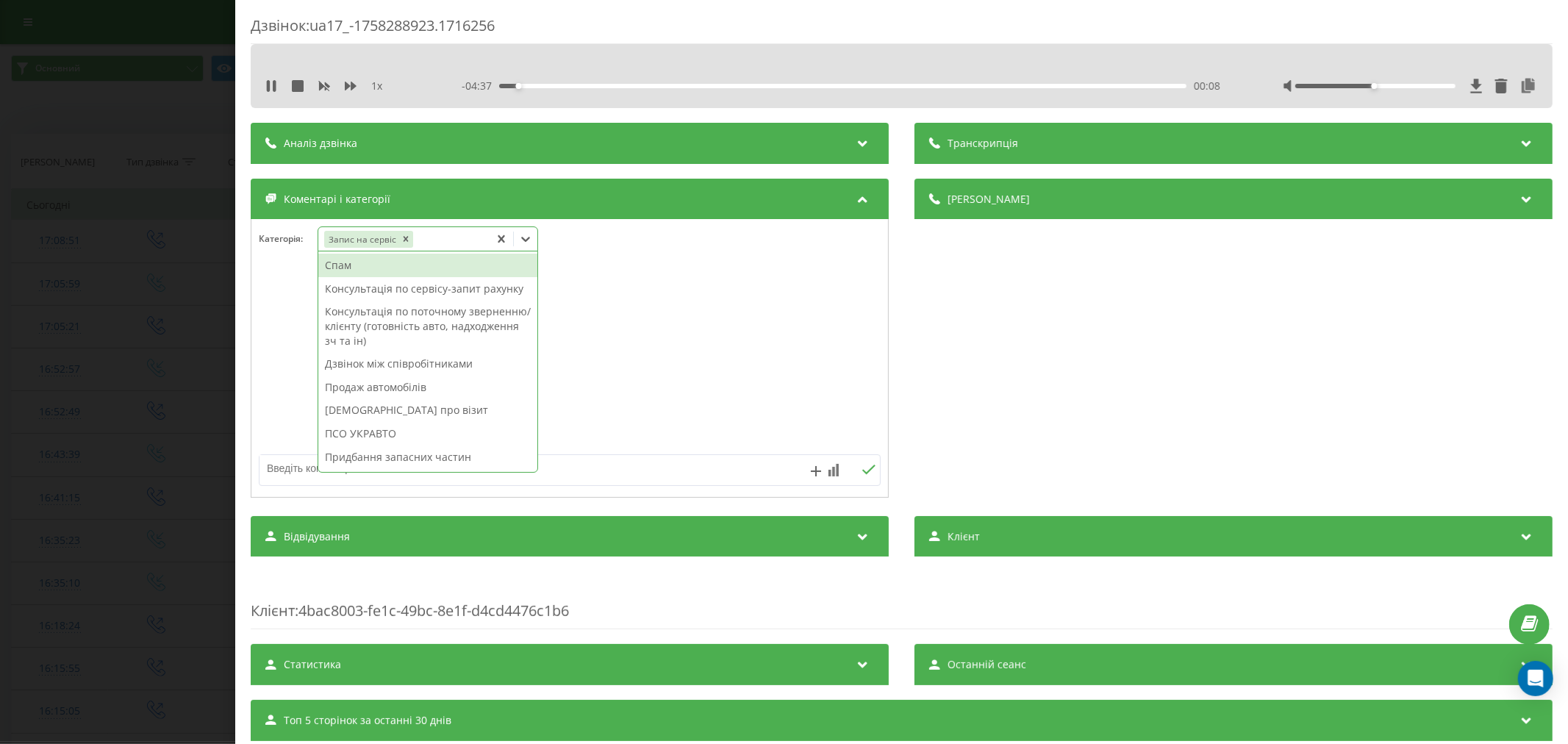
click at [601, 468] on textarea at bounding box center [507, 468] width 496 height 27
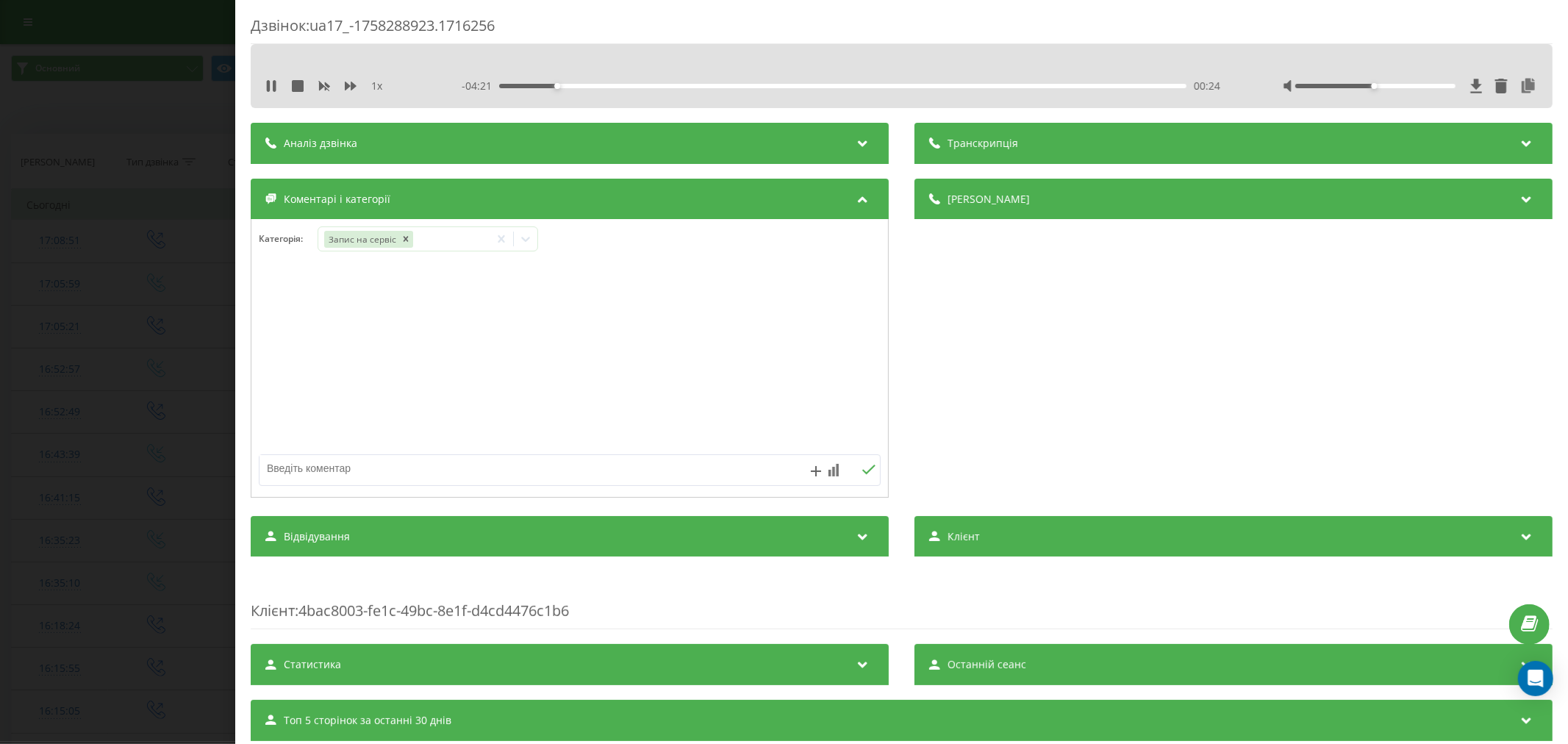
paste textarea "25.09.2025"
type textarea "25.09.2025 на 09:00"
drag, startPoint x: 272, startPoint y: 83, endPoint x: 220, endPoint y: 106, distance: 56.9
click at [272, 82] on icon at bounding box center [271, 85] width 11 height 11
click at [152, 184] on div "Дзвінок : ua17_-1758288923.1716256 1 x - 04:45 00:00 00:00 Транскрипція Для AI-…" at bounding box center [784, 372] width 1568 height 744
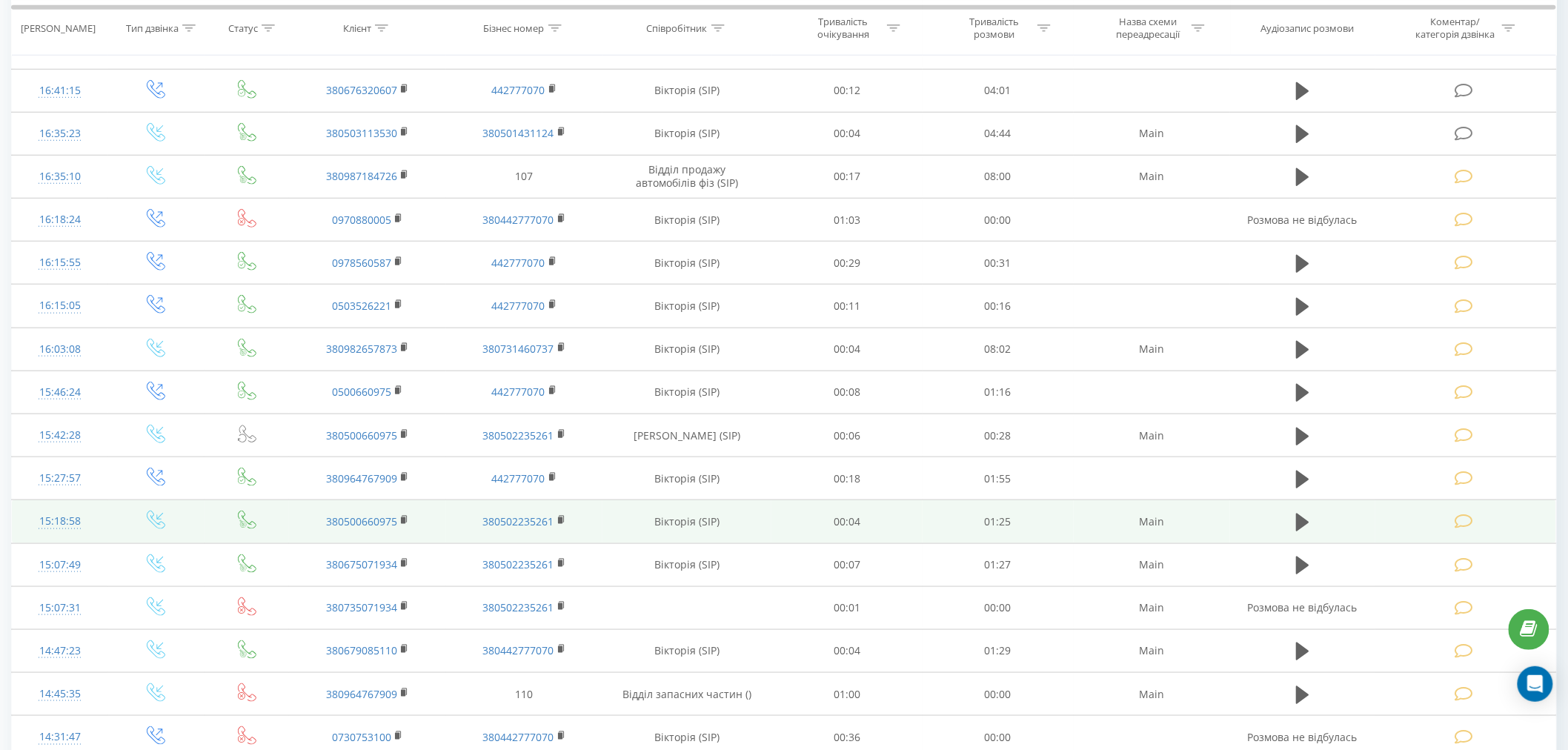
scroll to position [606, 0]
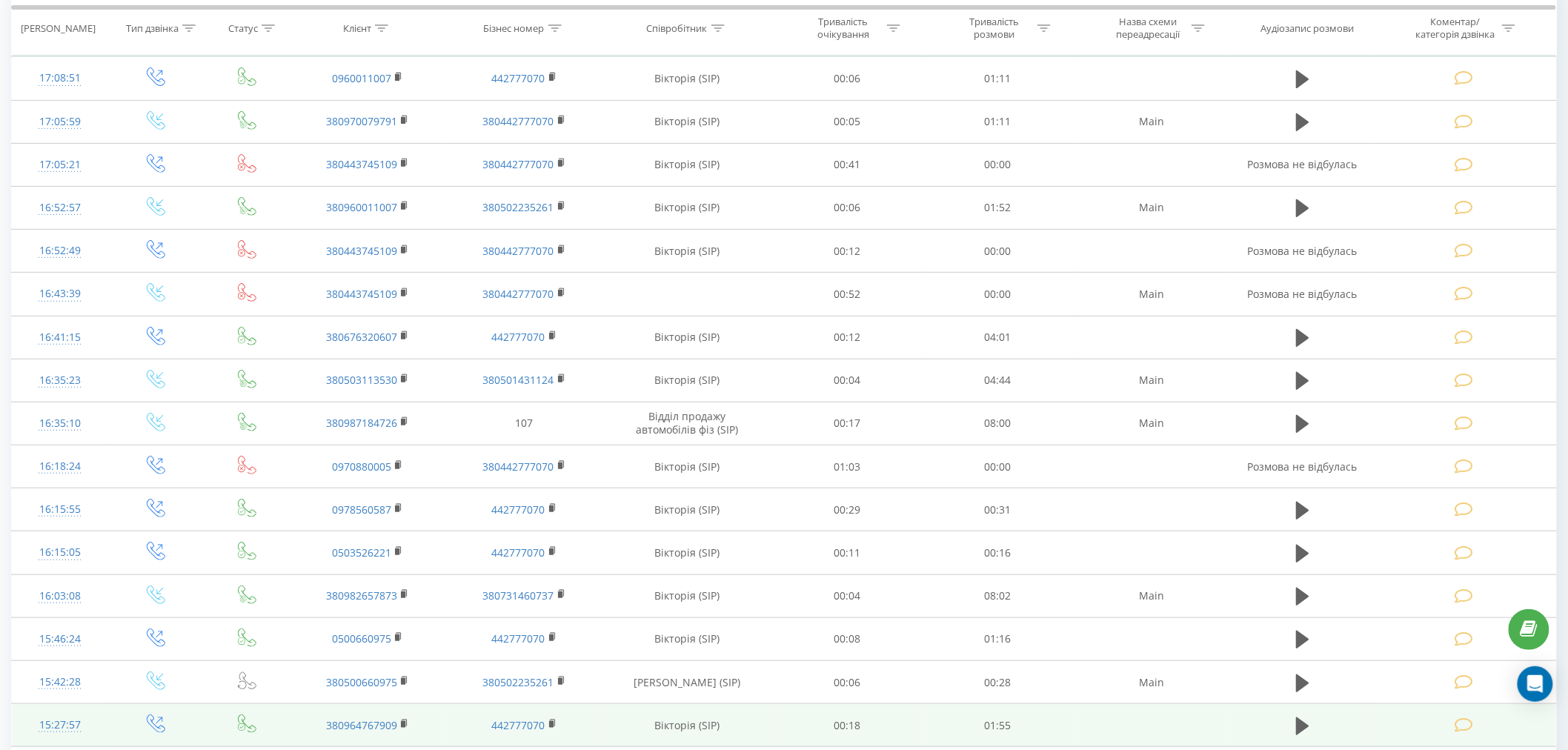
scroll to position [82, 0]
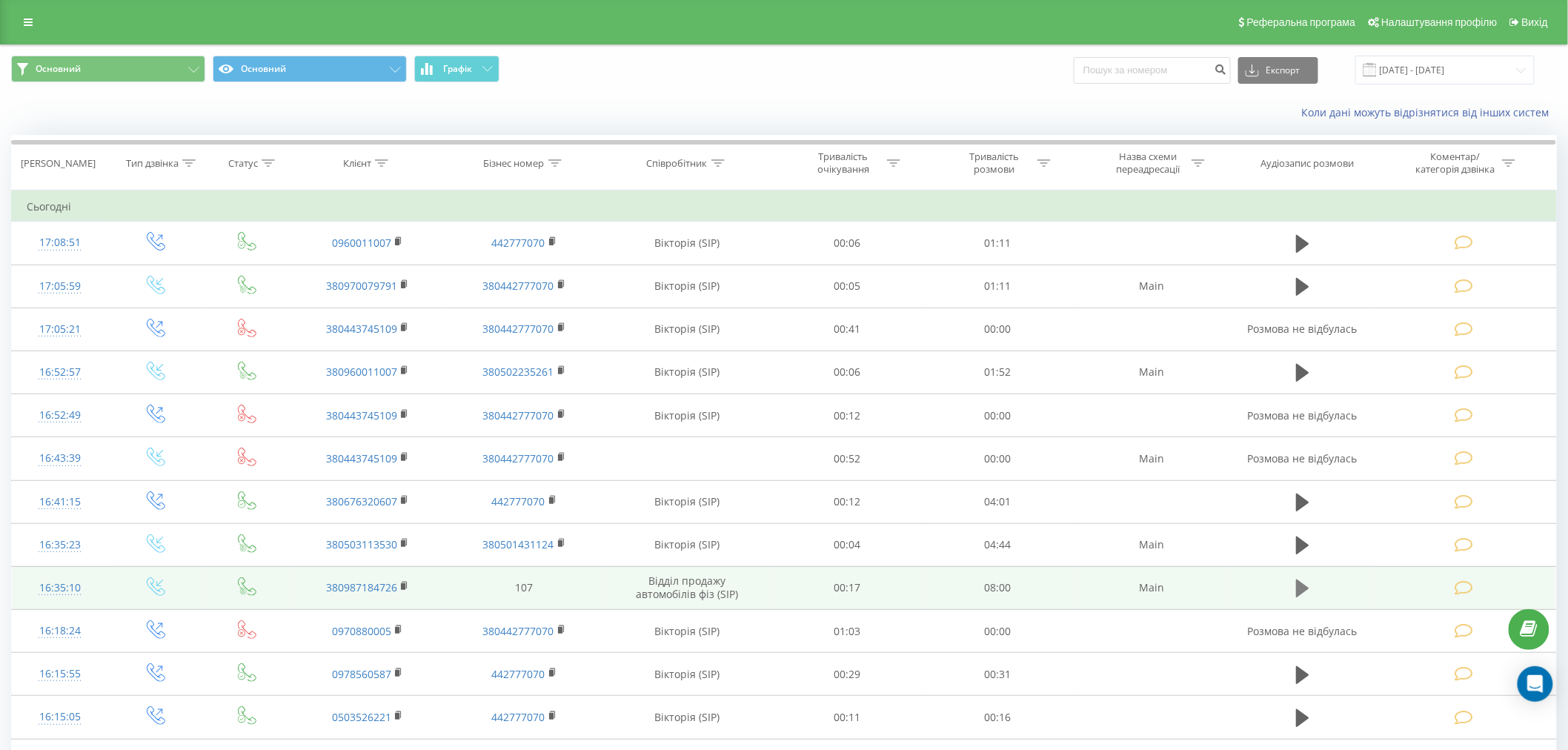
click at [1298, 589] on icon at bounding box center [1302, 588] width 13 height 18
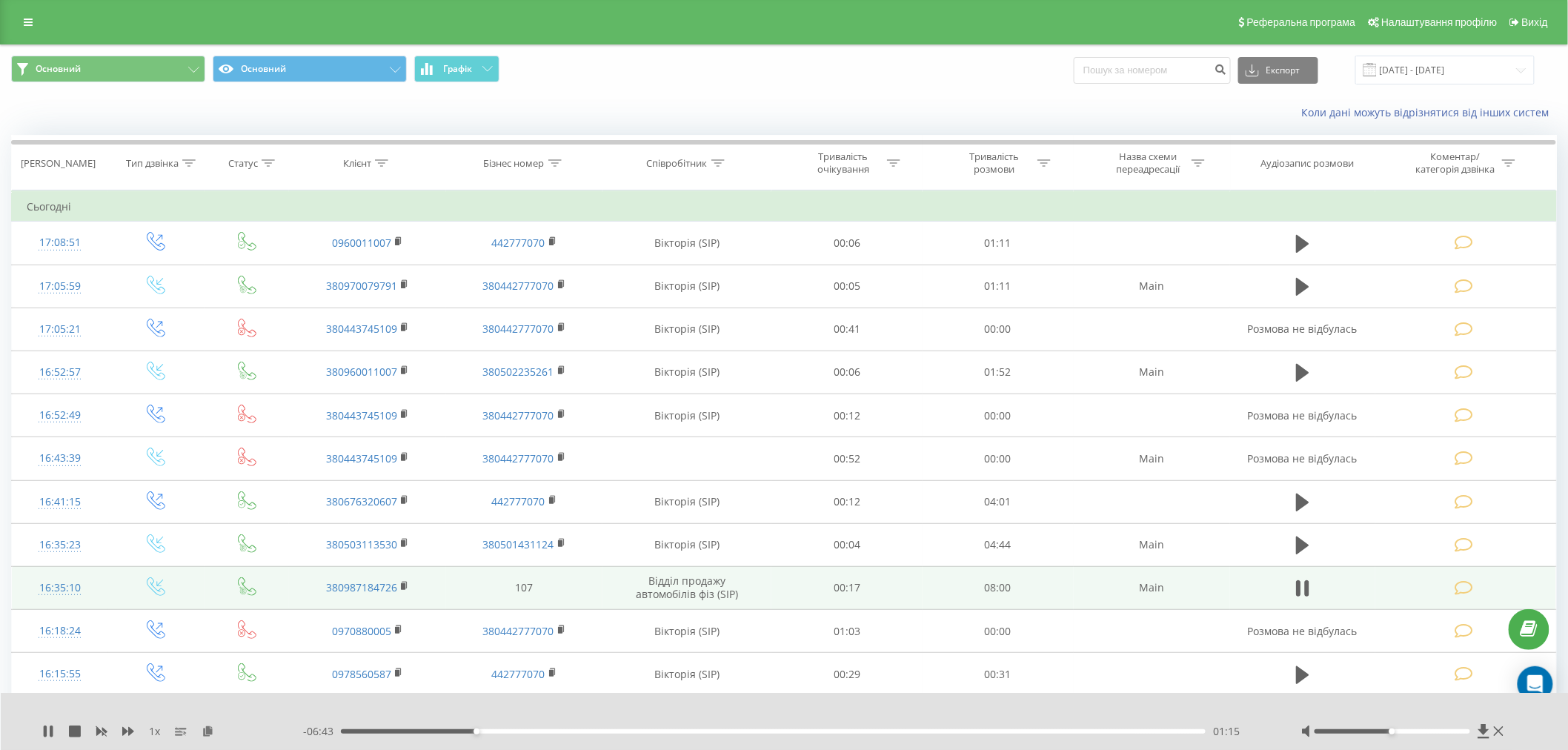
scroll to position [82, 0]
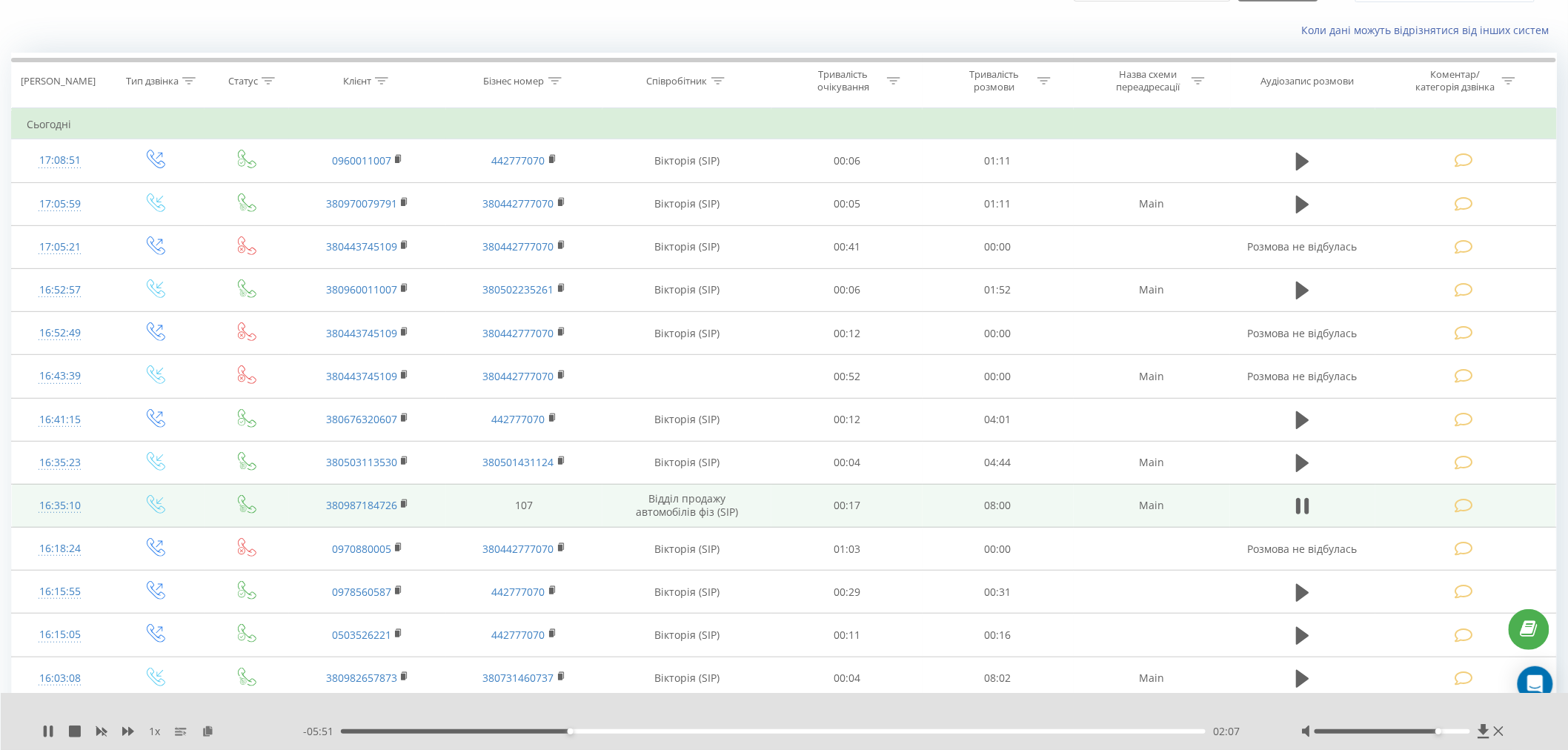
click at [1446, 731] on div at bounding box center [1392, 731] width 155 height 5
click at [1457, 731] on div at bounding box center [1392, 731] width 155 height 5
drag, startPoint x: 1461, startPoint y: 731, endPoint x: 1474, endPoint y: 731, distance: 13.0
click at [1474, 731] on div at bounding box center [1403, 731] width 206 height 14
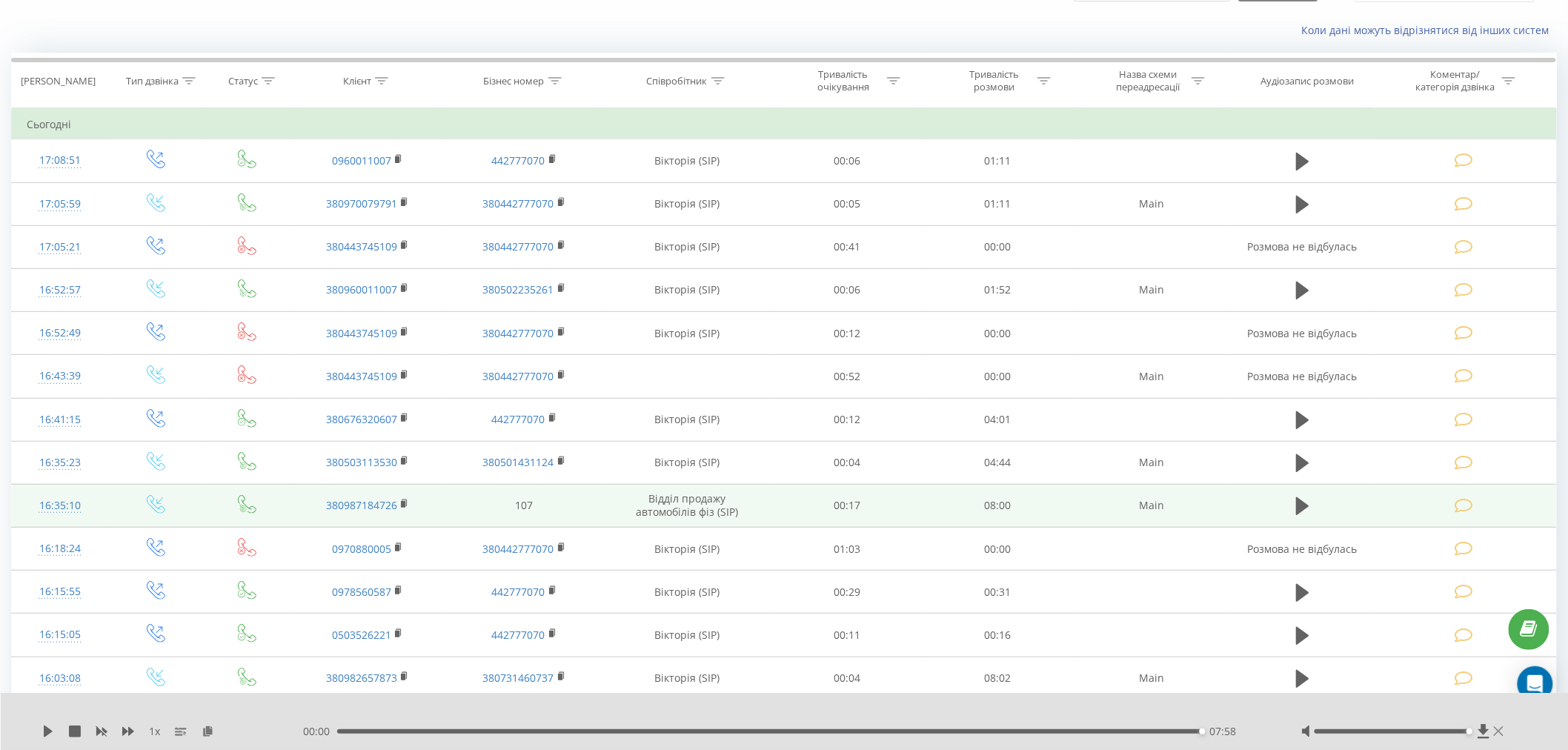
click at [1502, 731] on div at bounding box center [1403, 731] width 206 height 14
click at [1495, 735] on icon at bounding box center [1498, 731] width 10 height 10
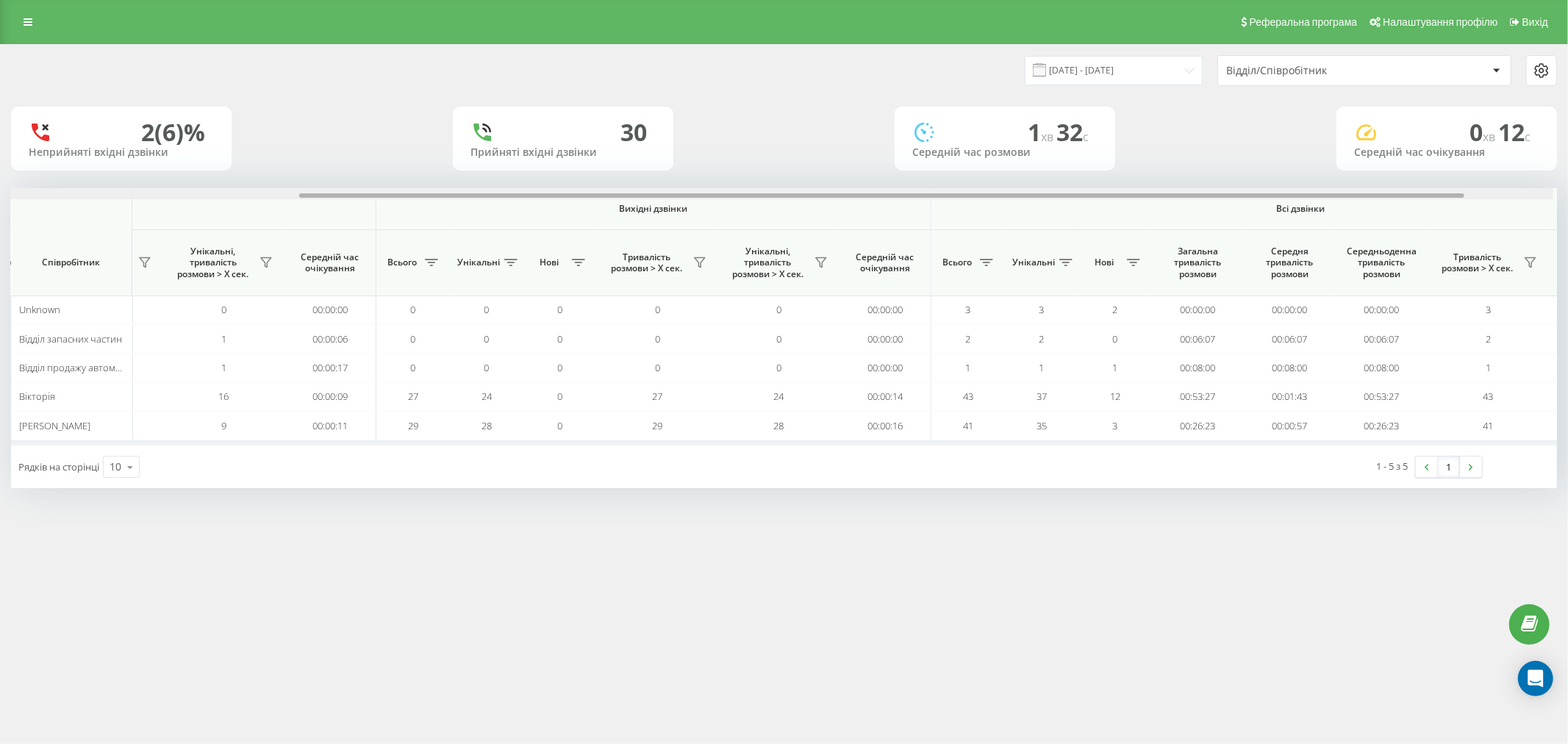
scroll to position [0, 397]
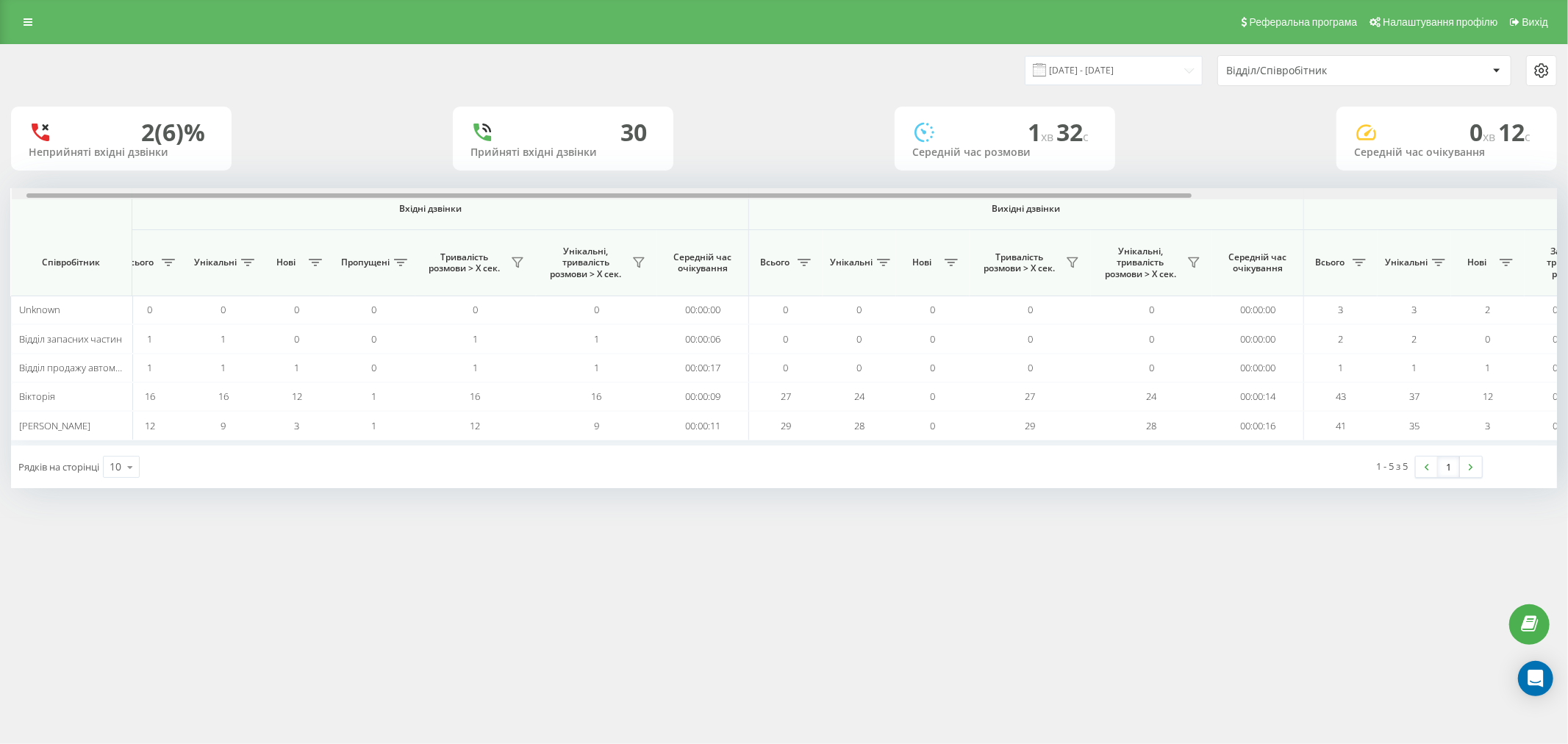
drag, startPoint x: 305, startPoint y: 196, endPoint x: 319, endPoint y: 197, distance: 14.0
click at [319, 197] on div at bounding box center [608, 195] width 1165 height 5
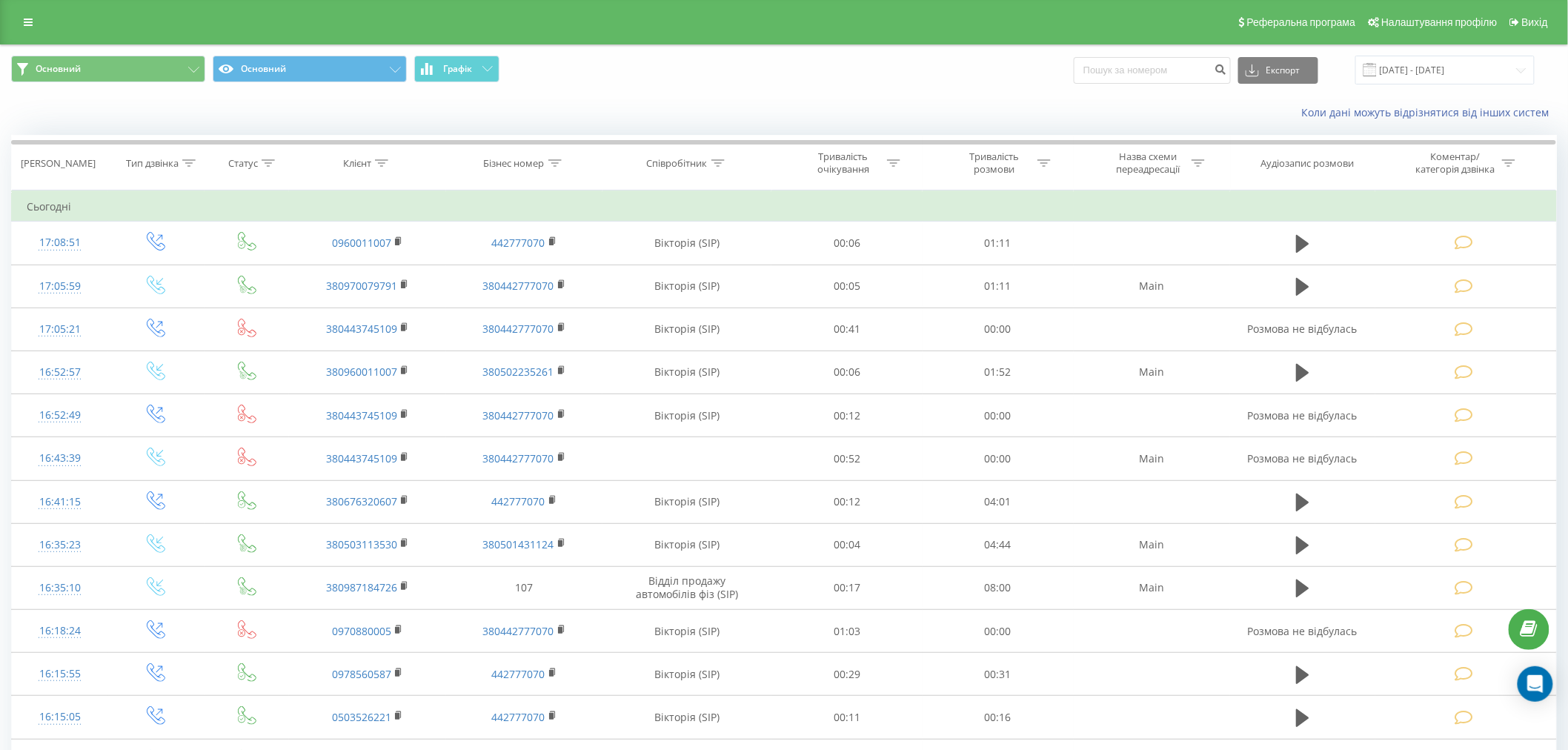
click at [221, 116] on div "Коли дані можуть відрізнятися вiд інших систем" at bounding box center [784, 112] width 1566 height 35
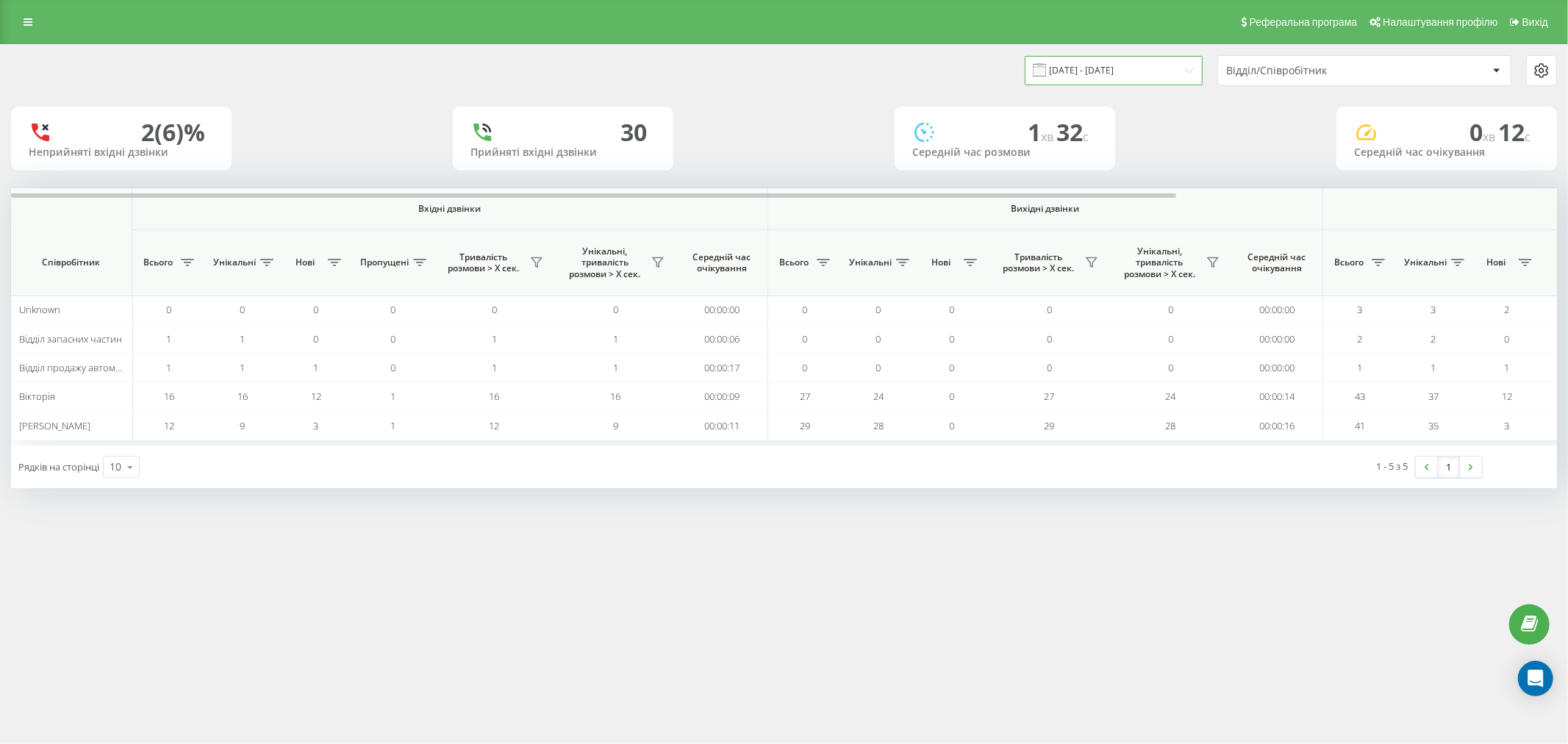
click at [1120, 66] on input "[DATE] - [DATE]" at bounding box center [1112, 70] width 177 height 28
click at [1240, 576] on div "Реферальна програма Налаштування профілю Вихід [DATE] - [DATE] Відділ/Співробіт…" at bounding box center [784, 372] width 1568 height 744
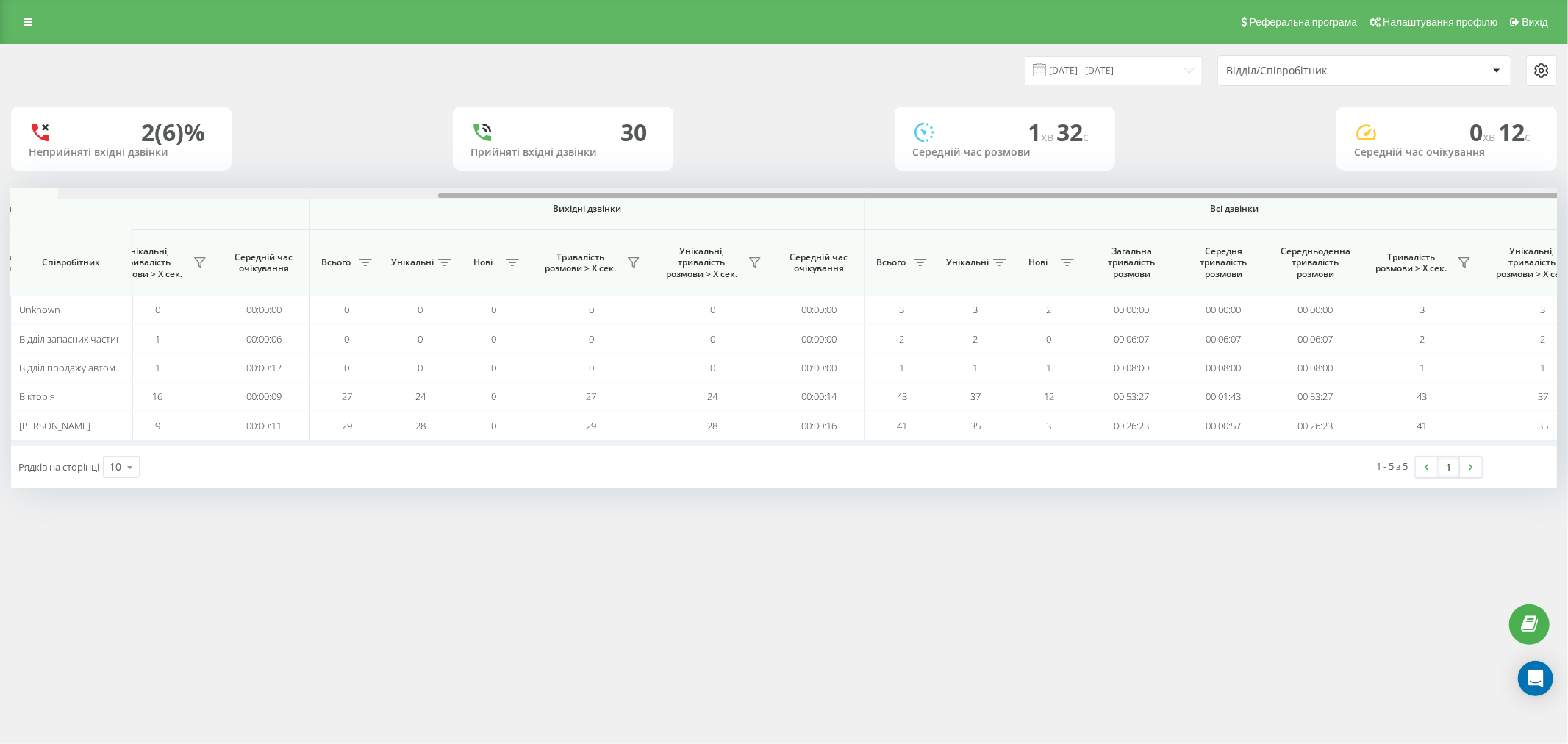
scroll to position [0, 504]
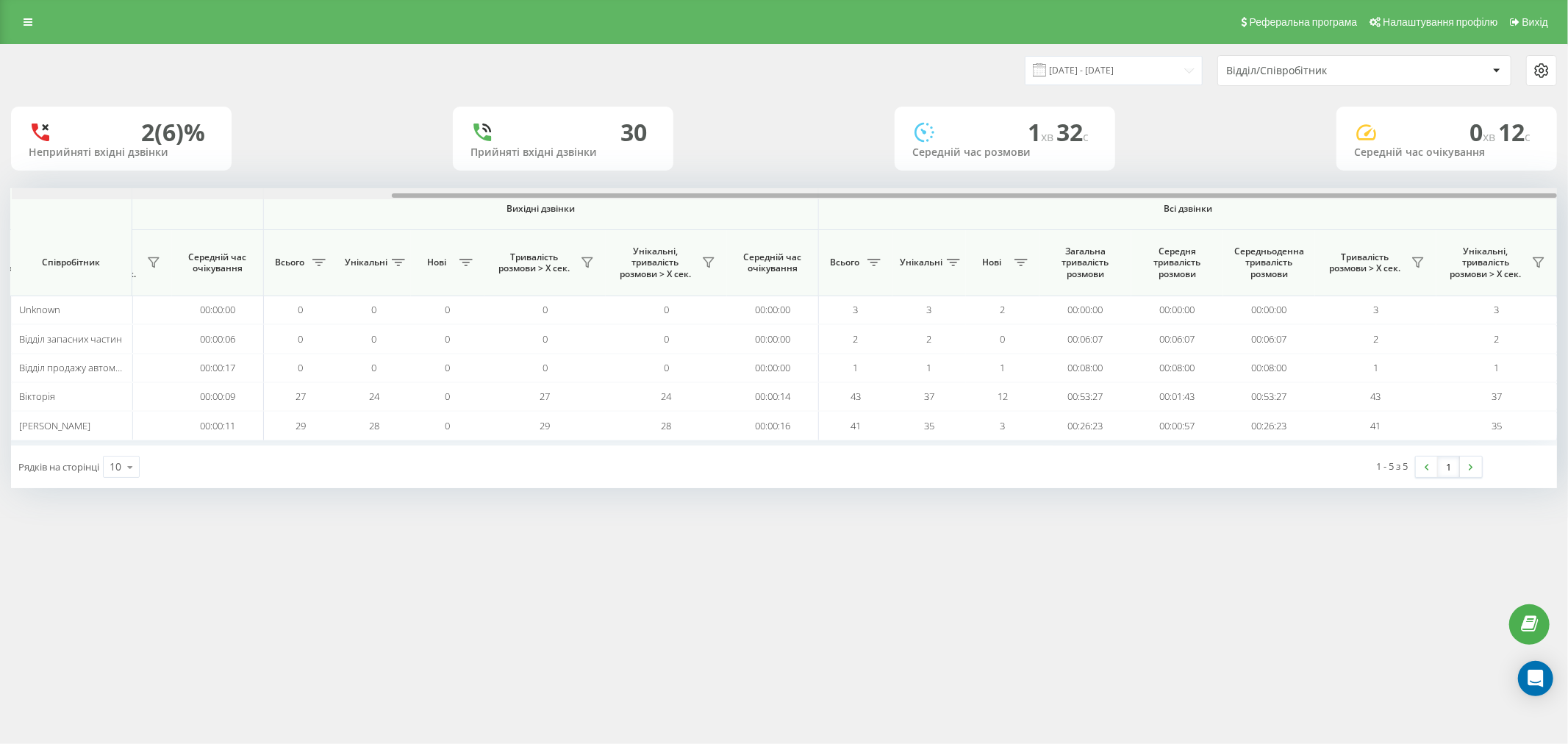
drag, startPoint x: 865, startPoint y: 196, endPoint x: 1318, endPoint y: 243, distance: 455.4
click at [1318, 243] on div "Вхідні дзвінки Вихідні дзвінки Всі дзвінки Співробітник Всього Унікальні Нові П…" at bounding box center [784, 316] width 1546 height 257
click at [1127, 66] on input "[DATE] - [DATE]" at bounding box center [1112, 70] width 177 height 28
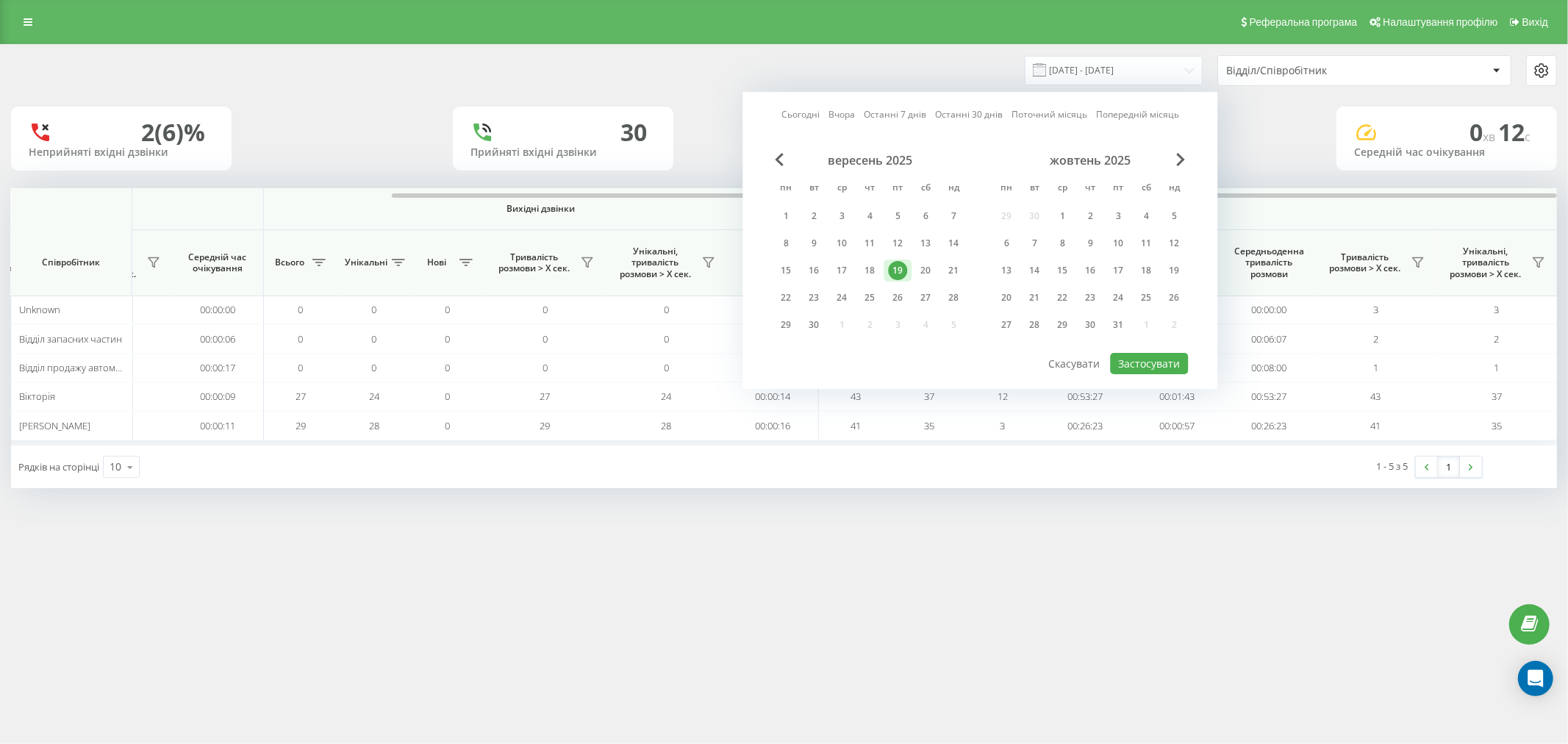
click at [774, 280] on div "вересень 2025 пн вт ср чт пт сб нд 1 2 3 4 5 6 7 8 9 10 11 12 13 14 15 16 17 18…" at bounding box center [869, 247] width 196 height 188
click at [775, 274] on div "15" at bounding box center [785, 270] width 28 height 22
click at [953, 272] on div "21" at bounding box center [953, 270] width 19 height 19
click at [1151, 366] on button "Застосувати" at bounding box center [1148, 363] width 78 height 21
type input "15.09.2025 - 21.09.2025"
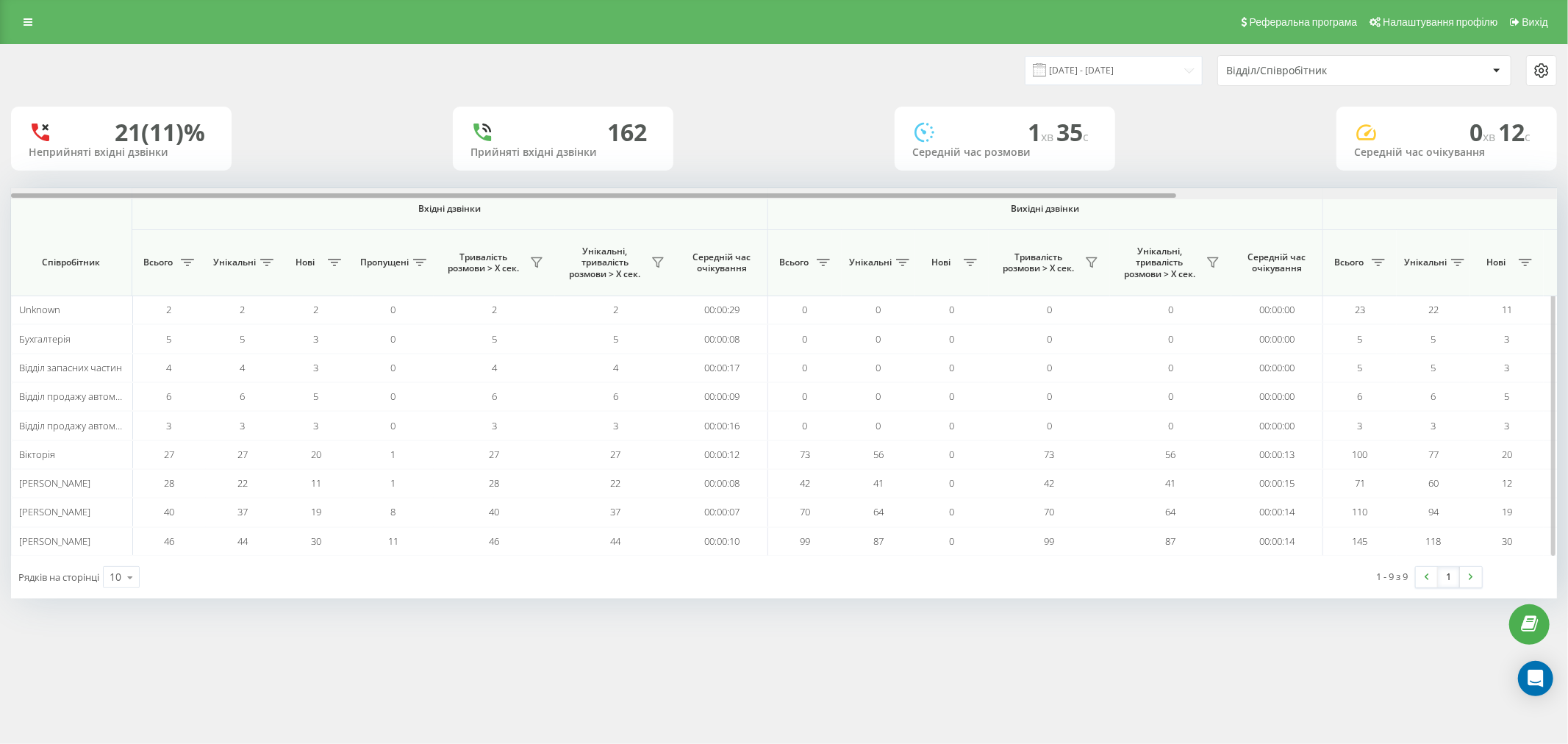
scroll to position [0, 504]
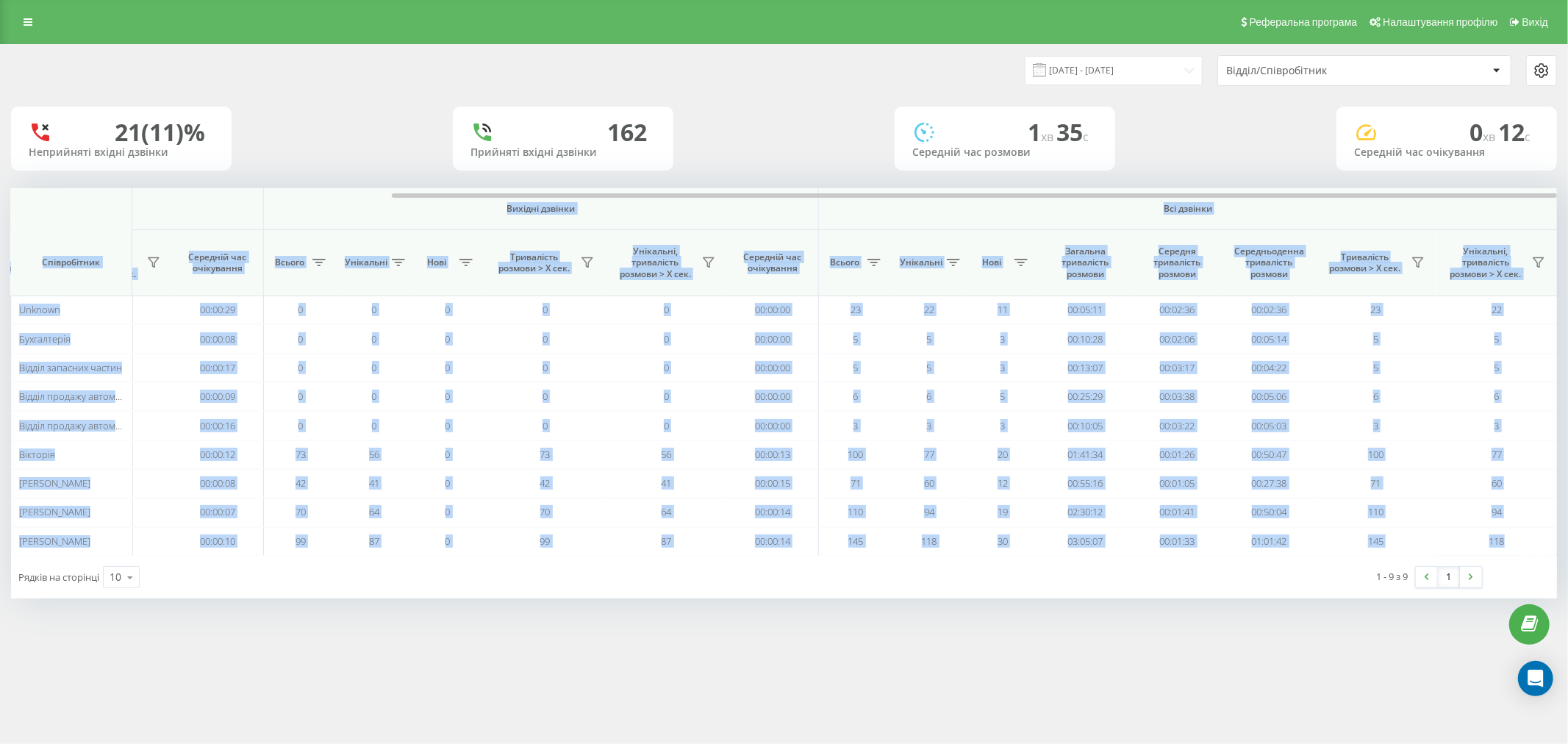
drag, startPoint x: 625, startPoint y: 198, endPoint x: 367, endPoint y: 177, distance: 258.9
click at [370, 184] on div "15.09.2025 - 21.09.2025 Відділ/Співробітник 21 (11)% Неприйняті вхідні дзвінки …" at bounding box center [784, 321] width 1546 height 553
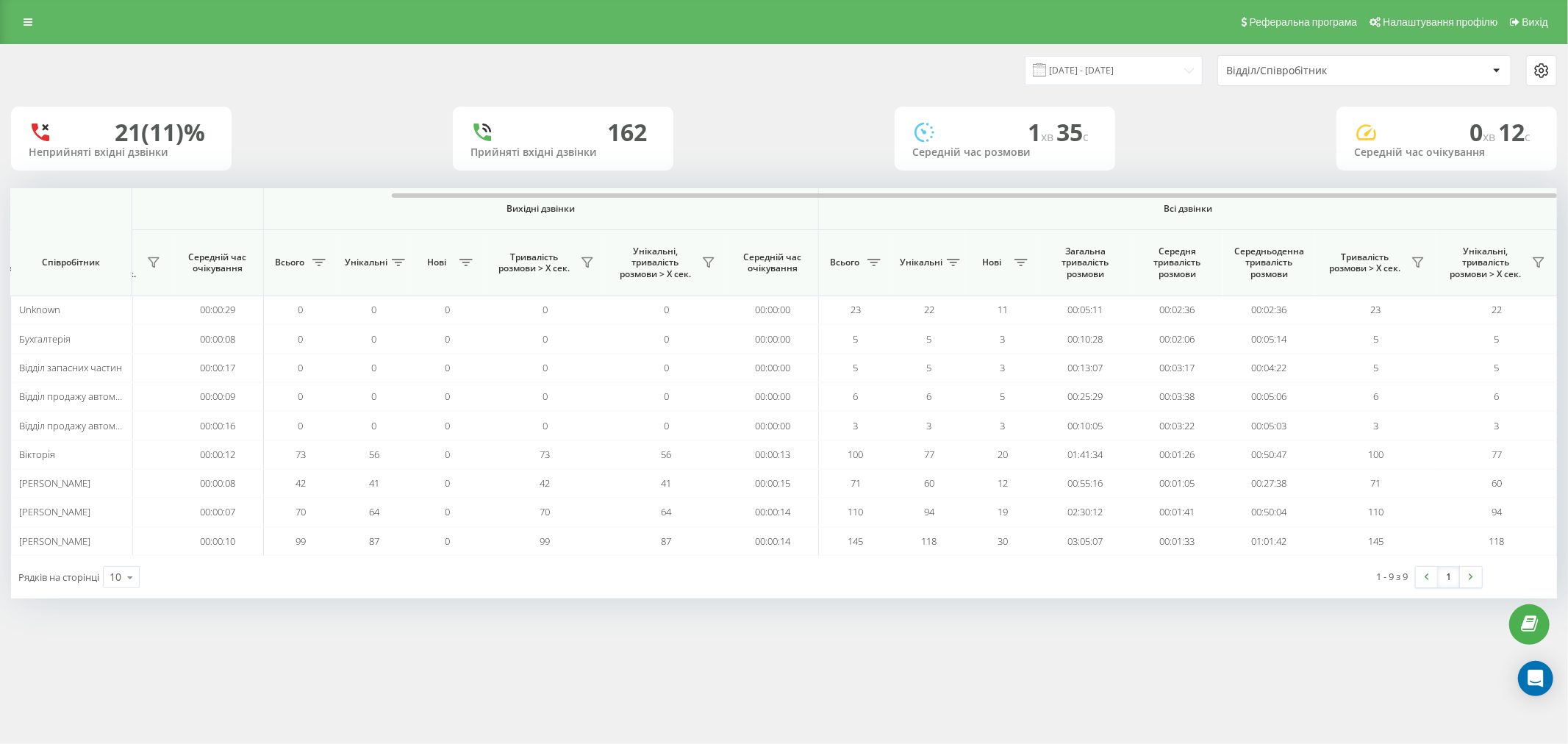
click at [370, 162] on div "21 (11)% Неприйняті вхідні дзвінки 162 Прийняті вхідні дзвінки 1 хв 35 c Середн…" at bounding box center [784, 138] width 1546 height 64
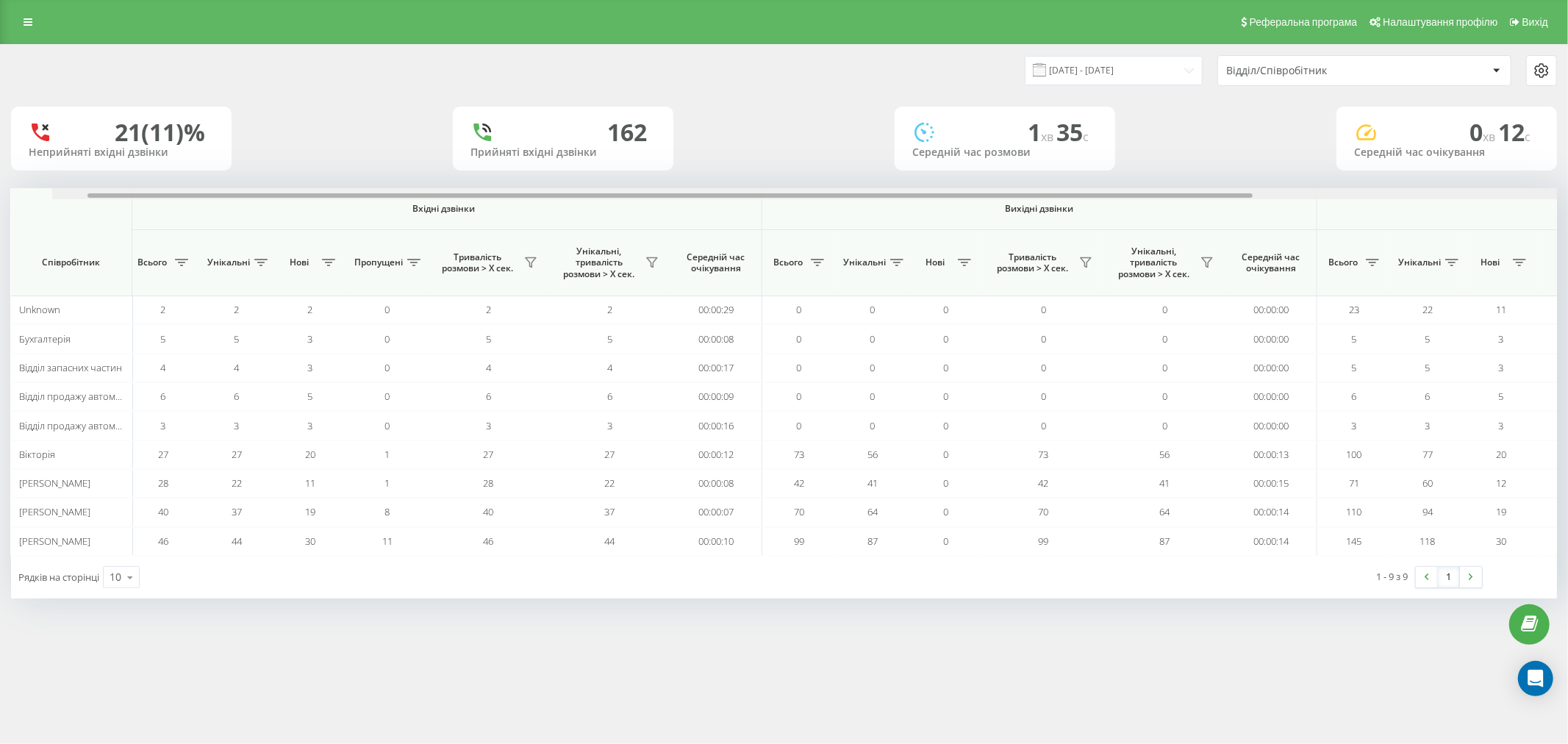
scroll to position [0, 0]
drag, startPoint x: 399, startPoint y: 194, endPoint x: 0, endPoint y: 200, distance: 399.0
click at [0, 200] on div "15.09.2025 - 21.09.2025 Відділ/Співробітник 21 (11)% Неприйняті вхідні дзвінки …" at bounding box center [784, 335] width 1568 height 584
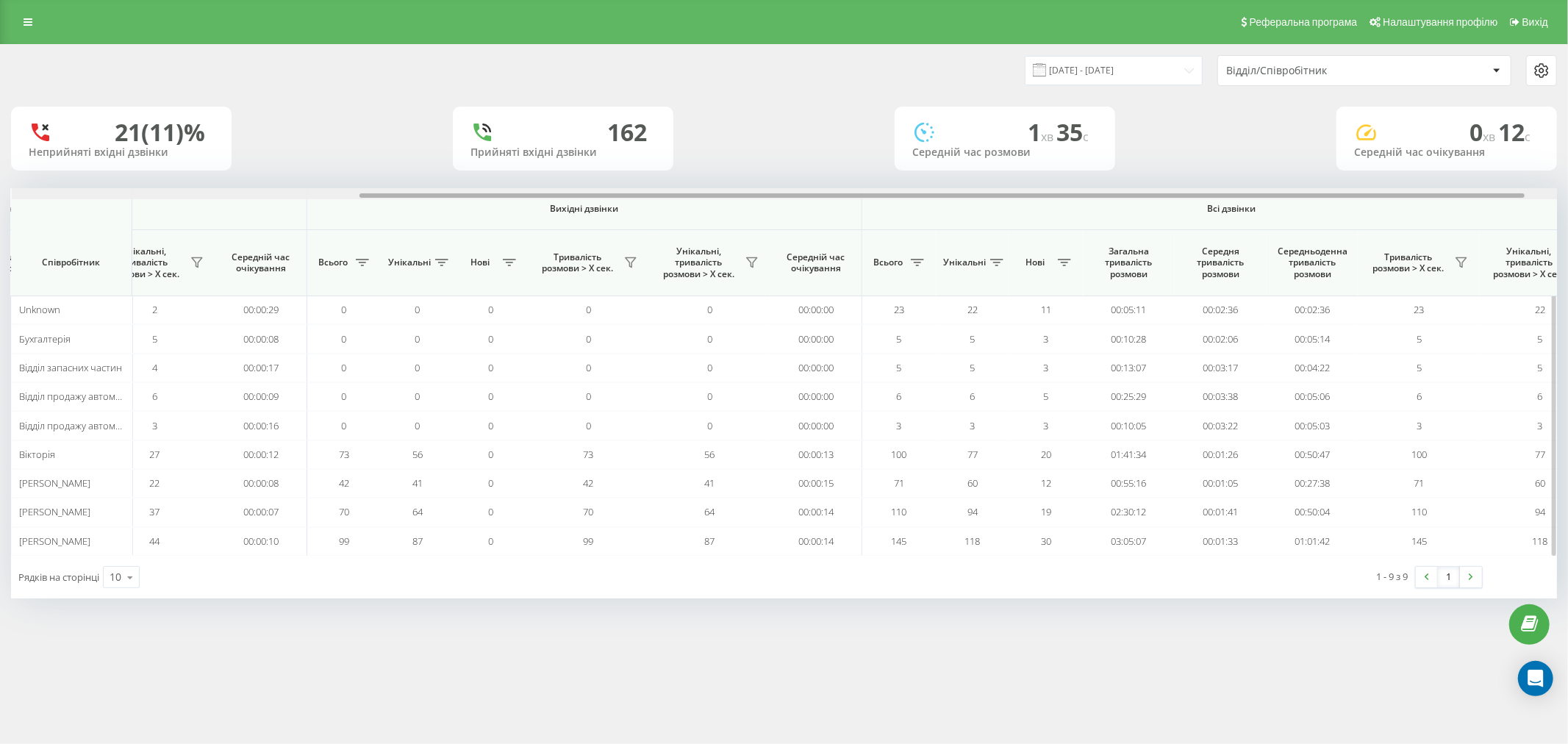
scroll to position [0, 504]
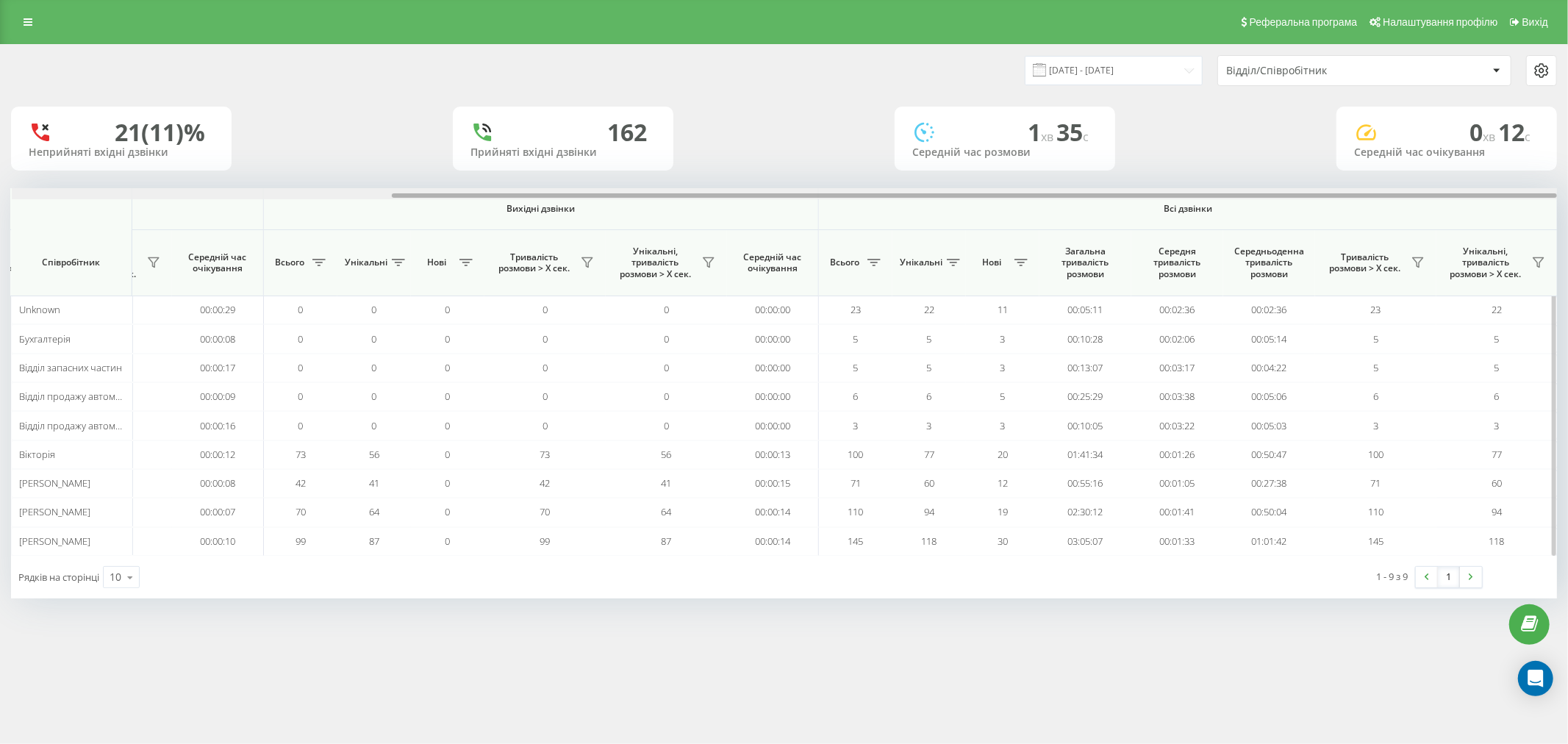
drag, startPoint x: 298, startPoint y: 194, endPoint x: 708, endPoint y: 216, distance: 410.6
click at [708, 216] on div "Вхідні дзвінки Вихідні дзвінки Всі дзвінки Співробітник Всього Унікальні Нові П…" at bounding box center [784, 371] width 1546 height 367
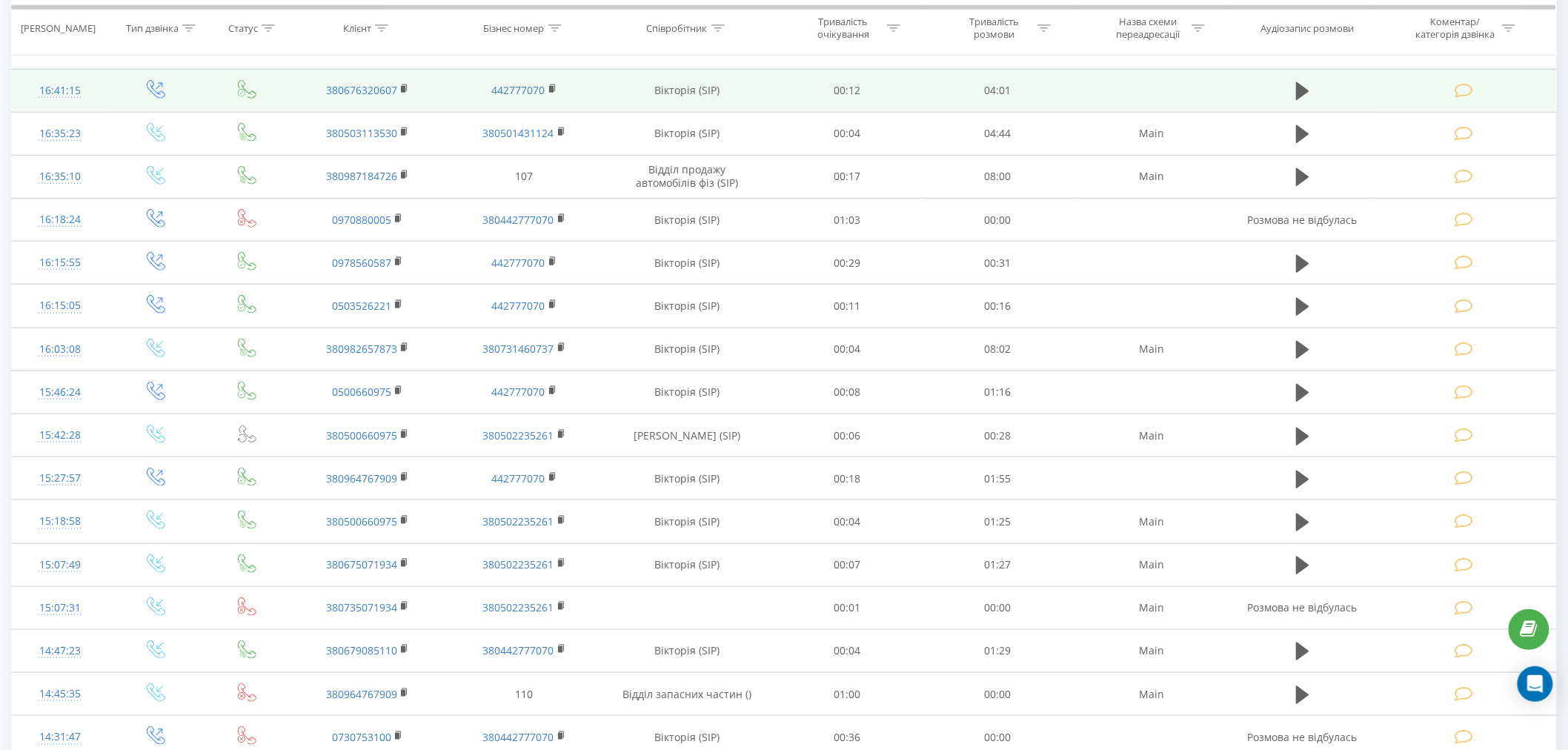
scroll to position [606, 0]
